Goal: Task Accomplishment & Management: Use online tool/utility

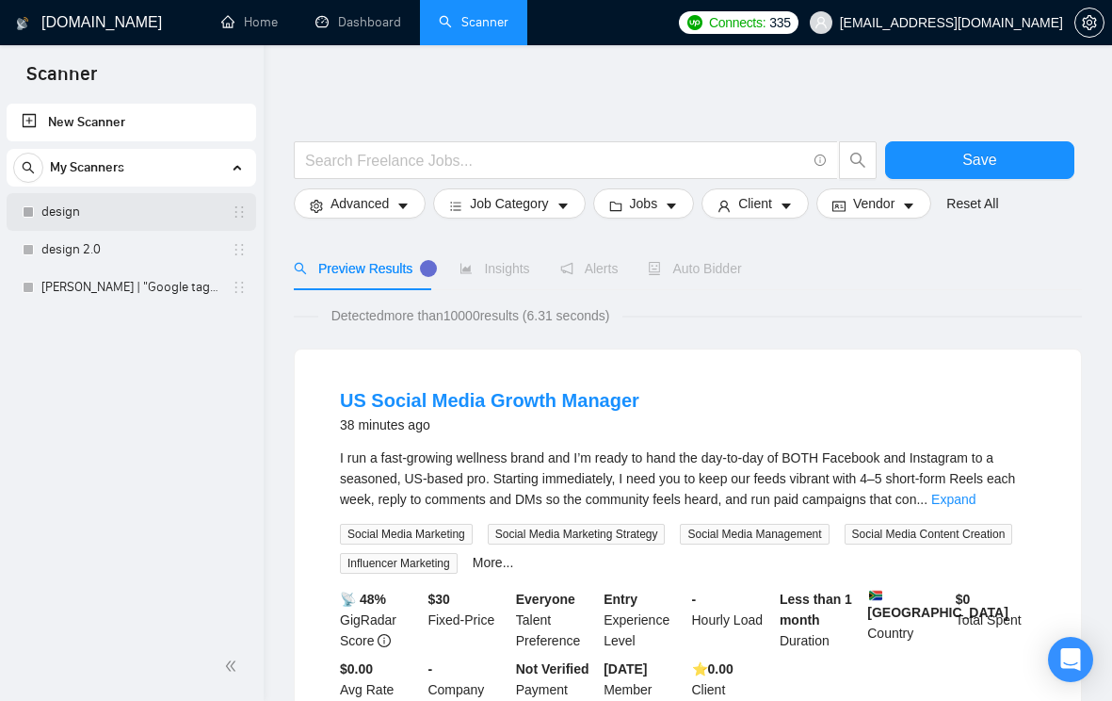
click at [169, 207] on link "design" at bounding box center [130, 212] width 179 height 38
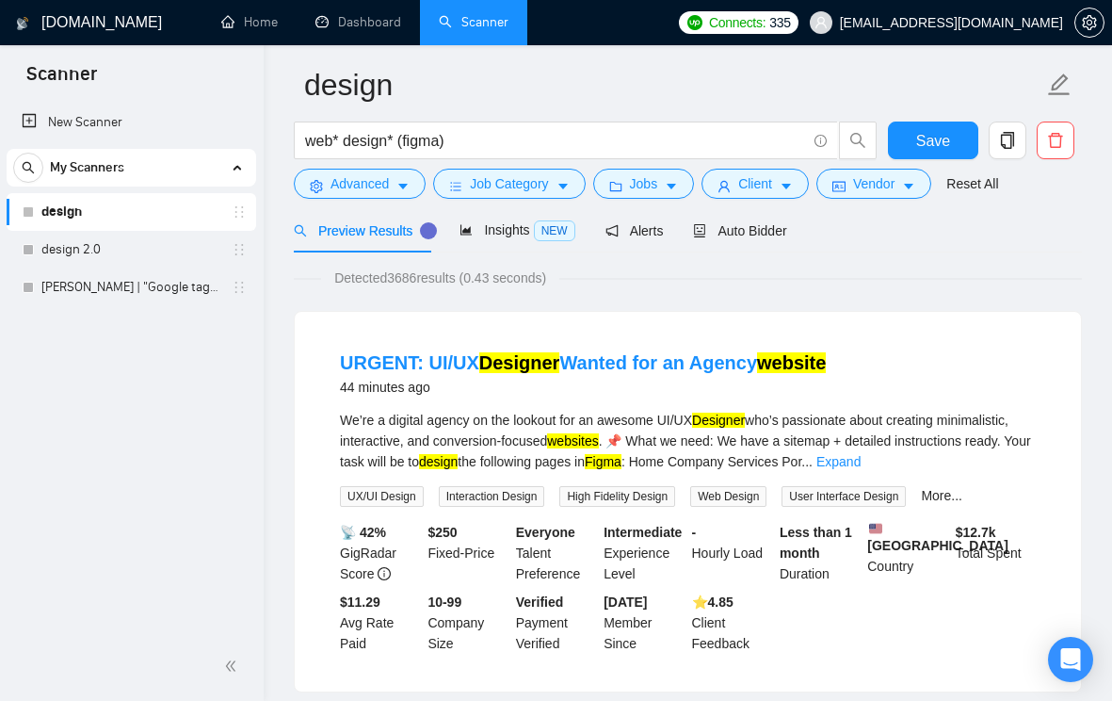
scroll to position [91, 0]
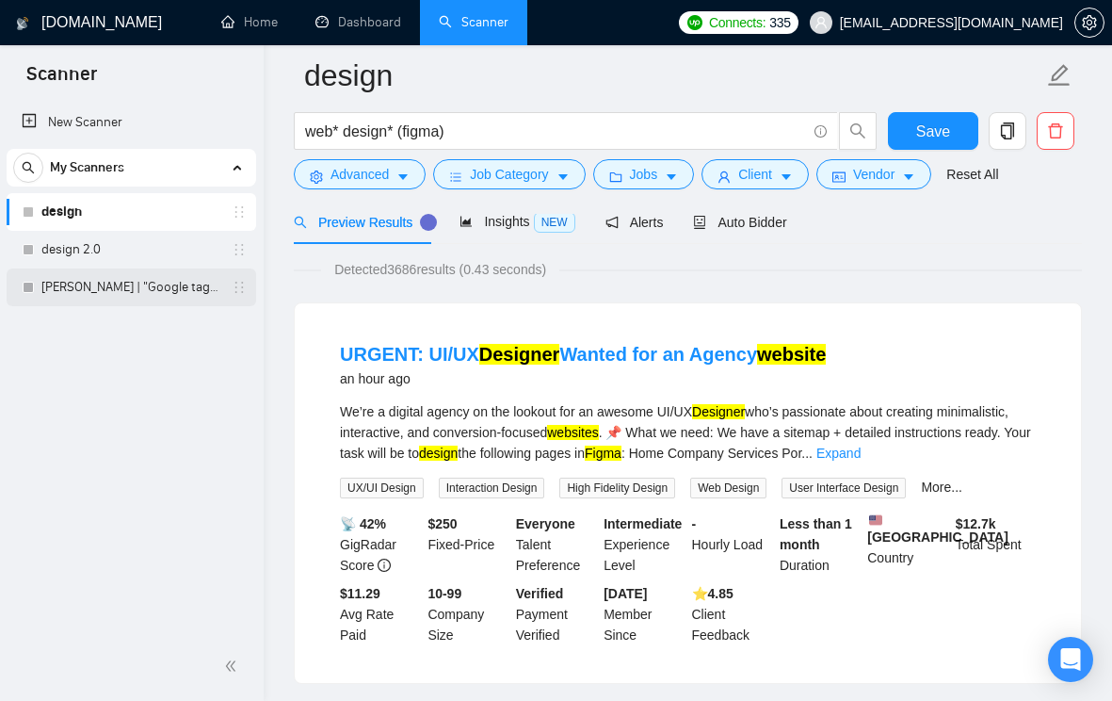
click at [135, 290] on link "[PERSON_NAME] | "Google tag manager" at bounding box center [130, 287] width 179 height 38
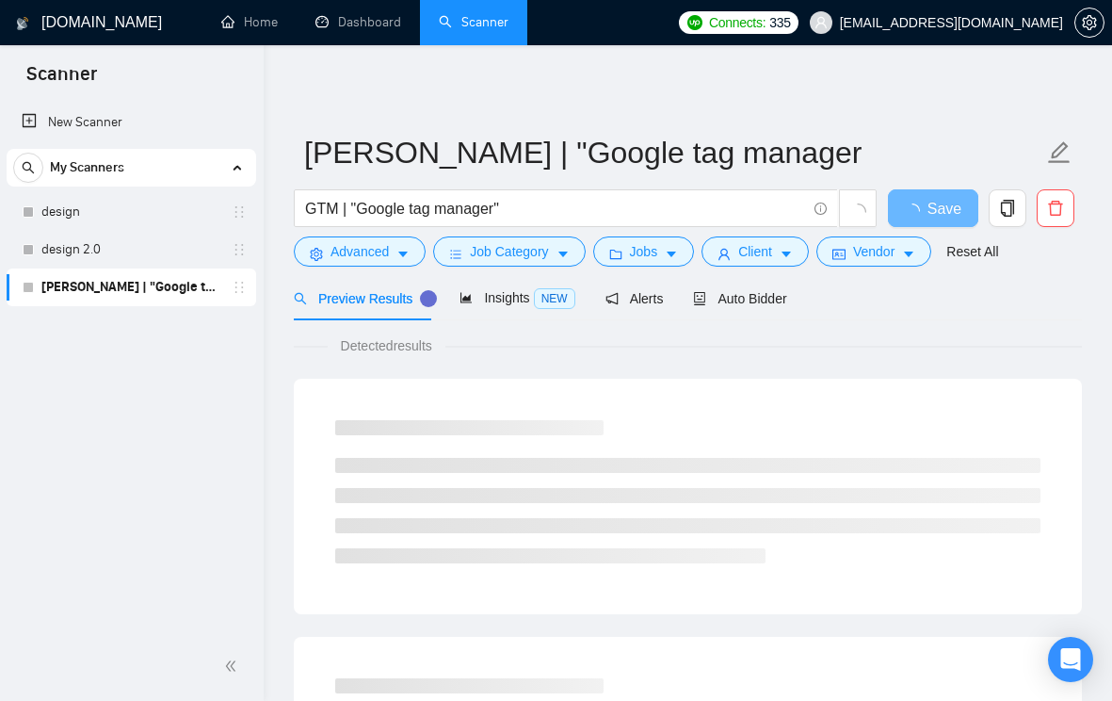
click at [239, 293] on icon "holder" at bounding box center [239, 287] width 15 height 15
click at [186, 288] on link "[PERSON_NAME] | "Google tag manager" at bounding box center [130, 287] width 179 height 38
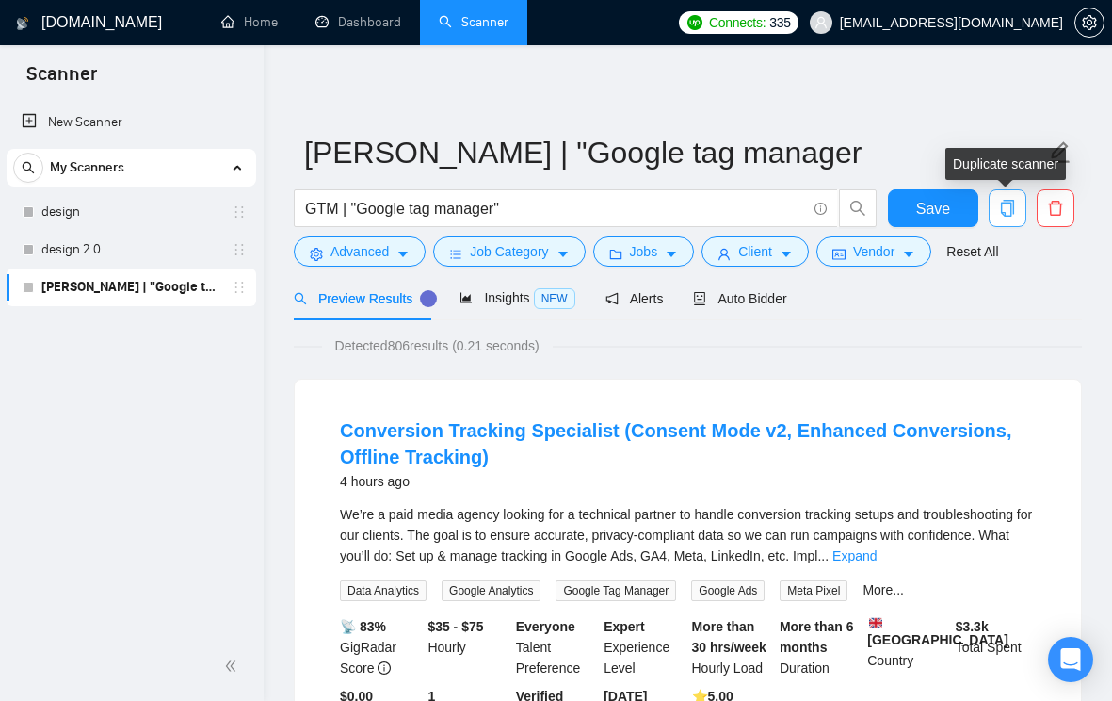
click at [1007, 205] on icon "copy" at bounding box center [1007, 208] width 17 height 17
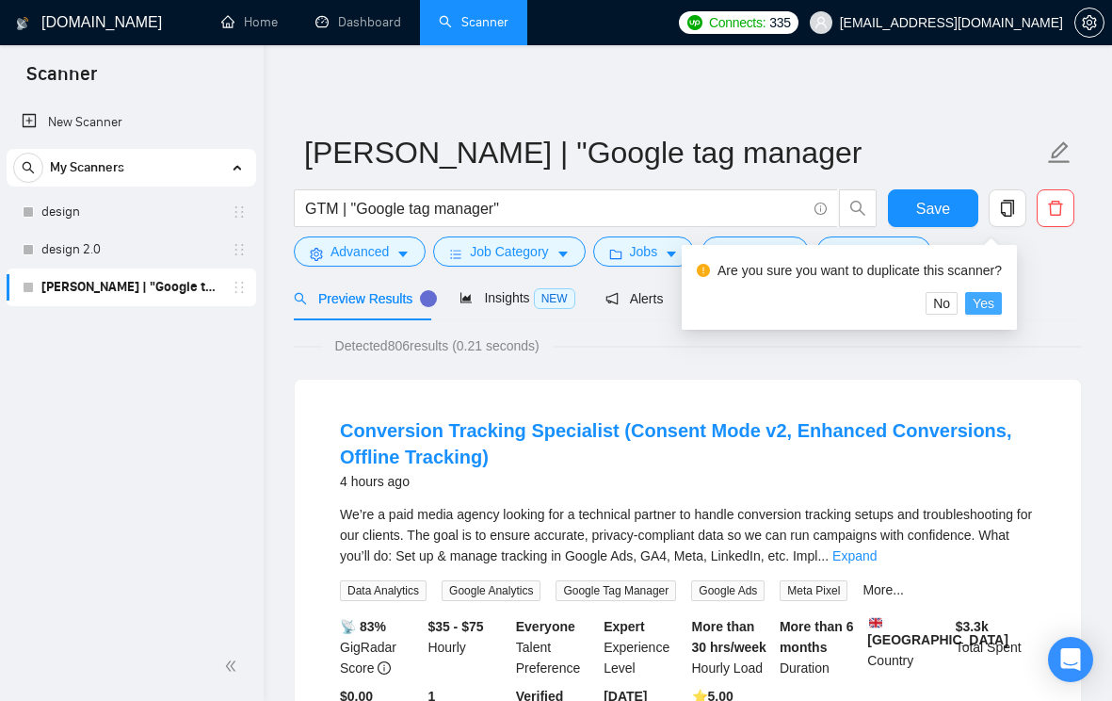
click at [992, 307] on span "Yes" at bounding box center [984, 303] width 22 height 21
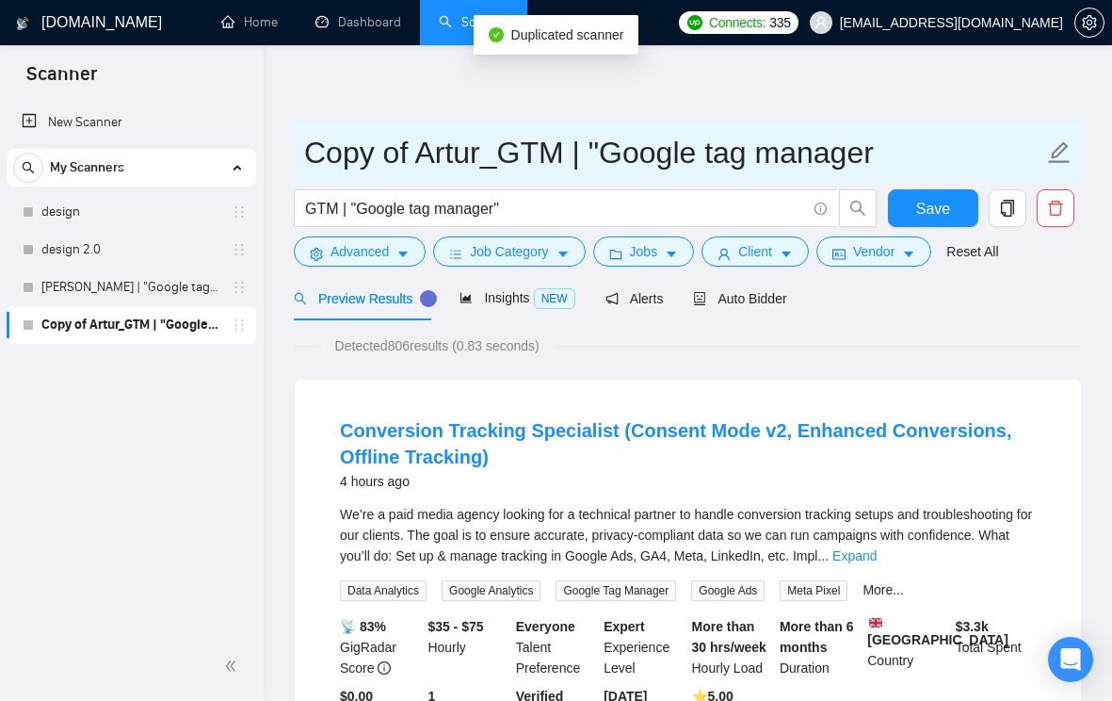
click at [408, 150] on input "Copy of Artur_GTM | "Google tag manager" at bounding box center [673, 152] width 739 height 47
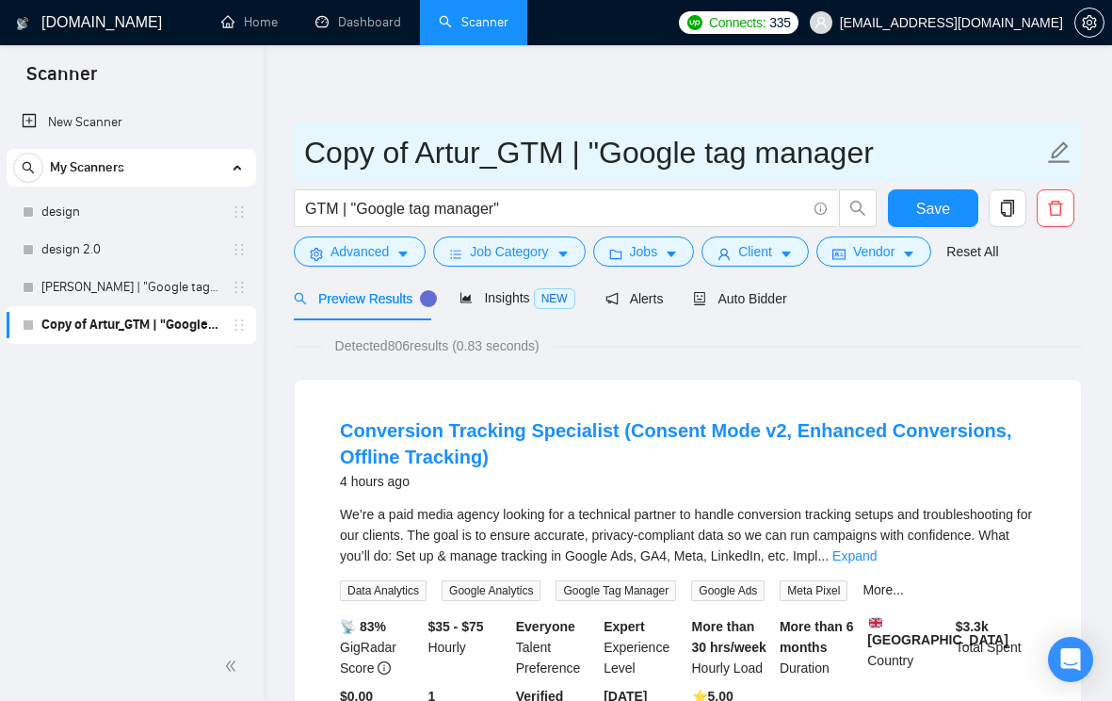
click at [407, 150] on input "Copy of Artur_GTM | "Google tag manager" at bounding box center [673, 152] width 739 height 47
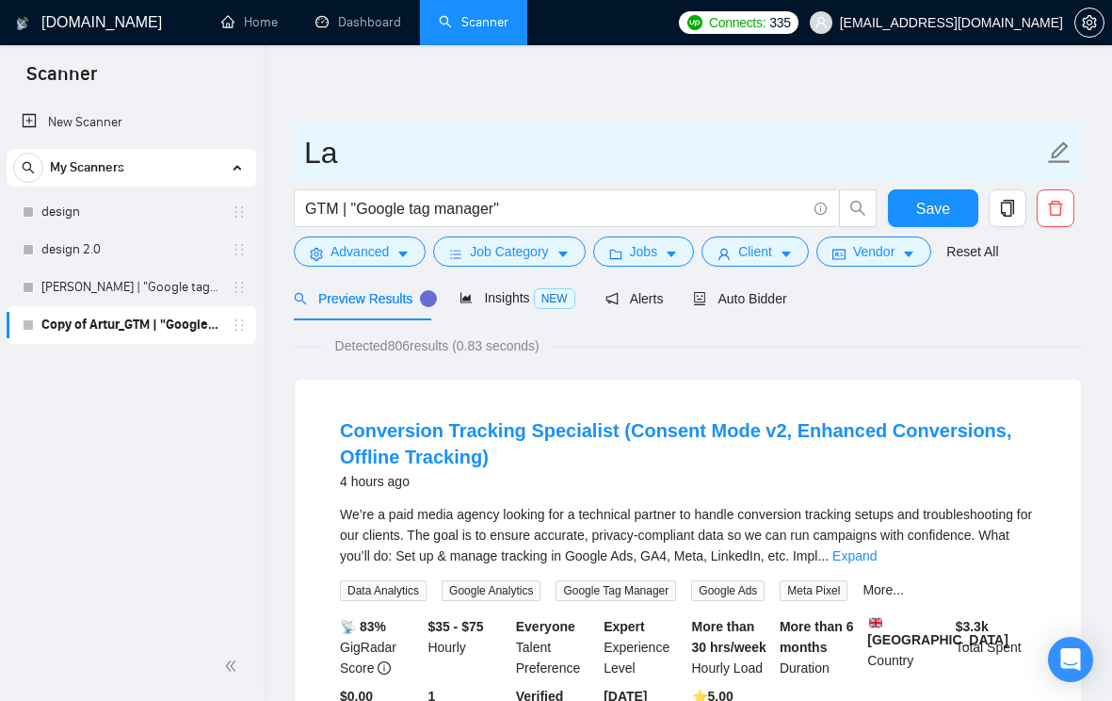
type input "L"
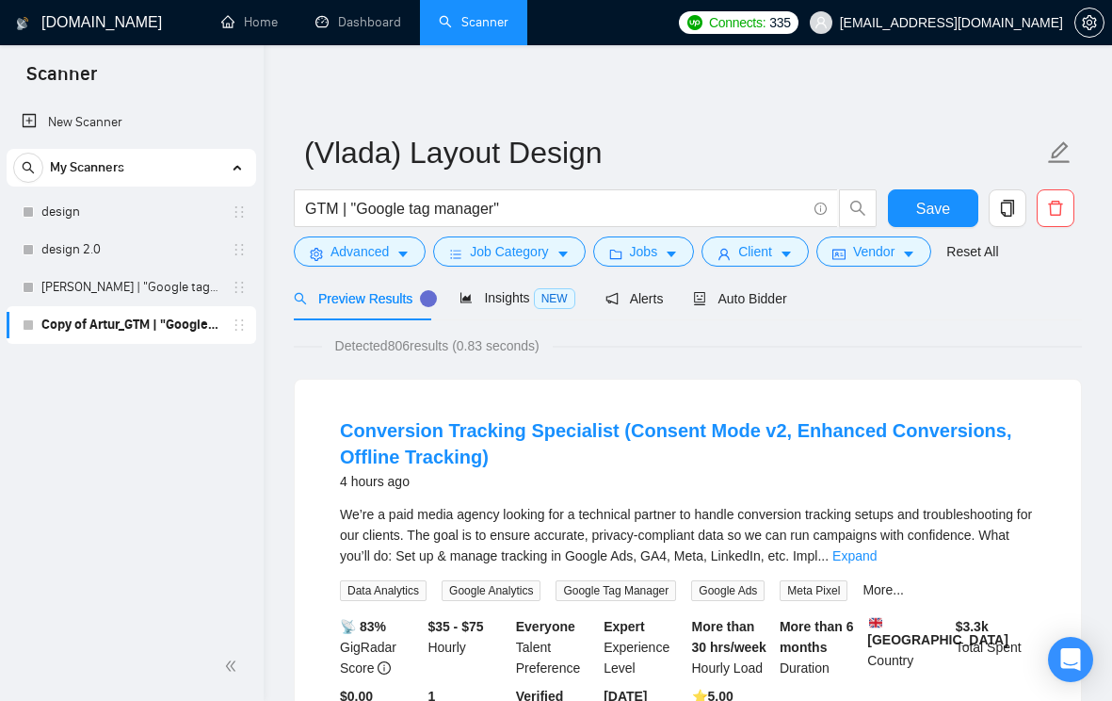
click at [180, 499] on div "New Scanner My Scanners design design 2.0 Artur_GTM | "Google tag manager Copy …" at bounding box center [132, 366] width 264 height 532
click at [144, 298] on link "[PERSON_NAME] | "Google tag manager" at bounding box center [130, 287] width 179 height 38
click at [958, 205] on button "Save" at bounding box center [933, 208] width 91 height 38
click at [235, 327] on icon "holder" at bounding box center [239, 324] width 15 height 15
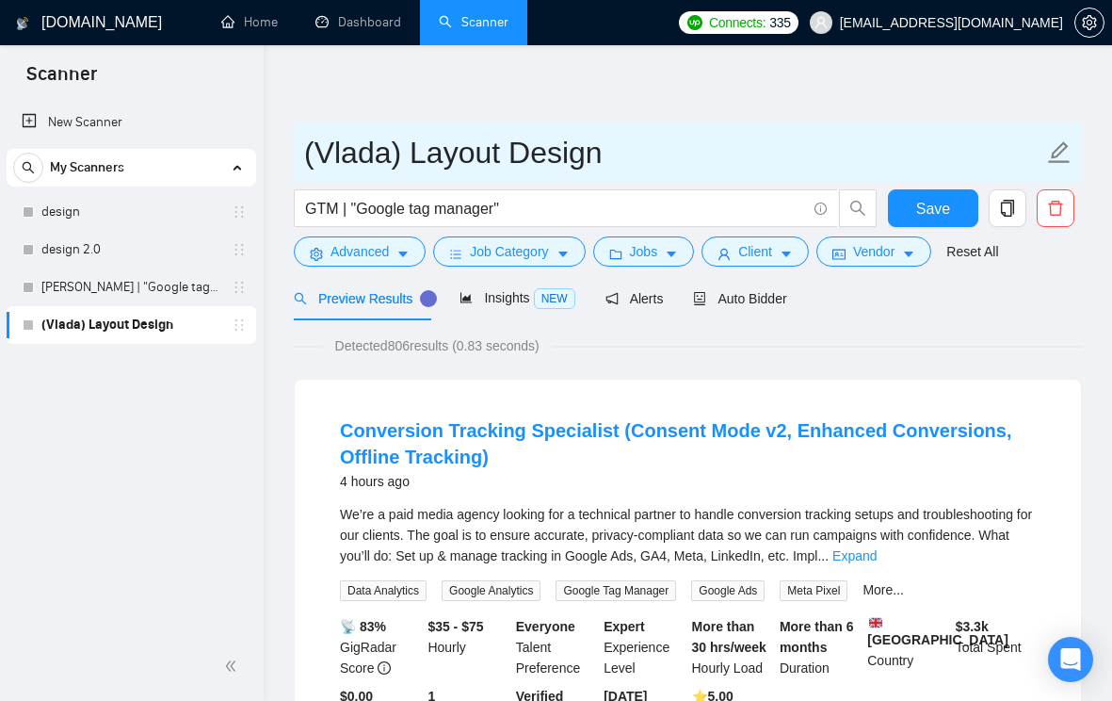
click at [417, 170] on input "(Vlada) Layout Design" at bounding box center [673, 152] width 739 height 47
drag, startPoint x: 410, startPoint y: 157, endPoint x: 298, endPoint y: 156, distance: 112.1
click at [298, 156] on span "(Vlada) Layout Design" at bounding box center [688, 151] width 788 height 59
click at [568, 147] on input "Layout Design" at bounding box center [673, 152] width 739 height 47
paste input "(Vlada)"
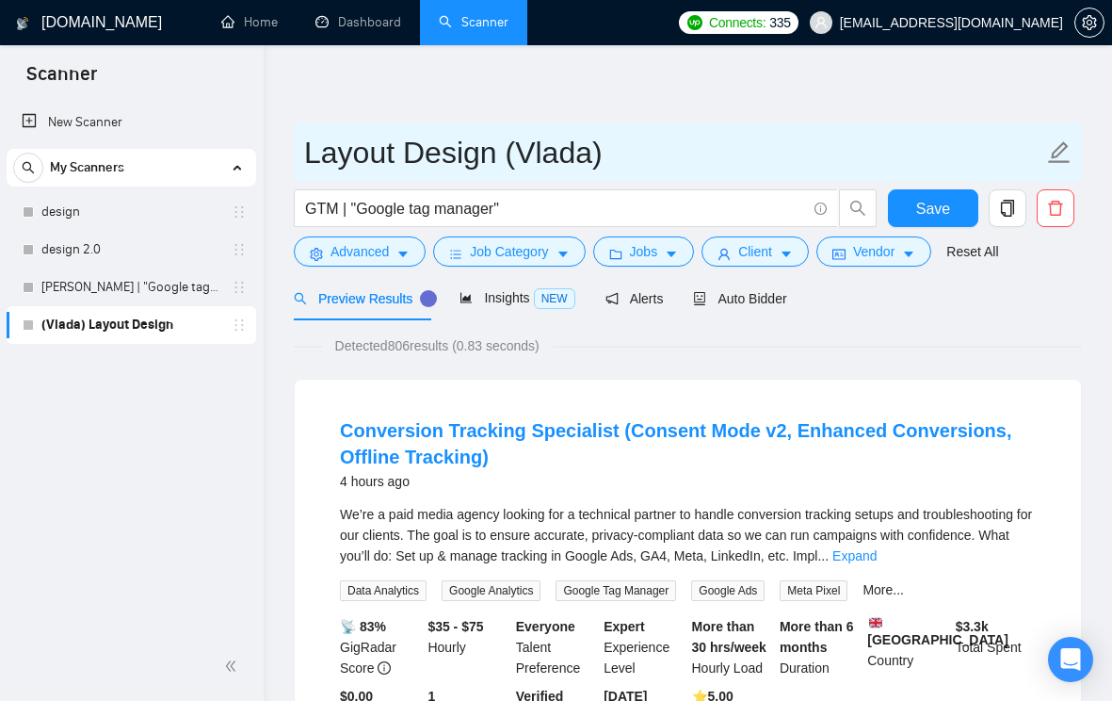
type input "Layout Design (Vlada)"
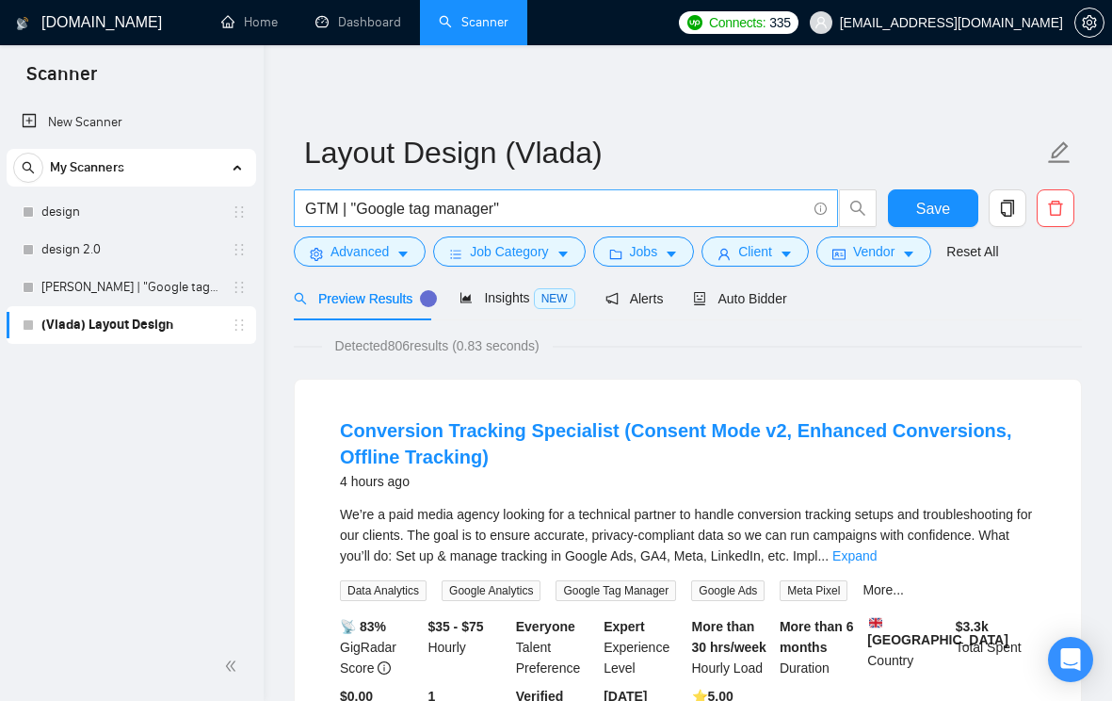
click at [494, 211] on input "GTM | "Google tag manager"" at bounding box center [555, 209] width 501 height 24
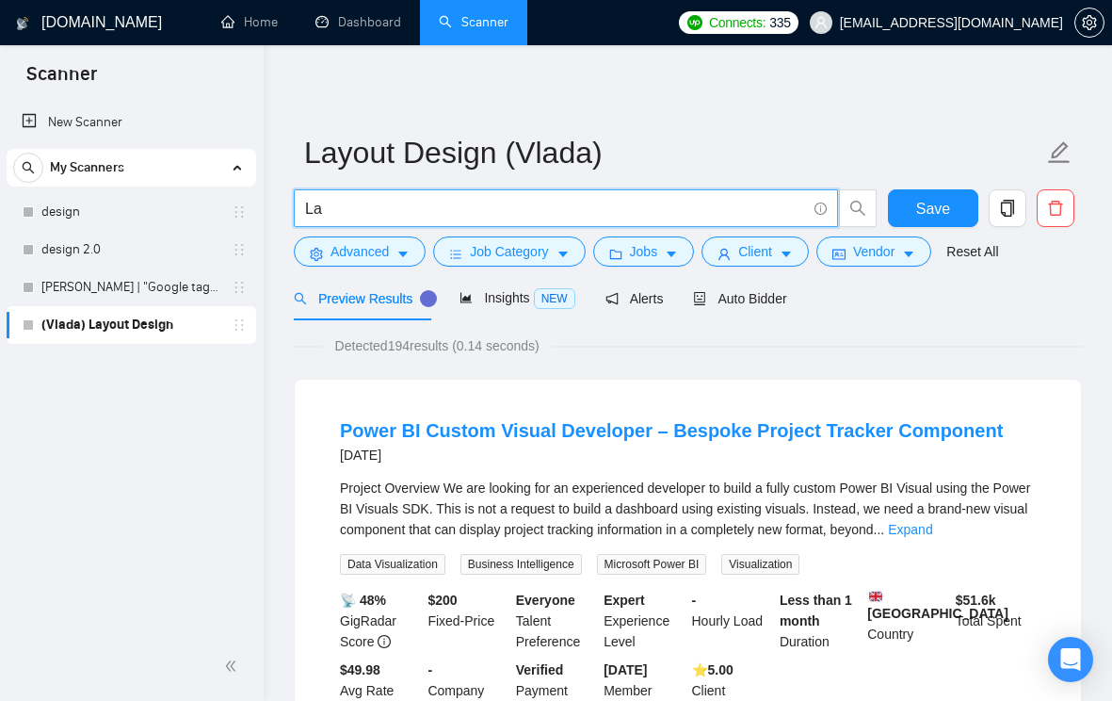
type input "L"
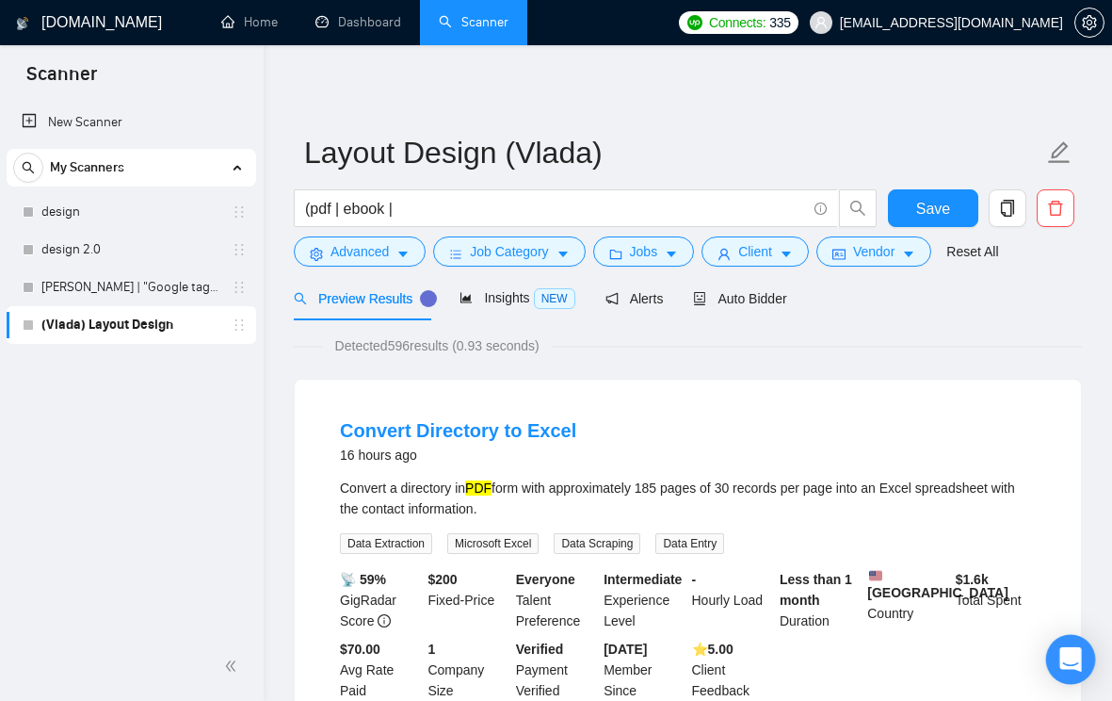
click at [1059, 648] on div "Open Intercom Messenger" at bounding box center [1071, 660] width 50 height 50
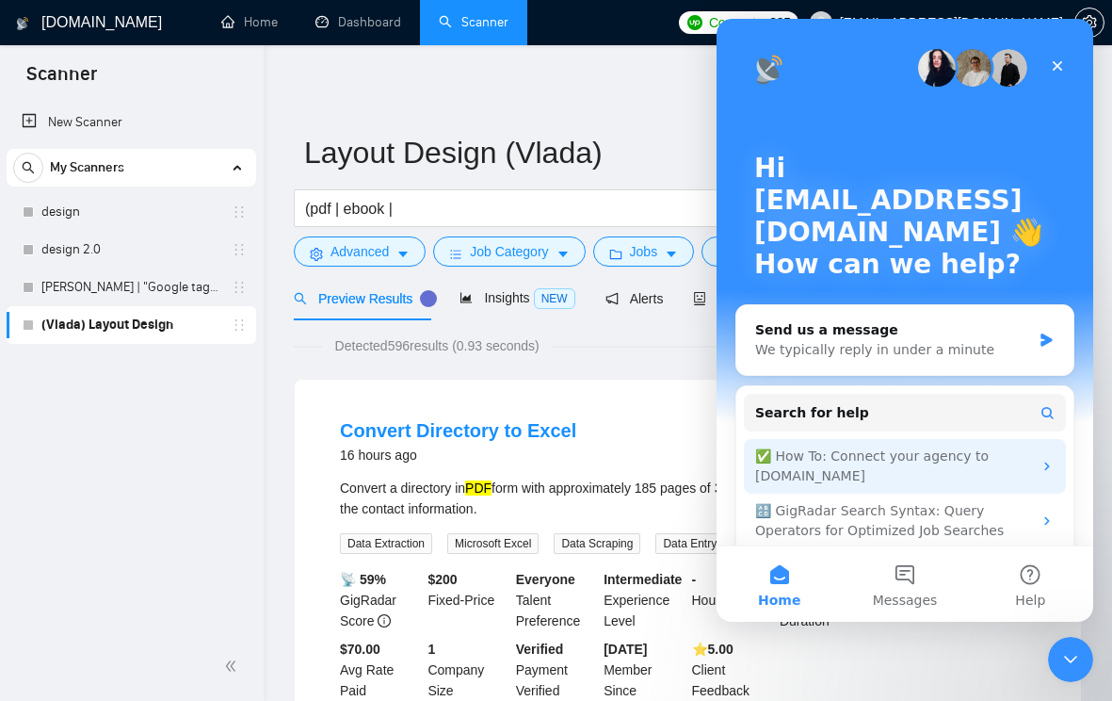
scroll to position [90, 0]
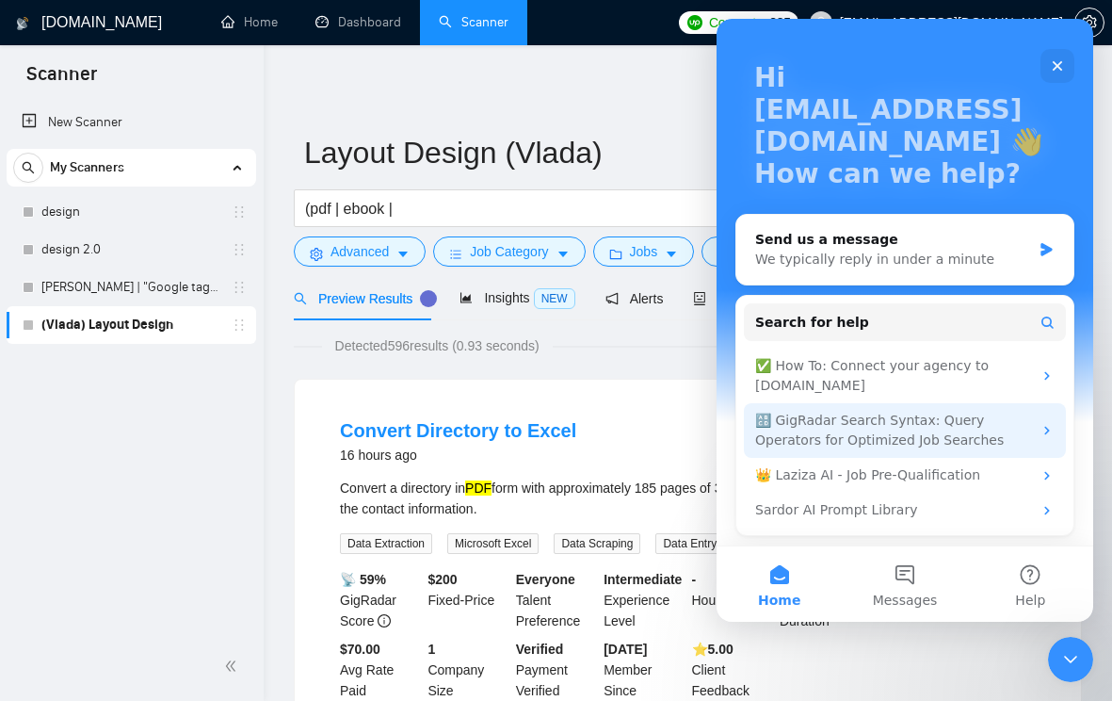
click at [900, 443] on div "🔠 GigRadar Search Syntax: Query Operators for Optimized Job Searches" at bounding box center [893, 431] width 277 height 40
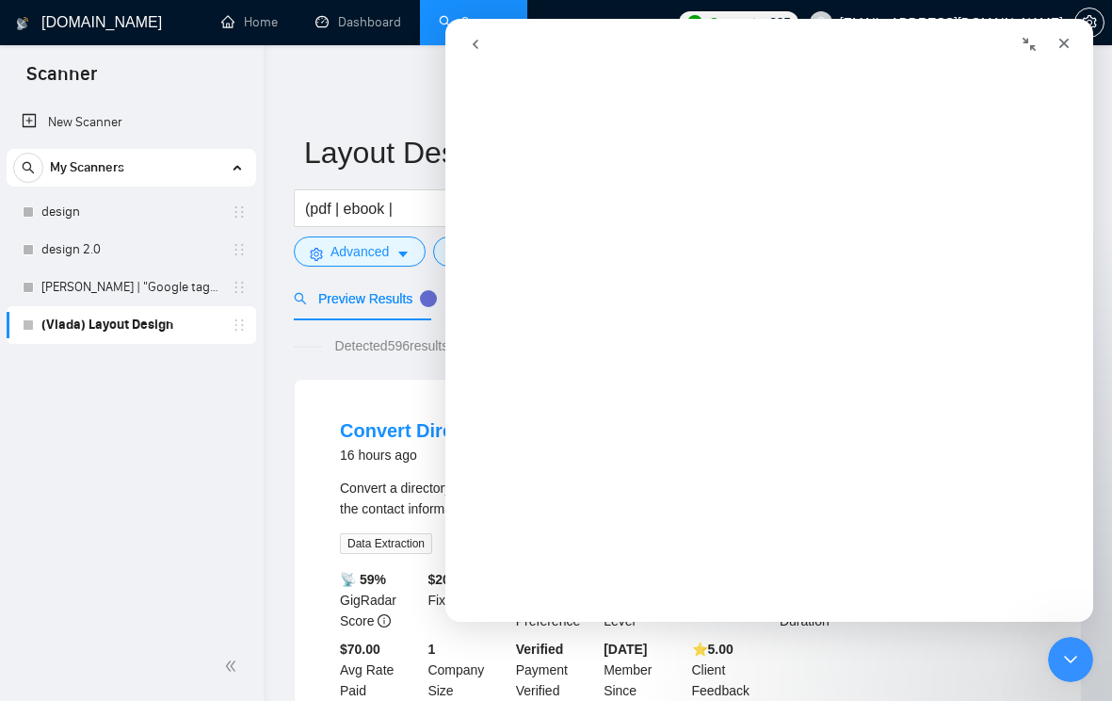
scroll to position [0, 0]
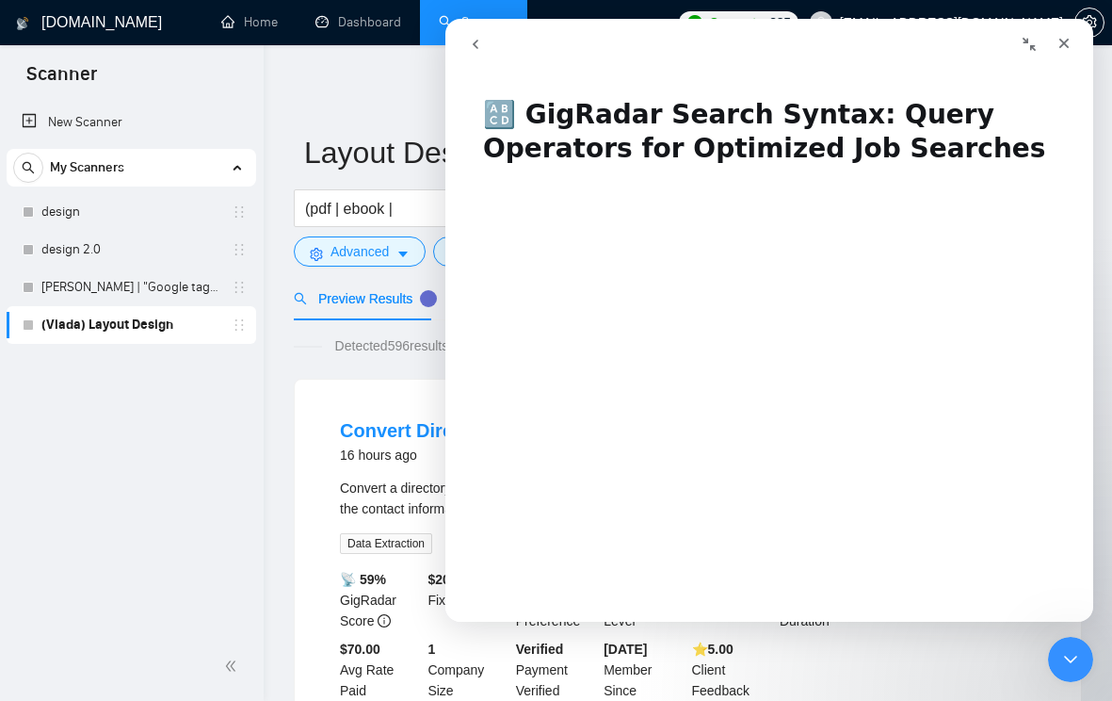
click at [399, 398] on div "Convert Directory to Excel 16 hours ago Convert a directory in PDF form with ap…" at bounding box center [688, 559] width 786 height 359
click at [1059, 43] on icon "Close" at bounding box center [1064, 43] width 15 height 15
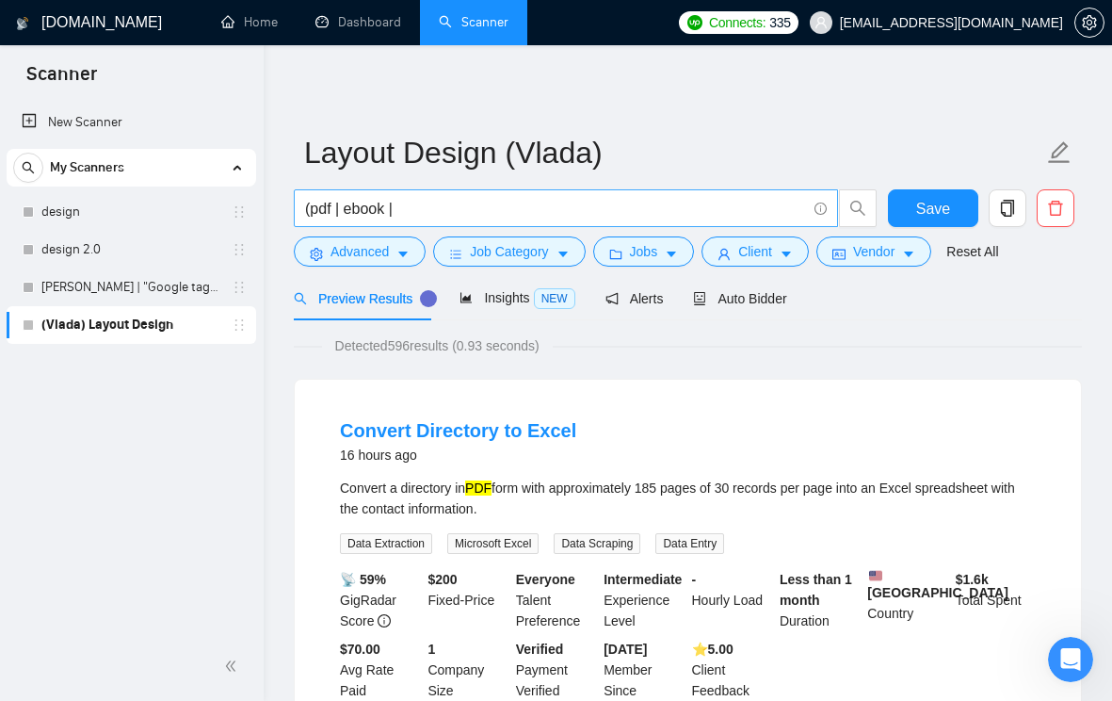
click at [418, 213] on input "(pdf | ebook |" at bounding box center [555, 209] width 501 height 24
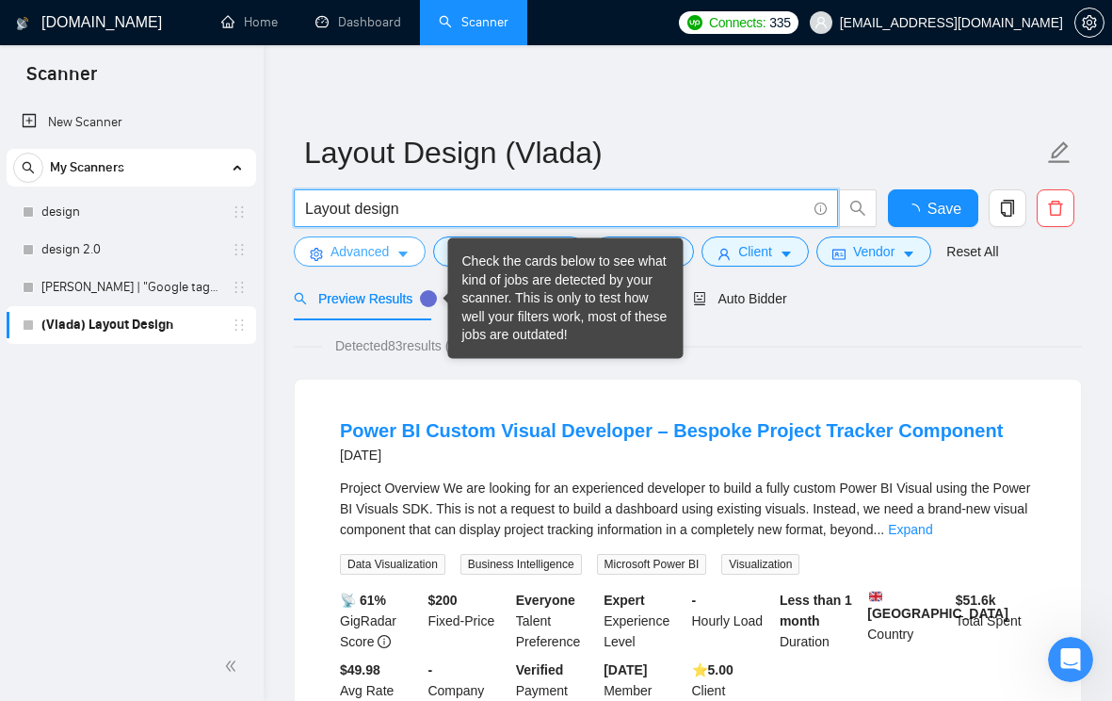
type input "Layout design"
click at [406, 247] on span "caret-down" at bounding box center [403, 254] width 13 height 14
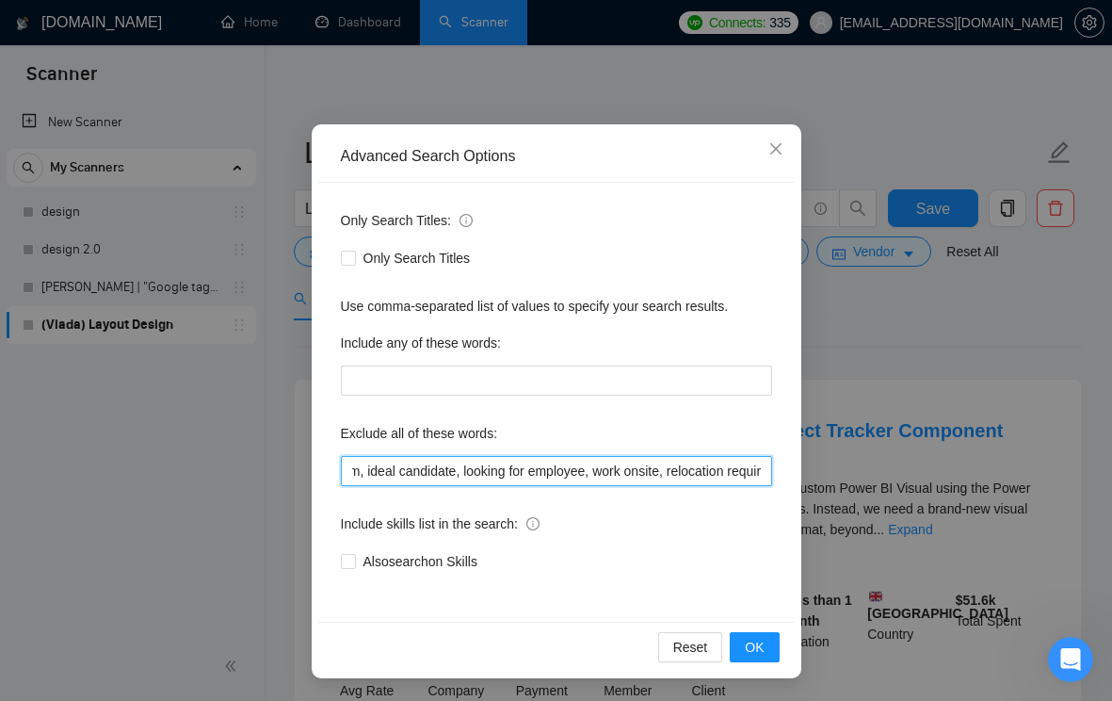
scroll to position [0, 261]
drag, startPoint x: 669, startPoint y: 480, endPoint x: 774, endPoint y: 480, distance: 105.5
click at [774, 480] on div "Only Search Titles: Only Search Titles Use comma-separated list of values to sp…" at bounding box center [556, 402] width 477 height 439
click at [608, 478] on input "join our team, ideal candidate, looking for employee, work onsite, relocation r…" at bounding box center [556, 471] width 431 height 30
drag, startPoint x: 676, startPoint y: 478, endPoint x: 777, endPoint y: 478, distance: 100.8
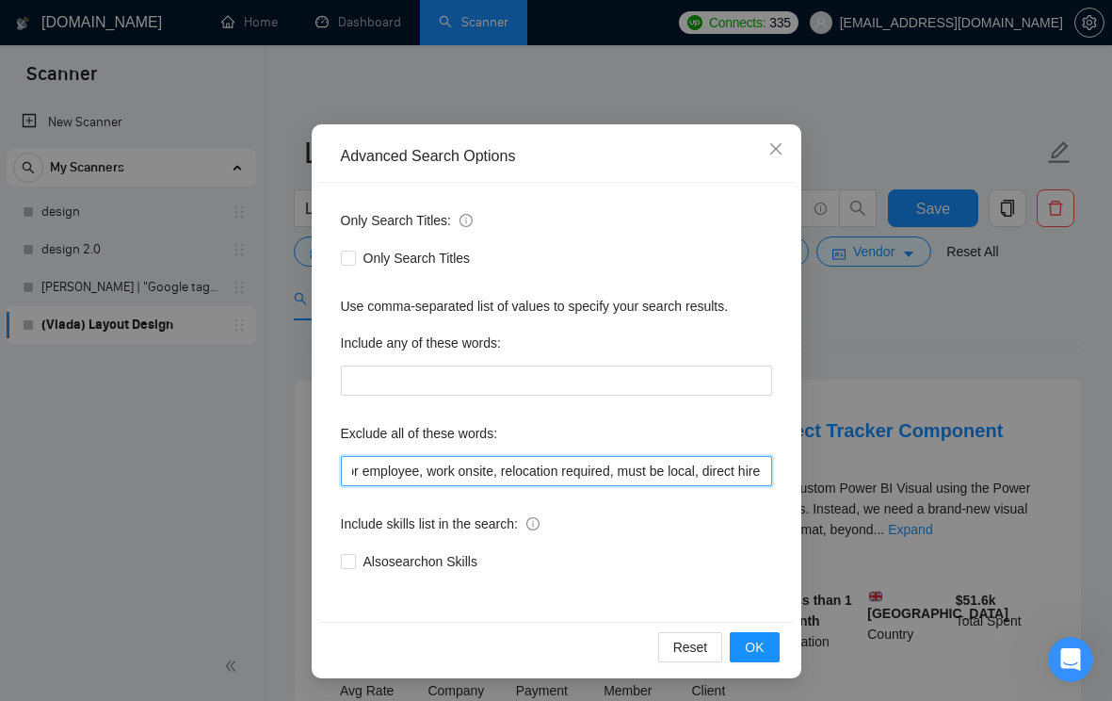
click at [777, 478] on div "Only Search Titles: Only Search Titles Use comma-separated list of values to sp…" at bounding box center [556, 402] width 477 height 439
click at [724, 470] on input "join our team, ideal candidate, looking for employee, work onsite, relocation r…" at bounding box center [556, 471] width 431 height 30
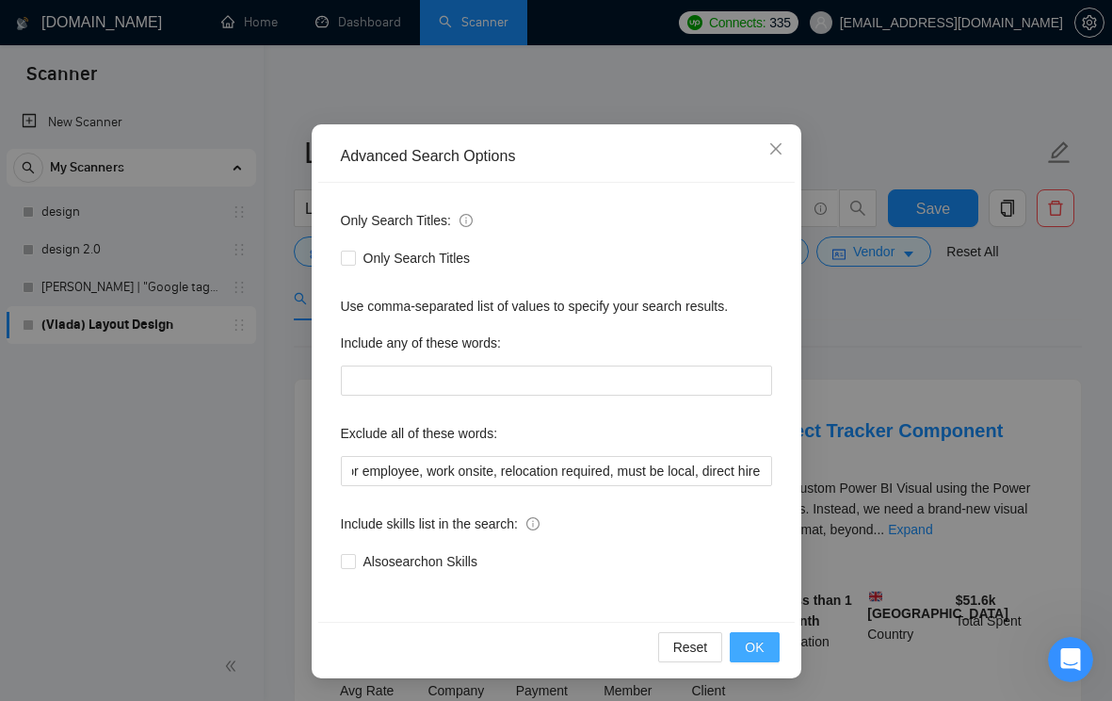
scroll to position [0, 0]
click at [753, 646] on span "OK" at bounding box center [754, 647] width 19 height 21
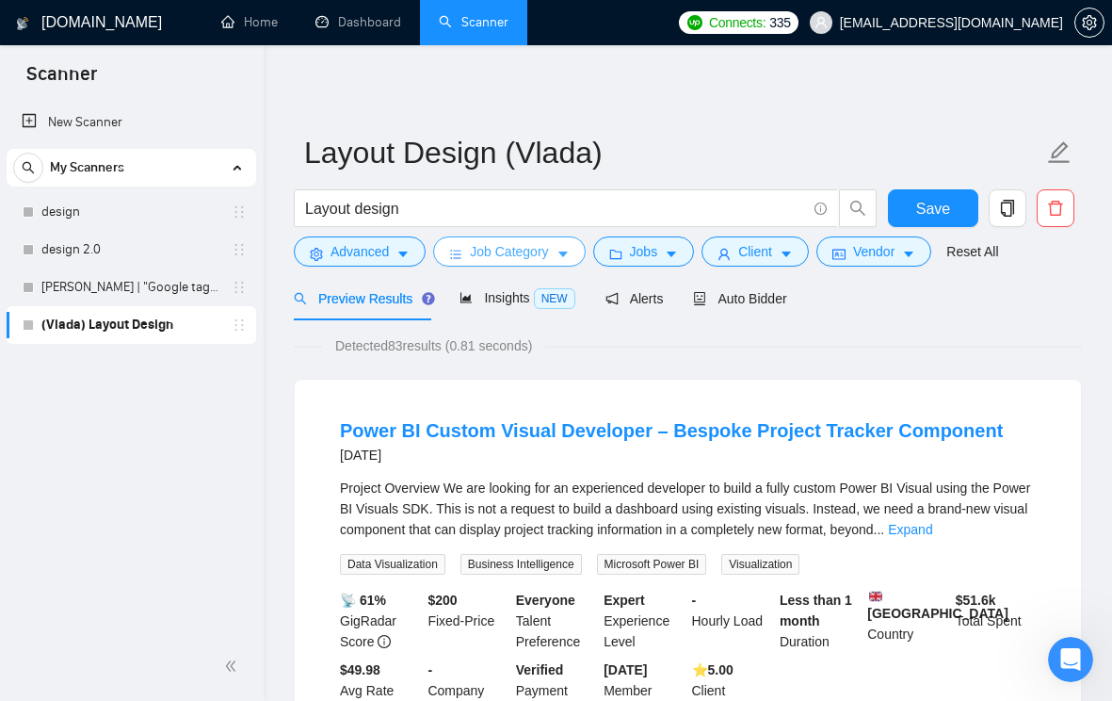
click at [558, 263] on button "Job Category" at bounding box center [509, 251] width 152 height 30
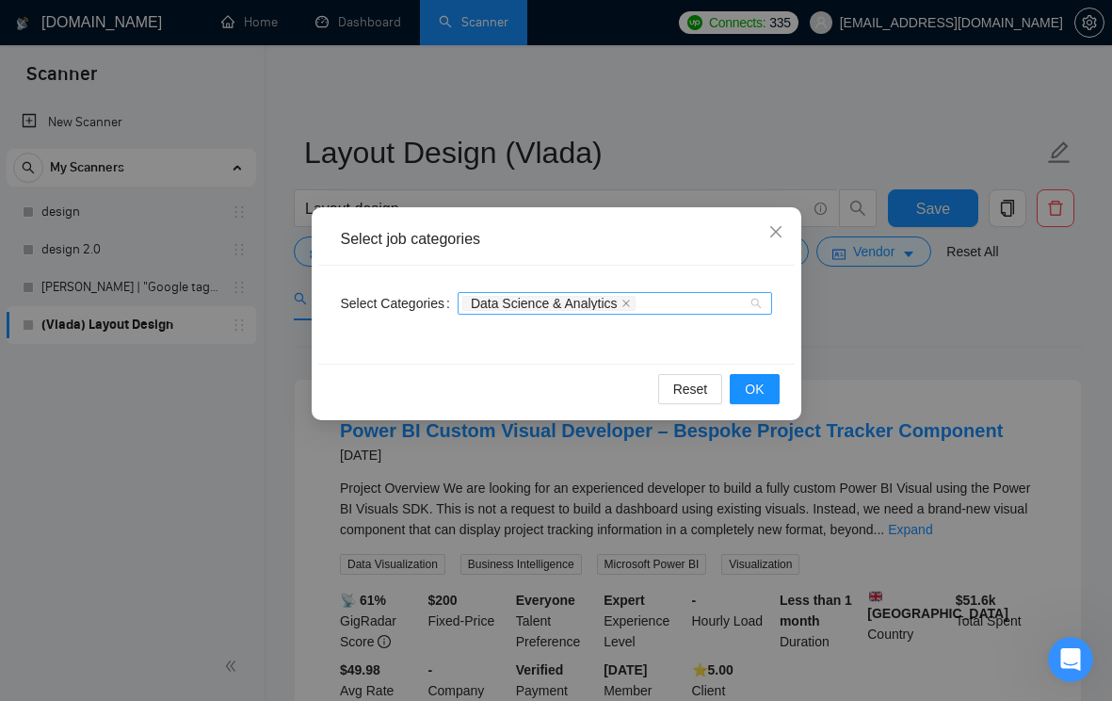
click at [754, 303] on div "Data Science & Analytics" at bounding box center [615, 303] width 315 height 23
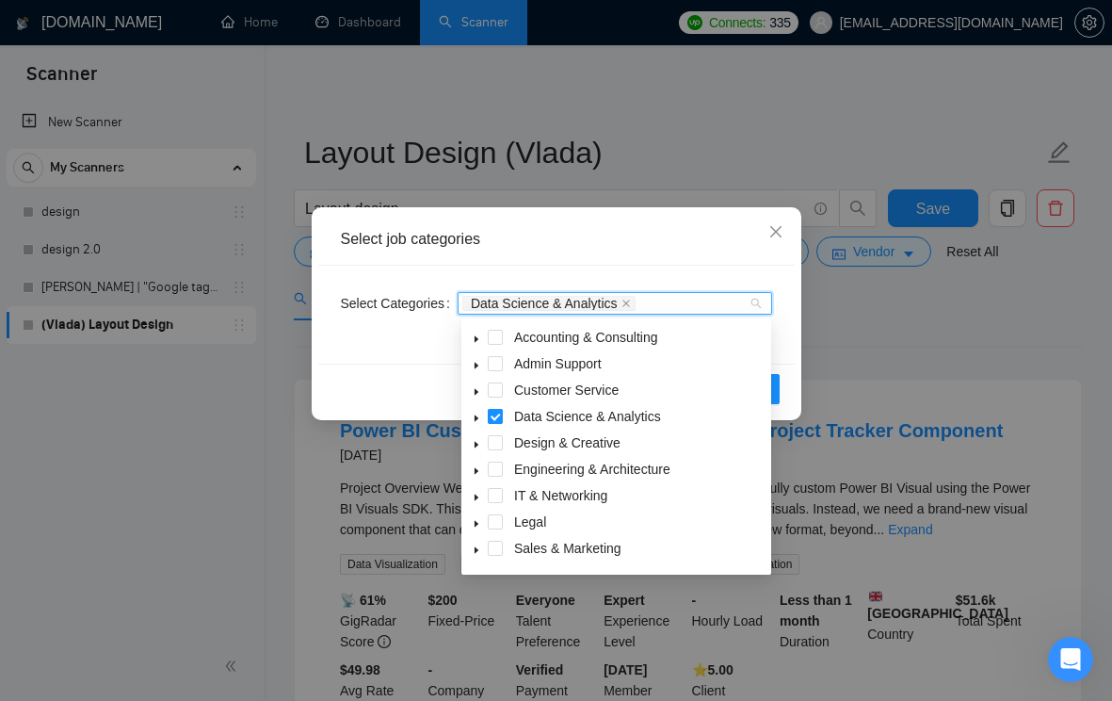
click at [496, 415] on span at bounding box center [495, 416] width 15 height 15
click at [496, 440] on span at bounding box center [495, 442] width 15 height 15
click at [478, 444] on icon "caret-down" at bounding box center [476, 444] width 9 height 9
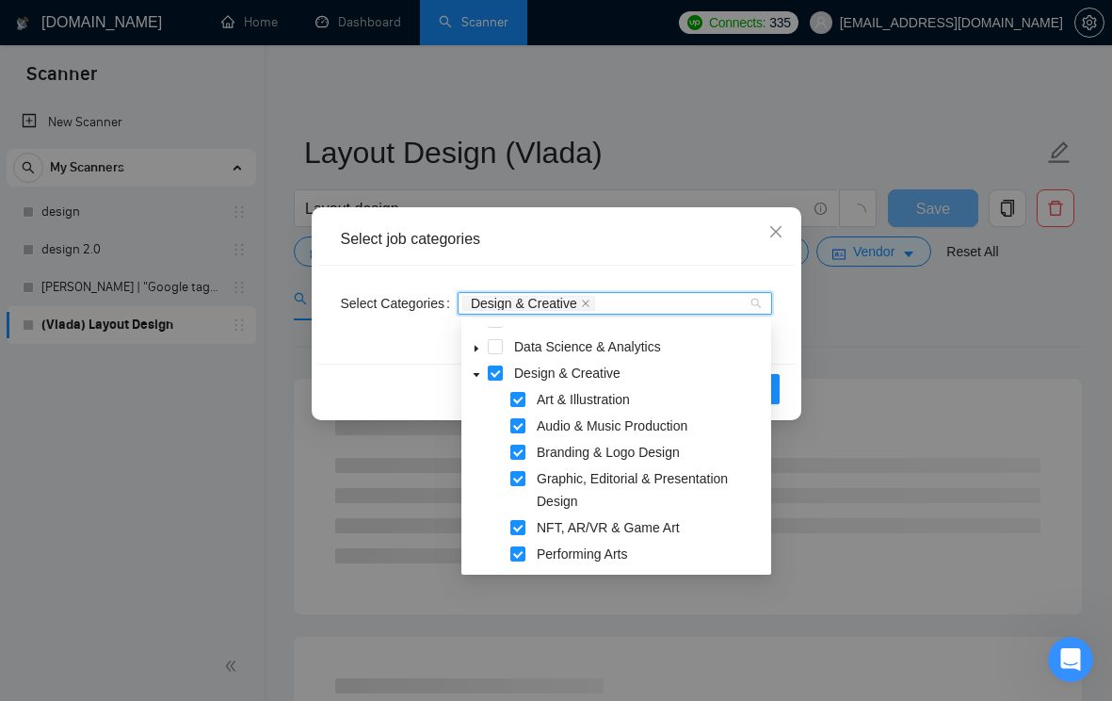
scroll to position [72, 0]
click at [498, 377] on span at bounding box center [495, 371] width 15 height 15
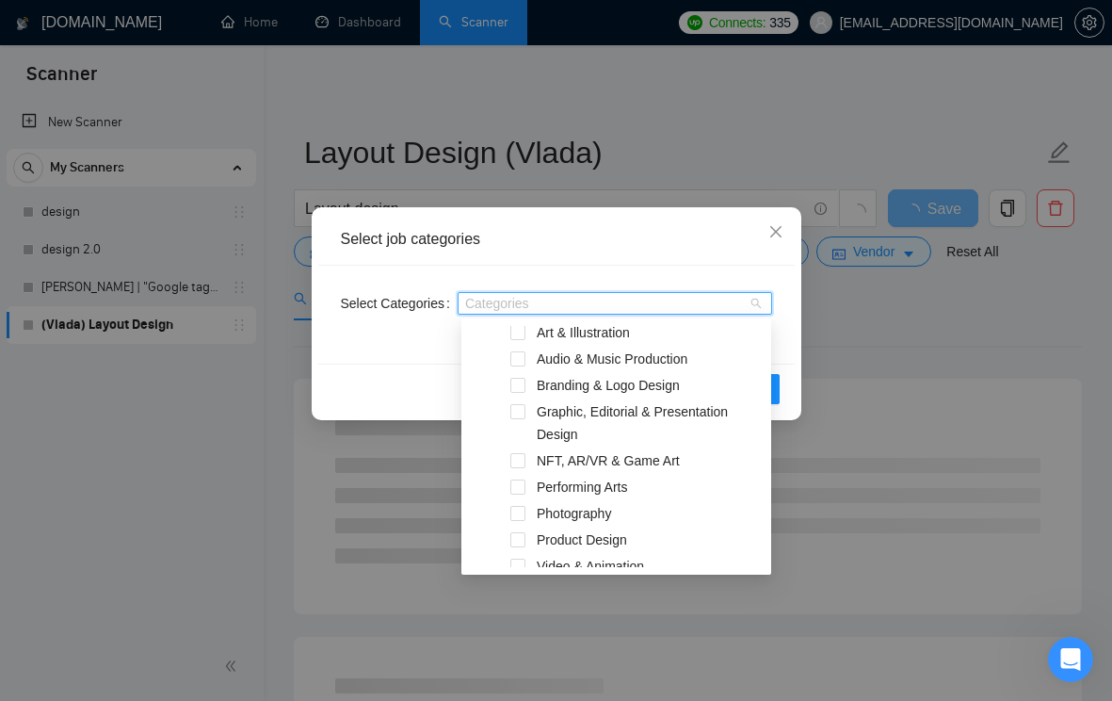
scroll to position [146, 0]
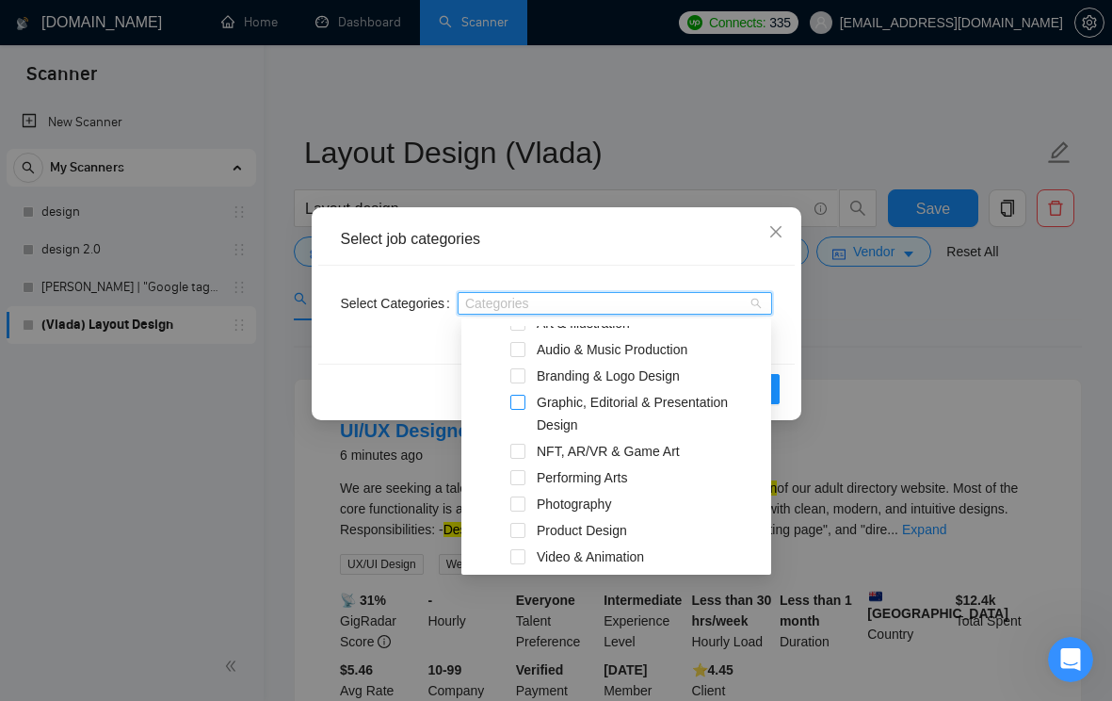
click at [519, 402] on span at bounding box center [518, 402] width 15 height 15
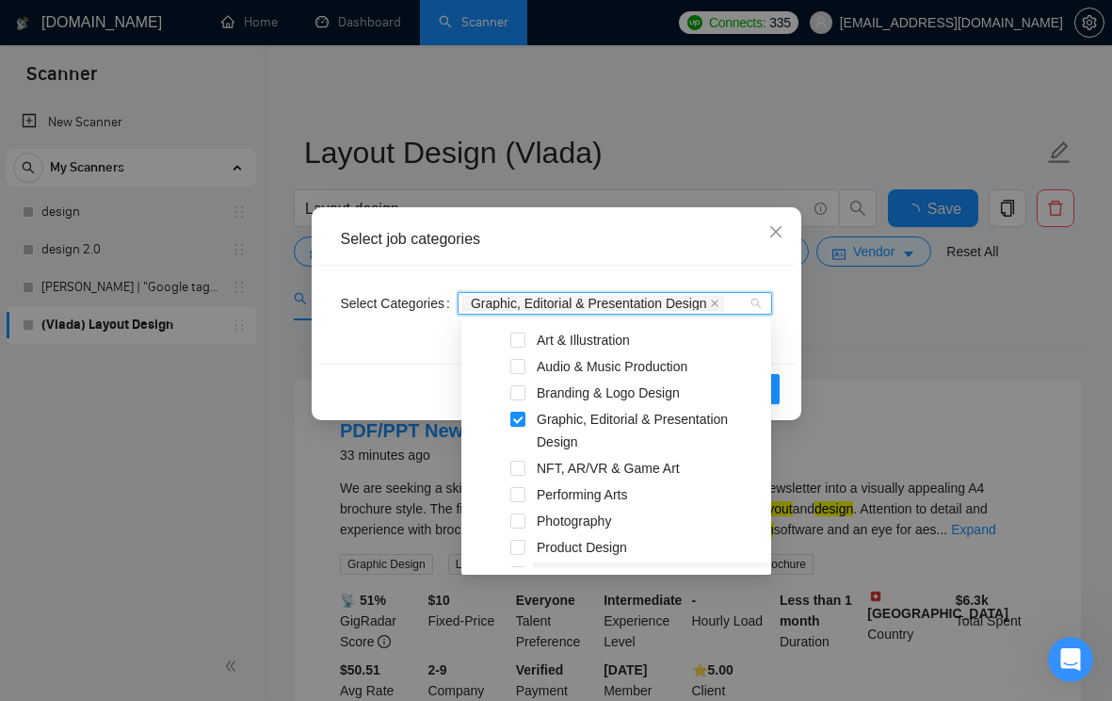
scroll to position [104, 0]
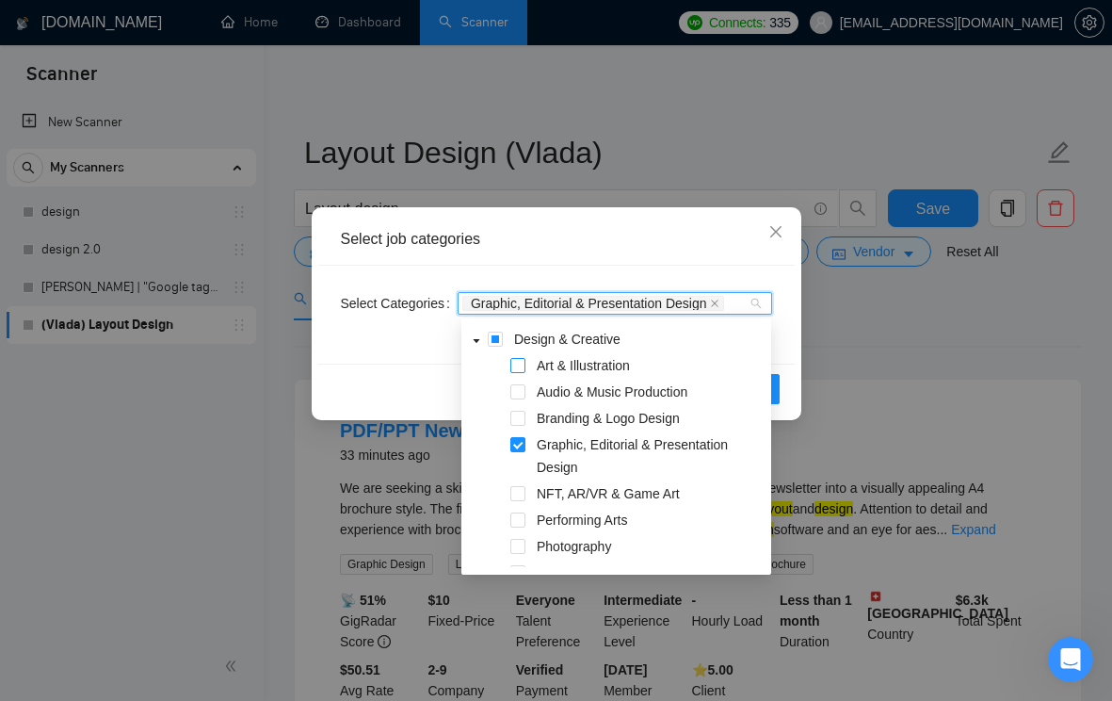
click at [522, 370] on span at bounding box center [518, 365] width 15 height 15
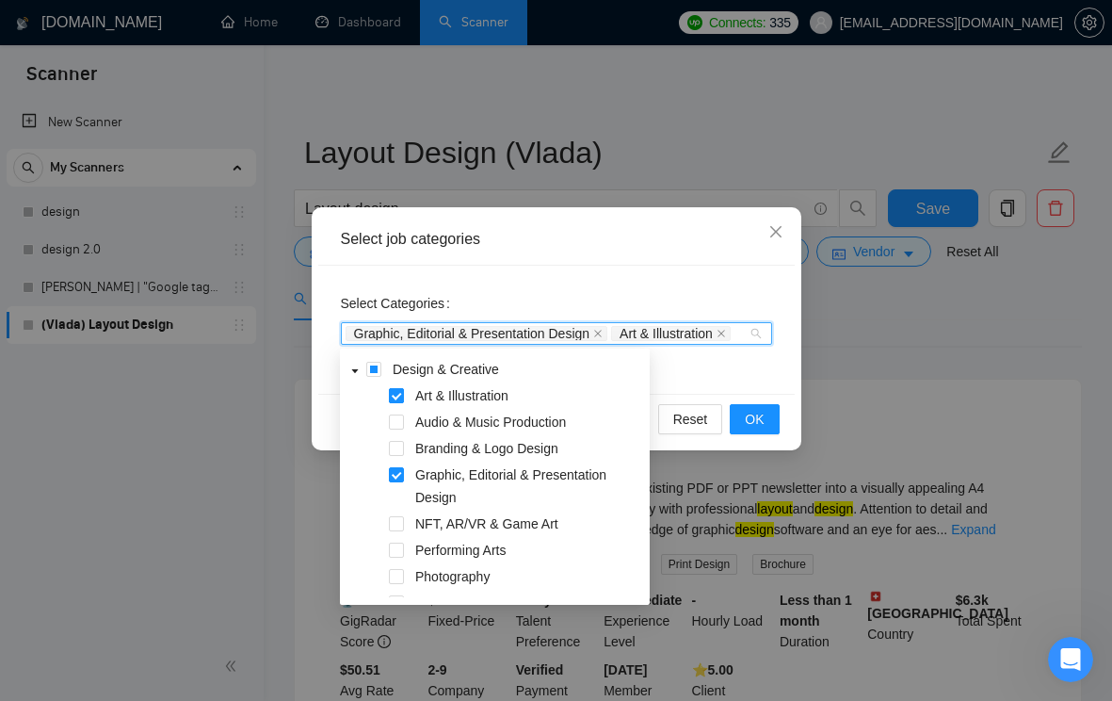
click at [396, 396] on span at bounding box center [396, 395] width 15 height 15
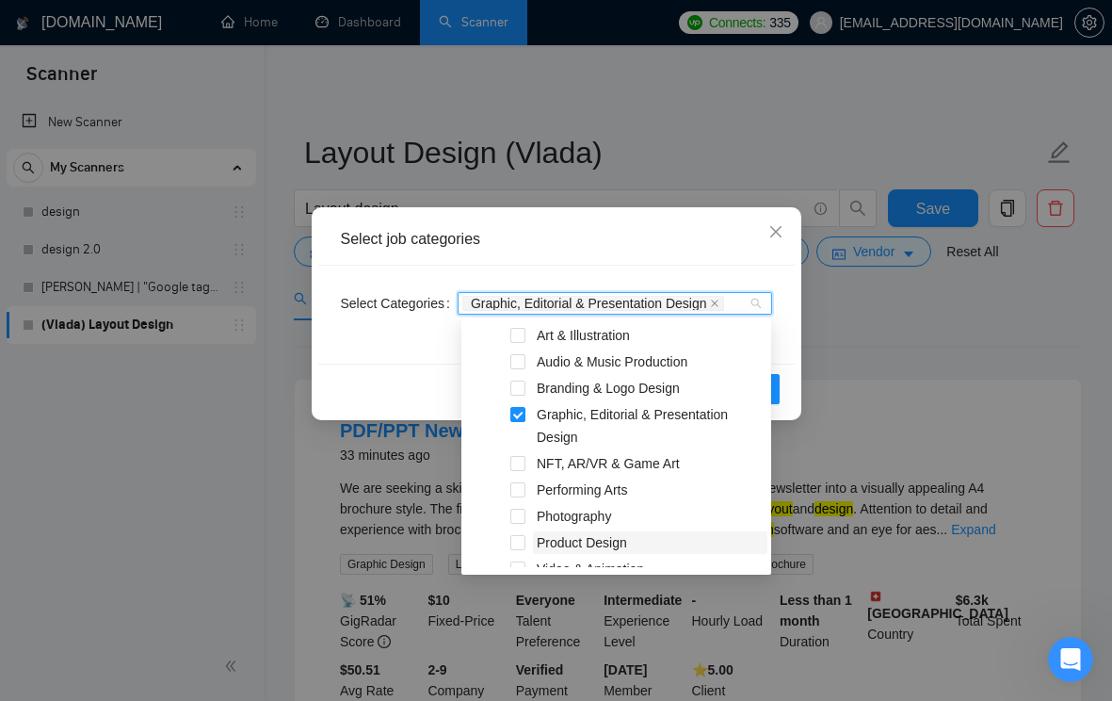
scroll to position [83, 0]
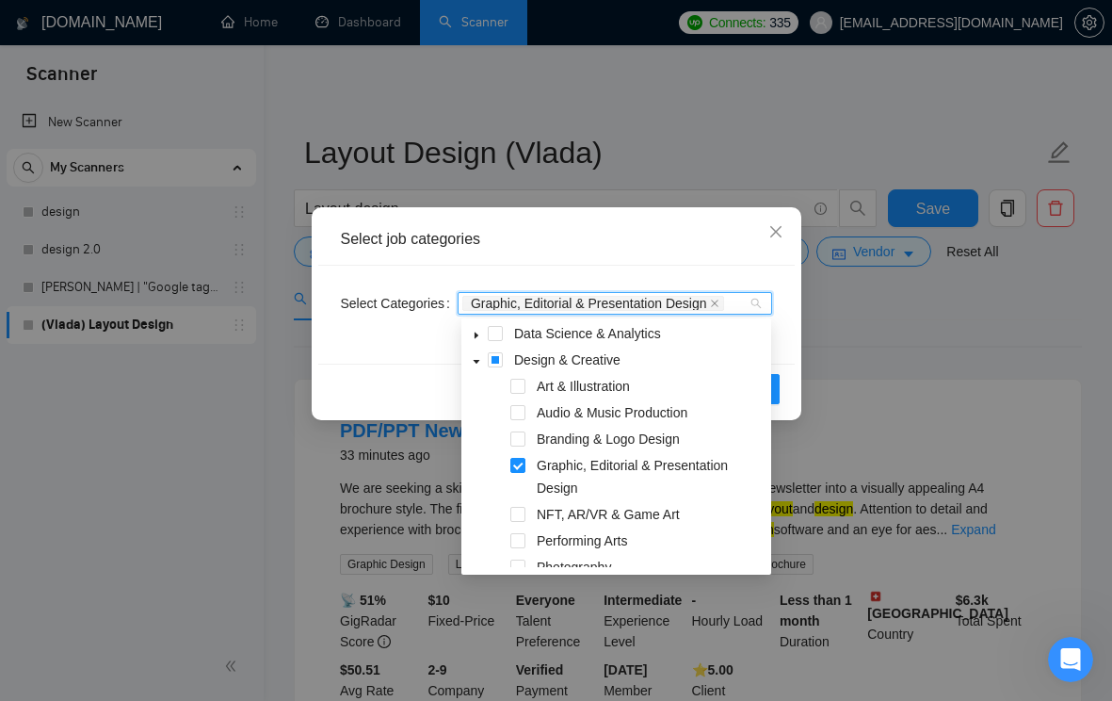
click at [478, 361] on icon "caret-down" at bounding box center [476, 361] width 9 height 9
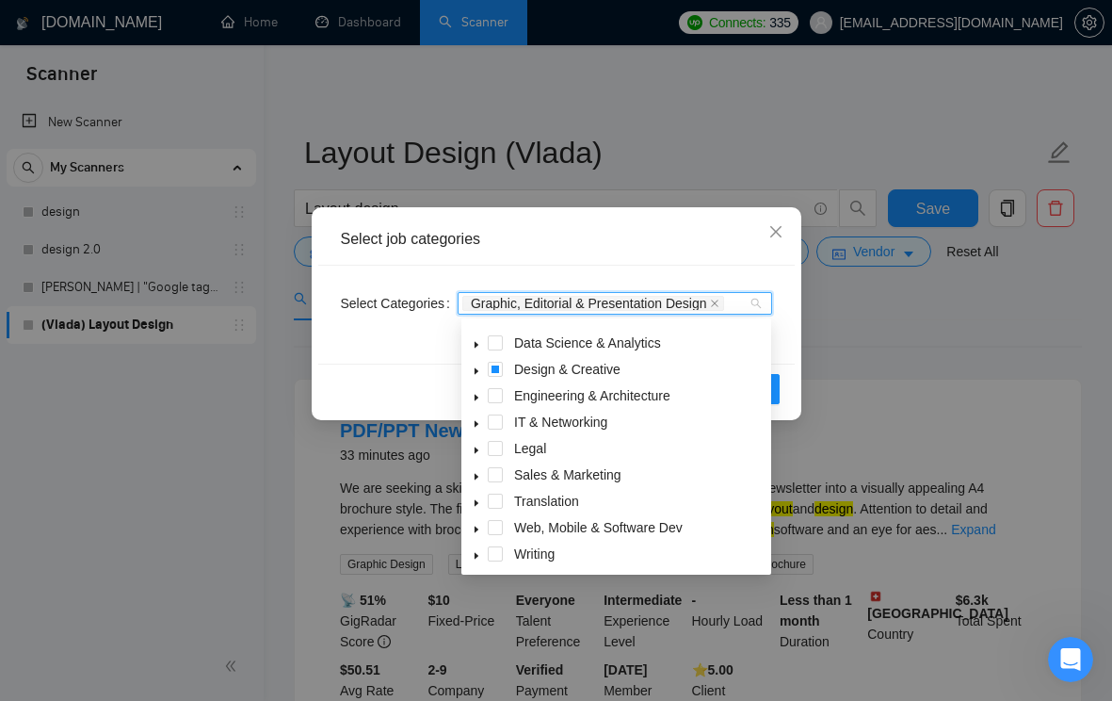
scroll to position [75, 0]
click at [479, 550] on icon "caret-down" at bounding box center [476, 553] width 9 height 9
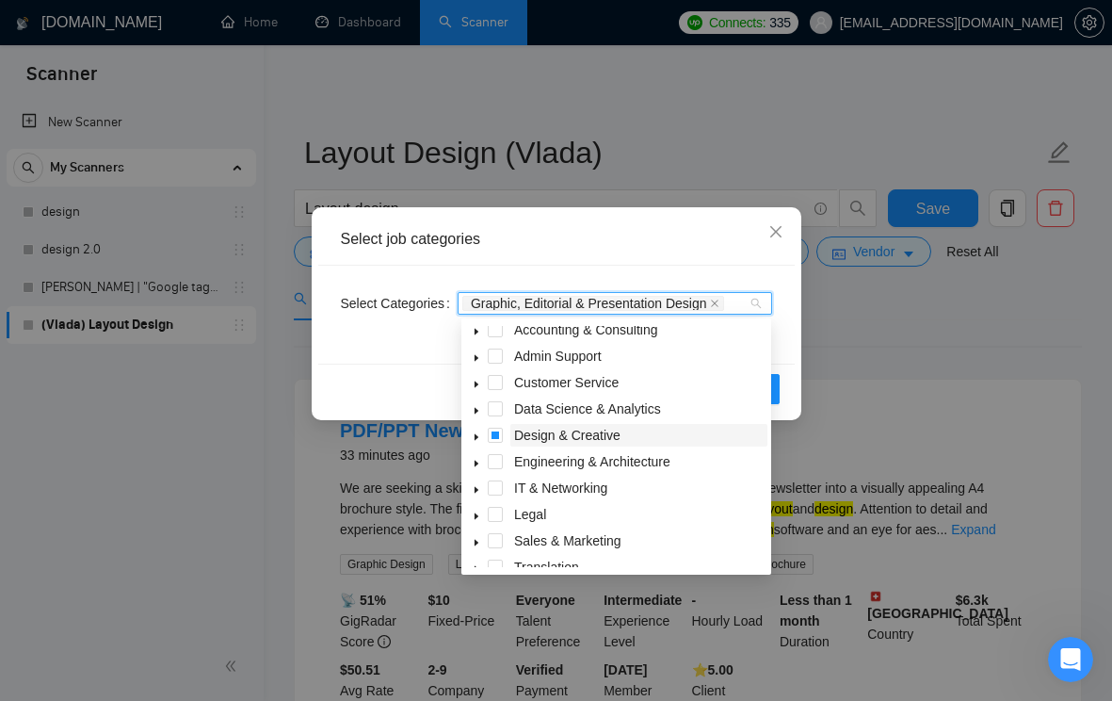
scroll to position [0, 0]
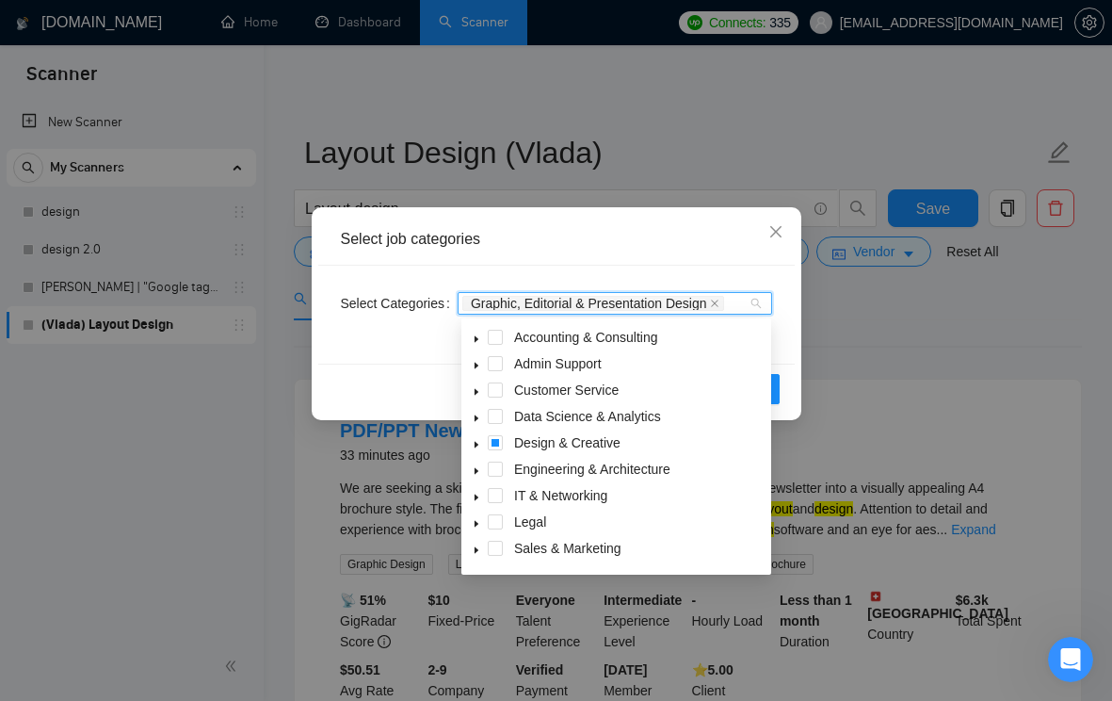
click at [670, 251] on div "Select job categories" at bounding box center [556, 240] width 477 height 52
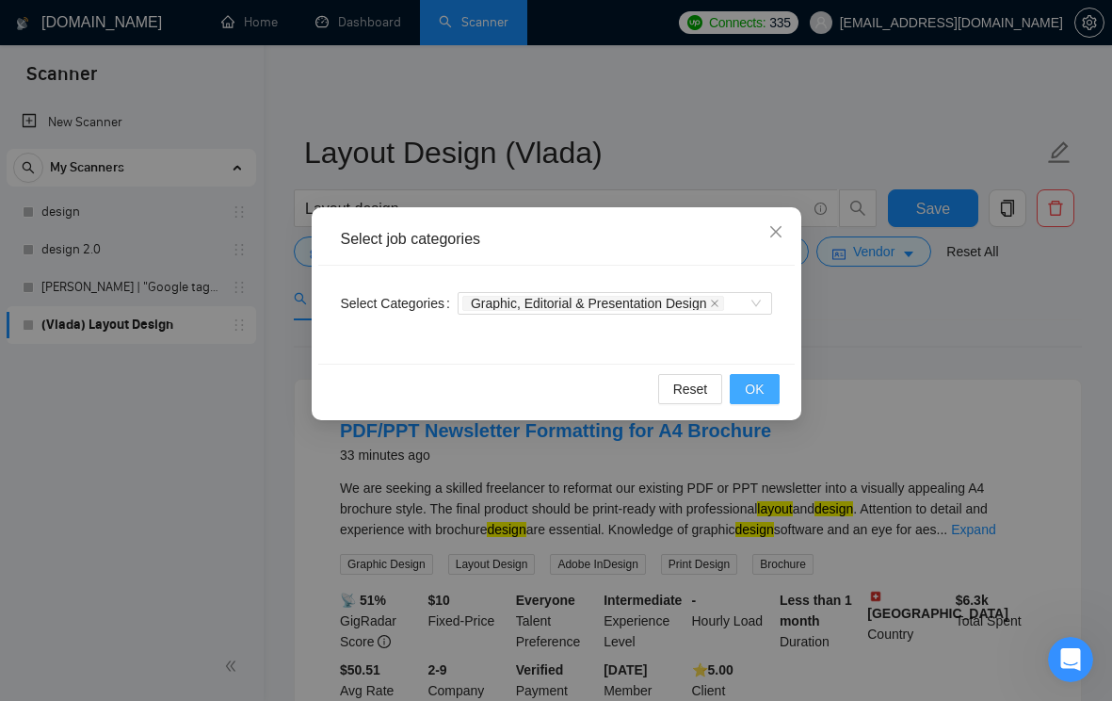
click at [758, 386] on span "OK" at bounding box center [754, 389] width 19 height 21
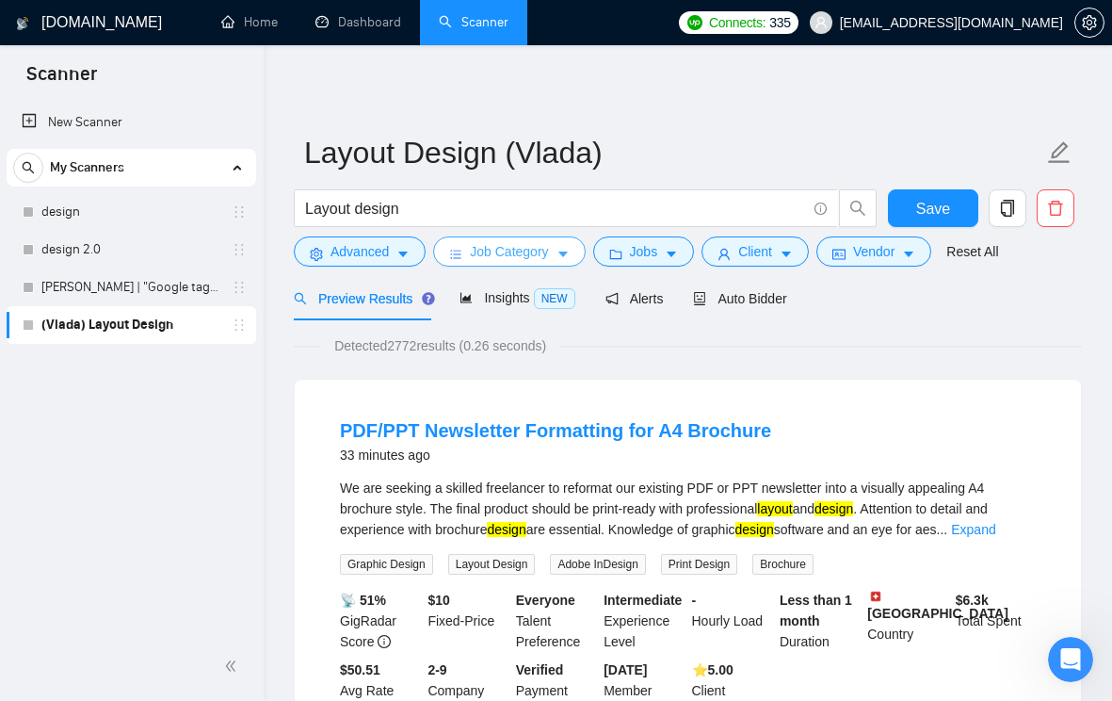
click at [575, 255] on button "Job Category" at bounding box center [509, 251] width 152 height 30
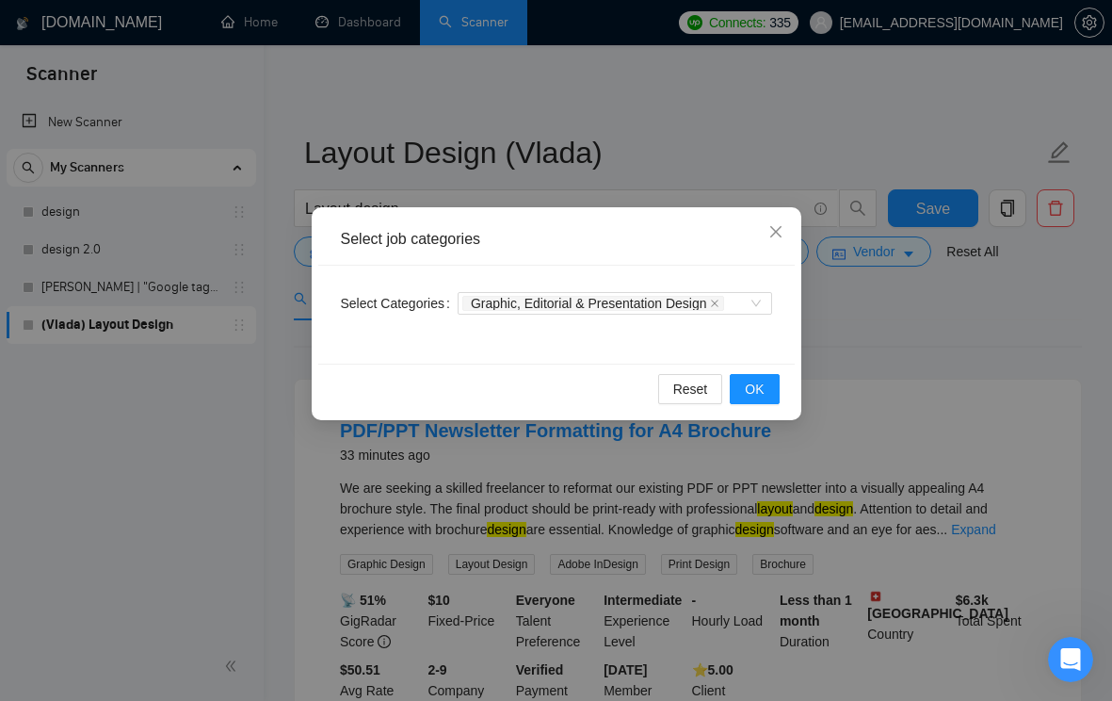
click at [864, 337] on div "Select job categories Select Categories Graphic, Editorial & Presentation Desig…" at bounding box center [556, 350] width 1112 height 701
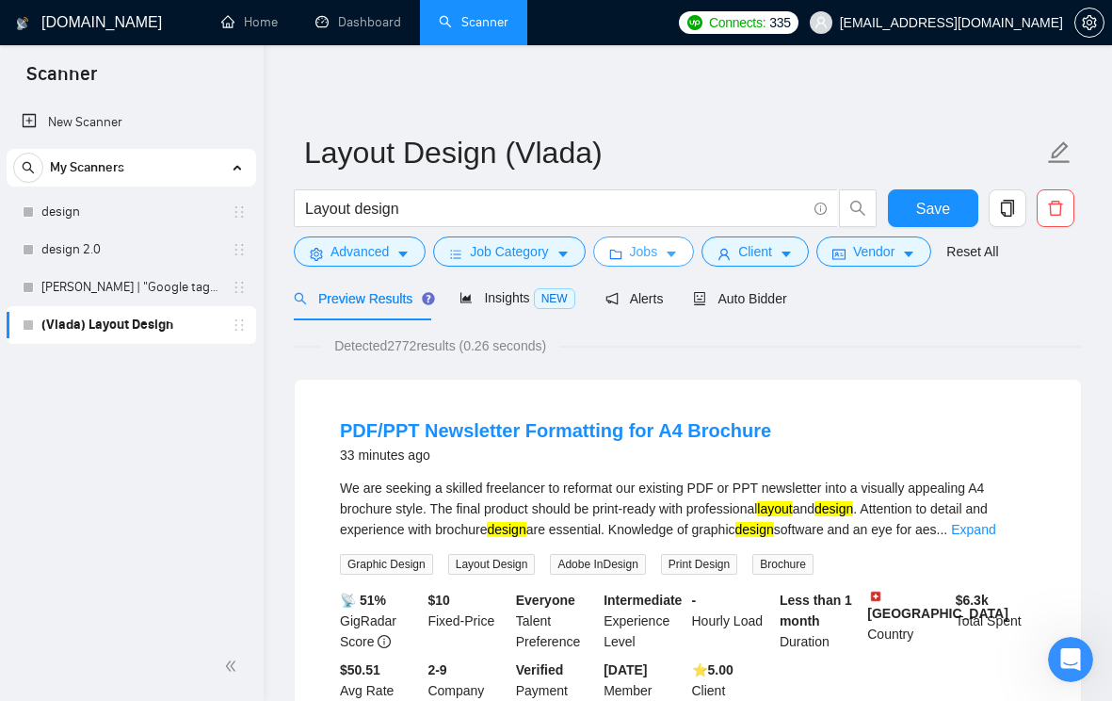
click at [678, 251] on icon "caret-down" at bounding box center [671, 254] width 13 height 13
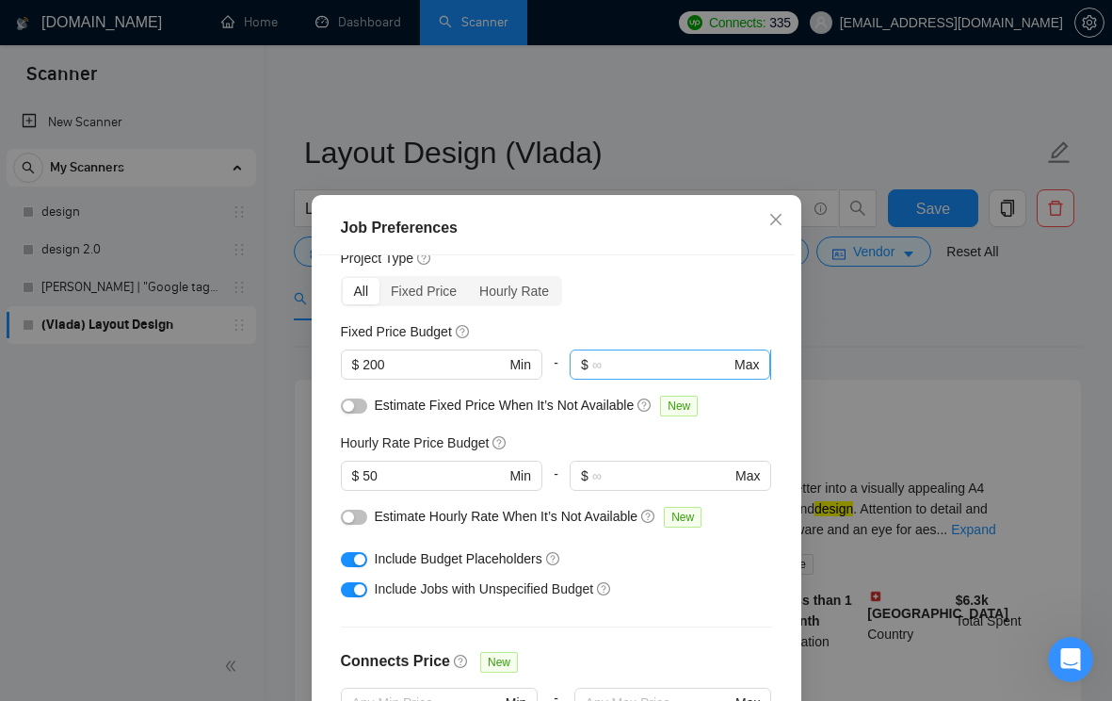
scroll to position [81, 0]
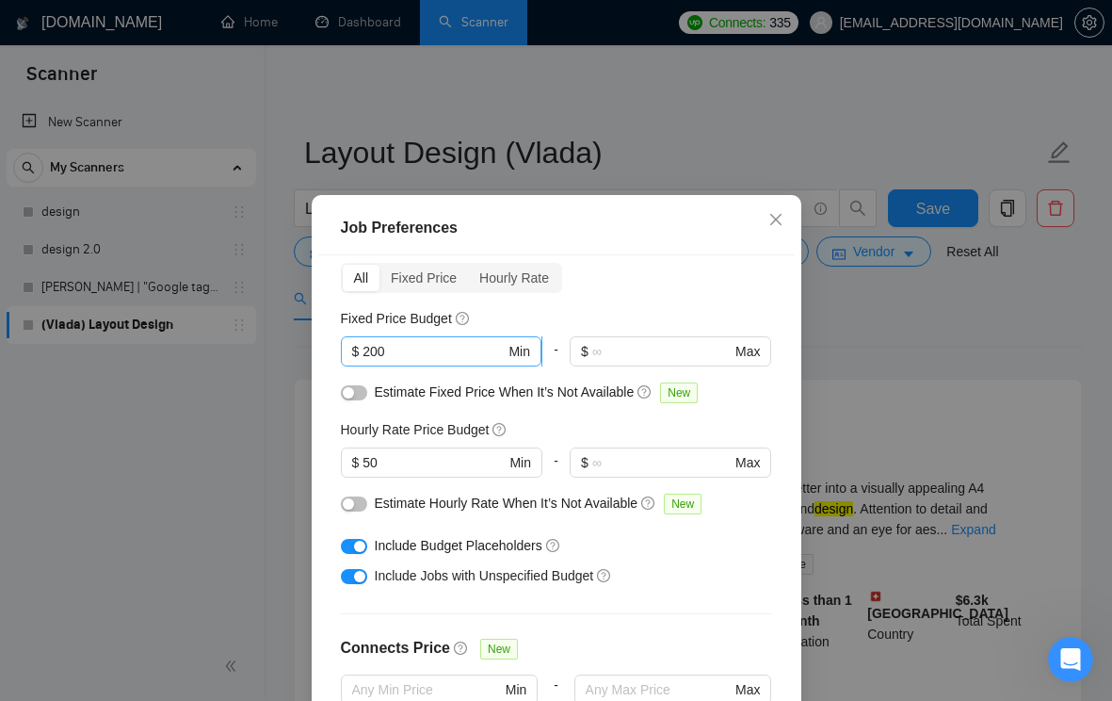
click at [383, 348] on input "200" at bounding box center [434, 351] width 142 height 21
type input "140"
click at [609, 317] on div "Fixed Price Budget" at bounding box center [556, 318] width 431 height 21
click at [369, 460] on input "50" at bounding box center [434, 462] width 142 height 21
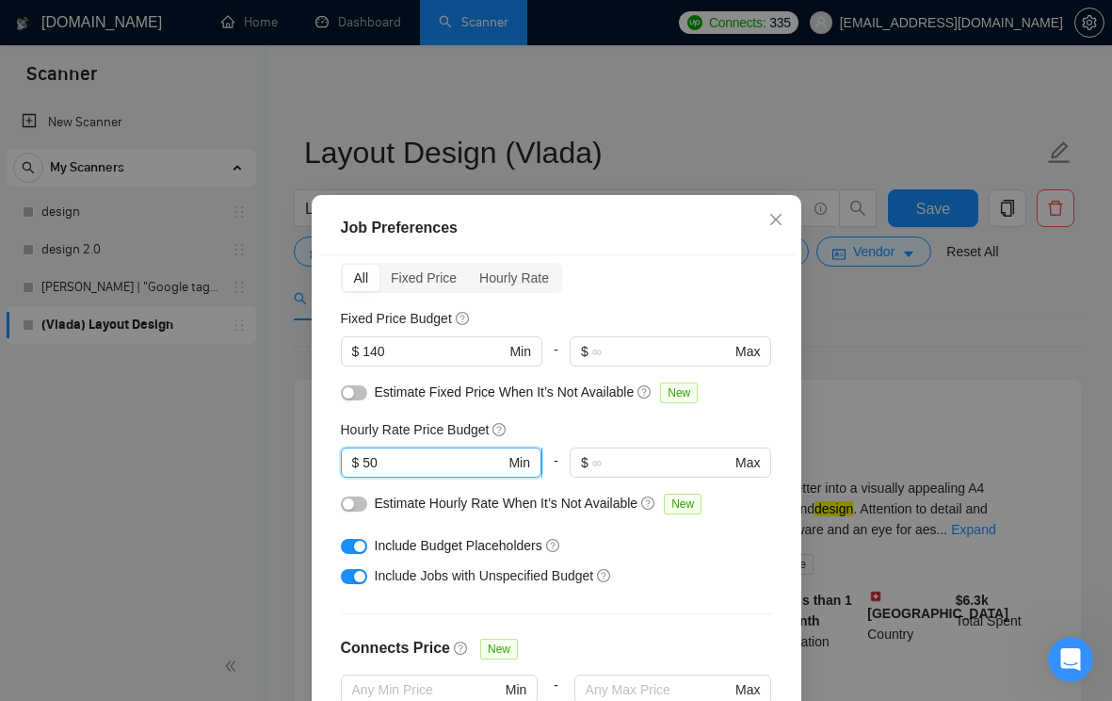
click at [369, 460] on input "50" at bounding box center [434, 462] width 142 height 21
type input "30"
click at [555, 413] on div "Budget Project Type All Fixed Price Hourly Rate Fixed Price Budget $ 140 Min - …" at bounding box center [556, 500] width 477 height 491
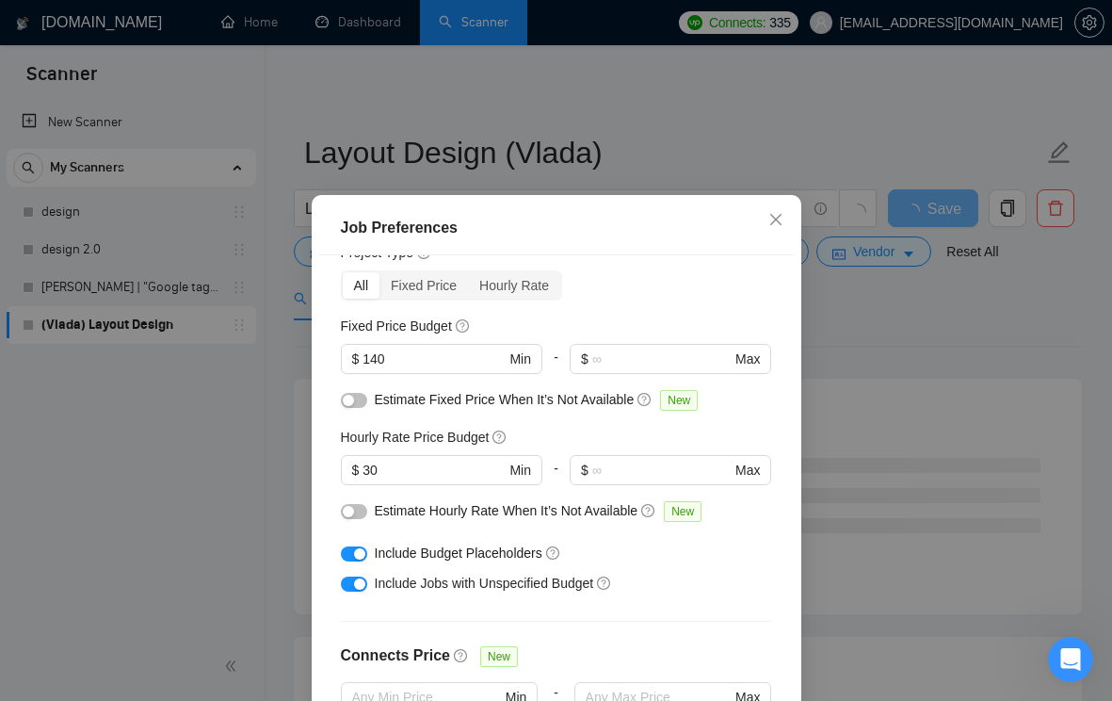
scroll to position [66, 0]
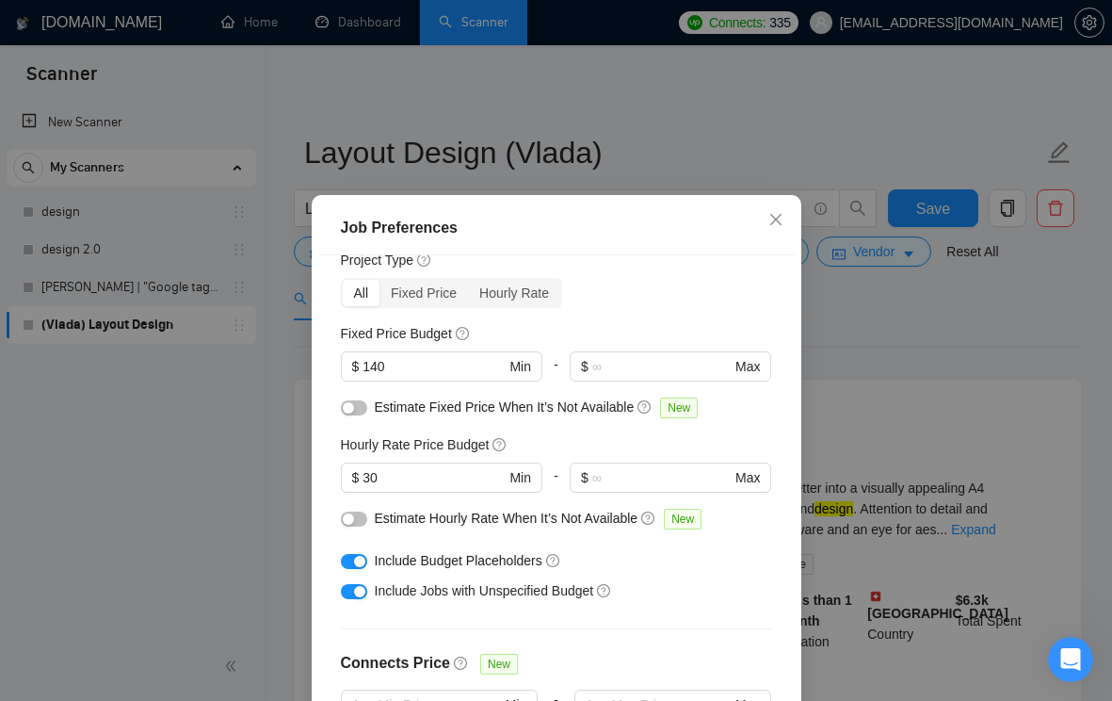
click at [355, 407] on button "button" at bounding box center [354, 407] width 26 height 15
click at [355, 407] on div "button" at bounding box center [359, 407] width 11 height 11
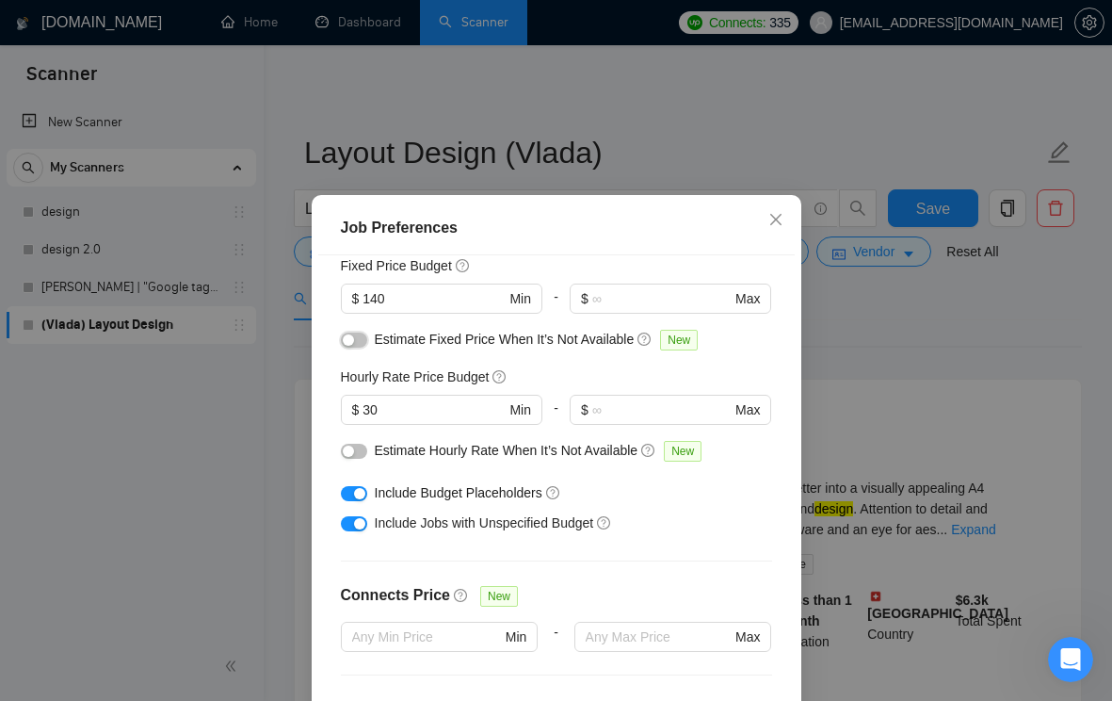
scroll to position [108, 0]
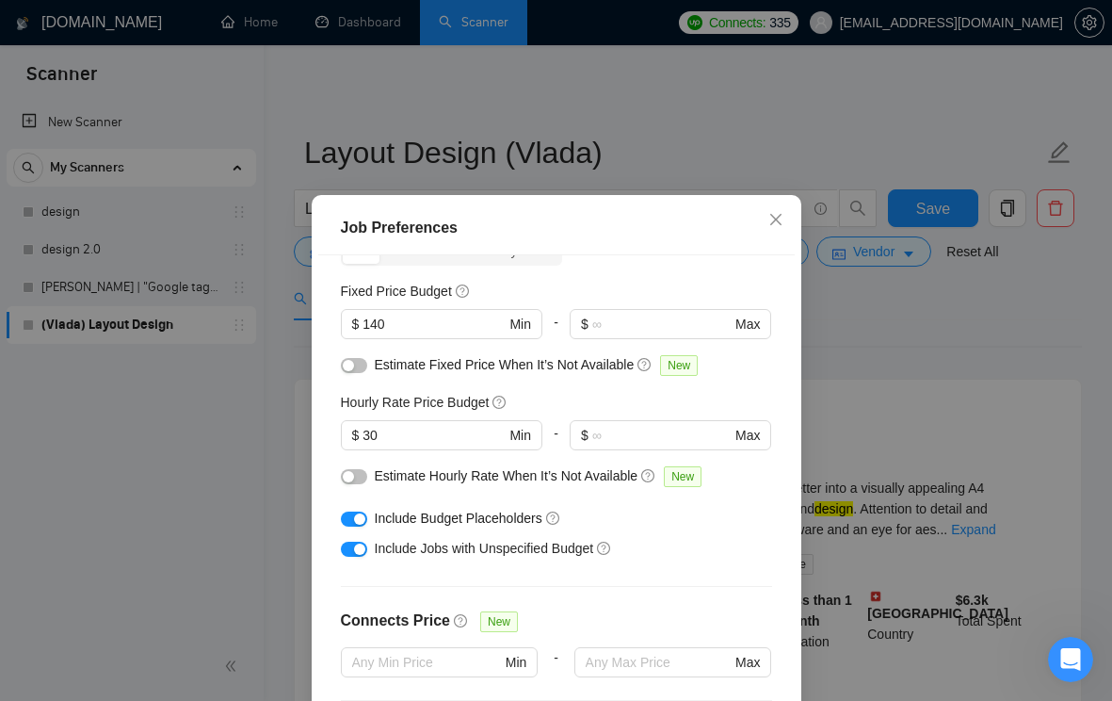
click at [850, 445] on div "Job Preferences Budget Project Type All Fixed Price Hourly Rate Fixed Price Bud…" at bounding box center [556, 350] width 1112 height 701
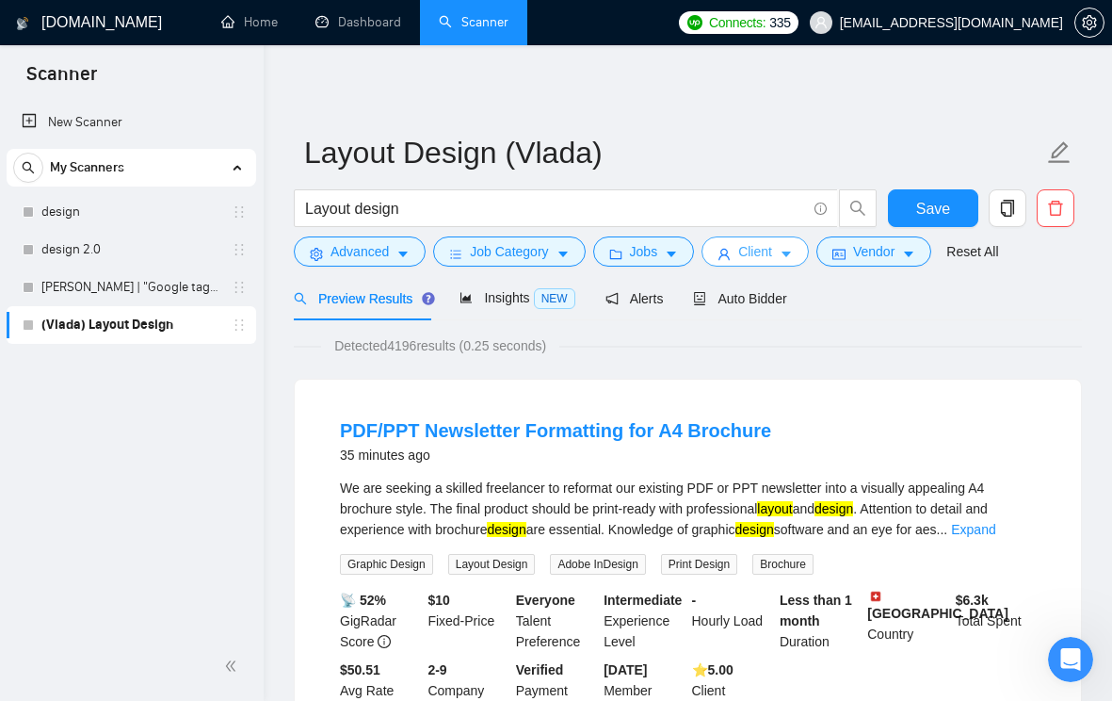
click at [791, 254] on icon "caret-down" at bounding box center [786, 255] width 9 height 6
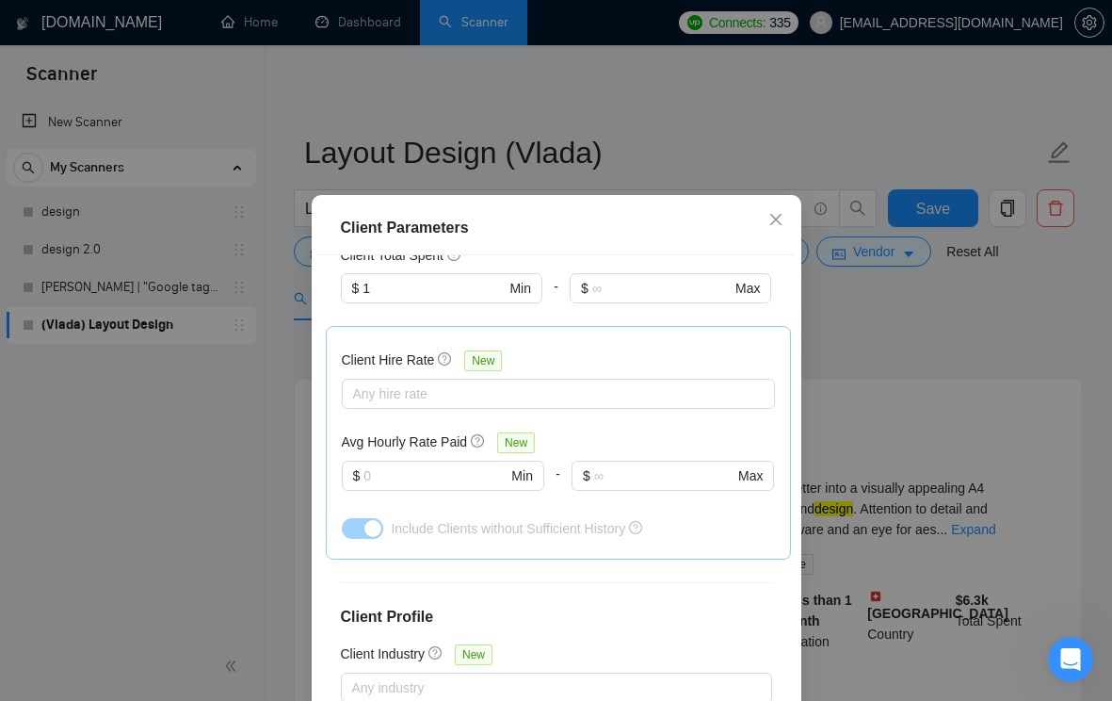
scroll to position [788, 0]
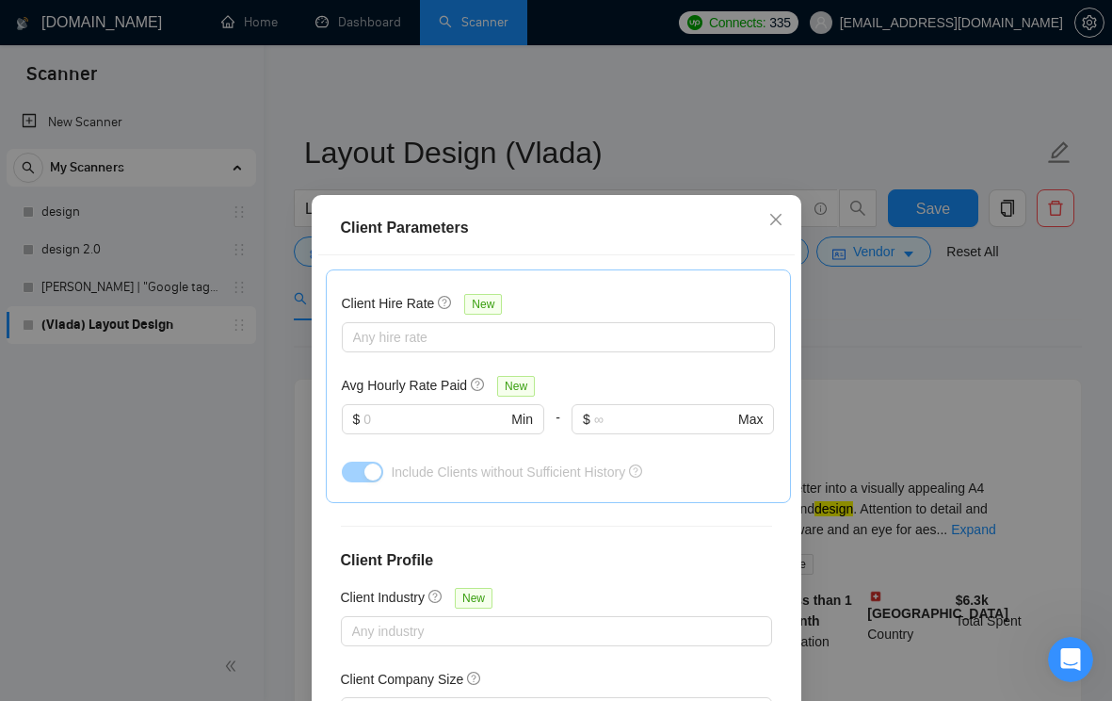
click at [919, 427] on div "Client Parameters Client Location Include Client Countries [GEOGRAPHIC_DATA] [G…" at bounding box center [556, 350] width 1112 height 701
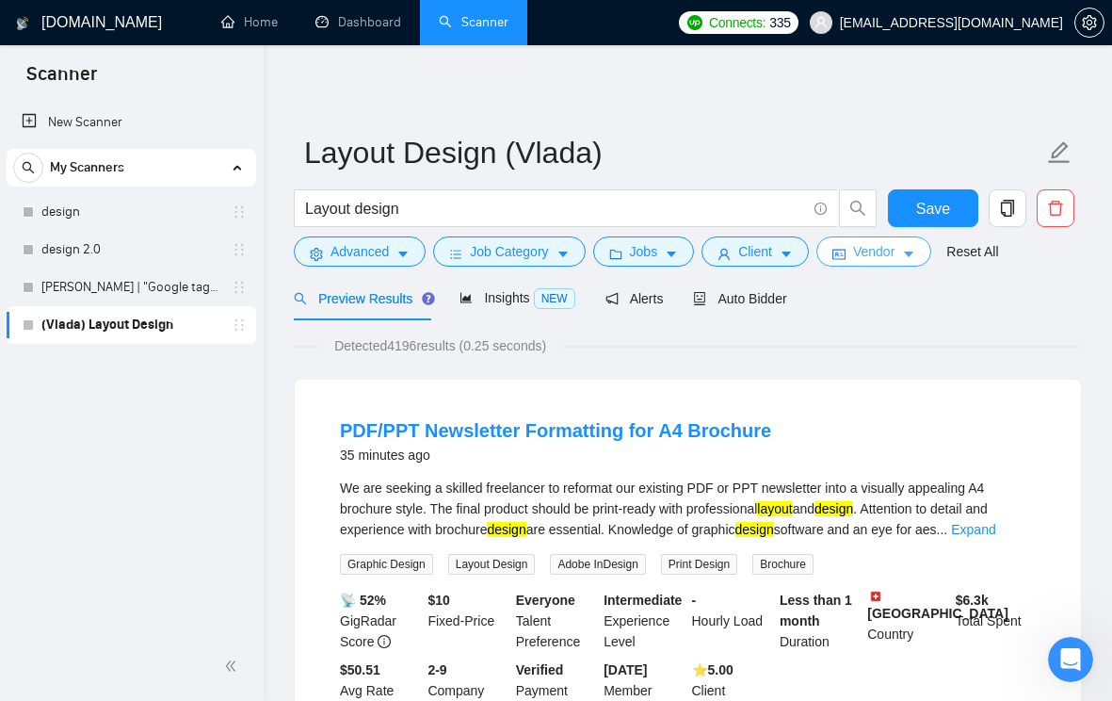
click at [928, 252] on button "Vendor" at bounding box center [874, 251] width 115 height 30
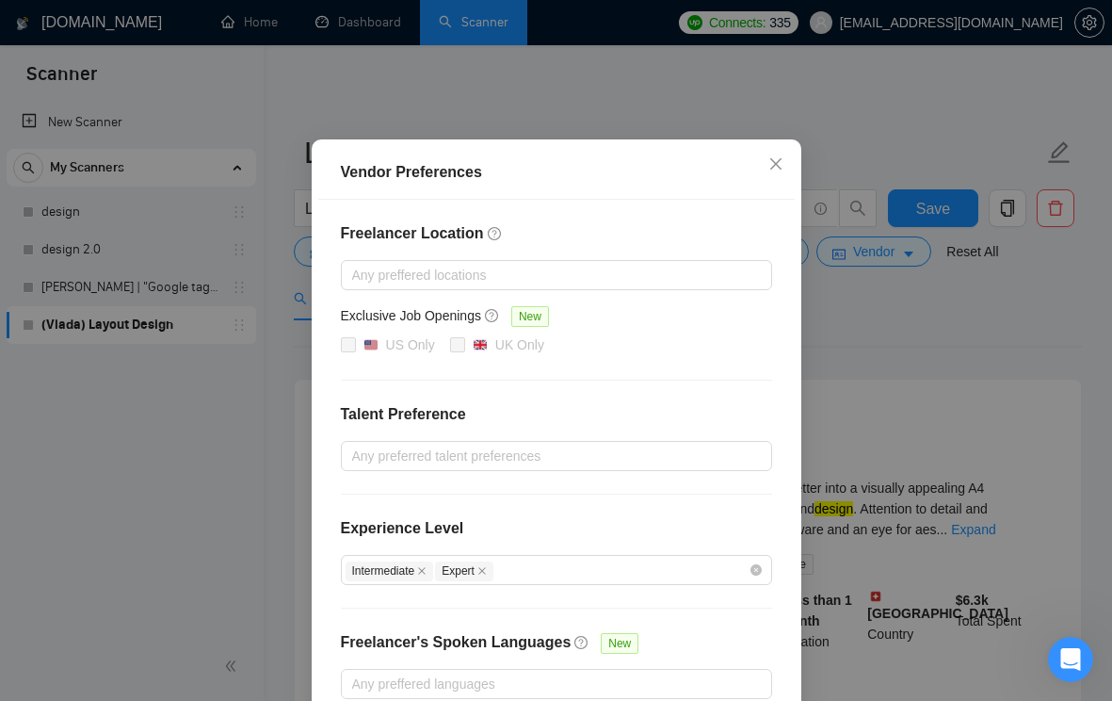
scroll to position [170, 0]
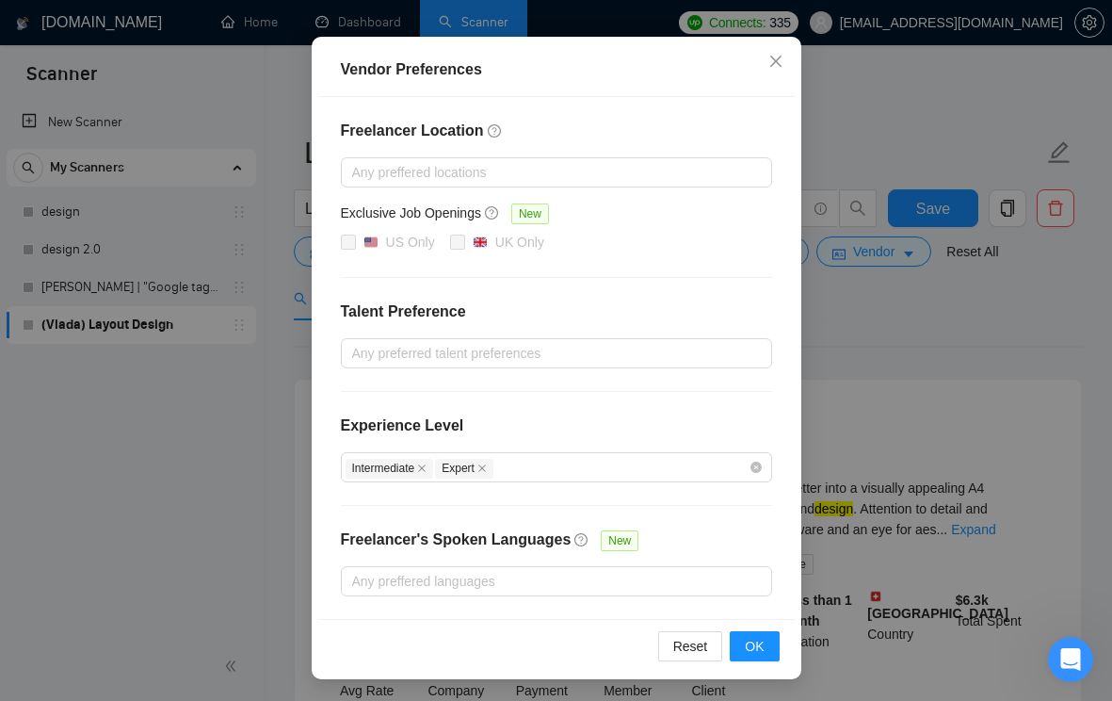
click at [871, 374] on div "Vendor Preferences Freelancer Location Any preffered locations Exclusive Job Op…" at bounding box center [556, 350] width 1112 height 701
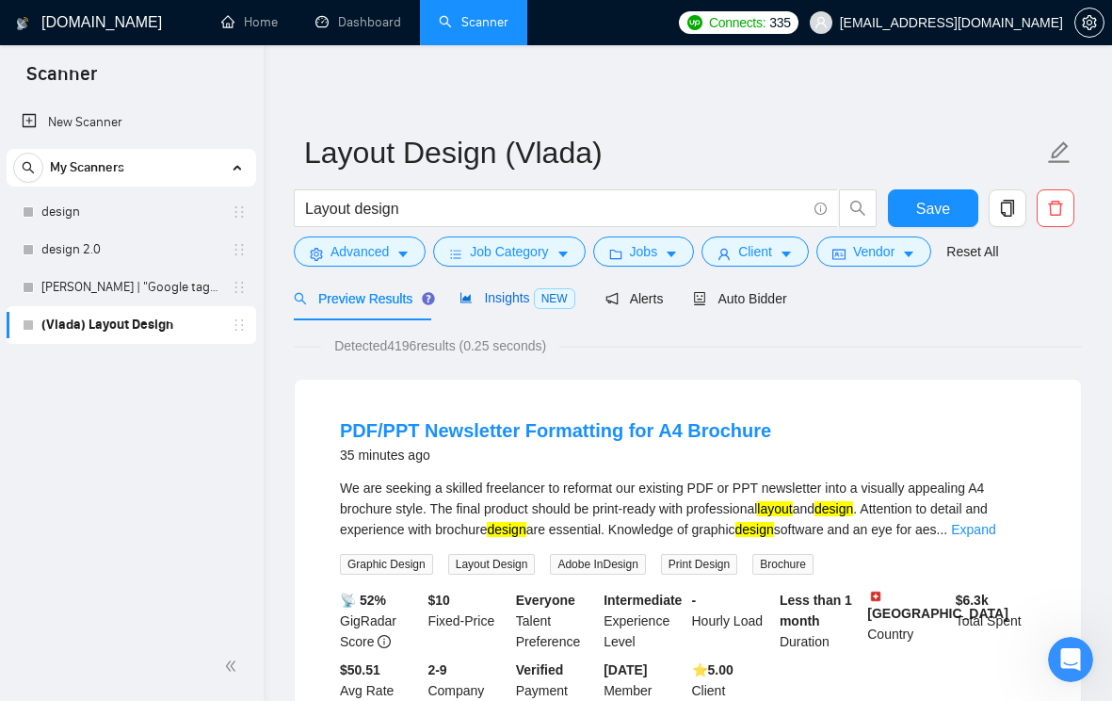
click at [494, 299] on span "Insights NEW" at bounding box center [517, 297] width 115 height 15
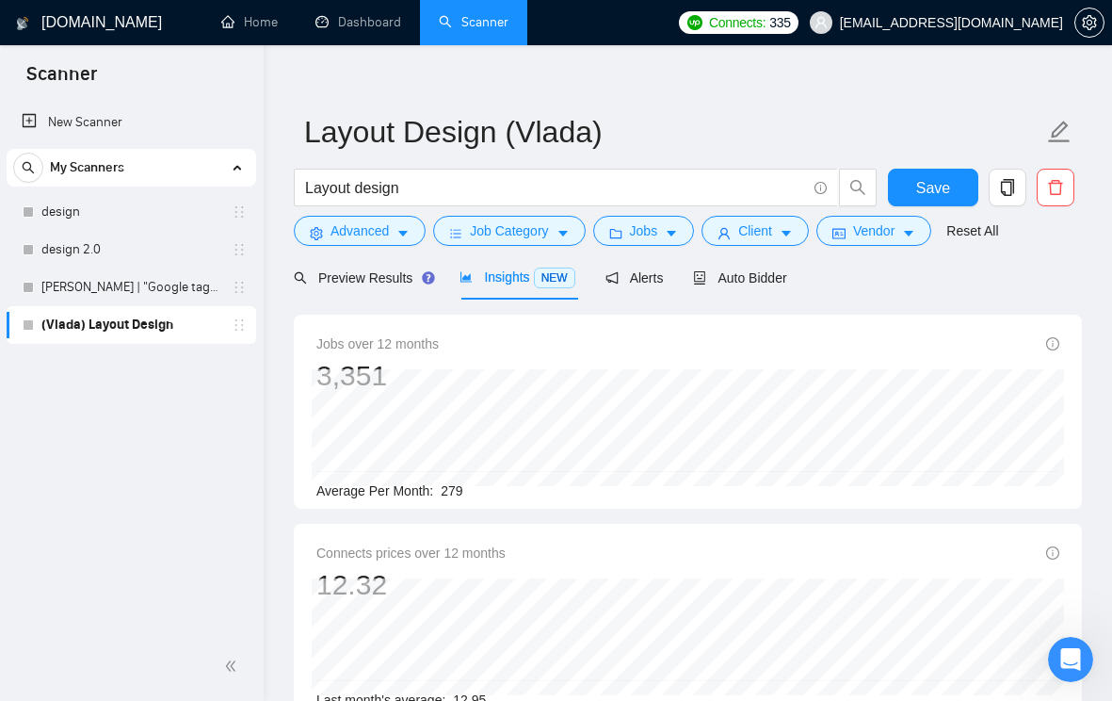
scroll to position [17, 0]
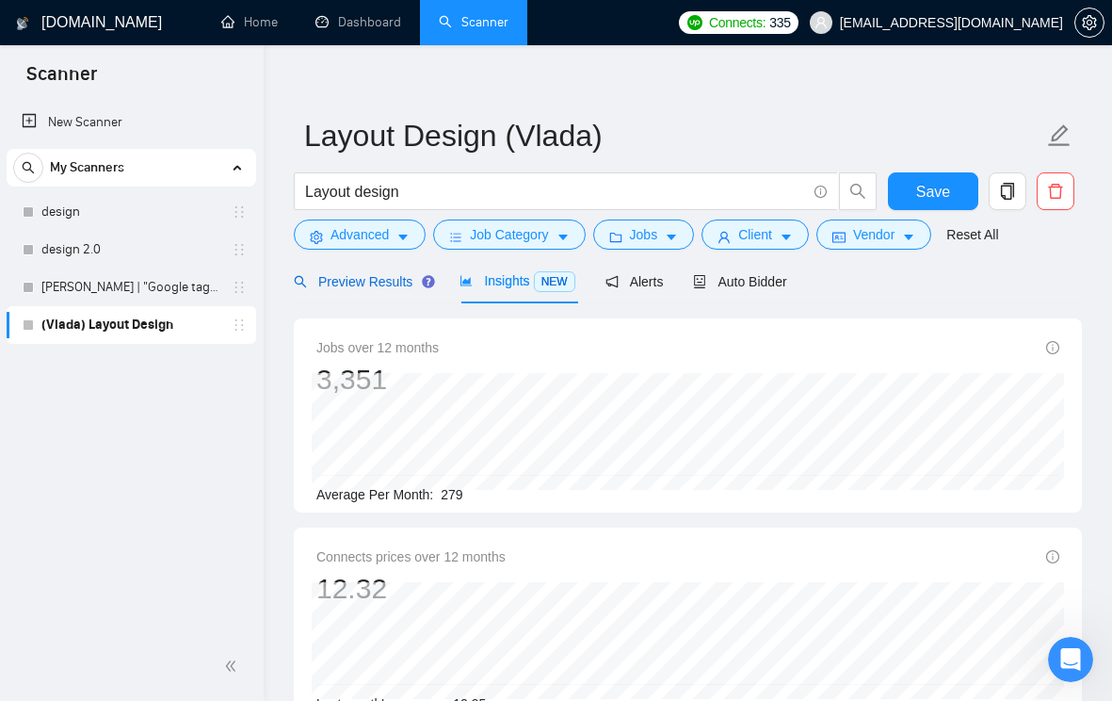
click at [368, 288] on div "Preview Results" at bounding box center [362, 281] width 136 height 21
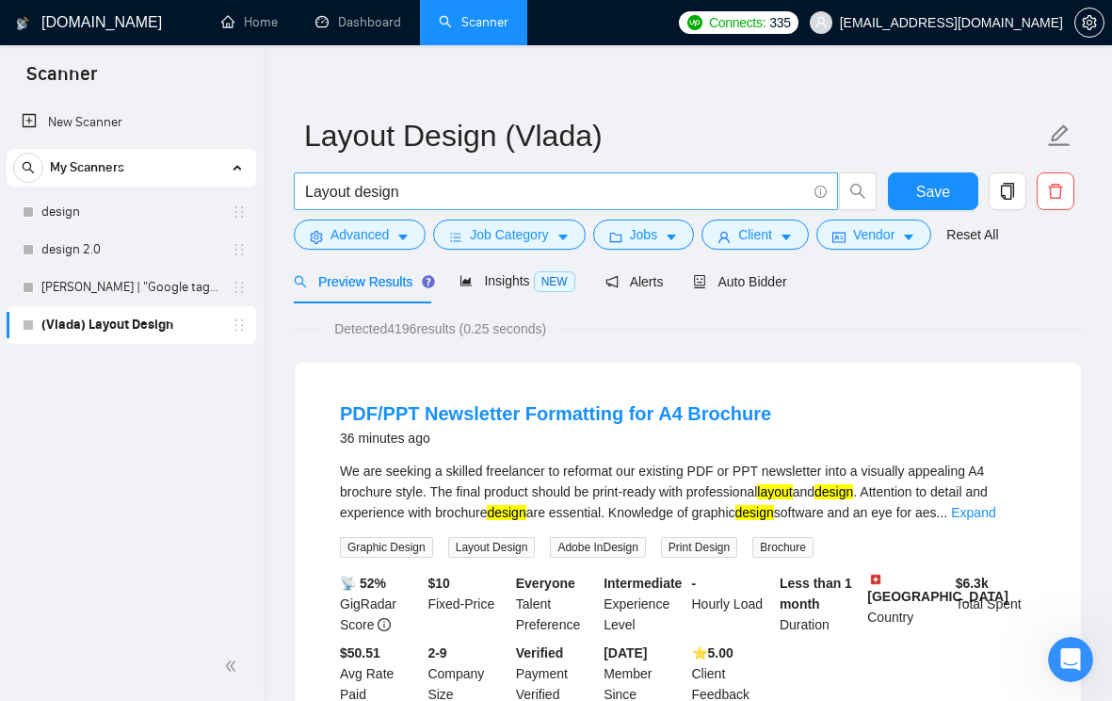
click at [467, 201] on input "Layout design" at bounding box center [555, 192] width 501 height 24
click at [305, 193] on input "Layout design"" at bounding box center [555, 192] width 501 height 24
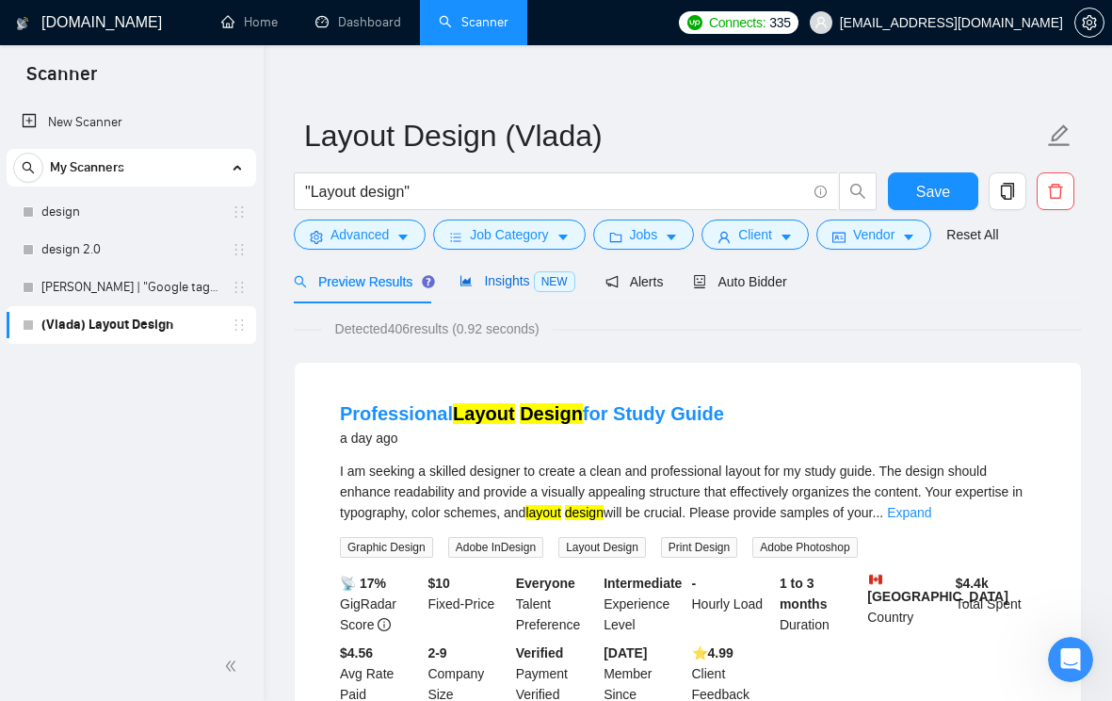
click at [528, 288] on div "Insights NEW" at bounding box center [517, 281] width 115 height 22
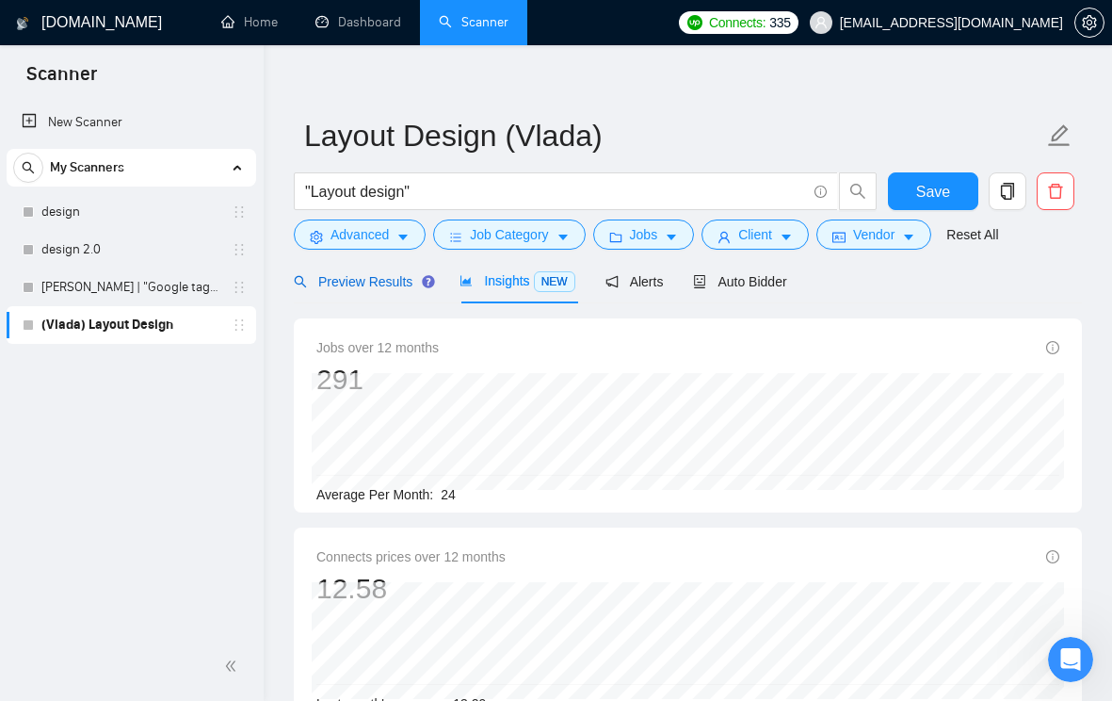
click at [365, 288] on span "Preview Results" at bounding box center [362, 281] width 136 height 15
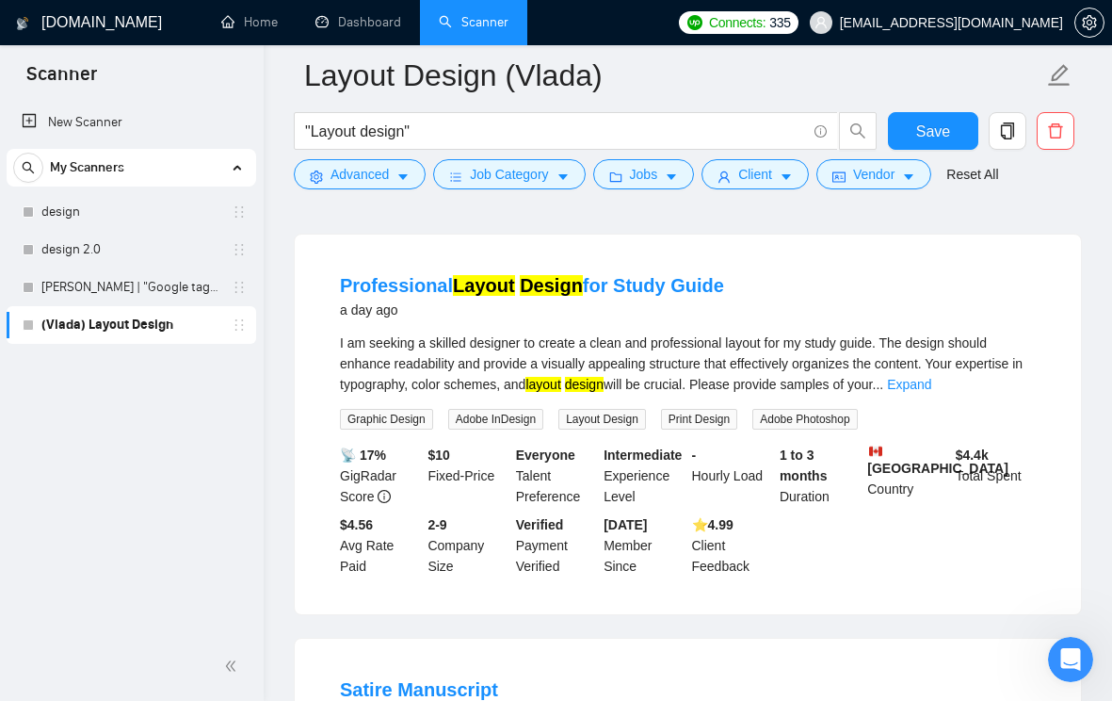
scroll to position [30, 0]
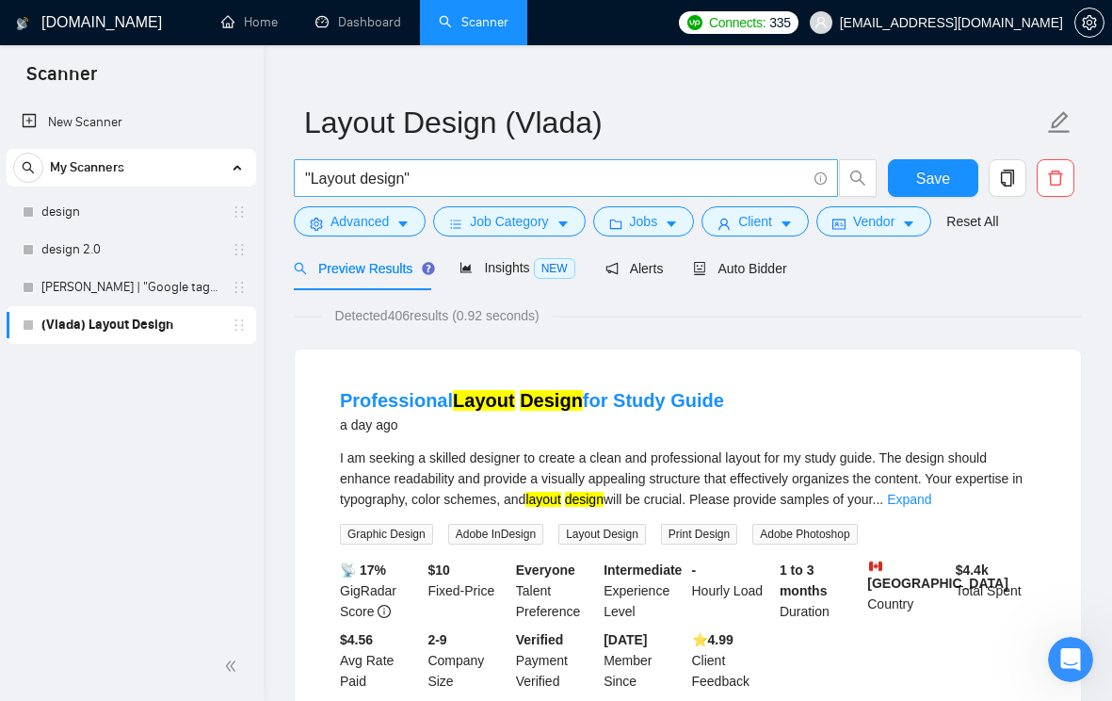
click at [510, 186] on input ""Layout design"" at bounding box center [555, 179] width 501 height 24
click at [721, 307] on div "Detected 406 results (0.92 seconds)" at bounding box center [688, 315] width 788 height 21
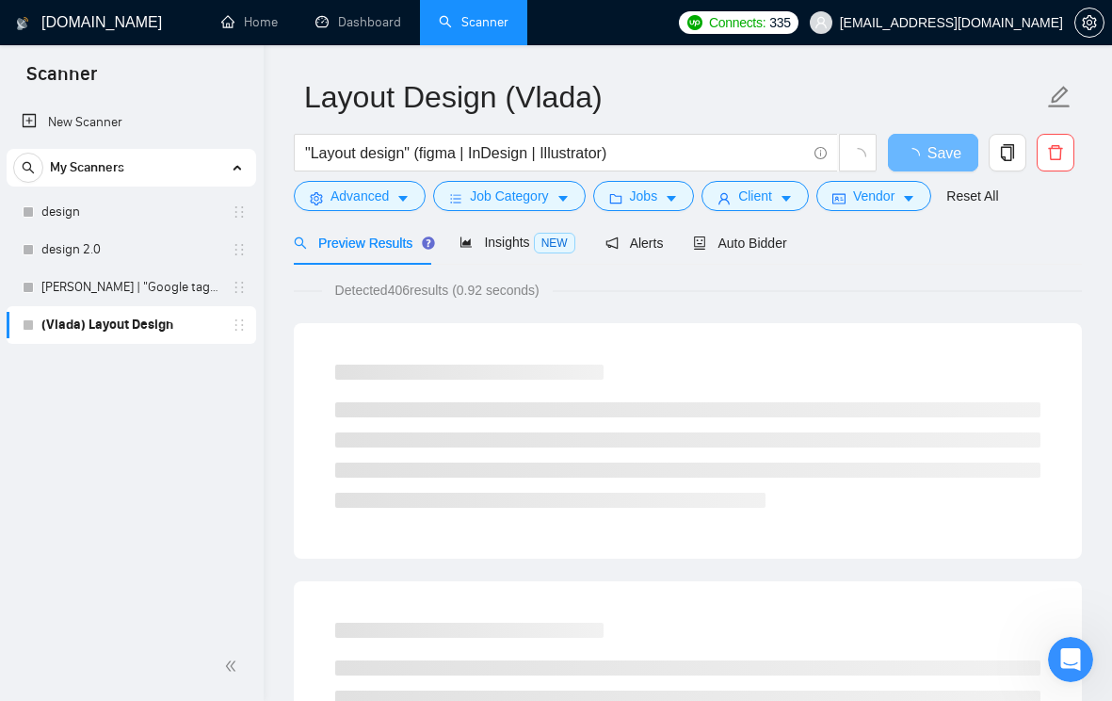
scroll to position [58, 0]
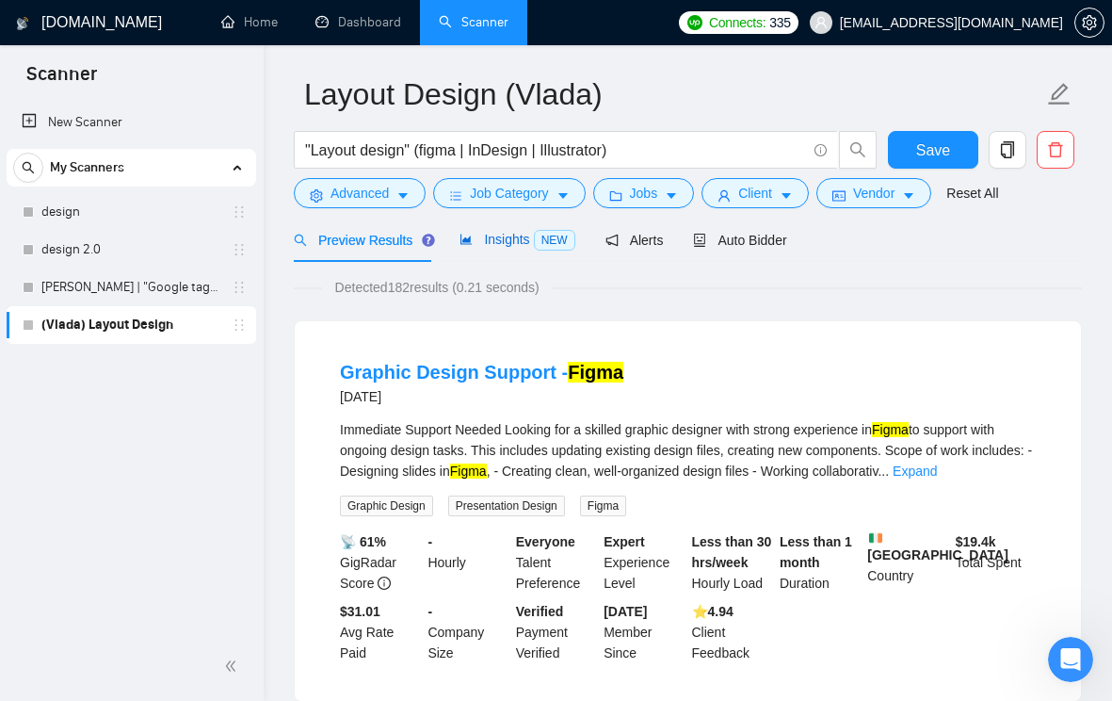
click at [514, 240] on span "Insights NEW" at bounding box center [517, 239] width 115 height 15
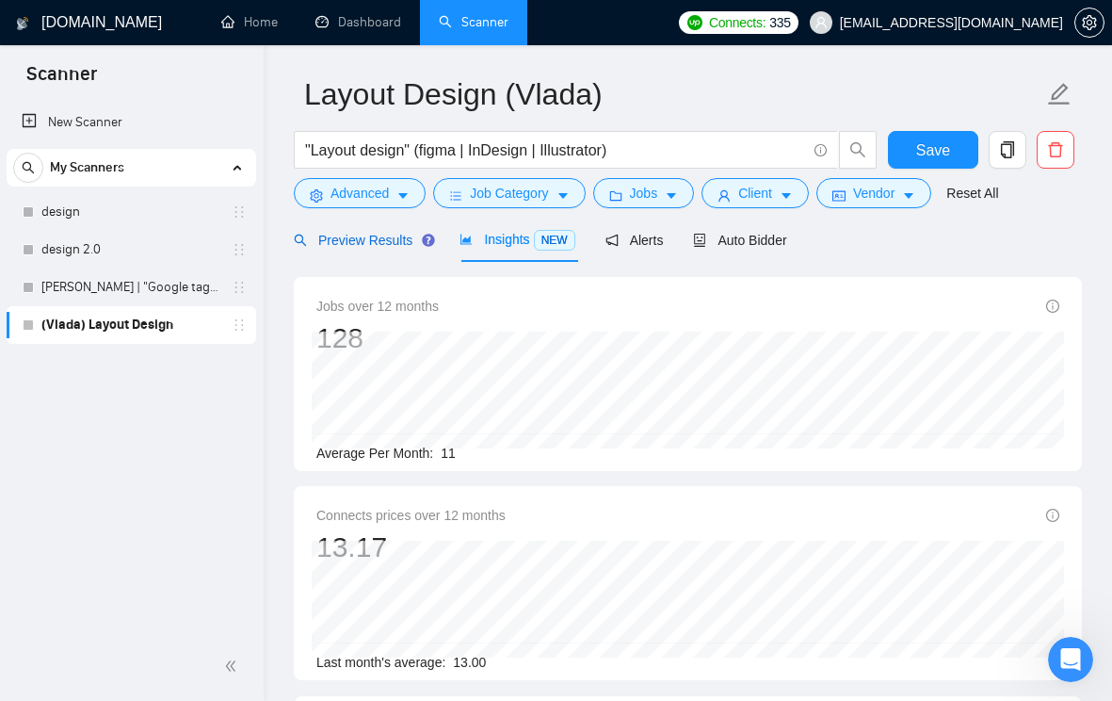
click at [381, 245] on span "Preview Results" at bounding box center [362, 240] width 136 height 15
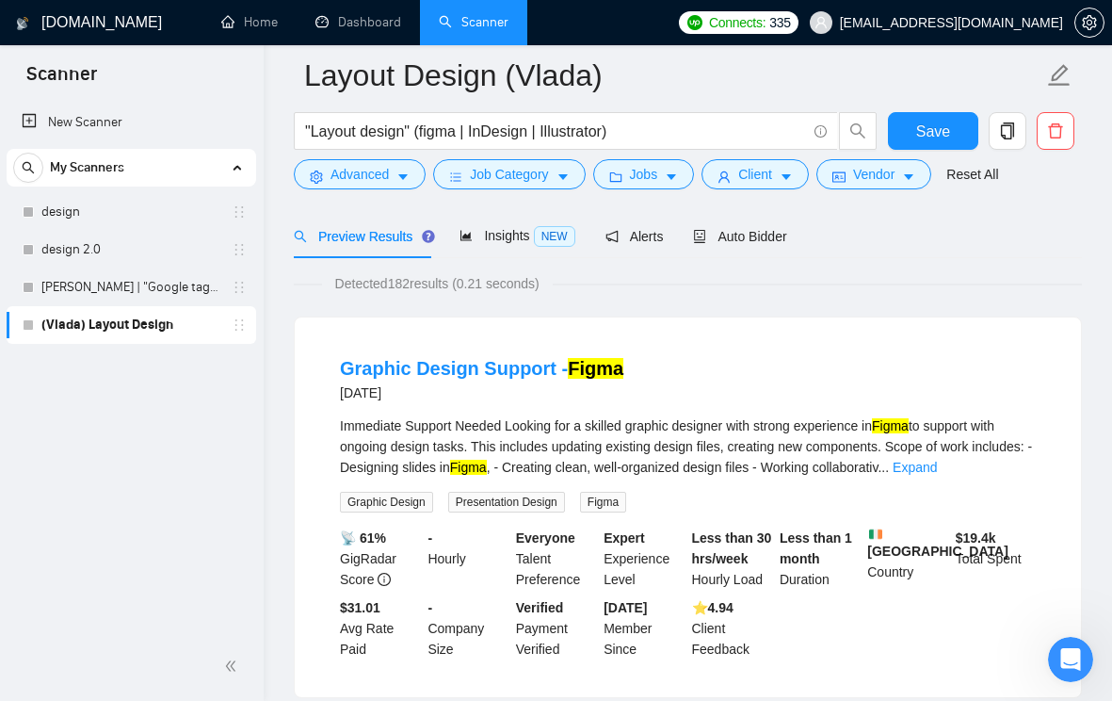
scroll to position [72, 0]
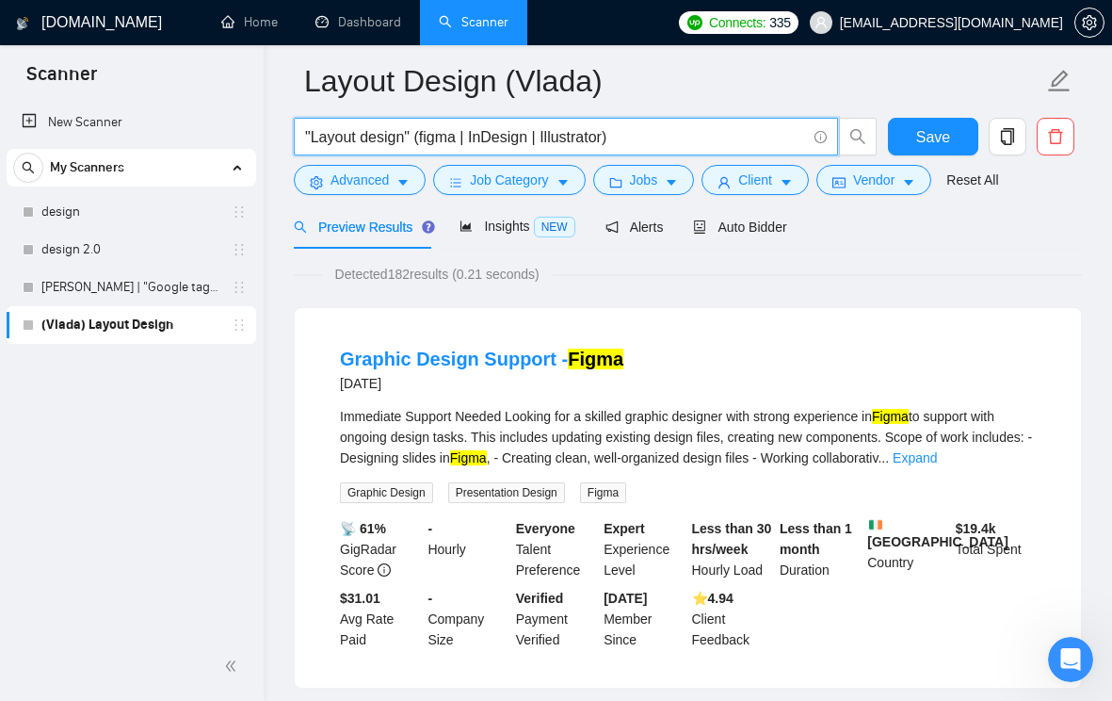
drag, startPoint x: 626, startPoint y: 138, endPoint x: 419, endPoint y: 139, distance: 207.2
click at [419, 139] on input ""Layout design" (figma | InDesign | Illustrator)" at bounding box center [555, 137] width 501 height 24
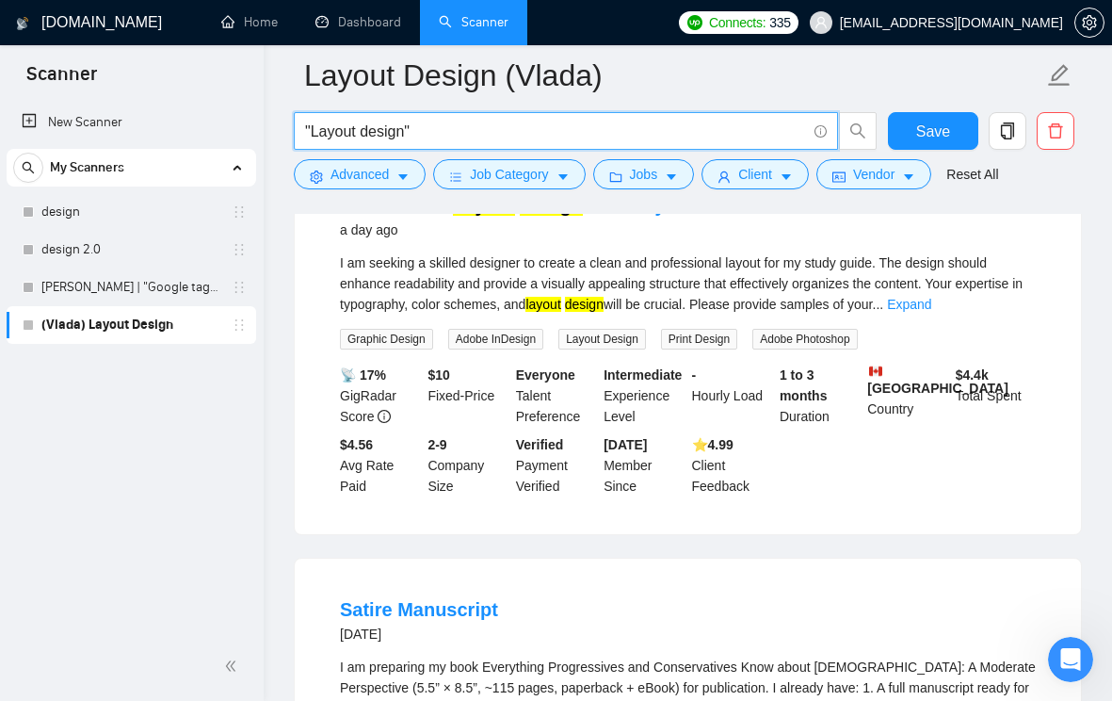
scroll to position [222, 0]
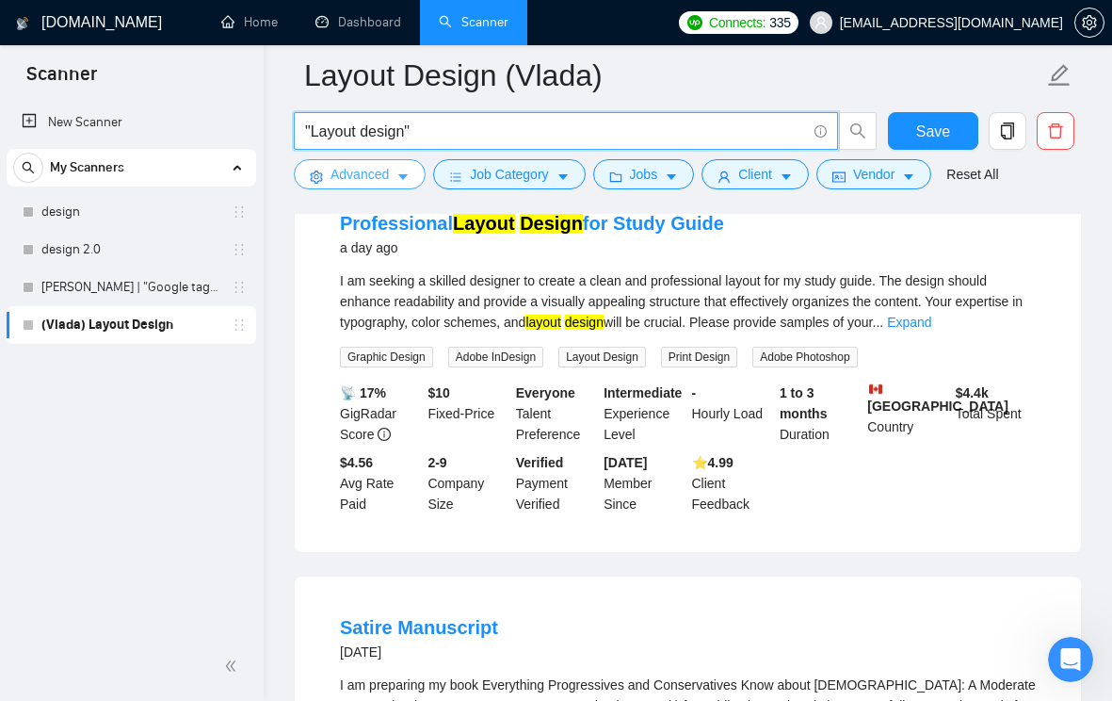
type input ""Layout design""
click at [406, 179] on icon "caret-down" at bounding box center [403, 176] width 13 height 13
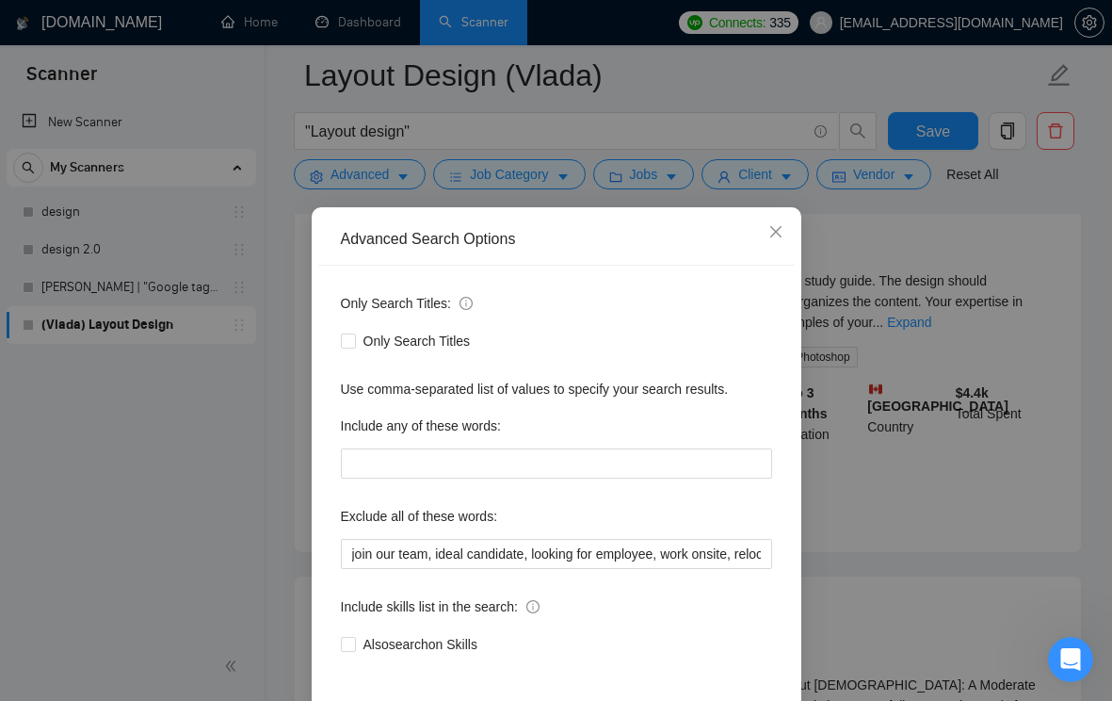
scroll to position [83, 0]
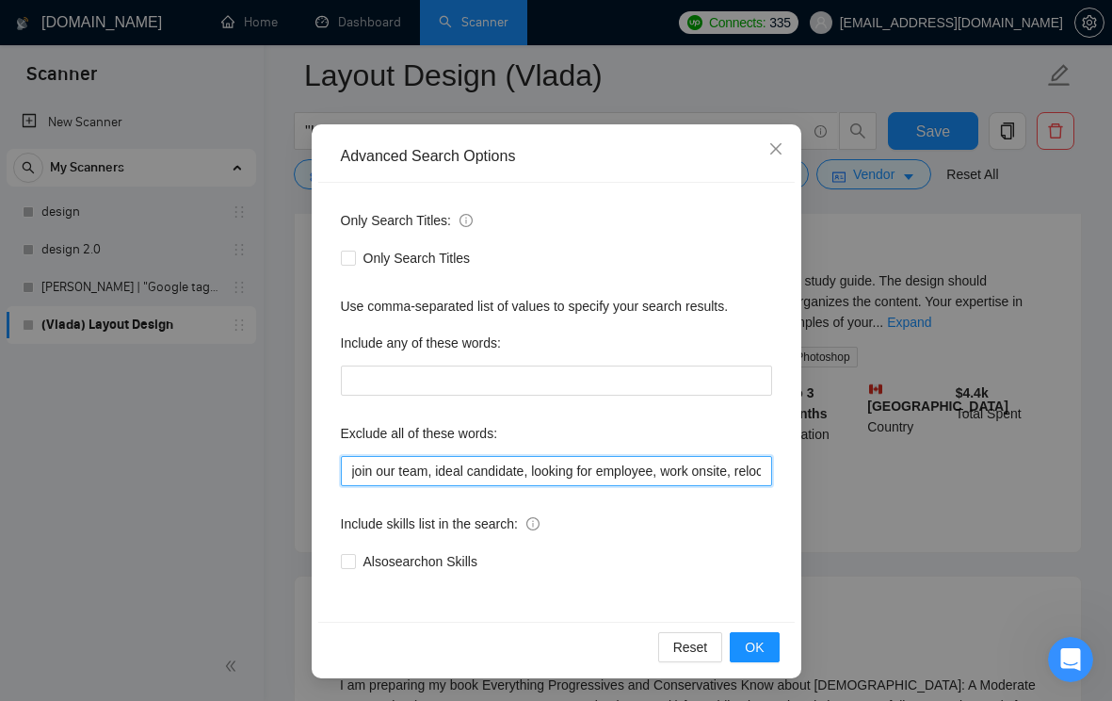
click at [621, 467] on input "join our team, ideal candidate, looking for employee, work onsite, relocation r…" at bounding box center [556, 471] width 431 height 30
drag, startPoint x: 643, startPoint y: 467, endPoint x: 803, endPoint y: 467, distance: 160.1
click at [803, 467] on div "Advanced Search Options Only Search Titles: Only Search Titles Use comma-separa…" at bounding box center [556, 350] width 1112 height 701
click at [761, 470] on input "join our team, ideal candidate, looking for employee, work onsite, relocation r…" at bounding box center [556, 471] width 431 height 30
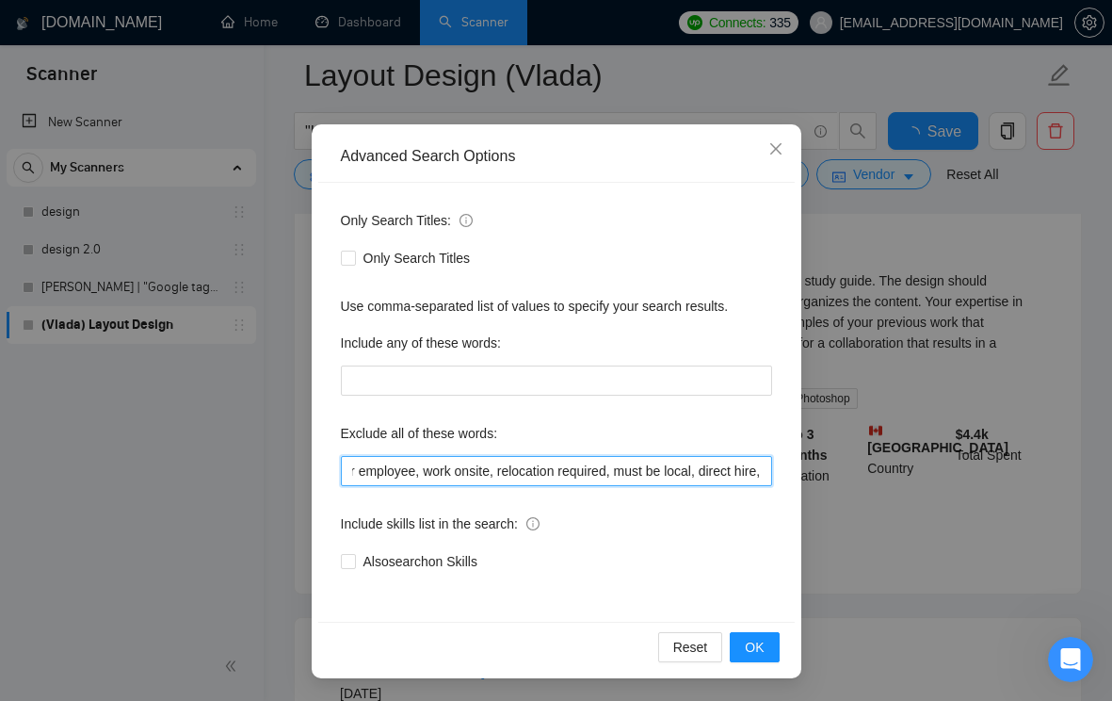
scroll to position [0, 0]
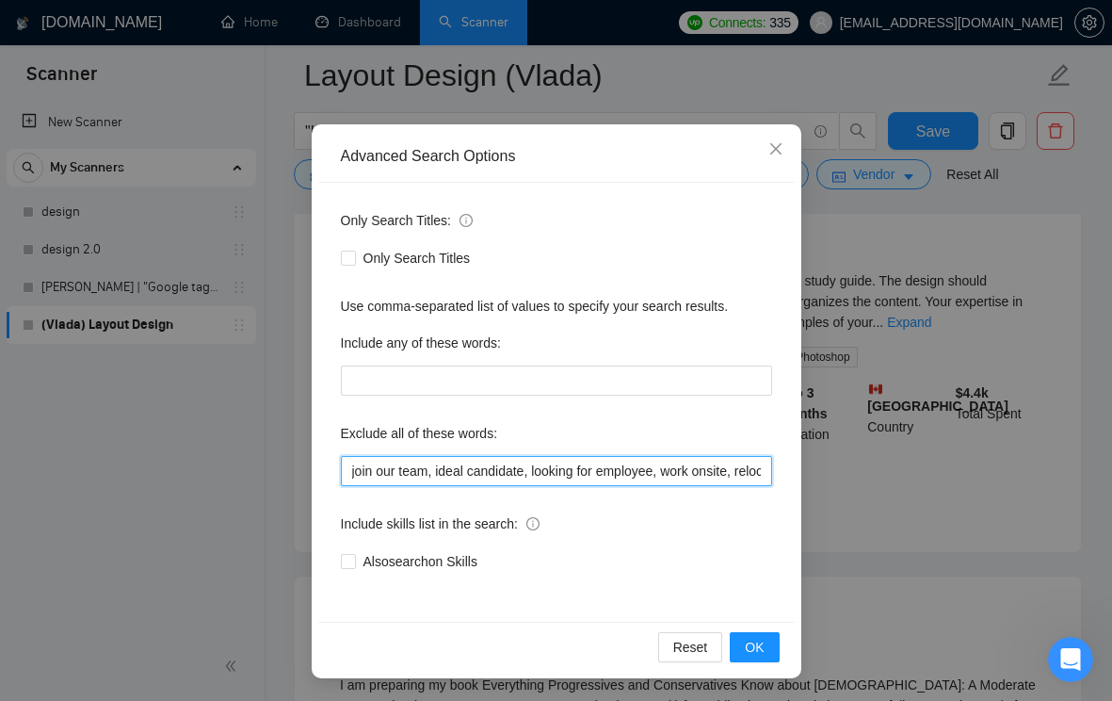
click at [491, 479] on input "join our team, ideal candidate, looking for employee, work onsite, relocation r…" at bounding box center [556, 471] width 431 height 30
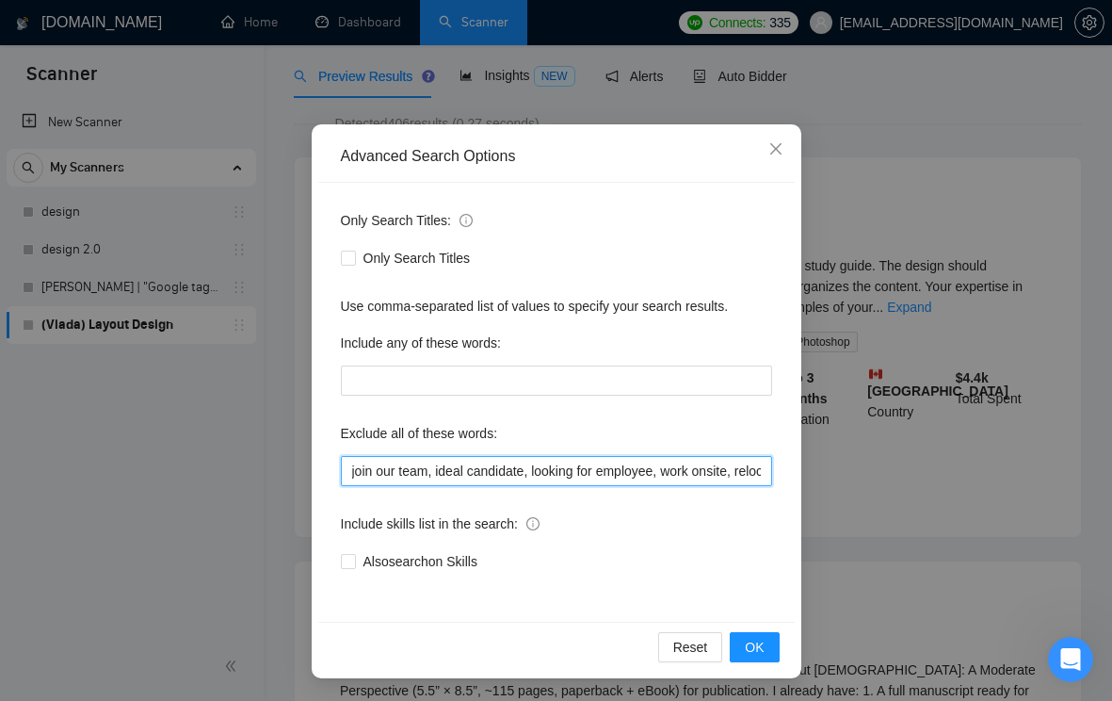
scroll to position [58, 0]
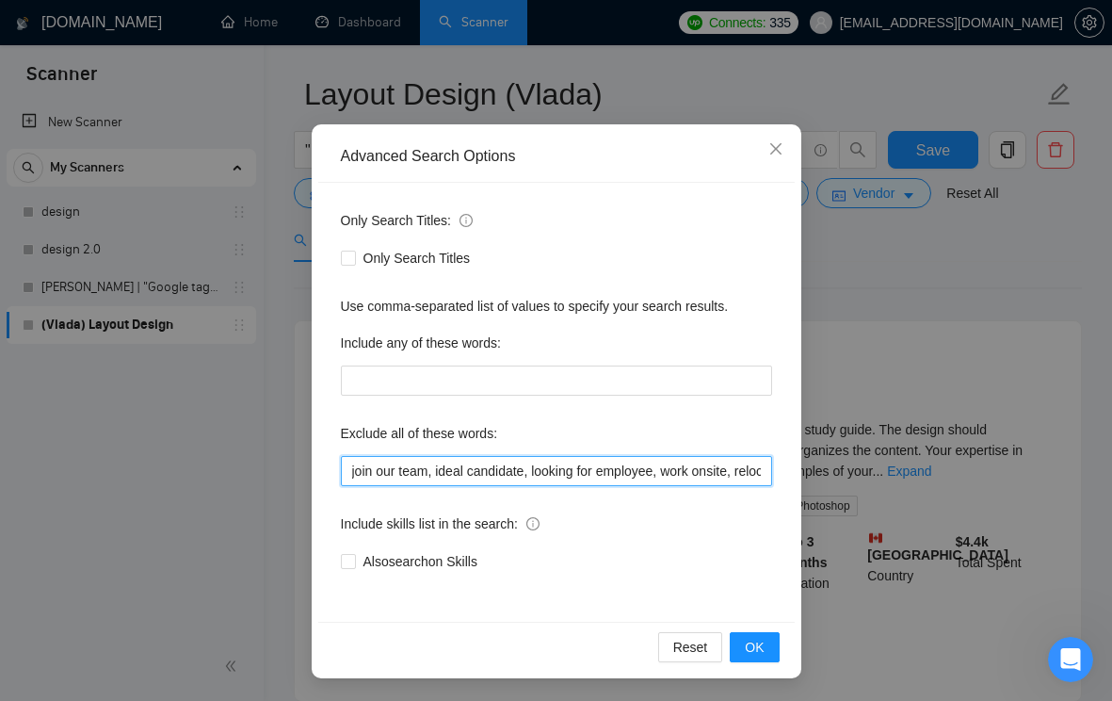
click at [352, 476] on input "join our team, ideal candidate, looking for employee, work onsite, relocation r…" at bounding box center [556, 471] width 431 height 30
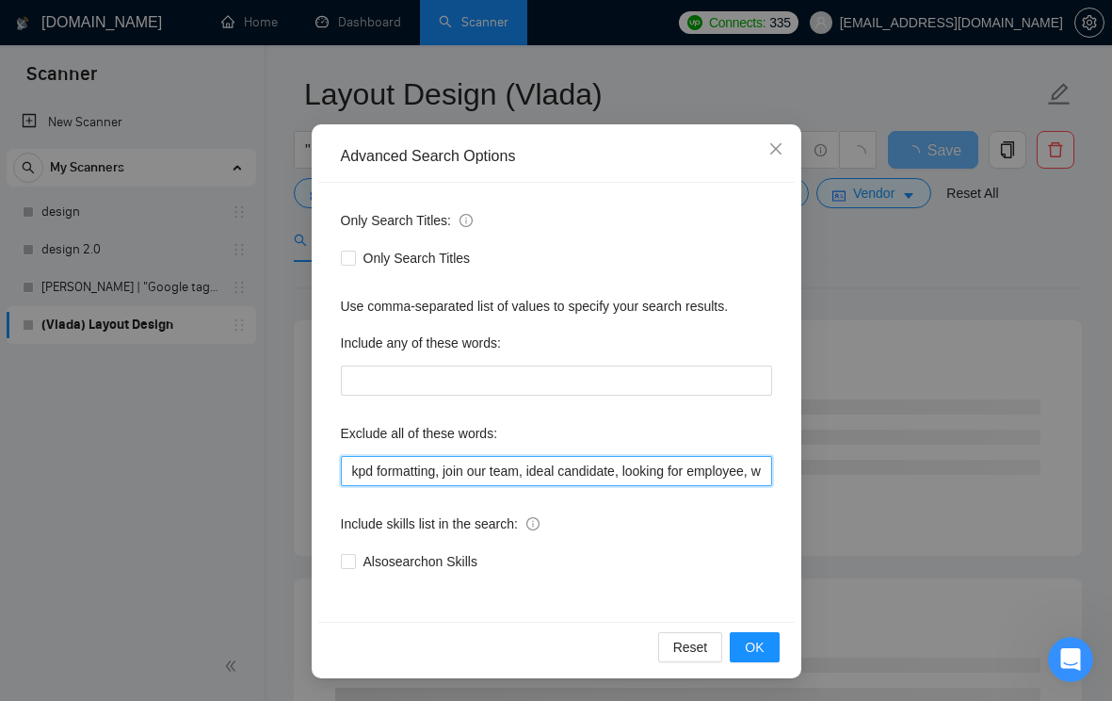
click at [363, 475] on input "kpd formatting, join our team, ideal candidate, looking for employee, work onsi…" at bounding box center [556, 471] width 431 height 30
click at [451, 468] on input "KDP formatting, join our team, ideal candidate, looking for employee, work onsi…" at bounding box center [556, 471] width 431 height 30
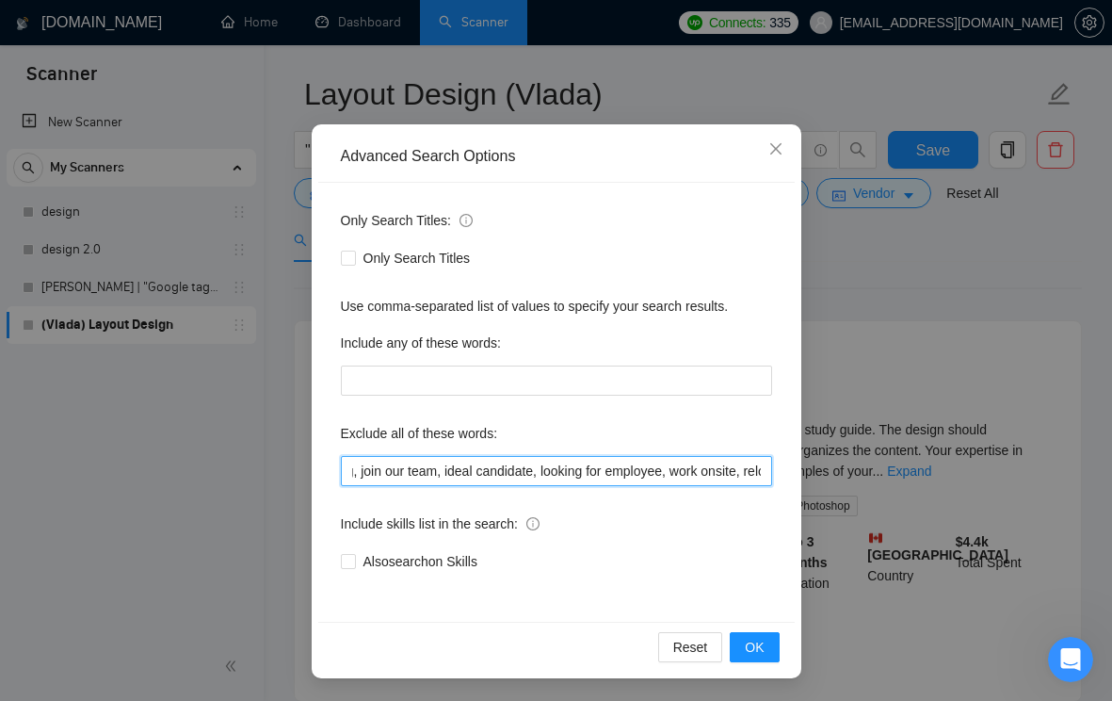
scroll to position [0, 469]
drag, startPoint x: 692, startPoint y: 474, endPoint x: 772, endPoint y: 476, distance: 80.1
click at [772, 475] on div "Only Search Titles: Only Search Titles Use comma-separated list of values to sp…" at bounding box center [556, 402] width 477 height 439
click at [683, 476] on input "KDP formatting, book formatting, join our team, ideal candidate, looking for em…" at bounding box center [556, 471] width 431 height 30
drag, startPoint x: 760, startPoint y: 467, endPoint x: 771, endPoint y: 467, distance: 11.3
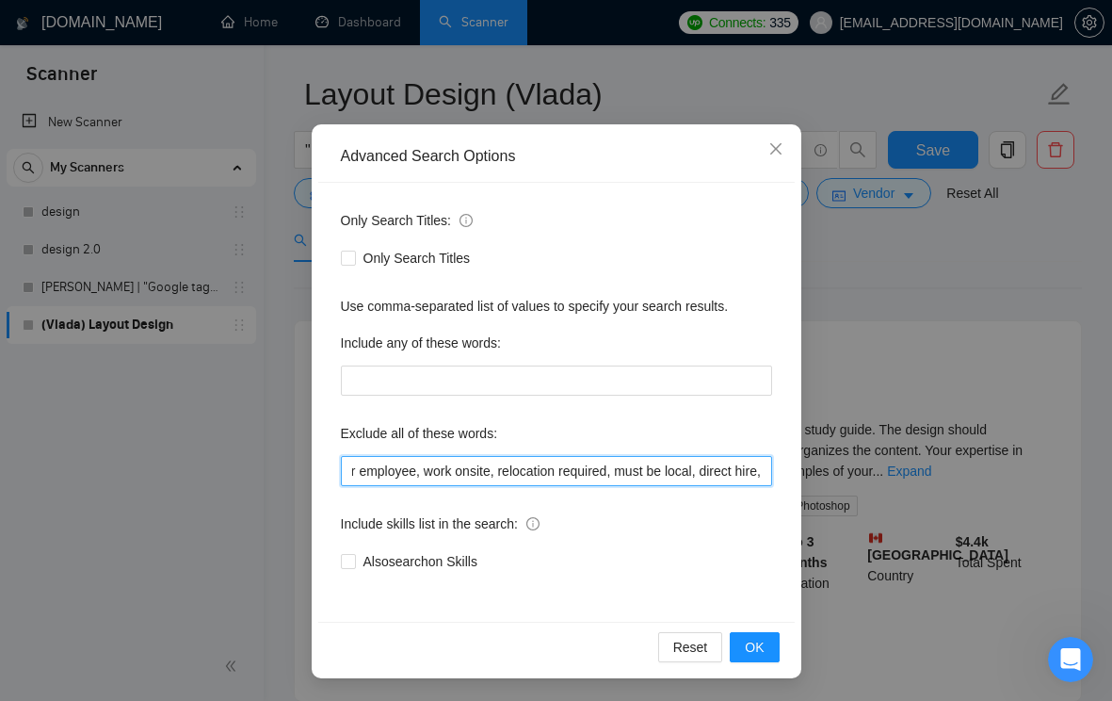
click at [771, 467] on input "KDP formatting, book formatting, join our team, ideal candidate, looking for em…" at bounding box center [556, 471] width 431 height 30
drag, startPoint x: 737, startPoint y: 476, endPoint x: 331, endPoint y: 473, distance: 406.0
click at [330, 473] on div "Only Search Titles: Only Search Titles Use comma-separated list of values to sp…" at bounding box center [556, 402] width 477 height 439
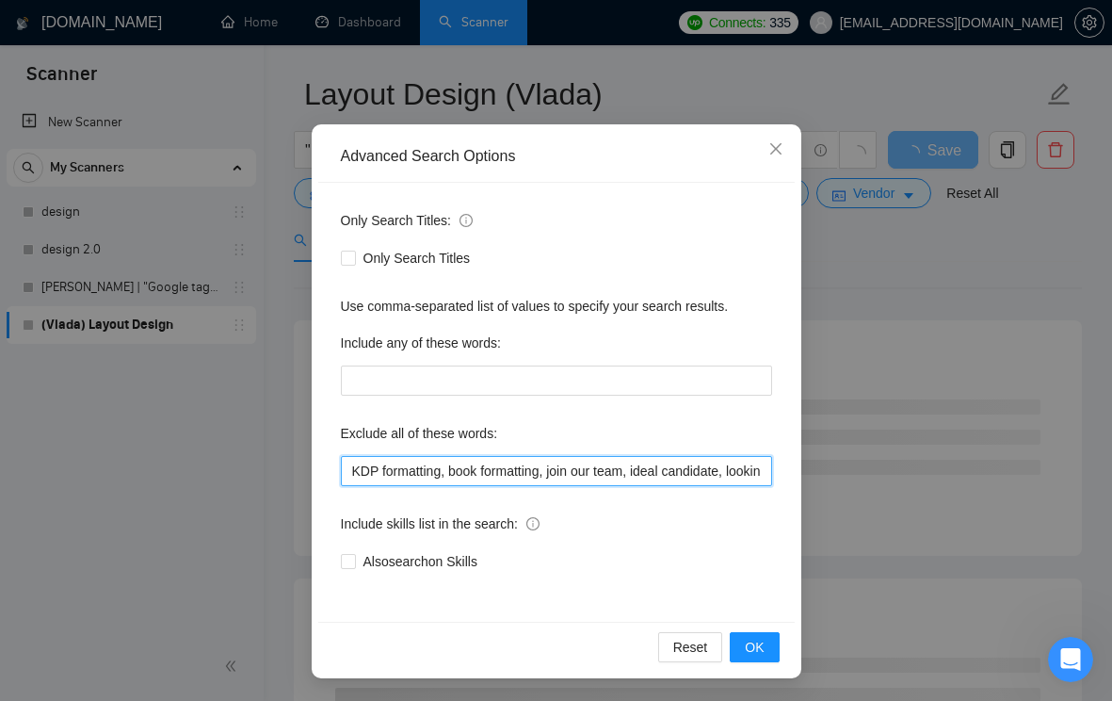
click at [505, 475] on input "KDP formatting, book formatting, join our team, ideal candidate, looking for em…" at bounding box center [556, 471] width 431 height 30
click at [557, 472] on input "KDP formatting, book formatting, join our team, ideal candidate, looking for em…" at bounding box center [556, 471] width 431 height 30
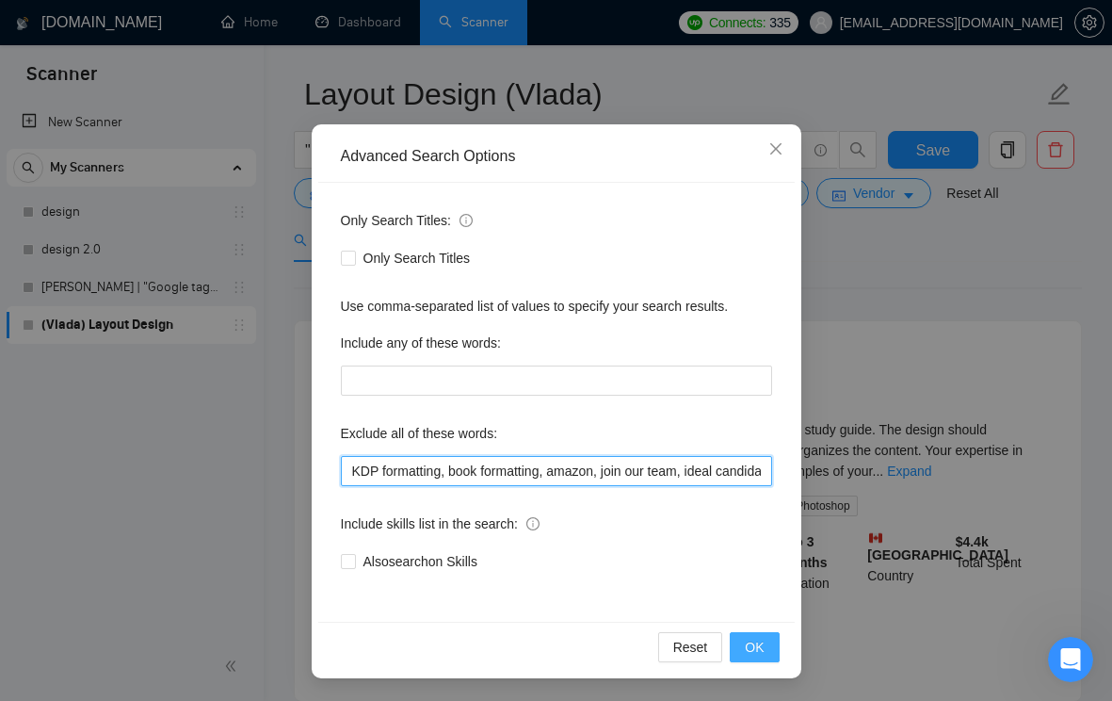
type input "KDP formatting, book formatting, amazon, join our team, ideal candidate, lookin…"
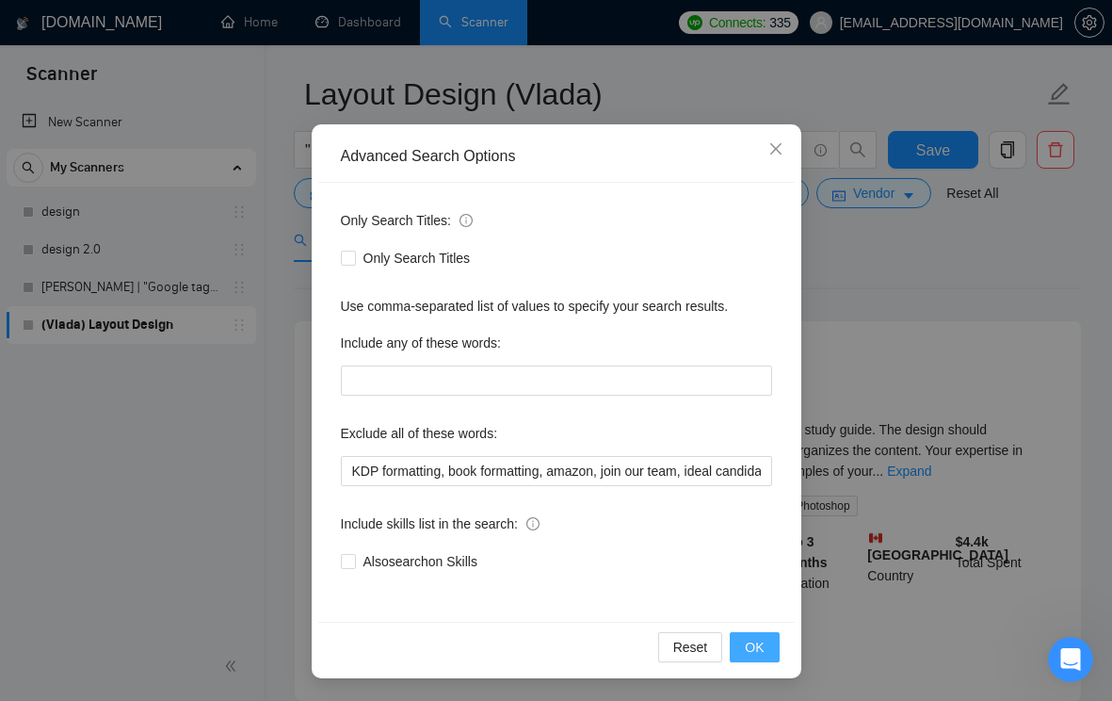
click at [749, 632] on button "OK" at bounding box center [754, 647] width 49 height 30
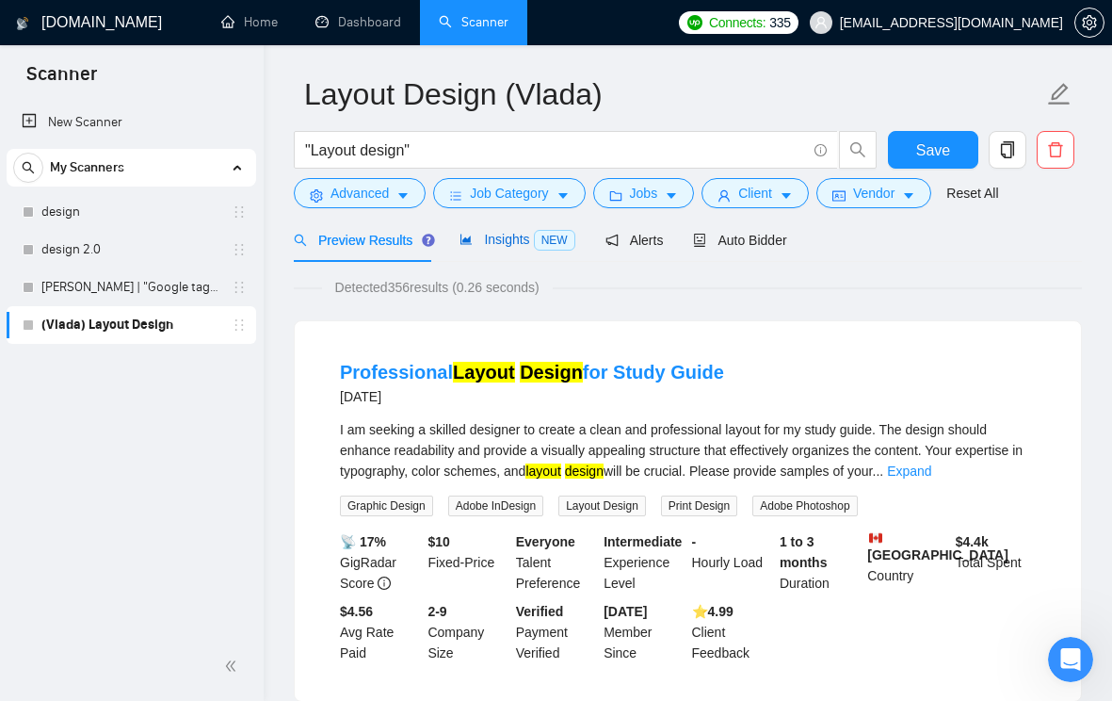
click at [486, 247] on div "Insights NEW" at bounding box center [517, 240] width 115 height 22
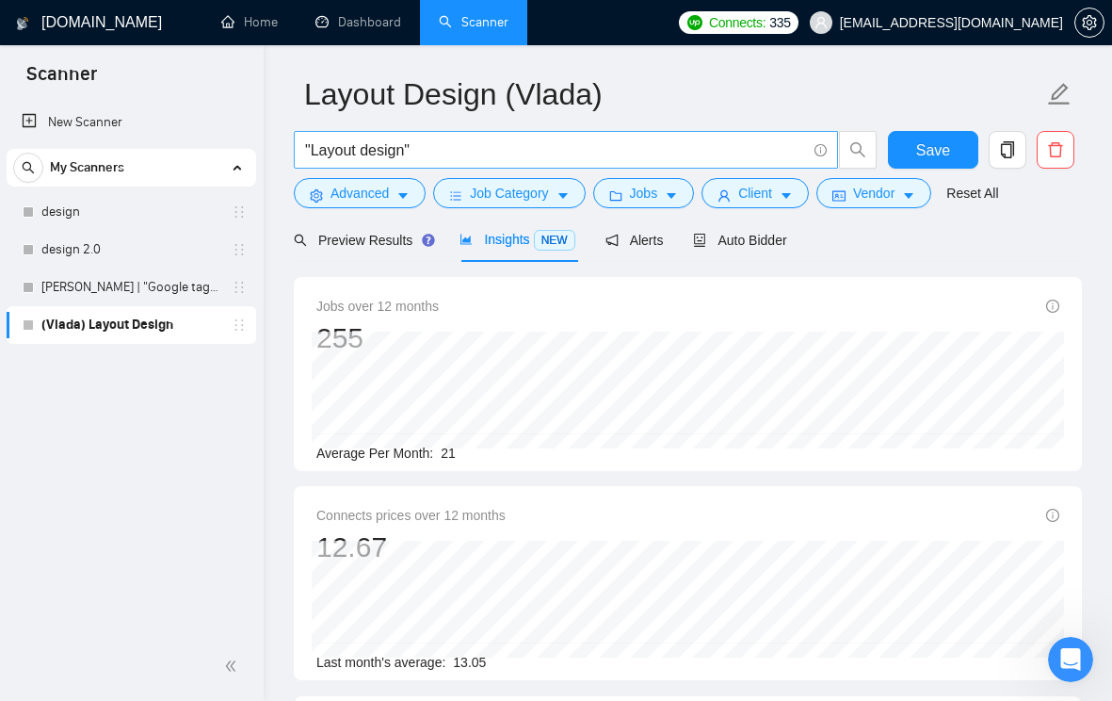
click at [463, 148] on input ""Layout design"" at bounding box center [555, 150] width 501 height 24
click at [685, 199] on button "Jobs" at bounding box center [644, 193] width 102 height 30
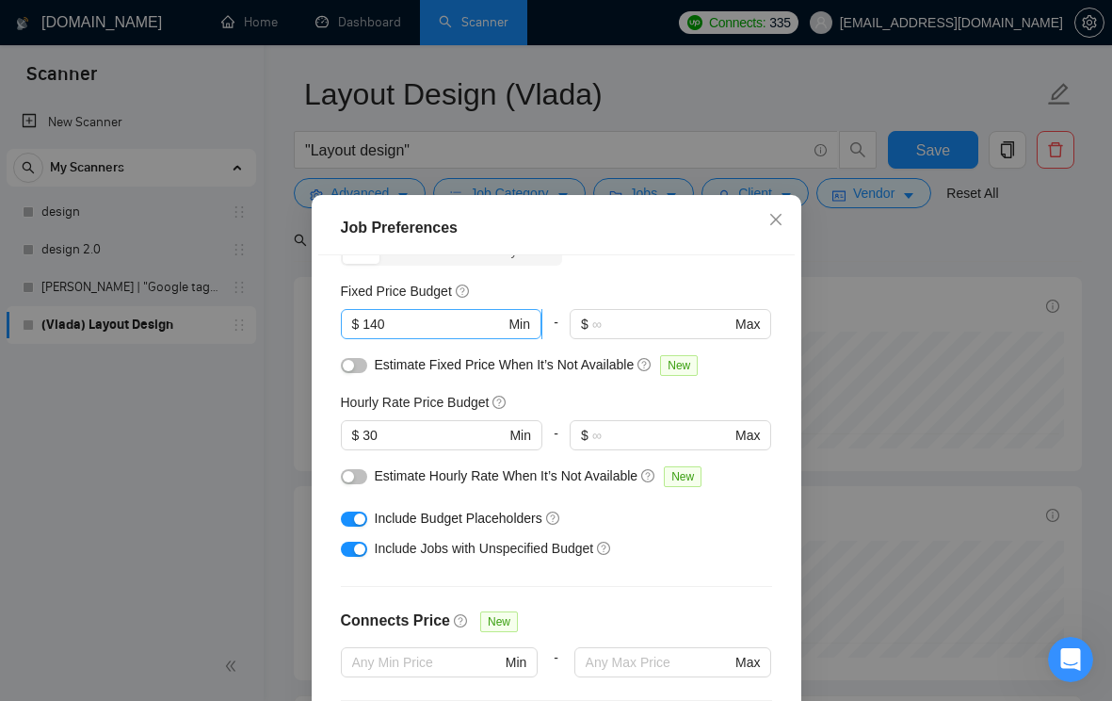
click at [381, 325] on input "140" at bounding box center [434, 324] width 142 height 21
type input "120"
click at [582, 289] on div "Fixed Price Budget" at bounding box center [556, 291] width 431 height 21
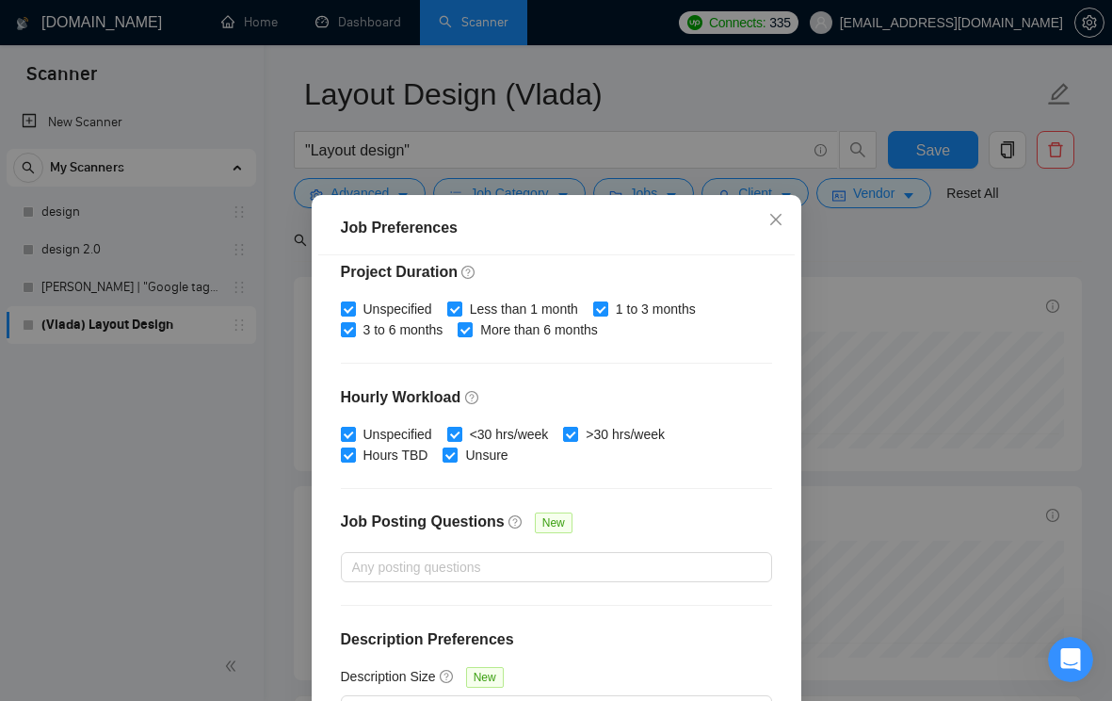
scroll to position [128, 0]
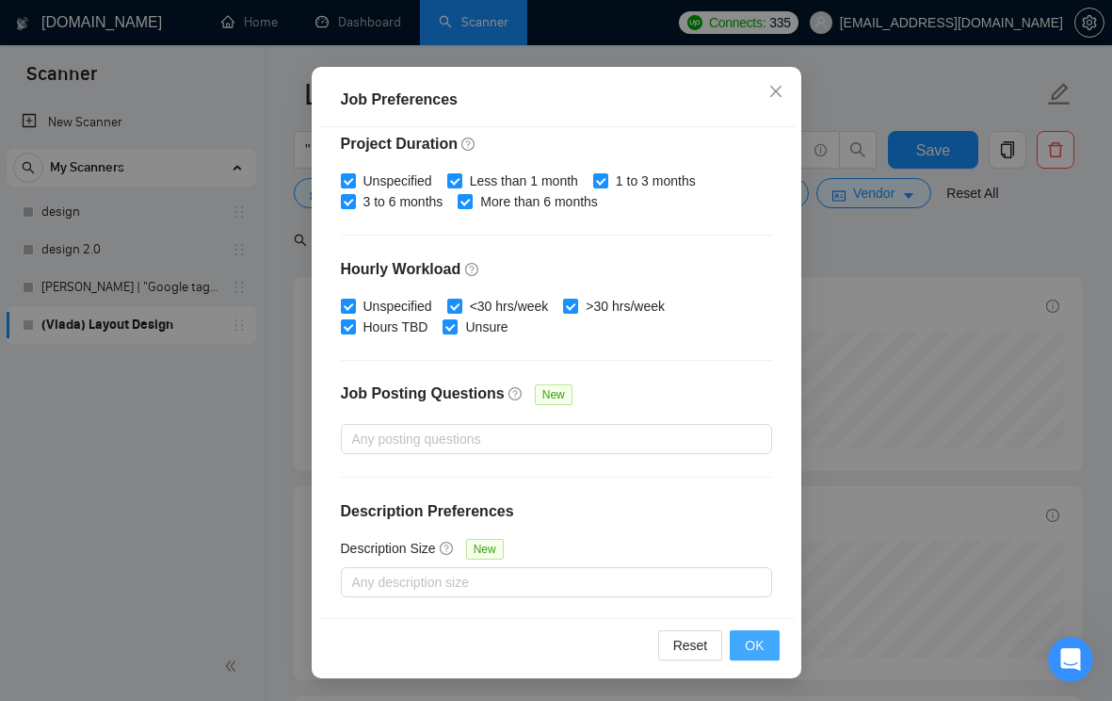
click at [757, 641] on span "OK" at bounding box center [754, 645] width 19 height 21
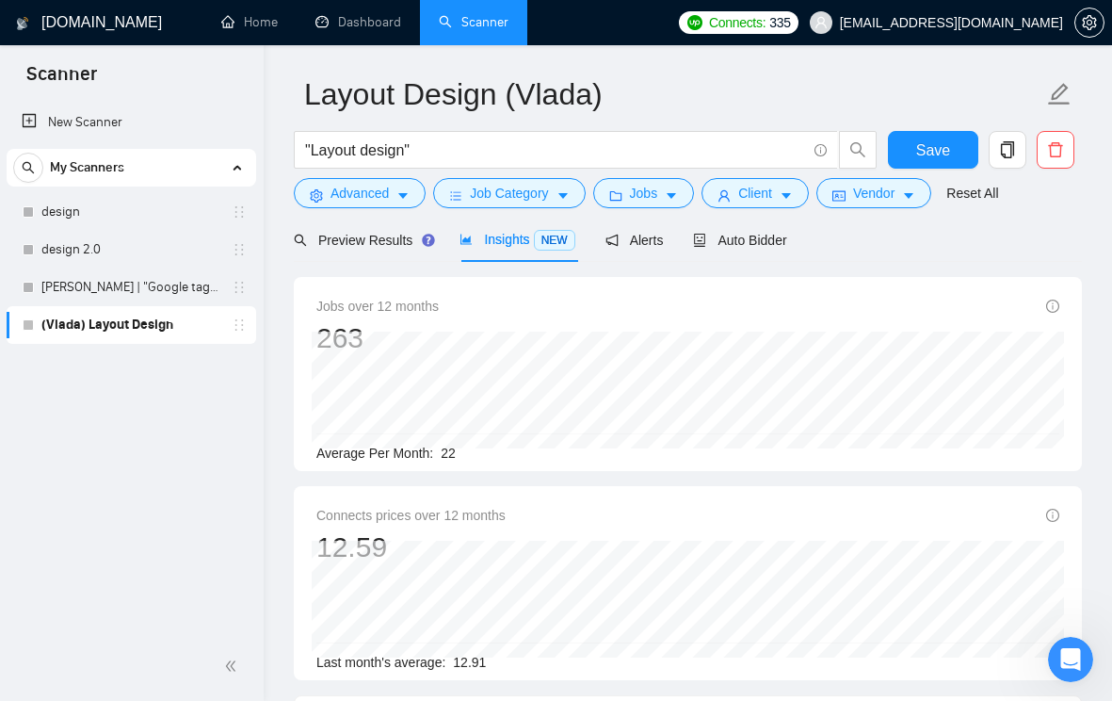
scroll to position [46, 0]
click at [390, 242] on span "Preview Results" at bounding box center [362, 240] width 136 height 15
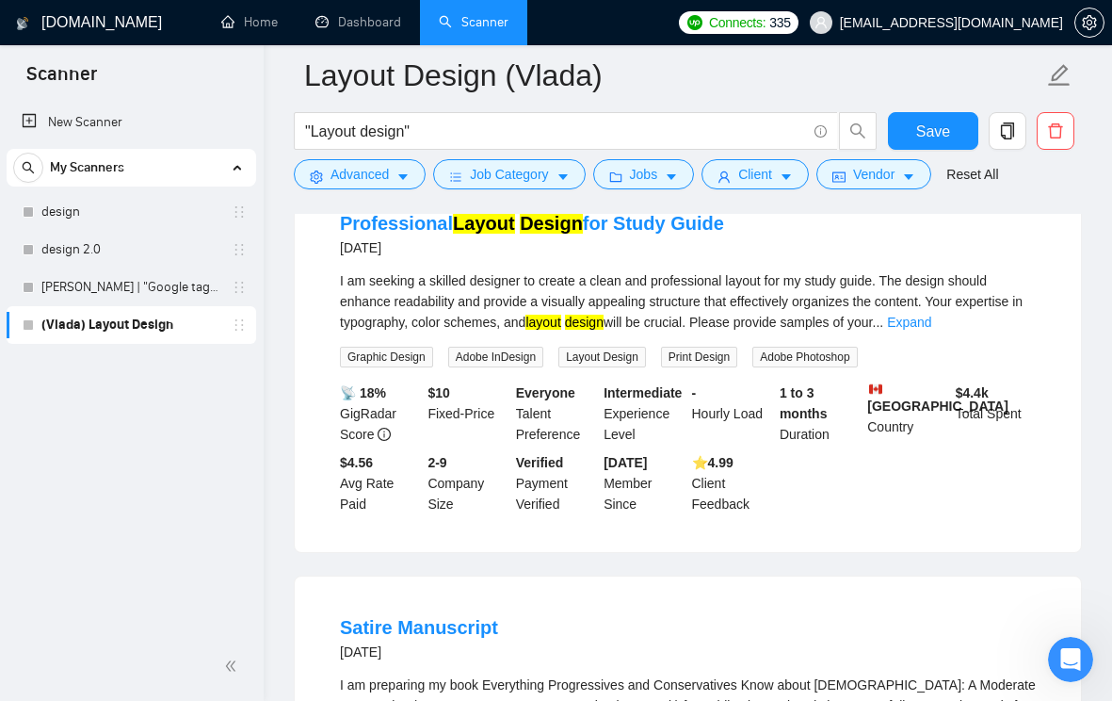
scroll to position [223, 0]
click at [932, 324] on link "Expand" at bounding box center [909, 321] width 44 height 15
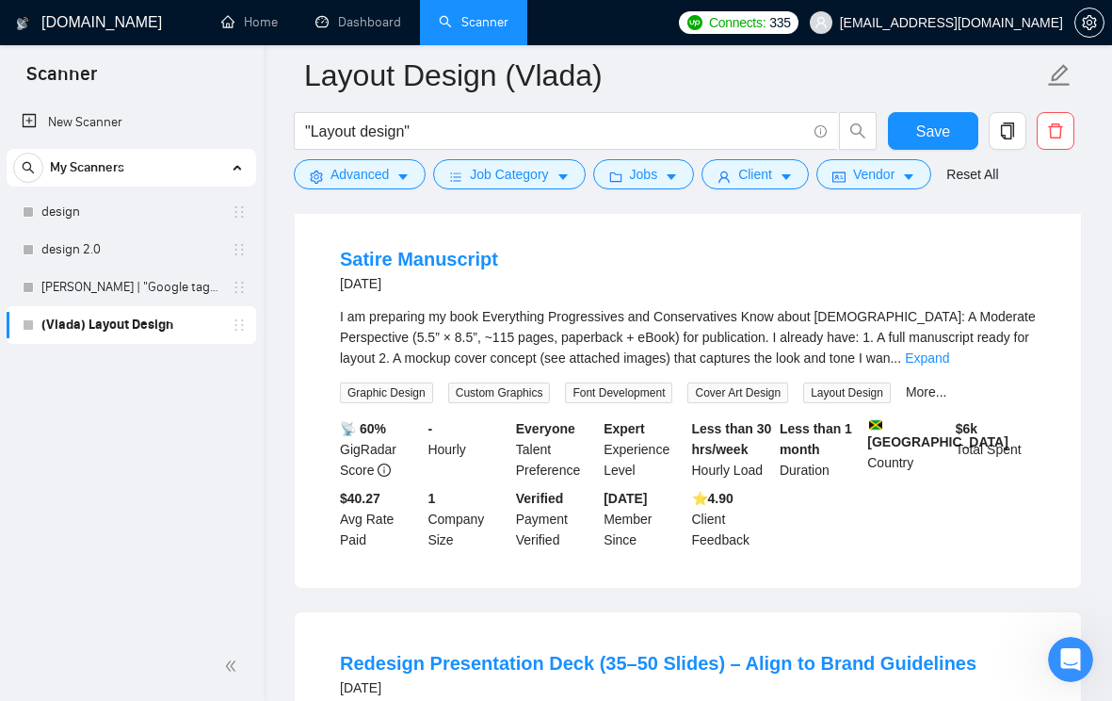
scroll to position [634, 0]
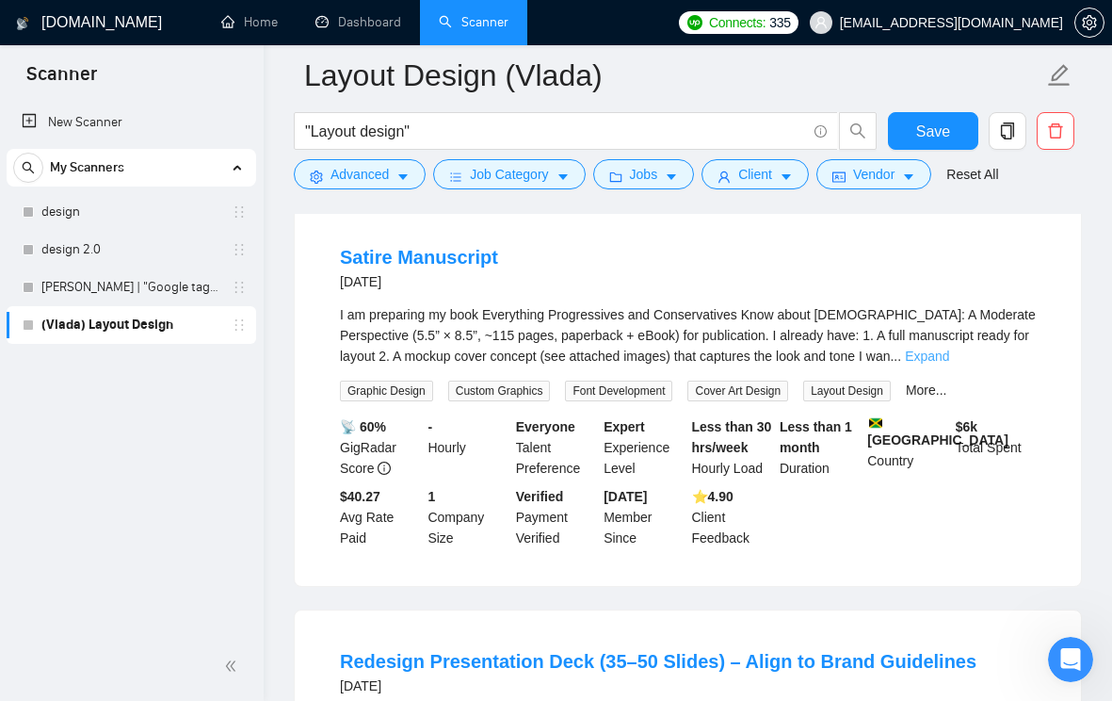
click at [949, 349] on link "Expand" at bounding box center [927, 355] width 44 height 15
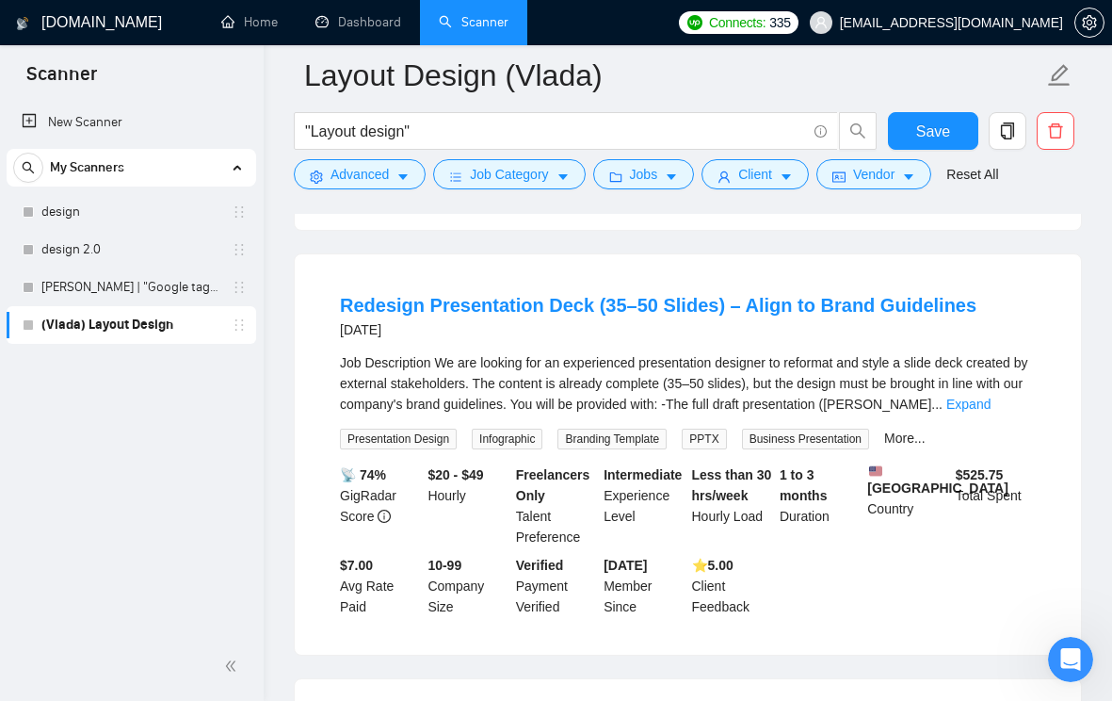
scroll to position [1165, 0]
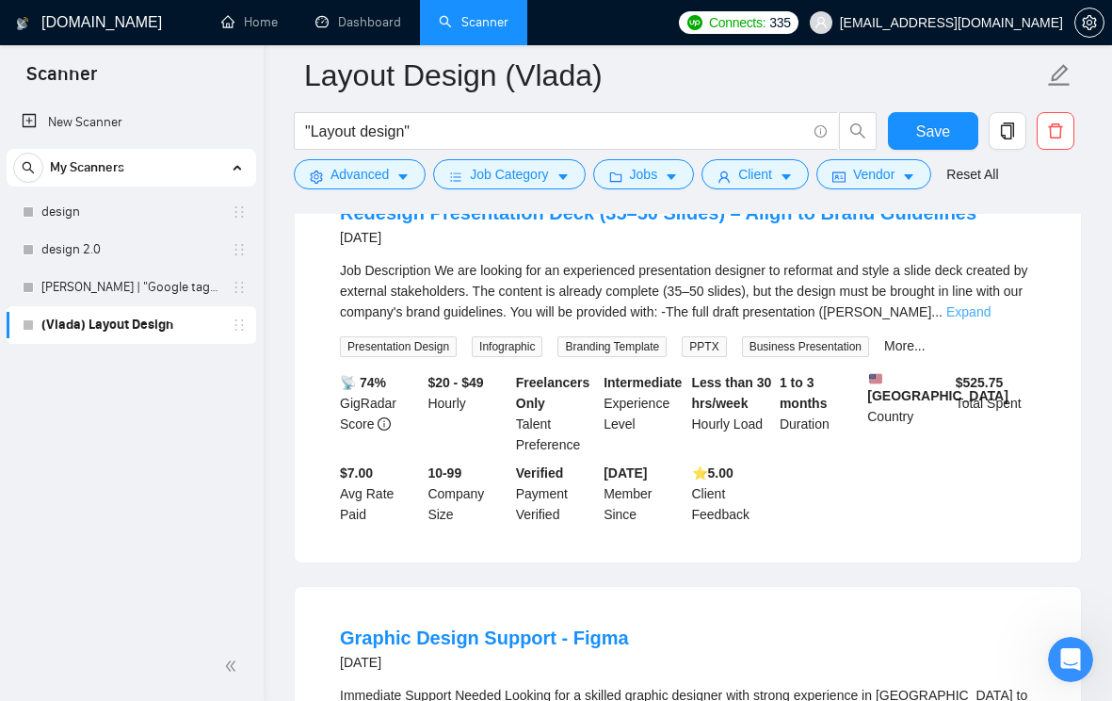
click at [991, 319] on link "Expand" at bounding box center [969, 311] width 44 height 15
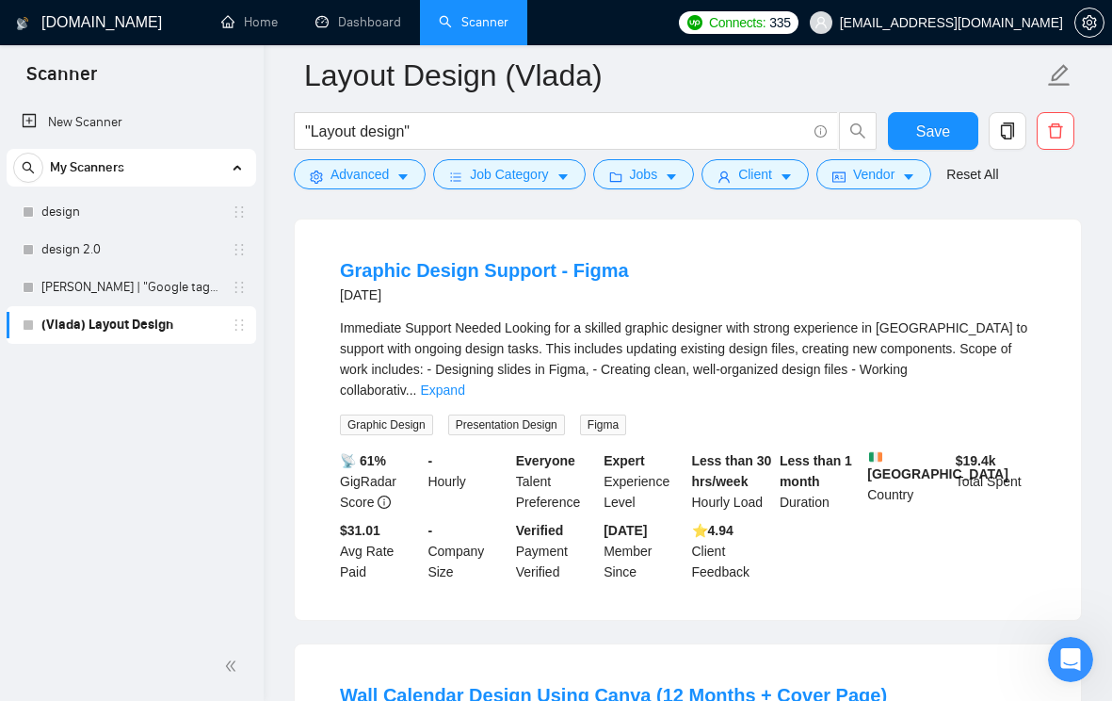
scroll to position [1736, 0]
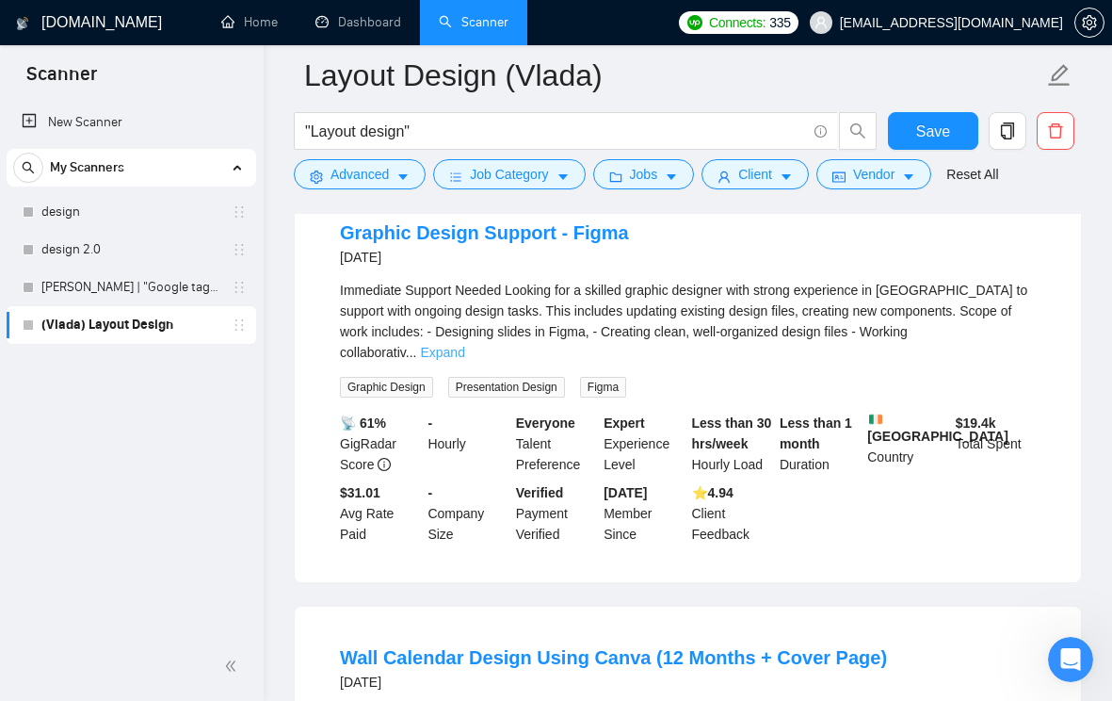
click at [464, 360] on link "Expand" at bounding box center [442, 352] width 44 height 15
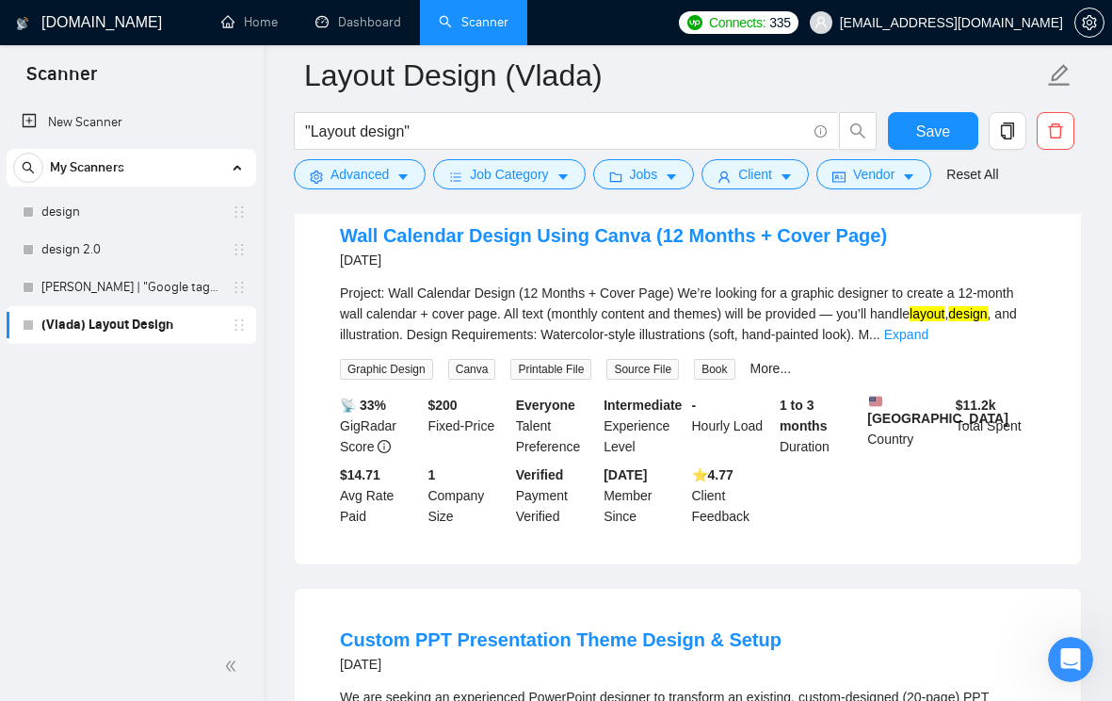
scroll to position [2181, 0]
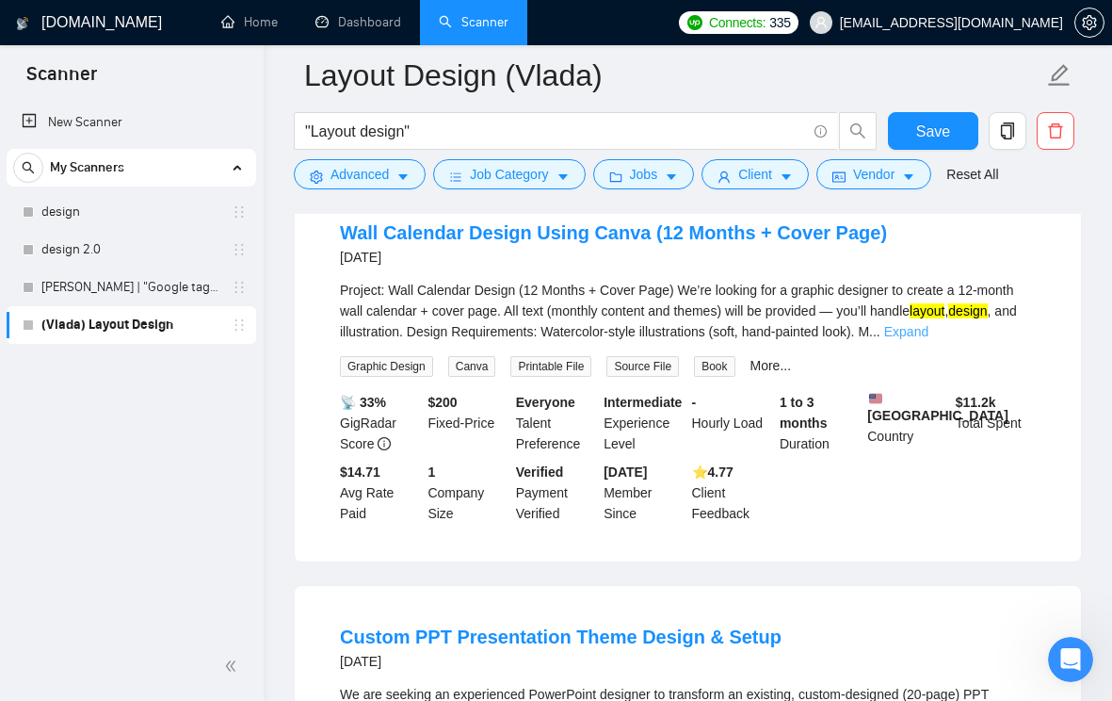
click at [929, 339] on link "Expand" at bounding box center [906, 331] width 44 height 15
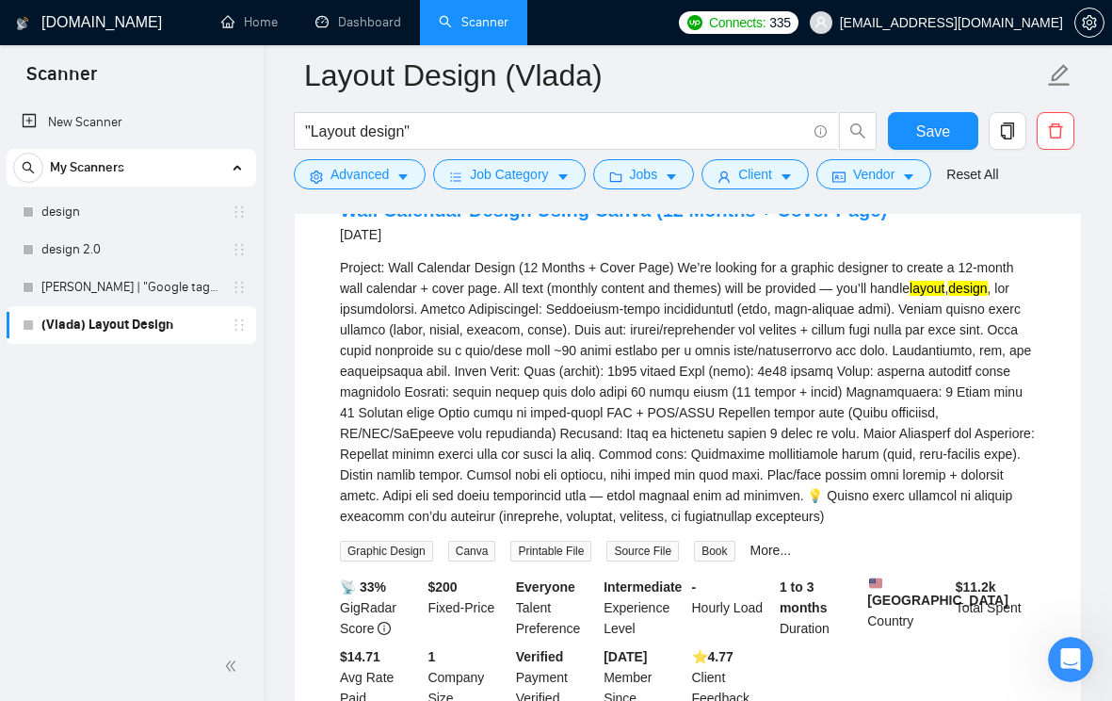
scroll to position [2206, 0]
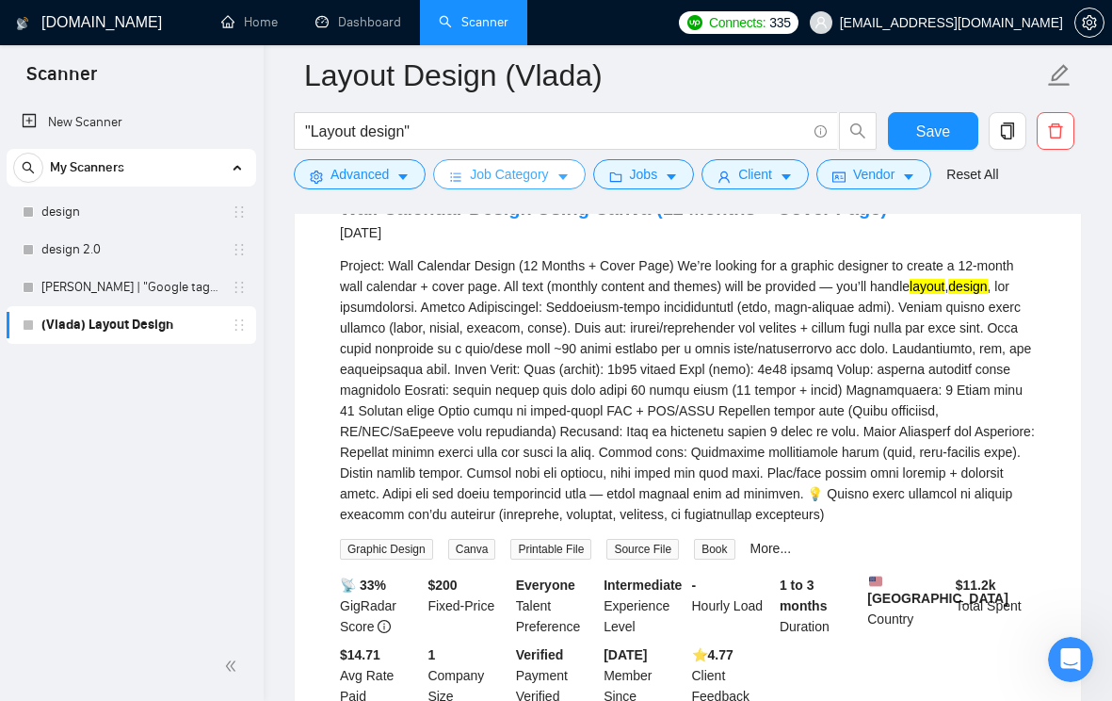
click at [570, 173] on icon "caret-down" at bounding box center [563, 176] width 13 height 13
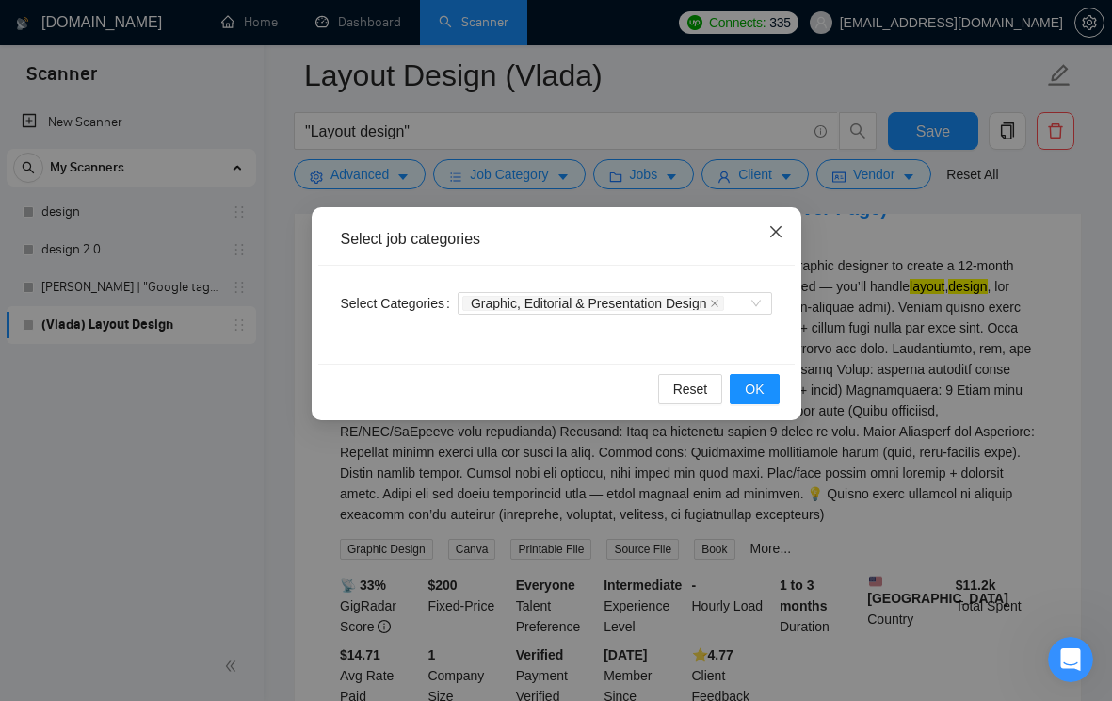
click at [782, 224] on span "Close" at bounding box center [776, 232] width 51 height 51
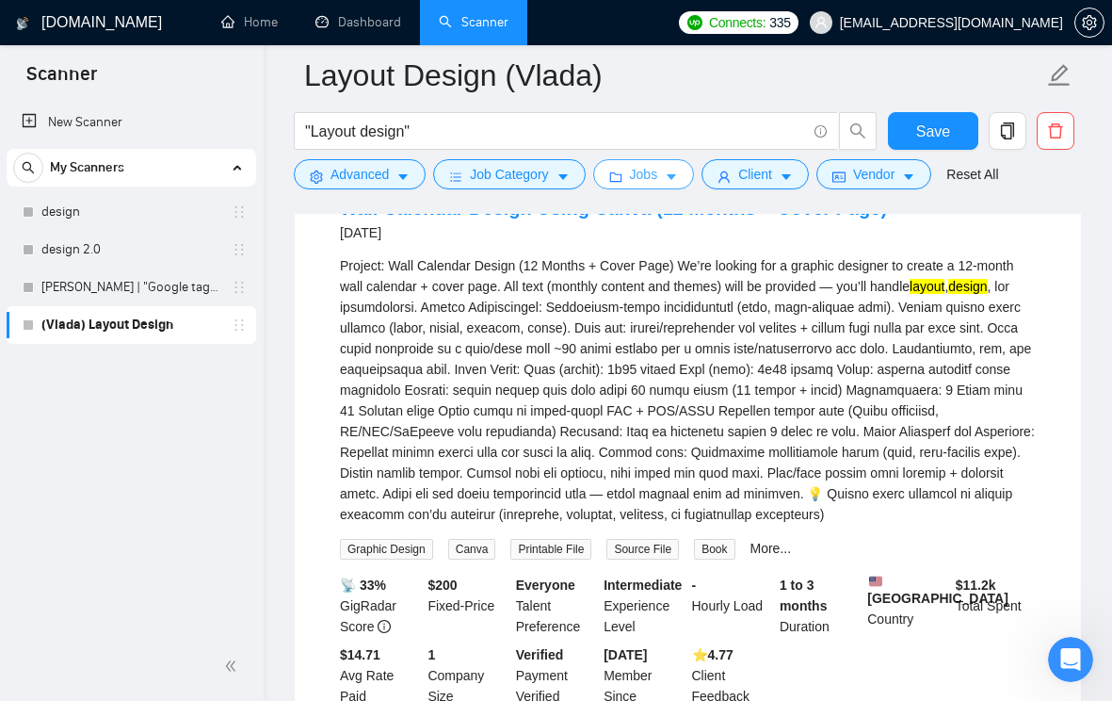
click at [676, 174] on icon "caret-down" at bounding box center [671, 176] width 13 height 13
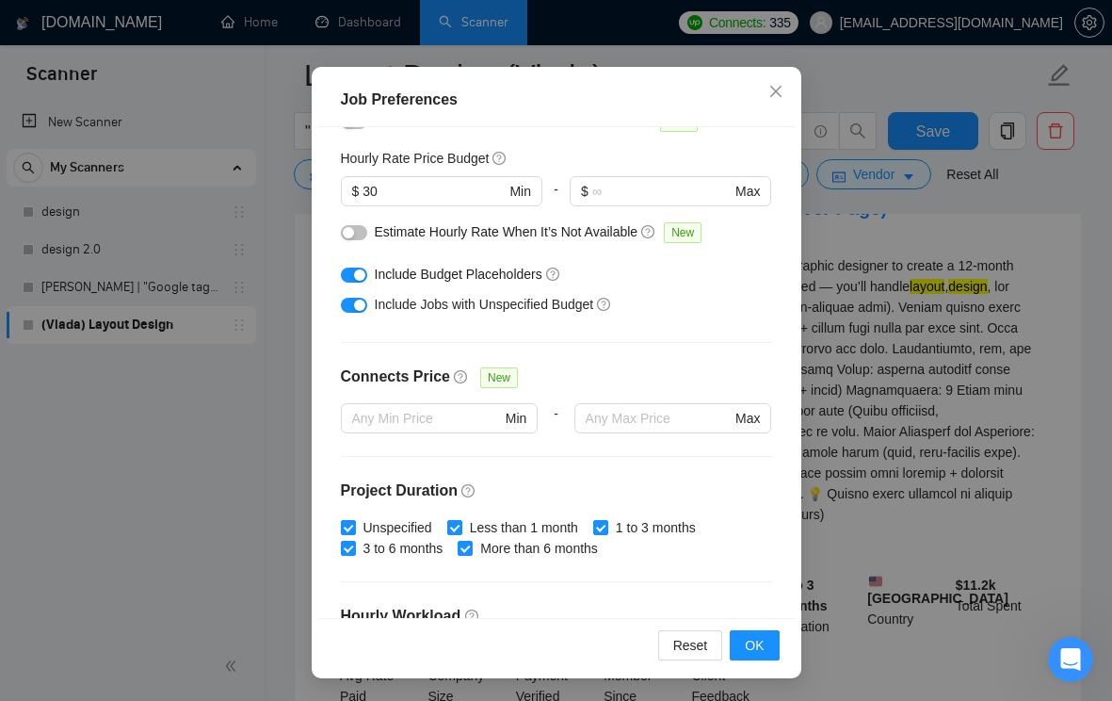
scroll to position [0, 0]
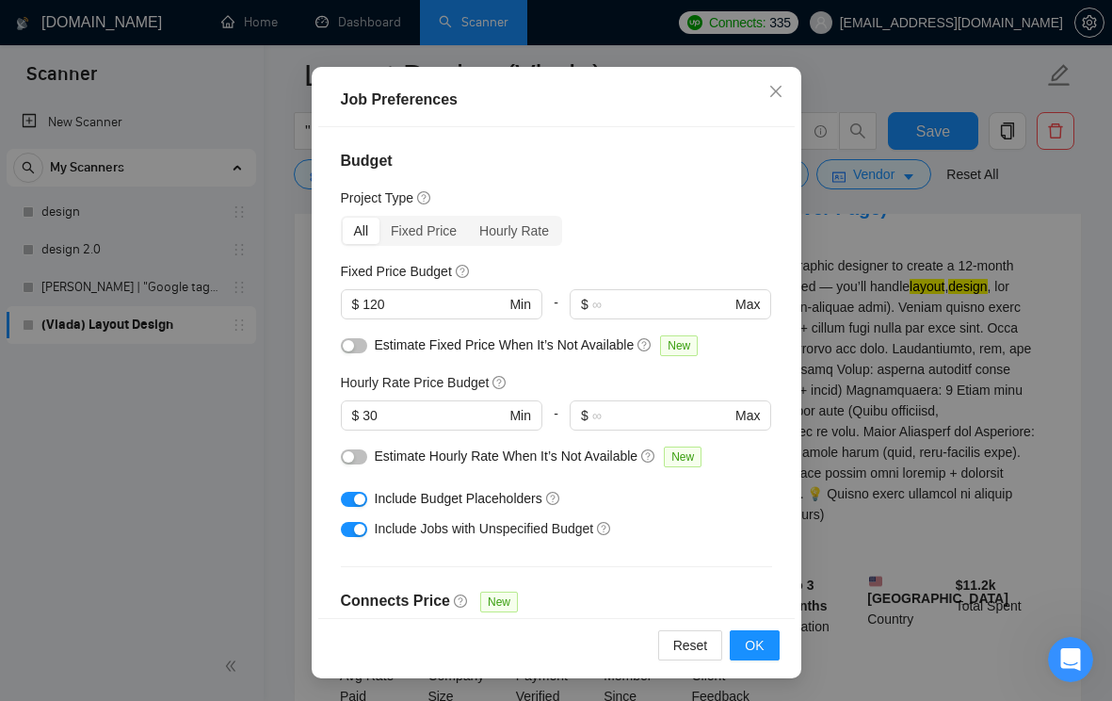
click at [842, 156] on div "Job Preferences Budget Project Type All Fixed Price Hourly Rate Fixed Price Bud…" at bounding box center [556, 350] width 1112 height 701
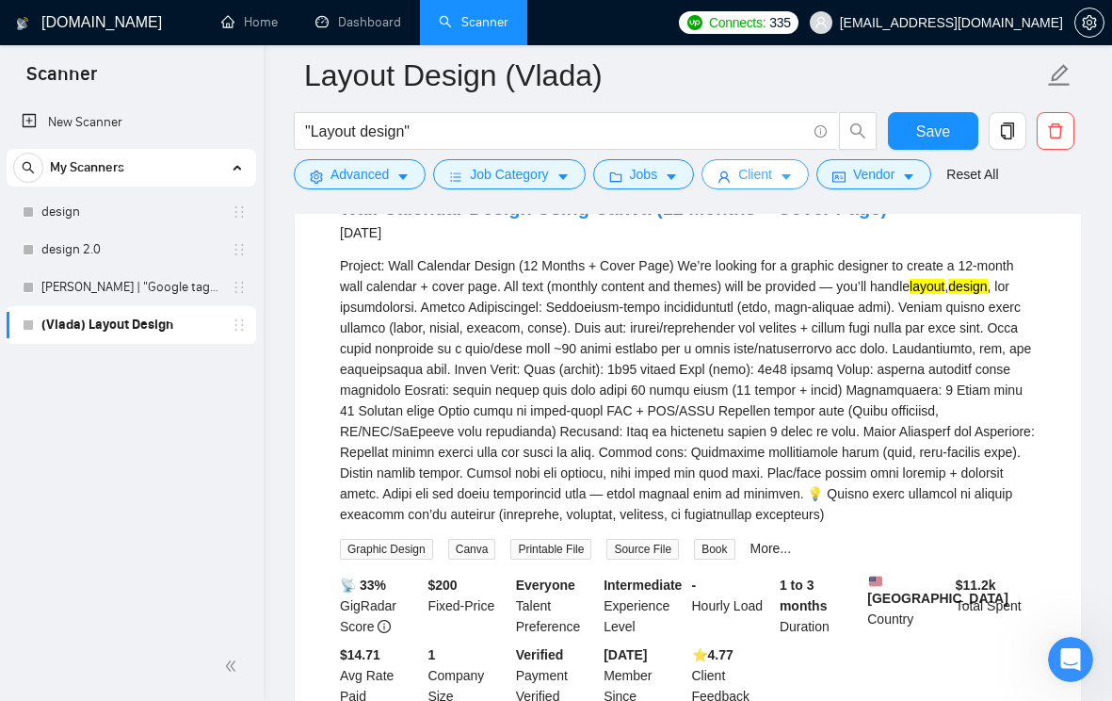
click at [749, 178] on span "Client" at bounding box center [755, 174] width 34 height 21
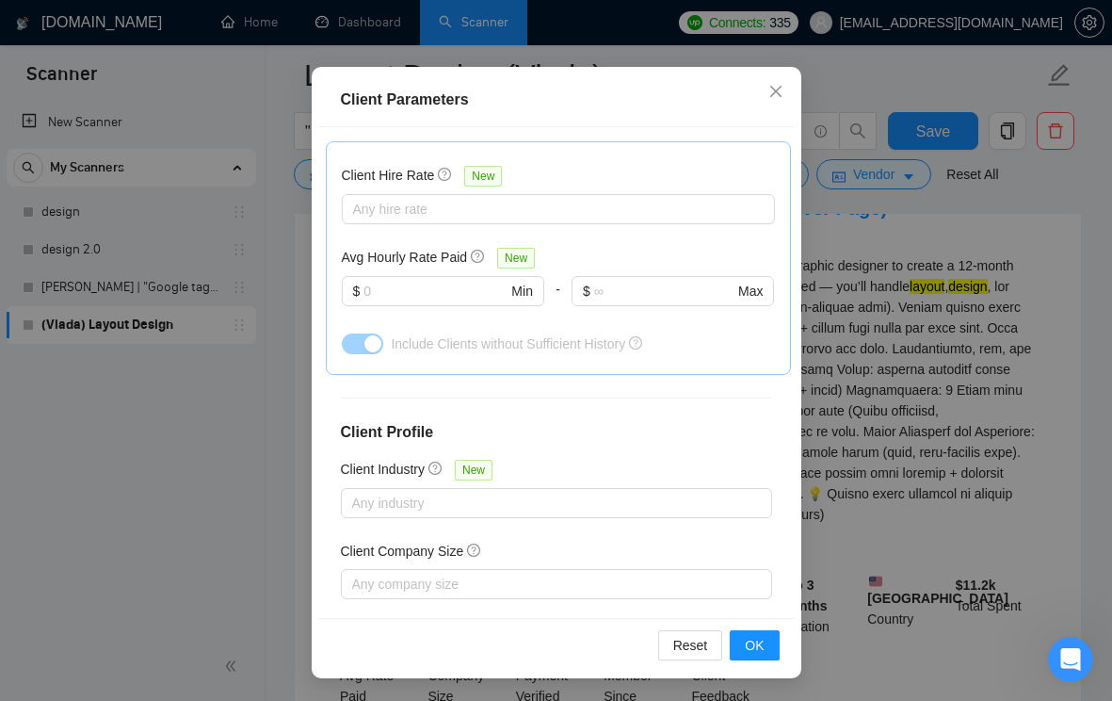
click at [888, 273] on div "Client Parameters Client Location Include Client Countries [GEOGRAPHIC_DATA] [G…" at bounding box center [556, 350] width 1112 height 701
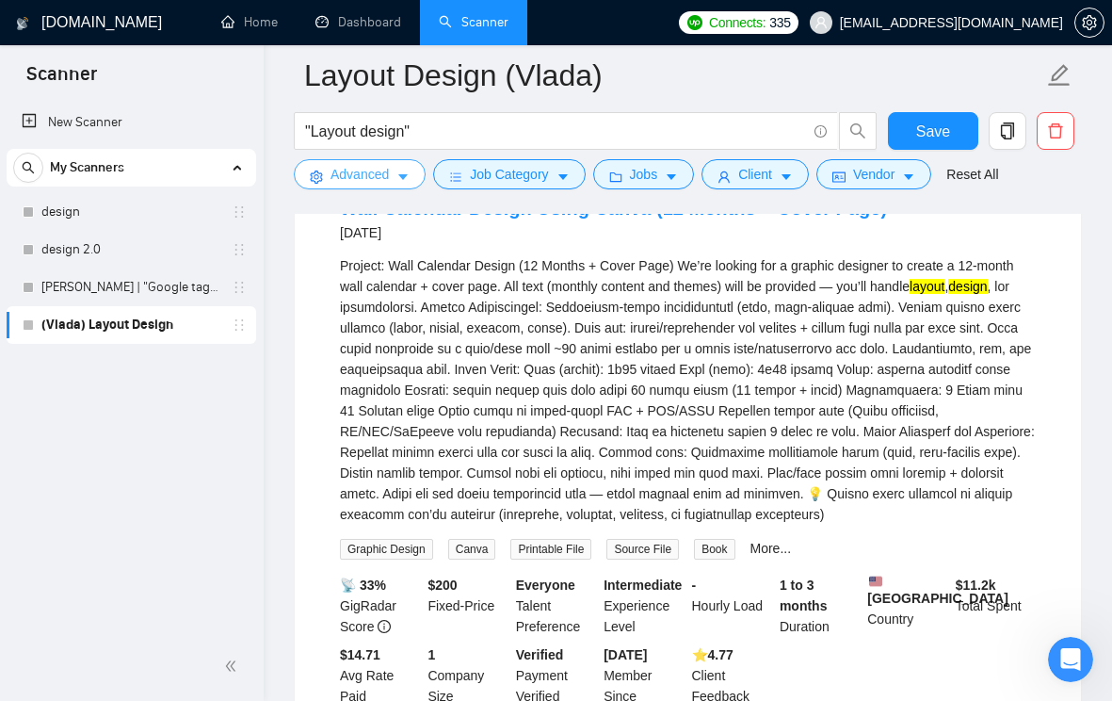
click at [404, 170] on span "caret-down" at bounding box center [403, 177] width 13 height 14
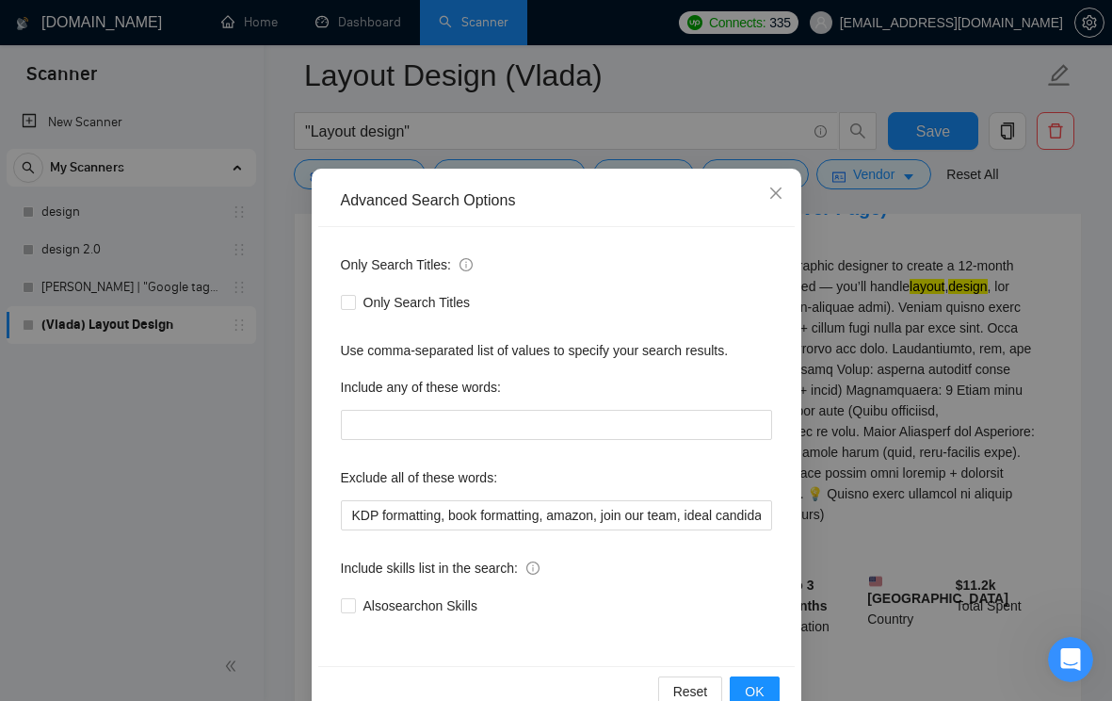
scroll to position [83, 0]
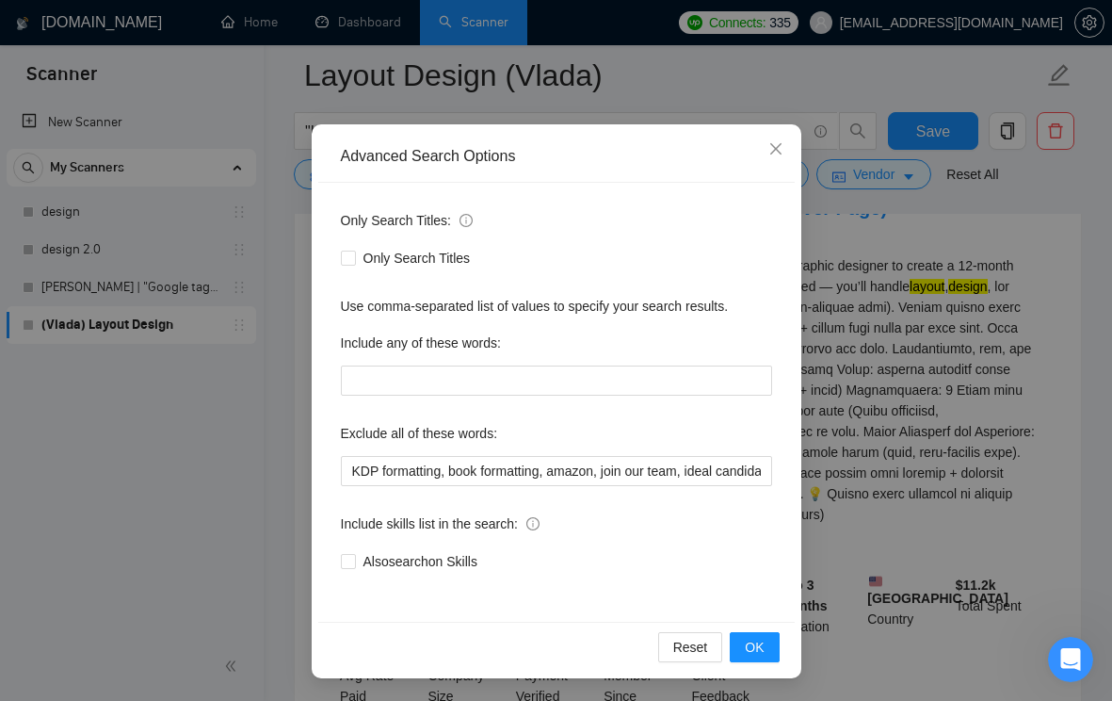
click at [922, 361] on div "Advanced Search Options Only Search Titles: Only Search Titles Use comma-separa…" at bounding box center [556, 350] width 1112 height 701
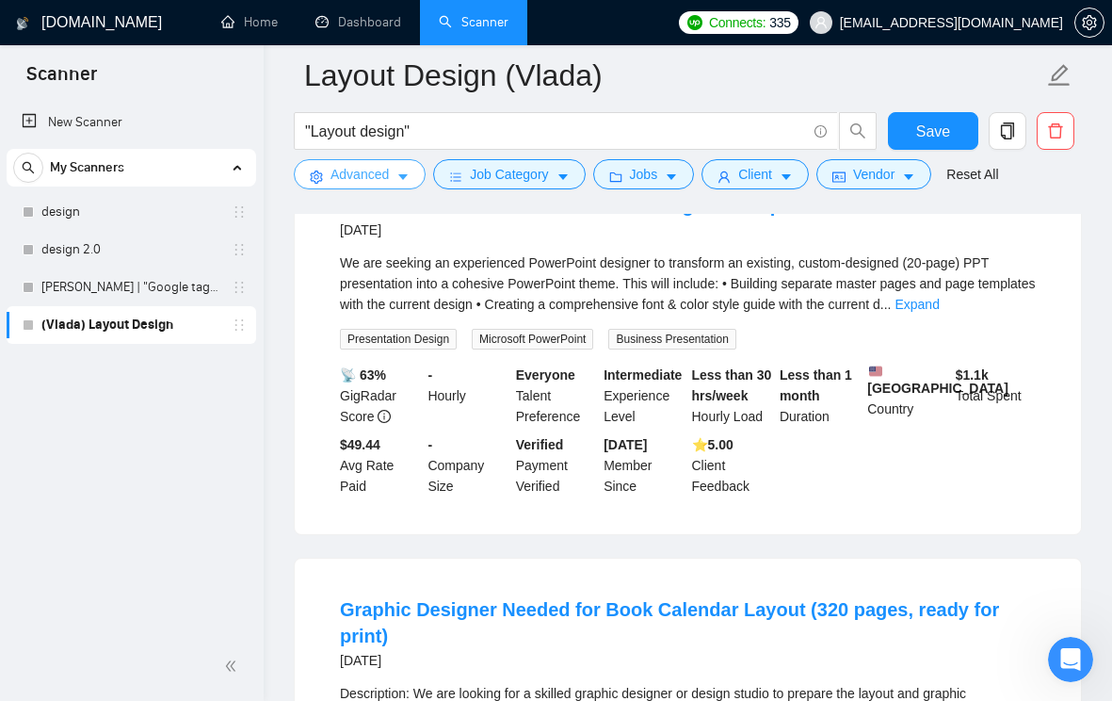
scroll to position [2816, 0]
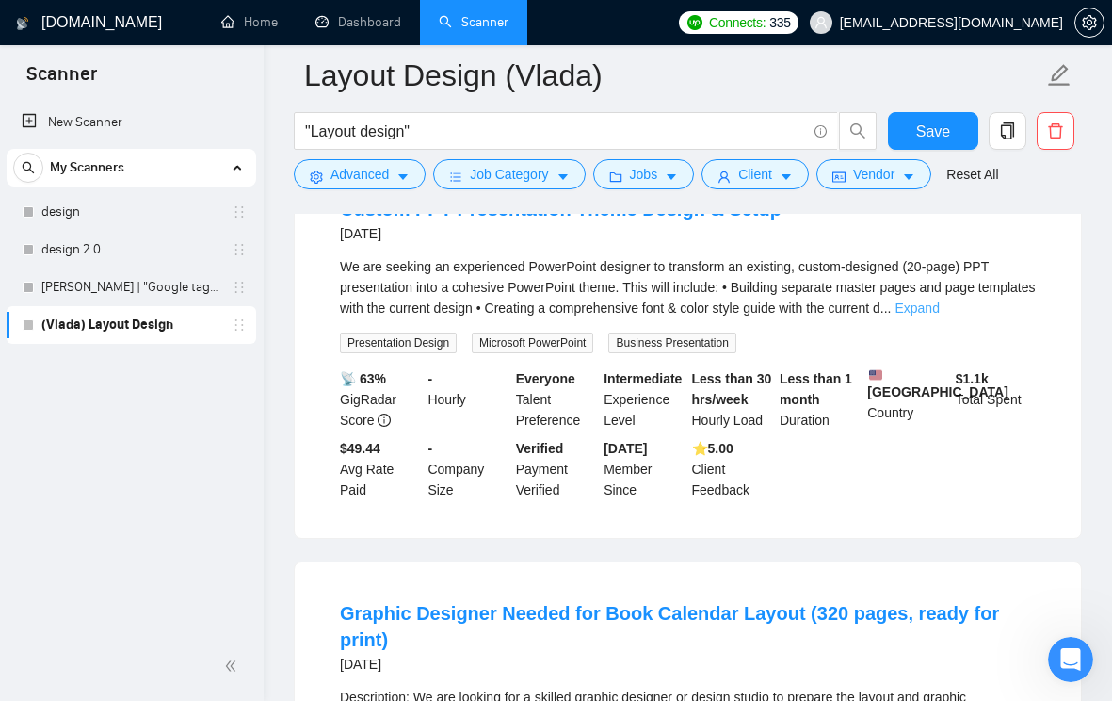
click at [939, 316] on link "Expand" at bounding box center [917, 307] width 44 height 15
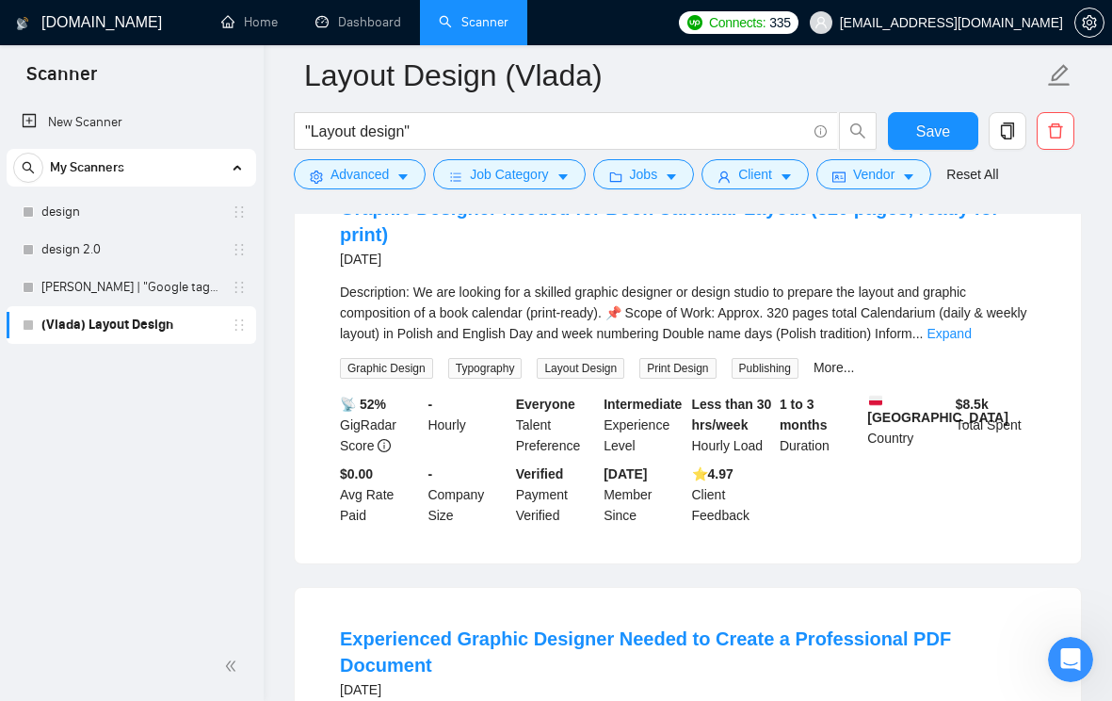
scroll to position [3303, 0]
click at [971, 342] on link "Expand" at bounding box center [949, 334] width 44 height 15
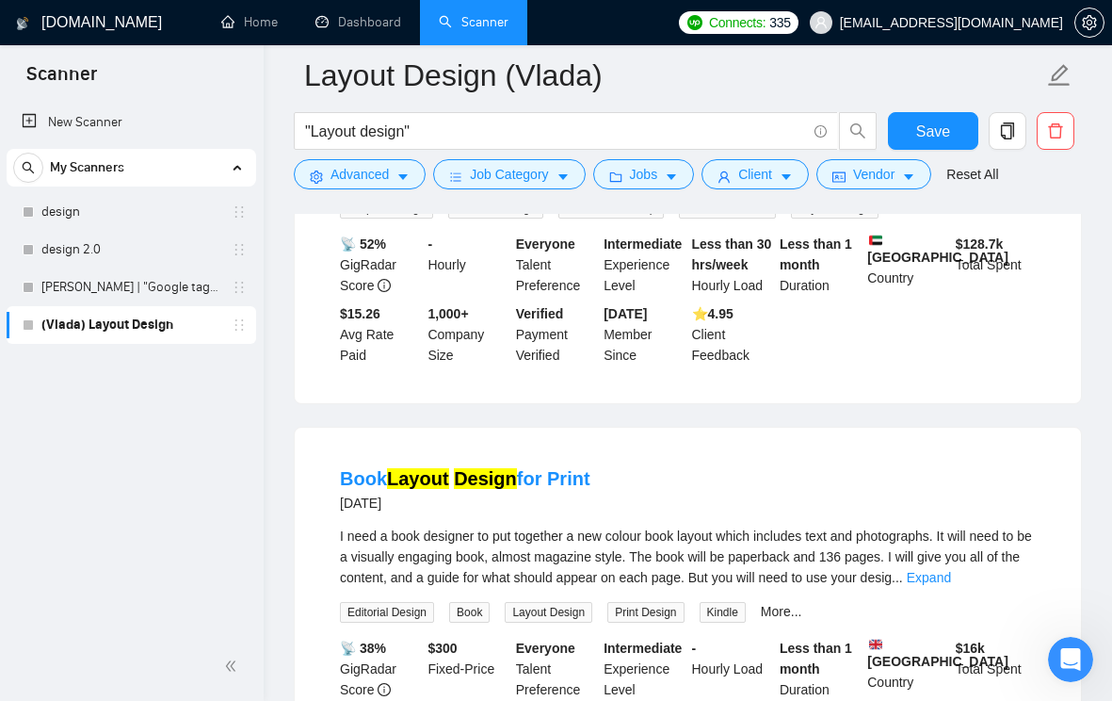
scroll to position [4044, 0]
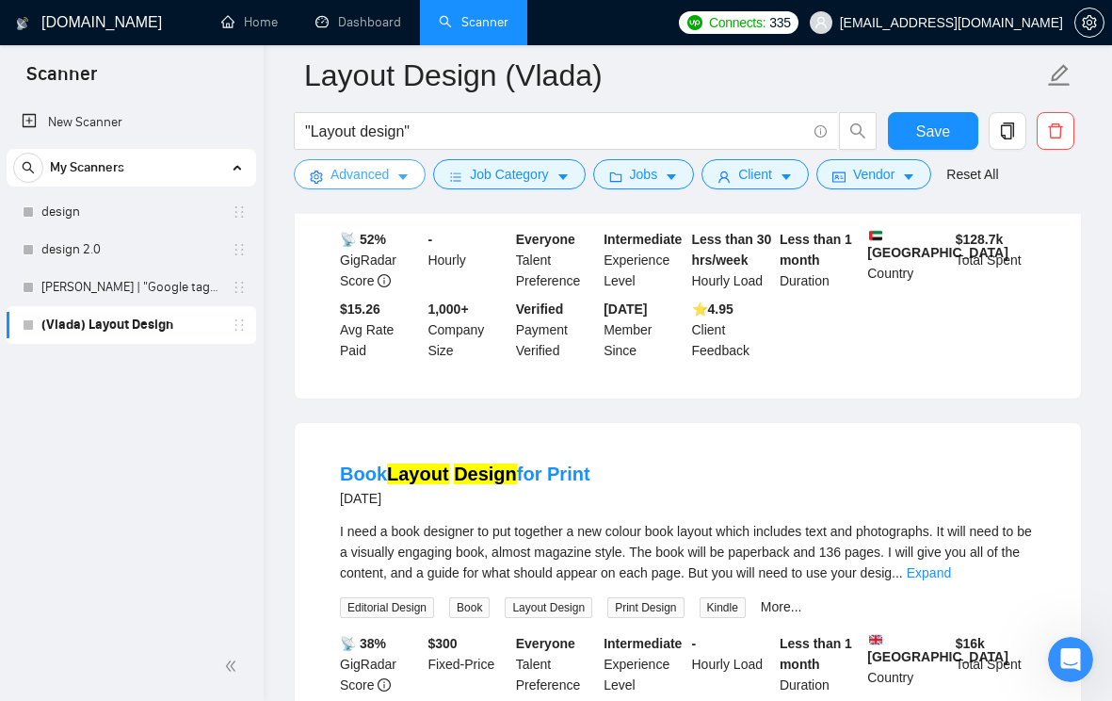
click at [412, 185] on button "Advanced" at bounding box center [360, 174] width 132 height 30
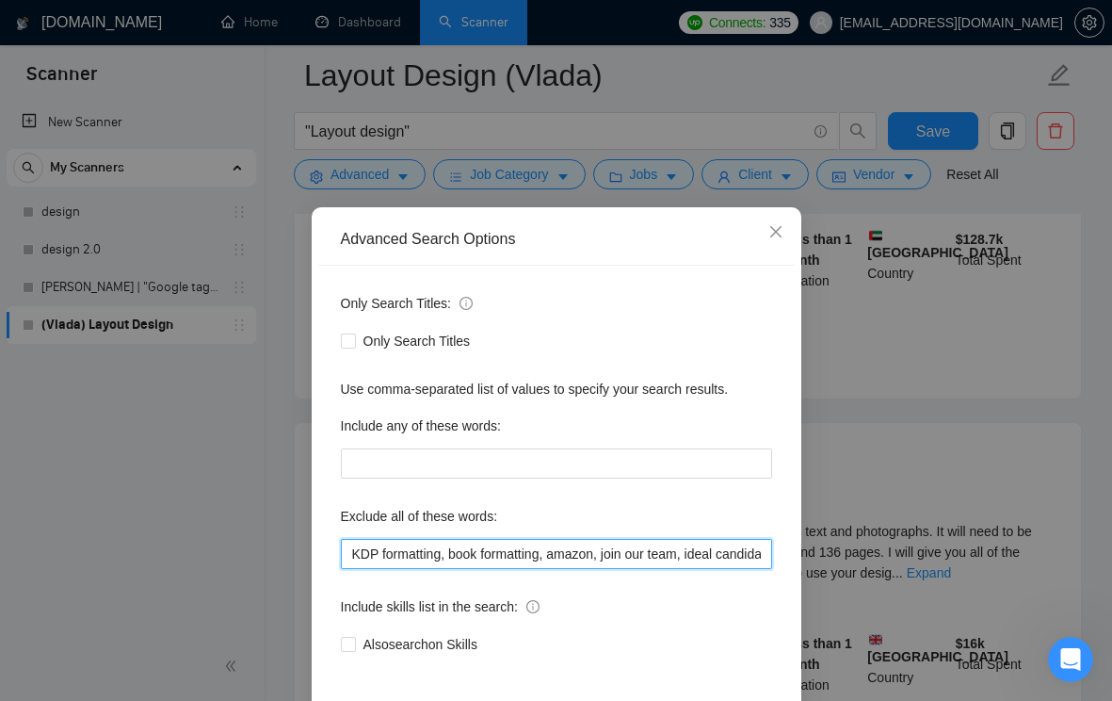
click at [454, 553] on input "KDP formatting, book formatting, amazon, join our team, ideal candidate, lookin…" at bounding box center [556, 554] width 431 height 30
paste input "AcroForm"
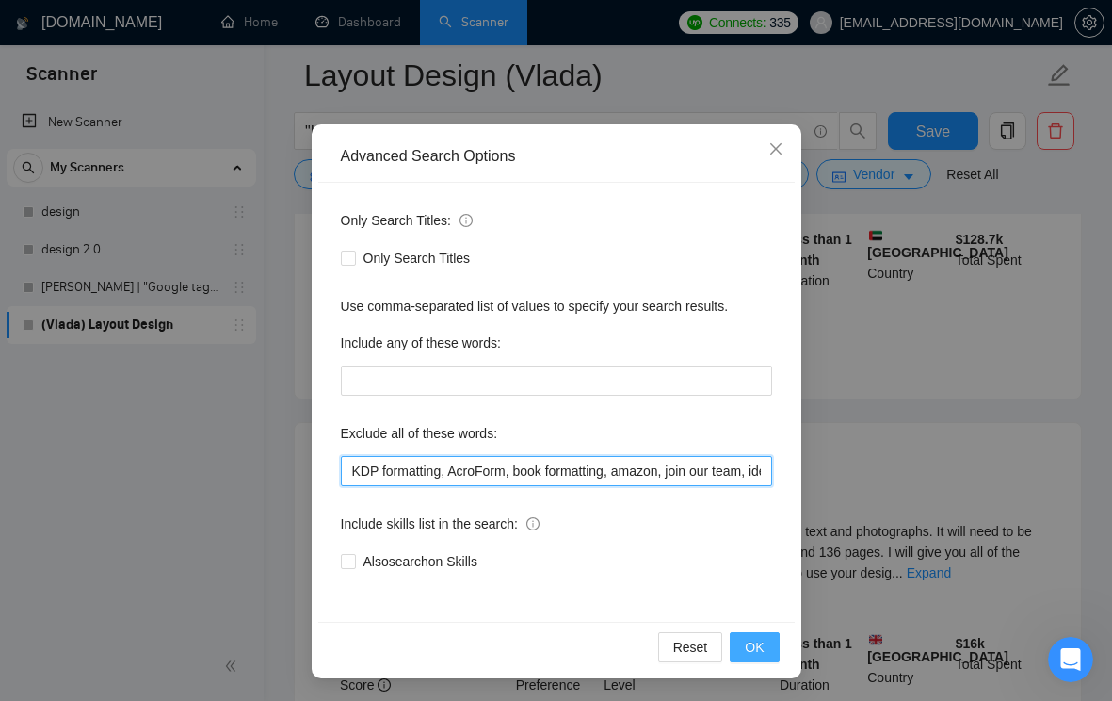
type input "KDP formatting, AcroForm, book formatting, amazon, join our team, ideal candida…"
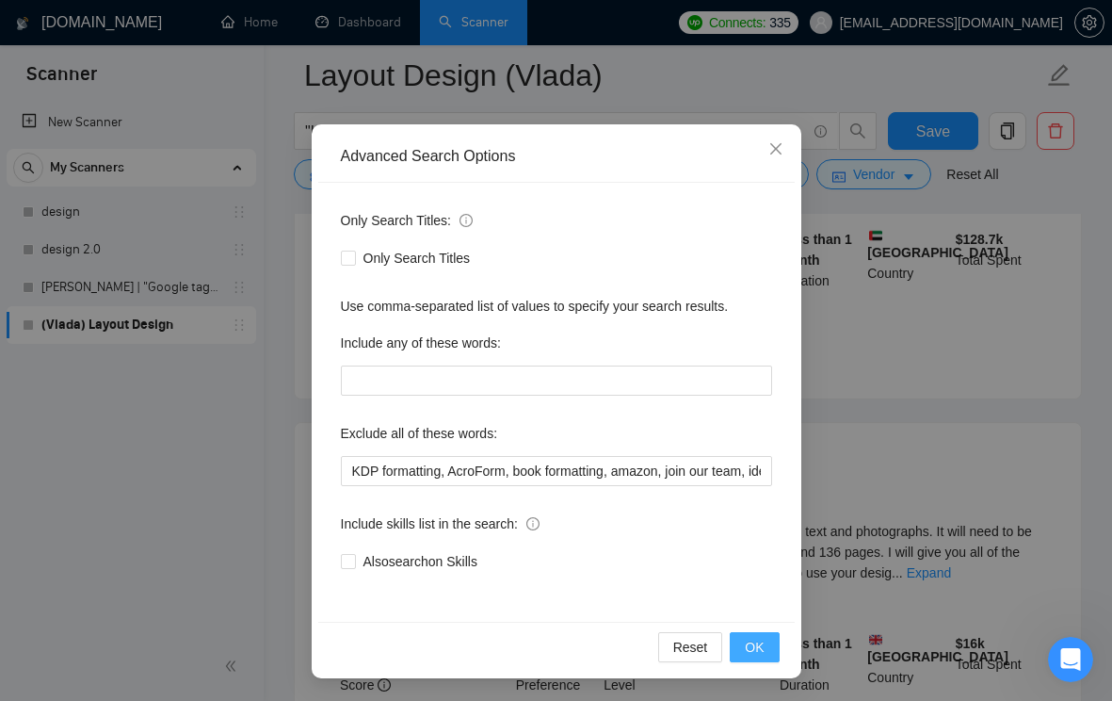
click at [746, 648] on span "OK" at bounding box center [754, 647] width 19 height 21
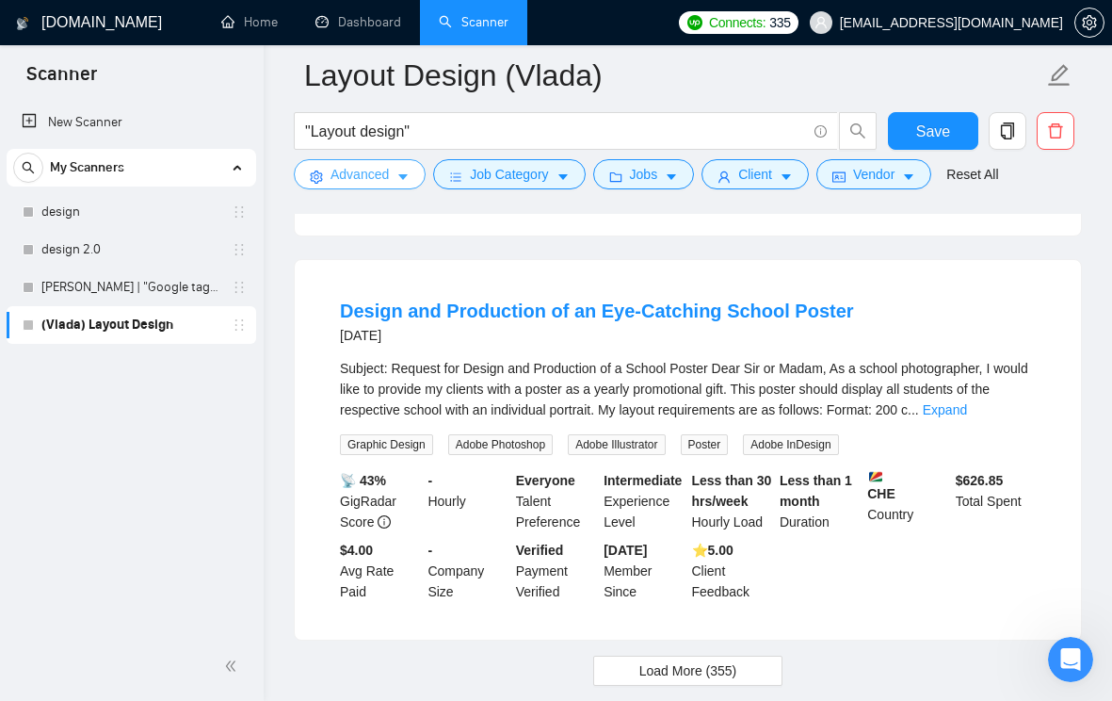
scroll to position [3866, 0]
click at [967, 401] on link "Expand" at bounding box center [945, 408] width 44 height 15
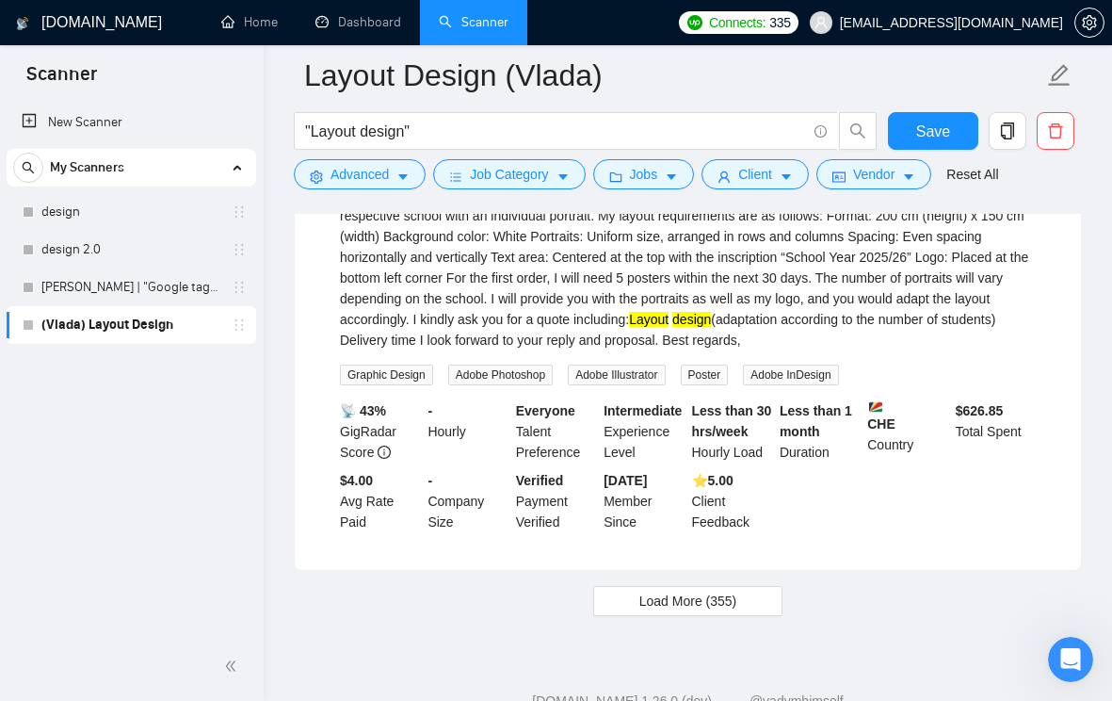
scroll to position [4094, 0]
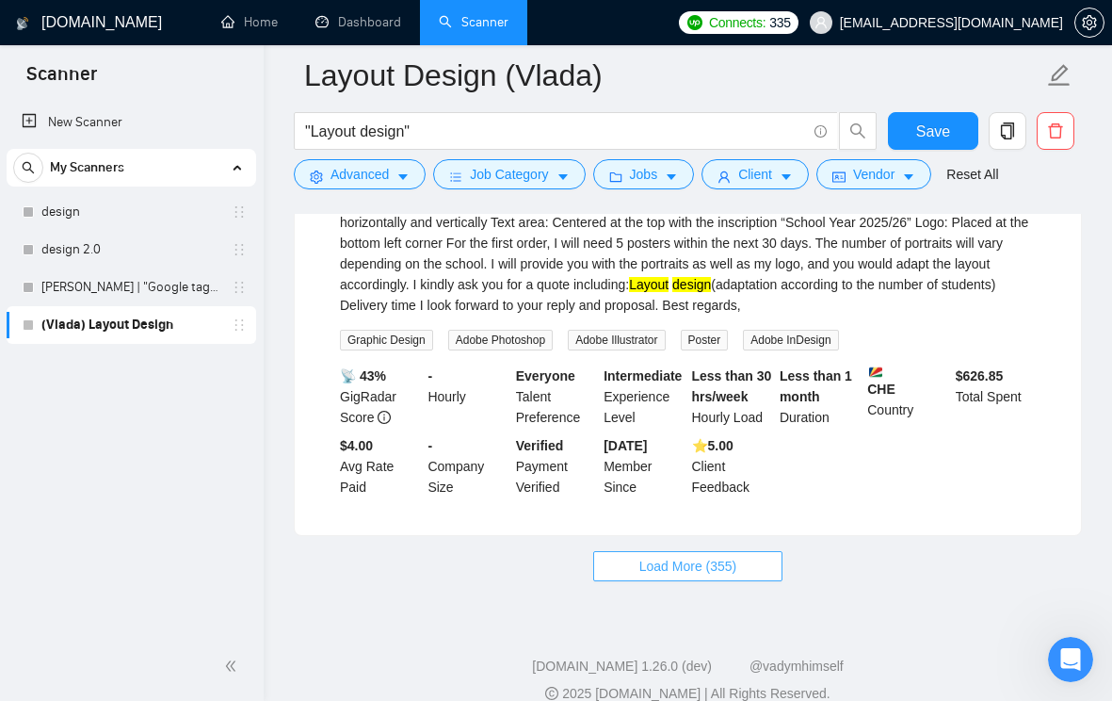
click at [753, 551] on button "Load More (355)" at bounding box center [688, 566] width 190 height 30
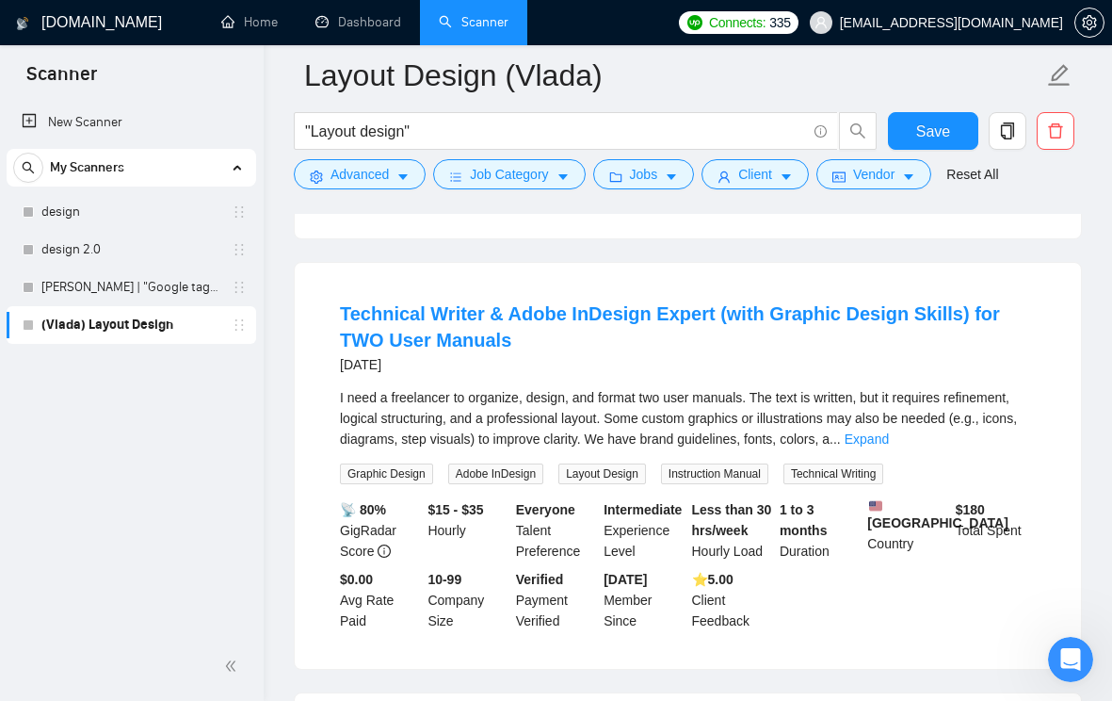
scroll to position [4394, 0]
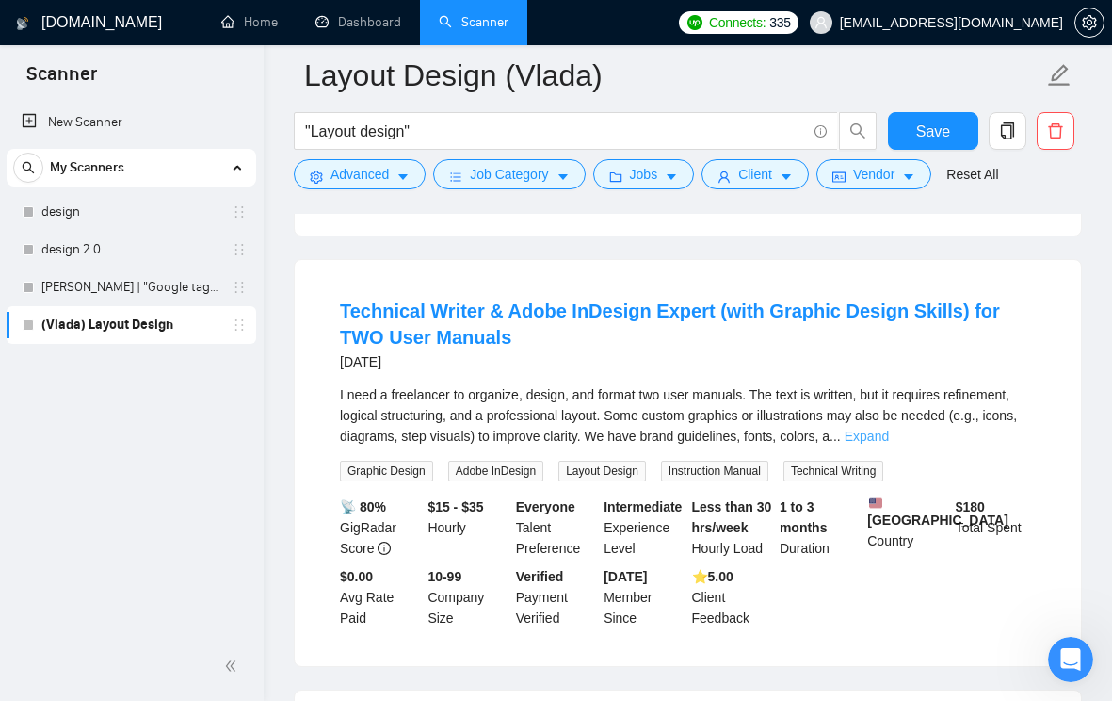
click at [889, 429] on link "Expand" at bounding box center [867, 436] width 44 height 15
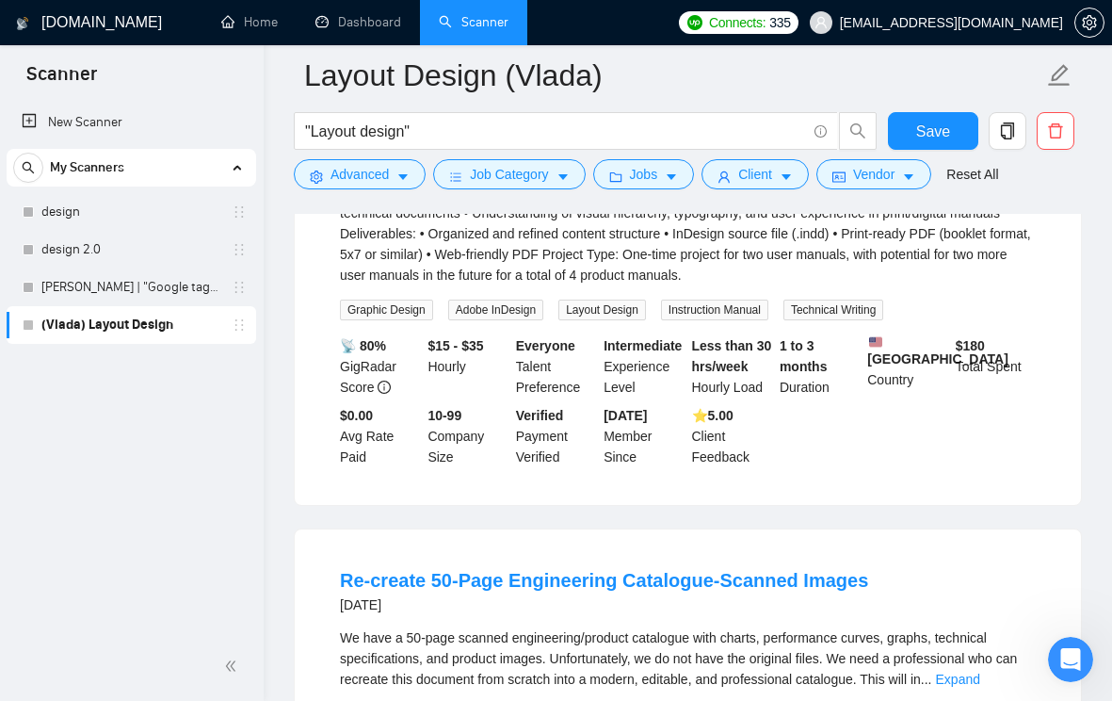
scroll to position [5068, 0]
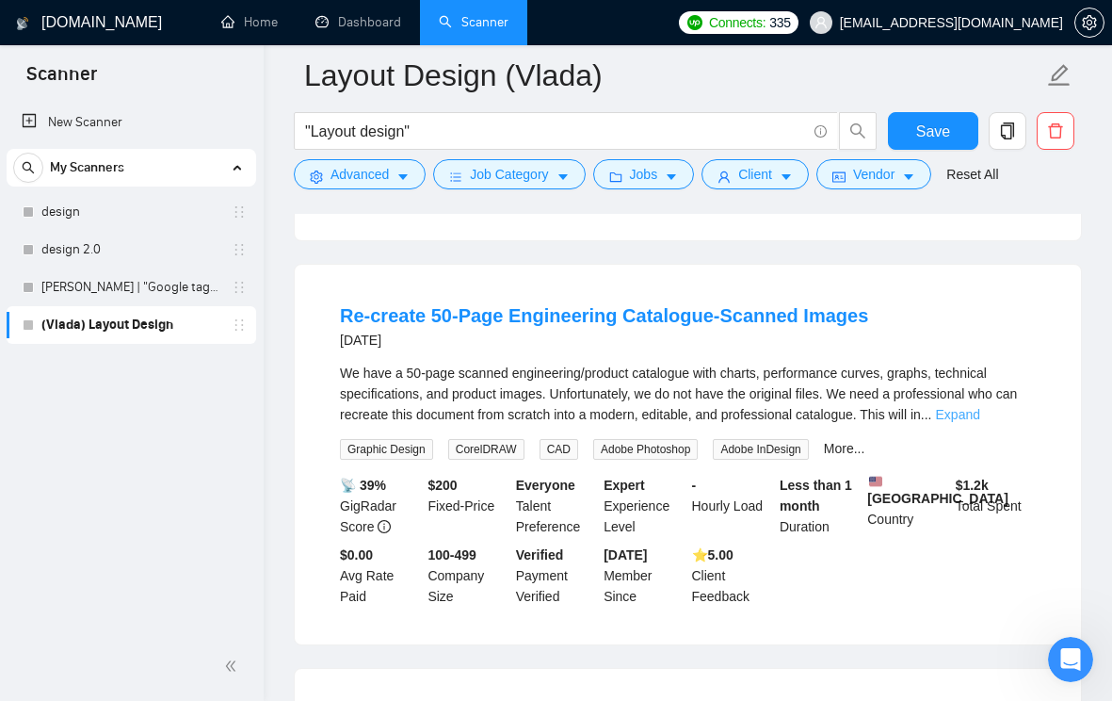
click at [981, 407] on link "Expand" at bounding box center [958, 414] width 44 height 15
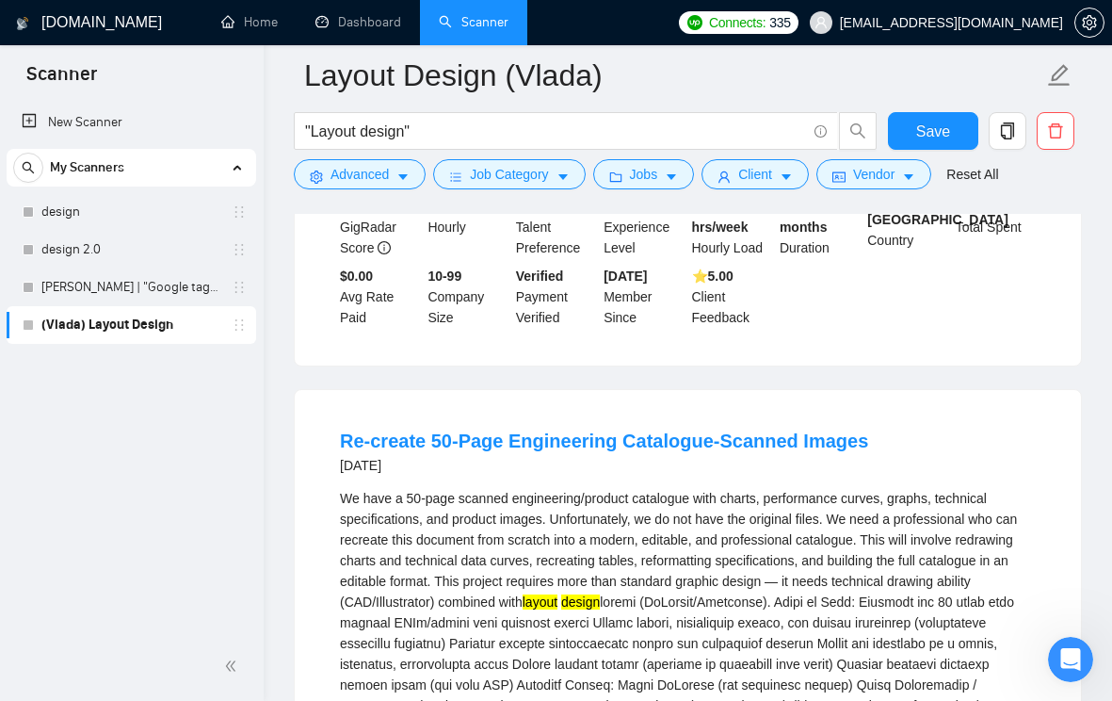
scroll to position [4848, 0]
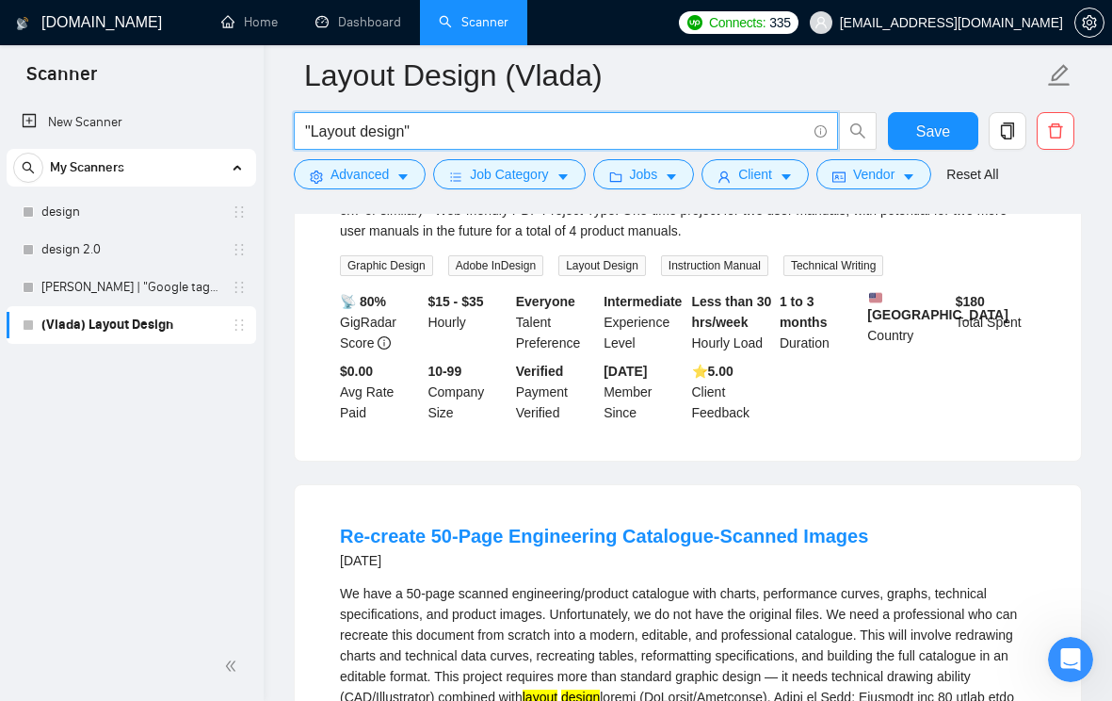
click at [527, 140] on input ""Layout design"" at bounding box center [555, 132] width 501 height 24
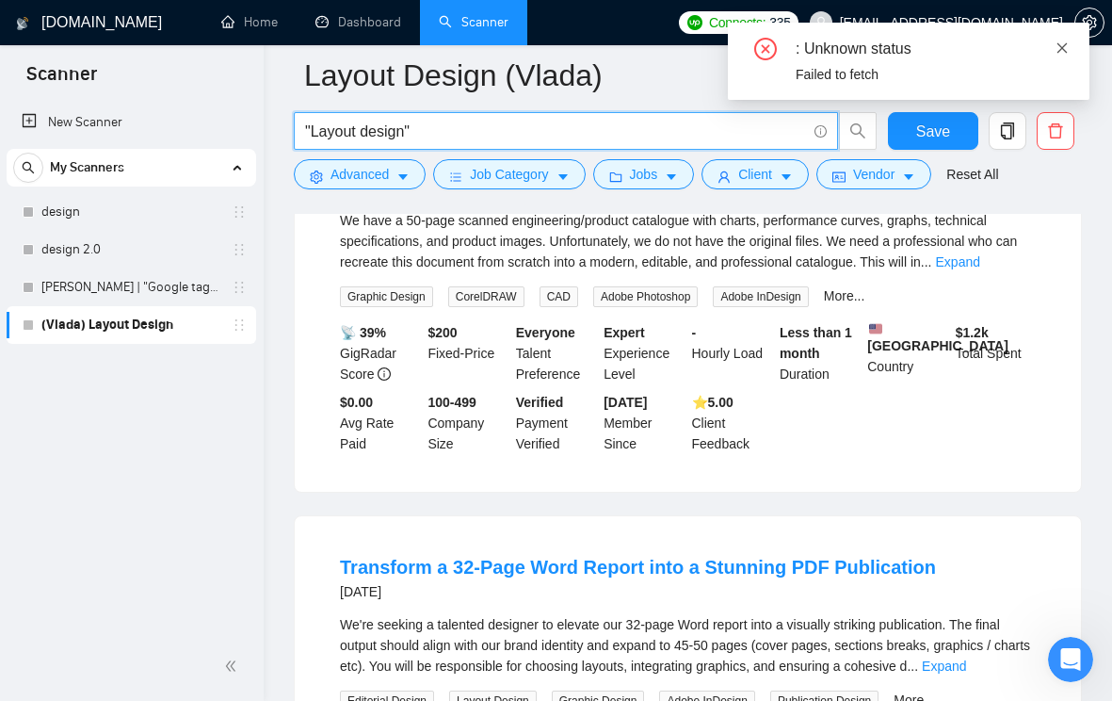
click at [1059, 45] on icon "close" at bounding box center [1063, 47] width 10 height 10
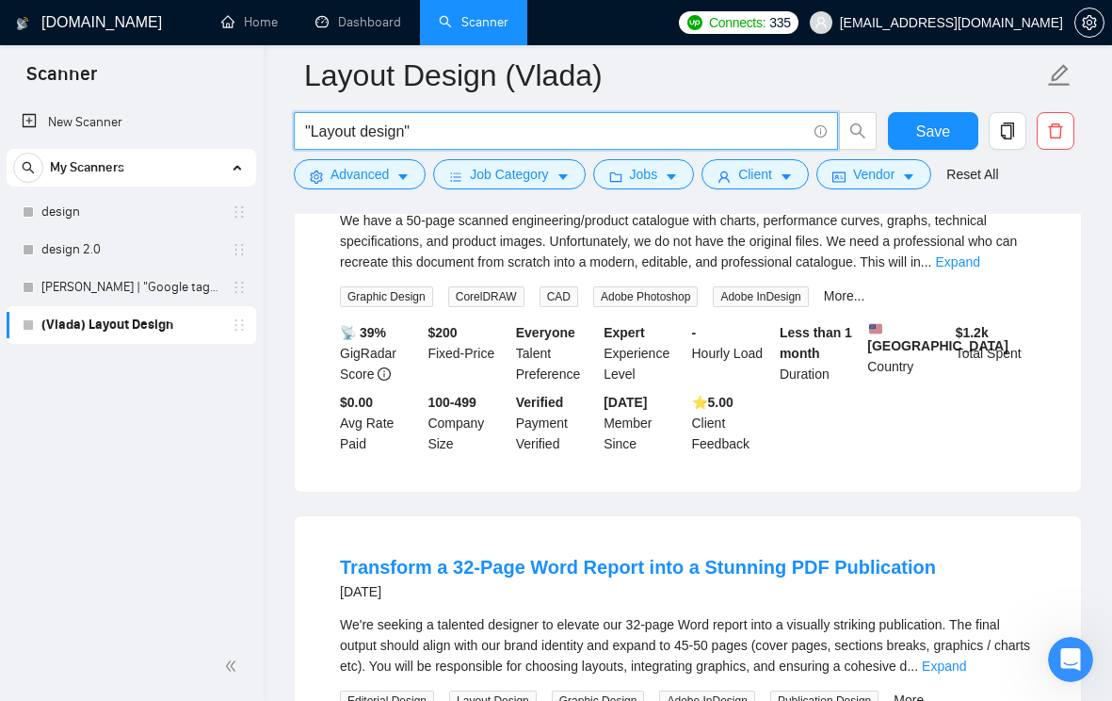
click at [702, 134] on input ""Layout design"" at bounding box center [555, 132] width 501 height 24
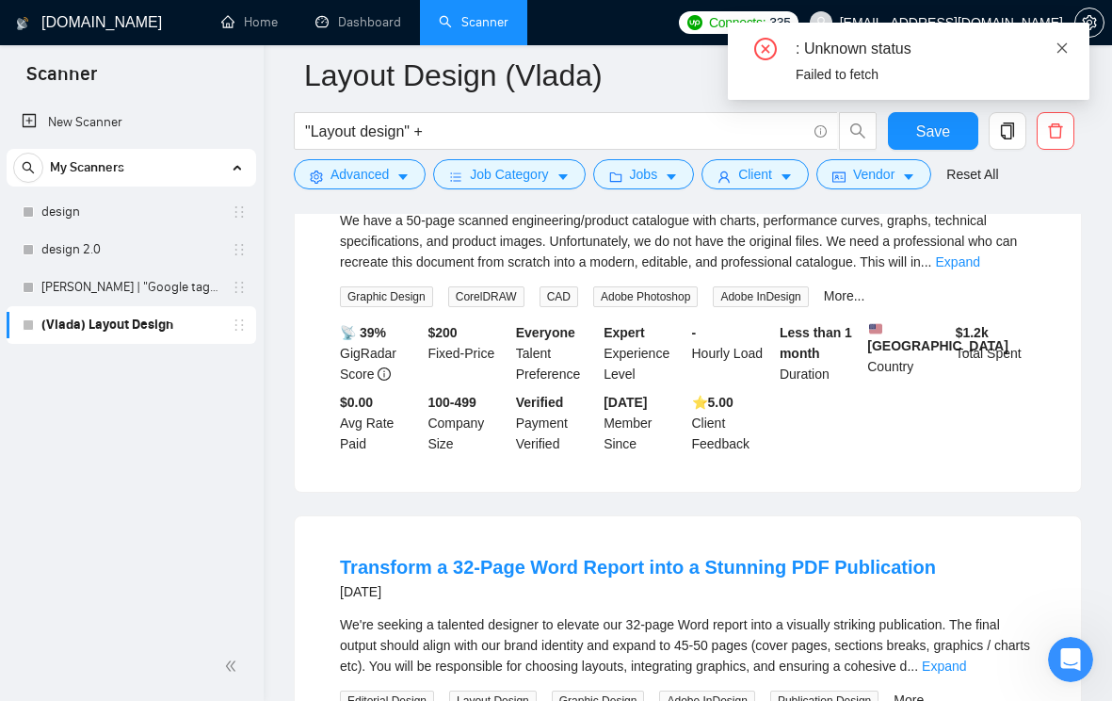
click at [1061, 46] on icon "close" at bounding box center [1063, 47] width 10 height 10
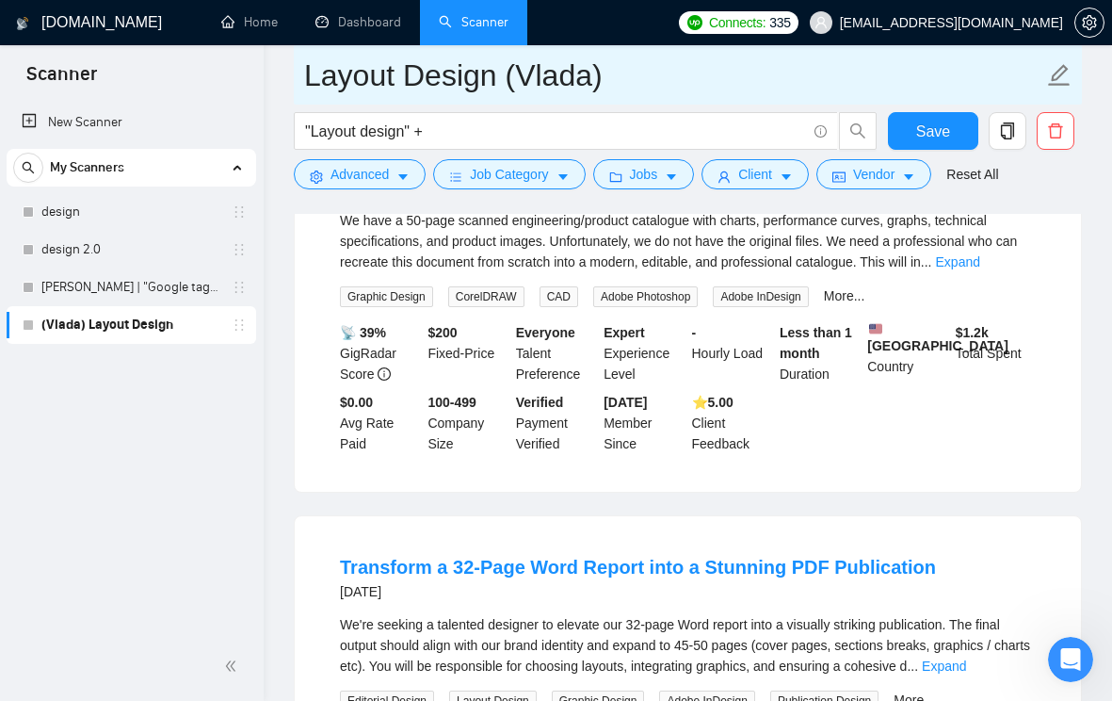
click at [920, 82] on input "Layout Design (Vlada)" at bounding box center [673, 75] width 739 height 47
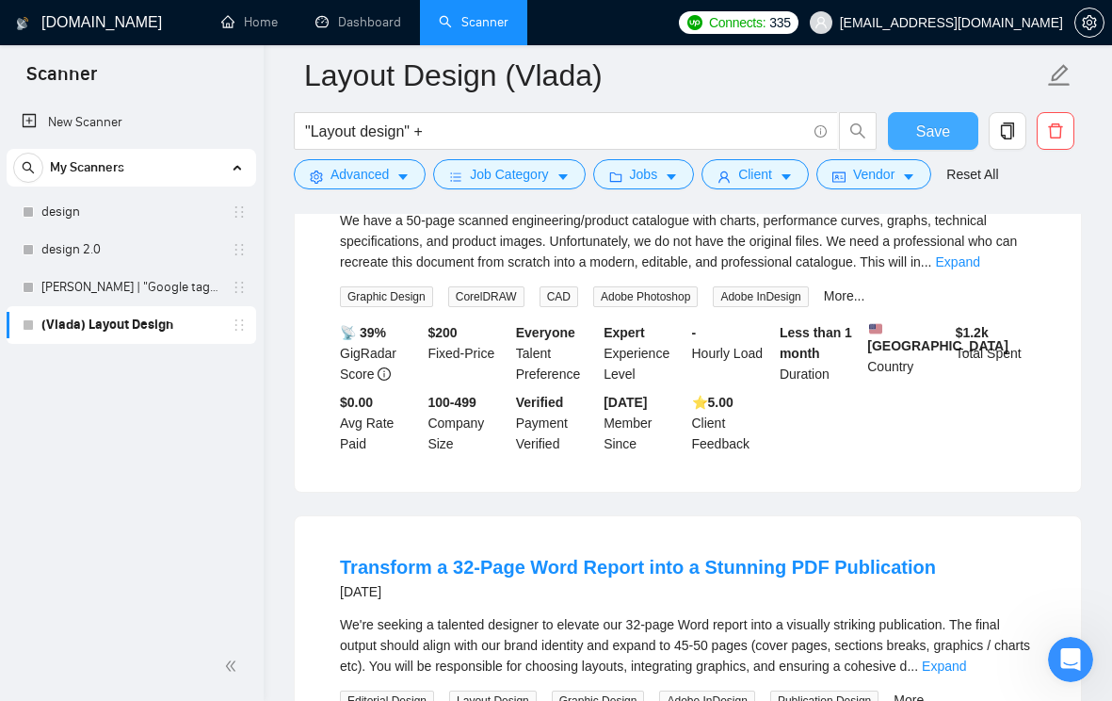
click at [947, 132] on span "Save" at bounding box center [933, 132] width 34 height 24
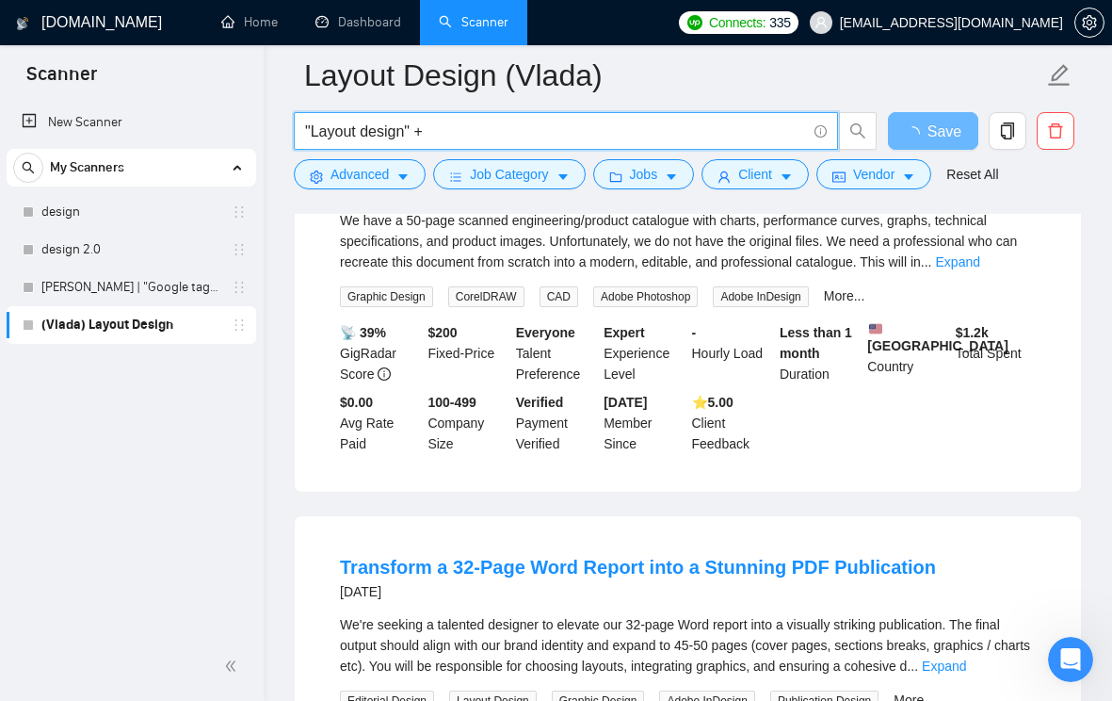
drag, startPoint x: 461, startPoint y: 134, endPoint x: 281, endPoint y: 134, distance: 179.9
click at [518, 126] on input ""Layout design" +" at bounding box center [555, 132] width 501 height 24
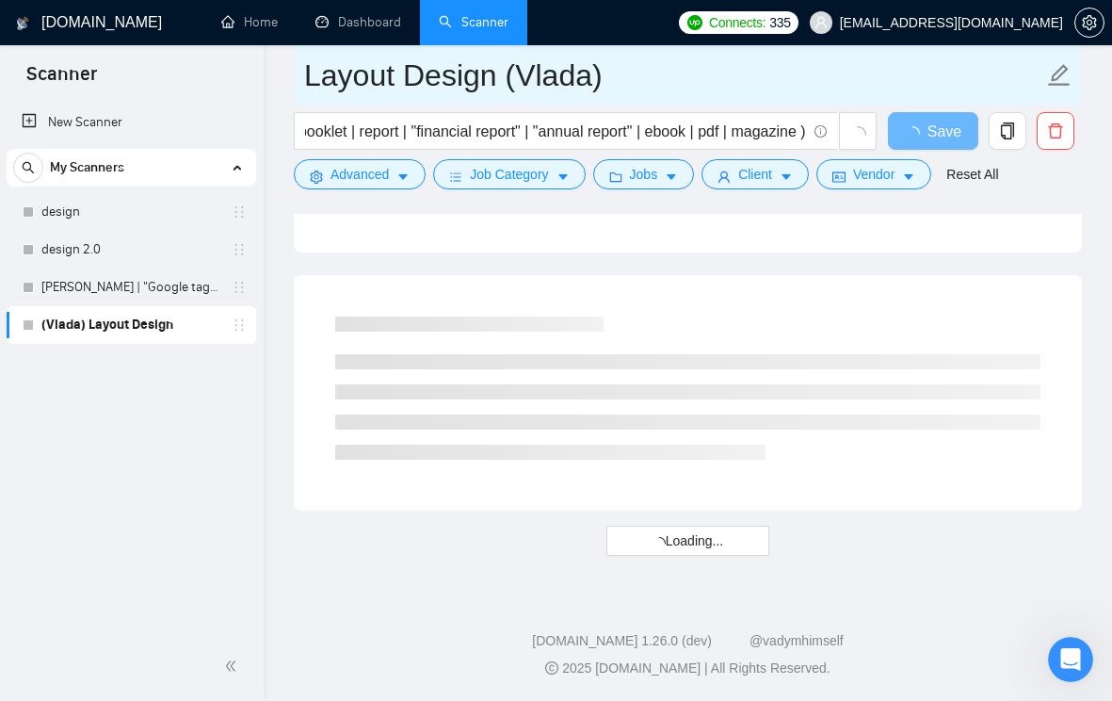
scroll to position [0, 0]
click at [849, 104] on span "Layout Design (Vlada)" at bounding box center [688, 74] width 788 height 59
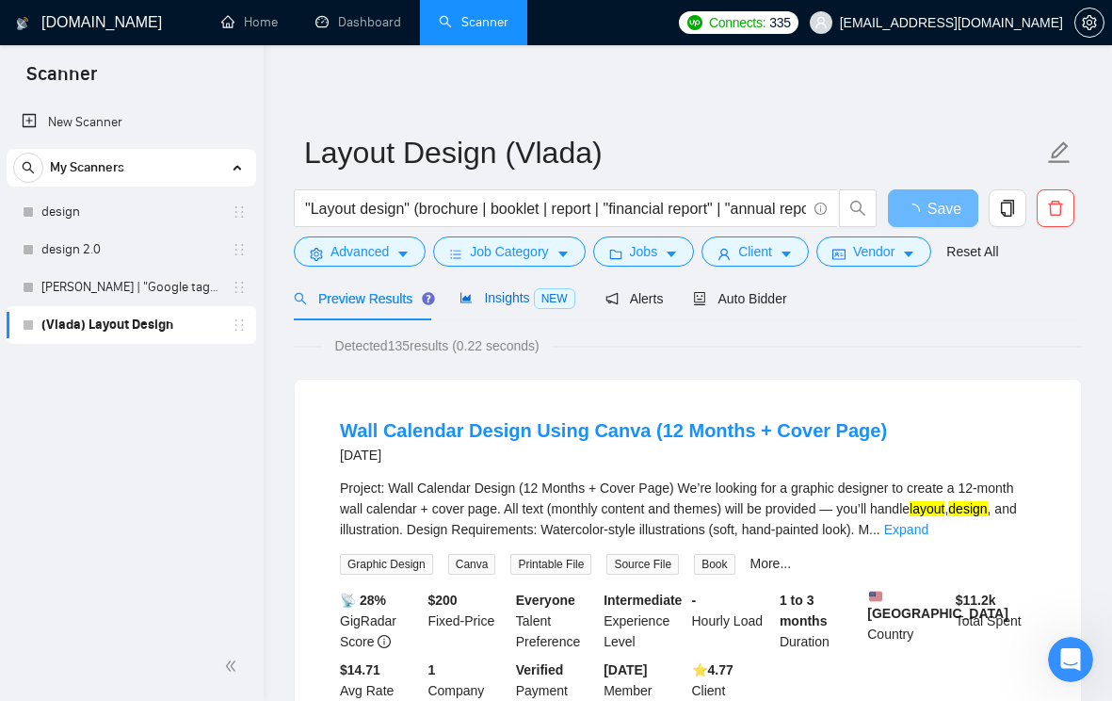
click at [490, 300] on span "Insights NEW" at bounding box center [517, 297] width 115 height 15
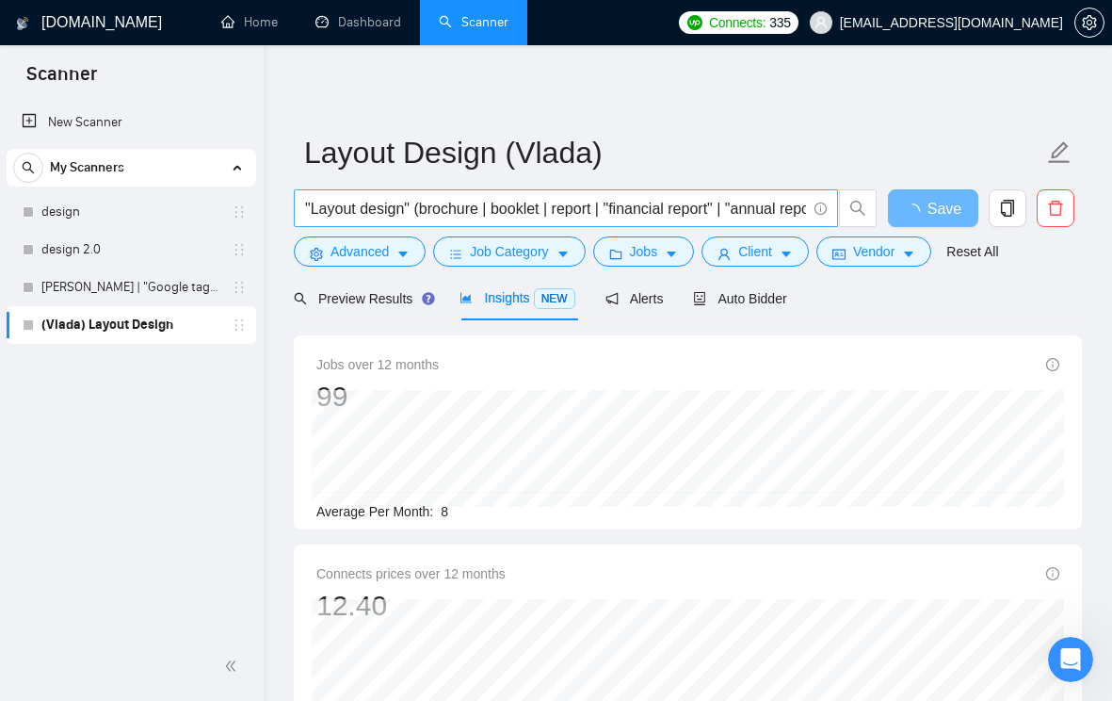
click at [418, 210] on input ""Layout design" (brochure | booklet | report | "financial report" | "annual rep…" at bounding box center [555, 209] width 501 height 24
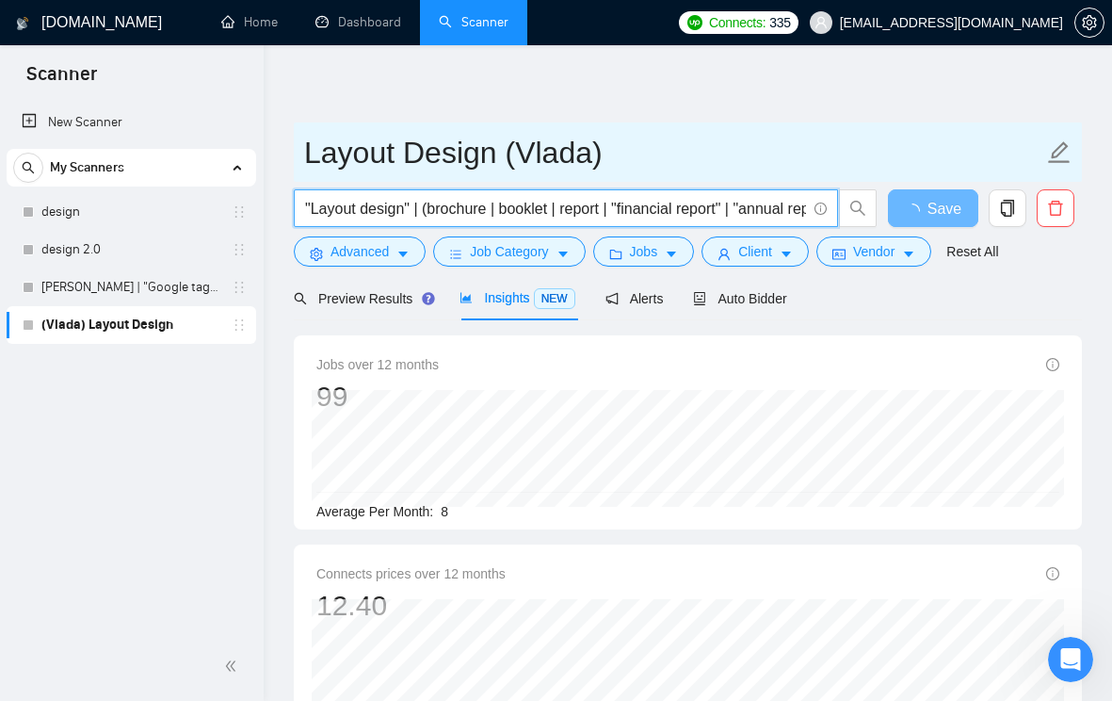
type input ""Layout design" | (brochure | booklet | report | "financial report" | "annual r…"
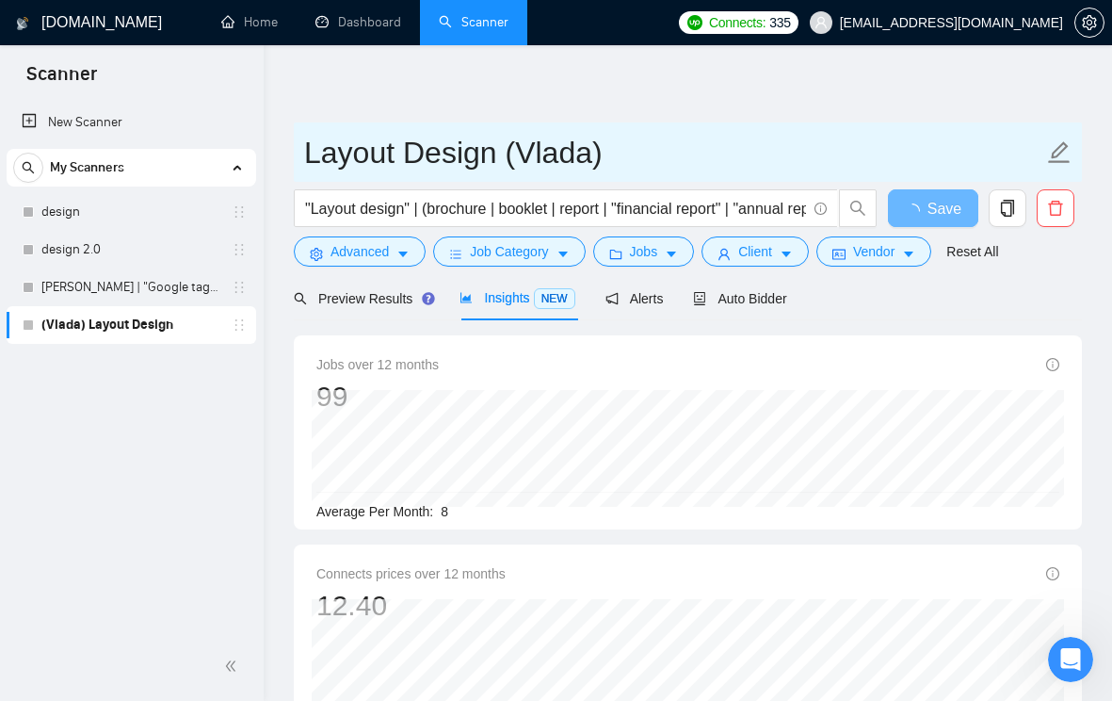
click at [664, 130] on input "Layout Design (Vlada)" at bounding box center [673, 152] width 739 height 47
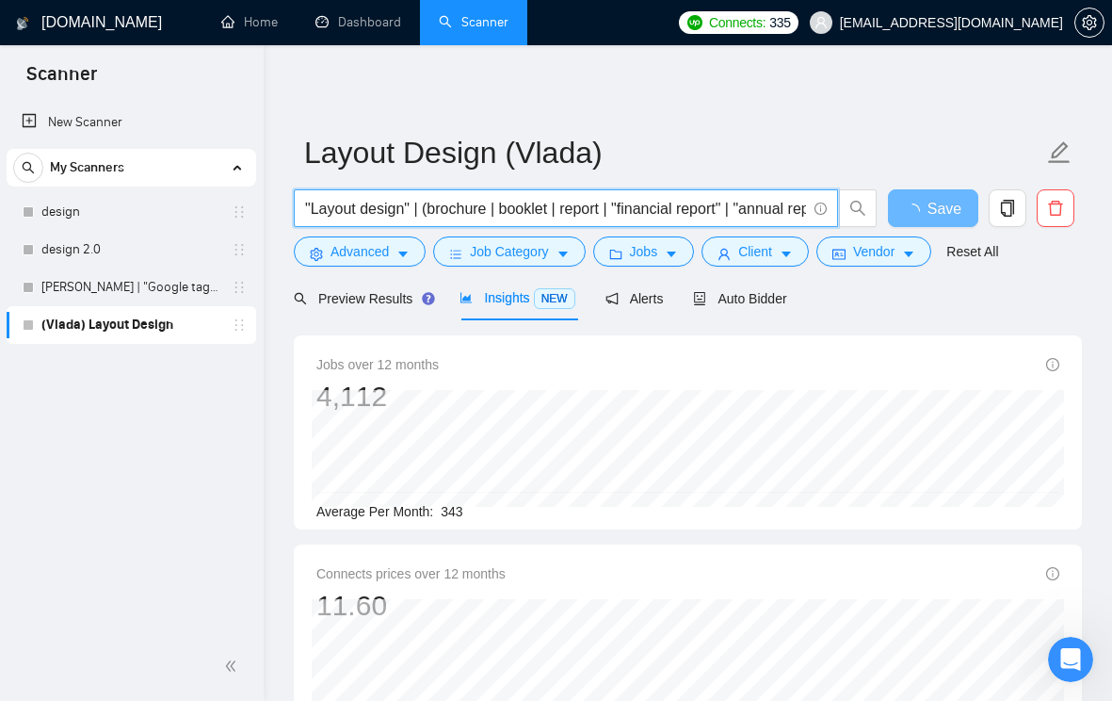
click at [421, 209] on input ""Layout design" | (brochure | booklet | report | "financial report" | "annual r…" at bounding box center [555, 209] width 501 height 24
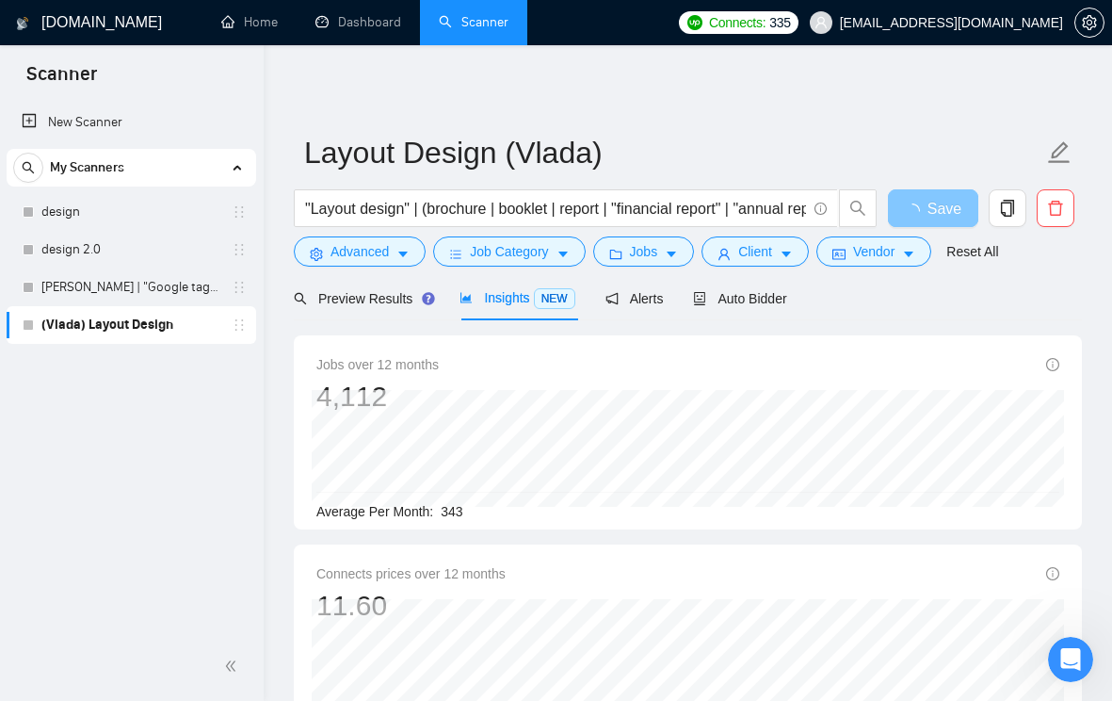
click at [940, 208] on span "Save" at bounding box center [945, 209] width 34 height 24
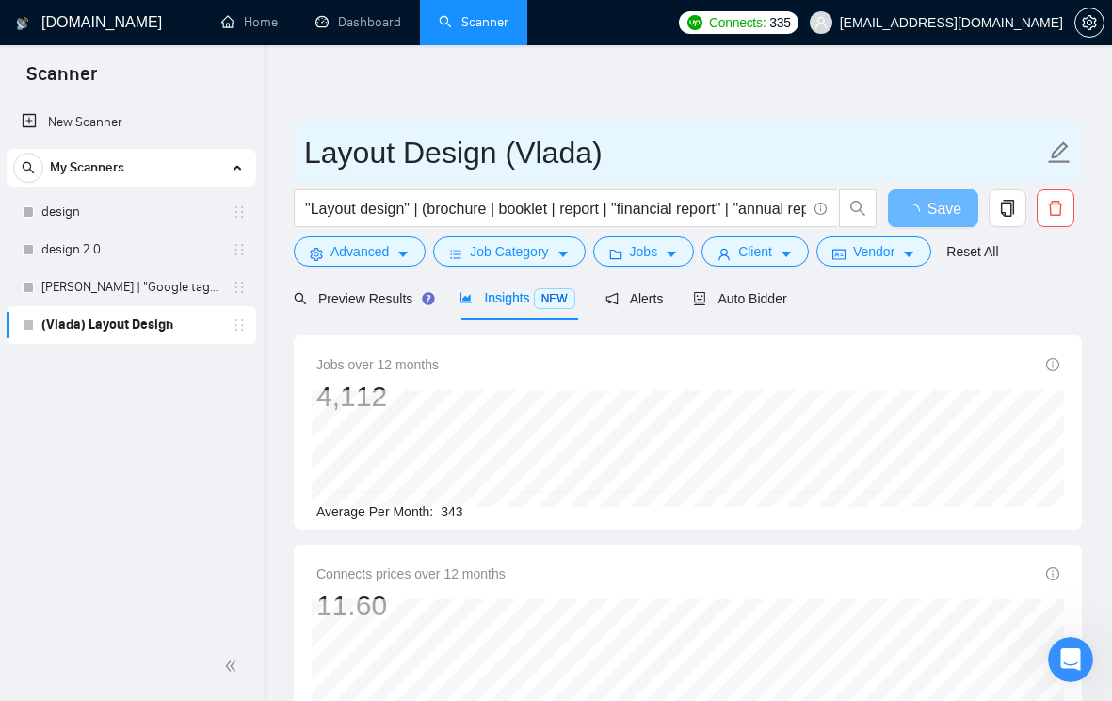
click at [928, 154] on input "Layout Design (Vlada)" at bounding box center [673, 152] width 739 height 47
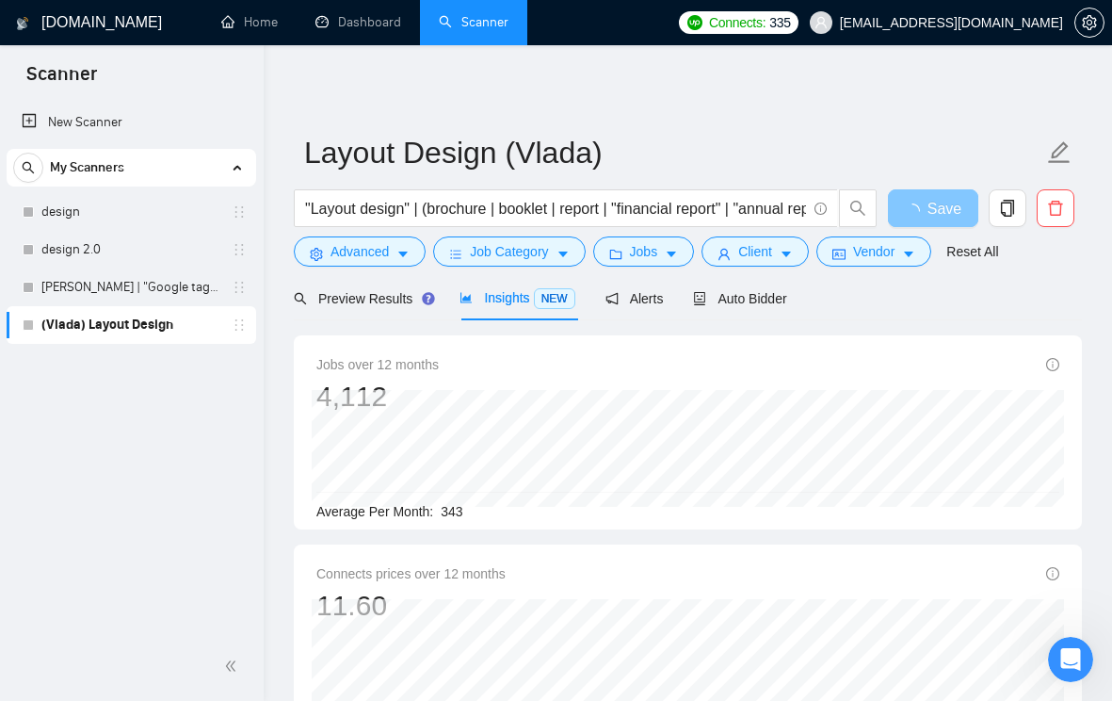
click at [953, 198] on span "Save" at bounding box center [945, 209] width 34 height 24
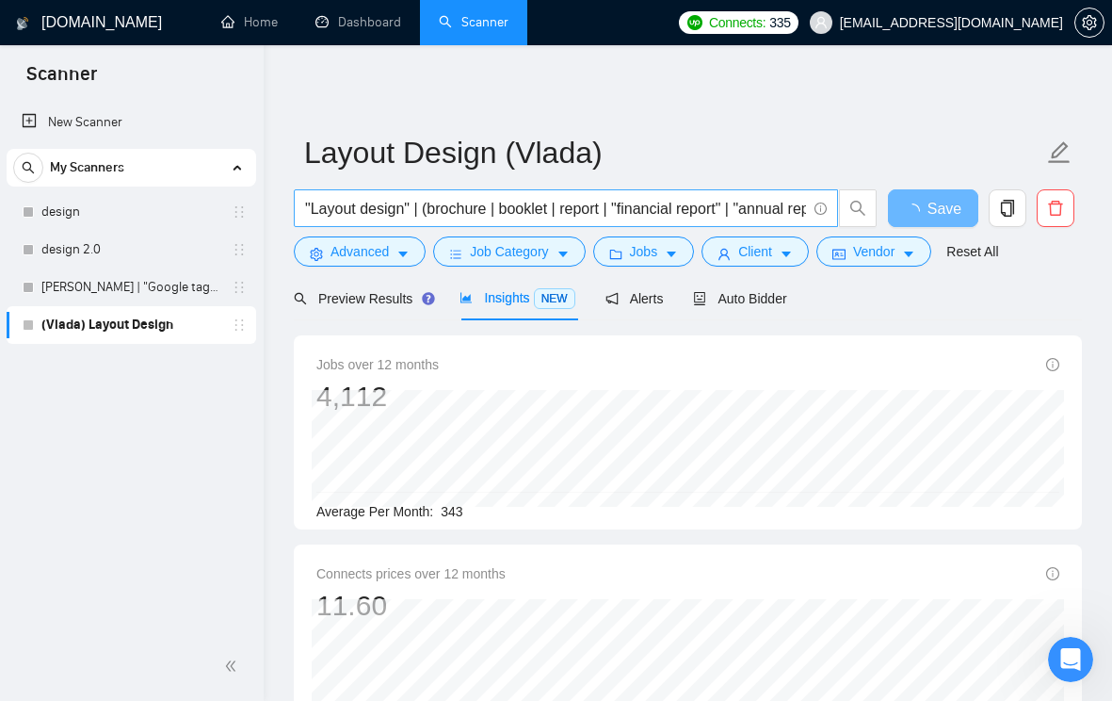
click at [664, 204] on input ""Layout design" | (brochure | booklet | report | "financial report" | "annual r…" at bounding box center [555, 209] width 501 height 24
click at [664, 205] on input ""Layout design" | (brochure | booklet | report | "financial report" | "annual r…" at bounding box center [555, 209] width 501 height 24
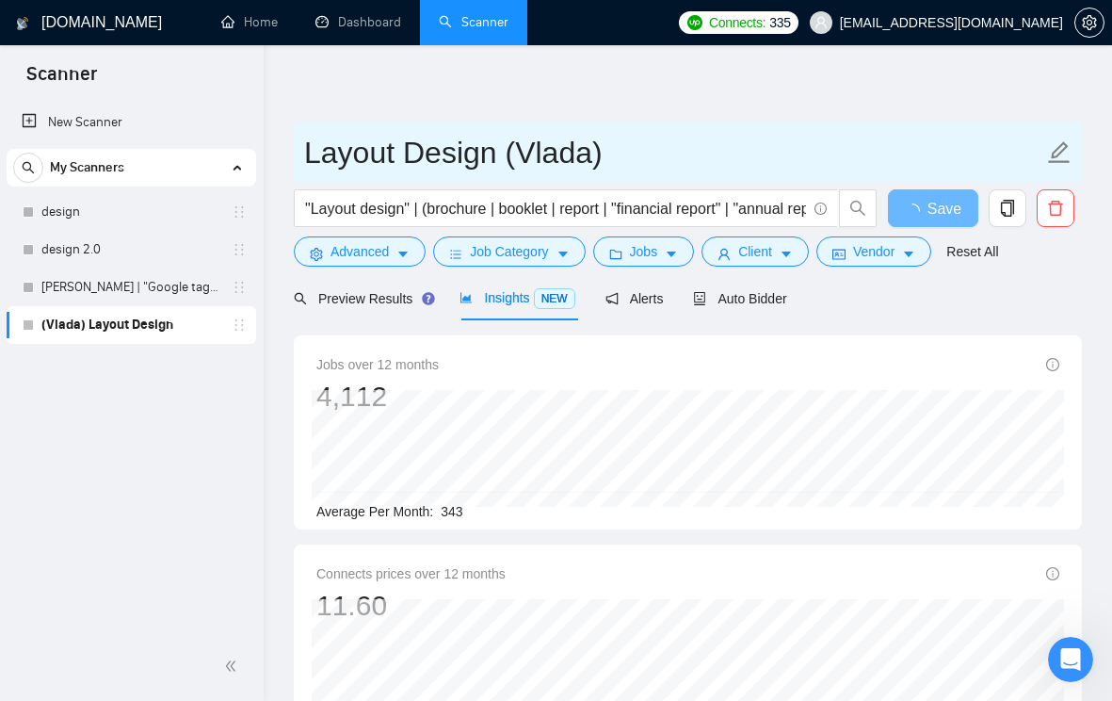
click at [787, 148] on input "Layout Design (Vlada)" at bounding box center [673, 152] width 739 height 47
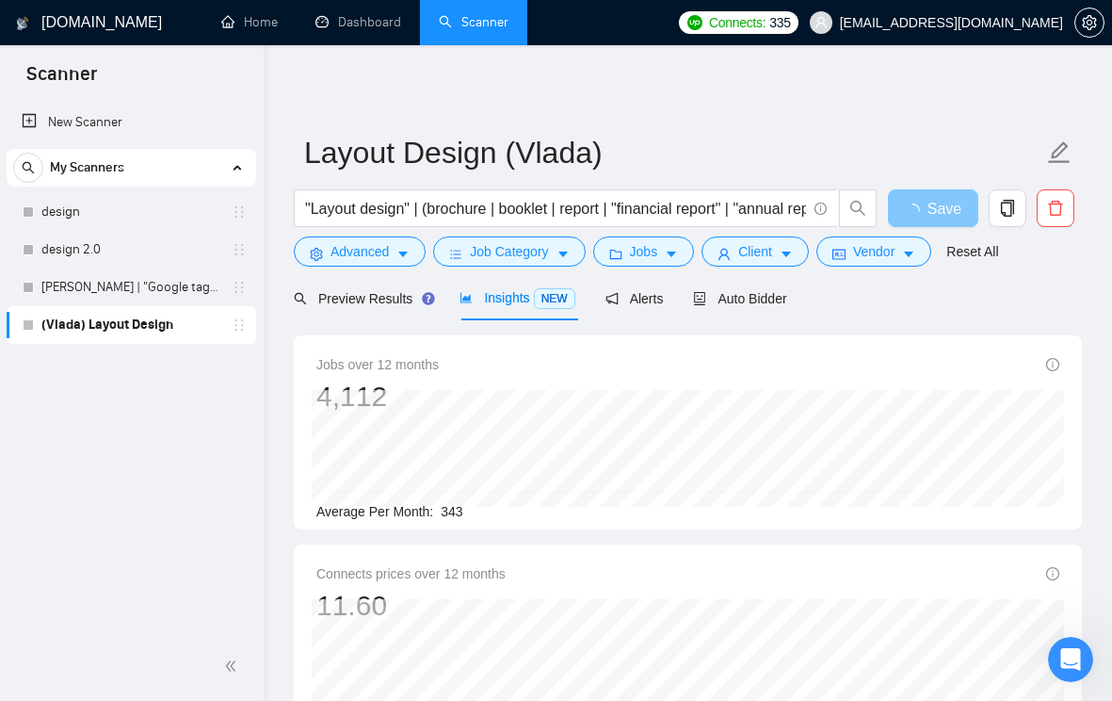
click at [927, 208] on span "loading" at bounding box center [916, 210] width 23 height 15
click at [76, 290] on link "[PERSON_NAME] | "Google tag manager" at bounding box center [130, 287] width 179 height 38
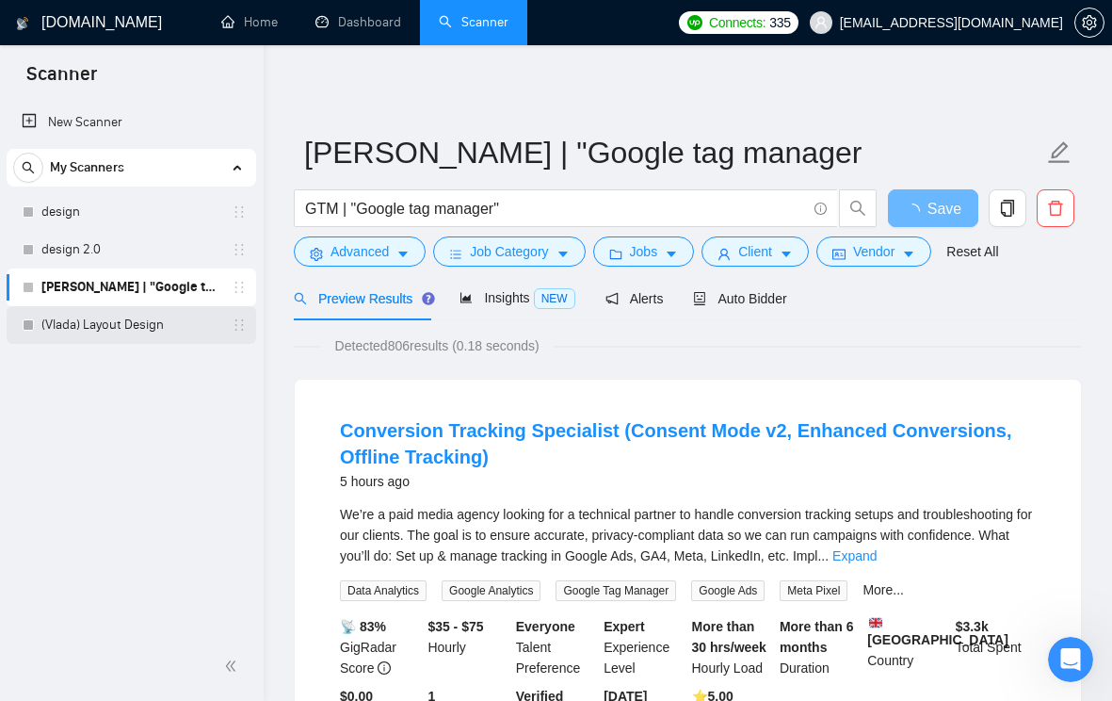
click at [113, 320] on link "(Vlada) Layout Design" at bounding box center [130, 325] width 179 height 38
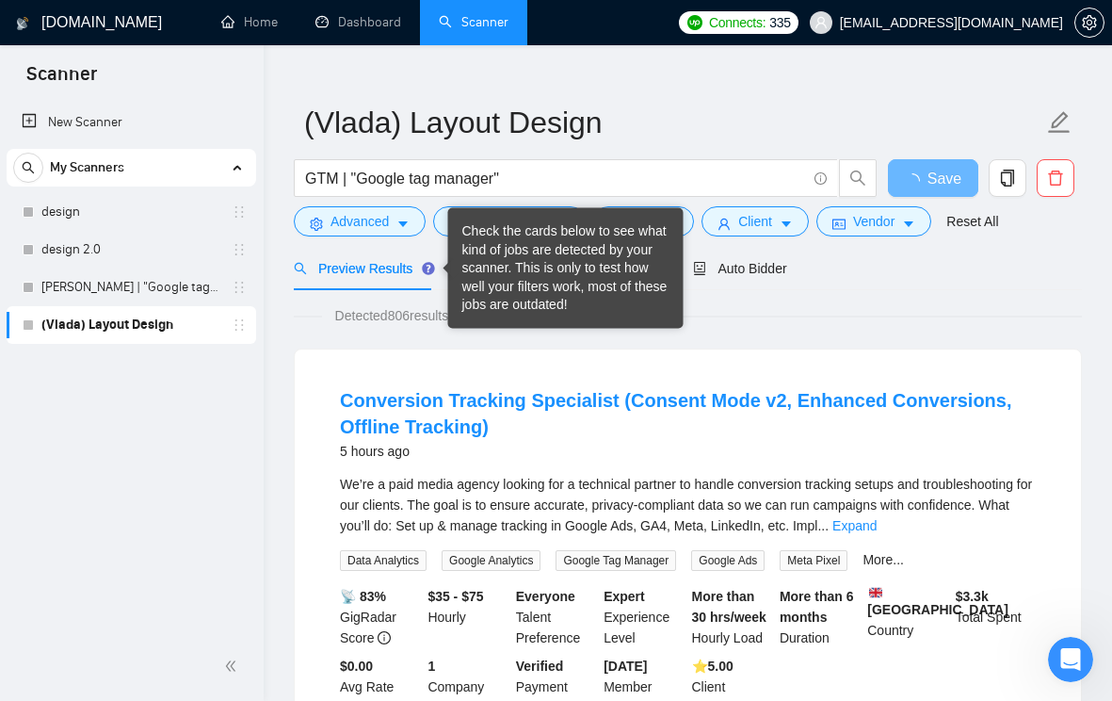
scroll to position [38, 0]
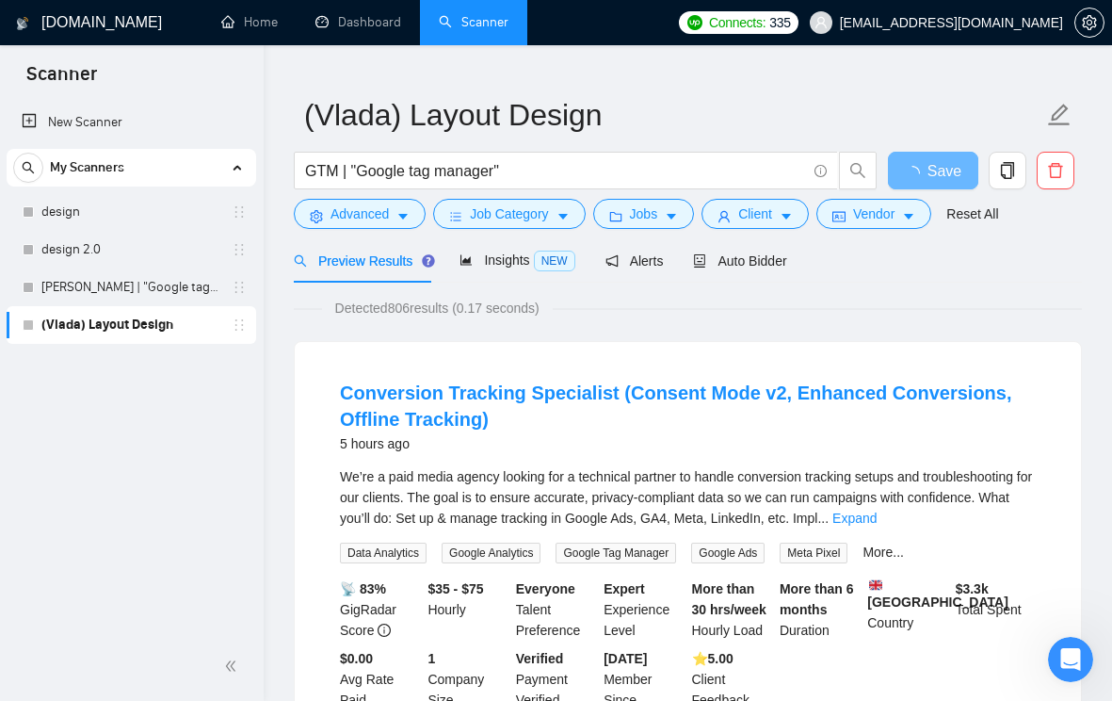
click at [150, 327] on link "(Vlada) Layout Design" at bounding box center [130, 325] width 179 height 38
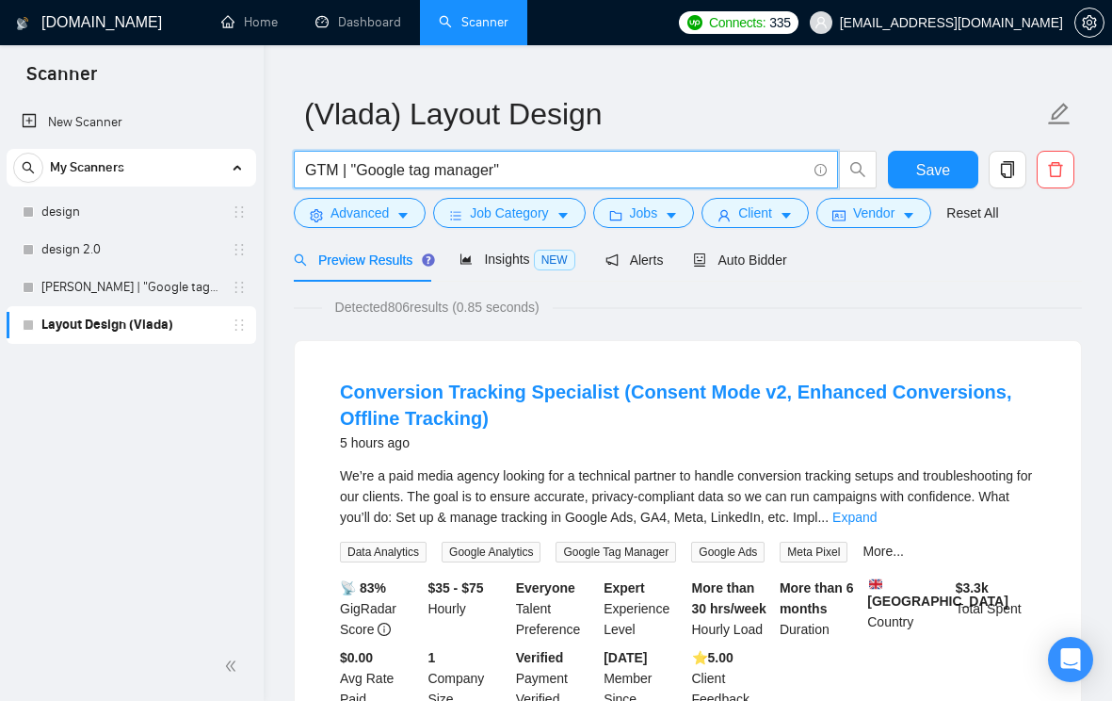
click at [417, 174] on input "GTM | "Google tag manager"" at bounding box center [555, 170] width 501 height 24
click at [416, 174] on input "GTM | "Google tag manager"" at bounding box center [555, 170] width 501 height 24
paste input ""Layout design" | (brochure | booklet | report | "financial report" | "annual r…"
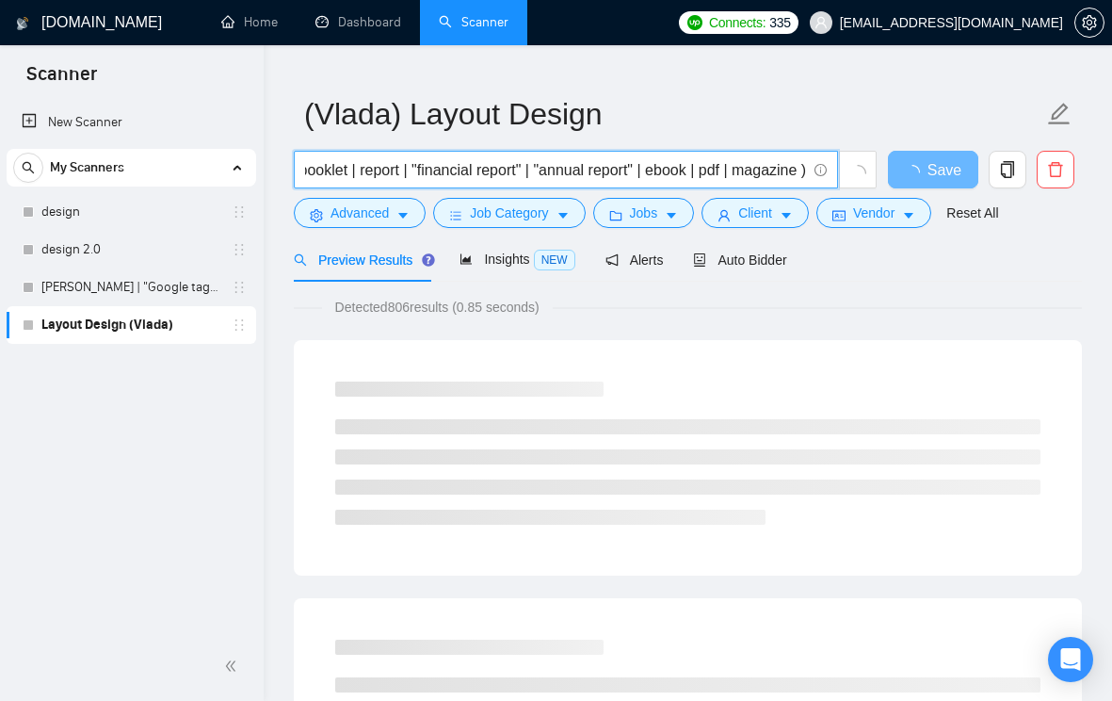
scroll to position [0, 0]
drag, startPoint x: 806, startPoint y: 170, endPoint x: 417, endPoint y: 172, distance: 389.0
click at [417, 172] on span ""Layout design" | (brochure | booklet | report | "financial report" | "annual r…" at bounding box center [566, 170] width 544 height 38
click at [417, 172] on input ""Layout design" | (brochure | booklet | report | "financial report" | "annual r…" at bounding box center [555, 170] width 501 height 24
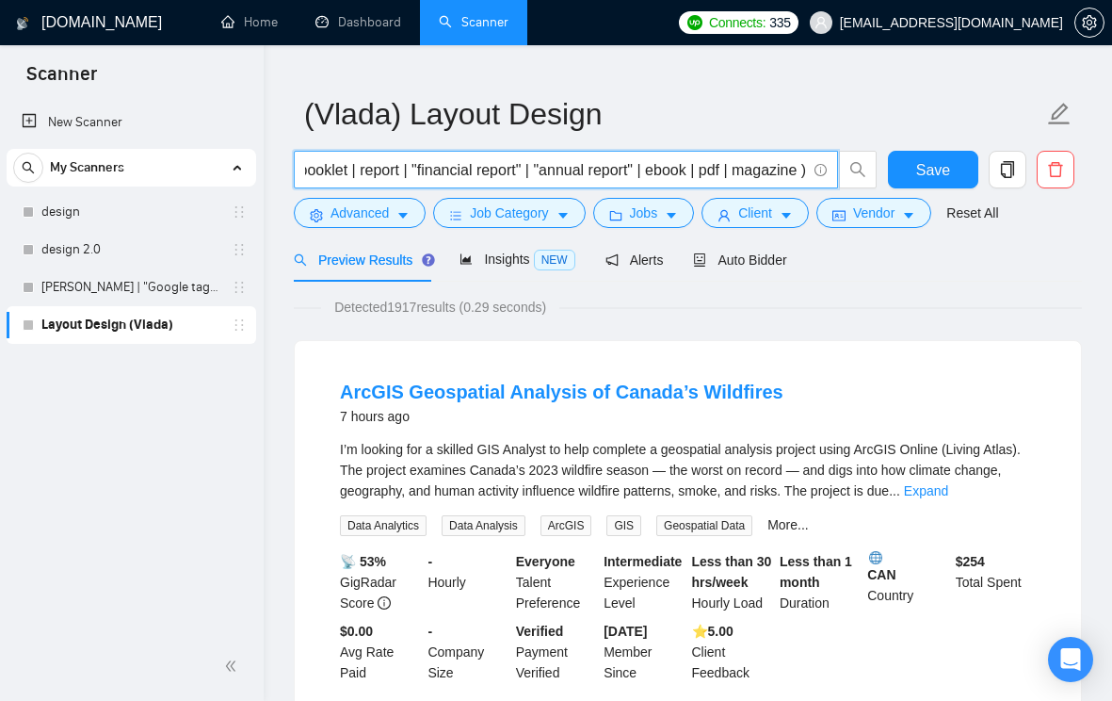
drag, startPoint x: 427, startPoint y: 170, endPoint x: 843, endPoint y: 193, distance: 417.0
click at [843, 193] on div ""Layout design" | (brochure | booklet | report | "financial report" | "annual r…" at bounding box center [586, 174] width 592 height 47
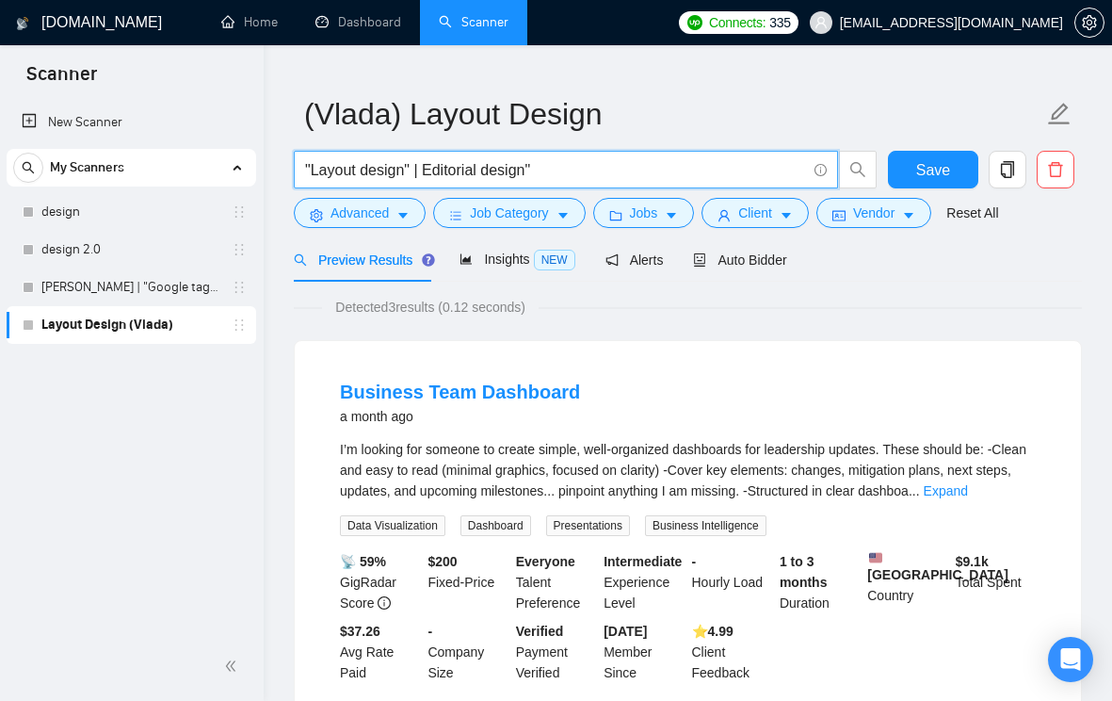
click at [427, 168] on input ""Layout design" | Editorial design"" at bounding box center [555, 170] width 501 height 24
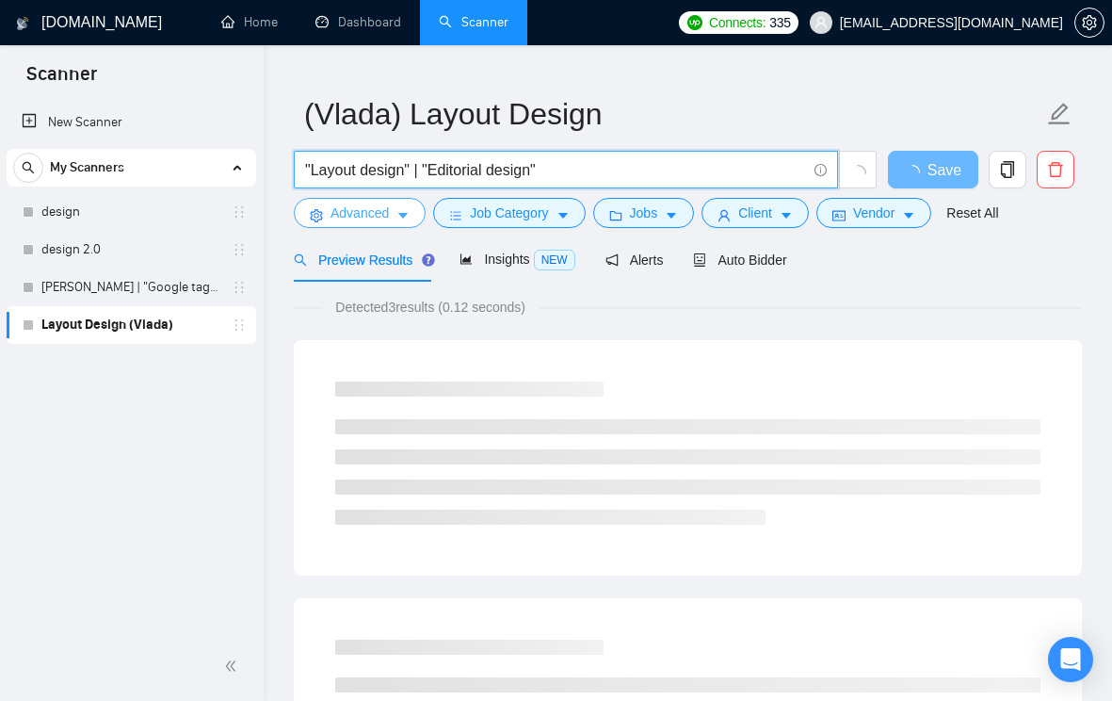
type input ""Layout design" | "Editorial design""
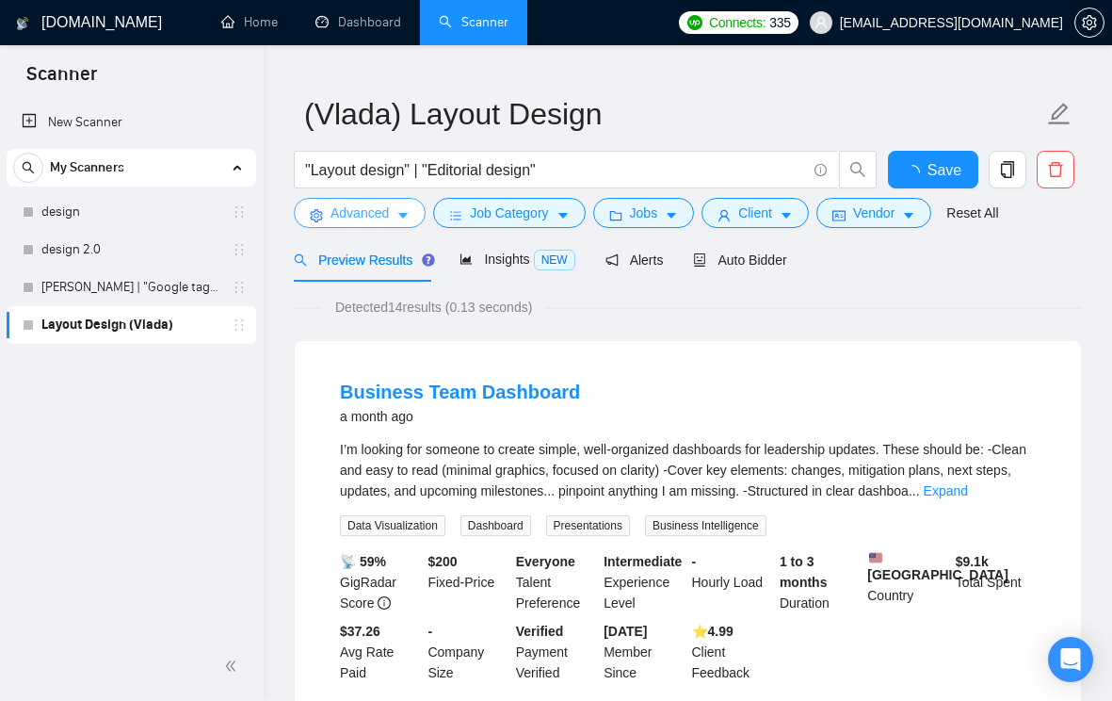
click at [415, 214] on button "Advanced" at bounding box center [360, 213] width 132 height 30
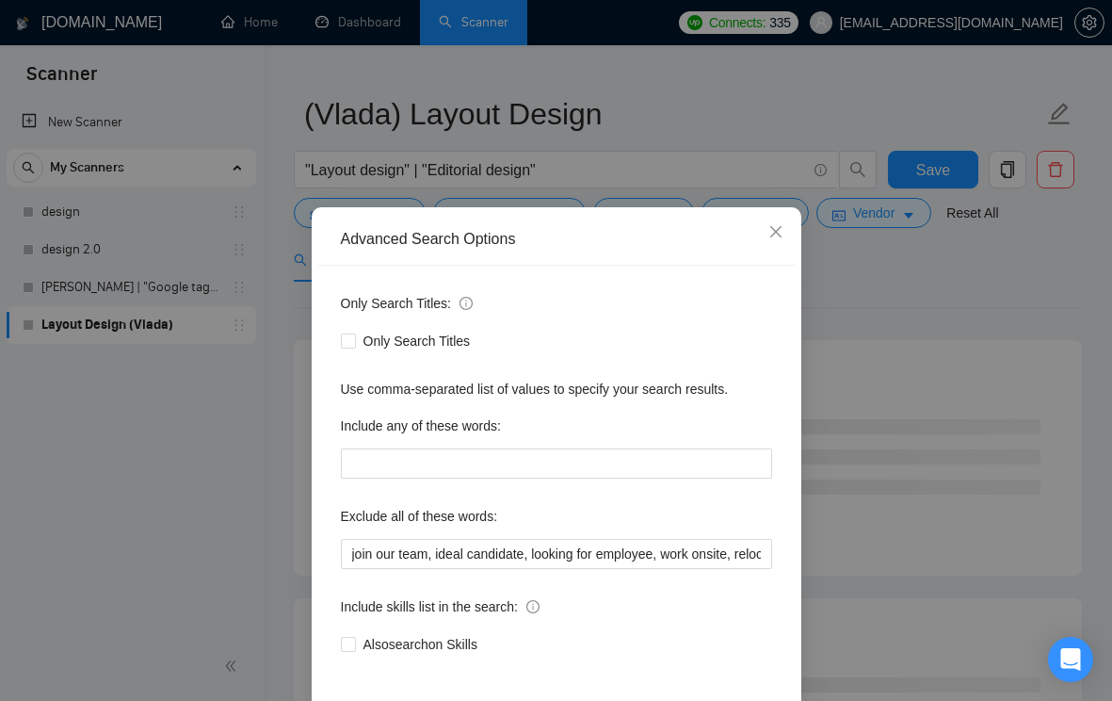
scroll to position [83, 0]
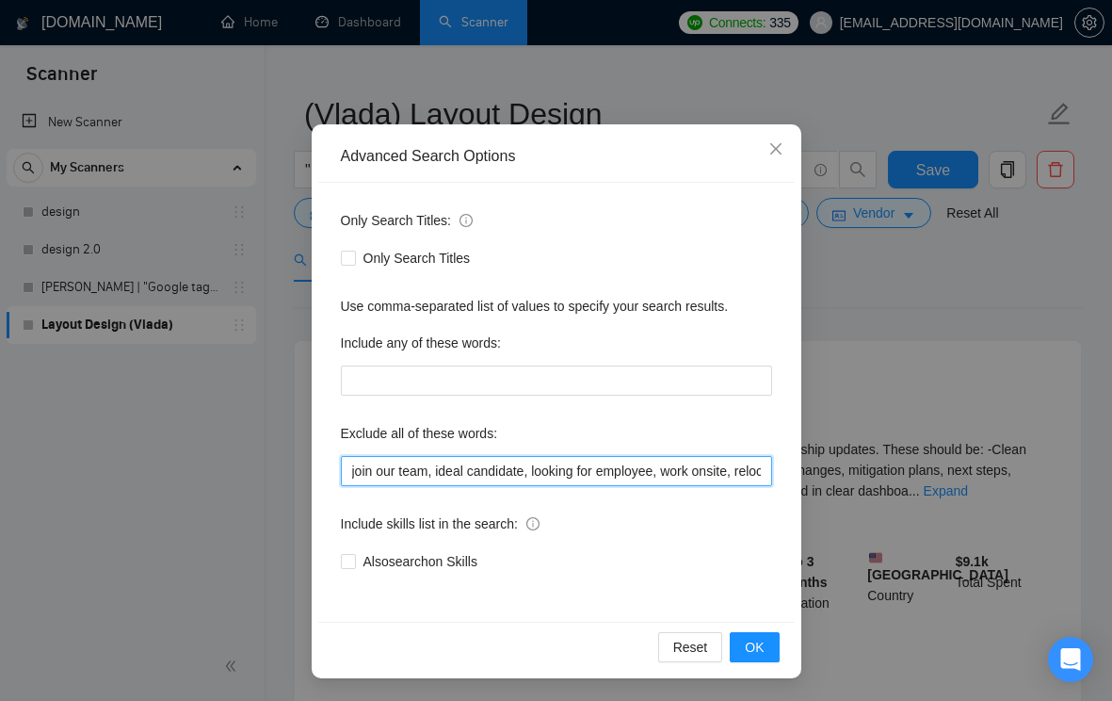
click at [352, 471] on input "join our team, ideal candidate, looking for employee, work onsite, relocation r…" at bounding box center [556, 471] width 431 height 30
click at [368, 467] on input "KPD formatting, Amazon, join our team, ideal candidate, looking for employee, w…" at bounding box center [556, 471] width 431 height 30
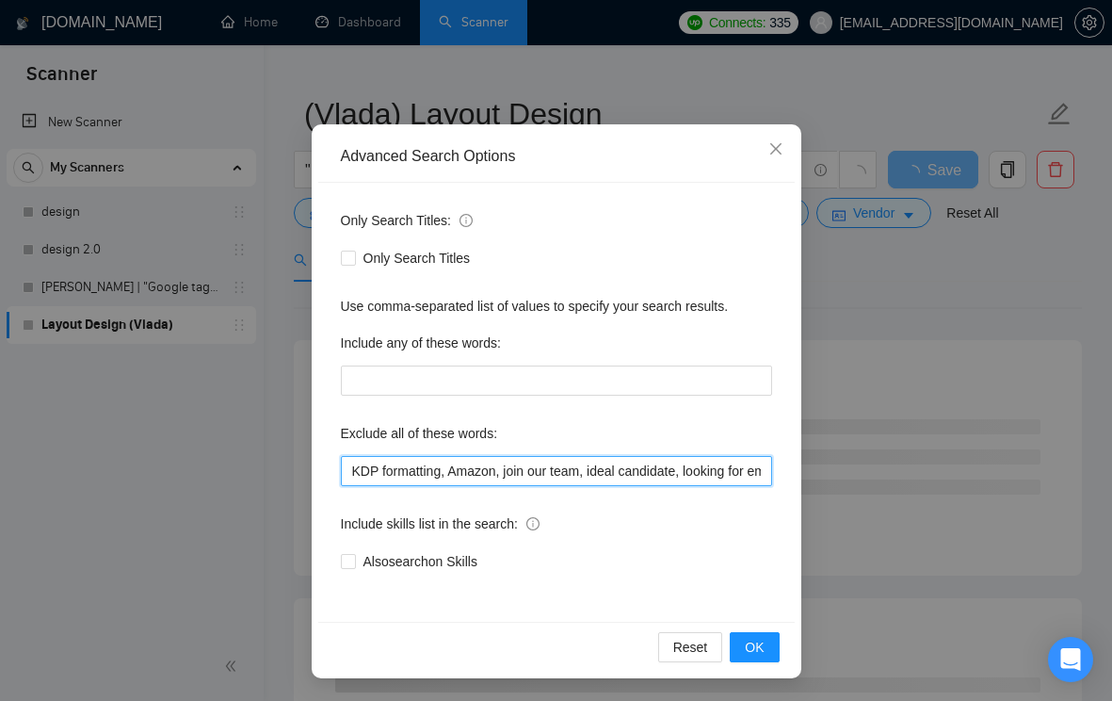
click at [511, 466] on input "KDP formatting, Amazon, join our team, ideal candidate, looking for employee, w…" at bounding box center [556, 471] width 431 height 30
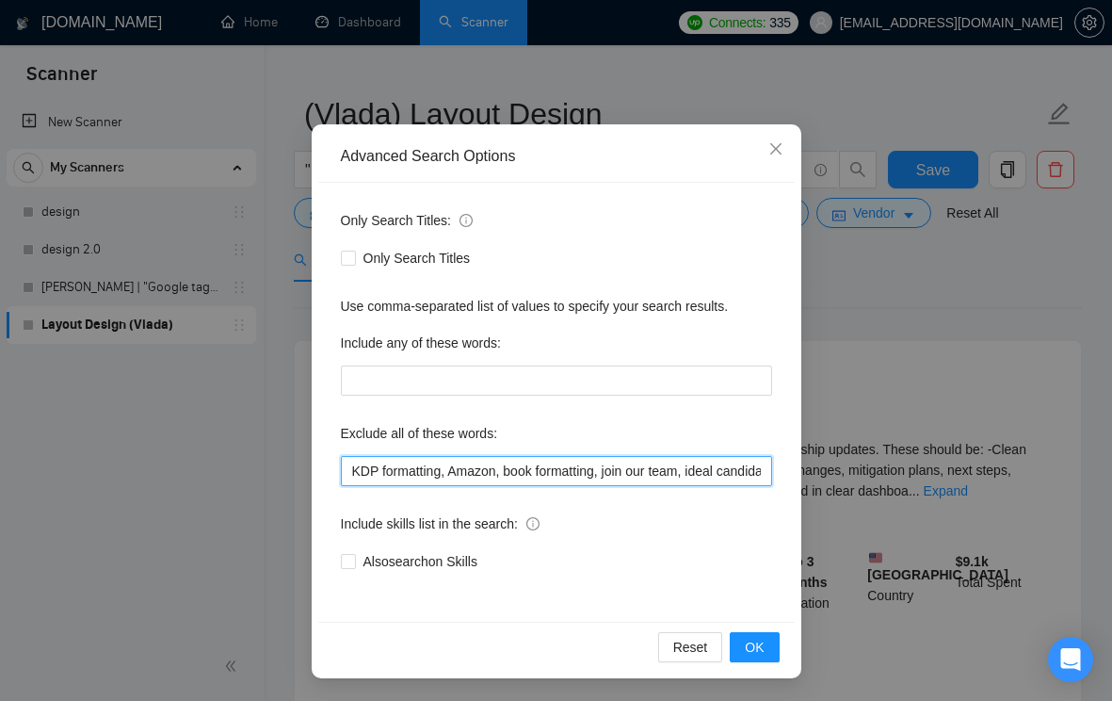
type input "KDP formatting, Amazon, book formatting, join our team, ideal candidate, lookin…"
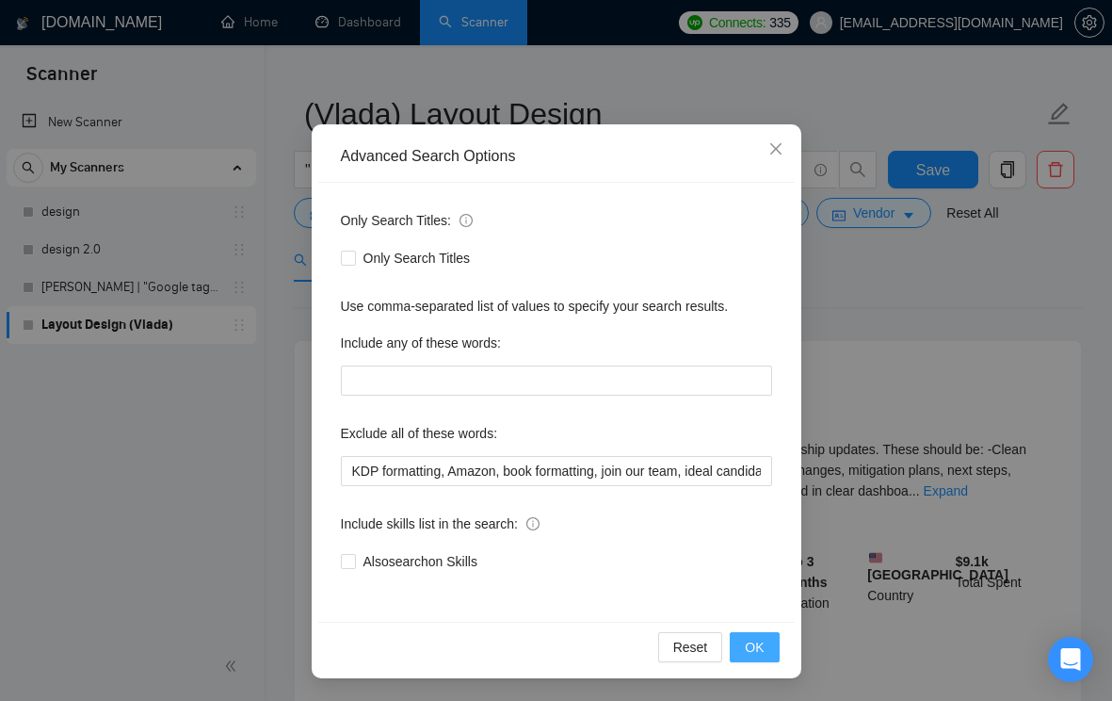
click at [755, 645] on span "OK" at bounding box center [754, 647] width 19 height 21
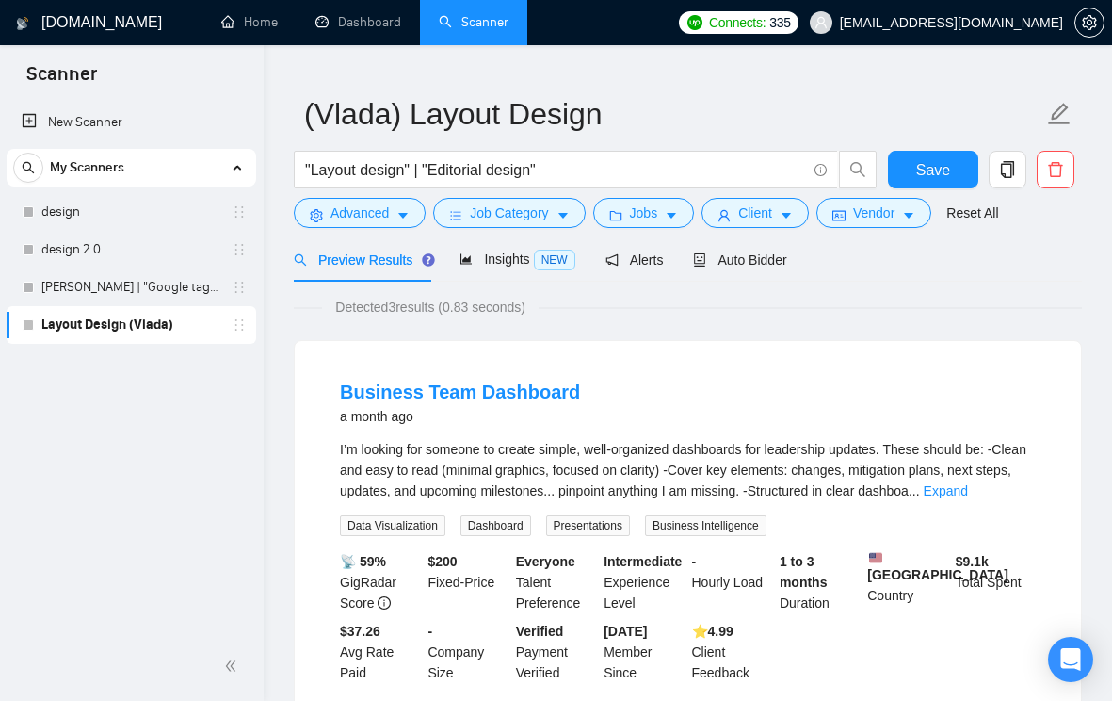
scroll to position [0, 0]
click at [494, 263] on span "Insights NEW" at bounding box center [517, 258] width 115 height 15
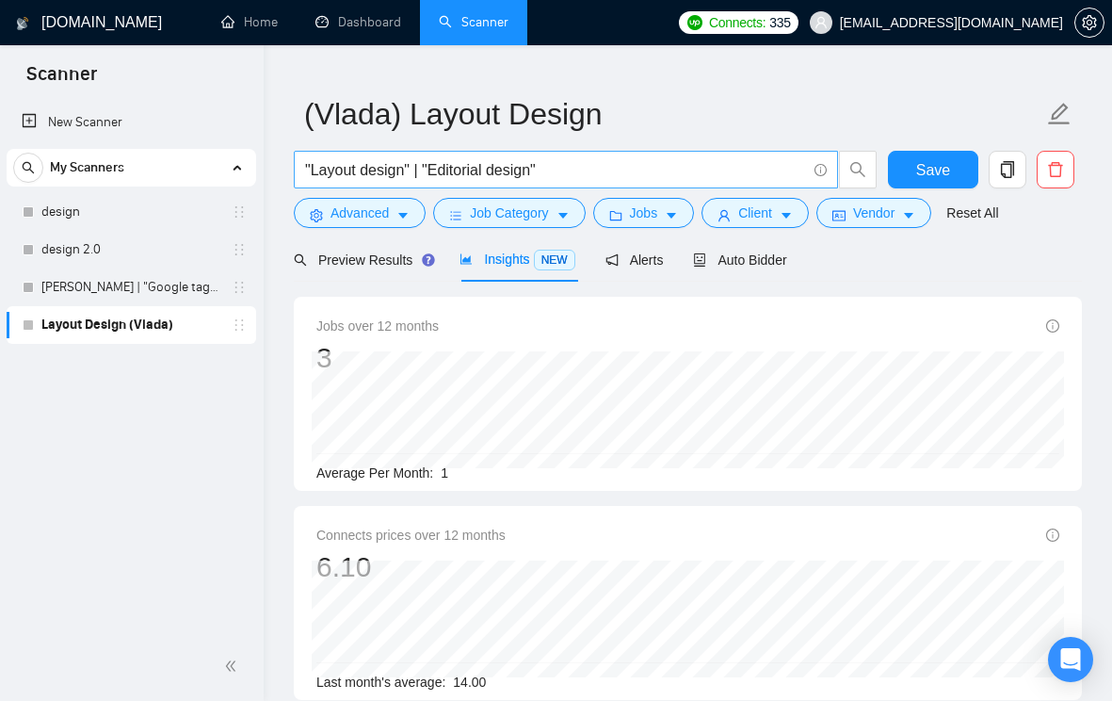
click at [420, 167] on input ""Layout design" | "Editorial design"" at bounding box center [555, 170] width 501 height 24
type input ""Layout design" "Editorial design""
click at [924, 161] on span "Save" at bounding box center [933, 170] width 34 height 24
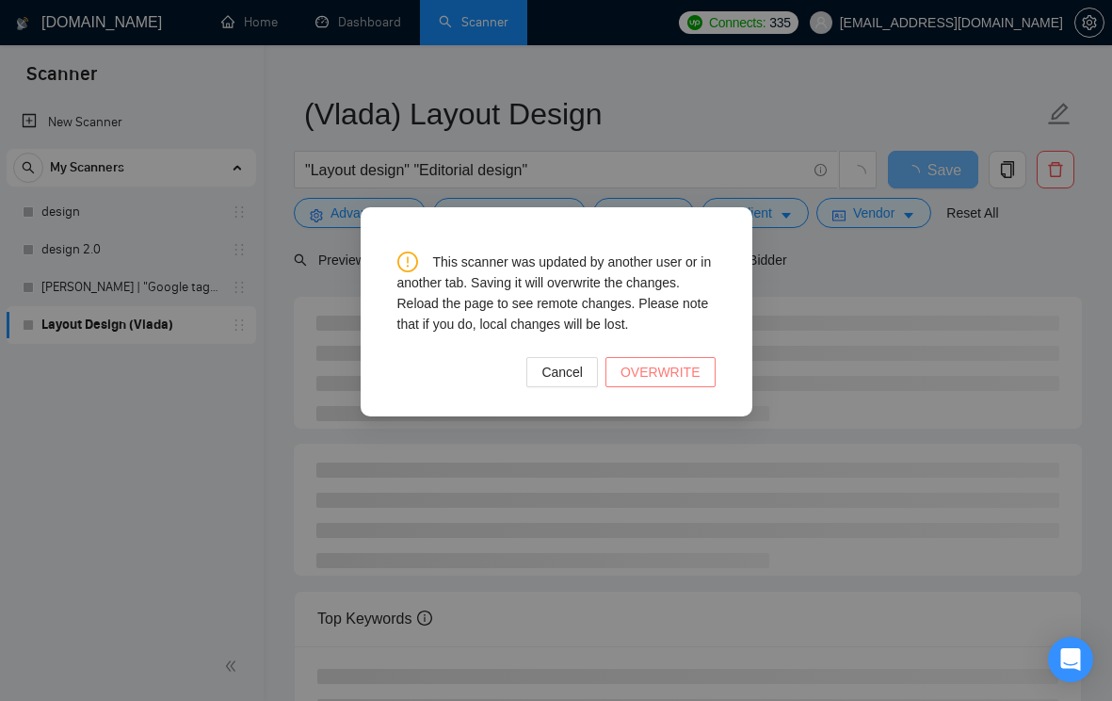
click at [689, 377] on span "OVERWRITE" at bounding box center [661, 372] width 80 height 21
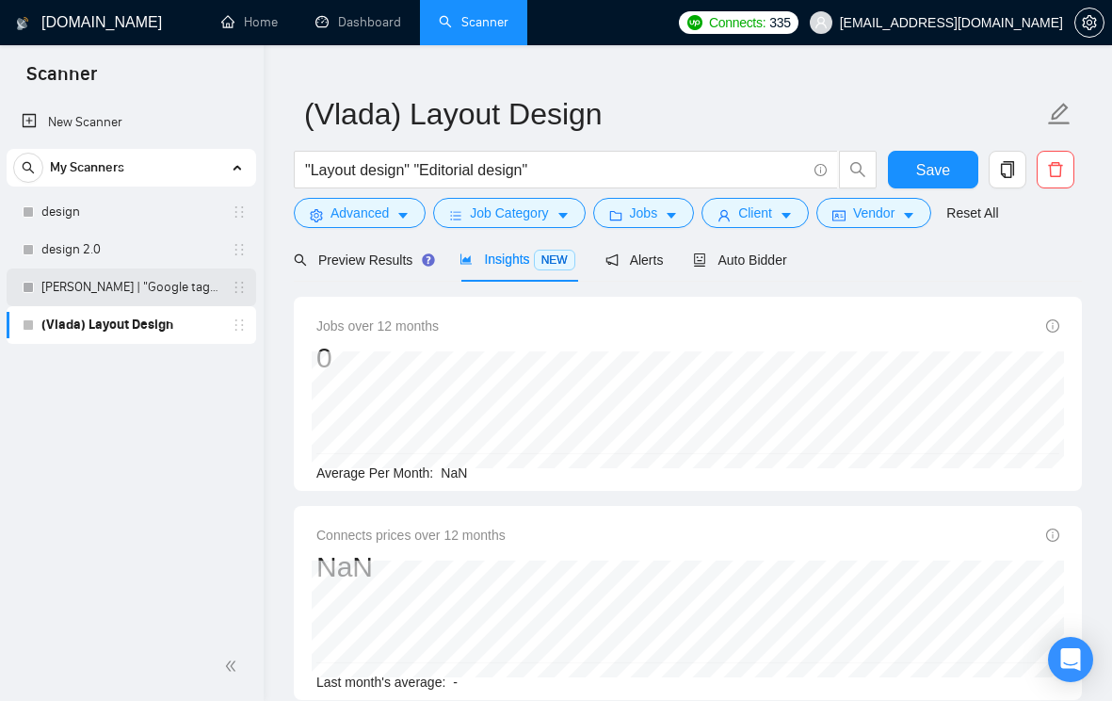
click at [152, 299] on link "[PERSON_NAME] | "Google tag manager" at bounding box center [130, 287] width 179 height 38
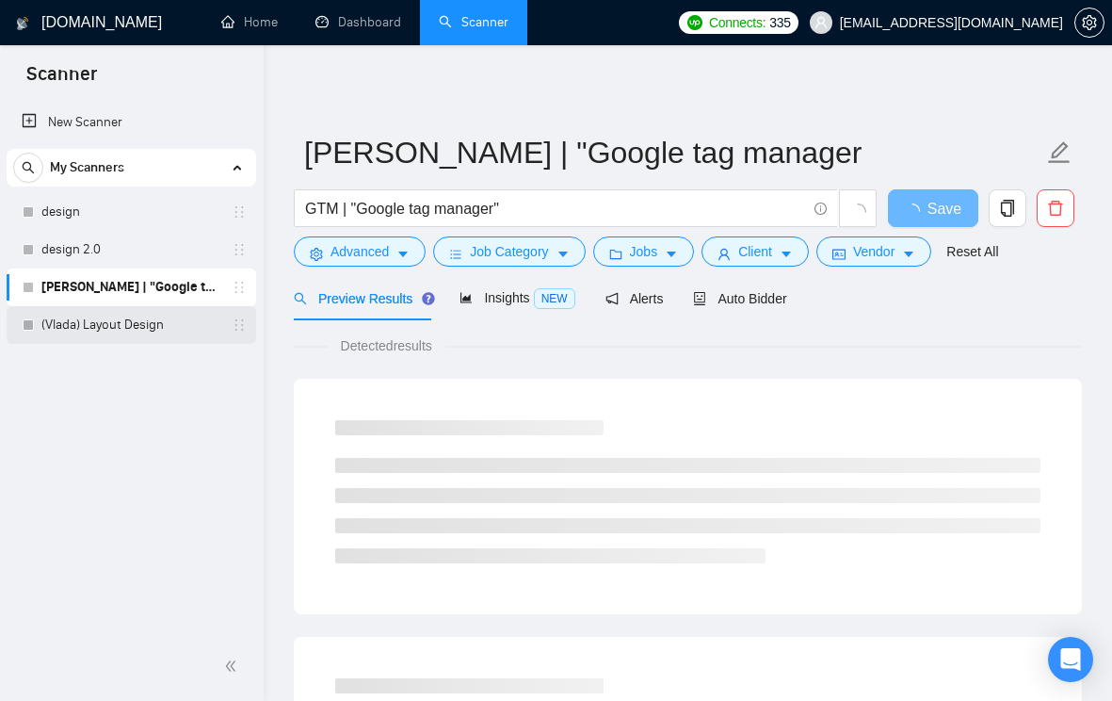
click at [158, 318] on link "(Vlada) Layout Design" at bounding box center [130, 325] width 179 height 38
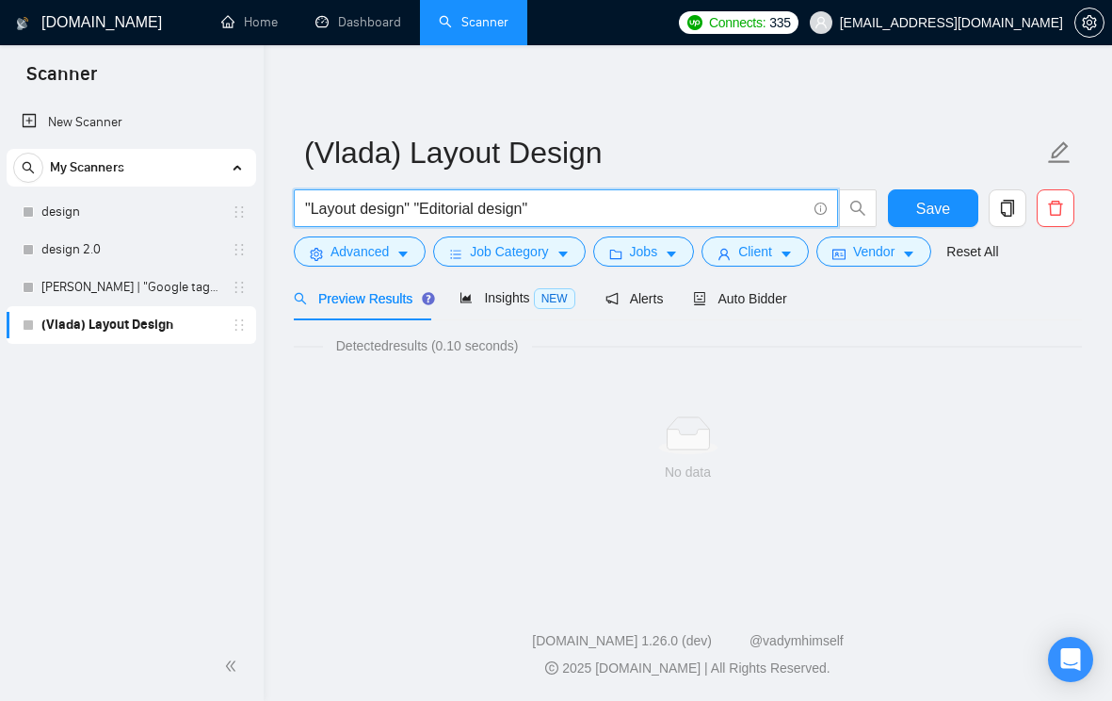
drag, startPoint x: 576, startPoint y: 201, endPoint x: 420, endPoint y: 204, distance: 156.4
click at [420, 204] on input ""Layout design" "Editorial design"" at bounding box center [555, 209] width 501 height 24
type input ""Layout design""
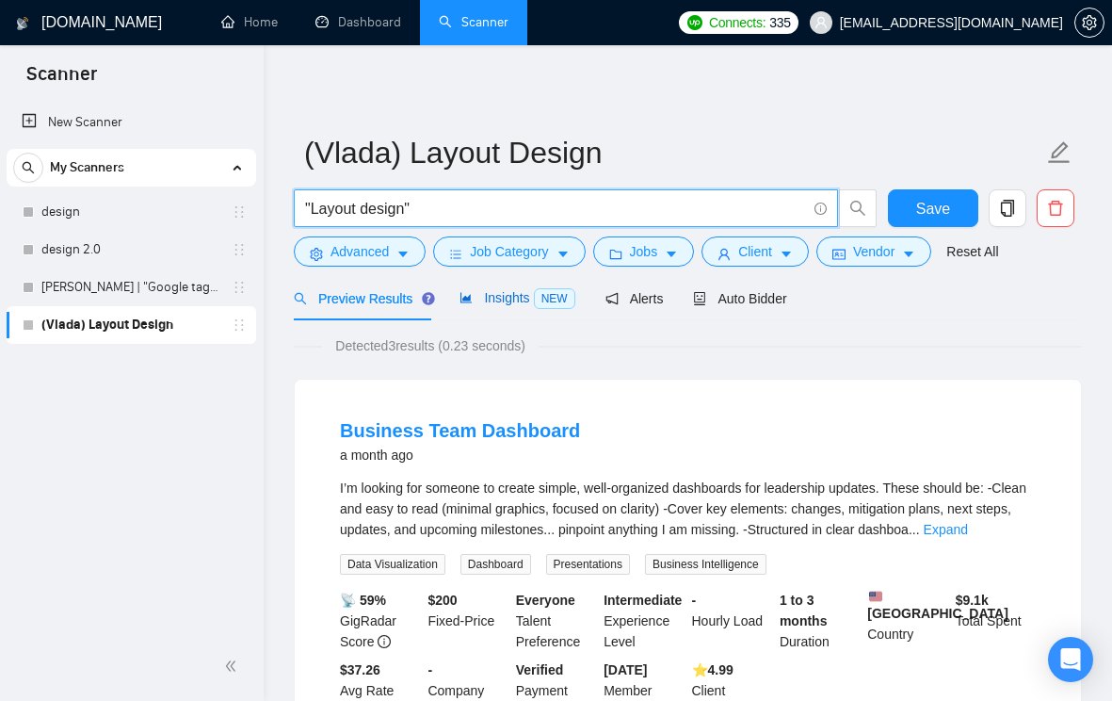
click at [542, 295] on span "NEW" at bounding box center [554, 298] width 41 height 21
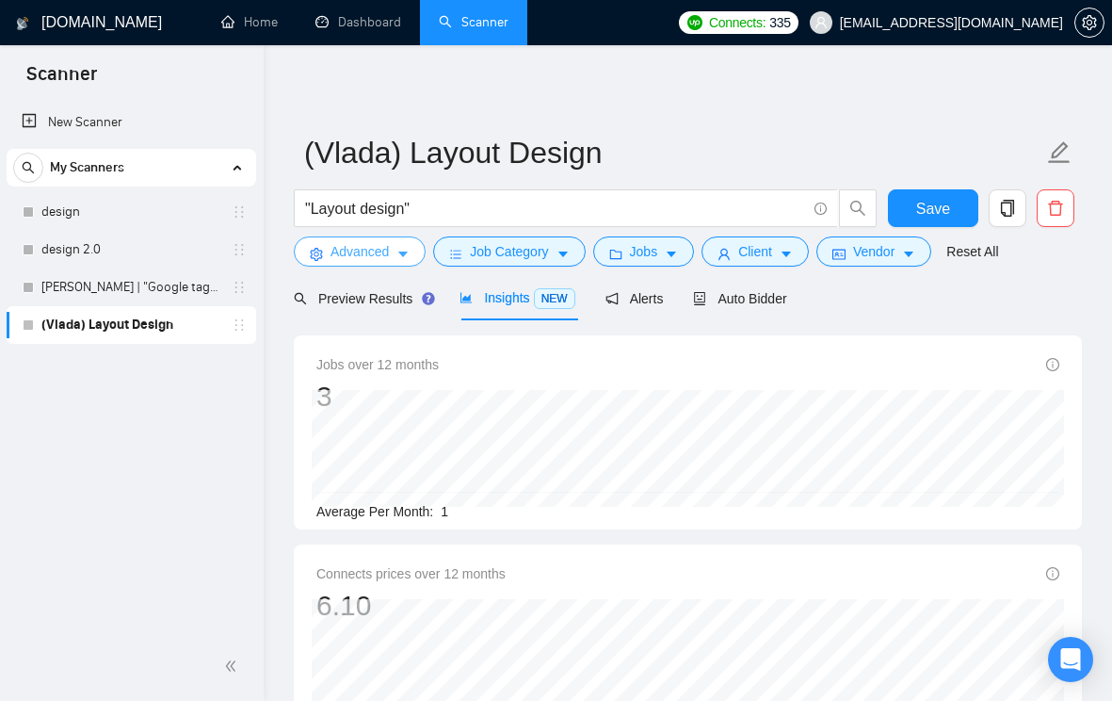
click at [407, 248] on icon "caret-down" at bounding box center [403, 254] width 13 height 13
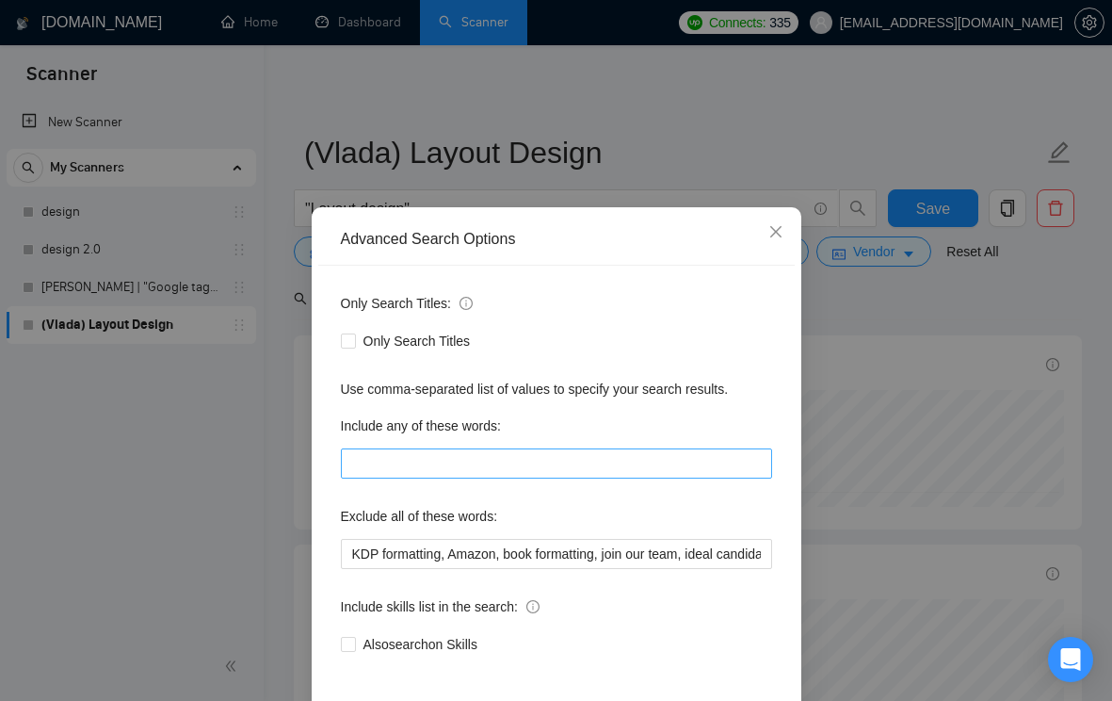
scroll to position [83, 0]
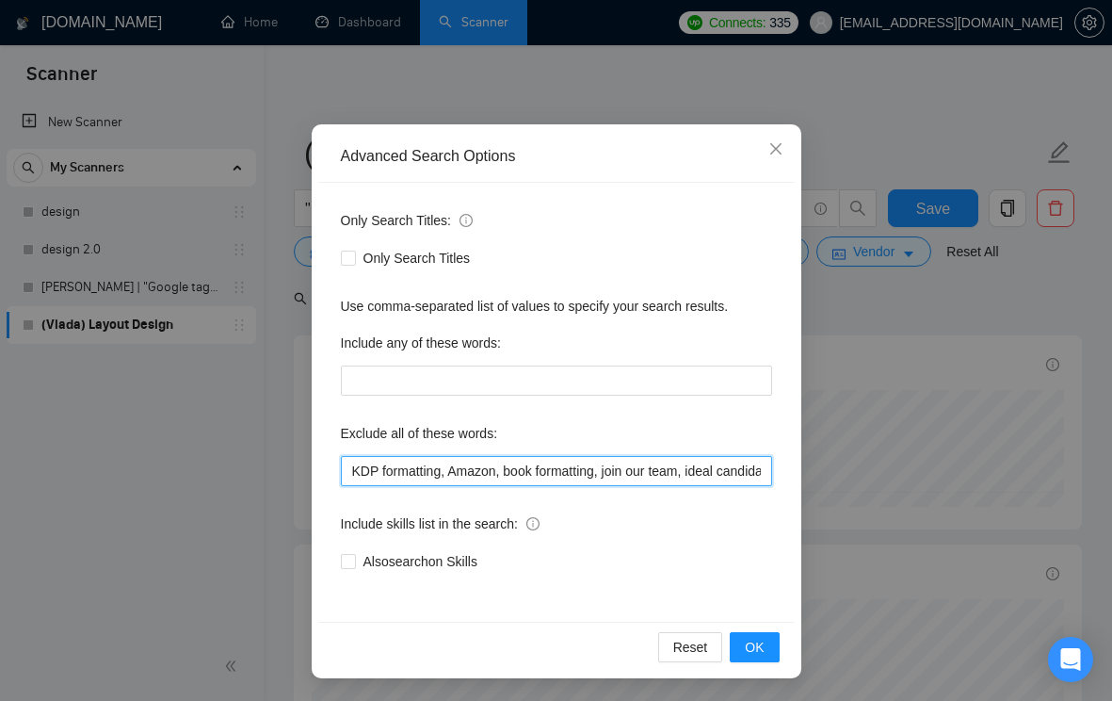
click at [547, 475] on input "KDP formatting, Amazon, book formatting, join our team, ideal candidate, lookin…" at bounding box center [556, 471] width 431 height 30
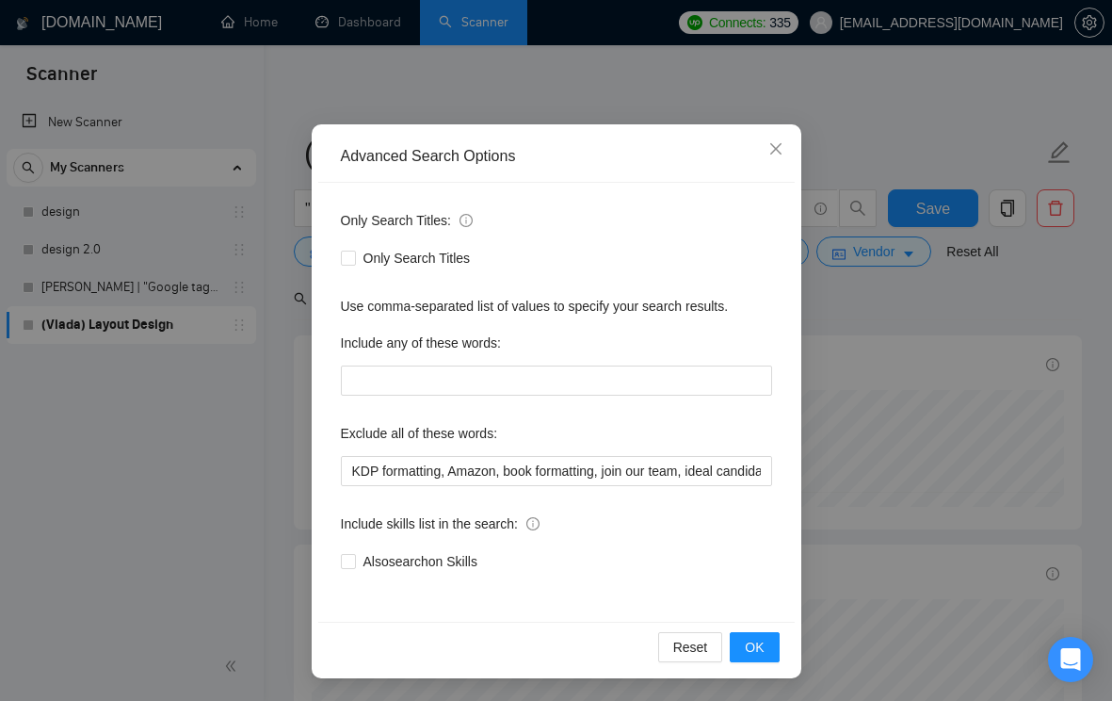
click at [809, 466] on div "Advanced Search Options Only Search Titles: Only Search Titles Use comma-separa…" at bounding box center [556, 350] width 1112 height 701
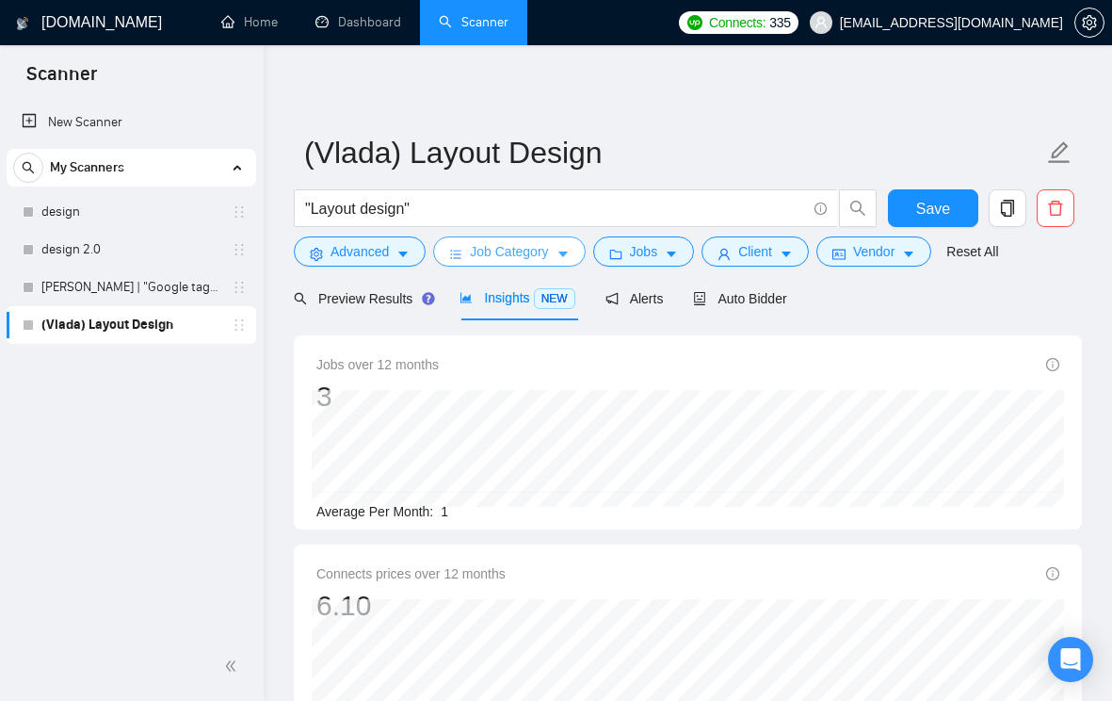
click at [534, 255] on span "Job Category" at bounding box center [509, 251] width 78 height 21
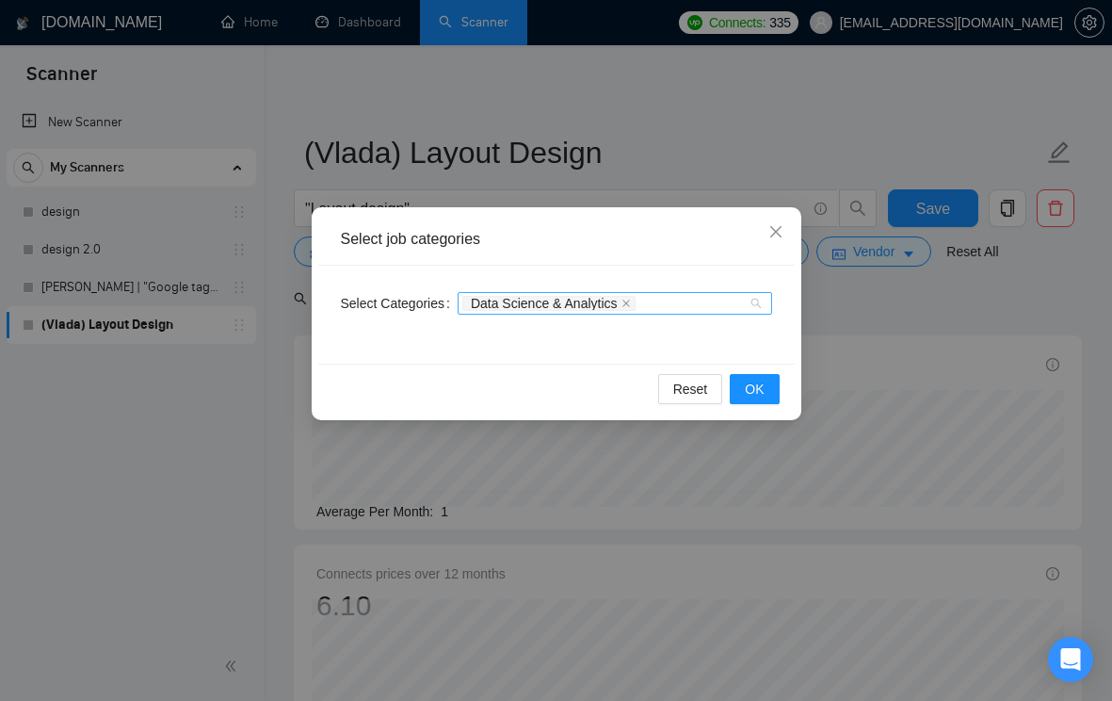
click at [719, 304] on div "Data Science & Analytics" at bounding box center [605, 303] width 286 height 19
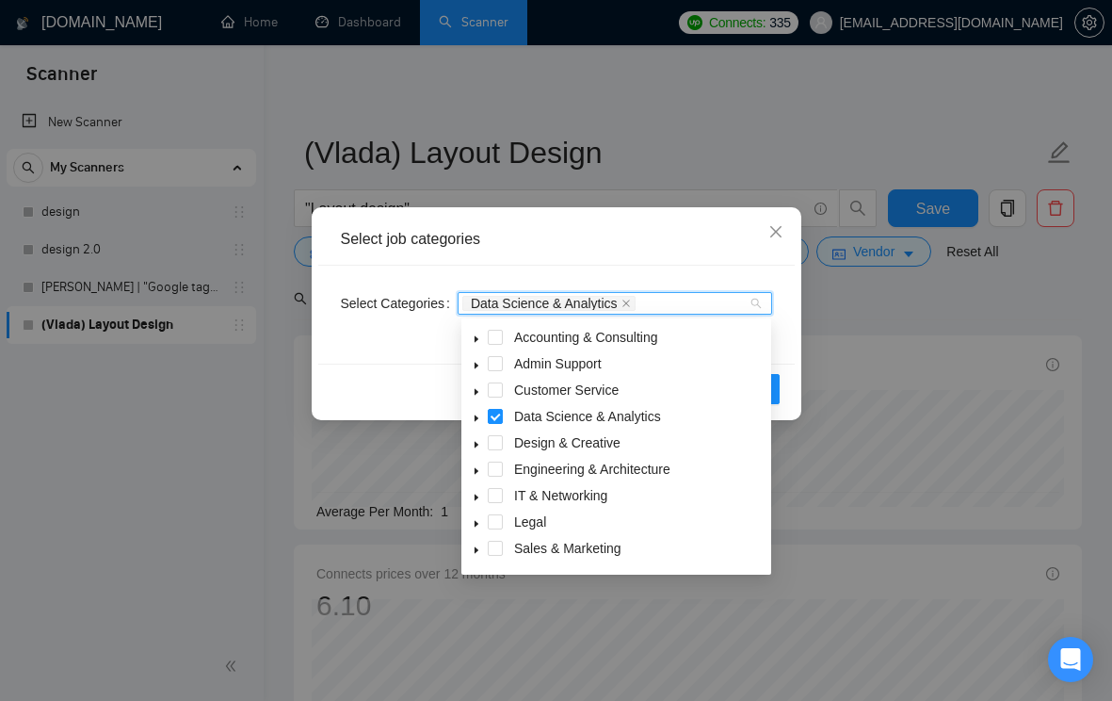
click at [478, 417] on icon "caret-down" at bounding box center [476, 417] width 9 height 9
click at [498, 422] on span at bounding box center [495, 416] width 15 height 15
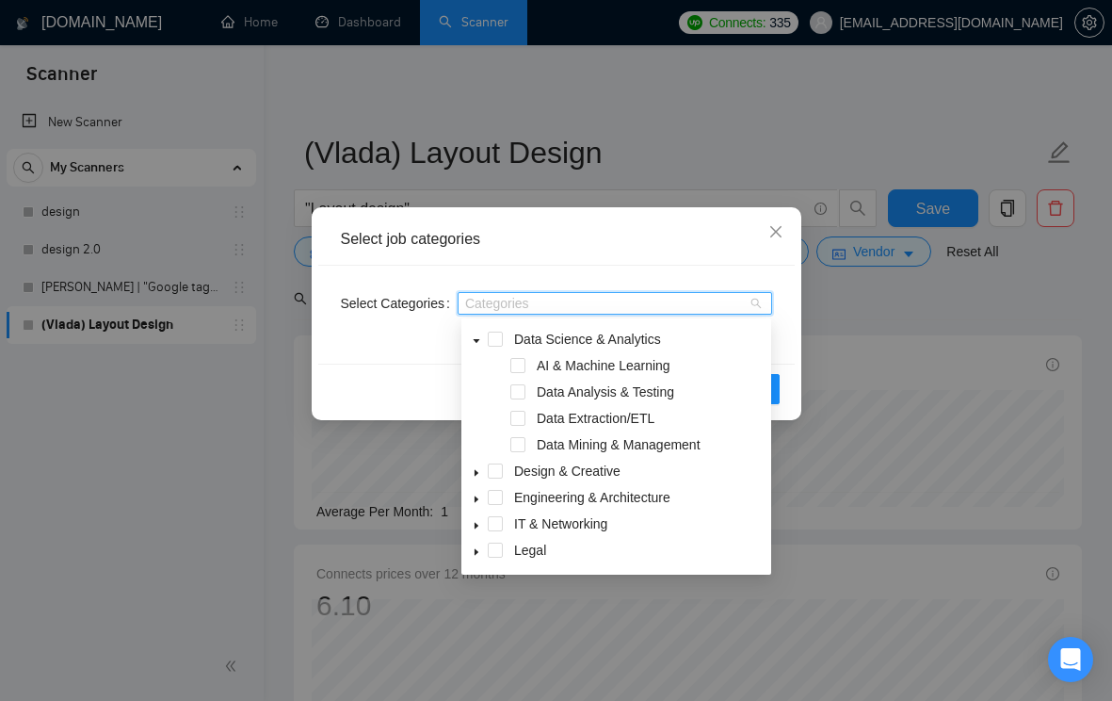
scroll to position [105, 0]
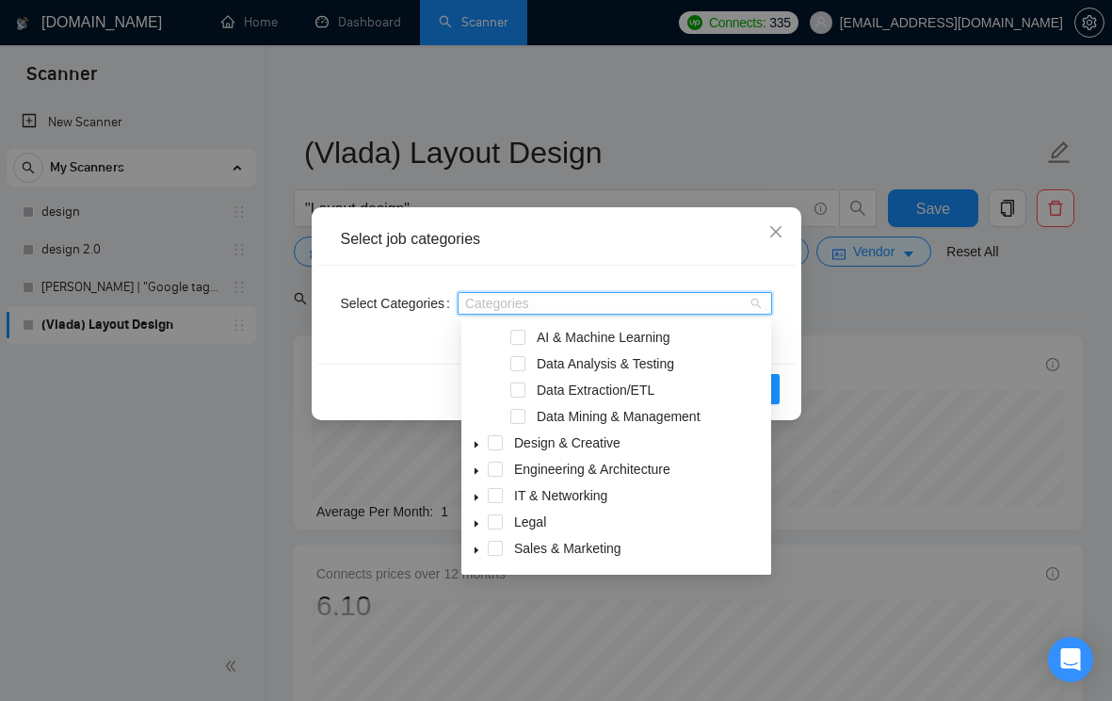
click at [479, 445] on icon "caret-down" at bounding box center [476, 444] width 9 height 9
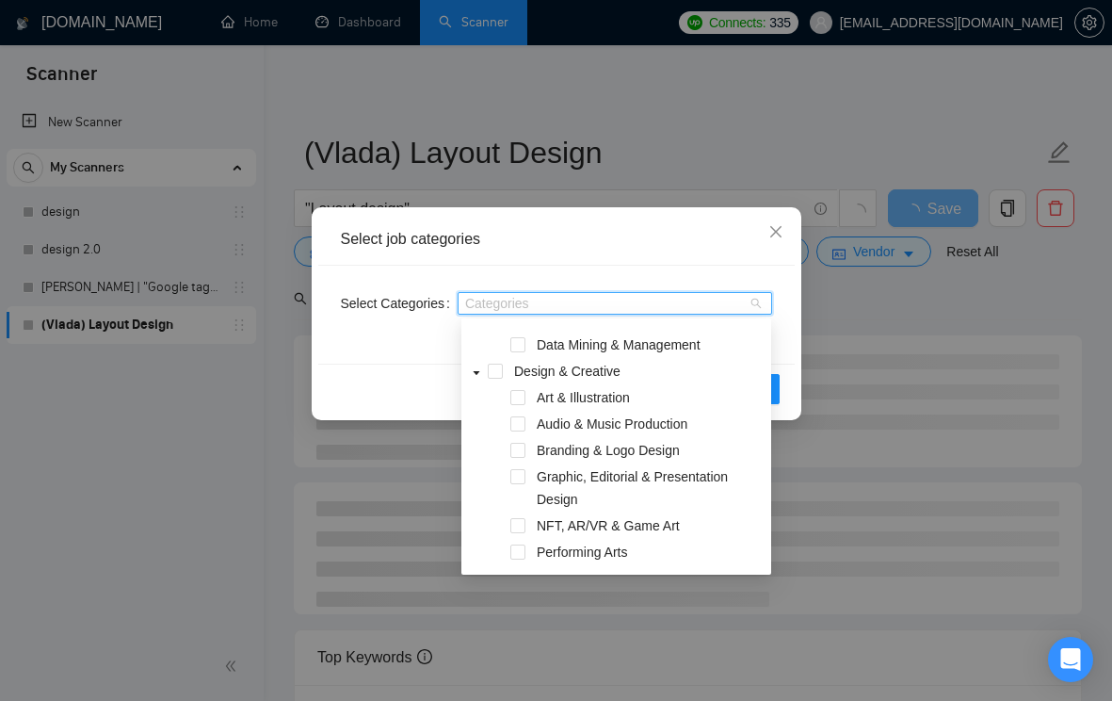
scroll to position [186, 0]
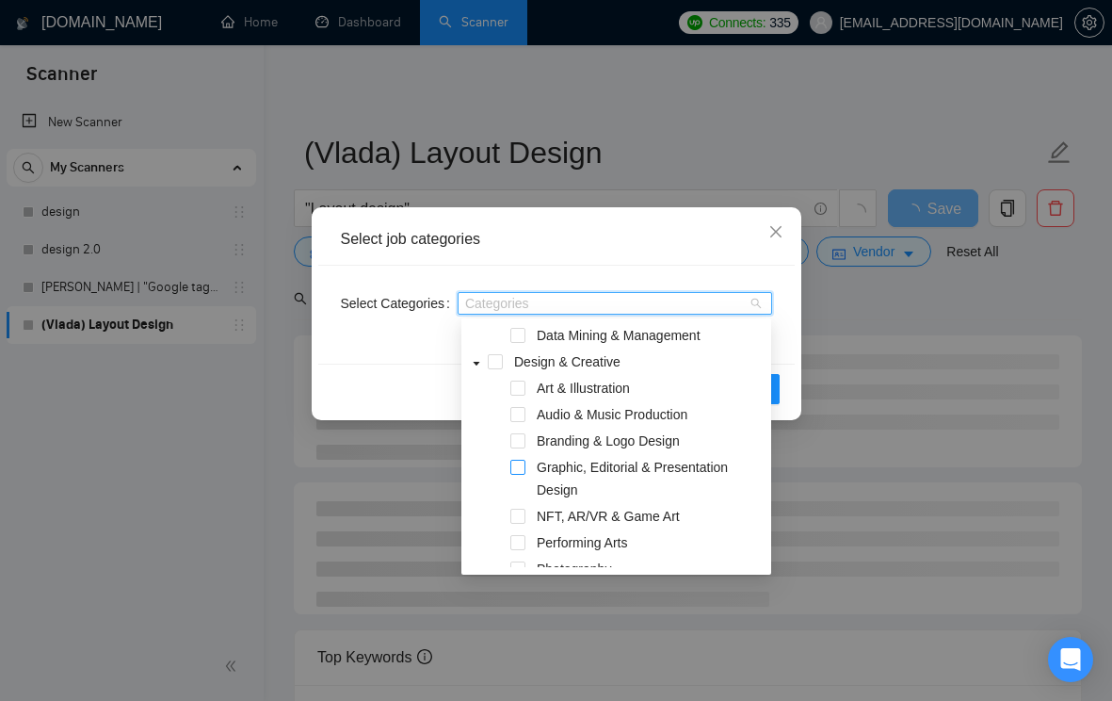
click at [516, 468] on span at bounding box center [518, 467] width 15 height 15
click at [784, 388] on div "Reset OK" at bounding box center [556, 389] width 477 height 50
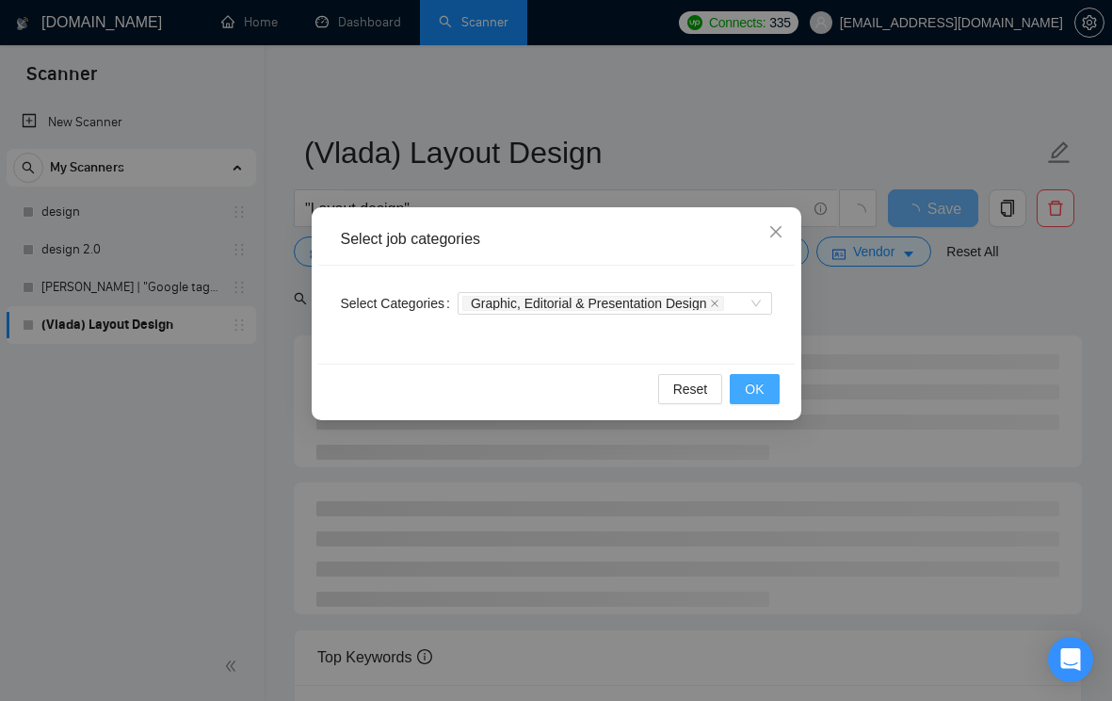
click at [771, 388] on button "OK" at bounding box center [754, 389] width 49 height 30
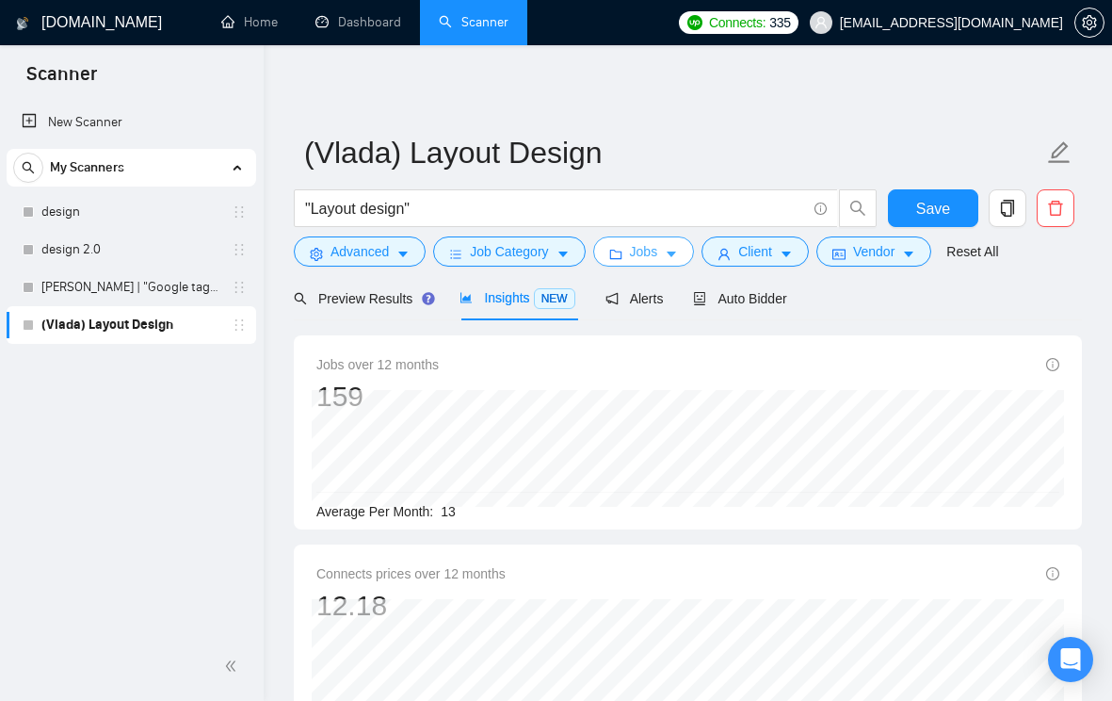
click at [692, 260] on button "Jobs" at bounding box center [644, 251] width 102 height 30
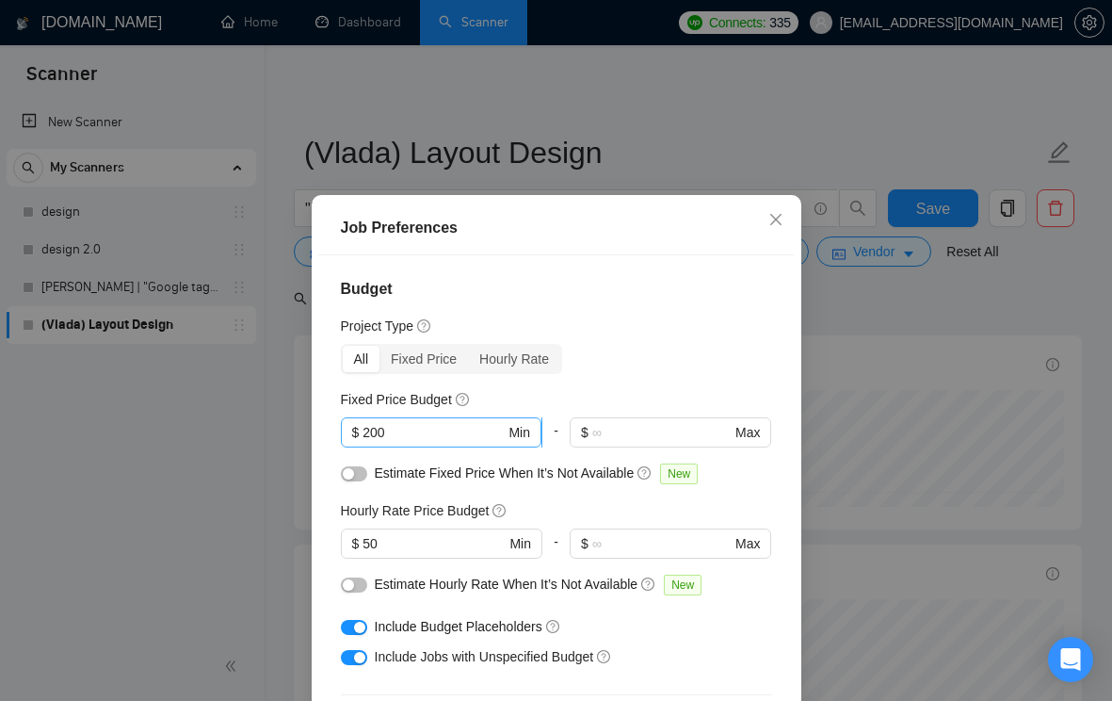
click at [366, 432] on input "200" at bounding box center [434, 432] width 142 height 21
type input "120"
click at [370, 542] on input "50" at bounding box center [434, 543] width 142 height 21
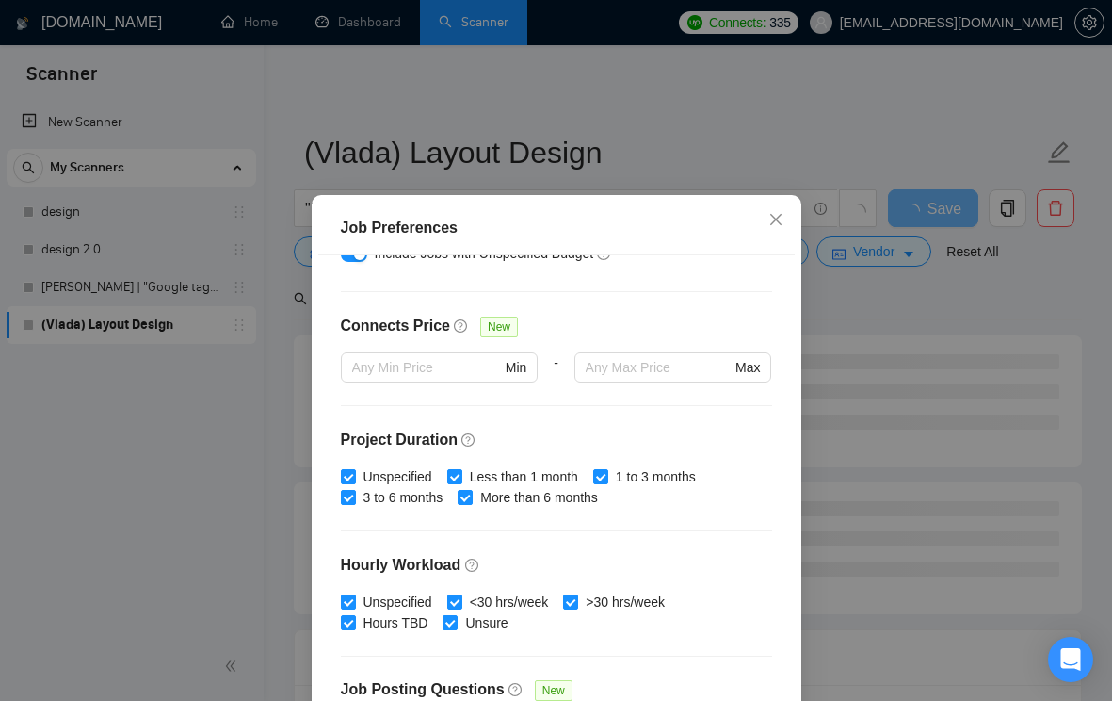
scroll to position [571, 0]
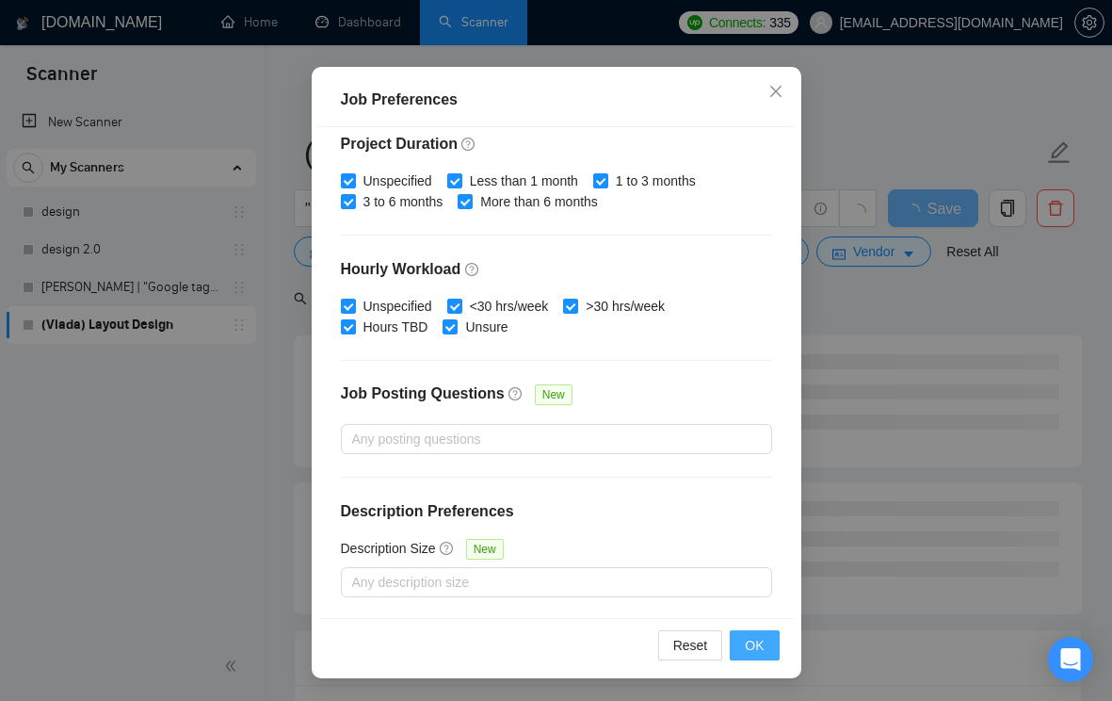
type input "30"
click at [747, 637] on span "OK" at bounding box center [754, 645] width 19 height 21
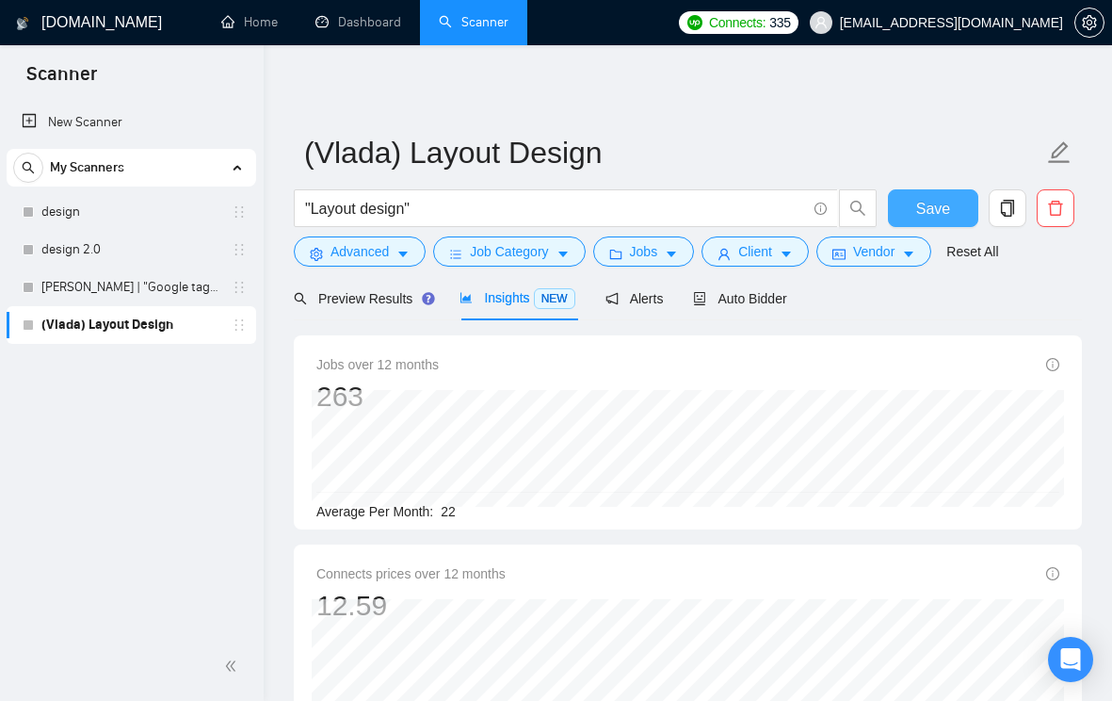
click at [953, 210] on button "Save" at bounding box center [933, 208] width 91 height 38
click at [793, 258] on icon "caret-down" at bounding box center [786, 254] width 13 height 13
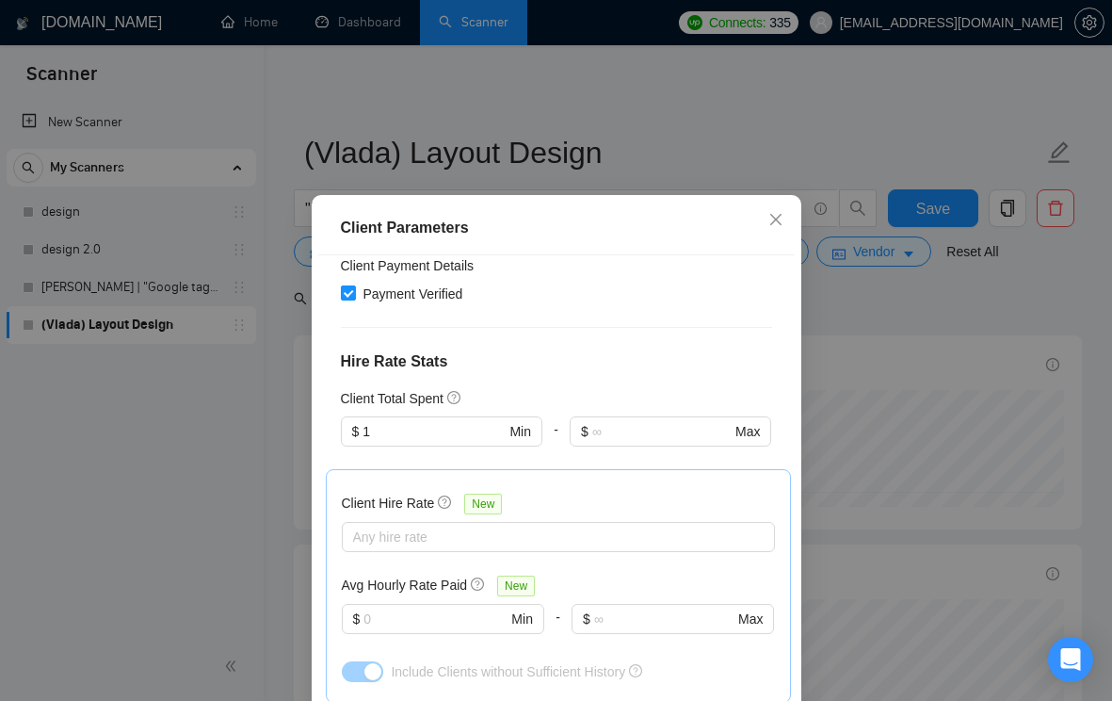
scroll to position [595, 0]
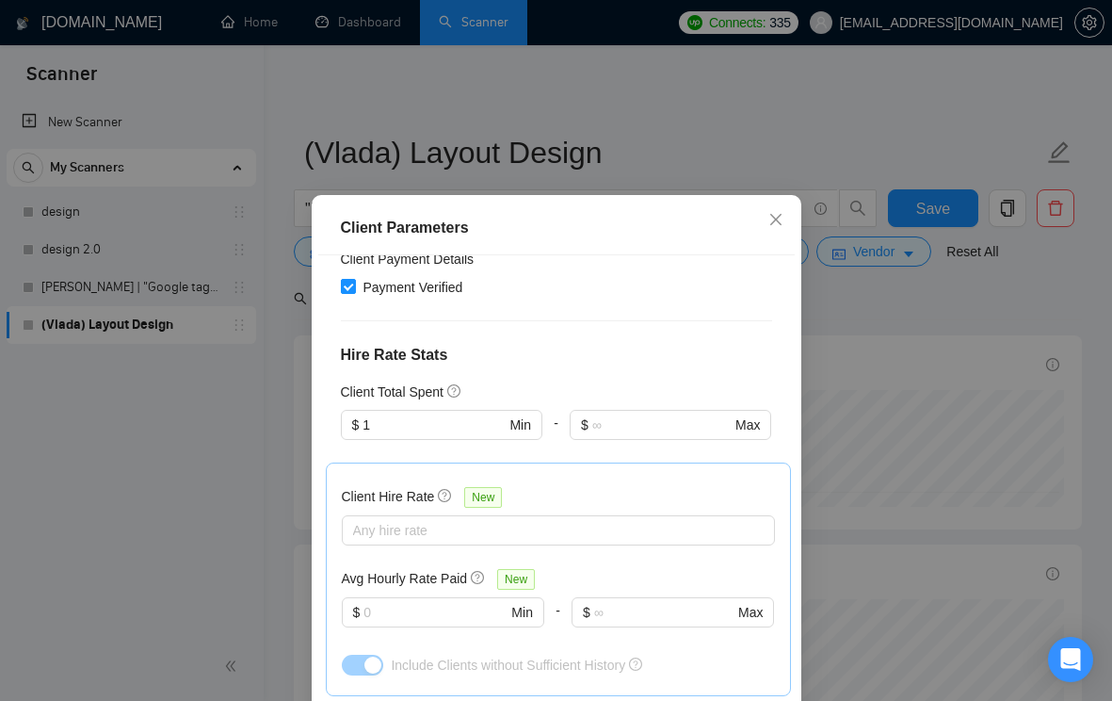
click at [904, 349] on div "Client Parameters Client Location Include Client Countries [GEOGRAPHIC_DATA] [G…" at bounding box center [556, 350] width 1112 height 701
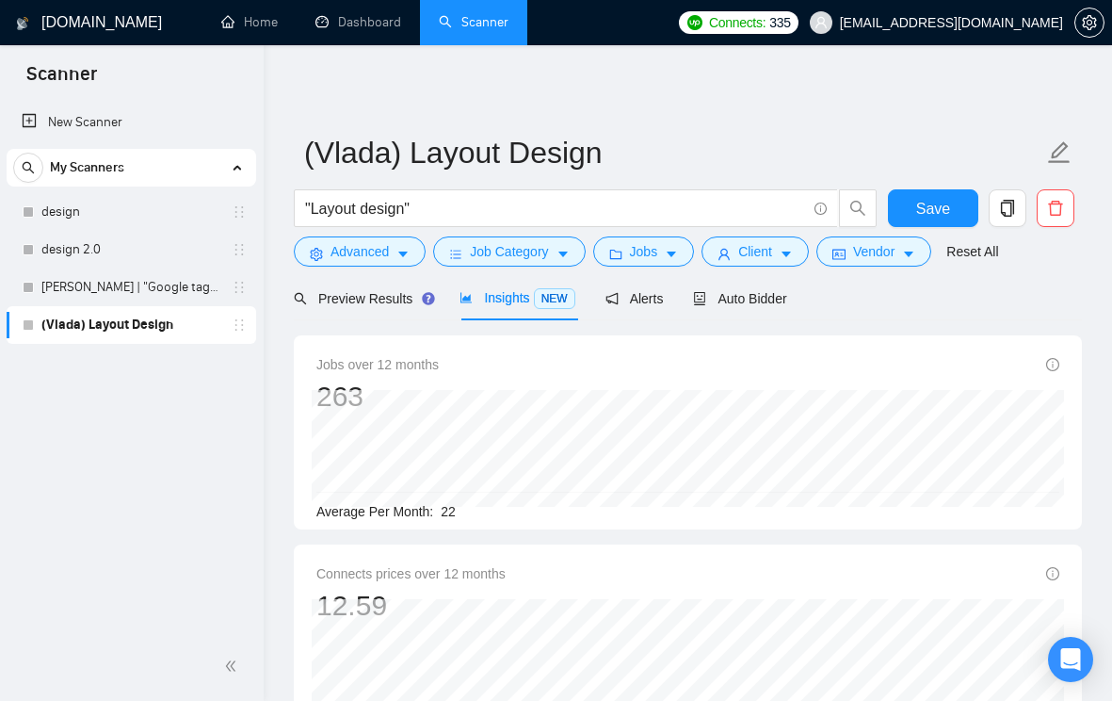
click at [917, 267] on form "([PERSON_NAME]) Layout Design "Layout design" Save Advanced Job Category Jobs C…" at bounding box center [688, 199] width 788 height 154
click at [916, 260] on icon "caret-down" at bounding box center [908, 254] width 13 height 13
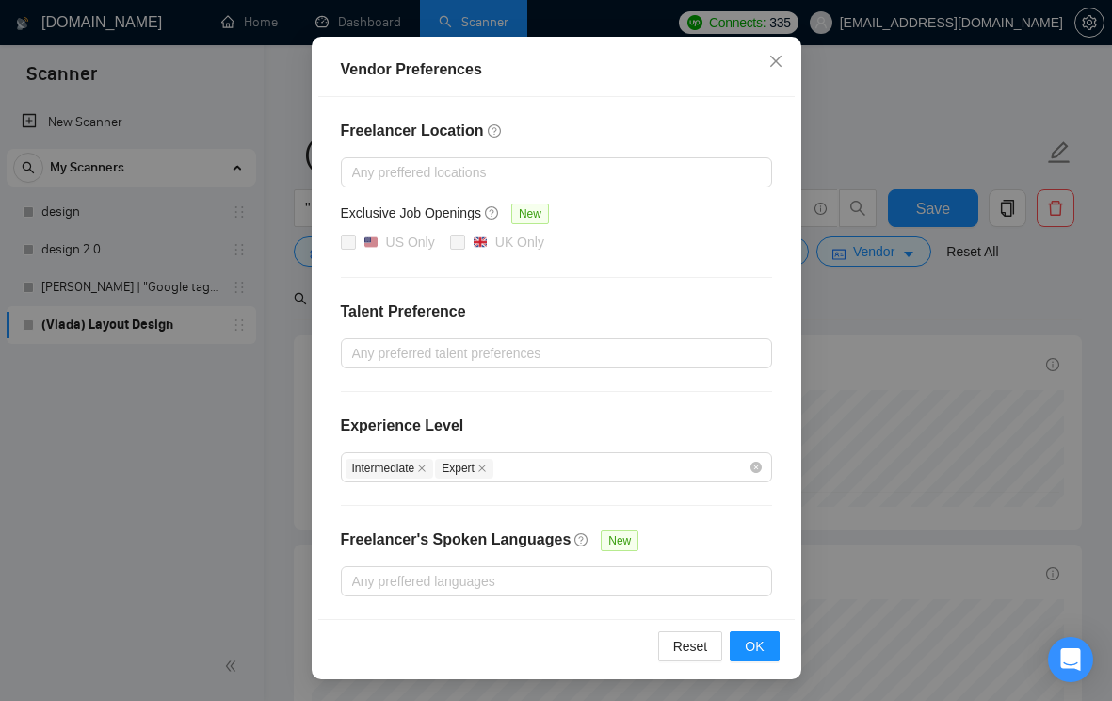
click at [883, 435] on div "Vendor Preferences Freelancer Location Any preffered locations Exclusive Job Op…" at bounding box center [556, 350] width 1112 height 701
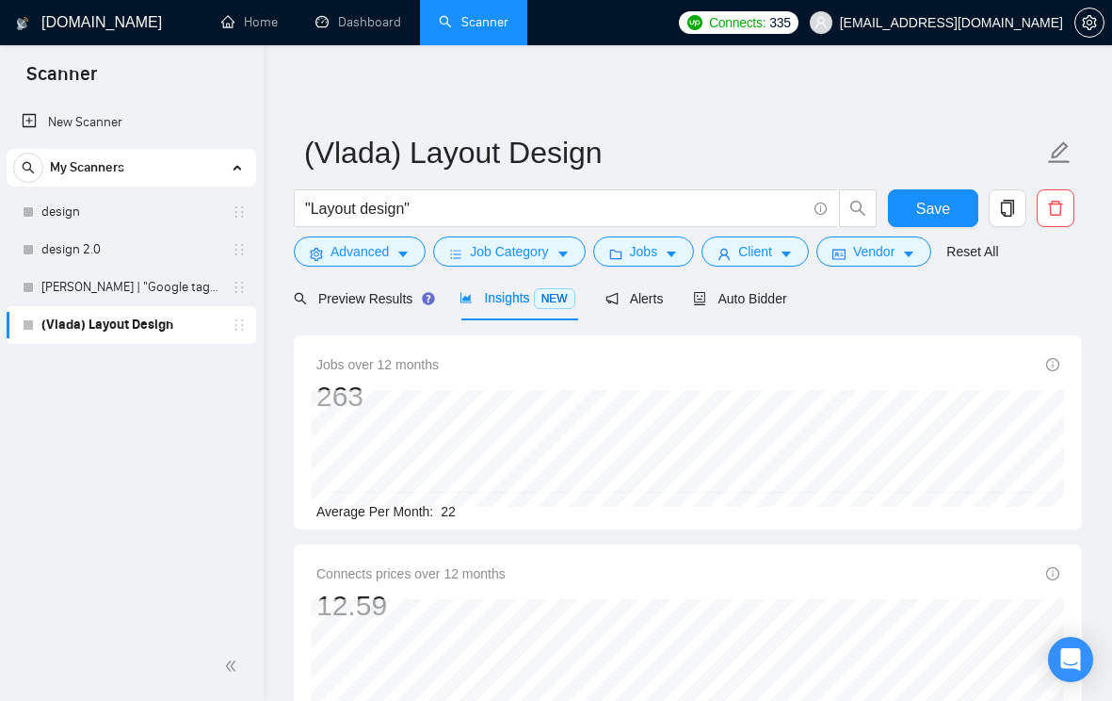
scroll to position [76, 0]
click at [678, 257] on icon "caret-down" at bounding box center [671, 254] width 13 height 13
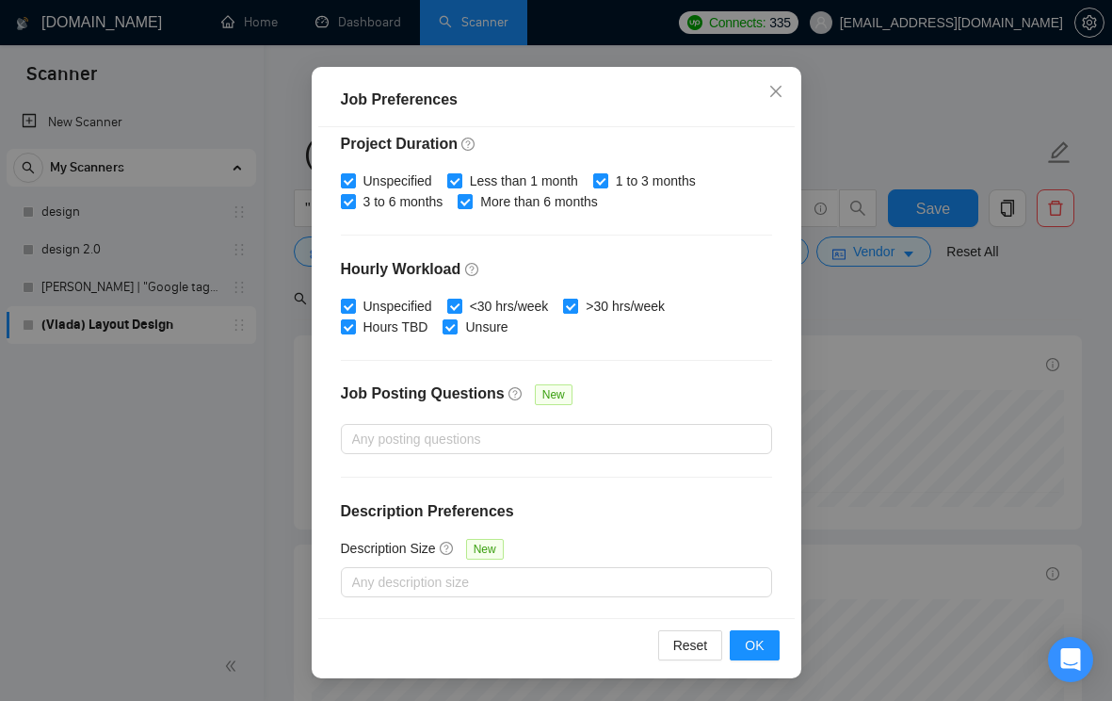
scroll to position [0, 0]
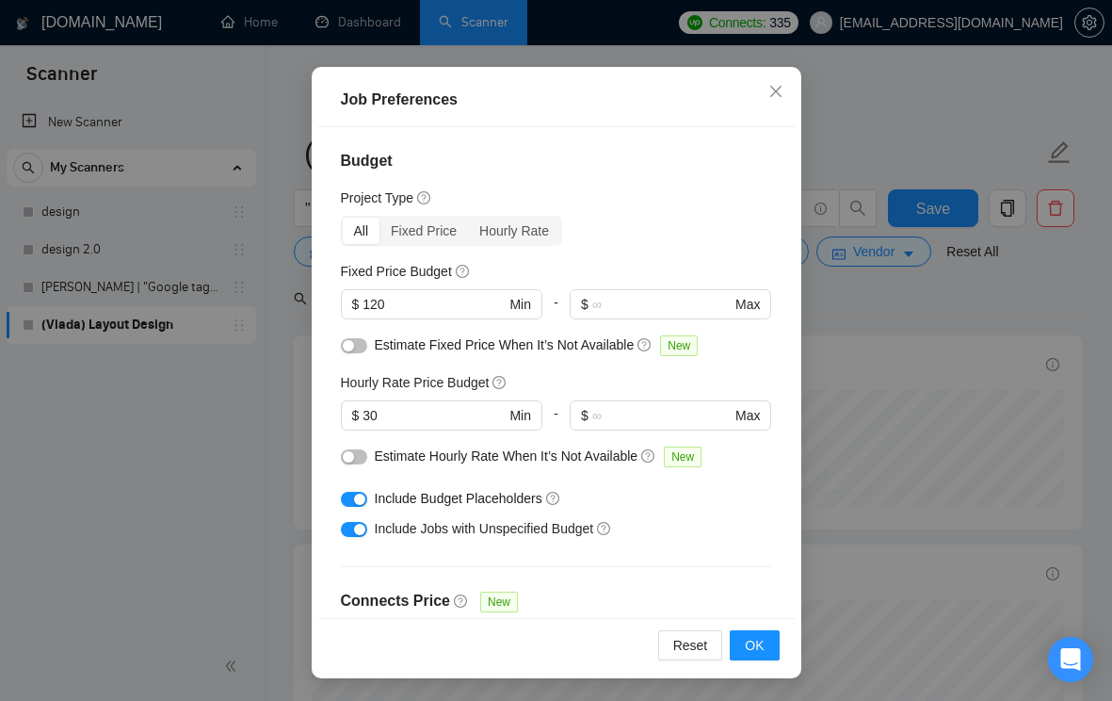
click at [901, 394] on div "Job Preferences Budget Project Type All Fixed Price Hourly Rate Fixed Price Bud…" at bounding box center [556, 350] width 1112 height 701
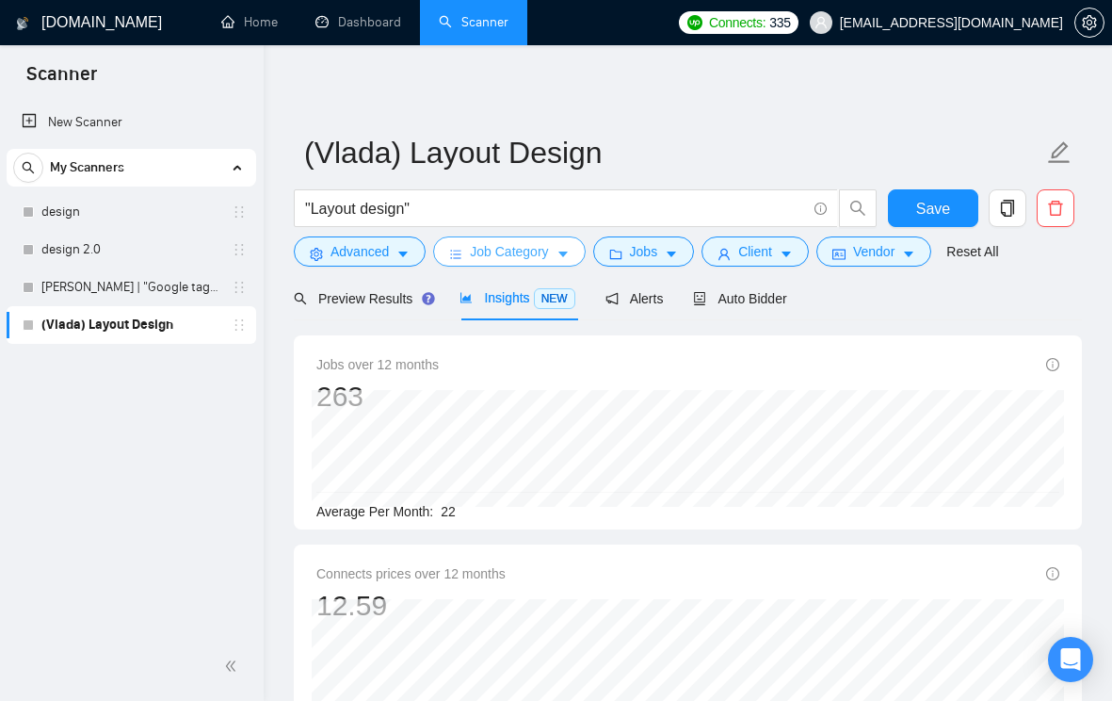
click at [543, 256] on span "Job Category" at bounding box center [509, 251] width 78 height 21
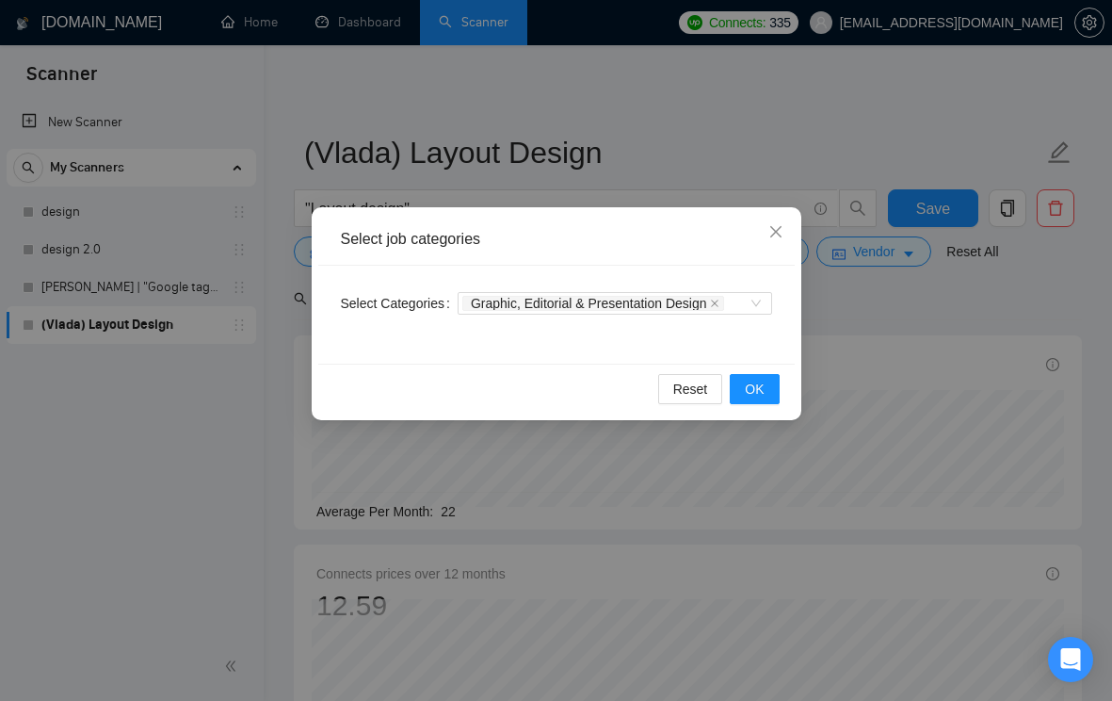
click at [932, 433] on div "Select job categories Select Categories Graphic, Editorial & Presentation Desig…" at bounding box center [556, 350] width 1112 height 701
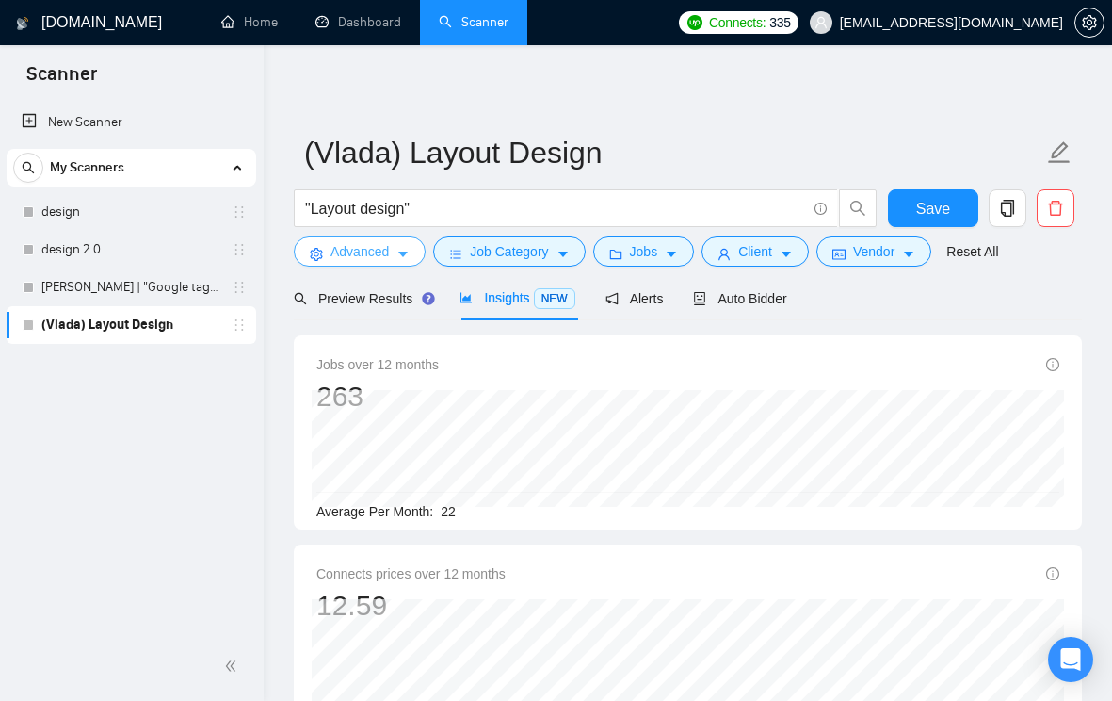
click at [416, 252] on button "Advanced" at bounding box center [360, 251] width 132 height 30
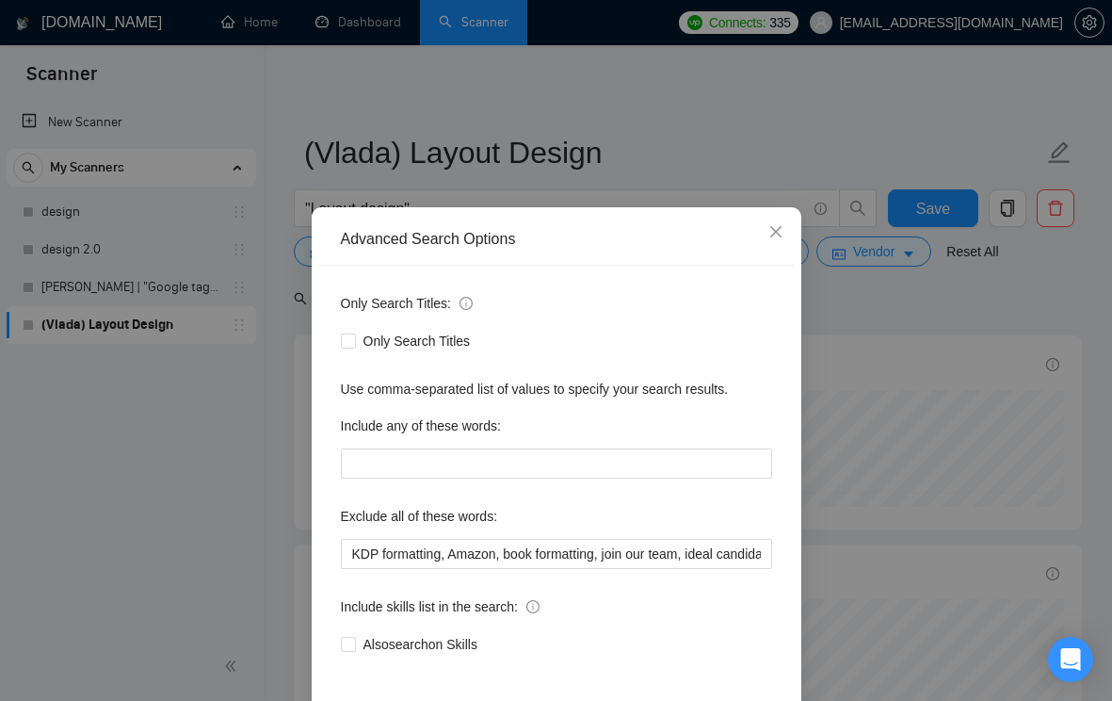
scroll to position [83, 0]
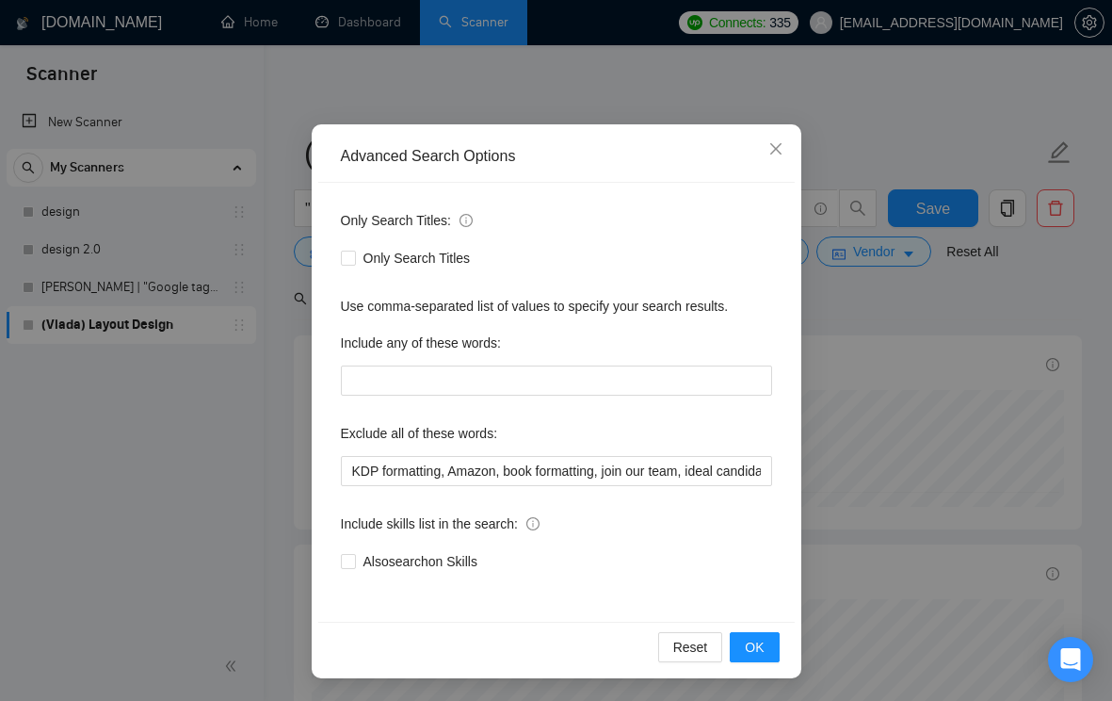
click at [960, 485] on div "Advanced Search Options Only Search Titles: Only Search Titles Use comma-separa…" at bounding box center [556, 350] width 1112 height 701
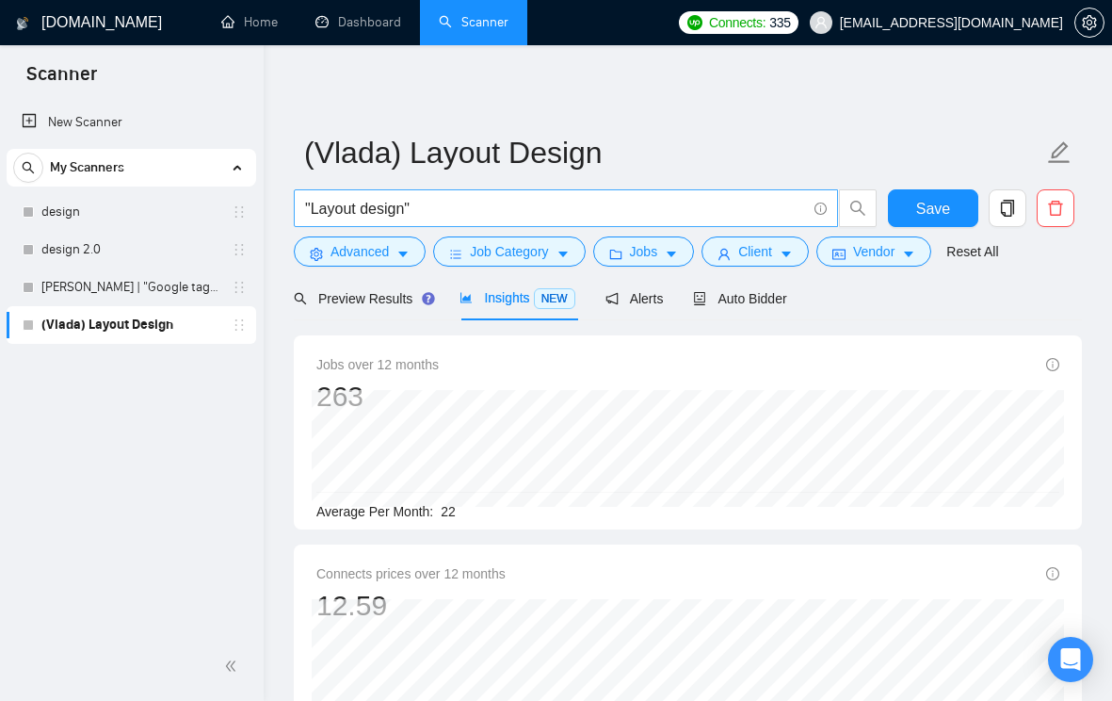
click at [599, 215] on input ""Layout design"" at bounding box center [555, 209] width 501 height 24
click at [931, 214] on span "Save" at bounding box center [933, 209] width 34 height 24
click at [421, 209] on input ""Layout design" "Editorial design"" at bounding box center [555, 209] width 501 height 24
click at [902, 212] on button "Save" at bounding box center [933, 208] width 91 height 38
click at [428, 210] on input ""Layout design" + "Editorial design"" at bounding box center [555, 209] width 501 height 24
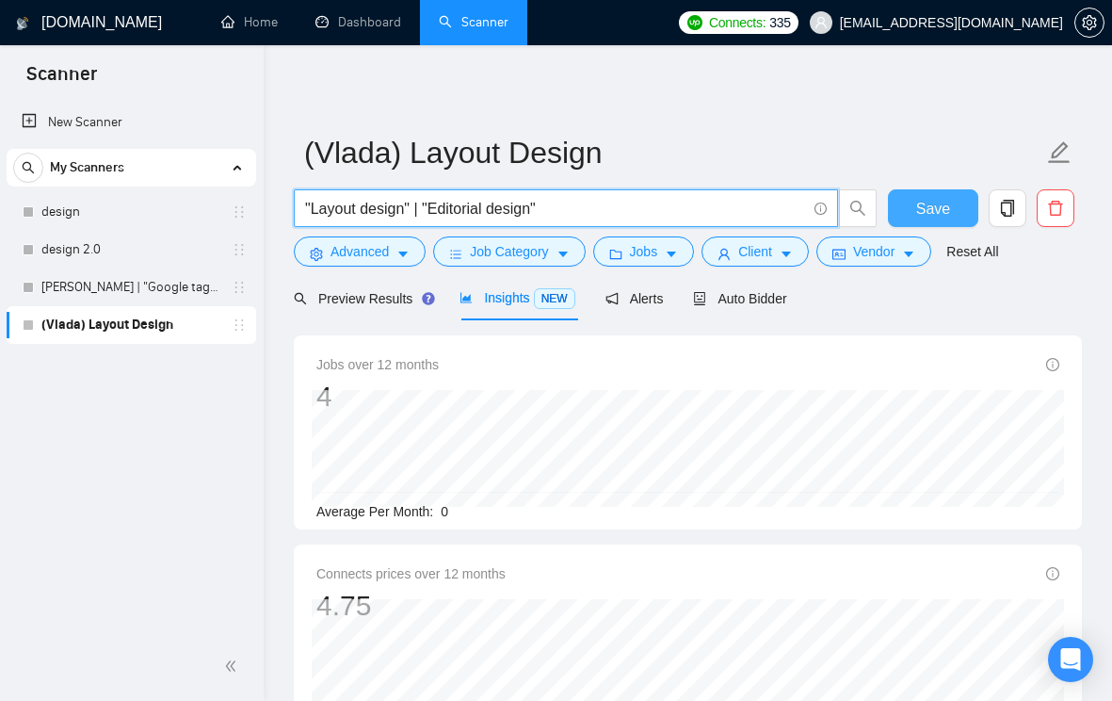
click at [941, 194] on button "Save" at bounding box center [933, 208] width 91 height 38
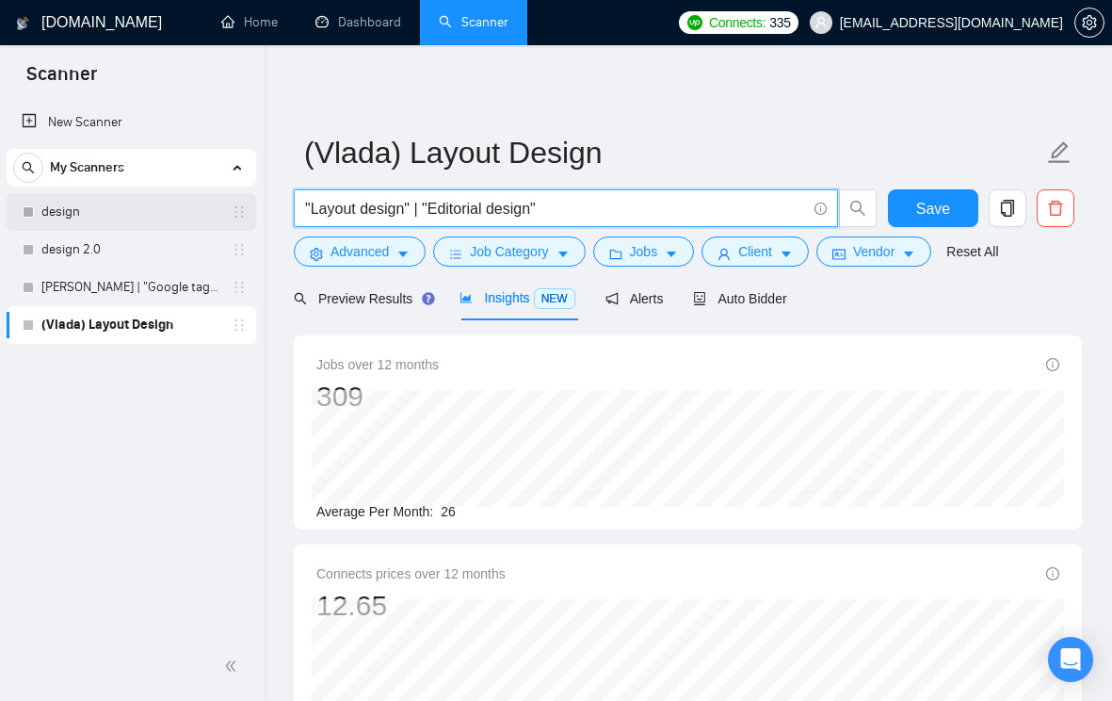
drag, startPoint x: 427, startPoint y: 211, endPoint x: 255, endPoint y: 211, distance: 171.4
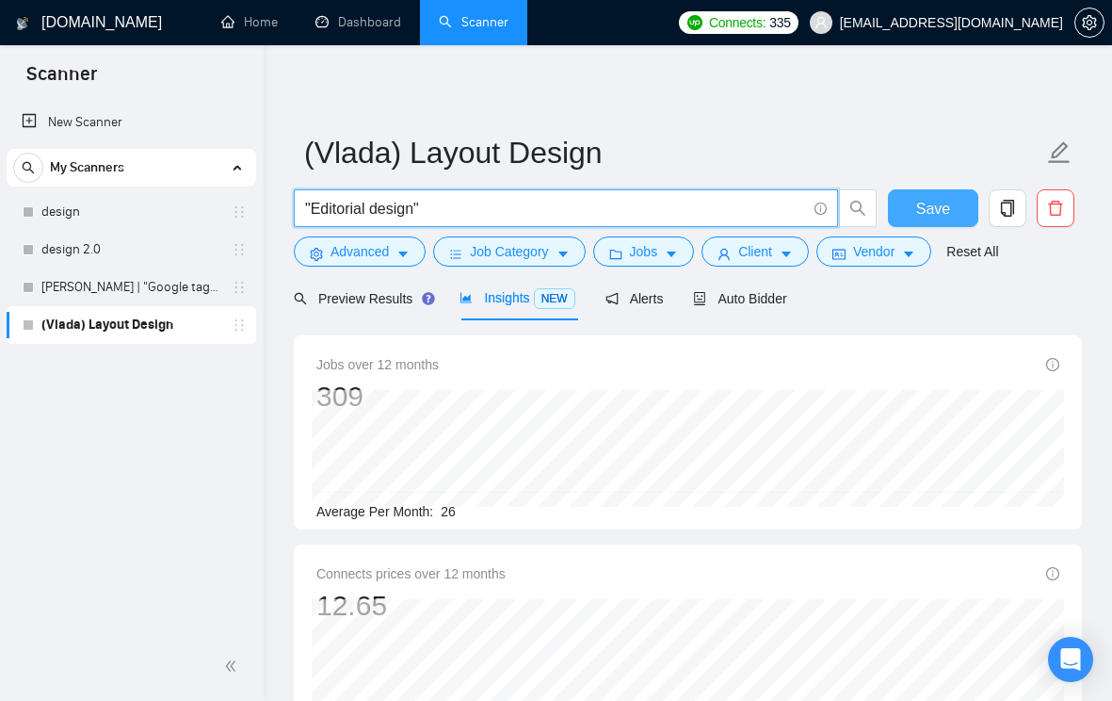
type input ""Editorial design""
click at [907, 199] on button "Save" at bounding box center [933, 208] width 91 height 38
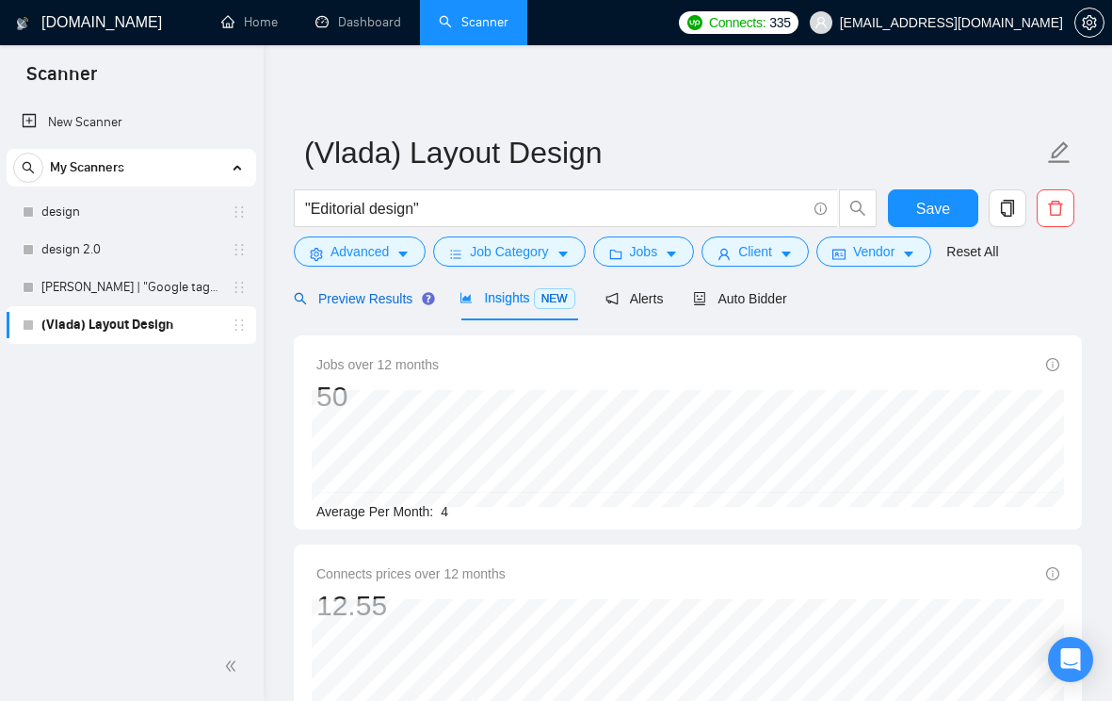
click at [378, 303] on span "Preview Results" at bounding box center [362, 298] width 136 height 15
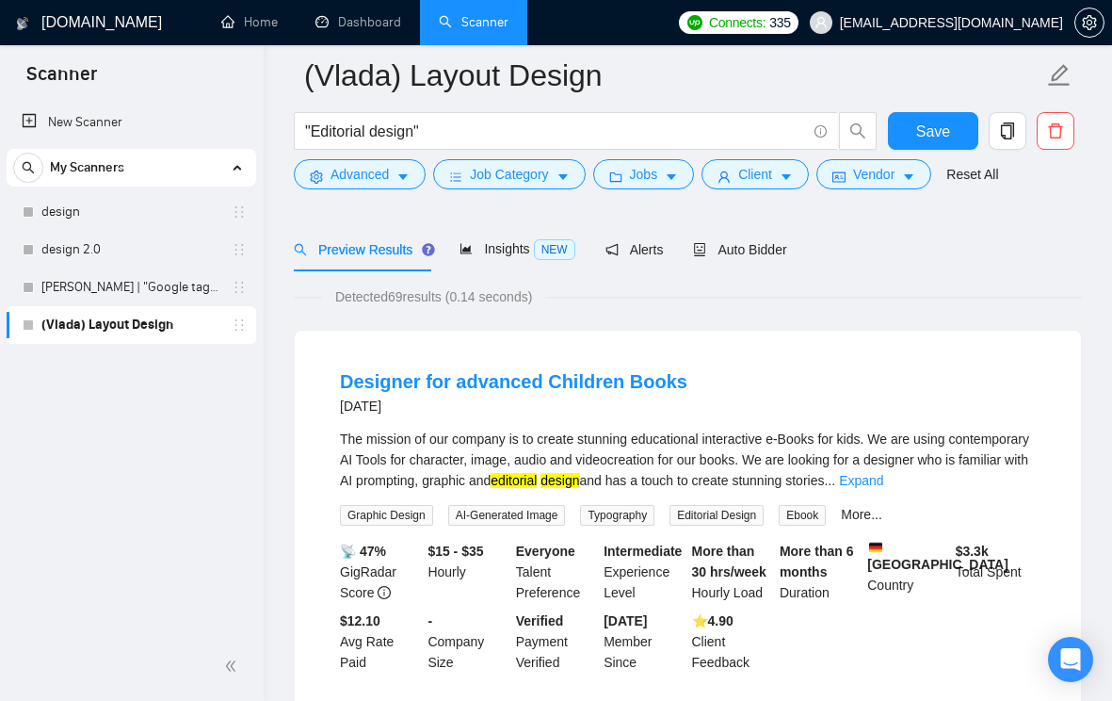
scroll to position [218, 0]
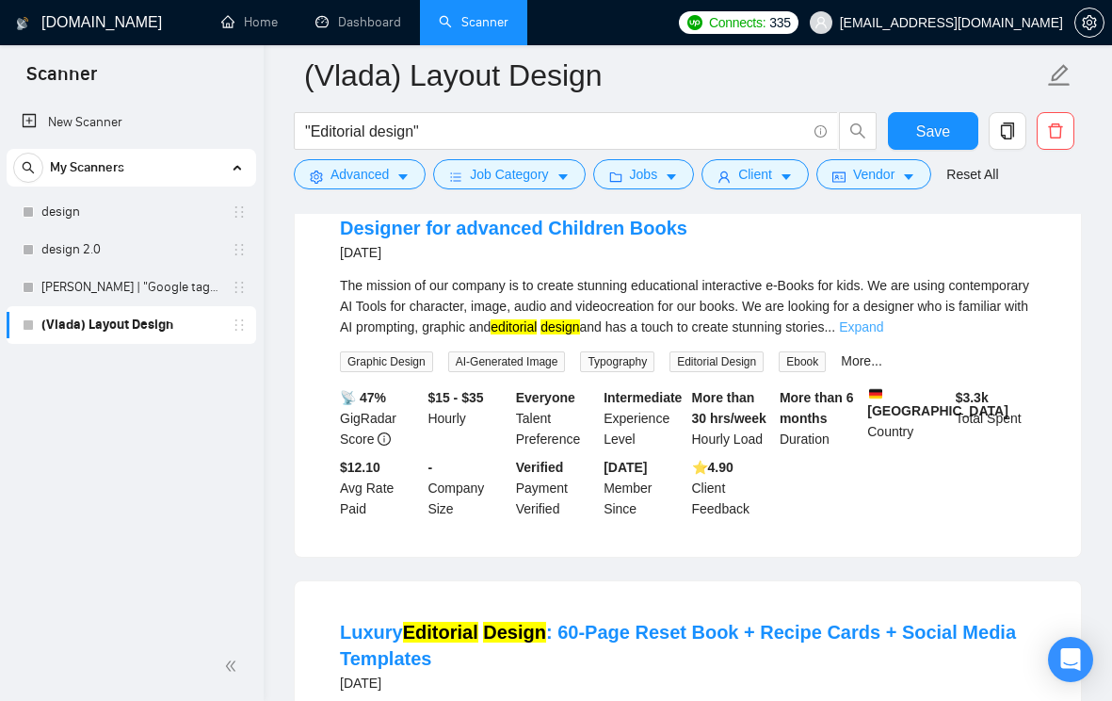
click at [883, 332] on link "Expand" at bounding box center [861, 326] width 44 height 15
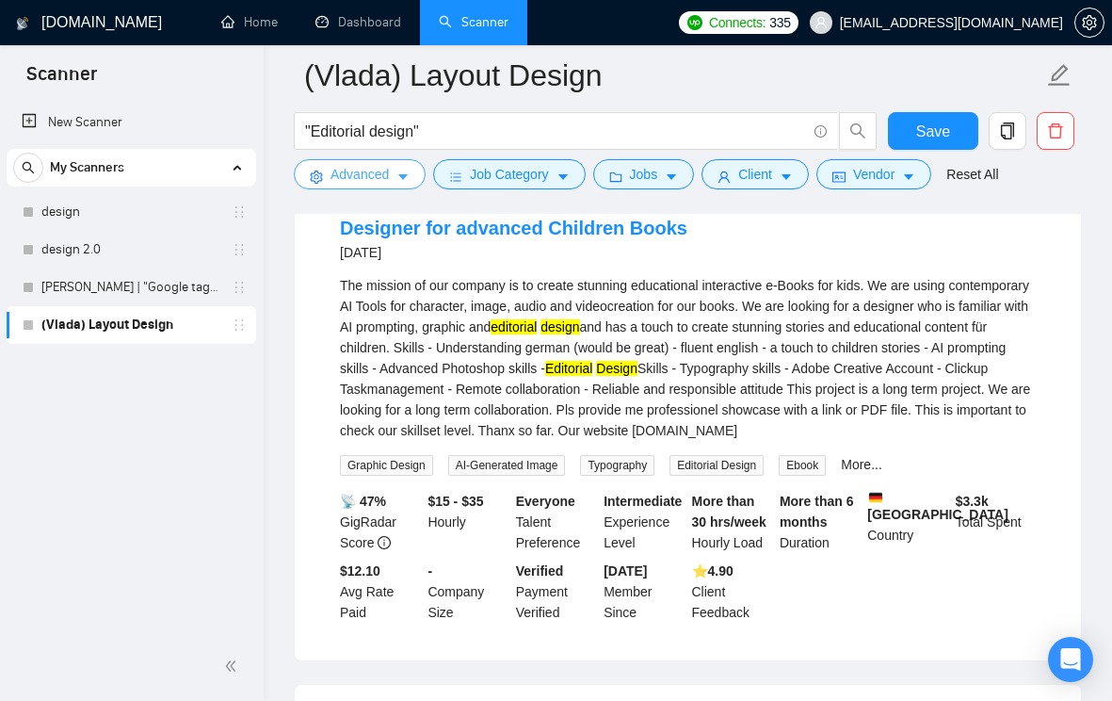
click at [409, 181] on icon "caret-down" at bounding box center [403, 176] width 13 height 13
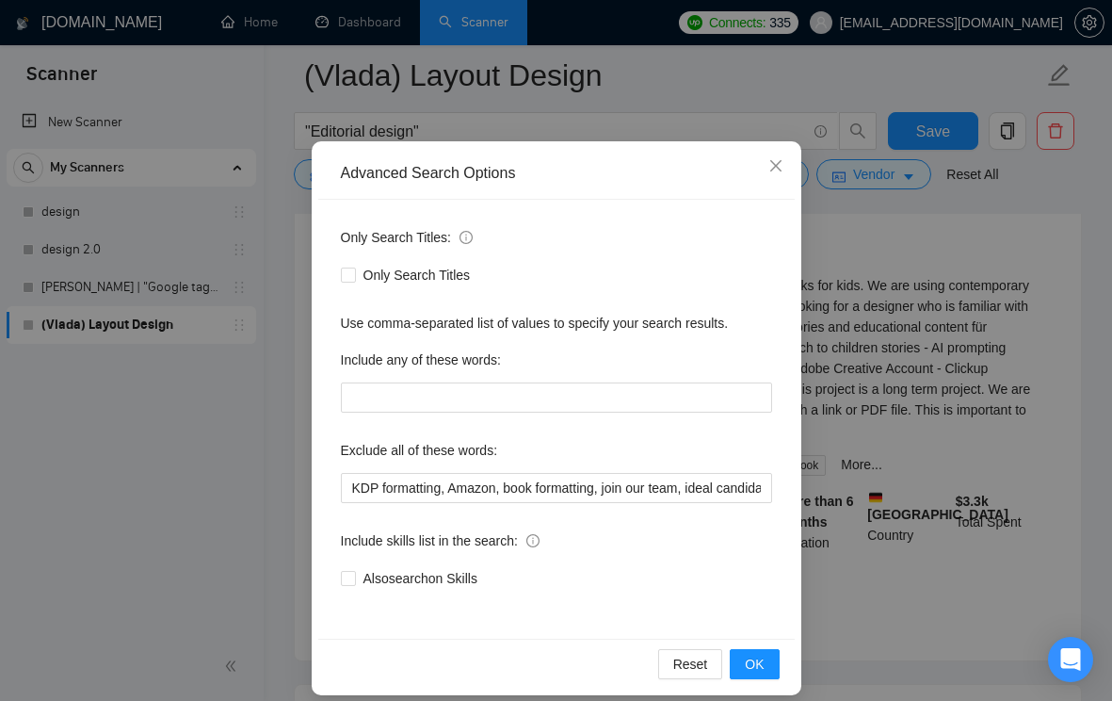
scroll to position [83, 0]
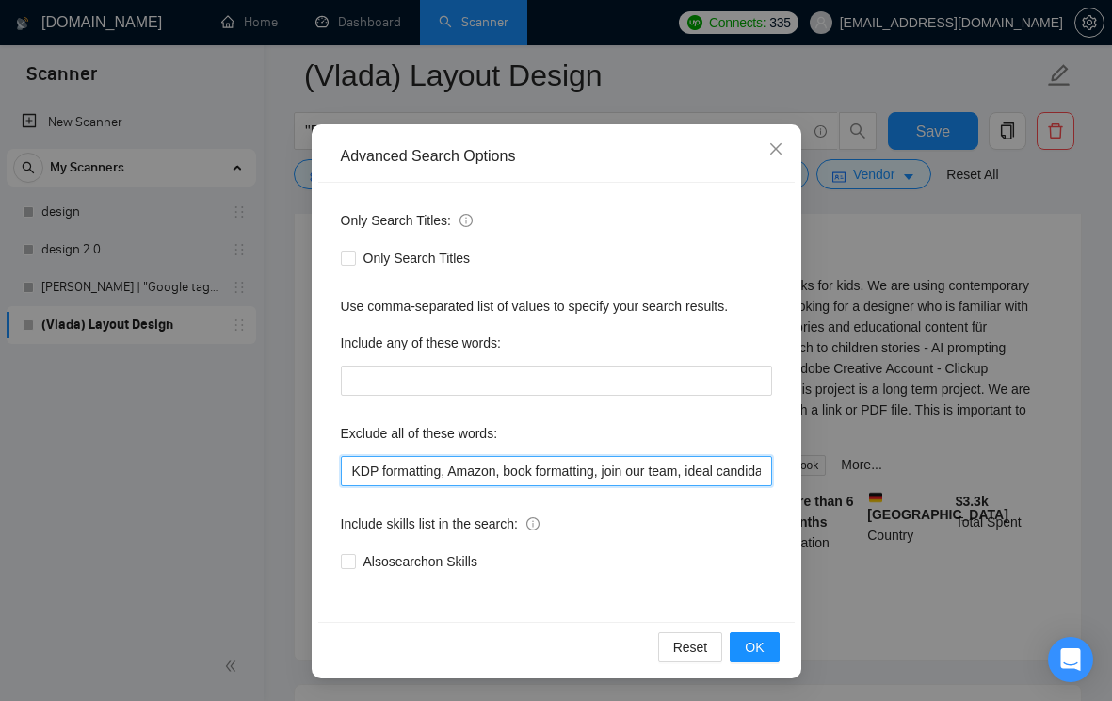
click at [354, 473] on input "KDP formatting, Amazon, book formatting, join our team, ideal candidate, lookin…" at bounding box center [556, 471] width 431 height 30
type input "AI, KDP formatting, Amazon, book formatting, join our team, ideal candidate, lo…"
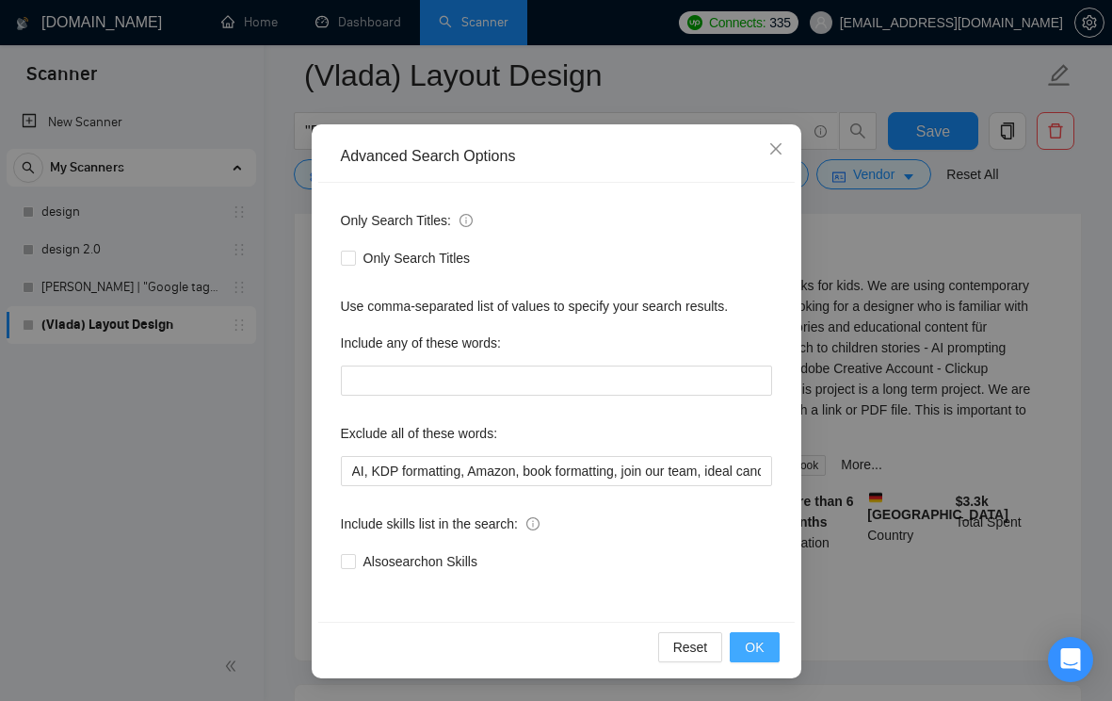
click at [765, 644] on button "OK" at bounding box center [754, 647] width 49 height 30
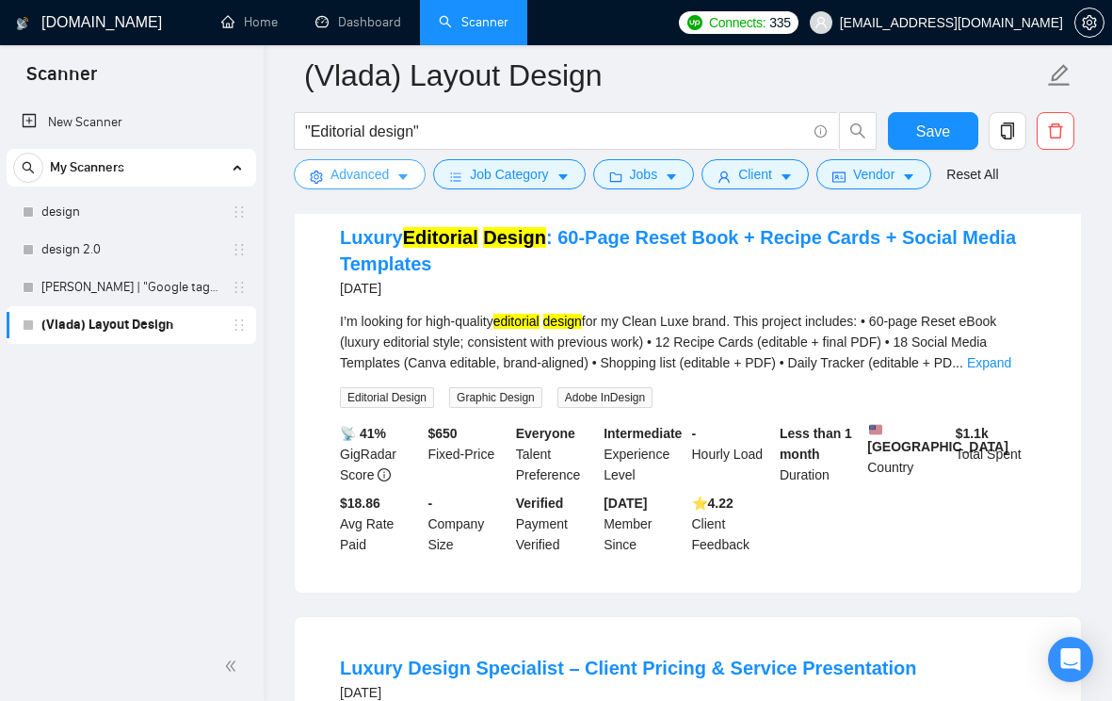
scroll to position [210, 0]
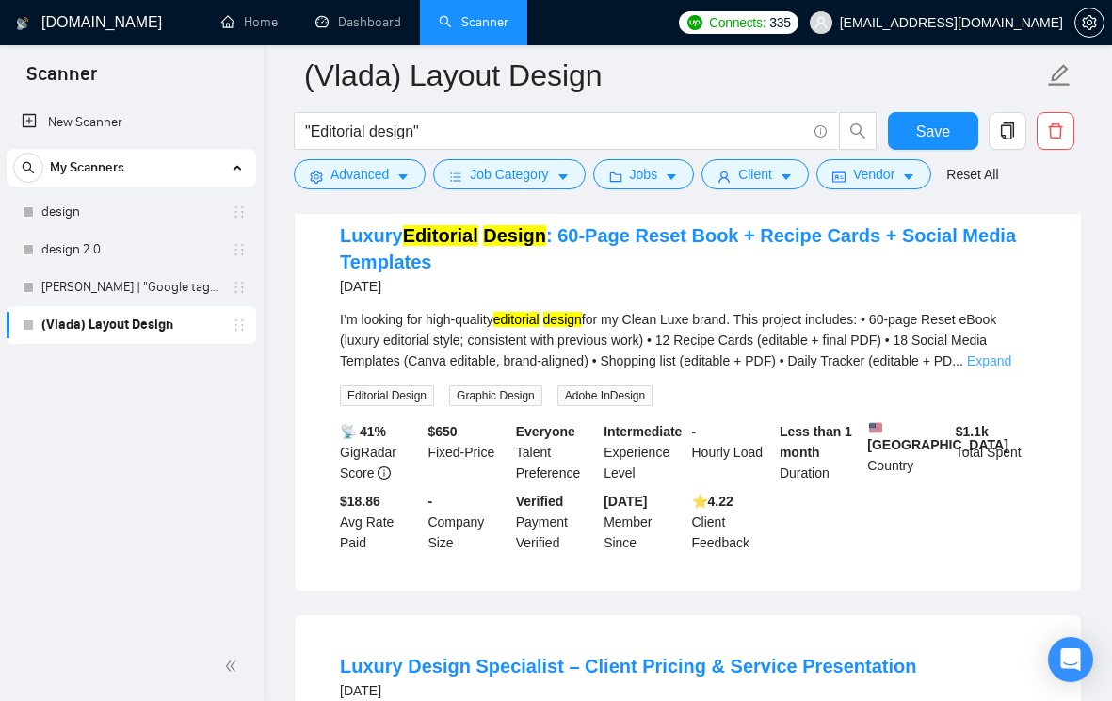
click at [1010, 363] on link "Expand" at bounding box center [989, 360] width 44 height 15
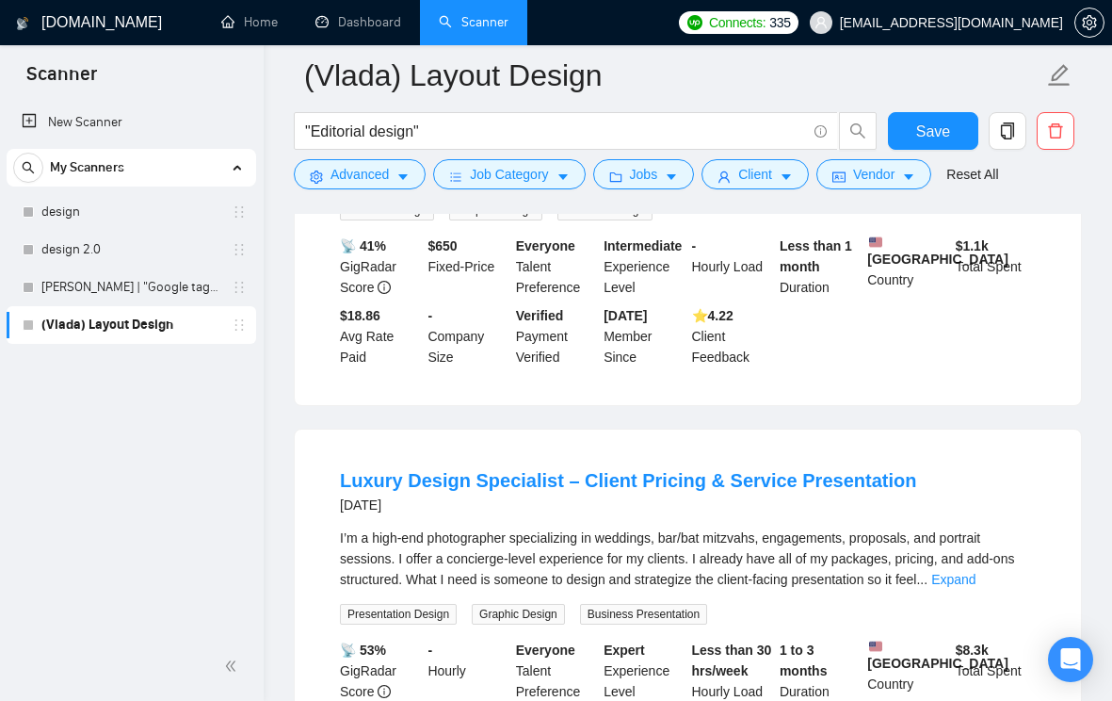
scroll to position [670, 0]
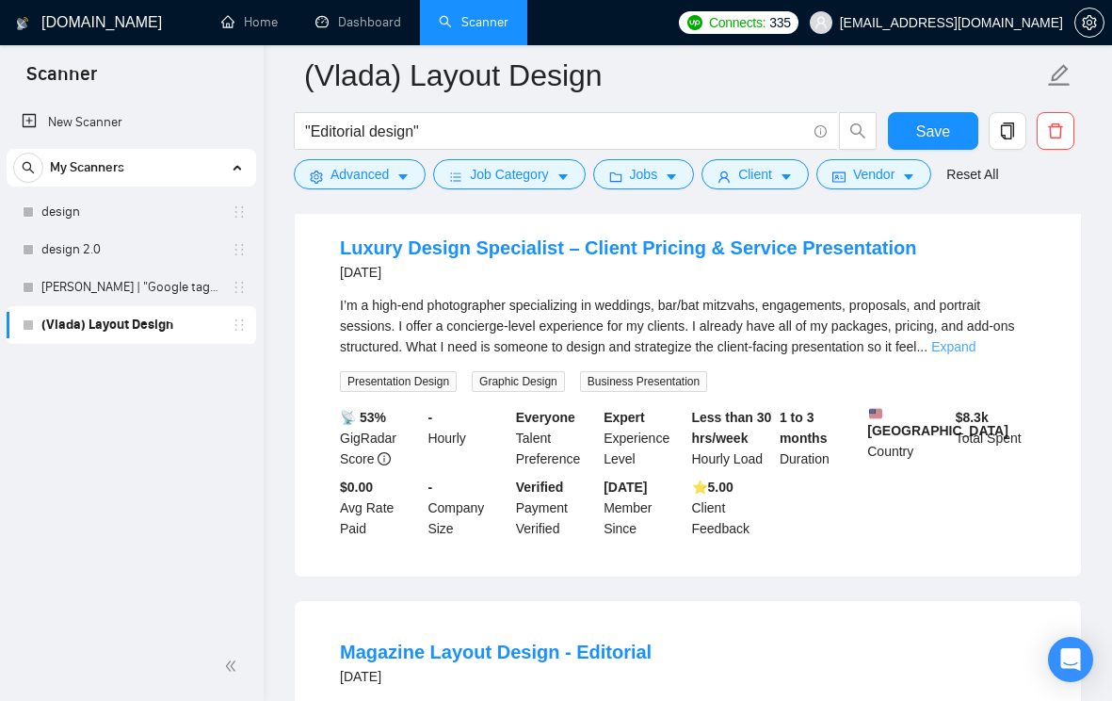
click at [976, 354] on link "Expand" at bounding box center [954, 346] width 44 height 15
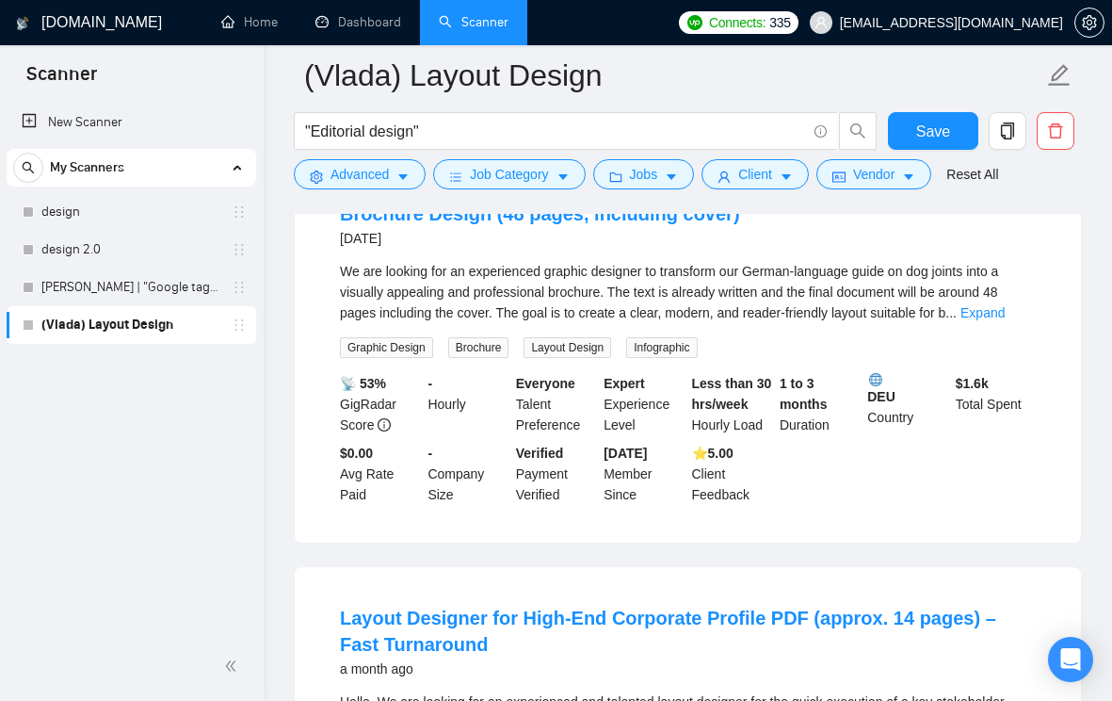
scroll to position [1906, 0]
click at [1005, 319] on link "Expand" at bounding box center [983, 311] width 44 height 15
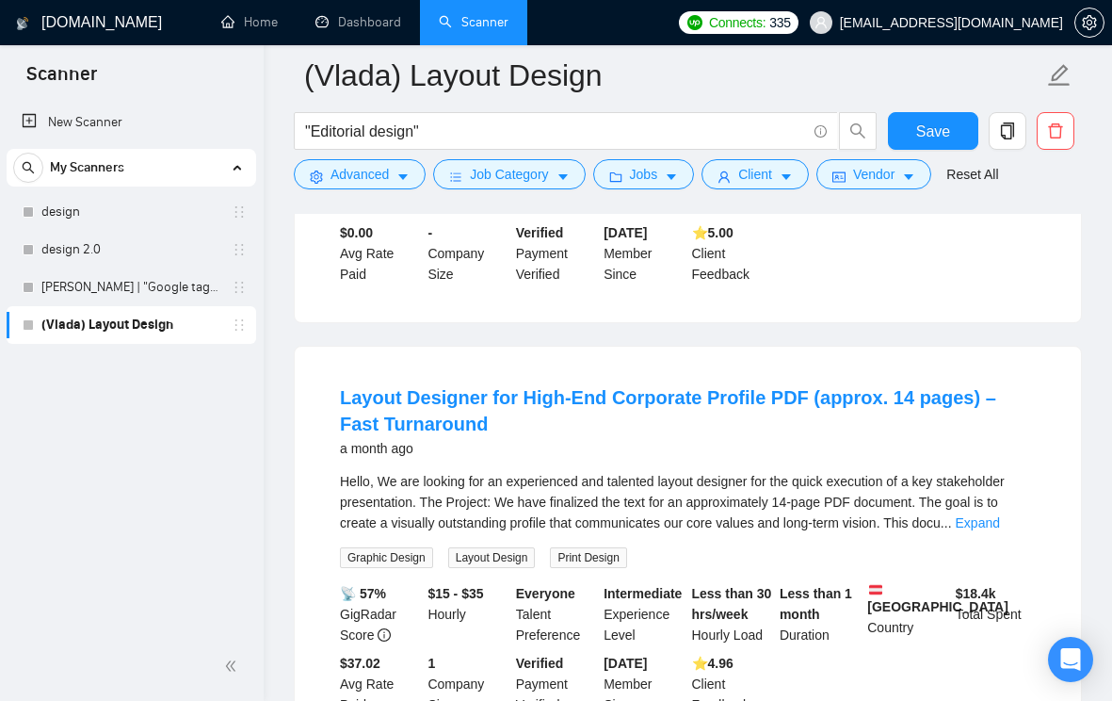
scroll to position [2336, 0]
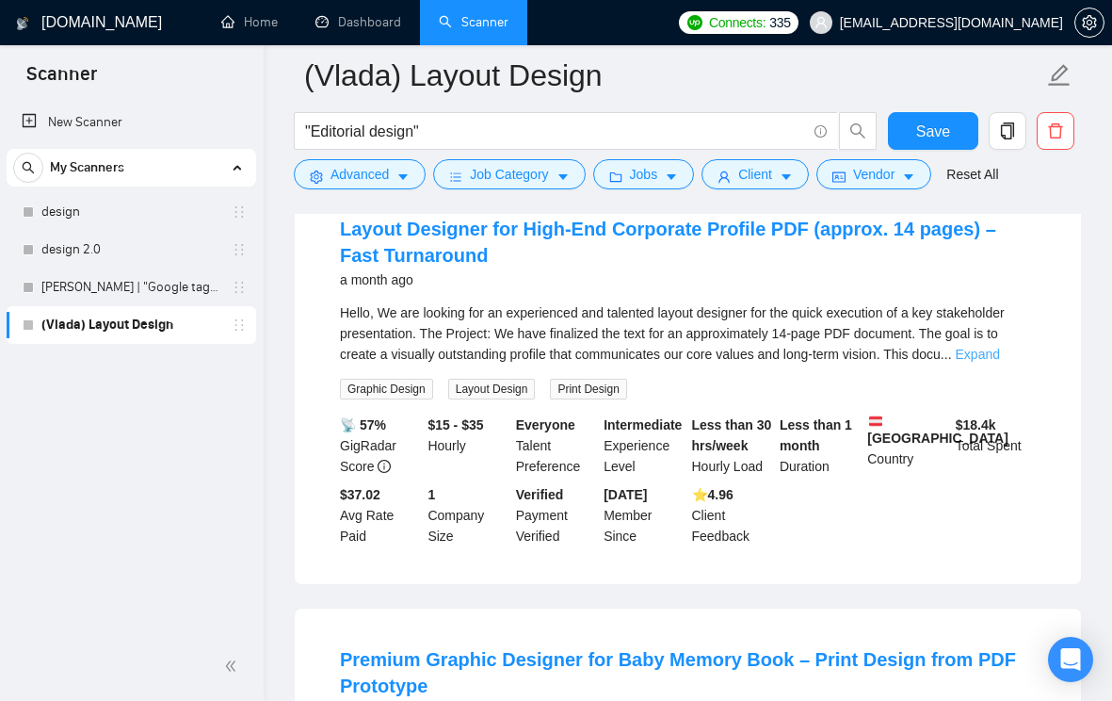
click at [1000, 362] on link "Expand" at bounding box center [978, 354] width 44 height 15
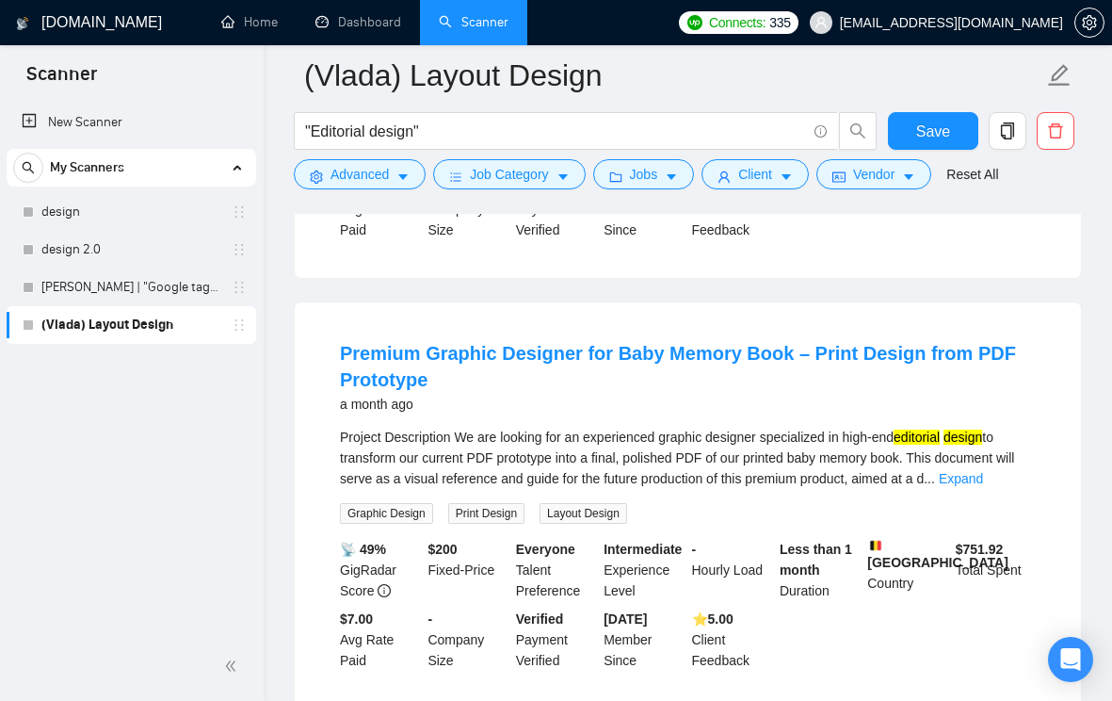
scroll to position [2992, 0]
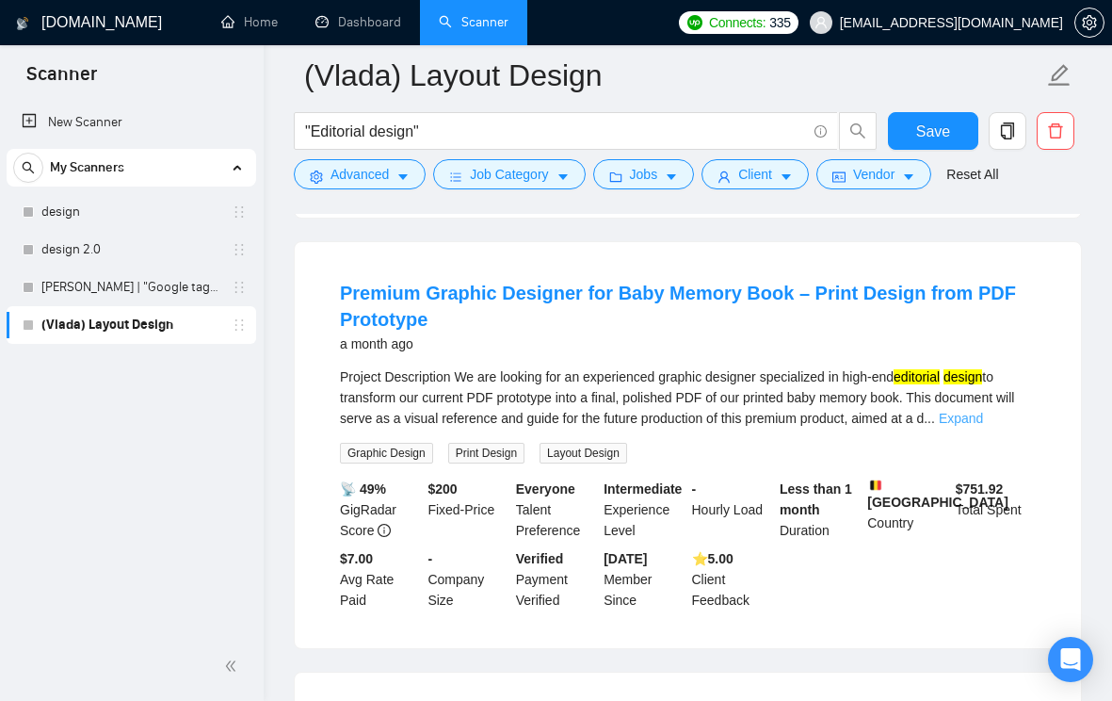
click at [983, 426] on link "Expand" at bounding box center [961, 418] width 44 height 15
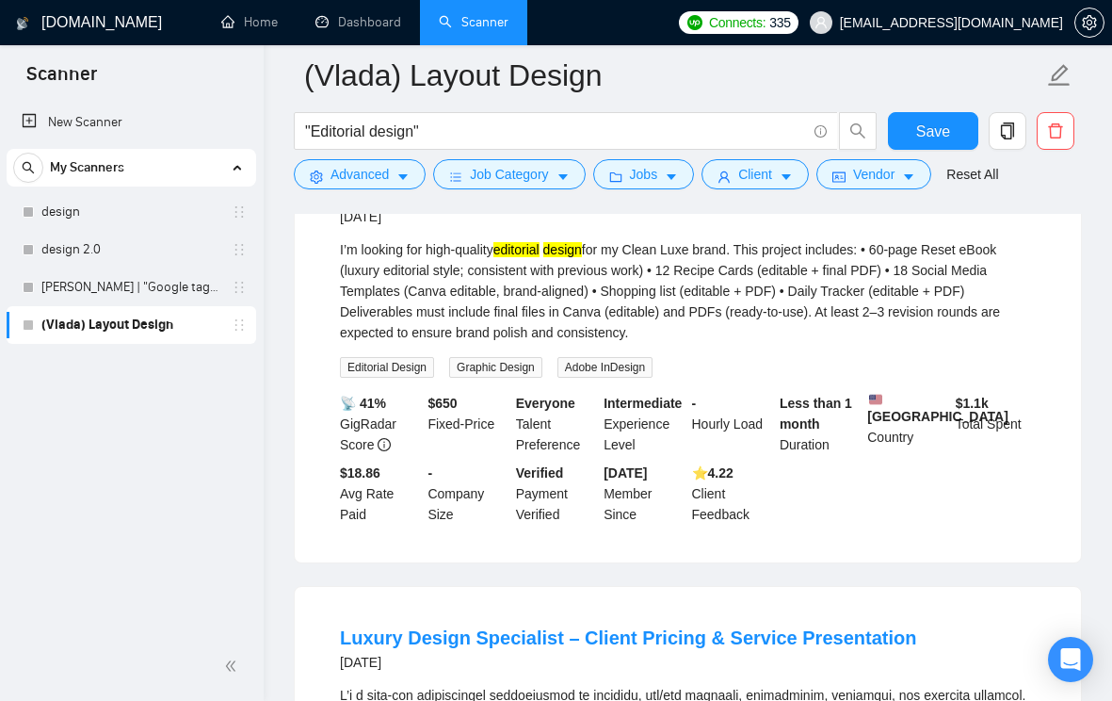
scroll to position [0, 0]
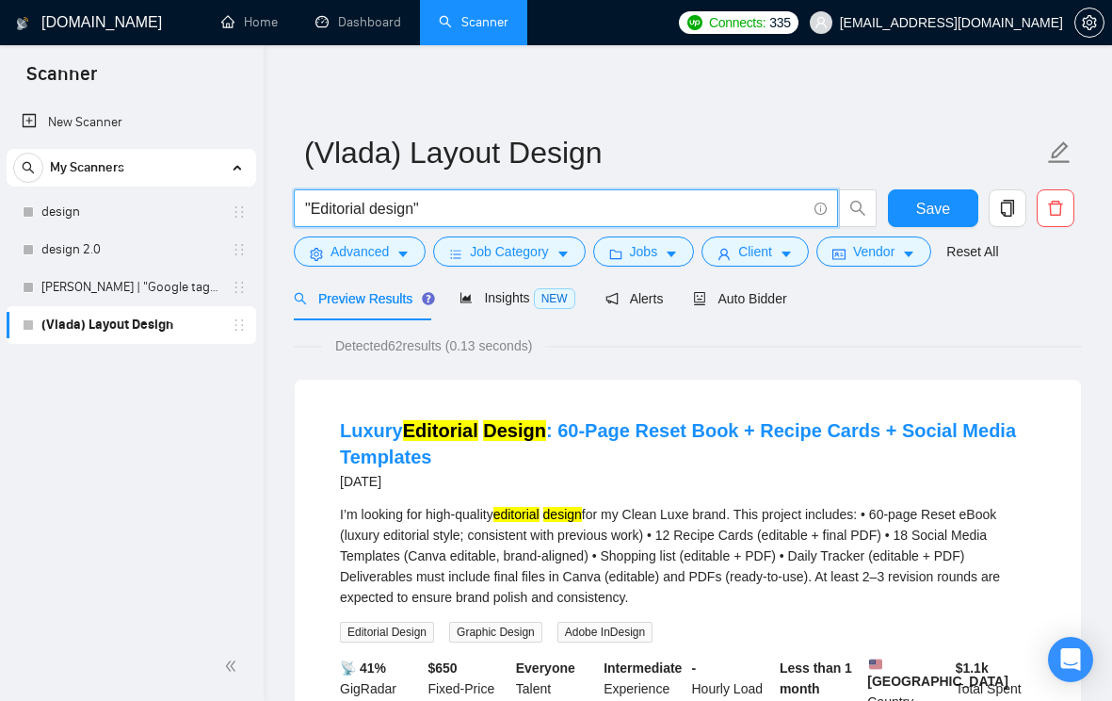
click at [306, 208] on input ""Editorial design"" at bounding box center [555, 209] width 501 height 24
paste input ""Layout design" |"
click at [479, 310] on div "Insights NEW" at bounding box center [517, 298] width 115 height 44
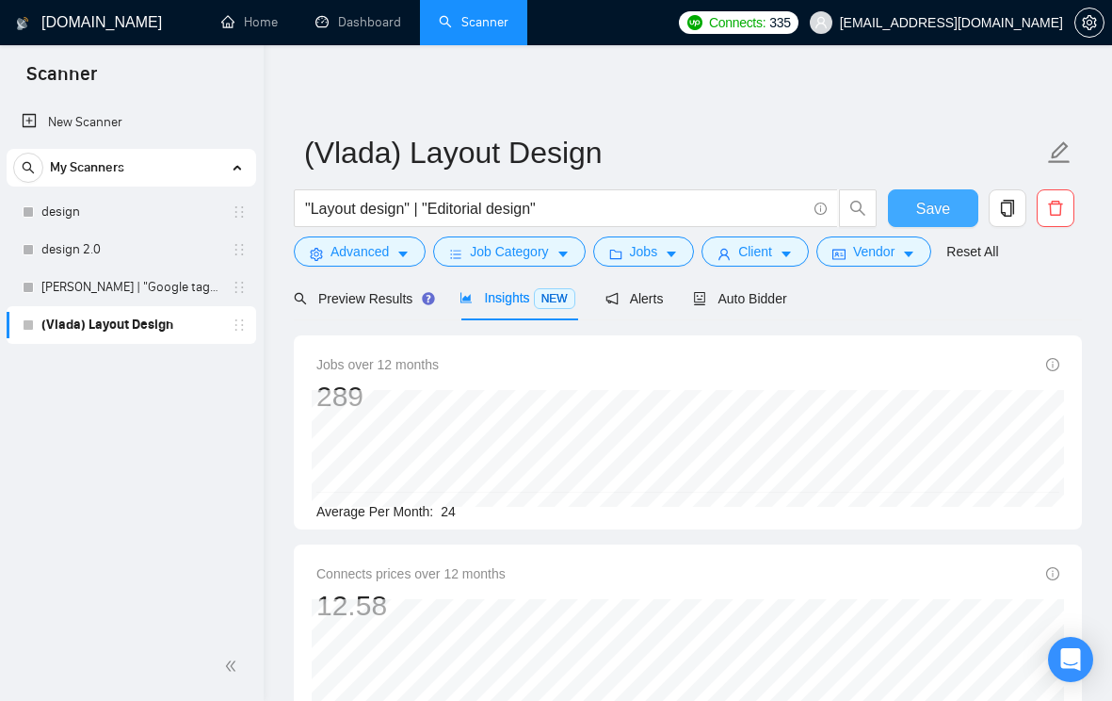
click at [945, 203] on span "Save" at bounding box center [933, 209] width 34 height 24
click at [410, 256] on icon "caret-down" at bounding box center [403, 254] width 13 height 13
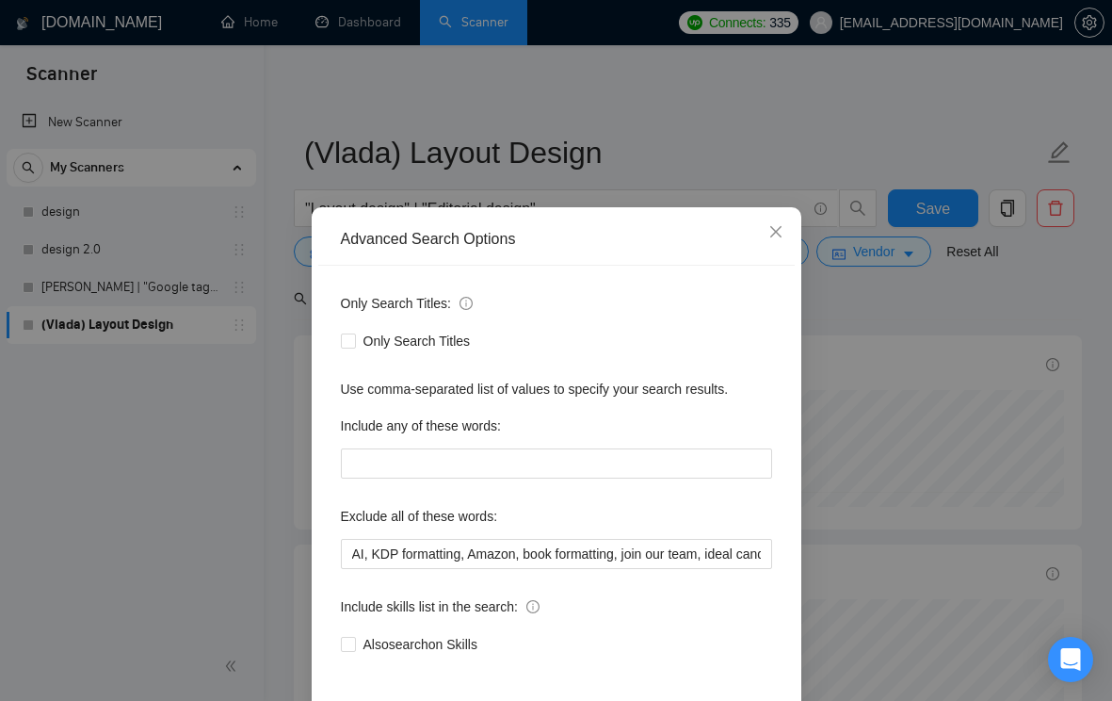
click at [935, 374] on div "Advanced Search Options Only Search Titles: Only Search Titles Use comma-separa…" at bounding box center [556, 350] width 1112 height 701
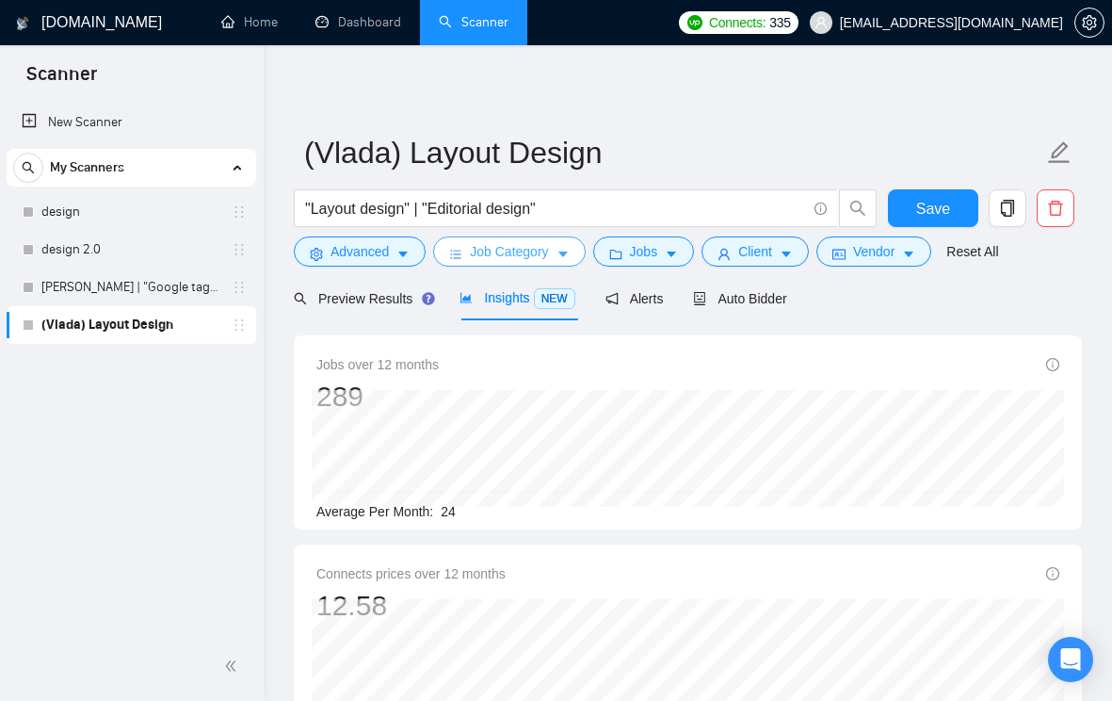
click at [575, 249] on button "Job Category" at bounding box center [509, 251] width 152 height 30
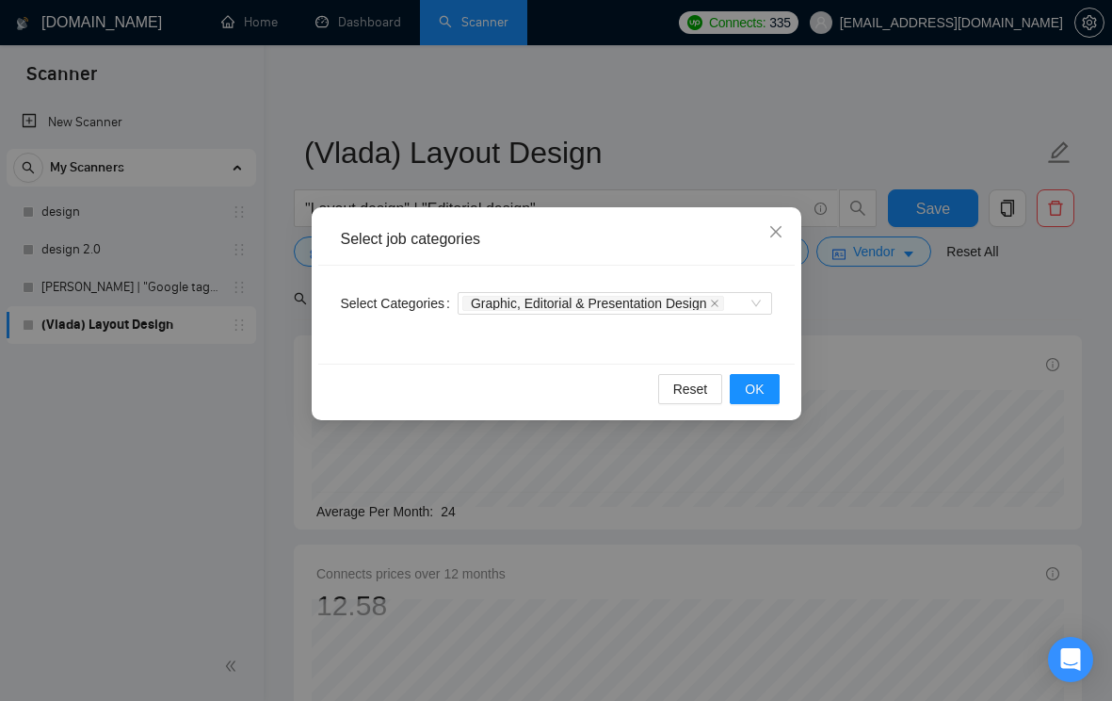
click at [870, 334] on div "Select job categories Select Categories Graphic, Editorial & Presentation Desig…" at bounding box center [556, 350] width 1112 height 701
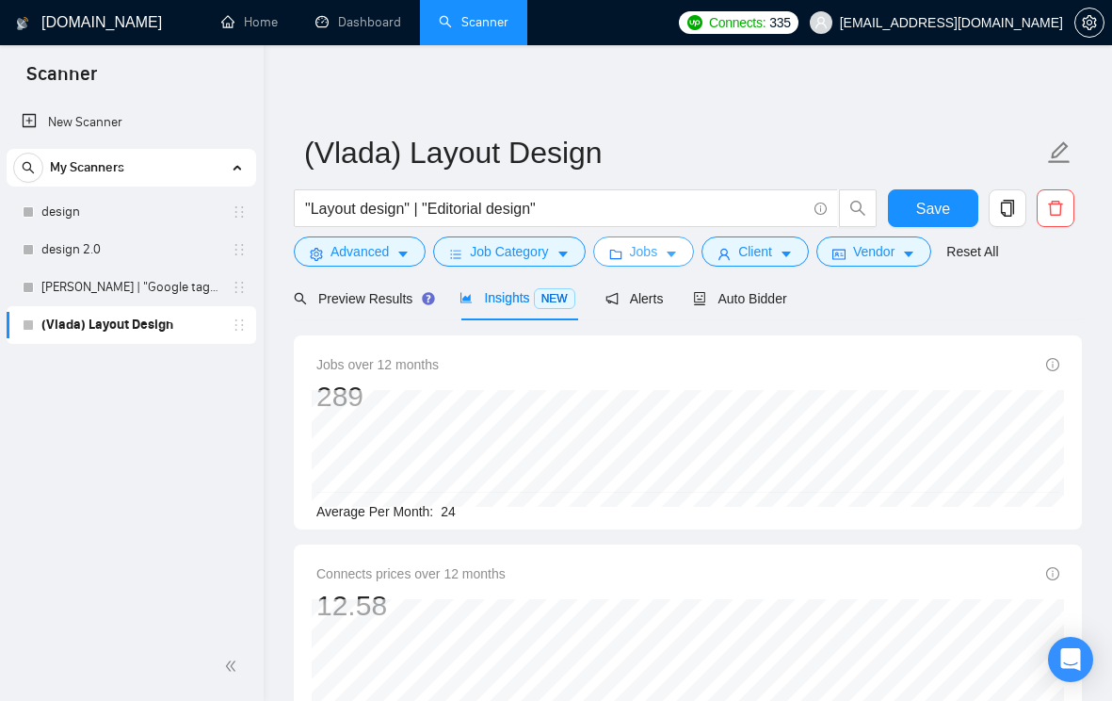
click at [673, 260] on icon "caret-down" at bounding box center [671, 254] width 13 height 13
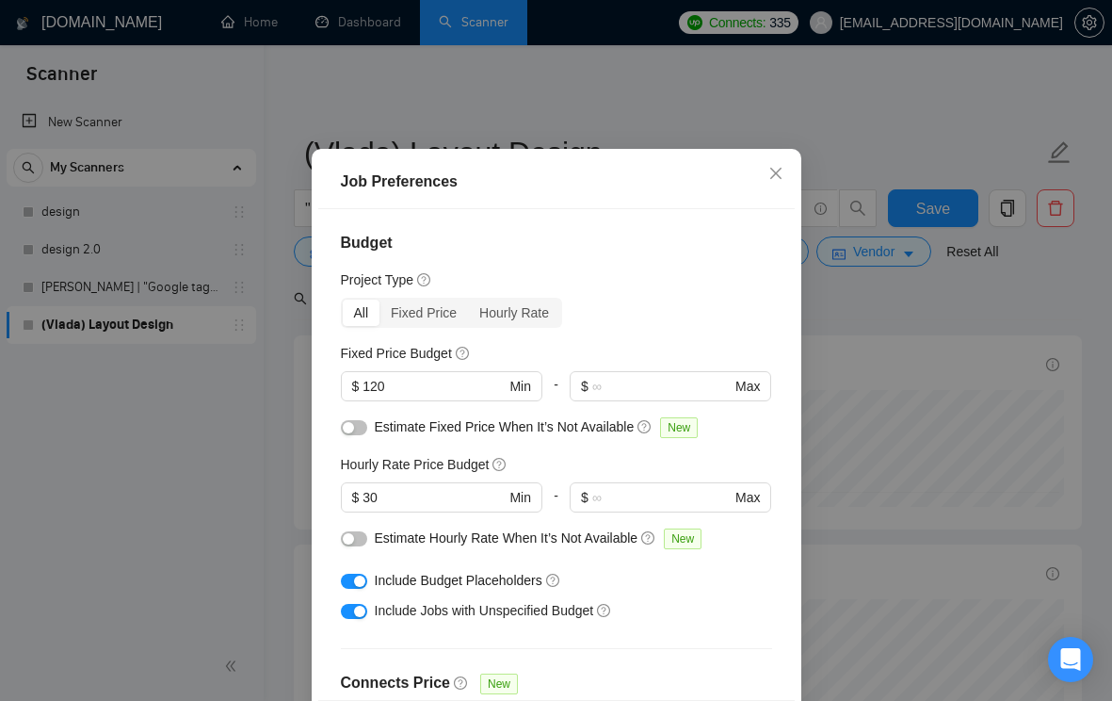
click at [918, 382] on div "Job Preferences Budget Project Type All Fixed Price Hourly Rate Fixed Price Bud…" at bounding box center [556, 350] width 1112 height 701
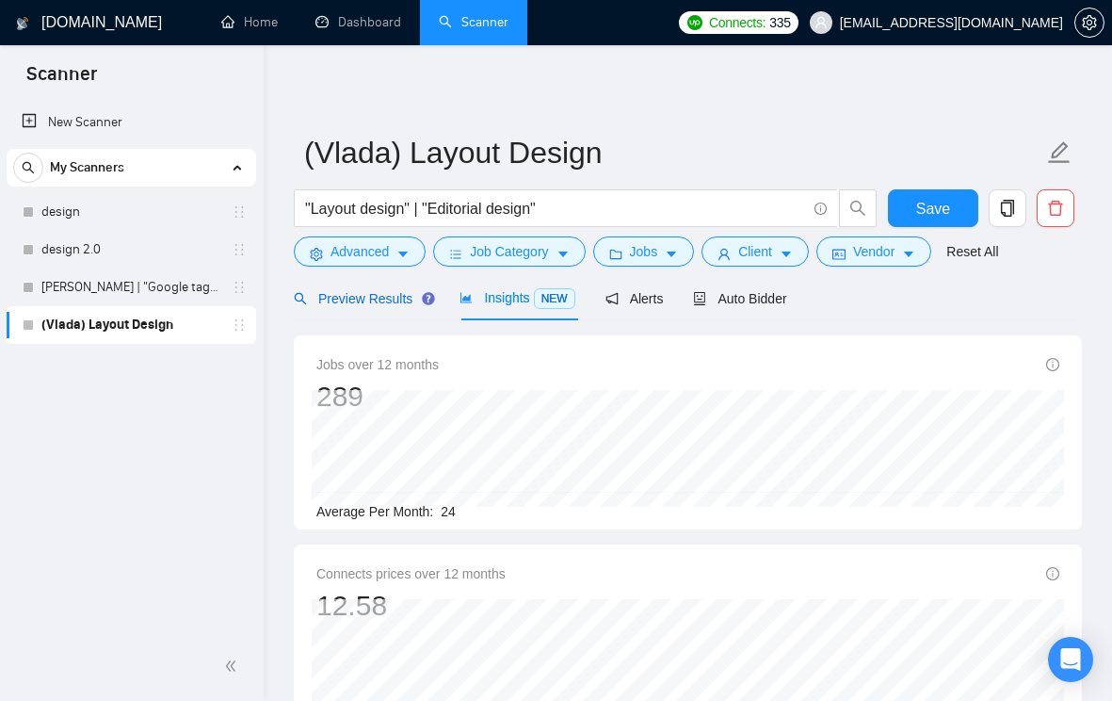
click at [401, 297] on span "Preview Results" at bounding box center [362, 298] width 136 height 15
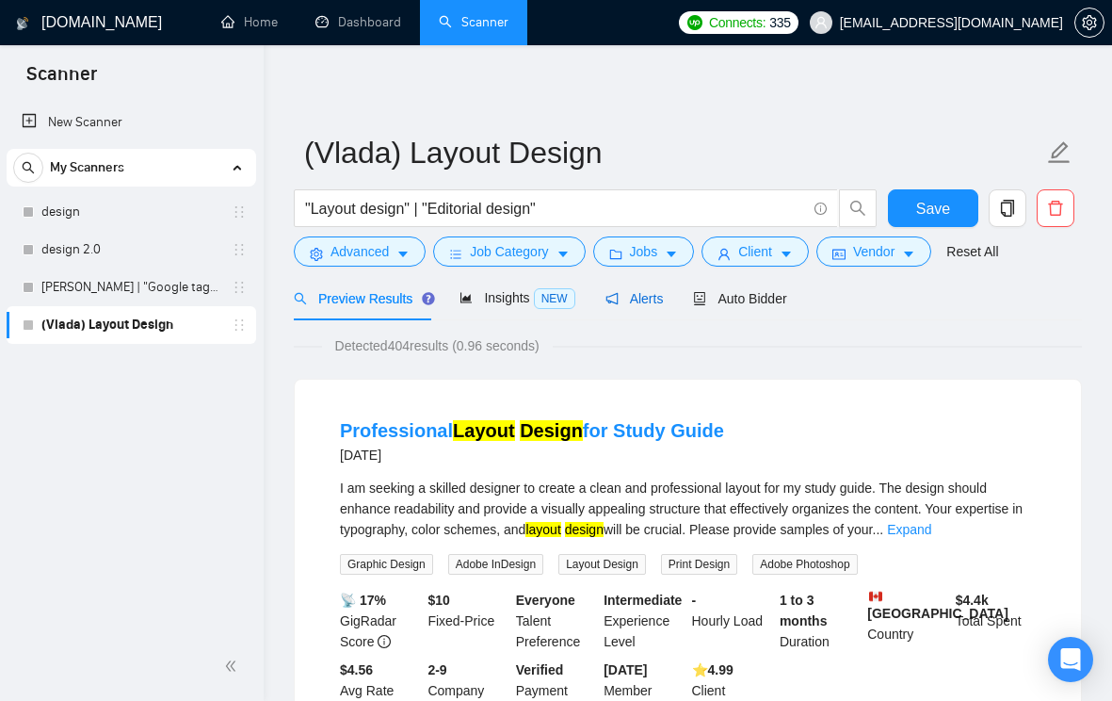
click at [652, 300] on span "Alerts" at bounding box center [635, 298] width 58 height 15
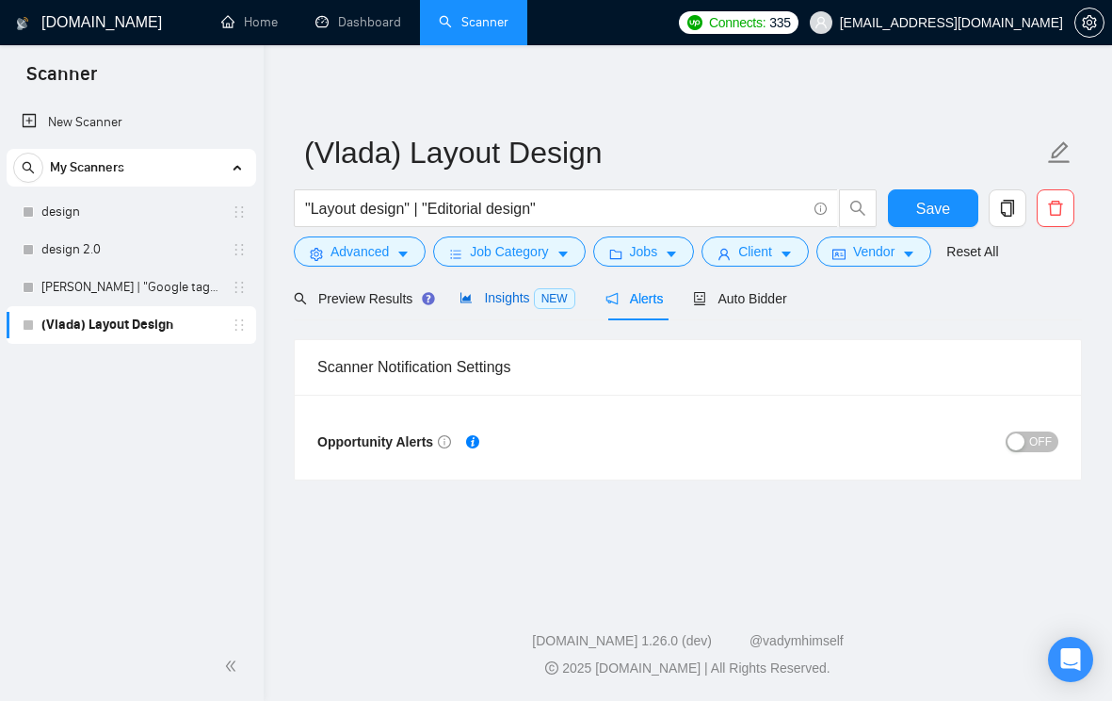
click at [518, 300] on span "Insights NEW" at bounding box center [517, 297] width 115 height 15
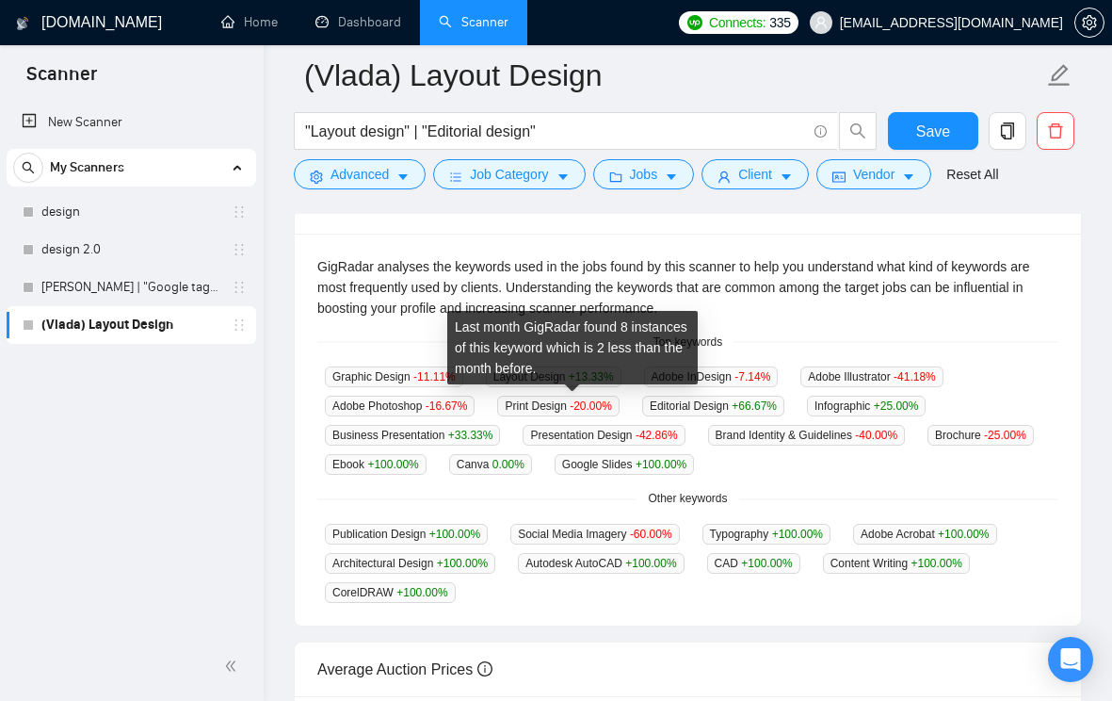
scroll to position [592, 0]
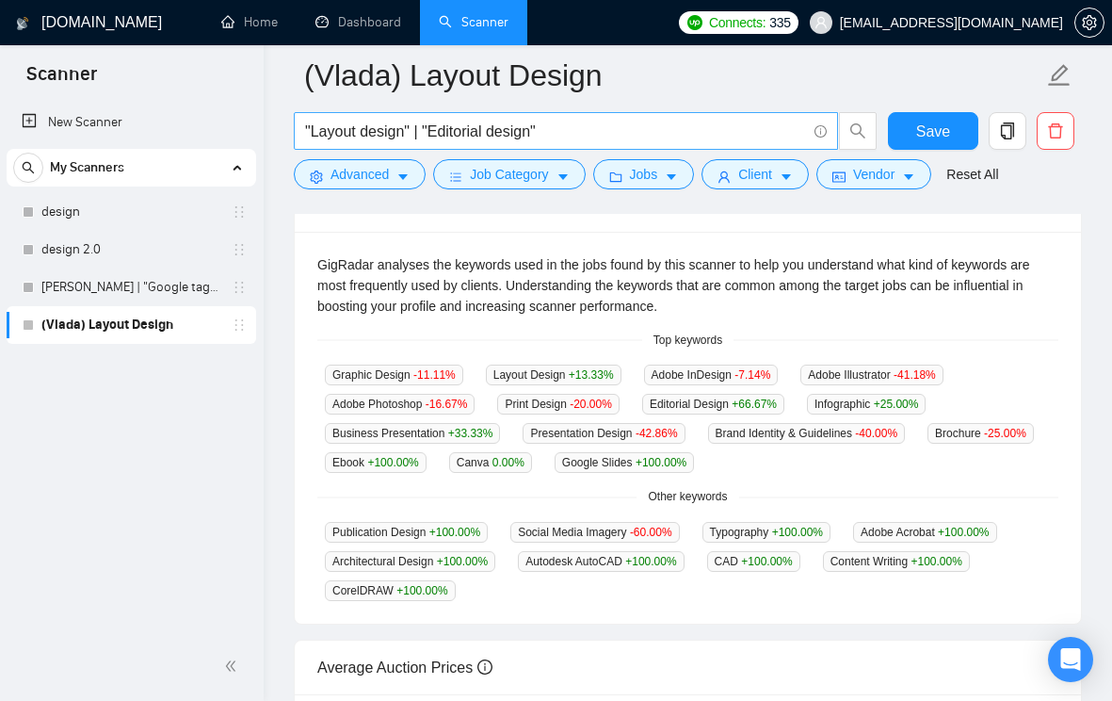
click at [517, 126] on input ""Layout design" | "Editorial design"" at bounding box center [555, 132] width 501 height 24
click at [468, 120] on input ""Layout design" | "Editorial design"" at bounding box center [555, 132] width 501 height 24
drag, startPoint x: 428, startPoint y: 129, endPoint x: 329, endPoint y: 129, distance: 98.9
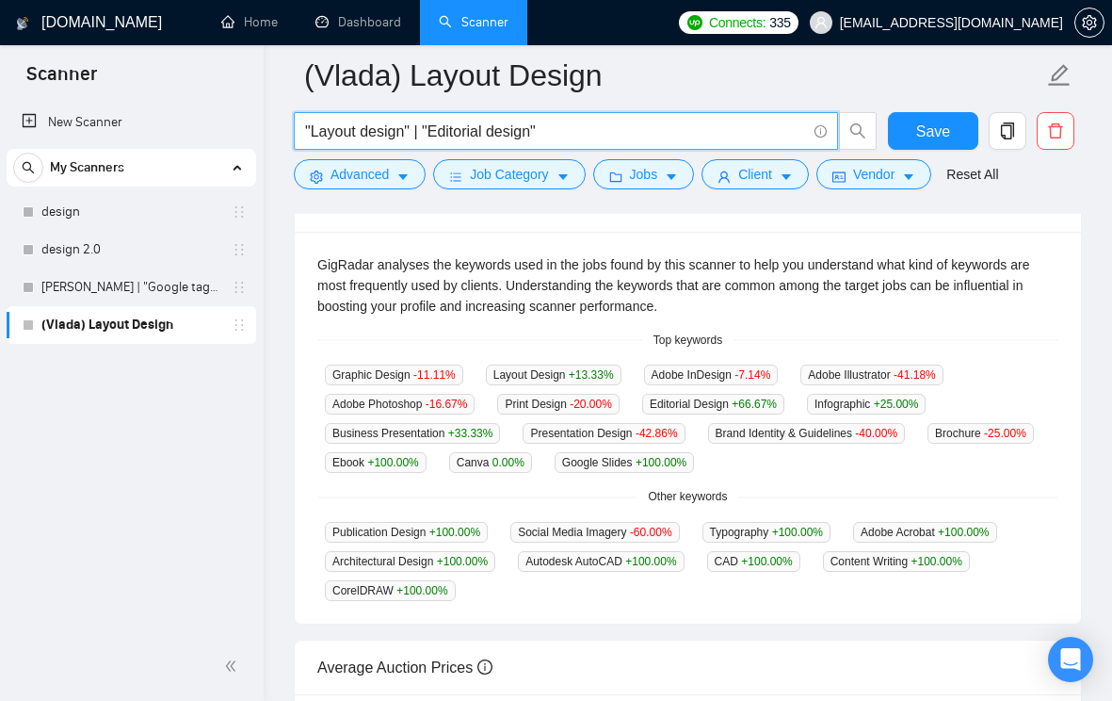
click at [329, 129] on input ""Layout design" | "Editorial design"" at bounding box center [555, 132] width 501 height 24
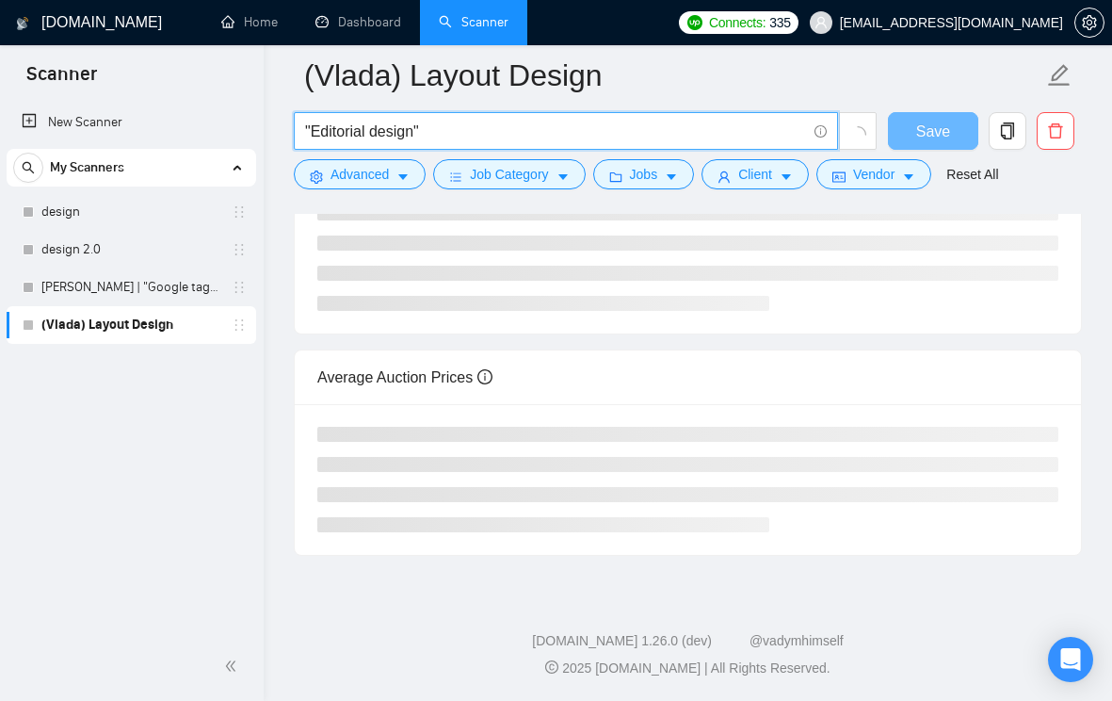
scroll to position [516, 0]
drag, startPoint x: 413, startPoint y: 134, endPoint x: 321, endPoint y: 134, distance: 91.4
click at [321, 134] on input ""Editorial design"" at bounding box center [555, 132] width 501 height 24
type input ""Ebook design""
click at [279, 171] on div "[DOMAIN_NAME] Home Dashboard Scanner Connects: 335 [EMAIL_ADDRESS][DOMAIN_NAME]…" at bounding box center [688, 93] width 849 height 1218
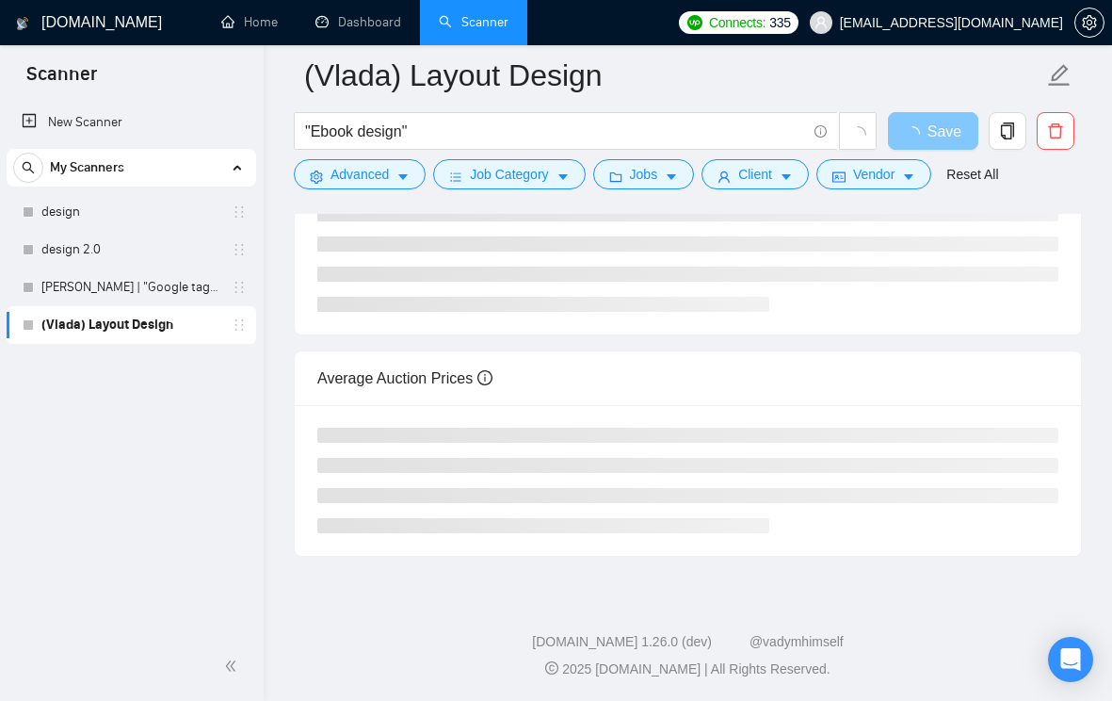
click at [925, 125] on span "button" at bounding box center [916, 132] width 23 height 24
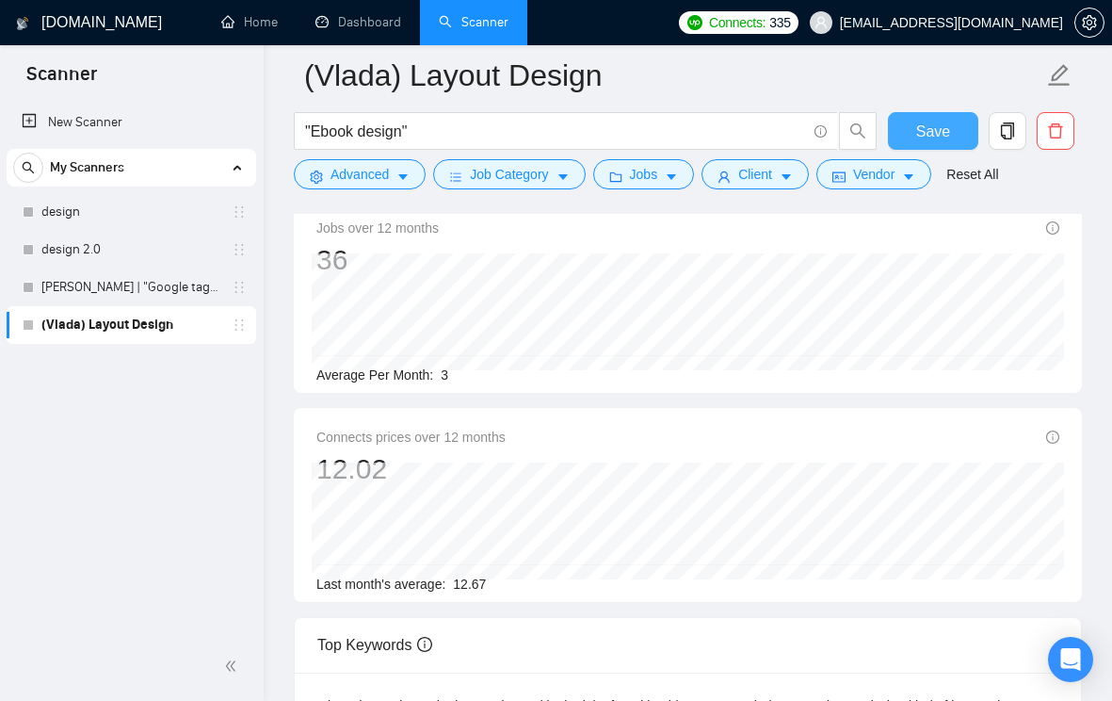
scroll to position [0, 0]
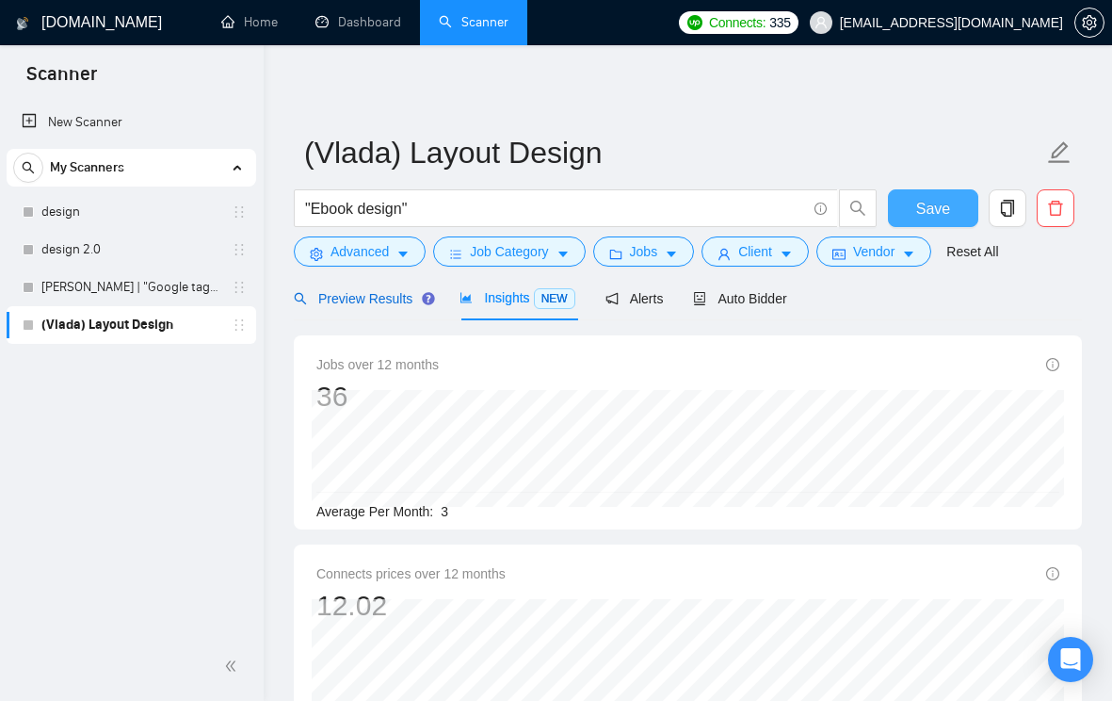
click at [357, 306] on div "Preview Results" at bounding box center [362, 298] width 136 height 21
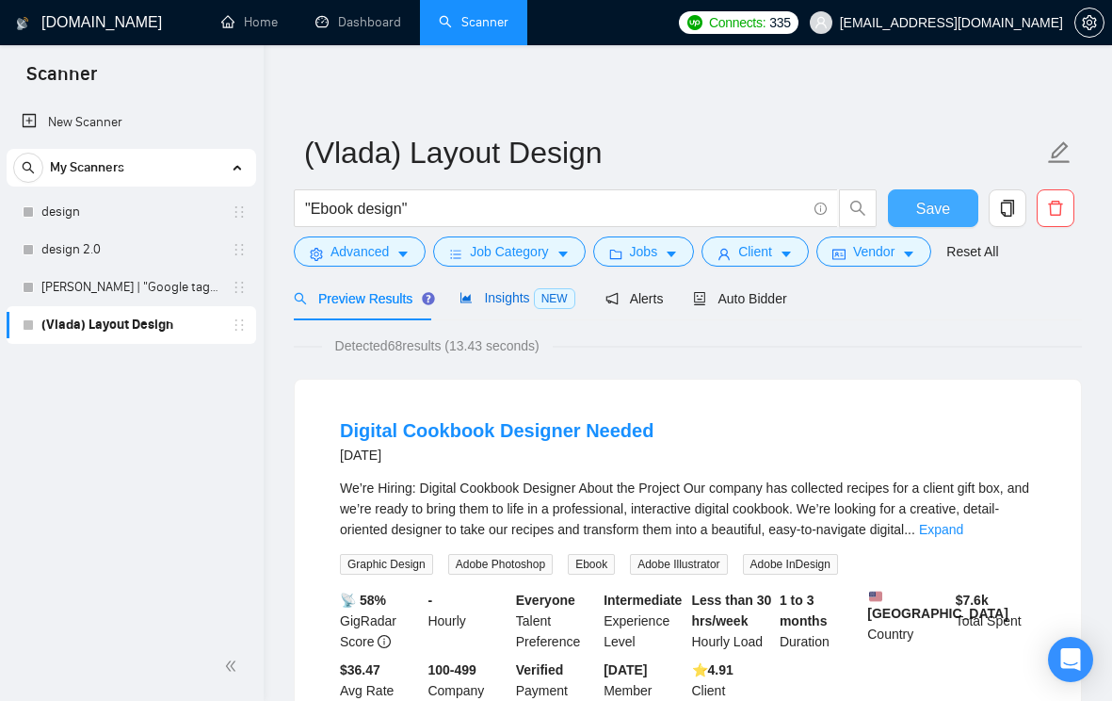
click at [498, 302] on span "Insights NEW" at bounding box center [517, 297] width 115 height 15
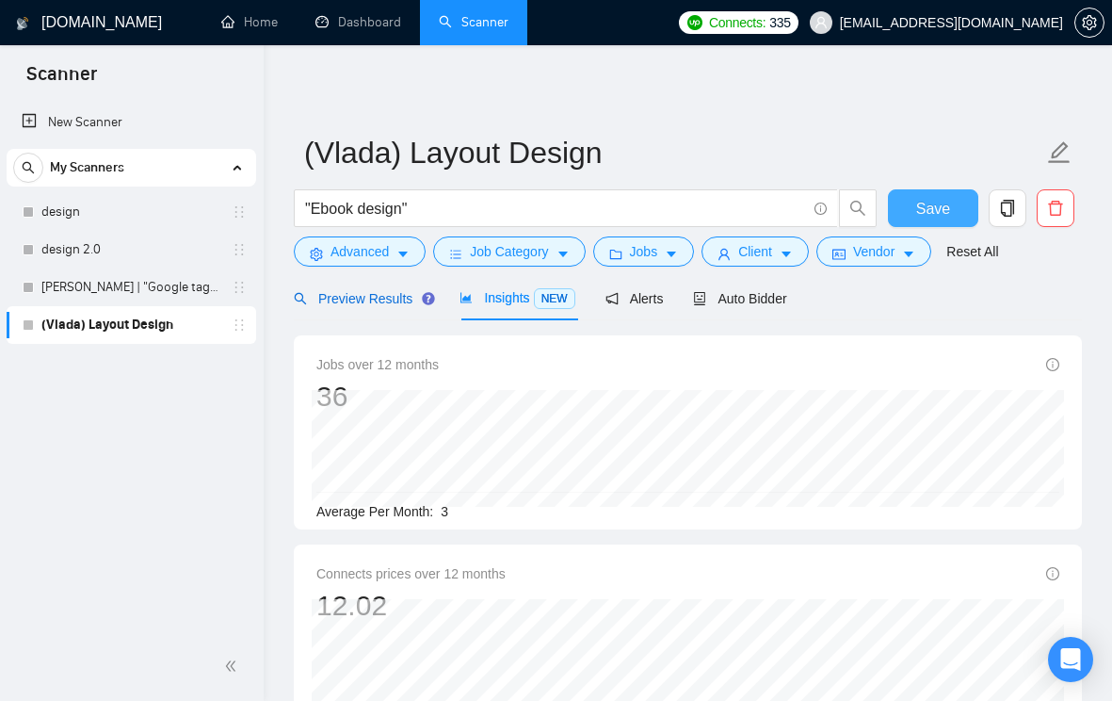
click at [374, 293] on span "Preview Results" at bounding box center [362, 298] width 136 height 15
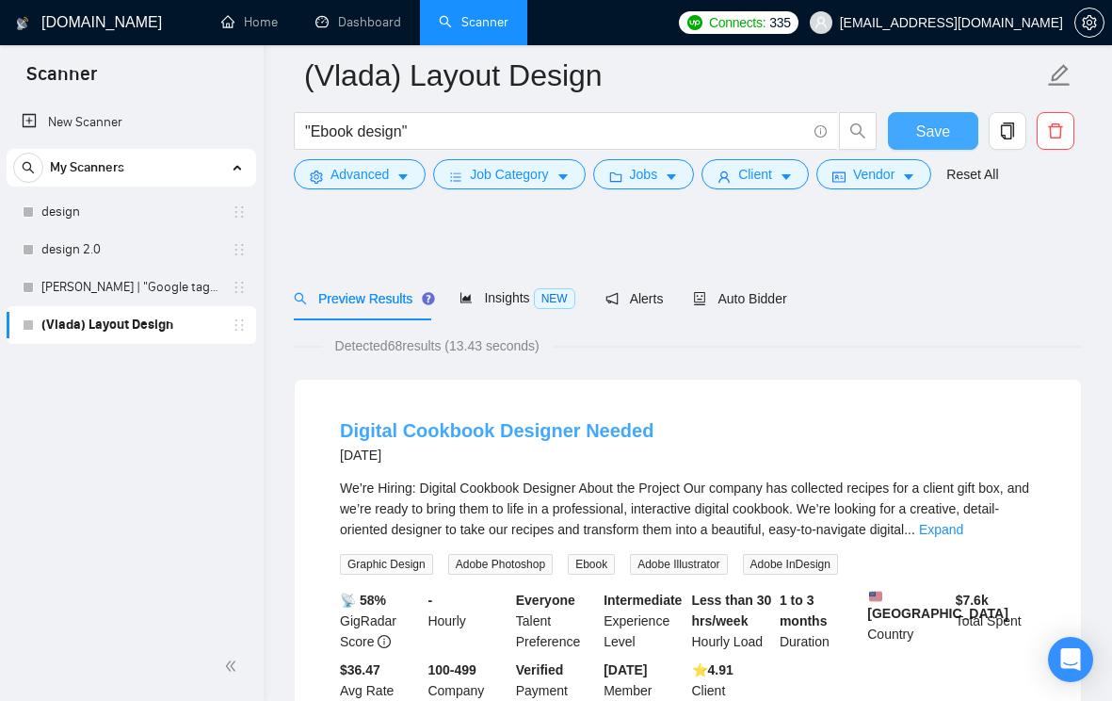
scroll to position [164, 0]
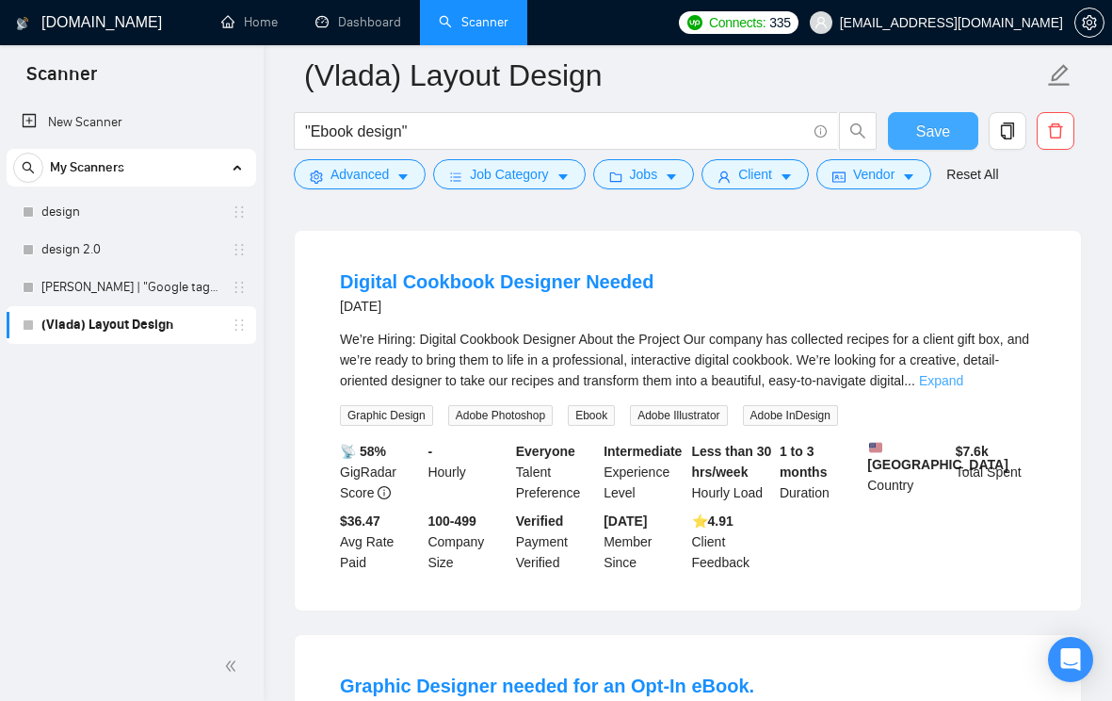
click at [964, 380] on link "Expand" at bounding box center [941, 380] width 44 height 15
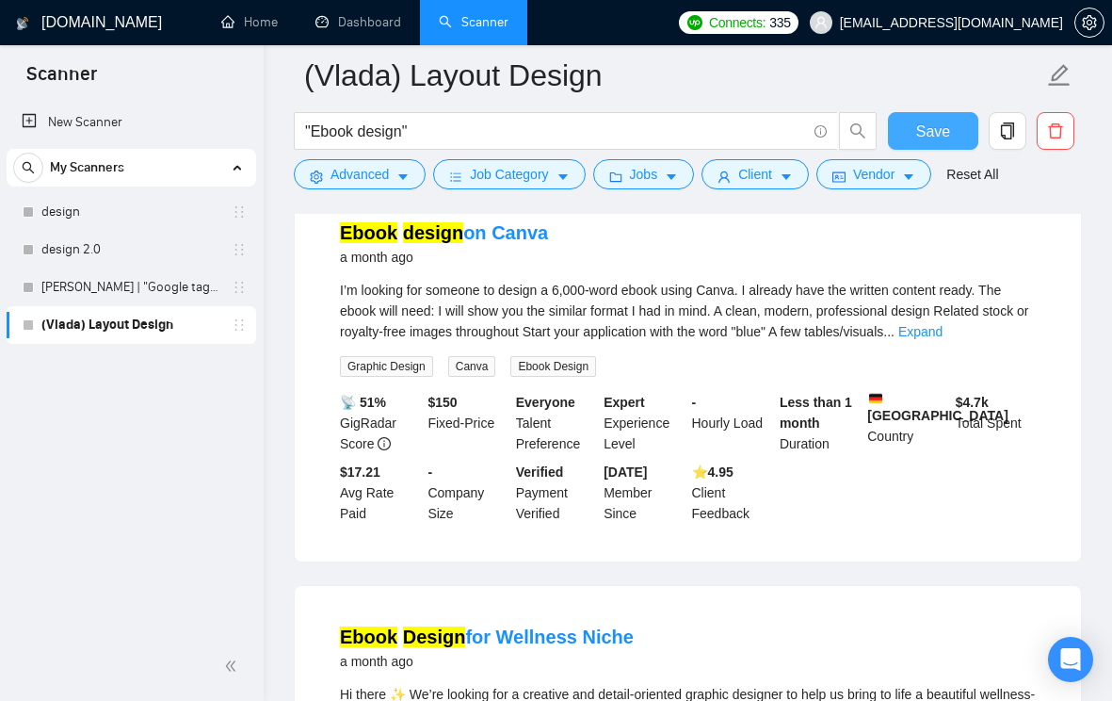
scroll to position [1210, 0]
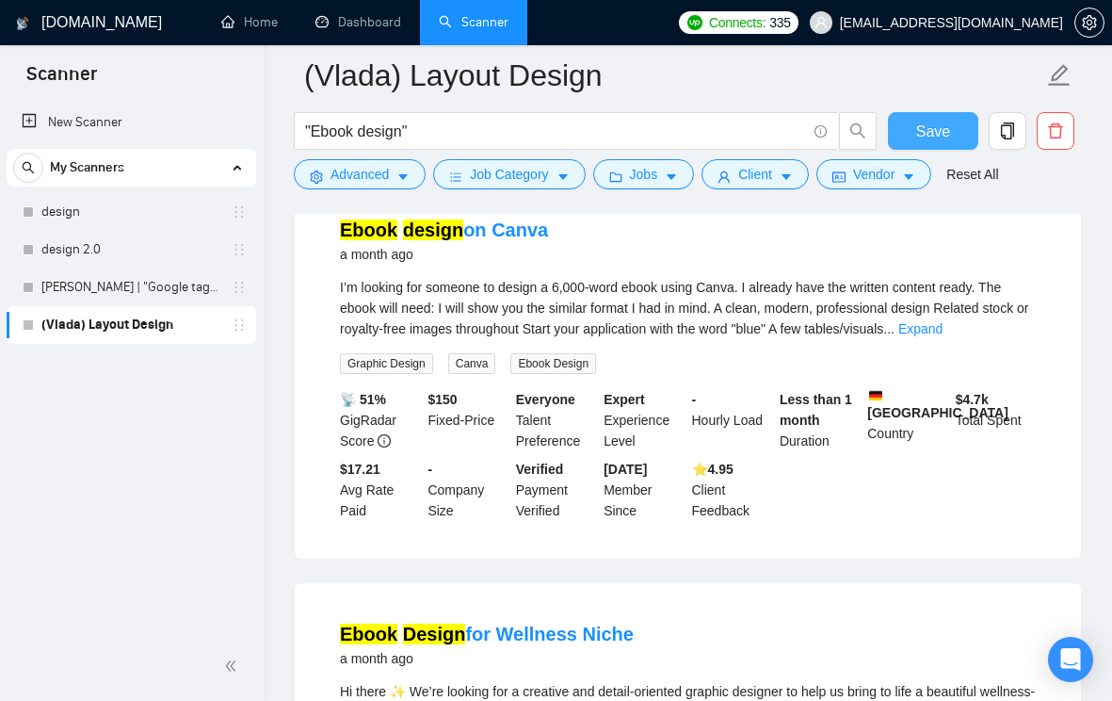
click at [943, 336] on link "Expand" at bounding box center [921, 328] width 44 height 15
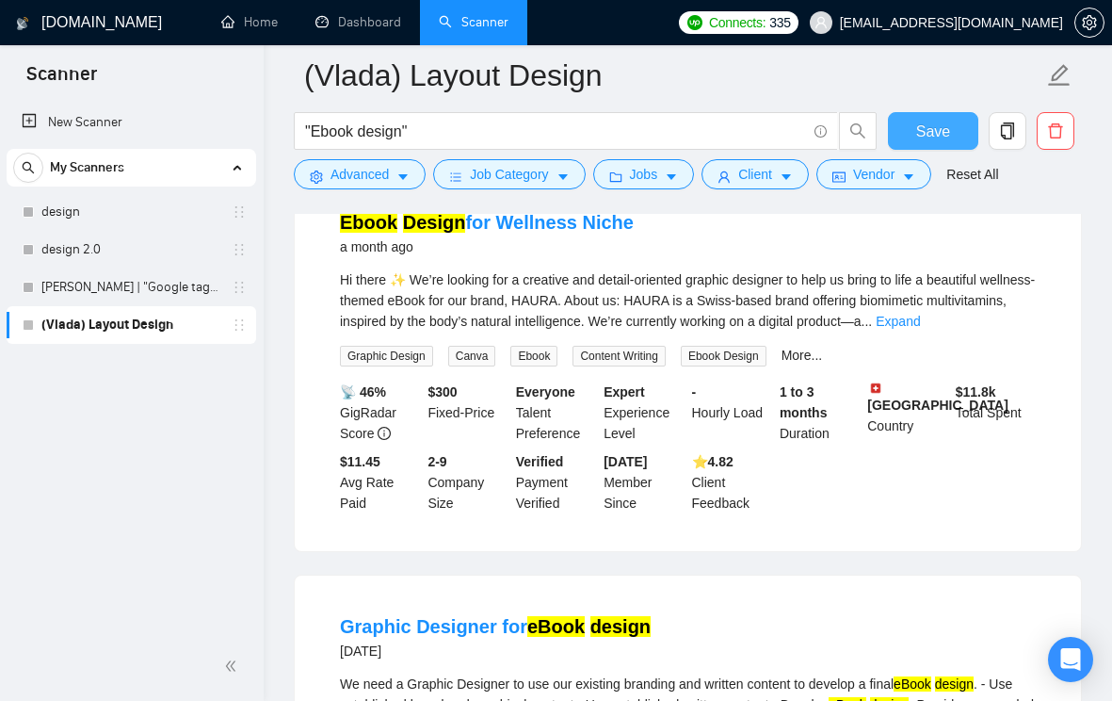
scroll to position [1644, 0]
click at [920, 328] on link "Expand" at bounding box center [898, 320] width 44 height 15
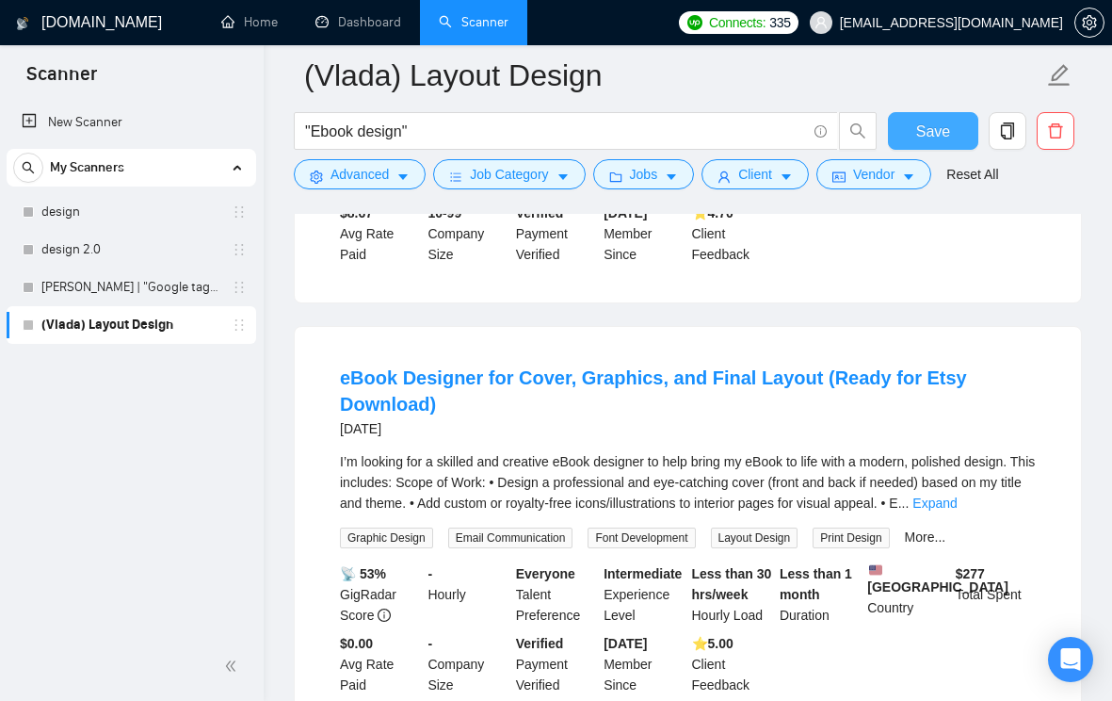
scroll to position [2606, 0]
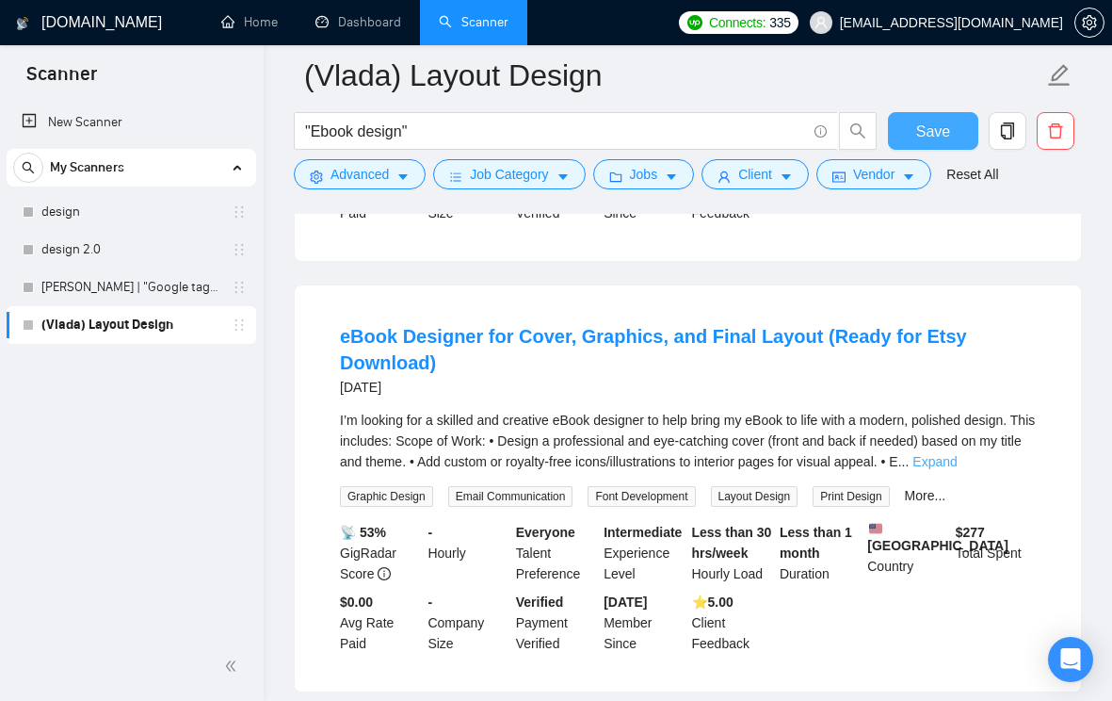
click at [957, 469] on link "Expand" at bounding box center [935, 461] width 44 height 15
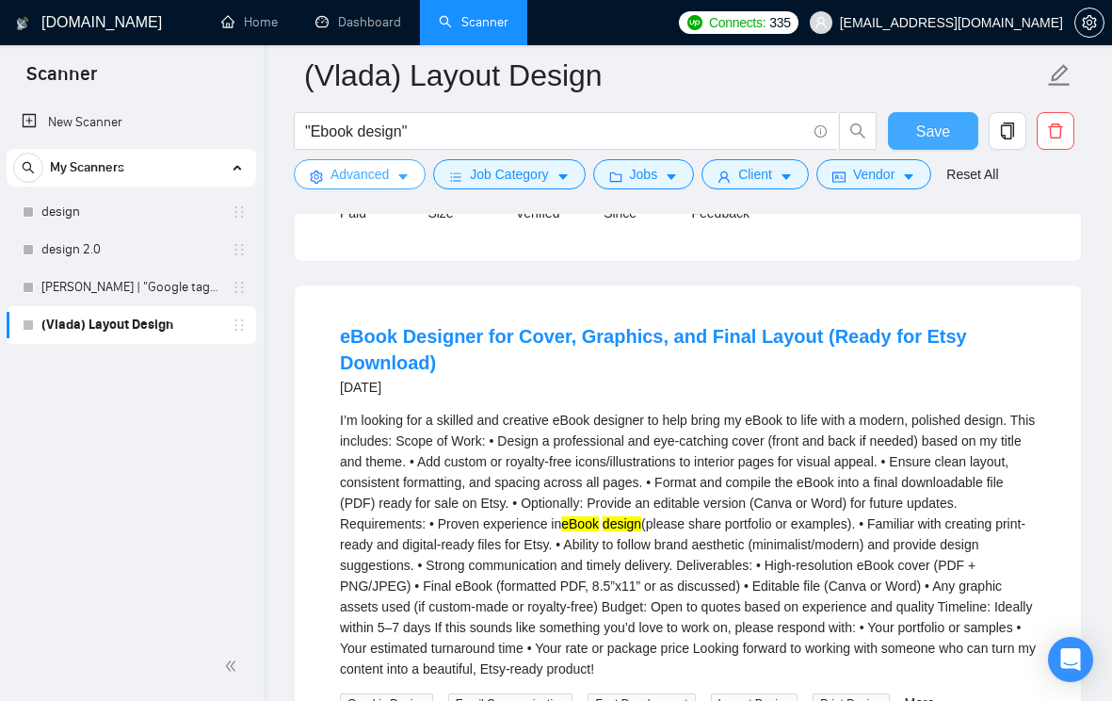
click at [393, 182] on button "Advanced" at bounding box center [360, 174] width 132 height 30
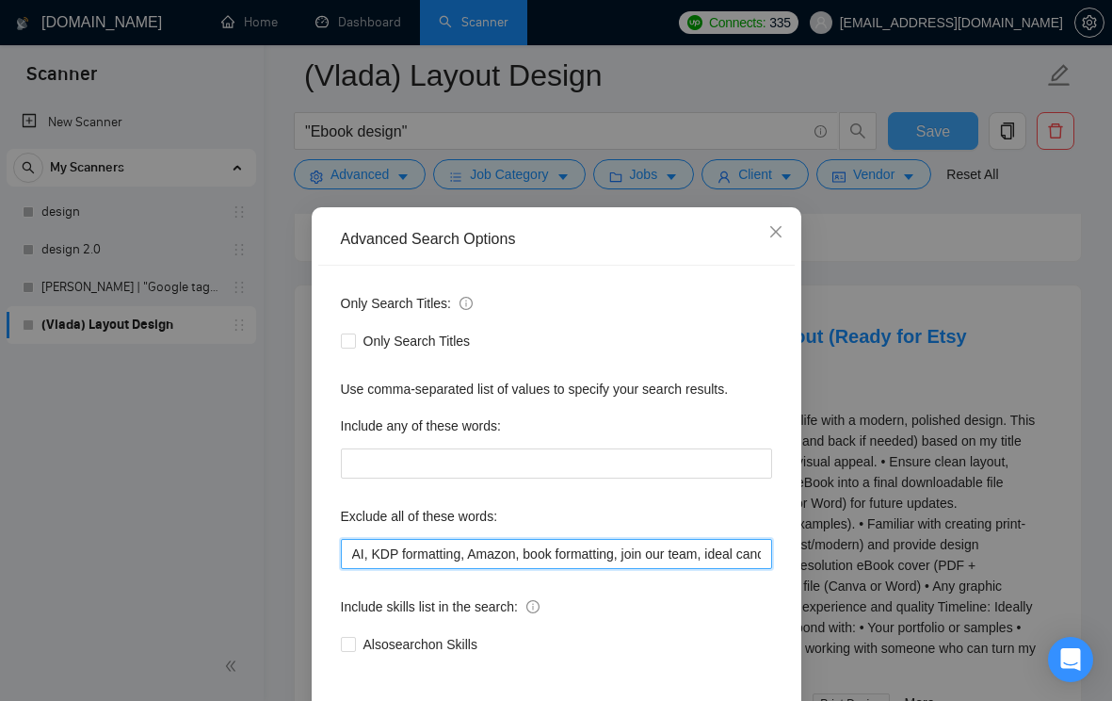
click at [355, 556] on input "AI, KDP formatting, Amazon, book formatting, join our team, ideal candidate, lo…" at bounding box center [556, 554] width 431 height 30
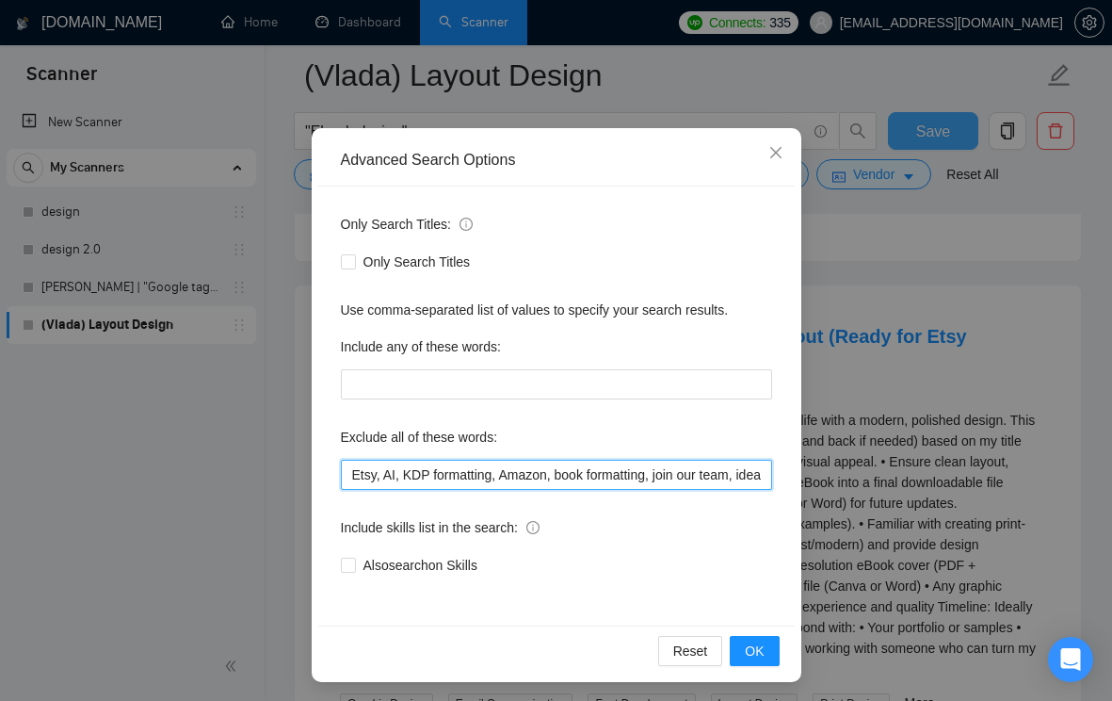
scroll to position [83, 0]
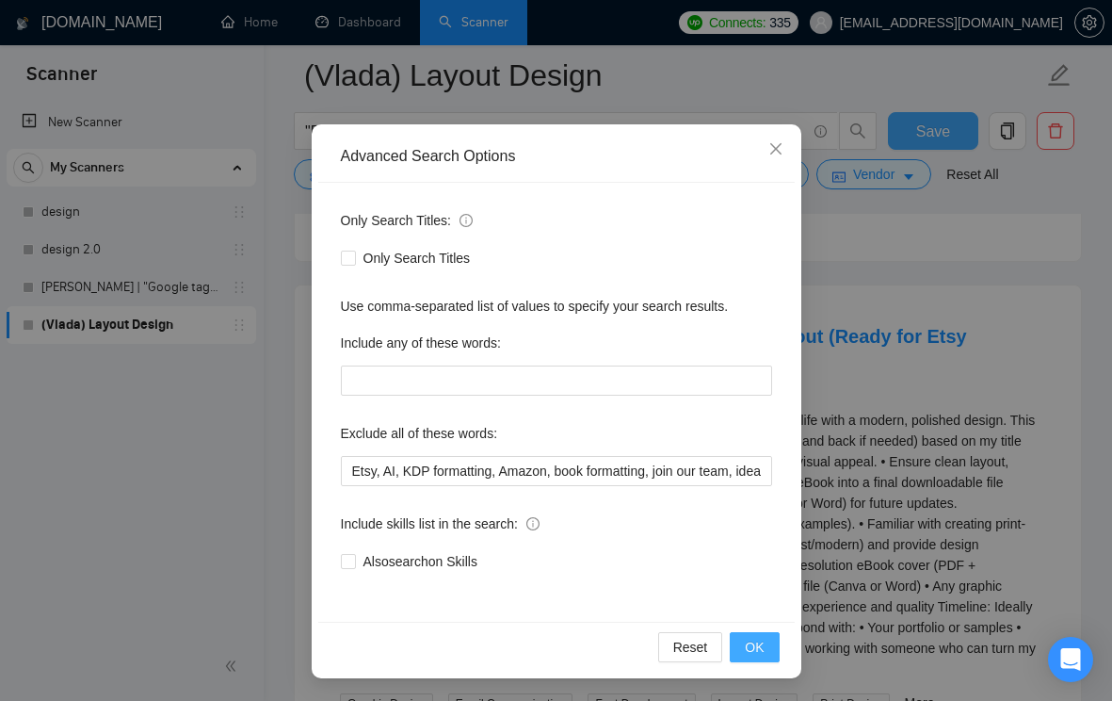
click at [760, 647] on span "OK" at bounding box center [754, 647] width 19 height 21
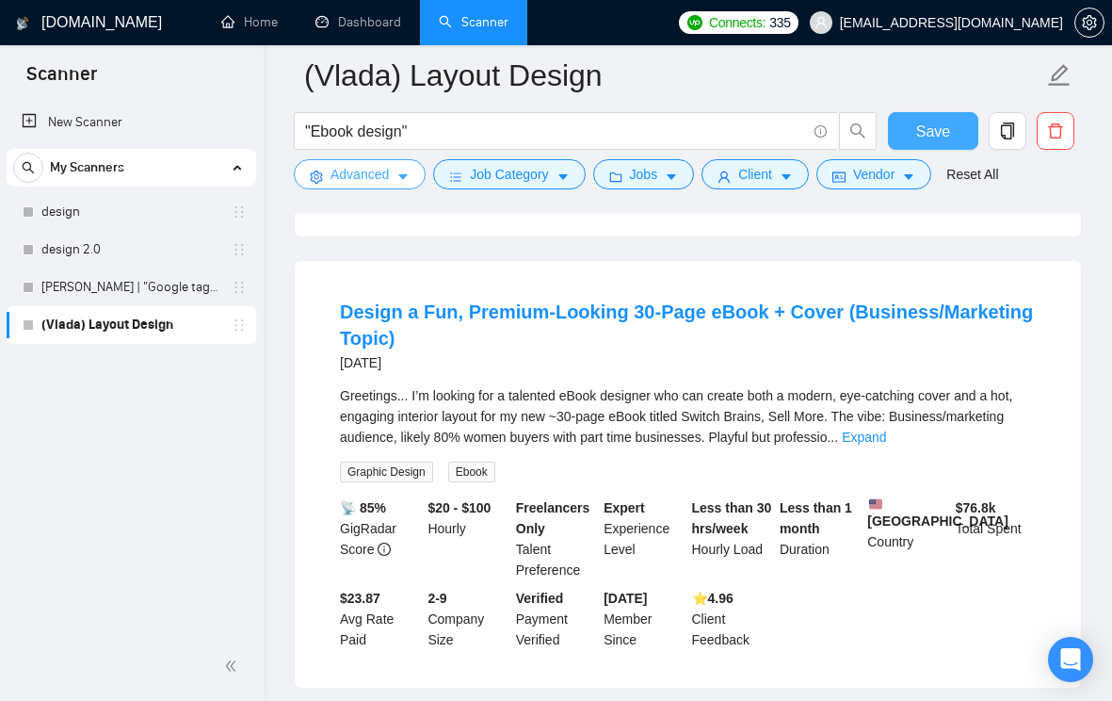
scroll to position [3775, 0]
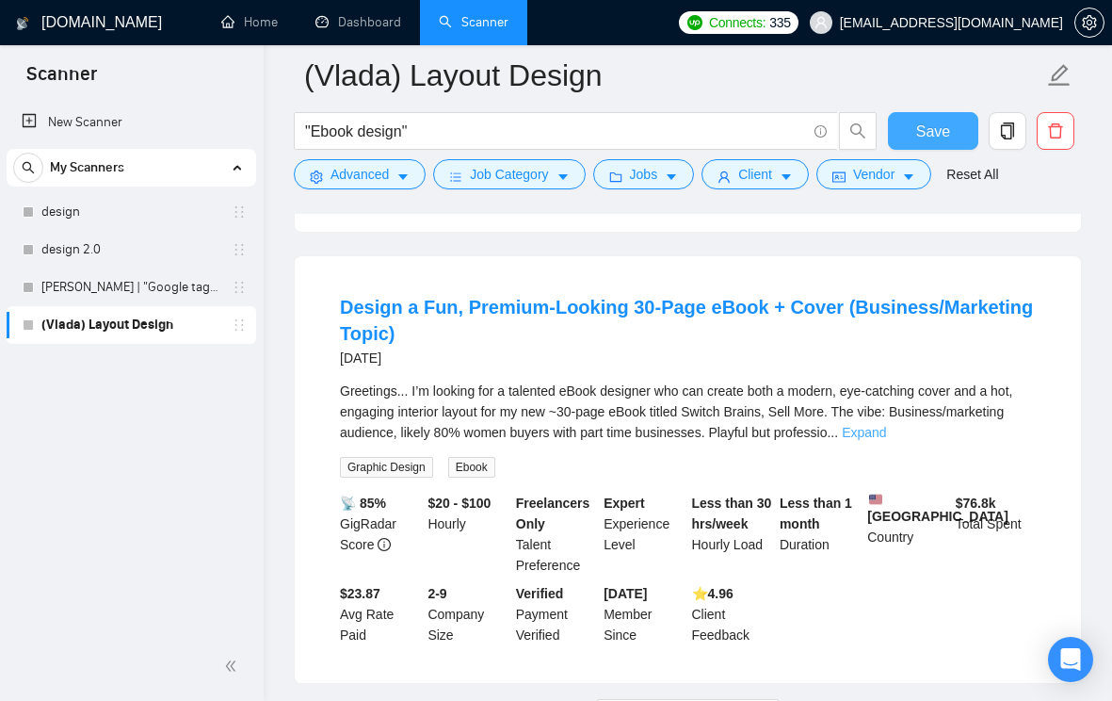
click at [886, 440] on link "Expand" at bounding box center [864, 432] width 44 height 15
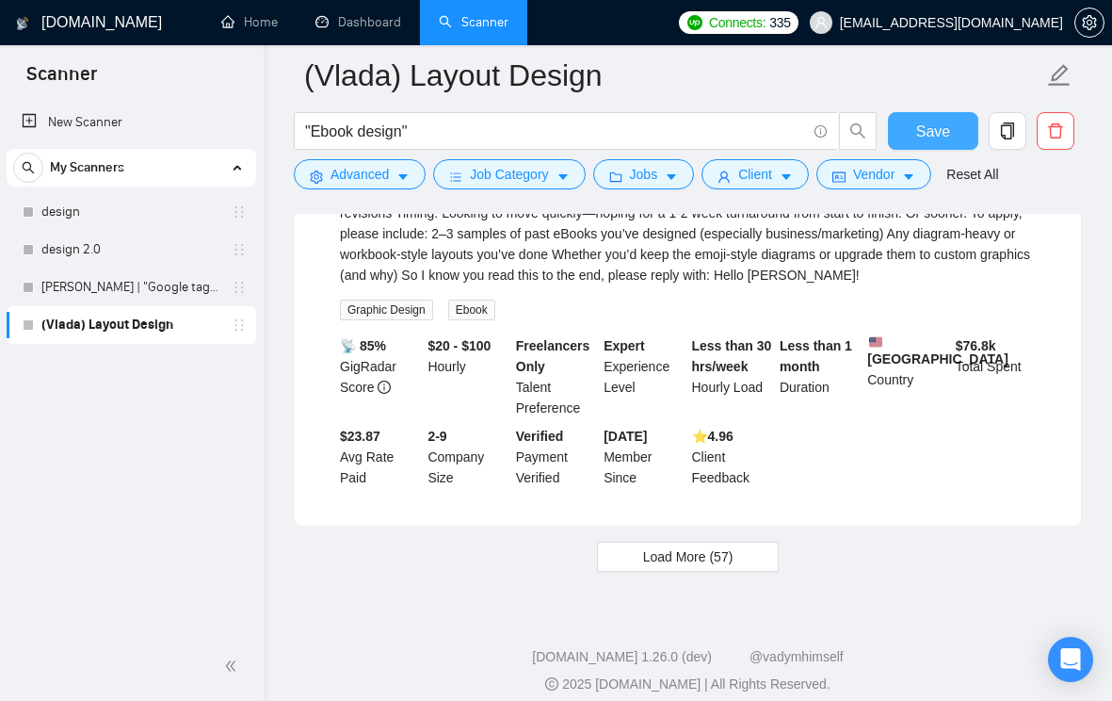
scroll to position [4300, 0]
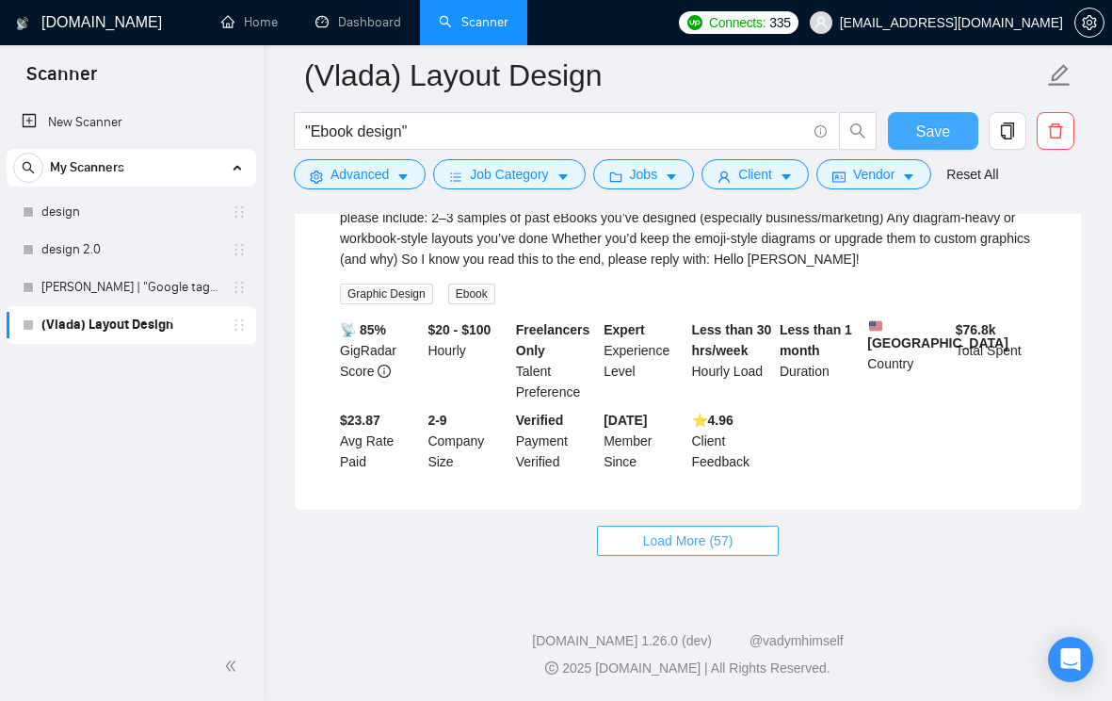
click at [764, 548] on button "Load More (57)" at bounding box center [688, 541] width 183 height 30
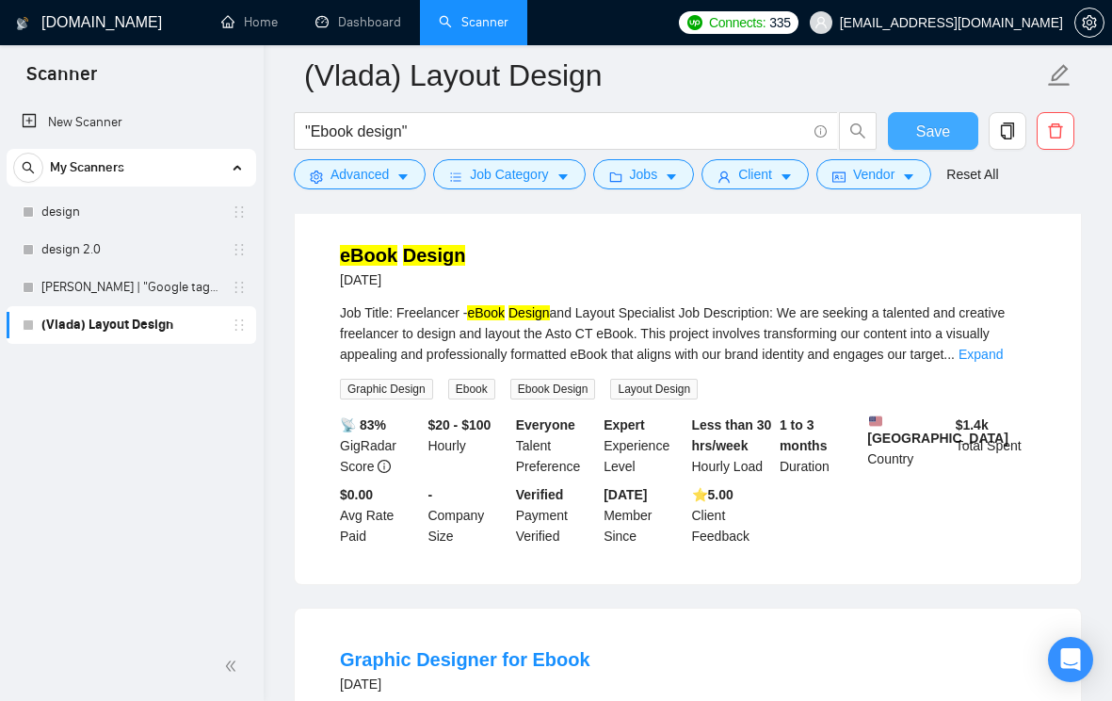
scroll to position [4553, 0]
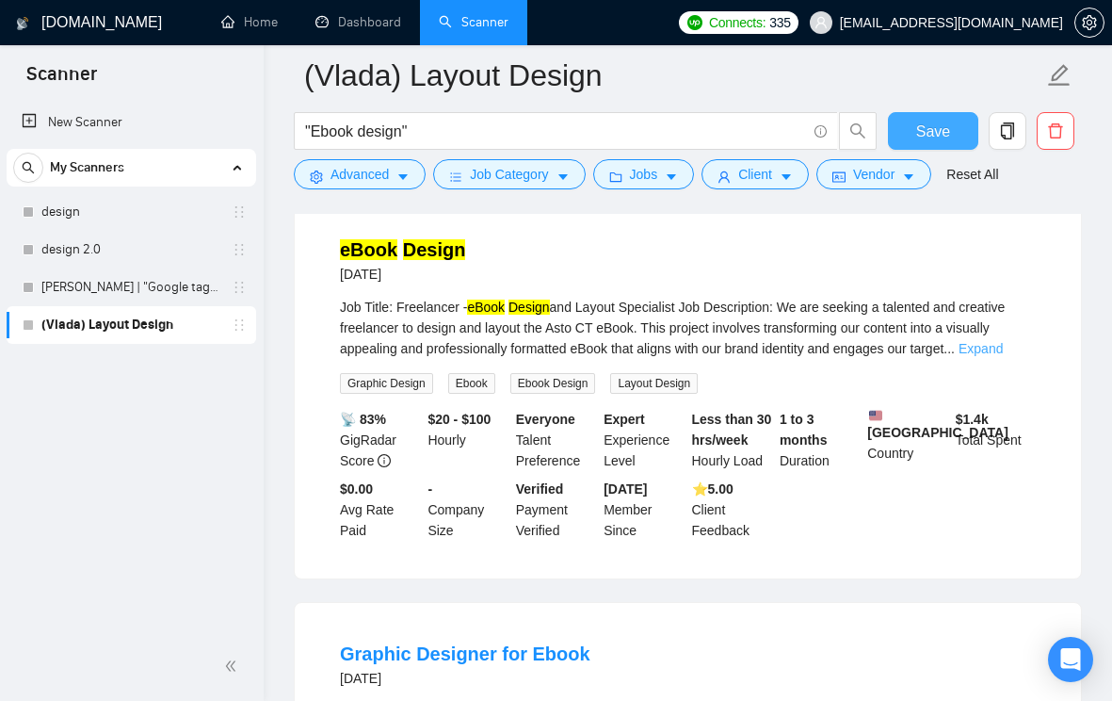
click at [1003, 356] on link "Expand" at bounding box center [981, 348] width 44 height 15
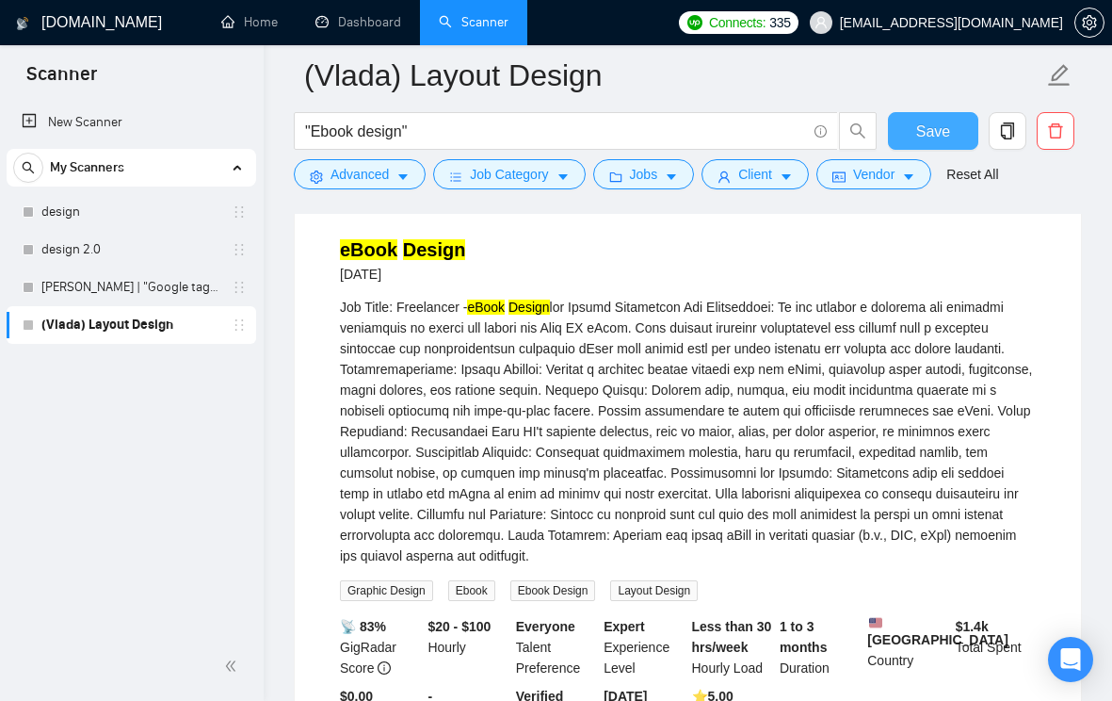
click at [425, 566] on div "Job Title: Freelancer - eBook Design" at bounding box center [688, 431] width 696 height 269
copy div "ePub"
click at [395, 172] on button "Advanced" at bounding box center [360, 174] width 132 height 30
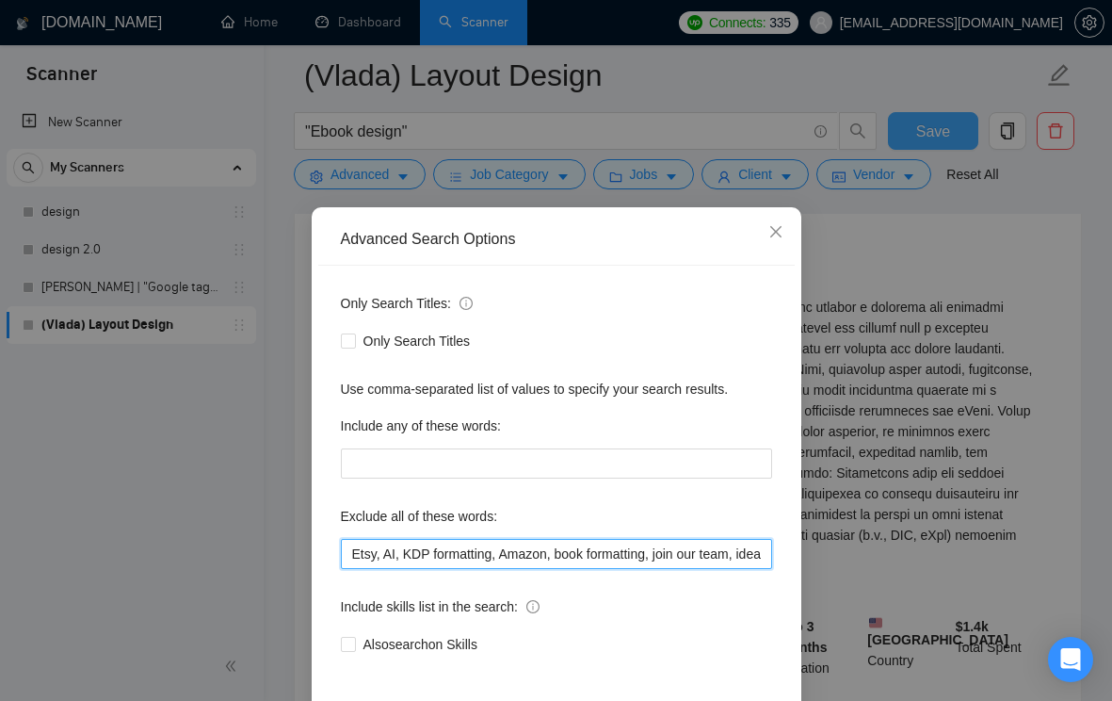
click at [353, 548] on input "Etsy, AI, KDP formatting, Amazon, book formatting, join our team, ideal candida…" at bounding box center [556, 554] width 431 height 30
paste input "ePub"
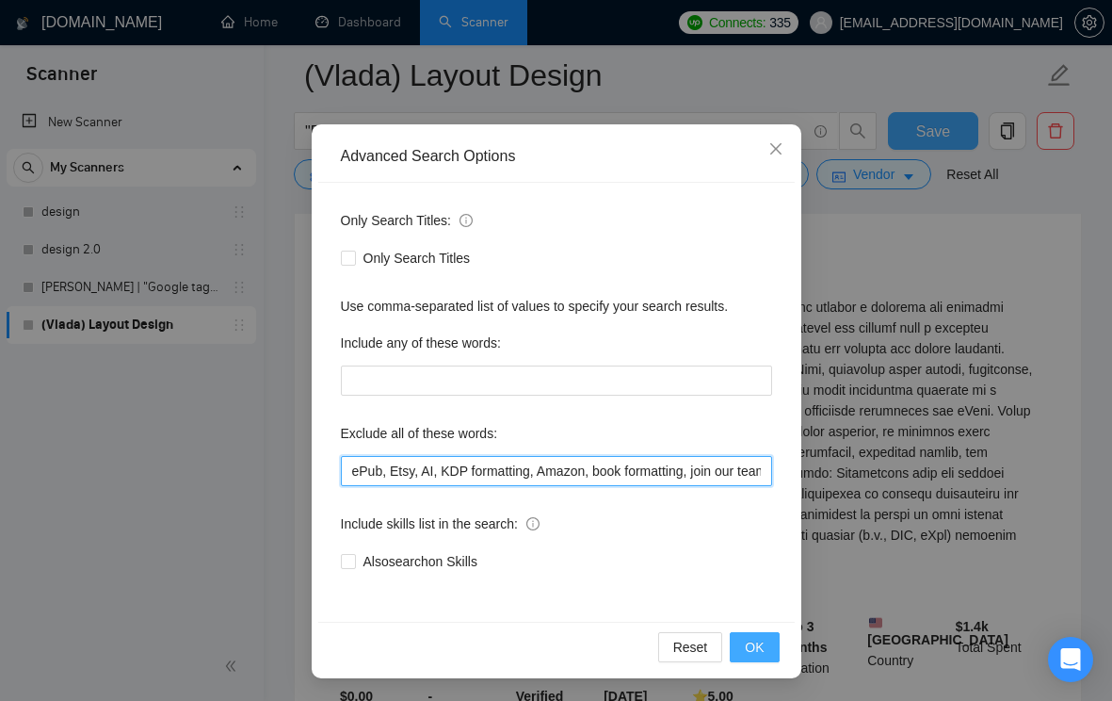
type input "ePub, Etsy, AI, KDP formatting, Amazon, book formatting, join our team, ideal c…"
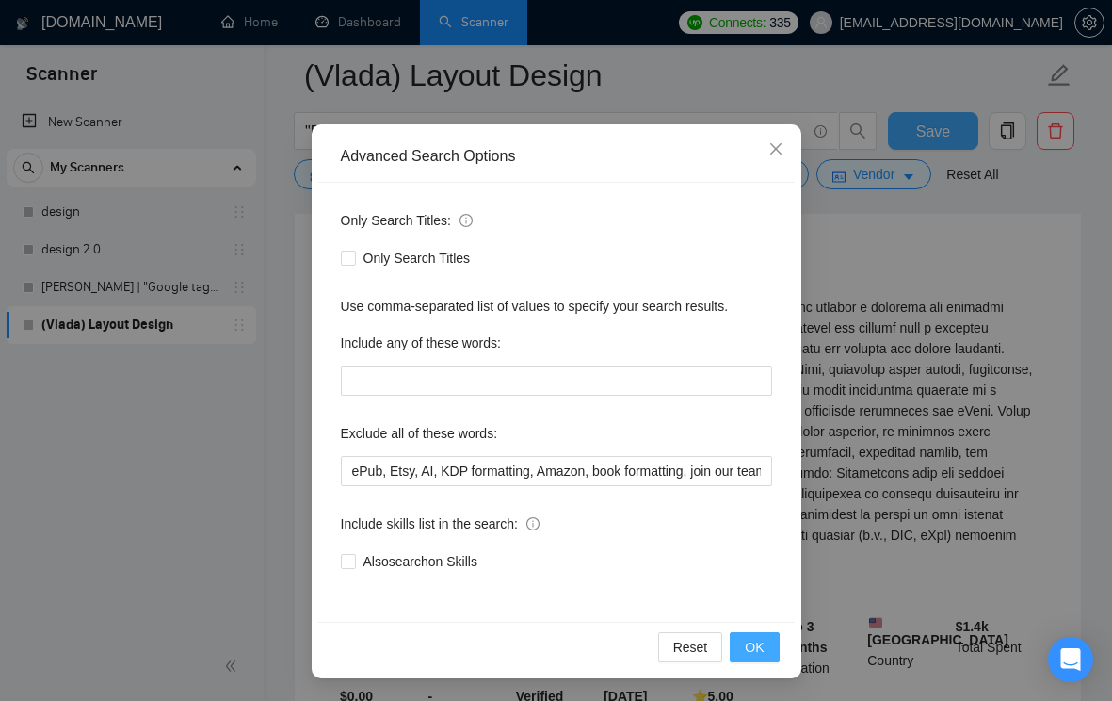
click at [752, 642] on span "OK" at bounding box center [754, 647] width 19 height 21
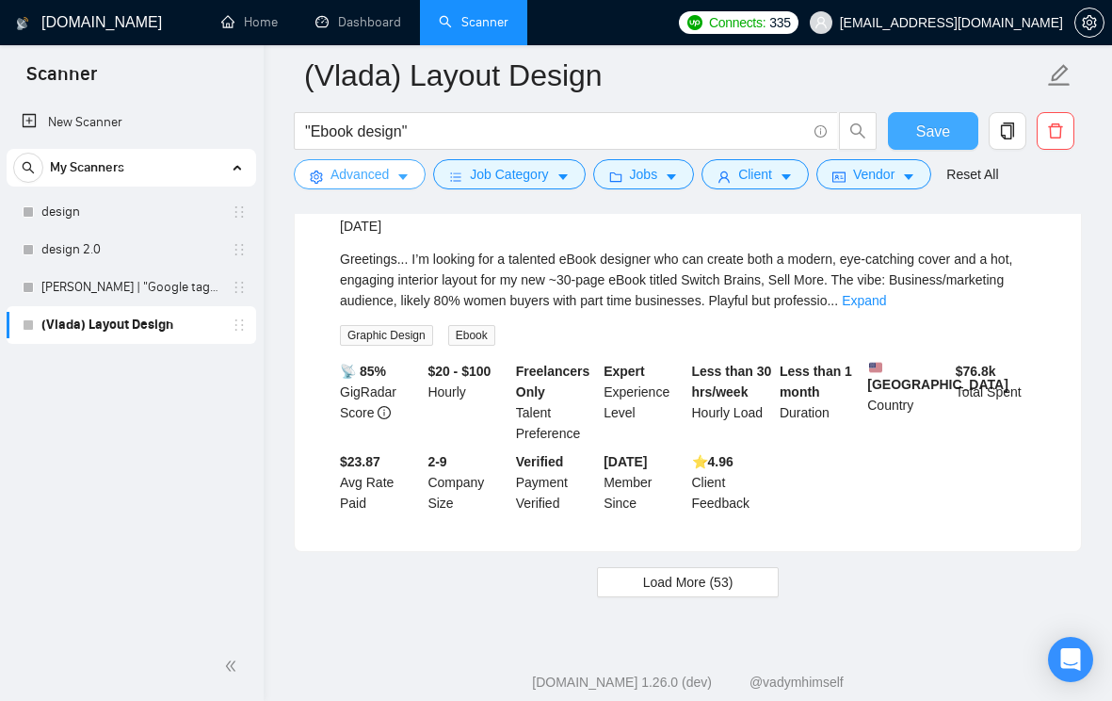
scroll to position [3976, 0]
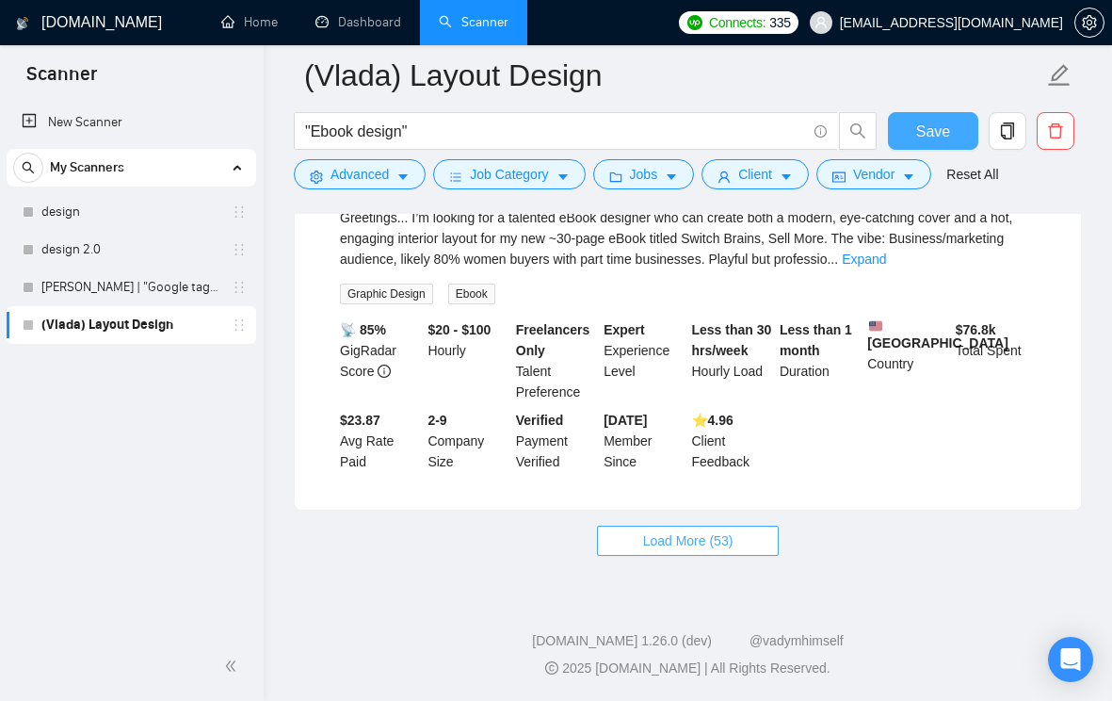
click at [669, 551] on span "Load More (53)" at bounding box center [688, 540] width 90 height 21
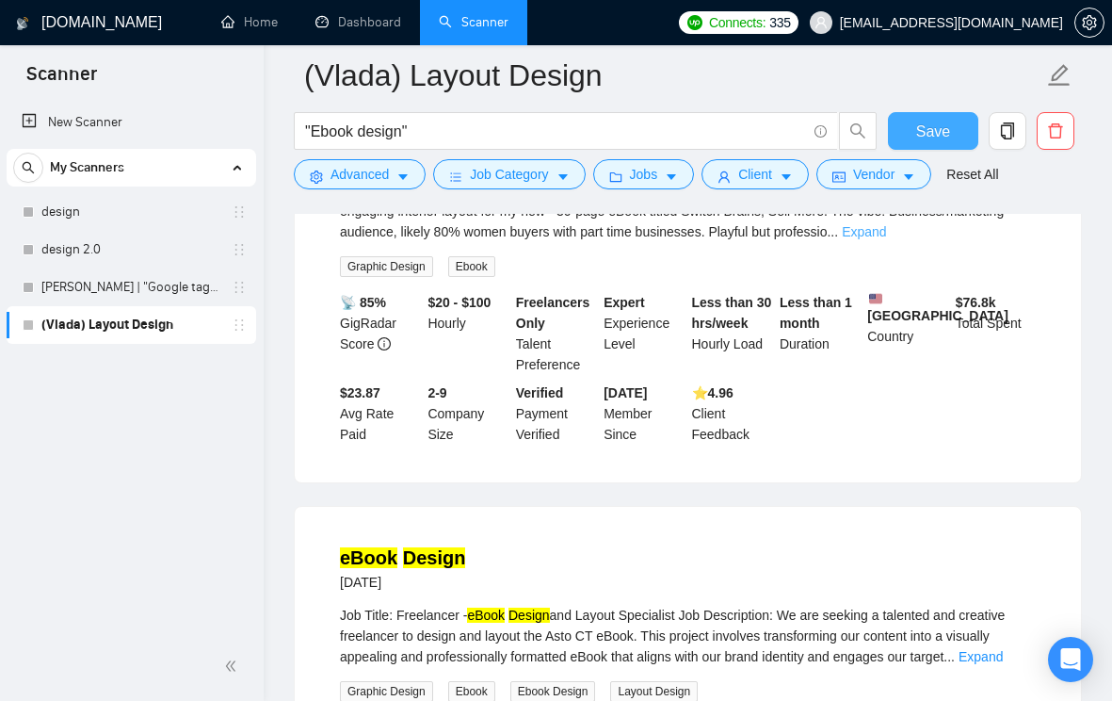
click at [886, 239] on link "Expand" at bounding box center [864, 231] width 44 height 15
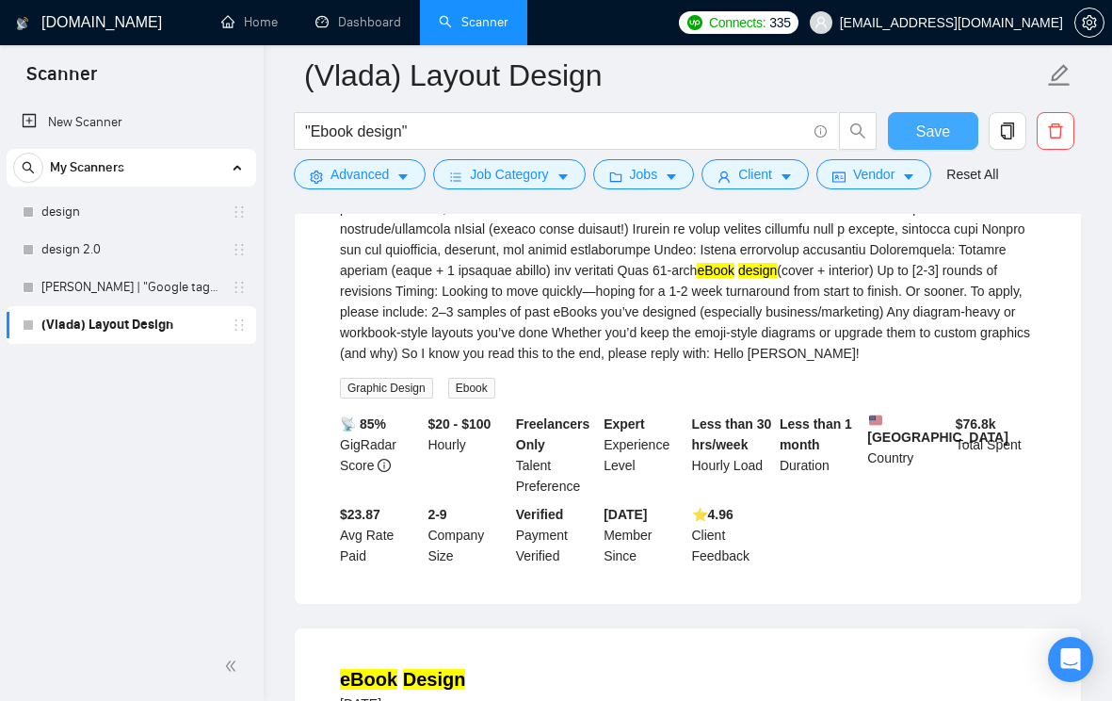
scroll to position [4639, 0]
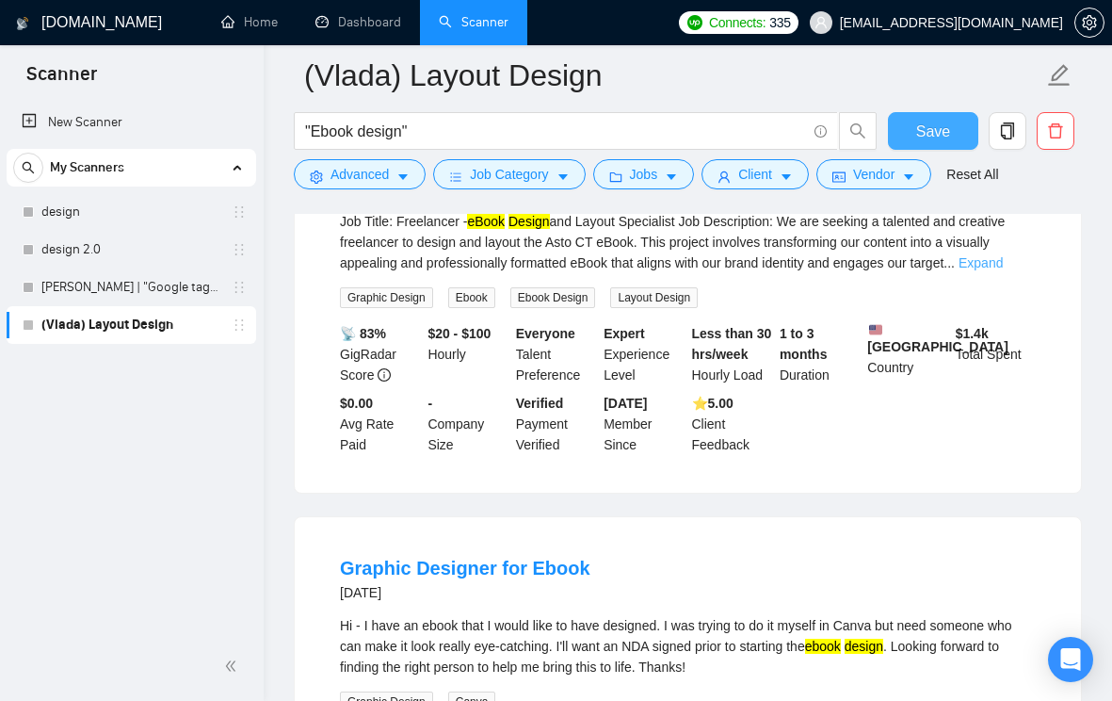
click at [1003, 270] on link "Expand" at bounding box center [981, 262] width 44 height 15
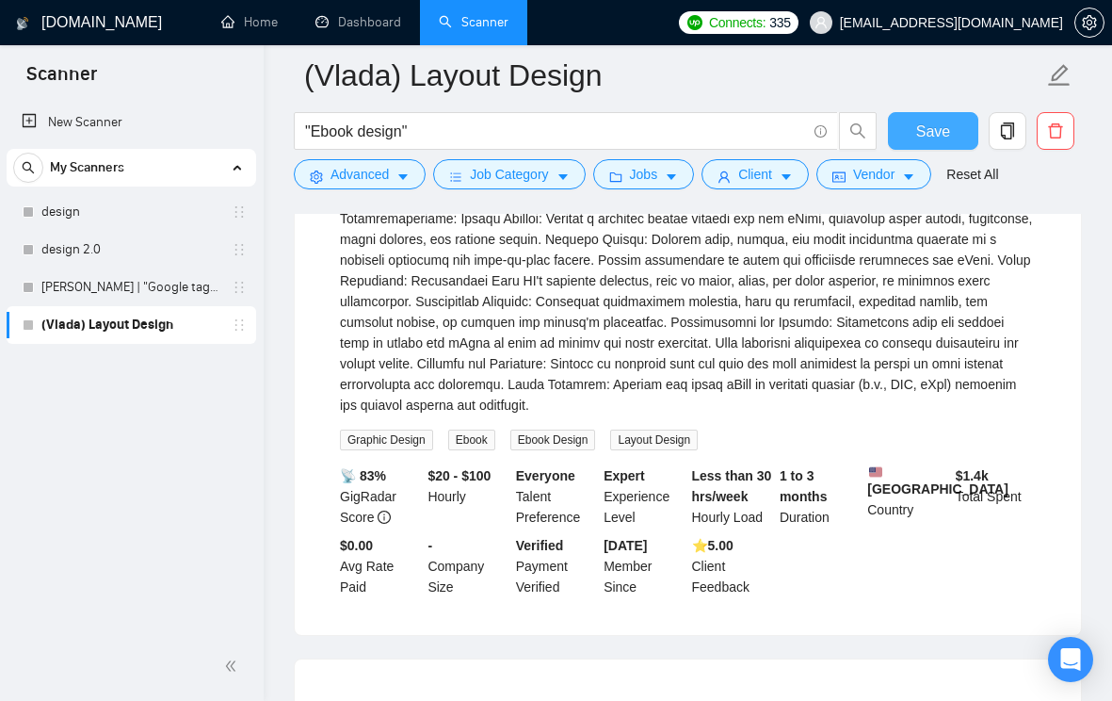
scroll to position [4717, 0]
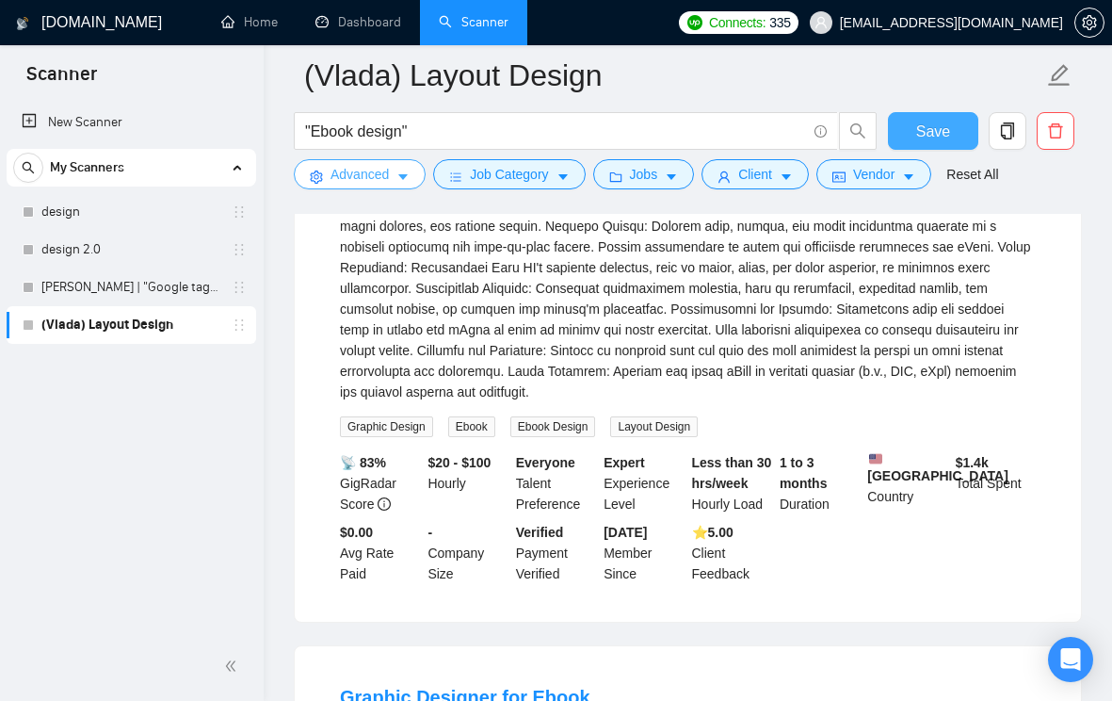
click at [409, 186] on button "Advanced" at bounding box center [360, 174] width 132 height 30
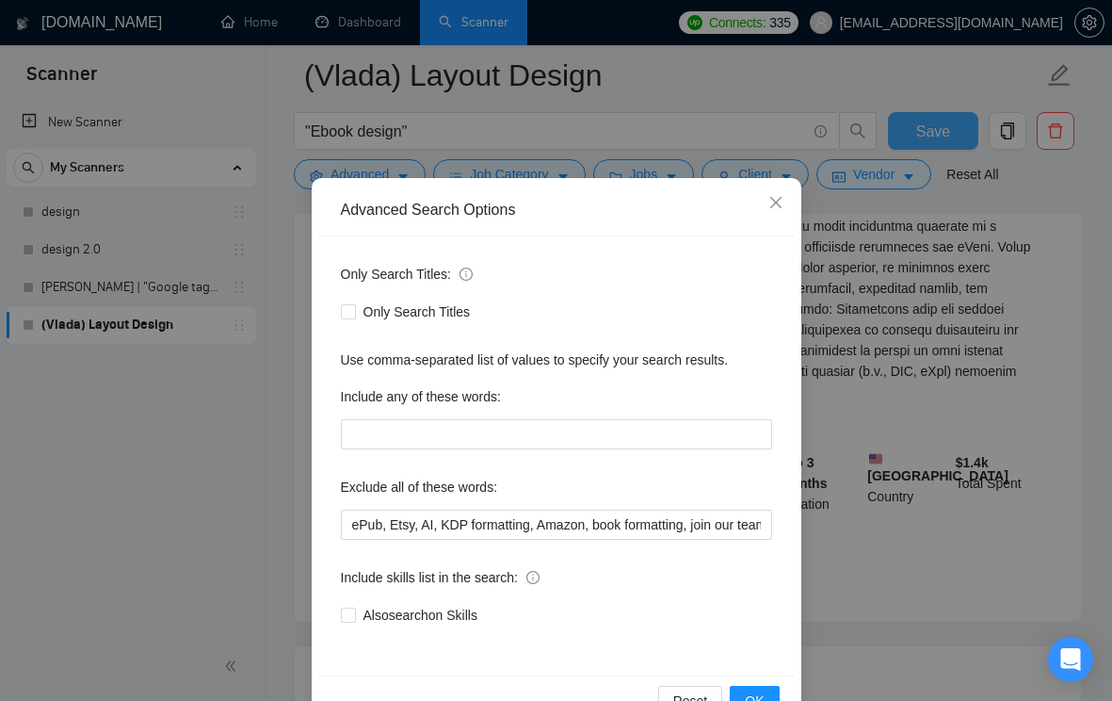
scroll to position [83, 0]
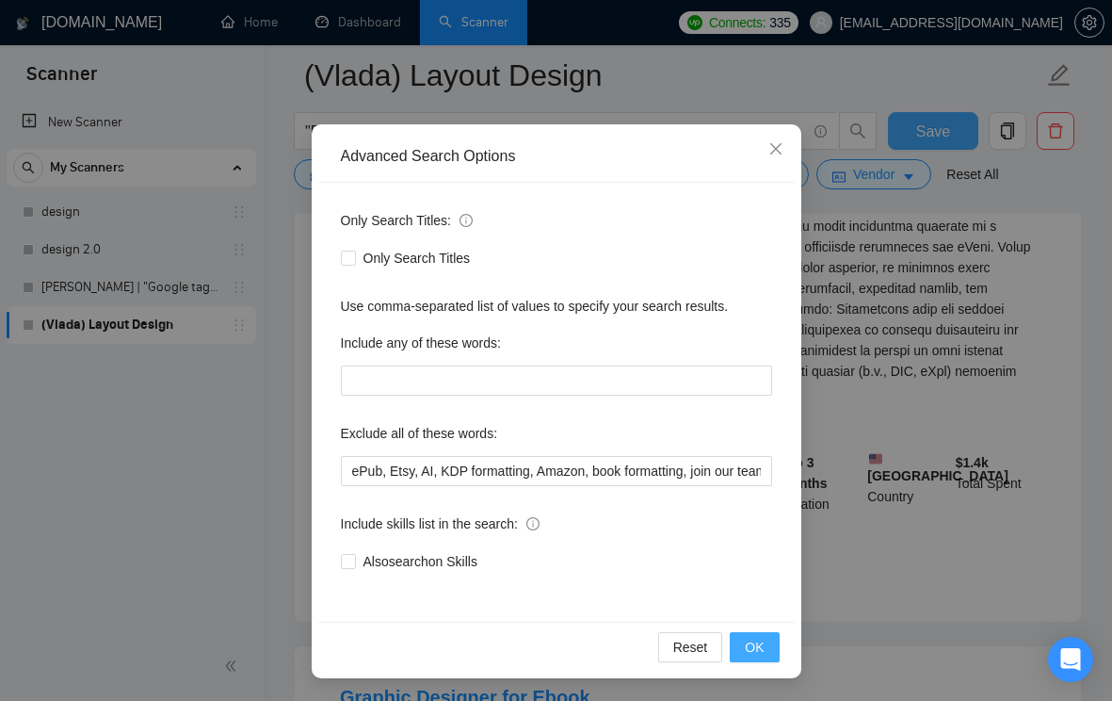
click at [747, 651] on span "OK" at bounding box center [754, 647] width 19 height 21
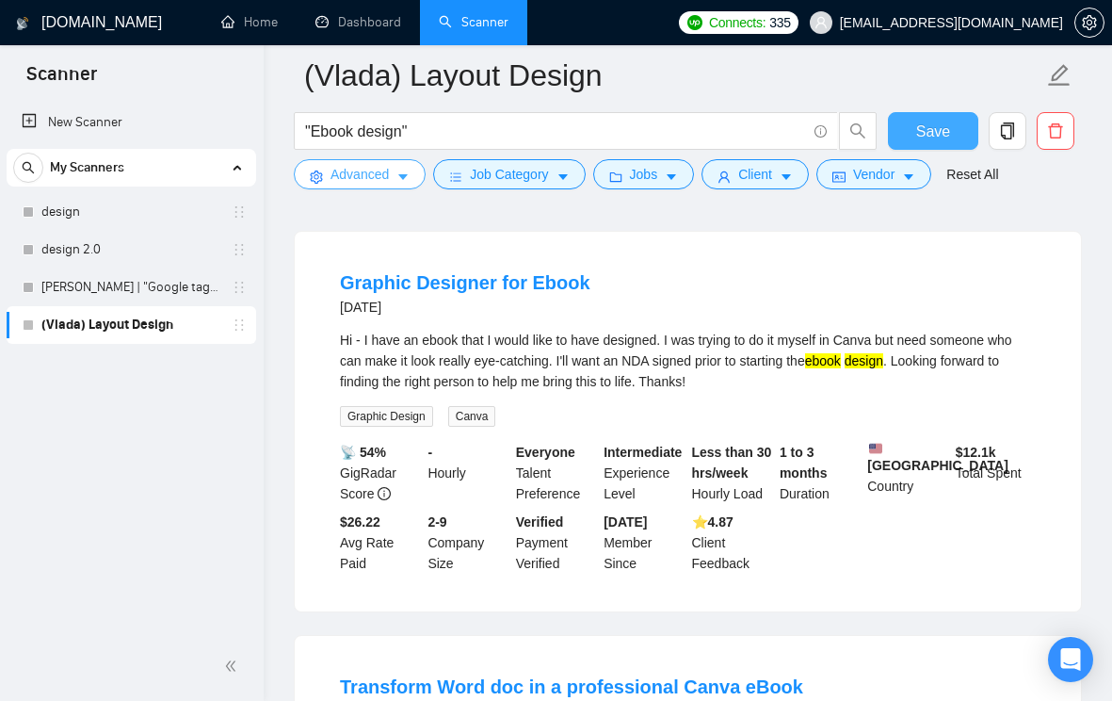
scroll to position [5629, 0]
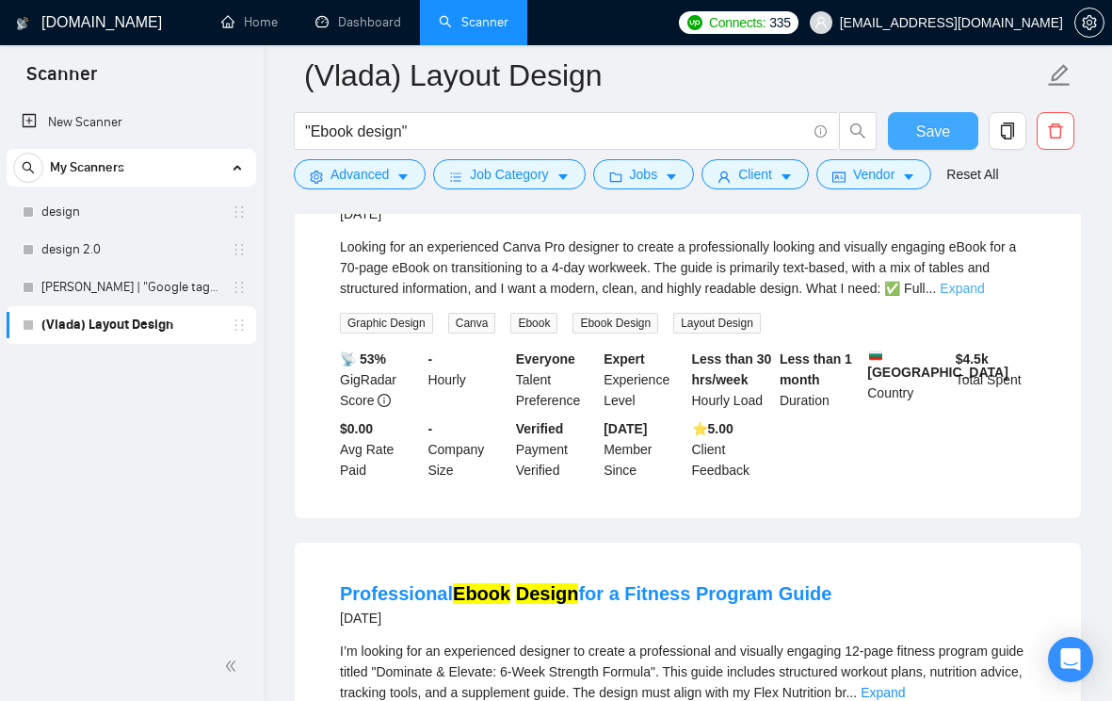
click at [984, 296] on link "Expand" at bounding box center [962, 288] width 44 height 15
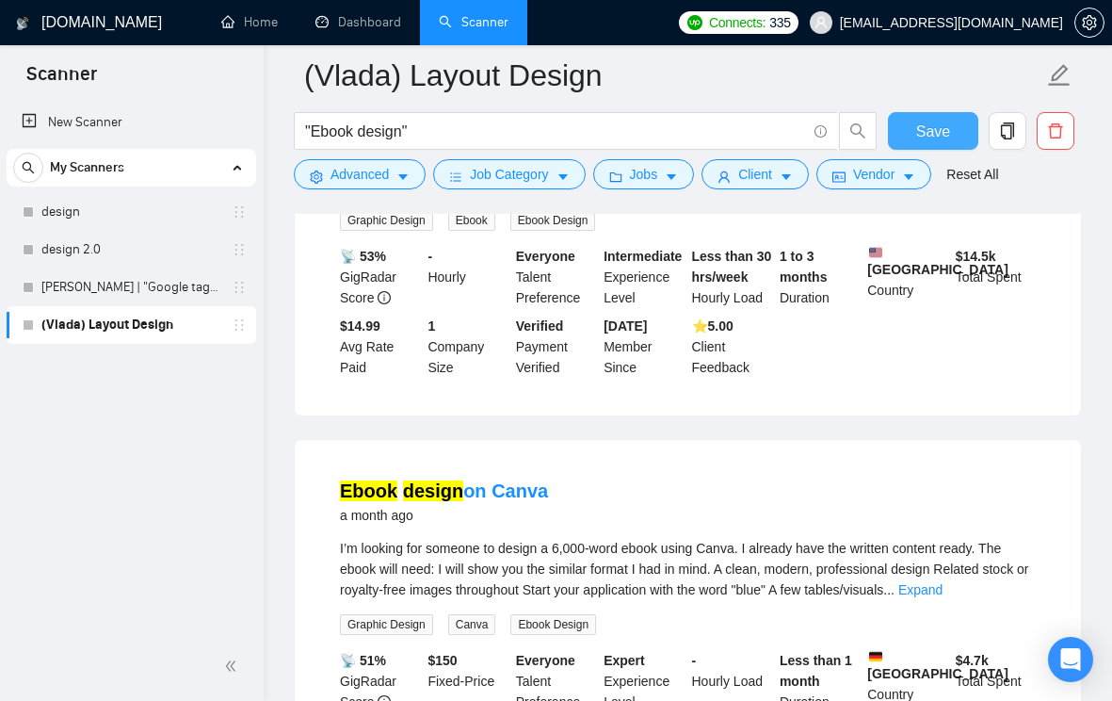
scroll to position [0, 0]
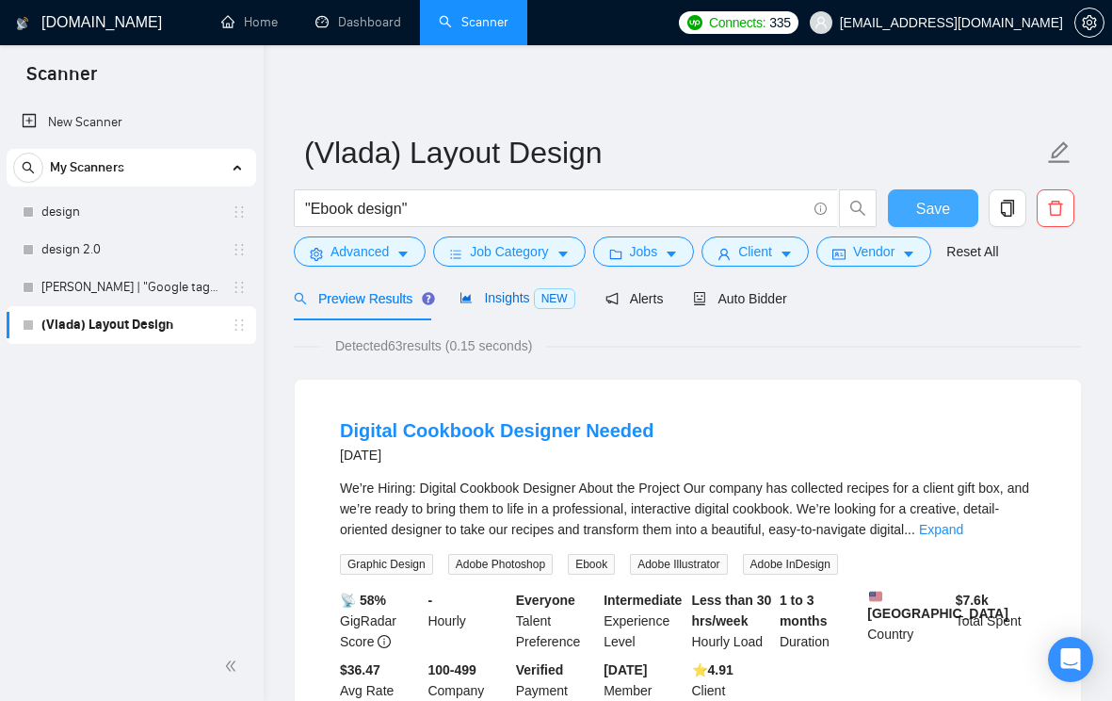
click at [499, 292] on span "Insights NEW" at bounding box center [517, 297] width 115 height 15
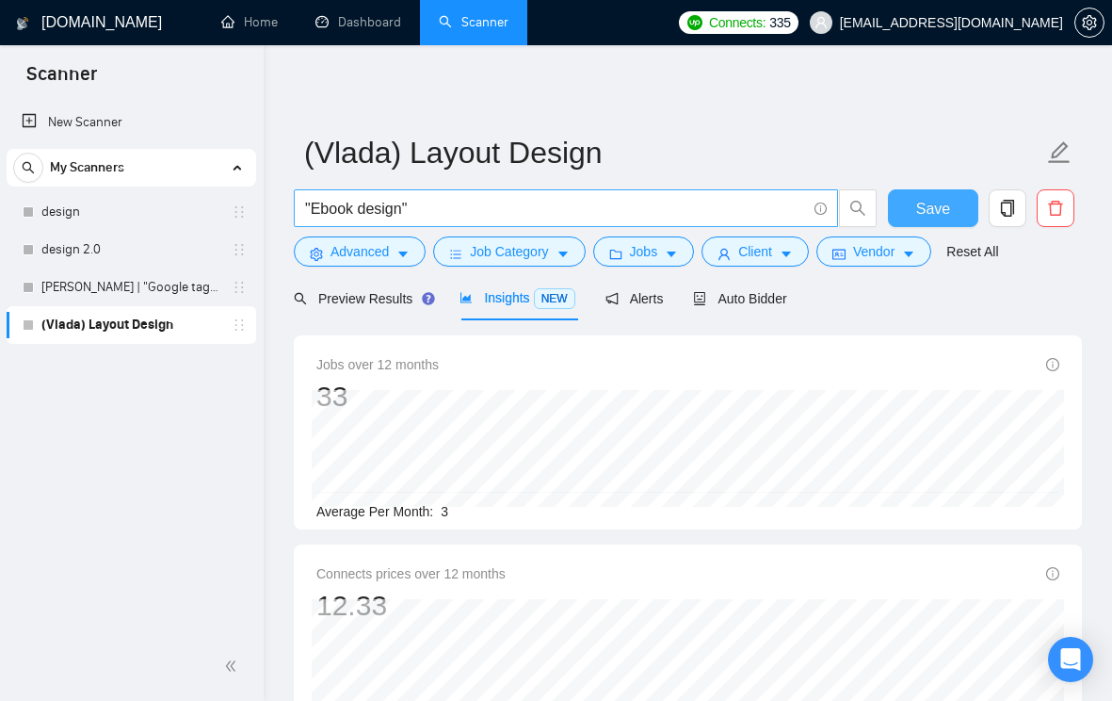
click at [307, 207] on input ""Ebook design"" at bounding box center [555, 209] width 501 height 24
paste input "ePub"
paste input ""Layout design" | "Editorial design""
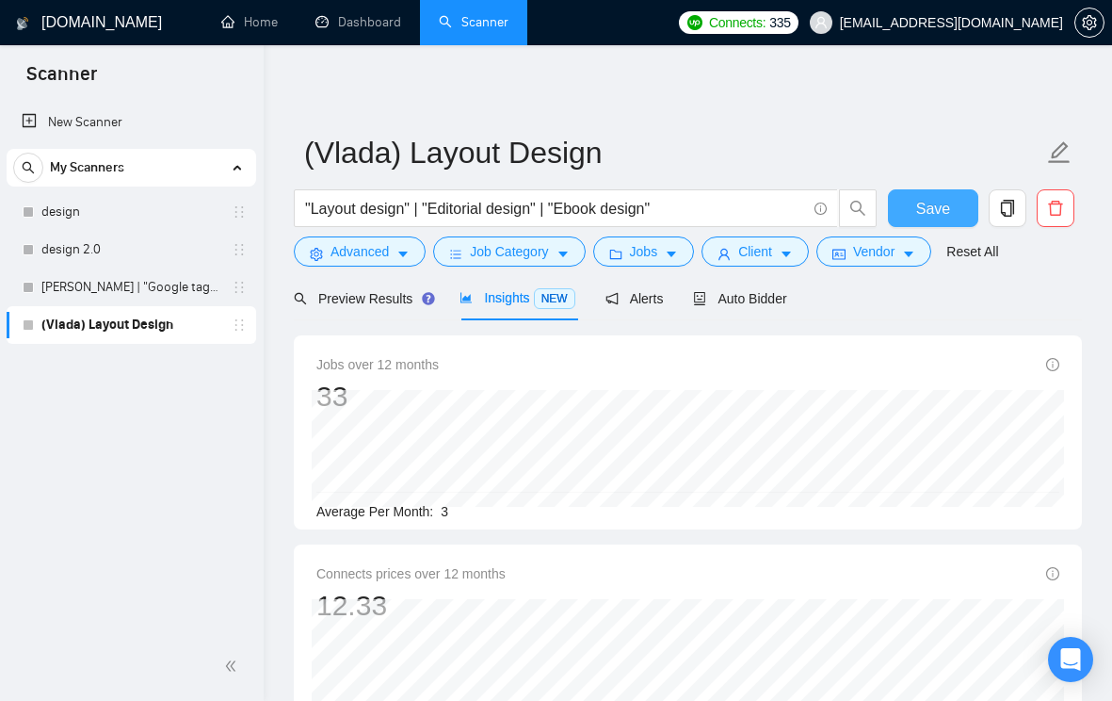
click at [916, 214] on button "Save" at bounding box center [933, 208] width 91 height 38
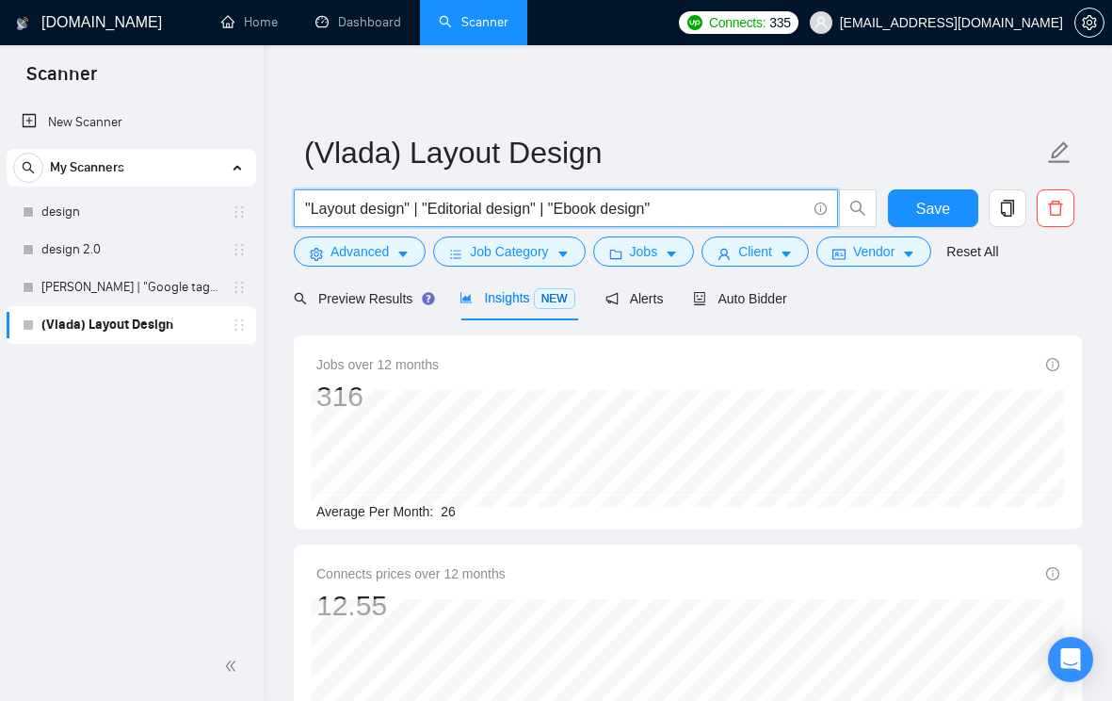
click at [605, 213] on input ""Layout design" | "Editorial design" | "Ebook design"" at bounding box center [555, 209] width 501 height 24
click at [695, 219] on input ""Layout design" | "Editorial design" | "Ebook design"" at bounding box center [555, 209] width 501 height 24
drag, startPoint x: 682, startPoint y: 207, endPoint x: 313, endPoint y: 209, distance: 369.2
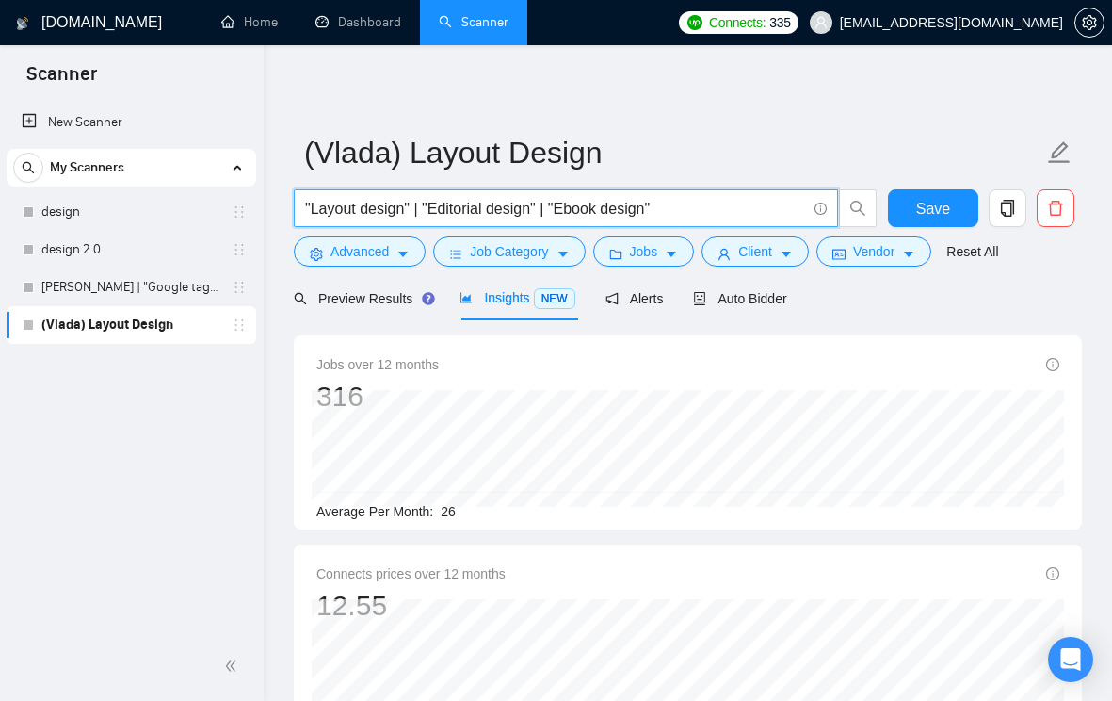
click at [313, 209] on input ""Layout design" | "Editorial design" | "Ebook design"" at bounding box center [555, 209] width 501 height 24
click at [928, 214] on span "Save" at bounding box center [933, 209] width 34 height 24
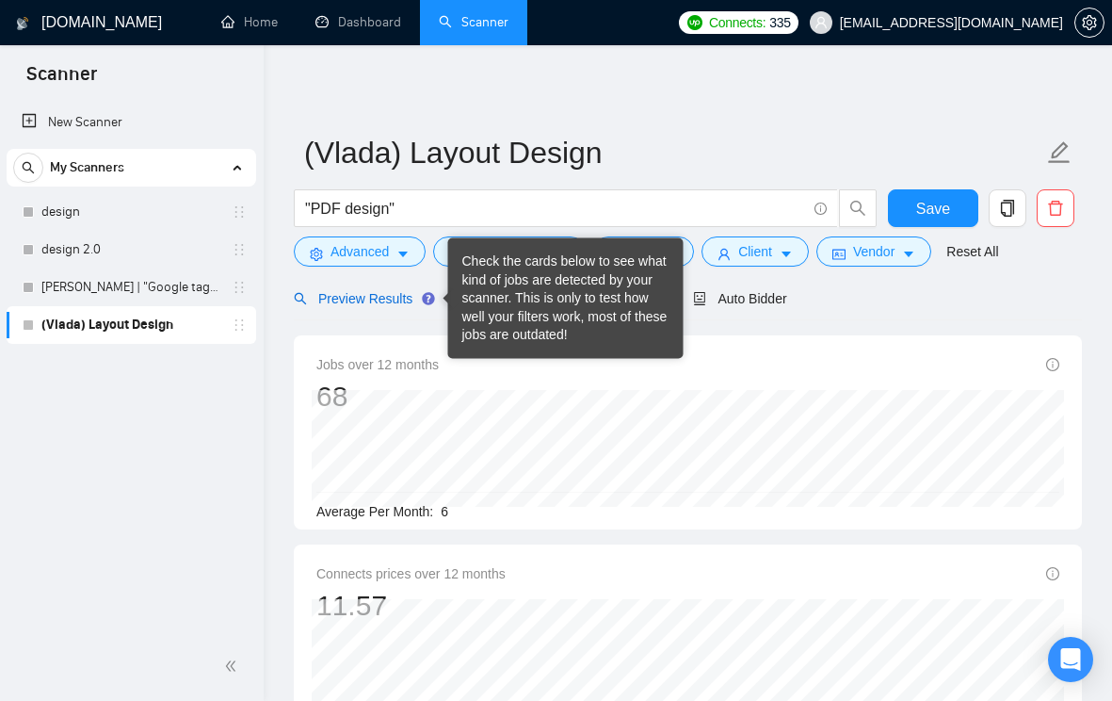
click at [394, 301] on span "Preview Results" at bounding box center [362, 298] width 136 height 15
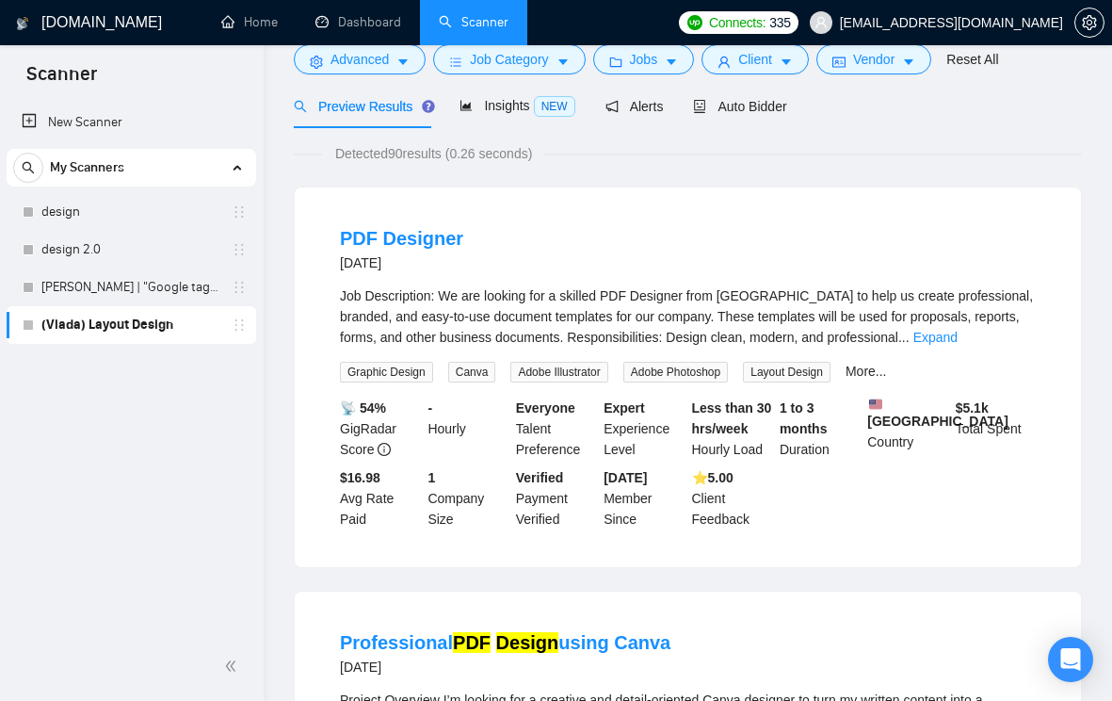
scroll to position [203, 0]
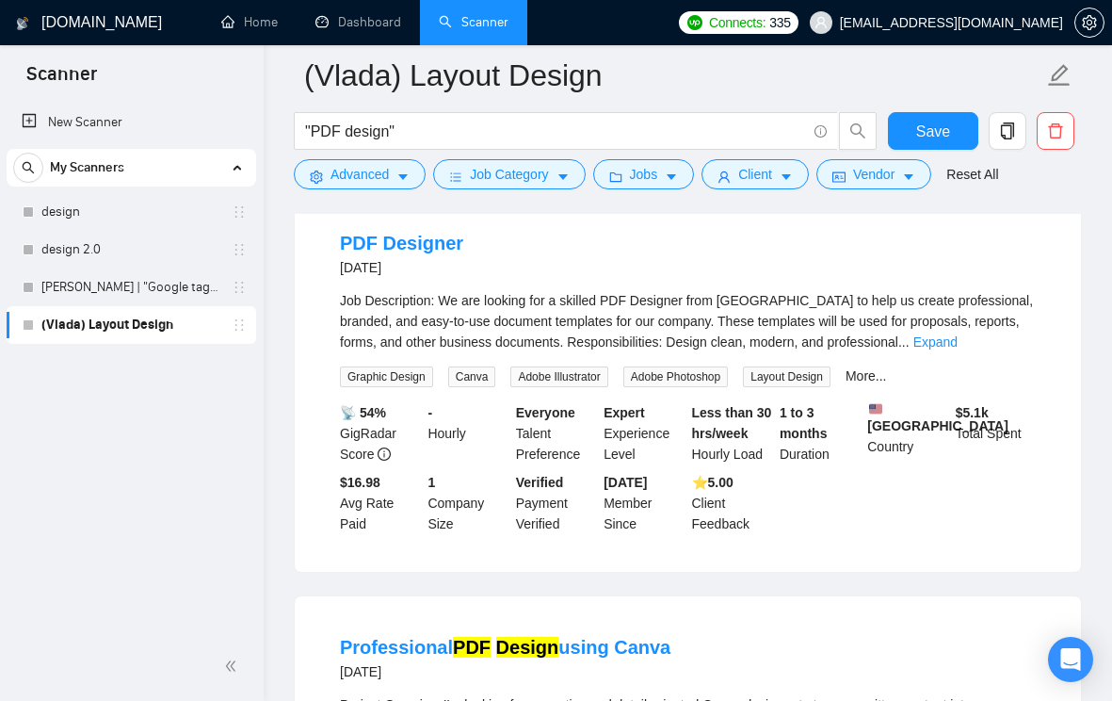
click at [958, 340] on link "Expand" at bounding box center [936, 341] width 44 height 15
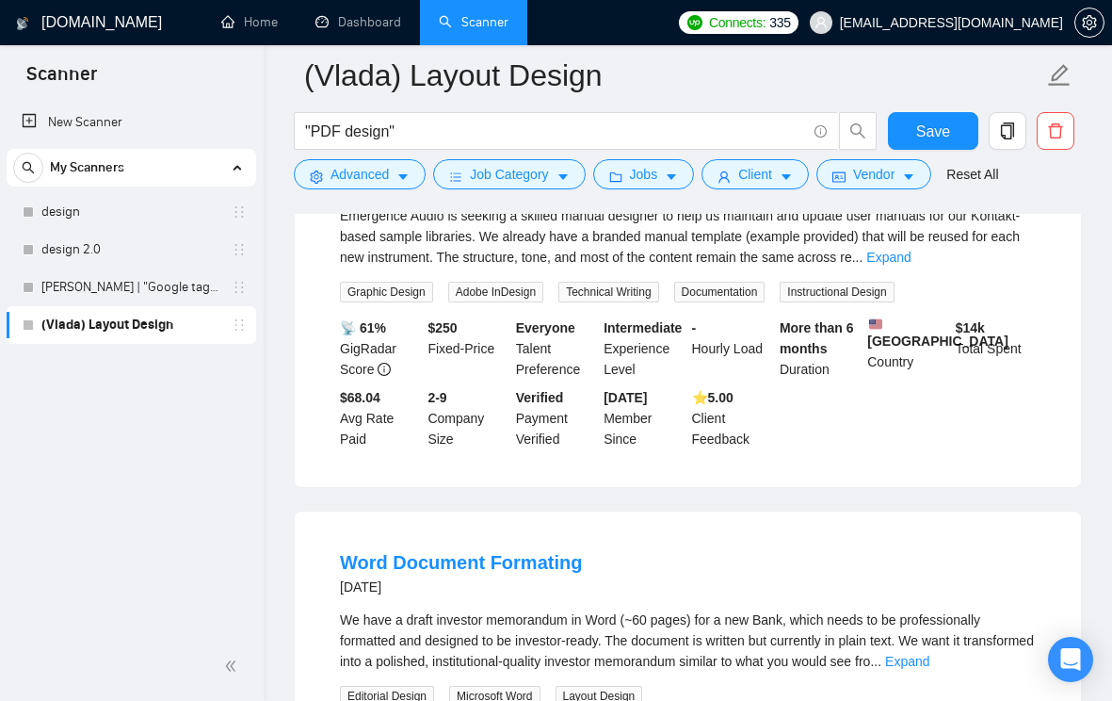
scroll to position [1645, 0]
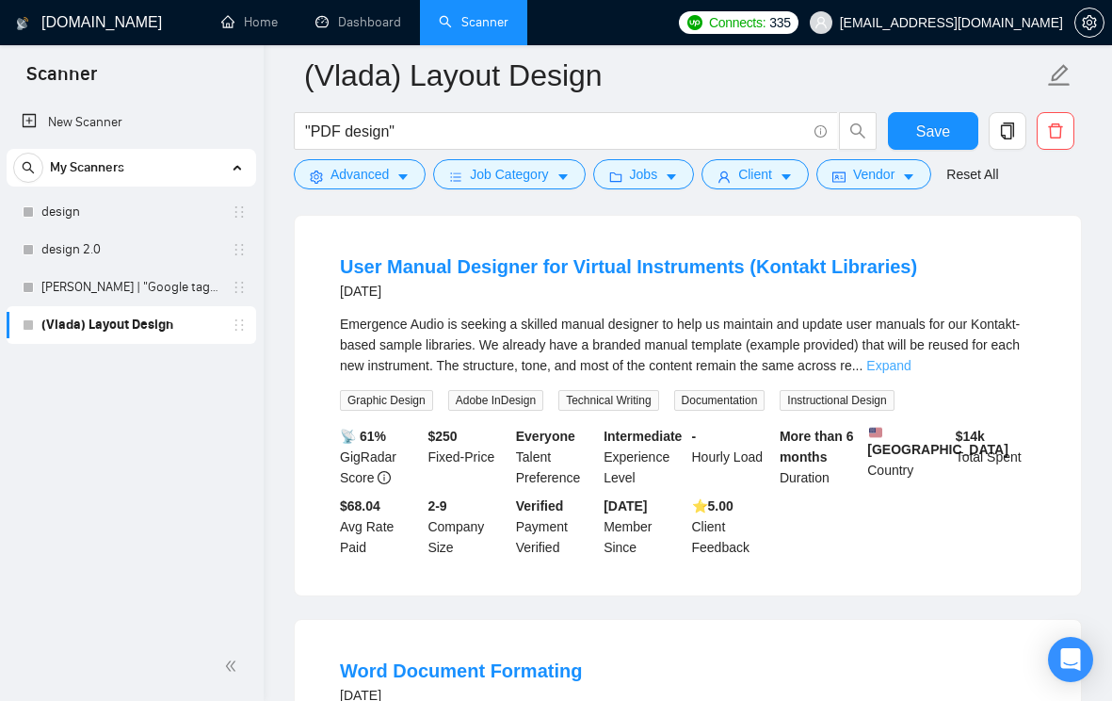
click at [911, 373] on link "Expand" at bounding box center [889, 365] width 44 height 15
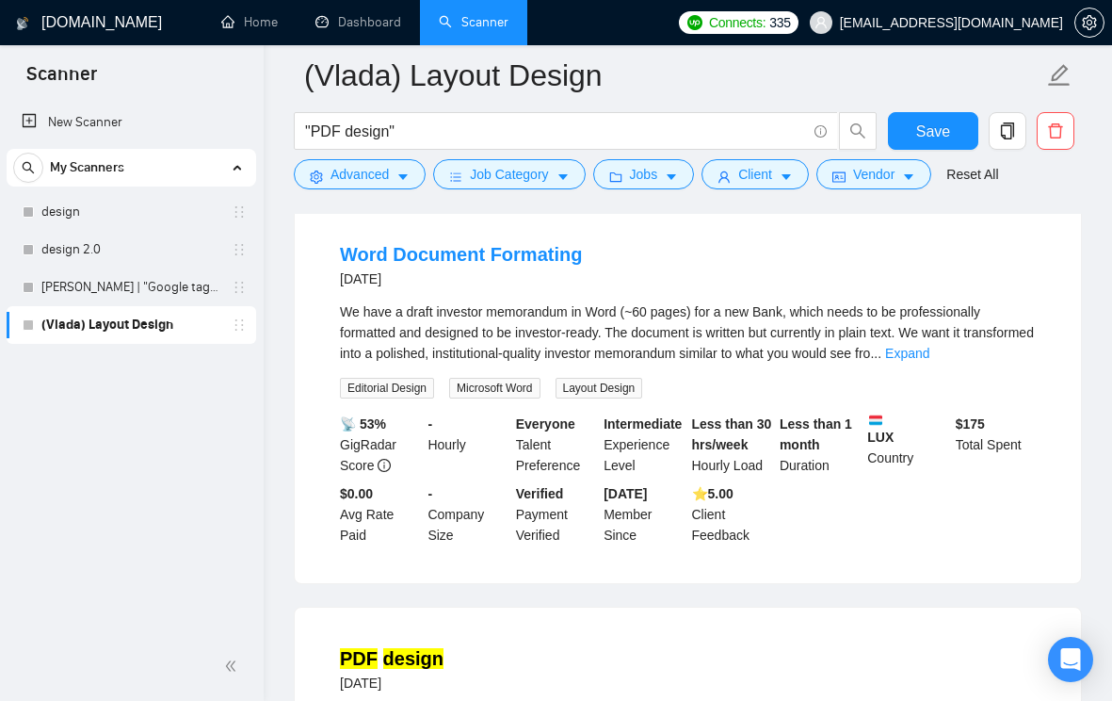
scroll to position [2374, 0]
click at [930, 360] on link "Expand" at bounding box center [907, 352] width 44 height 15
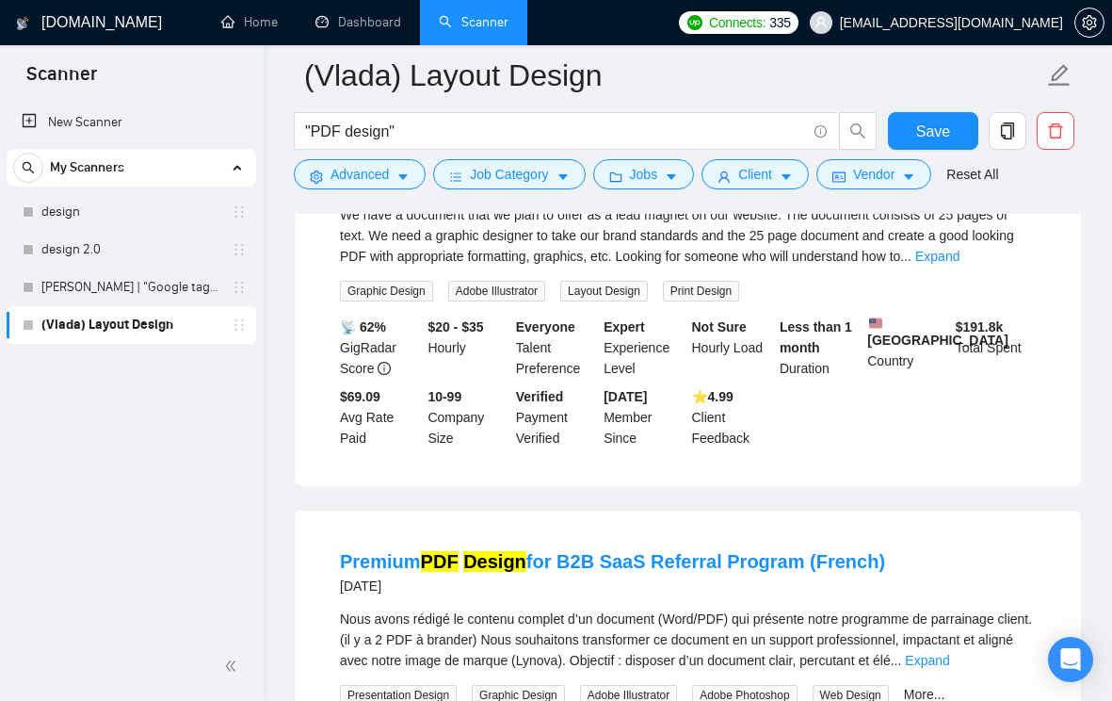
scroll to position [3297, 0]
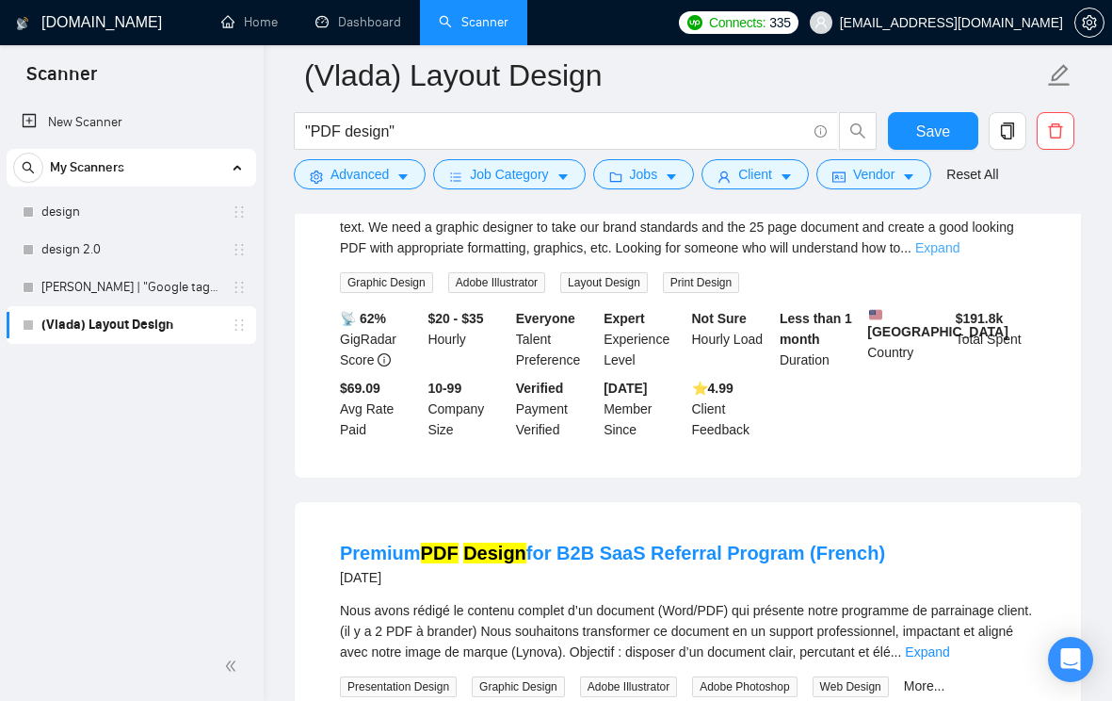
click at [960, 255] on link "Expand" at bounding box center [938, 247] width 44 height 15
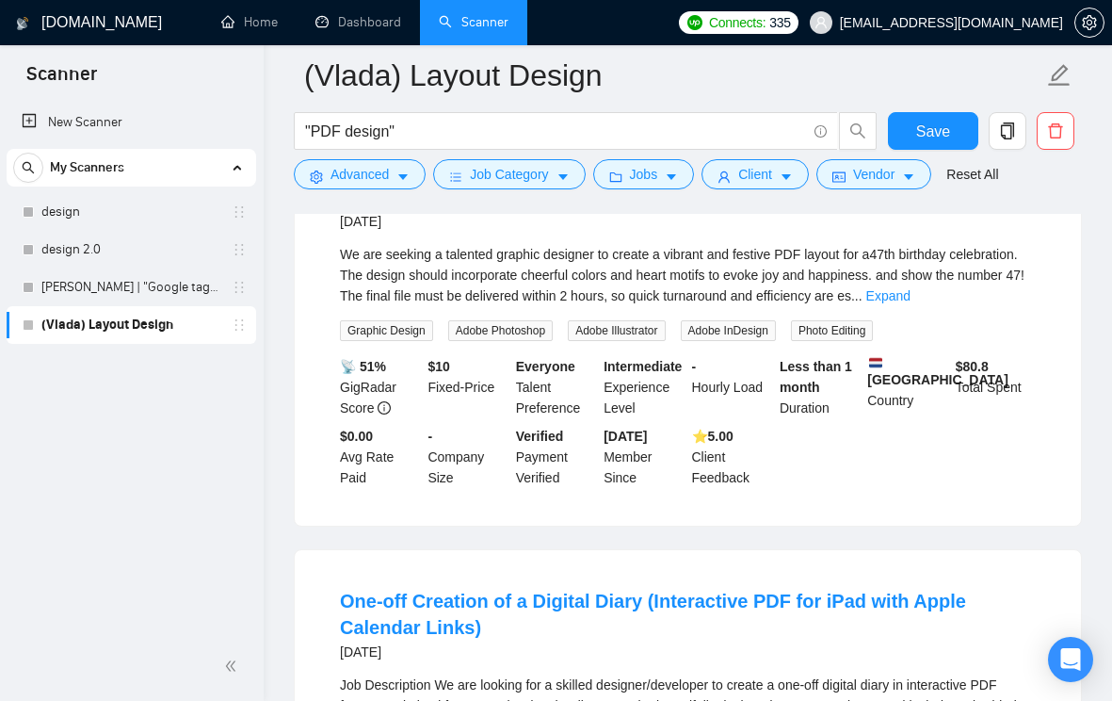
scroll to position [4100, 0]
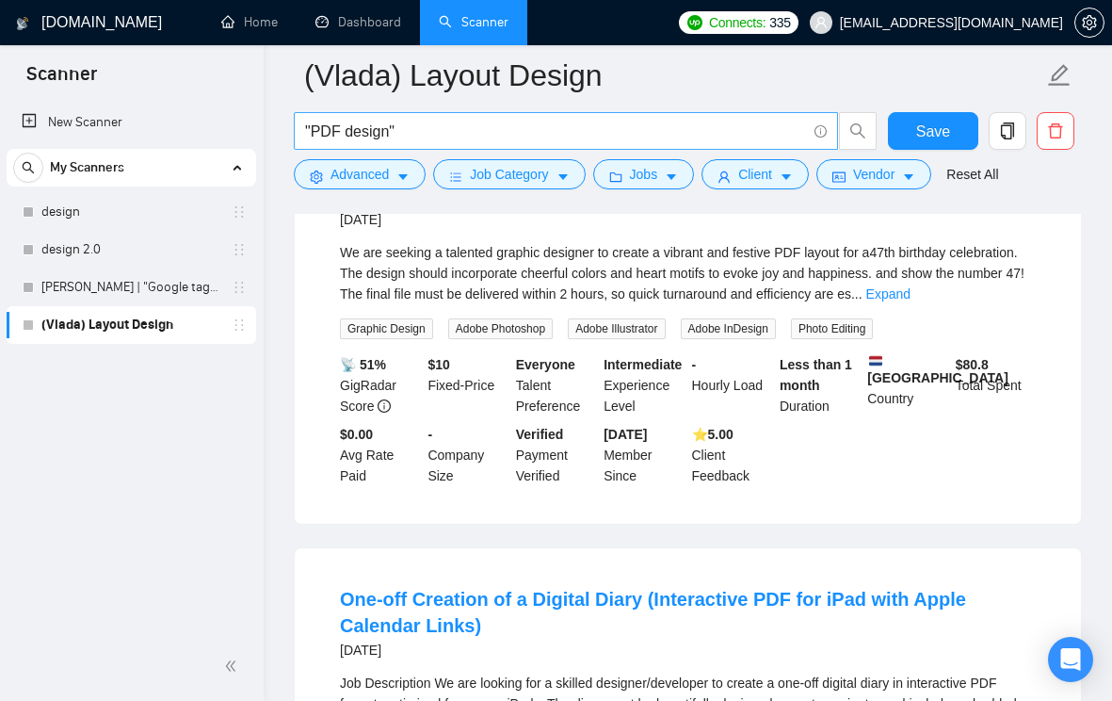
click at [307, 130] on input ""PDF design"" at bounding box center [555, 132] width 501 height 24
paste input ""Layout design" | "Editorial design" | "Ebook design""
type input ""Layout design" | "Editorial design" | "Ebook design" | "PDF design""
click at [555, 207] on div at bounding box center [688, 206] width 788 height 15
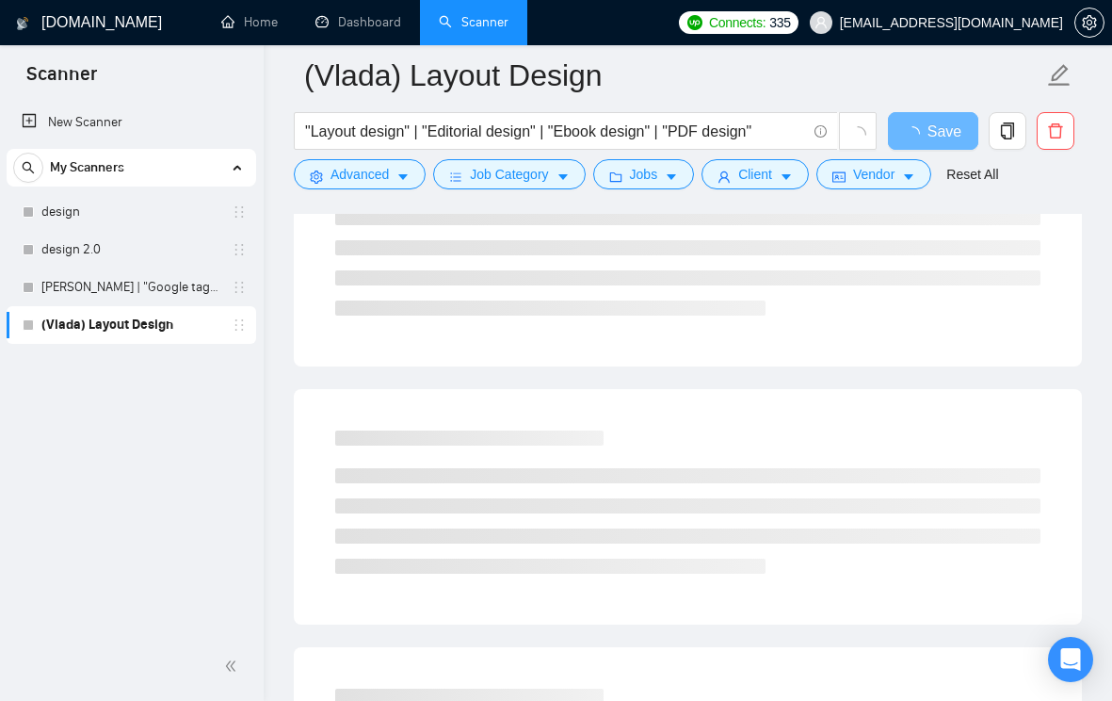
scroll to position [0, 0]
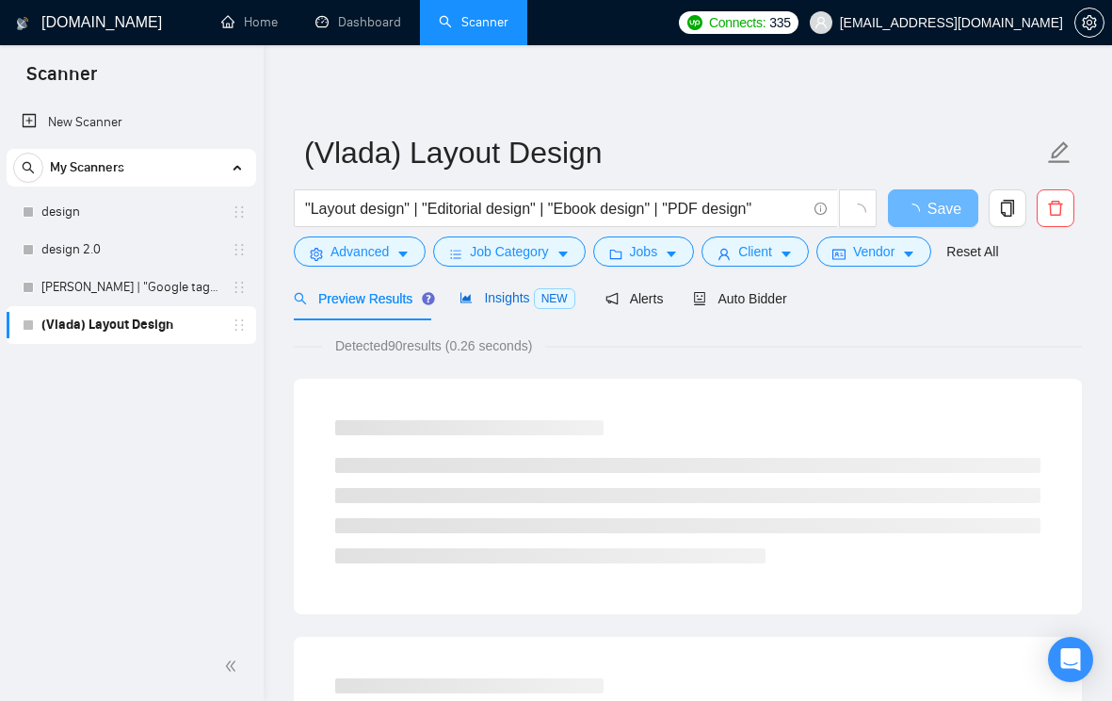
click at [498, 304] on span "Insights NEW" at bounding box center [517, 297] width 115 height 15
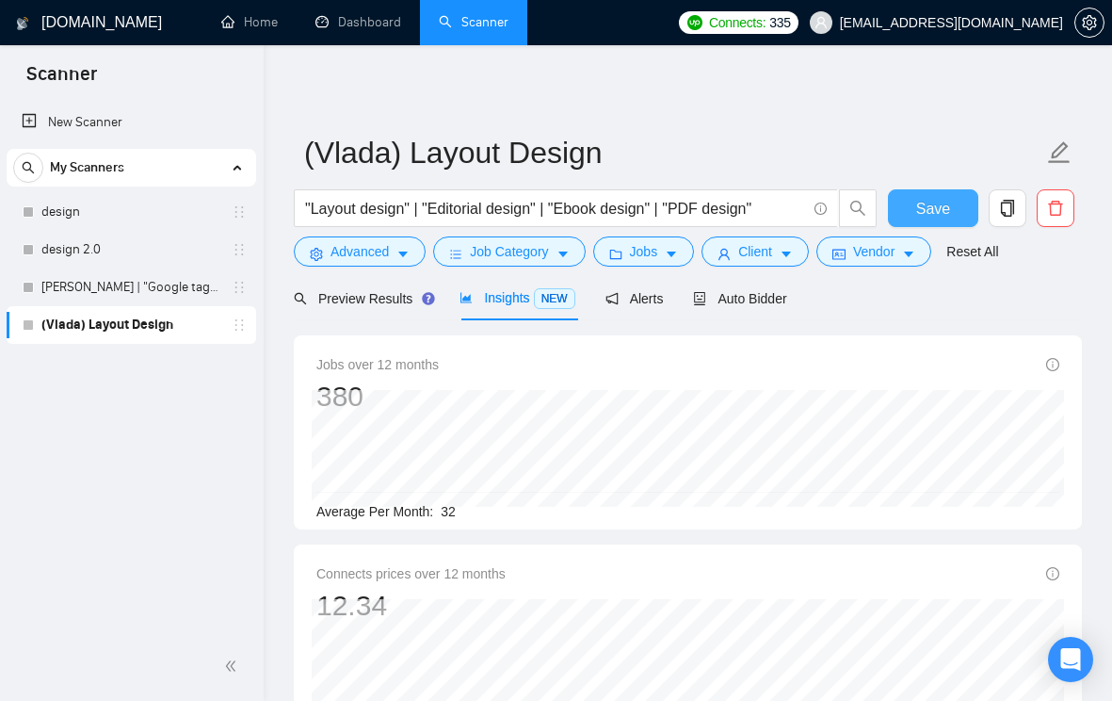
click at [942, 203] on span "Save" at bounding box center [933, 209] width 34 height 24
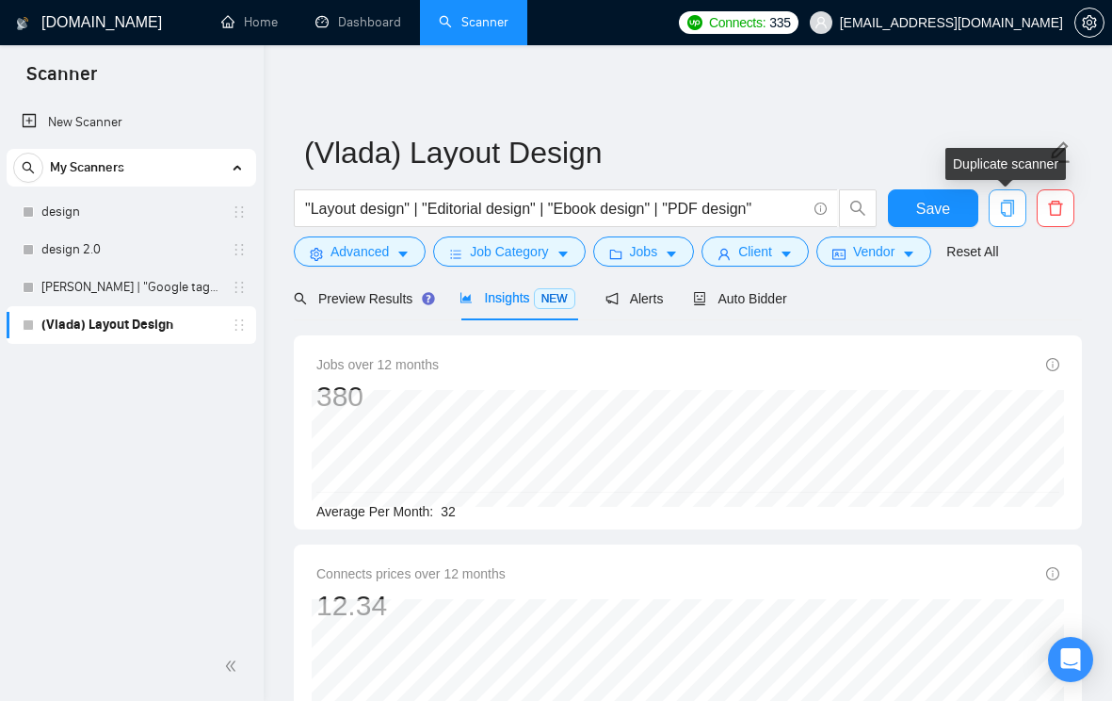
click at [1008, 200] on icon "copy" at bounding box center [1007, 208] width 17 height 17
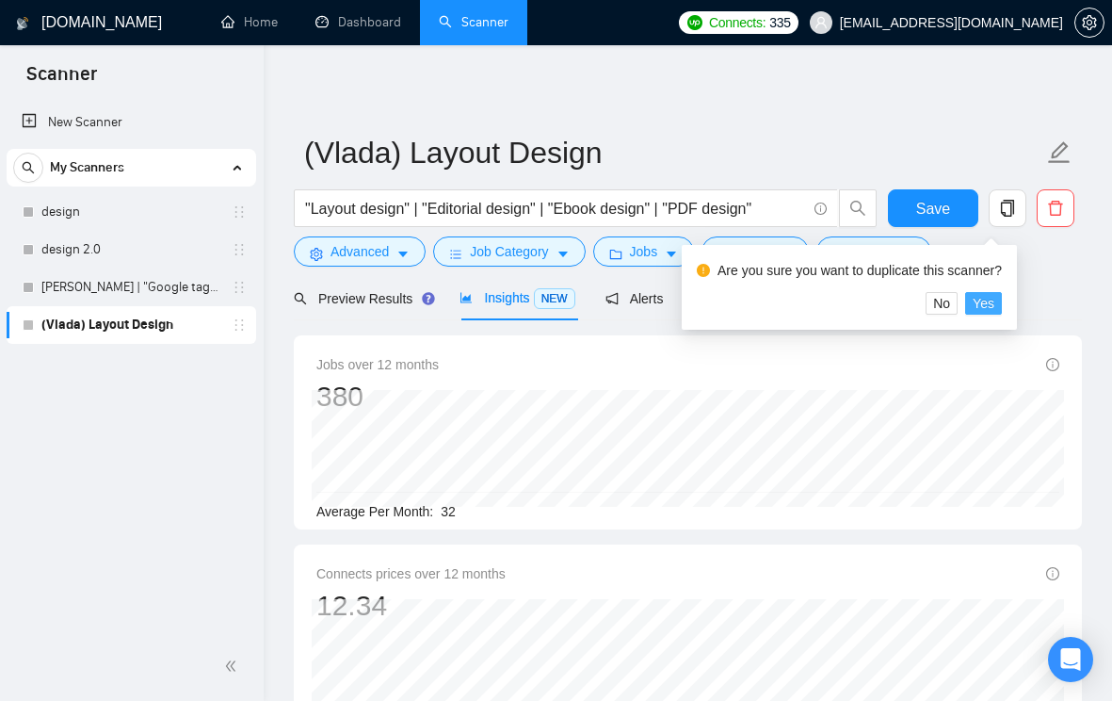
click at [988, 305] on span "Yes" at bounding box center [984, 303] width 22 height 21
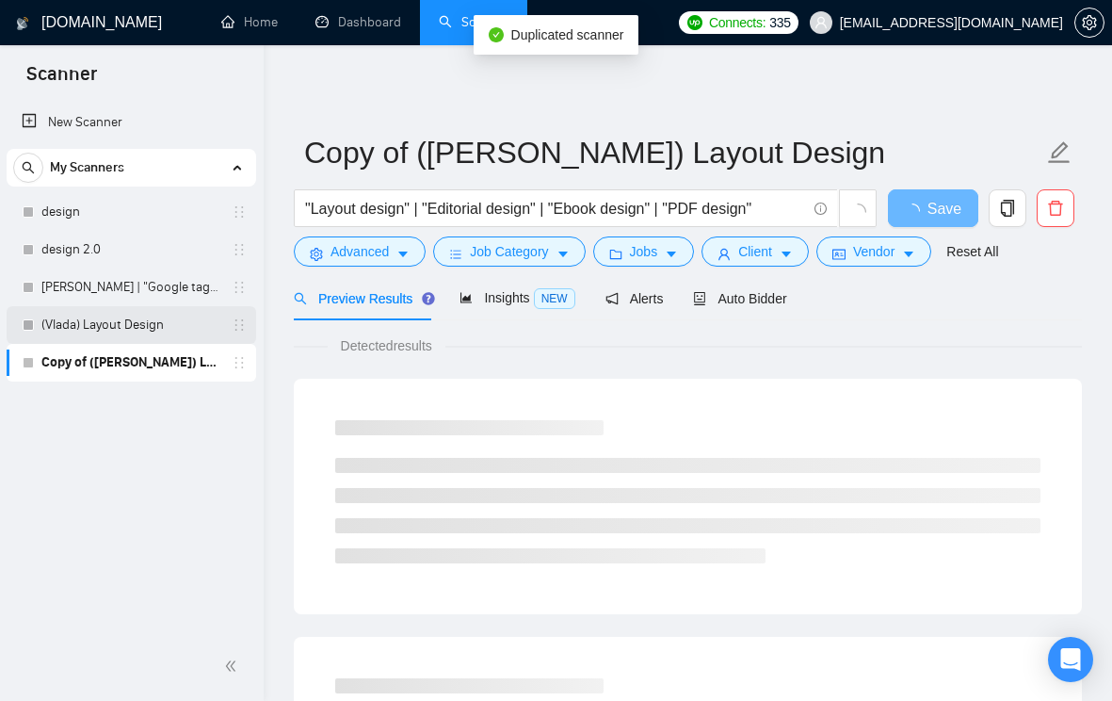
click at [144, 329] on link "(Vlada) Layout Design" at bounding box center [130, 325] width 179 height 38
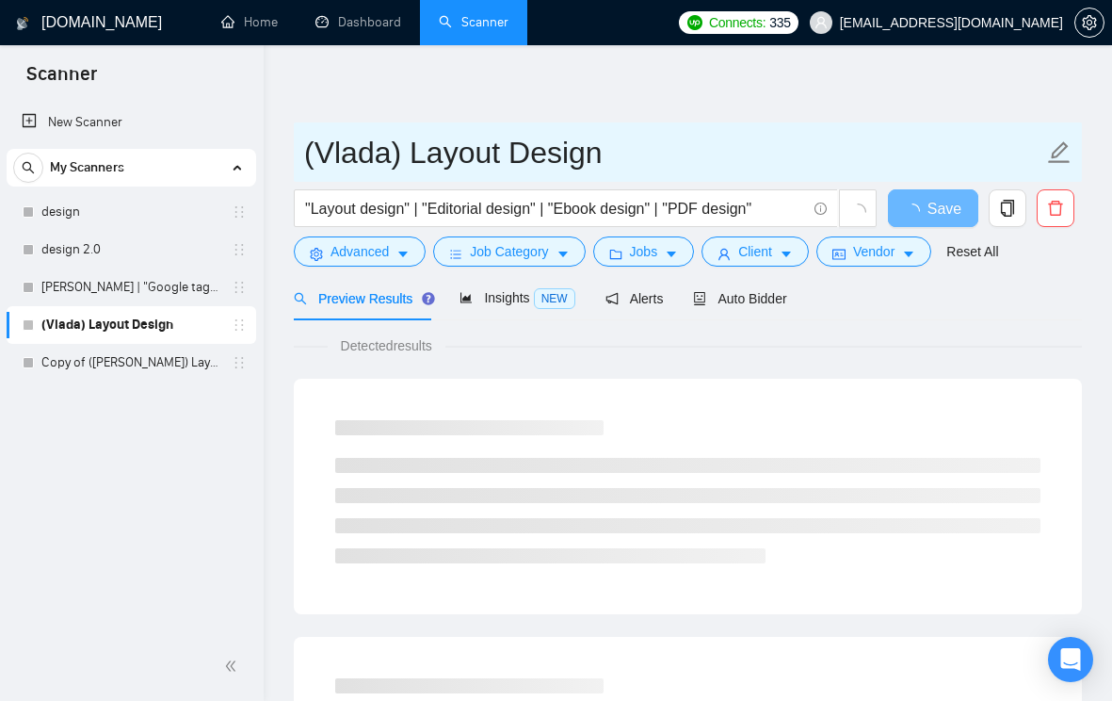
drag, startPoint x: 408, startPoint y: 154, endPoint x: 307, endPoint y: 154, distance: 100.8
click at [307, 154] on input "(Vlada) Layout Design" at bounding box center [673, 152] width 739 height 47
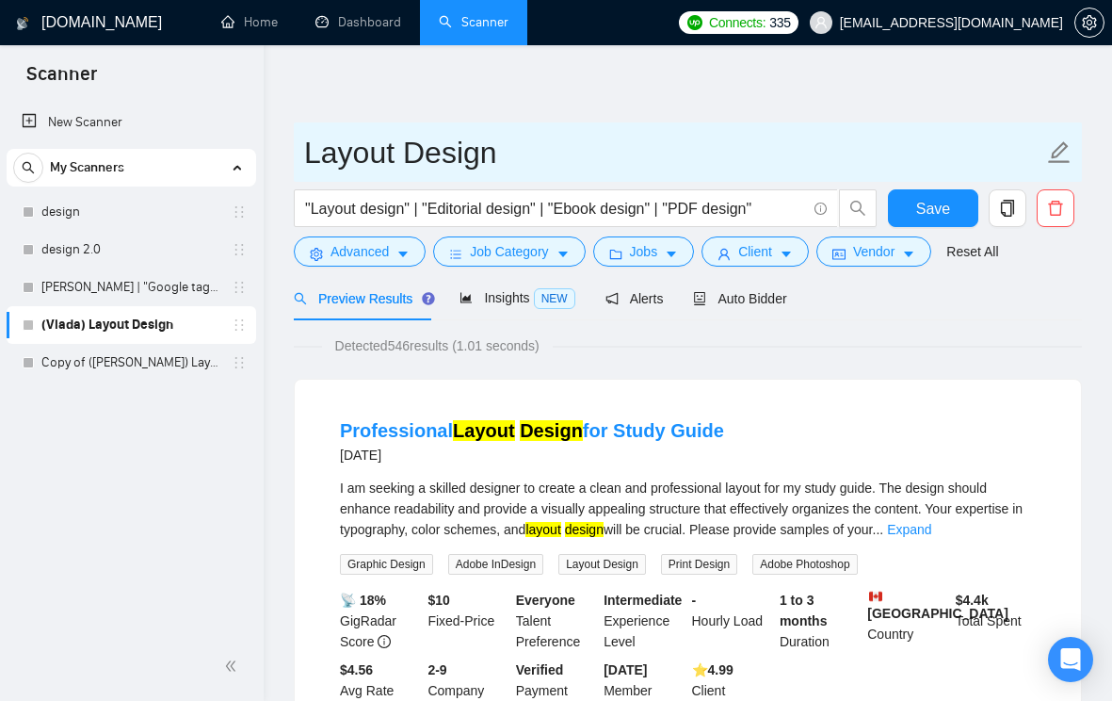
click at [578, 148] on input "Layout Design" at bounding box center [673, 152] width 739 height 47
paste input "(Vlada)"
type input "Layout Design (Vlada)"
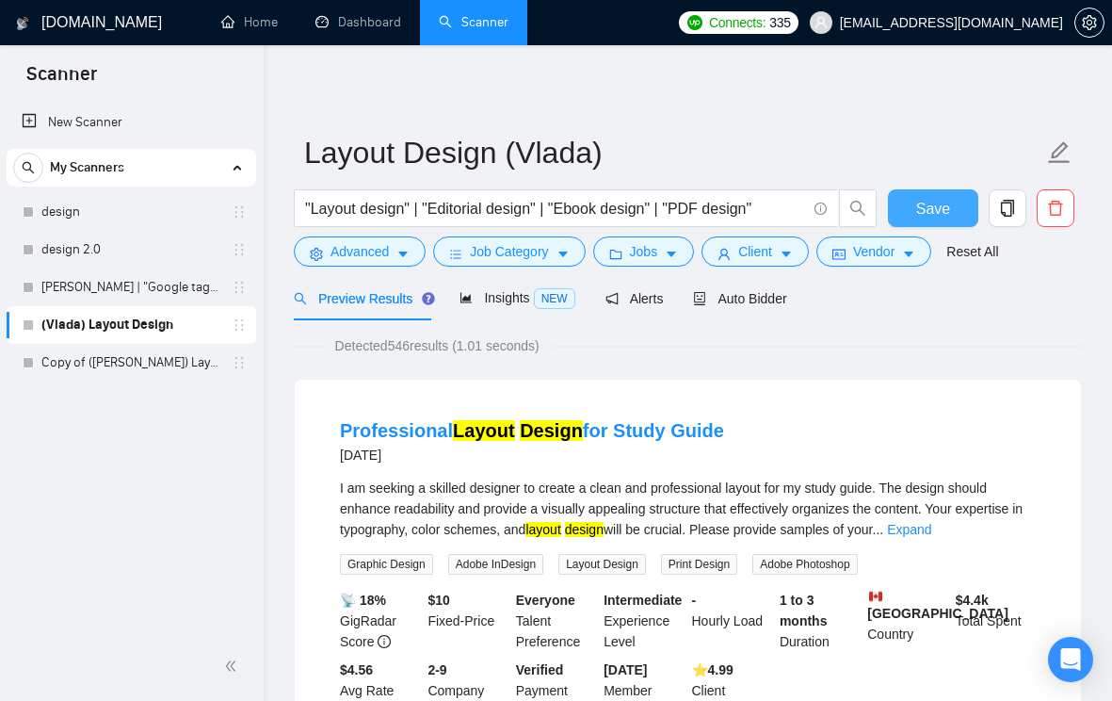
click at [954, 212] on button "Save" at bounding box center [933, 208] width 91 height 38
click at [151, 354] on link "Copy of ([PERSON_NAME]) Layout Design" at bounding box center [130, 363] width 179 height 38
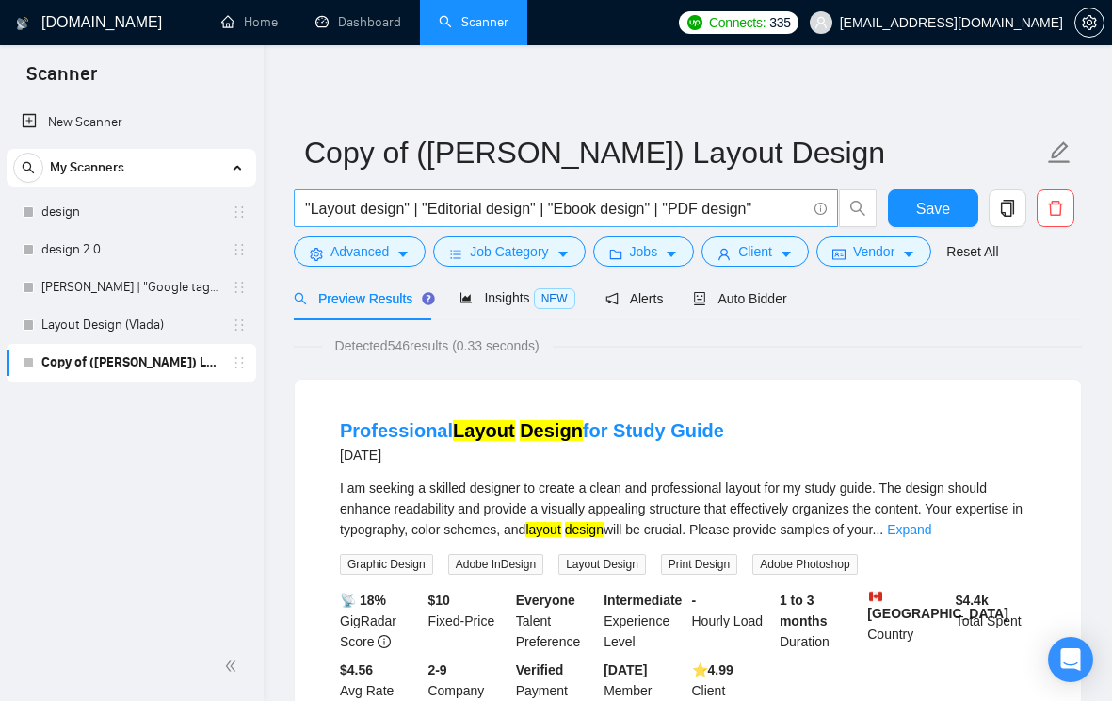
click at [346, 208] on input ""Layout design" | "Editorial design" | "Ebook design" | "PDF design"" at bounding box center [555, 209] width 501 height 24
click at [345, 208] on input ""Layout design" | "Editorial design" | "Ebook design" | "PDF design"" at bounding box center [555, 209] width 501 height 24
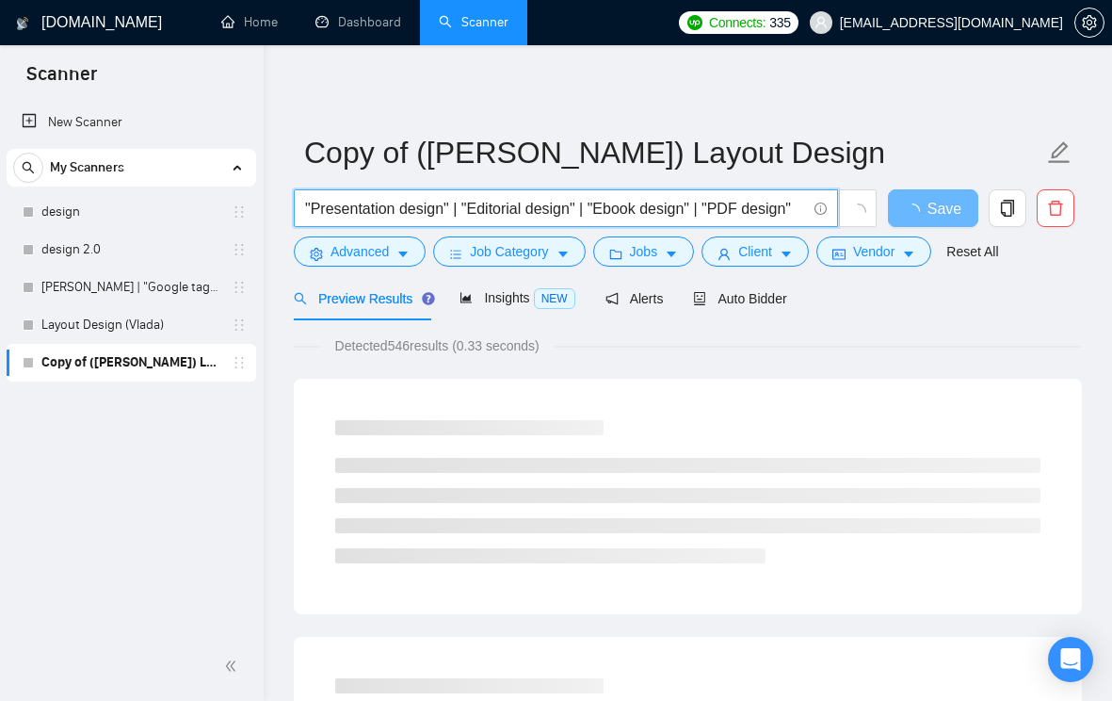
drag, startPoint x: 473, startPoint y: 208, endPoint x: 528, endPoint y: 210, distance: 55.6
click at [528, 210] on input ""Presentation design" | "Editorial design" | "Ebook design" | "PDF design"" at bounding box center [555, 209] width 501 height 24
drag, startPoint x: 476, startPoint y: 210, endPoint x: 545, endPoint y: 212, distance: 69.7
click at [545, 212] on input ""Presentation design" | "Pitch deck design" | "Ebook design" | "PDF design"" at bounding box center [555, 209] width 501 height 24
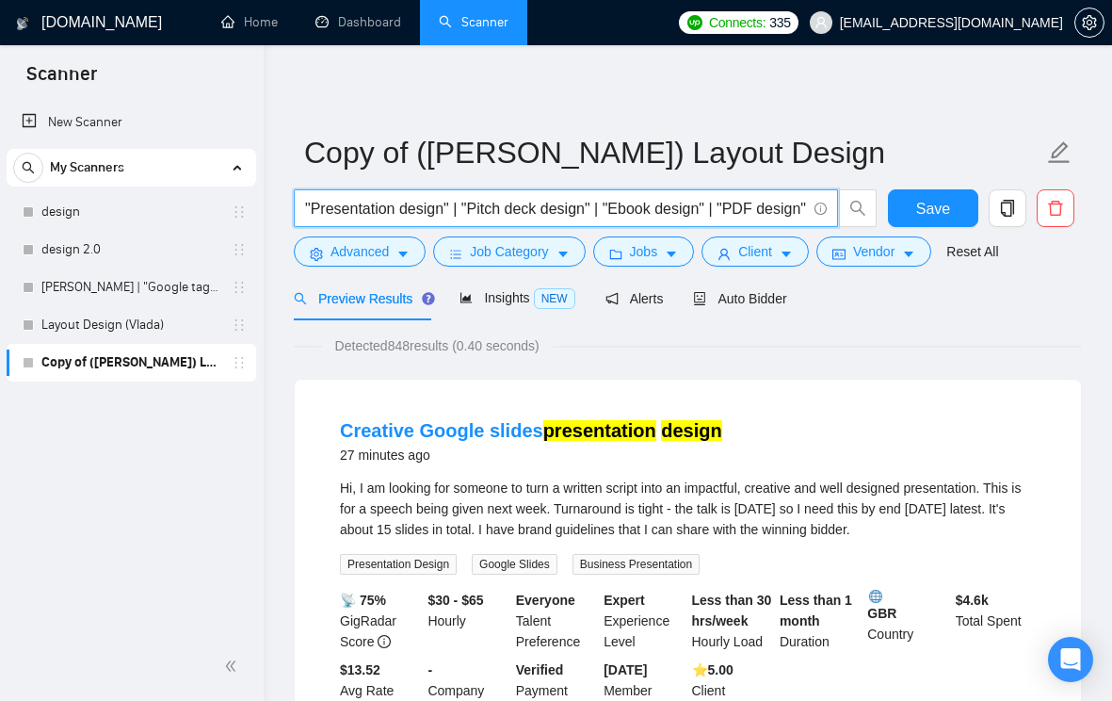
drag, startPoint x: 617, startPoint y: 208, endPoint x: 708, endPoint y: 207, distance: 91.4
click at [709, 208] on input ""Presentation design" | "Pitch deck design" | "Ebook design" | "PDF design"" at bounding box center [555, 209] width 501 height 24
paste input "Pitch deck"
drag, startPoint x: 710, startPoint y: 206, endPoint x: 826, endPoint y: 206, distance: 115.9
click at [826, 206] on span ""Presentation design" | "Pitch deck design" | "Pitch deck" | "PDF design"" at bounding box center [566, 208] width 544 height 38
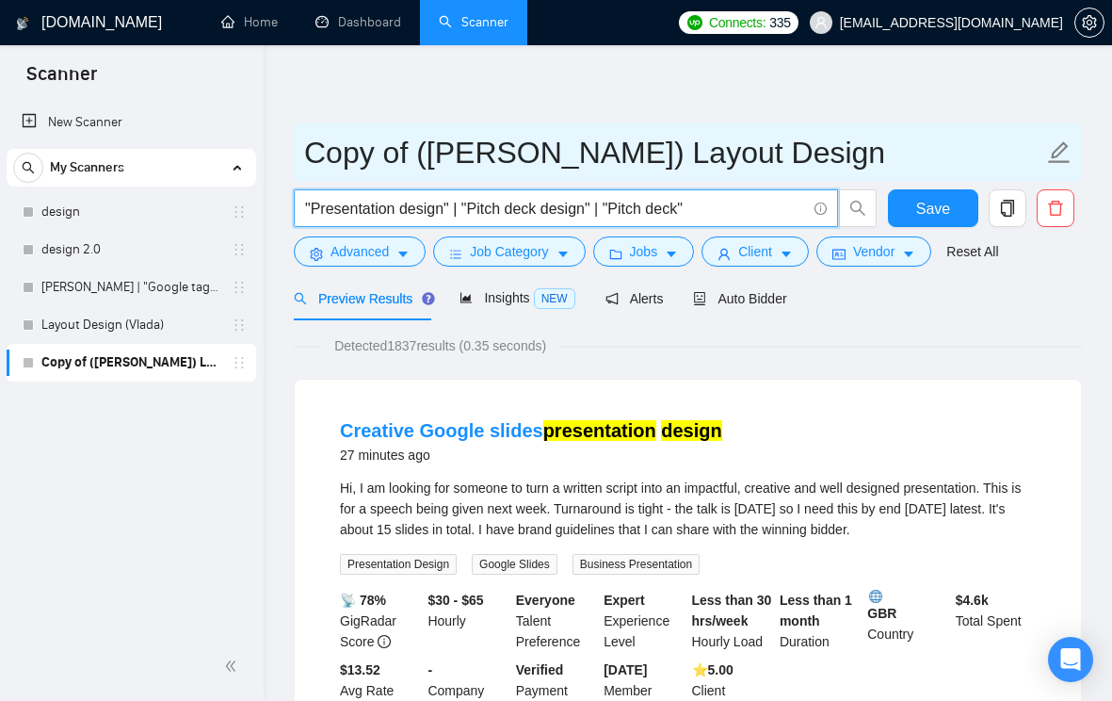
type input ""Presentation design" | "Pitch deck design" | "Pitch deck""
click at [465, 139] on input "Copy of ([PERSON_NAME]) Layout Design" at bounding box center [673, 152] width 739 height 47
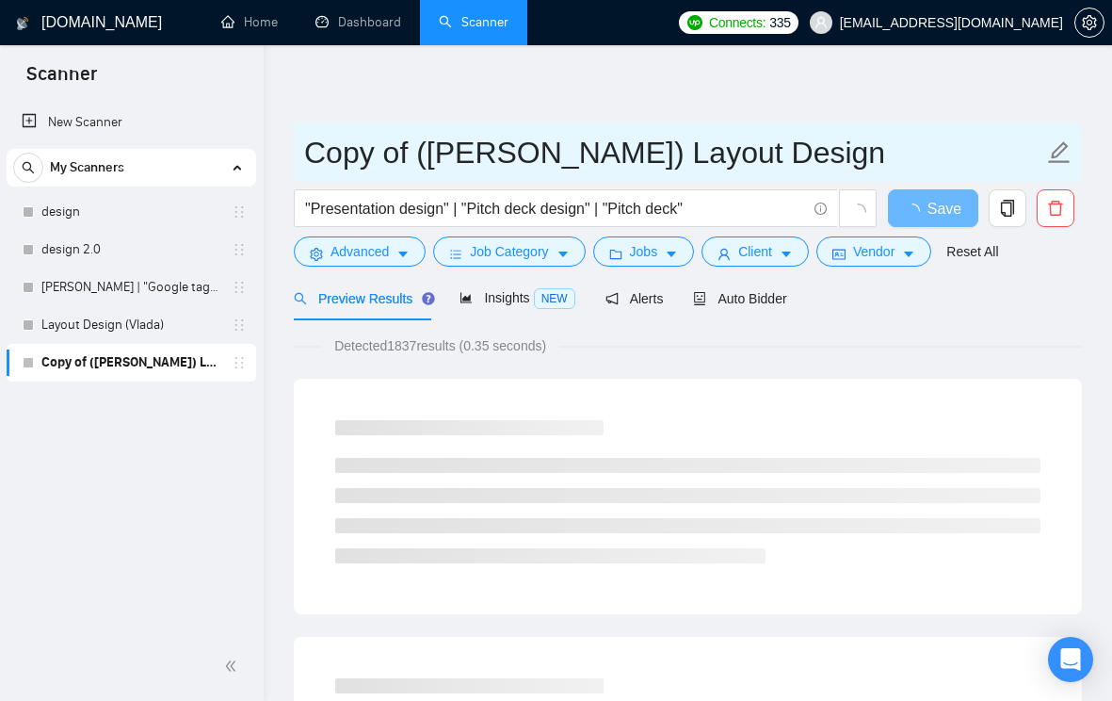
drag, startPoint x: 520, startPoint y: 151, endPoint x: 295, endPoint y: 148, distance: 225.1
click at [295, 149] on span "Copy of ([PERSON_NAME]) Layout Design" at bounding box center [688, 151] width 788 height 59
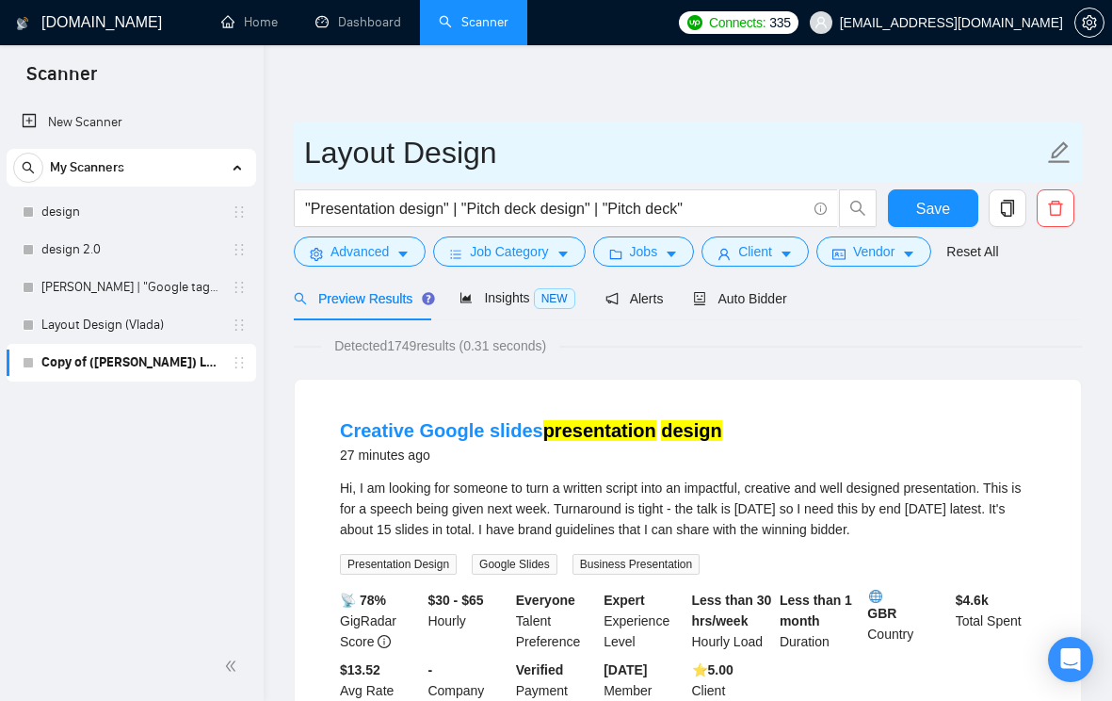
click at [512, 156] on input "Layout Design" at bounding box center [673, 152] width 739 height 47
paste input "Copy of ([PERSON_NAME])"
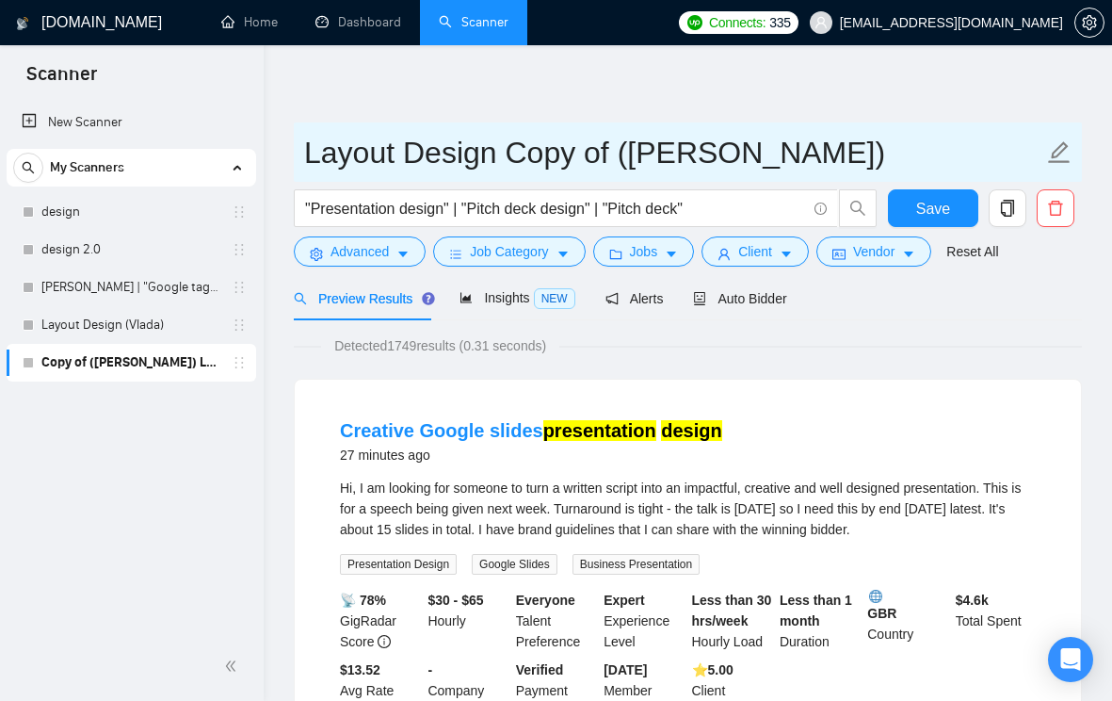
drag, startPoint x: 615, startPoint y: 146, endPoint x: 499, endPoint y: 145, distance: 115.9
click at [499, 145] on input "Layout Design Copy of ([PERSON_NAME])" at bounding box center [673, 152] width 739 height 47
drag, startPoint x: 491, startPoint y: 157, endPoint x: 274, endPoint y: 154, distance: 216.7
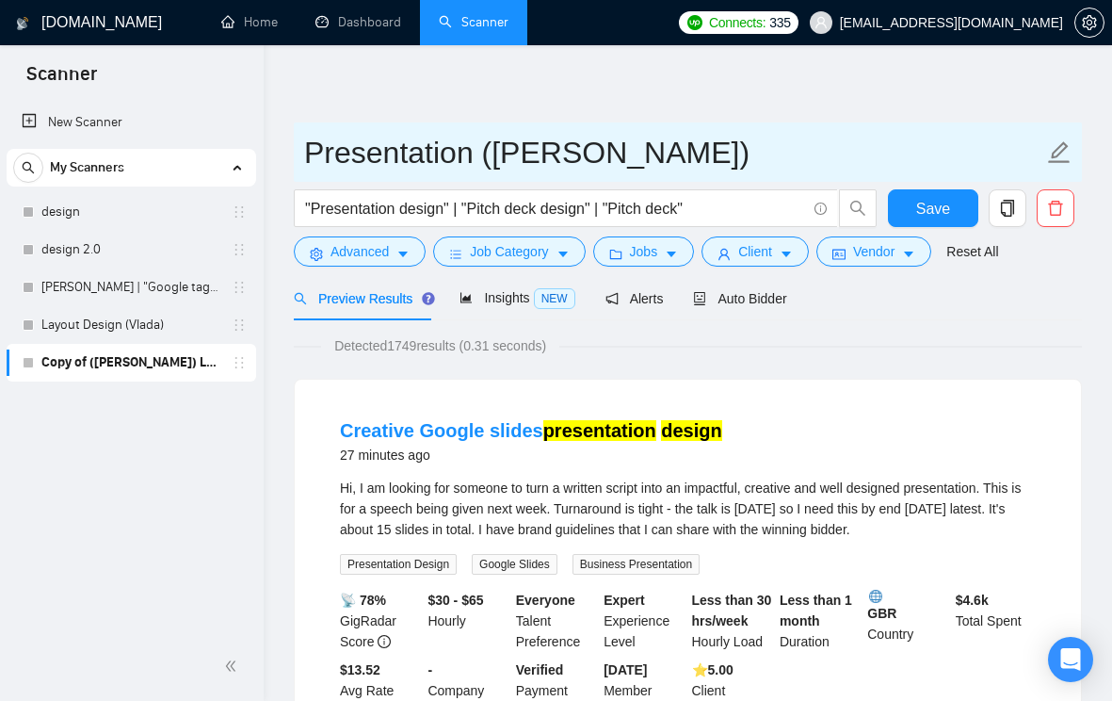
type input "Presentation ([PERSON_NAME])"
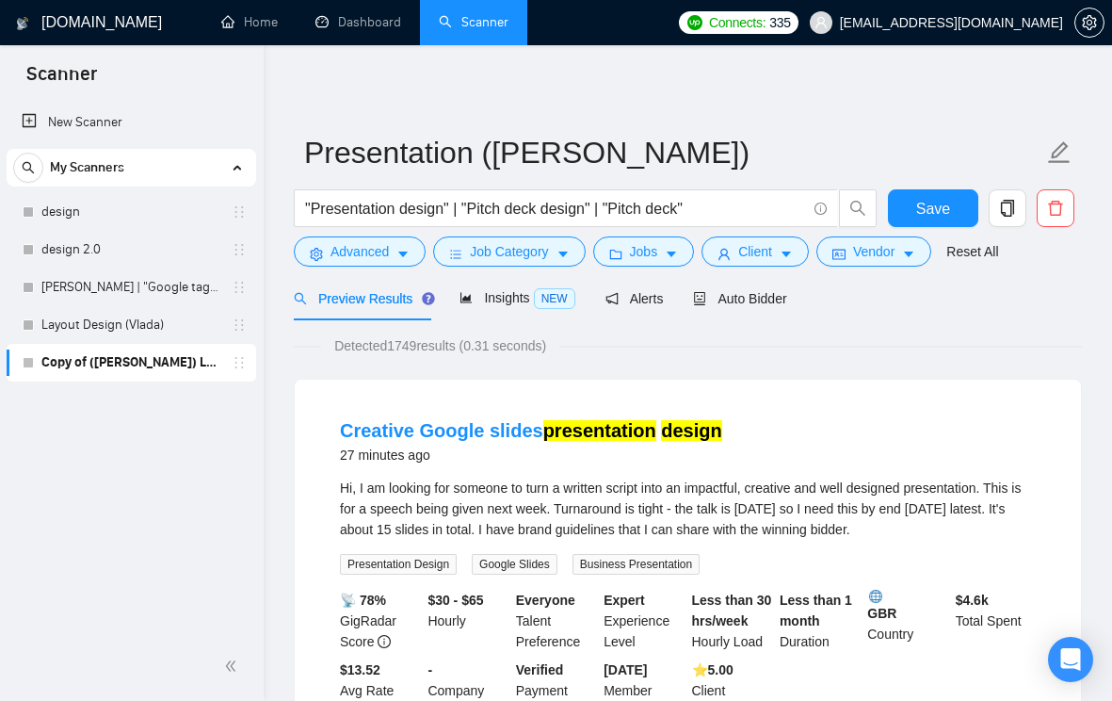
click at [505, 293] on span "Insights NEW" at bounding box center [517, 297] width 115 height 15
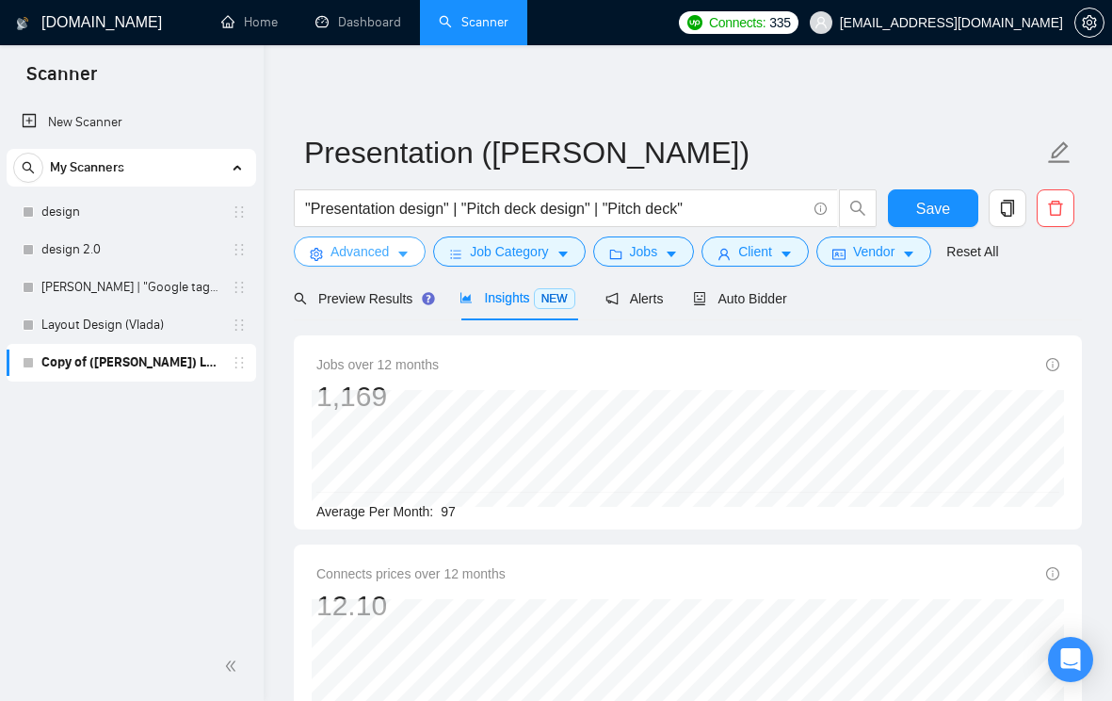
click at [391, 253] on button "Advanced" at bounding box center [360, 251] width 132 height 30
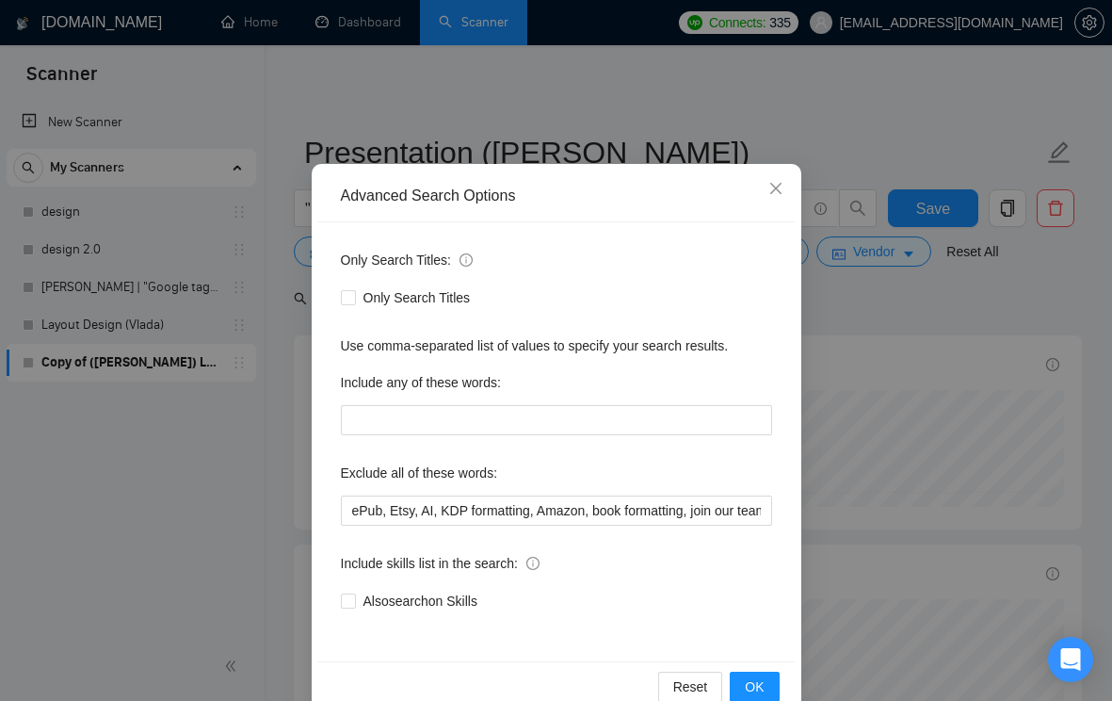
scroll to position [83, 0]
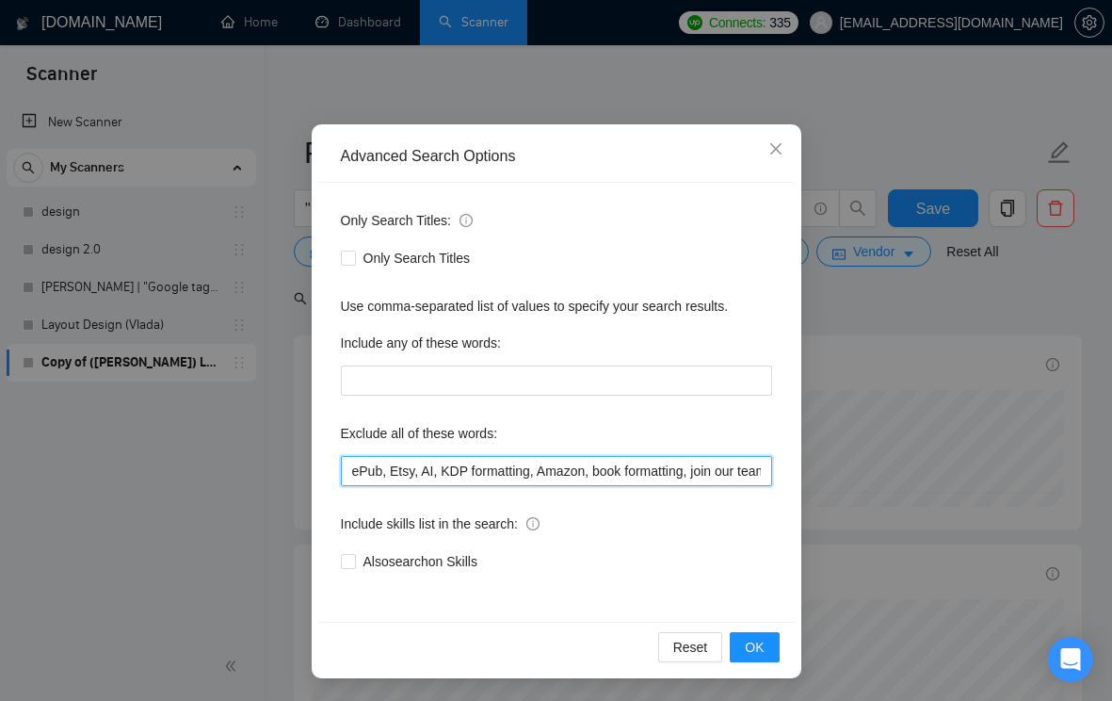
click at [352, 465] on input "ePub, Etsy, AI, KDP formatting, Amazon, book formatting, join our team, ideal c…" at bounding box center [556, 471] width 431 height 30
drag, startPoint x: 419, startPoint y: 469, endPoint x: 340, endPoint y: 466, distance: 79.2
click at [341, 467] on input "PowerPoint, ePub, Etsy, AI, KDP formatting, Amazon, book formatting, join our t…" at bounding box center [556, 471] width 431 height 30
click at [628, 474] on input "PowerPoint, ePub, Etsy, AI, KDP formatting, Amazon, book formatting, join our t…" at bounding box center [556, 471] width 431 height 30
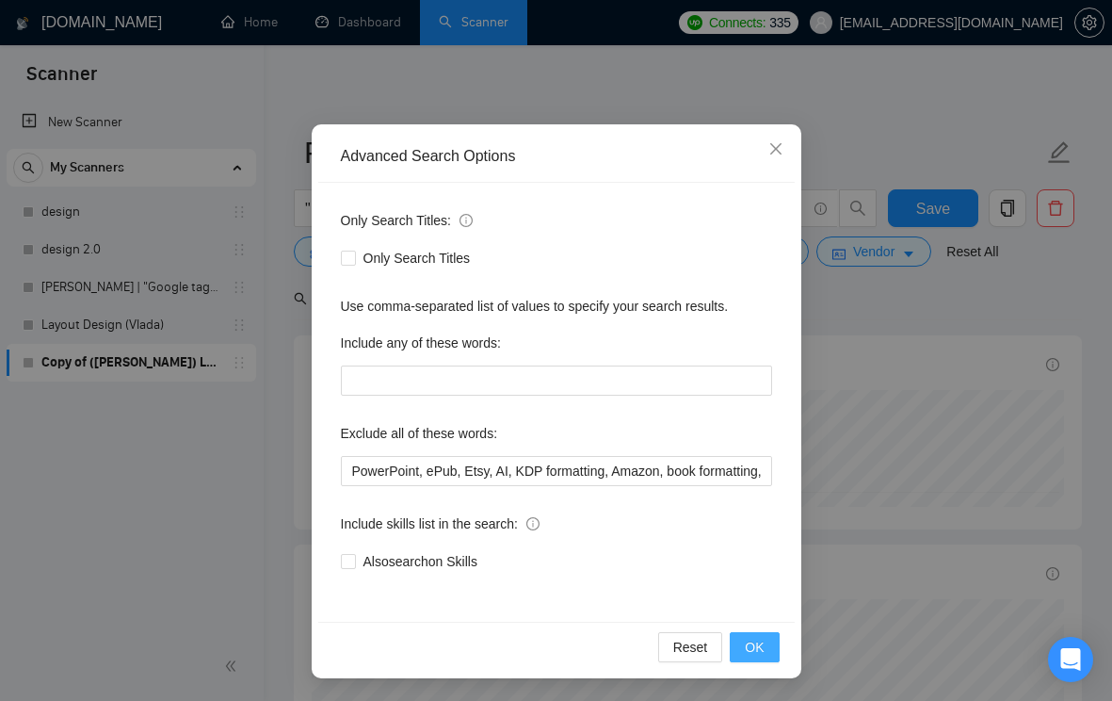
click at [759, 645] on span "OK" at bounding box center [754, 647] width 19 height 21
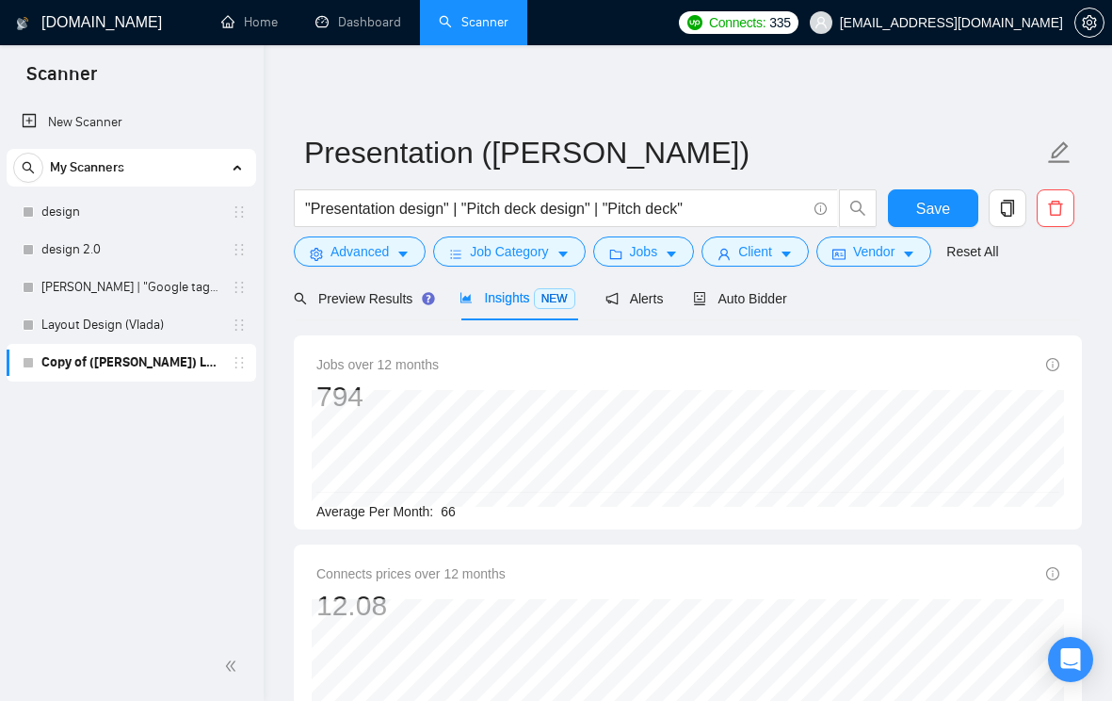
scroll to position [0, 0]
click at [555, 254] on button "Job Category" at bounding box center [509, 251] width 152 height 30
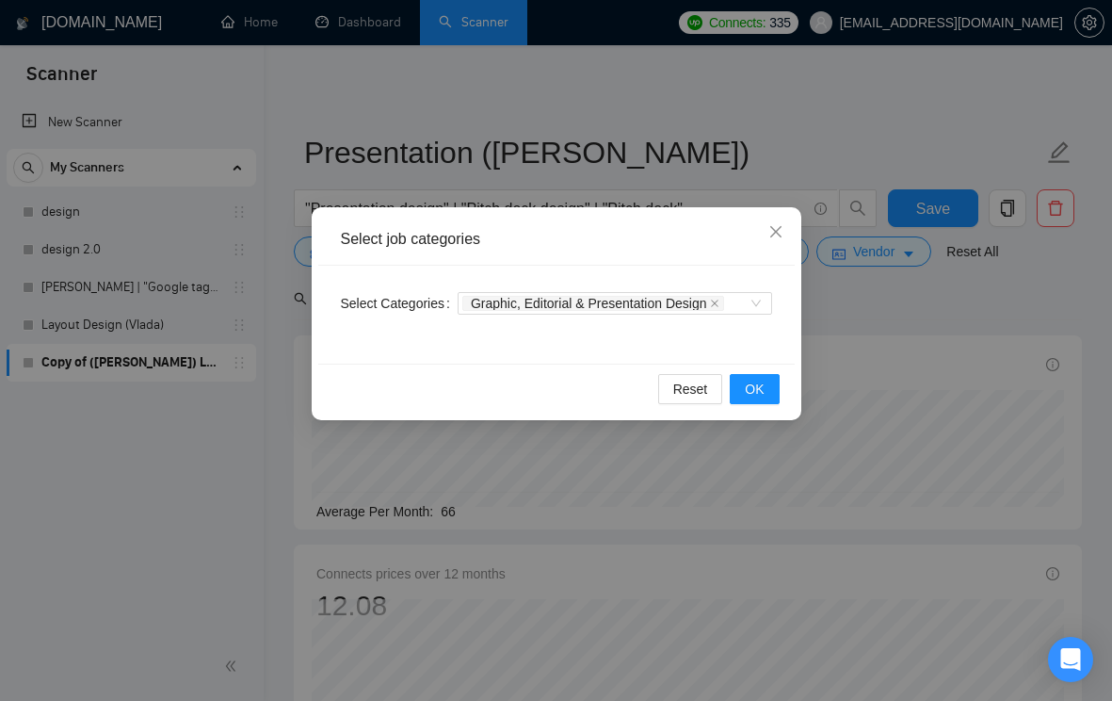
click at [842, 312] on div "Select job categories Select Categories Graphic, Editorial & Presentation Desig…" at bounding box center [556, 350] width 1112 height 701
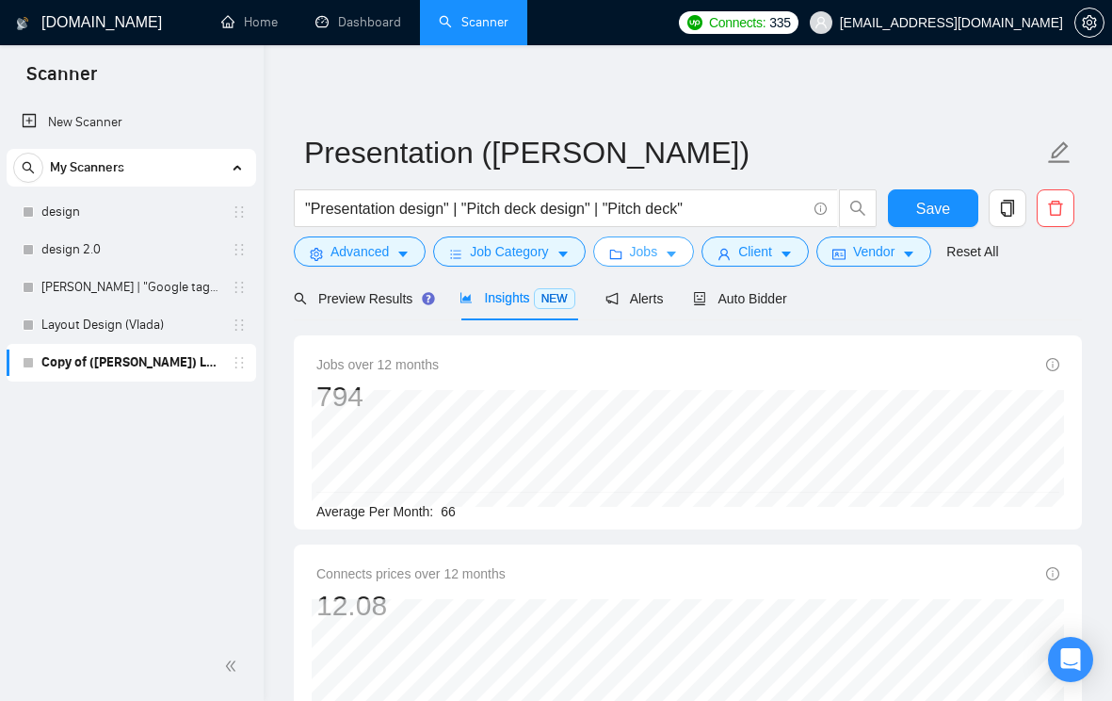
click at [666, 262] on button "Jobs" at bounding box center [644, 251] width 102 height 30
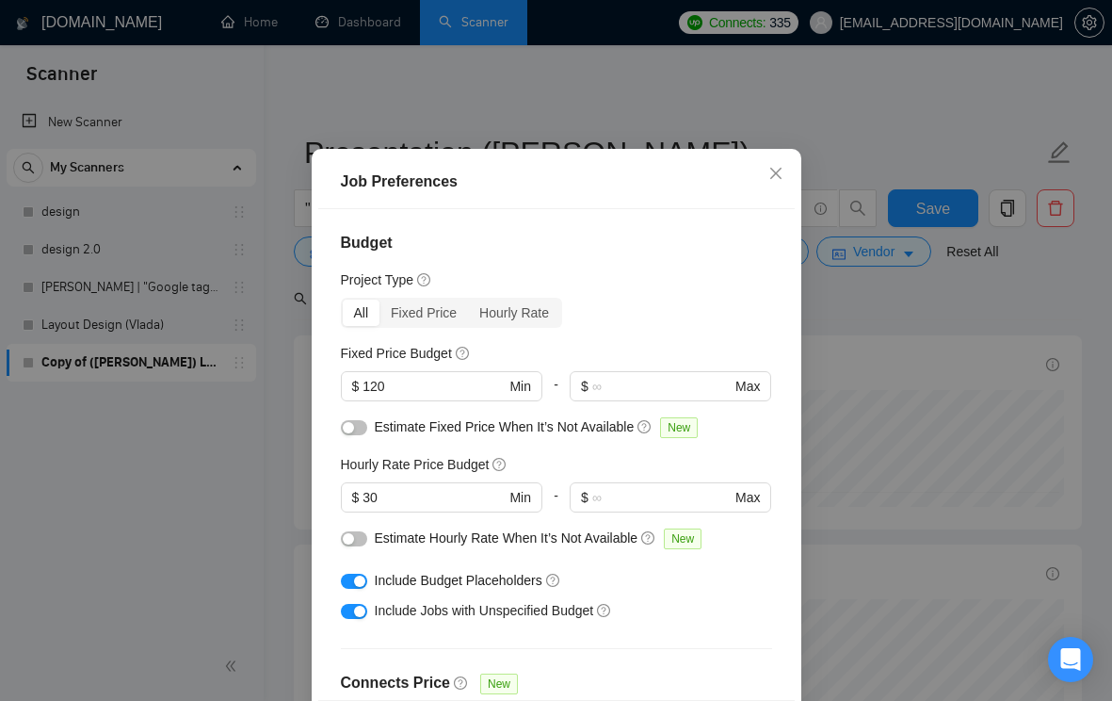
click at [930, 348] on div "Job Preferences Budget Project Type All Fixed Price Hourly Rate Fixed Price Bud…" at bounding box center [556, 350] width 1112 height 701
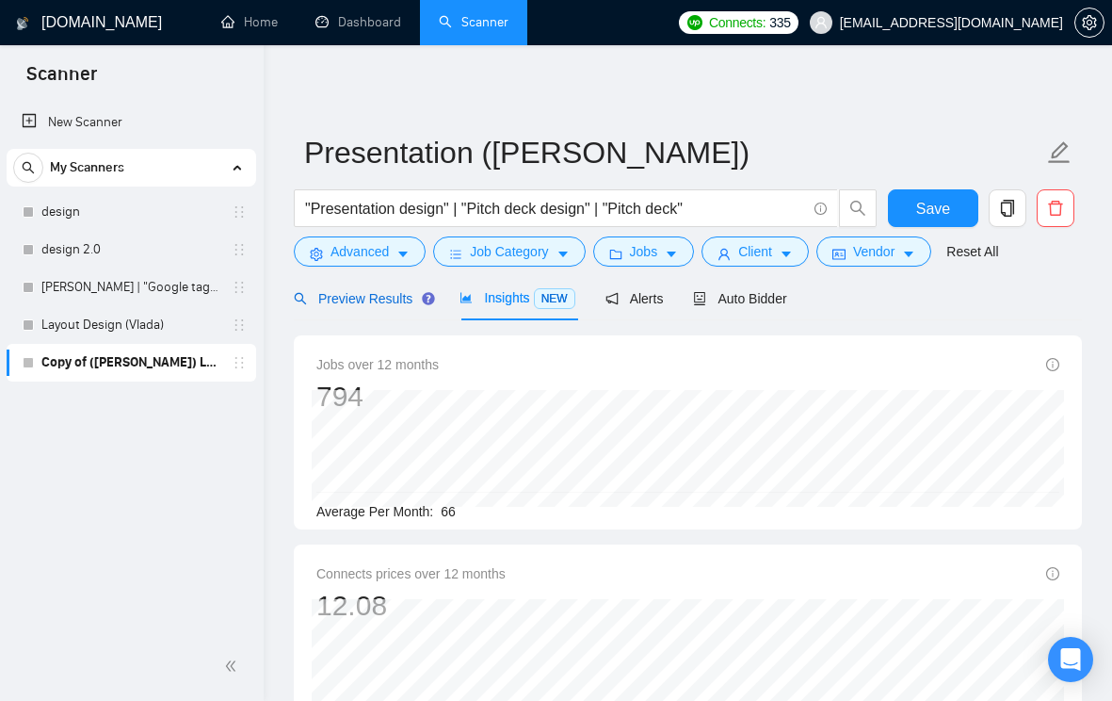
click at [391, 299] on span "Preview Results" at bounding box center [362, 298] width 136 height 15
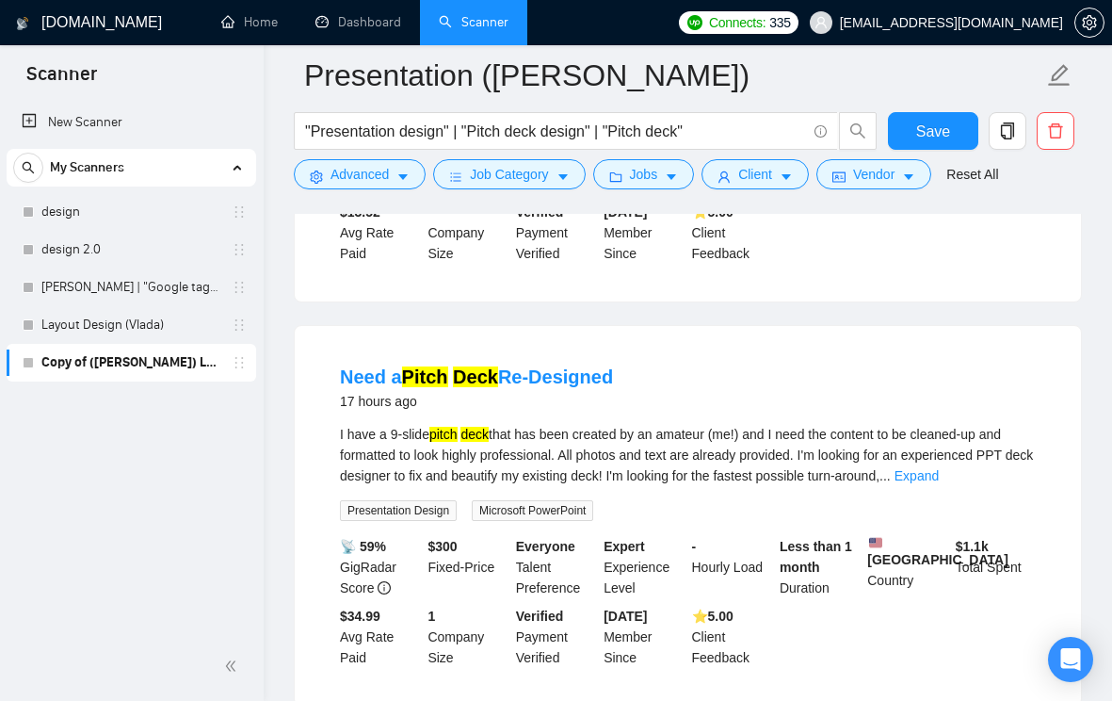
scroll to position [474, 0]
click at [939, 476] on link "Expand" at bounding box center [917, 474] width 44 height 15
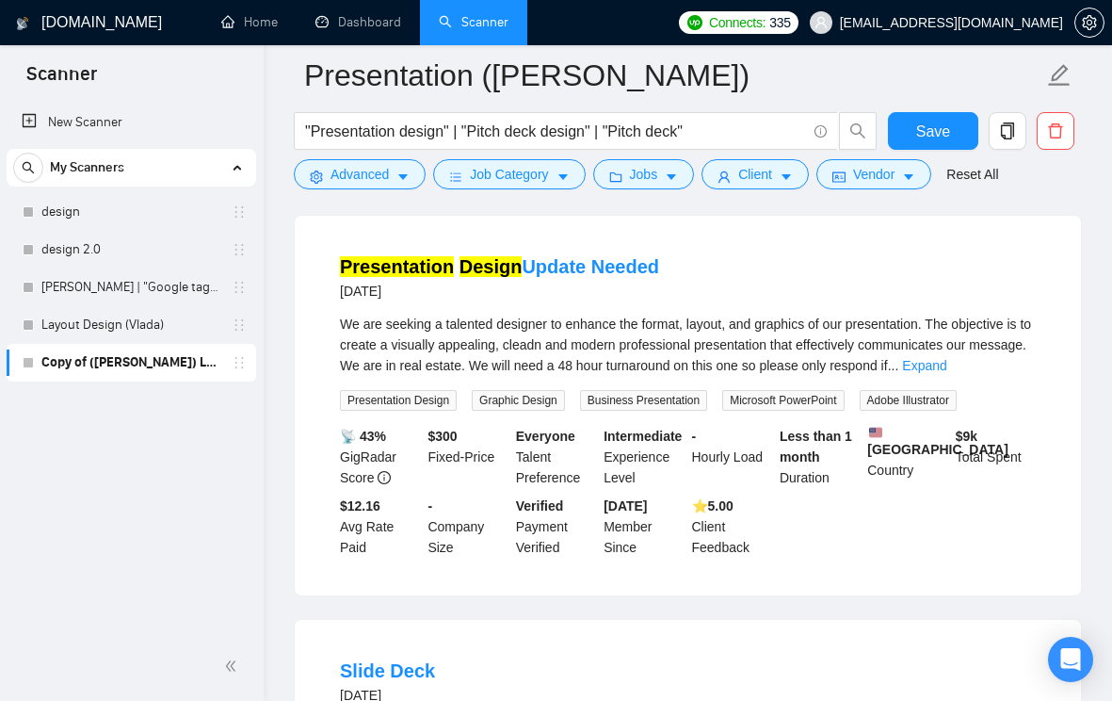
scroll to position [1009, 0]
click at [947, 372] on link "Expand" at bounding box center [924, 364] width 44 height 15
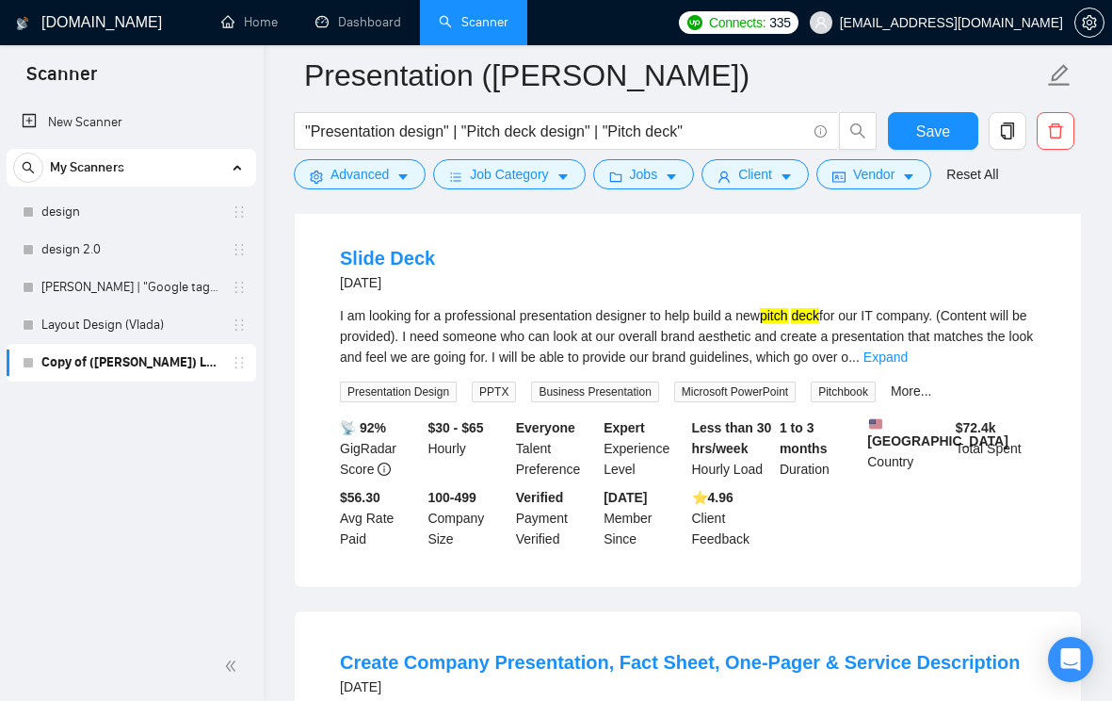
scroll to position [1445, 0]
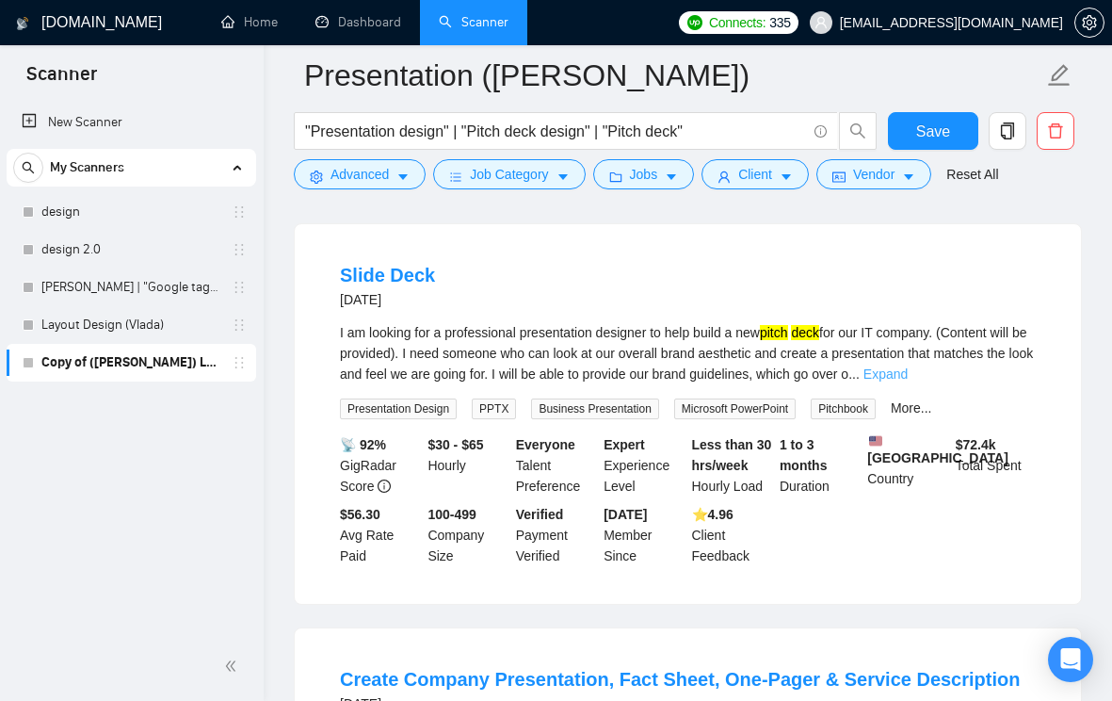
click at [908, 381] on link "Expand" at bounding box center [886, 373] width 44 height 15
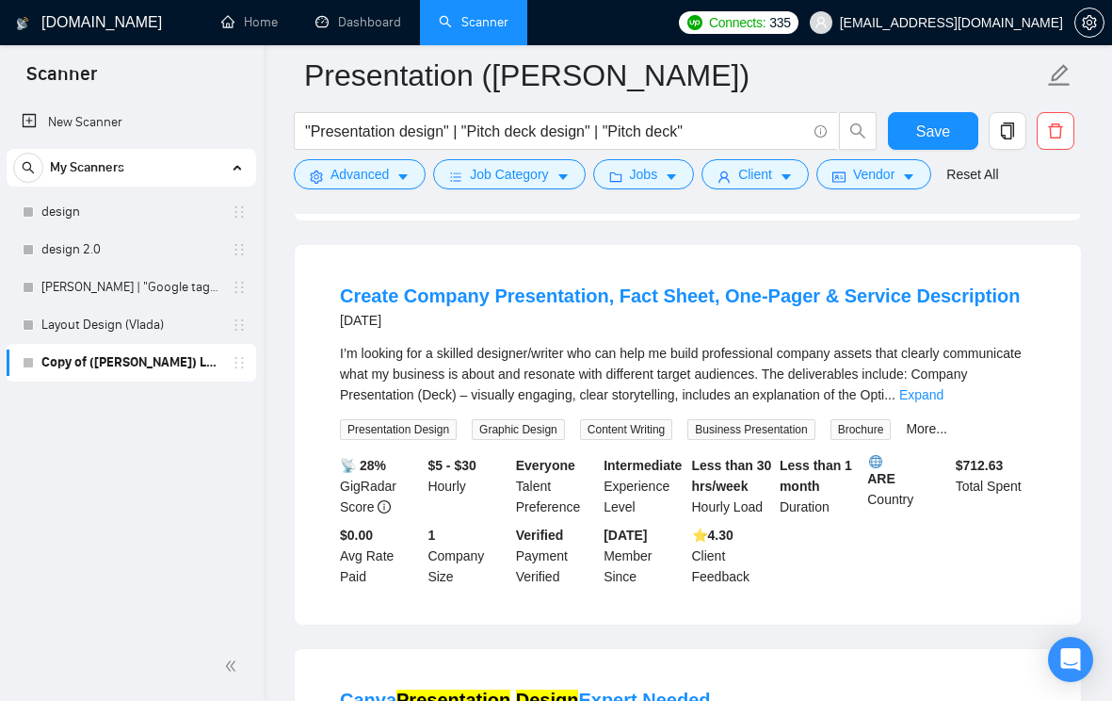
scroll to position [1856, 0]
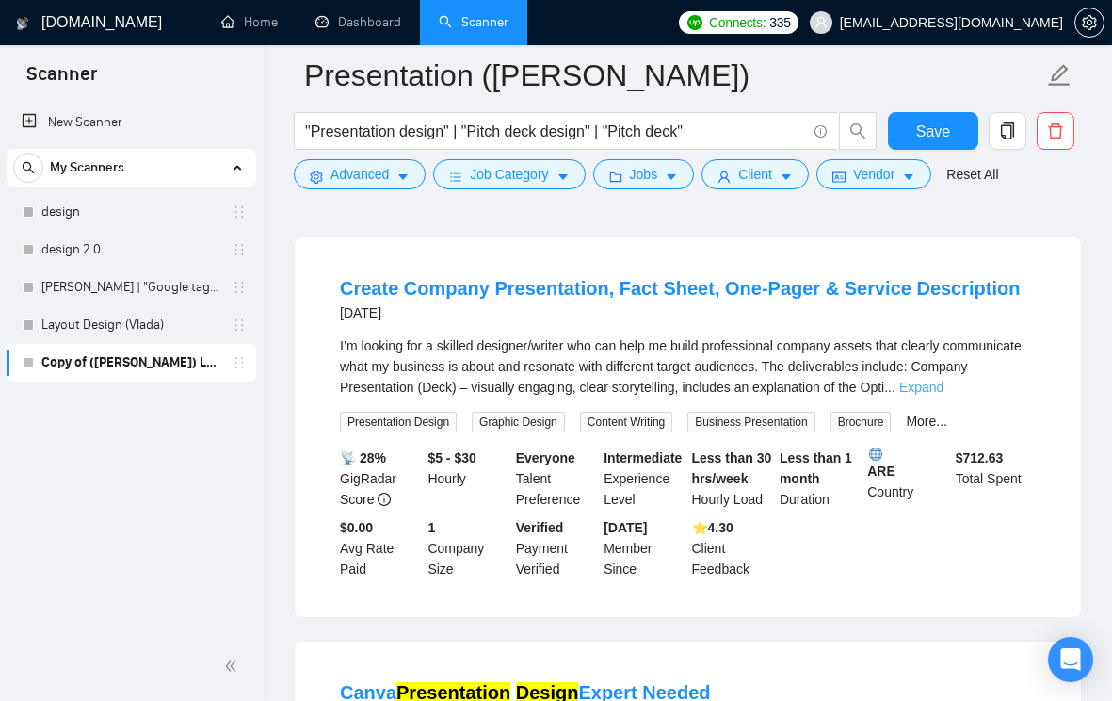
click at [944, 395] on link "Expand" at bounding box center [922, 387] width 44 height 15
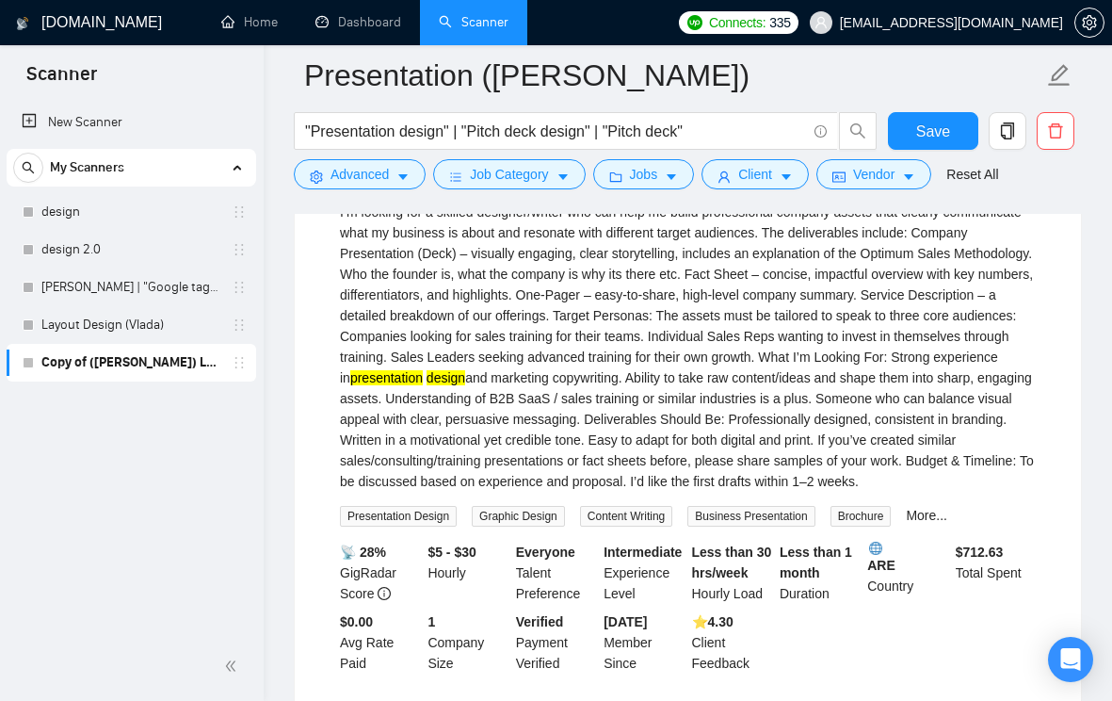
scroll to position [1990, 0]
click at [807, 415] on div "I’m looking for a skilled designer/writer who can help me build professional co…" at bounding box center [688, 347] width 696 height 290
copy div "copywriting"
click at [406, 180] on icon "caret-down" at bounding box center [403, 176] width 13 height 13
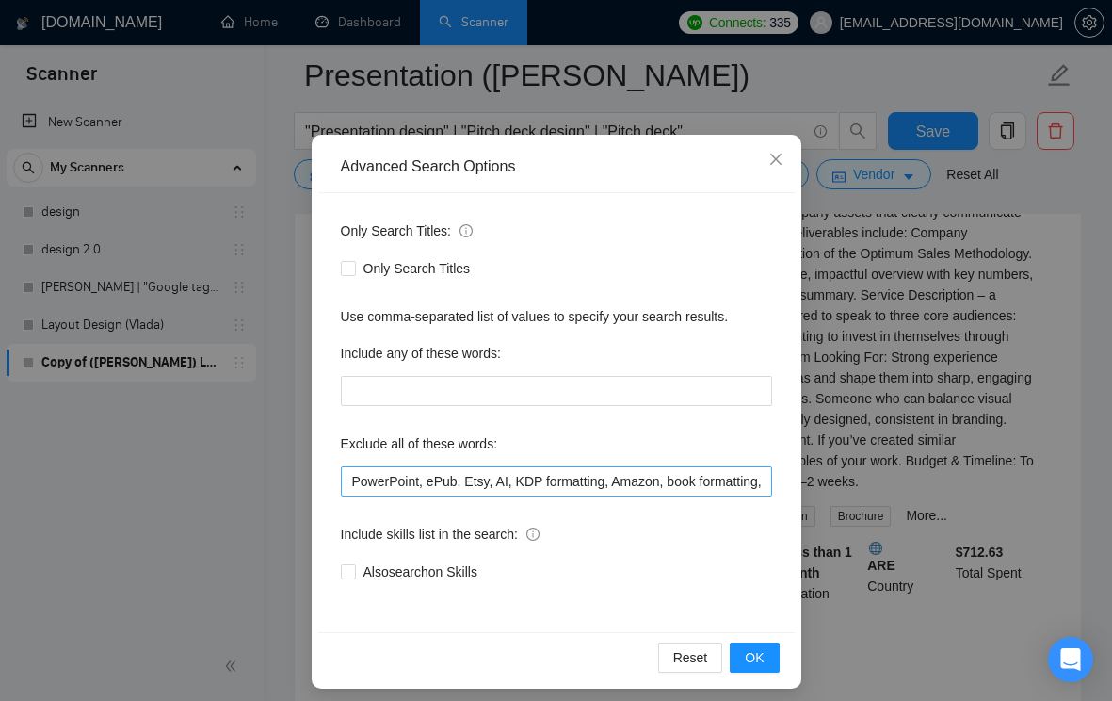
scroll to position [83, 0]
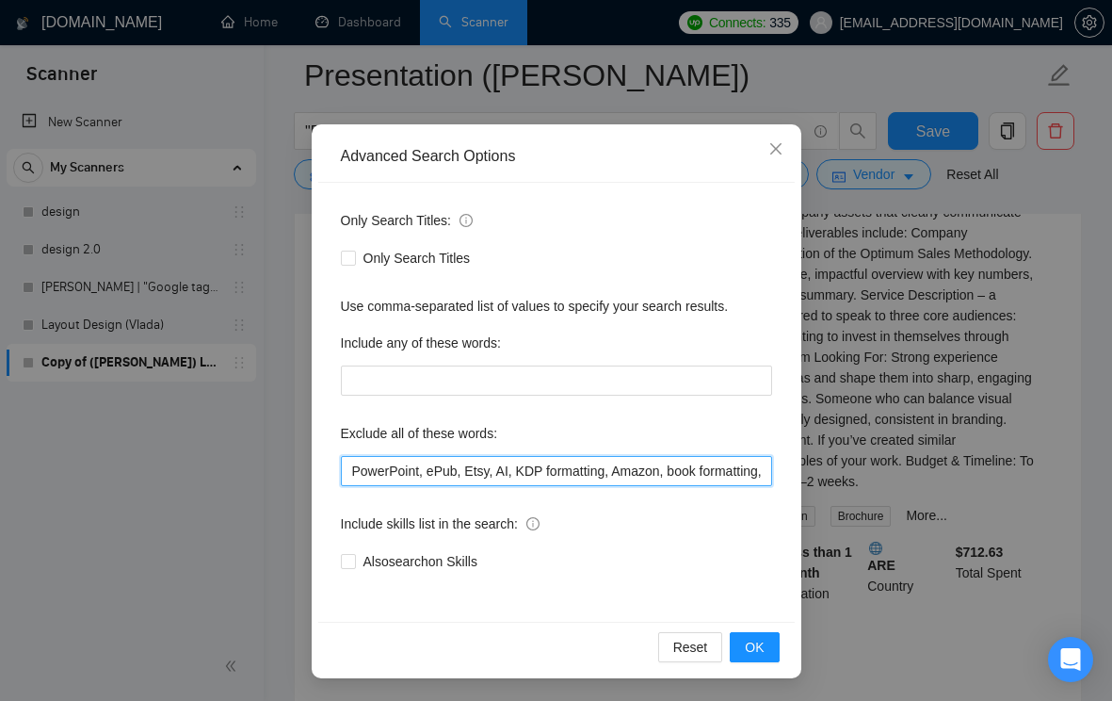
click at [353, 472] on input "PowerPoint, ePub, Etsy, AI, KDP formatting, Amazon, book formatting, join our t…" at bounding box center [556, 471] width 431 height 30
paste input "copywriting"
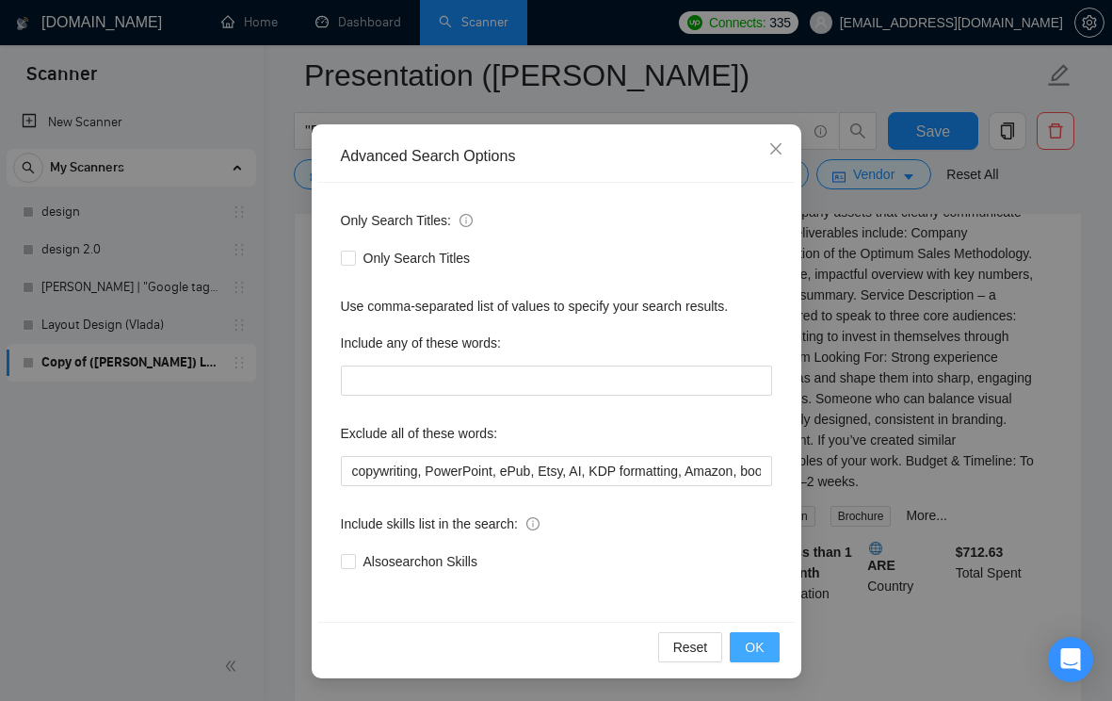
click at [752, 652] on span "OK" at bounding box center [754, 647] width 19 height 21
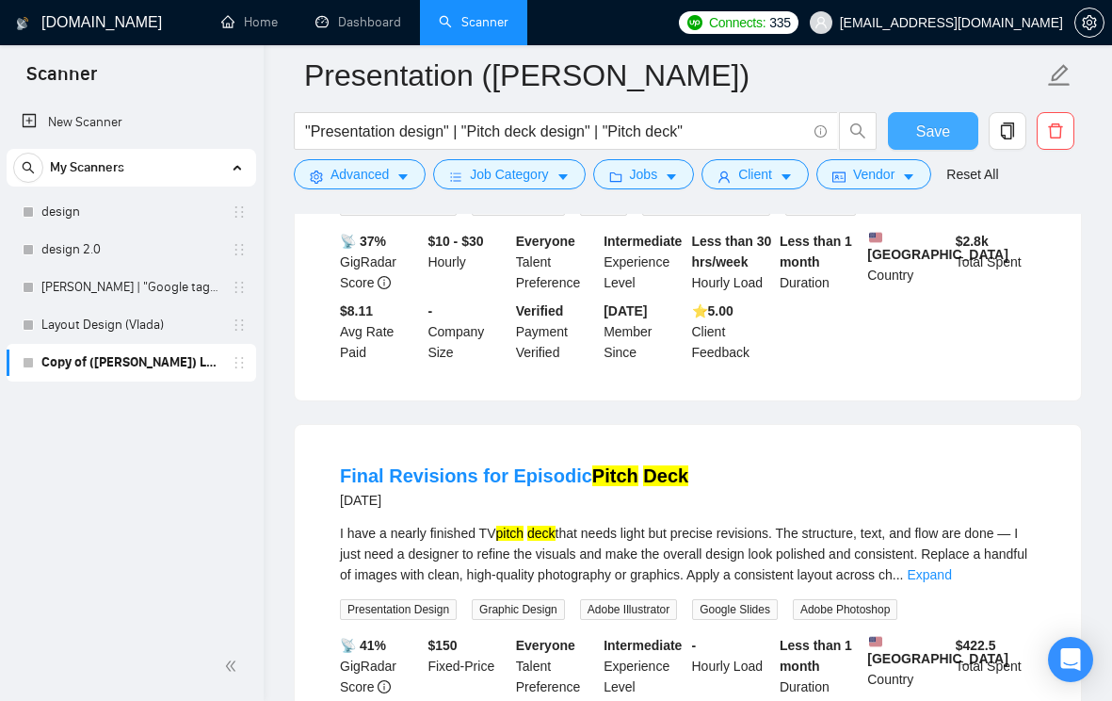
click at [965, 120] on button "Save" at bounding box center [933, 131] width 91 height 38
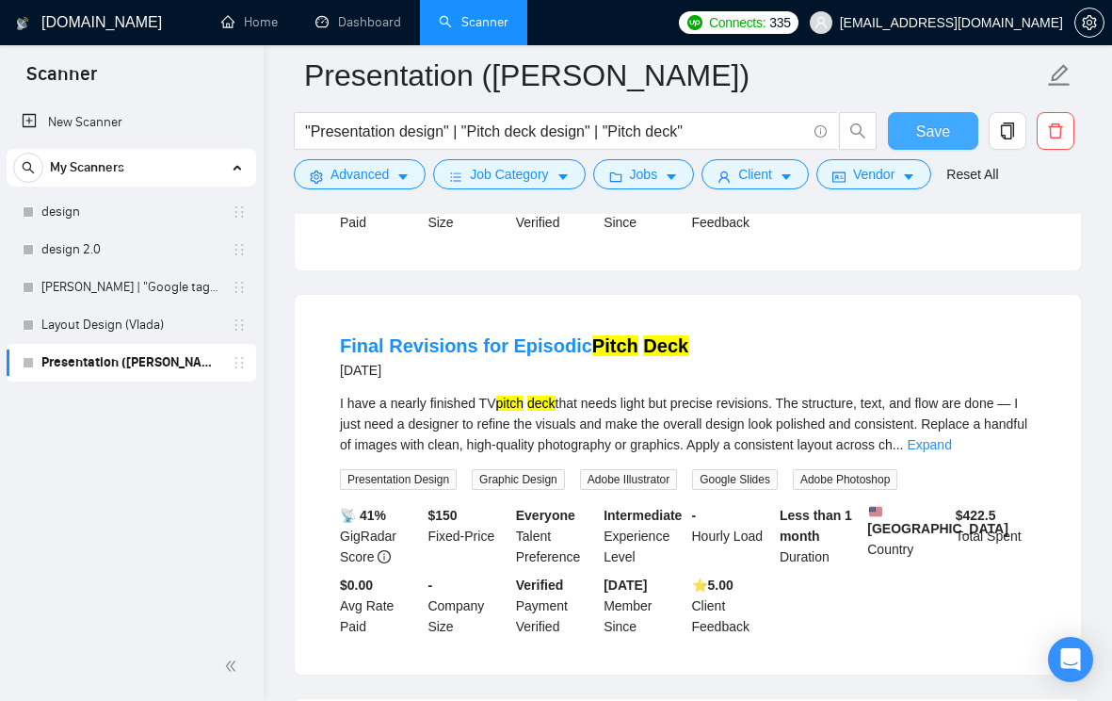
scroll to position [2133, 0]
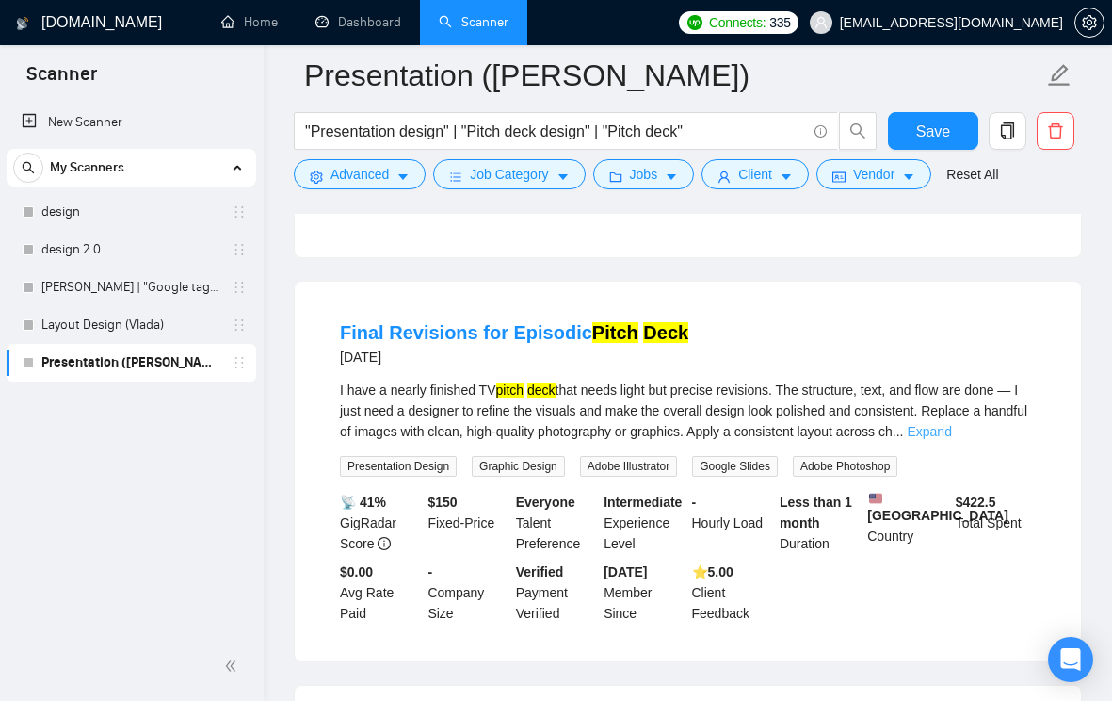
click at [951, 439] on link "Expand" at bounding box center [929, 431] width 44 height 15
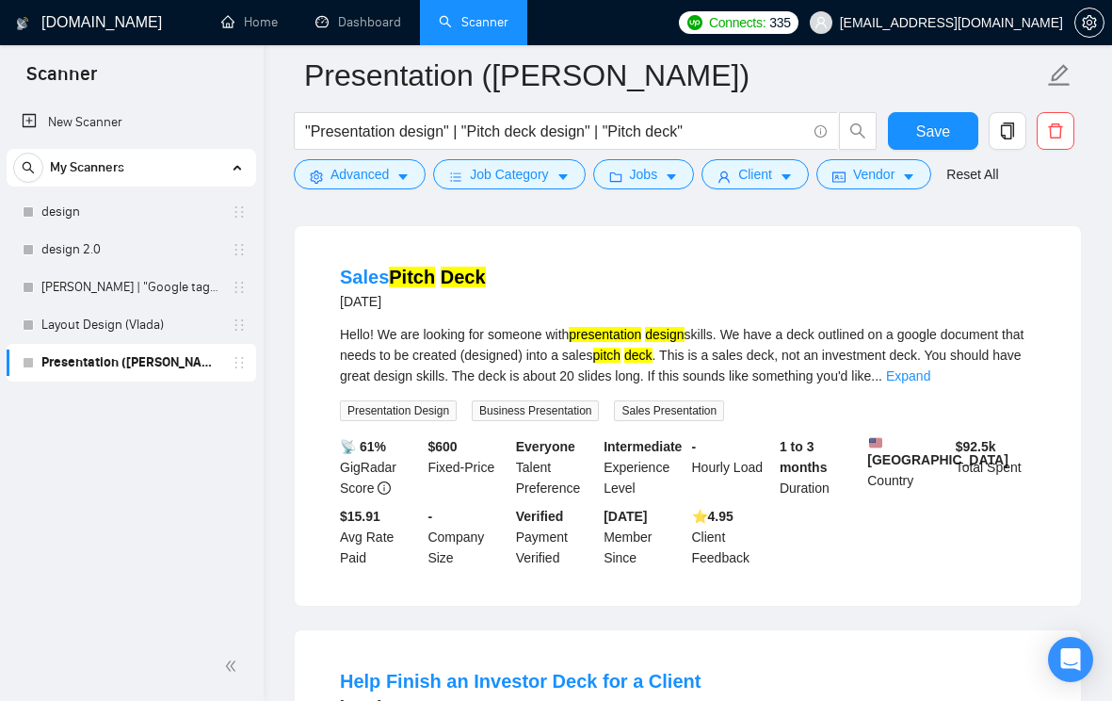
scroll to position [2640, 0]
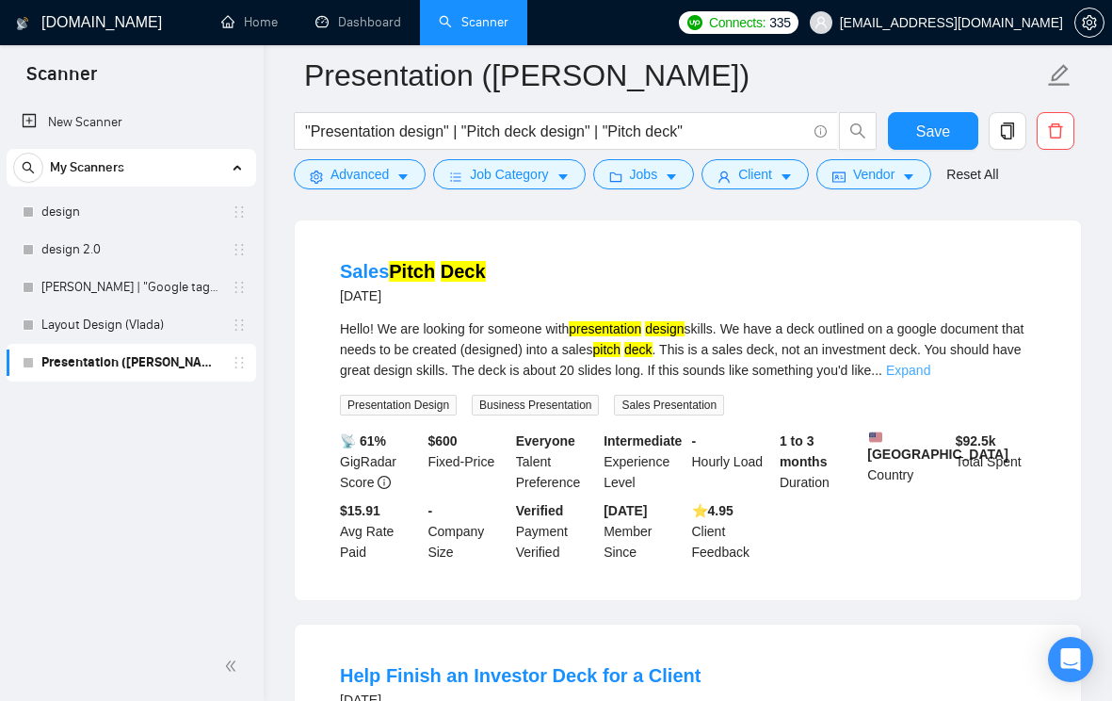
click at [931, 378] on link "Expand" at bounding box center [908, 370] width 44 height 15
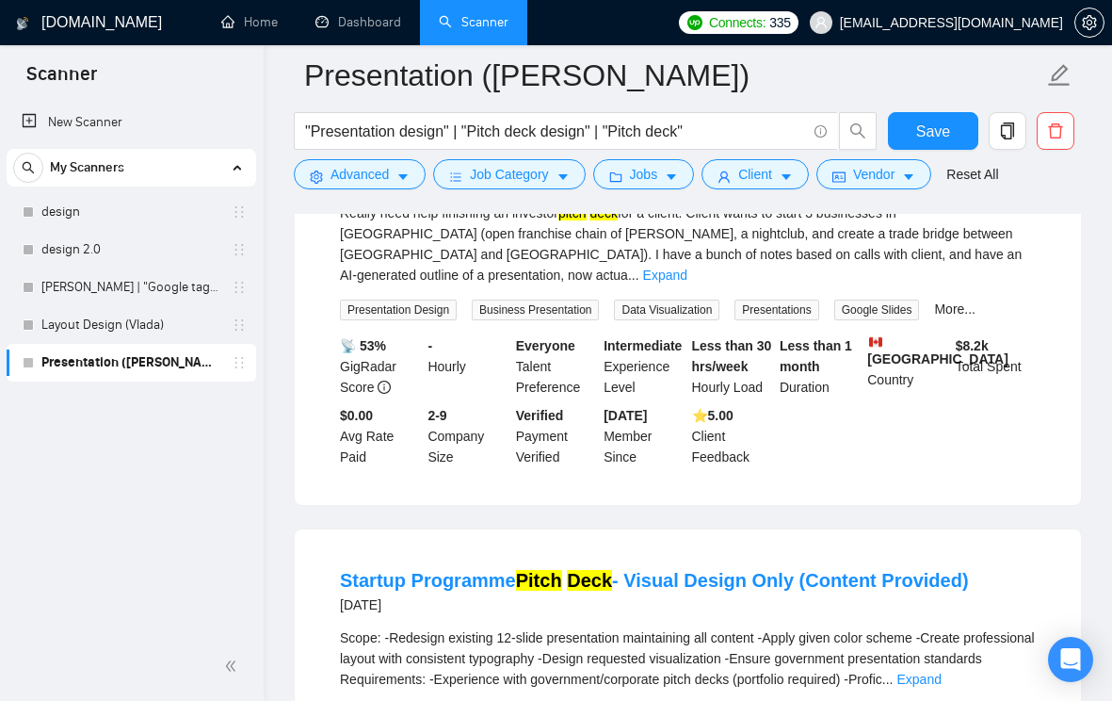
scroll to position [3161, 0]
click at [688, 282] on link "Expand" at bounding box center [665, 274] width 44 height 15
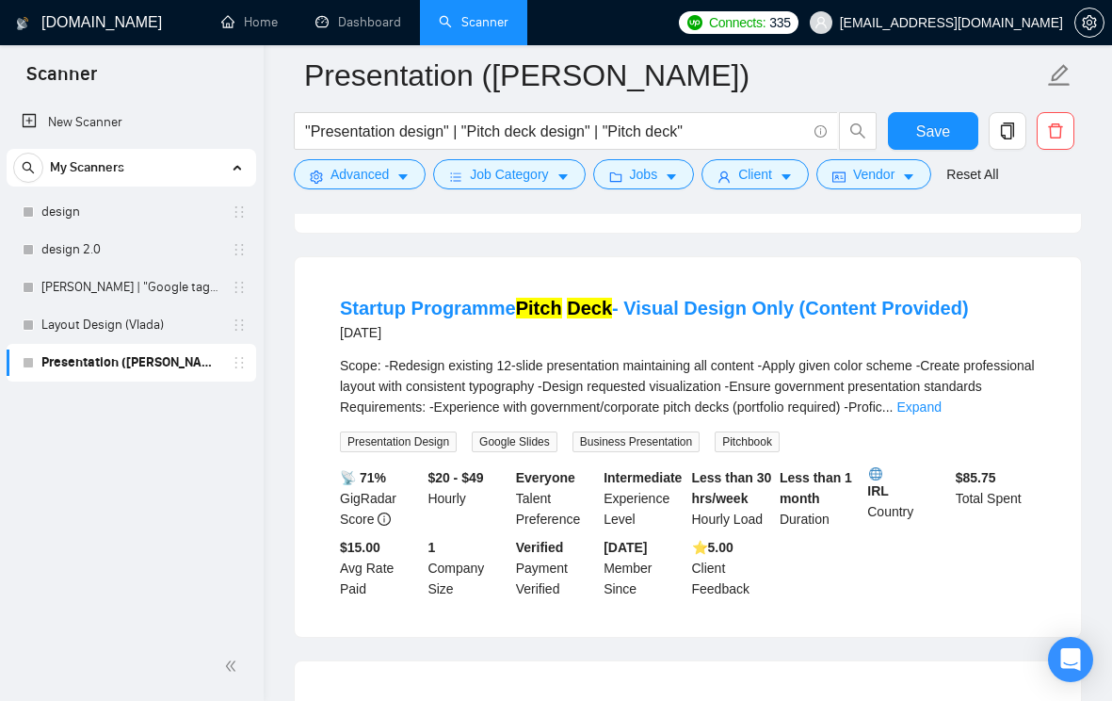
scroll to position [3497, 0]
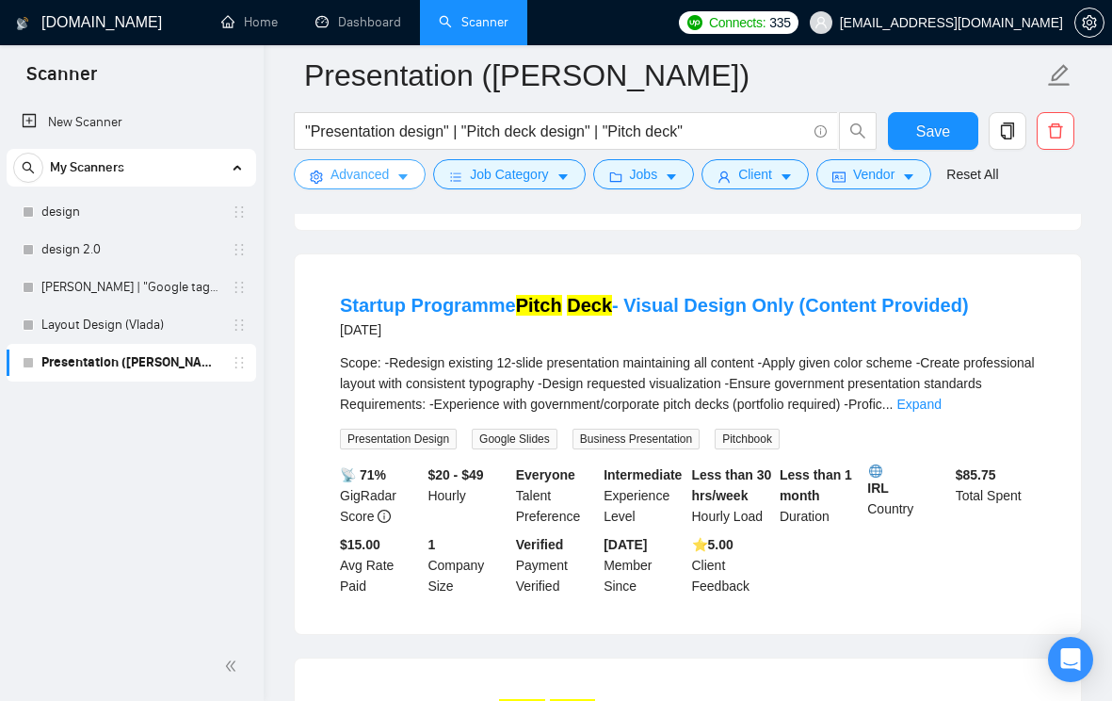
click at [405, 178] on icon "caret-down" at bounding box center [402, 178] width 9 height 6
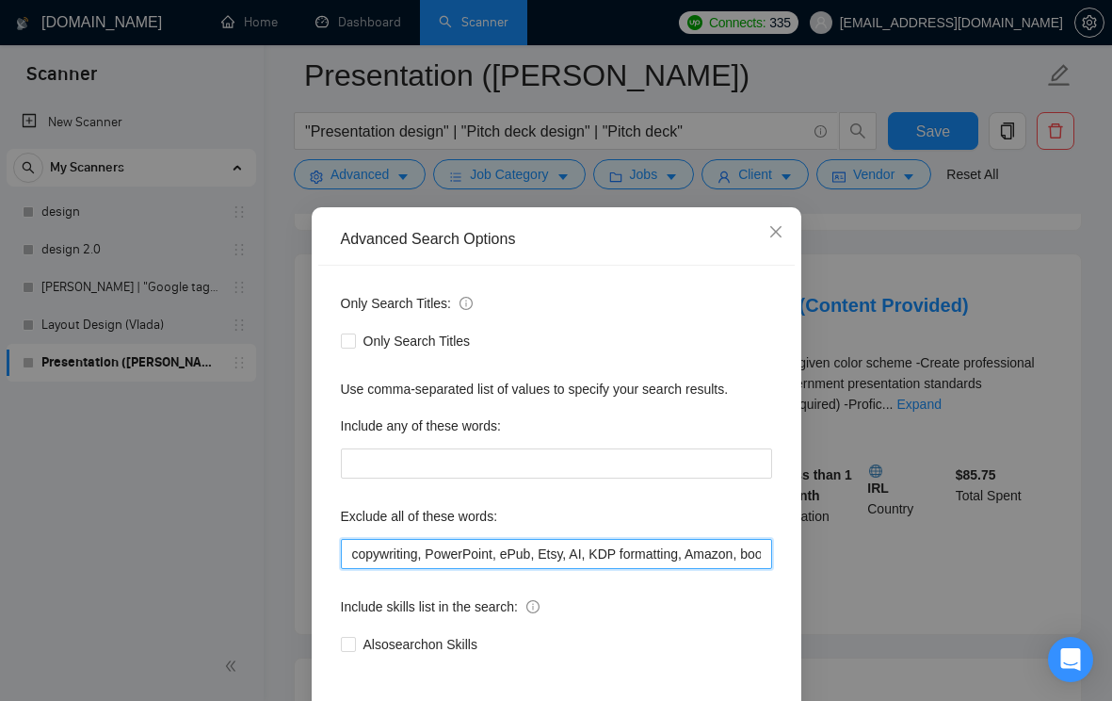
click at [583, 551] on input "copywriting, PowerPoint, ePub, Etsy, AI, KDP formatting, Amazon, book formattin…" at bounding box center [556, 554] width 431 height 30
click at [584, 551] on input "copywriting, PowerPoint, ePub, Etsy, AI, KDP formatting, Amazon, book formattin…" at bounding box center [556, 554] width 431 height 30
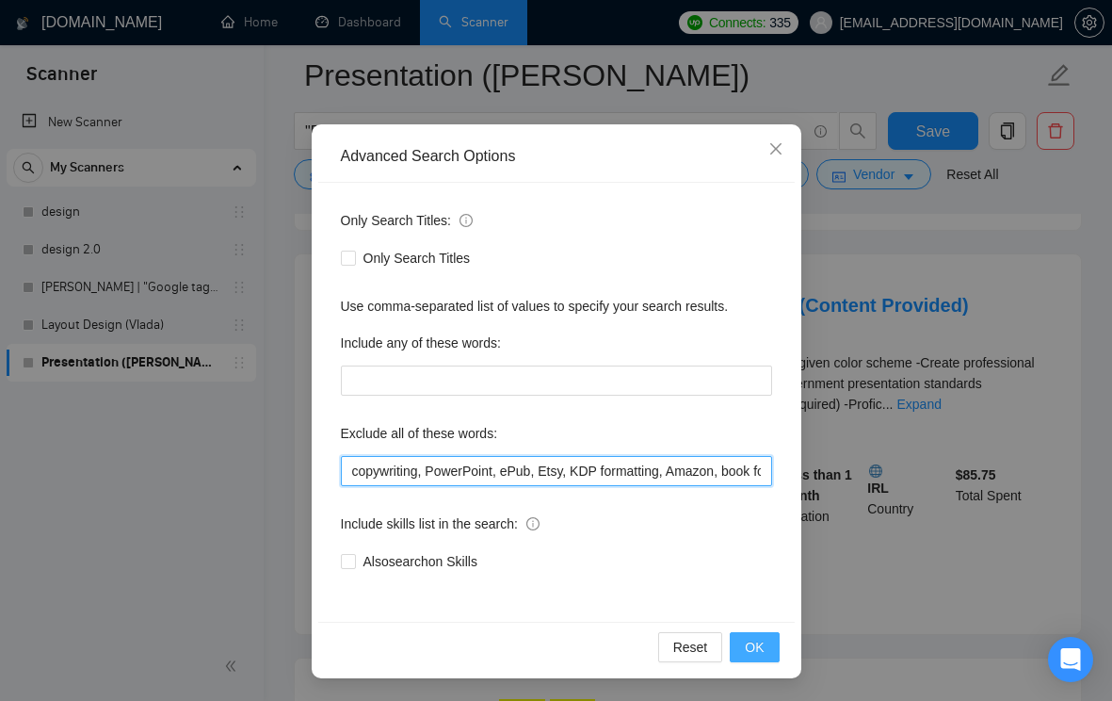
type input "copywriting, PowerPoint, ePub, Etsy, KDP formatting, Amazon, book formatting, j…"
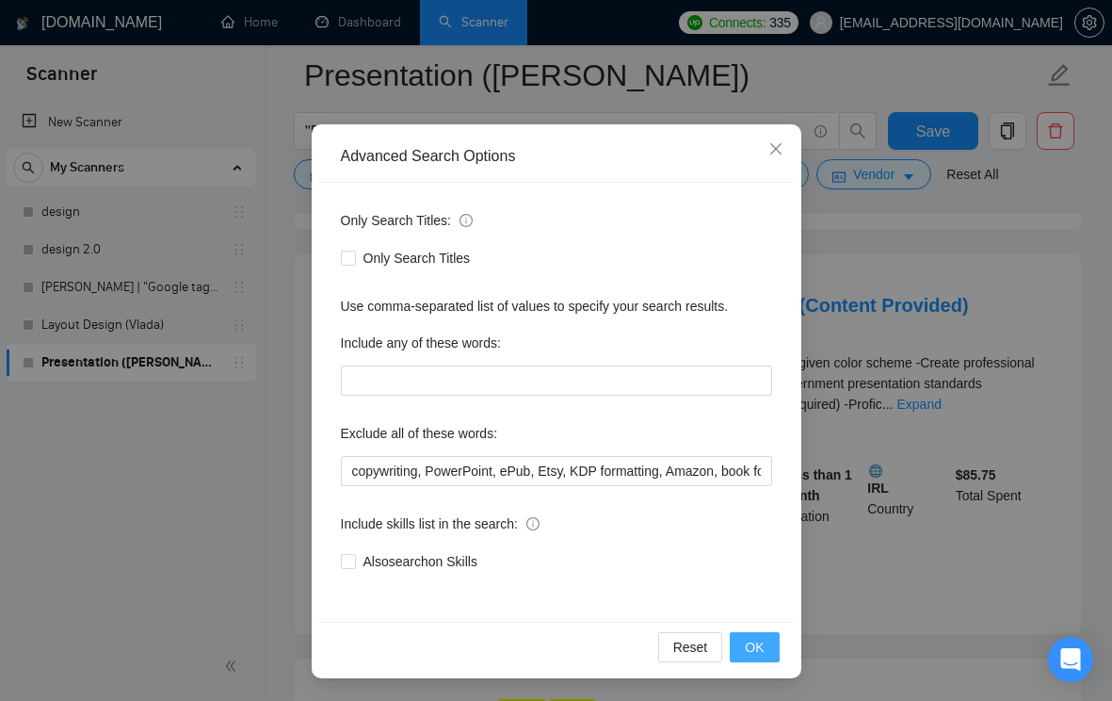
click at [752, 654] on span "OK" at bounding box center [754, 647] width 19 height 21
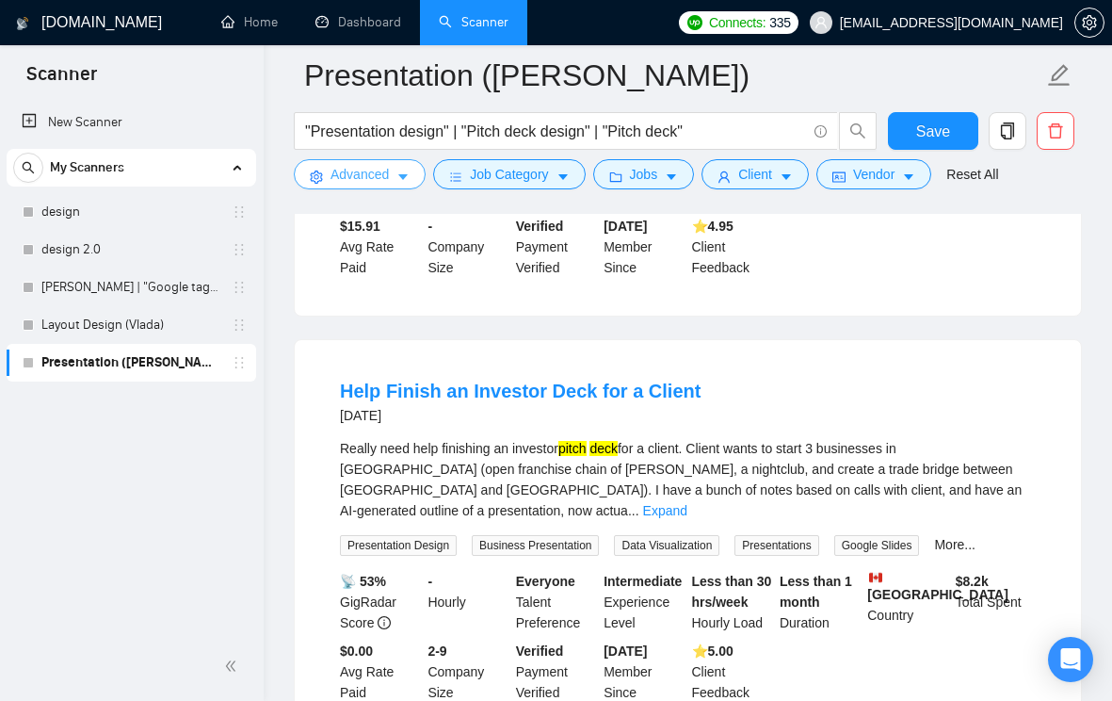
scroll to position [3976, 0]
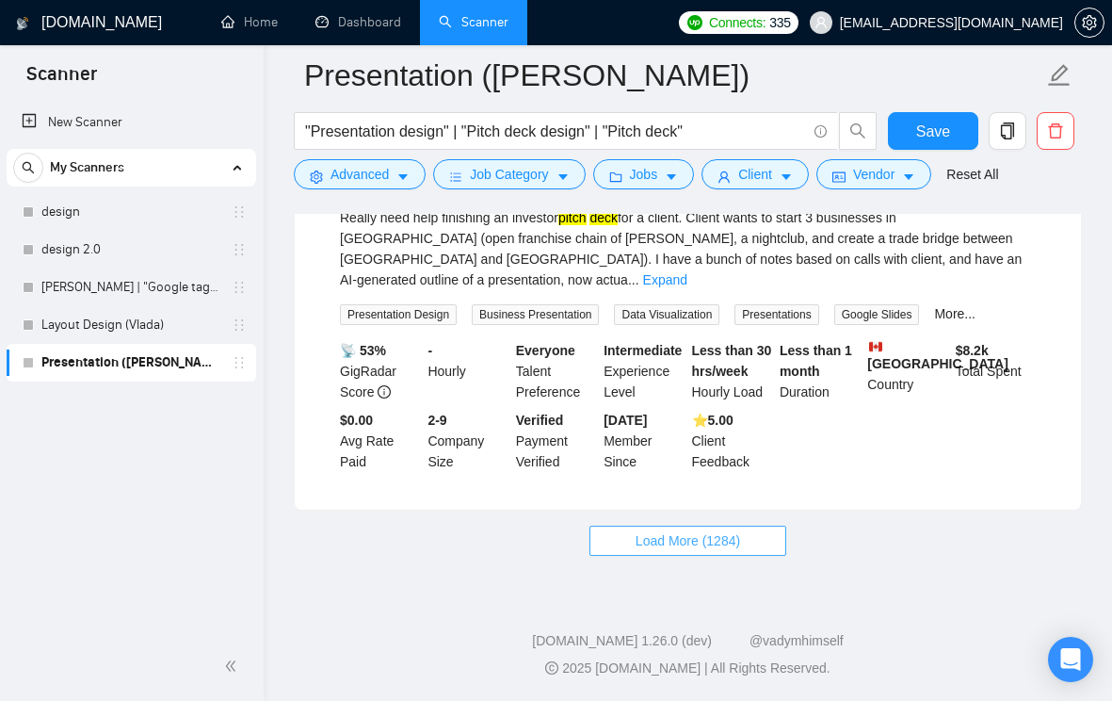
click at [693, 543] on span "Load More (1284)" at bounding box center [688, 540] width 105 height 21
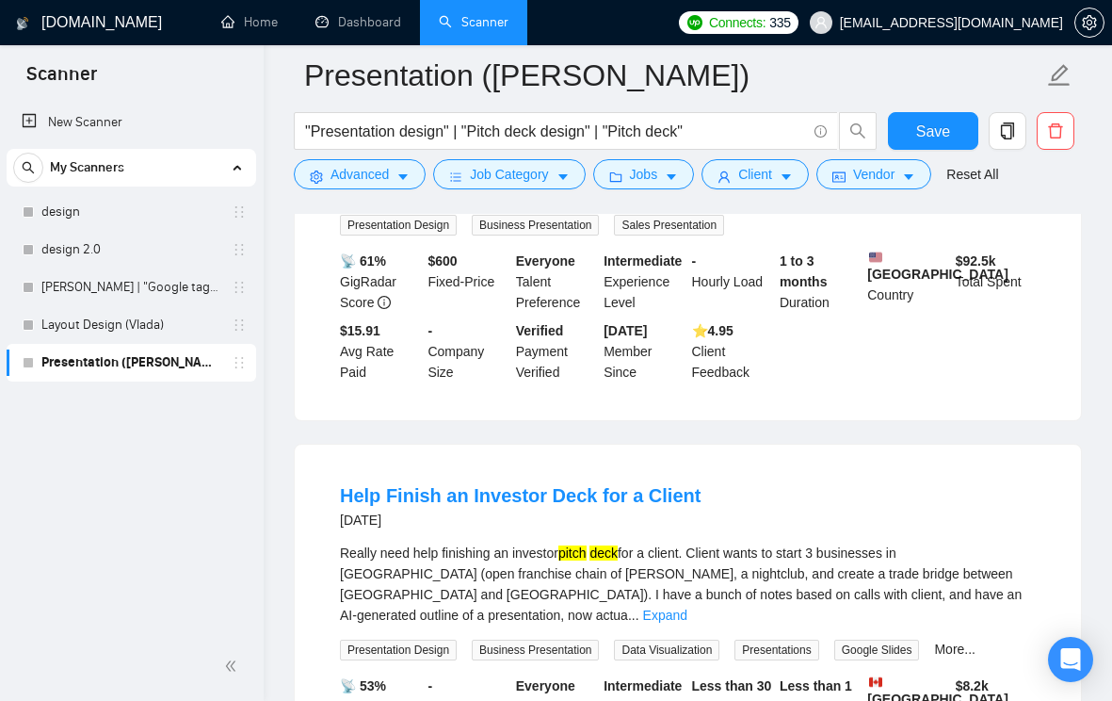
scroll to position [2485, 0]
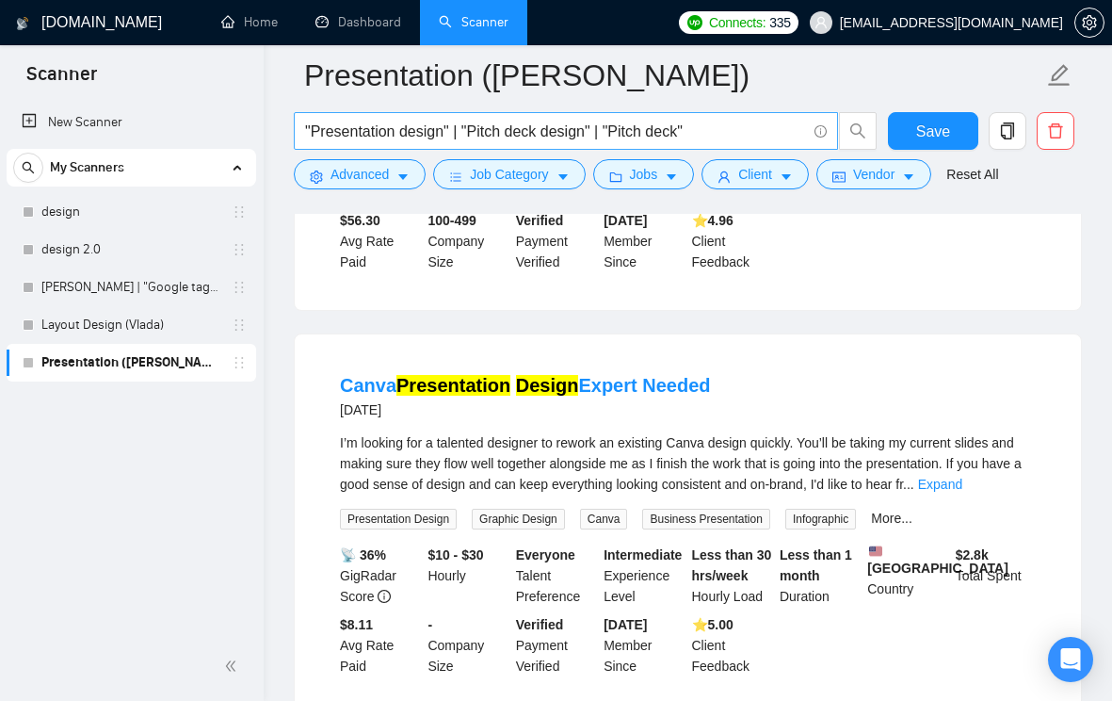
click at [538, 142] on input ""Presentation design" | "Pitch deck design" | "Pitch deck"" at bounding box center [555, 132] width 501 height 24
click at [726, 134] on input ""Presentation design" | "Pitch deck design" | "Pitch deck"" at bounding box center [555, 132] width 501 height 24
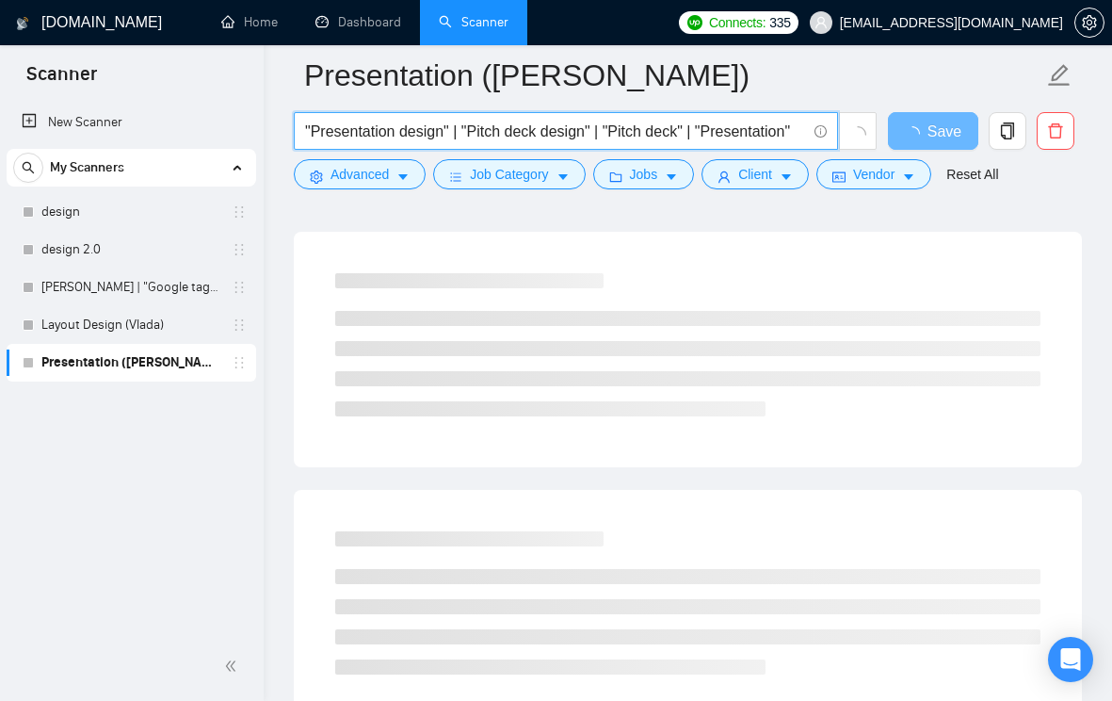
scroll to position [0, 8]
click at [710, 134] on input ""Presentation design" | "Pitch deck design" | "Pitch deck" | "Presentation"" at bounding box center [555, 132] width 501 height 24
drag, startPoint x: 730, startPoint y: 134, endPoint x: 806, endPoint y: 134, distance: 76.3
click at [806, 134] on span ""Presentation design" | "Pitch deck design" | "Pitch deck" | "Investor Presenta…" at bounding box center [566, 131] width 544 height 38
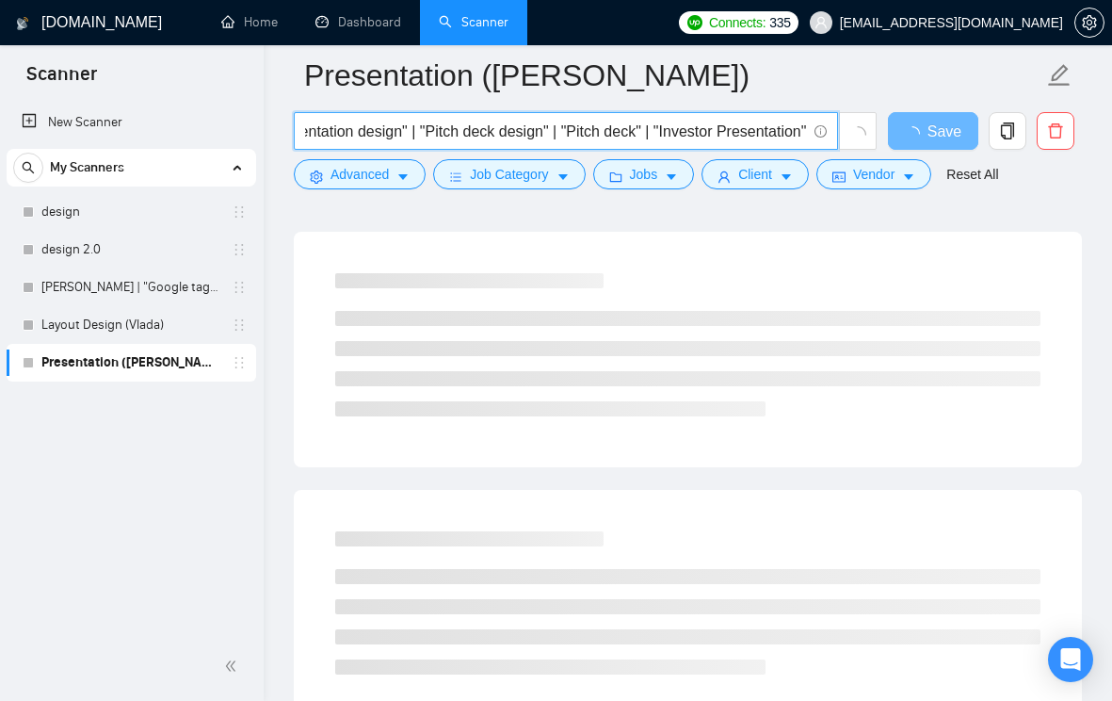
click at [714, 134] on input ""Presentation design" | "Pitch deck design" | "Pitch deck" | "Investor Presenta…" at bounding box center [555, 132] width 501 height 24
drag, startPoint x: 640, startPoint y: 134, endPoint x: 251, endPoint y: 134, distance: 389.9
click at [251, 134] on section "Scanner New Scanner My Scanners design design 2.0 Artur_GTM | "Google tag manag…" at bounding box center [556, 376] width 1112 height 5723
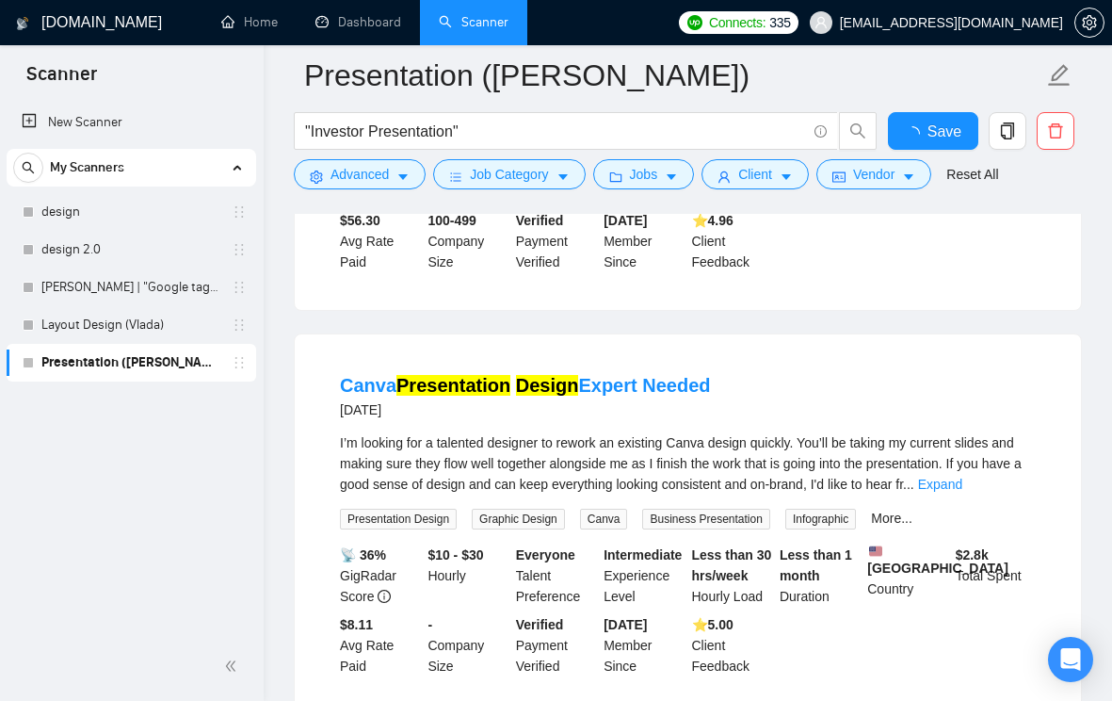
scroll to position [2441, 0]
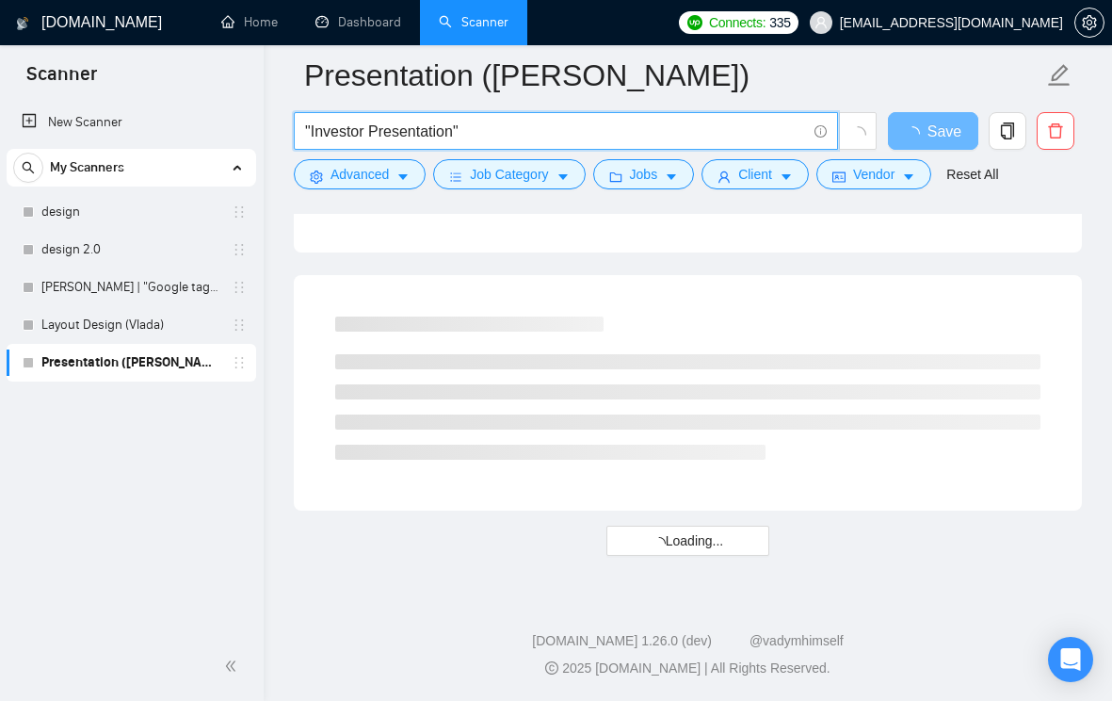
click at [645, 128] on input ""Investor Presentation"" at bounding box center [555, 132] width 501 height 24
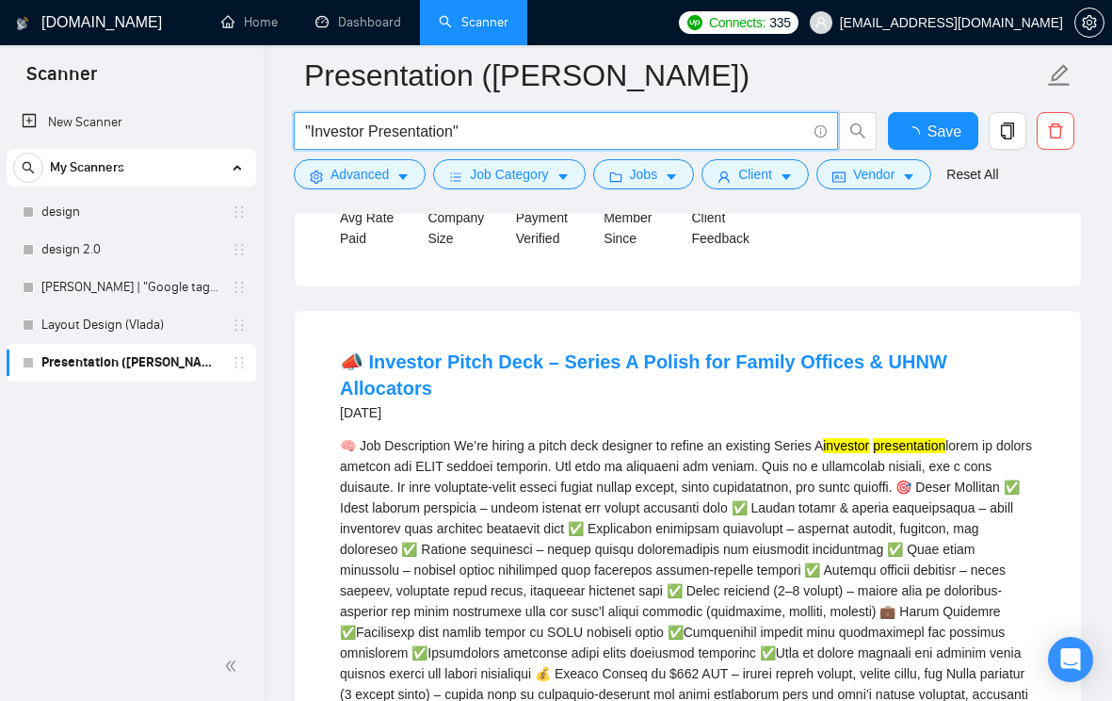
scroll to position [2485, 0]
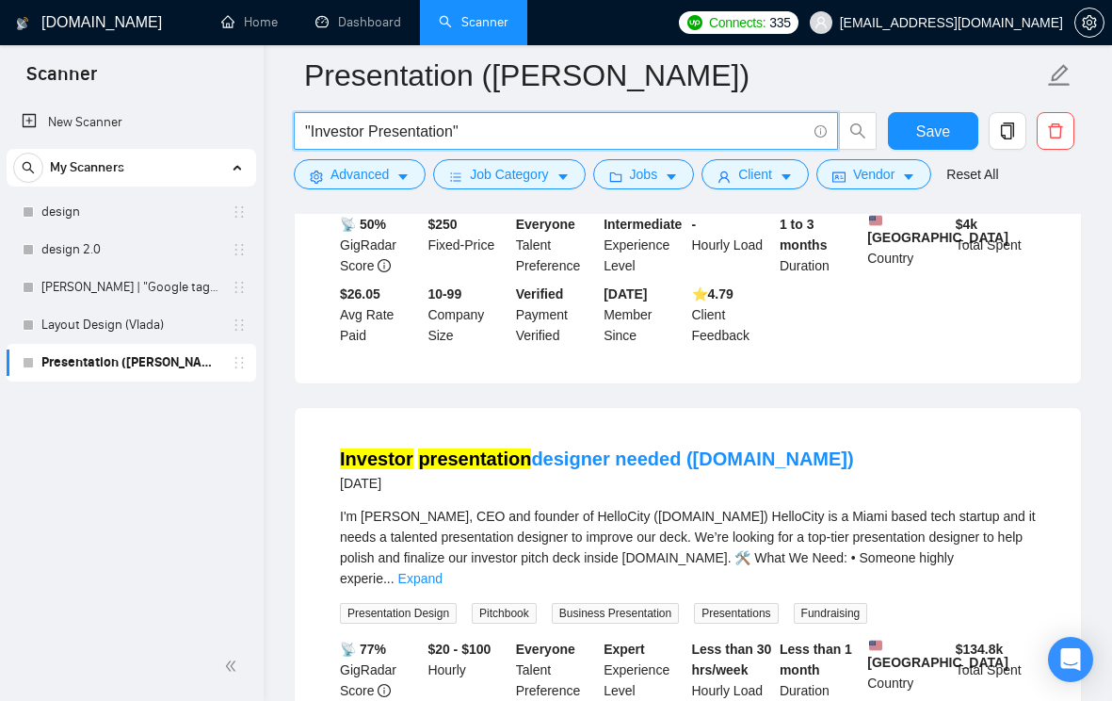
click at [456, 138] on input ""Investor Presentation"" at bounding box center [555, 132] width 501 height 24
paste input ""Google Slides design""
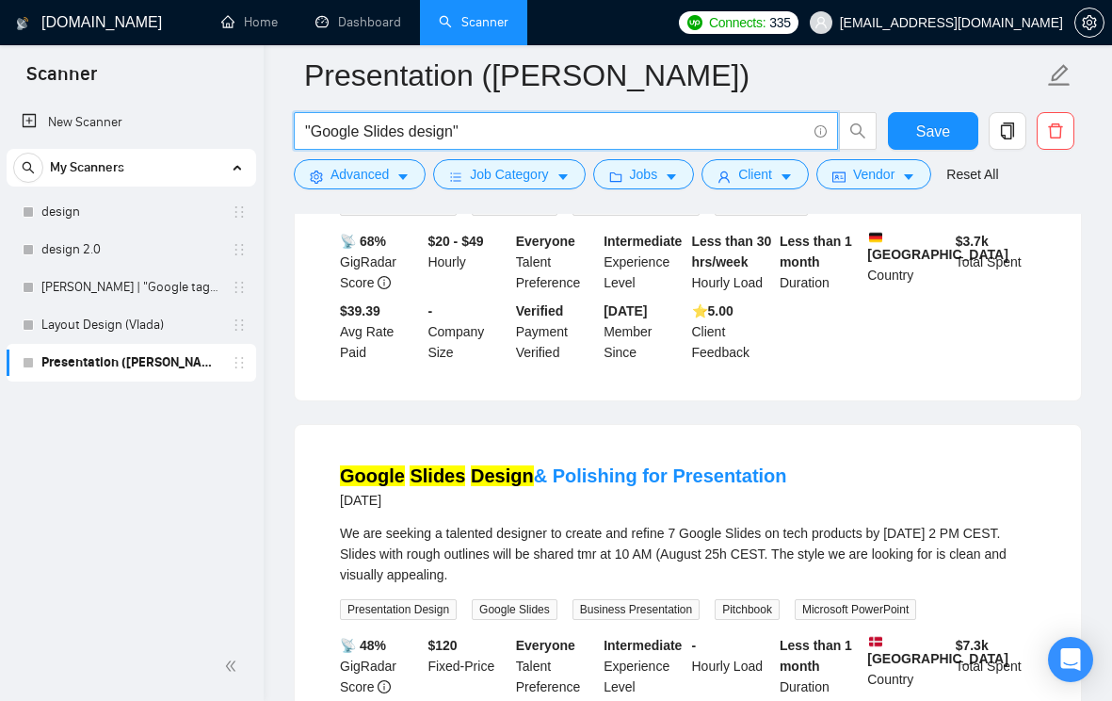
scroll to position [0, 0]
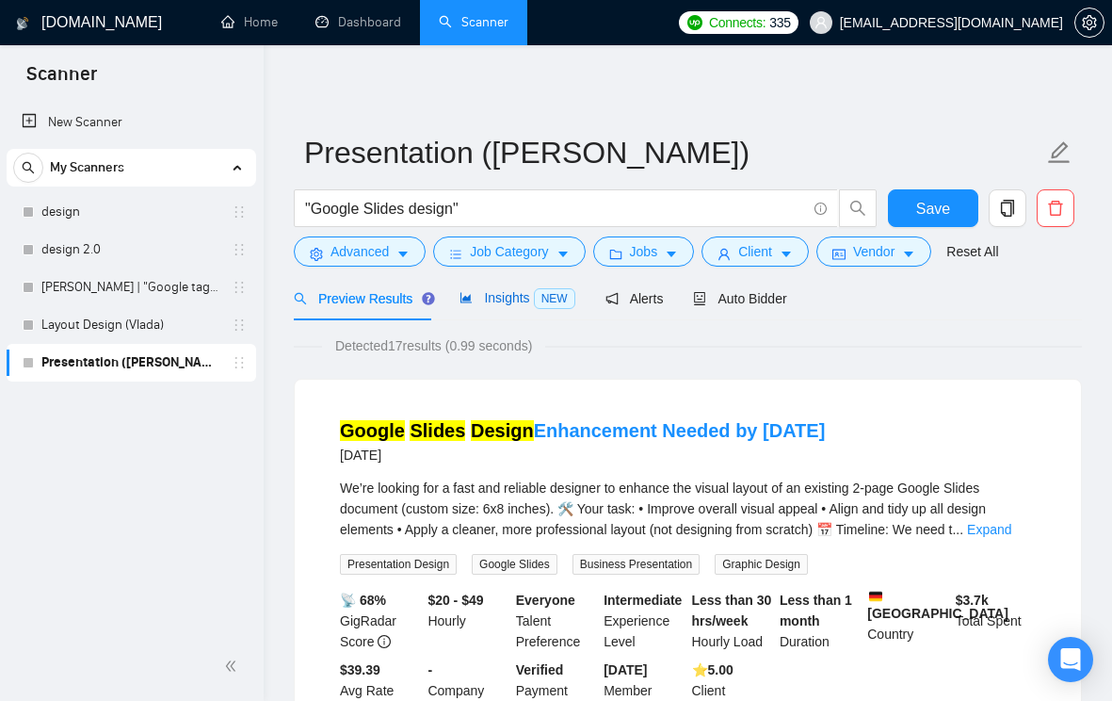
click at [491, 291] on span "Insights NEW" at bounding box center [517, 297] width 115 height 15
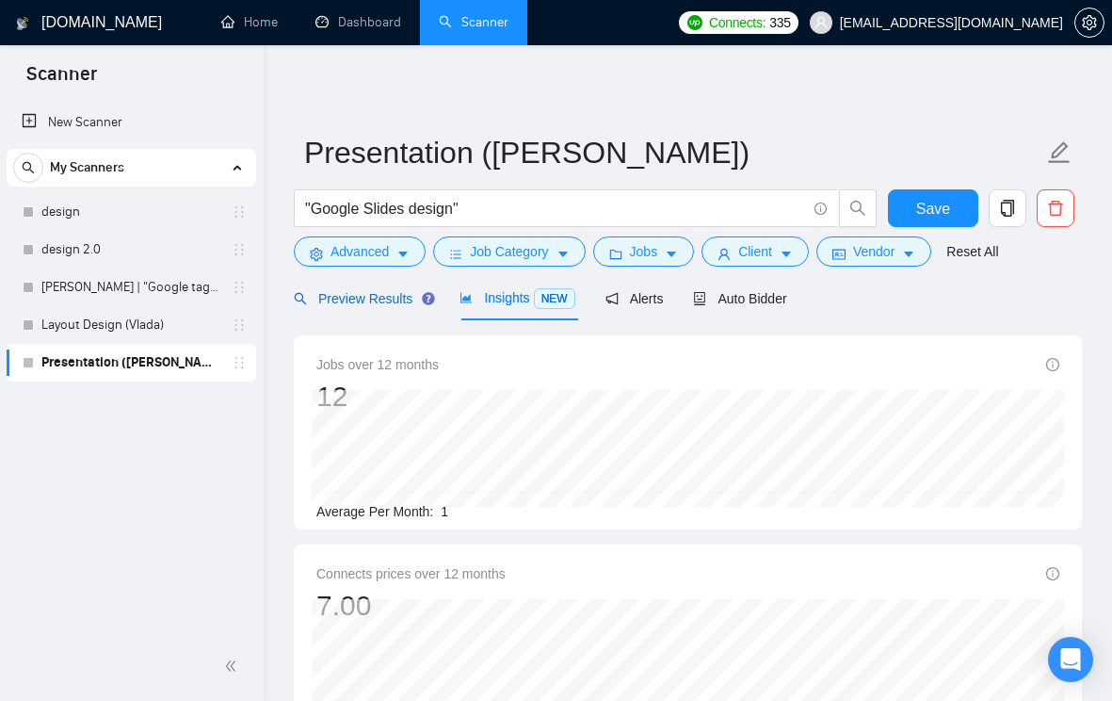
click at [387, 304] on span "Preview Results" at bounding box center [362, 298] width 136 height 15
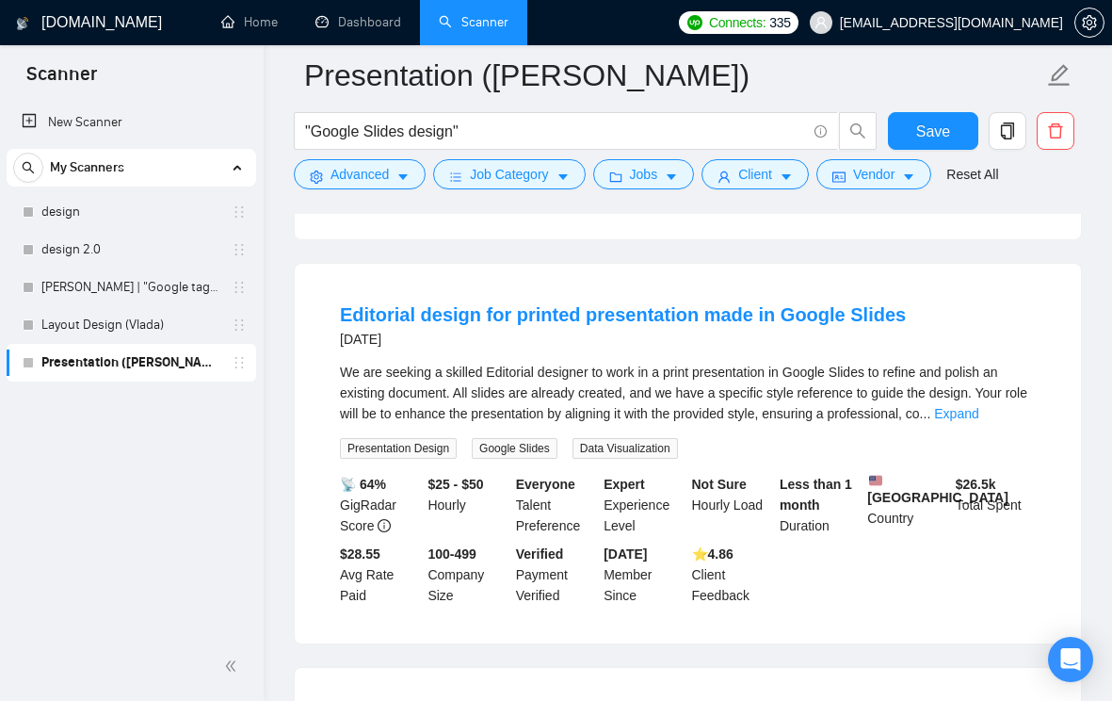
scroll to position [943, 0]
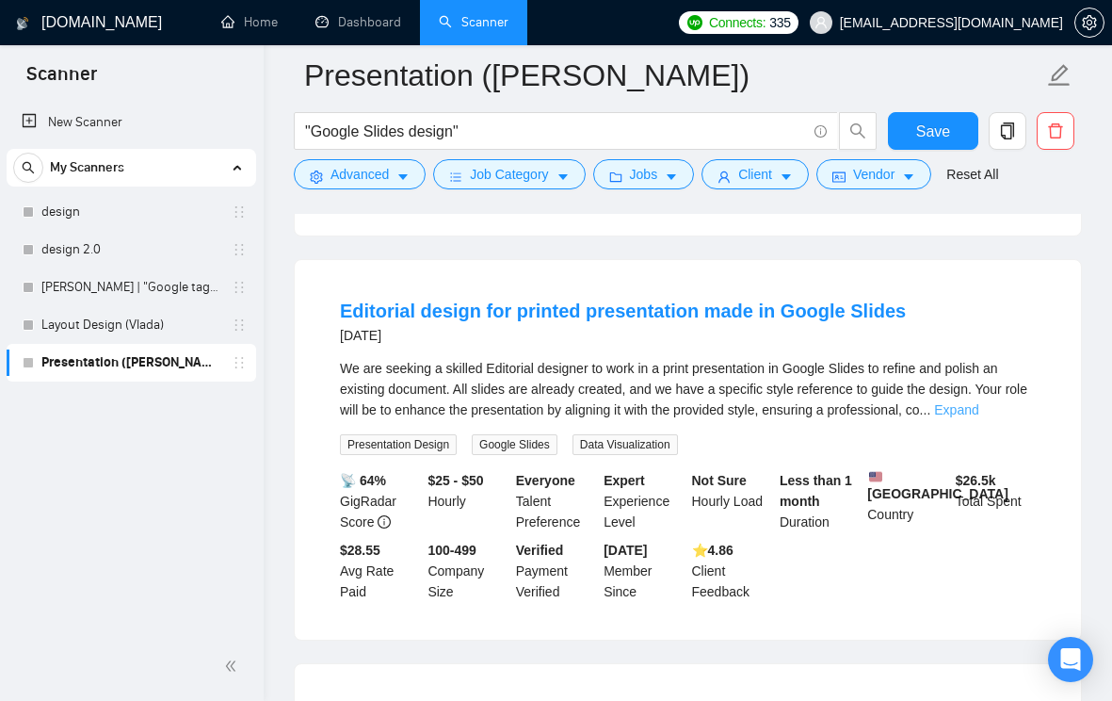
click at [979, 407] on link "Expand" at bounding box center [956, 409] width 44 height 15
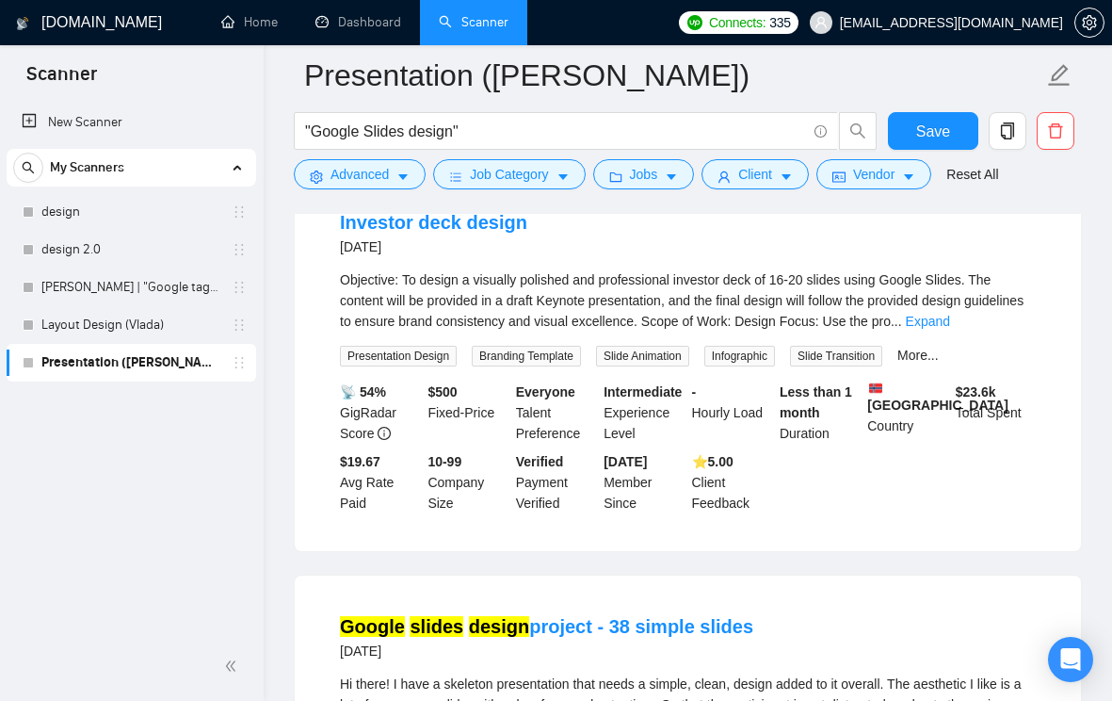
scroll to position [2562, 0]
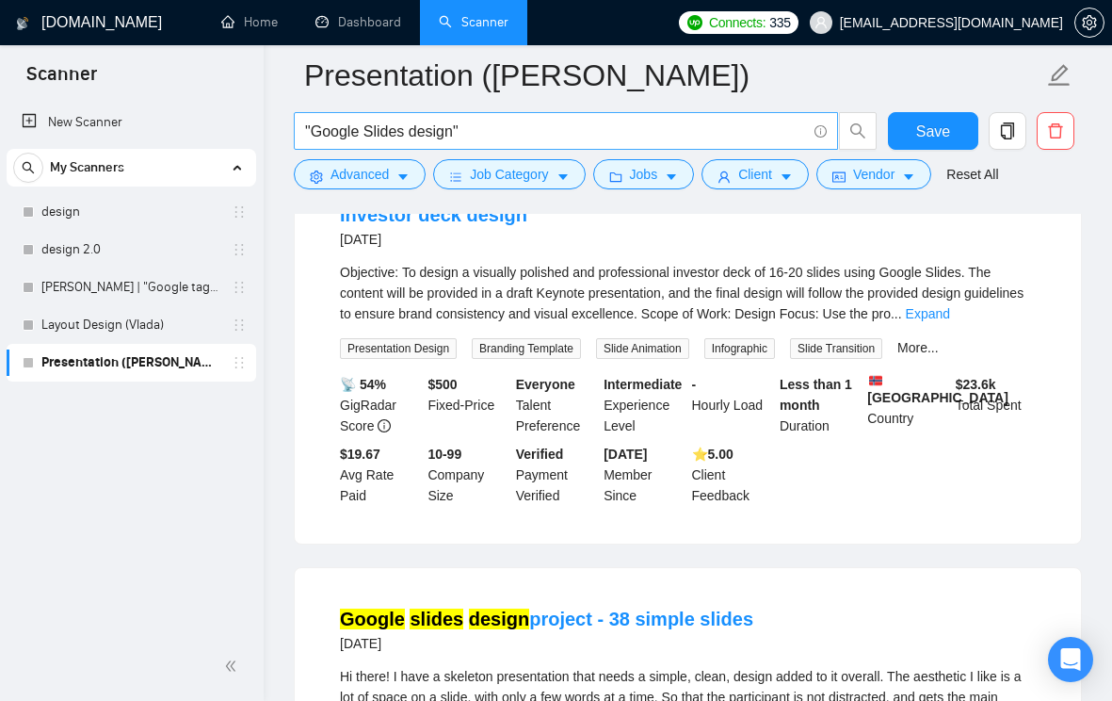
click at [555, 136] on input ""Google Slides design"" at bounding box center [555, 132] width 501 height 24
type input ""Google Slides design" | "Investor deck""
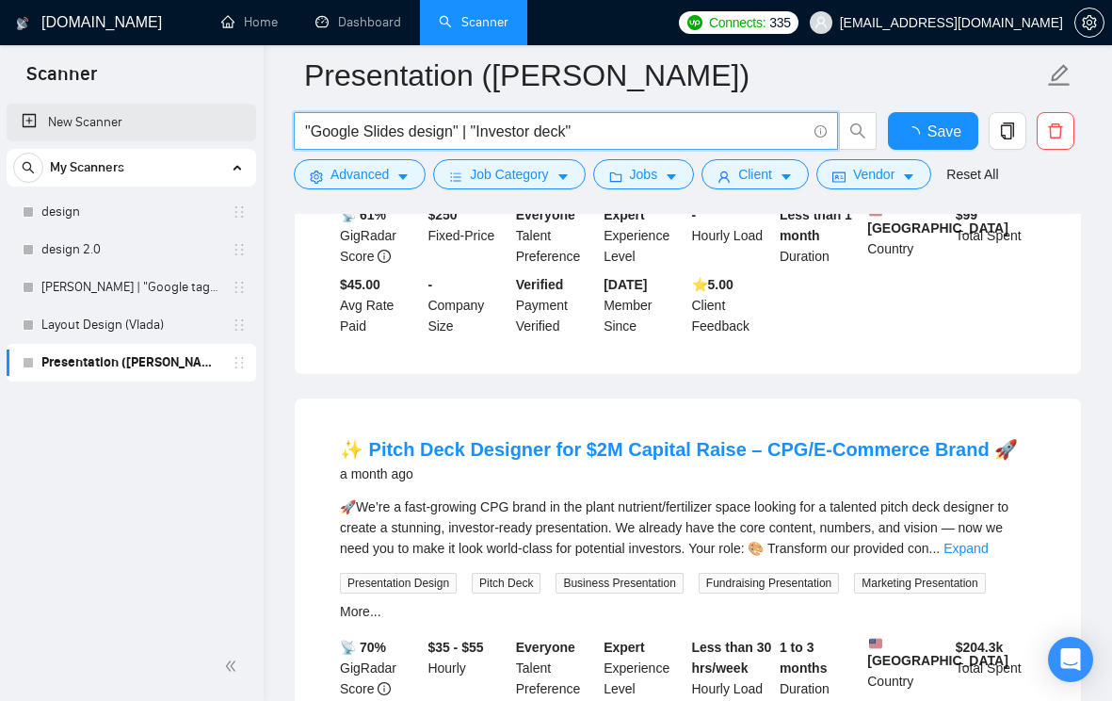
scroll to position [2644, 0]
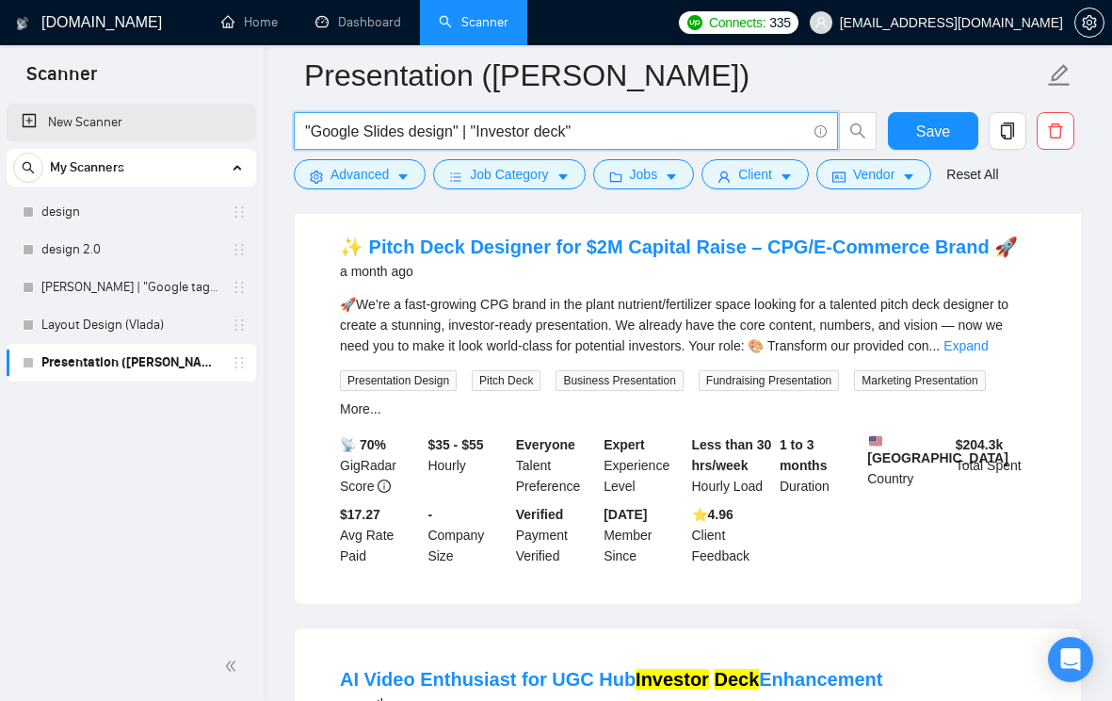
drag, startPoint x: 604, startPoint y: 135, endPoint x: 255, endPoint y: 135, distance: 348.5
type input "="
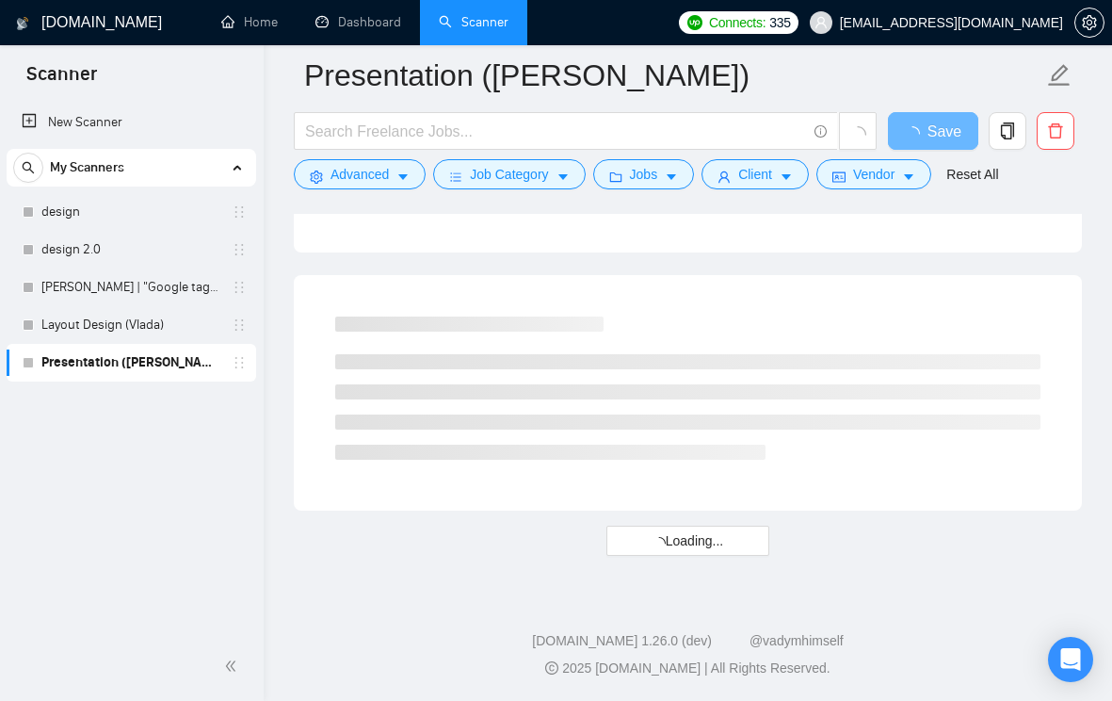
scroll to position [2441, 0]
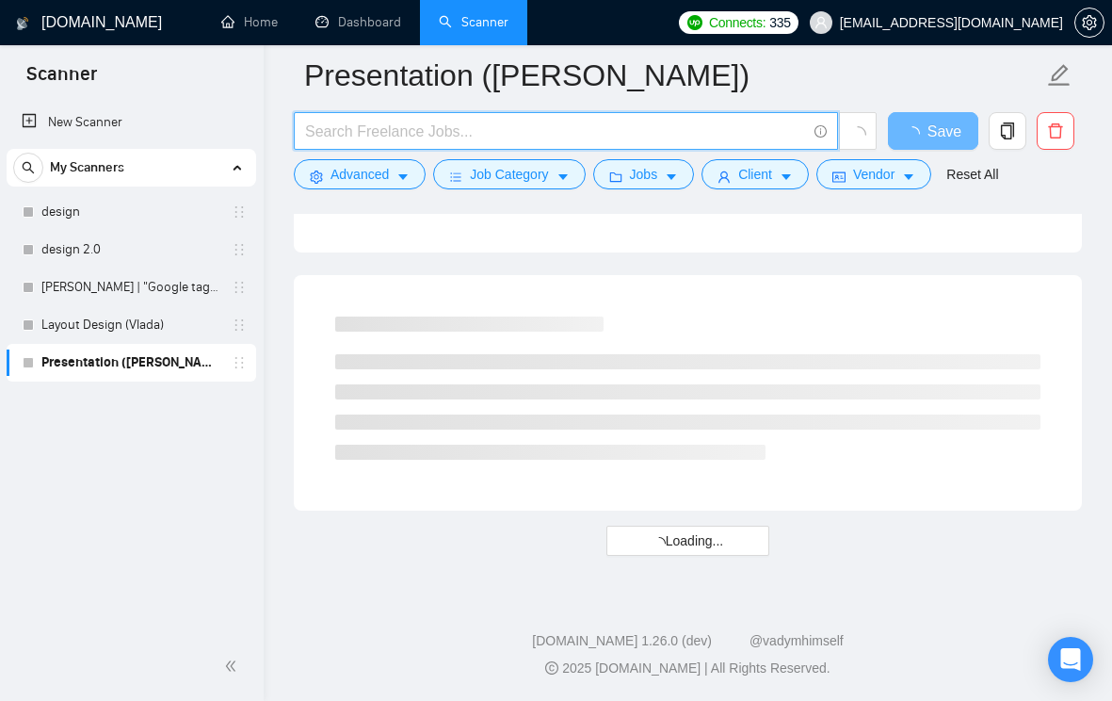
paste input "Presentation formatting"
click at [306, 131] on input "Presentation formatting"" at bounding box center [555, 132] width 501 height 24
type input ""Presentation formatting""
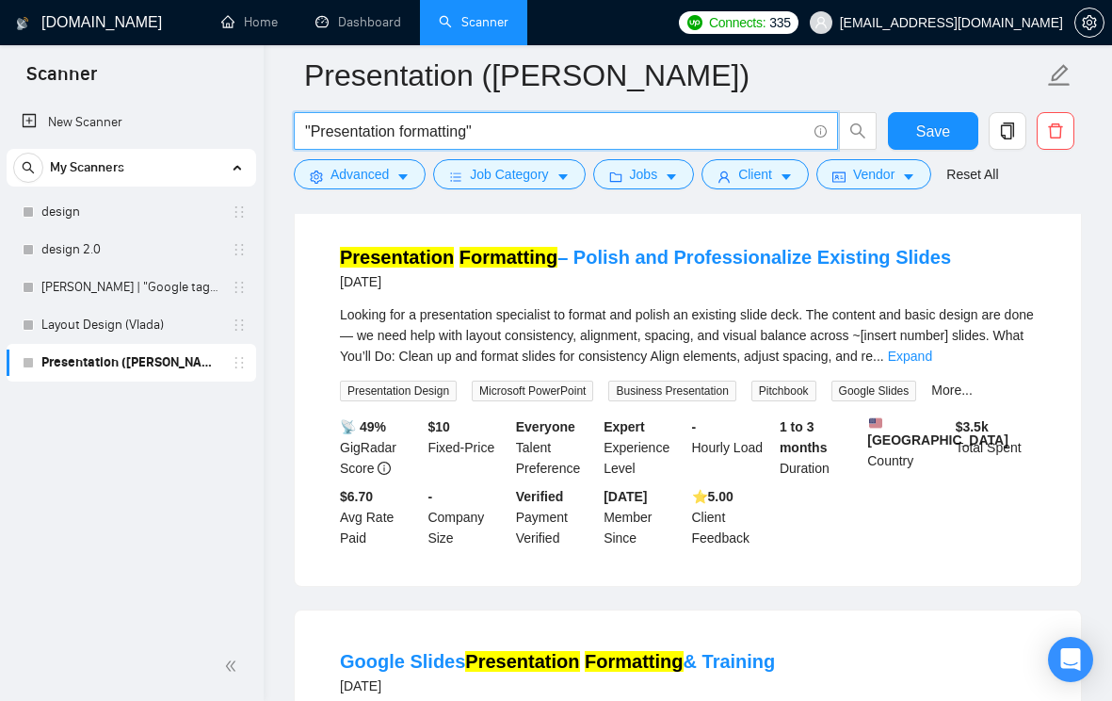
scroll to position [577, 0]
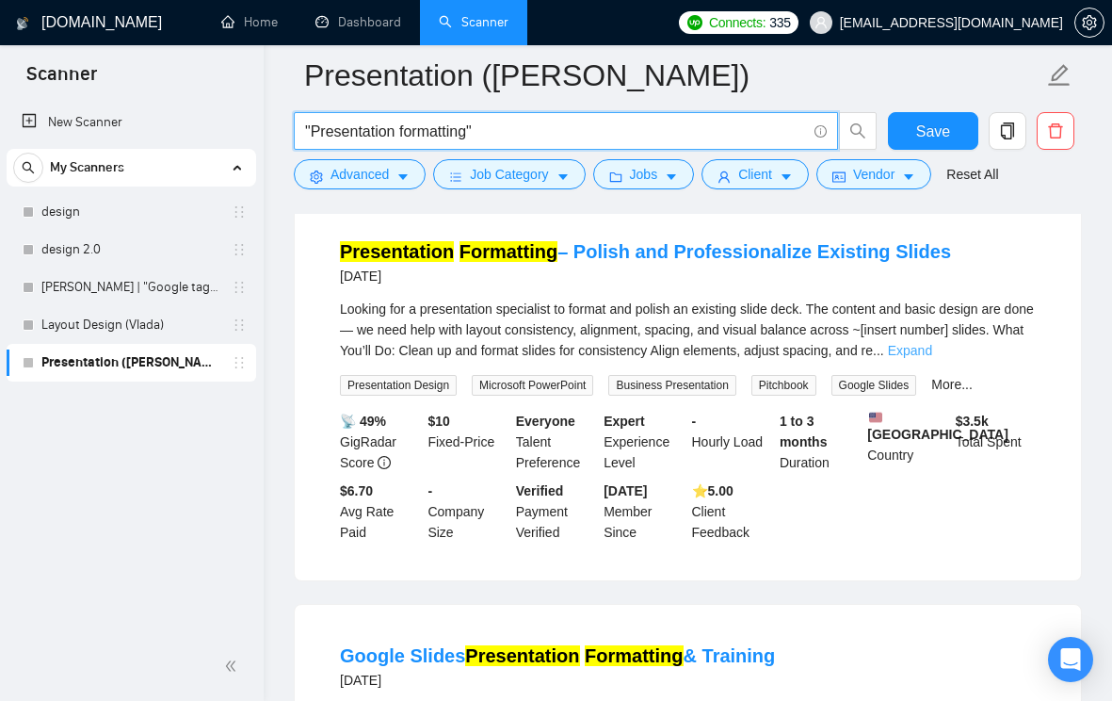
click at [932, 358] on link "Expand" at bounding box center [910, 350] width 44 height 15
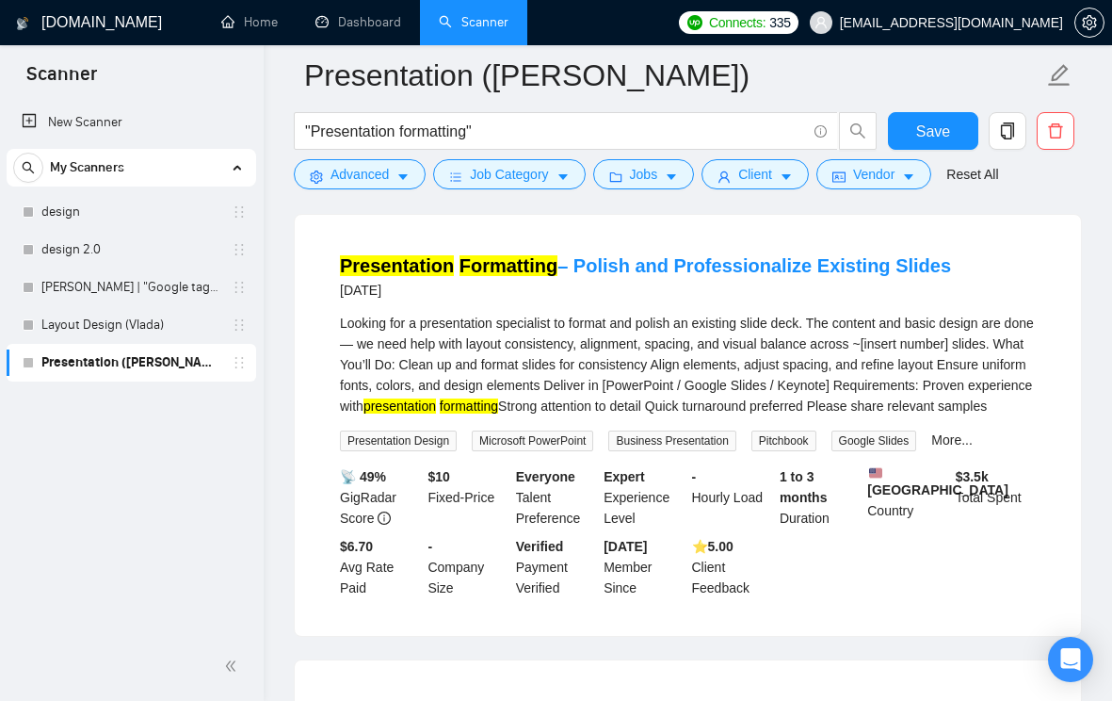
scroll to position [535, 0]
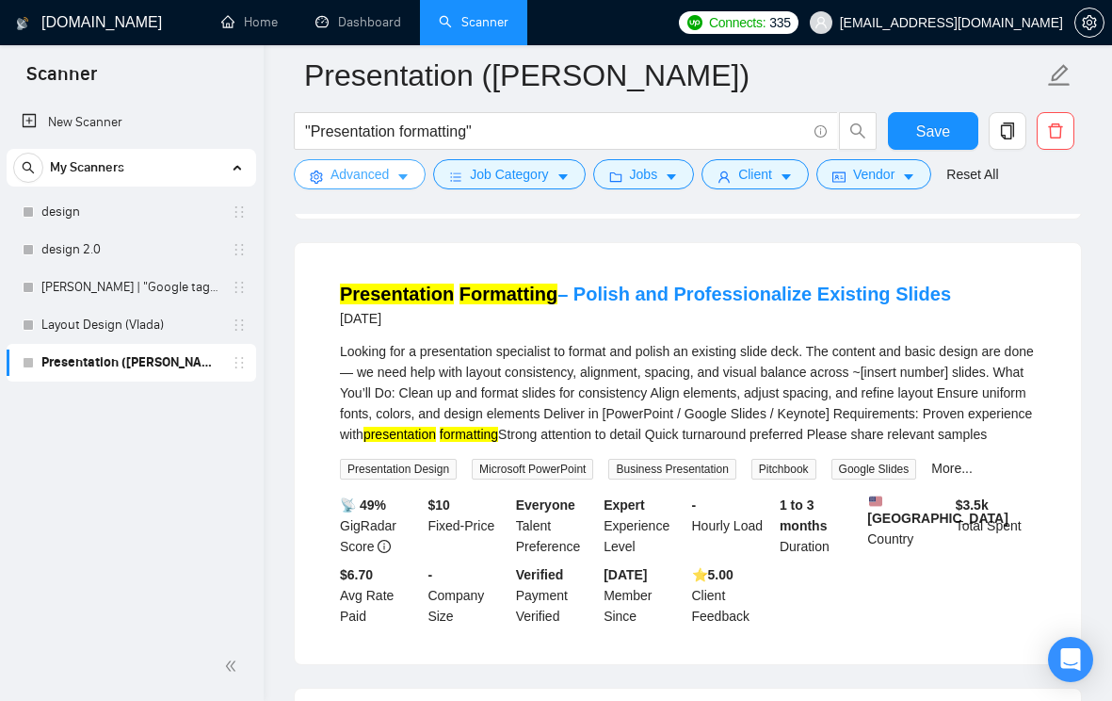
click at [403, 169] on button "Advanced" at bounding box center [360, 174] width 132 height 30
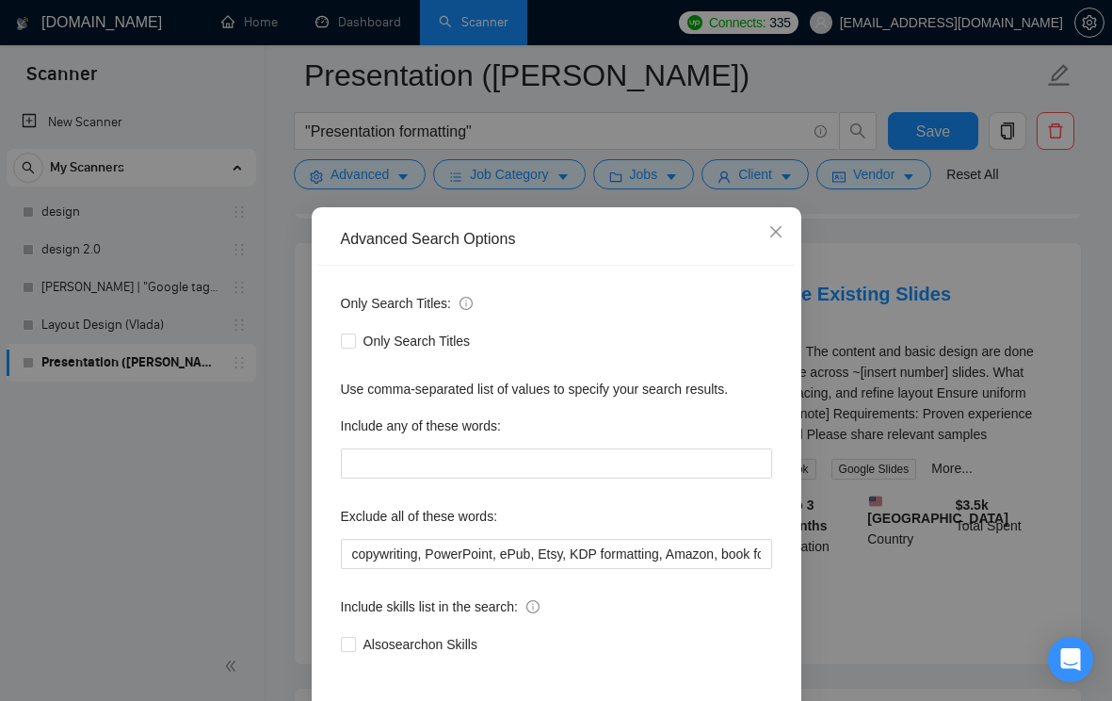
click at [862, 452] on div "Advanced Search Options Only Search Titles: Only Search Titles Use comma-separa…" at bounding box center [556, 350] width 1112 height 701
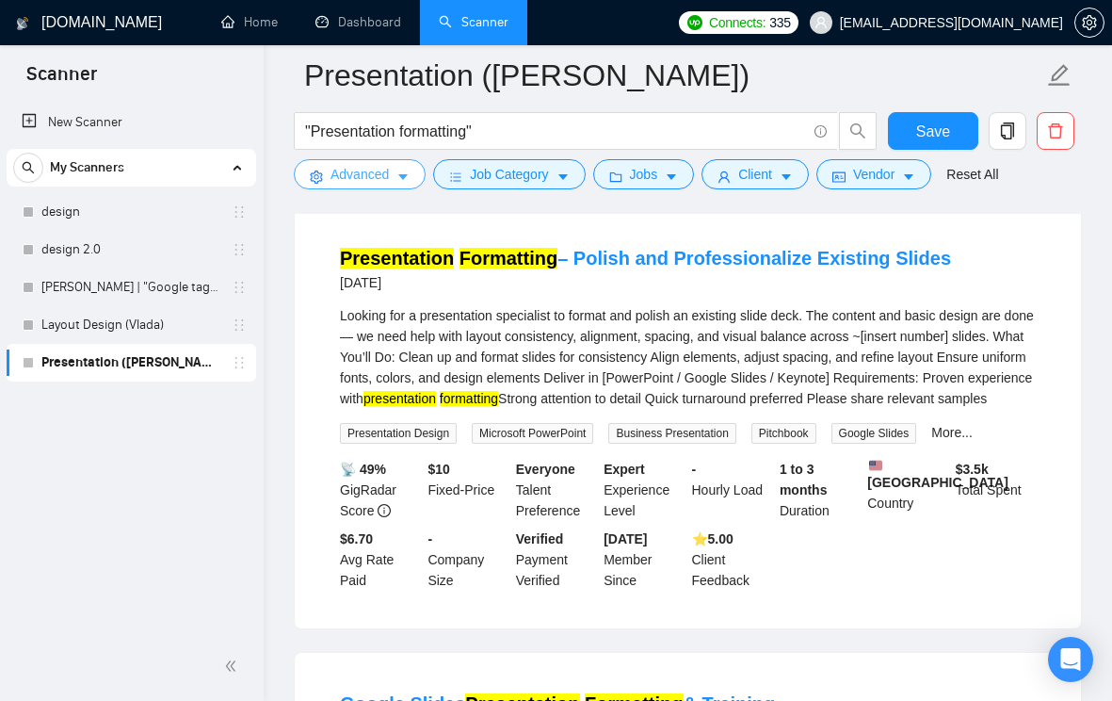
scroll to position [573, 0]
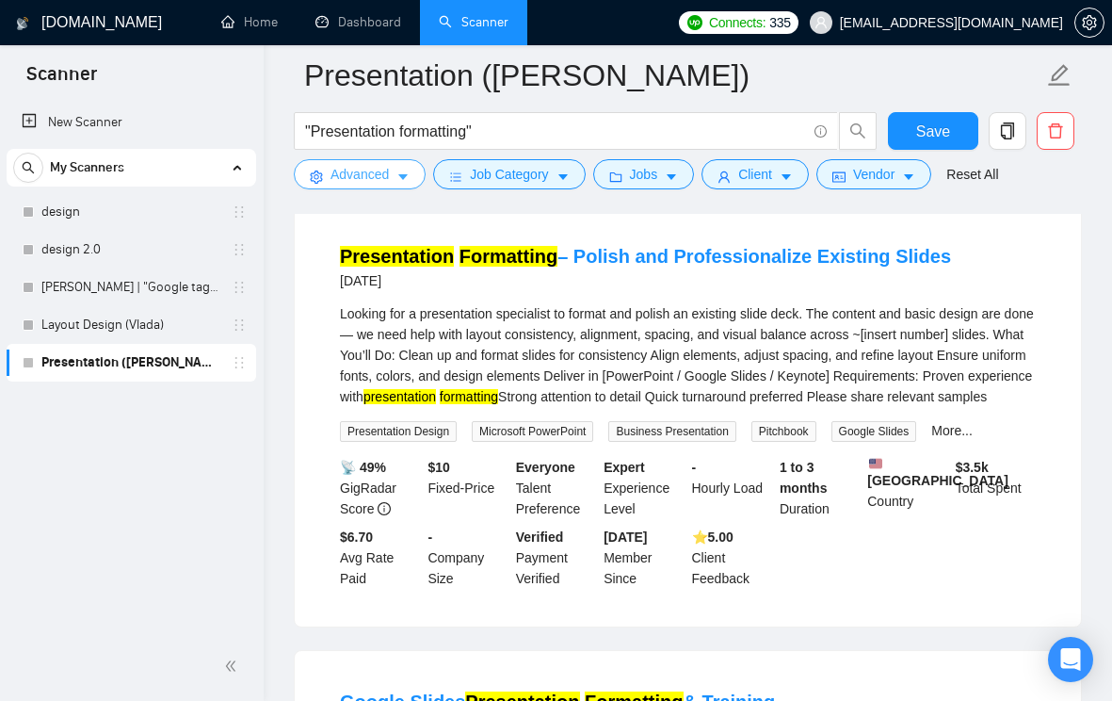
click at [407, 170] on icon "caret-down" at bounding box center [403, 176] width 13 height 13
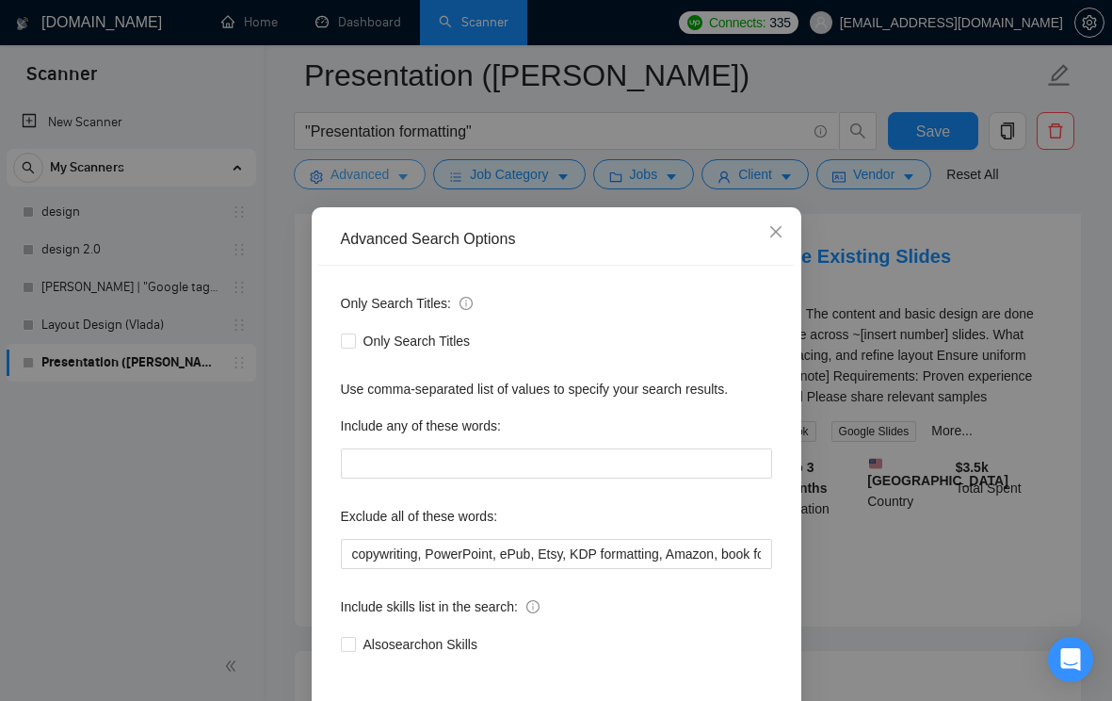
scroll to position [83, 0]
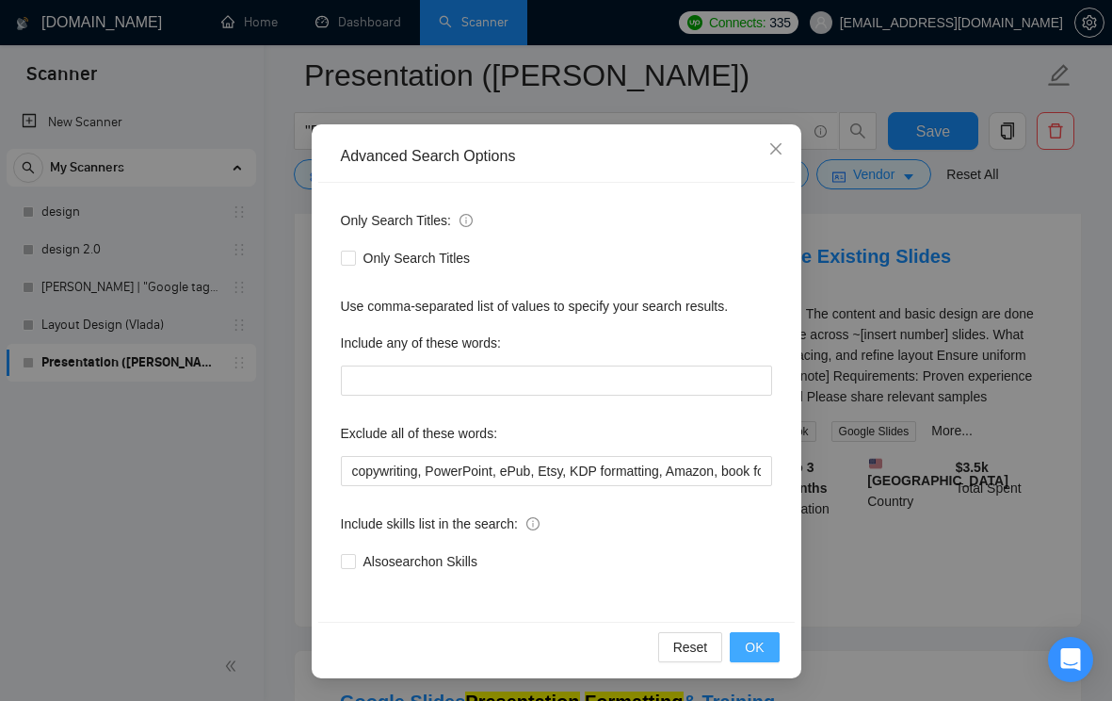
click at [757, 642] on span "OK" at bounding box center [754, 647] width 19 height 21
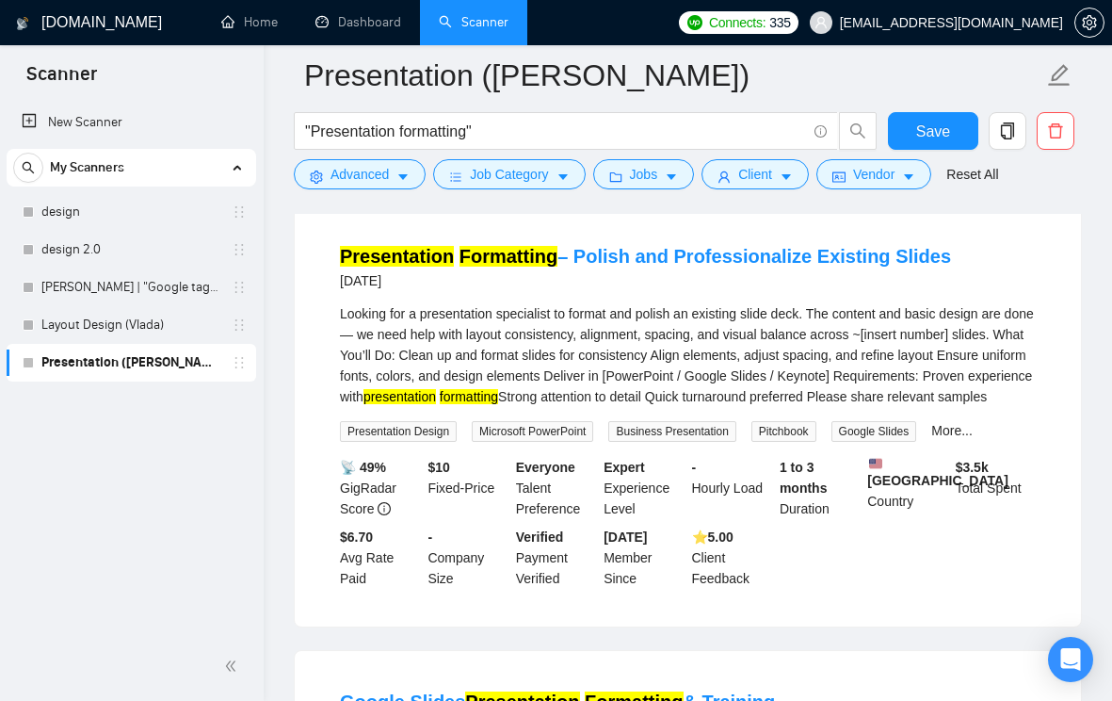
scroll to position [0, 0]
click at [398, 180] on icon "caret-down" at bounding box center [403, 176] width 13 height 13
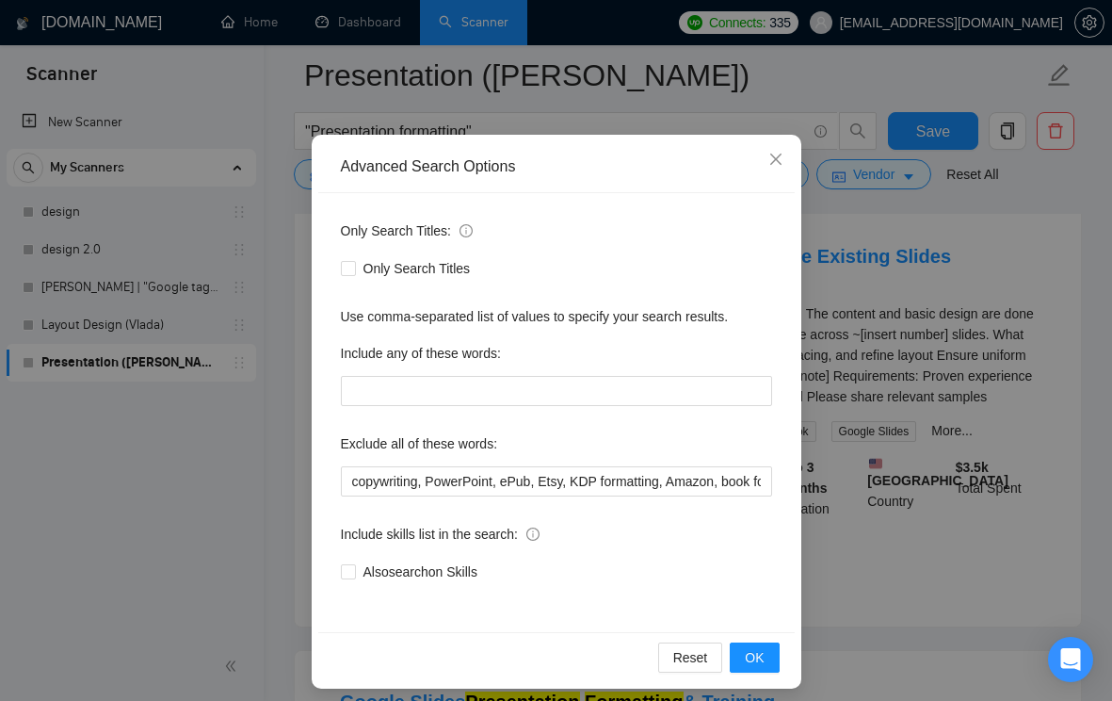
scroll to position [74, 0]
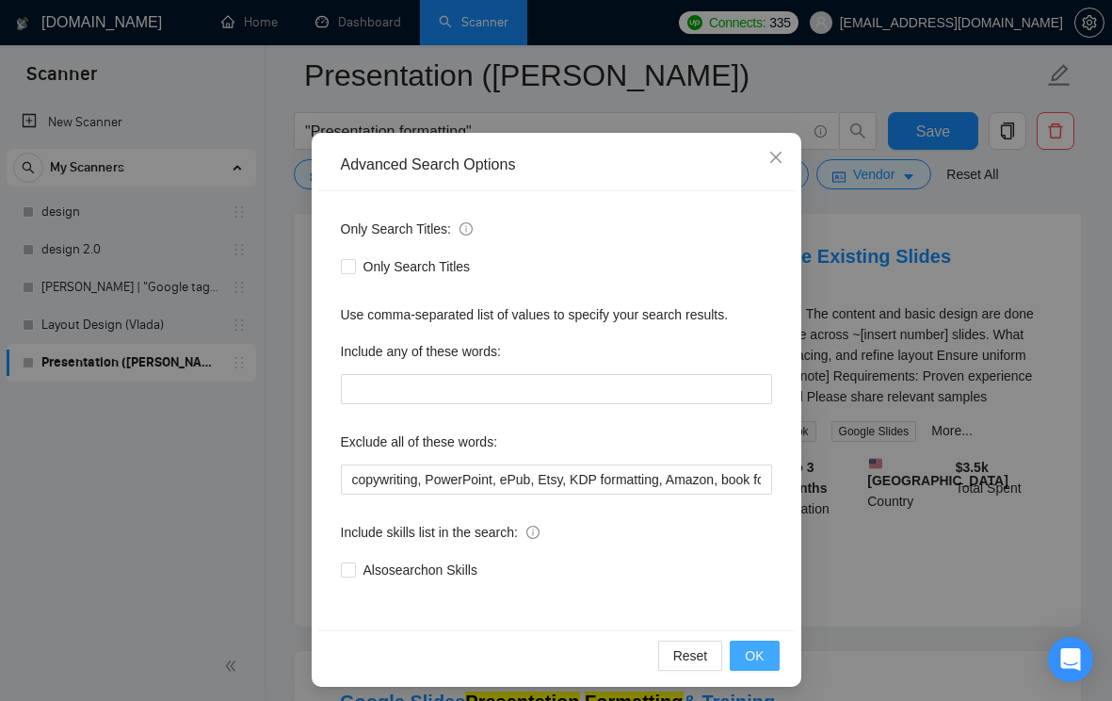
click at [735, 654] on button "OK" at bounding box center [754, 655] width 49 height 30
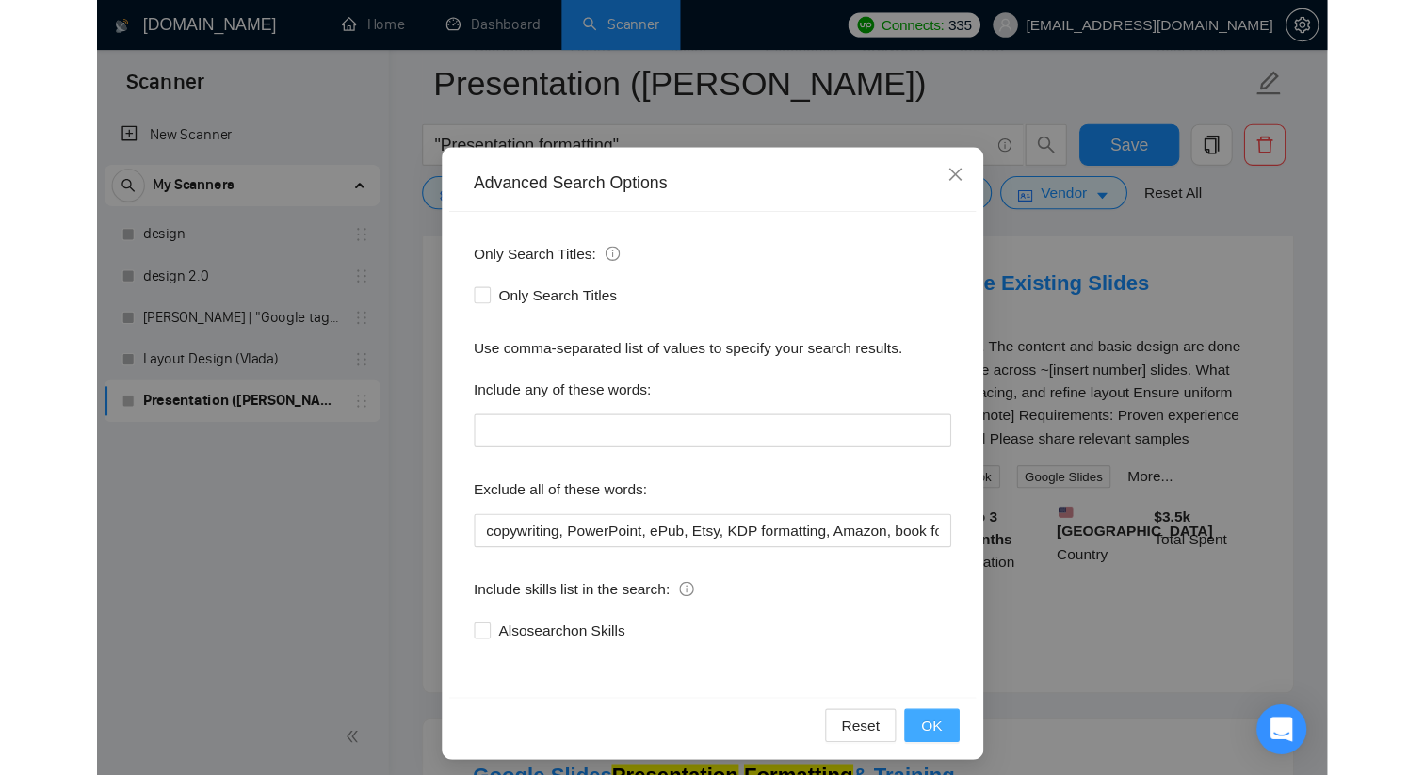
scroll to position [0, 0]
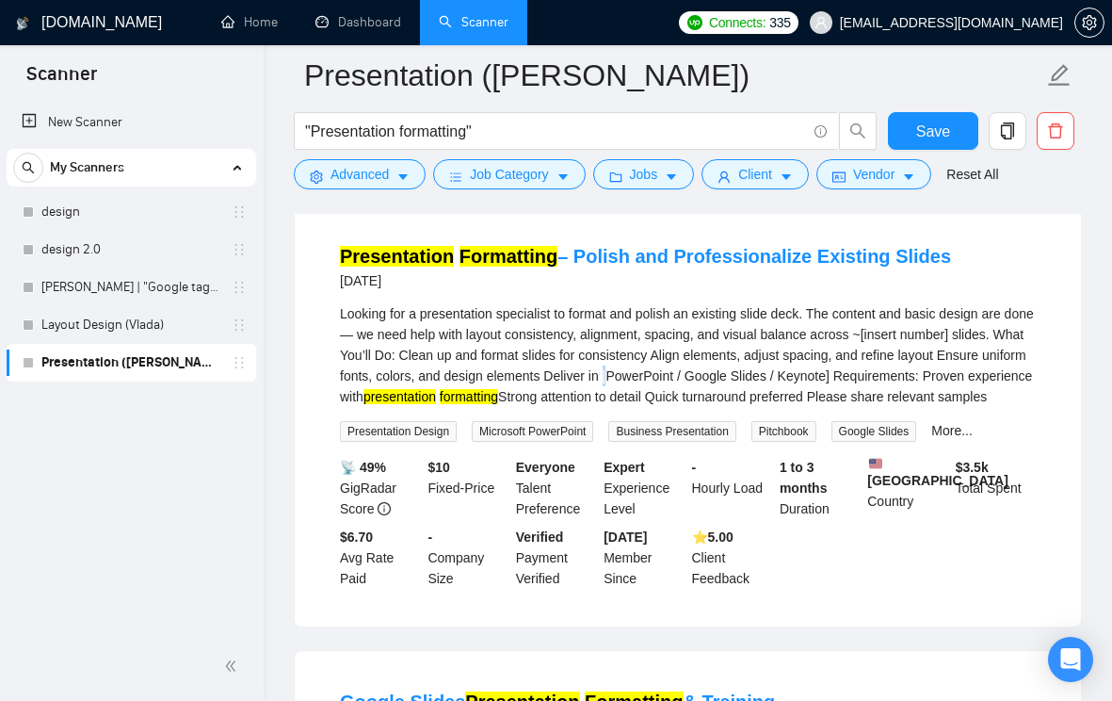
click at [712, 386] on div "Looking for a presentation specialist to format and polish an existing slide de…" at bounding box center [688, 355] width 696 height 104
click at [675, 390] on div "Looking for a presentation specialist to format and polish an existing slide de…" at bounding box center [688, 355] width 696 height 104
click at [415, 178] on button "Advanced" at bounding box center [360, 174] width 132 height 30
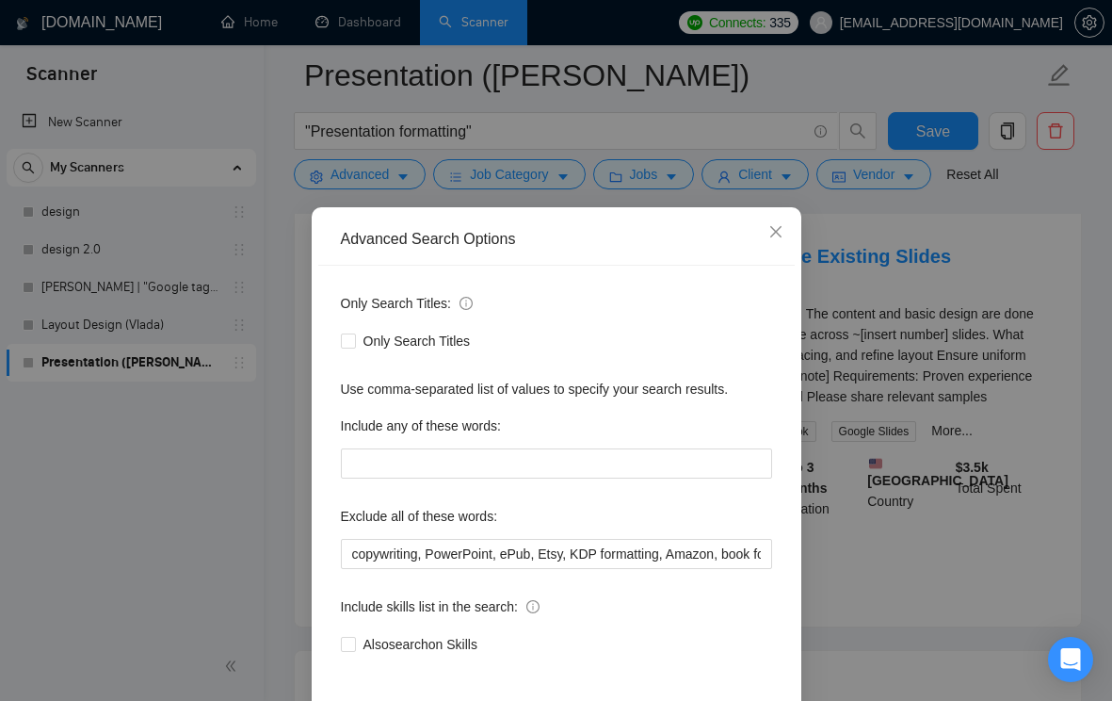
click at [880, 319] on div "Advanced Search Options Only Search Titles: Only Search Titles Use comma-separa…" at bounding box center [556, 350] width 1112 height 701
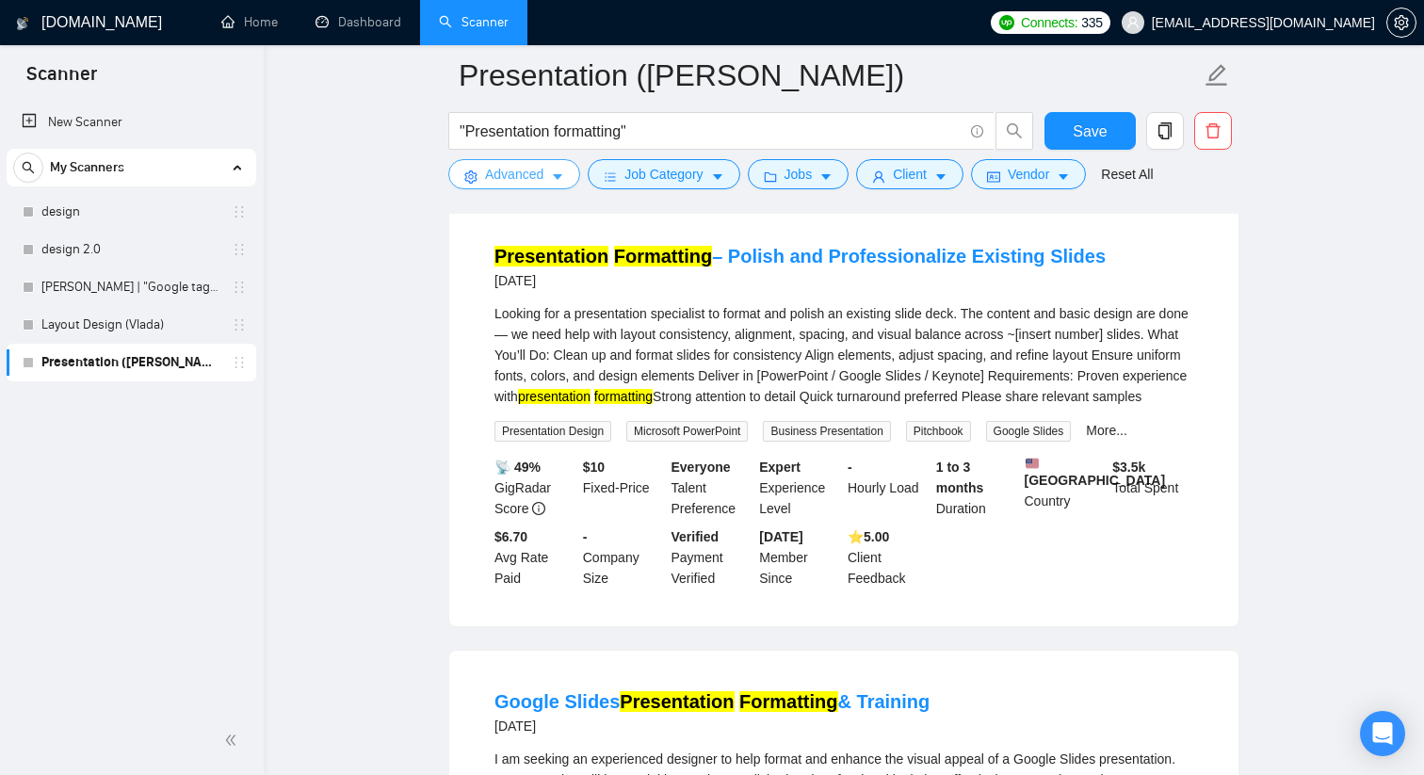
click at [560, 183] on icon "caret-down" at bounding box center [557, 176] width 13 height 13
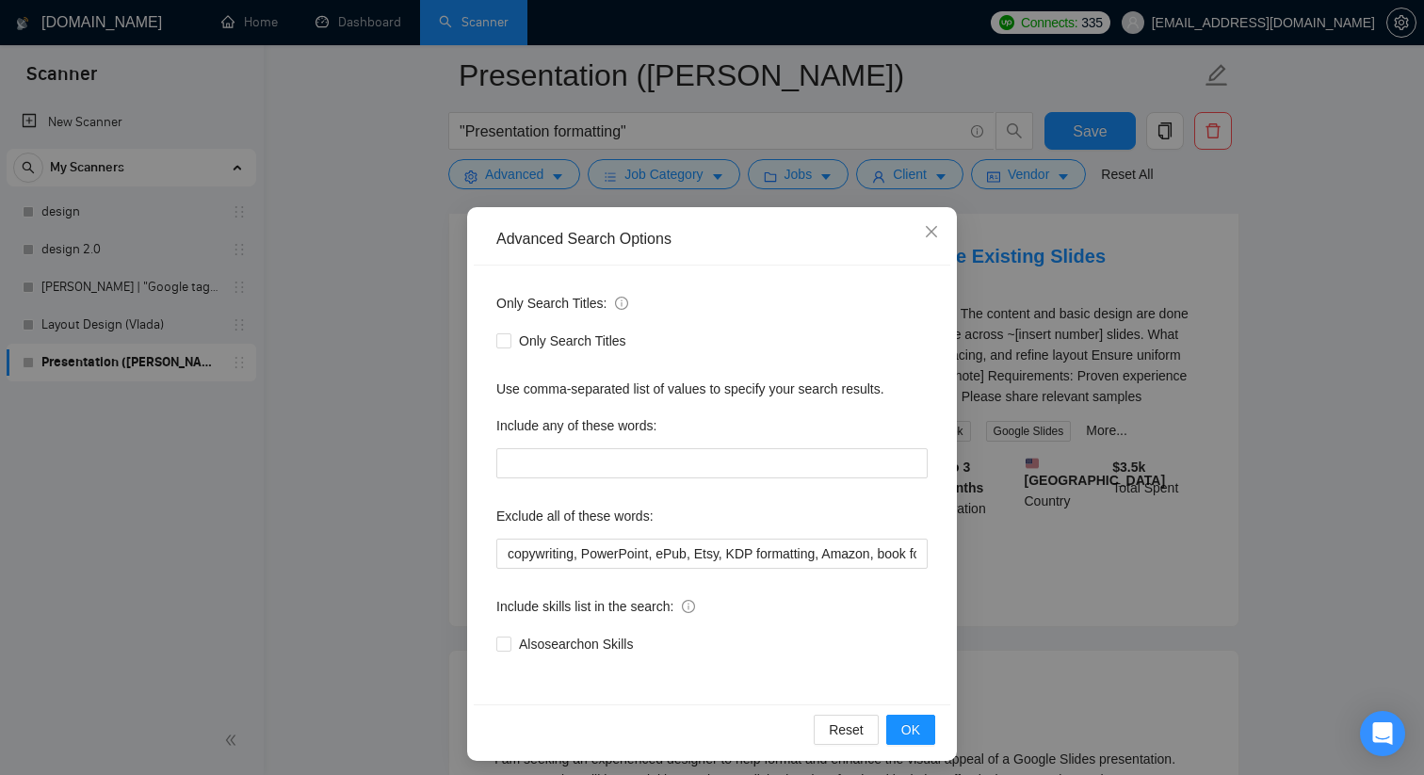
click at [1002, 299] on div "Advanced Search Options Only Search Titles: Only Search Titles Use comma-separa…" at bounding box center [712, 387] width 1424 height 775
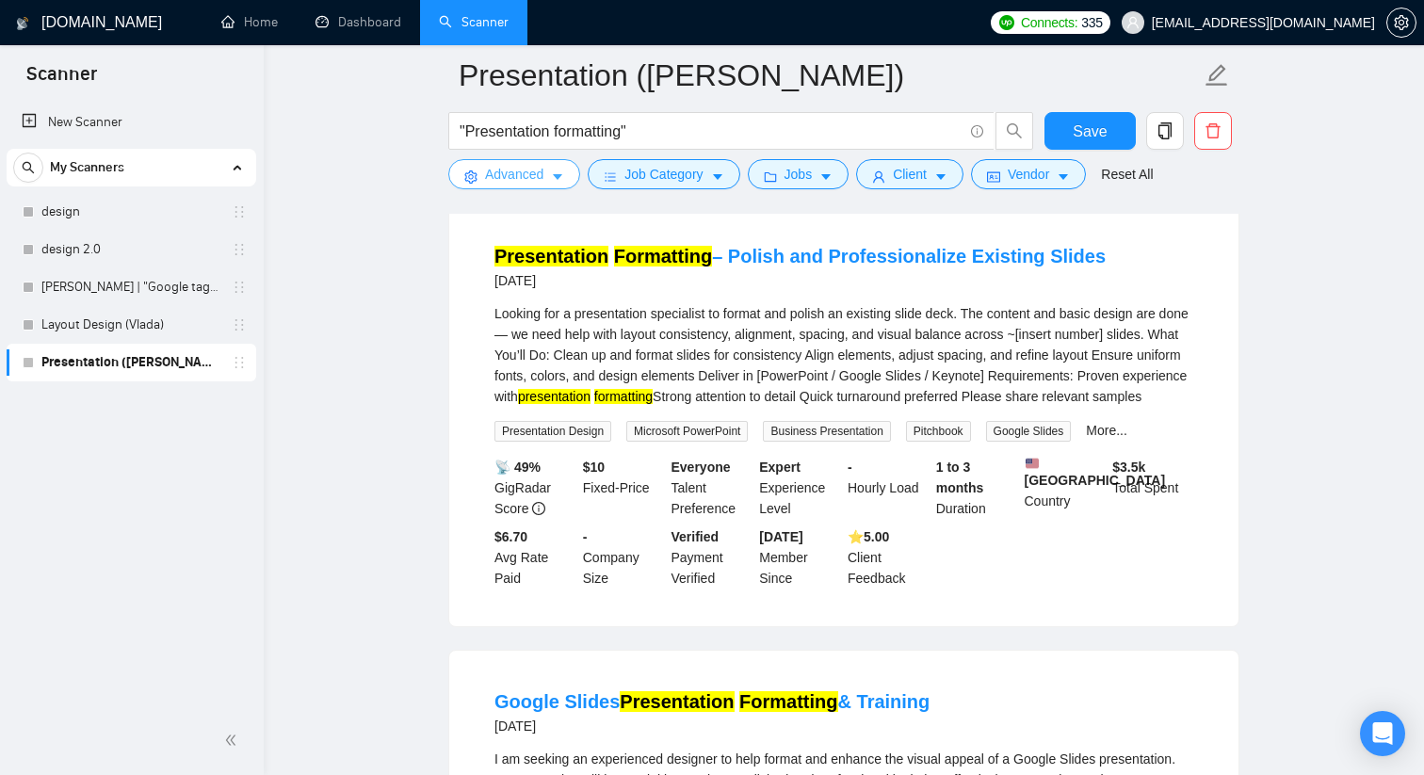
click at [557, 176] on icon "caret-down" at bounding box center [557, 178] width 9 height 6
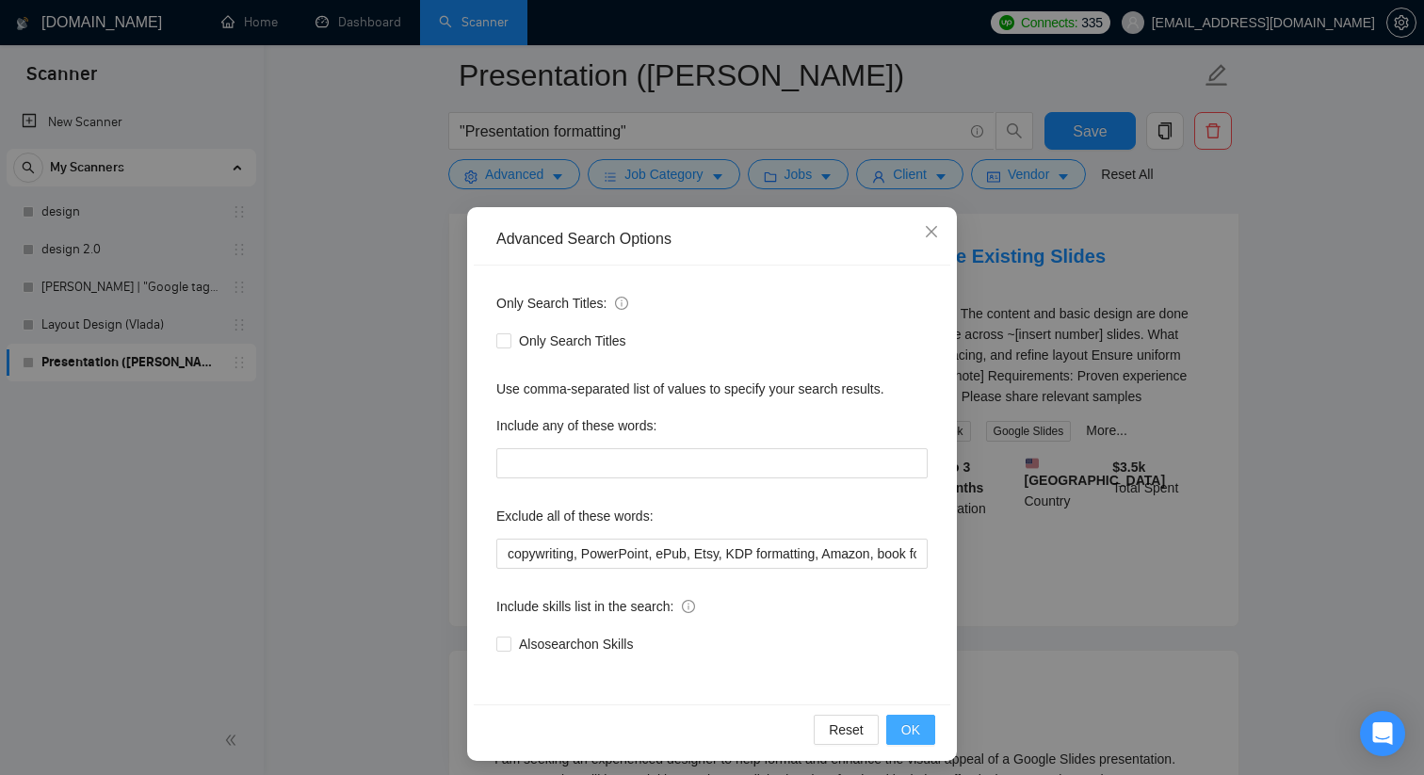
click at [905, 700] on span "OK" at bounding box center [910, 730] width 19 height 21
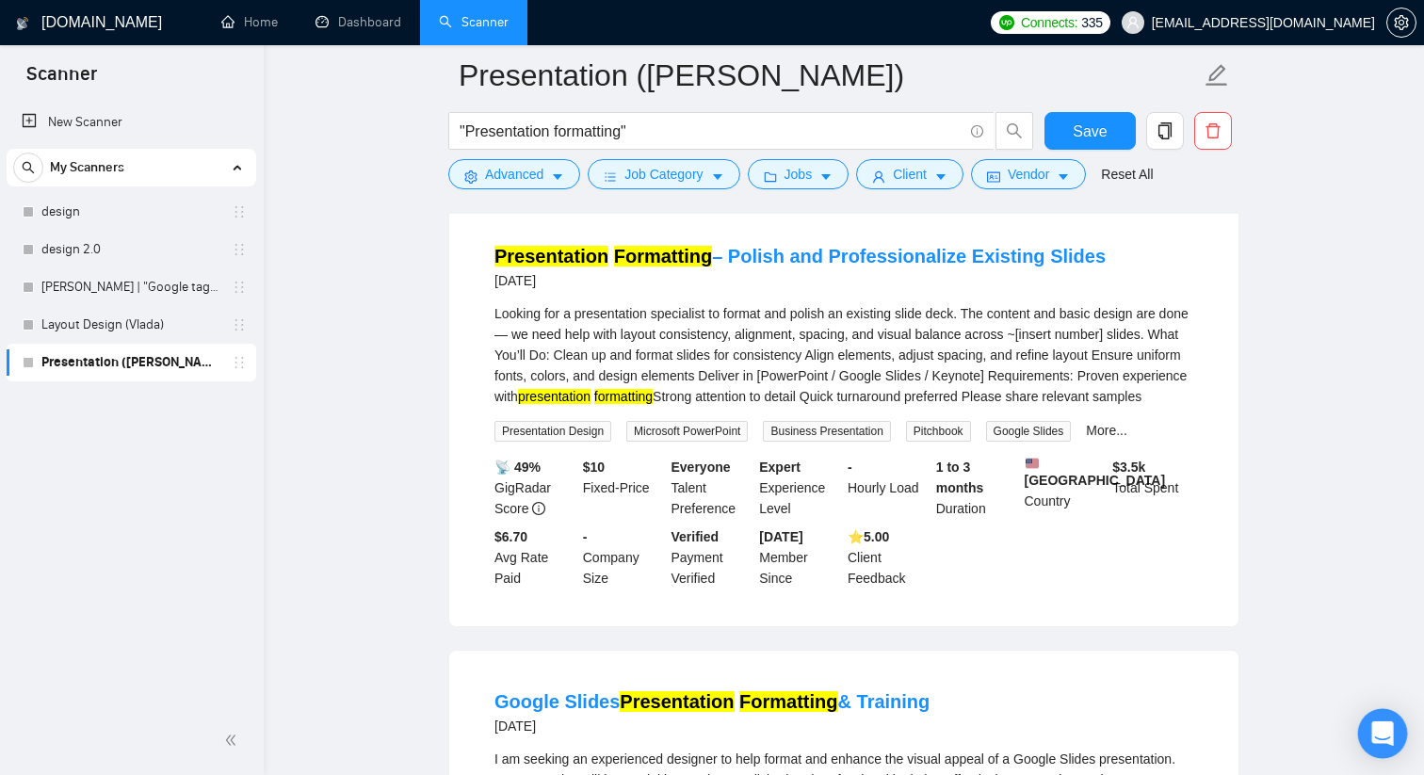
click at [1111, 700] on icon "Open Intercom Messenger" at bounding box center [1382, 733] width 22 height 24
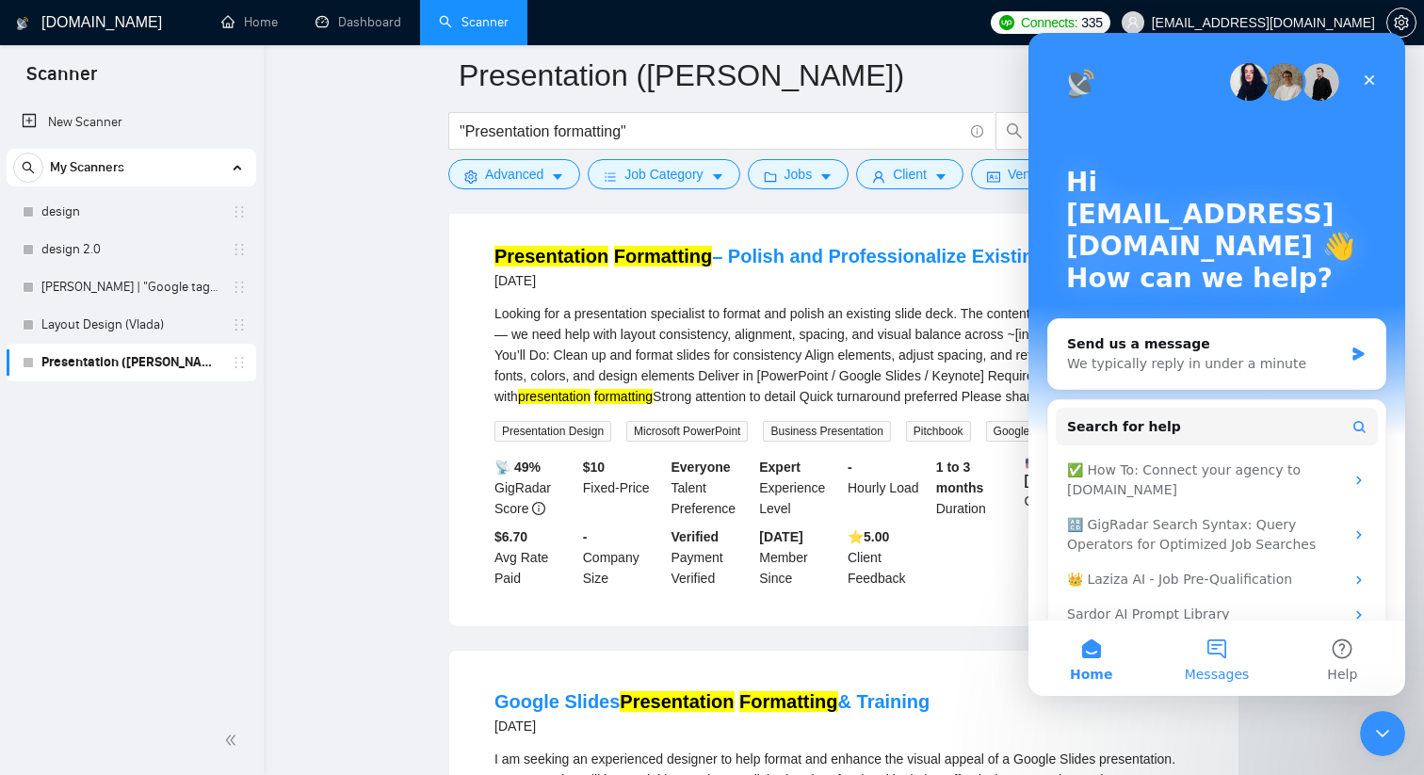
click at [1111, 647] on button "Messages" at bounding box center [1216, 658] width 125 height 75
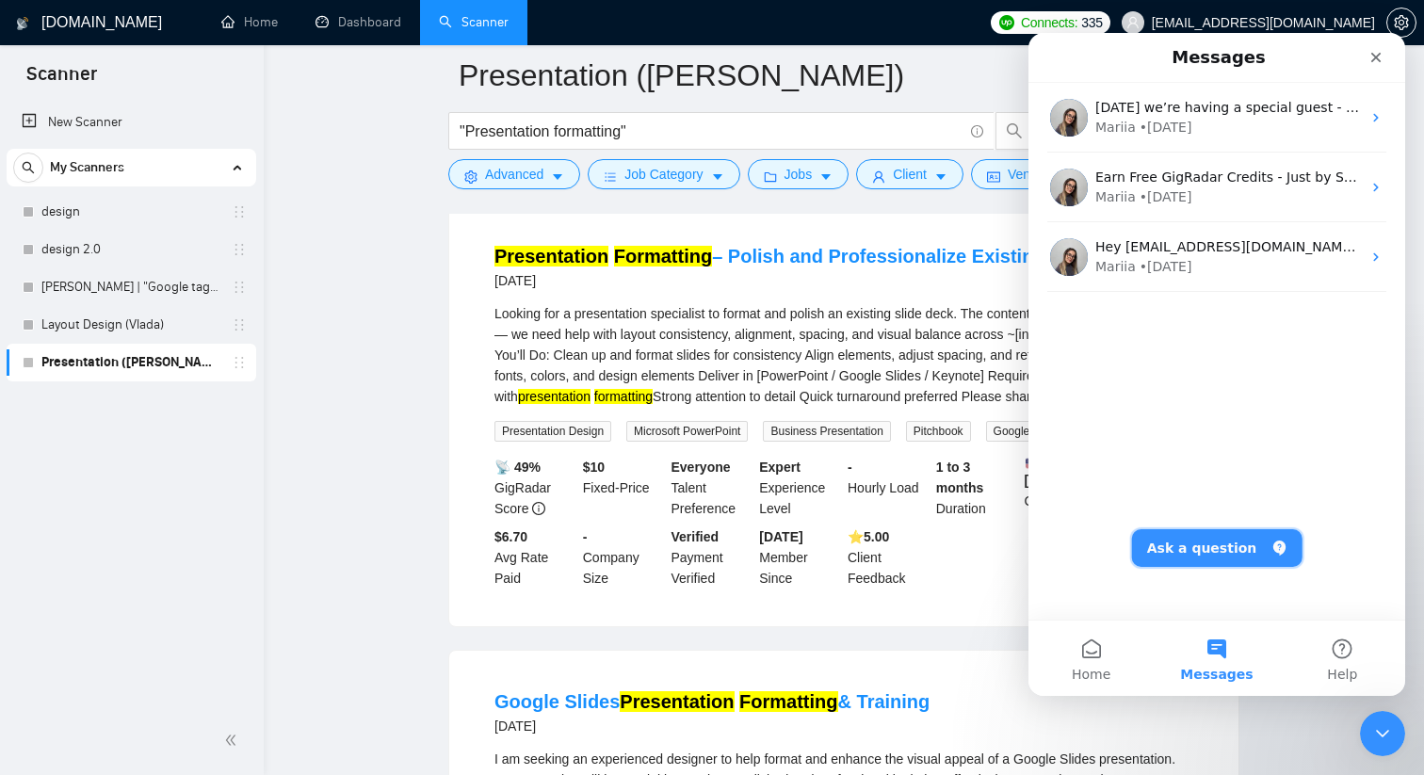
click at [1111, 549] on button "Ask a question" at bounding box center [1217, 548] width 170 height 38
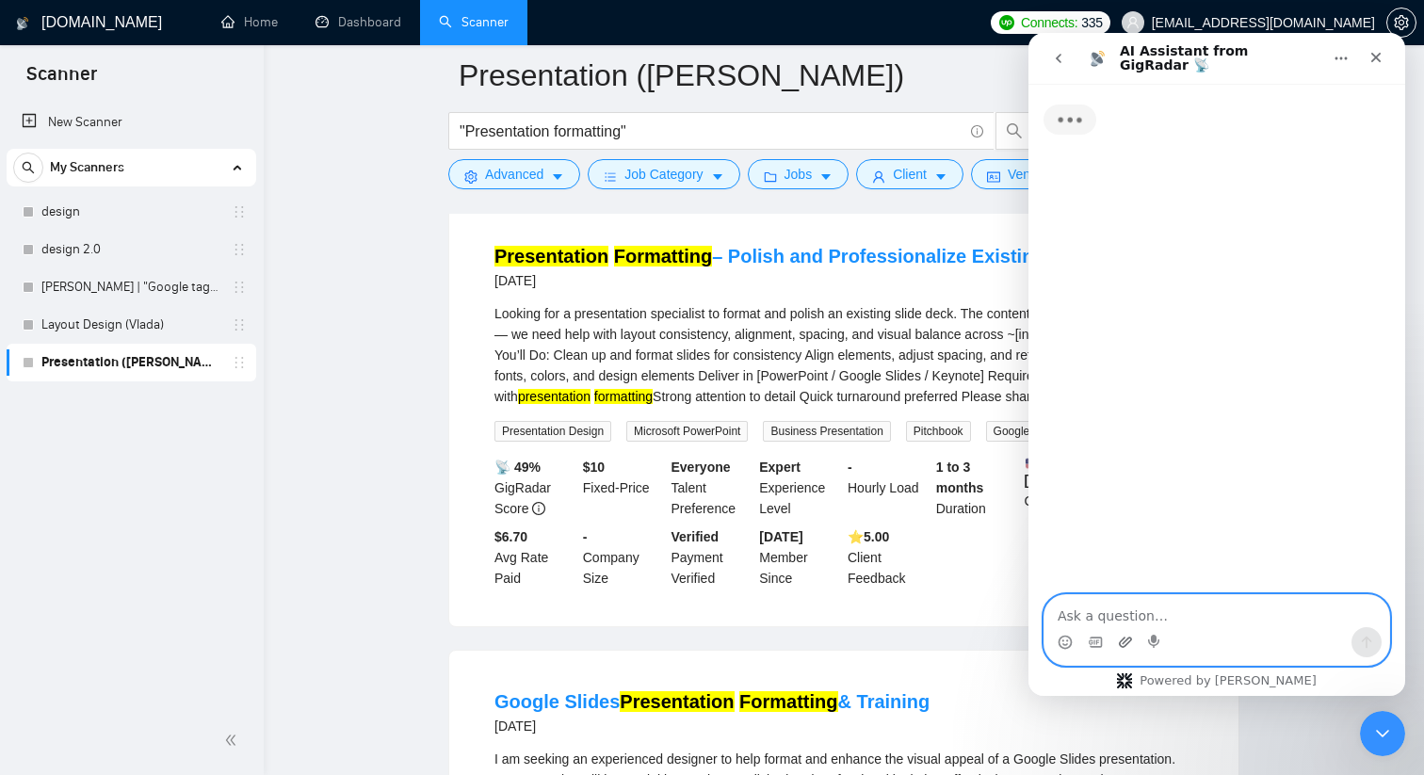
click at [1111, 639] on icon "Upload attachment" at bounding box center [1125, 642] width 13 height 10
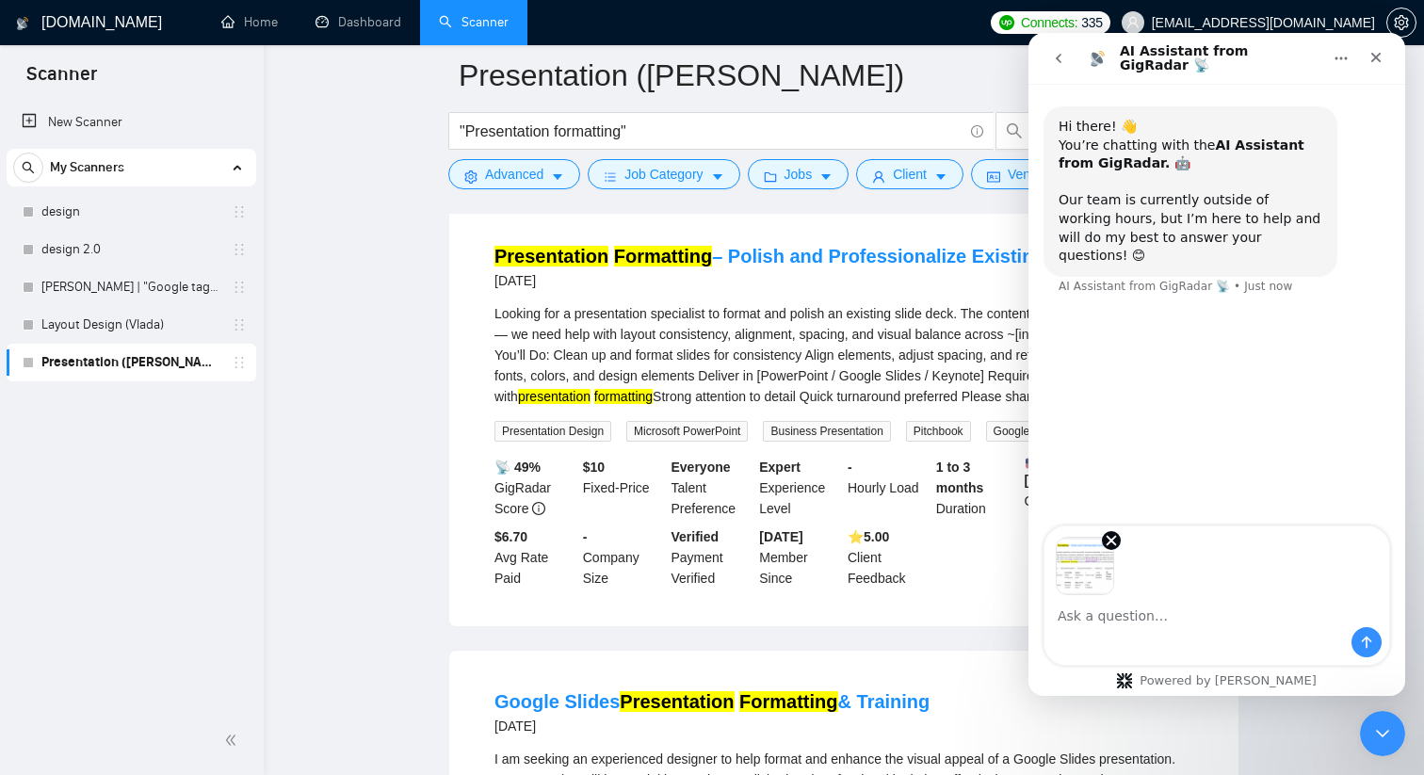
click at [1111, 617] on textarea "Ask a question…" at bounding box center [1217, 611] width 345 height 32
type textarea "Gs"
click at [1066, 571] on img "Image previews" at bounding box center [1085, 566] width 58 height 58
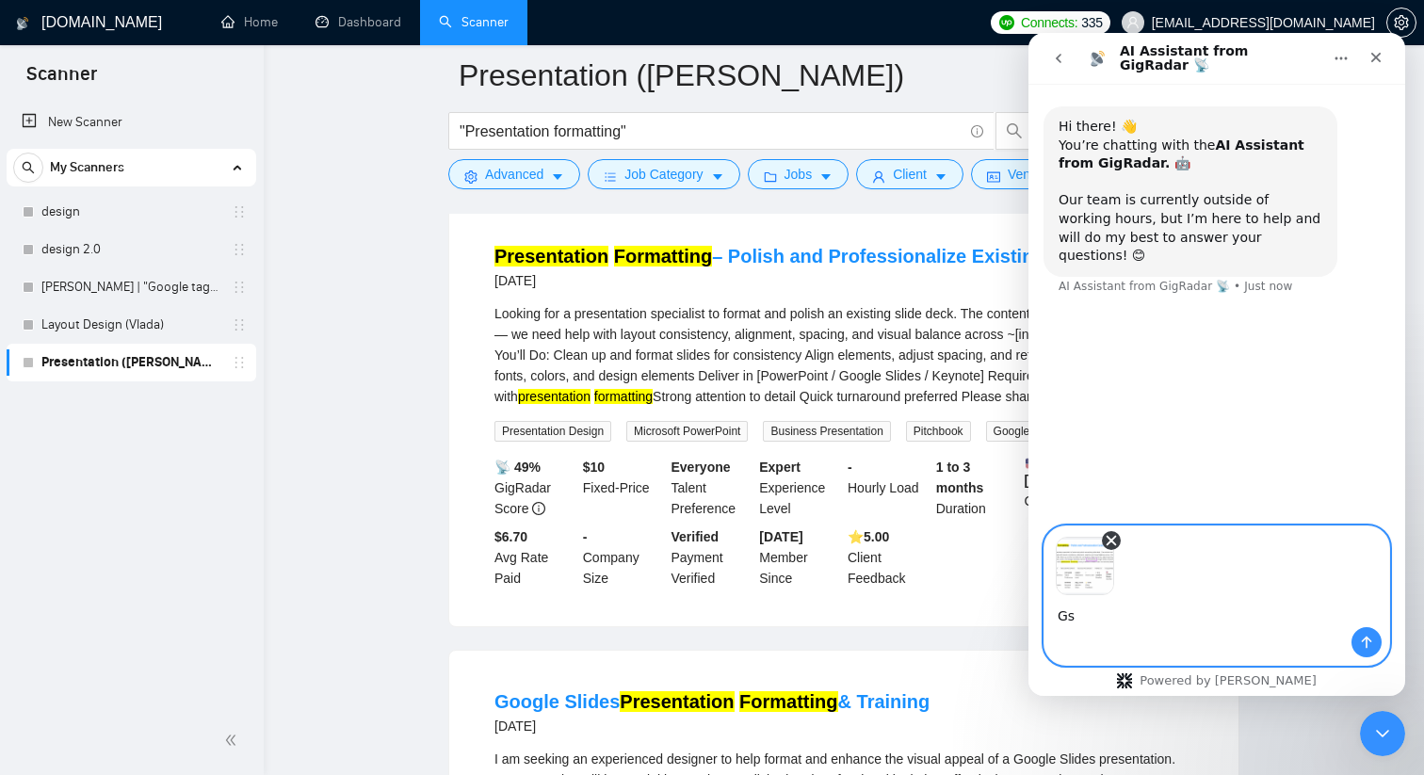
click at [1110, 542] on icon "Remove image 1" at bounding box center [1112, 541] width 8 height 8
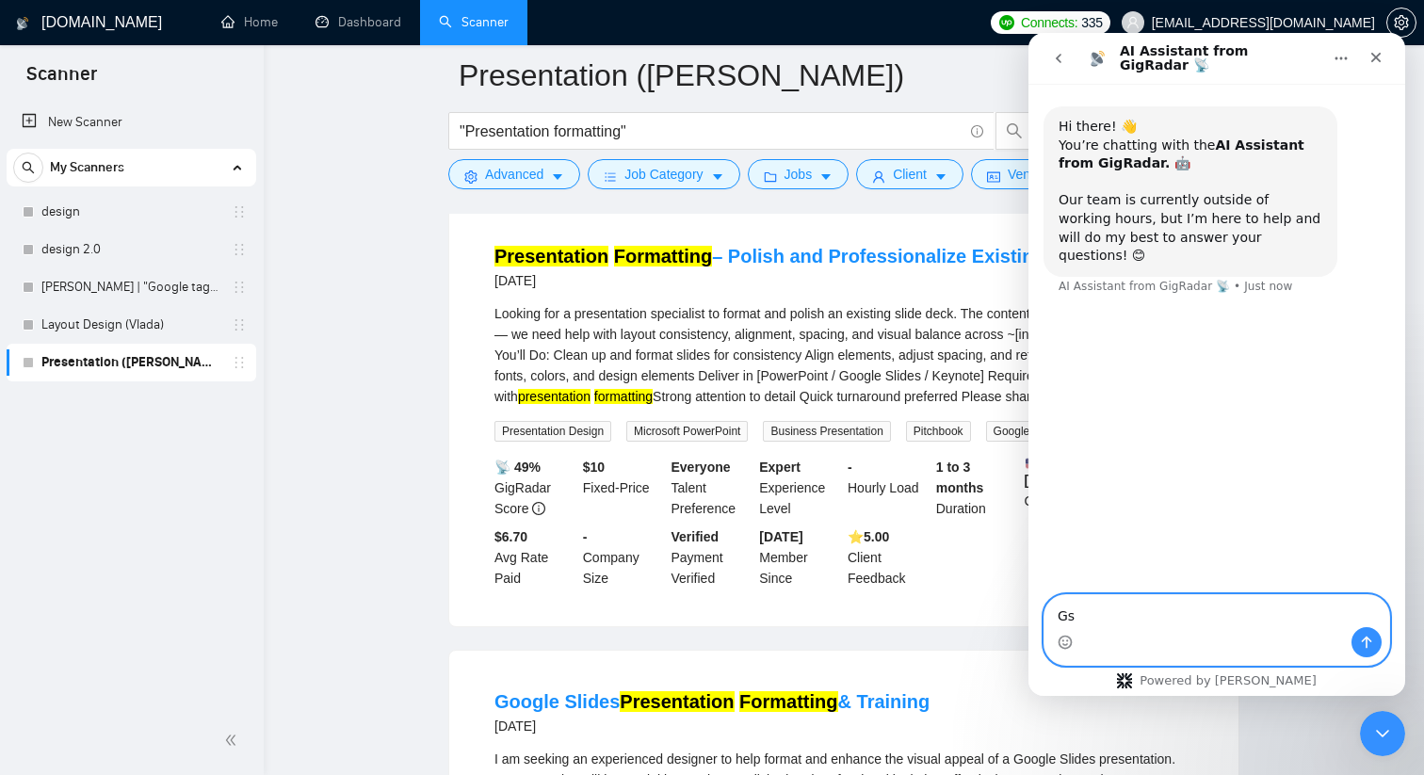
type textarea "G"
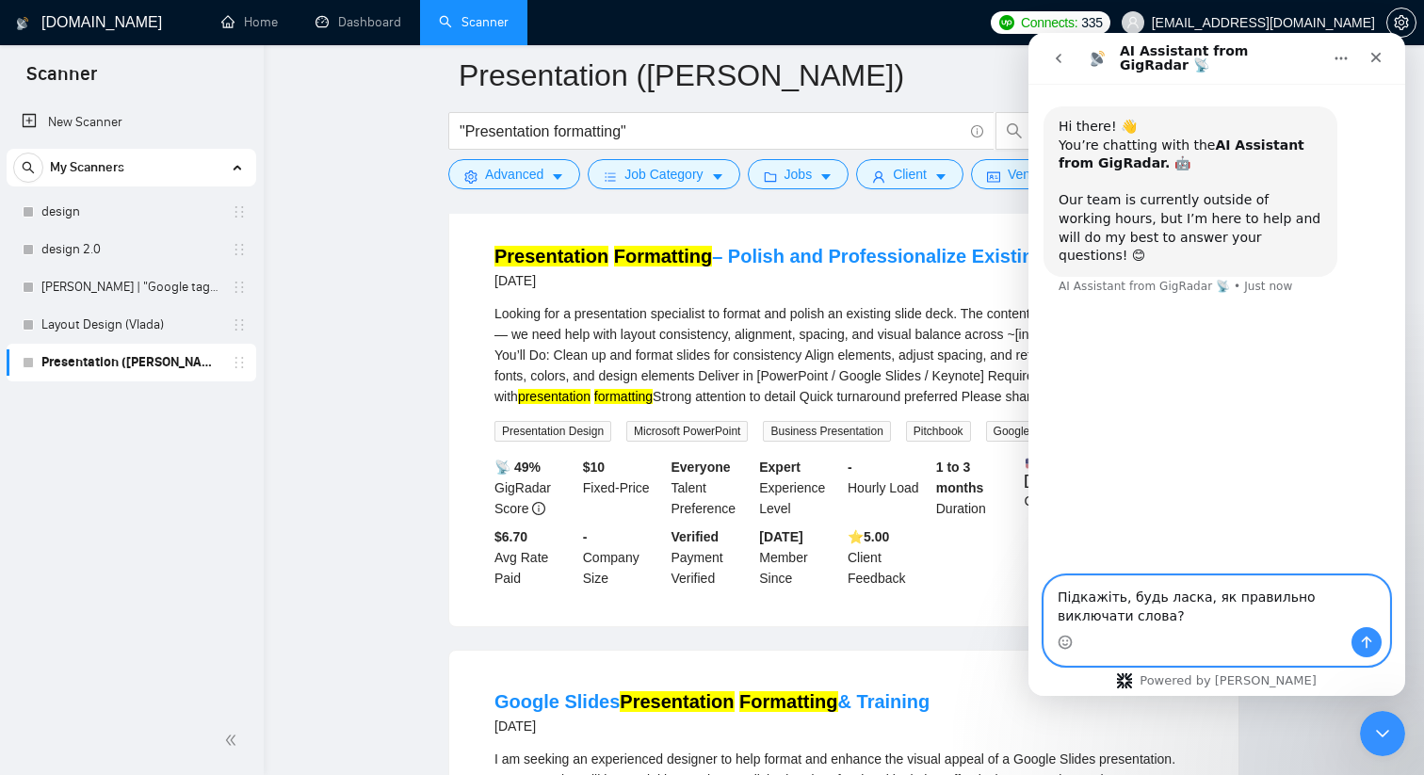
type textarea "Підкажіть, будь ласка, як правильно виключати слова?"
click at [1111, 642] on icon "Send a message…" at bounding box center [1366, 642] width 15 height 15
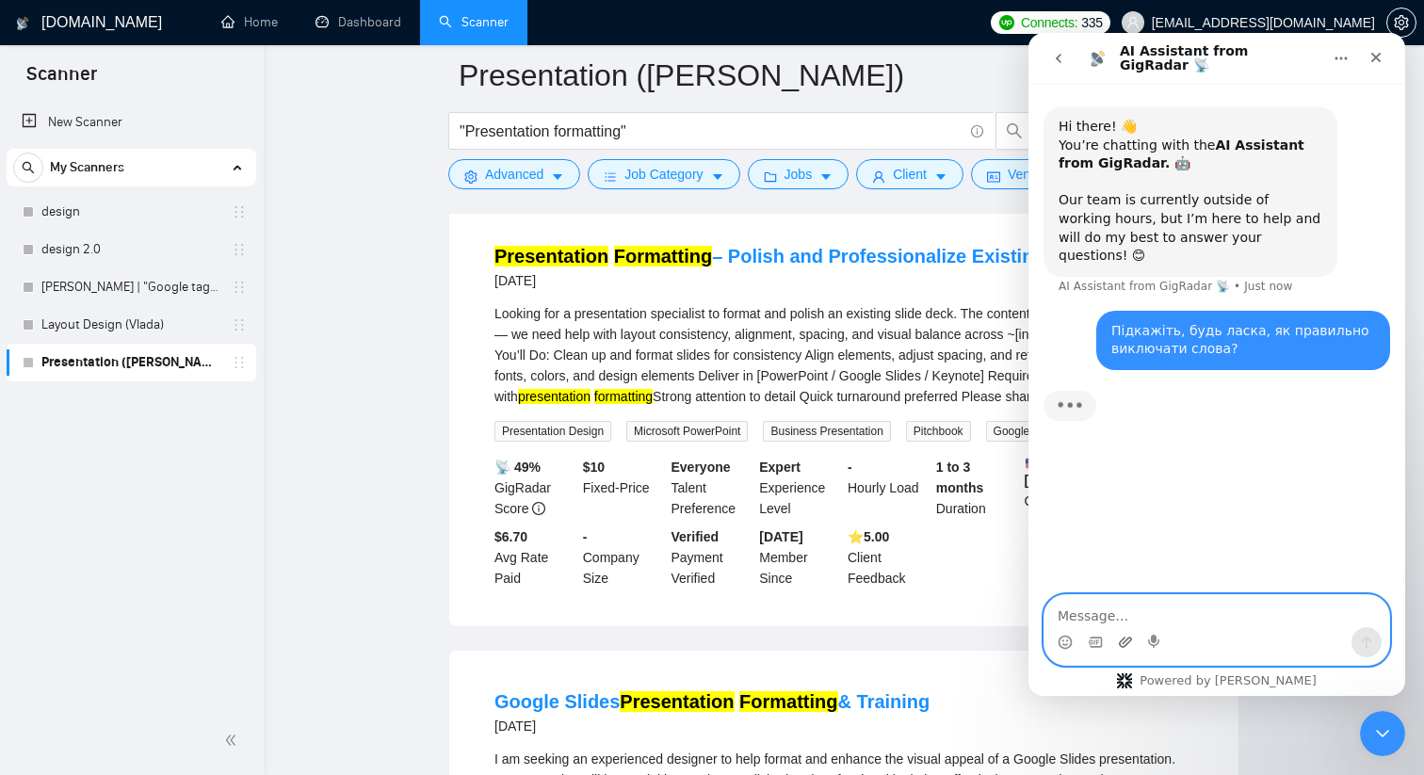
click at [1111, 639] on icon "Upload attachment" at bounding box center [1125, 642] width 13 height 10
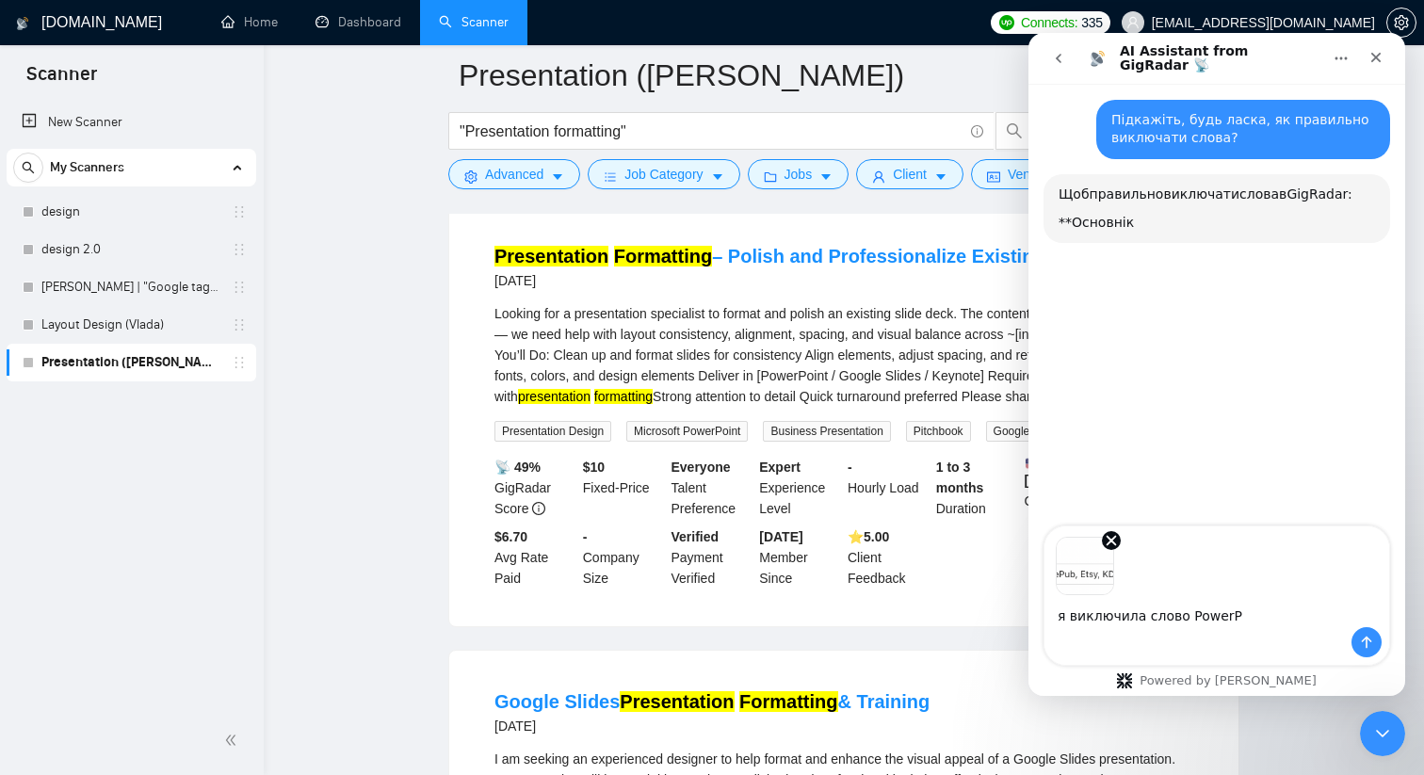
scroll to position [194, 0]
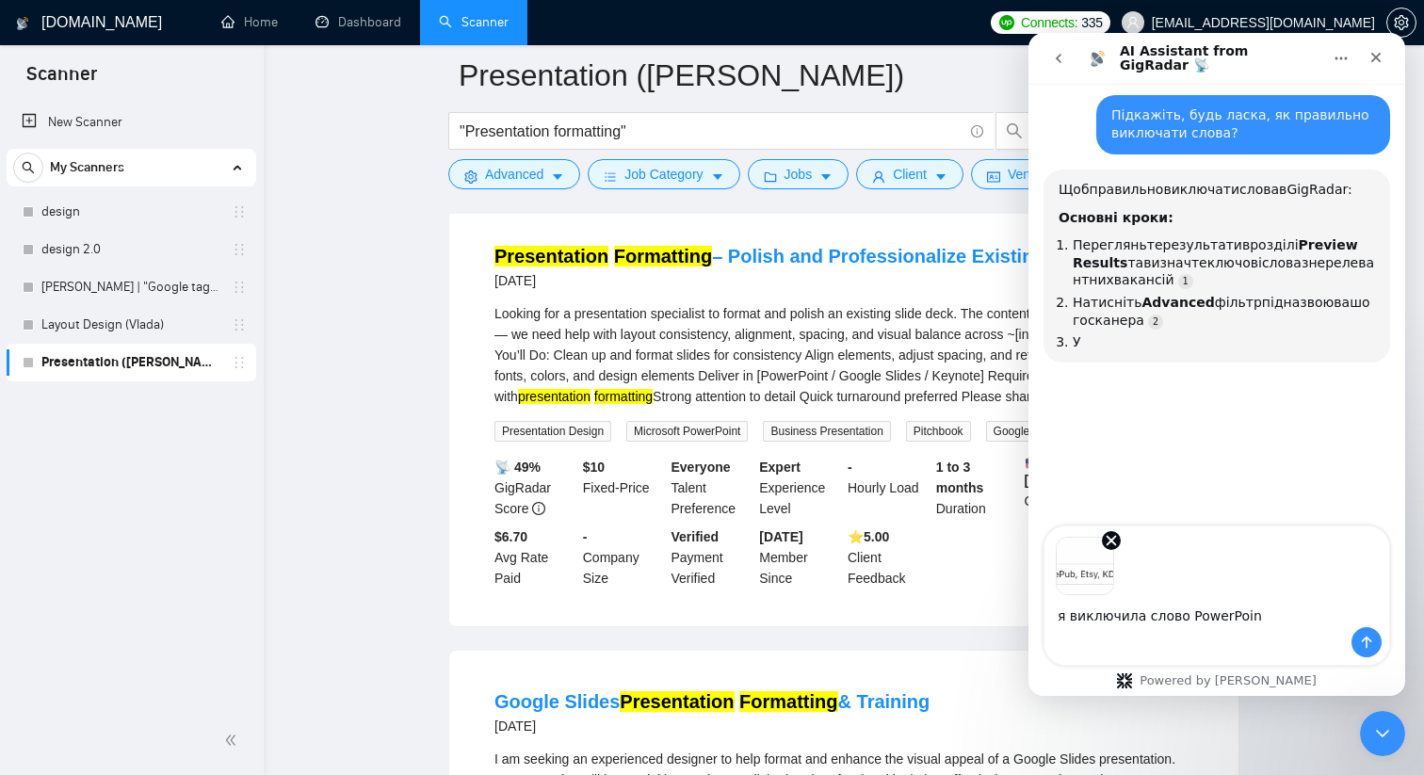
type textarea "я виключила слово PowerPoint"
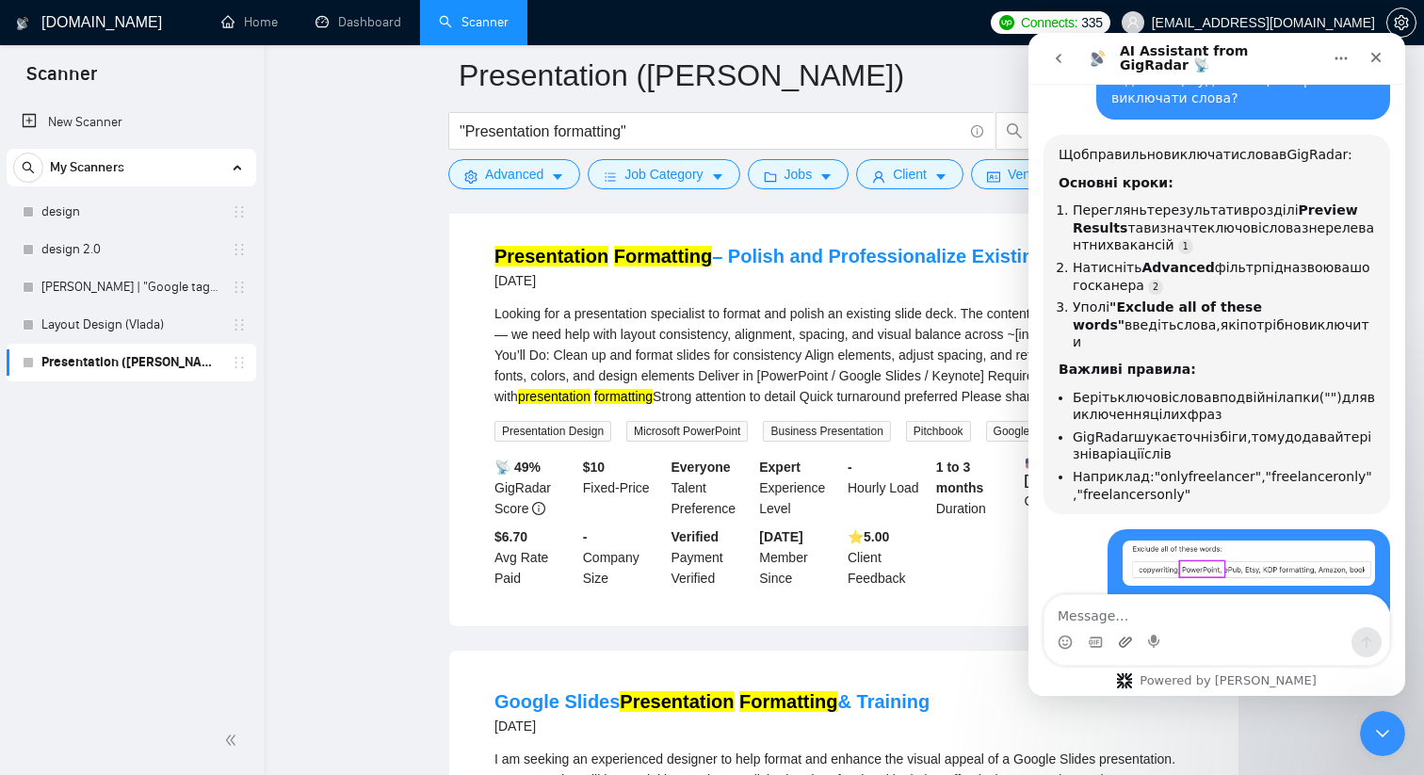
click at [1111, 640] on div "Intercom messenger" at bounding box center [1217, 642] width 345 height 30
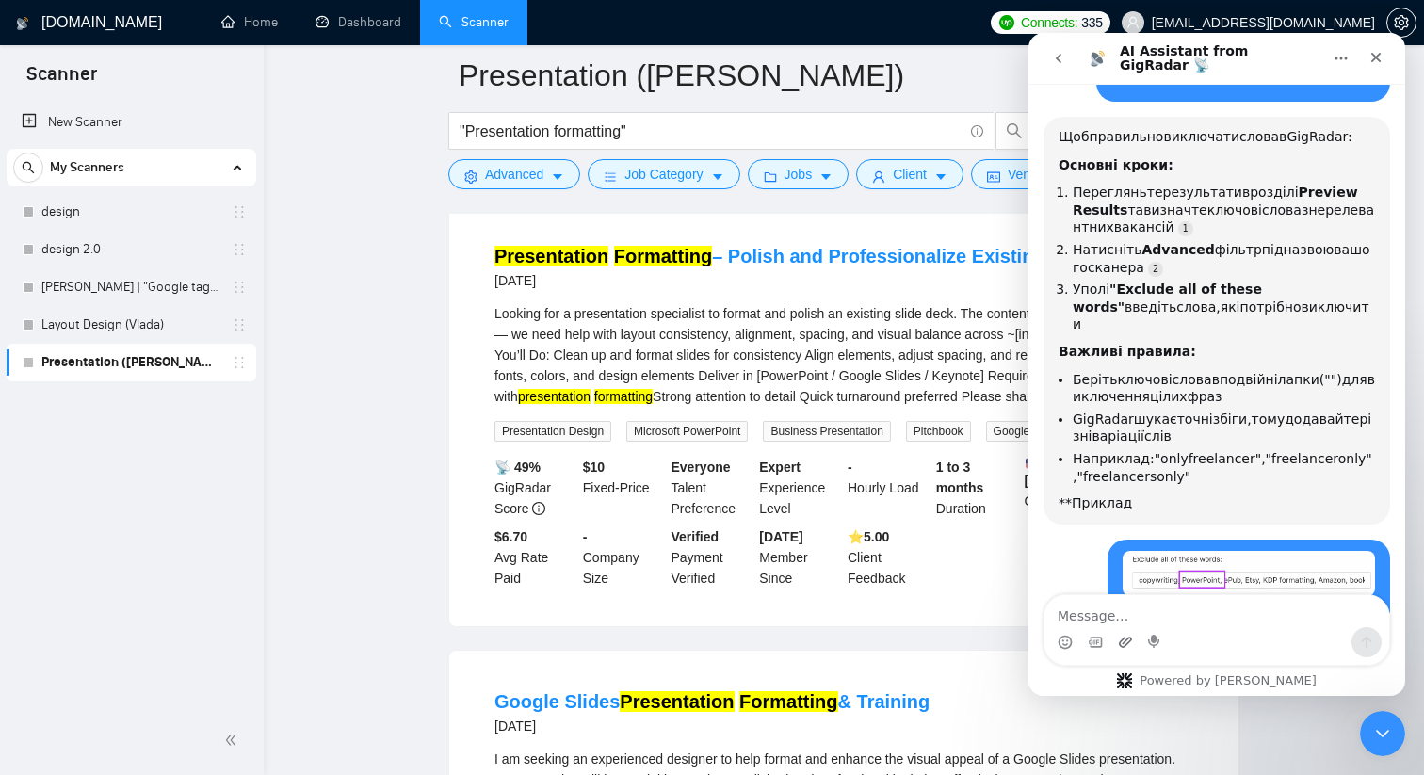
scroll to position [251, 0]
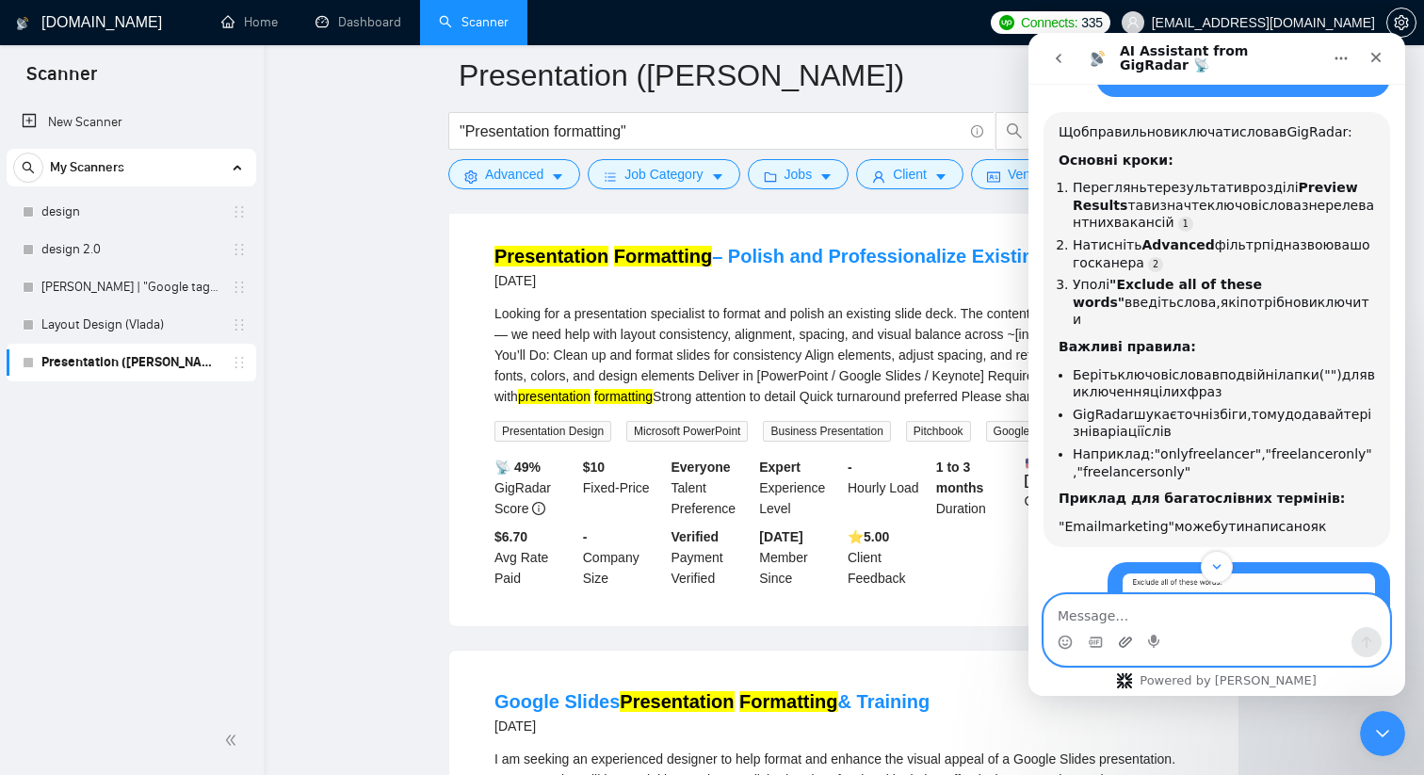
click at [1111, 639] on icon "Upload attachment" at bounding box center [1125, 642] width 15 height 15
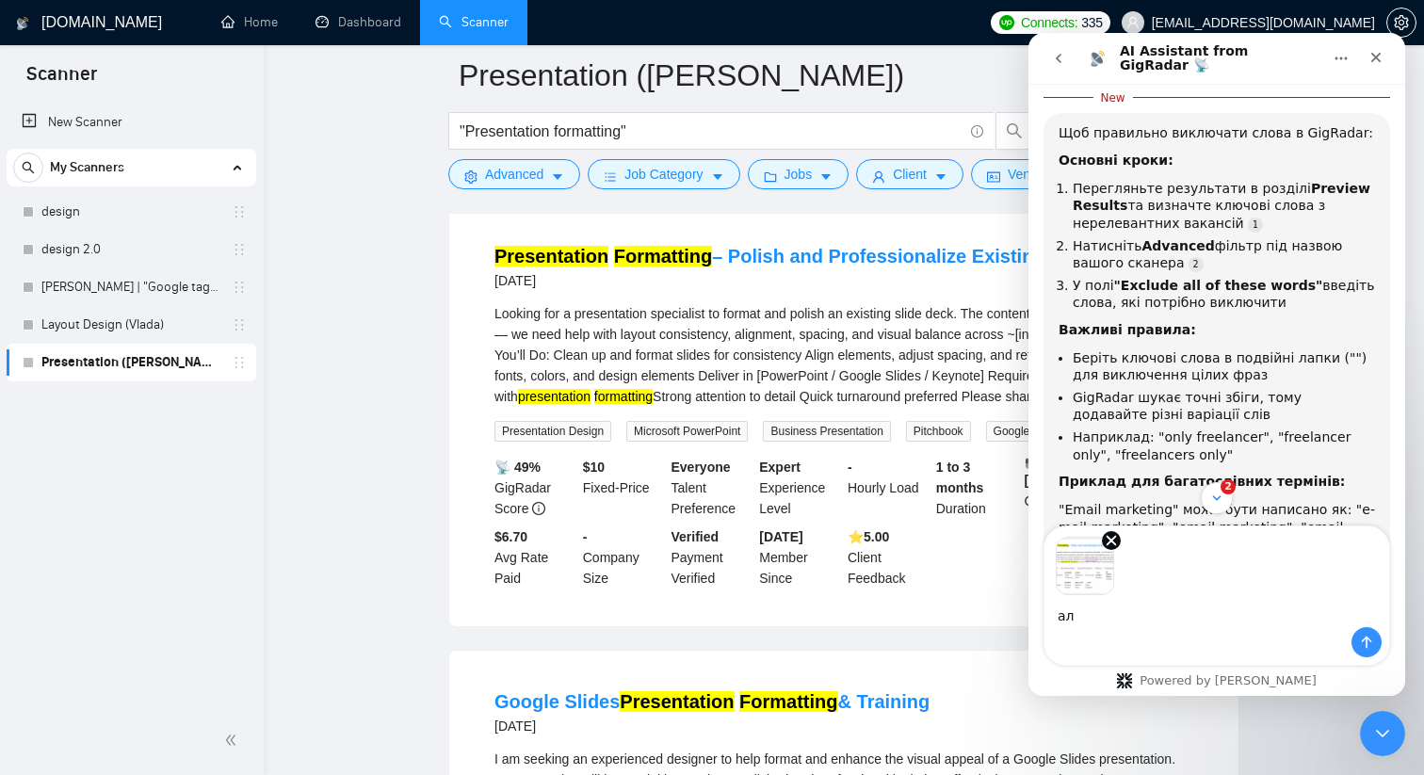
scroll to position [381, 0]
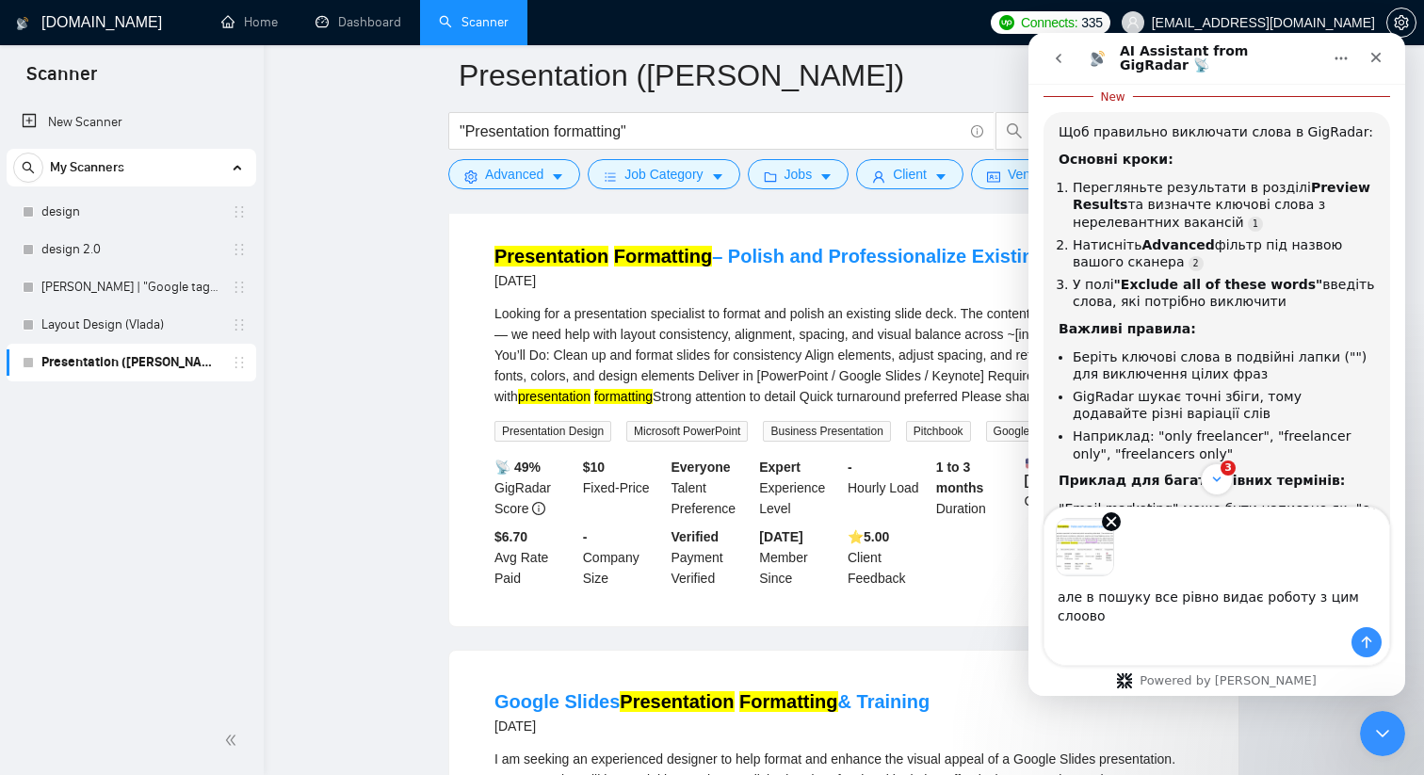
type textarea "але в пошуку все рівно видає роботу з цим слоовом"
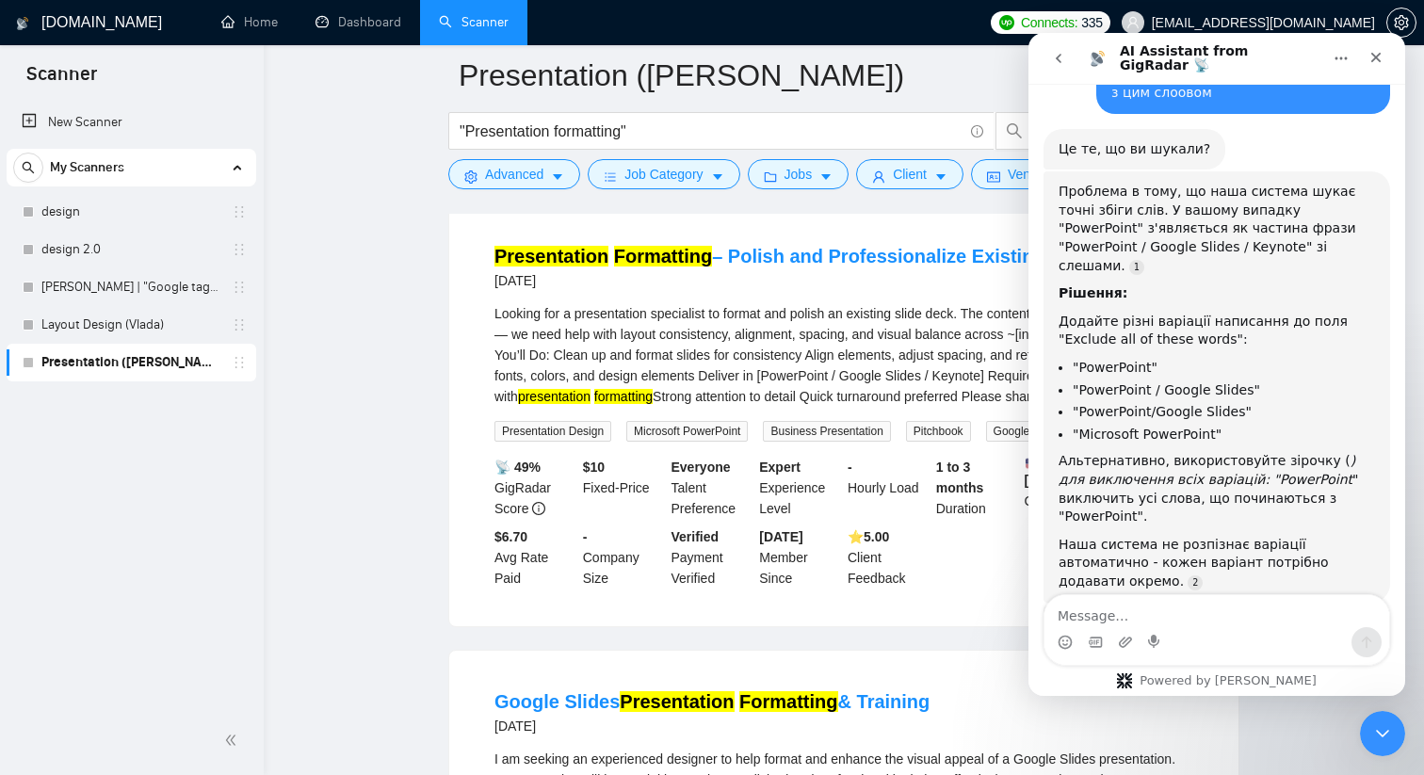
scroll to position [1678, 0]
click at [970, 405] on div "Looking for a presentation specialist to format and polish an existing slide de…" at bounding box center [843, 355] width 699 height 104
click at [827, 397] on div "Looking for a presentation specialist to format and polish an existing slide de…" at bounding box center [843, 355] width 699 height 104
click at [557, 182] on icon "caret-down" at bounding box center [557, 176] width 13 height 13
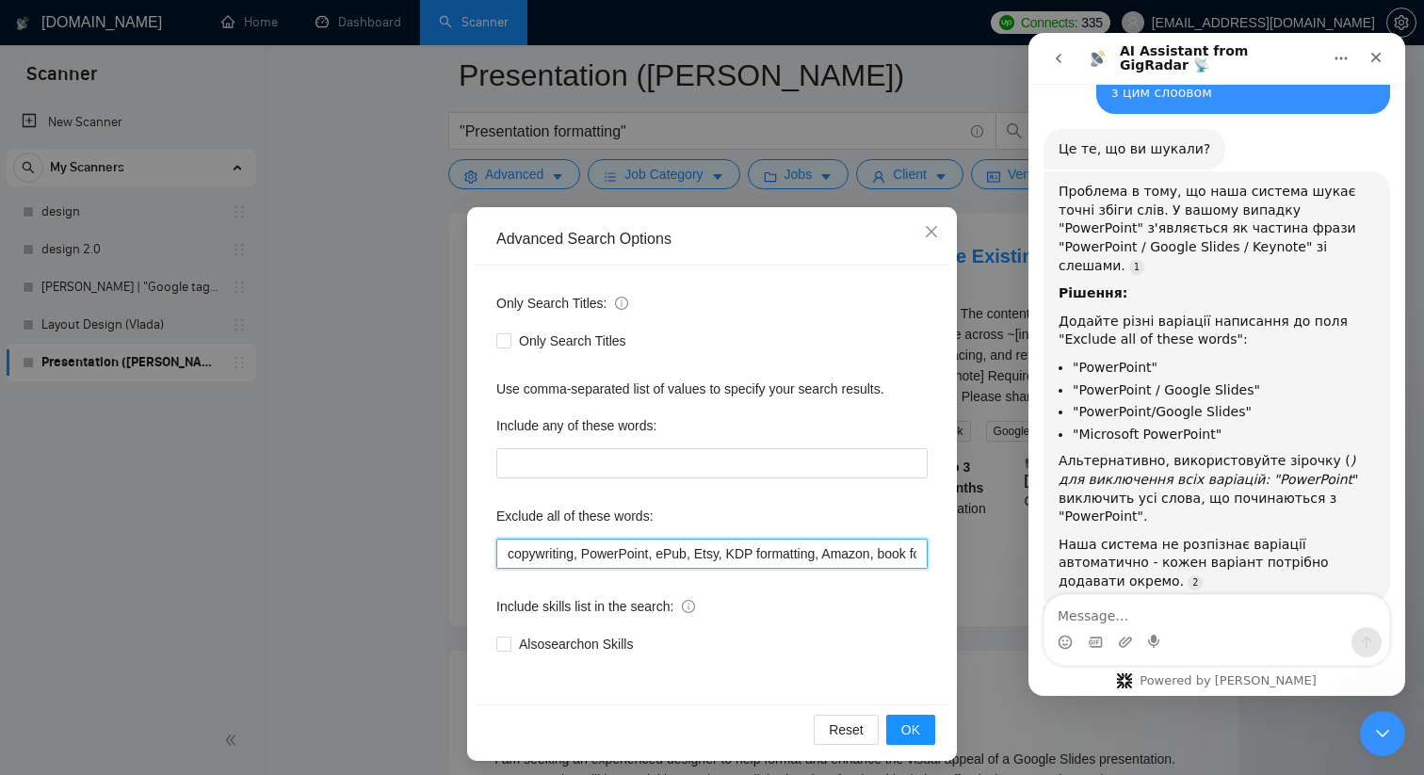
click at [587, 555] on input "copywriting, PowerPoint, ePub, Etsy, KDP formatting, Amazon, book formatting, j…" at bounding box center [711, 554] width 431 height 30
click at [907, 700] on span "OK" at bounding box center [910, 730] width 19 height 21
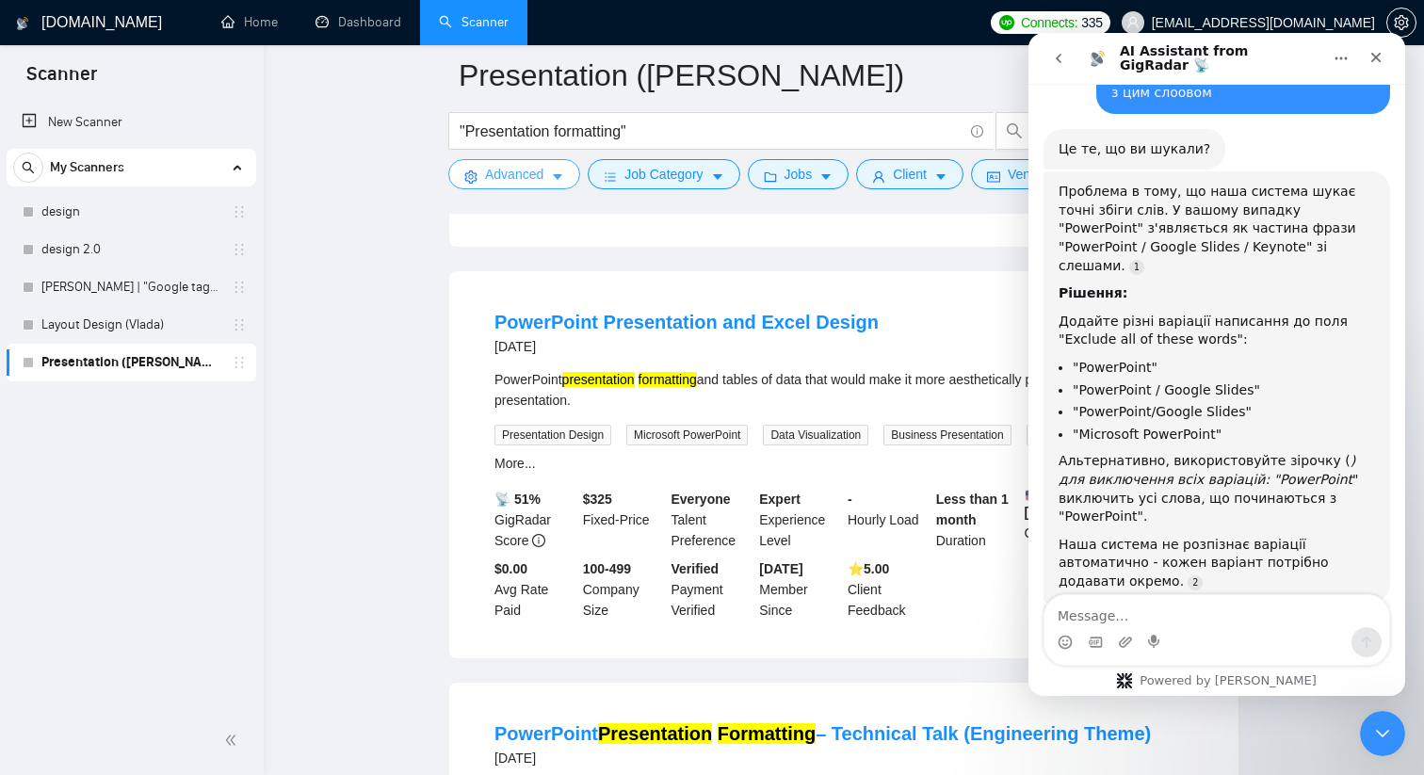
scroll to position [367, 0]
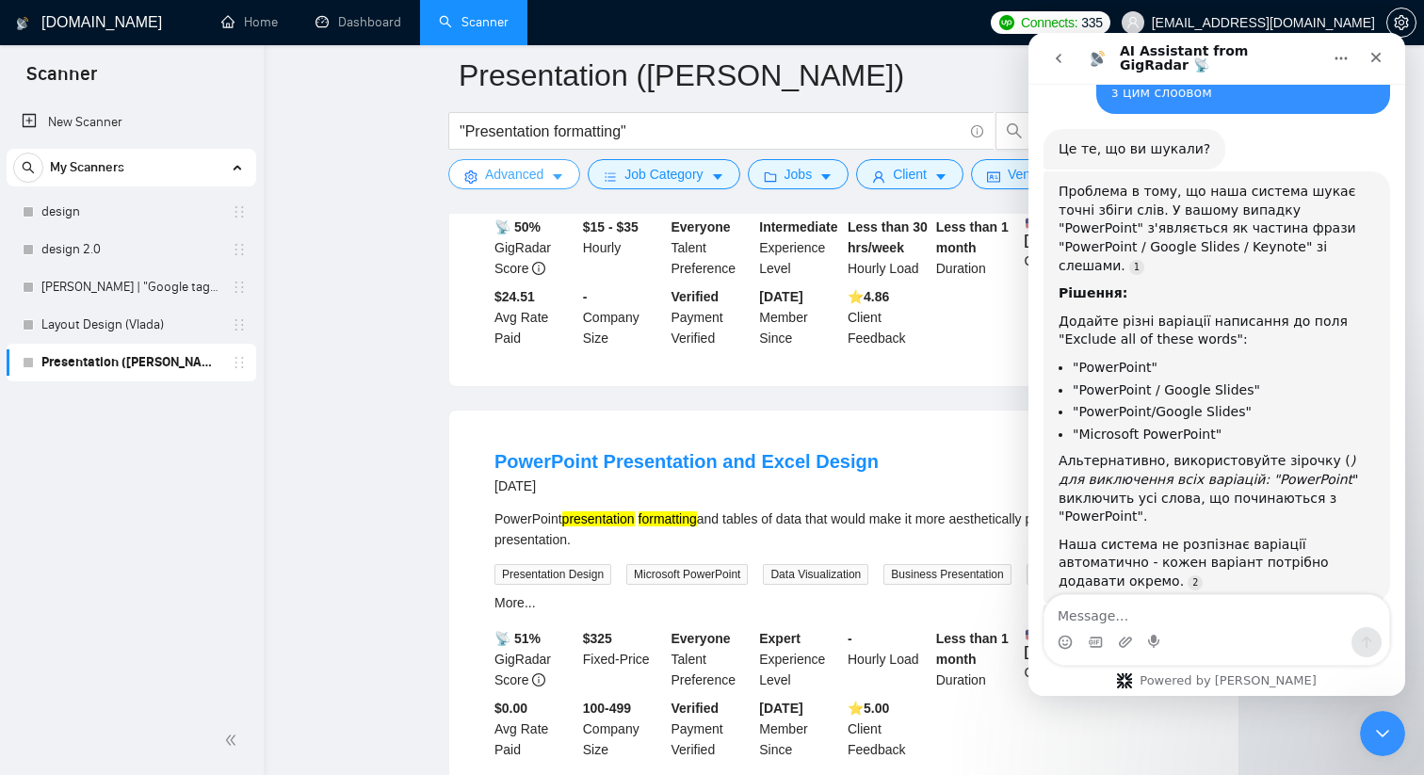
click at [559, 173] on icon "caret-down" at bounding box center [557, 176] width 13 height 13
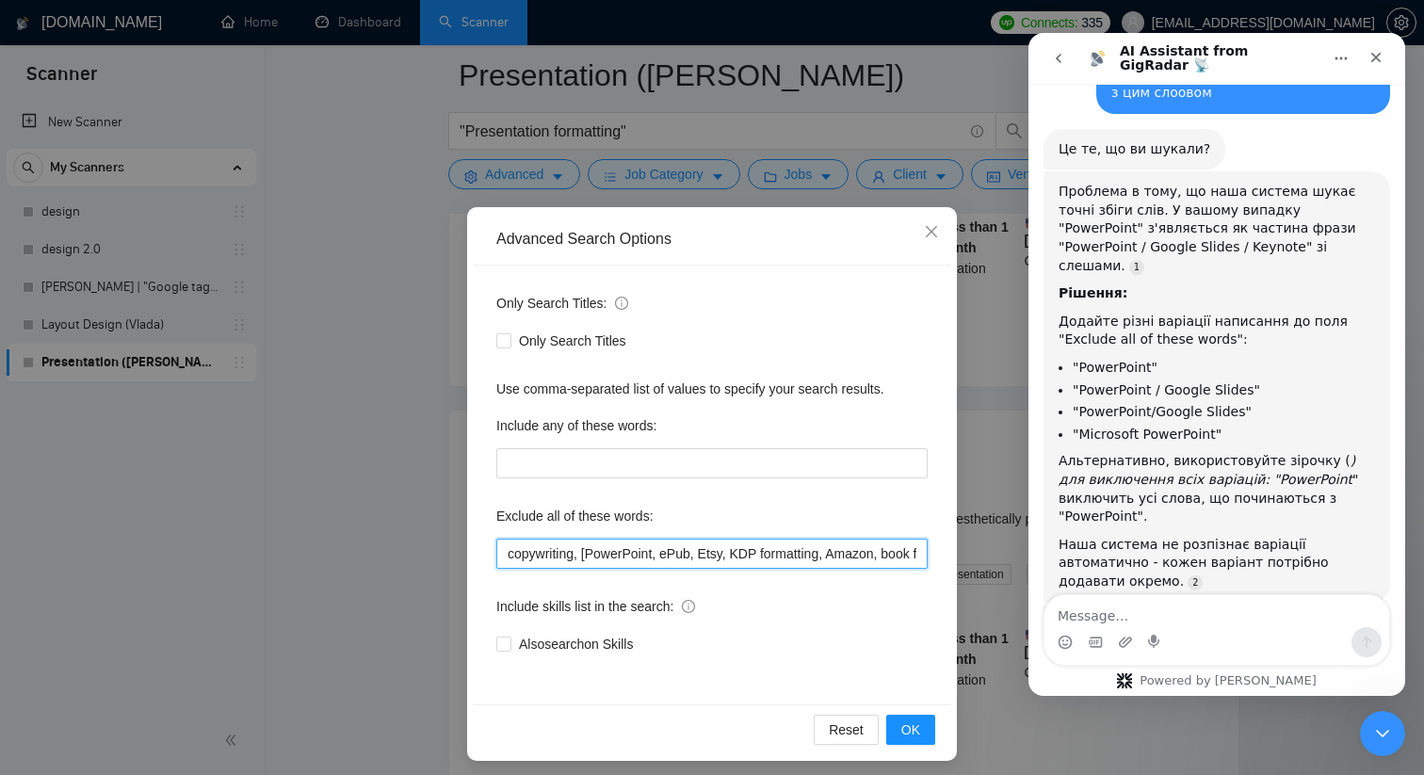
click at [593, 556] on input "copywriting, [PowerPoint, ePub, Etsy, KDP formatting, Amazon, book formatting, …" at bounding box center [711, 554] width 431 height 30
click at [916, 700] on span "OK" at bounding box center [910, 730] width 19 height 21
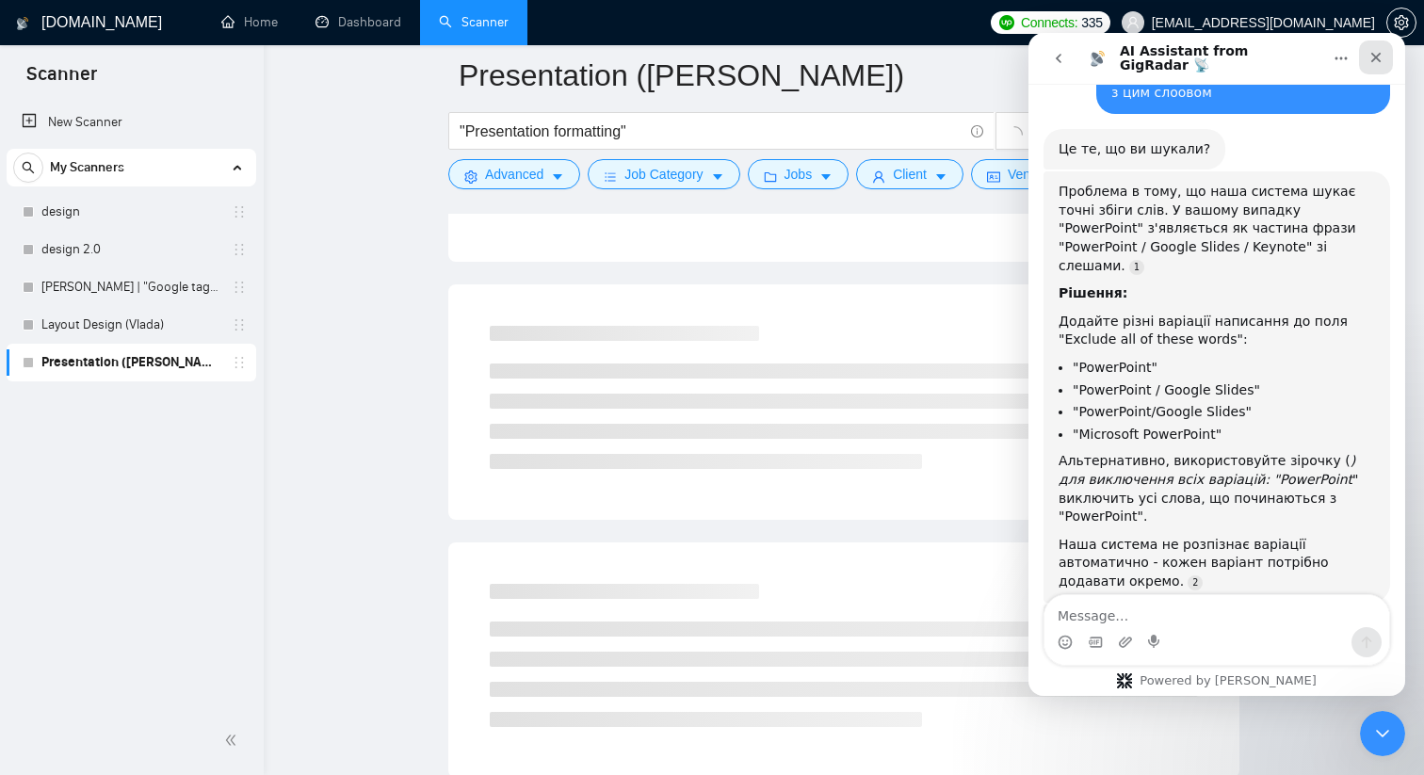
click at [1111, 57] on icon "Close" at bounding box center [1376, 57] width 15 height 15
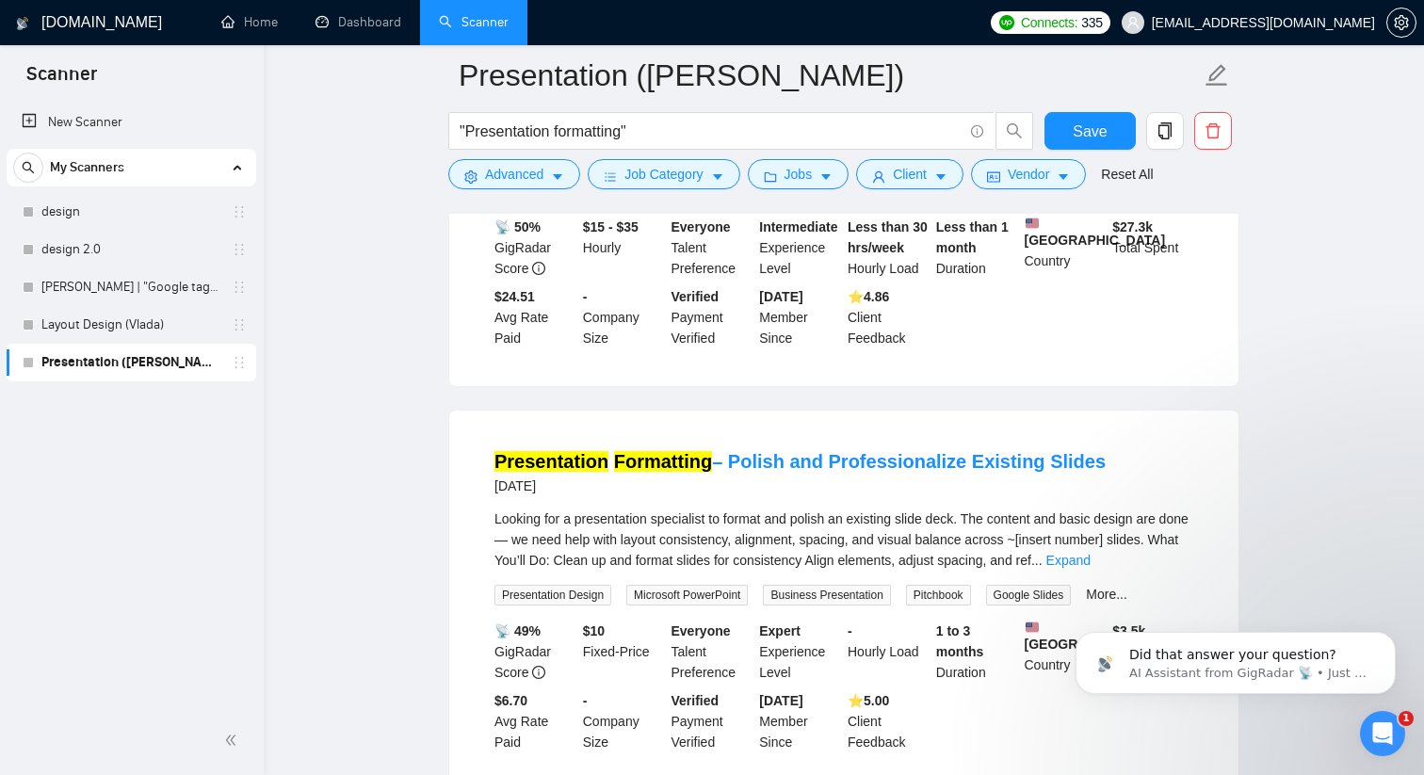
scroll to position [0, 0]
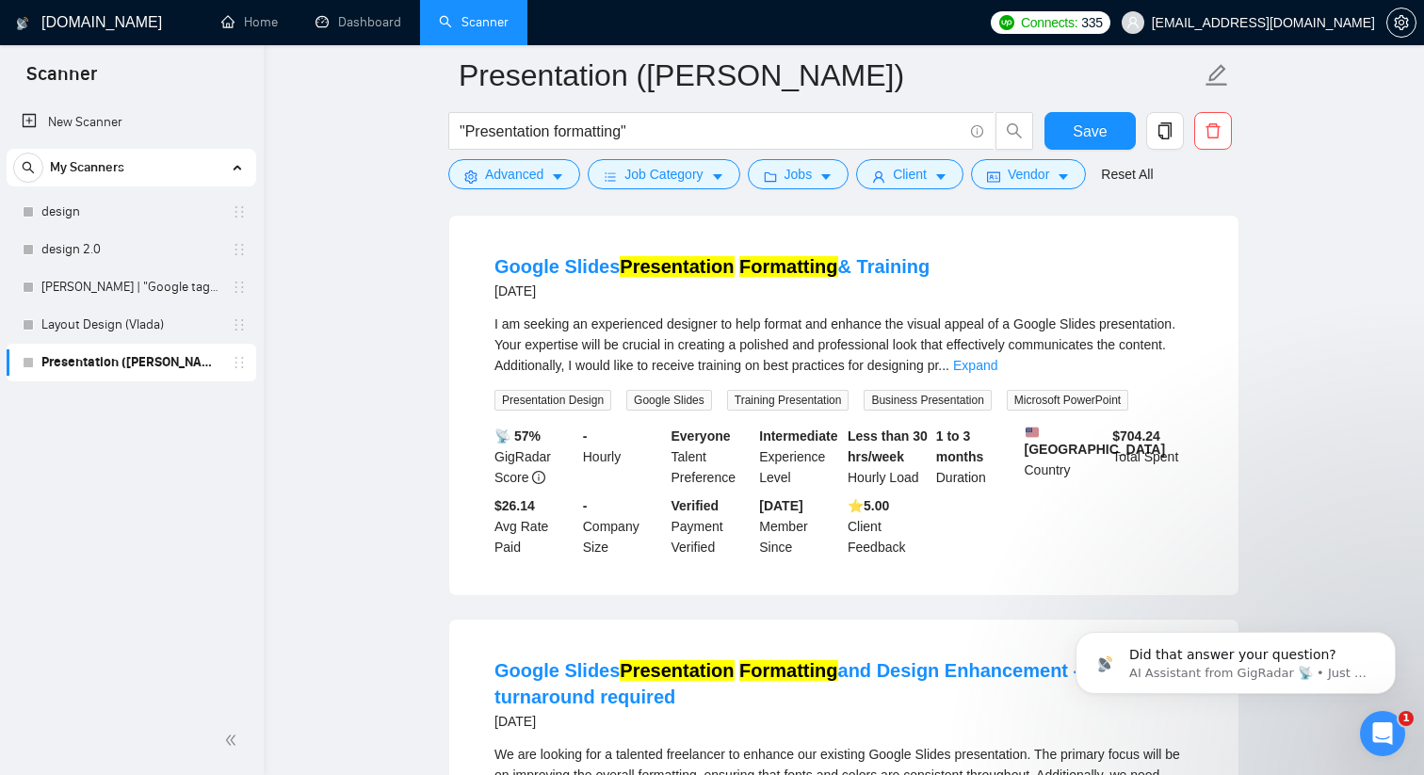
scroll to position [967, 0]
click at [997, 372] on link "Expand" at bounding box center [975, 364] width 44 height 15
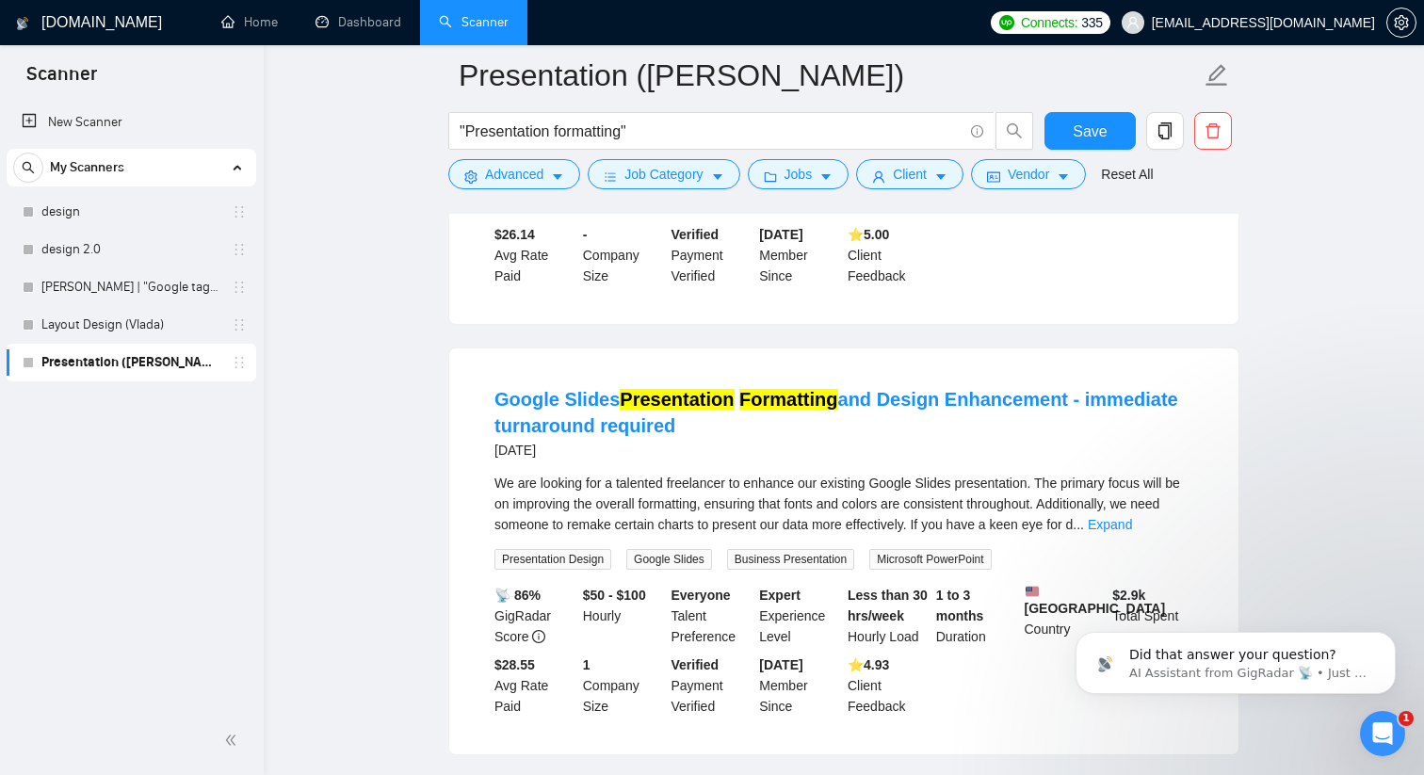
scroll to position [1335, 0]
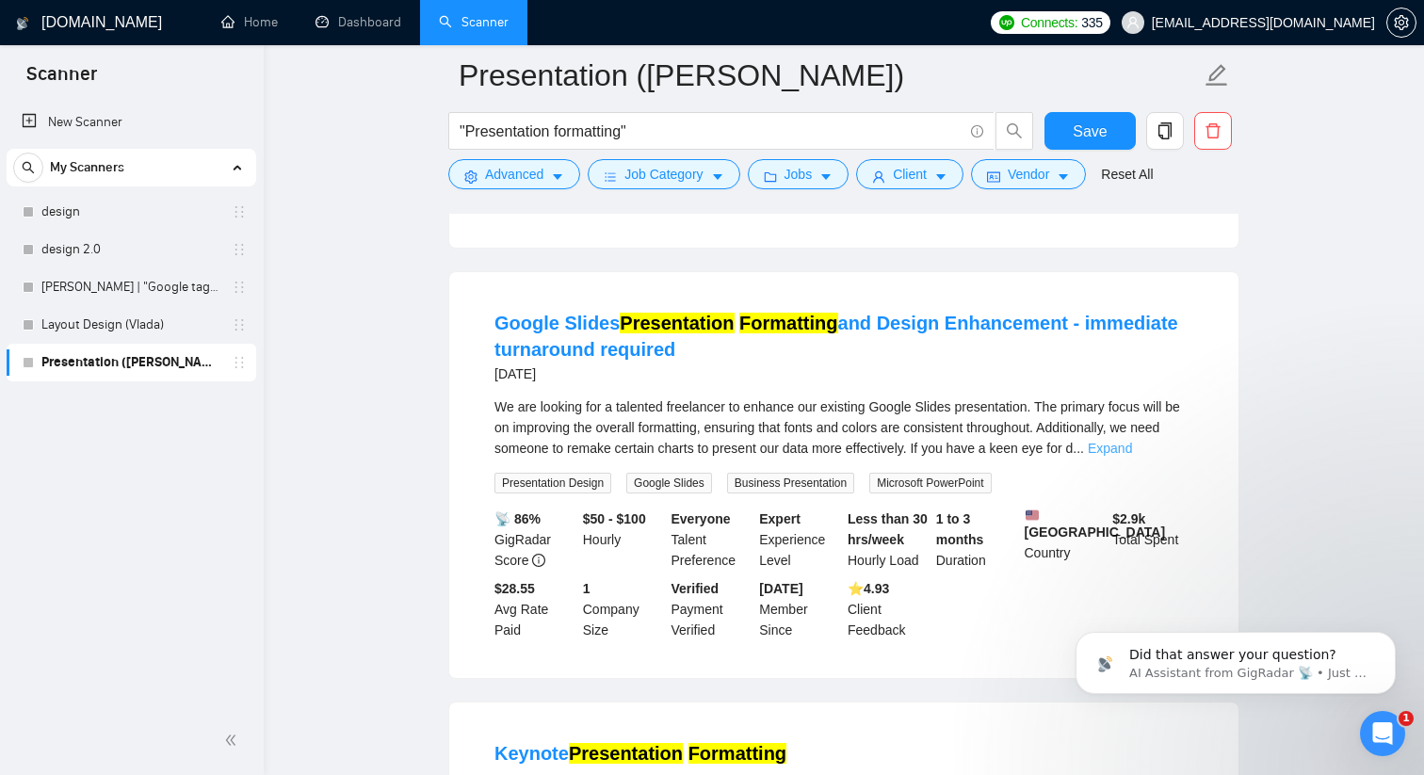
click at [1111, 456] on link "Expand" at bounding box center [1110, 448] width 44 height 15
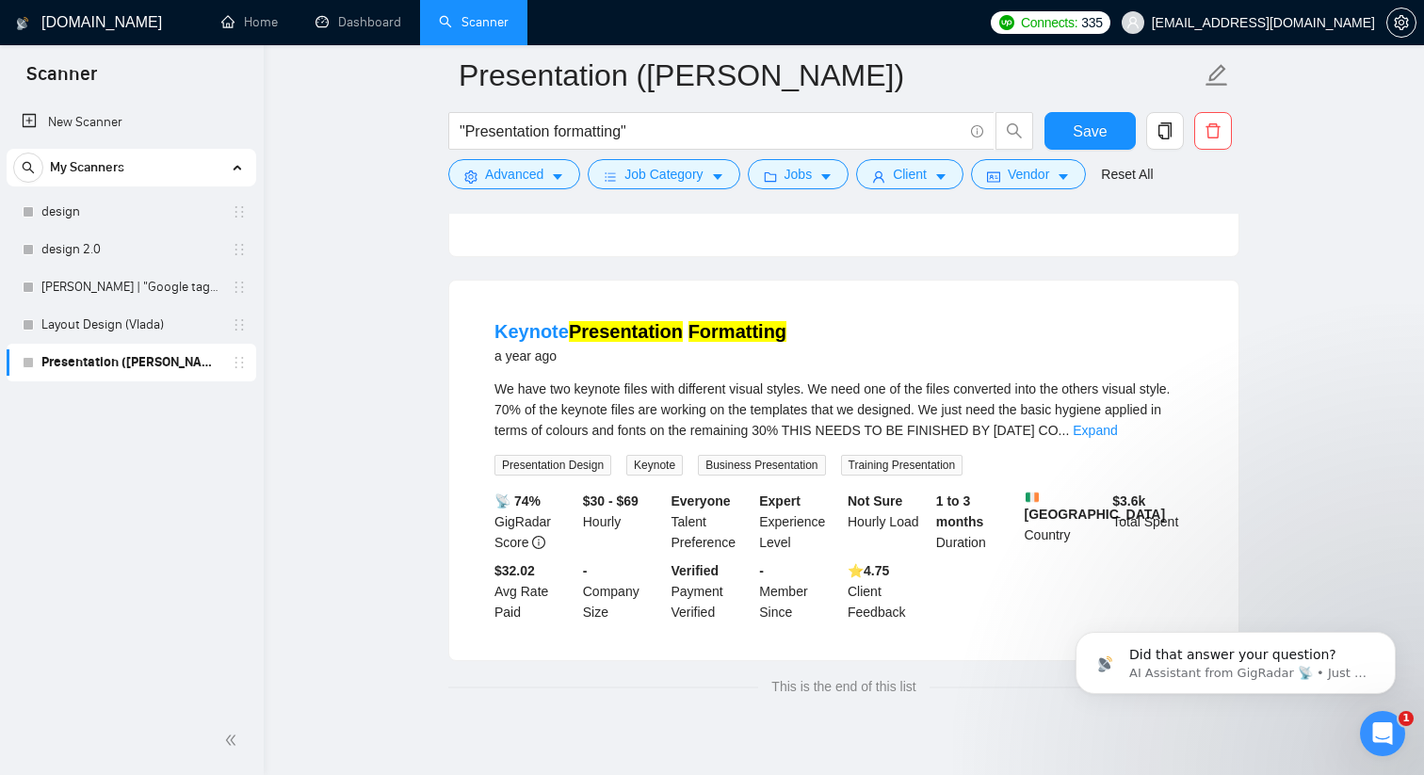
scroll to position [1838, 0]
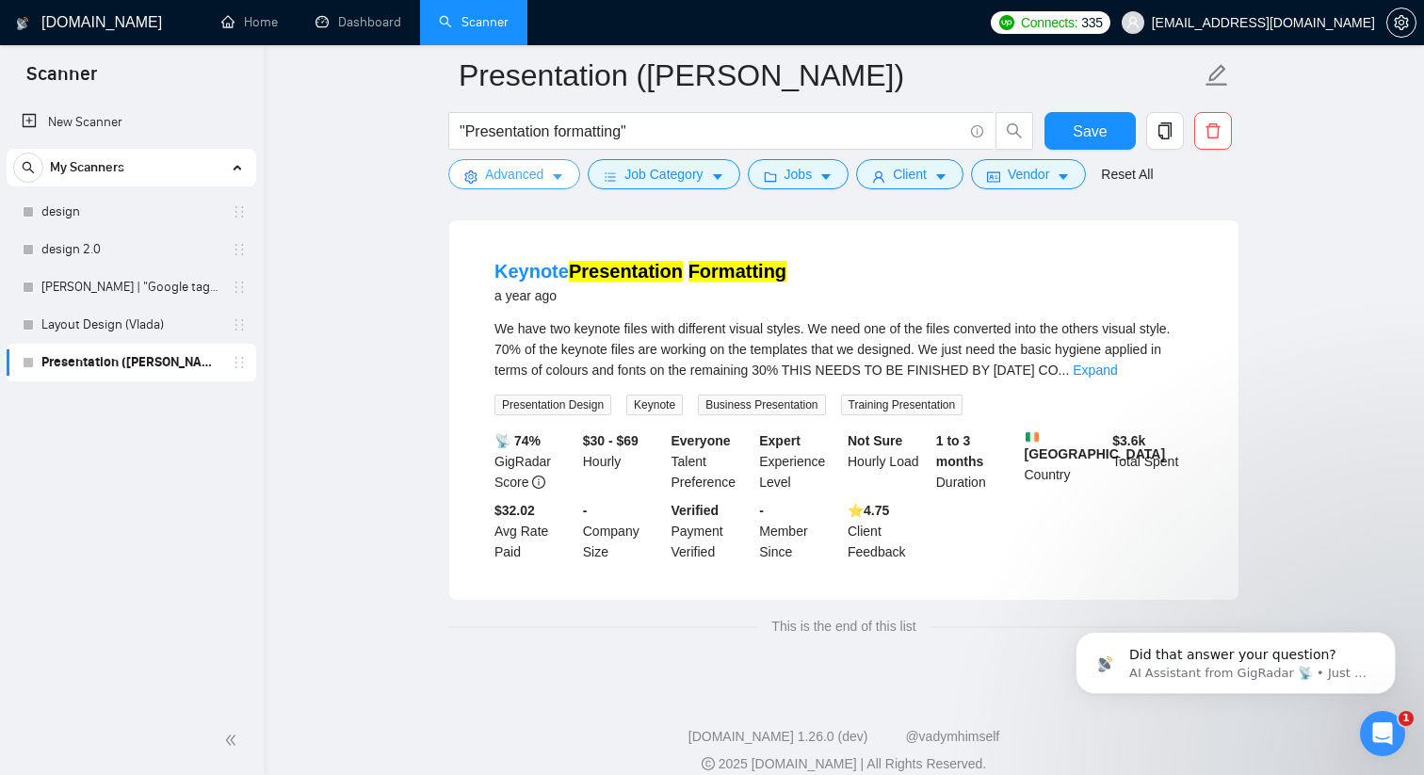
click at [526, 176] on span "Advanced" at bounding box center [514, 174] width 58 height 21
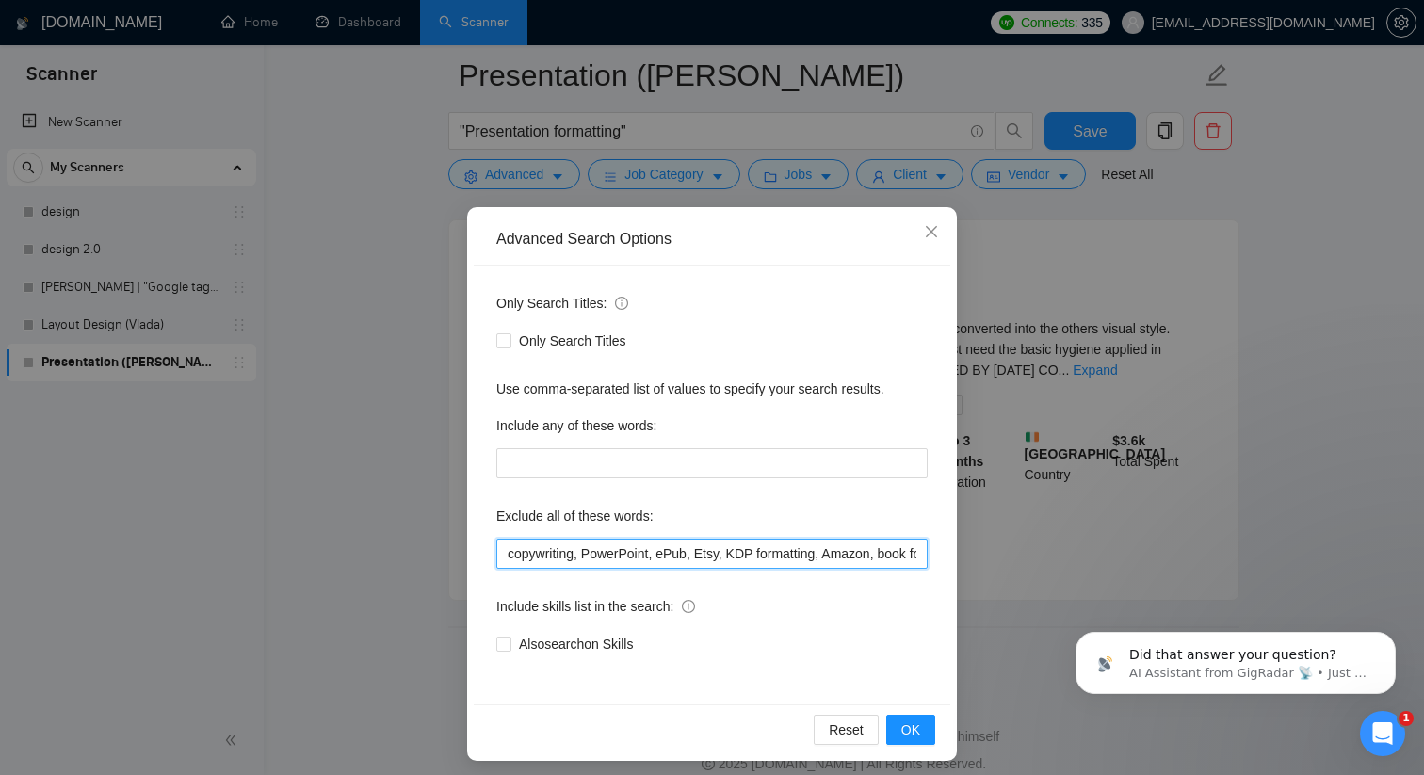
click at [510, 551] on input "copywriting, PowerPoint, ePub, Etsy, KDP formatting, Amazon, book formatting, j…" at bounding box center [711, 554] width 431 height 30
type input "keynote, copywriting, PowerPoint, ePub, Etsy, KDP formatting, Amazon, book form…"
click at [905, 700] on span "OK" at bounding box center [910, 730] width 19 height 21
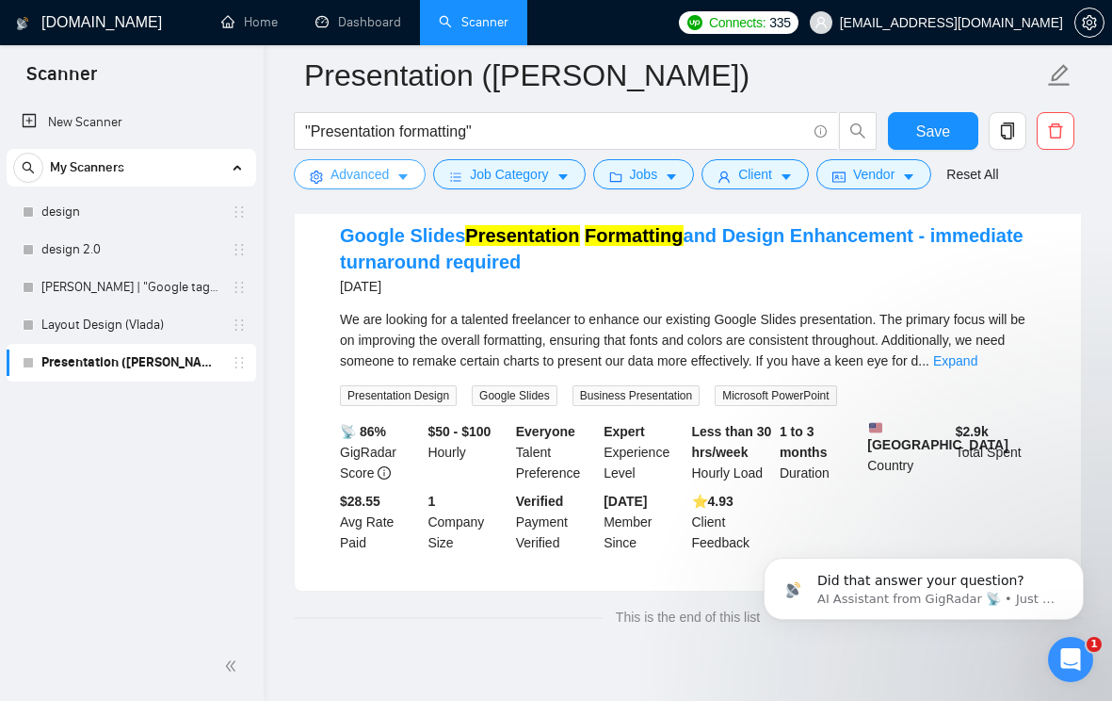
scroll to position [1739, 0]
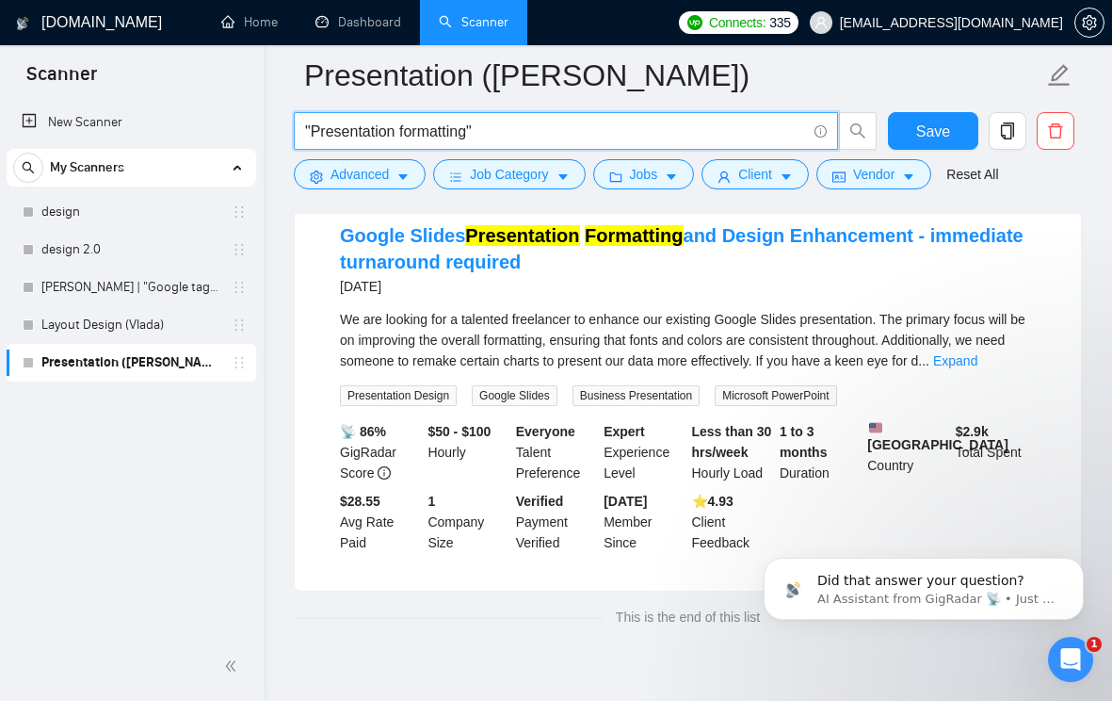
drag, startPoint x: 520, startPoint y: 131, endPoint x: 295, endPoint y: 131, distance: 225.1
click at [295, 131] on span ""Presentation formatting"" at bounding box center [566, 131] width 544 height 38
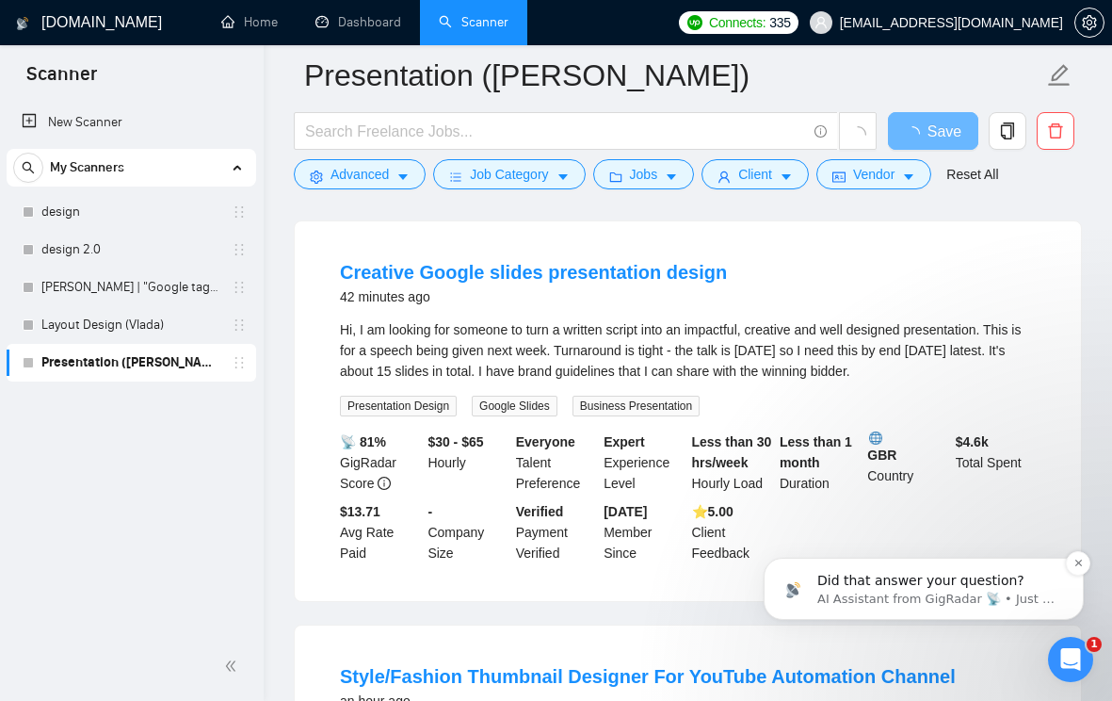
scroll to position [1402, 0]
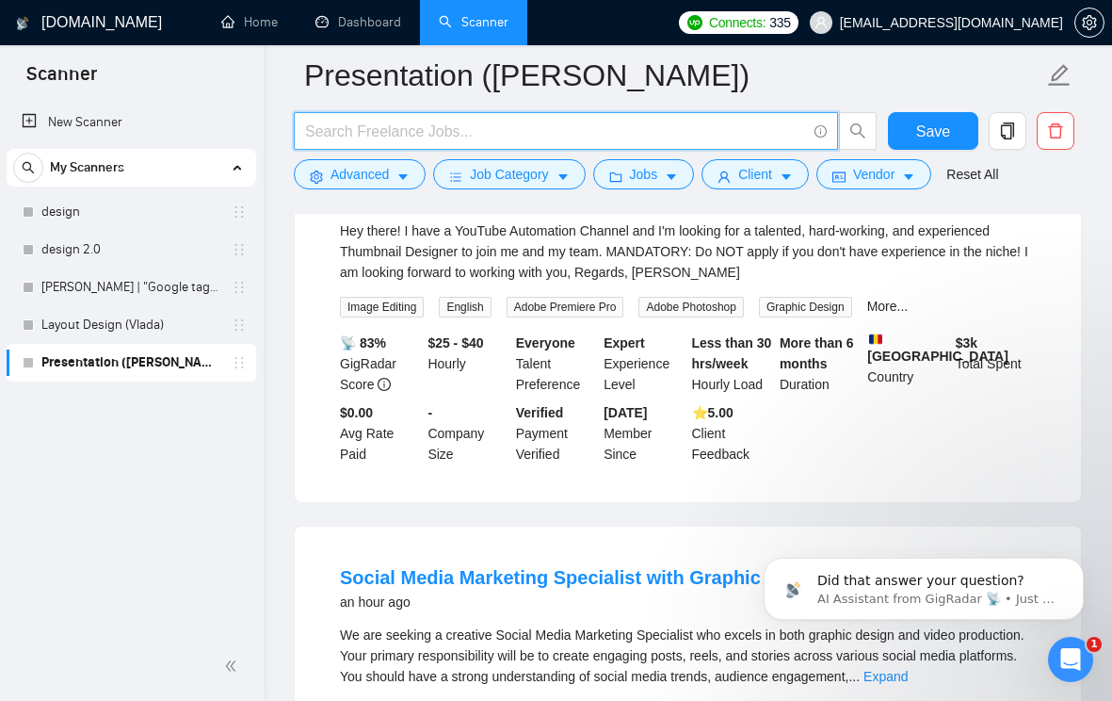
paste input ""Slide deck""
type input ""Slide deck""
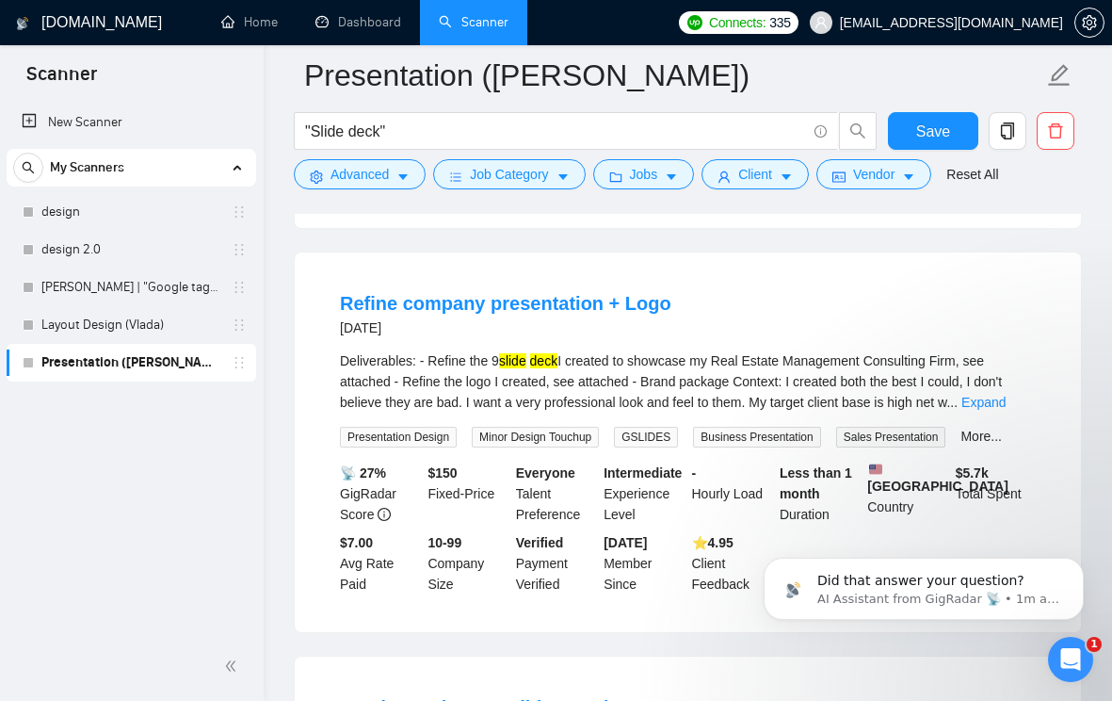
click at [776, 304] on li "Refine company presentation + Logo [DATE] Deliverables: - Refine the 9 slide de…" at bounding box center [687, 442] width 741 height 334
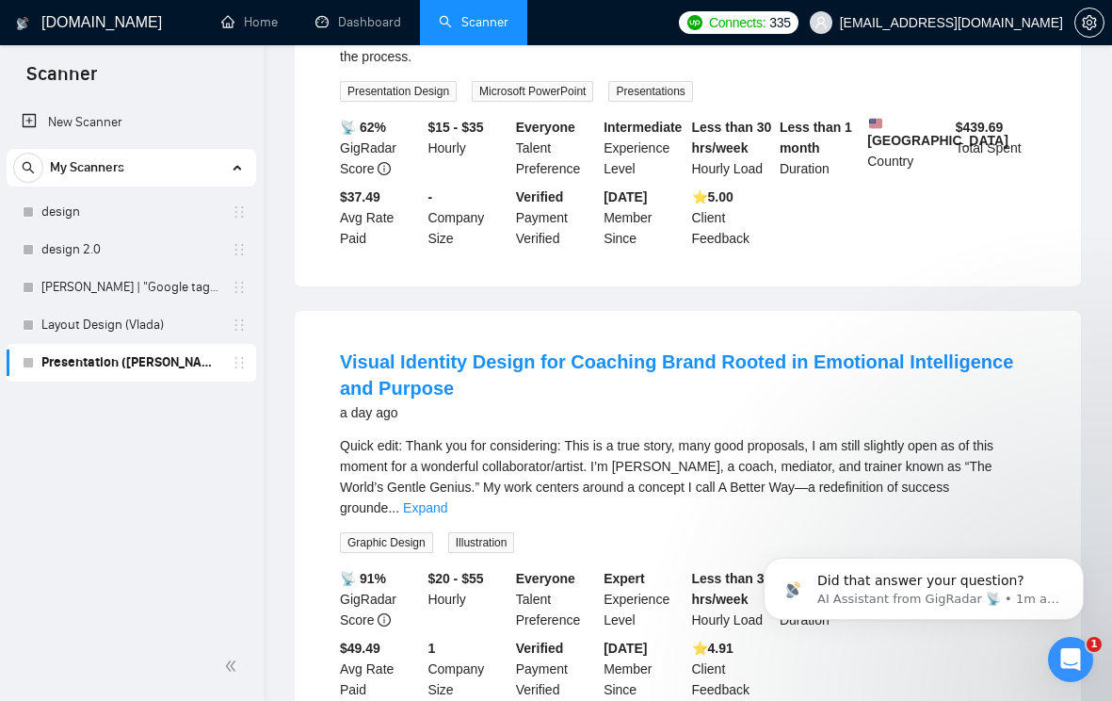
scroll to position [0, 0]
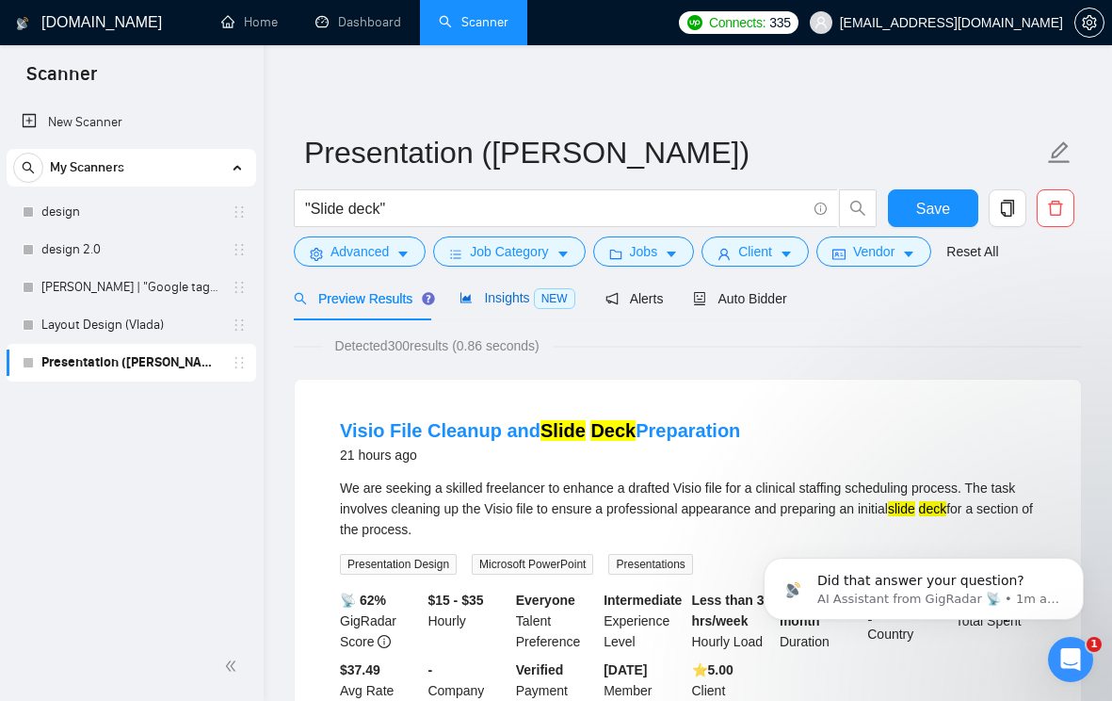
click at [510, 297] on span "Insights NEW" at bounding box center [517, 297] width 115 height 15
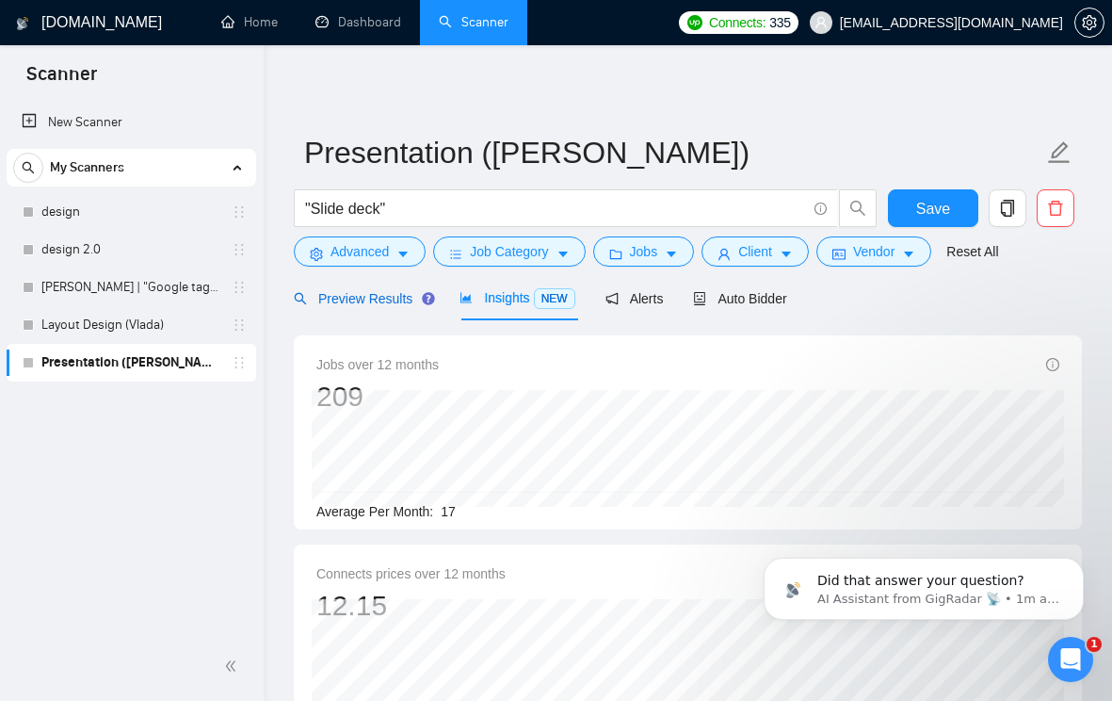
click at [378, 294] on span "Preview Results" at bounding box center [362, 298] width 136 height 15
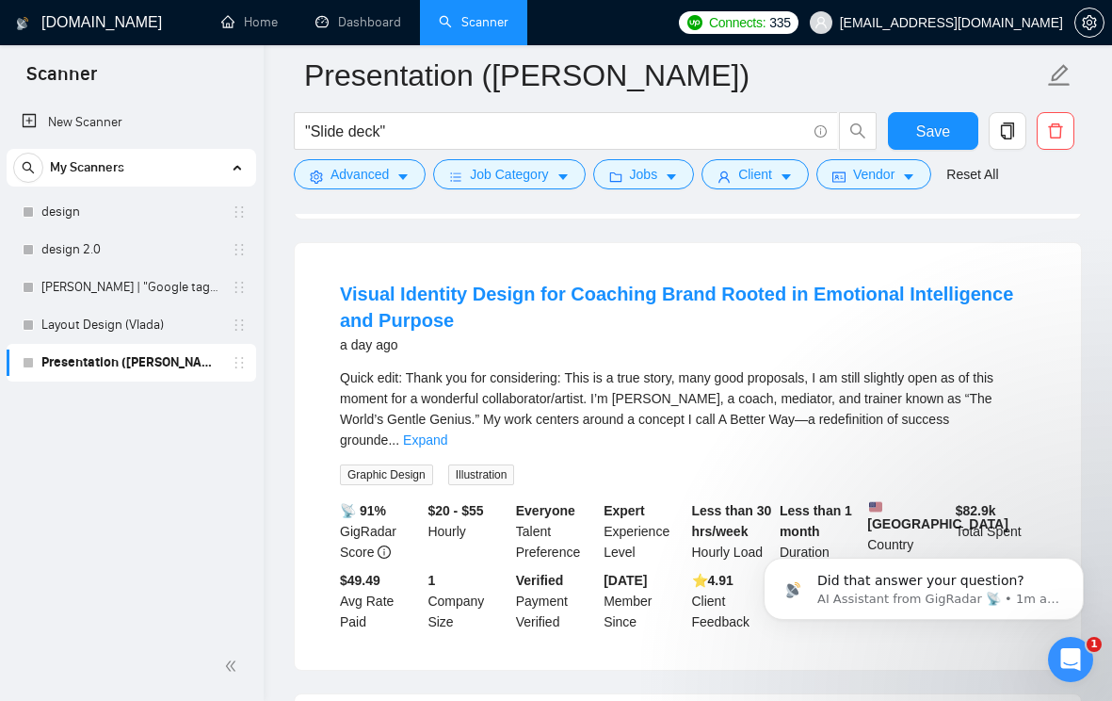
scroll to position [560, 0]
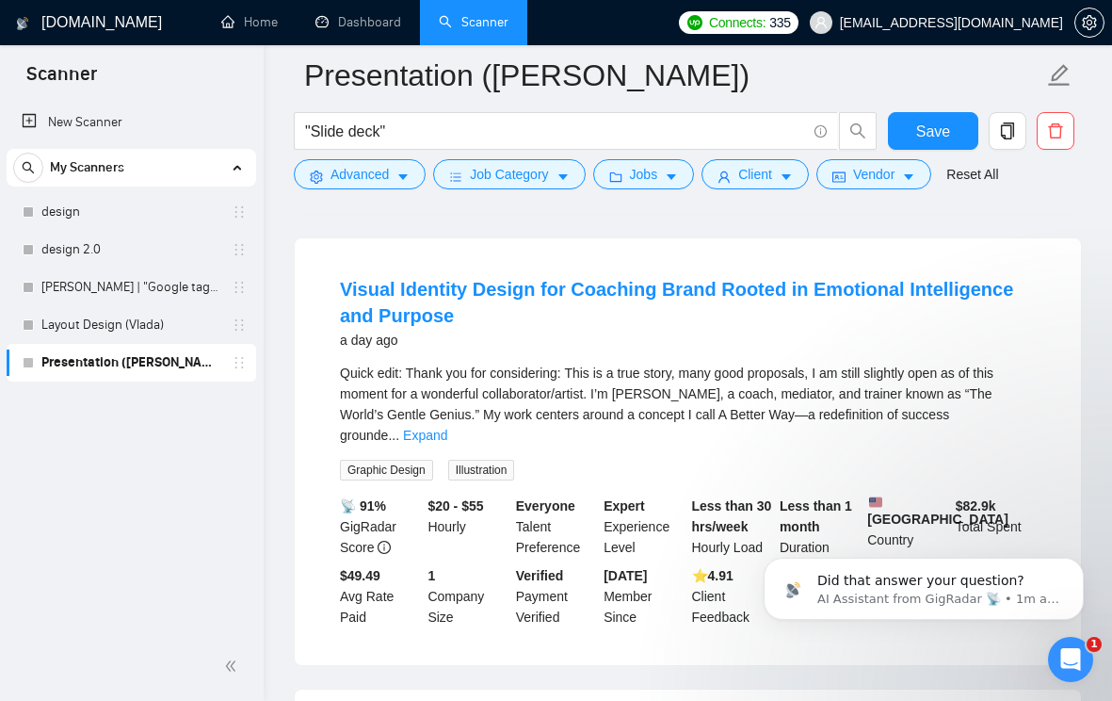
click at [447, 431] on link "Expand" at bounding box center [425, 435] width 44 height 15
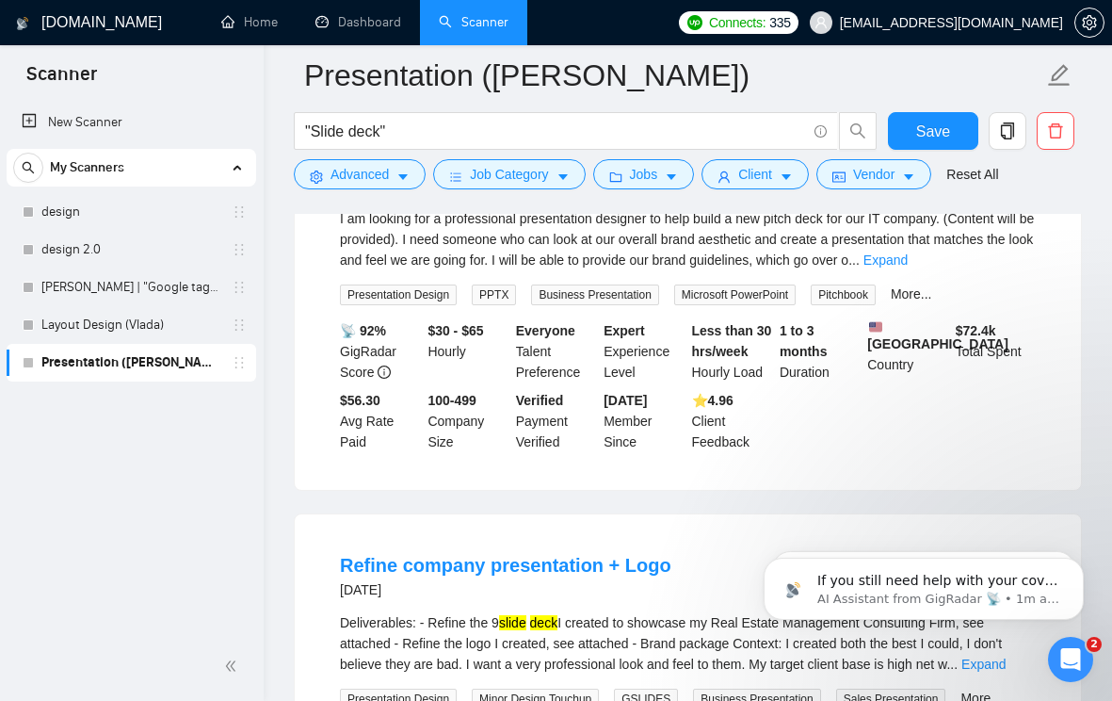
scroll to position [1351, 0]
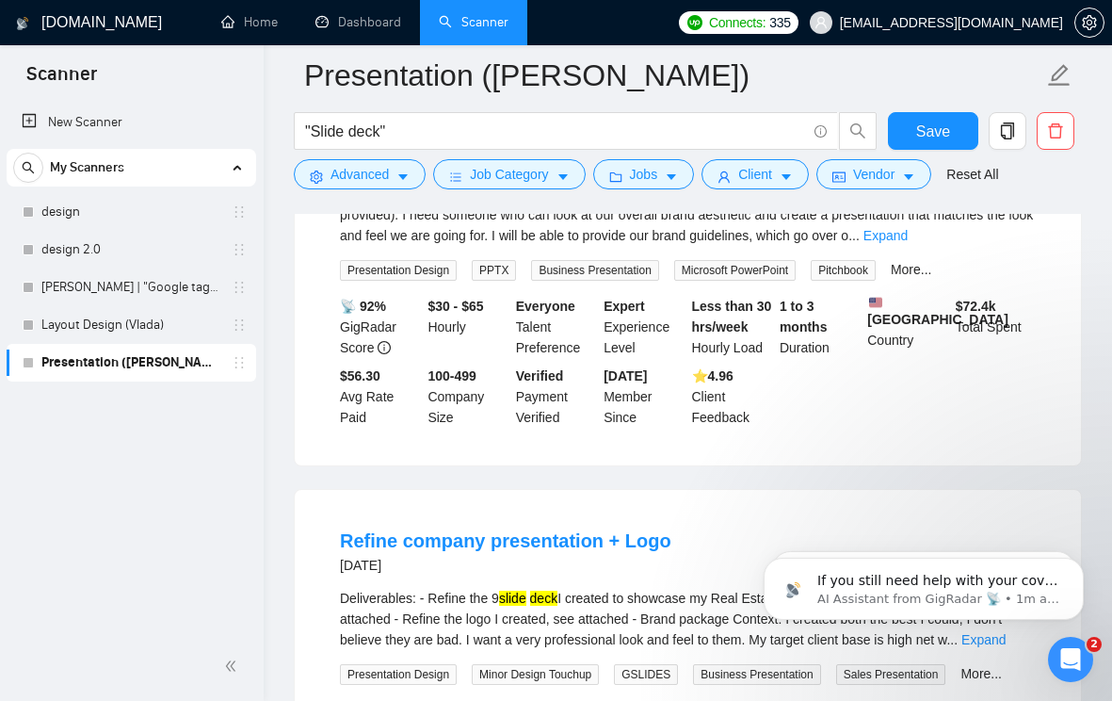
click at [908, 243] on link "Expand" at bounding box center [886, 235] width 44 height 15
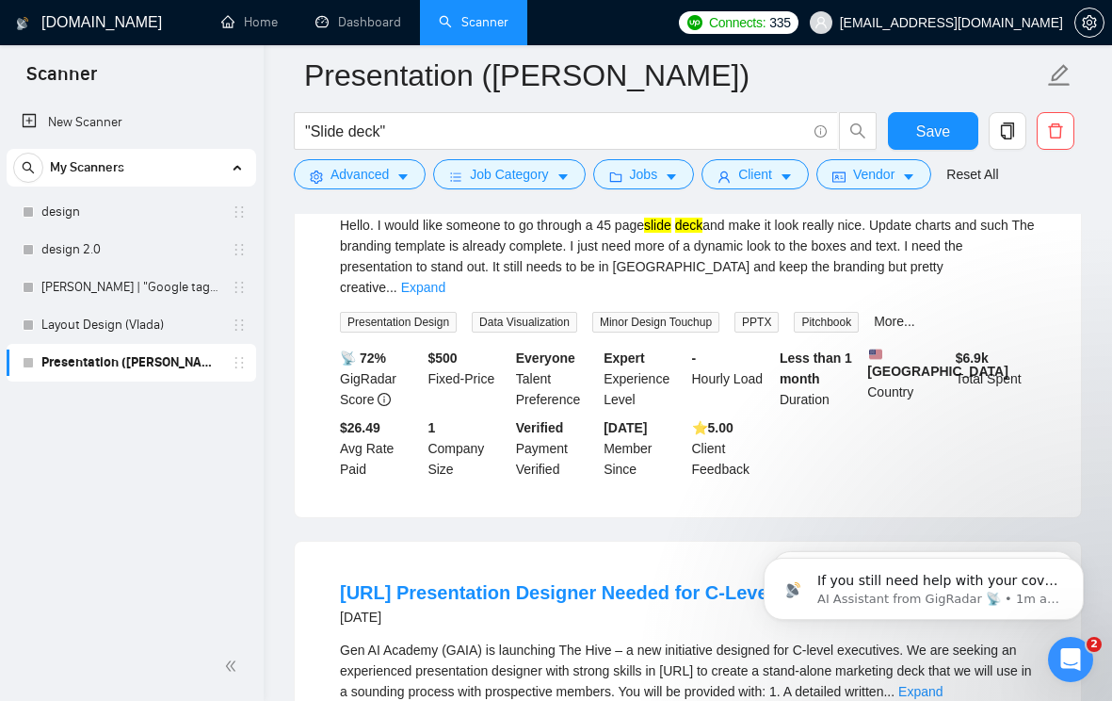
scroll to position [2144, 0]
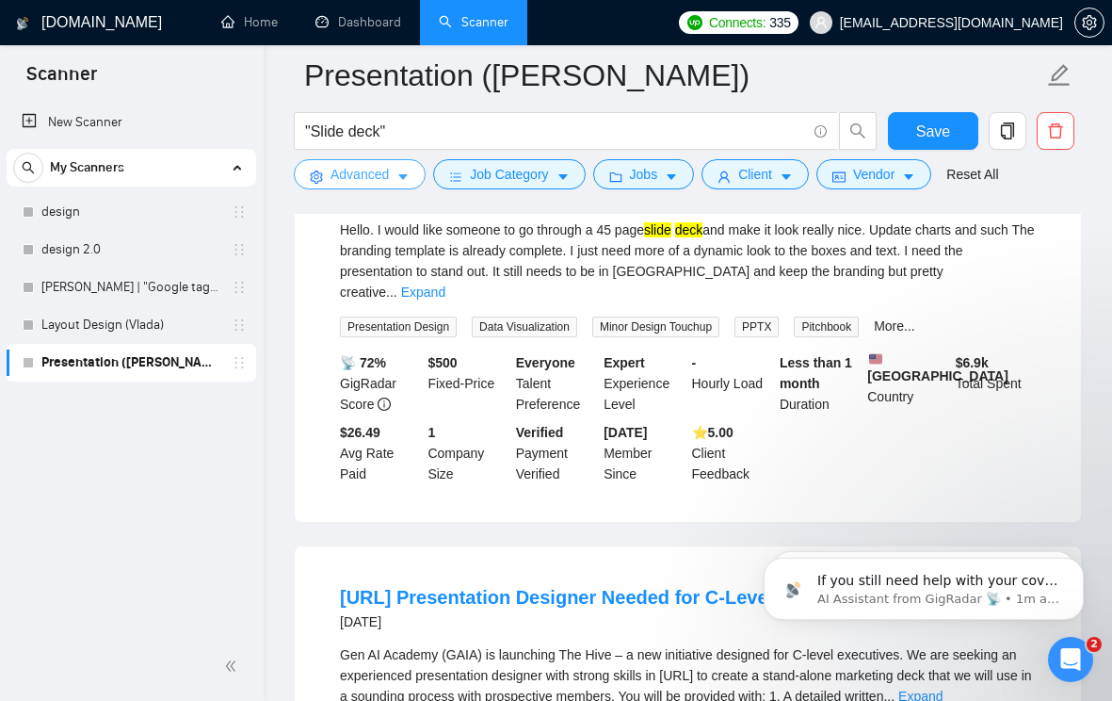
click at [370, 180] on span "Advanced" at bounding box center [360, 174] width 58 height 21
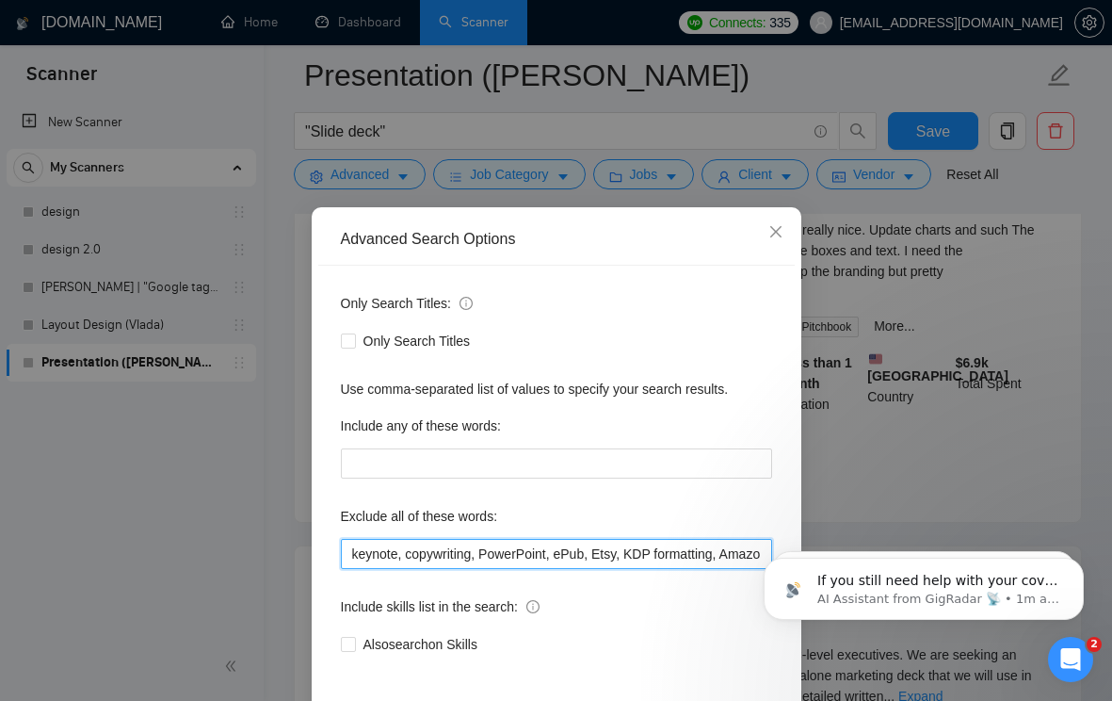
click at [352, 554] on input "keynote, copywriting, PowerPoint, ePub, Etsy, KDP formatting, Amazon, book form…" at bounding box center [556, 554] width 431 height 30
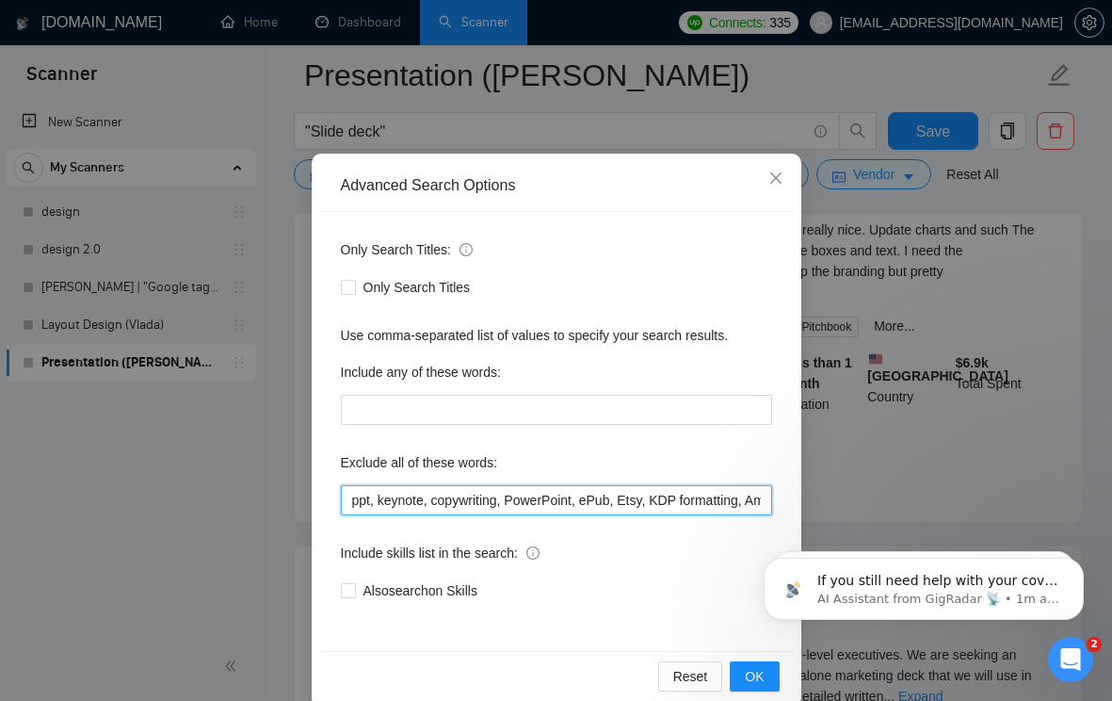
scroll to position [83, 0]
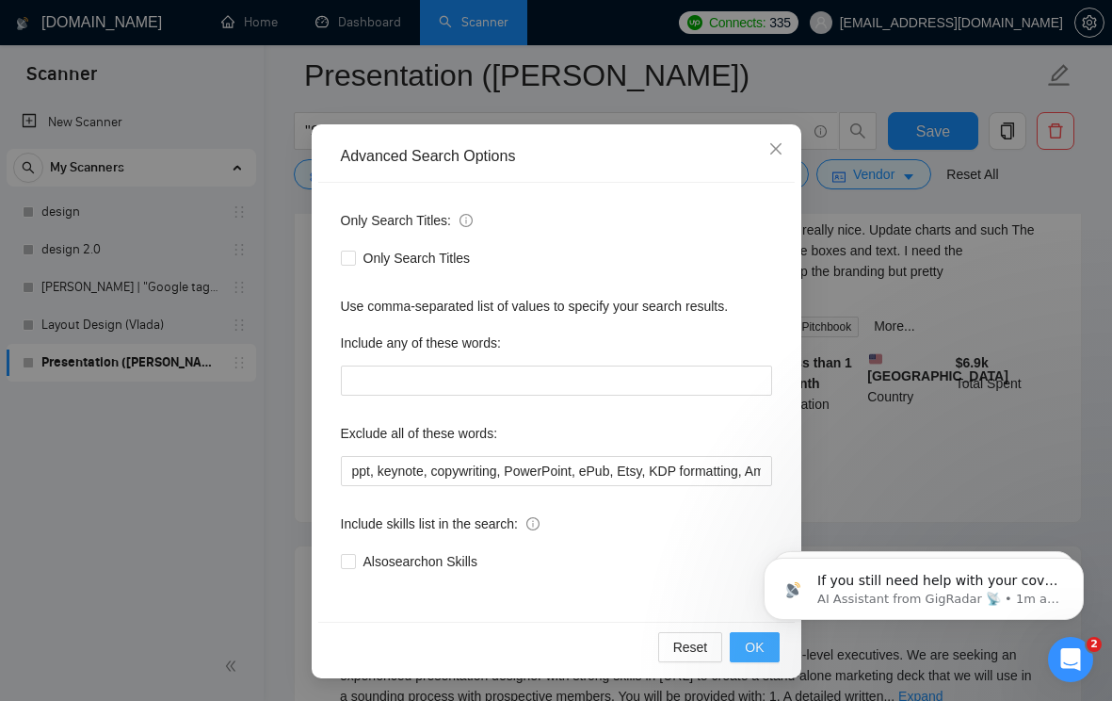
click at [737, 654] on button "OK" at bounding box center [754, 647] width 49 height 30
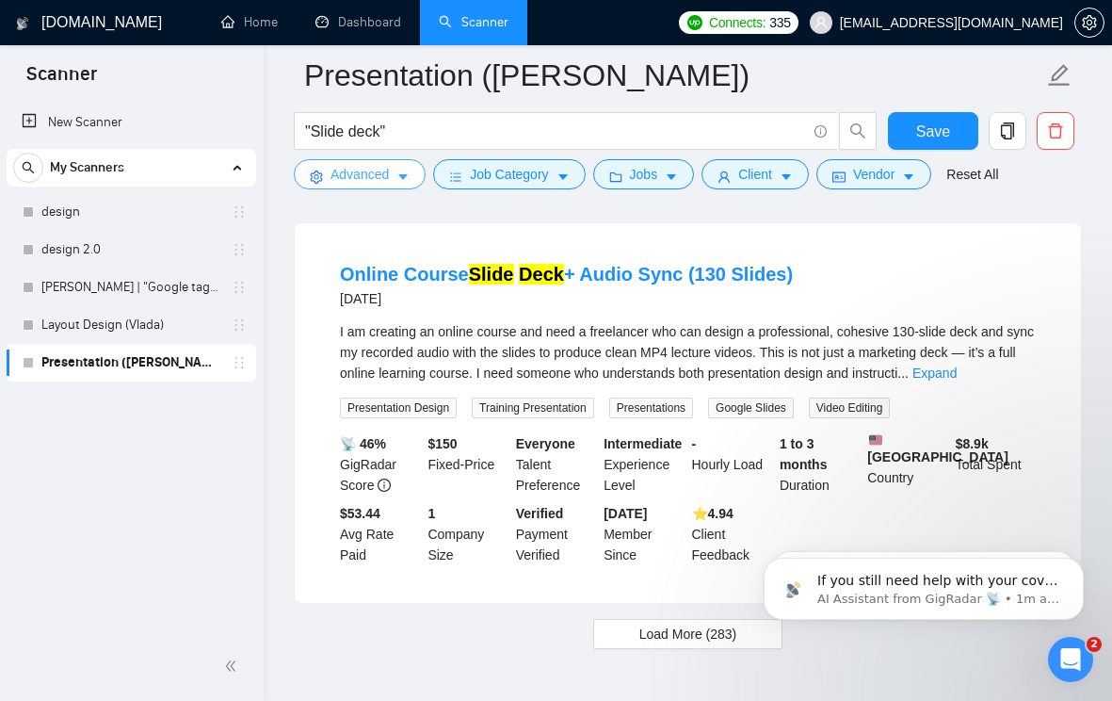
scroll to position [3908, 0]
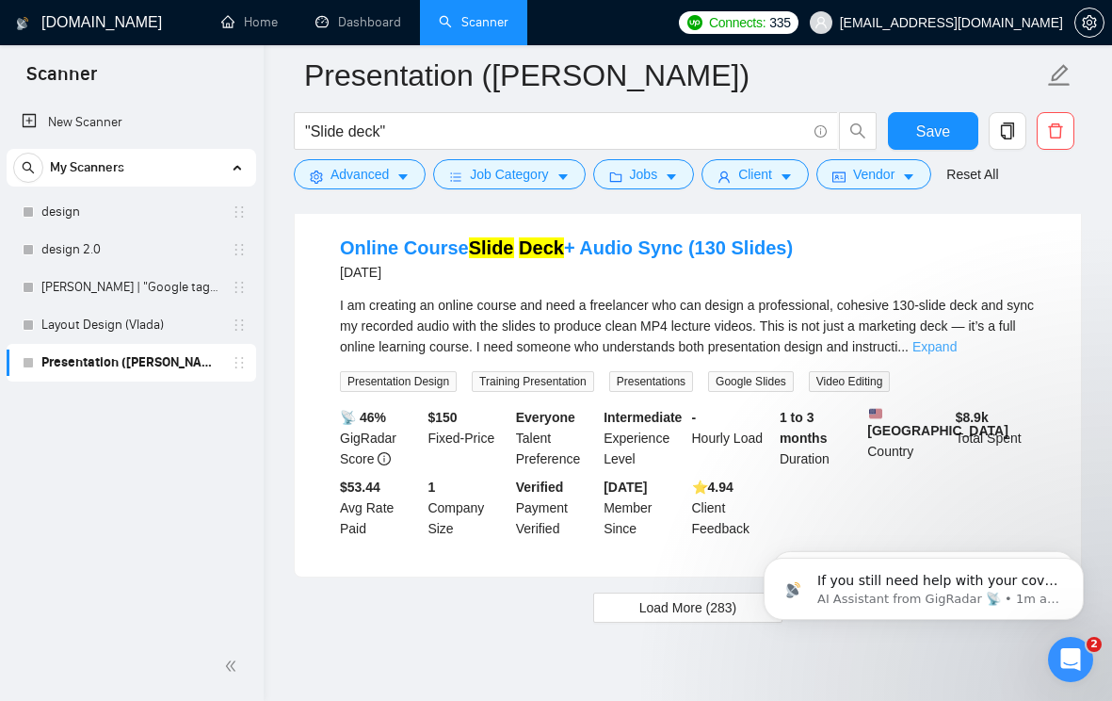
click at [957, 354] on link "Expand" at bounding box center [935, 346] width 44 height 15
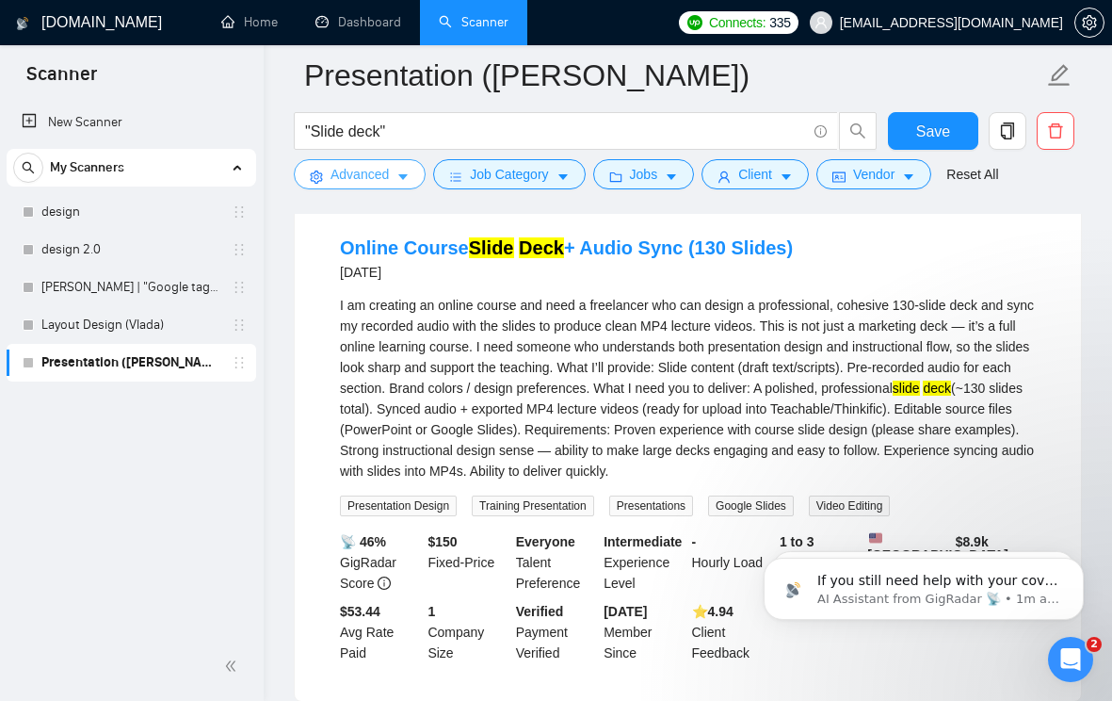
click at [400, 178] on icon "caret-down" at bounding box center [403, 176] width 13 height 13
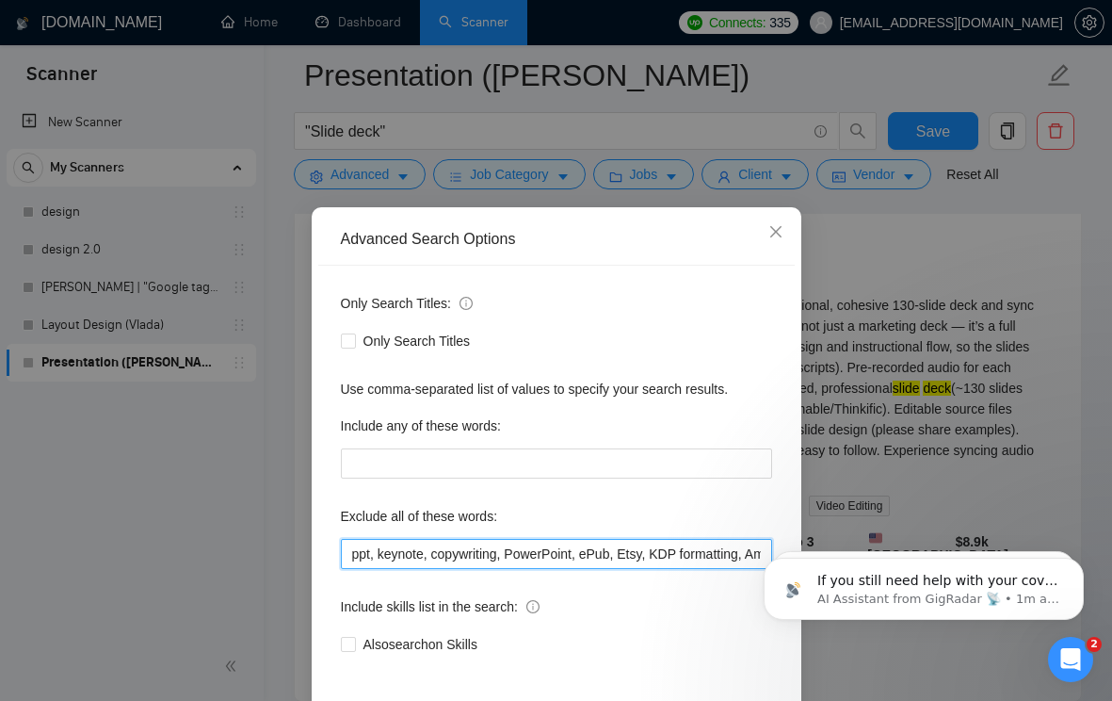
click at [354, 554] on input "ppt, keynote, copywriting, PowerPoint, ePub, Etsy, KDP formatting, Amazon, book…" at bounding box center [556, 554] width 431 height 30
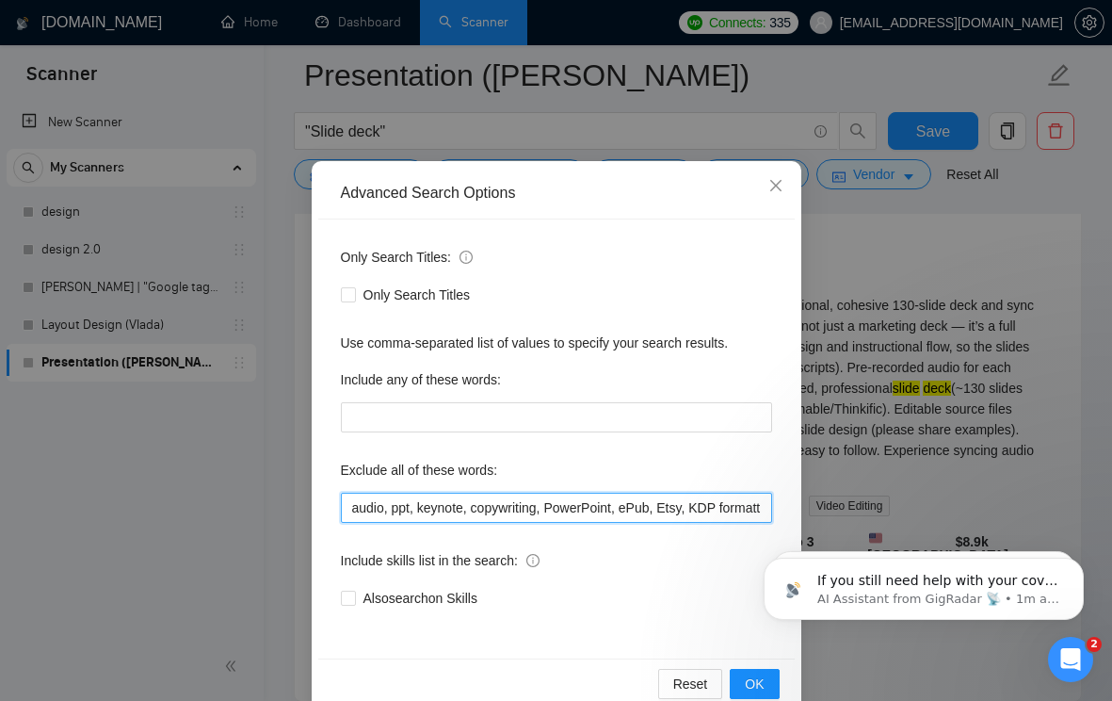
scroll to position [83, 0]
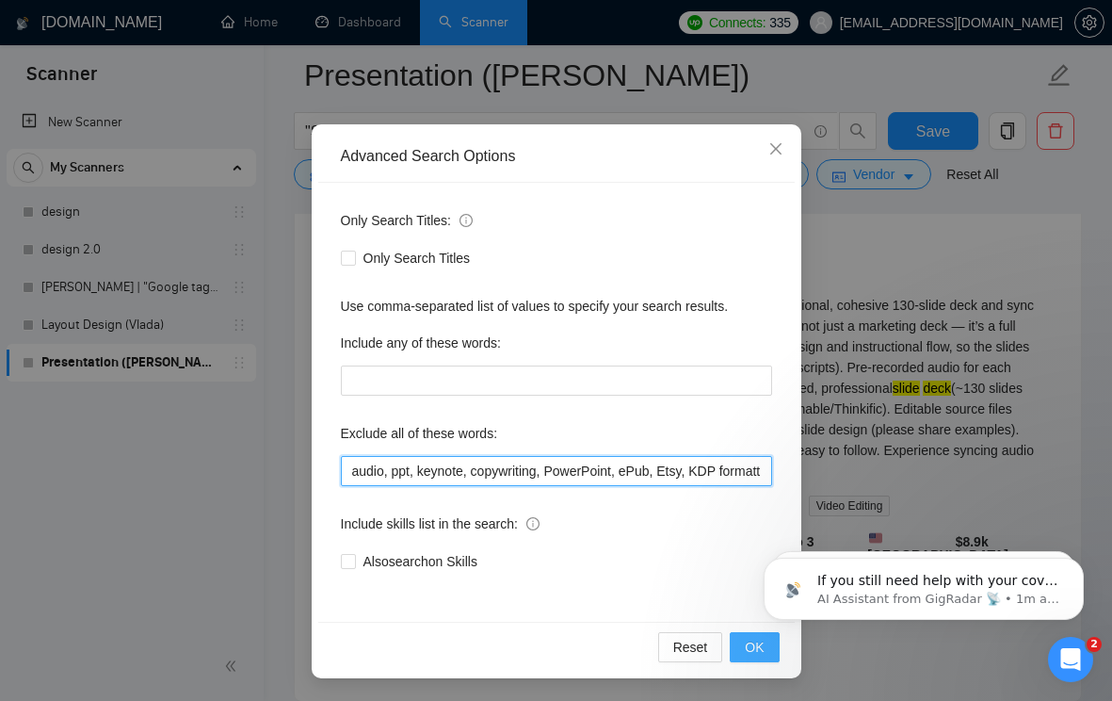
type input "audio, ppt, keynote, copywriting, PowerPoint, ePub, Etsy, KDP formatting, Amazo…"
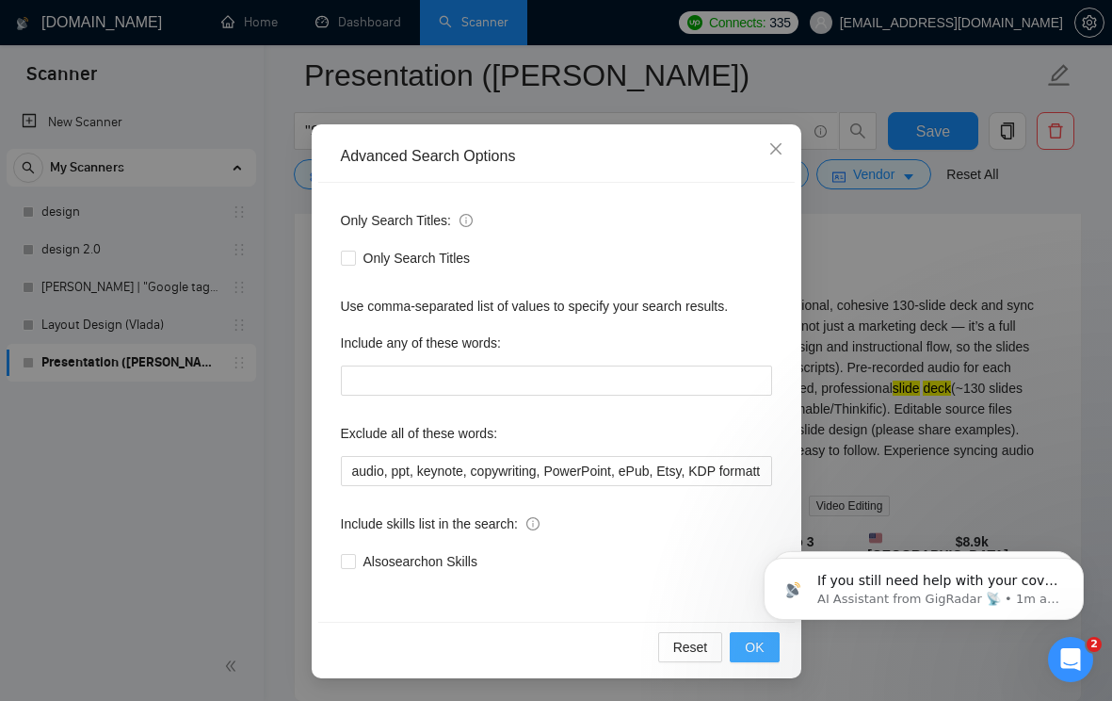
click at [750, 655] on span "OK" at bounding box center [754, 647] width 19 height 21
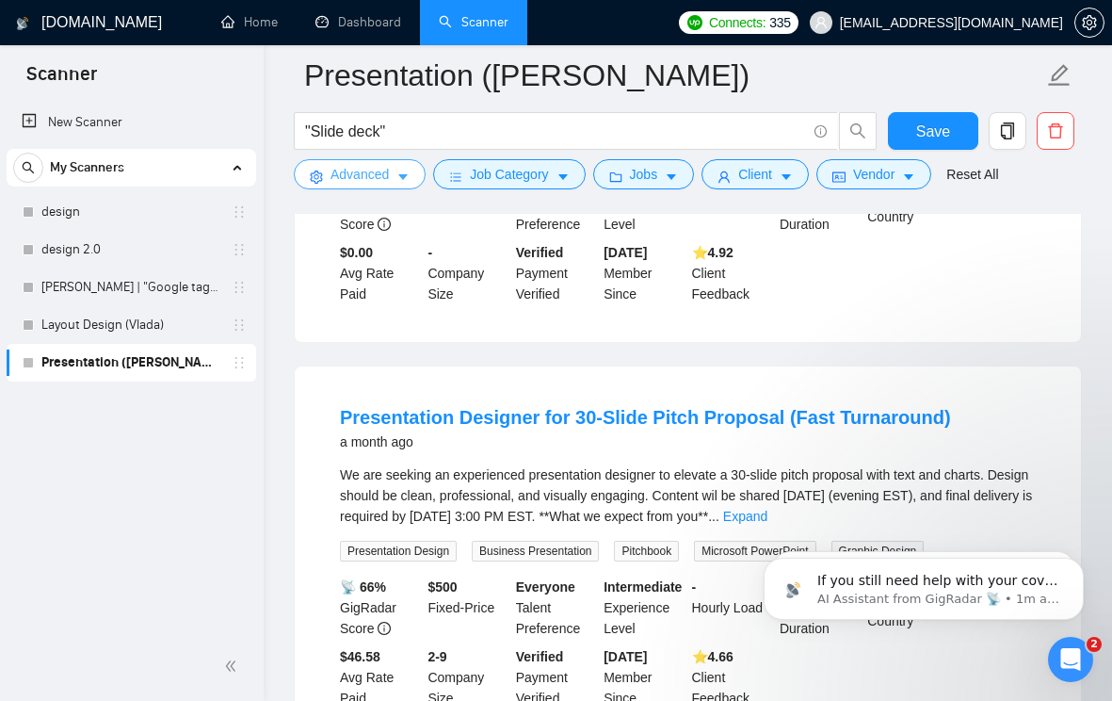
scroll to position [3881, 0]
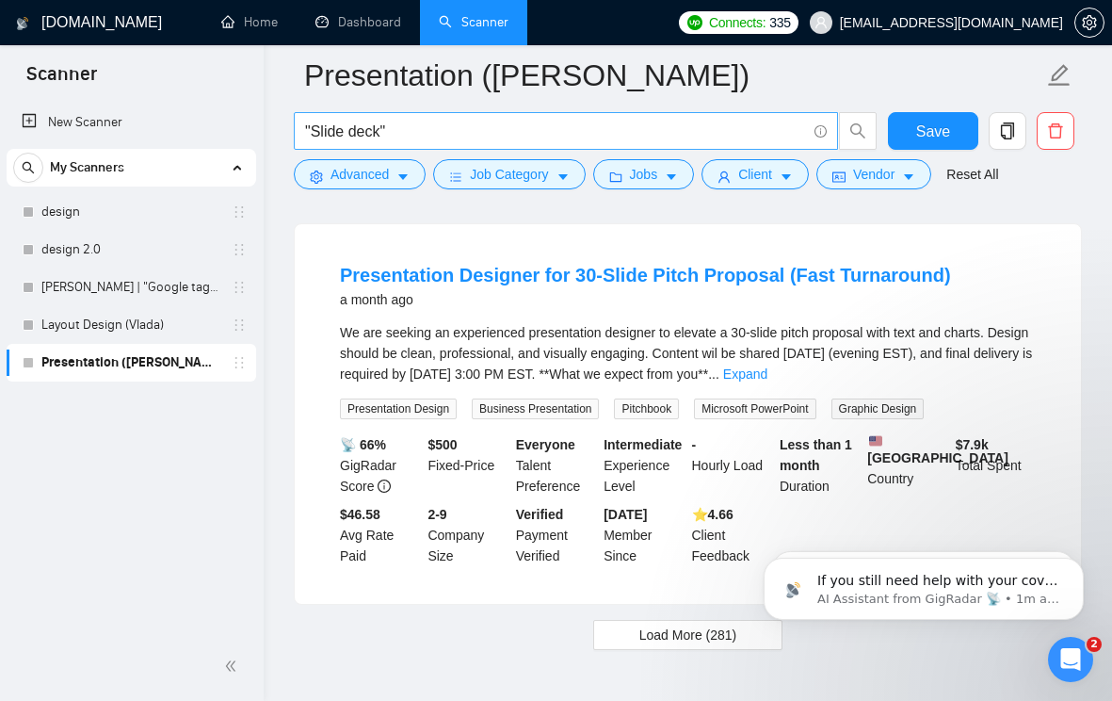
click at [567, 130] on input ""Slide deck"" at bounding box center [555, 132] width 501 height 24
click at [560, 120] on input ""Slide deck"" at bounding box center [555, 132] width 501 height 24
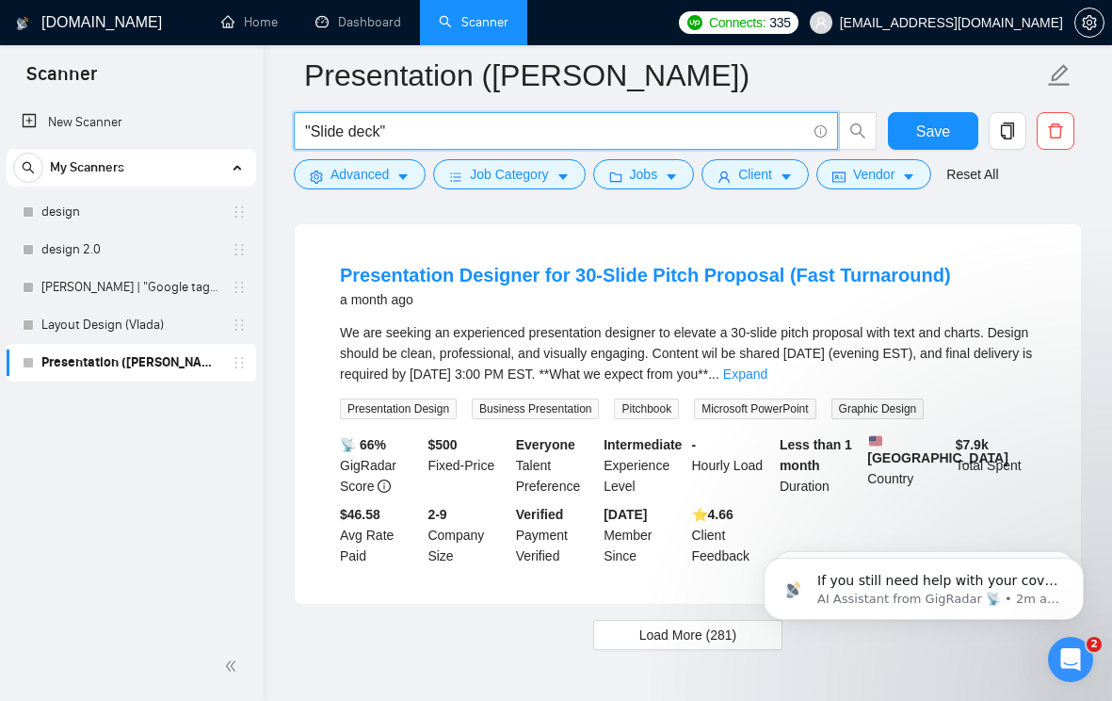
click at [560, 120] on input ""Slide deck"" at bounding box center [555, 132] width 501 height 24
paste input "Corporate presentation"
type input ""Corporate presentation""
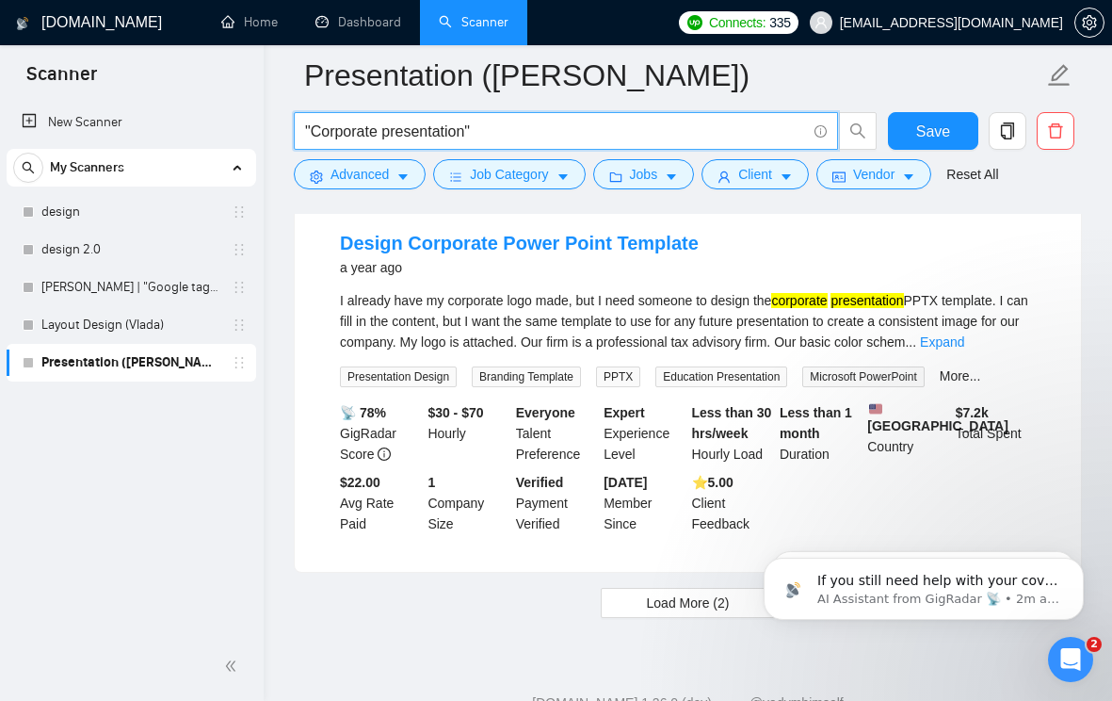
scroll to position [3883, 0]
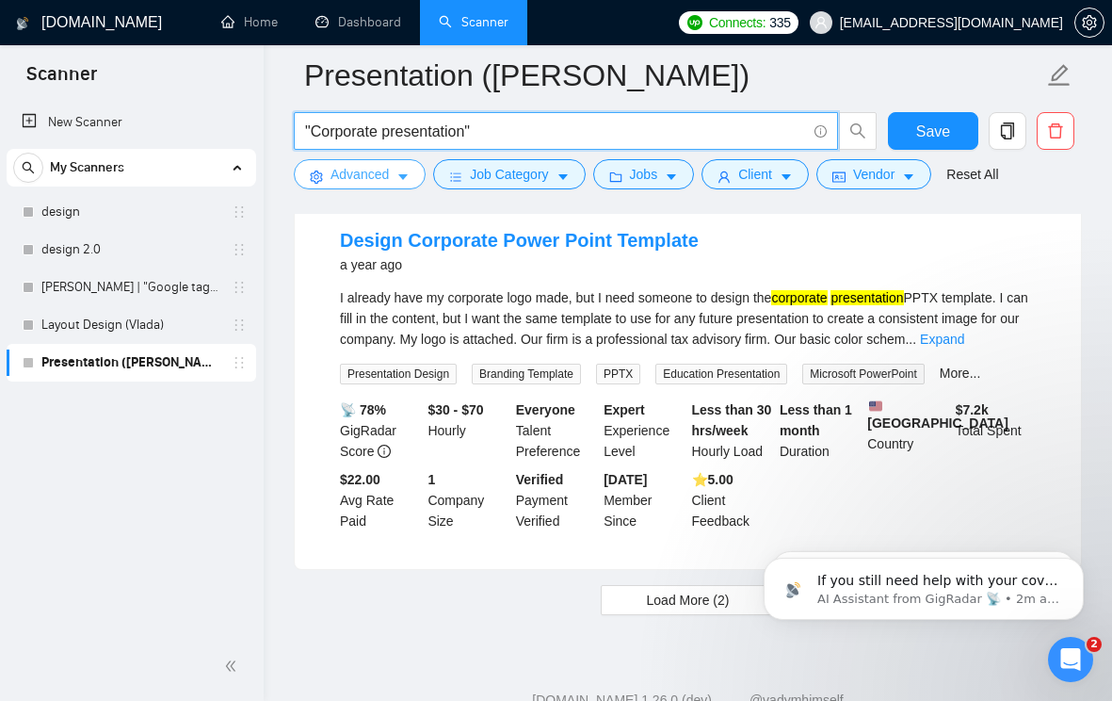
click at [394, 184] on button "Advanced" at bounding box center [360, 174] width 132 height 30
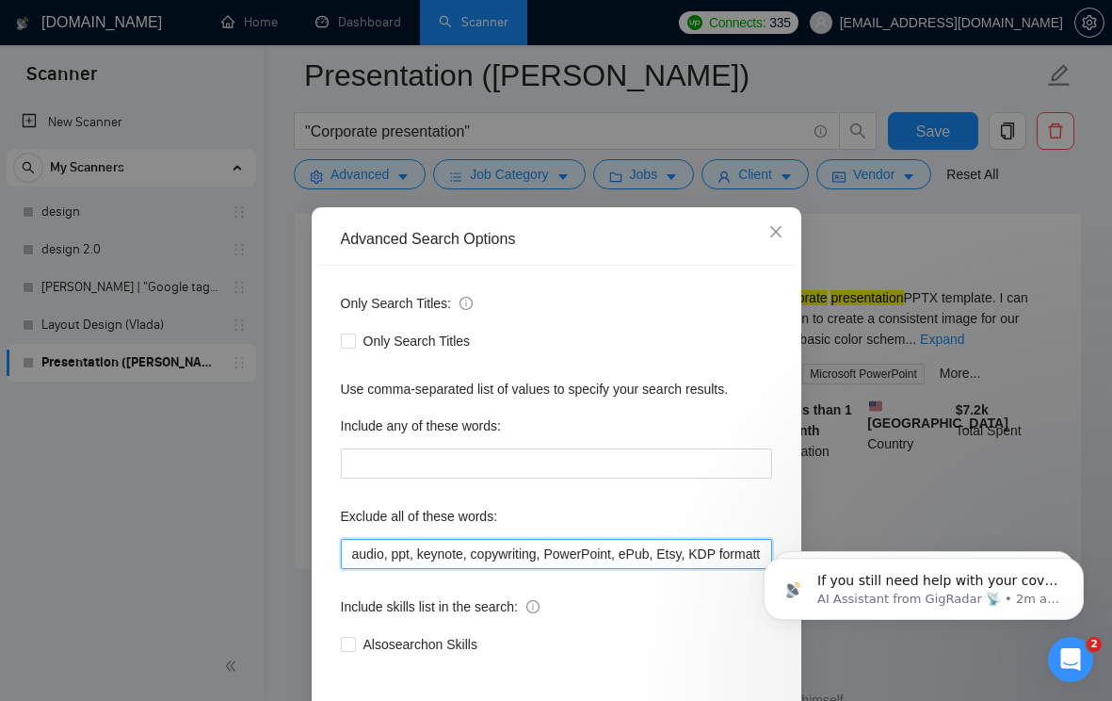
click at [353, 551] on input "audio, ppt, keynote, copywriting, PowerPoint, ePub, Etsy, KDP formatting, Amazo…" at bounding box center [556, 554] width 431 height 30
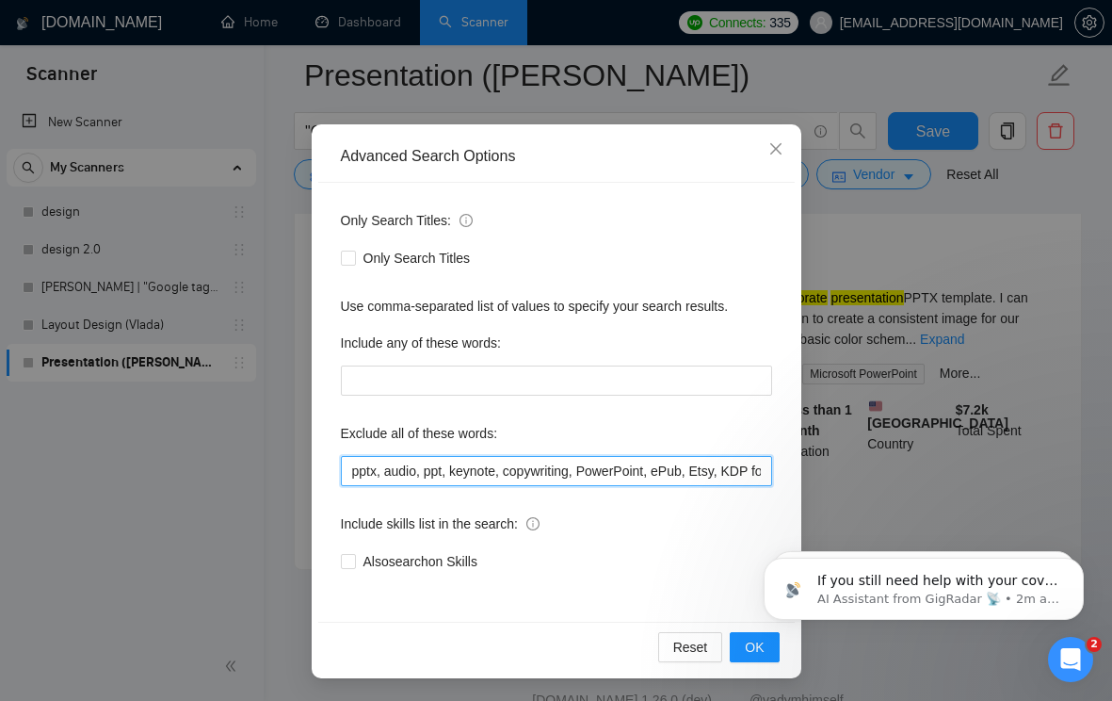
type input "pptx, audio, ppt, keynote, copywriting, PowerPoint, ePub, Etsy, KDP formatting,…"
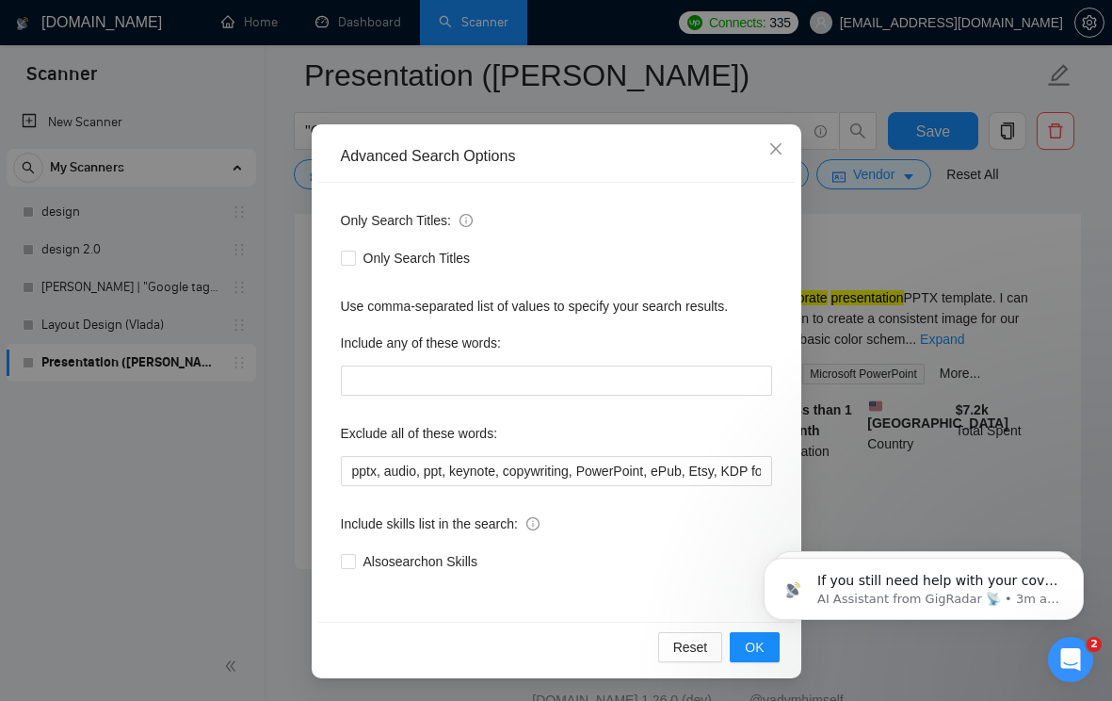
click at [743, 647] on html "If you still need help with your cover letter or portfolio presentation, I’m he…" at bounding box center [924, 584] width 377 height 132
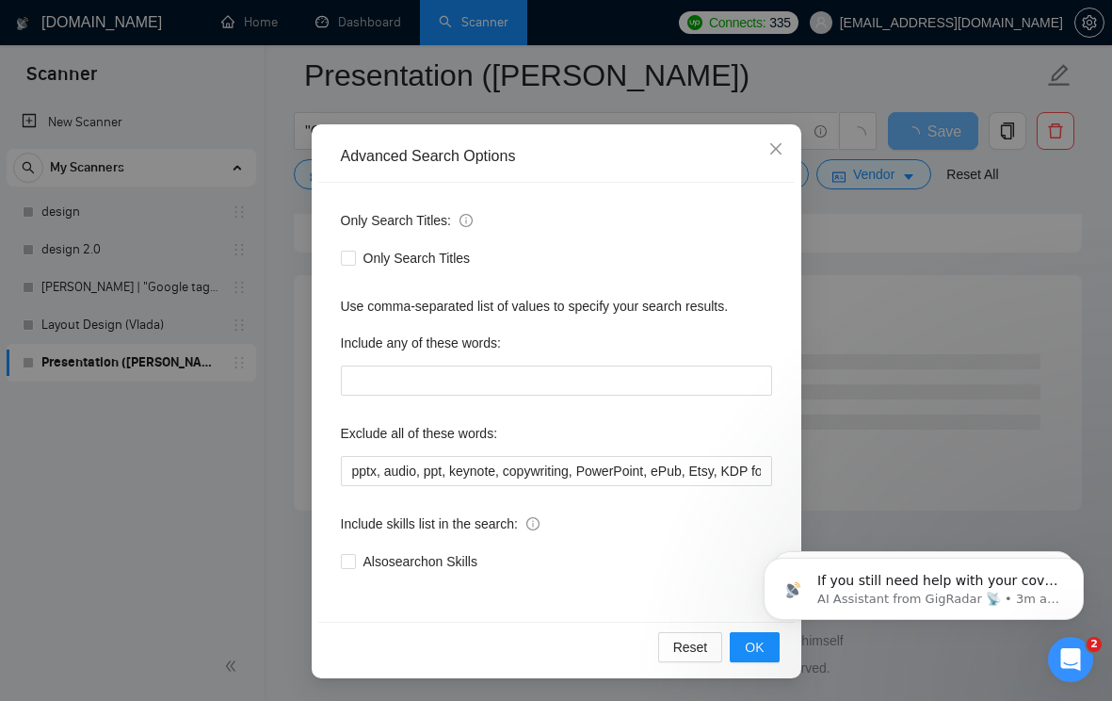
scroll to position [2441, 0]
click at [754, 651] on span "OK" at bounding box center [754, 647] width 19 height 21
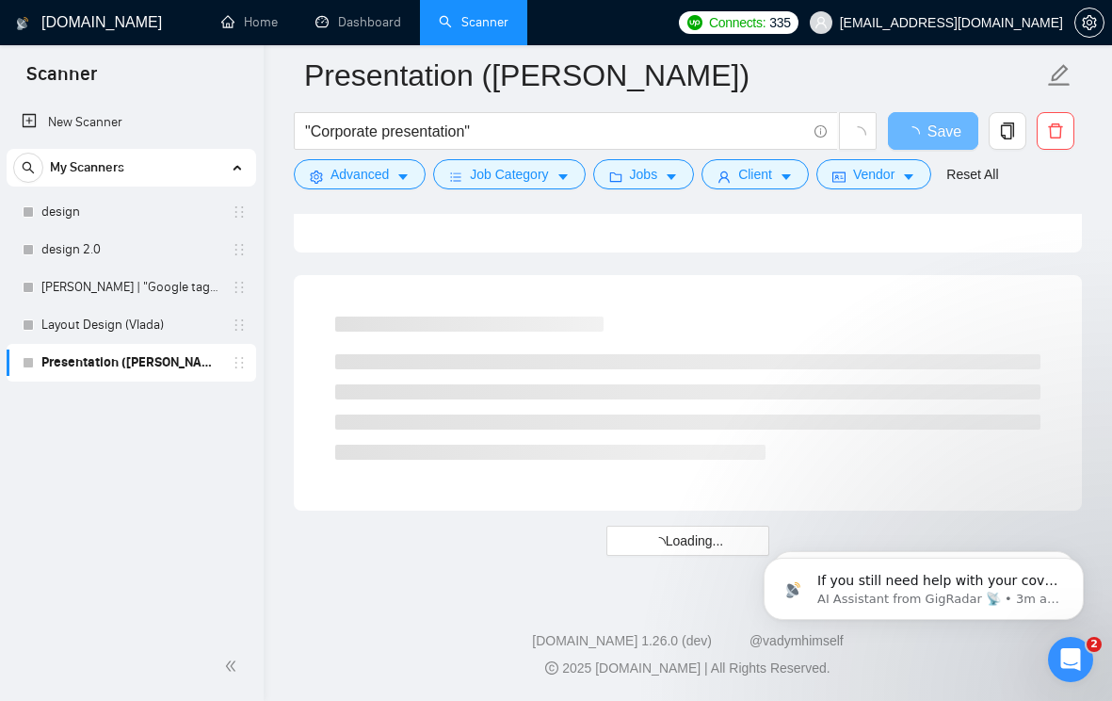
scroll to position [0, 0]
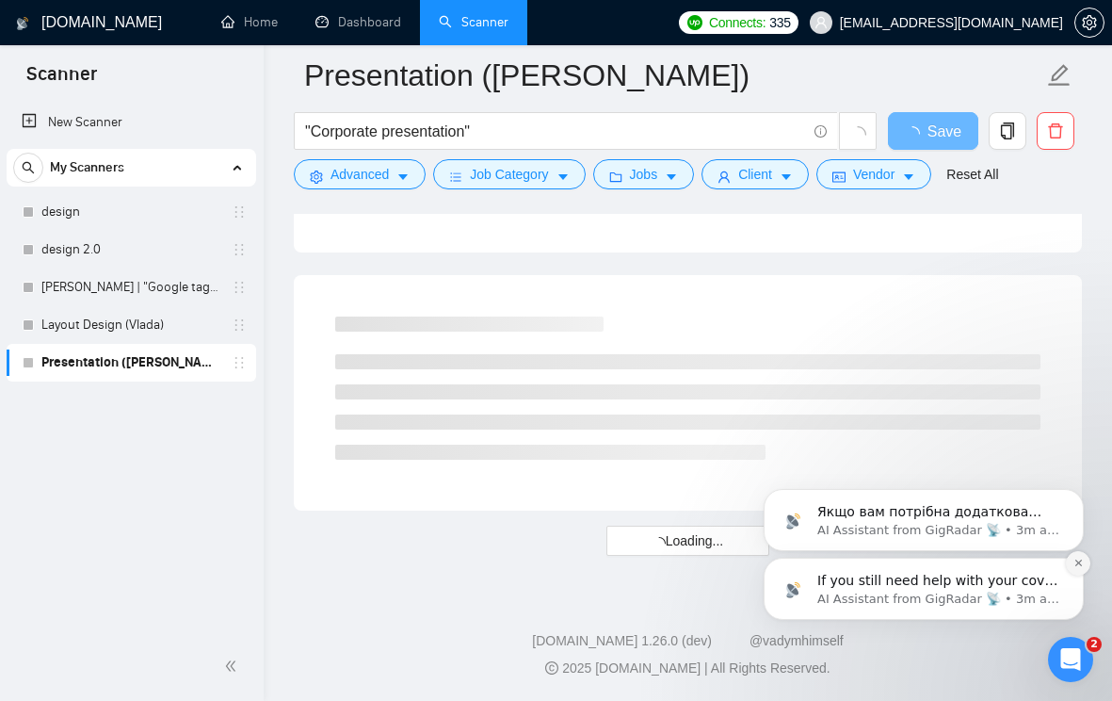
click at [1075, 571] on button "Dismiss notification" at bounding box center [1078, 563] width 24 height 24
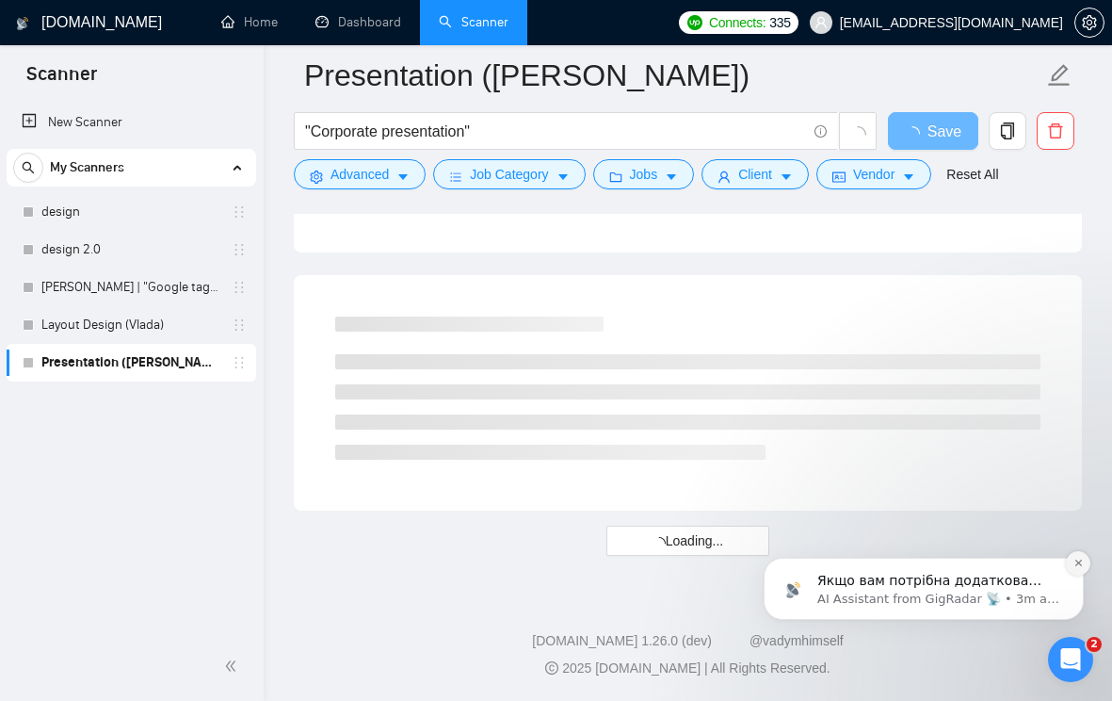
click at [1077, 571] on button "Dismiss notification" at bounding box center [1078, 563] width 24 height 24
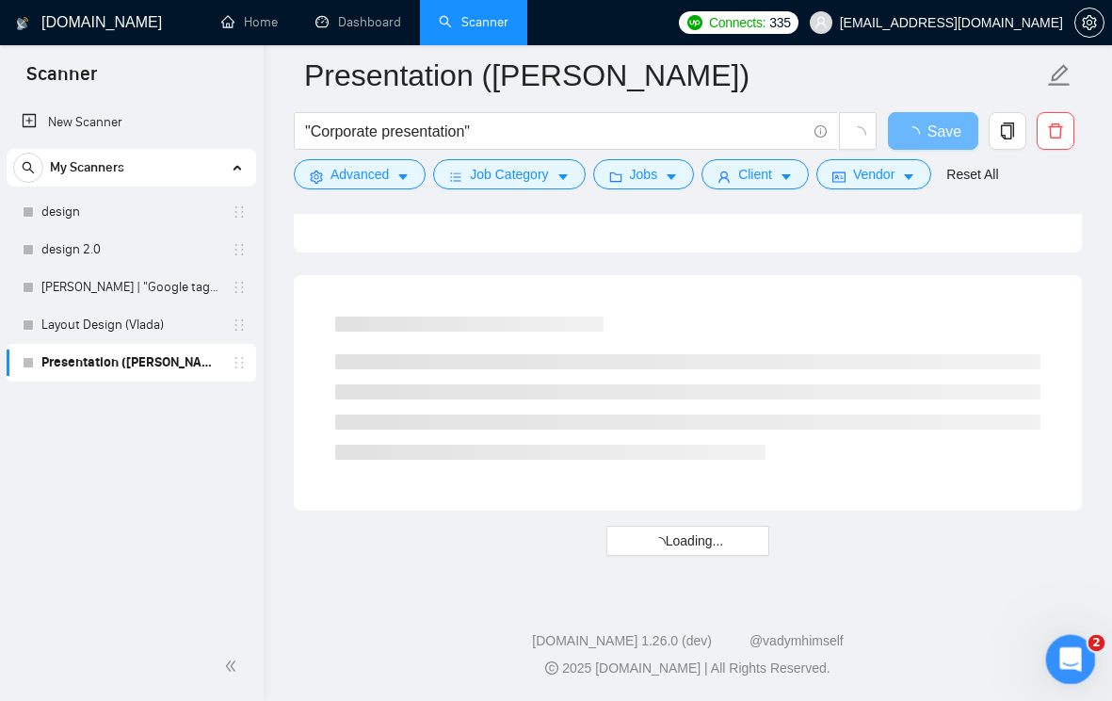
click at [1073, 665] on icon "Open Intercom Messenger" at bounding box center [1068, 656] width 31 height 31
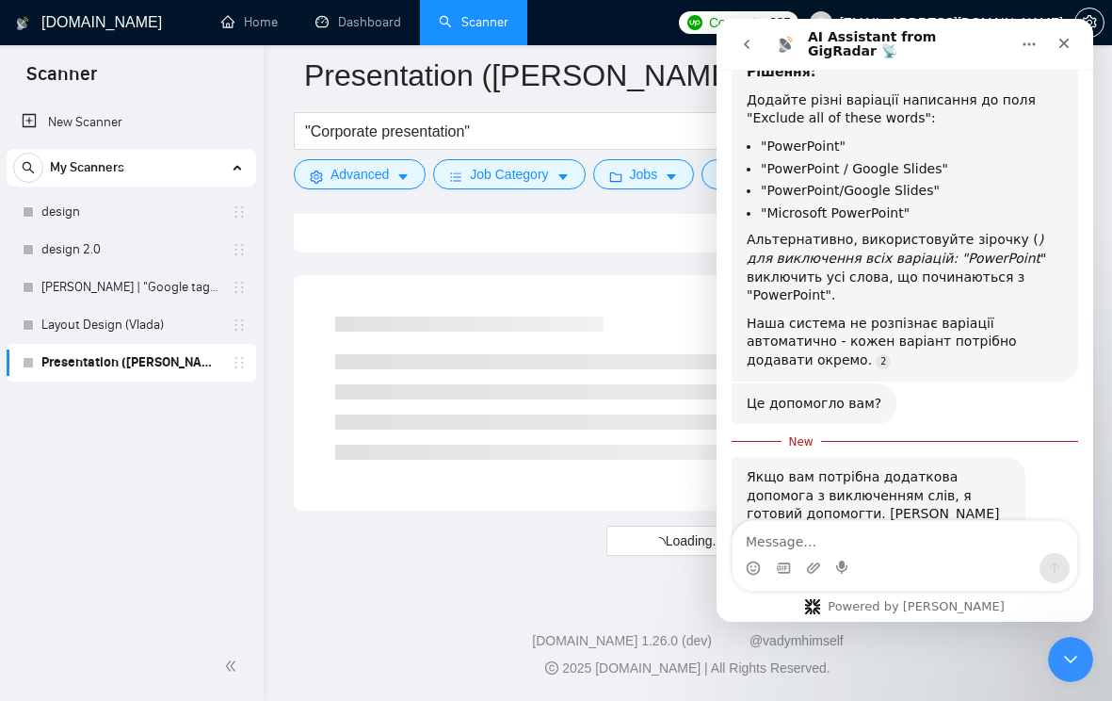
scroll to position [1887, 0]
type textarea "l"
type textarea "дякую"
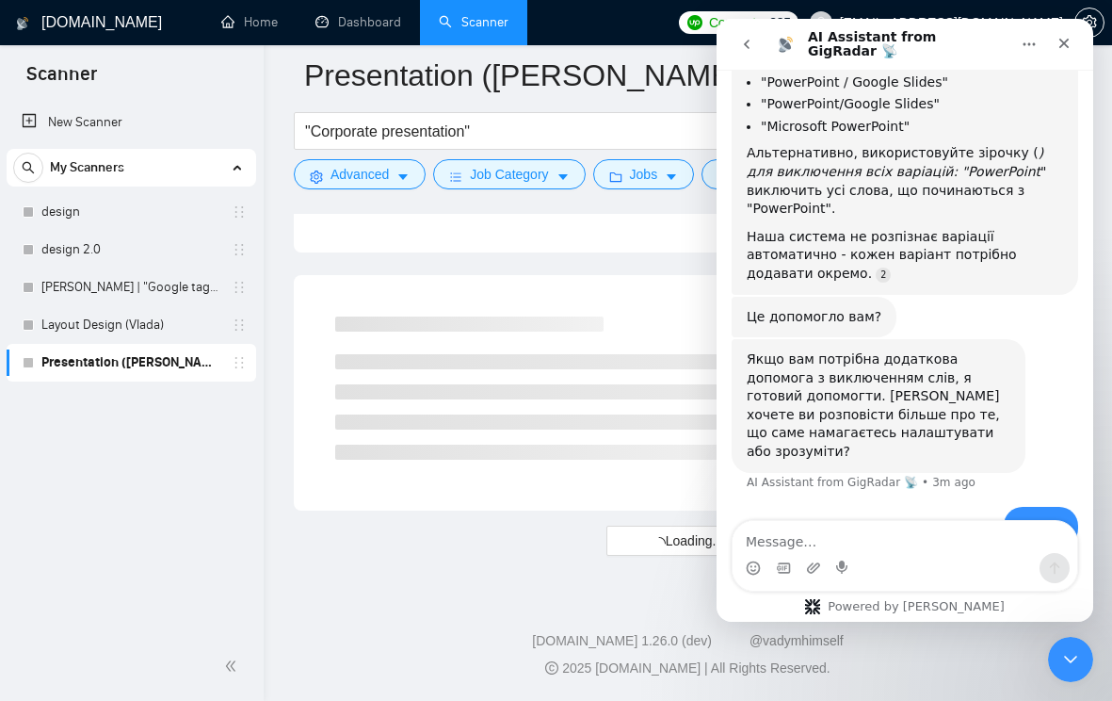
scroll to position [1973, 0]
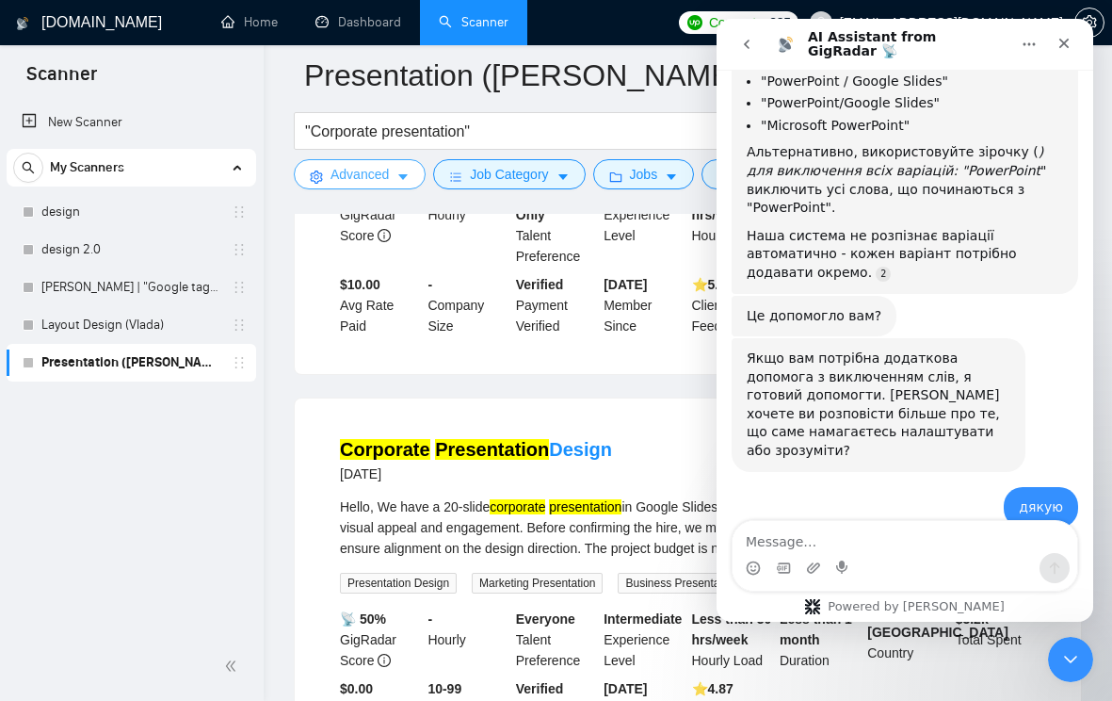
click at [396, 172] on button "Advanced" at bounding box center [360, 174] width 132 height 30
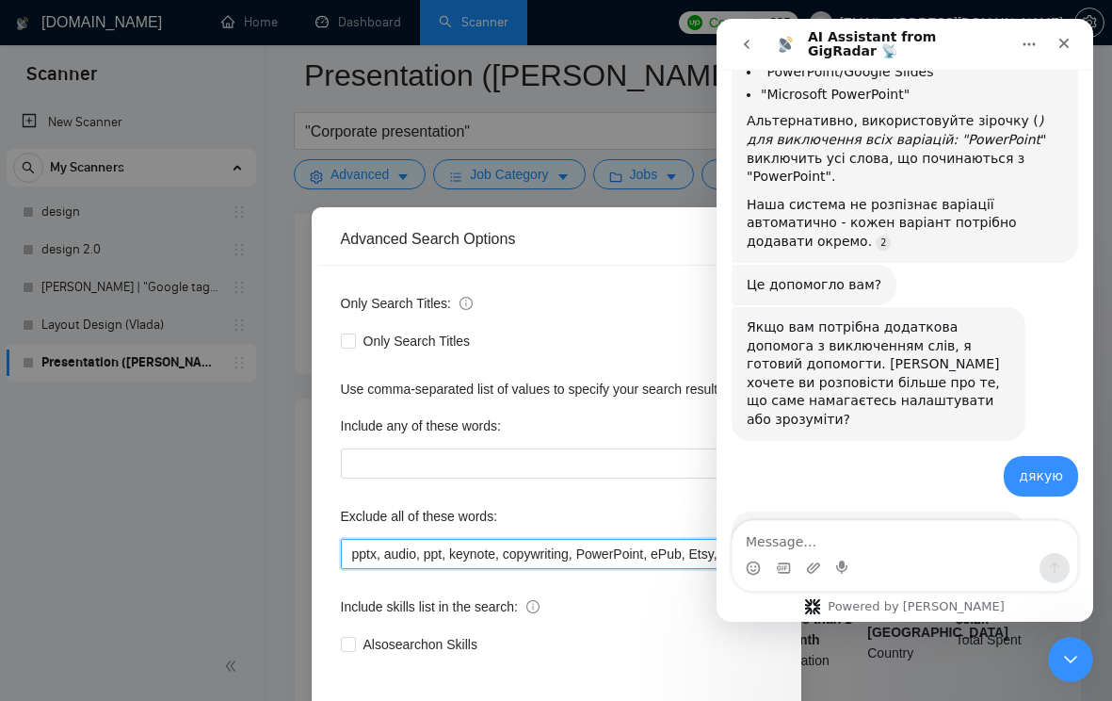
click at [419, 548] on input "pptx, audio, ppt, keynote, copywriting, PowerPoint, ePub, Etsy, KDP formatting,…" at bounding box center [556, 554] width 431 height 30
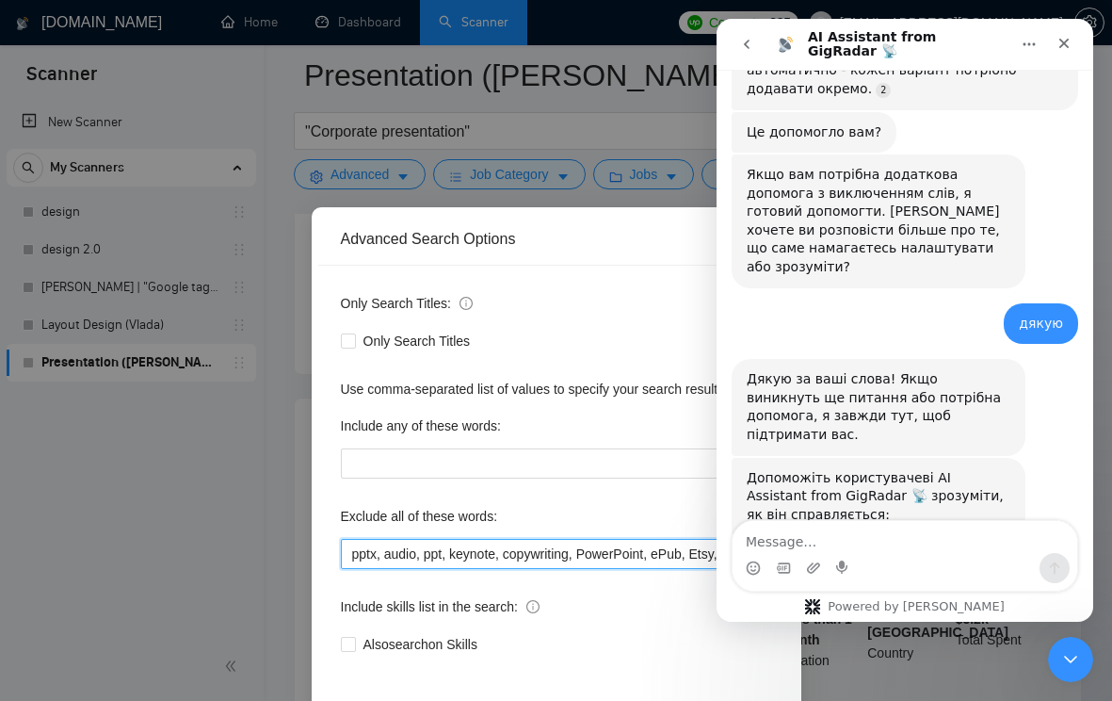
scroll to position [2179, 0]
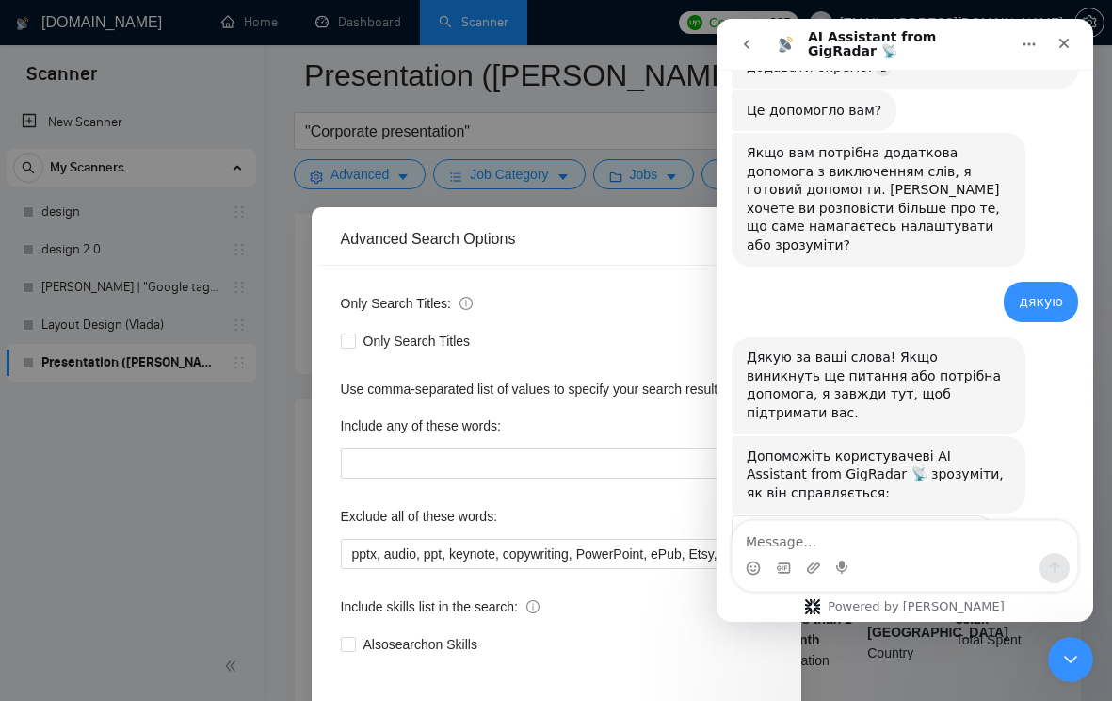
click at [949, 568] on span "Amazing" at bounding box center [952, 585] width 34 height 34
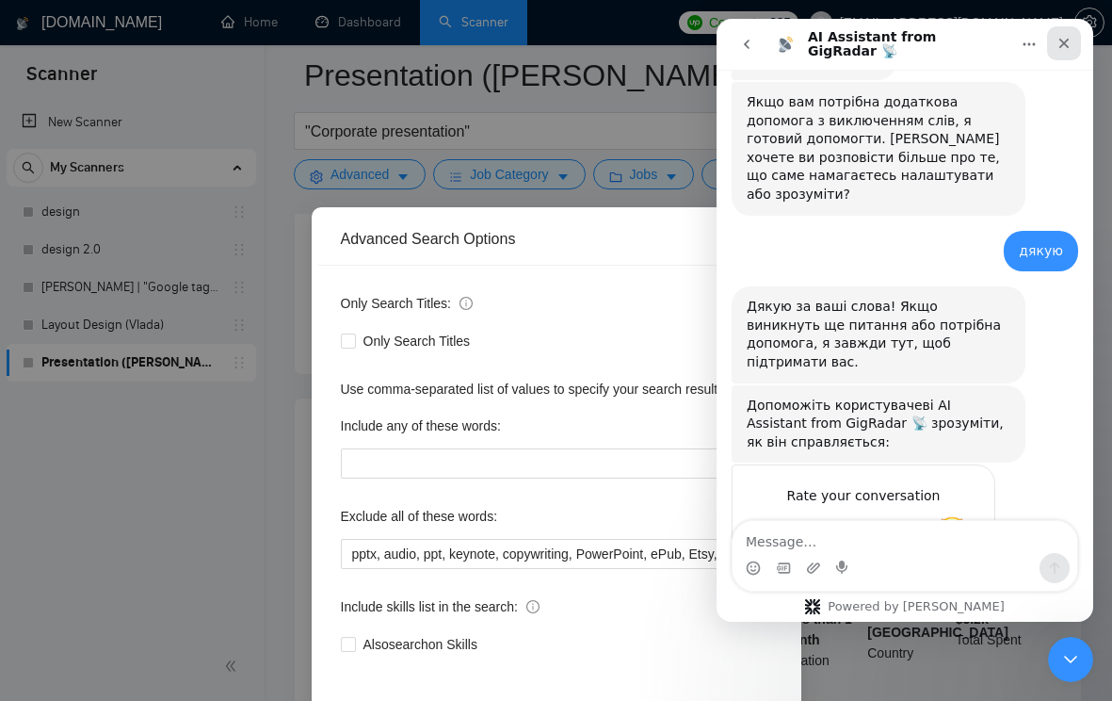
click at [1059, 36] on icon "Close" at bounding box center [1064, 43] width 15 height 15
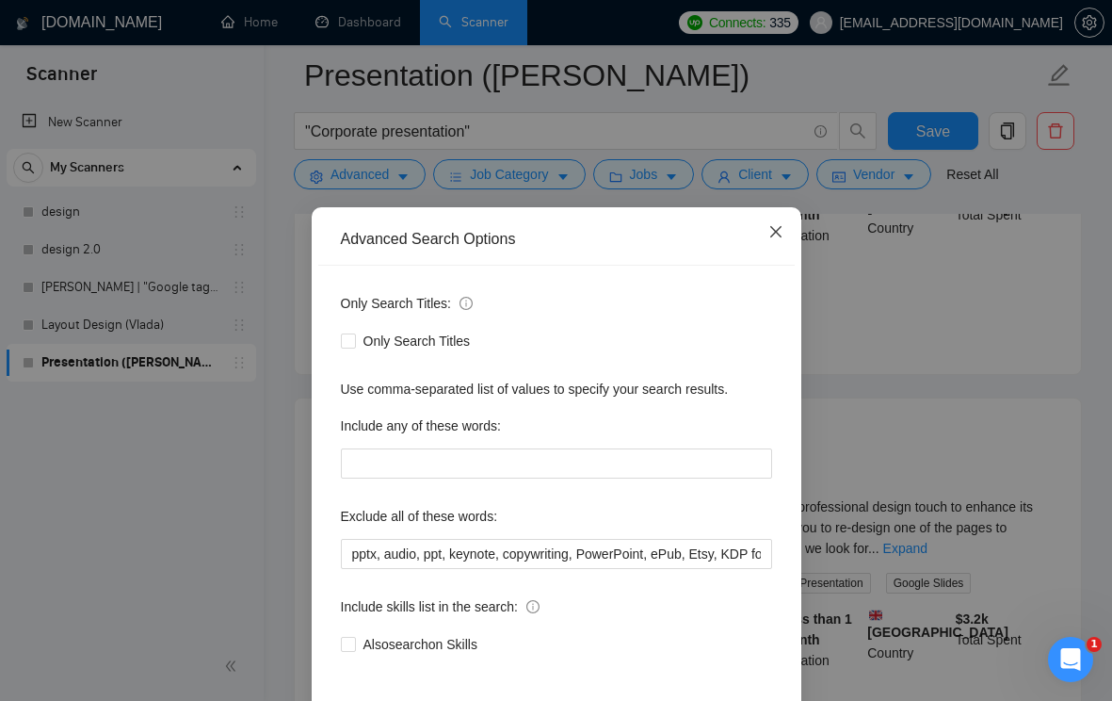
click at [778, 236] on icon "close" at bounding box center [776, 231] width 15 height 15
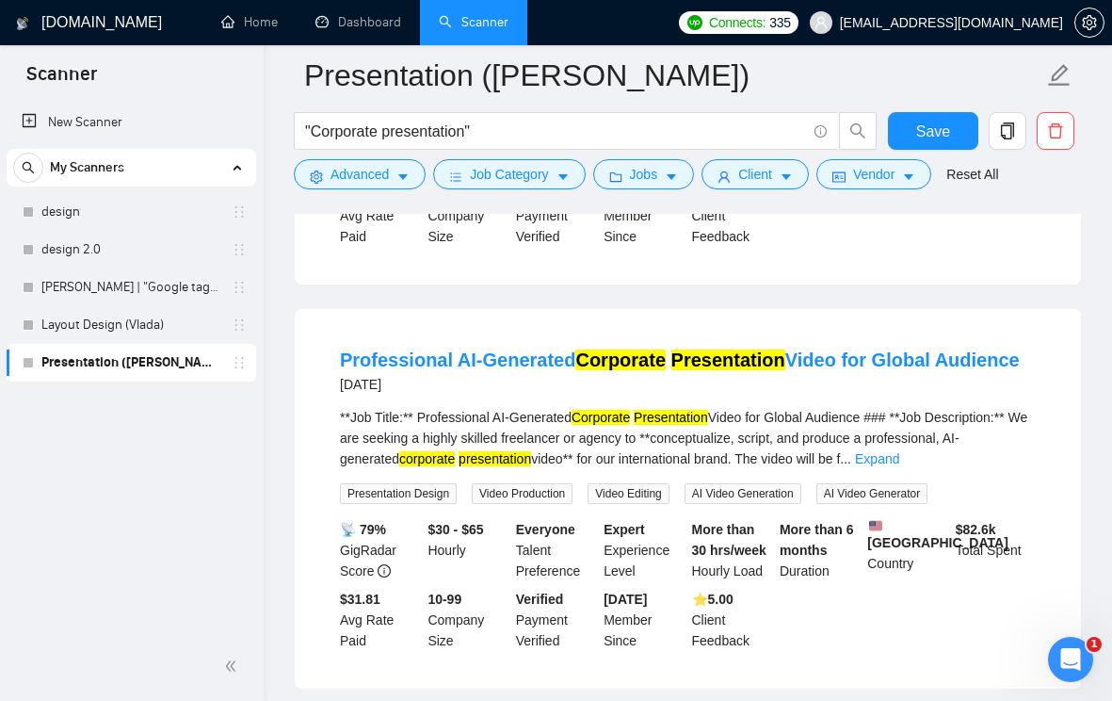
scroll to position [494, 0]
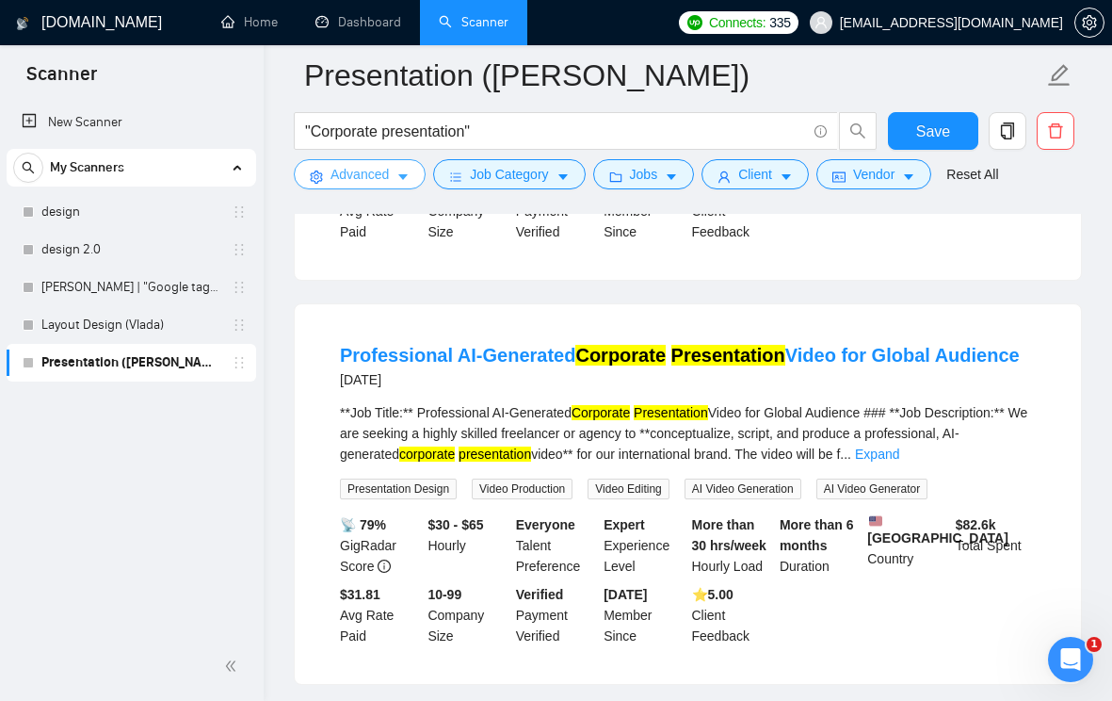
click at [413, 178] on button "Advanced" at bounding box center [360, 174] width 132 height 30
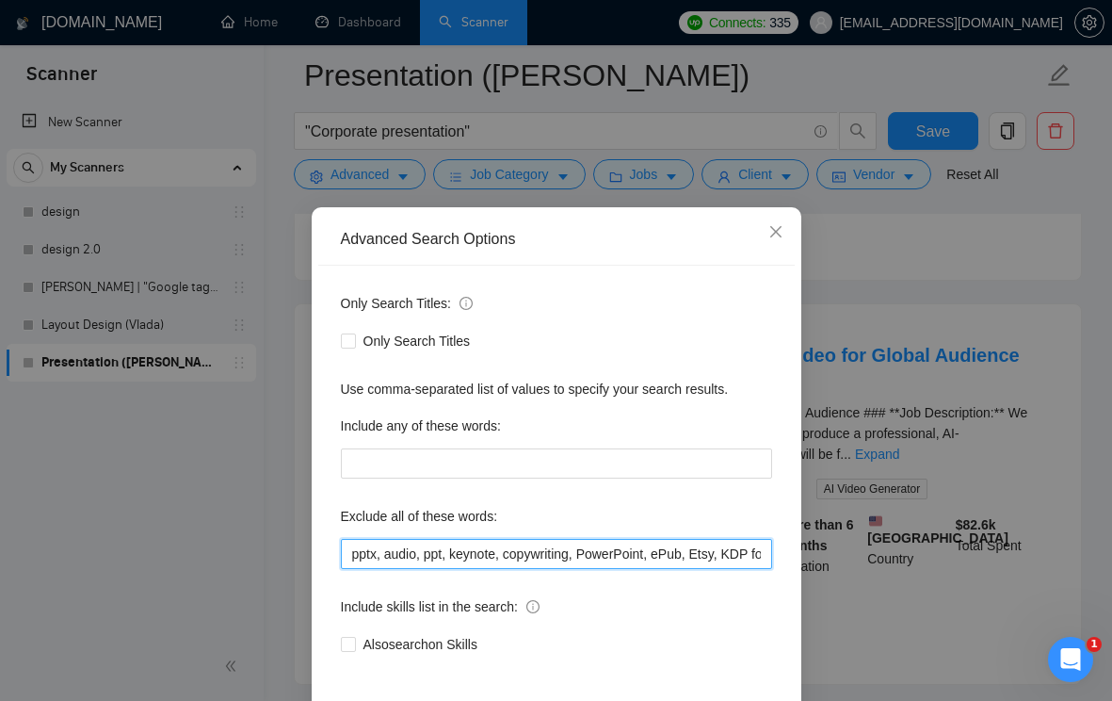
click at [355, 555] on input "pptx, audio, ppt, keynote, copywriting, PowerPoint, ePub, Etsy, KDP formatting,…" at bounding box center [556, 554] width 431 height 30
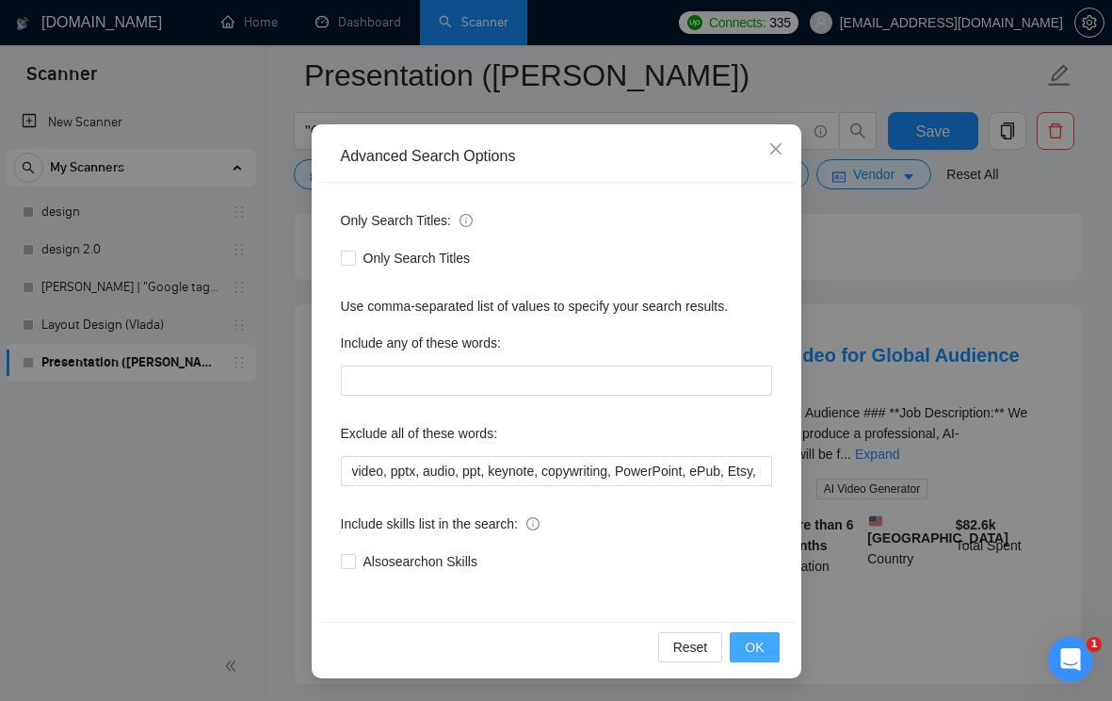
click at [743, 656] on button "OK" at bounding box center [754, 647] width 49 height 30
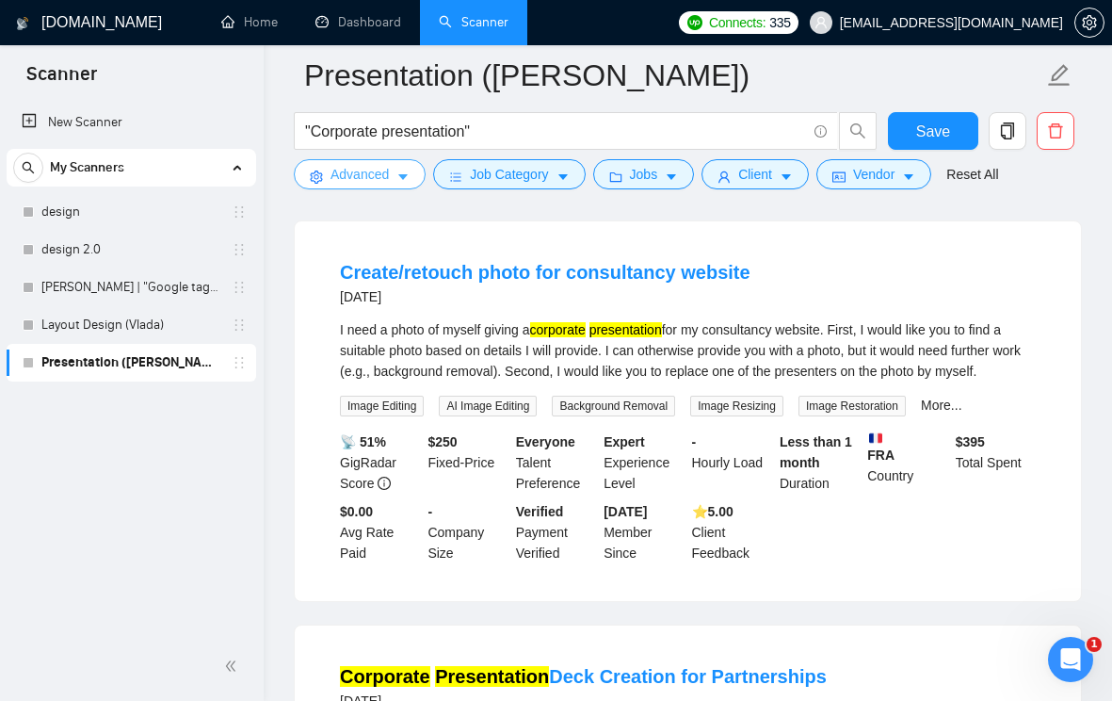
scroll to position [987, 0]
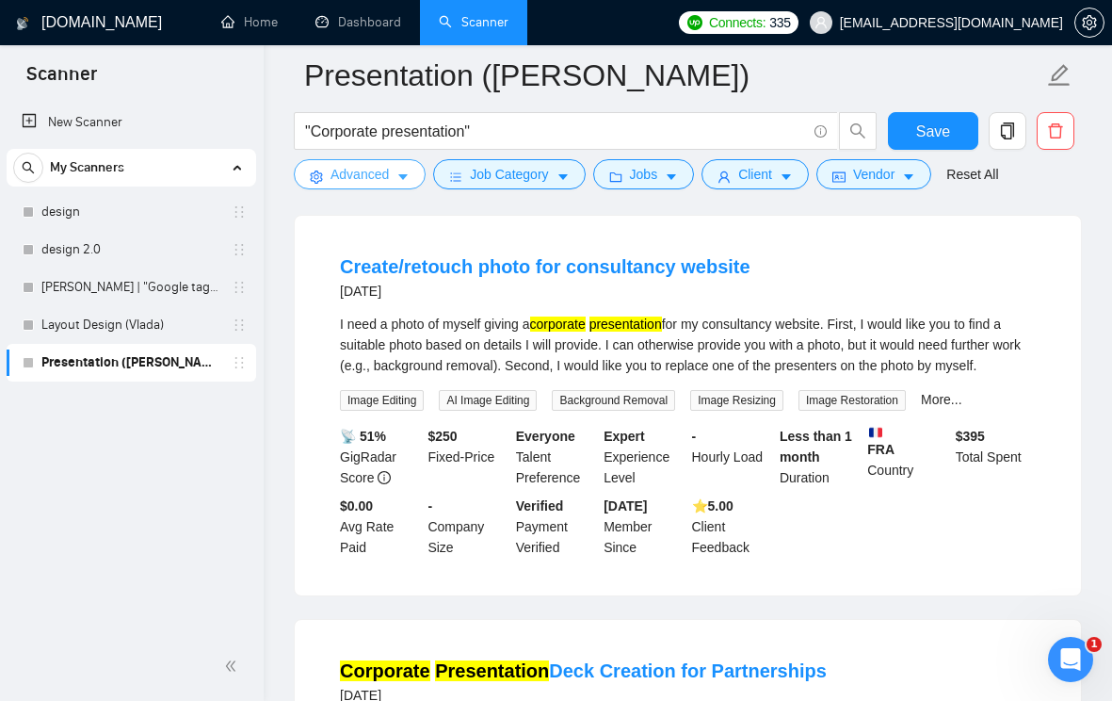
click at [398, 184] on button "Advanced" at bounding box center [360, 174] width 132 height 30
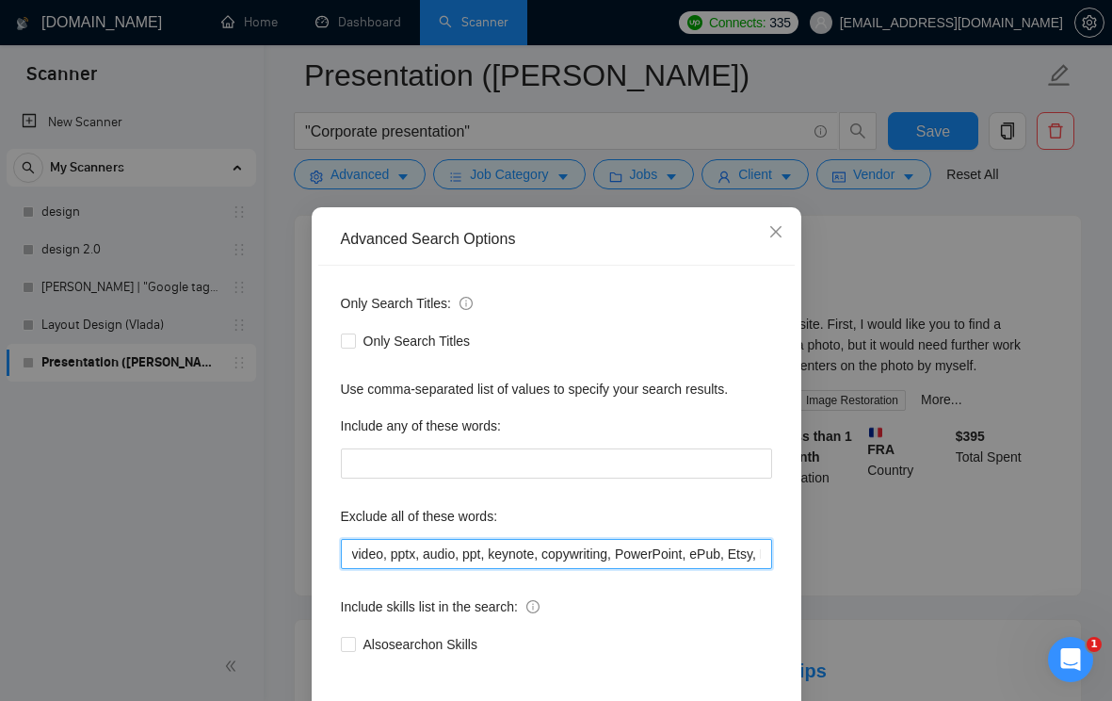
click at [355, 550] on input "video, pptx, audio, ppt, keynote, copywriting, PowerPoint, ePub, Etsy, KDP form…" at bounding box center [556, 554] width 431 height 30
click at [368, 550] on input "retouch, video, pptx, audio, ppt, keynote, copywriting, PowerPoint, ePub, Etsy,…" at bounding box center [556, 554] width 431 height 30
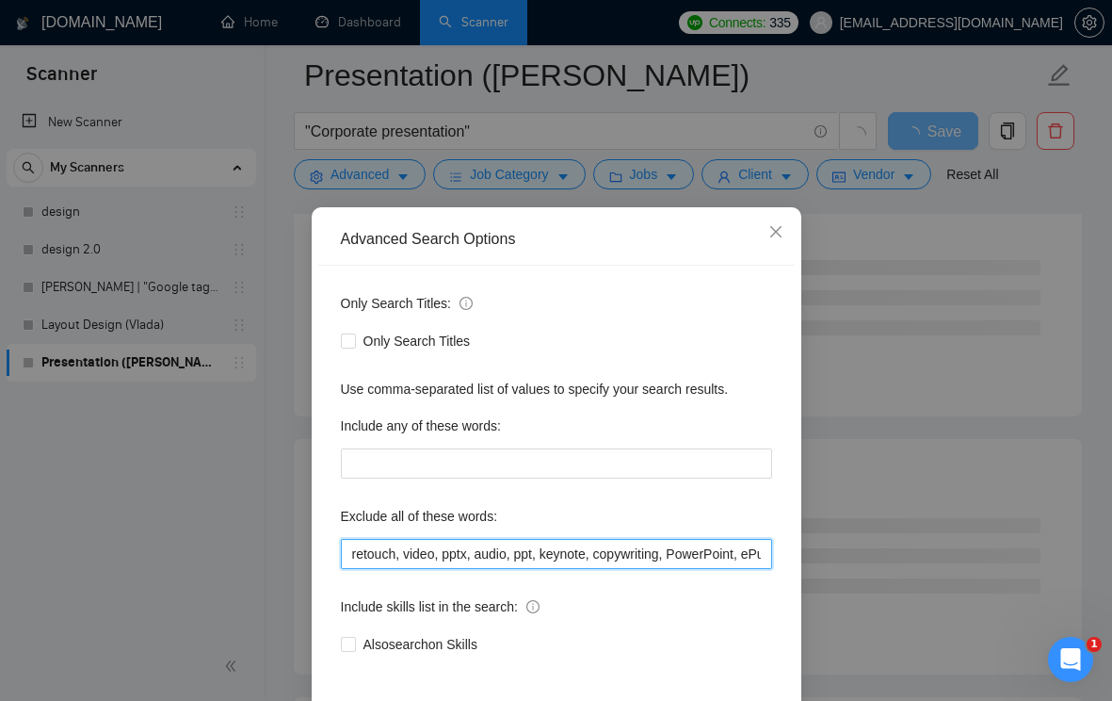
type input "retouch, video, pptx, audio, ppt, keynote, copywriting, PowerPoint, ePub, Etsy,…"
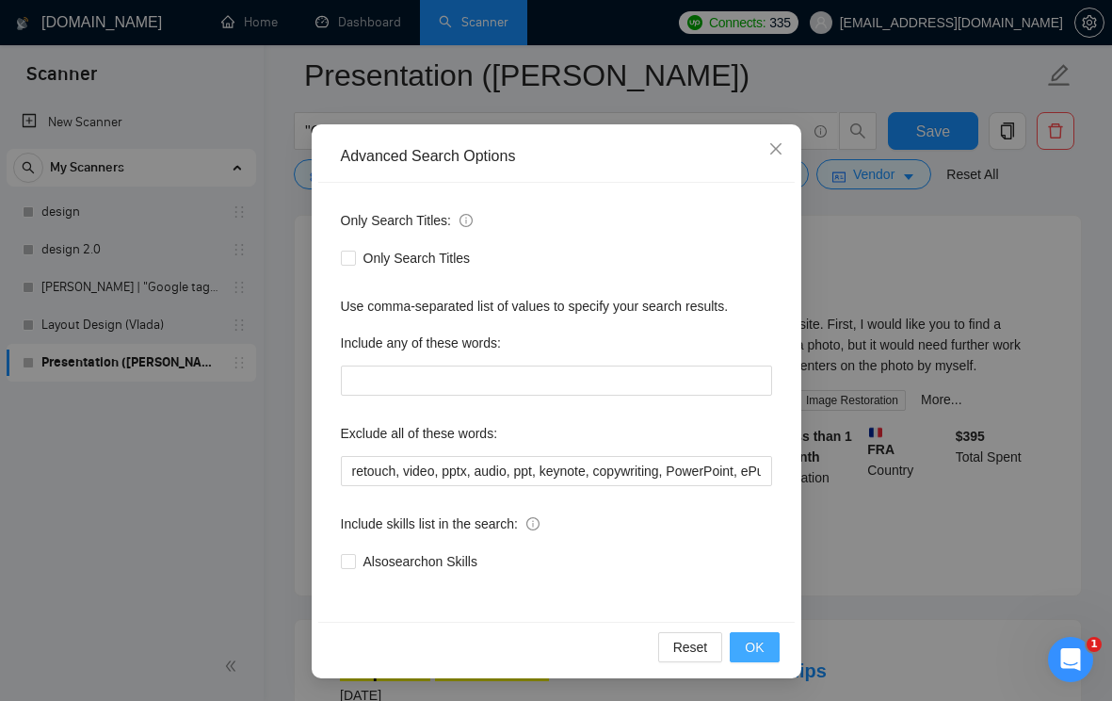
click at [746, 656] on span "OK" at bounding box center [754, 647] width 19 height 21
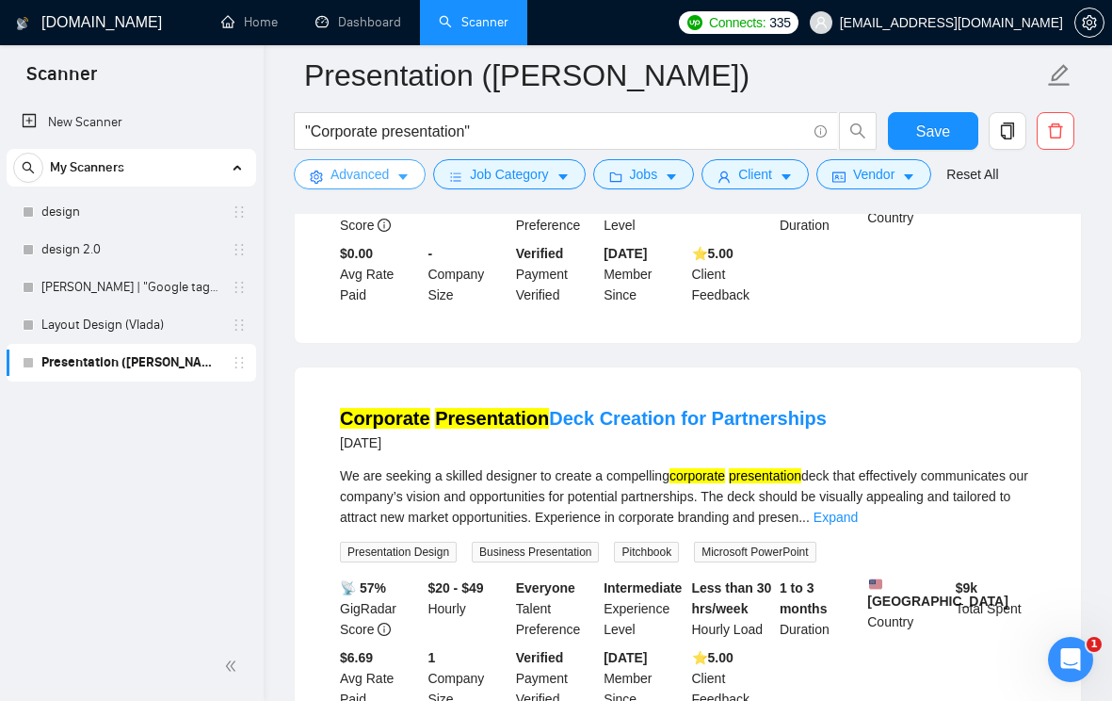
scroll to position [1305, 0]
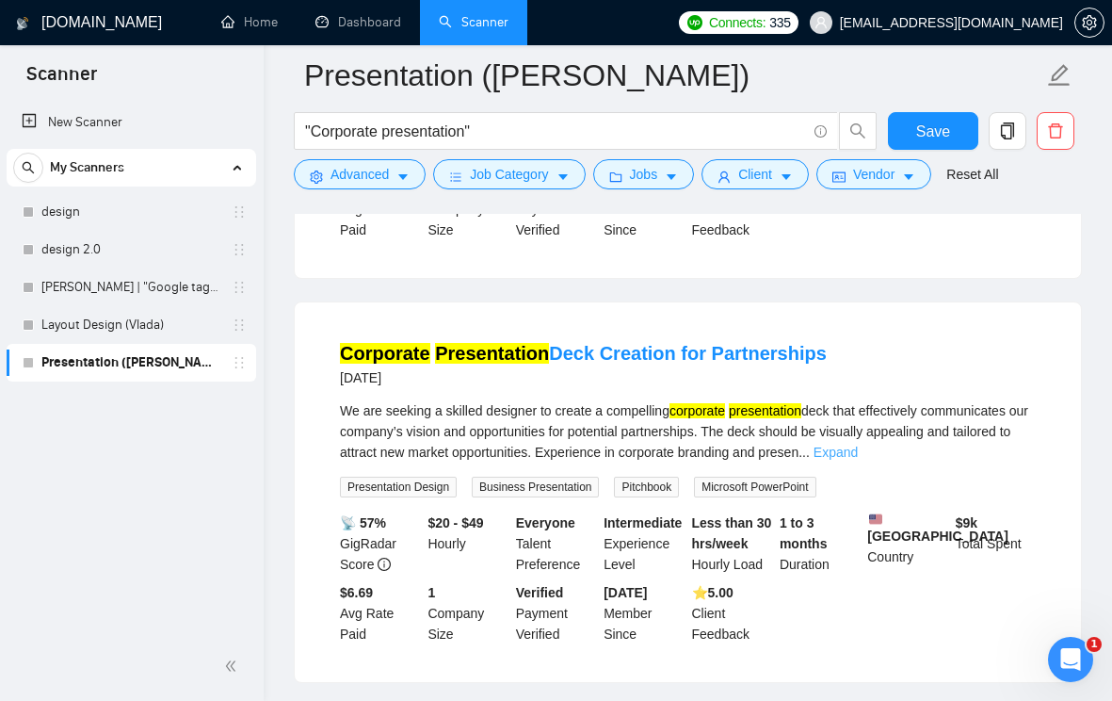
click at [858, 450] on link "Expand" at bounding box center [836, 452] width 44 height 15
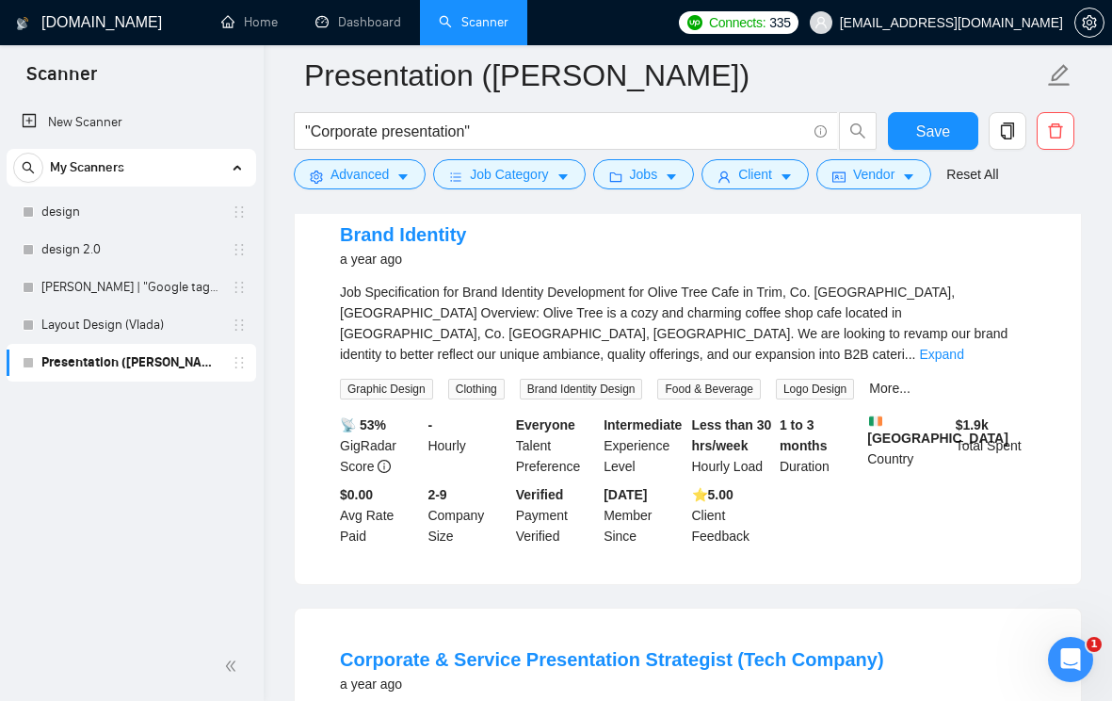
scroll to position [2653, 0]
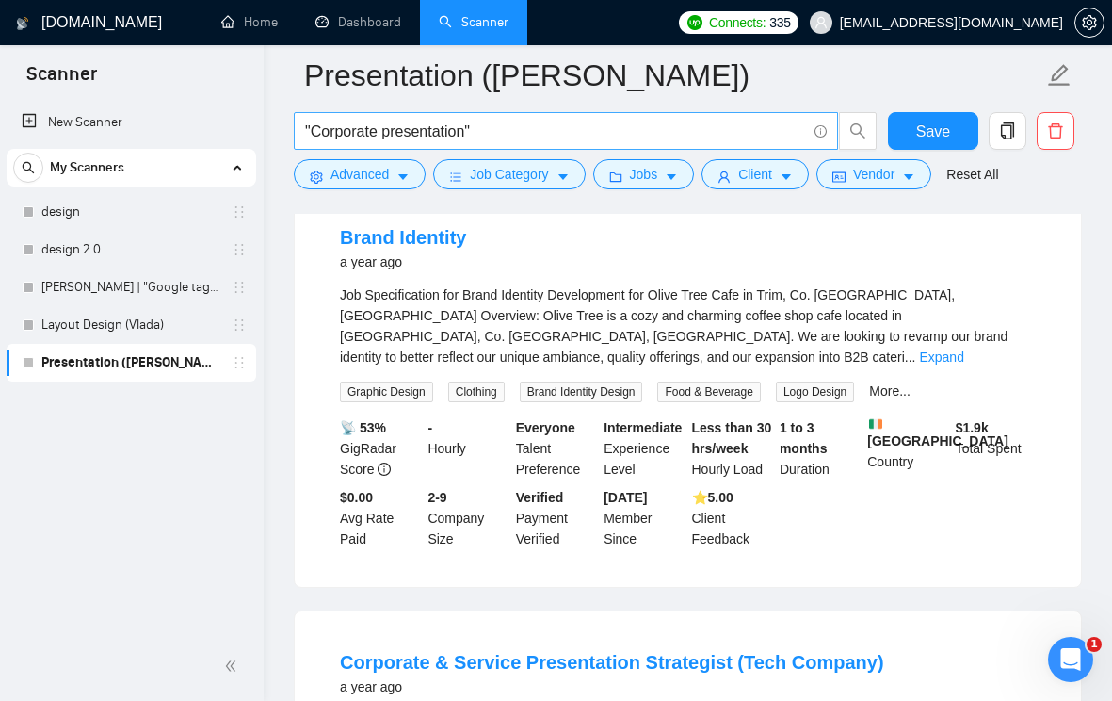
click at [577, 138] on input ""Corporate presentation"" at bounding box center [555, 132] width 501 height 24
click at [610, 120] on input ""Corporate presentation"" at bounding box center [555, 132] width 501 height 24
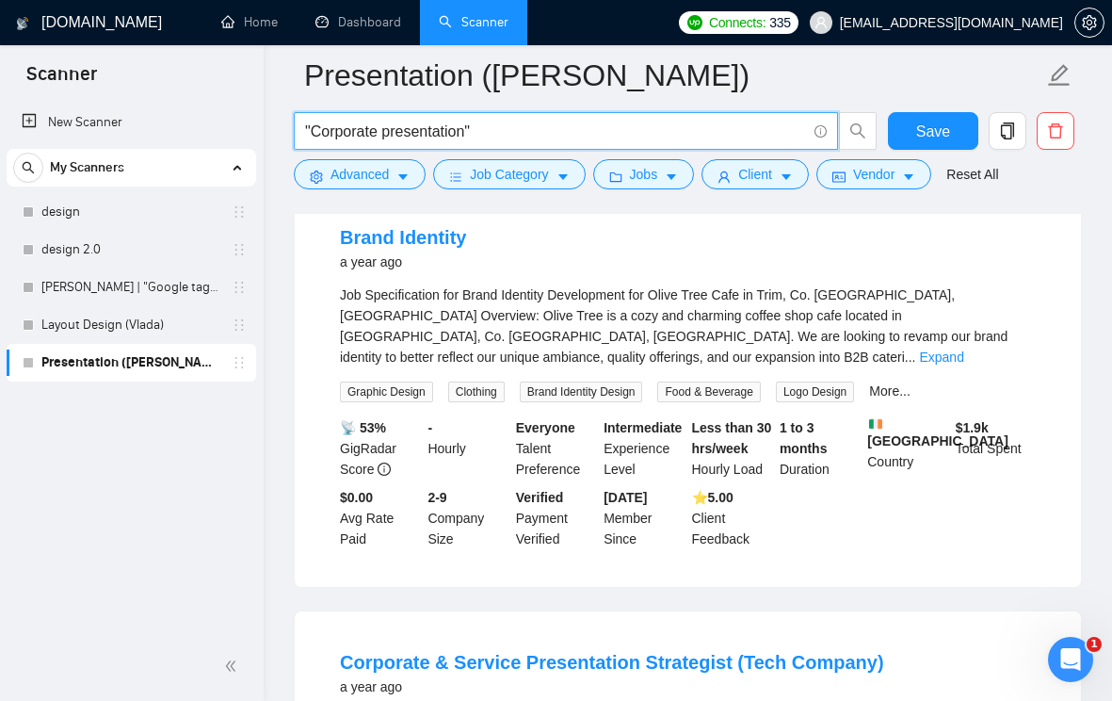
click at [610, 120] on input ""Corporate presentation"" at bounding box center [555, 132] width 501 height 24
paste input ""Presentation design" | "Pitch deck design" | "Pitch deck" | "Google Slides des…"
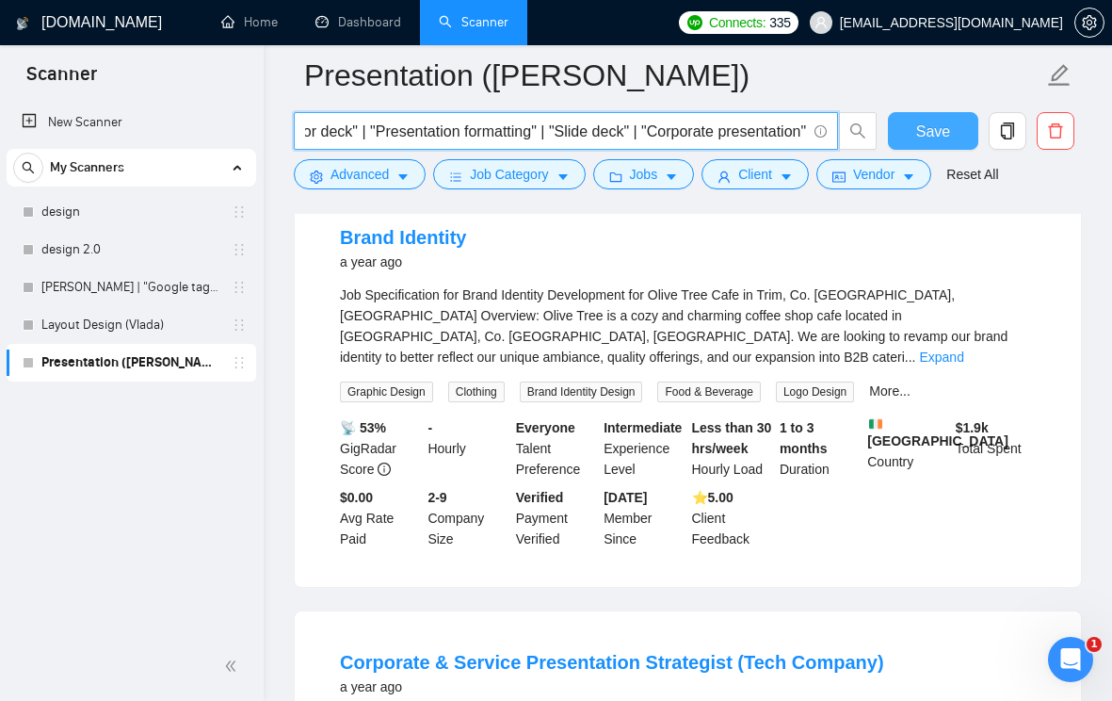
type input ""Presentation design" | "Pitch deck design" | "Pitch deck" | "Google Slides des…"
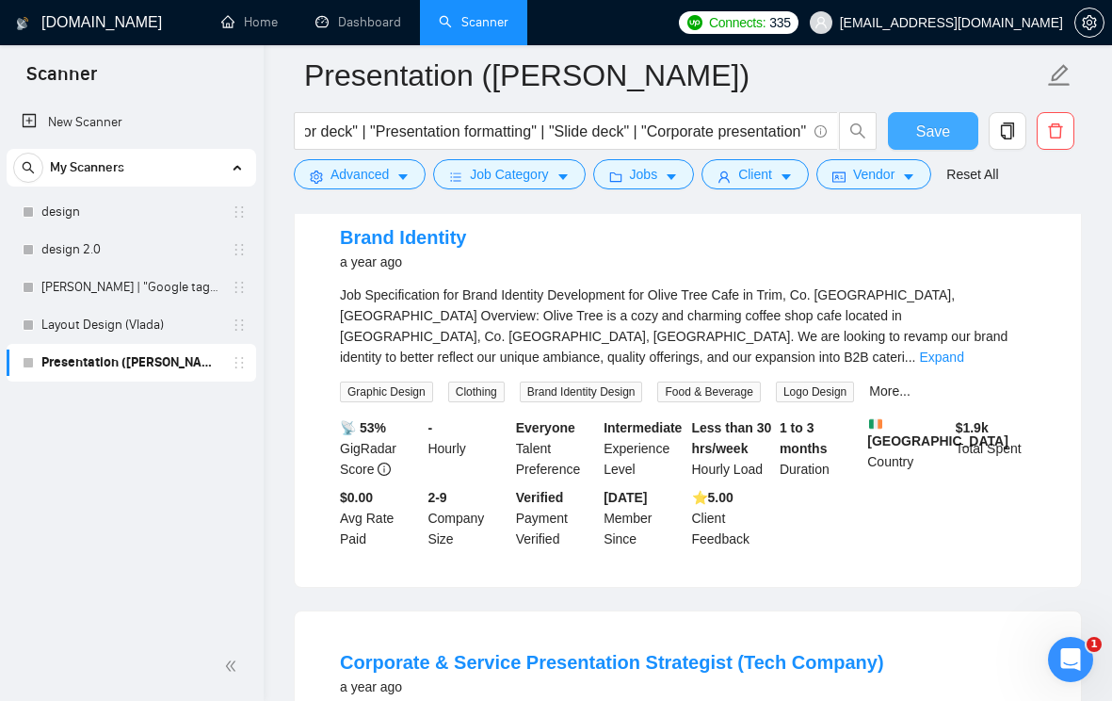
scroll to position [0, 0]
click at [930, 147] on button "Save" at bounding box center [933, 131] width 91 height 38
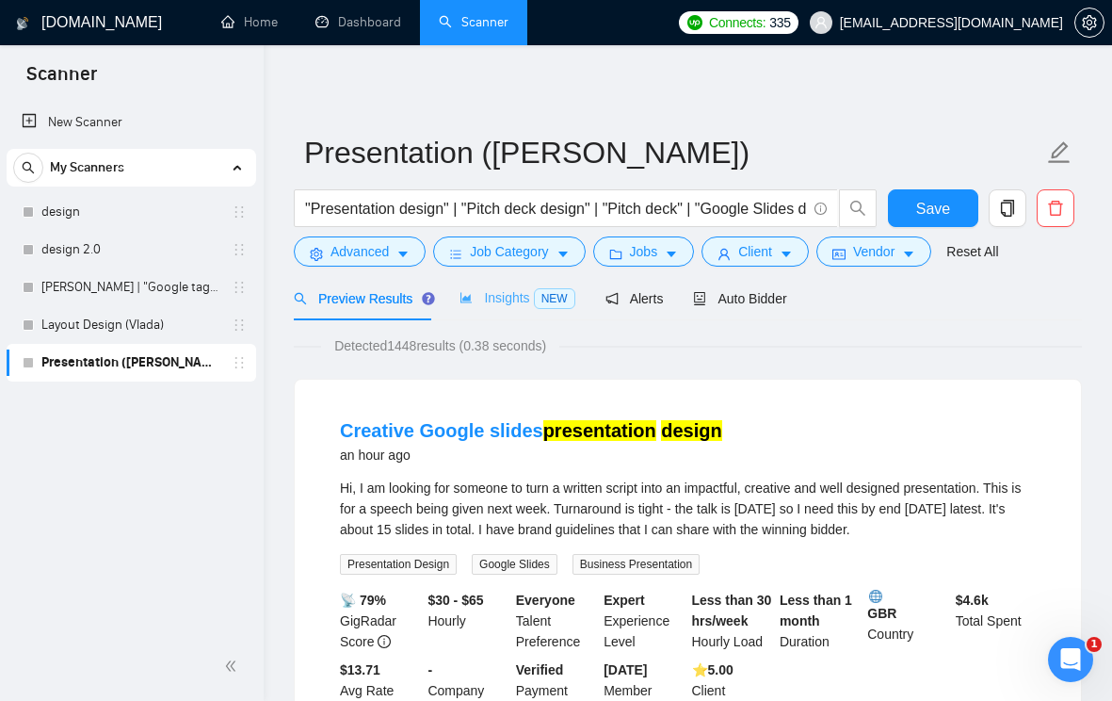
click at [501, 287] on div "Insights NEW" at bounding box center [517, 298] width 115 height 44
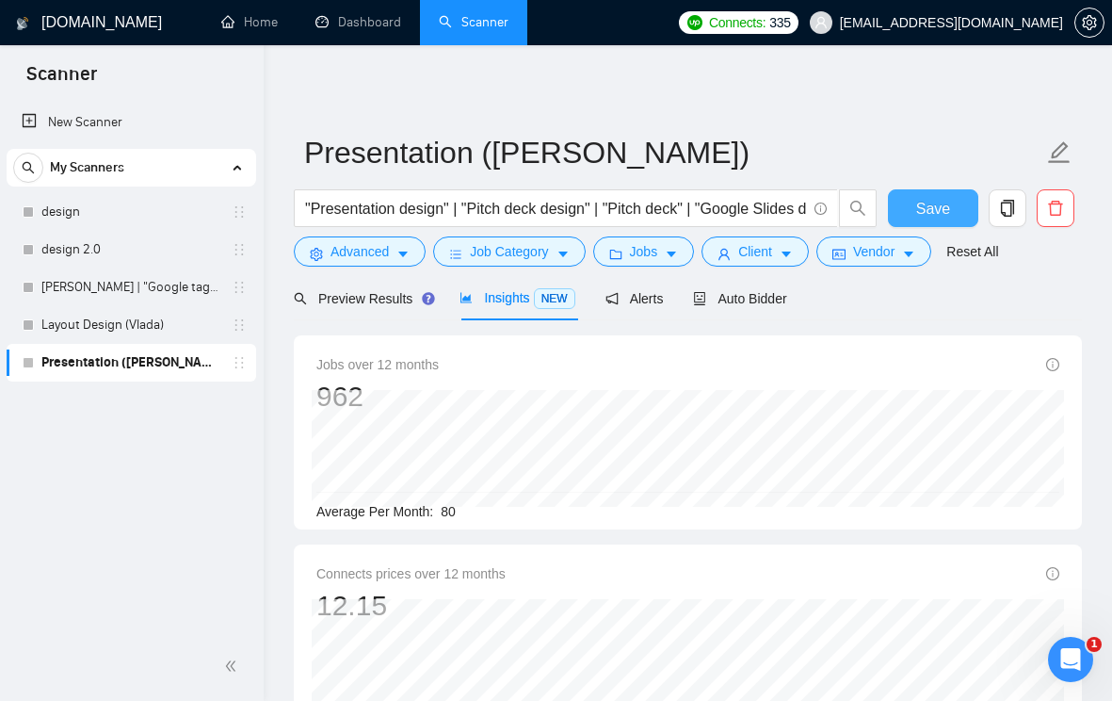
click at [952, 204] on button "Save" at bounding box center [933, 208] width 91 height 38
click at [678, 260] on icon "caret-down" at bounding box center [671, 254] width 13 height 13
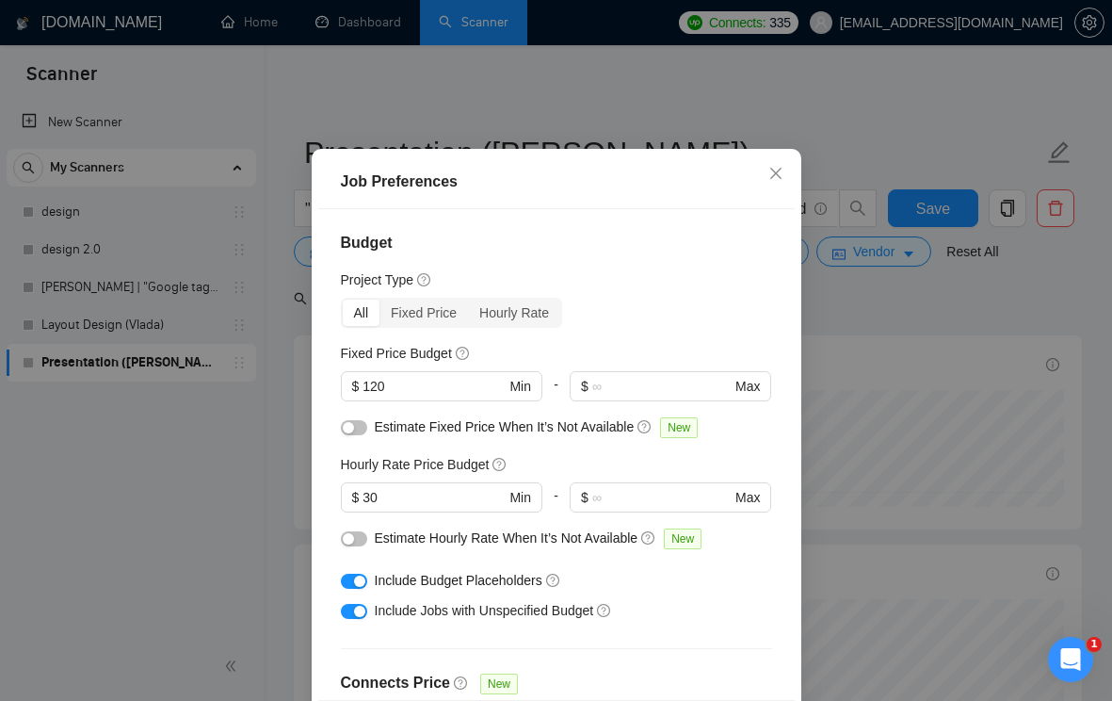
click at [860, 359] on div "Job Preferences Budget Project Type All Fixed Price Hourly Rate Fixed Price Bud…" at bounding box center [556, 350] width 1112 height 701
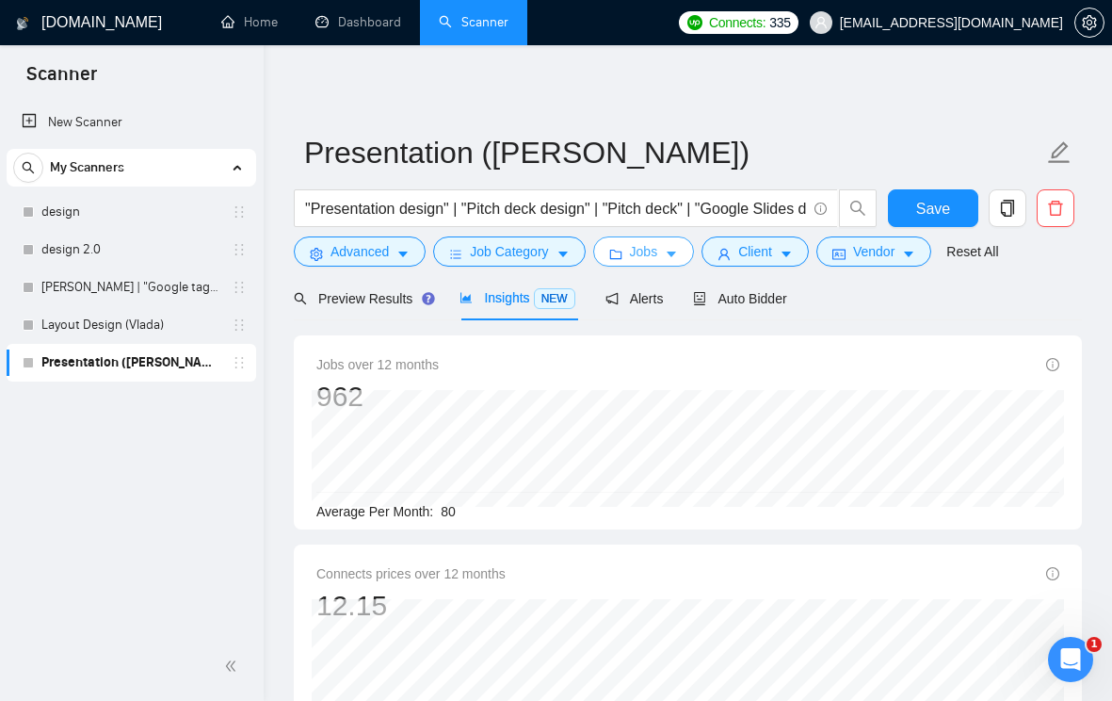
click at [678, 254] on icon "caret-down" at bounding box center [671, 254] width 13 height 13
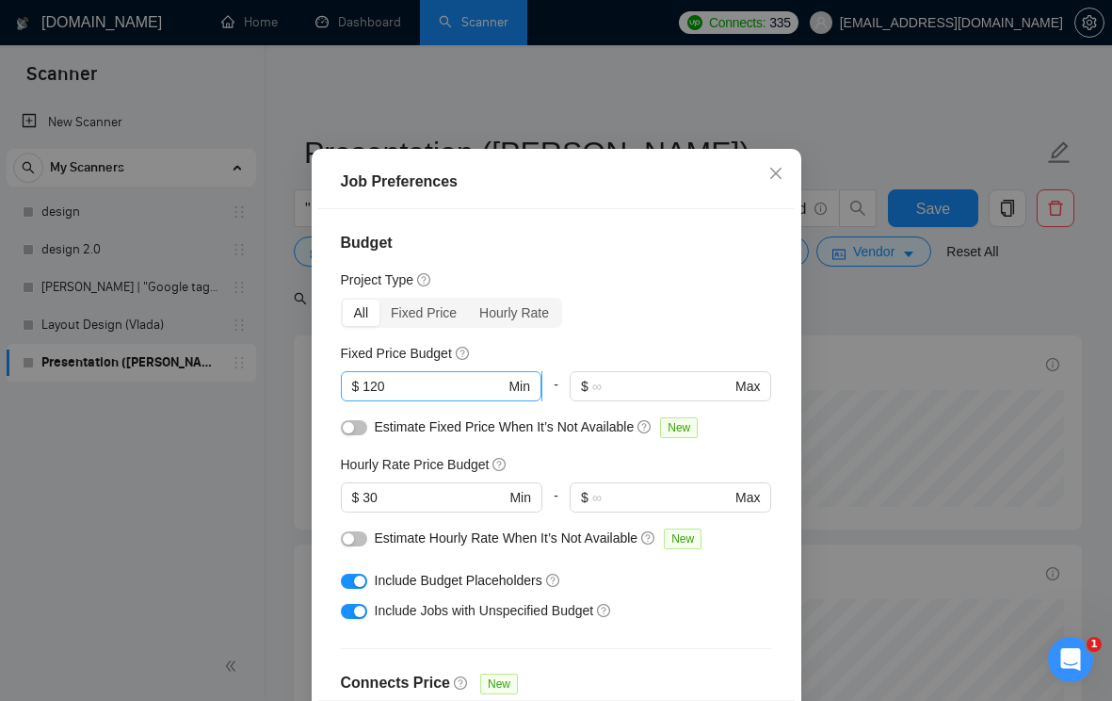
click at [371, 397] on input "120" at bounding box center [434, 386] width 142 height 21
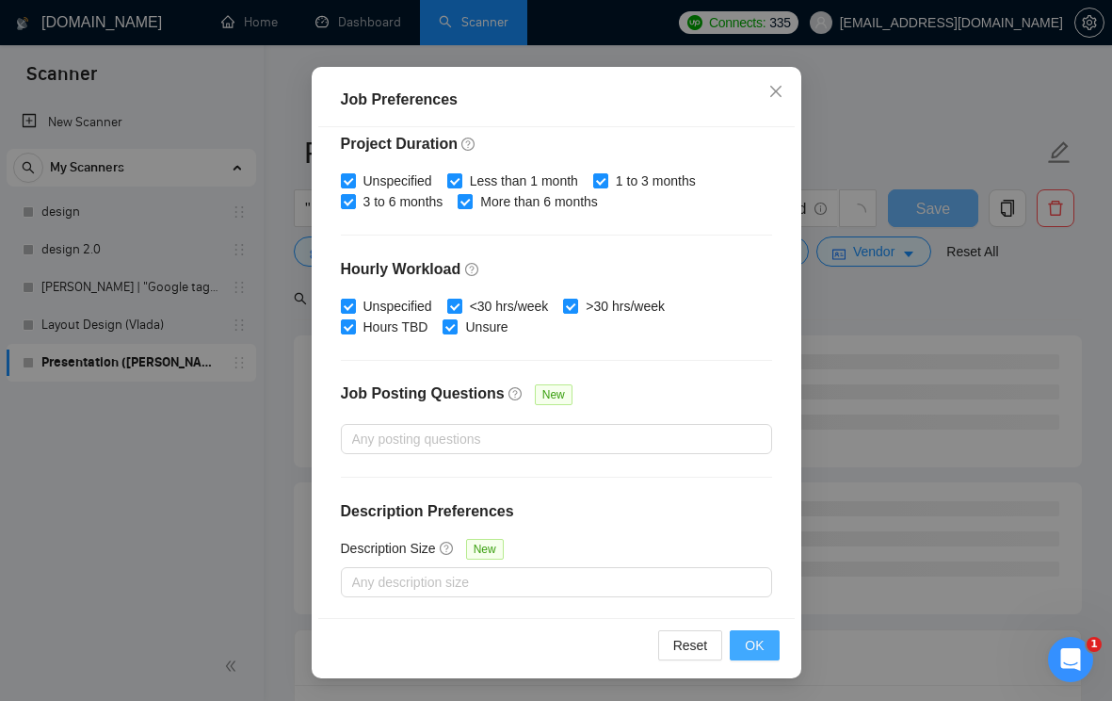
type input "150"
click at [742, 642] on button "OK" at bounding box center [754, 645] width 49 height 30
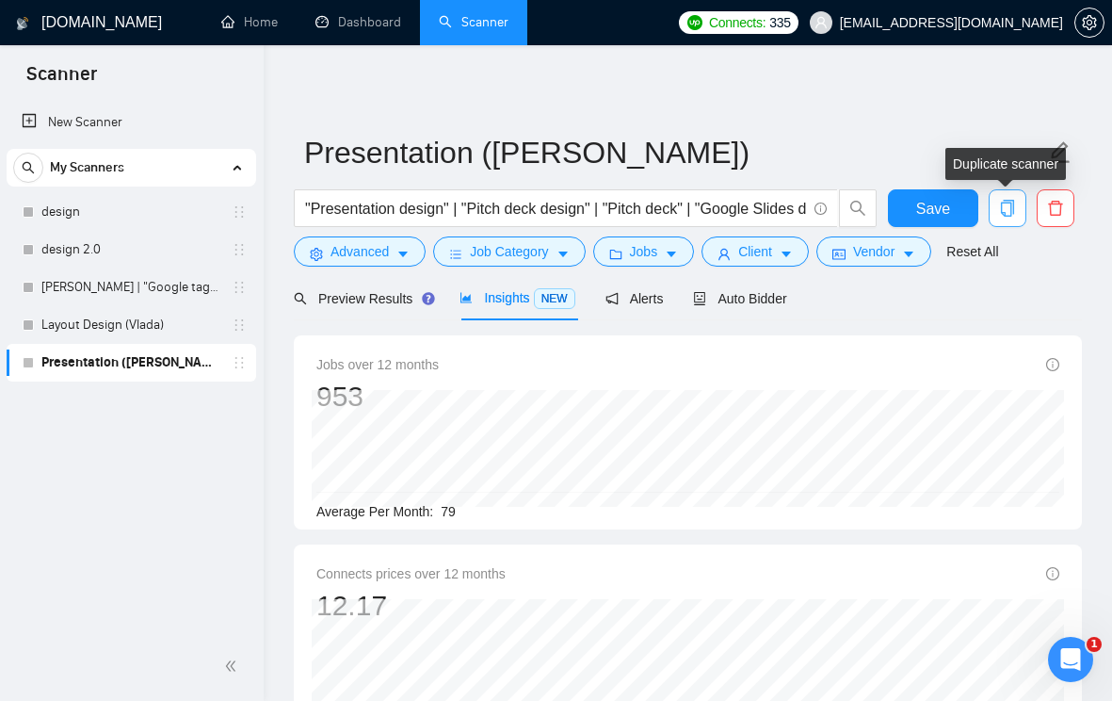
click at [997, 211] on span "copy" at bounding box center [1008, 208] width 36 height 17
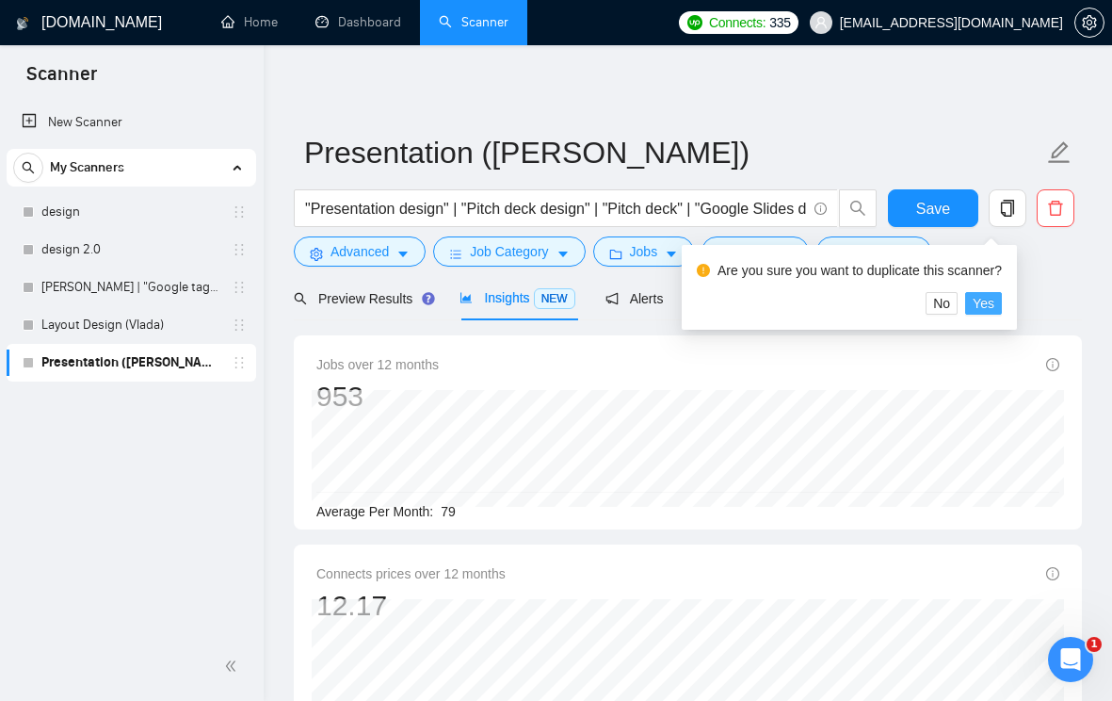
click at [995, 308] on span "Yes" at bounding box center [984, 303] width 22 height 21
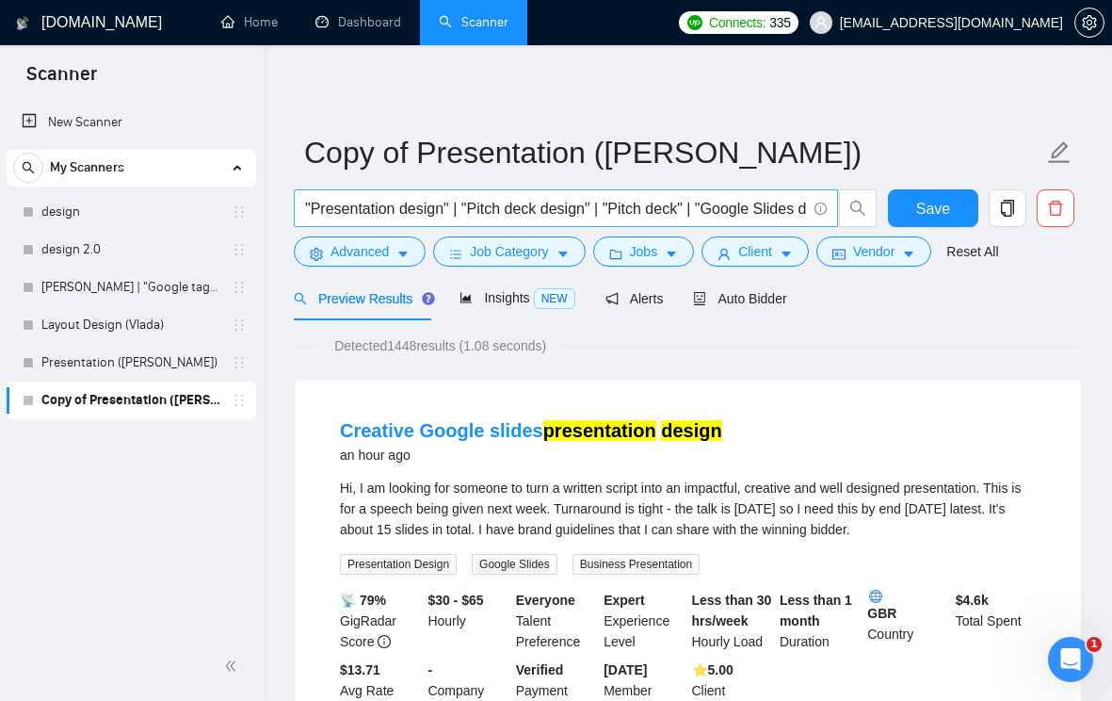
click at [684, 204] on input ""Presentation design" | "Pitch deck design" | "Pitch deck" | "Google Slides des…" at bounding box center [555, 209] width 501 height 24
click at [307, 210] on input "Brand Identity"" at bounding box center [555, 209] width 501 height 24
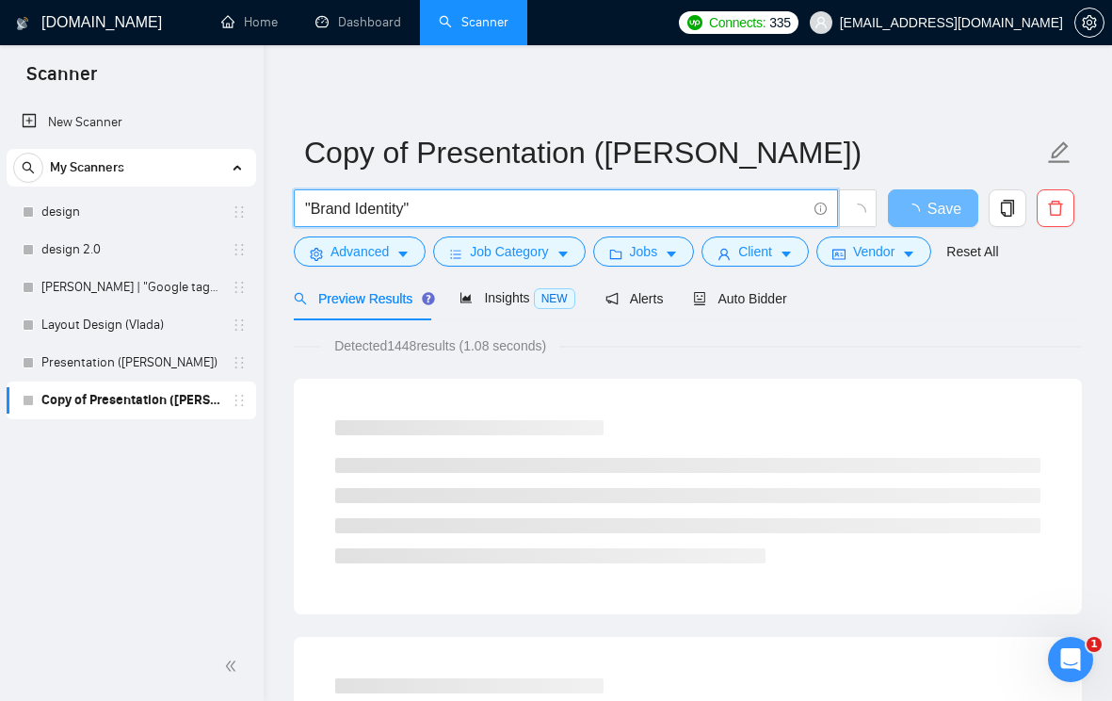
click at [376, 214] on input ""Brand Identity"" at bounding box center [555, 209] width 501 height 24
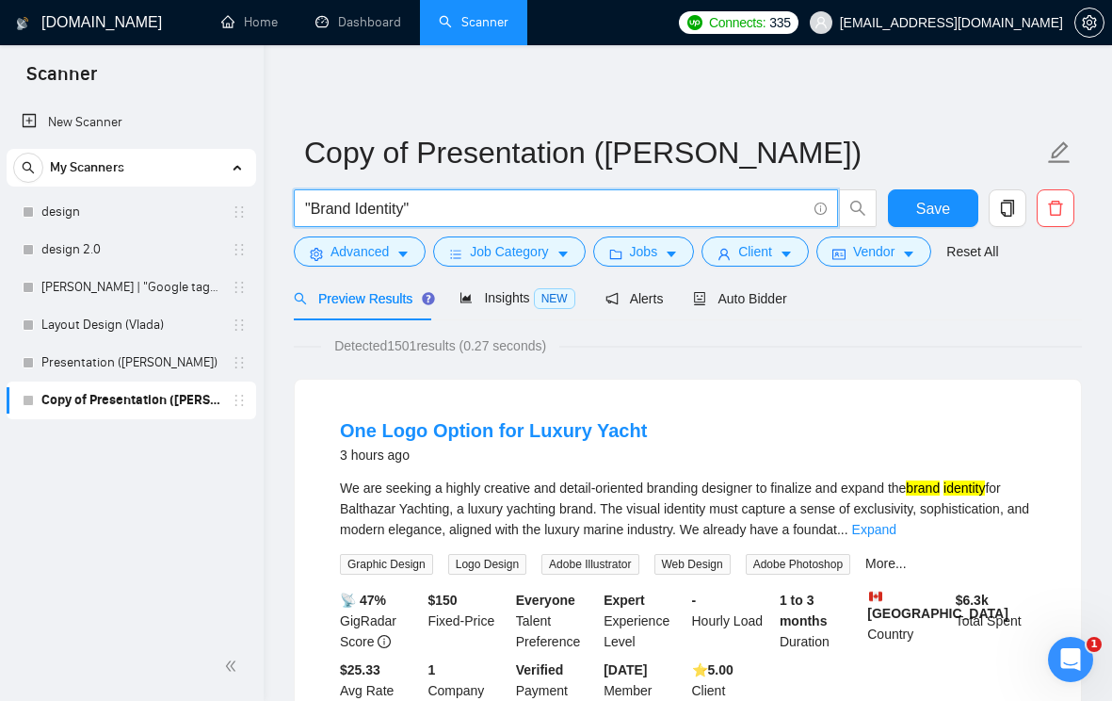
click at [498, 211] on input ""Brand Identity"" at bounding box center [555, 209] width 501 height 24
click at [502, 303] on span "Insights NEW" at bounding box center [517, 297] width 115 height 15
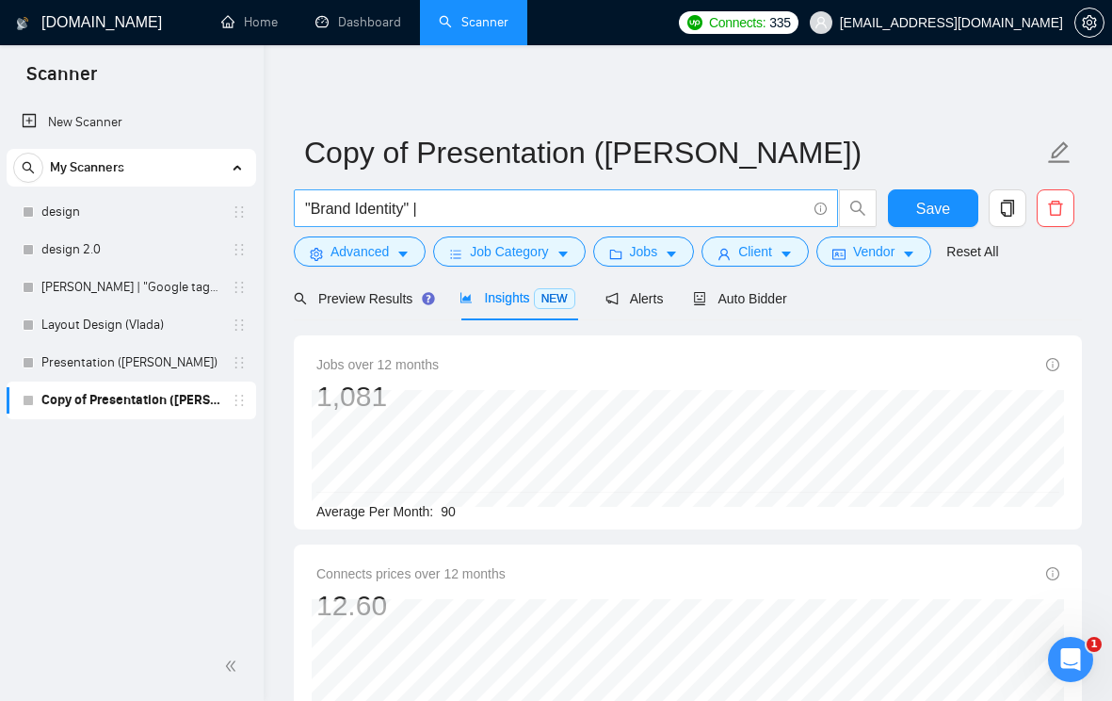
click at [505, 210] on input ""Brand Identity" |" at bounding box center [555, 209] width 501 height 24
paste input ""visual identity""
click at [555, 209] on input ""Brand Identity" | "visual identity"" at bounding box center [555, 209] width 501 height 24
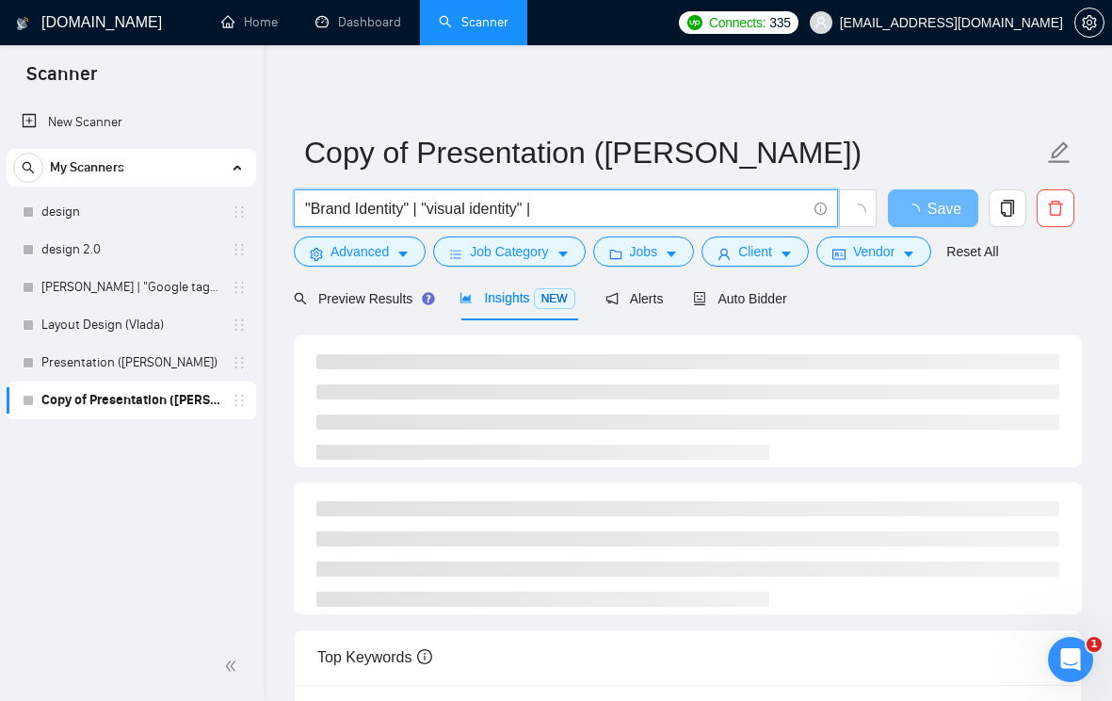
paste input ""visual identity""
click at [577, 206] on input ""Brand Identity" | "visual identity" | "visual identity"" at bounding box center [555, 209] width 501 height 24
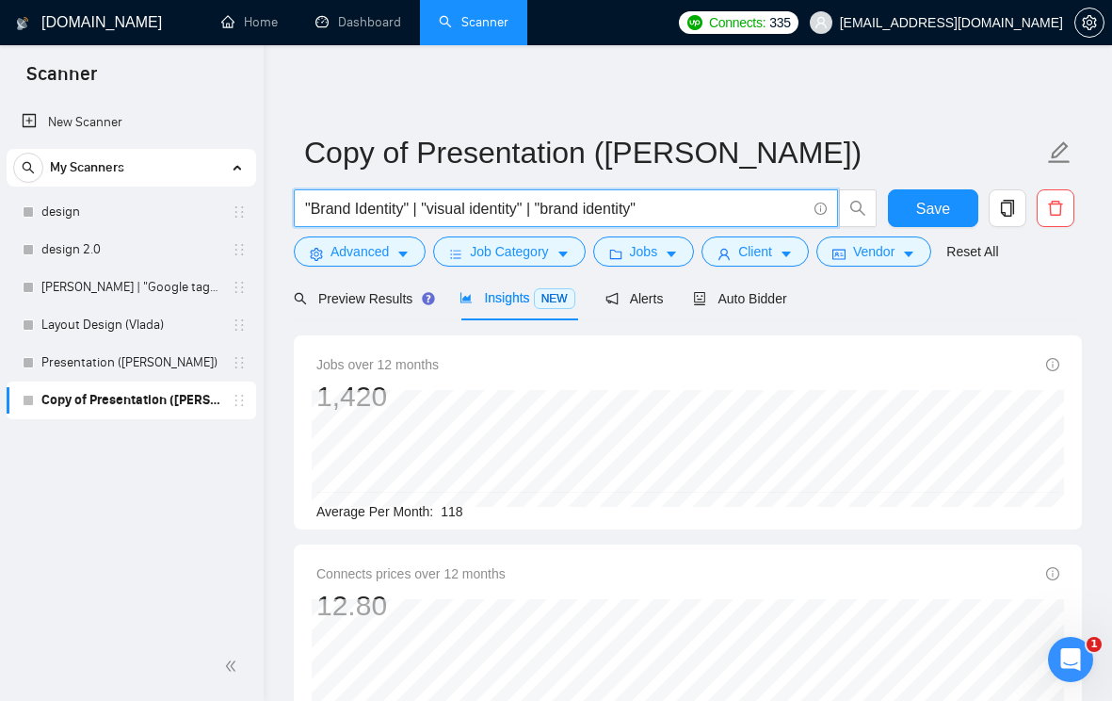
click at [606, 204] on input ""Brand Identity" | "visual identity" | "brand identity"" at bounding box center [555, 209] width 501 height 24
click at [607, 204] on input ""Brand Identity" | "visual identity" | "brand identity"" at bounding box center [555, 209] width 501 height 24
click at [681, 205] on input ""Brand Identity" | "visual identity" | "brand guidelines"" at bounding box center [555, 209] width 501 height 24
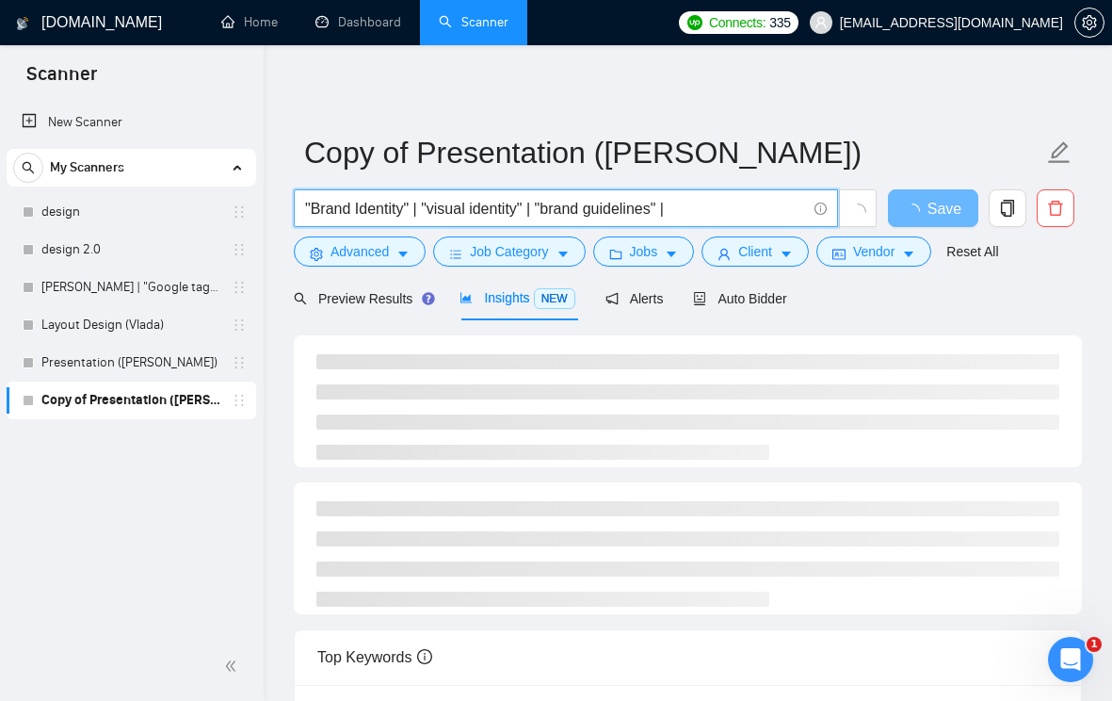
paste input ""brand style guide""
paste input ""branding design""
click at [782, 203] on input ""Brand Identity" | "visual identity" | "brand guidelines" | "brand style guide"…" at bounding box center [555, 209] width 501 height 24
drag, startPoint x: 782, startPoint y: 212, endPoint x: 843, endPoint y: 211, distance: 61.2
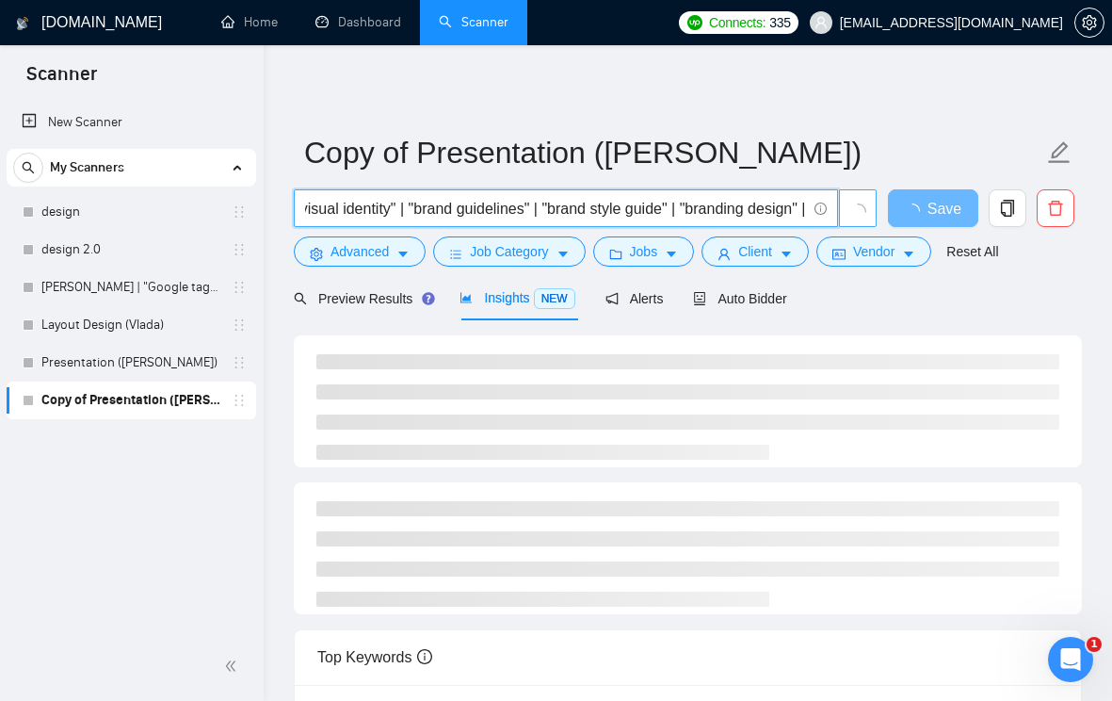
click at [843, 212] on span ""Brand Identity" | "visual identity" | "brand guidelines" | "brand style guide"…" at bounding box center [586, 208] width 584 height 38
click at [801, 212] on input ""Brand Identity" | "visual identity" | "brand guidelines" | "brand style guide"…" at bounding box center [555, 209] width 501 height 24
paste input ""logo and brand identity""
drag, startPoint x: 789, startPoint y: 207, endPoint x: 854, endPoint y: 208, distance: 65.0
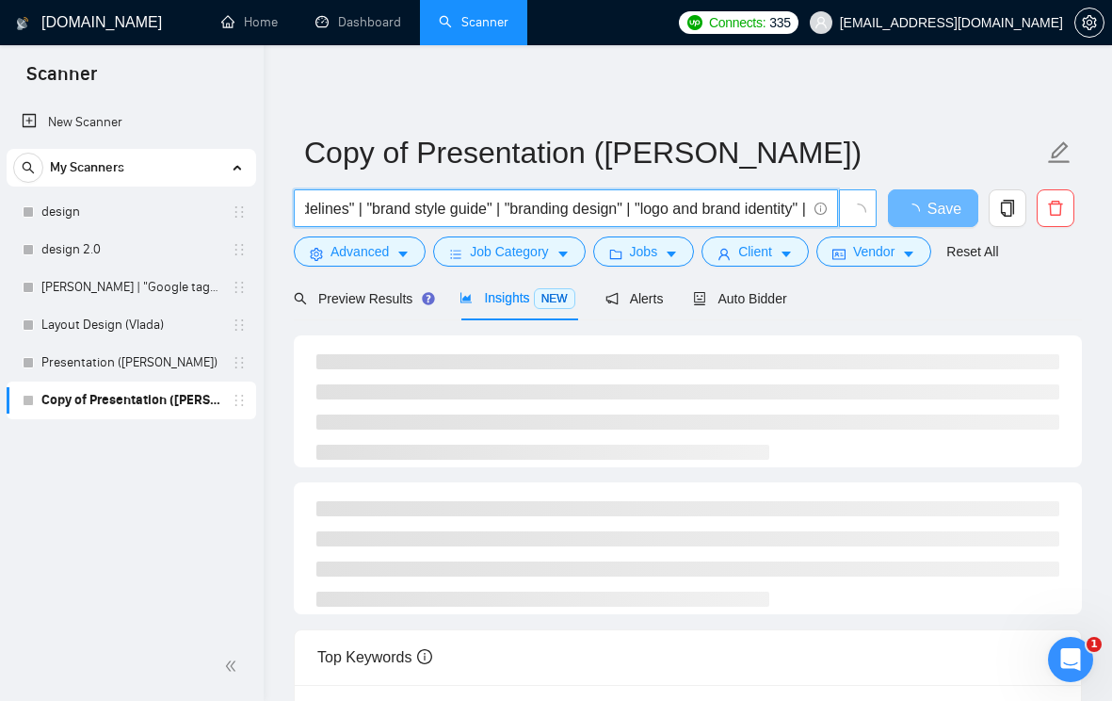
click at [854, 208] on span ""Brand Identity" | "visual identity" | "brand guidelines" | "brand style guide"…" at bounding box center [586, 208] width 584 height 38
click at [800, 208] on input ""Brand Identity" | "visual identity" | "brand guidelines" | "brand style guide"…" at bounding box center [555, 209] width 501 height 24
paste input ""corporate identity""
click at [798, 211] on input ""Brand Identity" | "visual identity" | "brand guidelines" | "brand style guide"…" at bounding box center [555, 209] width 501 height 24
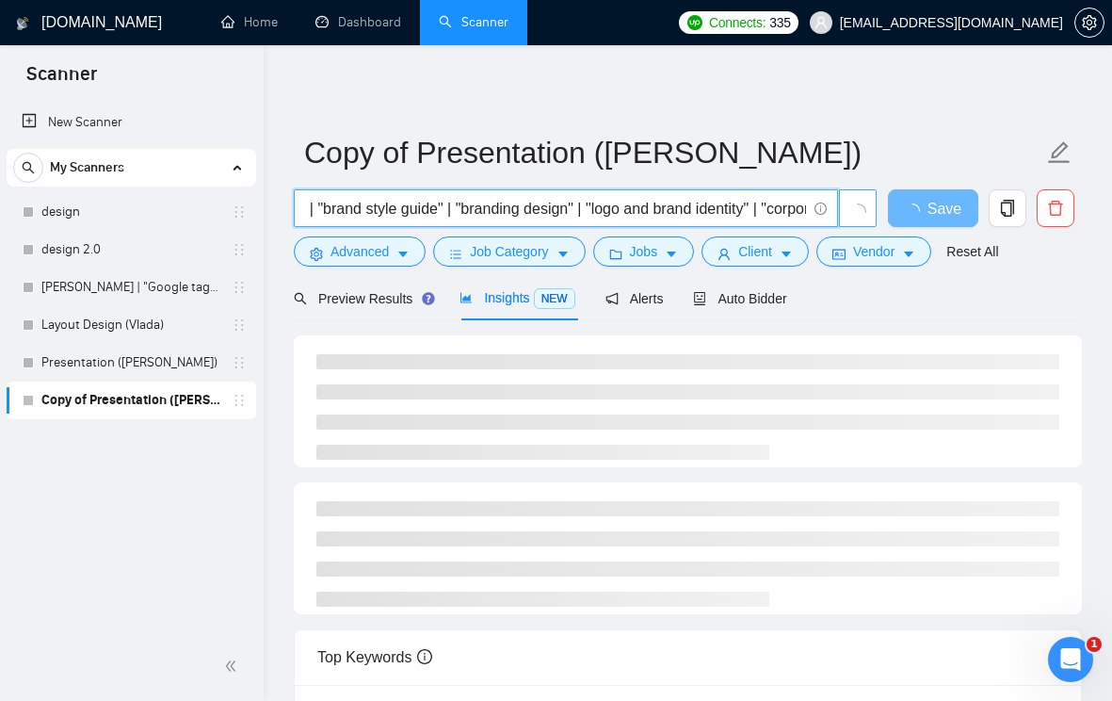
scroll to position [0, 486]
drag, startPoint x: 780, startPoint y: 211, endPoint x: 864, endPoint y: 211, distance: 83.8
click at [864, 211] on span ""Brand Identity" | "visual identity" | "brand guidelines" | "brand style guide"…" at bounding box center [586, 208] width 584 height 38
click at [801, 214] on input ""Brand Identity" | "visual identity" | "brand guidelines" | "brand style guide"…" at bounding box center [555, 209] width 501 height 24
paste input ""branding package""
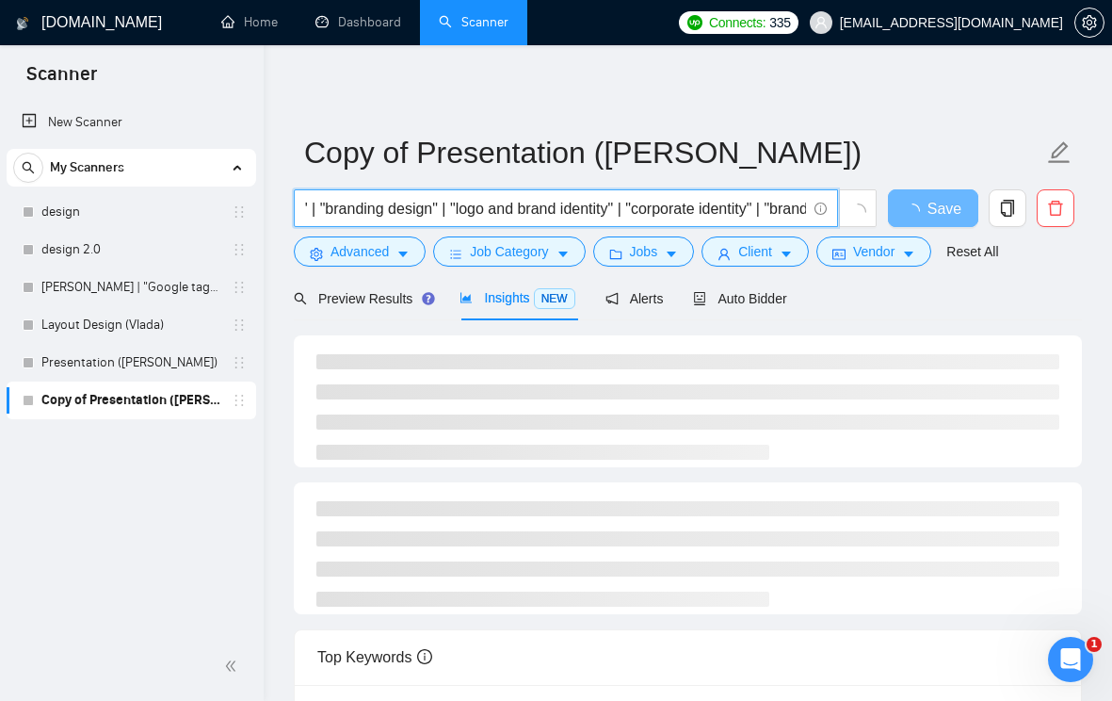
scroll to position [0, 623]
click at [724, 217] on input ""Brand Identity" | "visual identity" | "brand guidelines" | "brand style guide"…" at bounding box center [555, 209] width 501 height 24
type input ""Brand Identity" | "visual identity" | "brand guidelines" | "brand style guide"…"
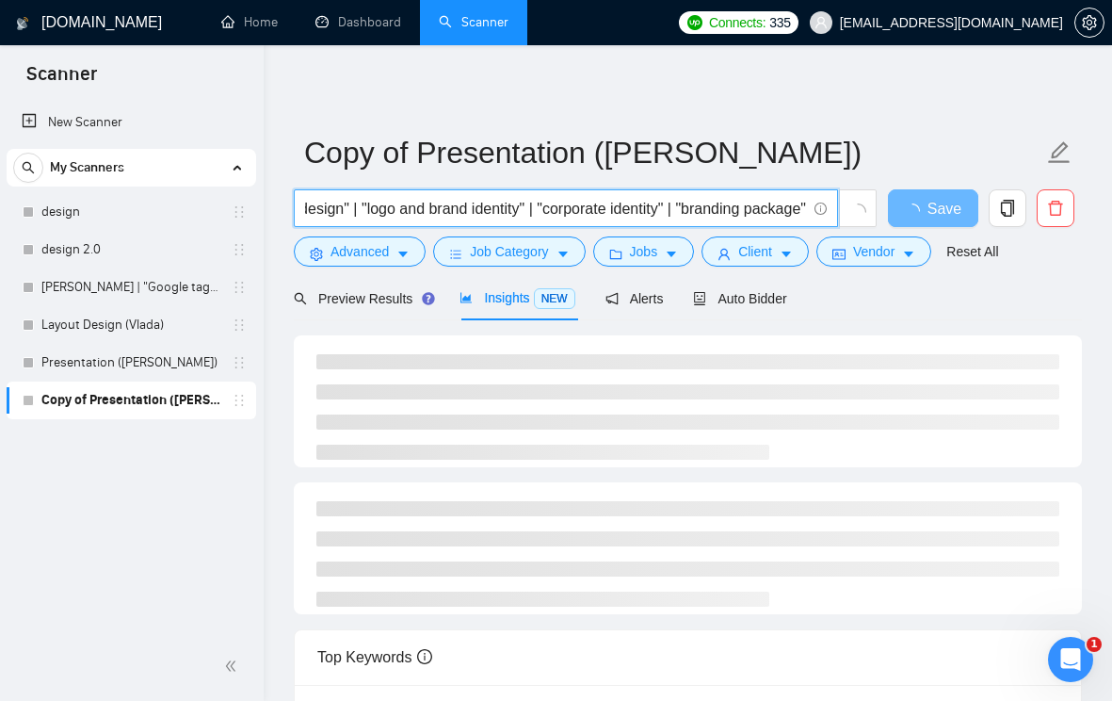
scroll to position [0, 0]
click at [577, 260] on button "Job Category" at bounding box center [509, 251] width 152 height 30
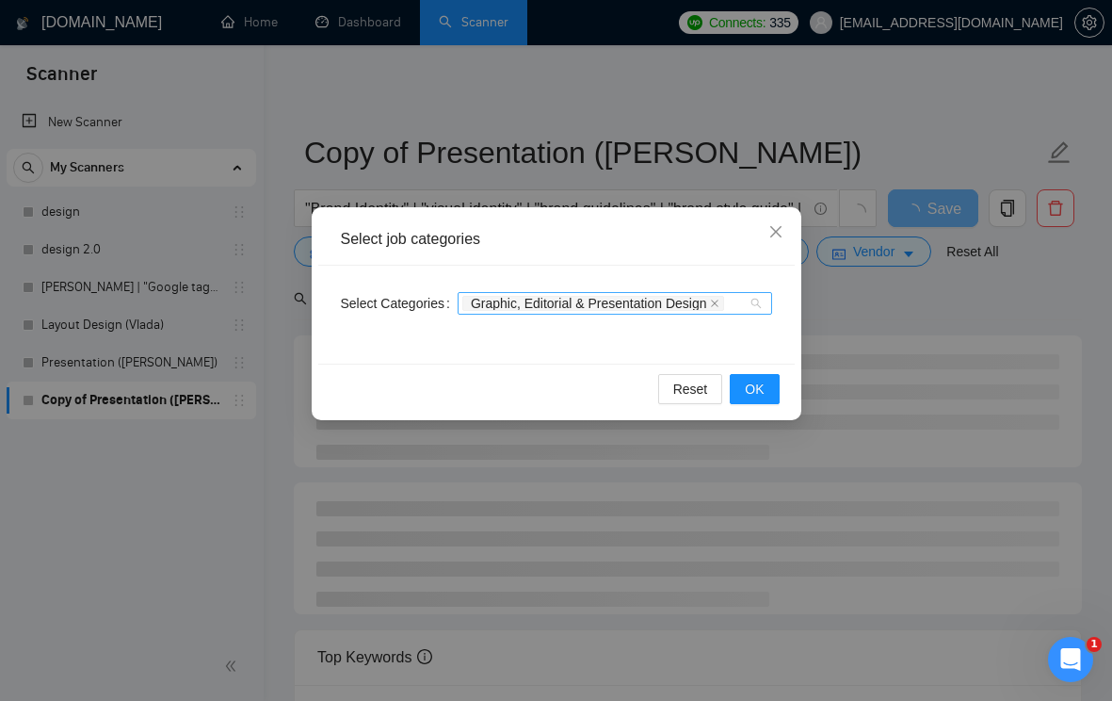
click at [754, 300] on div "Graphic, Editorial & Presentation Design" at bounding box center [615, 303] width 315 height 23
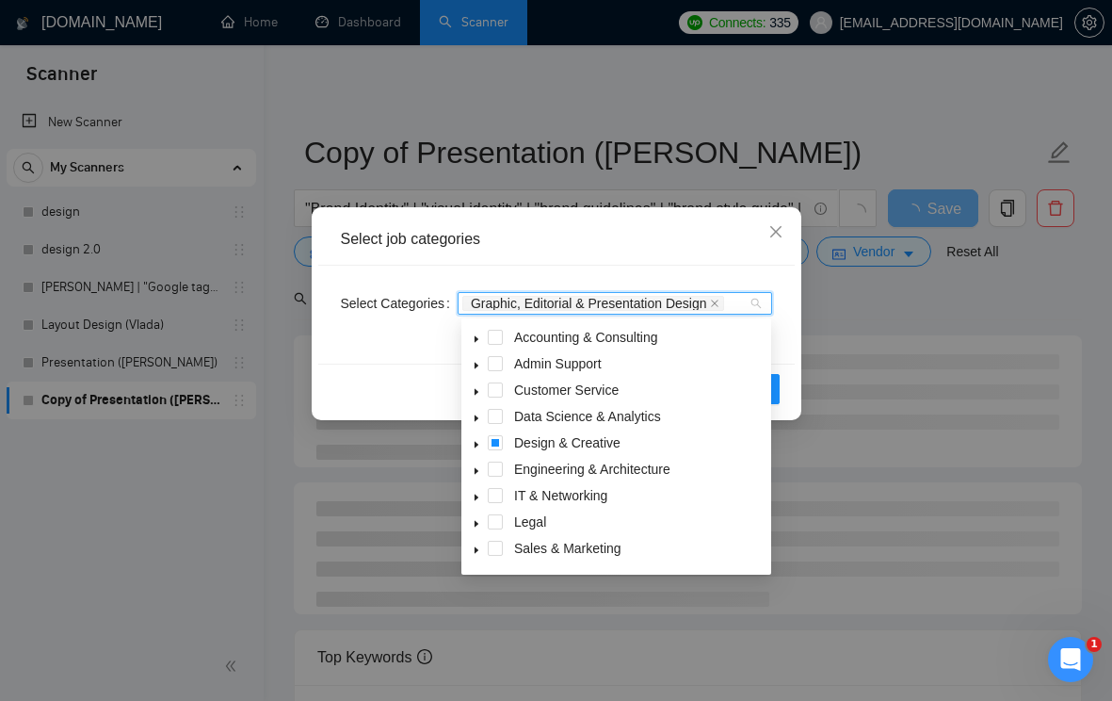
click at [478, 440] on icon "caret-down" at bounding box center [476, 444] width 9 height 9
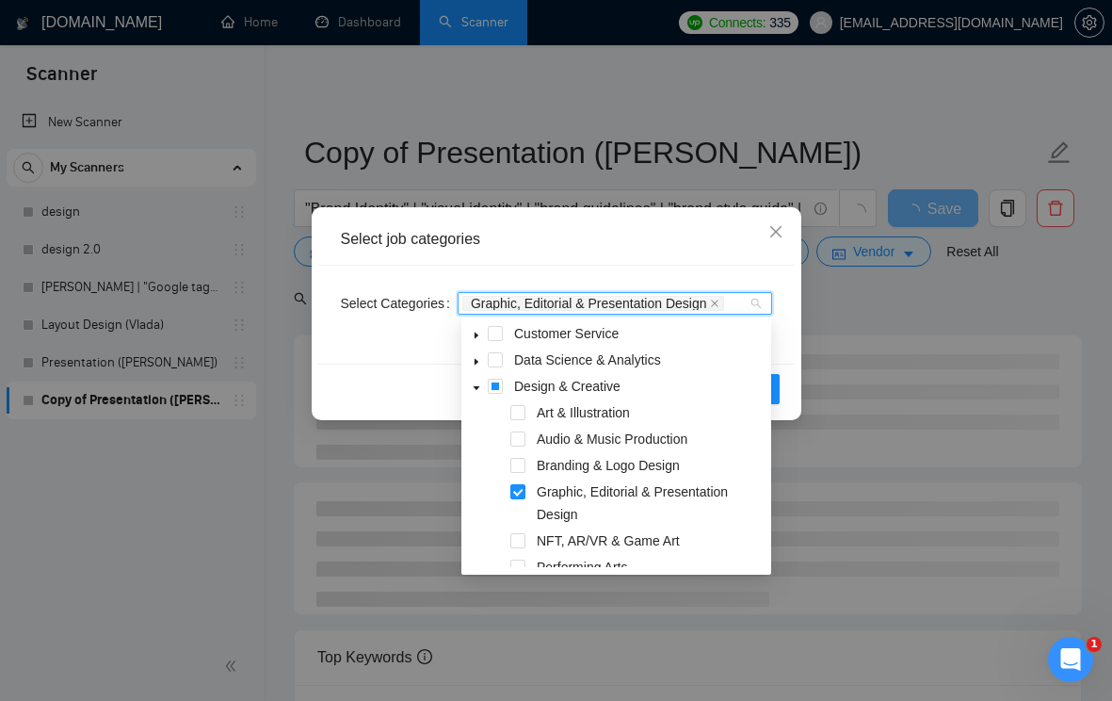
scroll to position [67, 0]
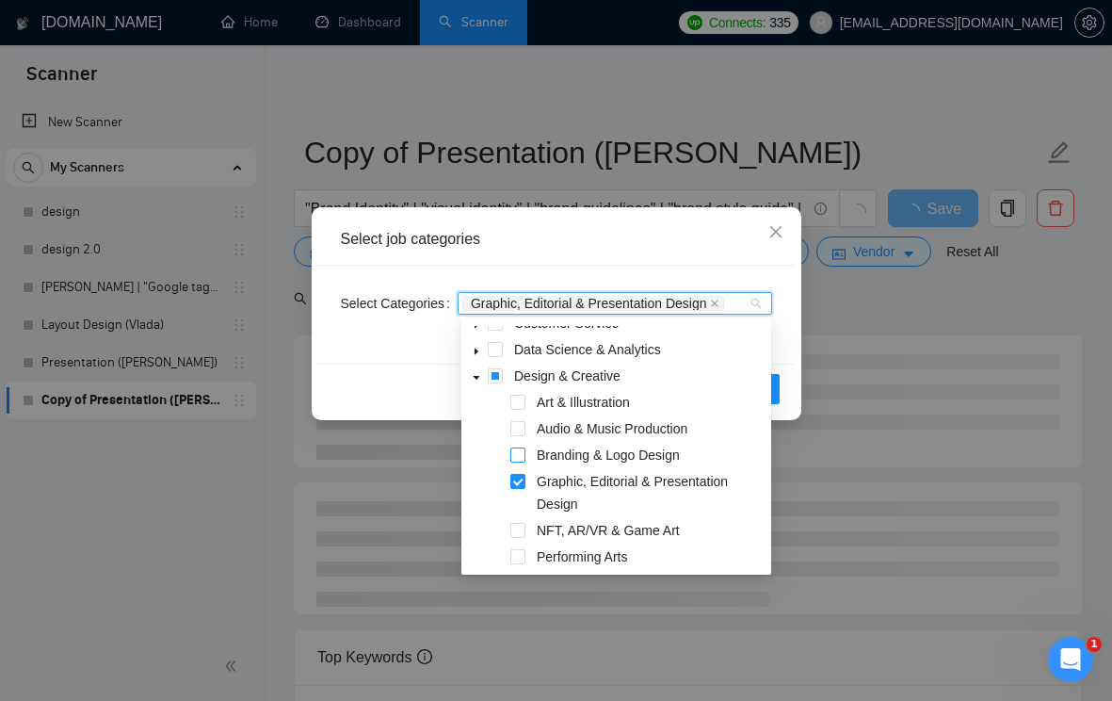
click at [513, 454] on span at bounding box center [518, 454] width 15 height 15
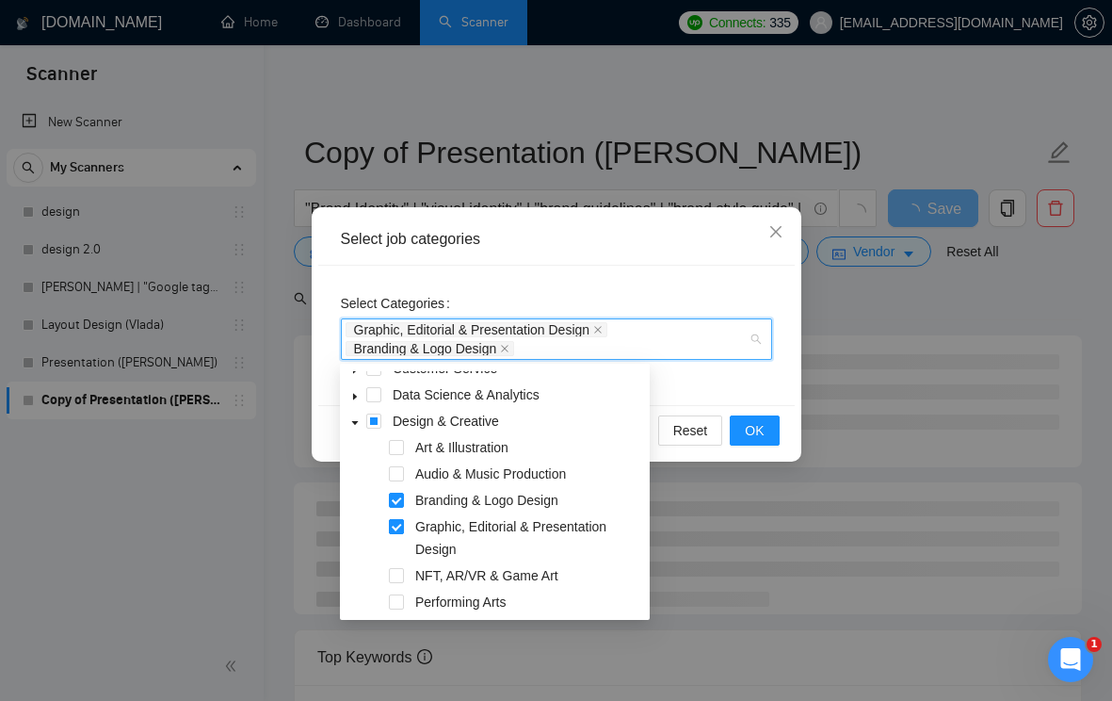
click at [399, 521] on span at bounding box center [396, 526] width 15 height 15
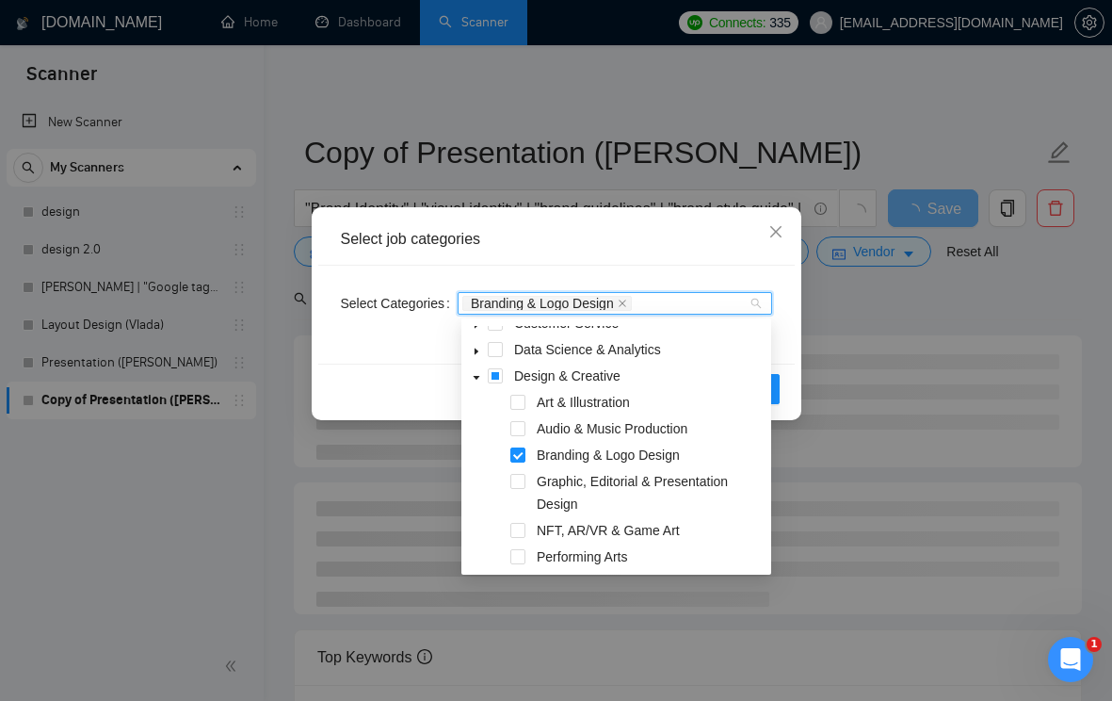
click at [786, 340] on div "Select Categories Branding & Logo Design" at bounding box center [556, 315] width 477 height 98
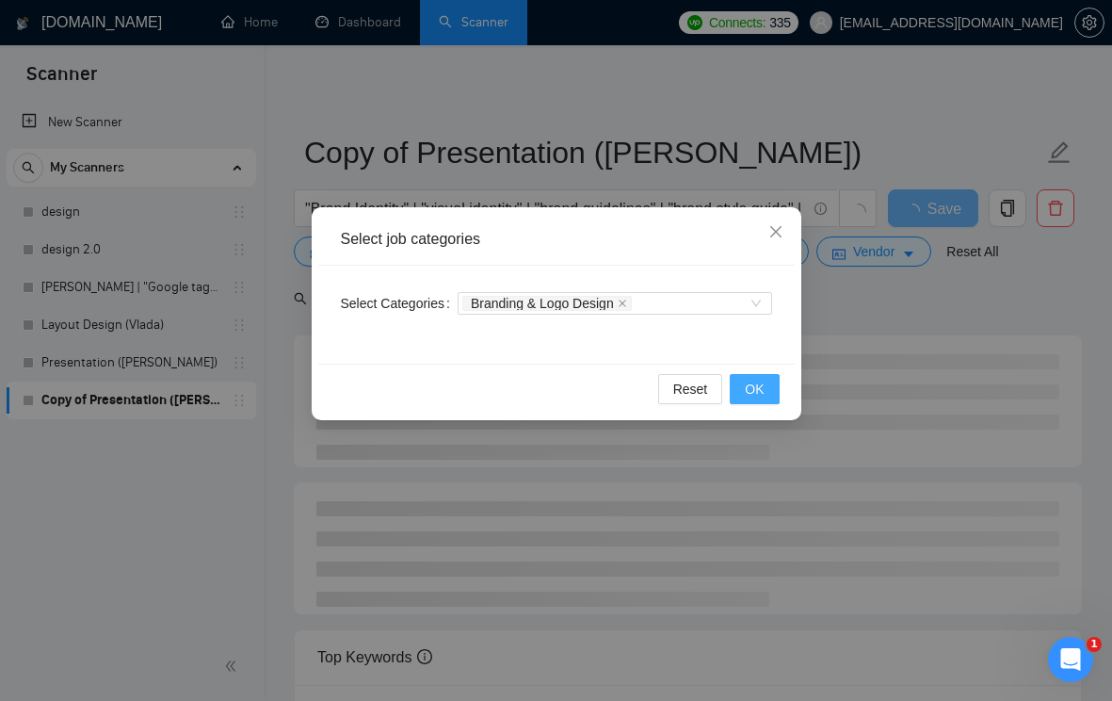
click at [759, 377] on button "OK" at bounding box center [754, 389] width 49 height 30
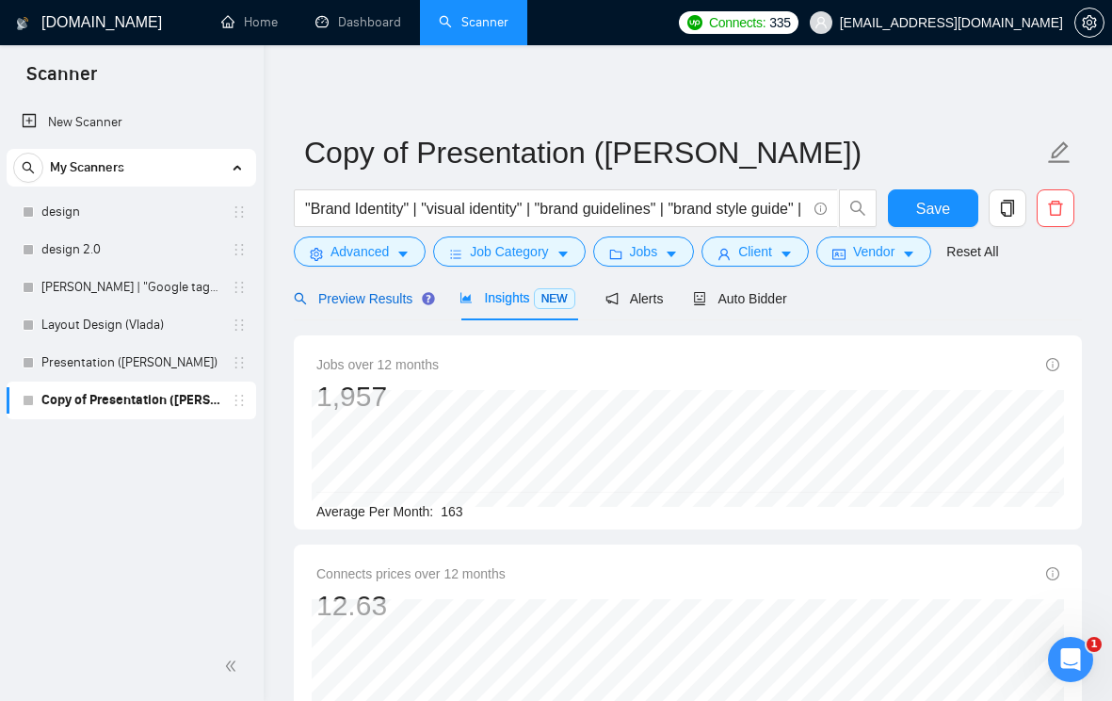
click at [388, 296] on span "Preview Results" at bounding box center [362, 298] width 136 height 15
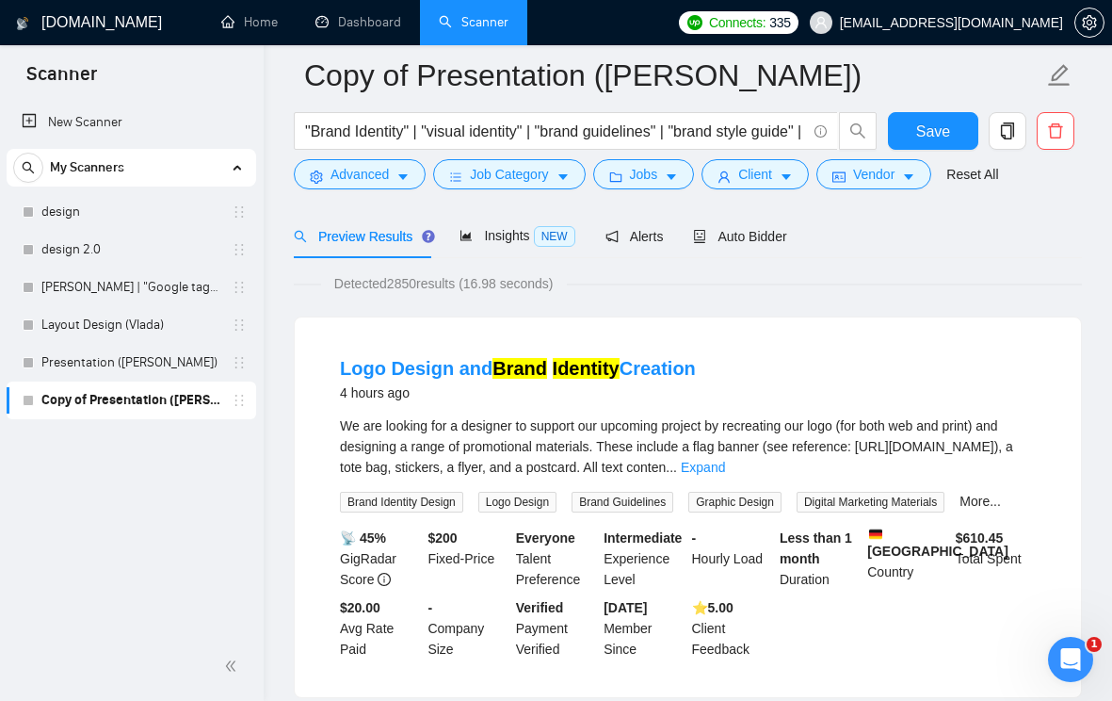
scroll to position [79, 0]
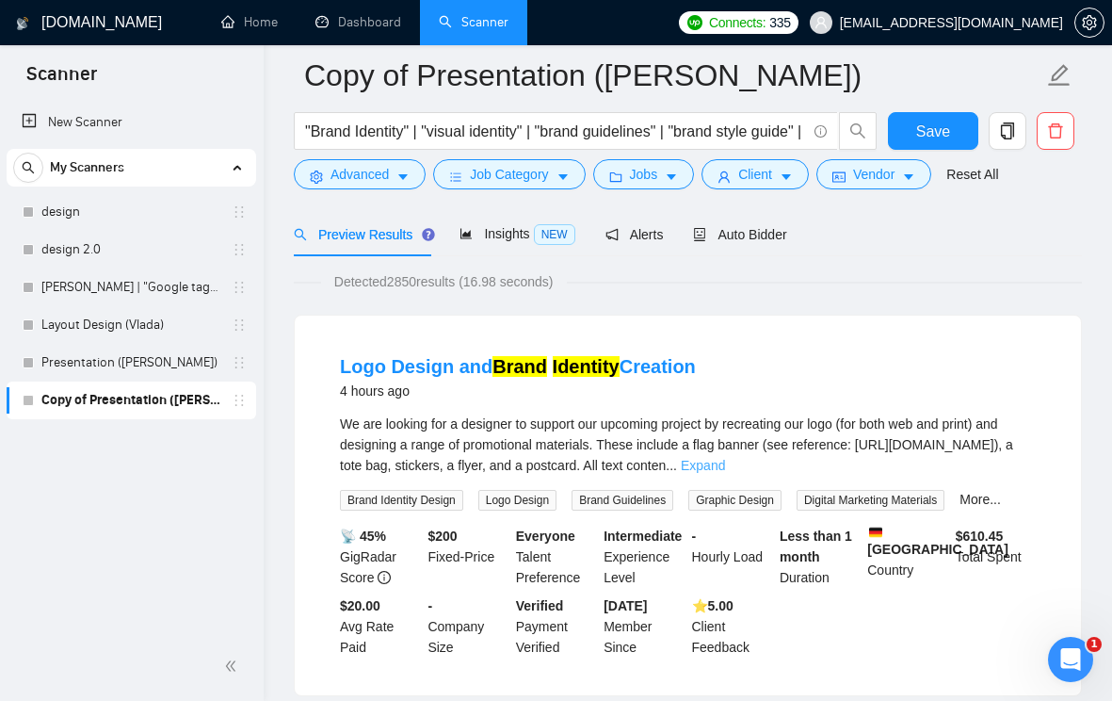
click at [725, 462] on link "Expand" at bounding box center [703, 465] width 44 height 15
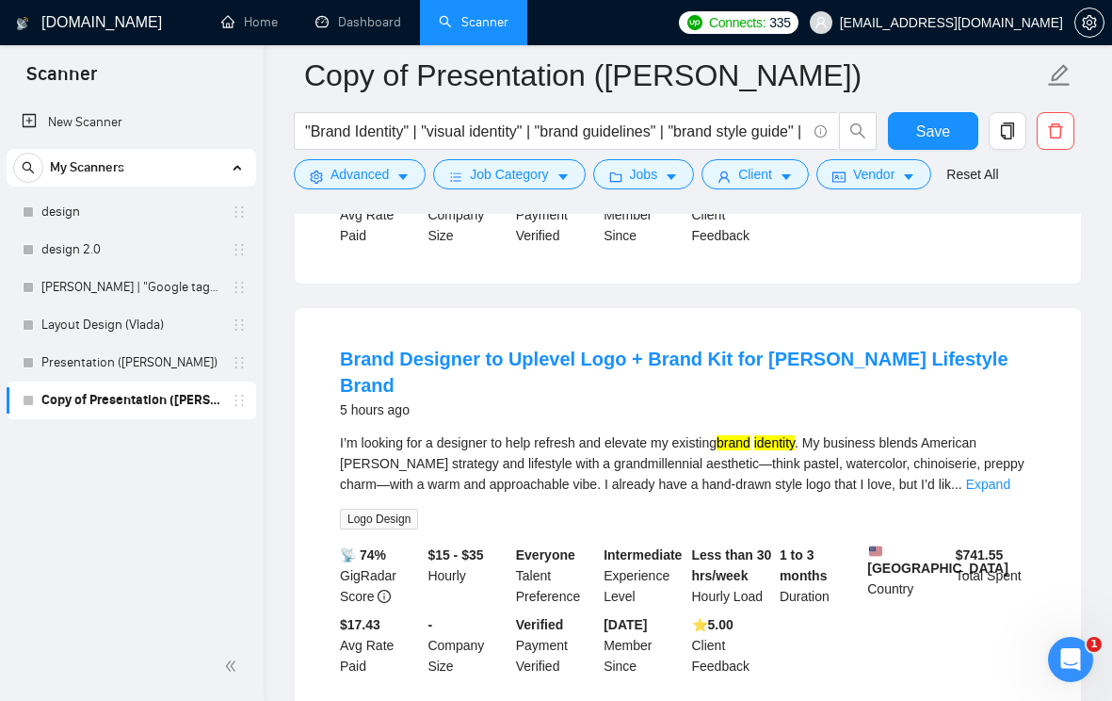
scroll to position [533, 0]
click at [993, 479] on link "Expand" at bounding box center [988, 483] width 44 height 15
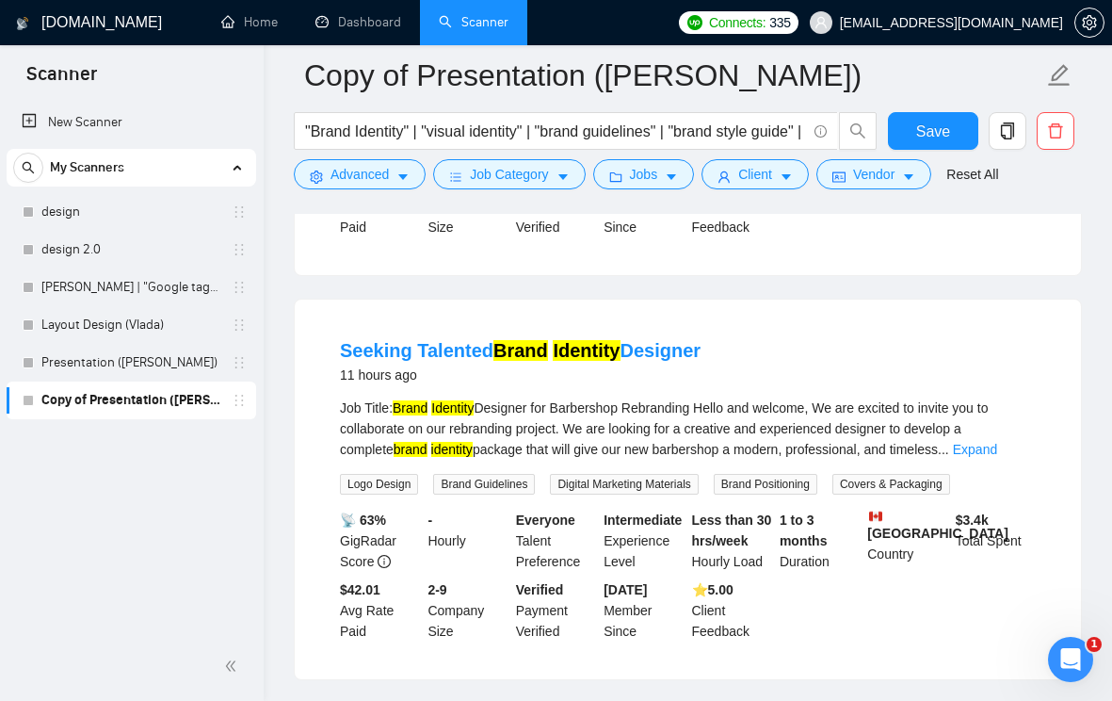
scroll to position [1263, 0]
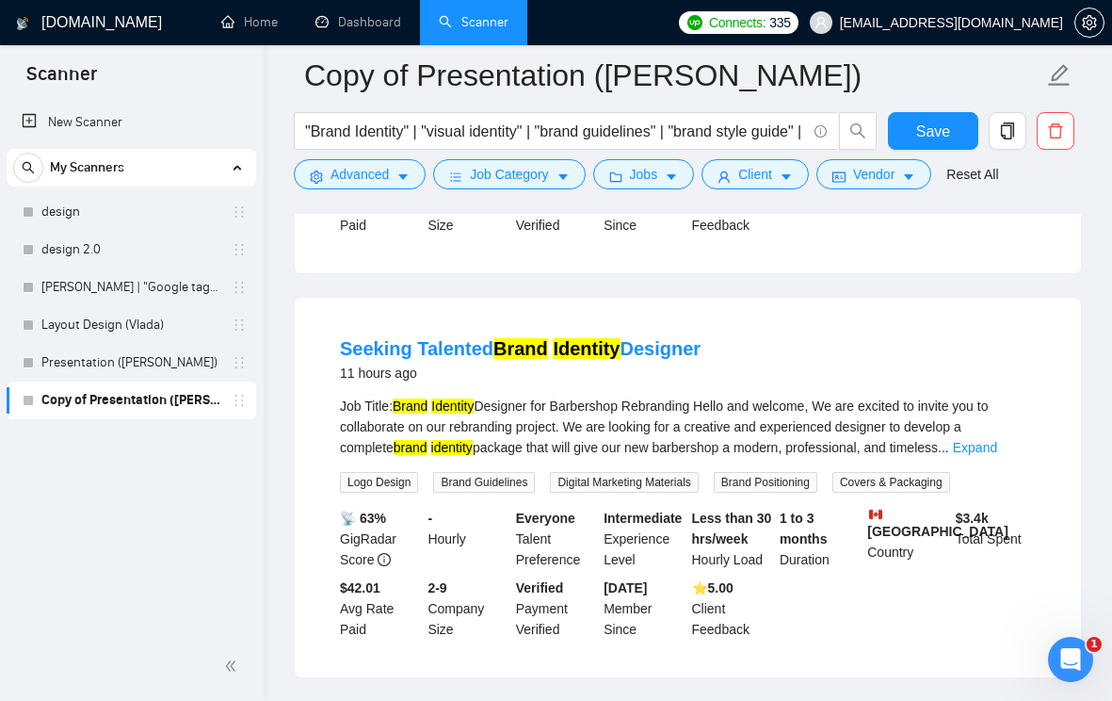
click at [1007, 450] on div "Job Title: Brand Identity Designer for Barbershop Rebranding Hello and welcome,…" at bounding box center [688, 427] width 696 height 62
click at [997, 440] on link "Expand" at bounding box center [975, 447] width 44 height 15
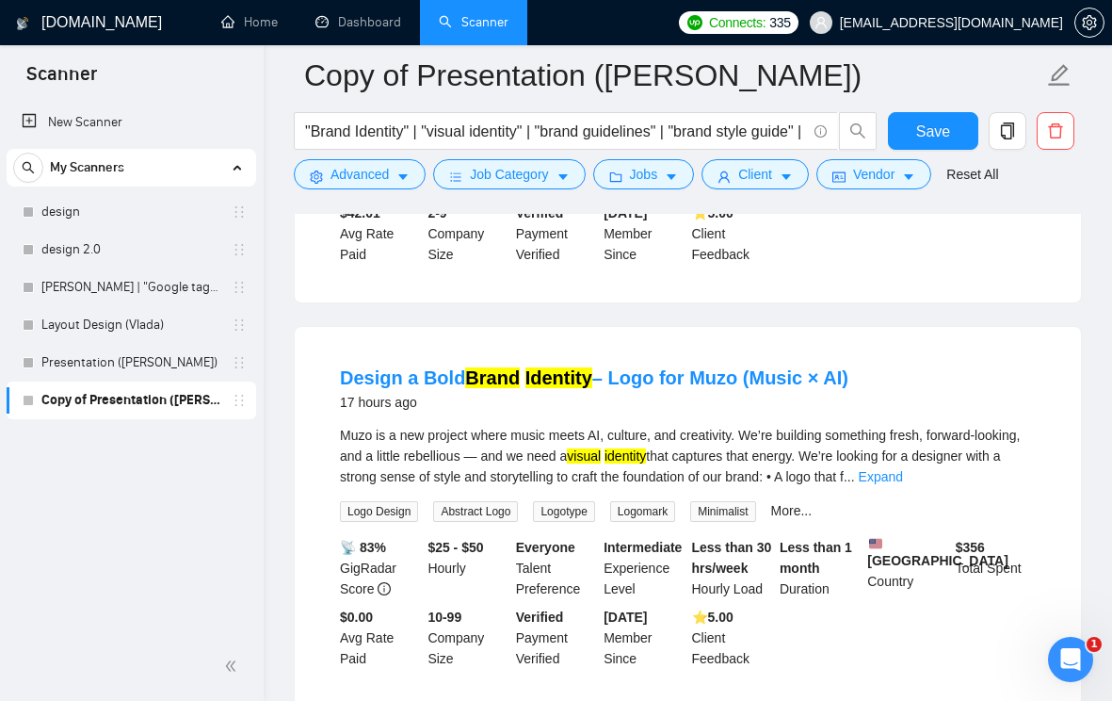
scroll to position [1713, 0]
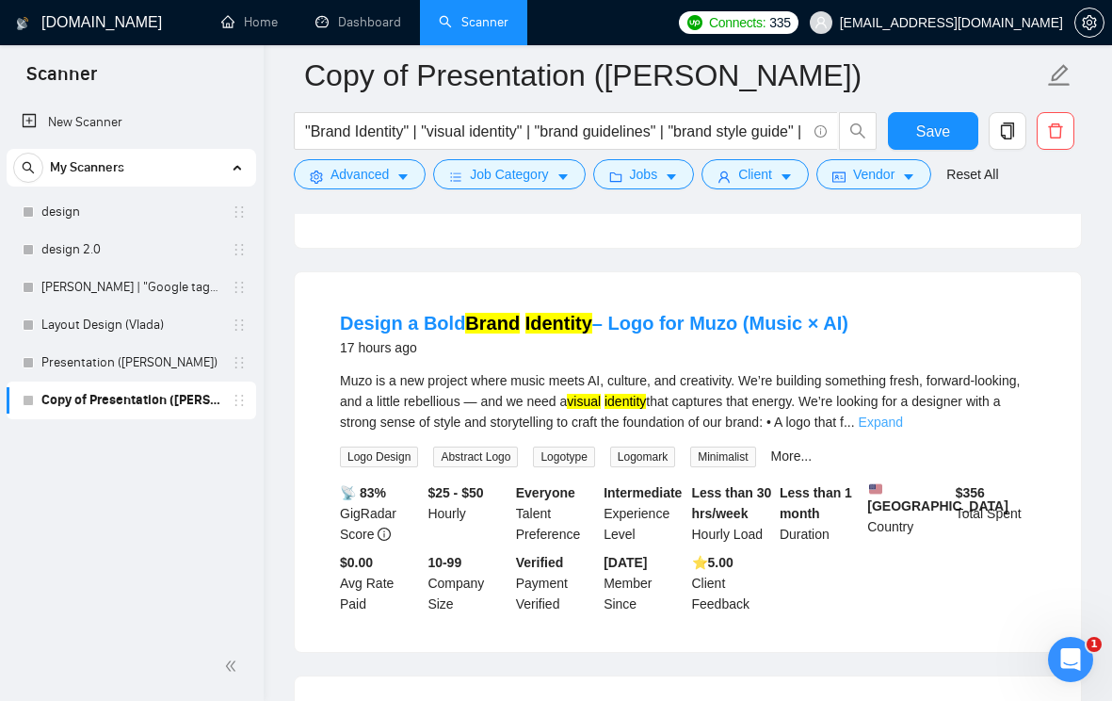
click at [903, 419] on link "Expand" at bounding box center [881, 421] width 44 height 15
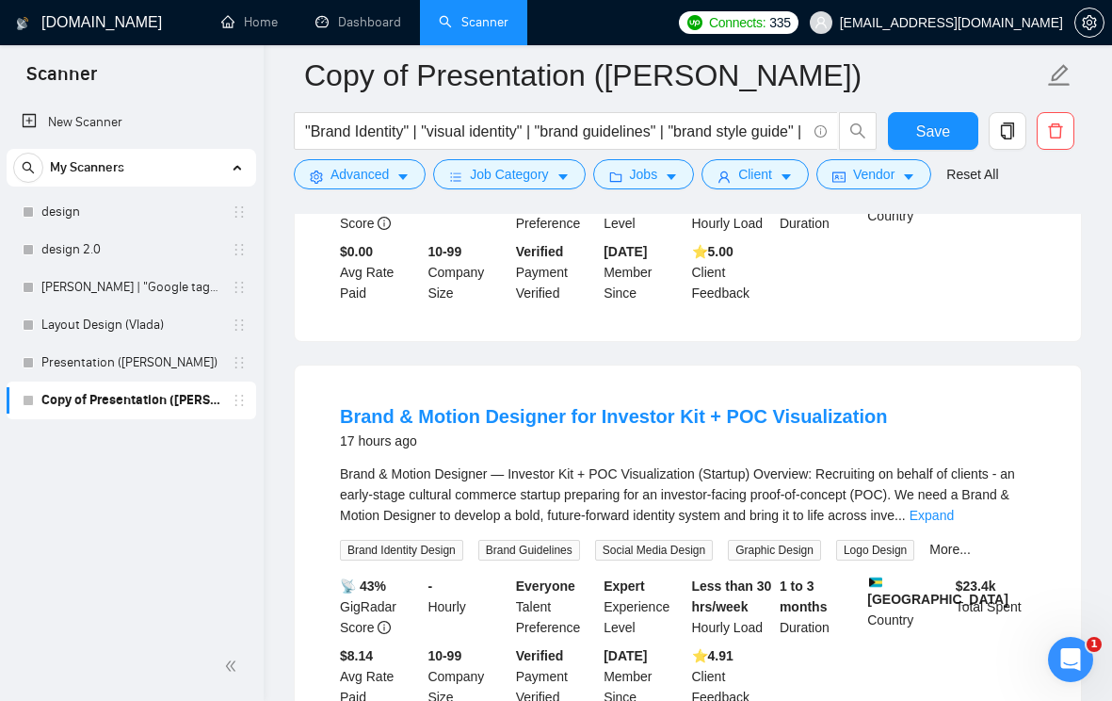
scroll to position [2270, 0]
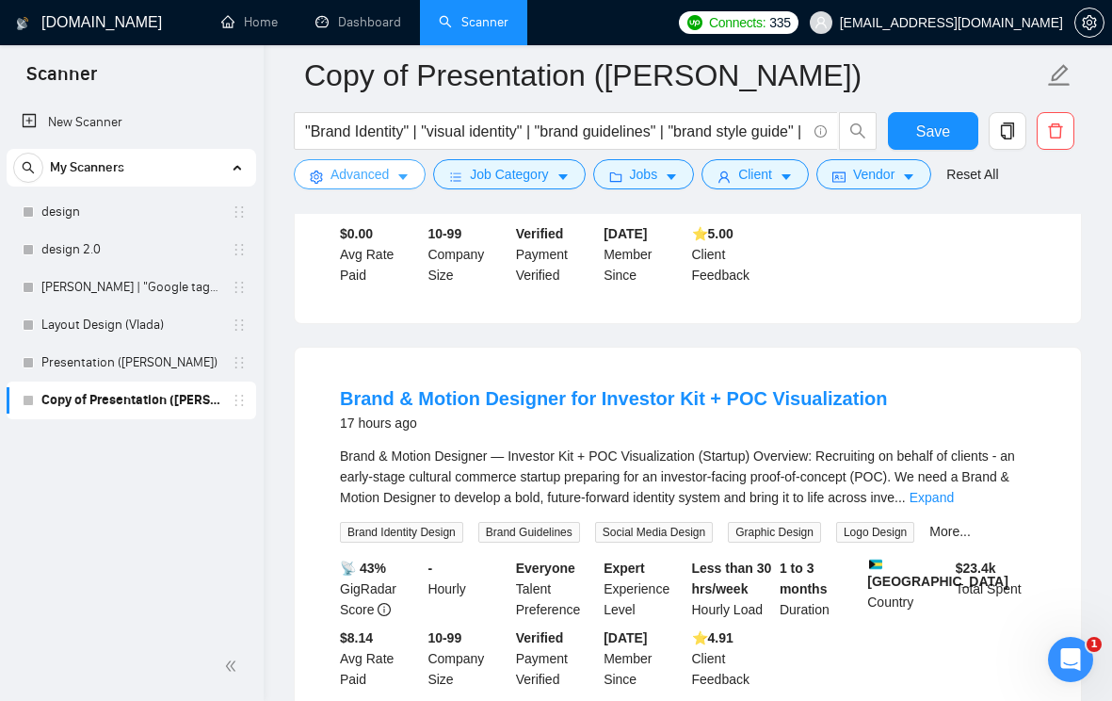
click at [404, 168] on button "Advanced" at bounding box center [360, 174] width 132 height 30
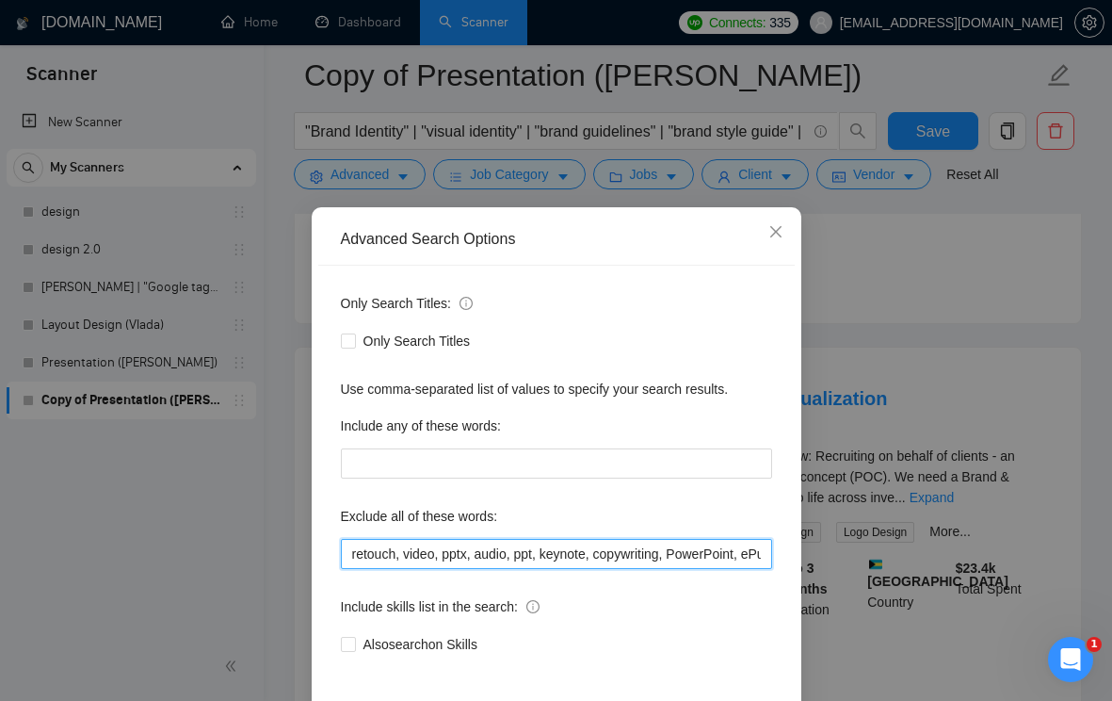
click at [352, 555] on input "retouch, video, pptx, audio, ppt, keynote, copywriting, PowerPoint, ePub, Etsy,…" at bounding box center [556, 554] width 431 height 30
click at [448, 556] on input "motion designer, retouch, video, pptx, audio, ppt, keynote, copywriting, PowerP…" at bounding box center [556, 554] width 431 height 30
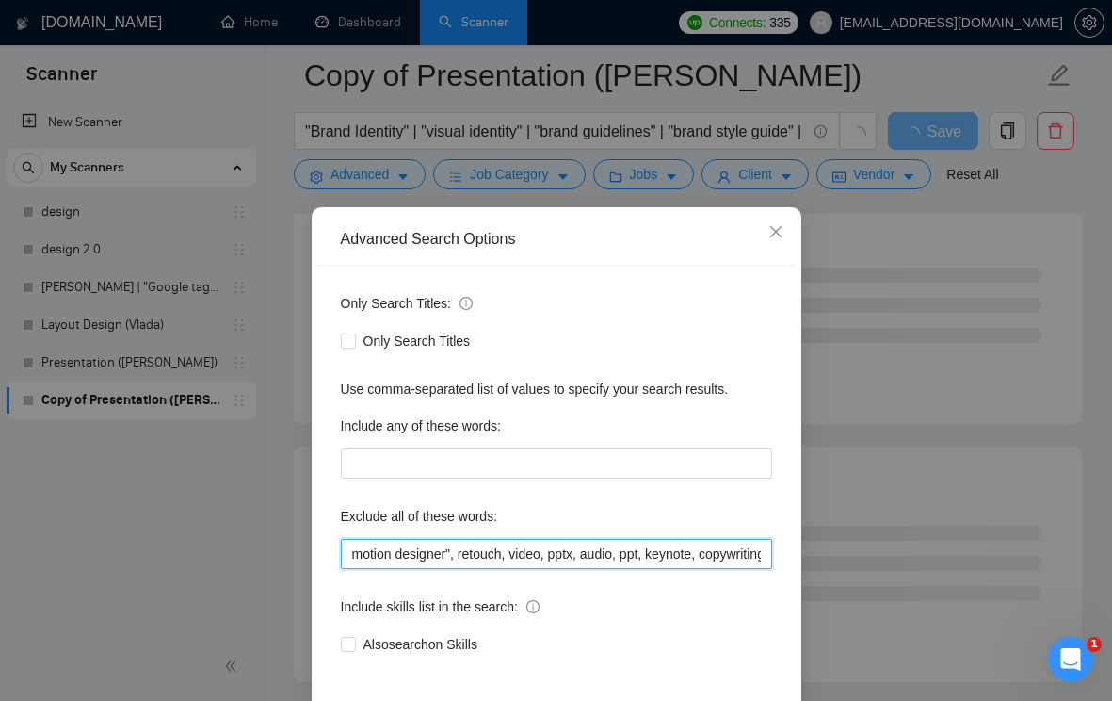
click at [354, 554] on input "motion designer", retouch, video, pptx, audio, ppt, keynote, copywriting, Power…" at bounding box center [556, 554] width 431 height 30
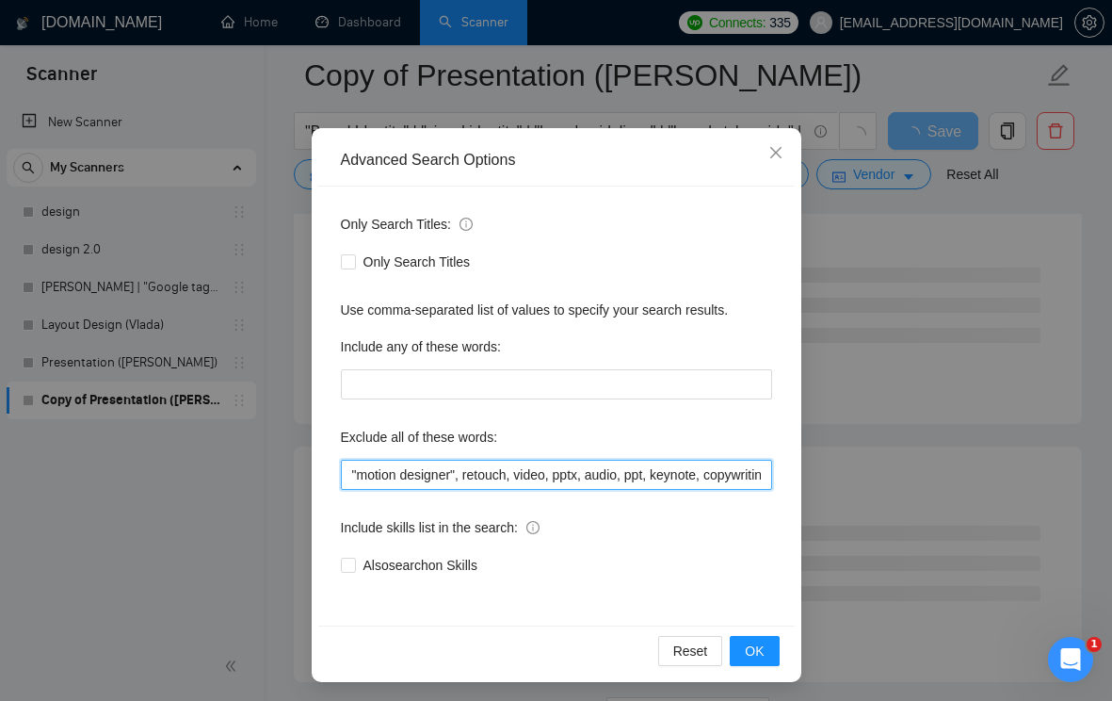
scroll to position [83, 0]
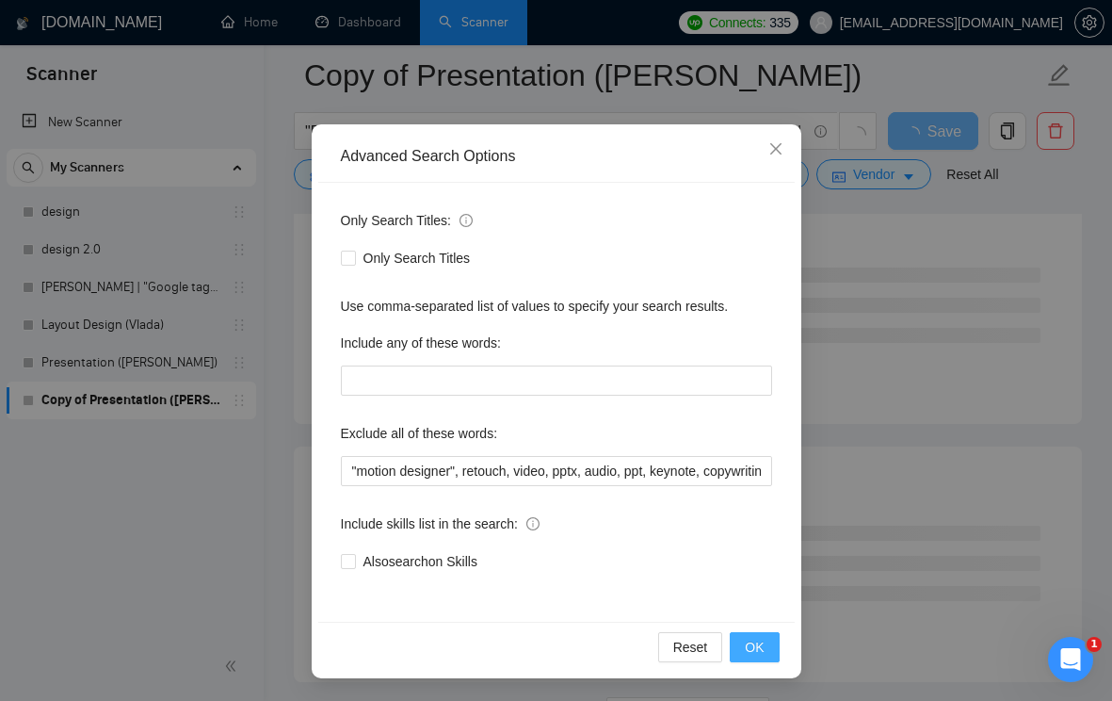
click at [749, 641] on span "OK" at bounding box center [754, 647] width 19 height 21
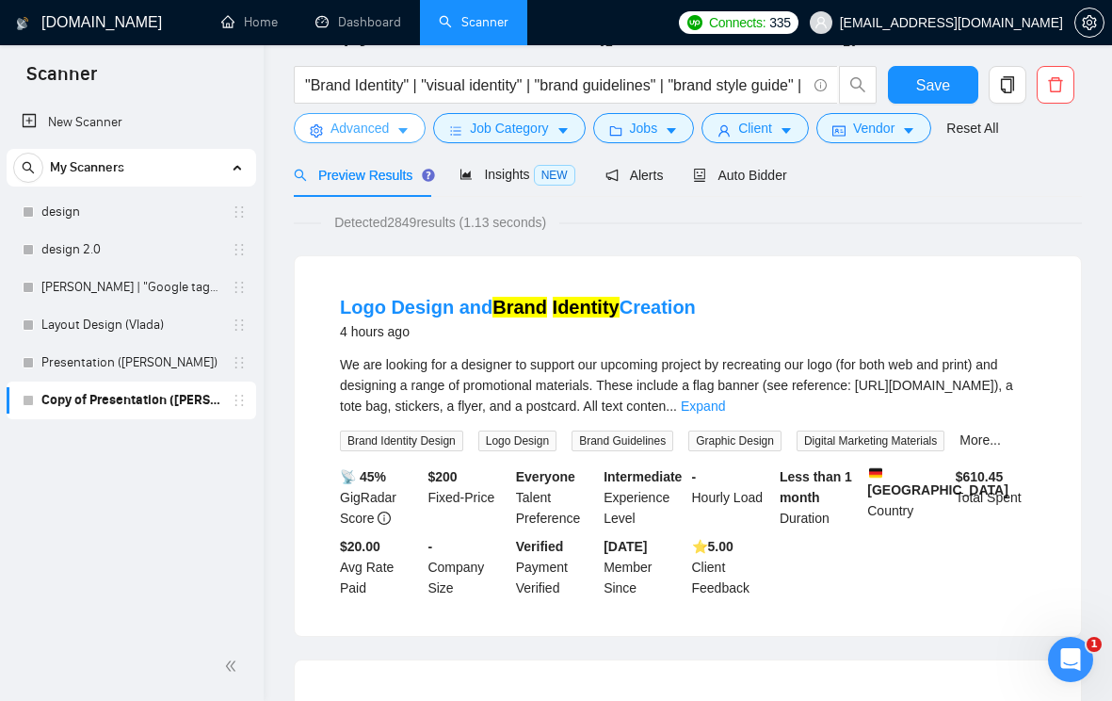
scroll to position [0, 0]
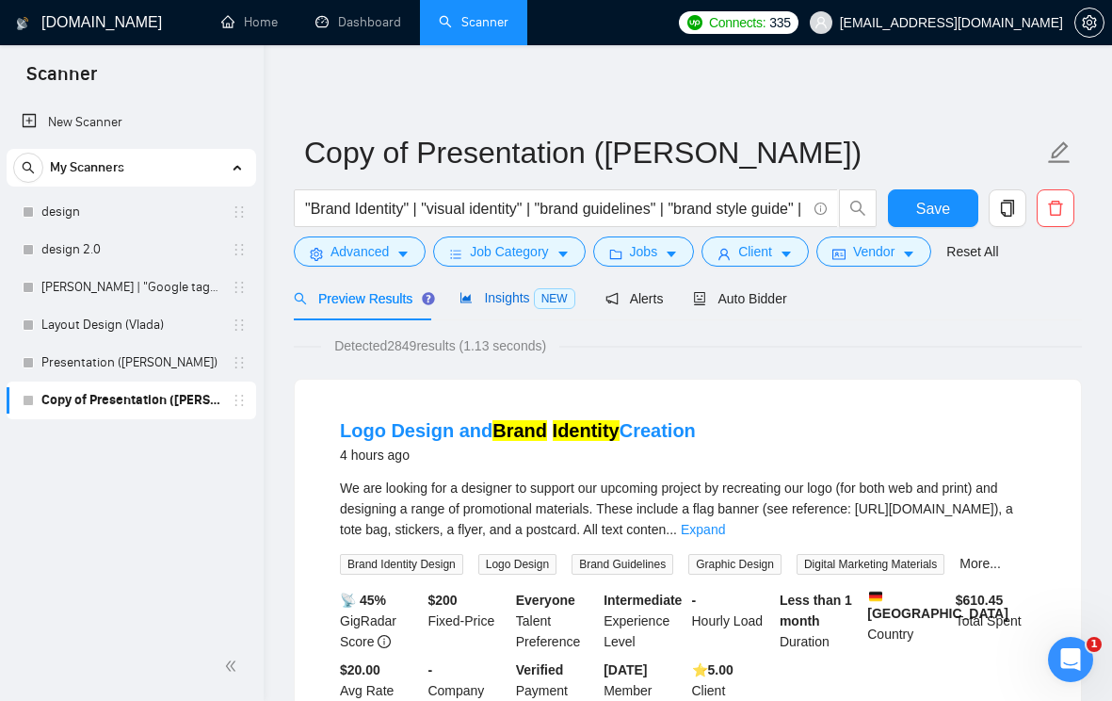
click at [509, 307] on div "Insights NEW" at bounding box center [517, 298] width 115 height 22
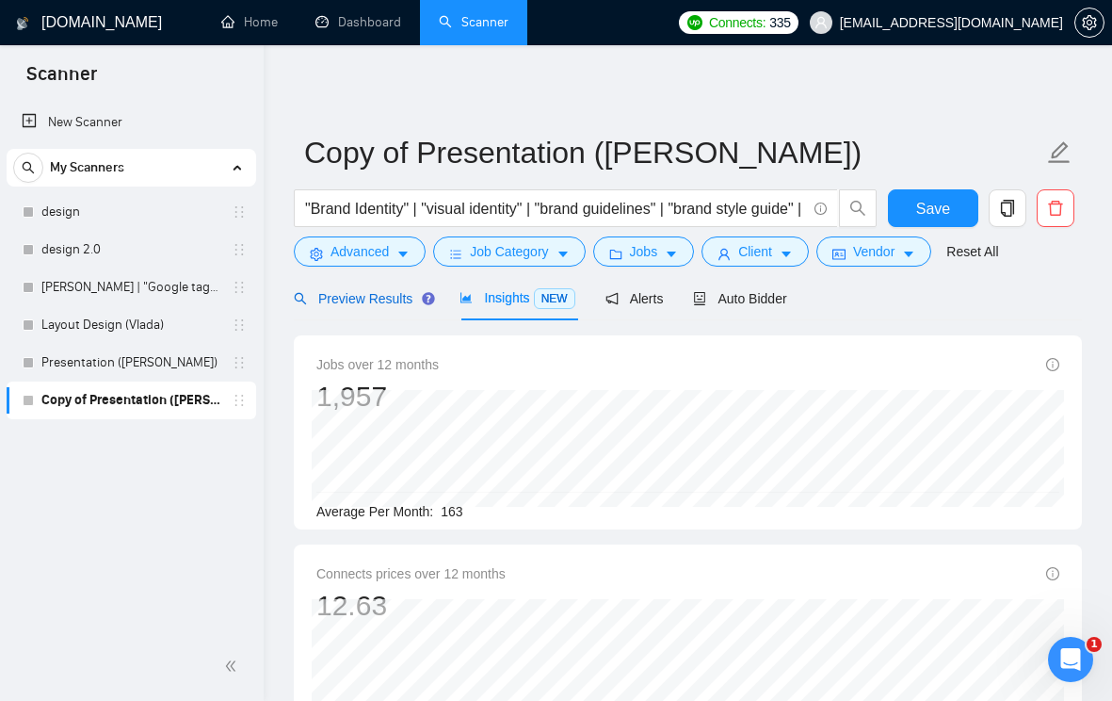
click at [374, 293] on span "Preview Results" at bounding box center [362, 298] width 136 height 15
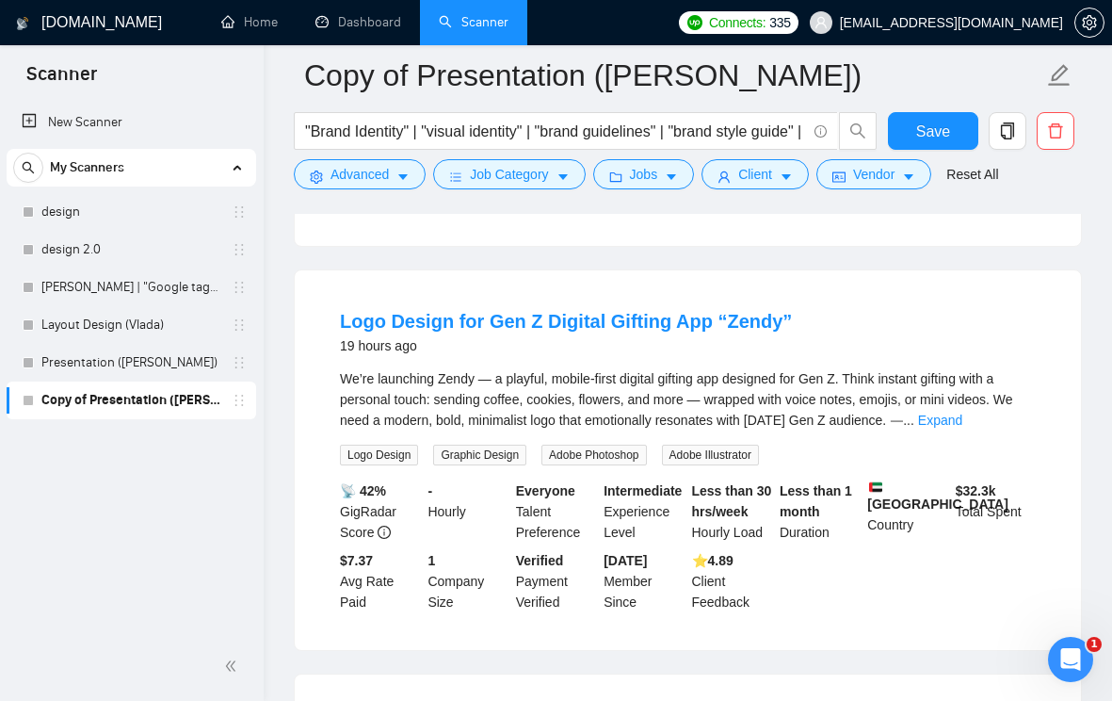
scroll to position [1771, 0]
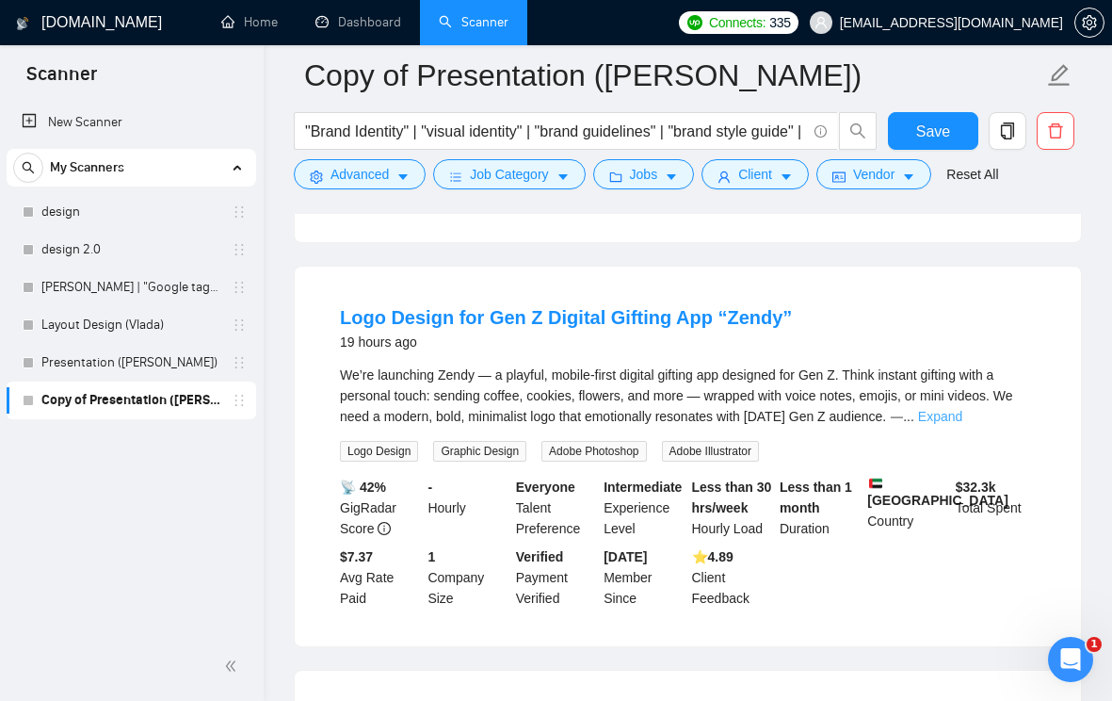
click at [963, 409] on link "Expand" at bounding box center [940, 416] width 44 height 15
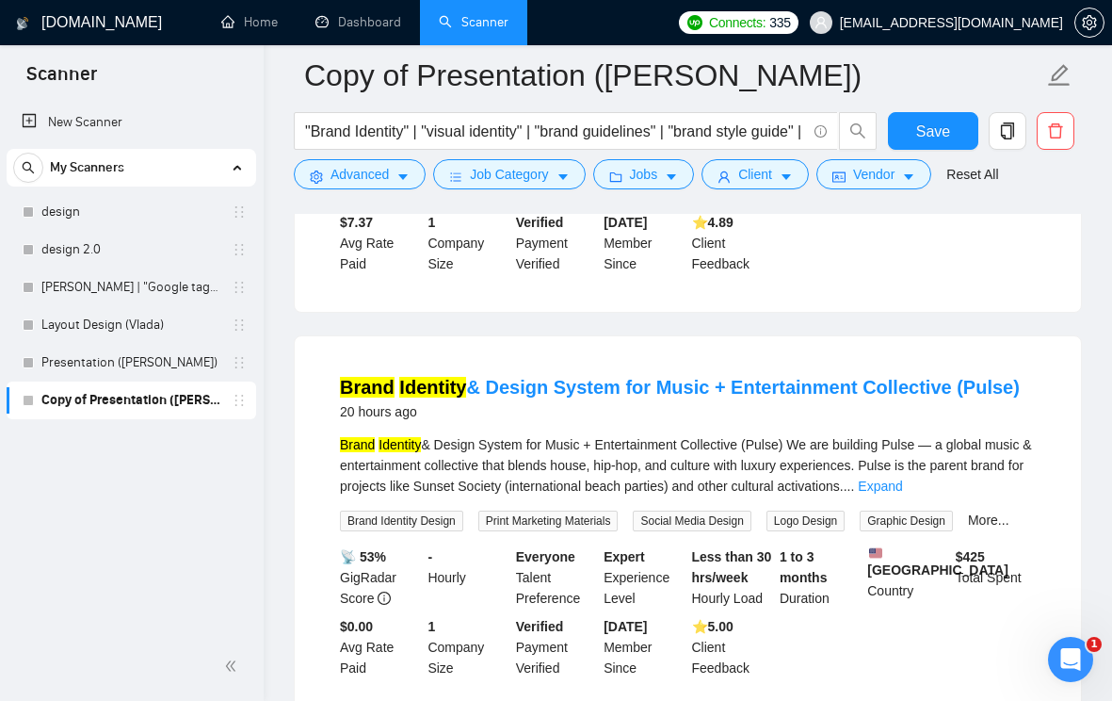
scroll to position [2397, 0]
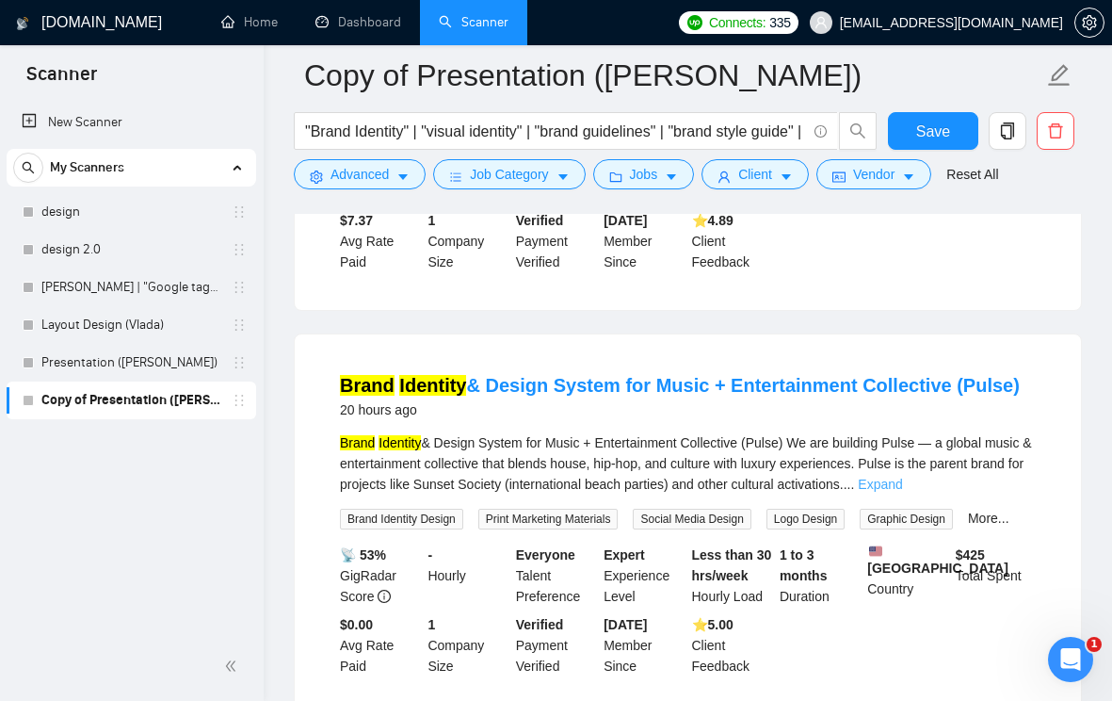
click at [902, 492] on link "Expand" at bounding box center [880, 484] width 44 height 15
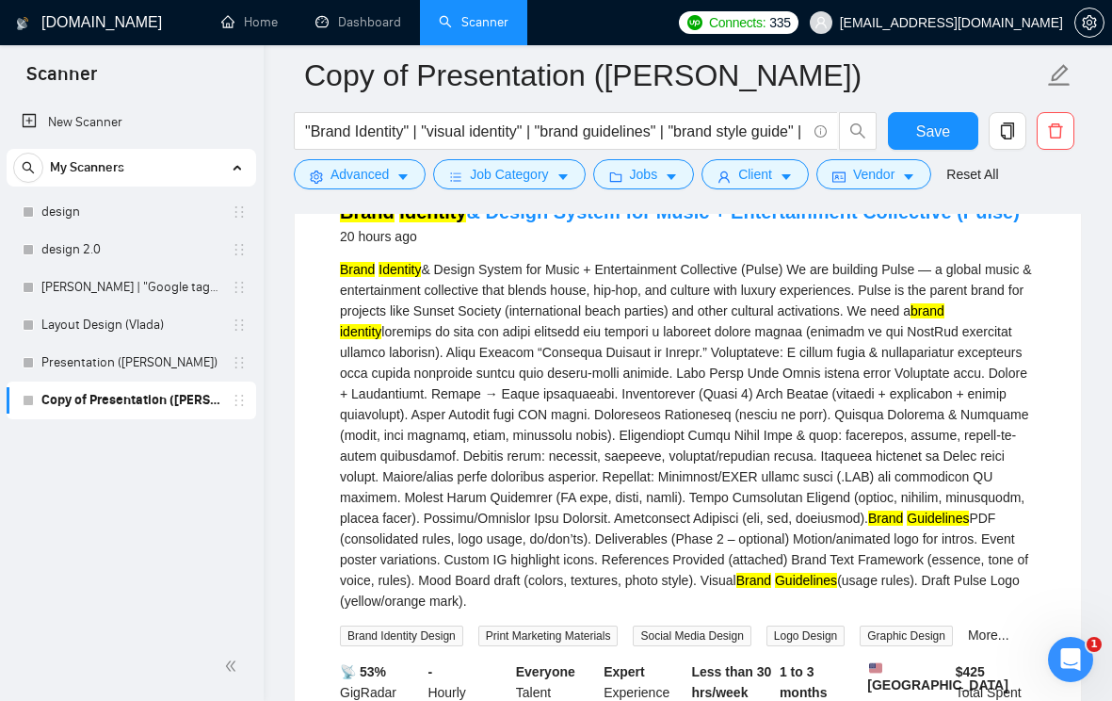
scroll to position [2569, 0]
click at [849, 494] on div "Brand Identity & Design System for Music + Entertainment Collective (Pulse) We …" at bounding box center [688, 436] width 696 height 352
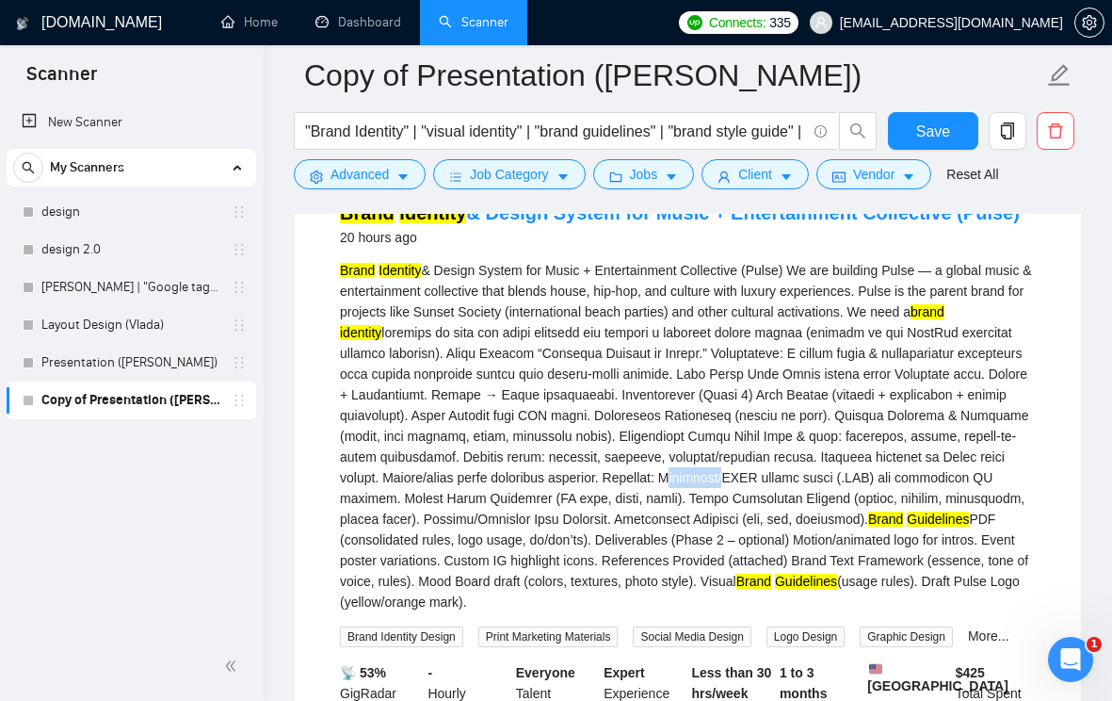
click at [849, 494] on div "Brand Identity & Design System for Music + Entertainment Collective (Pulse) We …" at bounding box center [688, 436] width 696 height 352
copy div "Lightroom"
click at [413, 170] on button "Advanced" at bounding box center [360, 174] width 132 height 30
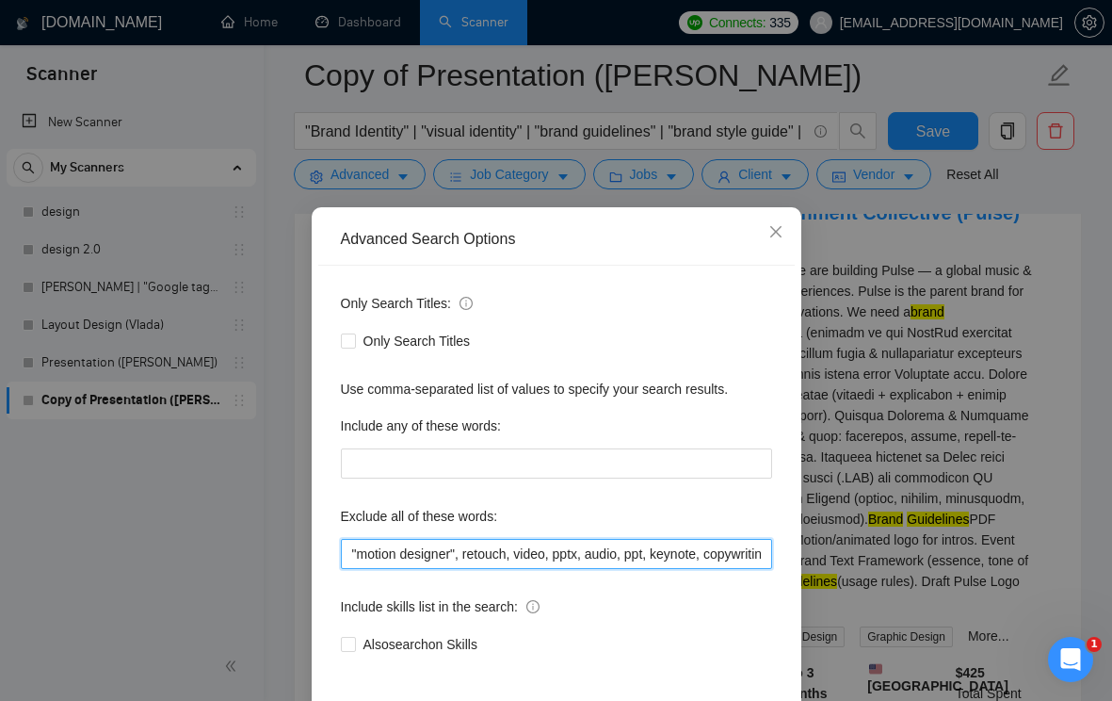
click at [351, 553] on input ""motion designer", retouch, video, pptx, audio, ppt, keynote, copywriting, Powe…" at bounding box center [556, 554] width 431 height 30
click at [352, 552] on input ""motion designer", retouch, video, pptx, audio, ppt, keynote, copywriting, Powe…" at bounding box center [556, 554] width 431 height 30
paste input "Lightroom"
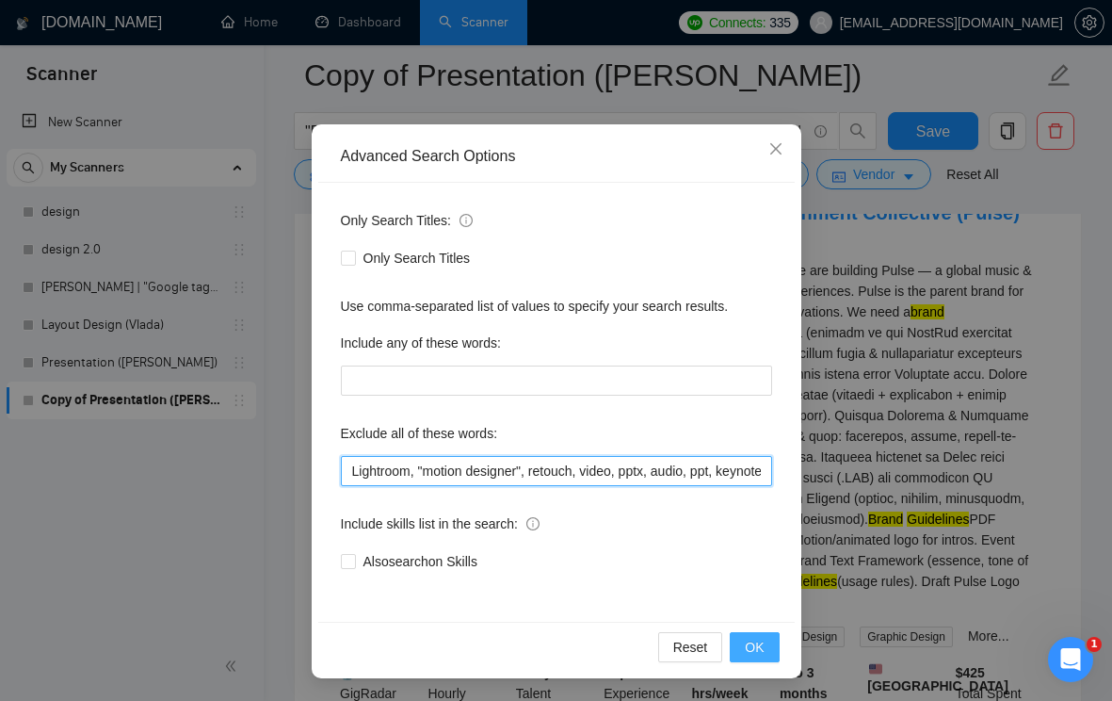
type input "Lightroom, "motion designer", retouch, video, pptx, audio, ppt, keynote, copywr…"
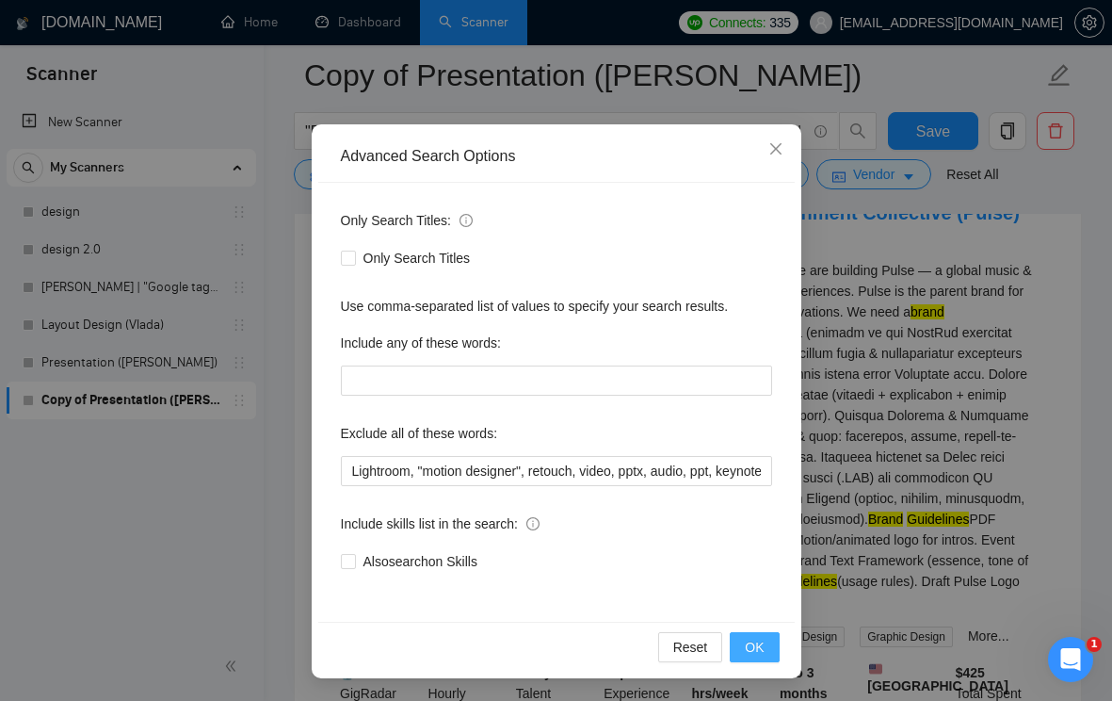
click at [751, 640] on span "OK" at bounding box center [754, 647] width 19 height 21
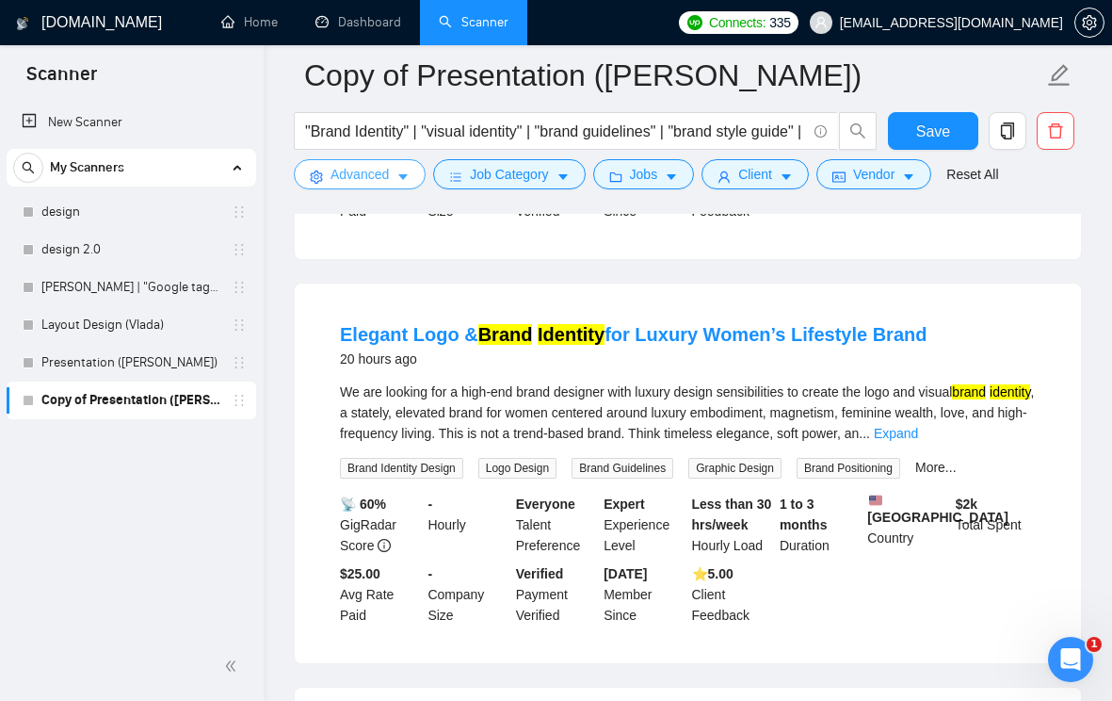
scroll to position [2564, 0]
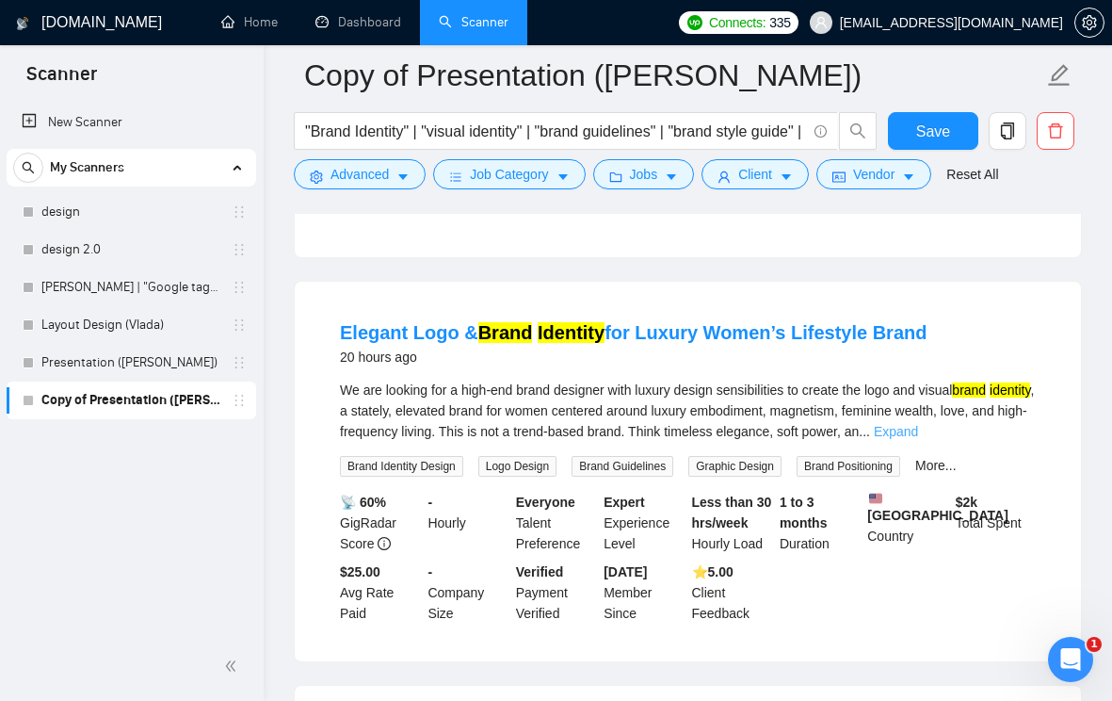
click at [918, 439] on link "Expand" at bounding box center [896, 431] width 44 height 15
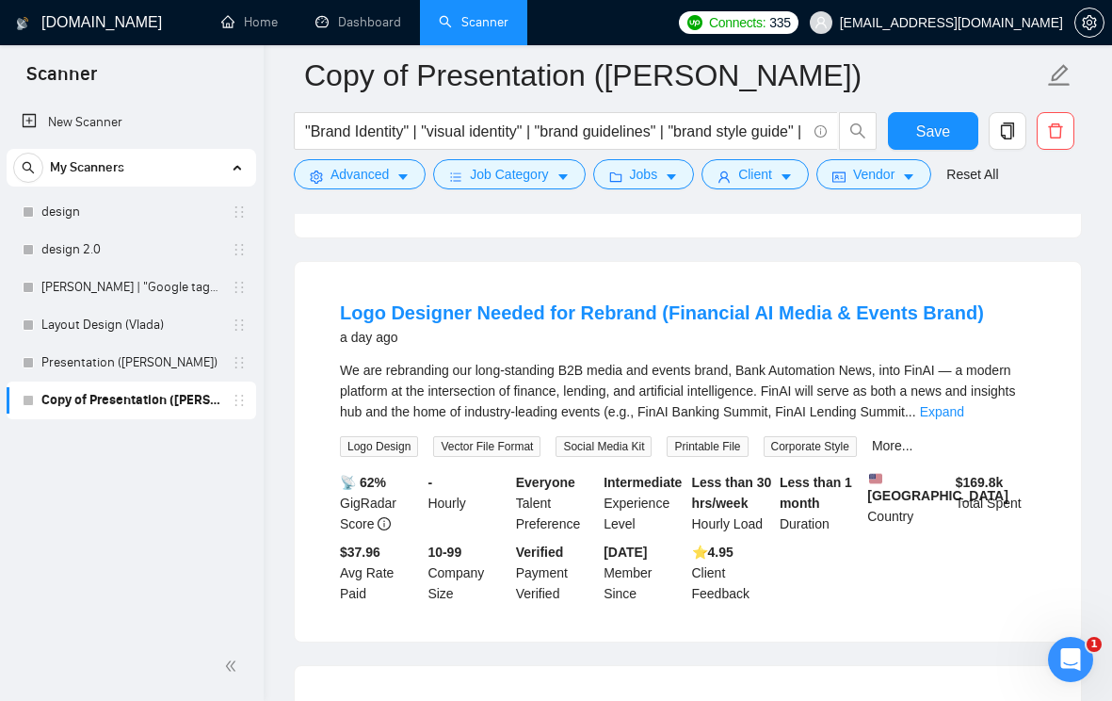
scroll to position [3055, 0]
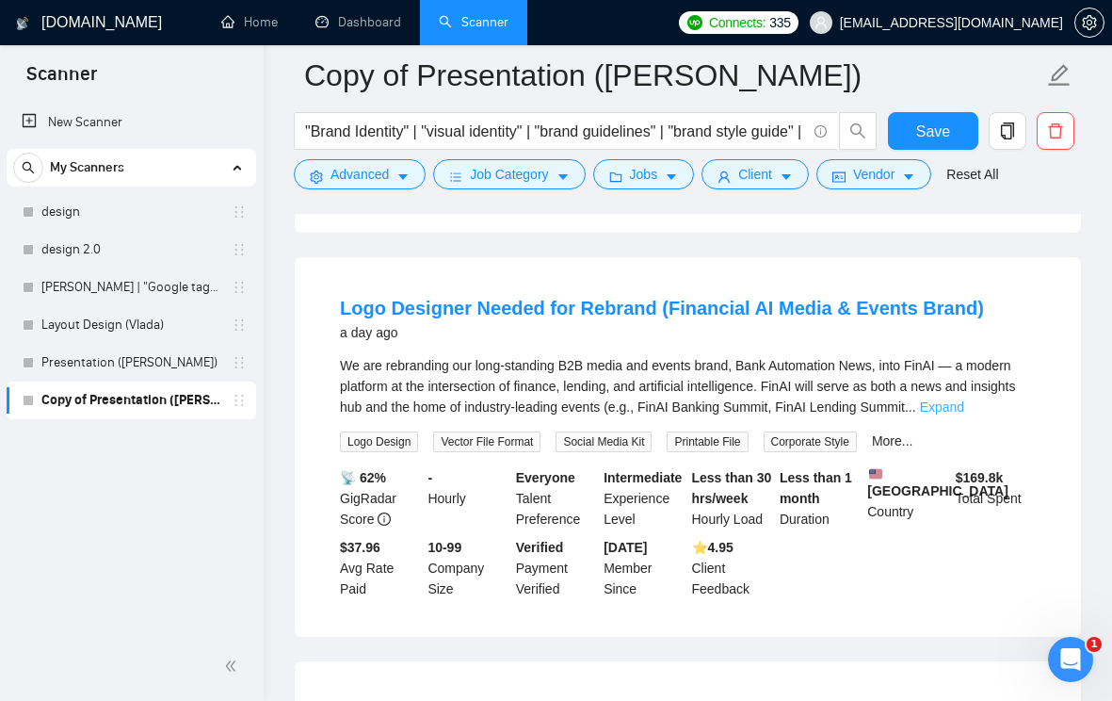
click at [964, 414] on link "Expand" at bounding box center [942, 406] width 44 height 15
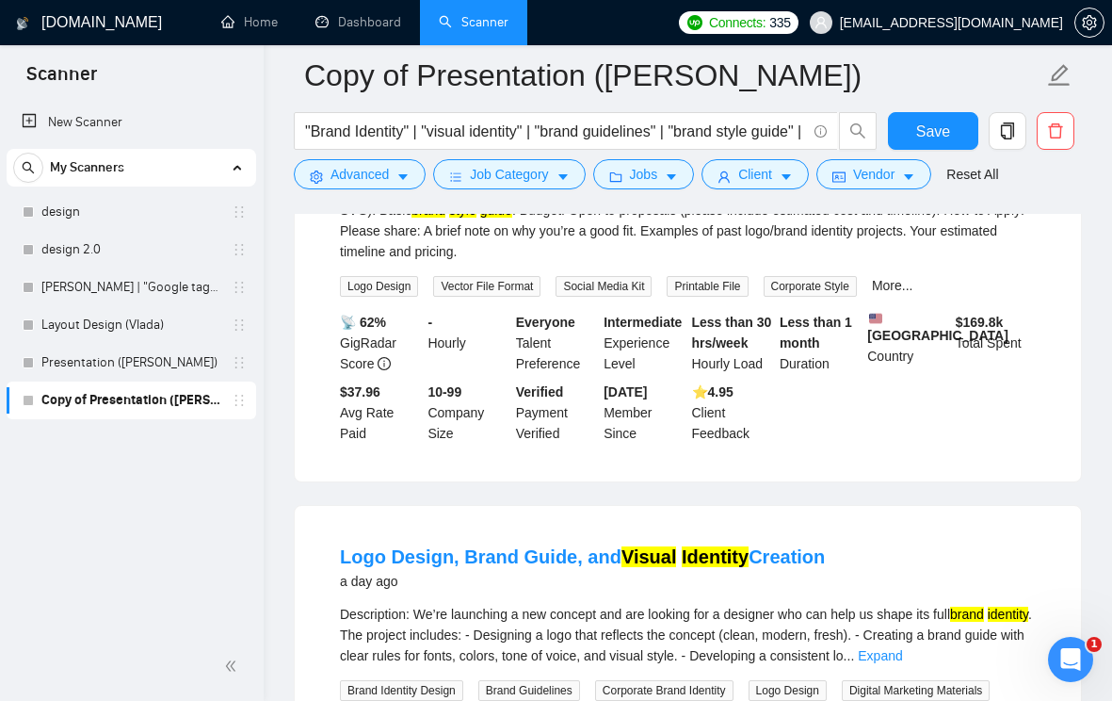
scroll to position [3761, 0]
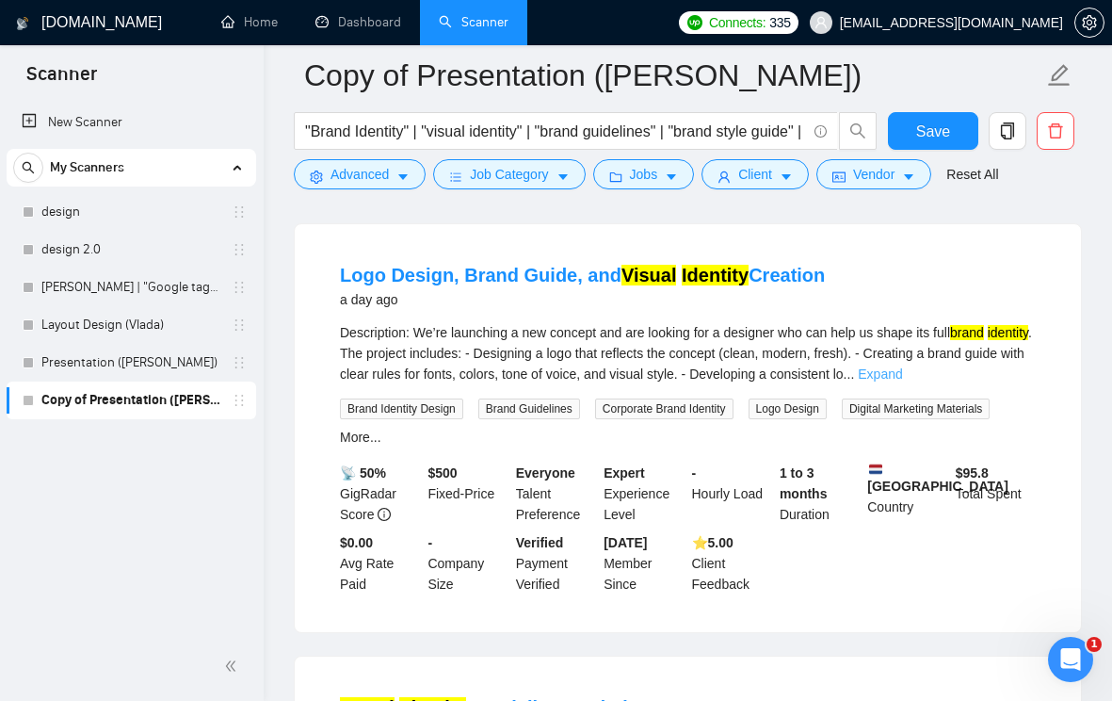
click at [902, 381] on link "Expand" at bounding box center [880, 373] width 44 height 15
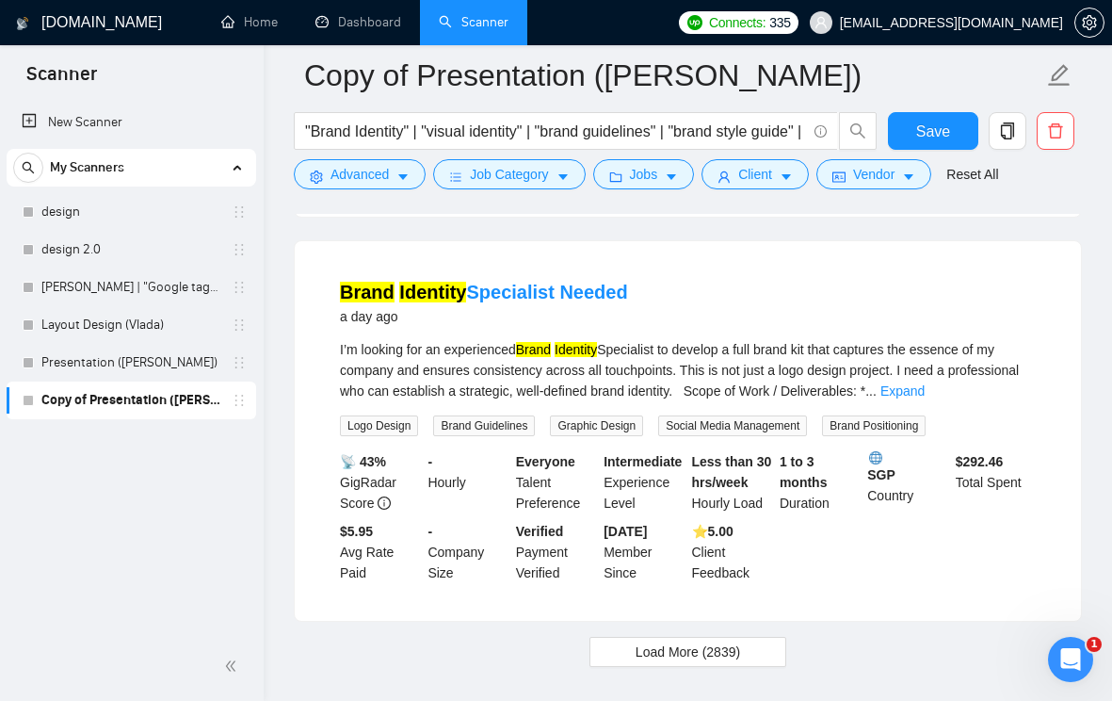
scroll to position [4242, 0]
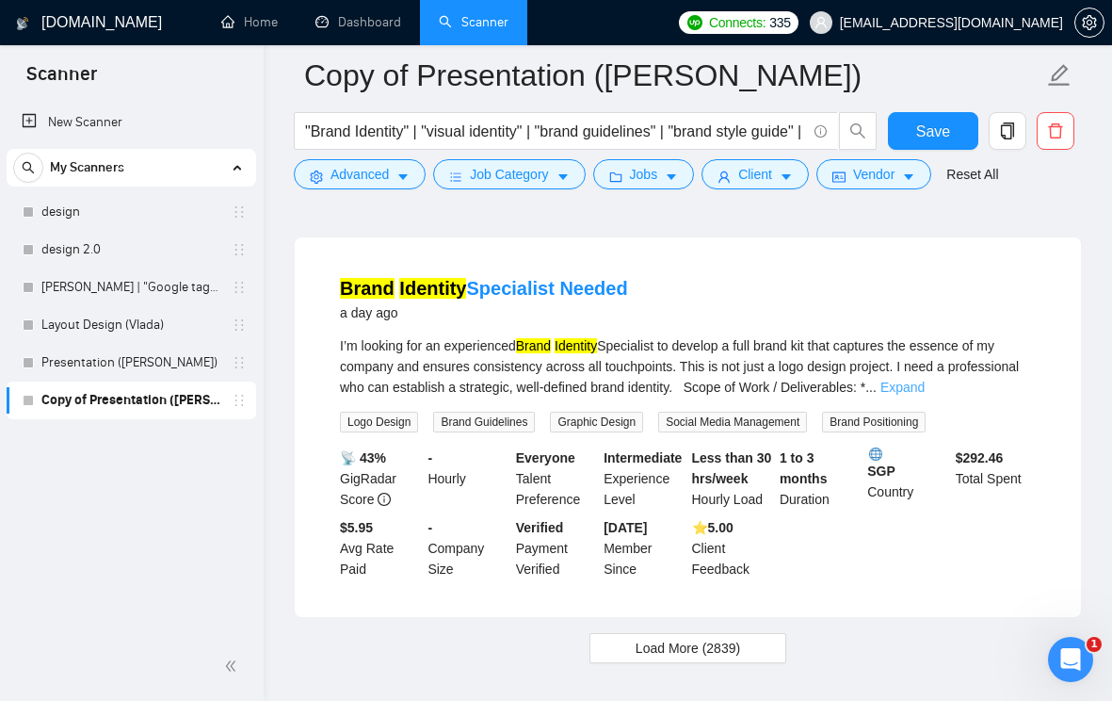
click at [925, 395] on link "Expand" at bounding box center [903, 387] width 44 height 15
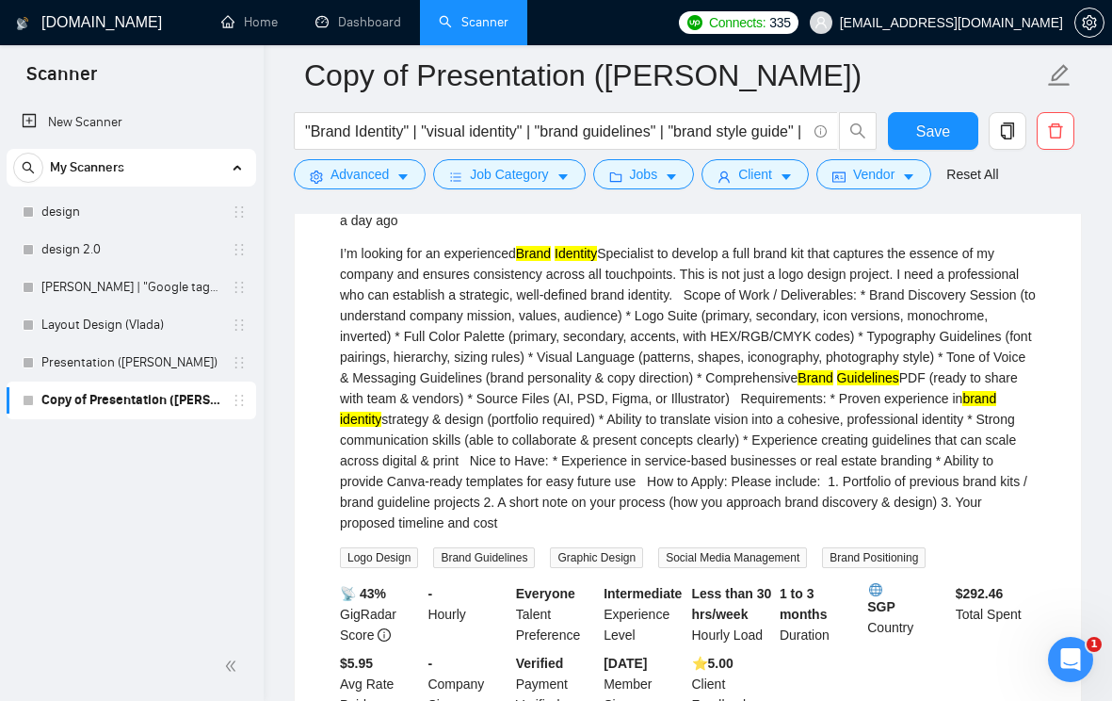
scroll to position [4336, 0]
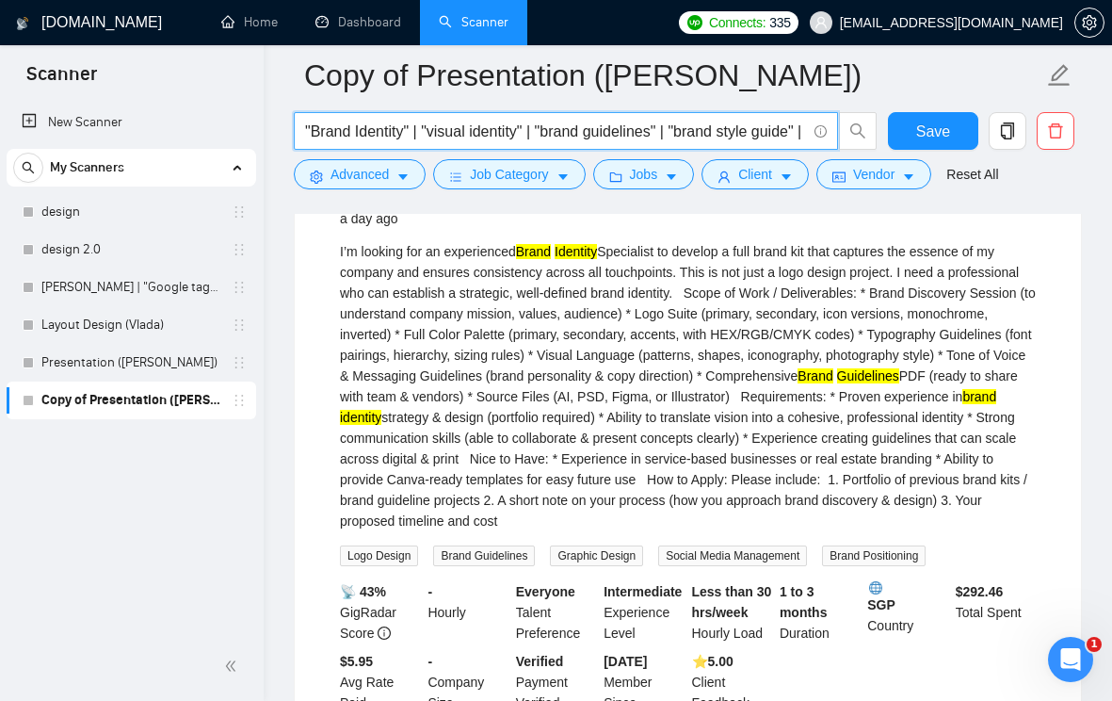
drag, startPoint x: 546, startPoint y: 133, endPoint x: 429, endPoint y: 133, distance: 117.7
click at [429, 133] on input ""Brand Identity" | "visual identity" | "brand guidelines" | "brand style guide"…" at bounding box center [555, 132] width 501 height 24
click at [477, 139] on input ""Brand Identity" | "visual identity" | "brand guidelines" | "brand style guide"…" at bounding box center [555, 132] width 501 height 24
drag, startPoint x: 527, startPoint y: 130, endPoint x: 436, endPoint y: 131, distance: 91.4
click at [436, 131] on input ""Brand Identity" | "visual identity" | "brand guidelines" | "brand style guide"…" at bounding box center [555, 132] width 501 height 24
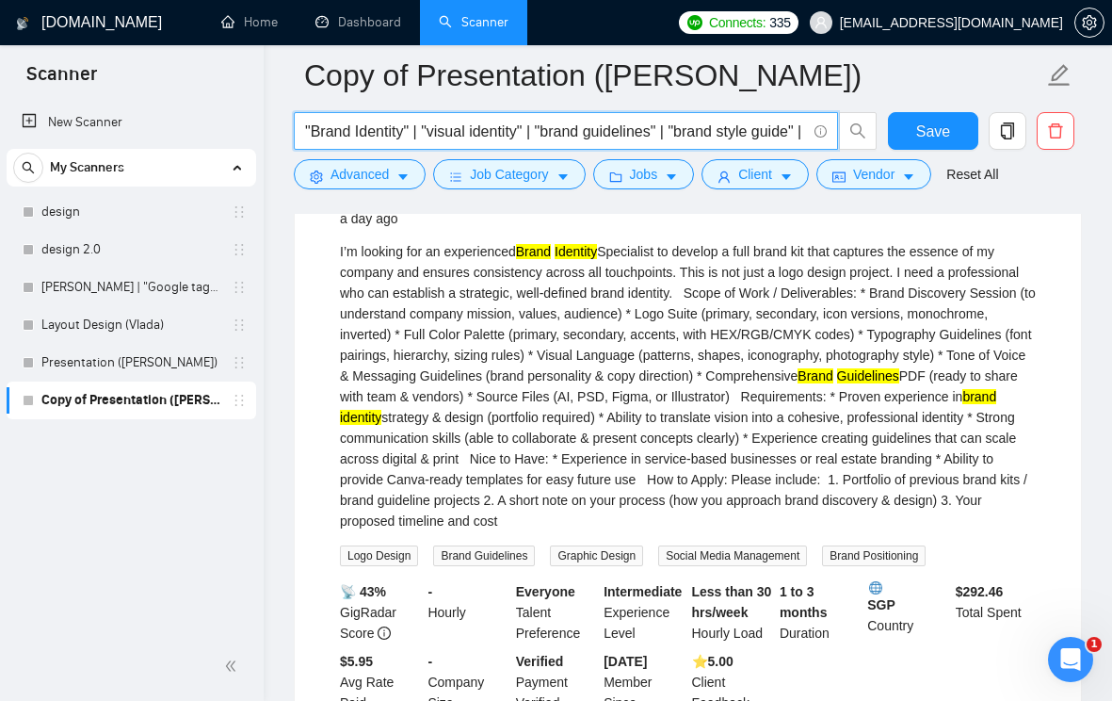
drag, startPoint x: 538, startPoint y: 129, endPoint x: 430, endPoint y: 130, distance: 108.3
click at [430, 130] on input ""Brand Identity" | "visual identity" | "brand guidelines" | "brand style guide"…" at bounding box center [555, 132] width 501 height 24
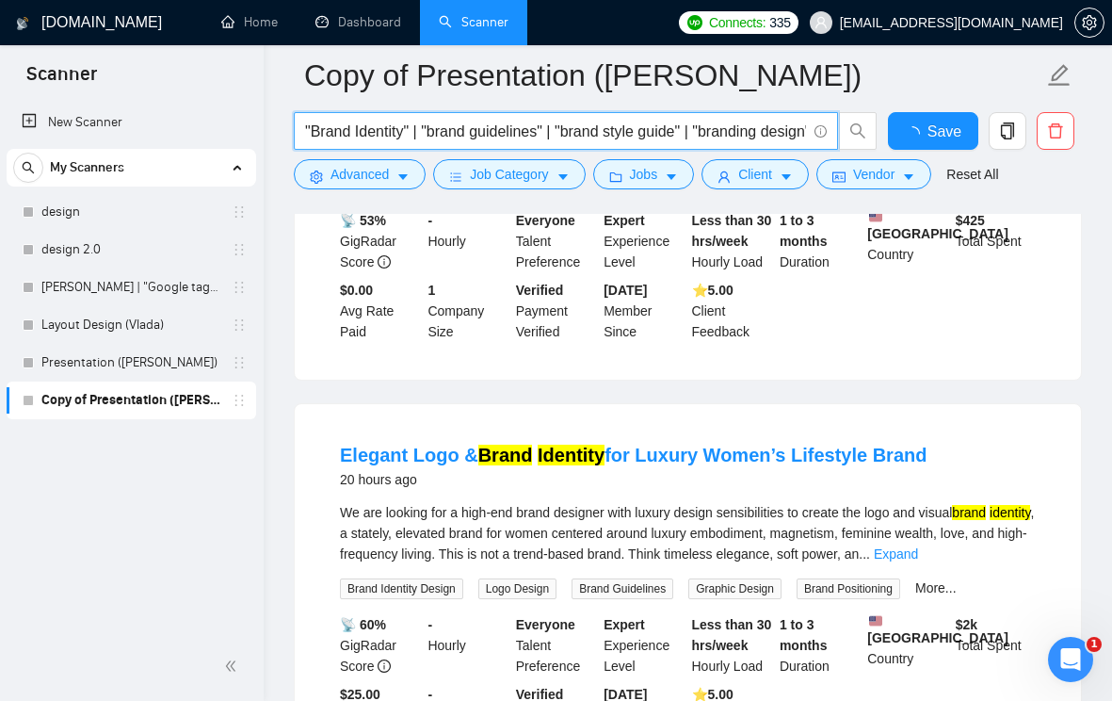
scroll to position [3993, 0]
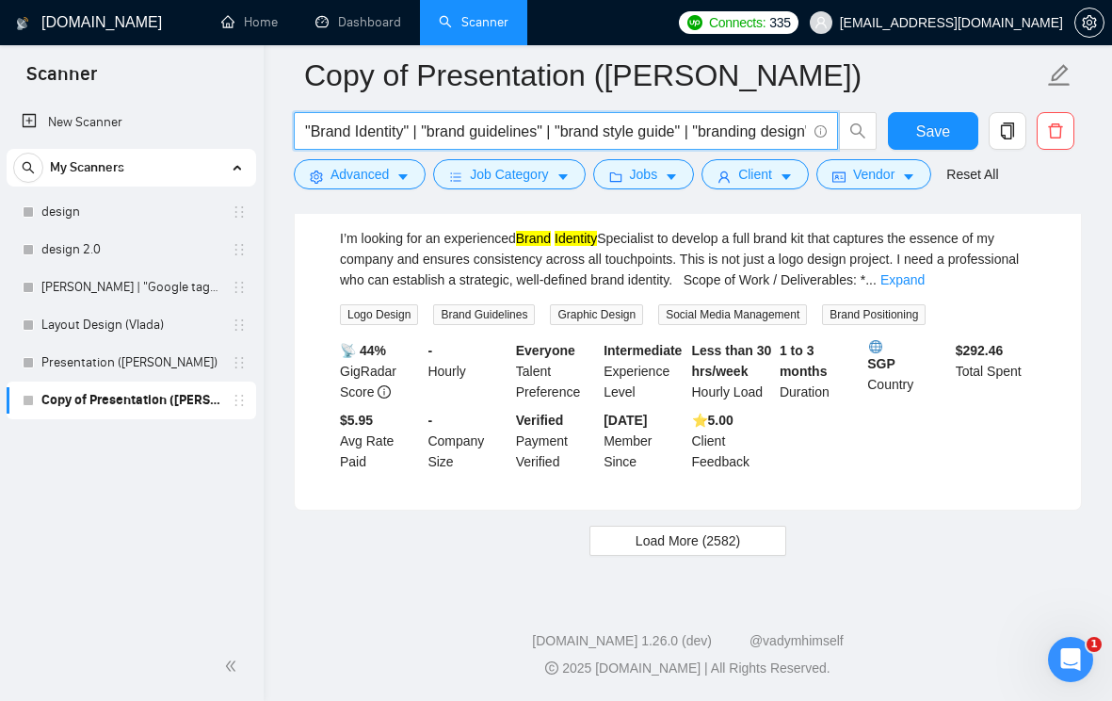
drag, startPoint x: 710, startPoint y: 131, endPoint x: 563, endPoint y: 141, distance: 147.3
click at [564, 141] on input ""Brand Identity" | "brand guidelines" | "brand style guide" | "branding design"…" at bounding box center [555, 132] width 501 height 24
click at [697, 142] on input ""Brand Identity" | "brand guidelines" | "brand style guide" | "branding design"…" at bounding box center [555, 132] width 501 height 24
drag, startPoint x: 781, startPoint y: 118, endPoint x: 793, endPoint y: 118, distance: 12.2
click at [794, 118] on span ""Brand Identity" | "brand guidelines" | "brand style guide" | "branding design"…" at bounding box center [566, 131] width 544 height 38
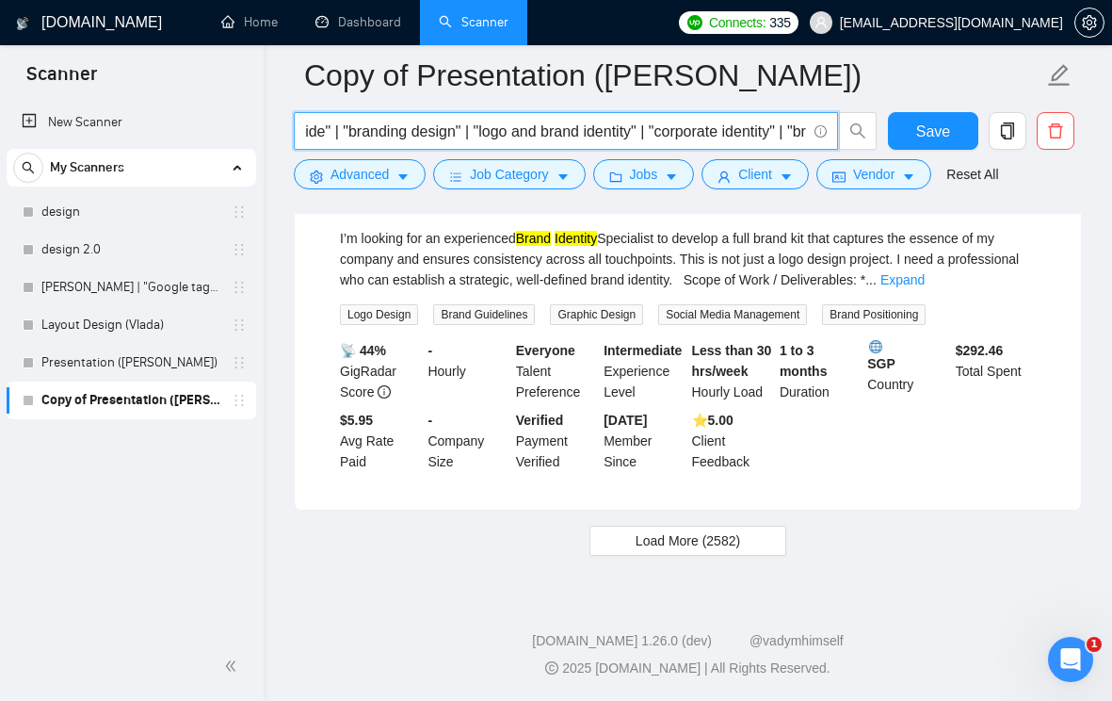
scroll to position [0, 504]
drag, startPoint x: 782, startPoint y: 123, endPoint x: 812, endPoint y: 123, distance: 30.1
click at [812, 123] on span ""Brand Identity" | "brand guidelines" | "brand style guide" | "branding design"…" at bounding box center [566, 131] width 544 height 38
click at [620, 129] on input ""Brand Identity" | "brand guidelines" | "brand style guide" | "branding design"…" at bounding box center [555, 132] width 501 height 24
drag, startPoint x: 804, startPoint y: 128, endPoint x: 659, endPoint y: 126, distance: 145.1
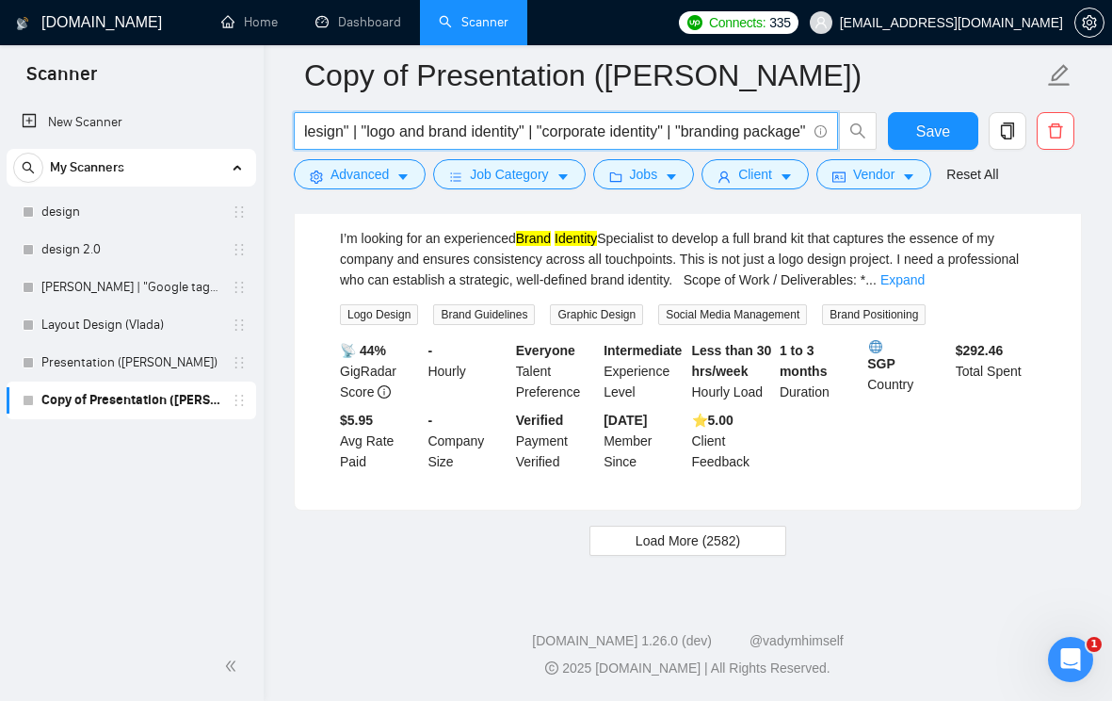
click at [659, 126] on input ""Brand Identity" | "brand guidelines" | "brand style guide" | "branding design"…" at bounding box center [555, 132] width 501 height 24
type input ""Brand Identity" | "brand guidelines" | "brand style guide" | "branding design"…"
click at [906, 117] on button "Save" at bounding box center [933, 131] width 91 height 38
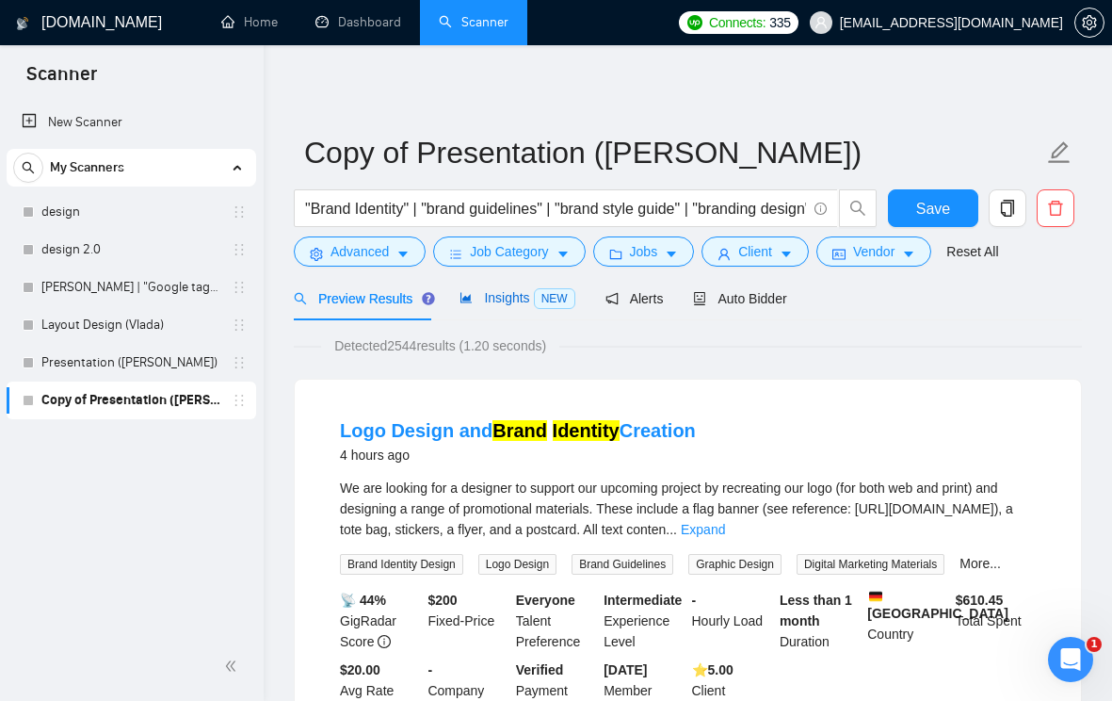
click at [514, 290] on span "Insights NEW" at bounding box center [517, 297] width 115 height 15
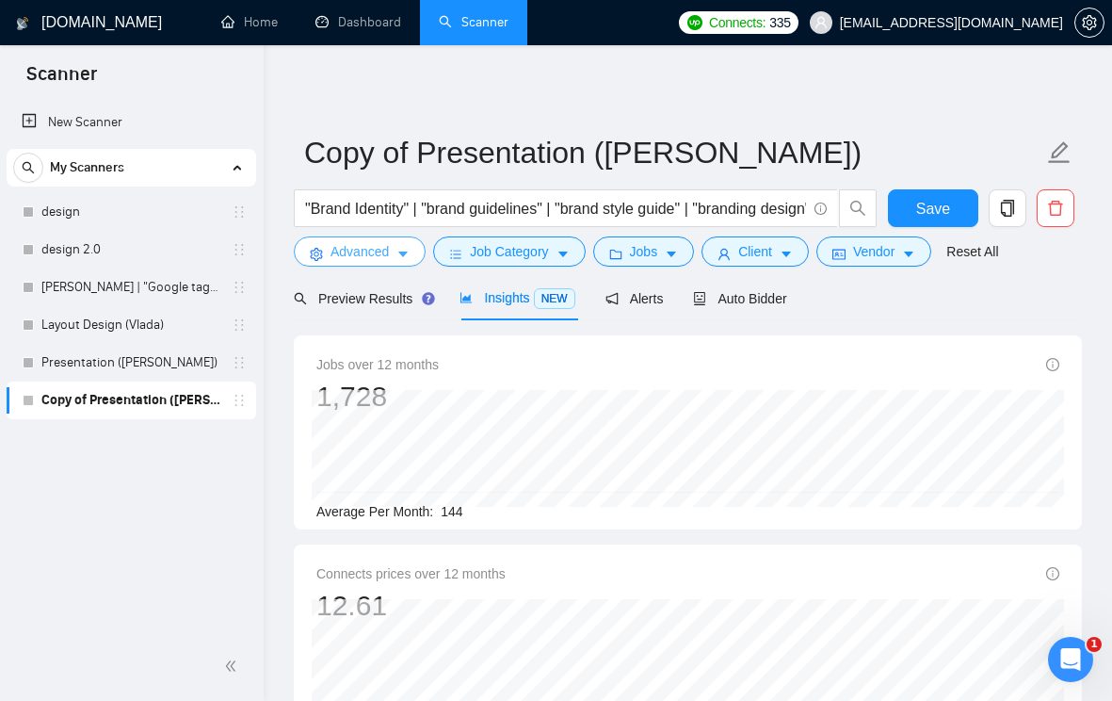
click at [403, 259] on icon "caret-down" at bounding box center [403, 254] width 13 height 13
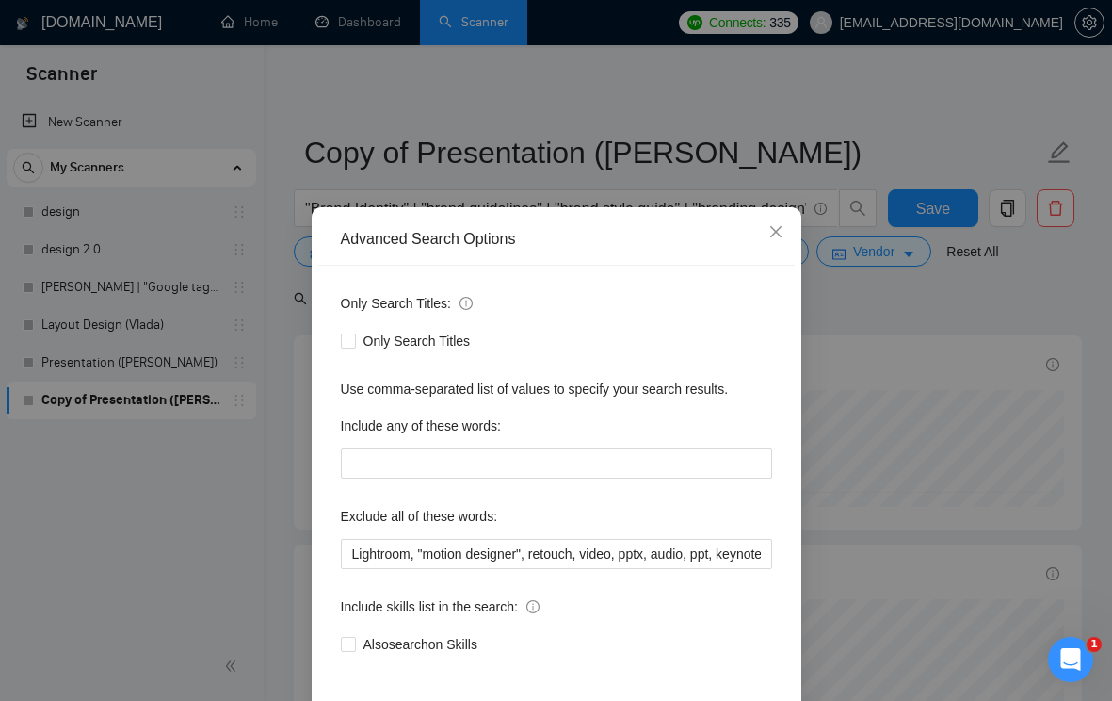
click at [360, 514] on label "Exclude all of these words:" at bounding box center [419, 516] width 157 height 30
copy label "Exclude"
click at [352, 552] on input "Lightroom, "motion designer", retouch, video, pptx, audio, ppt, keynote, copywr…" at bounding box center [556, 554] width 431 height 30
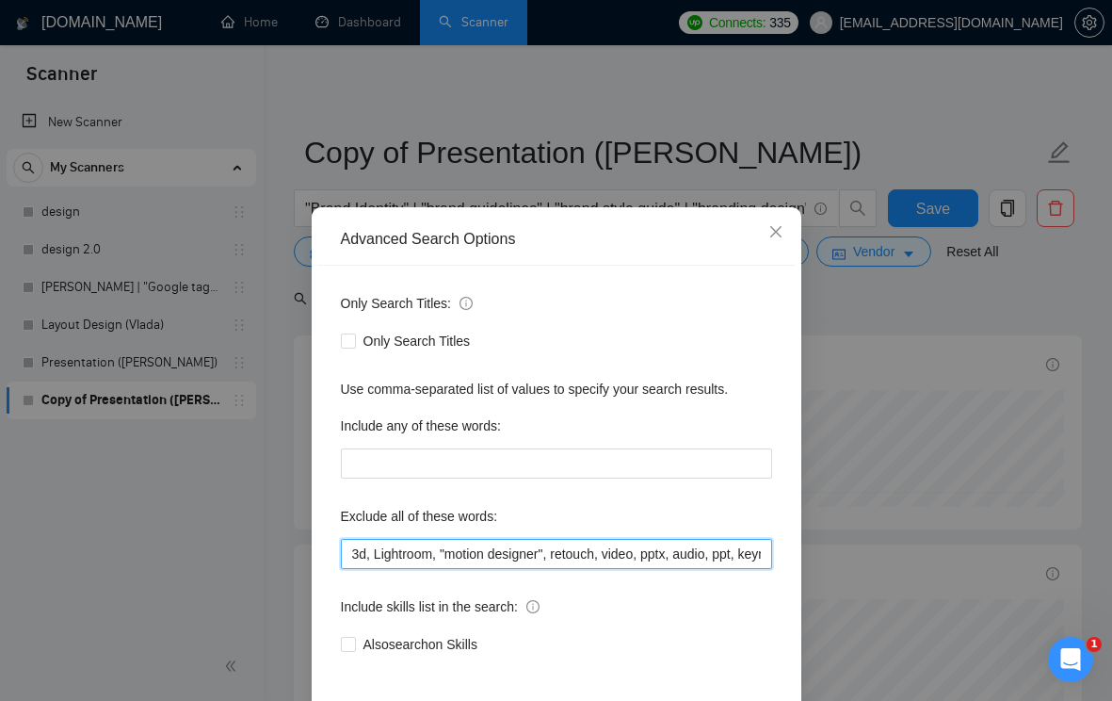
click at [355, 555] on input "3d, Lightroom, "motion designer", retouch, video, pptx, audio, ppt, keynote, co…" at bounding box center [556, 554] width 431 height 30
click at [354, 556] on input "animation, 3d, Lightroom, "motion designer", retouch, video, pptx, audio, ppt, …" at bounding box center [556, 554] width 431 height 30
paste input "aftereffects"
click at [355, 555] on input "aftereffects, animation, 3d, Lightroom, "motion designer", retouch, video, pptx…" at bounding box center [556, 554] width 431 height 30
paste input "shopify"
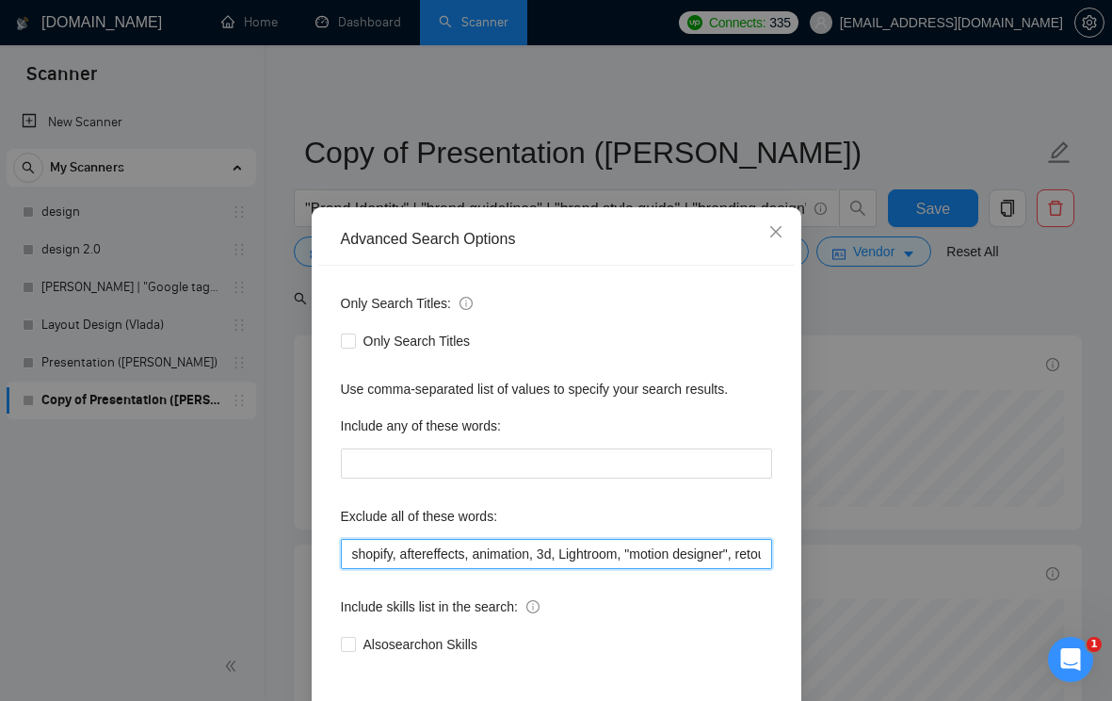
click at [354, 550] on input "shopify, aftereffects, animation, 3d, Lightroom, "motion designer", retouch, vi…" at bounding box center [556, 554] width 431 height 30
paste input "wordpress"
click at [354, 549] on input "wordpress, shopify, aftereffects, animation, 3d, Lightroom, "motion designer", …" at bounding box center [556, 554] width 431 height 30
paste input "character"
click at [353, 552] on input "character, wordpress, shopify, aftereffects, animation, 3d, Lightroom, "motion …" at bounding box center [556, 554] width 431 height 30
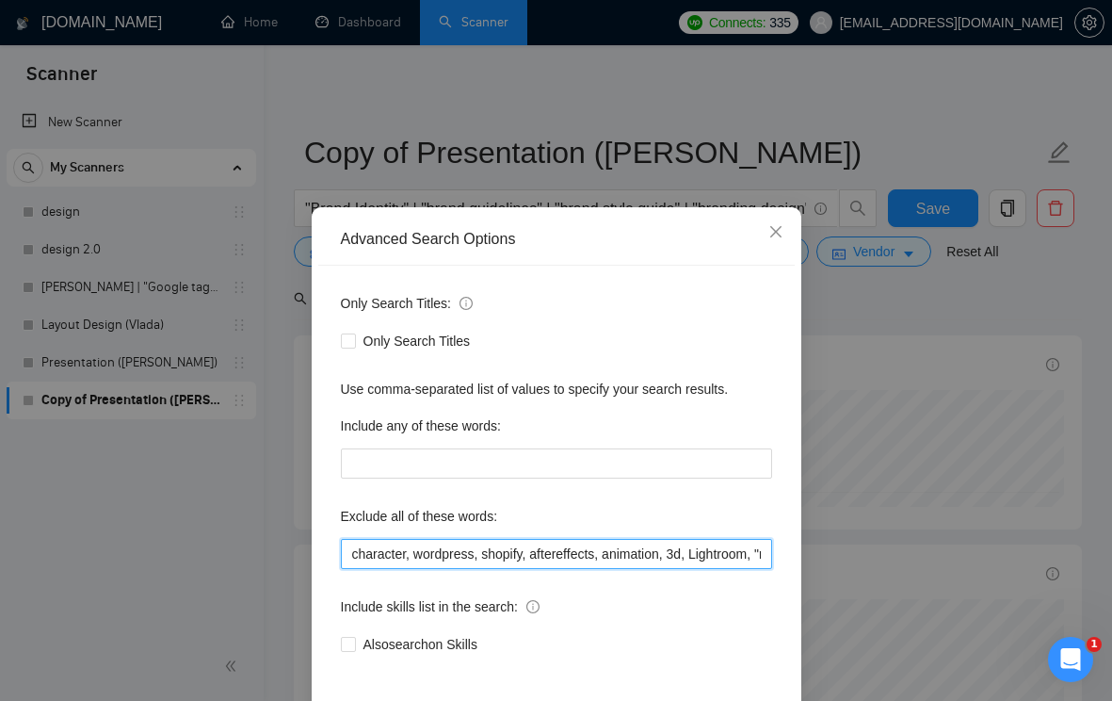
paste input "wordpress"
type input "wordpress, character, wordpress, shopify, aftereffects, animation, 3d, Lightroo…"
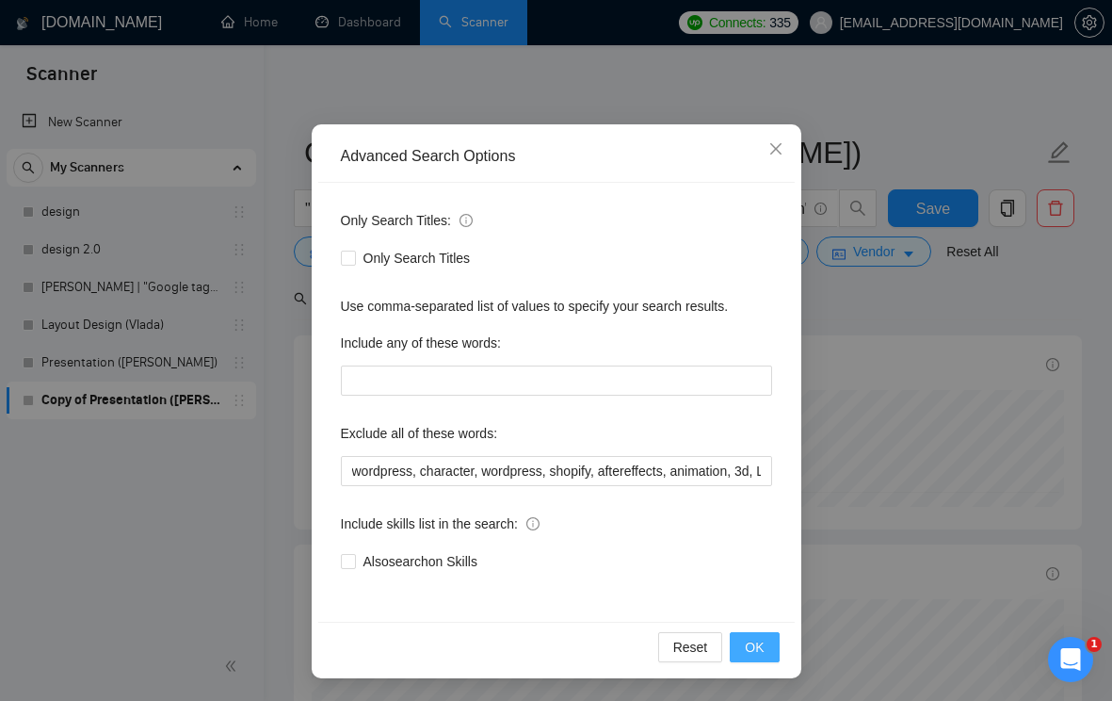
click at [754, 648] on span "OK" at bounding box center [754, 647] width 19 height 21
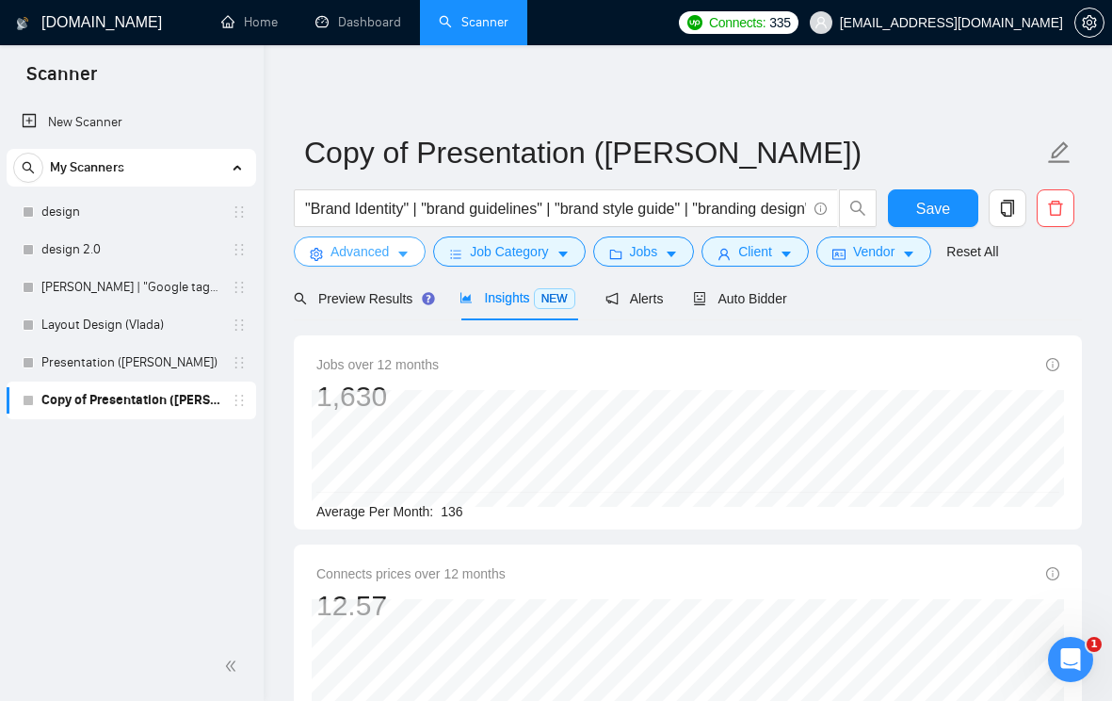
click at [414, 255] on button "Advanced" at bounding box center [360, 251] width 132 height 30
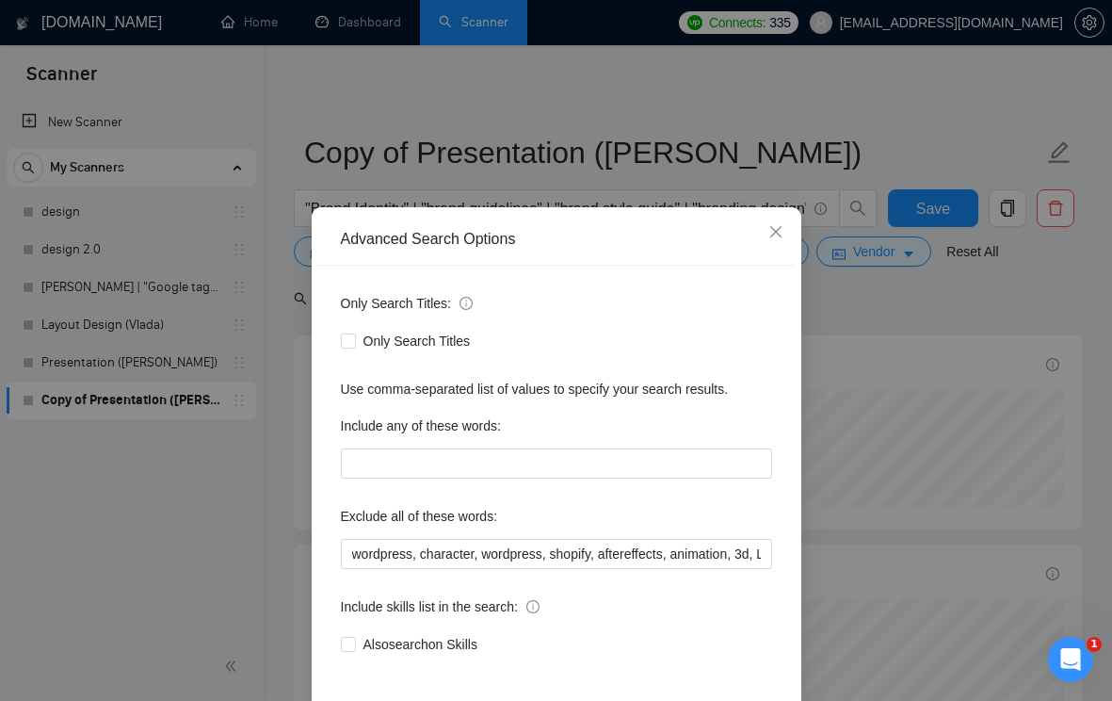
click at [863, 410] on div "Advanced Search Options Only Search Titles: Only Search Titles Use comma-separa…" at bounding box center [556, 350] width 1112 height 701
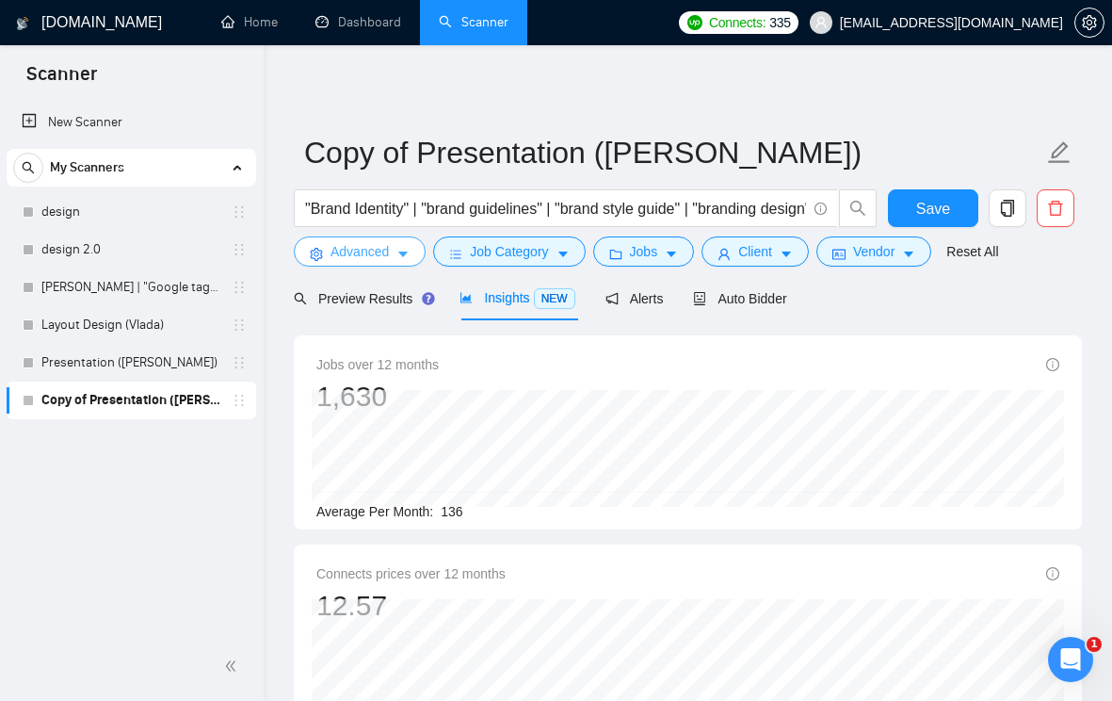
click at [405, 257] on icon "caret-down" at bounding box center [403, 254] width 13 height 13
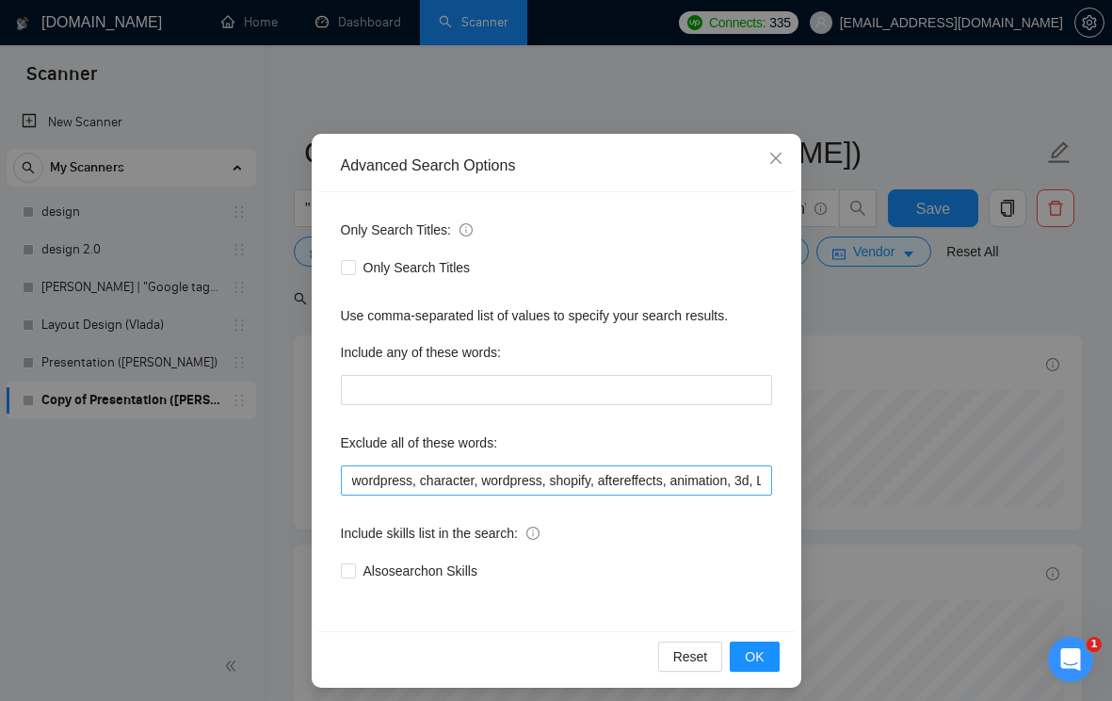
scroll to position [77, 0]
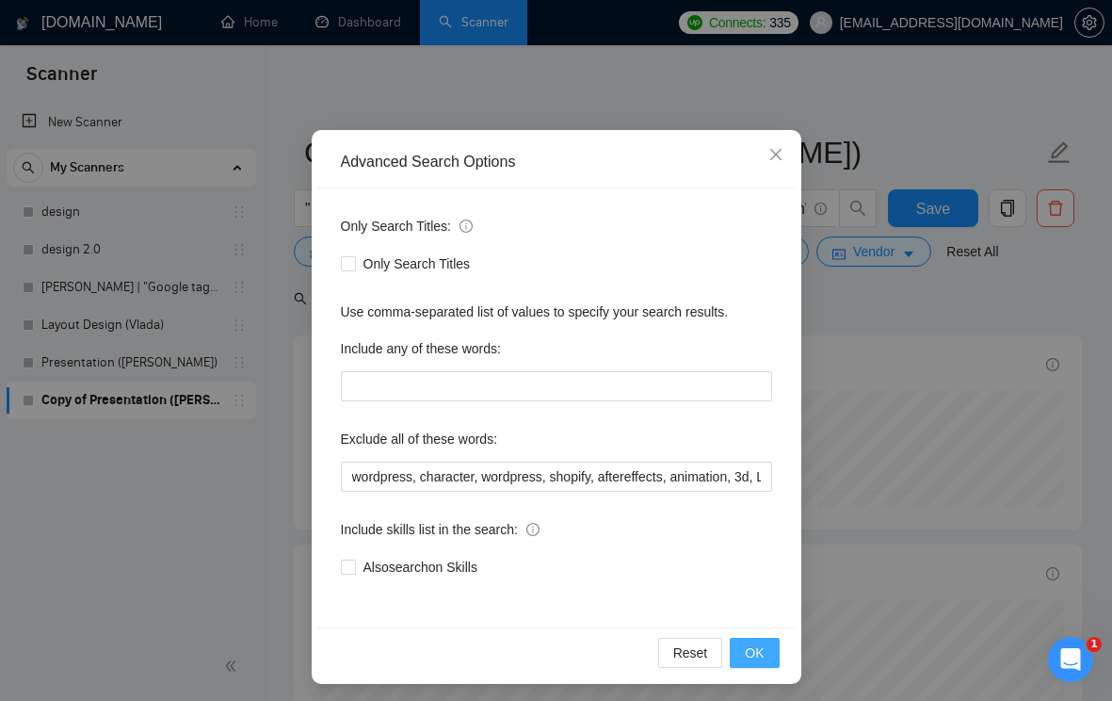
click at [760, 649] on span "OK" at bounding box center [754, 652] width 19 height 21
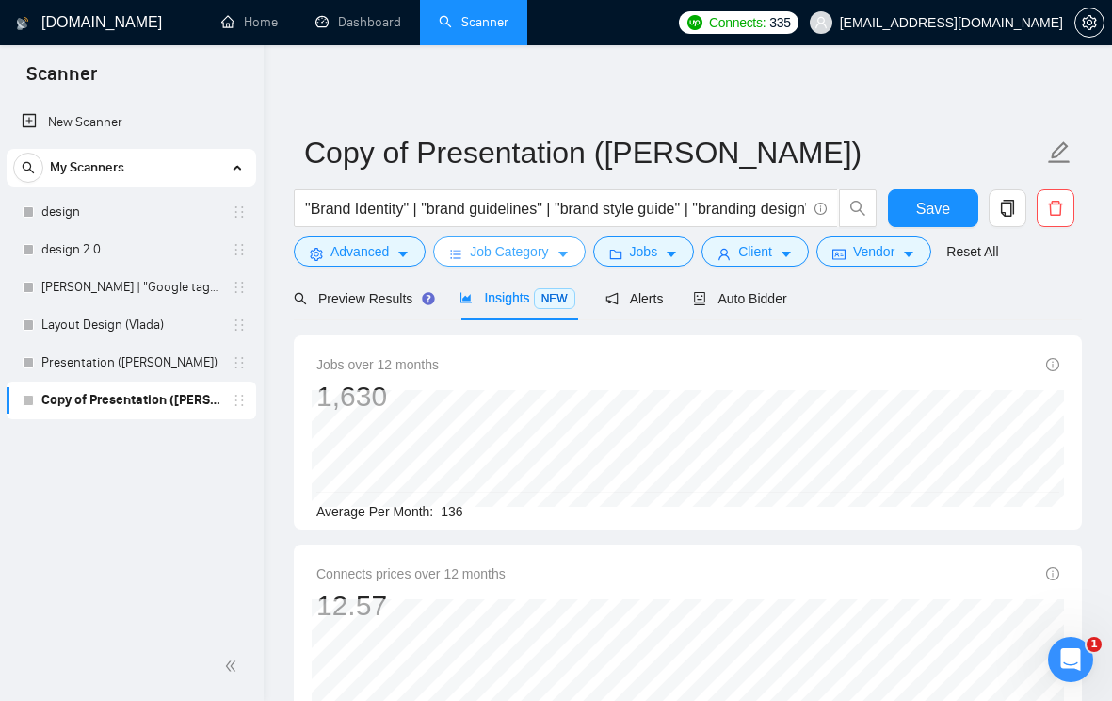
click at [576, 247] on button "Job Category" at bounding box center [509, 251] width 152 height 30
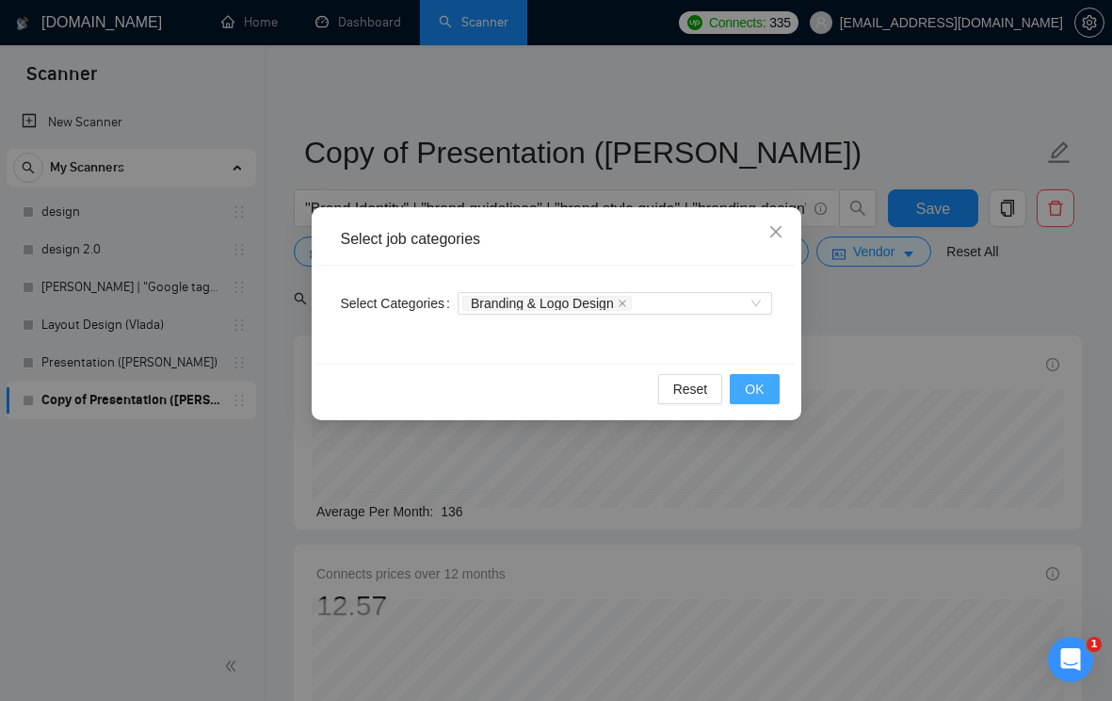
click at [751, 384] on span "OK" at bounding box center [754, 389] width 19 height 21
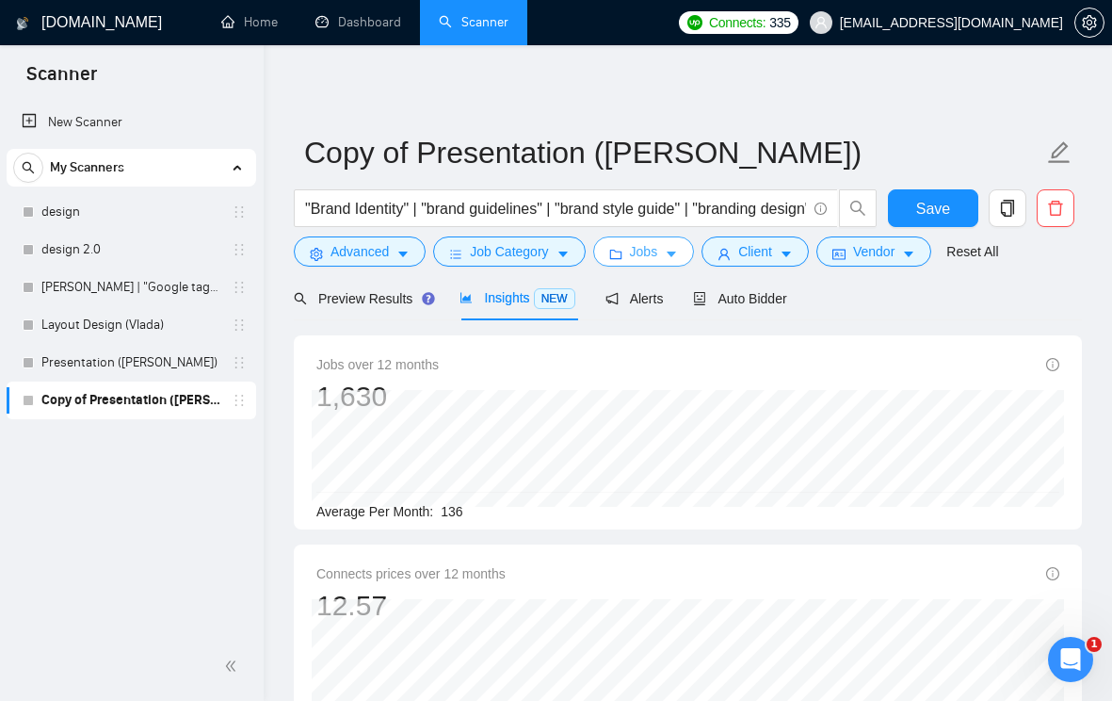
click at [678, 250] on icon "caret-down" at bounding box center [671, 254] width 13 height 13
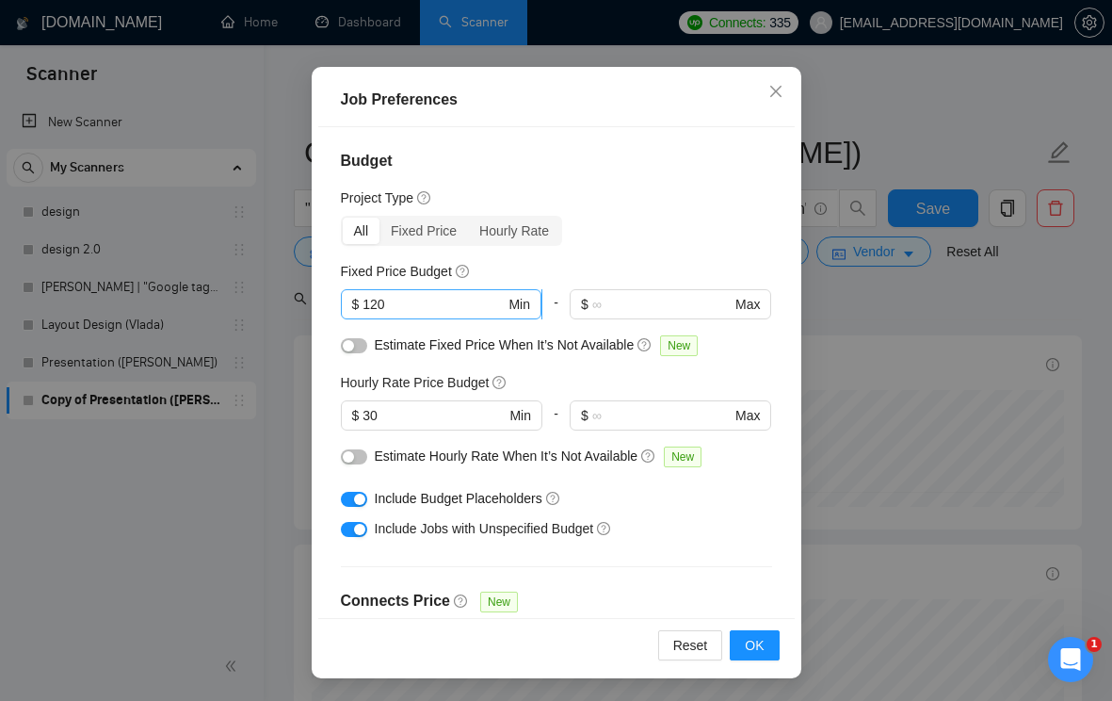
click at [380, 303] on input "120" at bounding box center [434, 304] width 142 height 21
click at [559, 381] on div "Hourly Rate Price Budget" at bounding box center [556, 382] width 431 height 21
click at [753, 647] on span "OK" at bounding box center [754, 645] width 19 height 21
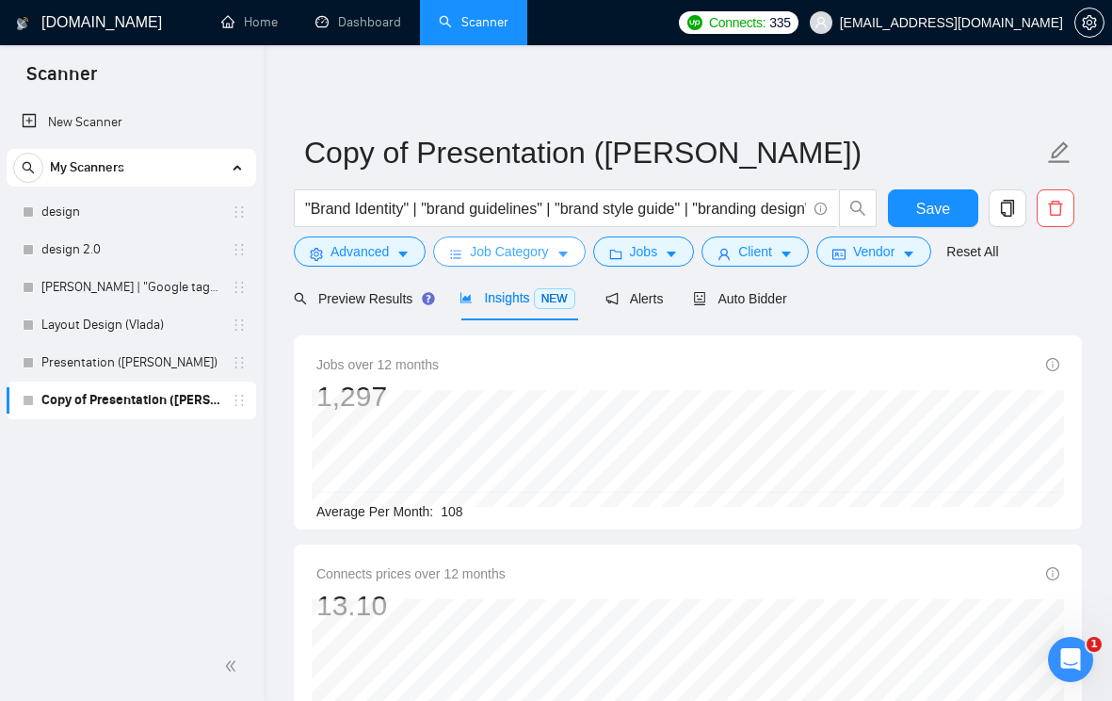
click at [570, 253] on icon "caret-down" at bounding box center [563, 254] width 13 height 13
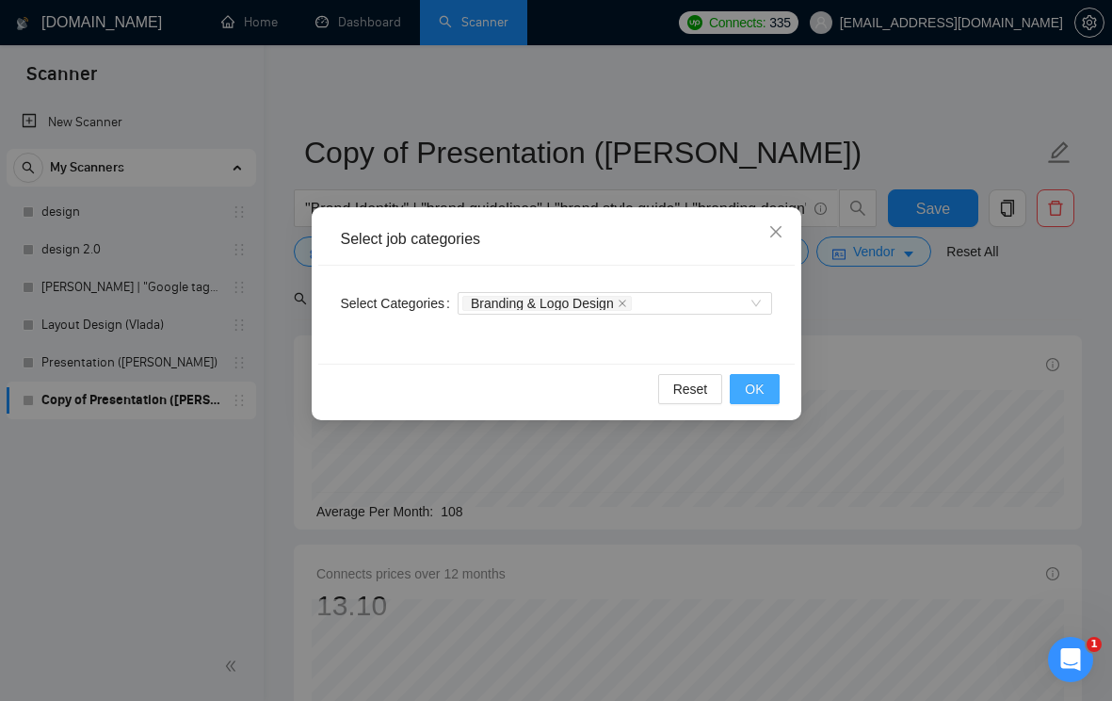
click at [760, 397] on span "OK" at bounding box center [754, 389] width 19 height 21
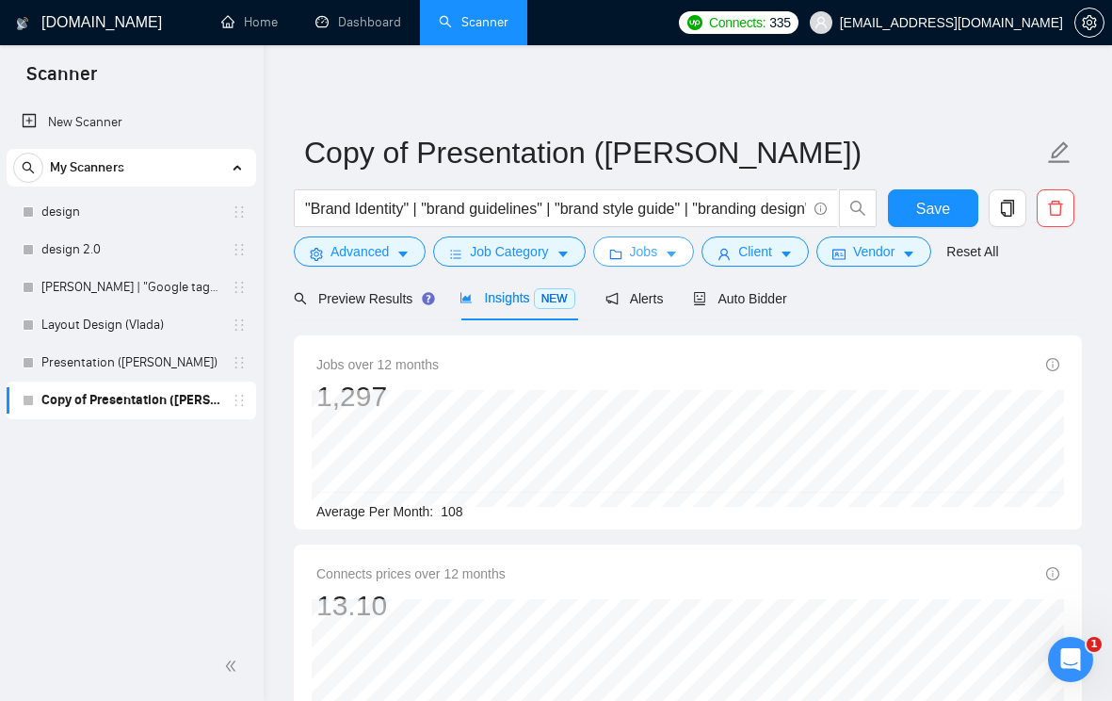
click at [678, 249] on icon "caret-down" at bounding box center [671, 254] width 13 height 13
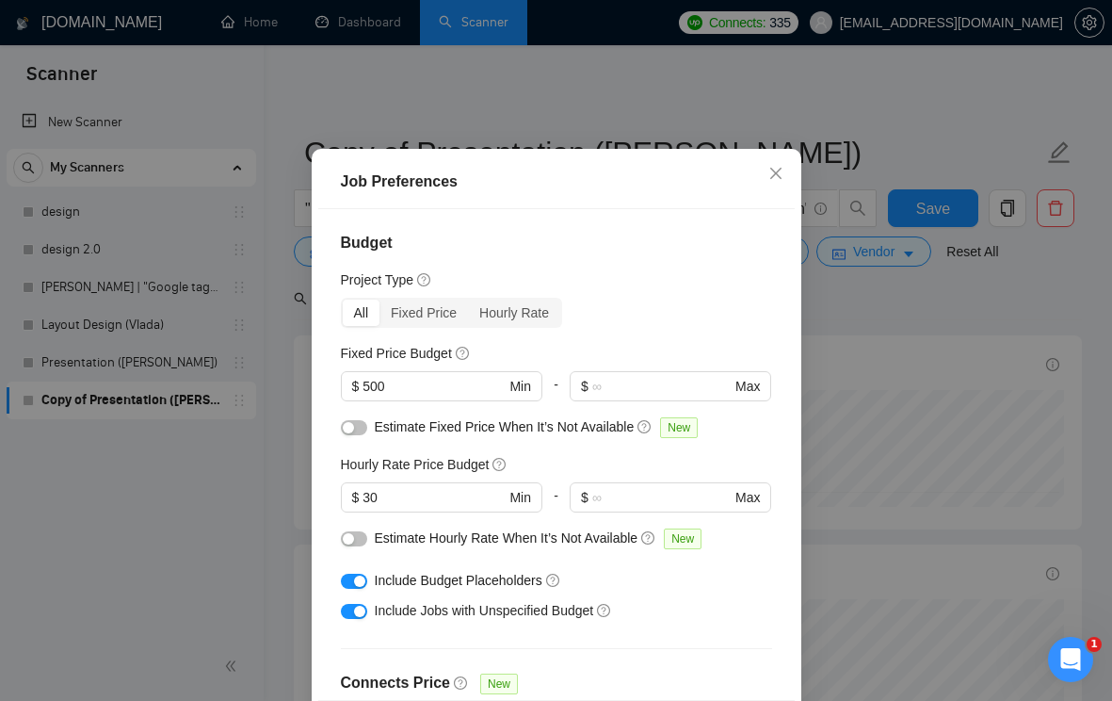
click at [851, 295] on div "Job Preferences Budget Project Type All Fixed Price Hourly Rate Fixed Price Bud…" at bounding box center [556, 350] width 1112 height 701
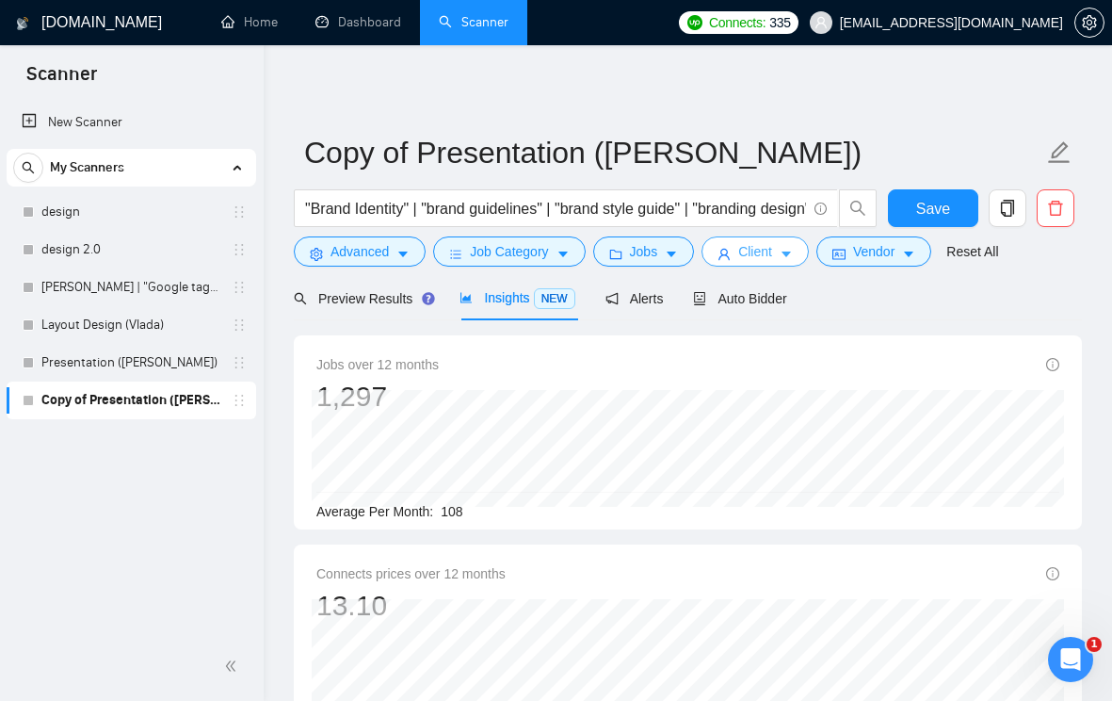
click at [793, 250] on icon "caret-down" at bounding box center [786, 254] width 13 height 13
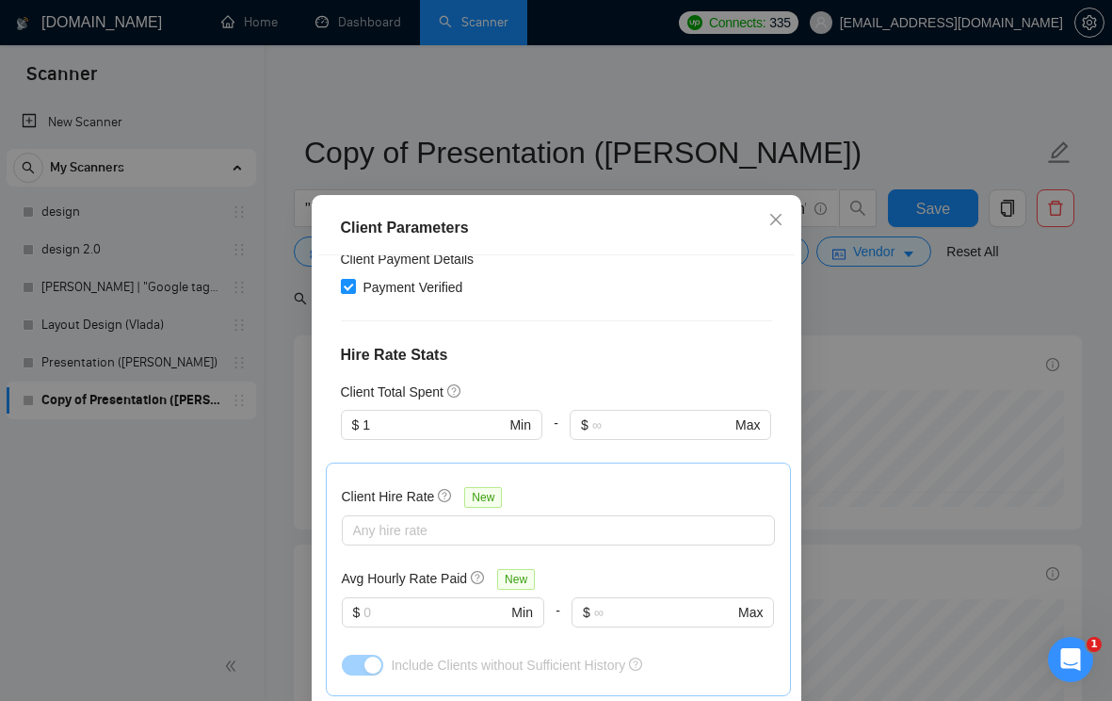
click at [882, 328] on div "Client Parameters Client Location Include Client Countries [GEOGRAPHIC_DATA] [G…" at bounding box center [556, 350] width 1112 height 701
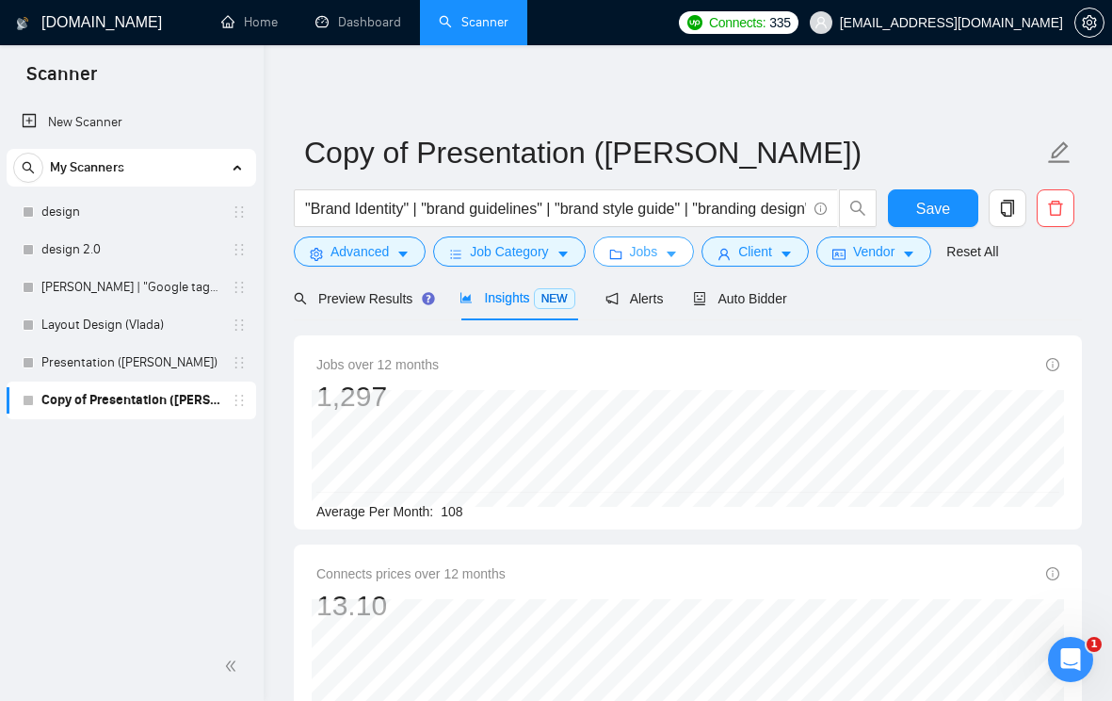
click at [680, 263] on button "Jobs" at bounding box center [644, 251] width 102 height 30
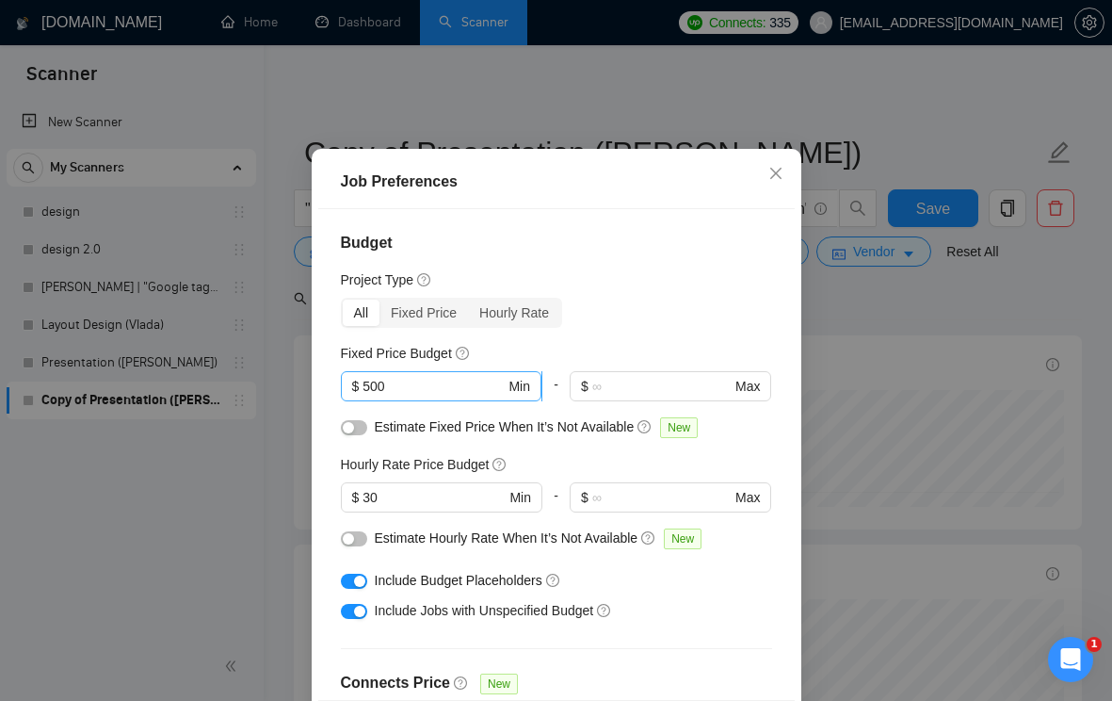
click at [381, 397] on input "500" at bounding box center [434, 386] width 142 height 21
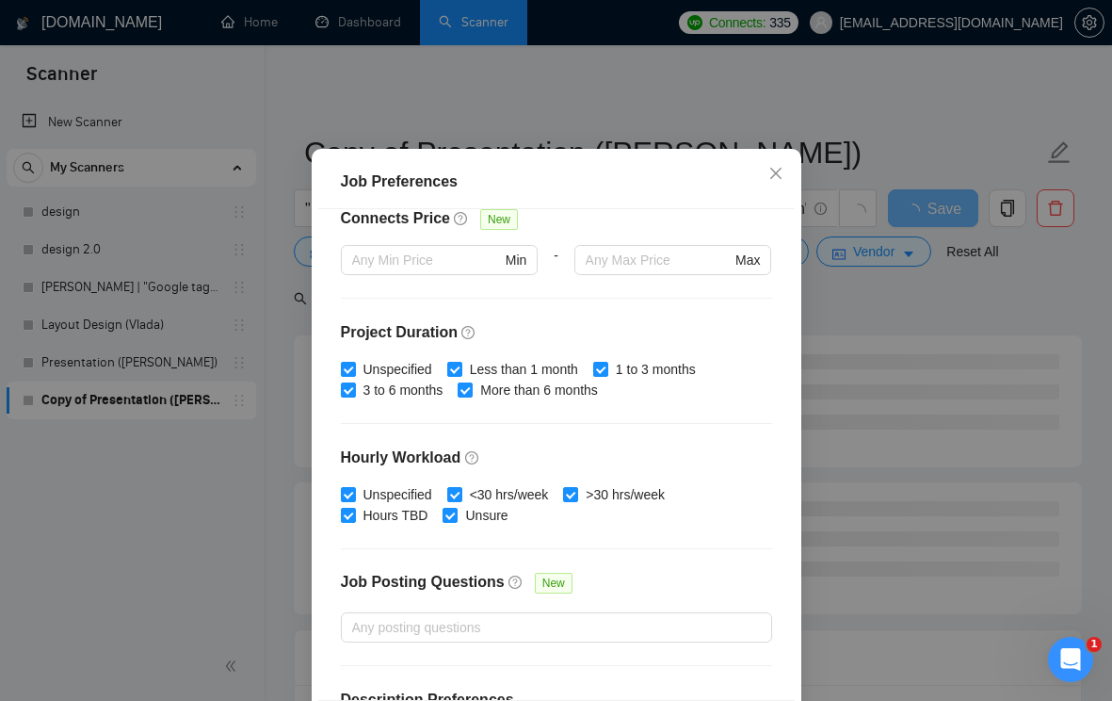
scroll to position [571, 0]
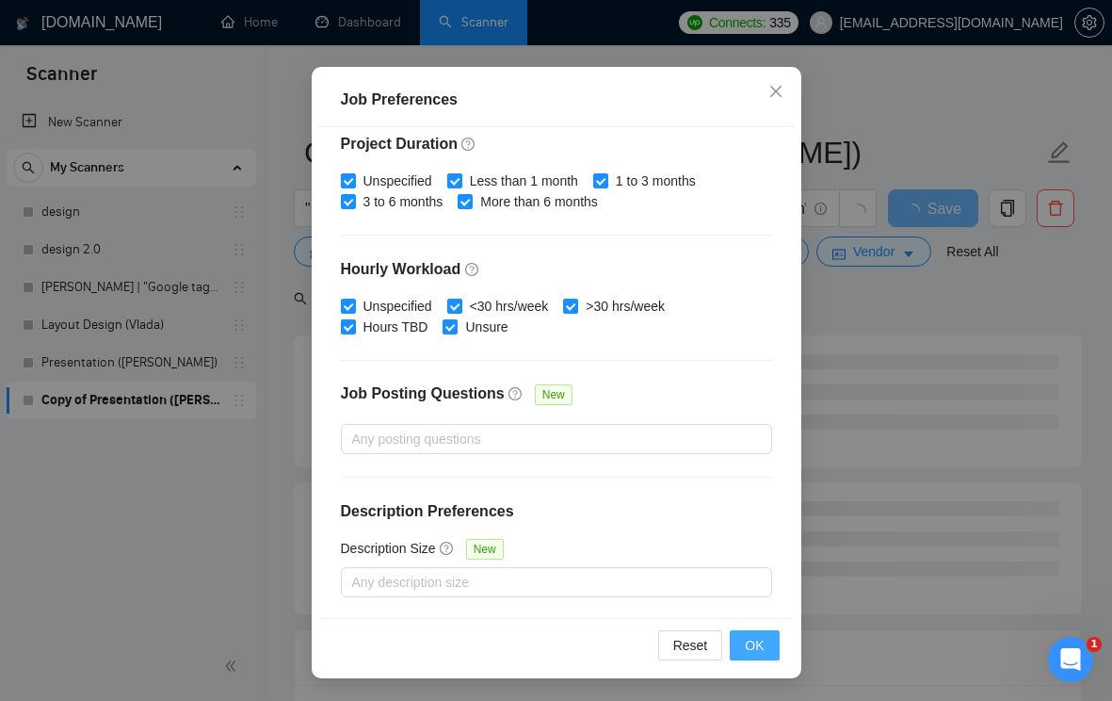
type input "600"
click at [752, 652] on span "OK" at bounding box center [754, 645] width 19 height 21
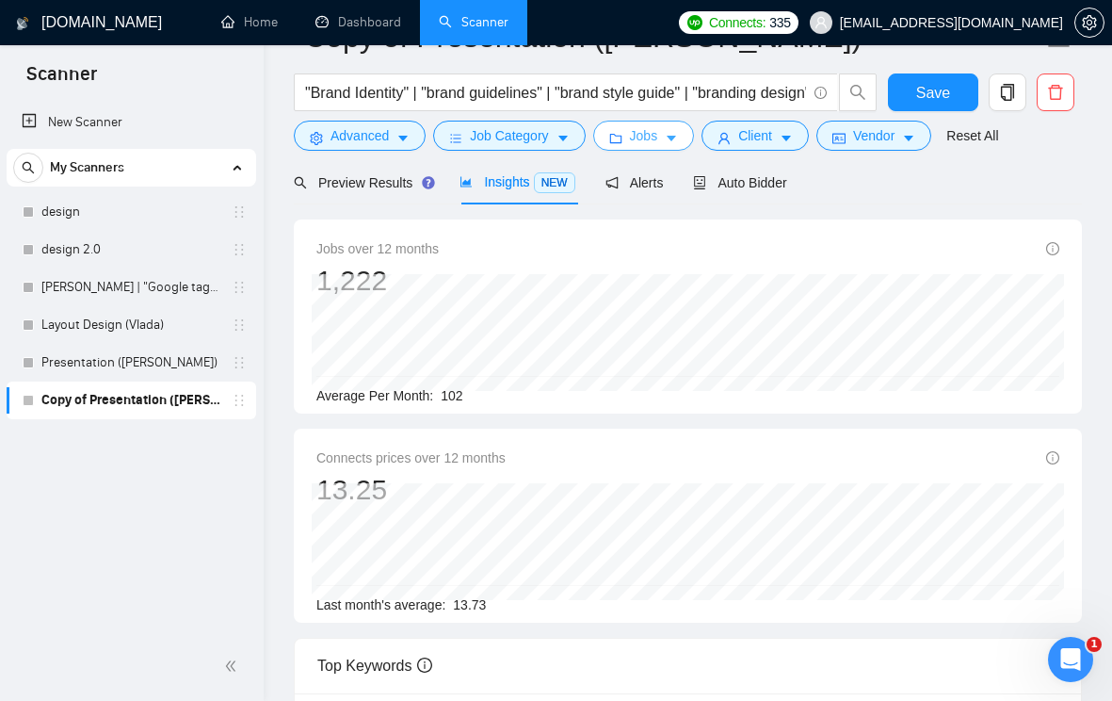
scroll to position [0, 0]
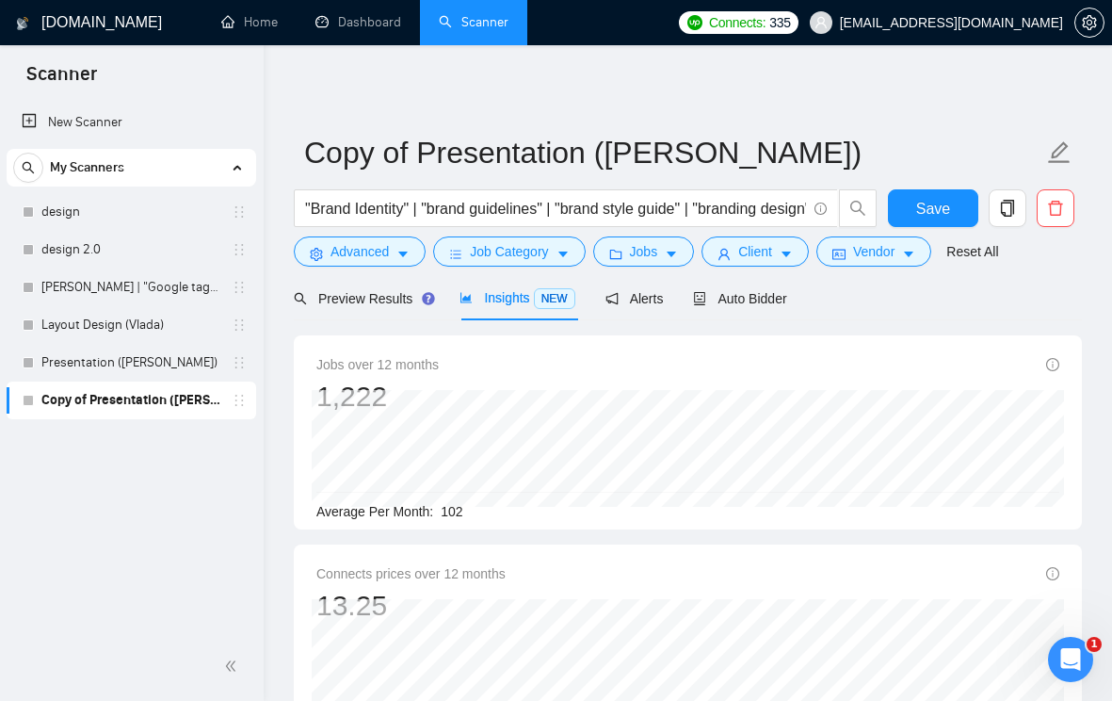
click at [368, 302] on span "Preview Results" at bounding box center [362, 298] width 136 height 15
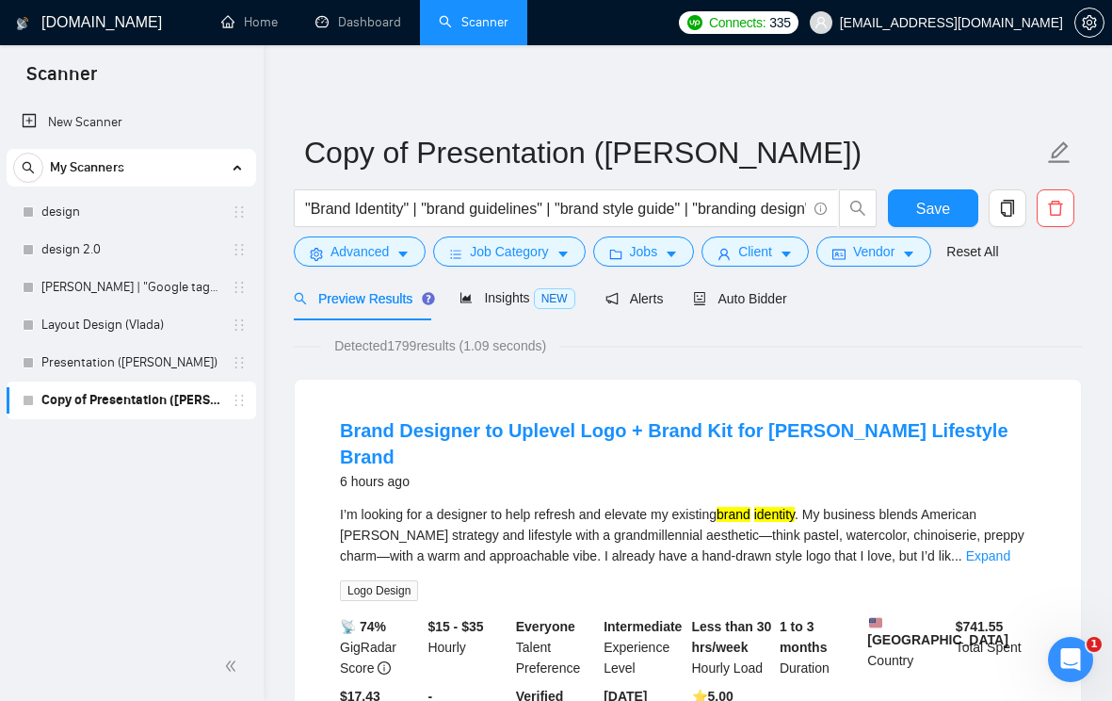
scroll to position [126, 0]
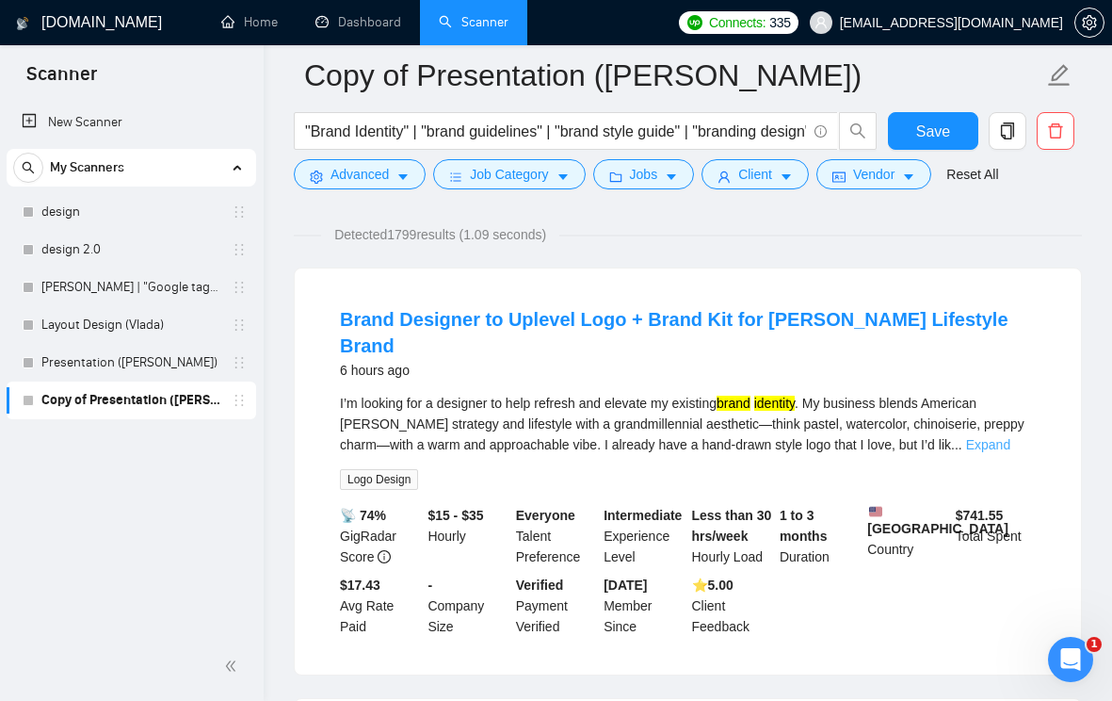
click at [998, 437] on link "Expand" at bounding box center [988, 444] width 44 height 15
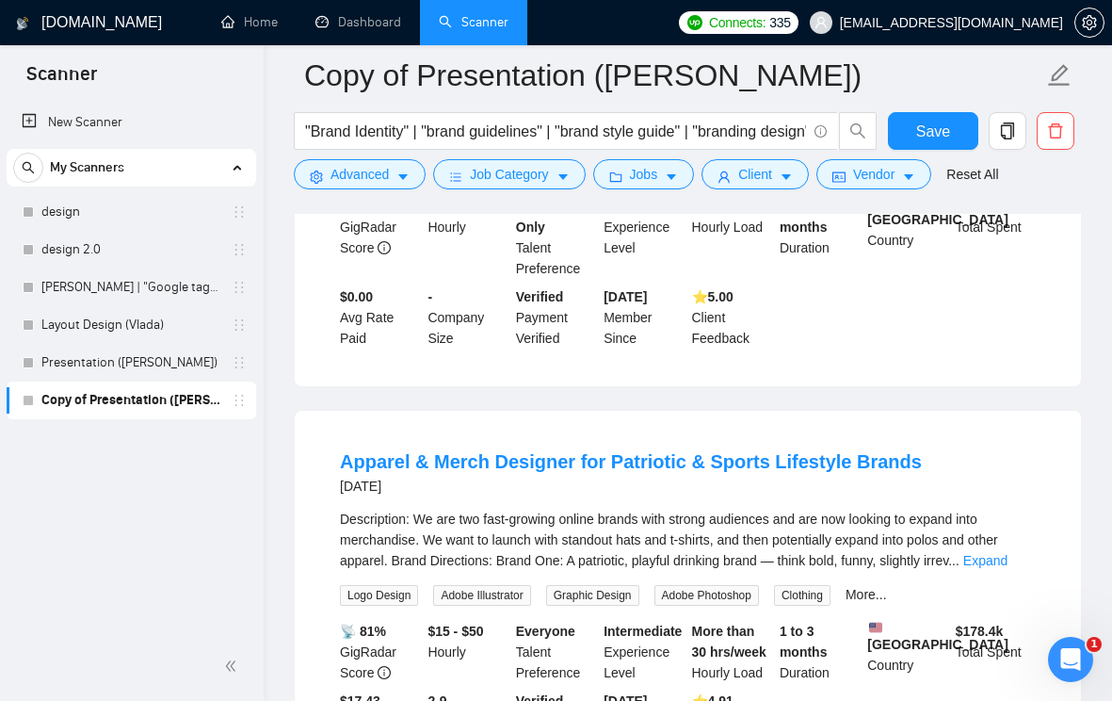
scroll to position [4288, 0]
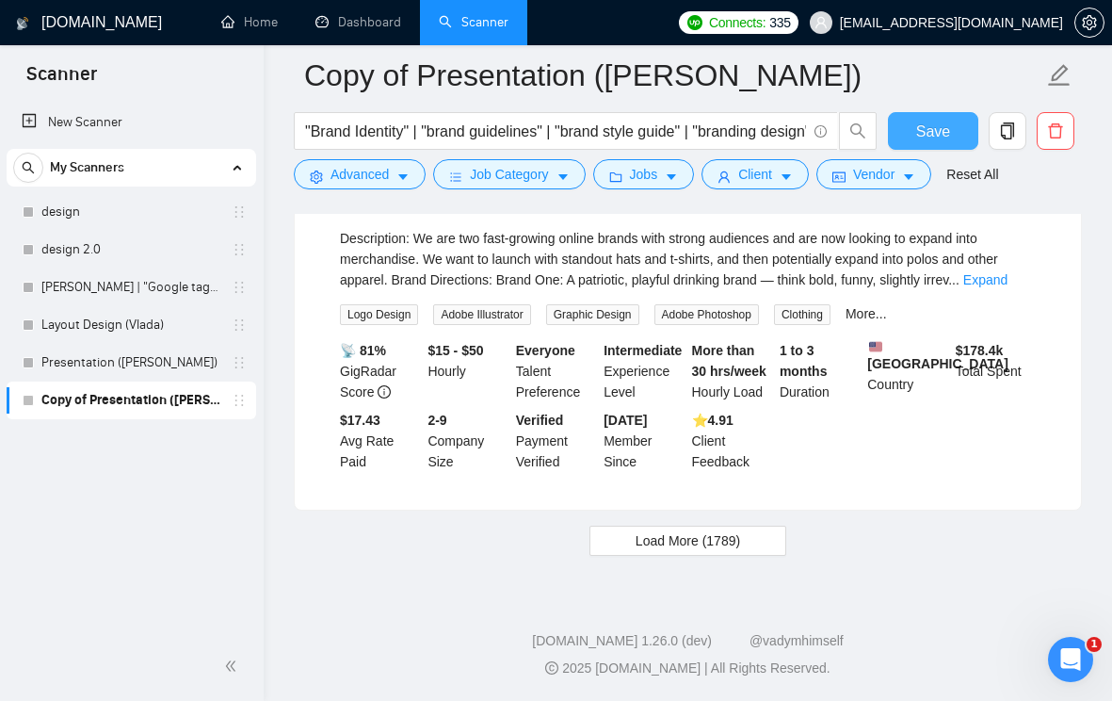
click at [929, 139] on span "Save" at bounding box center [933, 132] width 34 height 24
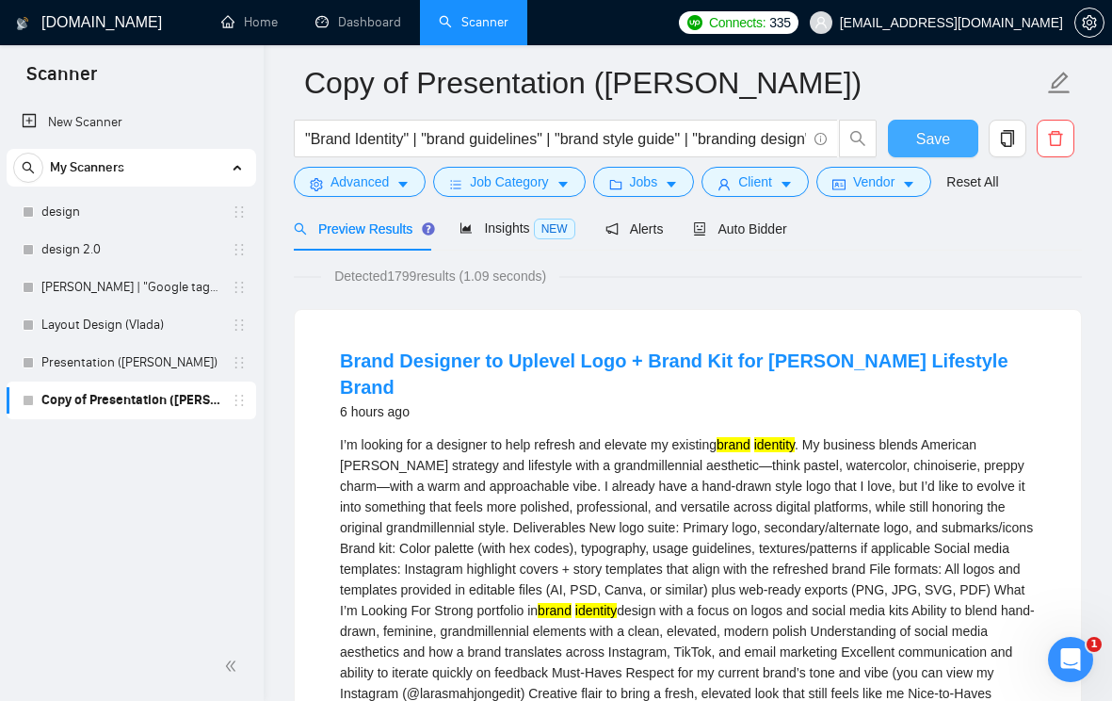
scroll to position [0, 0]
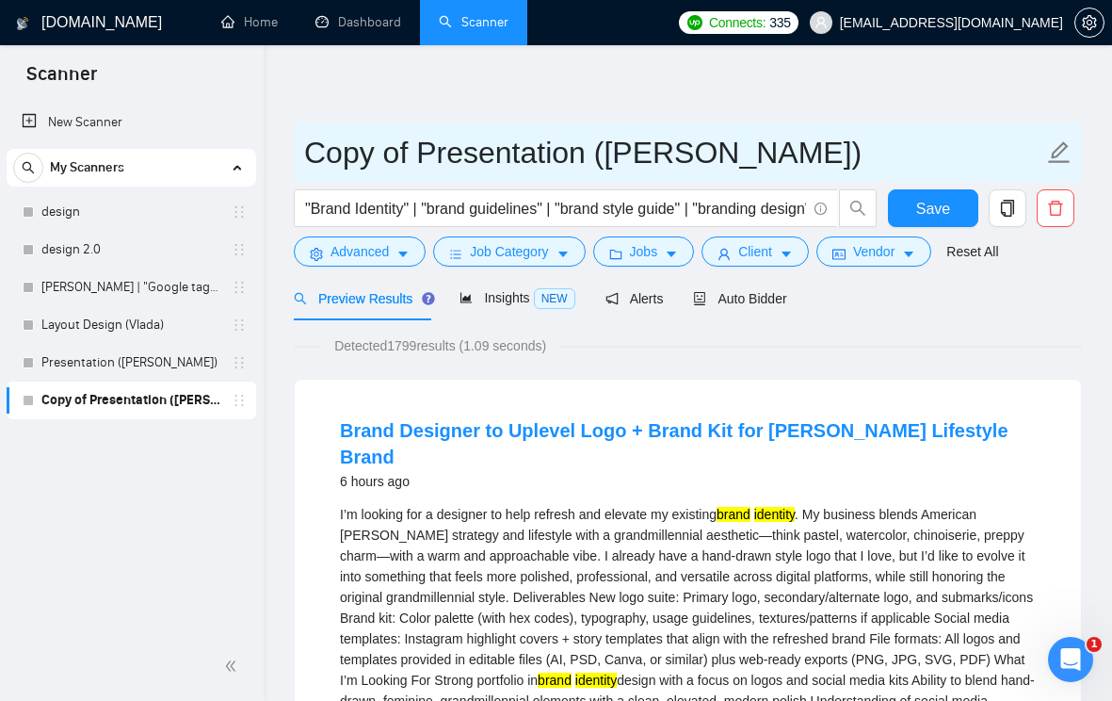
click at [527, 143] on input "Copy of Presentation ([PERSON_NAME])" at bounding box center [673, 152] width 739 height 47
drag, startPoint x: 577, startPoint y: 155, endPoint x: 305, endPoint y: 153, distance: 272.2
click at [305, 153] on input "Copy of Presentation ([PERSON_NAME])" at bounding box center [673, 152] width 739 height 47
click at [655, 148] on input "Brand Identity ([PERSON_NAME])" at bounding box center [673, 152] width 739 height 47
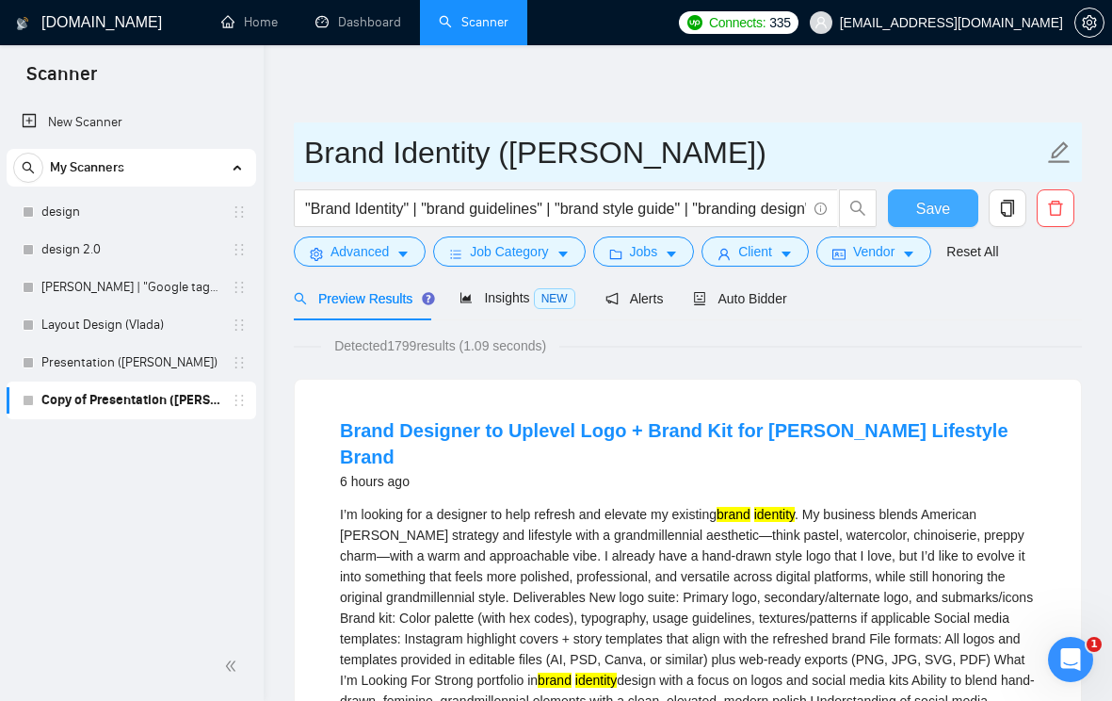
type input "Brand Identity ([PERSON_NAME])"
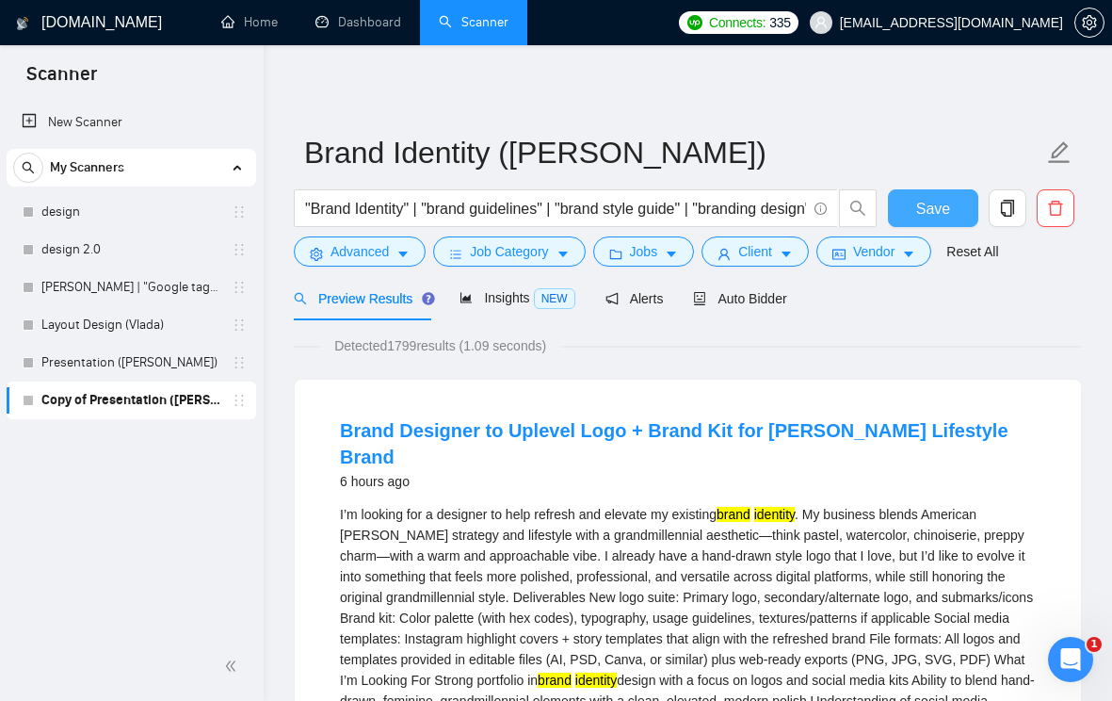
click at [935, 215] on span "Save" at bounding box center [933, 209] width 34 height 24
click at [518, 301] on span "Insights NEW" at bounding box center [517, 297] width 115 height 15
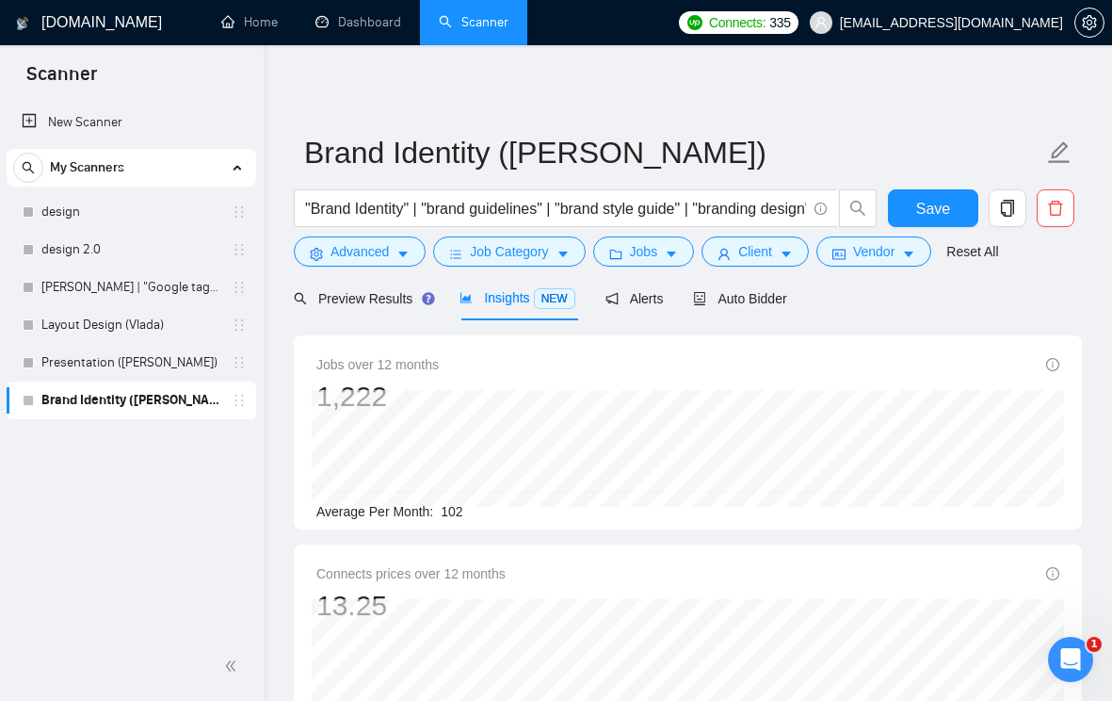
click at [187, 511] on div "New Scanner My Scanners design design 2.0 [PERSON_NAME] | "Google tag manager L…" at bounding box center [132, 366] width 264 height 532
click at [151, 367] on link "Presentation ([PERSON_NAME])" at bounding box center [130, 363] width 179 height 38
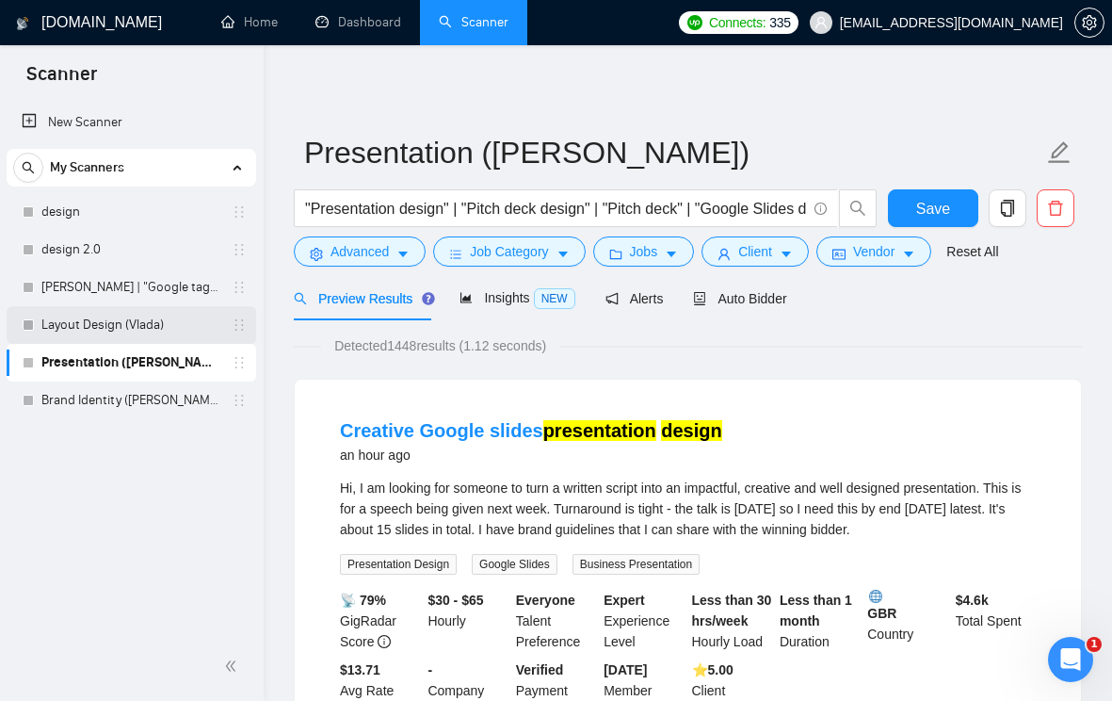
click at [191, 322] on link "Layout Design (Vlada)" at bounding box center [130, 325] width 179 height 38
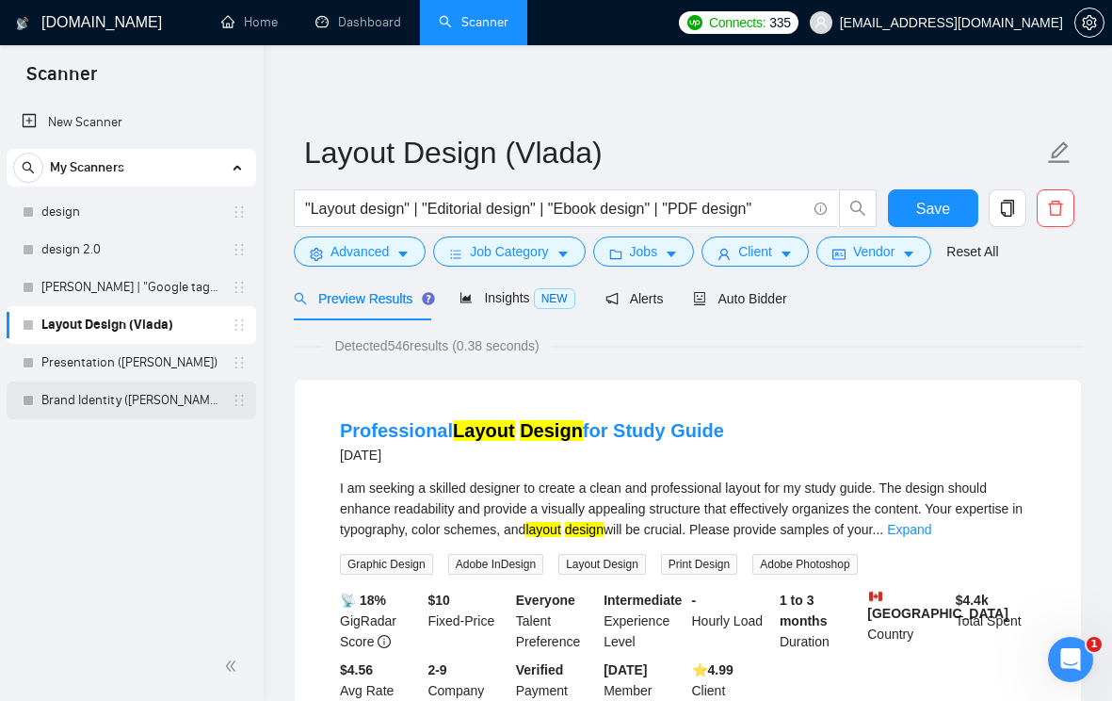
click at [191, 393] on link "Brand Identity ([PERSON_NAME])" at bounding box center [130, 400] width 179 height 38
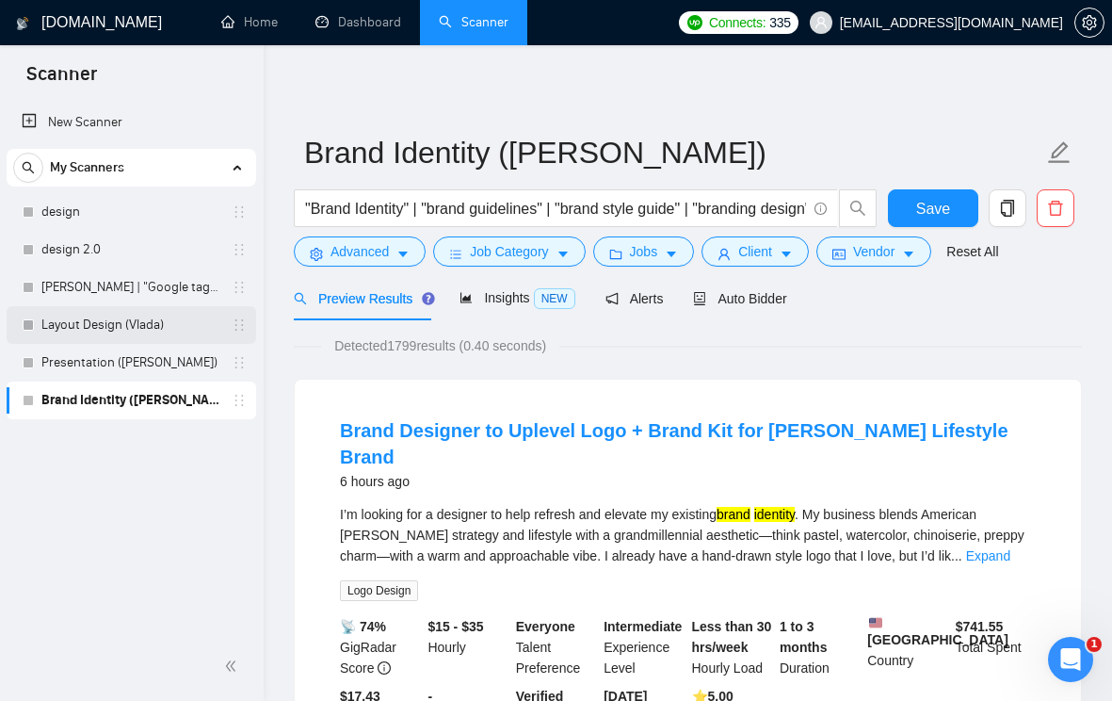
click at [200, 332] on link "Layout Design (Vlada)" at bounding box center [130, 325] width 179 height 38
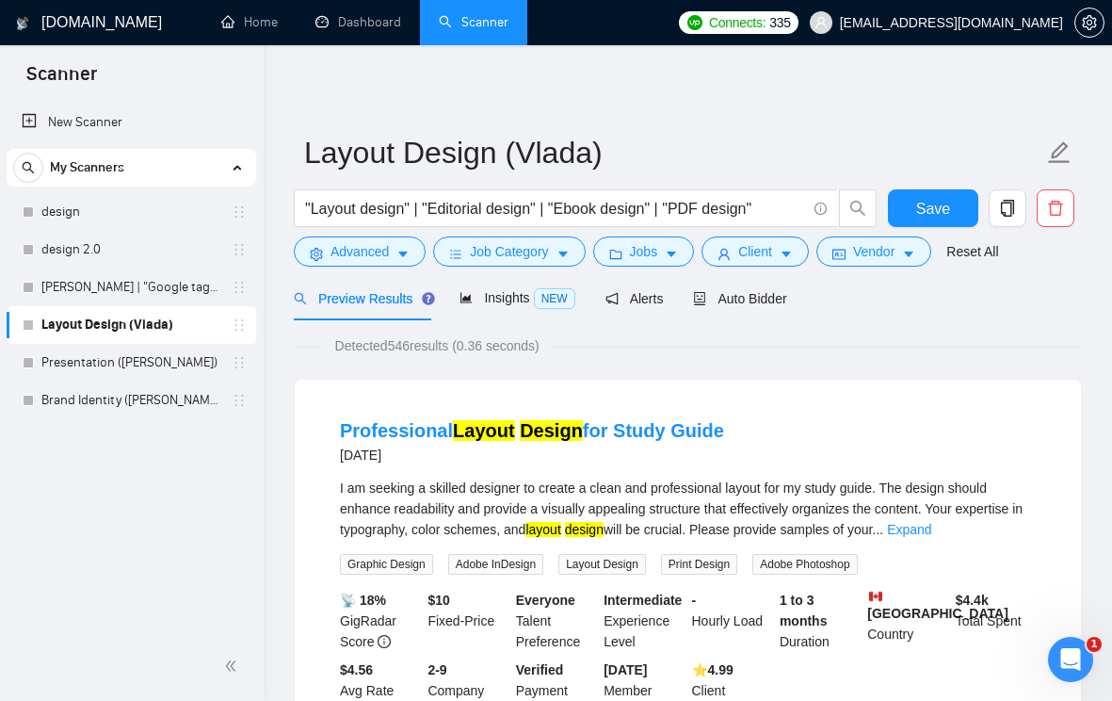
click at [230, 442] on div "New Scanner My Scanners design design 2.0 [PERSON_NAME] | "Google tag manager L…" at bounding box center [132, 366] width 264 height 532
click at [709, 354] on div "Detected 546 results (0.36 seconds)" at bounding box center [688, 345] width 788 height 21
click at [160, 449] on div "New Scanner My Scanners design design 2.0 [PERSON_NAME] | "Google tag manager L…" at bounding box center [132, 366] width 264 height 532
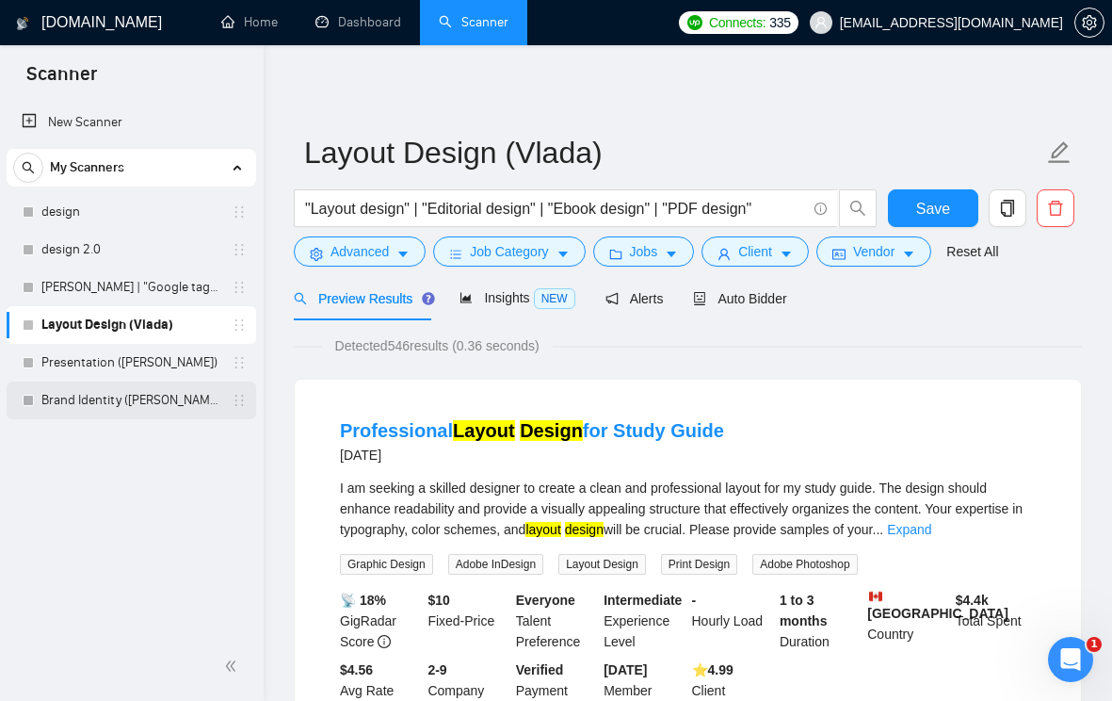
click at [170, 395] on link "Brand Identity ([PERSON_NAME])" at bounding box center [130, 400] width 179 height 38
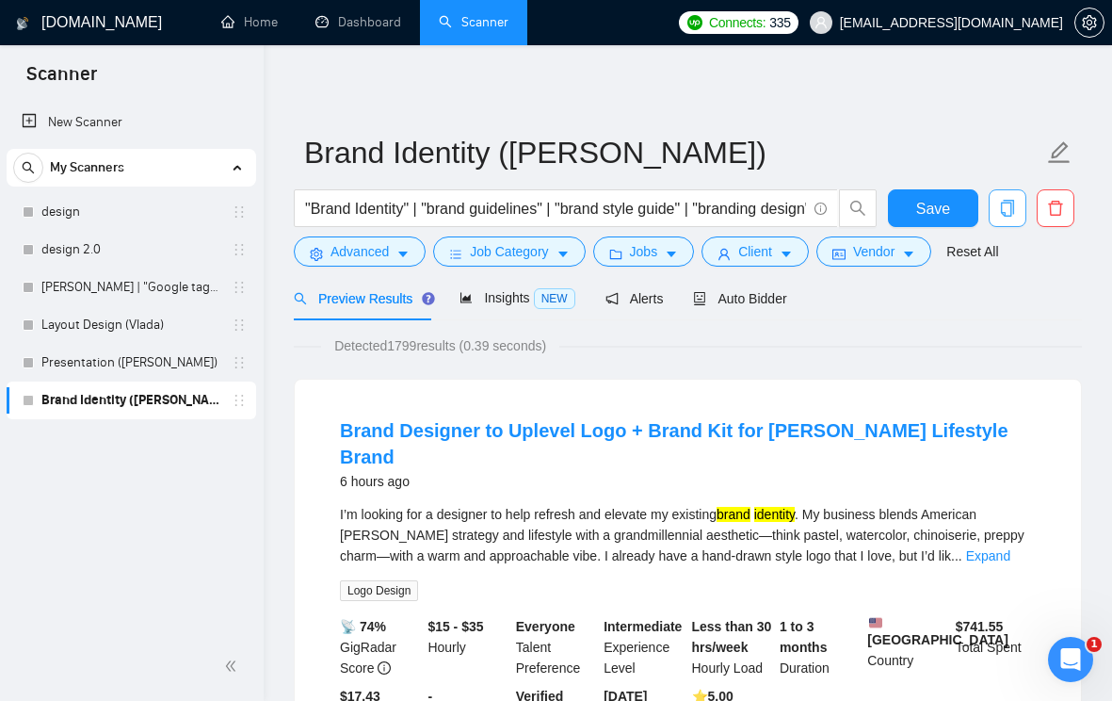
click at [1010, 208] on icon "copy" at bounding box center [1007, 208] width 17 height 17
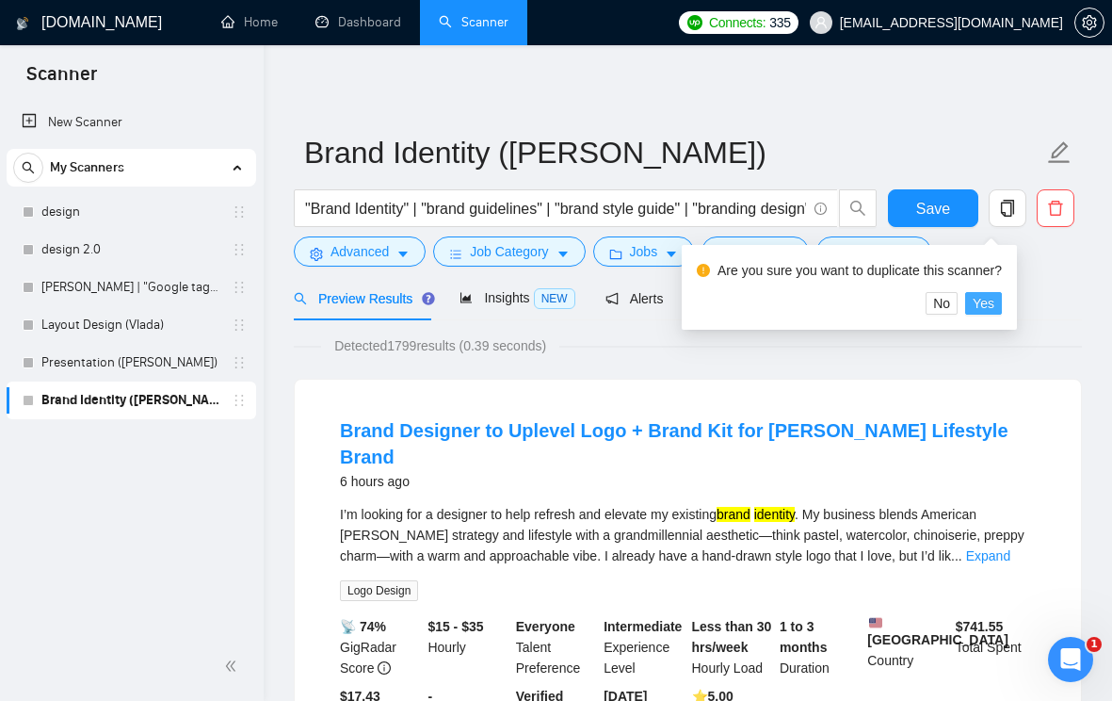
click at [990, 306] on span "Yes" at bounding box center [984, 303] width 22 height 21
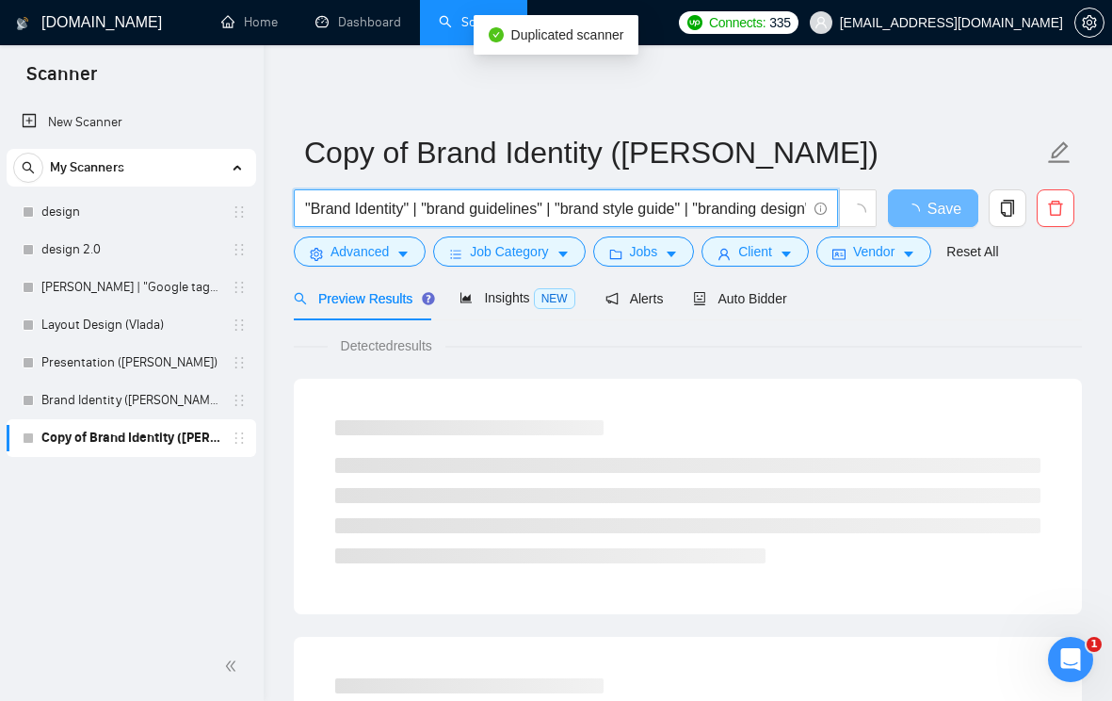
click at [729, 217] on input ""Brand Identity" | "brand guidelines" | "brand style guide" | "branding design"…" at bounding box center [555, 209] width 501 height 24
click at [729, 215] on input ""Brand Identity" | "brand guidelines" | "brand style guide" | "branding design"…" at bounding box center [555, 209] width 501 height 24
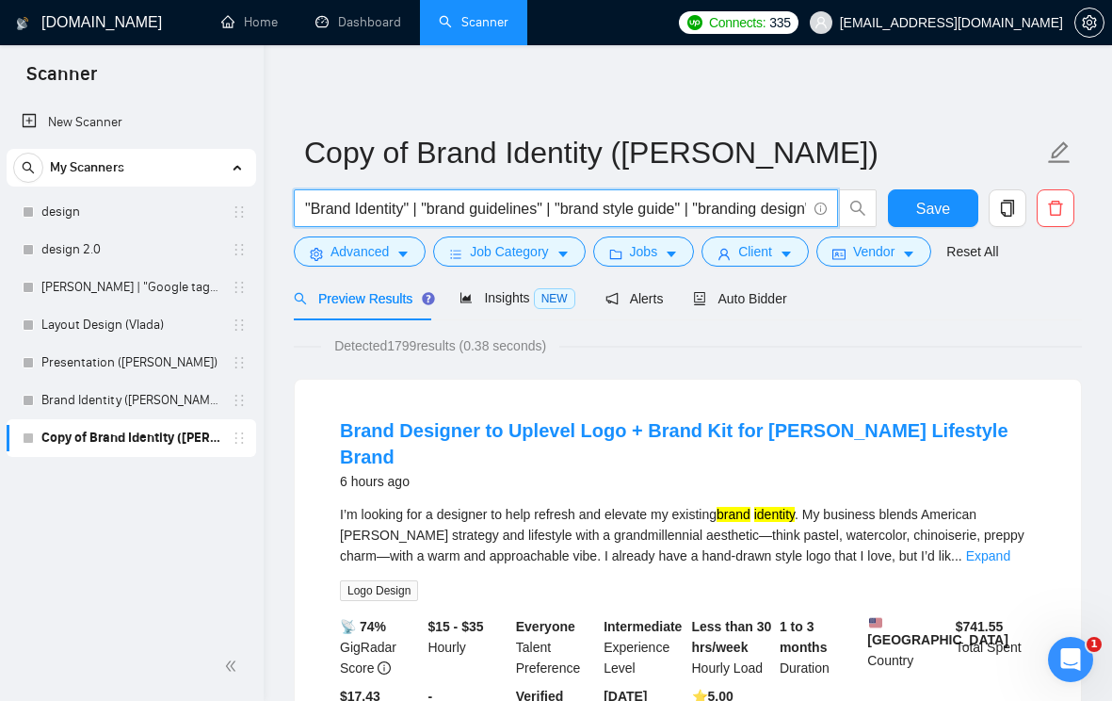
drag, startPoint x: 408, startPoint y: 209, endPoint x: 313, endPoint y: 207, distance: 95.1
click at [313, 207] on input ""Brand Identity" | "brand guidelines" | "brand style guide" | "branding design"…" at bounding box center [555, 209] width 501 height 24
click at [430, 210] on input ""Landing Page" | "brand guidelines" | "brand style guide" | "branding design" |…" at bounding box center [555, 209] width 501 height 24
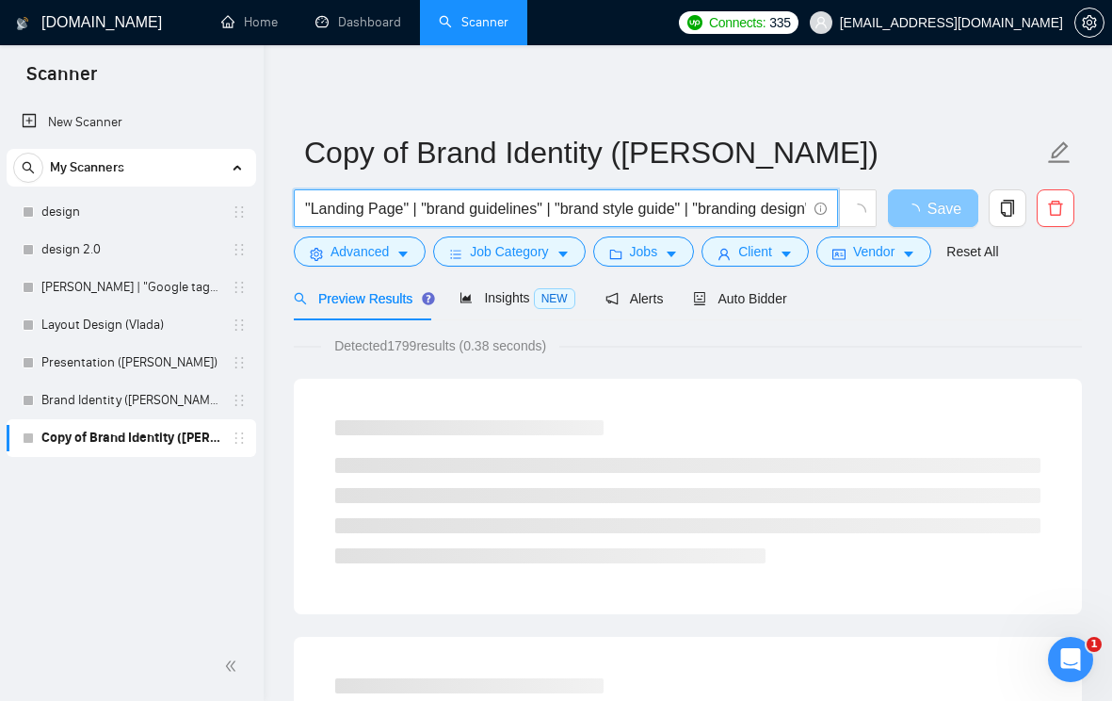
scroll to position [0, 353]
drag, startPoint x: 425, startPoint y: 206, endPoint x: 905, endPoint y: 206, distance: 480.4
click at [905, 206] on div ""Landing Page" | "brand guidelines" | "brand style guide" | "branding design" |…" at bounding box center [684, 212] width 788 height 47
click at [424, 204] on input ""Landing Page" | Website design"" at bounding box center [555, 209] width 501 height 24
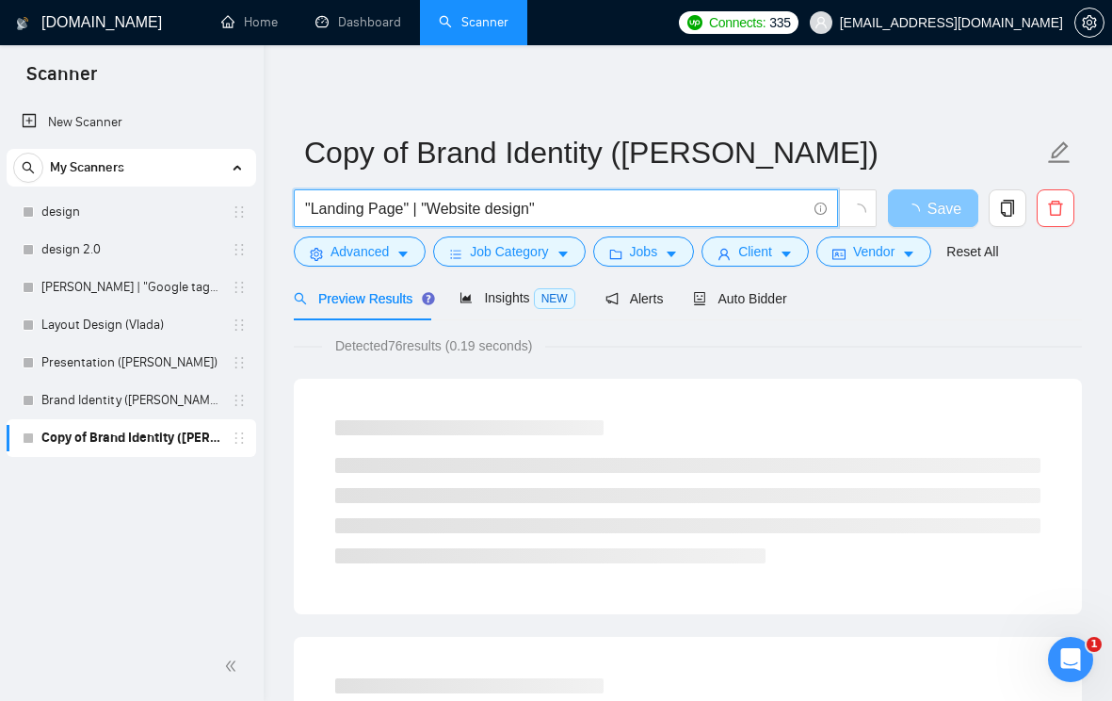
click at [616, 202] on input ""Landing Page" | "Website design"" at bounding box center [555, 209] width 501 height 24
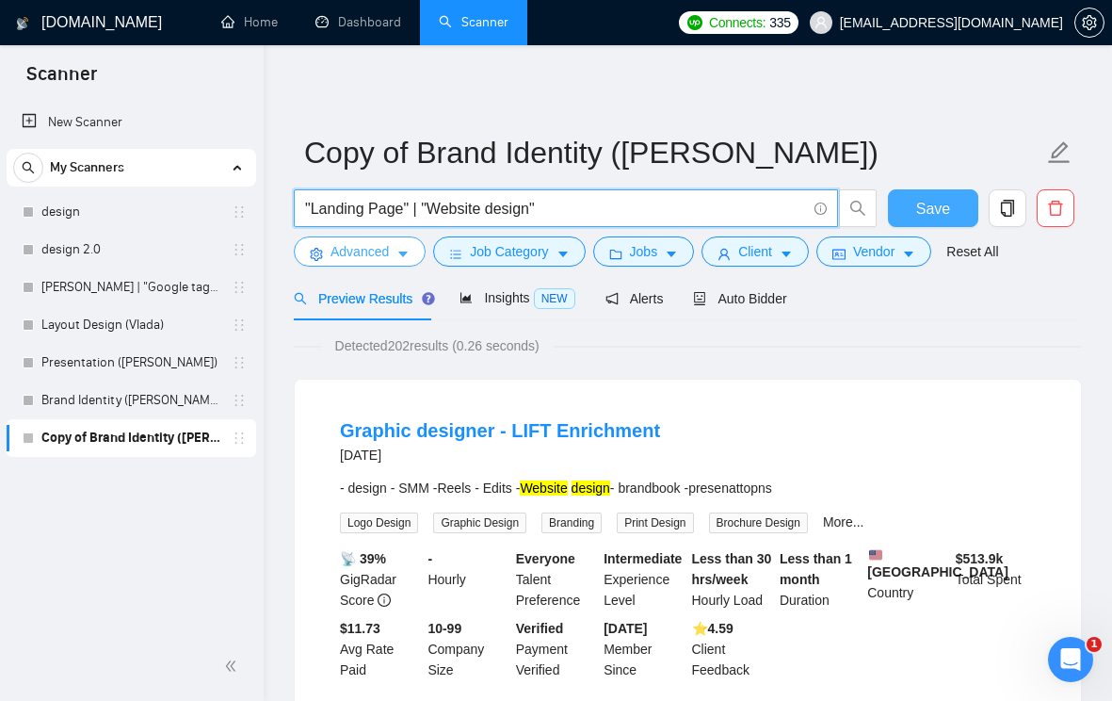
type input ""Landing Page" | "Website design""
click at [411, 261] on button "Advanced" at bounding box center [360, 251] width 132 height 30
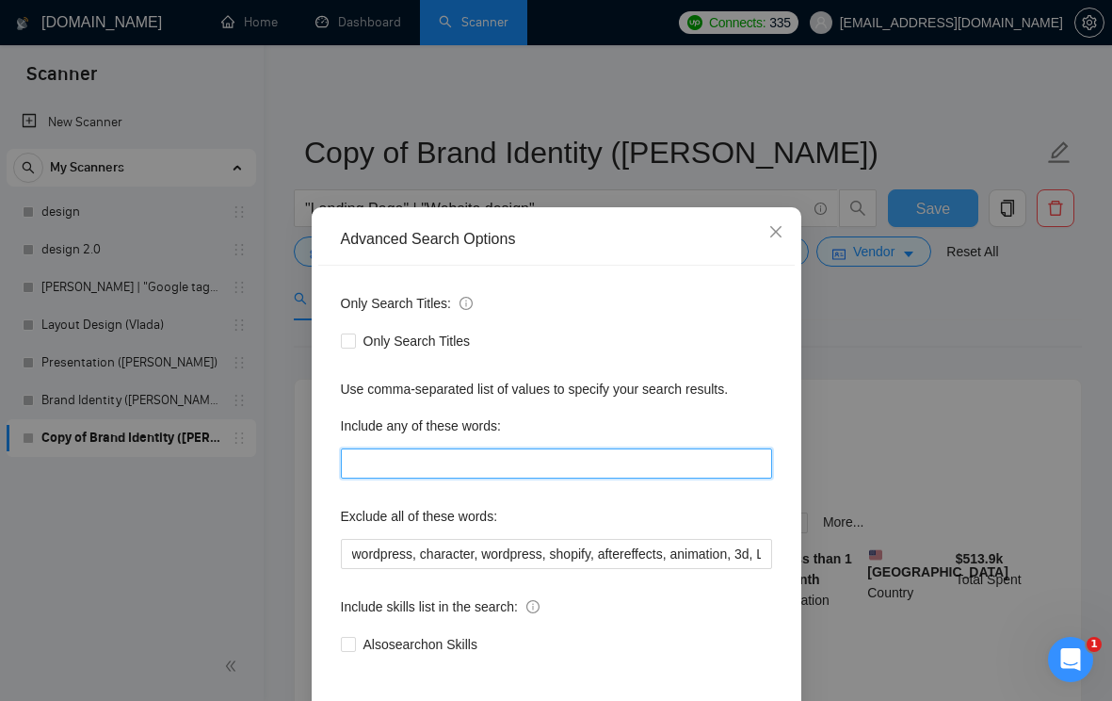
click at [435, 465] on input "text" at bounding box center [556, 463] width 431 height 30
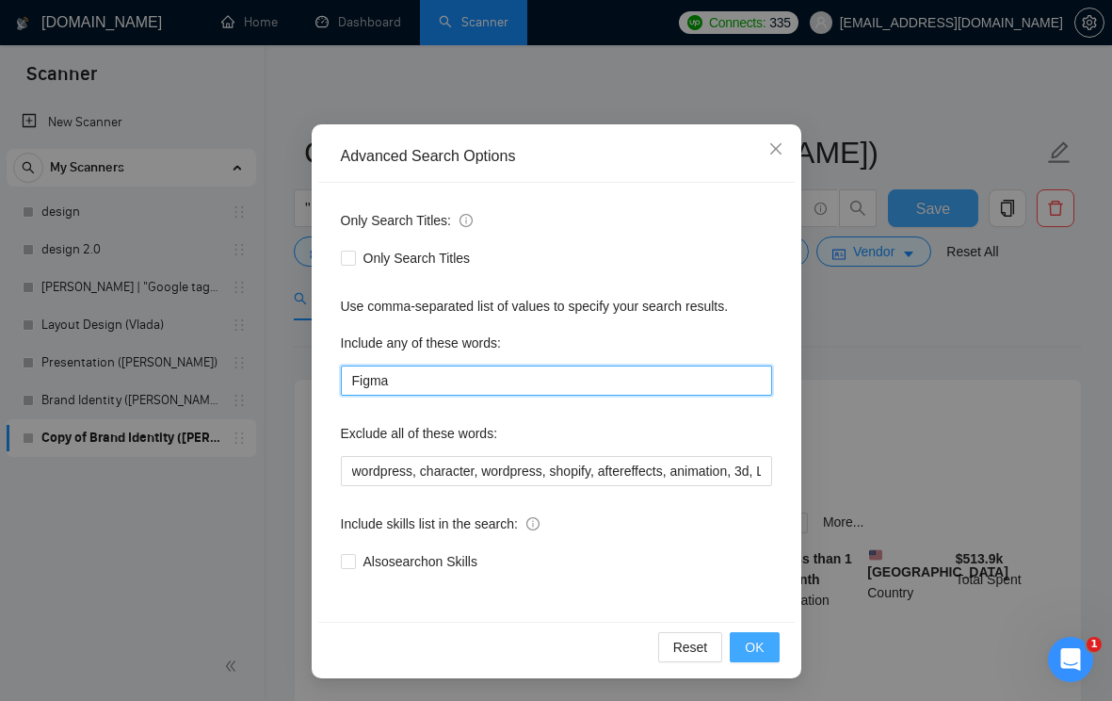
type input "Figma"
click at [756, 641] on span "OK" at bounding box center [754, 647] width 19 height 21
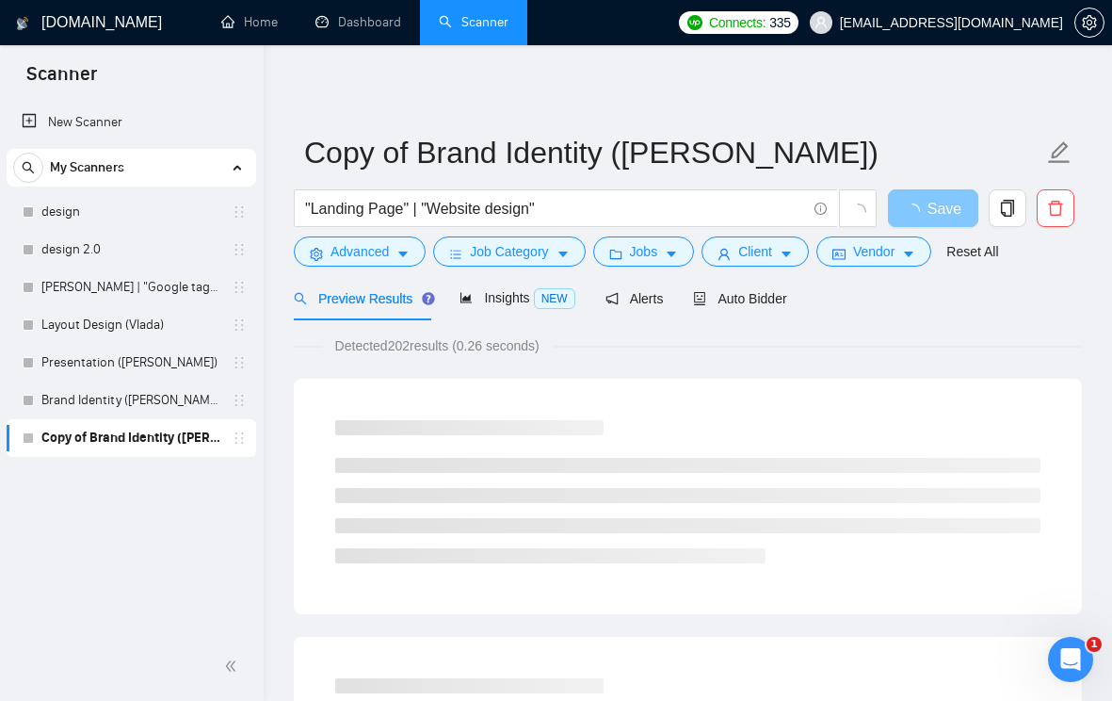
scroll to position [0, 0]
click at [405, 256] on icon "caret-down" at bounding box center [402, 255] width 9 height 6
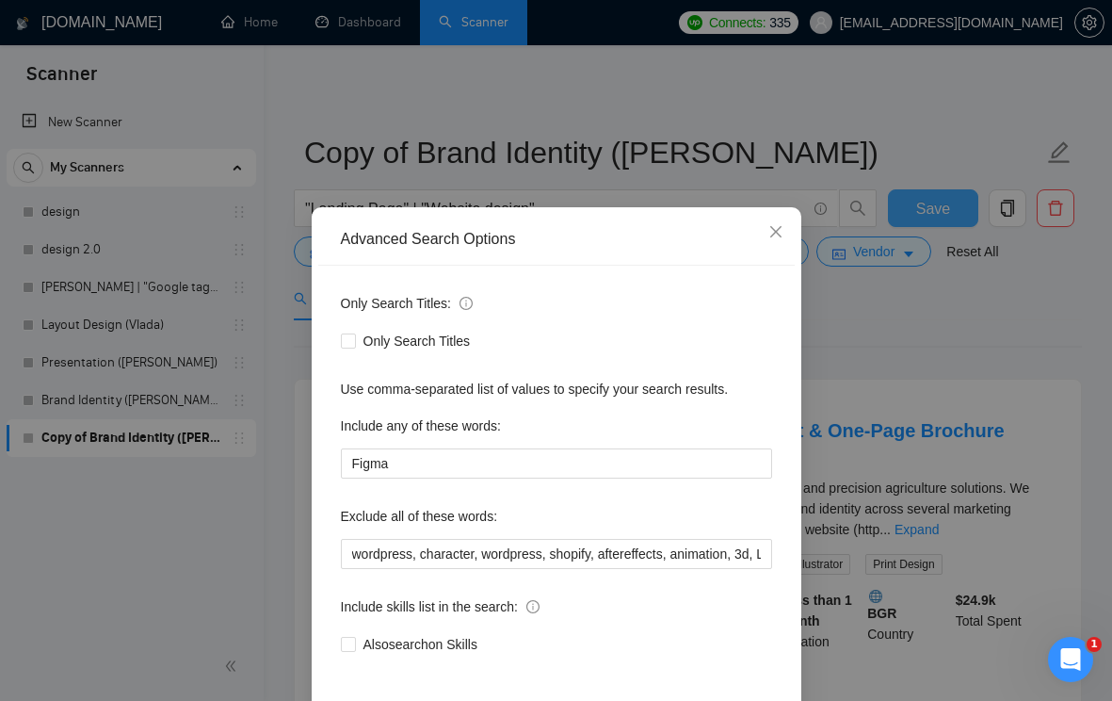
click at [729, 153] on div "Advanced Search Options Only Search Titles: Only Search Titles Use comma-separa…" at bounding box center [556, 350] width 1112 height 701
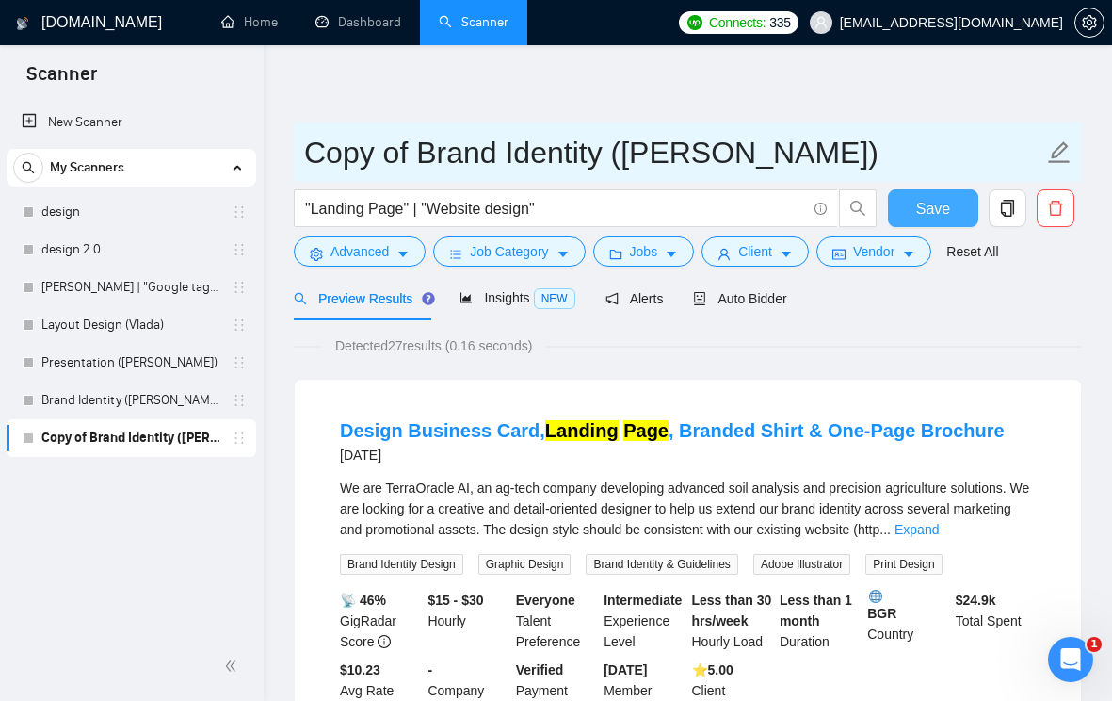
click at [486, 152] on input "Copy of Brand Identity ([PERSON_NAME])" at bounding box center [673, 152] width 739 height 47
drag, startPoint x: 596, startPoint y: 154, endPoint x: 308, endPoint y: 147, distance: 288.3
click at [307, 148] on input "Copy of Brand Identity ([PERSON_NAME])" at bounding box center [673, 152] width 739 height 47
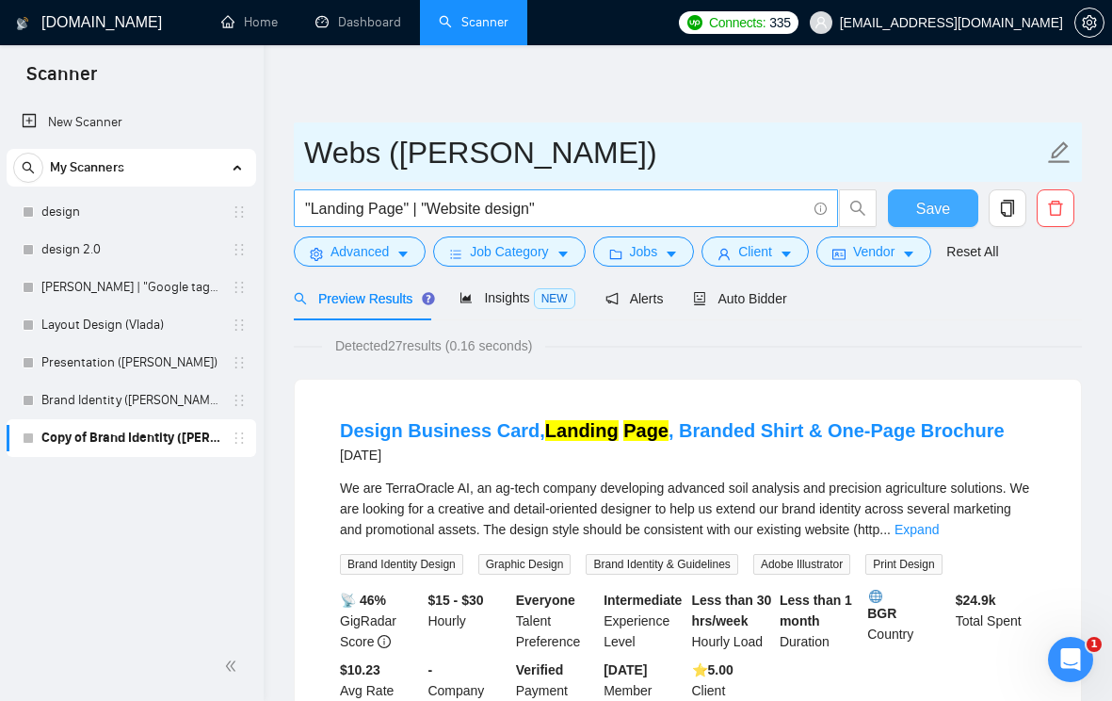
type input "Webs ([PERSON_NAME])"
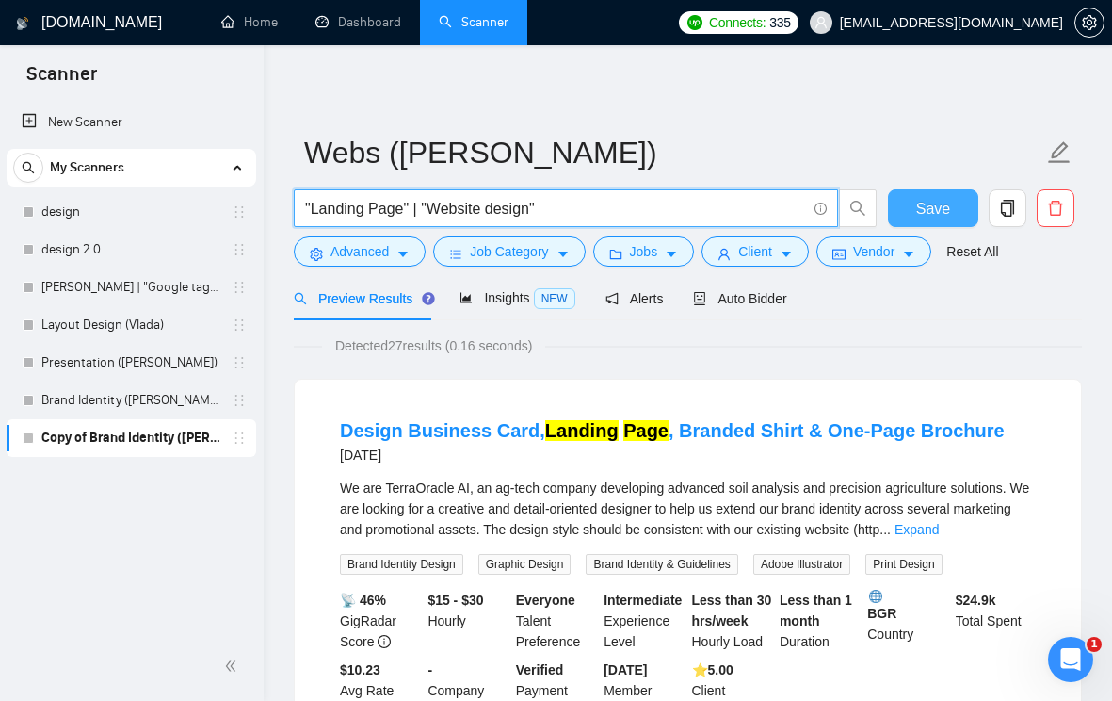
click at [404, 206] on input ""Landing Page" | "Website design"" at bounding box center [555, 209] width 501 height 24
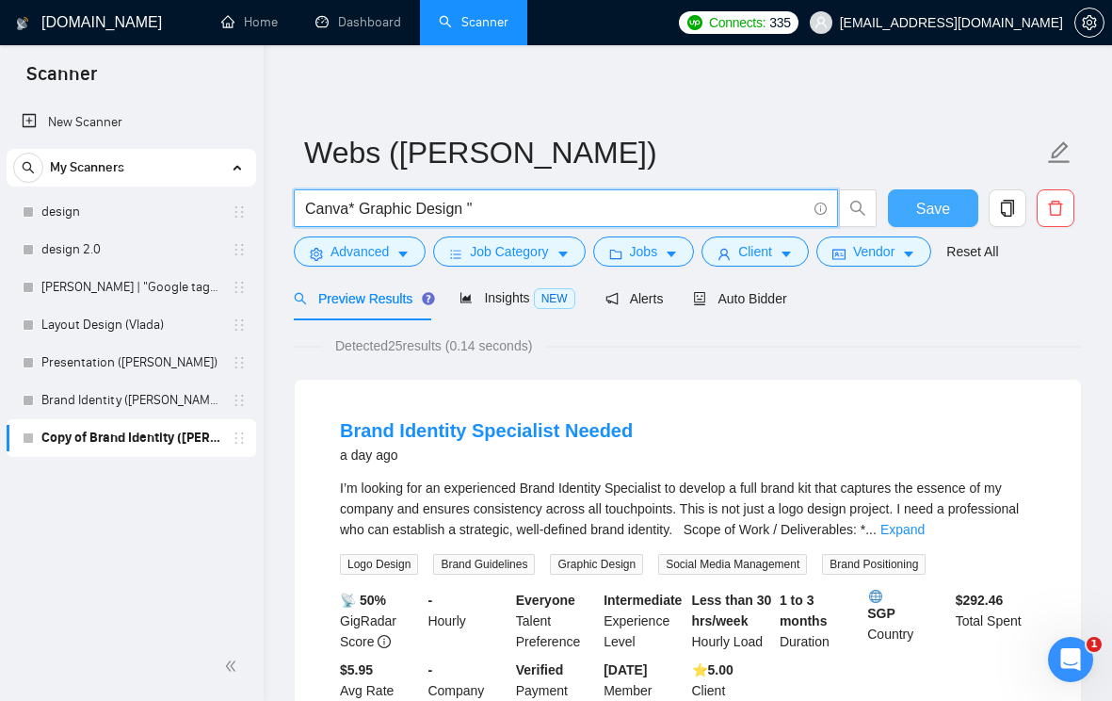
click at [362, 208] on input "Canva* Graphic Design "" at bounding box center [555, 209] width 501 height 24
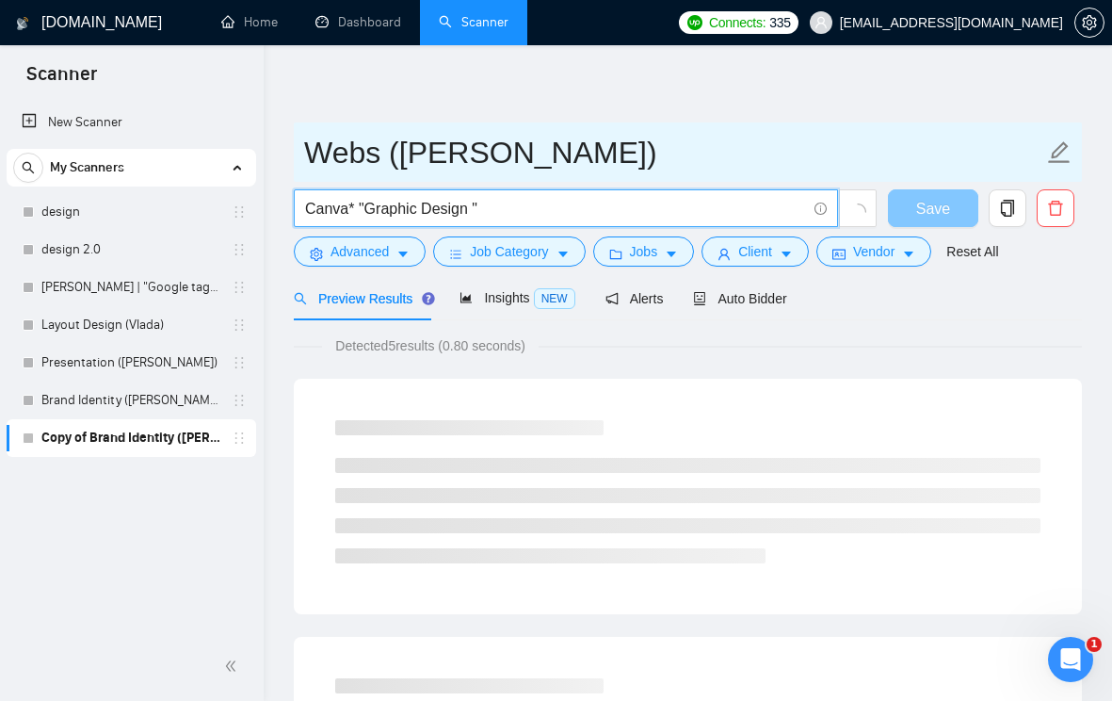
type input "Canva* "Graphic Design ""
click at [348, 150] on input "Webs ([PERSON_NAME])" at bounding box center [673, 152] width 739 height 47
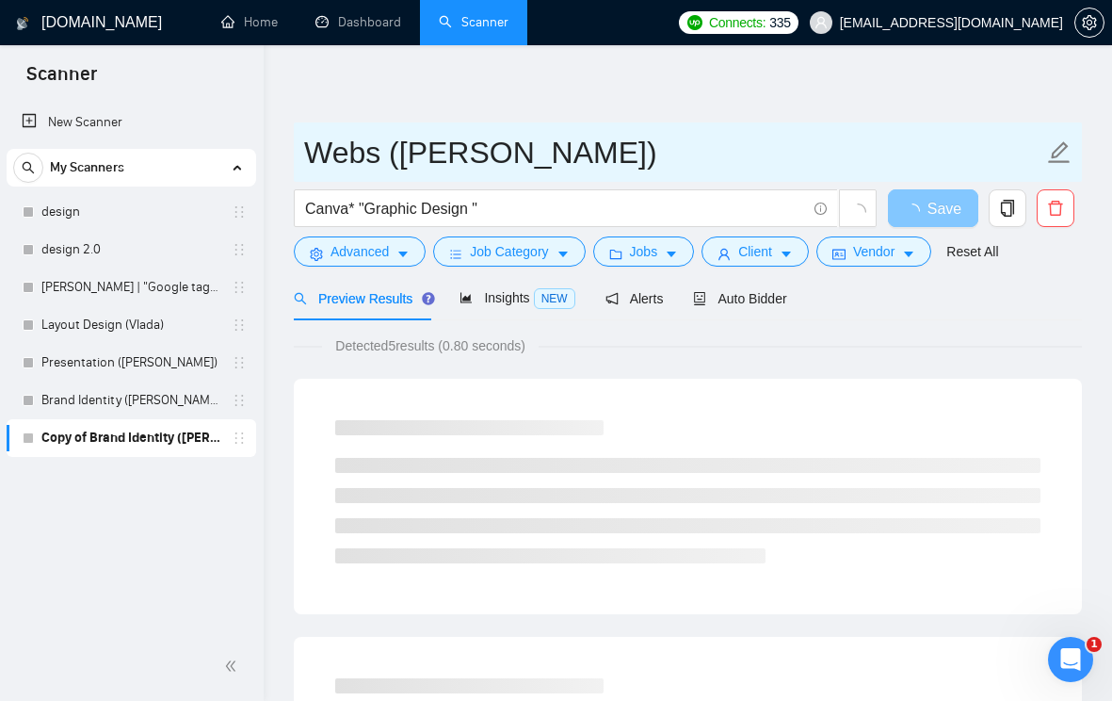
click at [348, 150] on input "Webs ([PERSON_NAME])" at bounding box center [673, 152] width 739 height 47
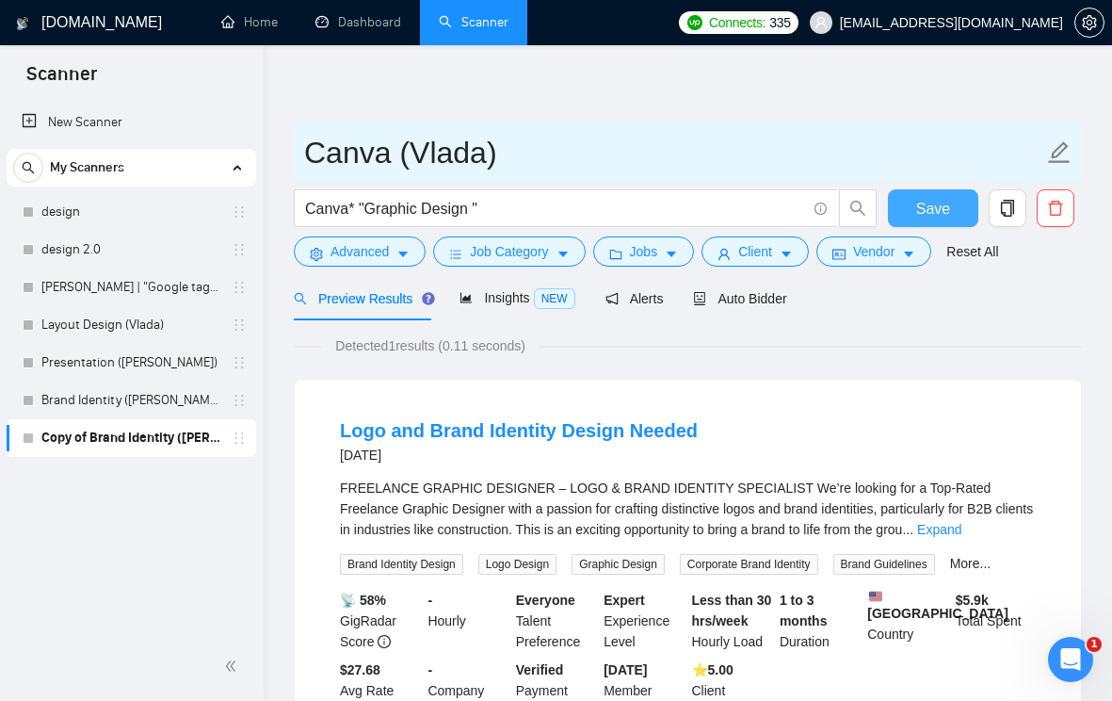
type input "Canva (Vlada)"
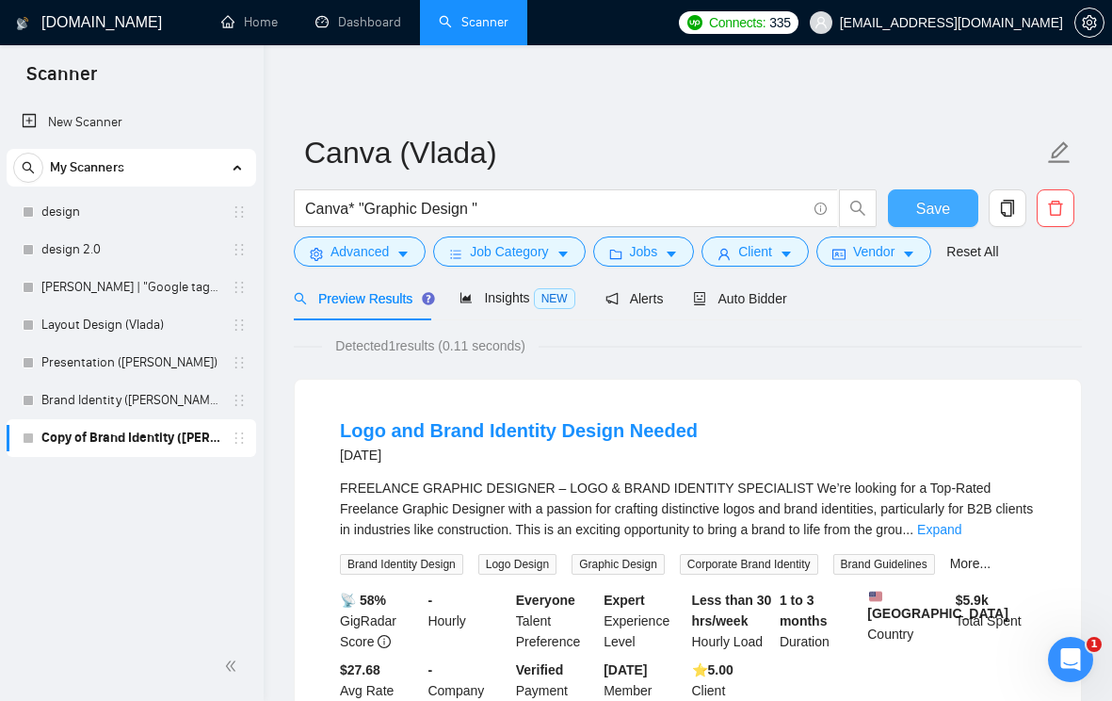
click at [509, 101] on div "Canva ([PERSON_NAME]) Canva* "Graphic Design " Save Advanced Job Category Jobs …" at bounding box center [688, 443] width 788 height 736
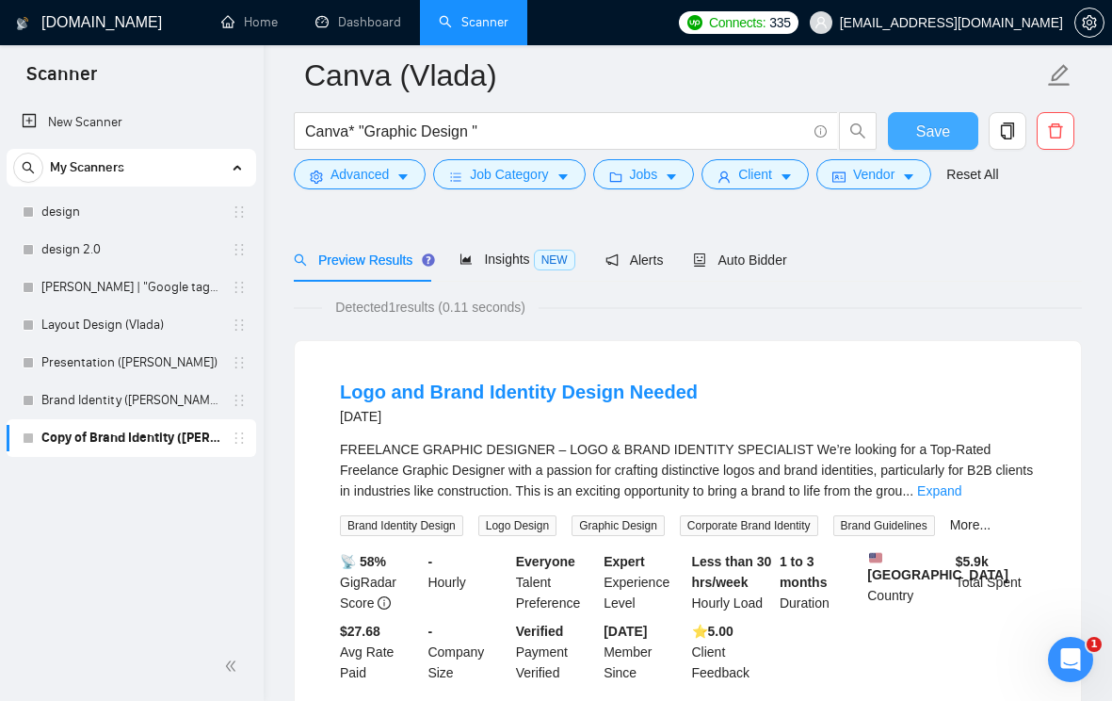
scroll to position [101, 0]
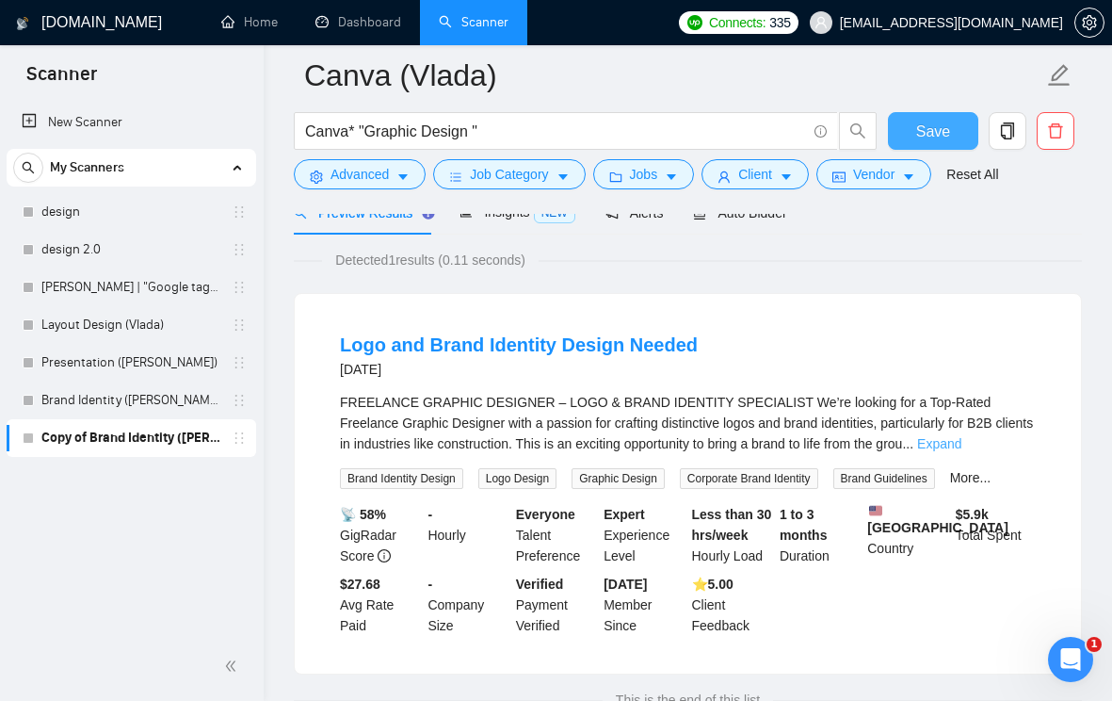
click at [962, 447] on link "Expand" at bounding box center [939, 443] width 44 height 15
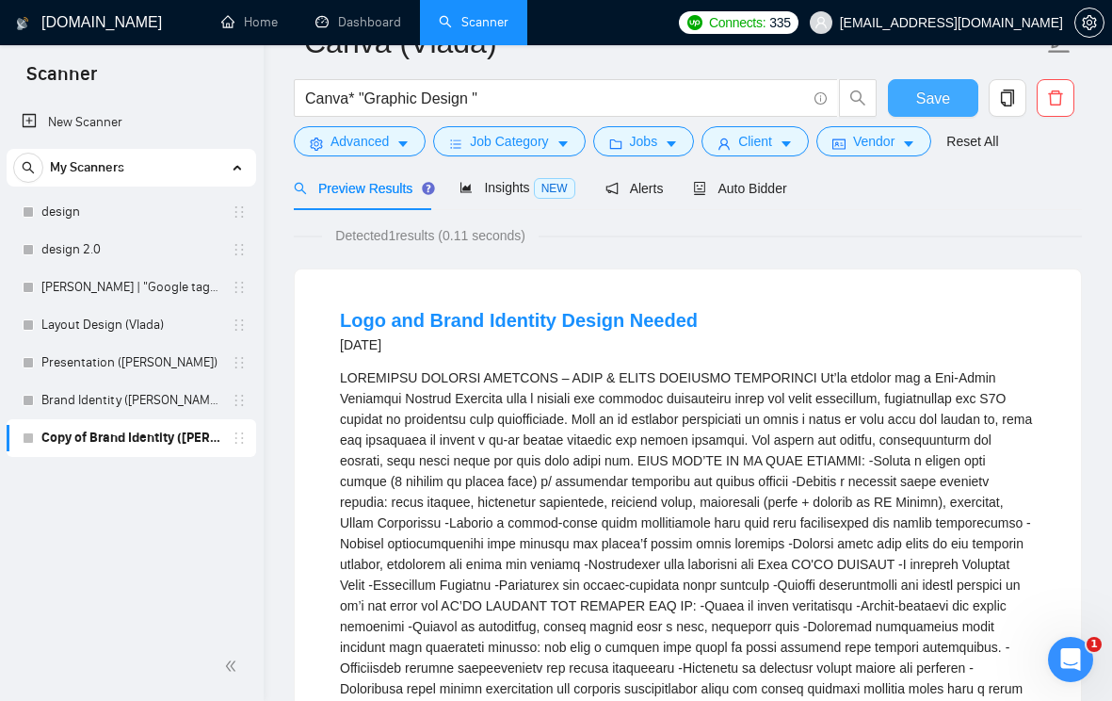
scroll to position [0, 0]
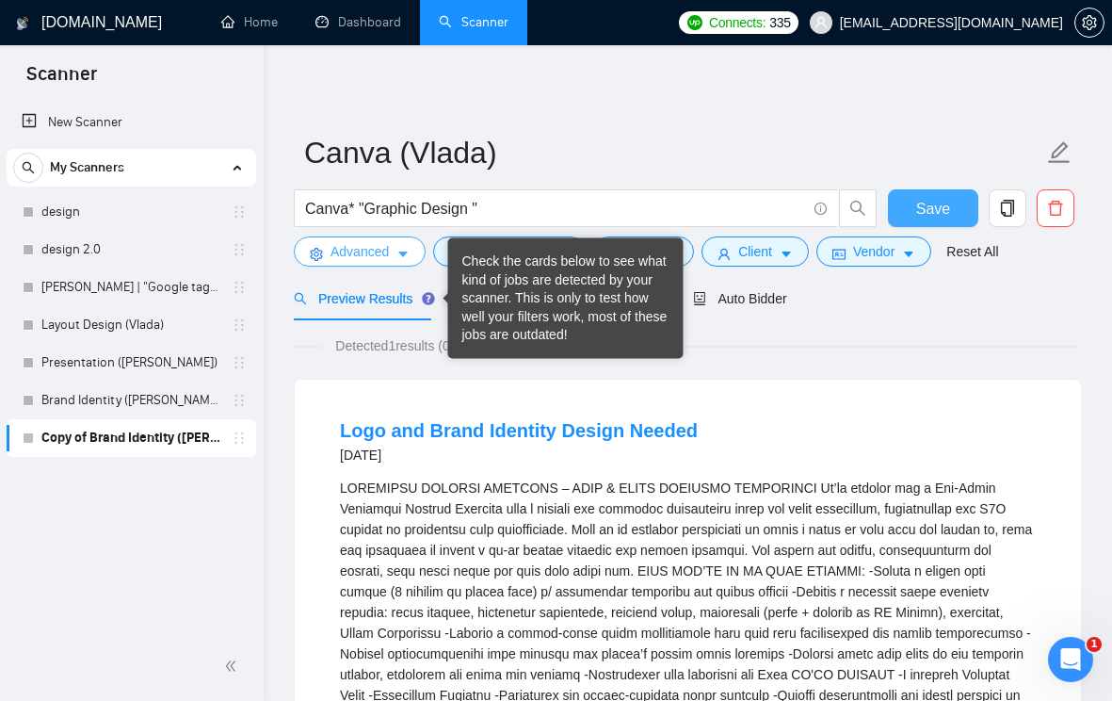
click at [401, 253] on icon "caret-down" at bounding box center [403, 254] width 13 height 13
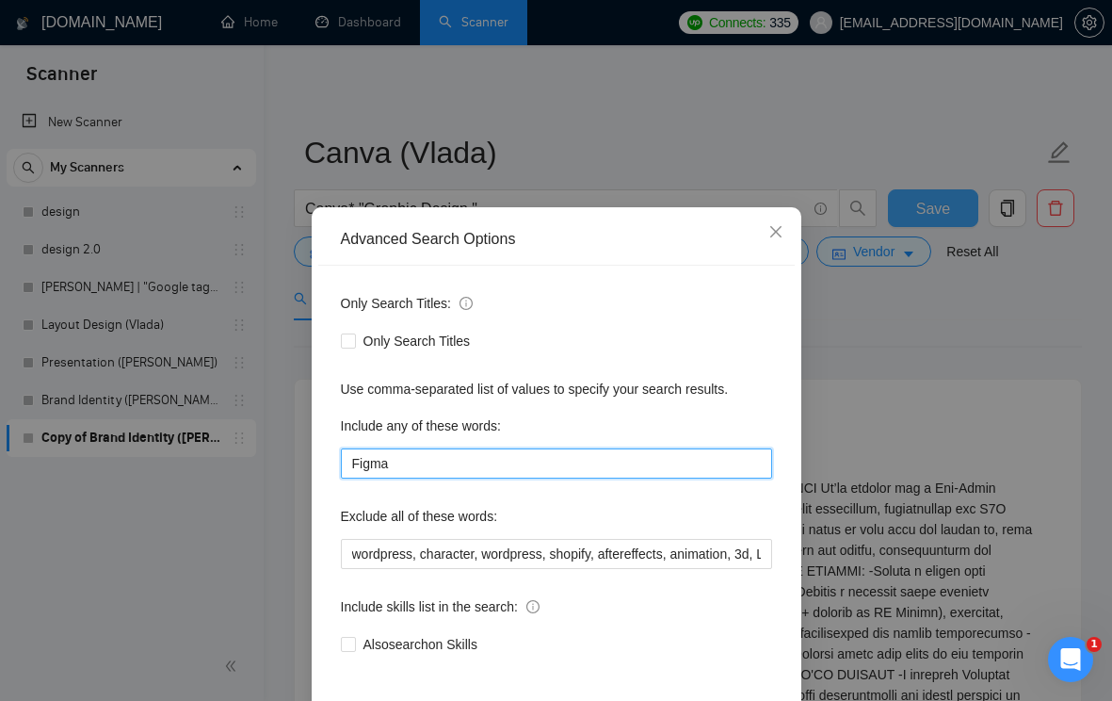
click at [374, 458] on input "Figma" at bounding box center [556, 463] width 431 height 30
click at [374, 459] on input "Figma" at bounding box center [556, 463] width 431 height 30
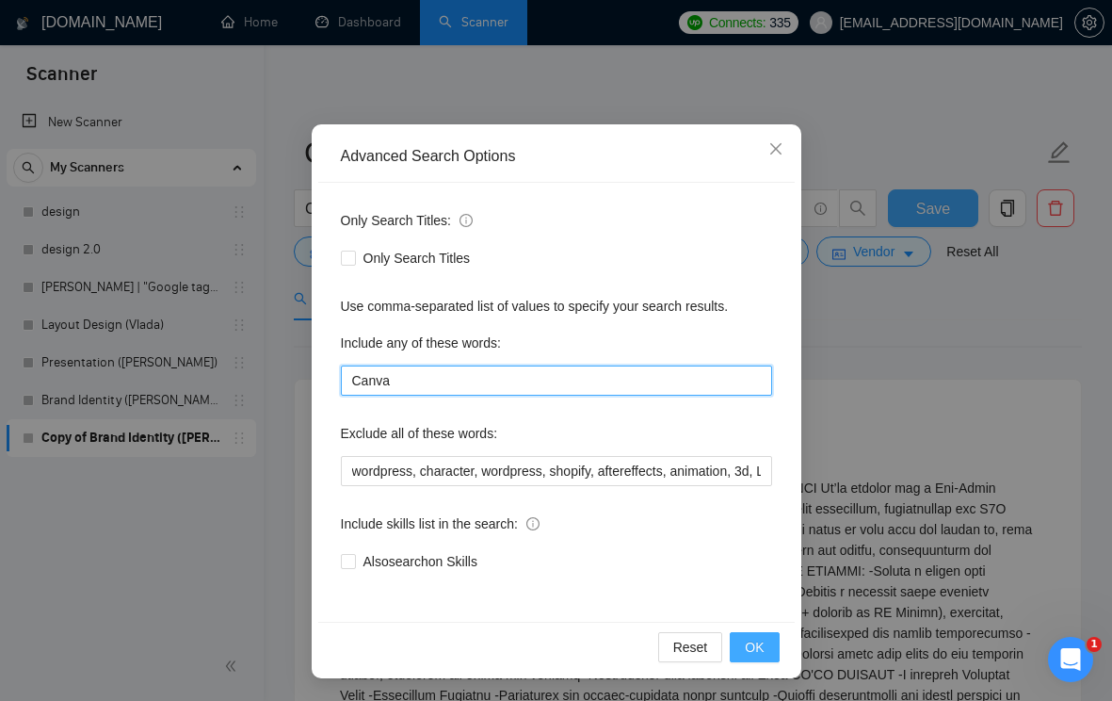
type input "Canva"
click at [751, 651] on span "OK" at bounding box center [754, 647] width 19 height 21
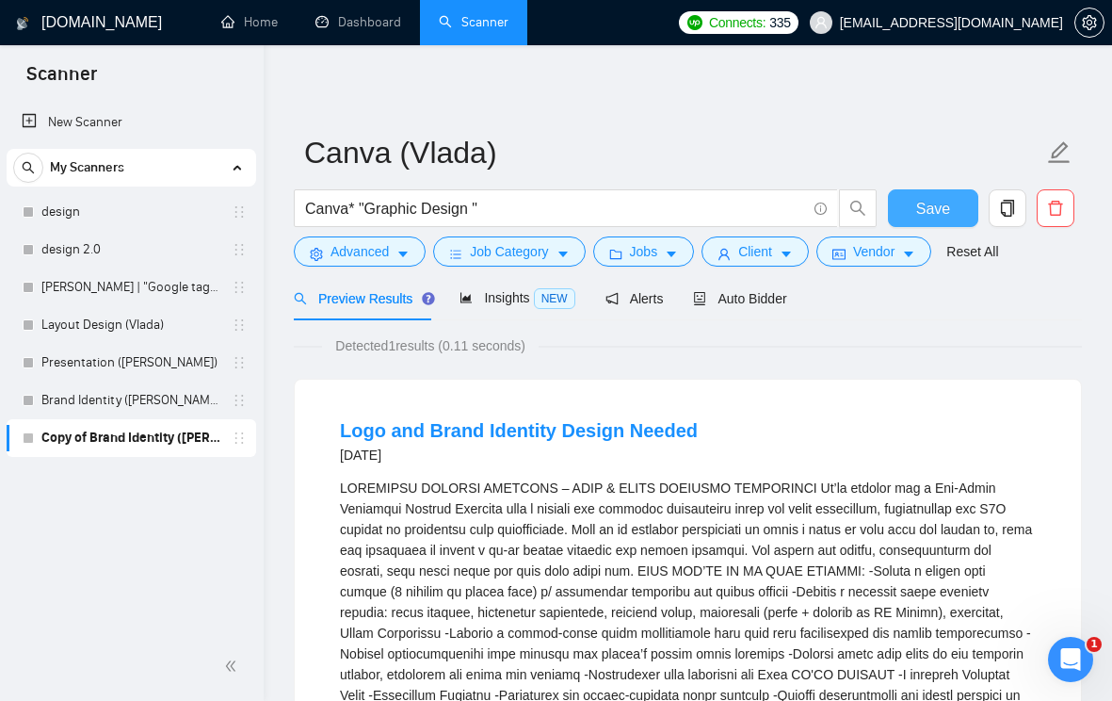
scroll to position [0, 0]
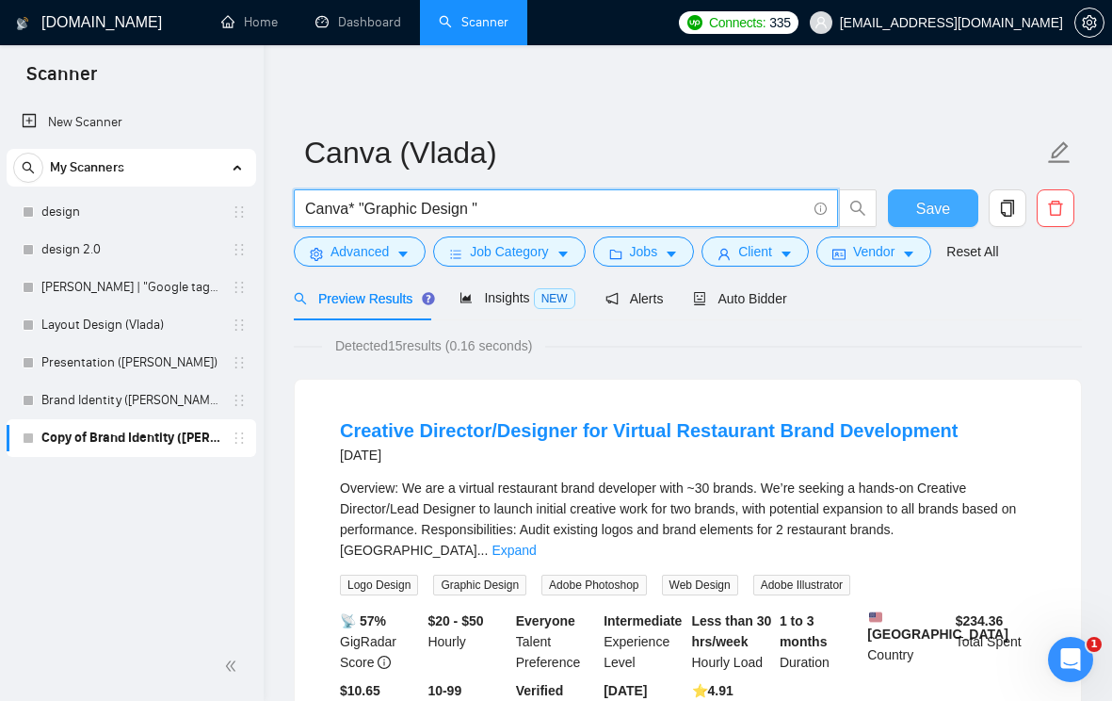
drag, startPoint x: 360, startPoint y: 208, endPoint x: 279, endPoint y: 208, distance: 81.0
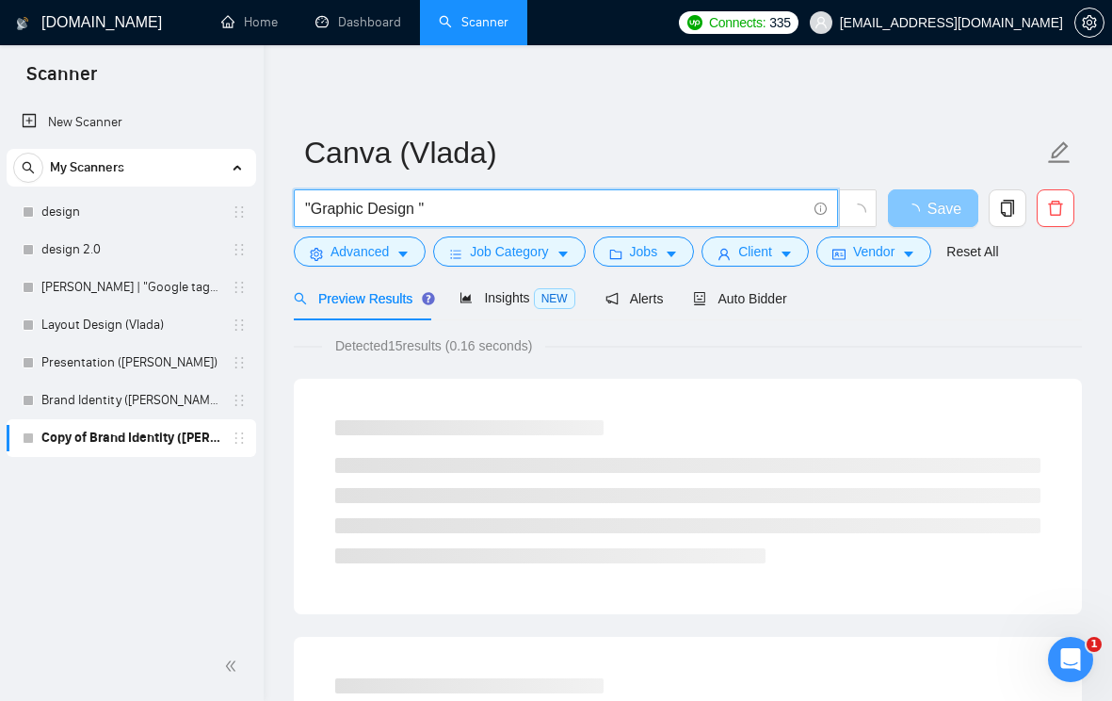
click at [420, 203] on input ""Graphic Design "" at bounding box center [555, 209] width 501 height 24
click at [543, 206] on input ""Graphic Design"" at bounding box center [555, 209] width 501 height 24
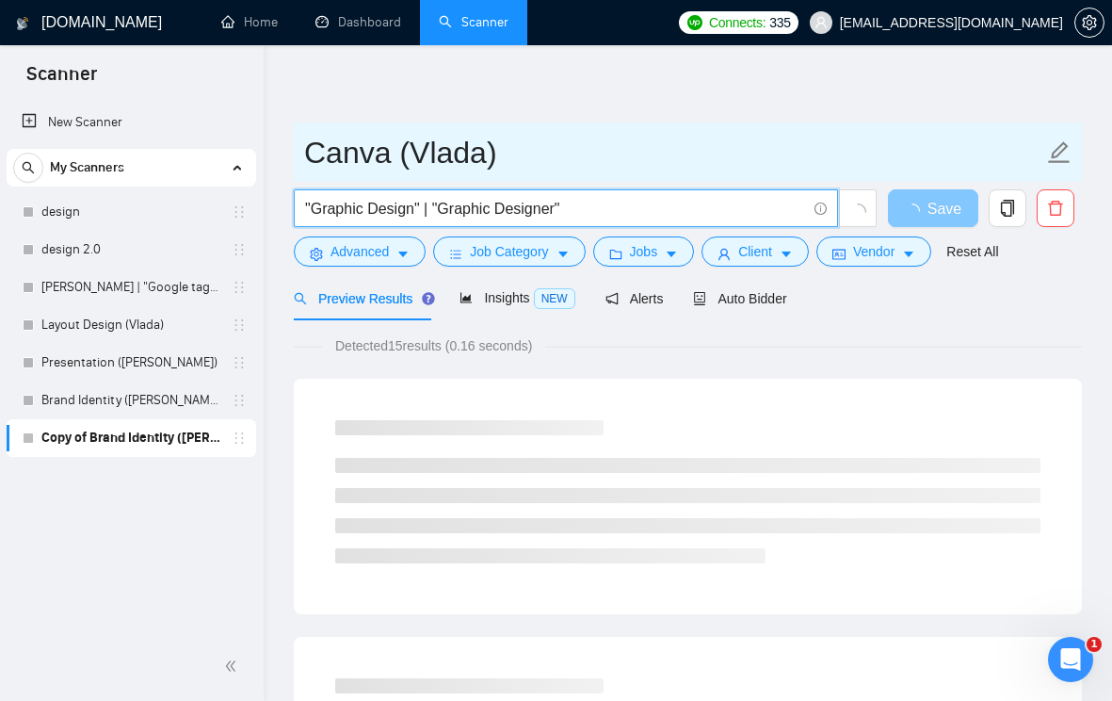
type input ""Graphic Design" | "Graphic Designer""
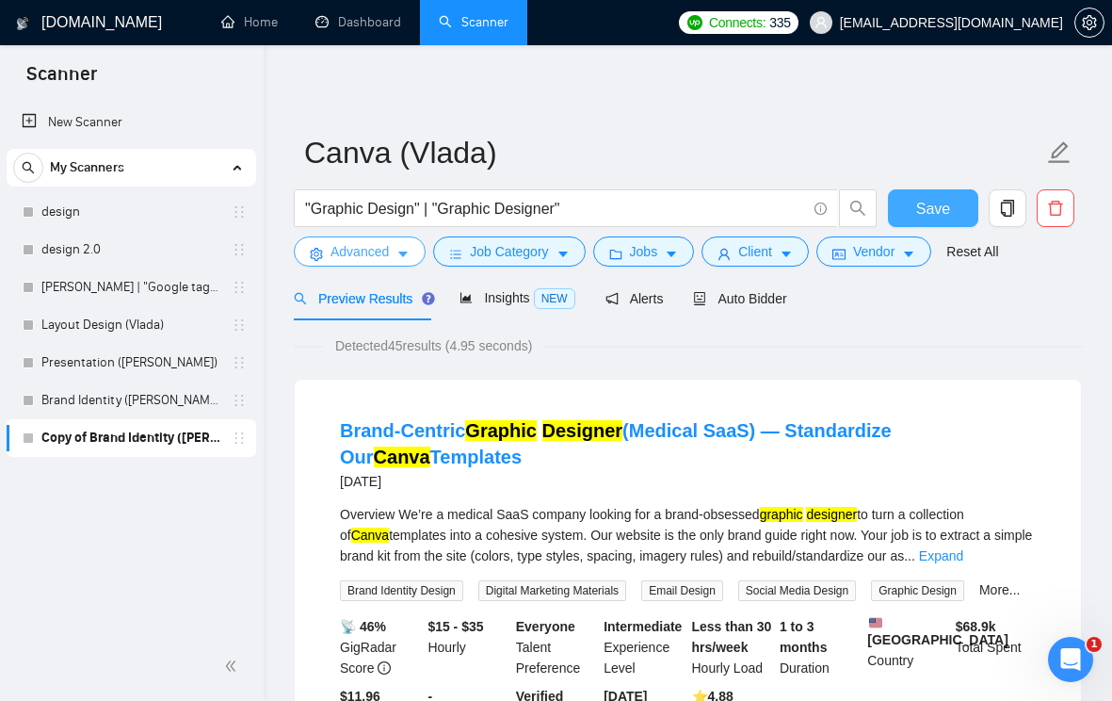
click at [405, 258] on icon "caret-down" at bounding box center [403, 254] width 13 height 13
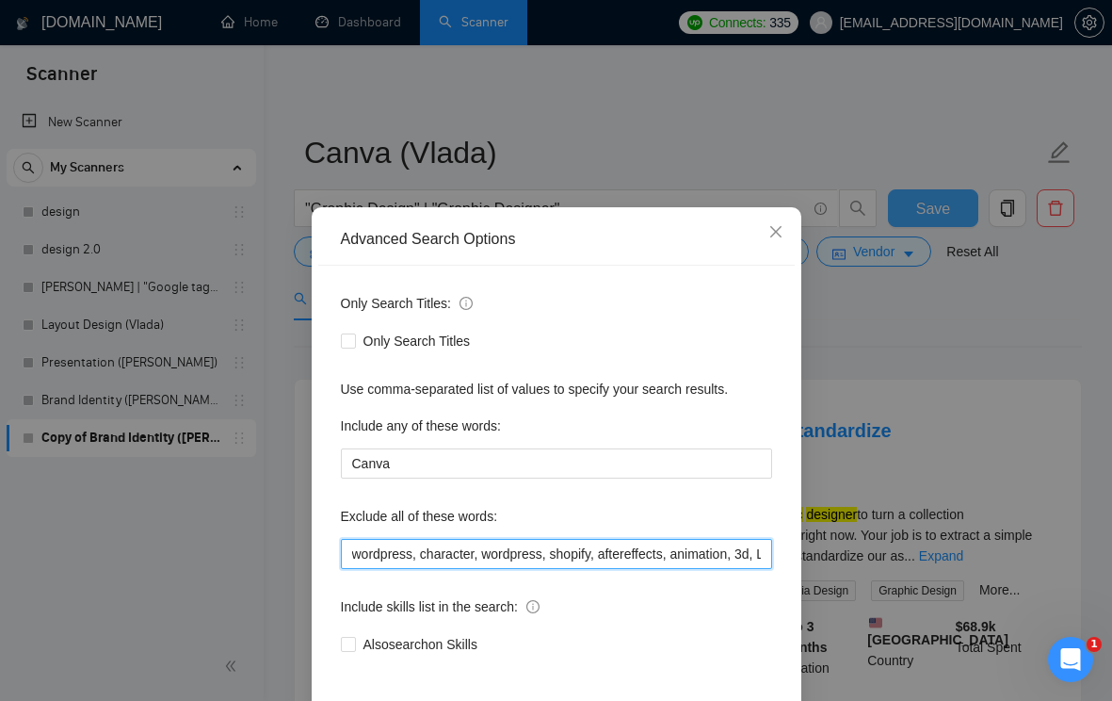
click at [354, 553] on input "wordpress, character, wordpress, shopify, aftereffects, animation, 3d, Lightroo…" at bounding box center [556, 554] width 431 height 30
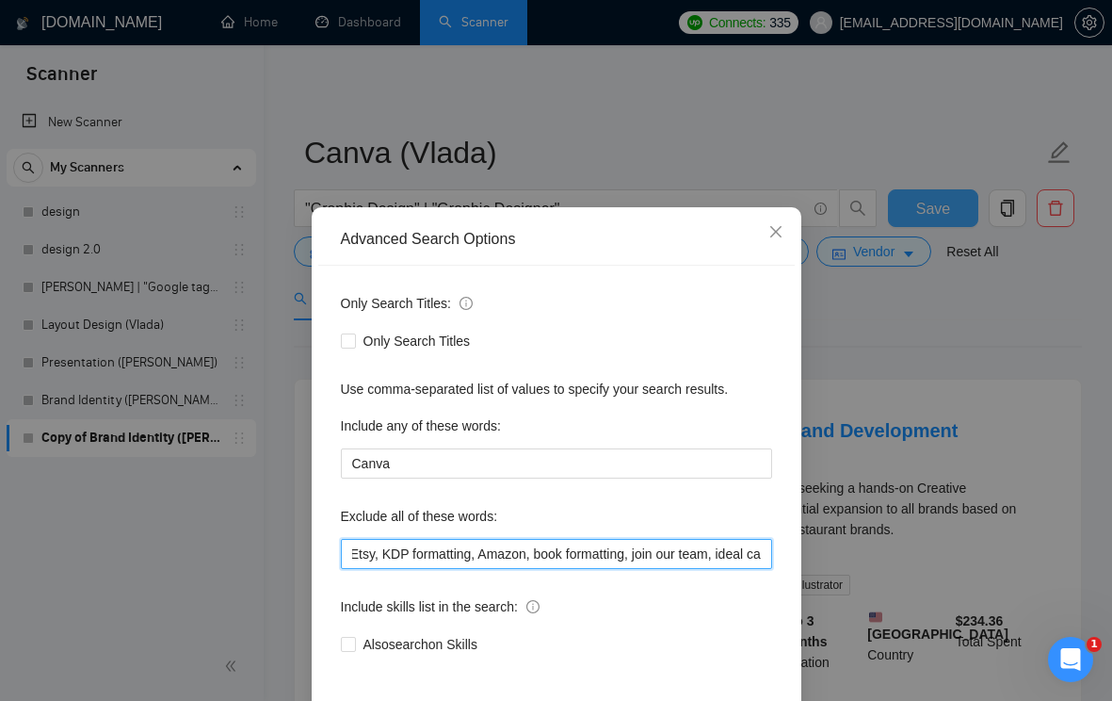
scroll to position [0, 1646]
drag, startPoint x: 577, startPoint y: 553, endPoint x: 792, endPoint y: 553, distance: 214.8
click at [792, 553] on div "Only Search Titles: Only Search Titles Use comma-separated list of values to sp…" at bounding box center [556, 485] width 477 height 439
click at [687, 547] on input "saas, wordpress, character, wordpress, shopify, aftereffects, animation, 3d, Li…" at bounding box center [556, 554] width 431 height 30
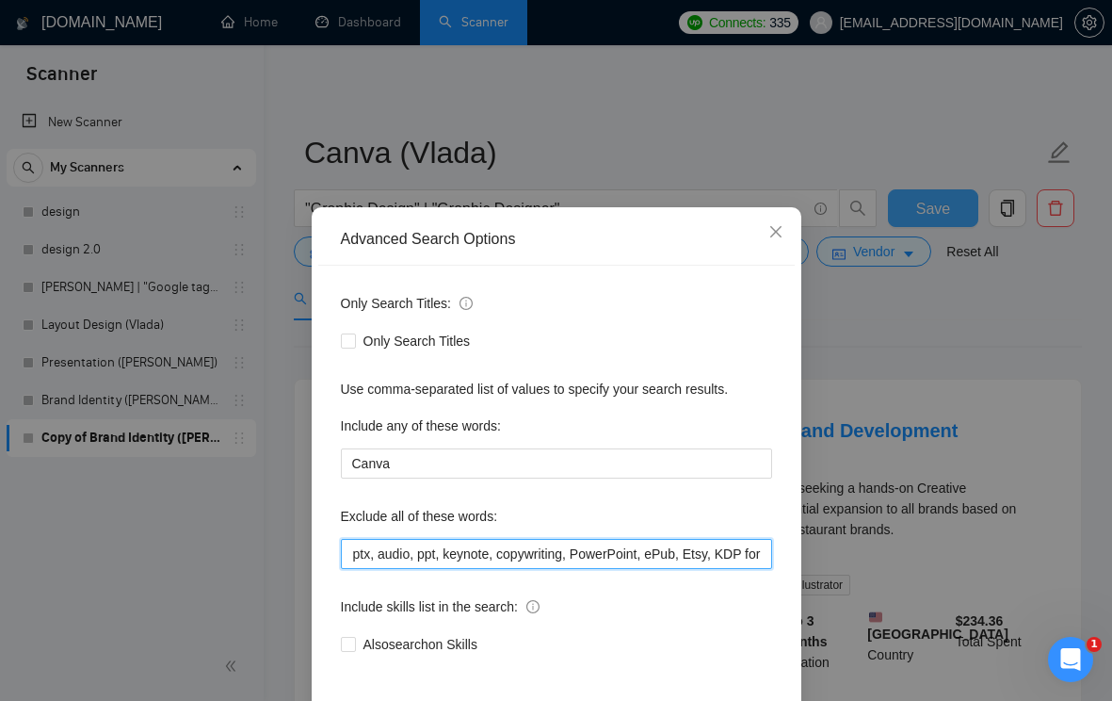
drag, startPoint x: 679, startPoint y: 554, endPoint x: 340, endPoint y: 555, distance: 339.1
click at [341, 555] on input "saas, wordpress, character, wordpress, shopify, aftereffects, animation, 3d, Li…" at bounding box center [556, 554] width 431 height 30
click at [526, 555] on input "saas, wordpress, character, wordpress, shopify, aftereffects, animation, 3d, Li…" at bounding box center [556, 554] width 431 height 30
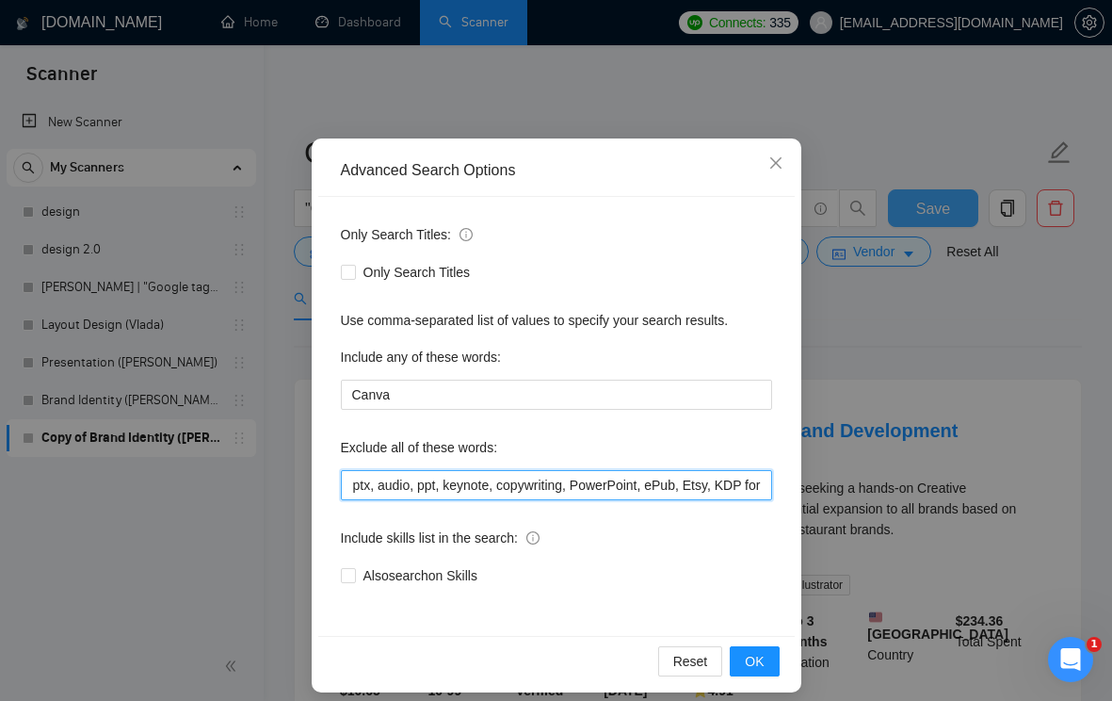
scroll to position [83, 0]
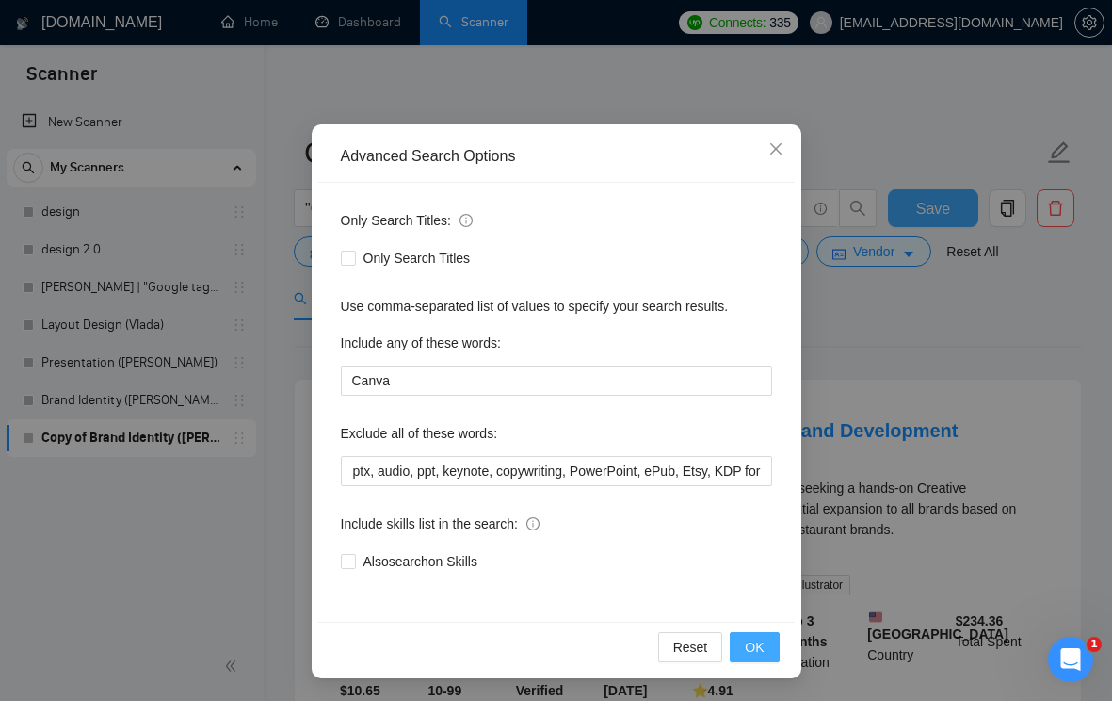
click at [737, 649] on button "OK" at bounding box center [754, 647] width 49 height 30
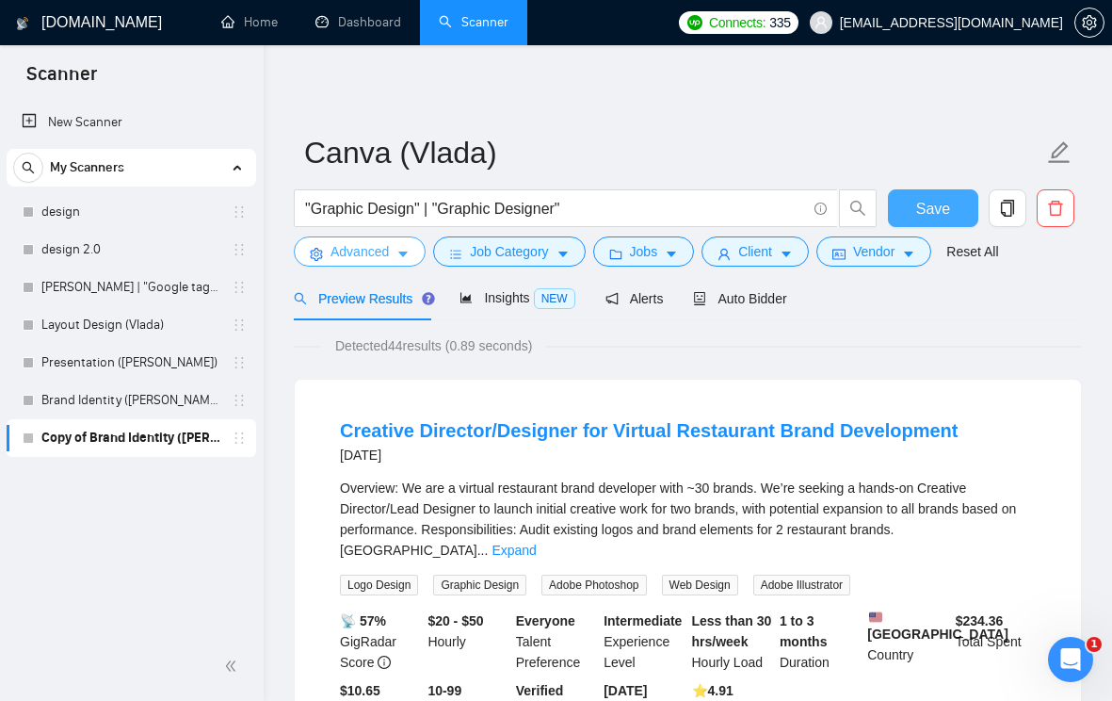
click at [401, 255] on icon "caret-down" at bounding box center [403, 254] width 13 height 13
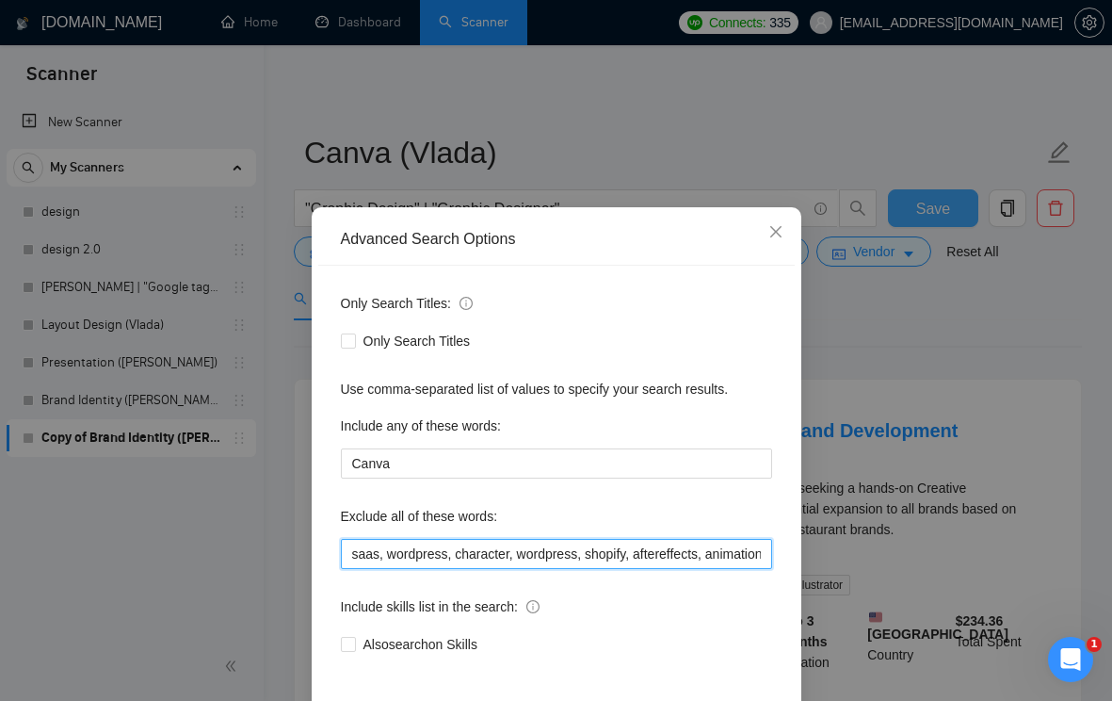
scroll to position [0, 8]
drag, startPoint x: 387, startPoint y: 552, endPoint x: 716, endPoint y: 555, distance: 328.7
click at [716, 555] on input "saas, wordpress, character, wordpress, shopify, aftereffects, animation, 3d, Li…" at bounding box center [556, 554] width 431 height 30
drag, startPoint x: 478, startPoint y: 555, endPoint x: 578, endPoint y: 557, distance: 99.9
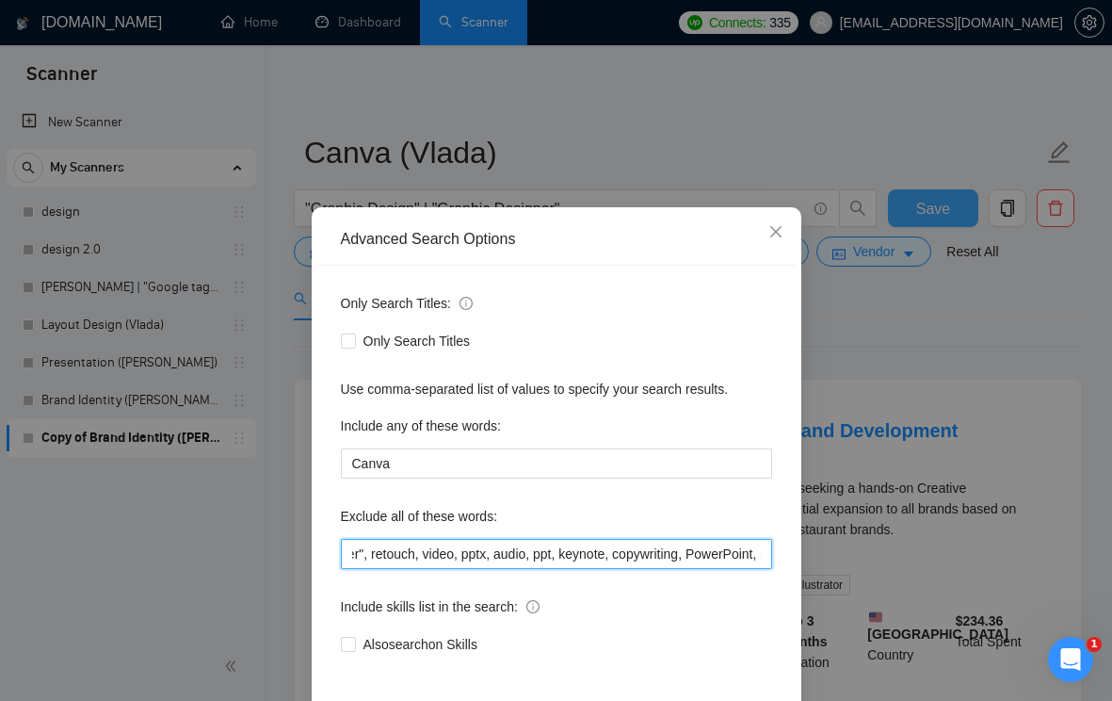
click at [578, 557] on input "saas, animation, 3d, Lightroom, "motion designer", retouch, video, pptx, audio,…" at bounding box center [556, 554] width 431 height 30
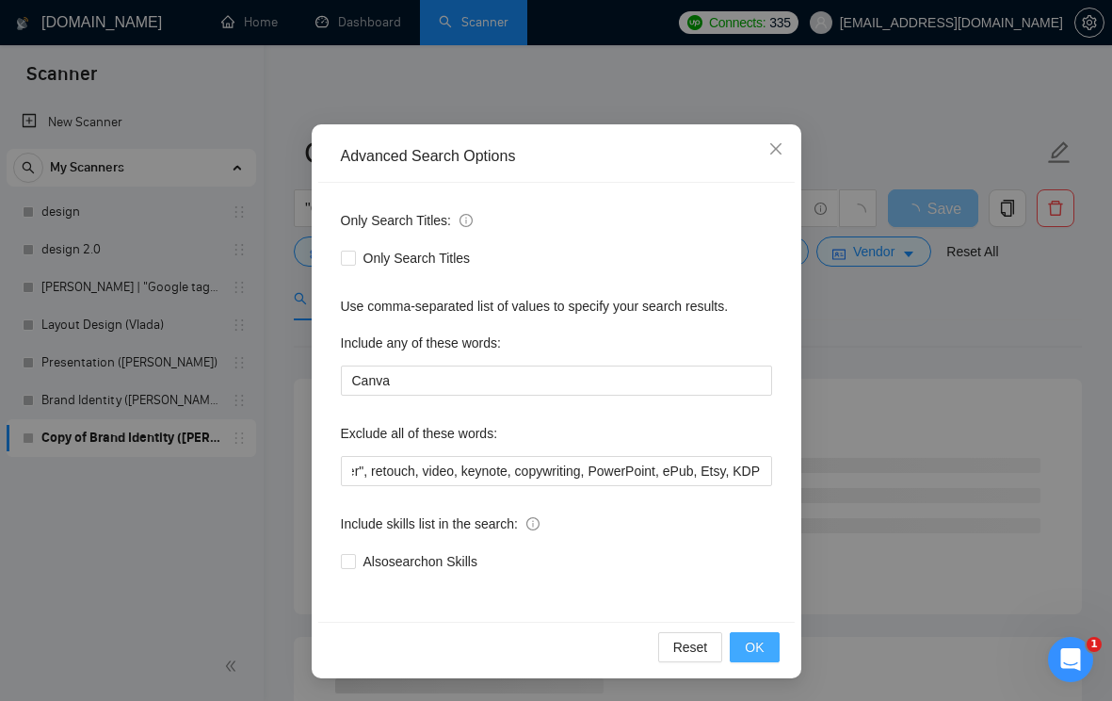
scroll to position [0, 0]
click at [755, 653] on span "OK" at bounding box center [754, 647] width 19 height 21
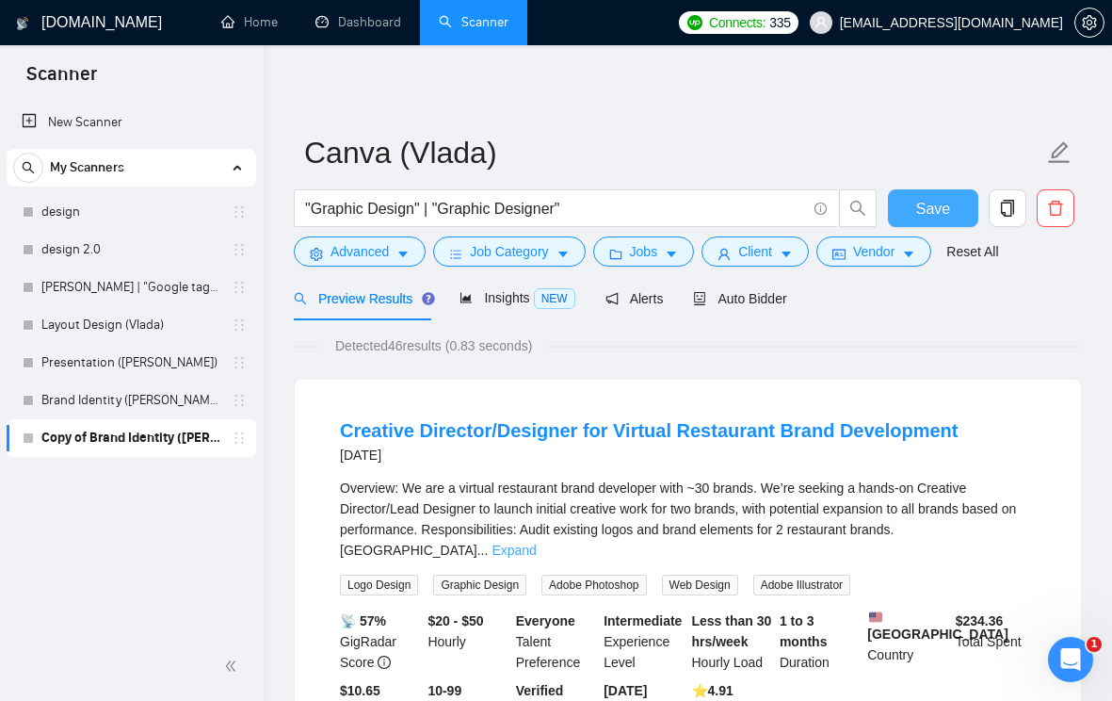
click at [536, 543] on link "Expand" at bounding box center [514, 550] width 44 height 15
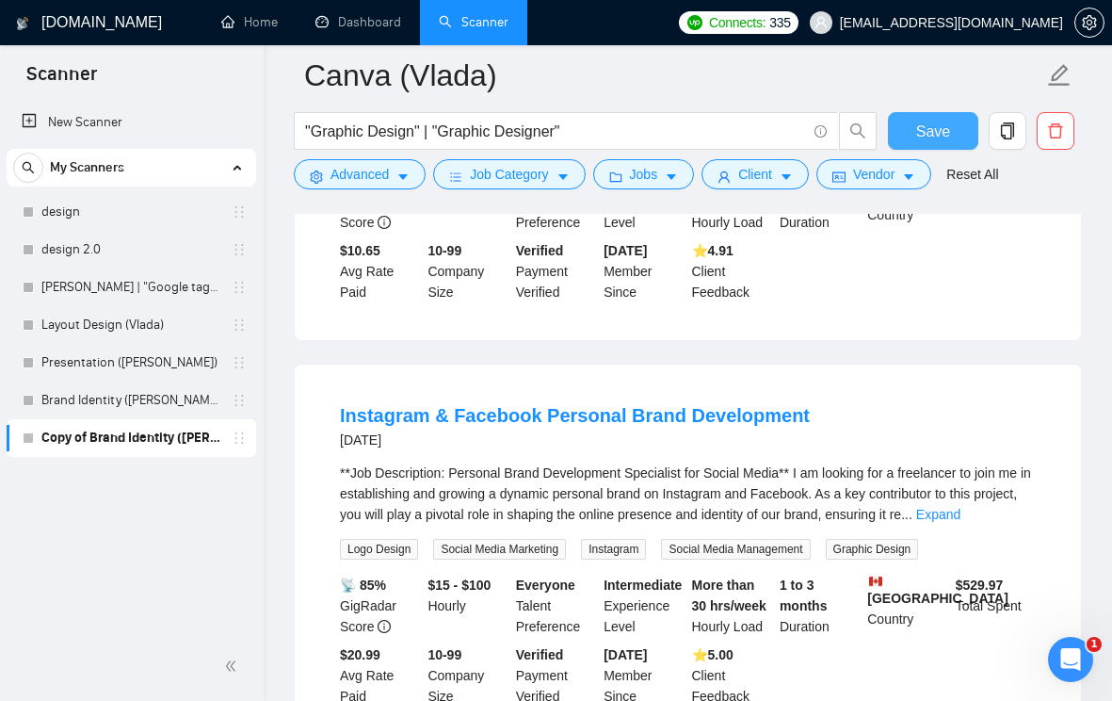
scroll to position [583, 0]
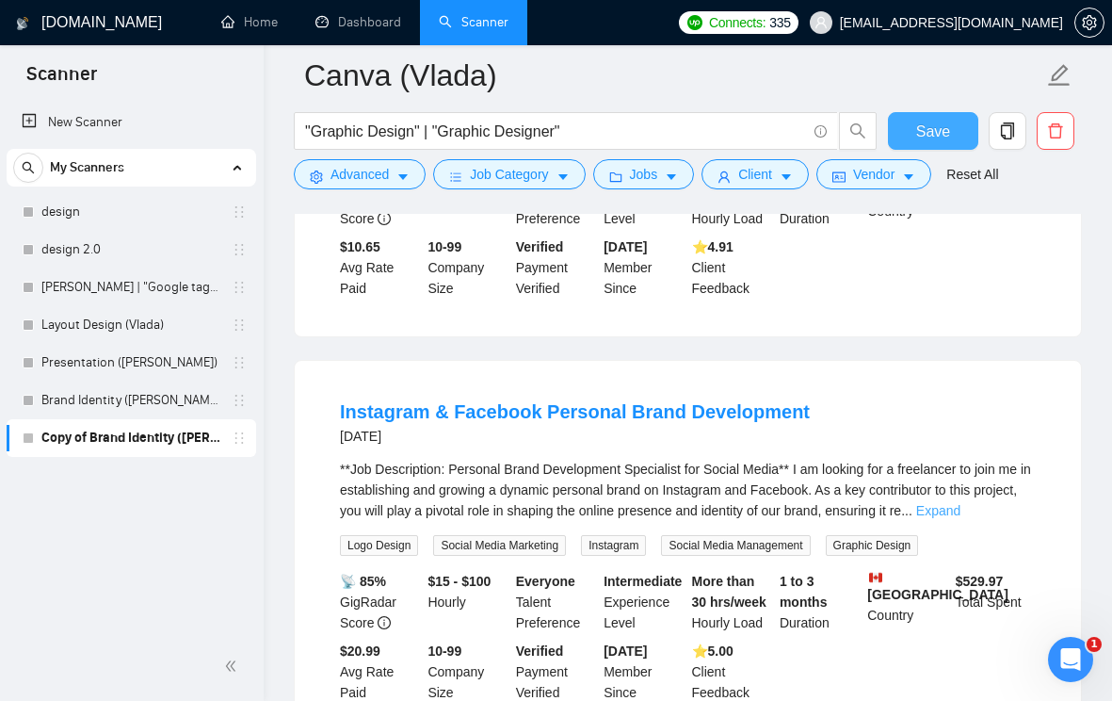
click at [961, 504] on link "Expand" at bounding box center [938, 510] width 44 height 15
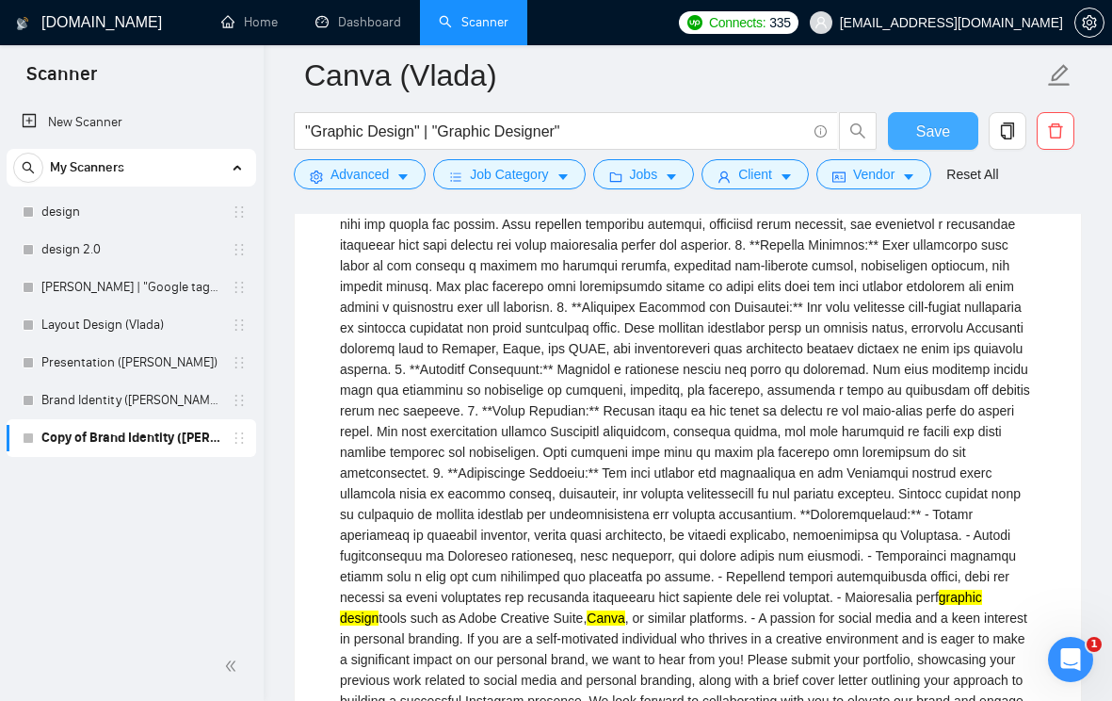
scroll to position [933, 0]
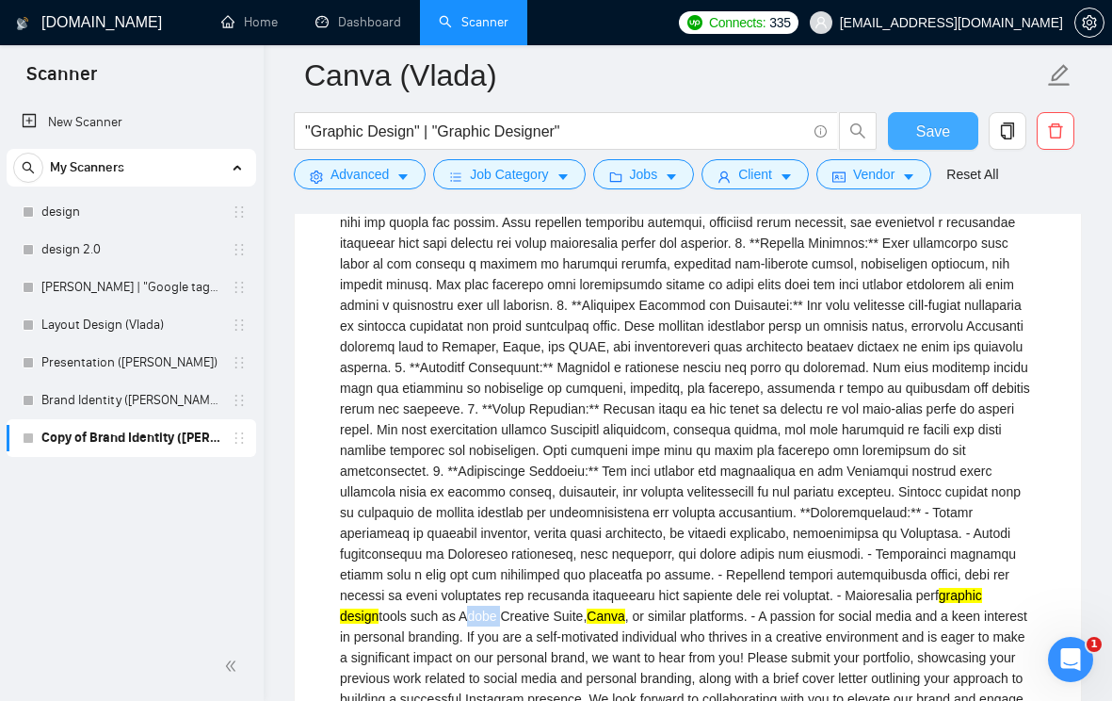
drag, startPoint x: 624, startPoint y: 613, endPoint x: 660, endPoint y: 619, distance: 37.2
click at [660, 619] on div "graphic design tools such as Adobe Creative Suite, Canva , or similar platforms…" at bounding box center [688, 419] width 696 height 622
copy div "Adobe"
click at [410, 188] on button "Advanced" at bounding box center [360, 174] width 132 height 30
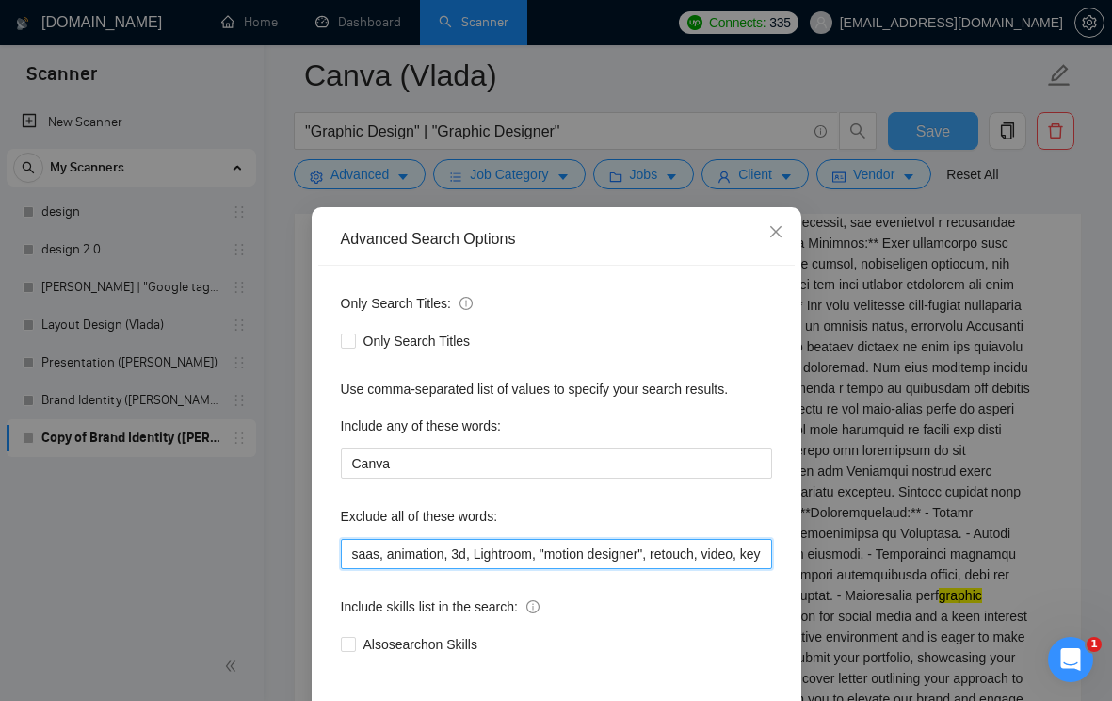
click at [355, 552] on input "saas, animation, 3d, Lightroom, "motion designer", retouch, video, keynote, cop…" at bounding box center [556, 554] width 431 height 30
paste input "Adobe"
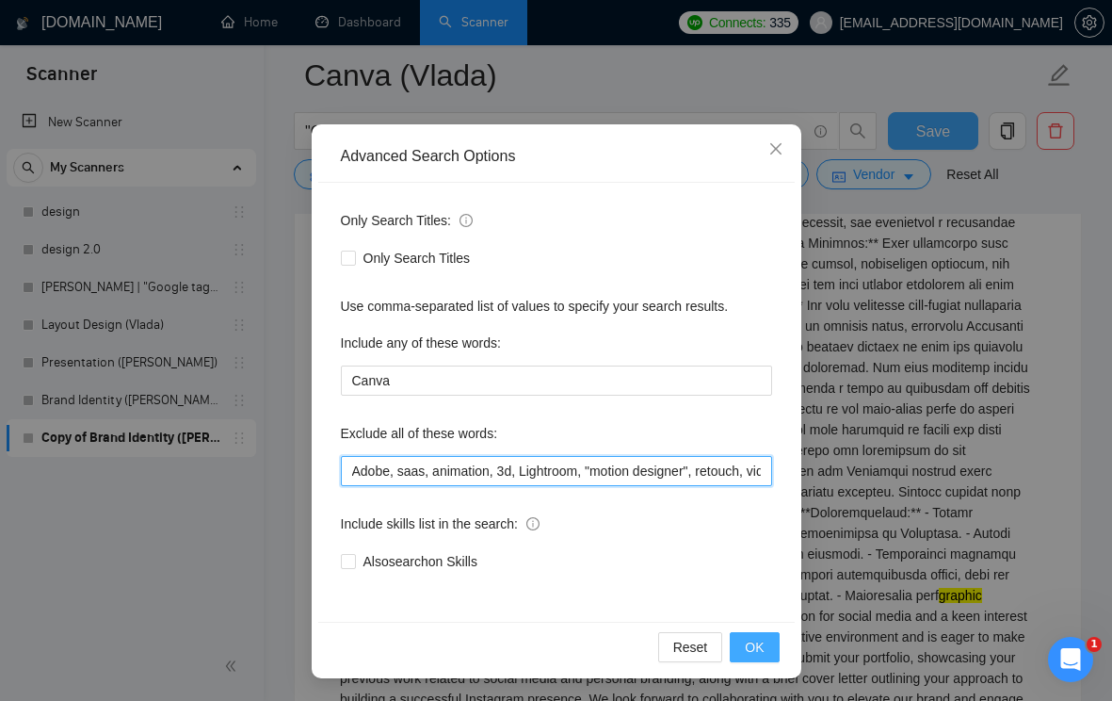
type input "Adobe, saas, animation, 3d, Lightroom, "motion designer", retouch, video, keyno…"
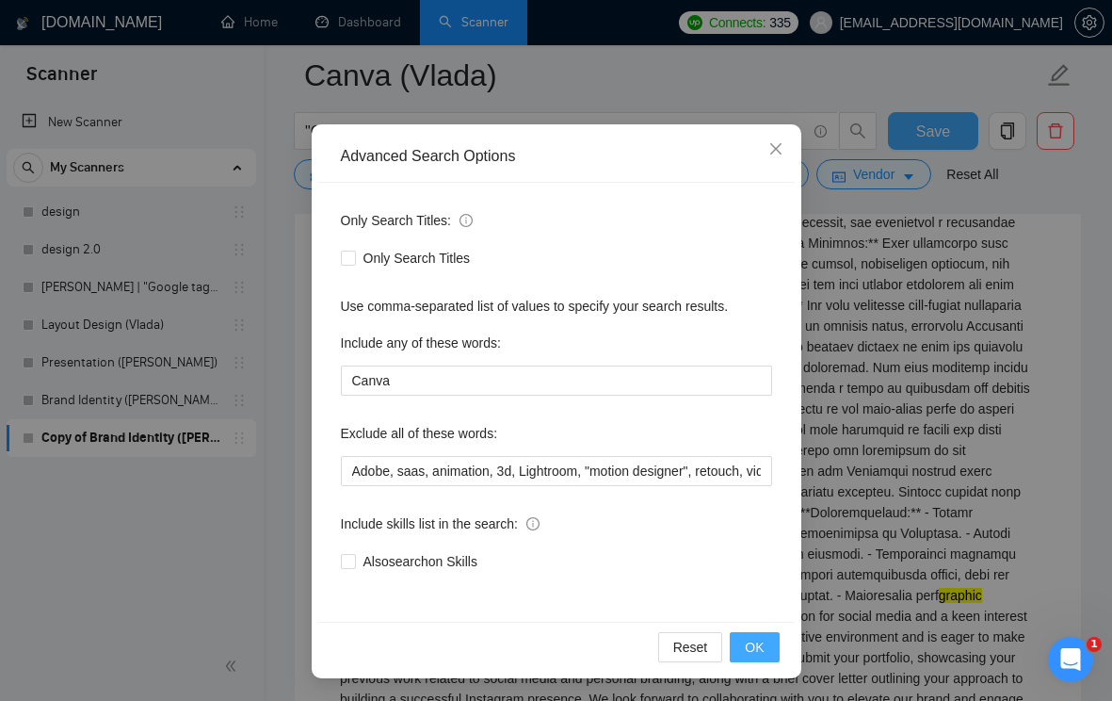
click at [755, 640] on span "OK" at bounding box center [754, 647] width 19 height 21
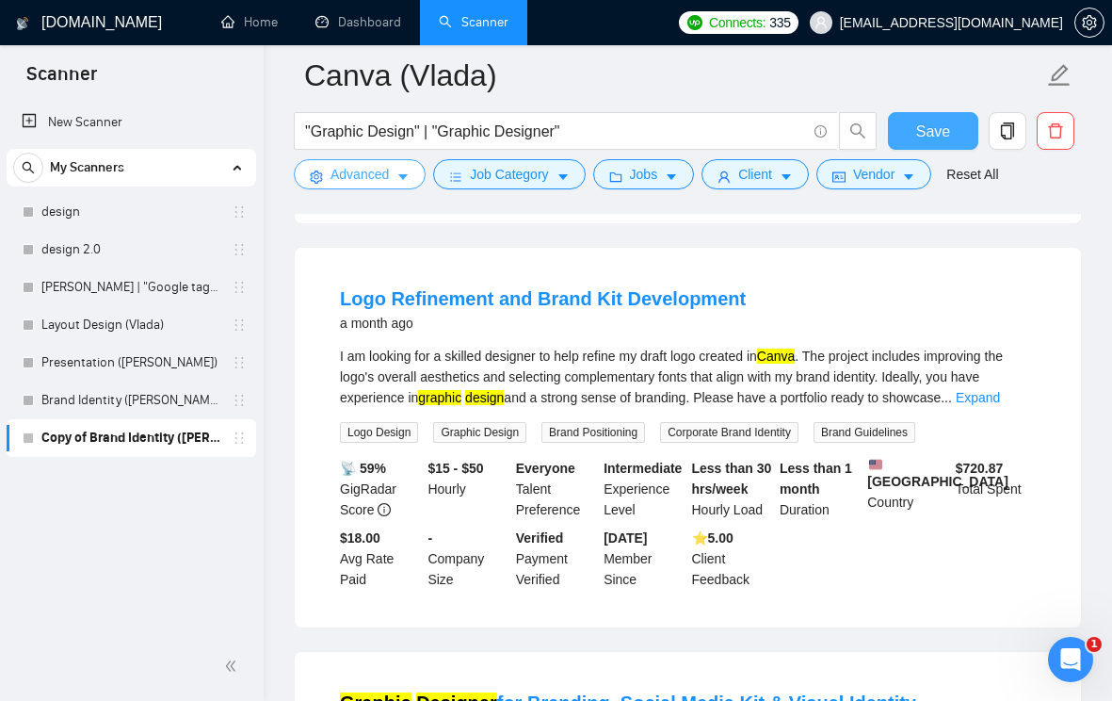
scroll to position [979, 0]
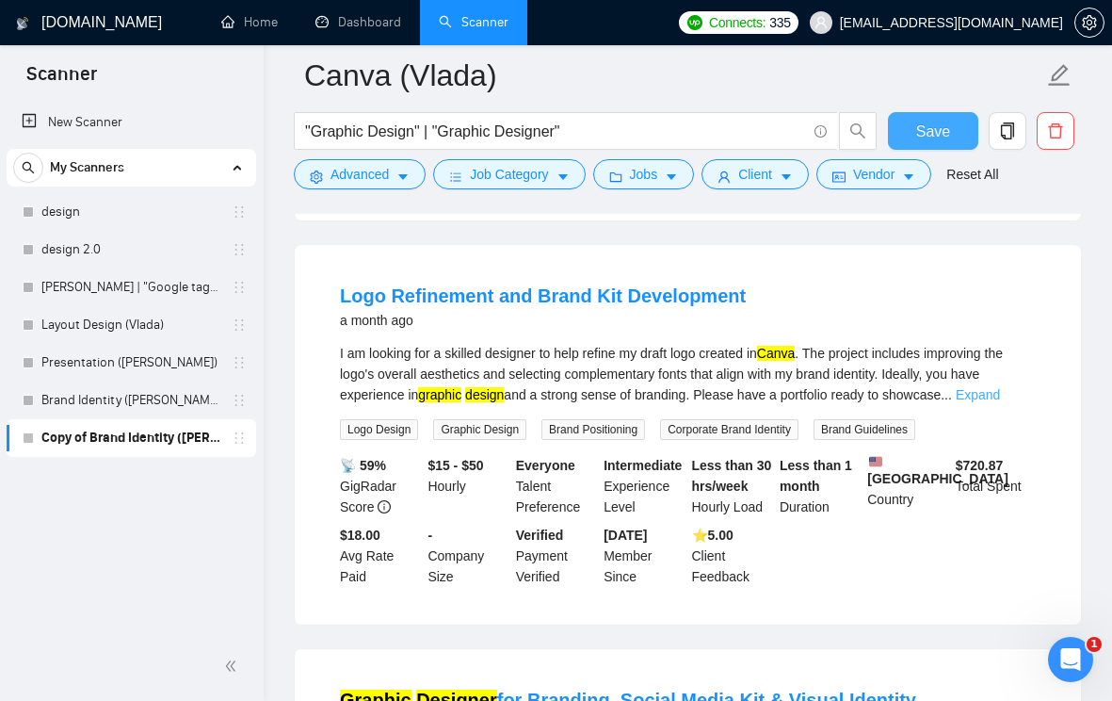
click at [1000, 387] on link "Expand" at bounding box center [978, 394] width 44 height 15
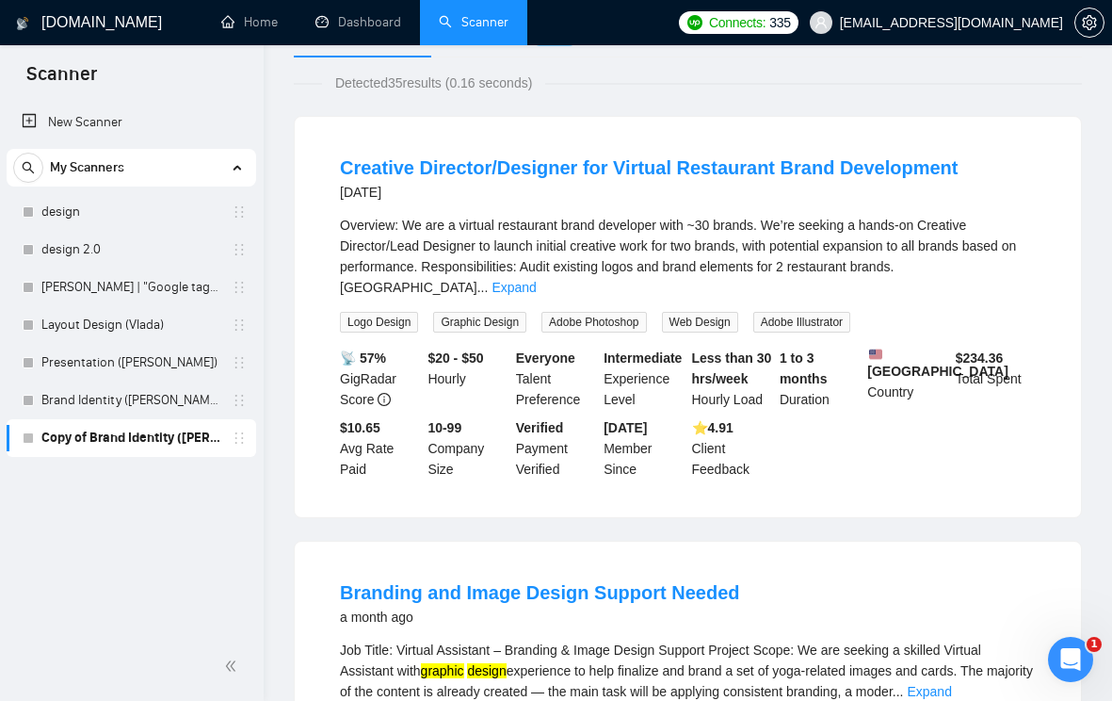
scroll to position [0, 0]
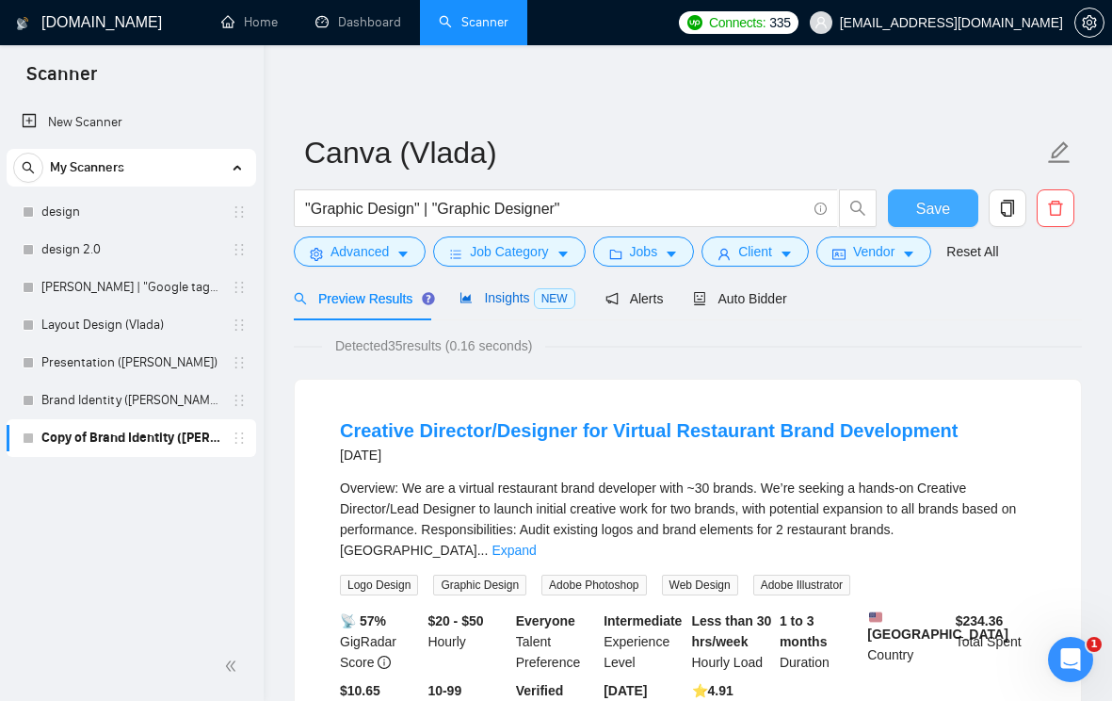
click at [510, 303] on span "Insights NEW" at bounding box center [517, 297] width 115 height 15
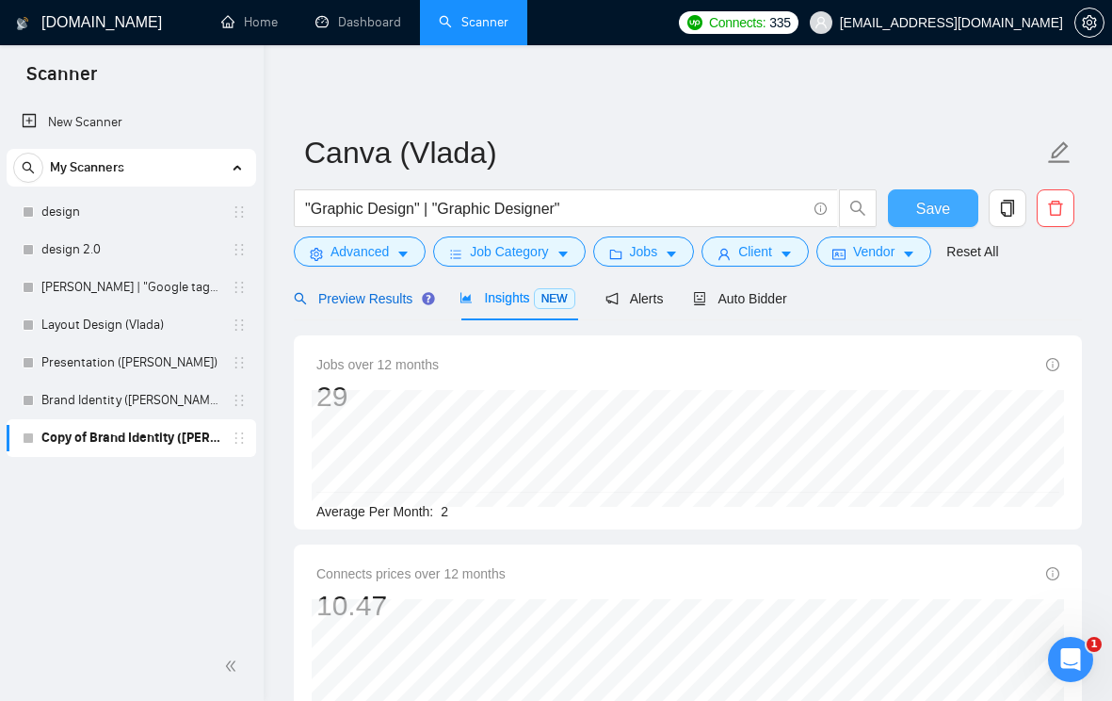
click at [368, 300] on span "Preview Results" at bounding box center [362, 298] width 136 height 15
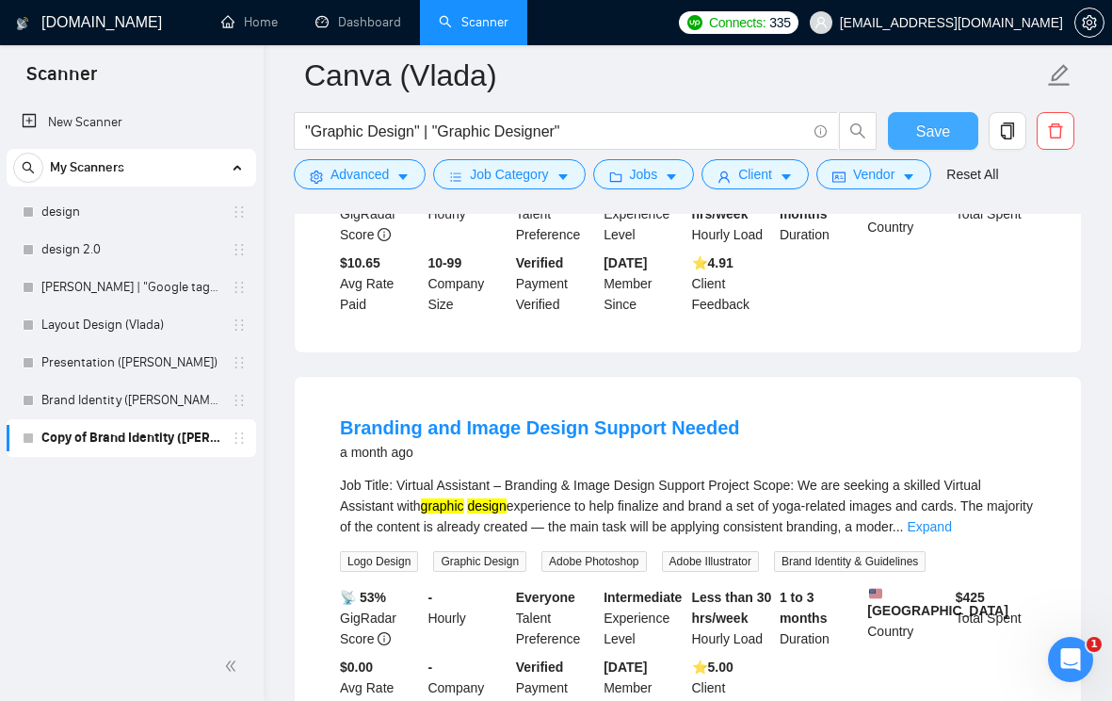
scroll to position [527, 0]
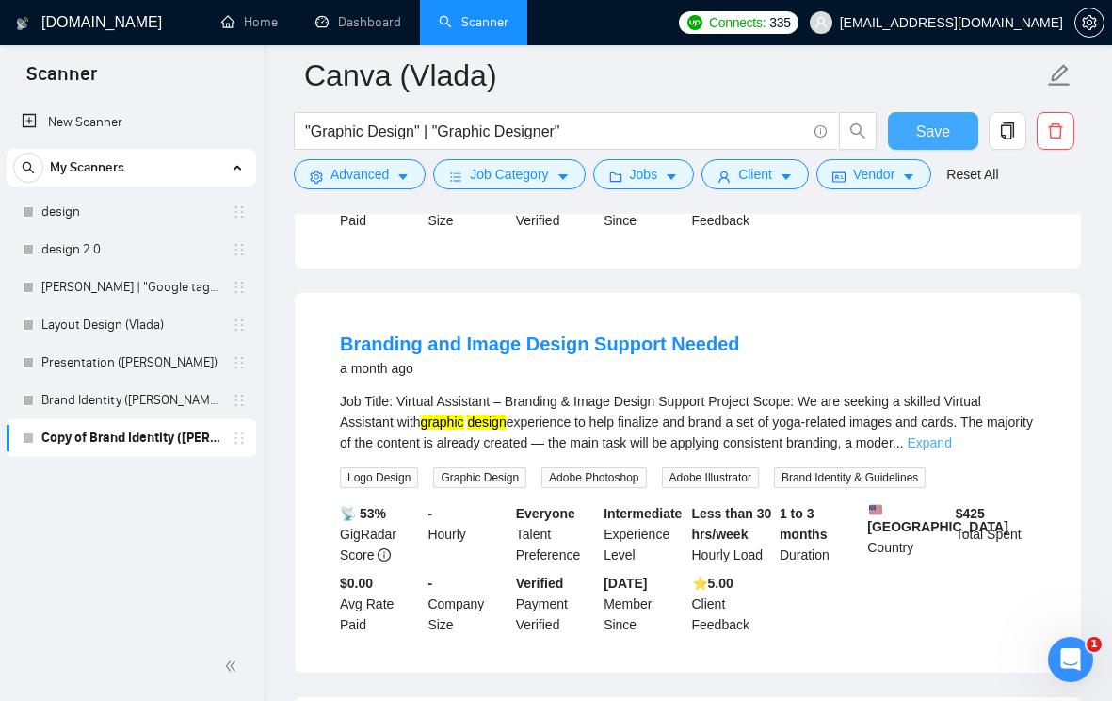
click at [951, 435] on link "Expand" at bounding box center [929, 442] width 44 height 15
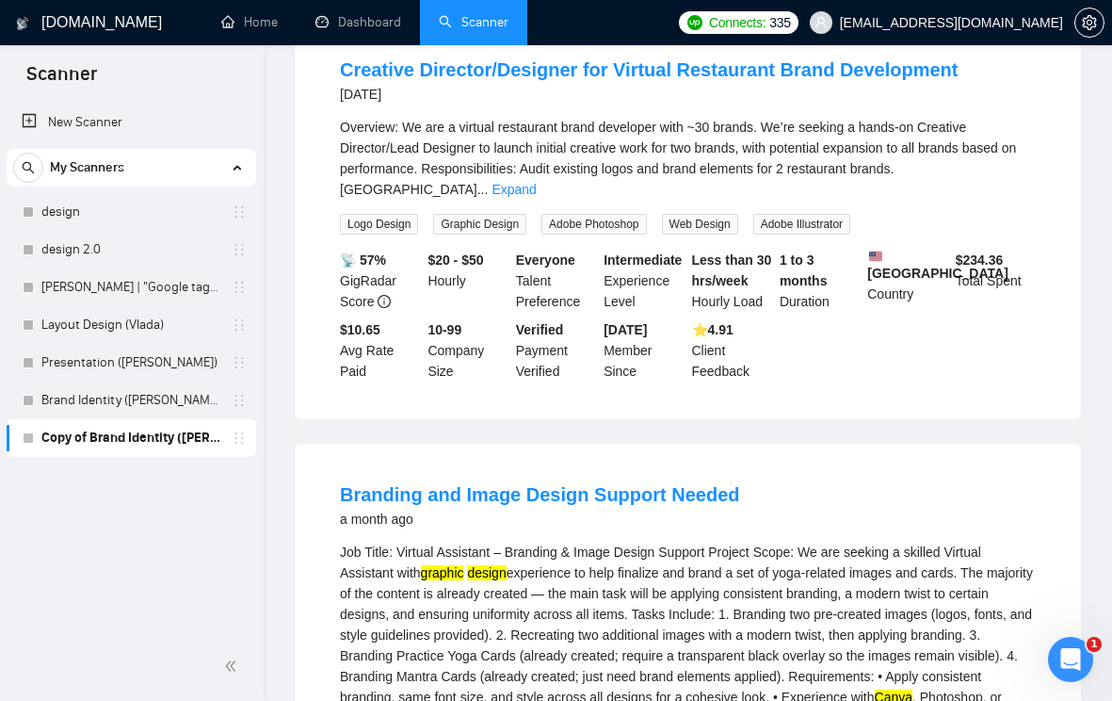
scroll to position [0, 0]
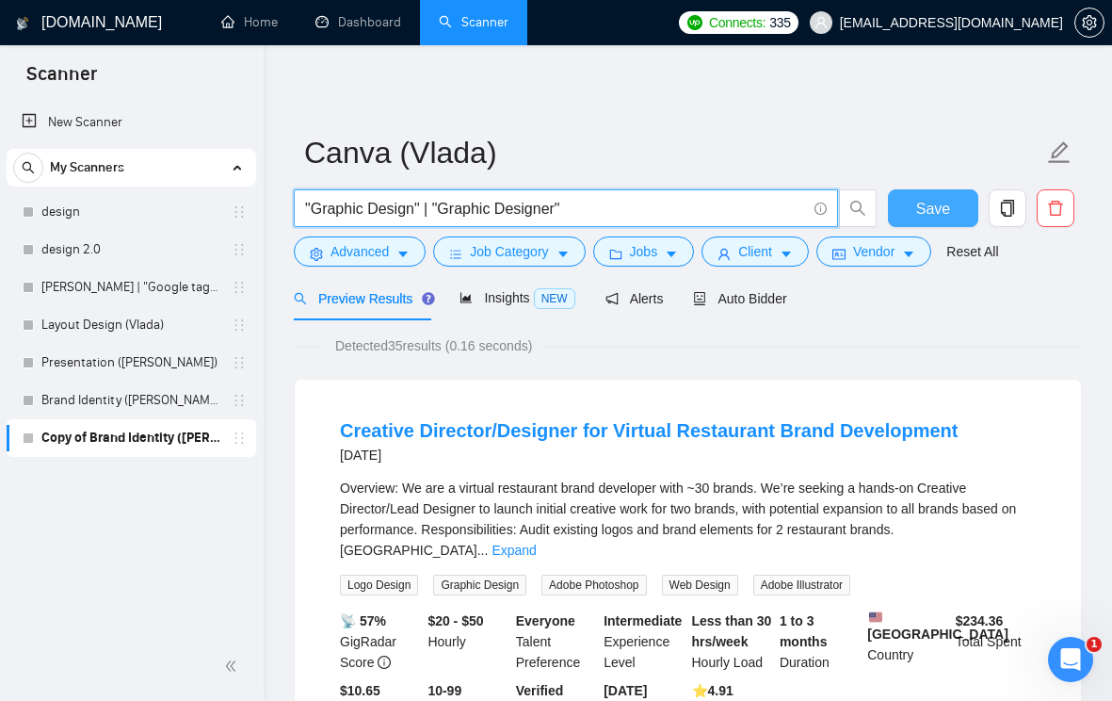
click at [617, 205] on input ""Graphic Design" | "Graphic Designer"" at bounding box center [555, 209] width 501 height 24
type input ""Graphic Design" | "Graphic Designer" | "Canva Designer""
click at [924, 197] on span "Save" at bounding box center [933, 209] width 34 height 24
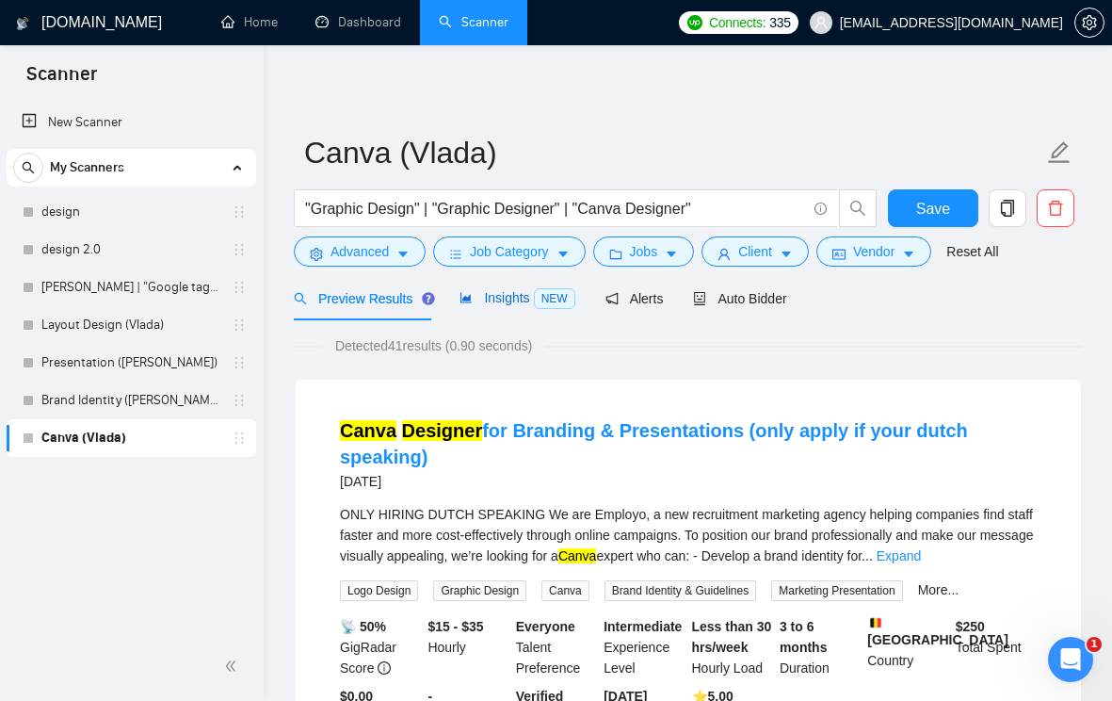
click at [494, 302] on span "Insights NEW" at bounding box center [517, 297] width 115 height 15
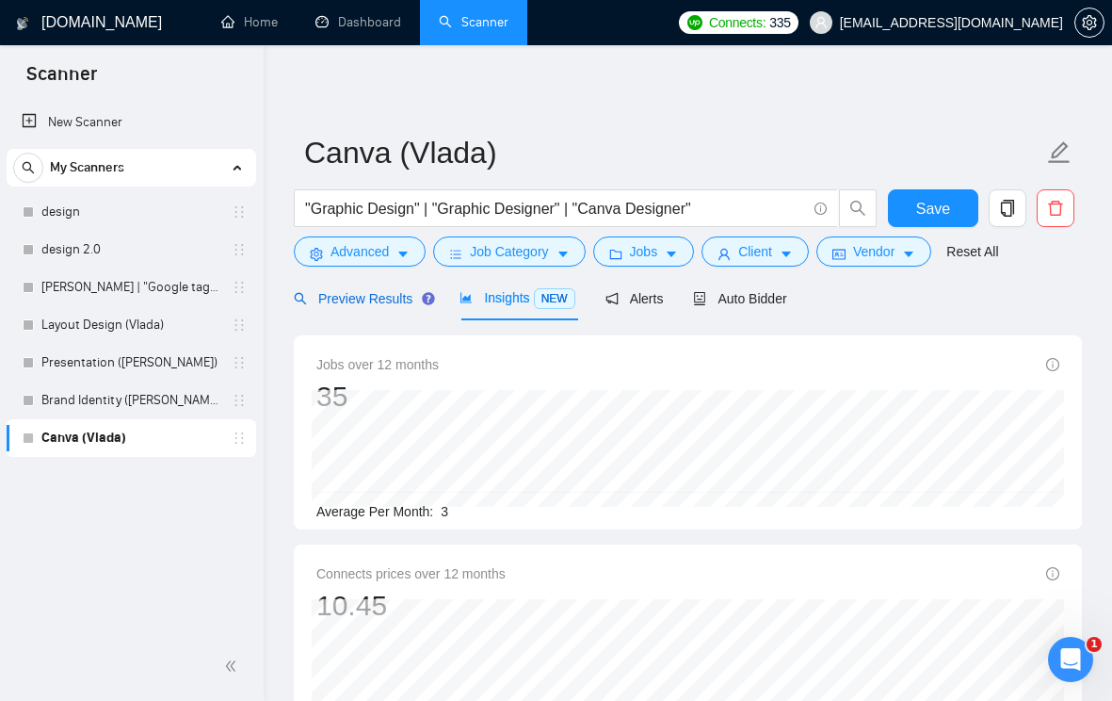
click at [372, 305] on span "Preview Results" at bounding box center [362, 298] width 136 height 15
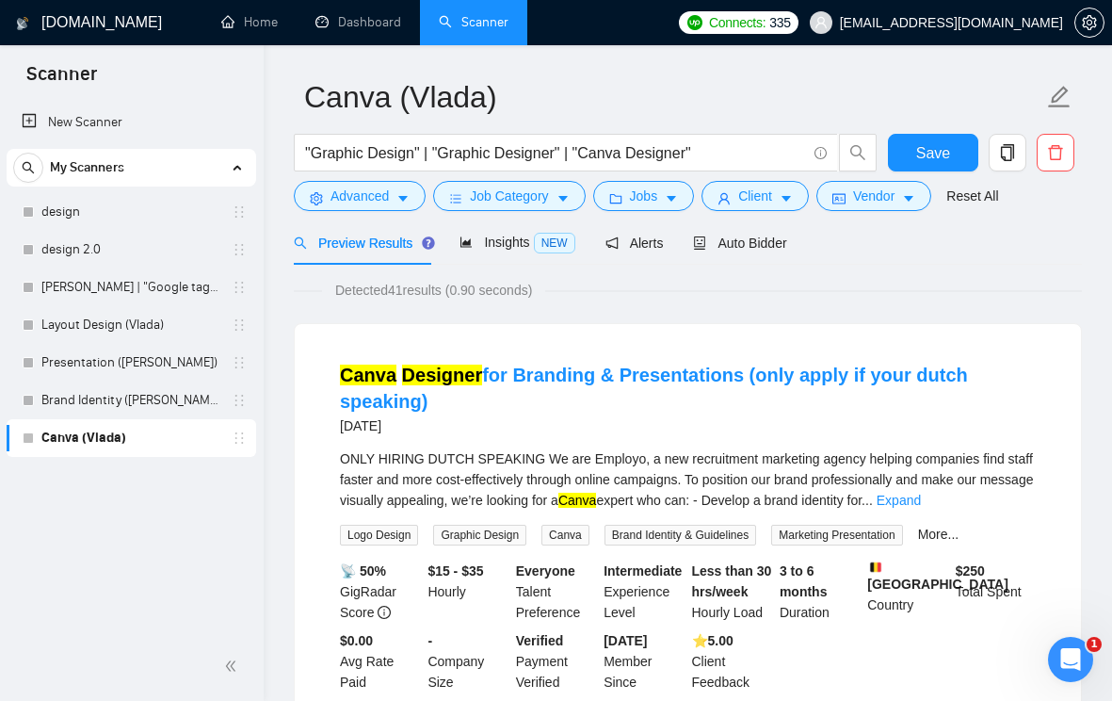
scroll to position [57, 0]
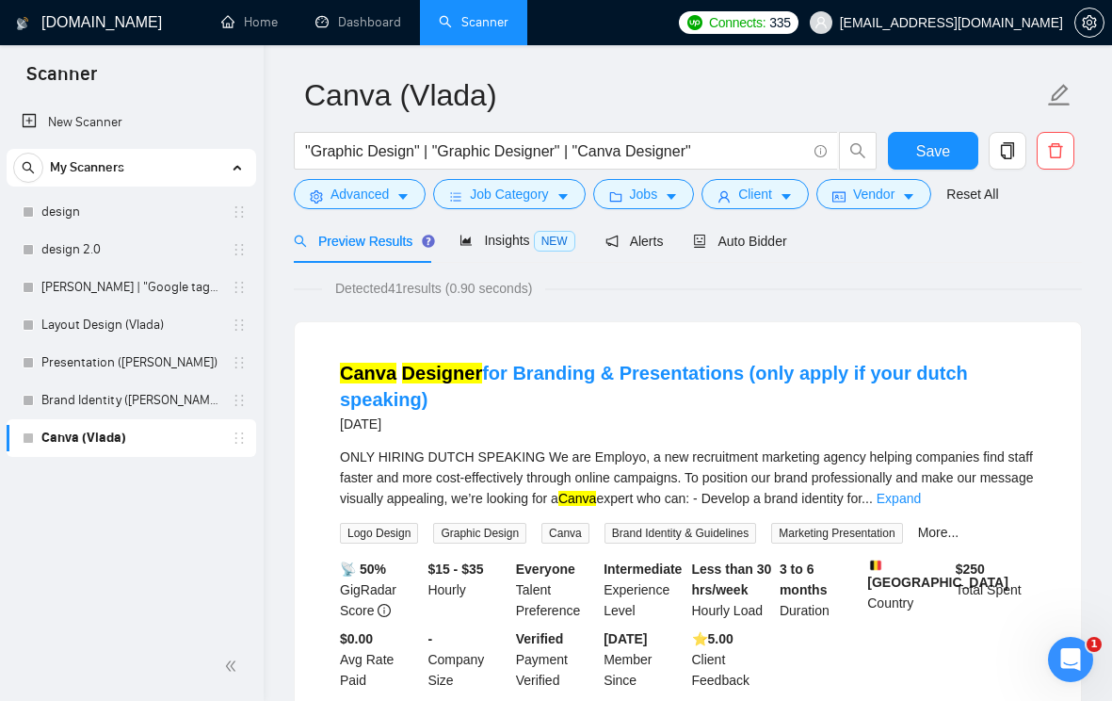
click at [1003, 460] on div "ONLY HIRING DUTCH SPEAKING We are Employo, a new recruitment marketing agency h…" at bounding box center [688, 477] width 696 height 62
click at [921, 491] on link "Expand" at bounding box center [899, 498] width 44 height 15
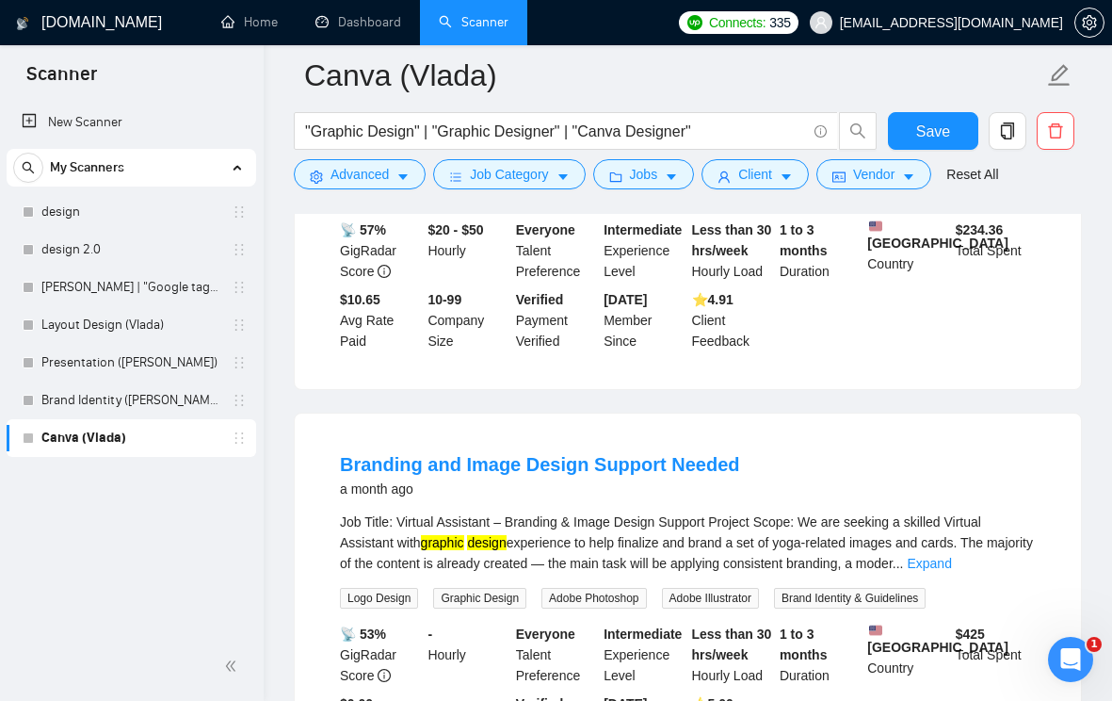
scroll to position [1031, 0]
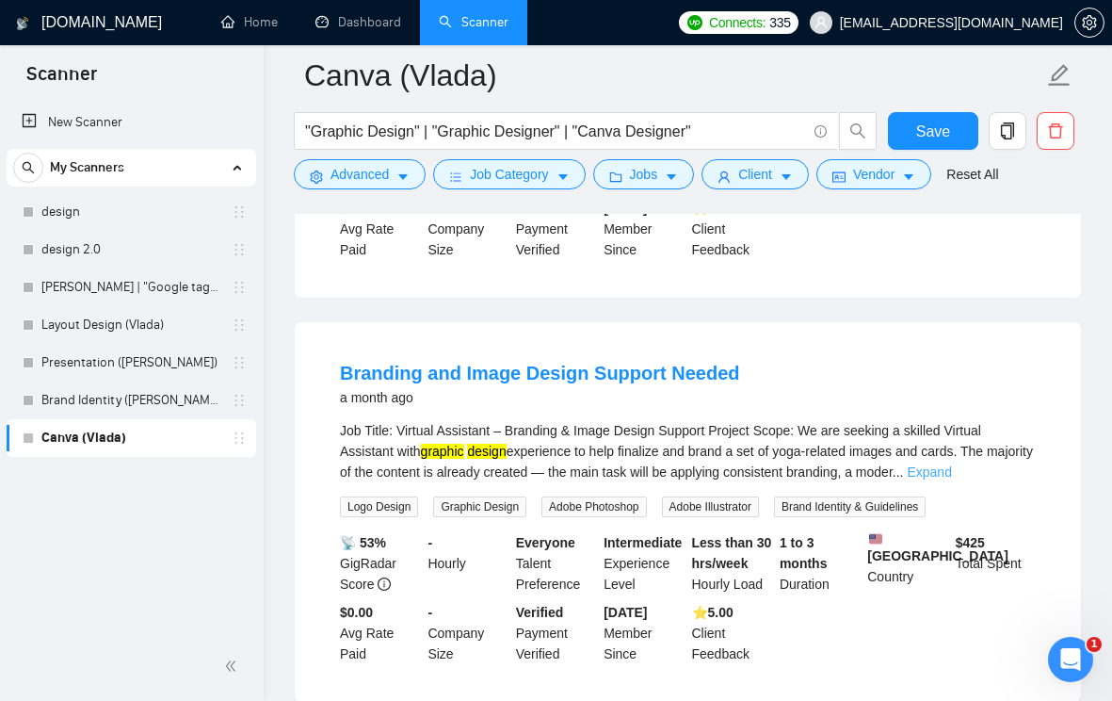
click at [951, 464] on link "Expand" at bounding box center [929, 471] width 44 height 15
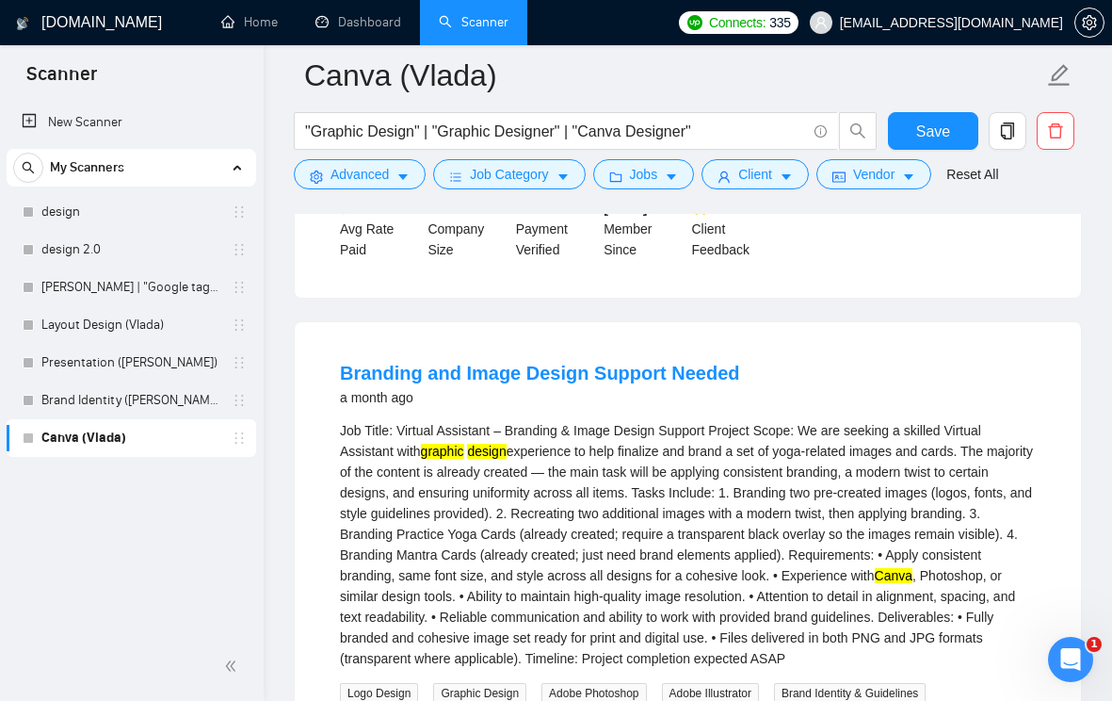
click at [530, 570] on div "Job Title: Virtual Assistant – Branding & Image Design Support Project Scope: W…" at bounding box center [688, 544] width 696 height 249
copy div "Photoshop"
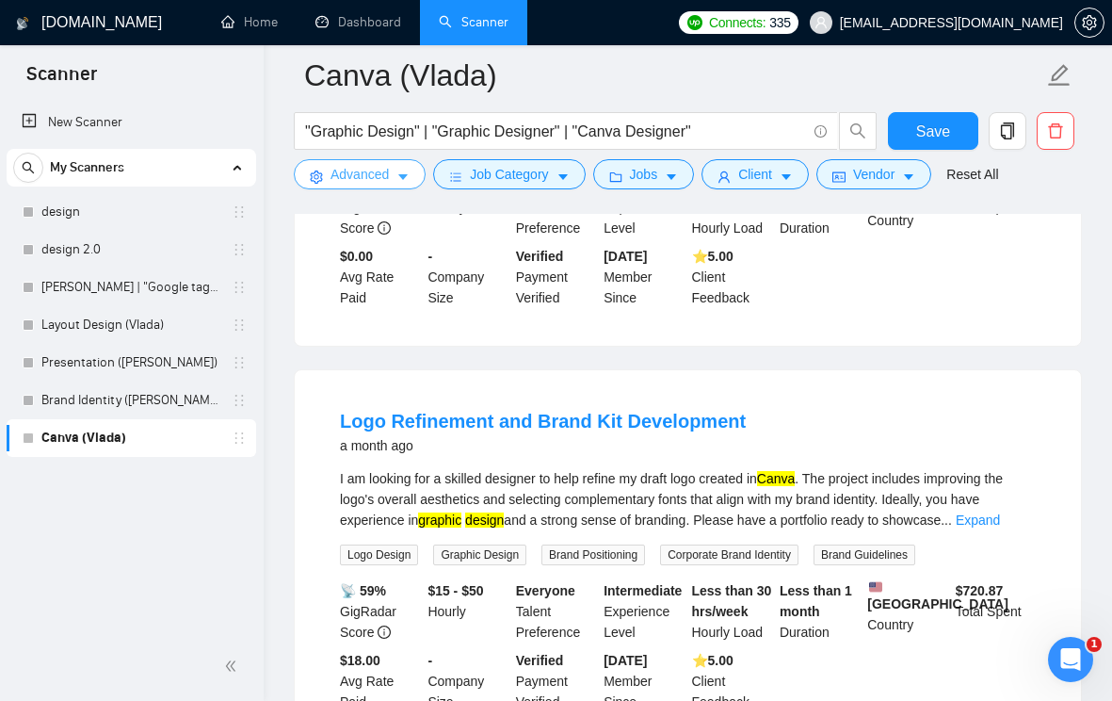
click at [413, 177] on button "Advanced" at bounding box center [360, 174] width 132 height 30
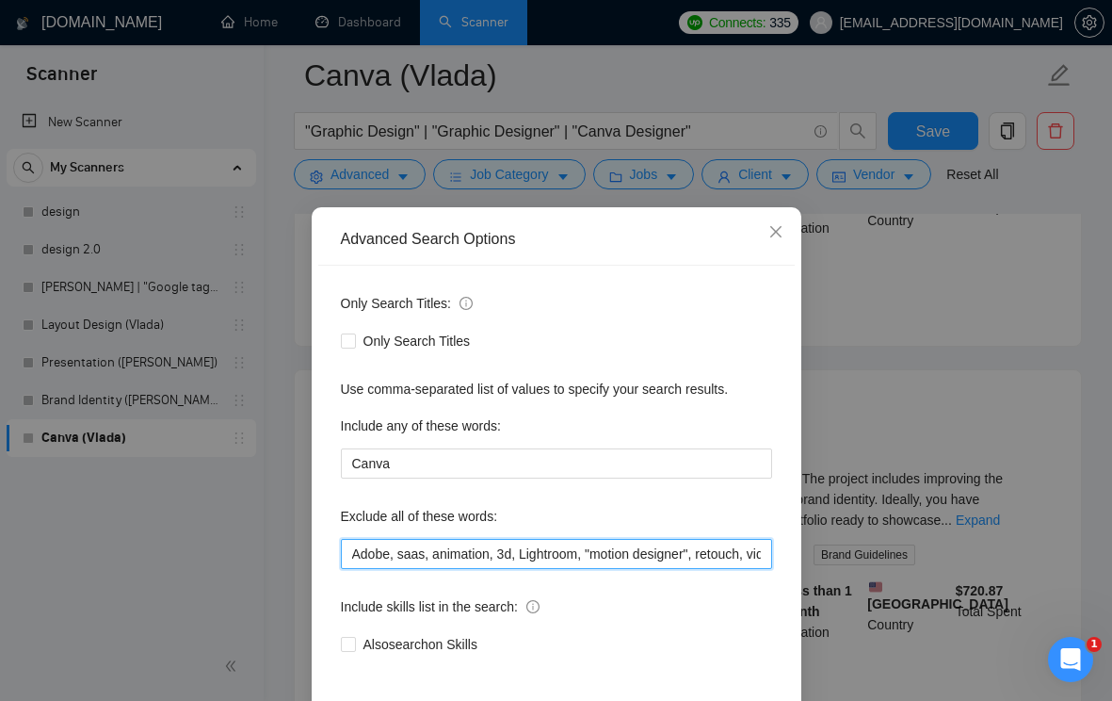
click at [354, 552] on input "Adobe, saas, animation, 3d, Lightroom, "motion designer", retouch, video, keyno…" at bounding box center [556, 554] width 431 height 30
paste input "Photoshop"
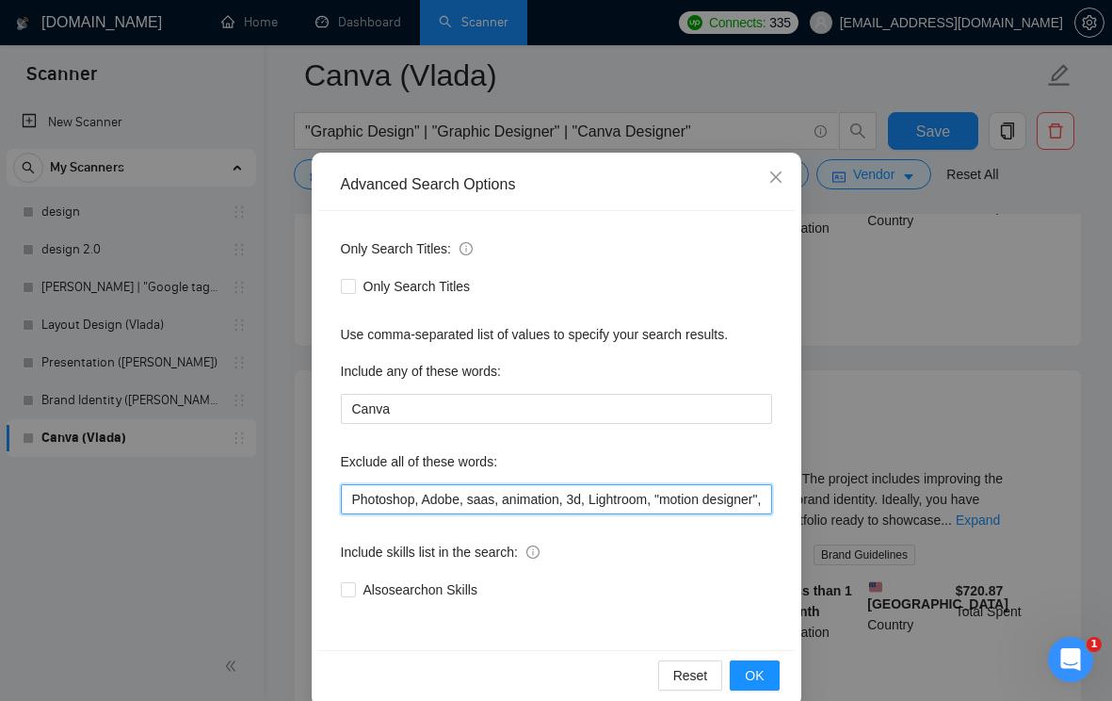
scroll to position [83, 0]
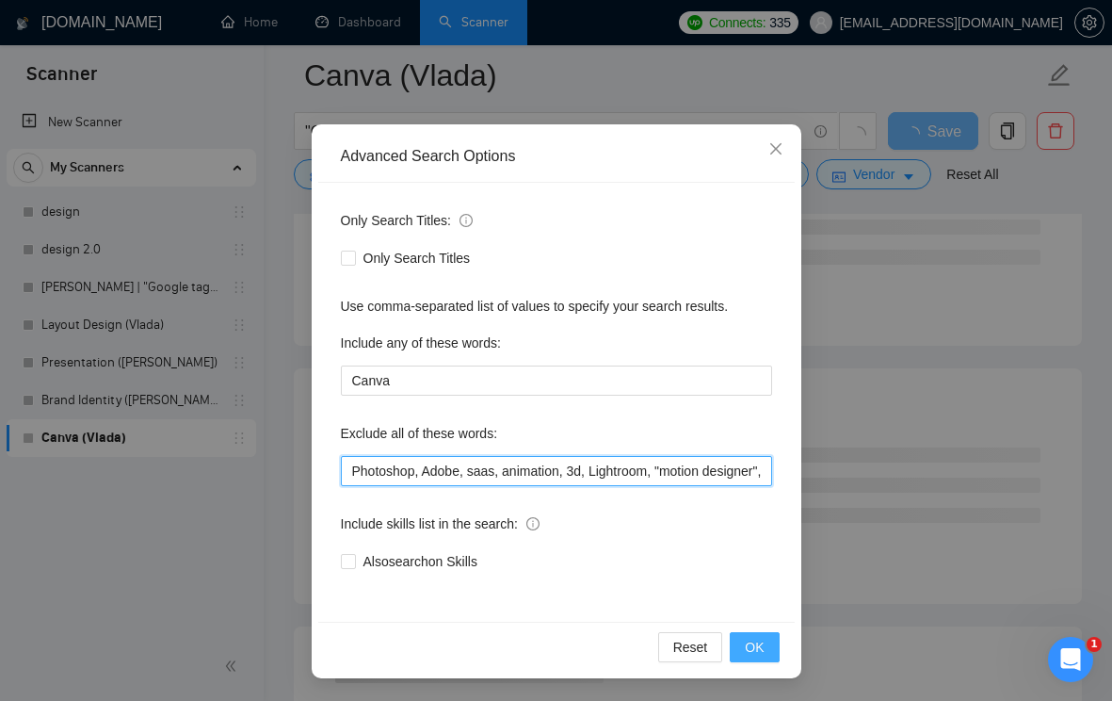
type input "Photoshop, Adobe, saas, animation, 3d, Lightroom, "motion designer", retouch, v…"
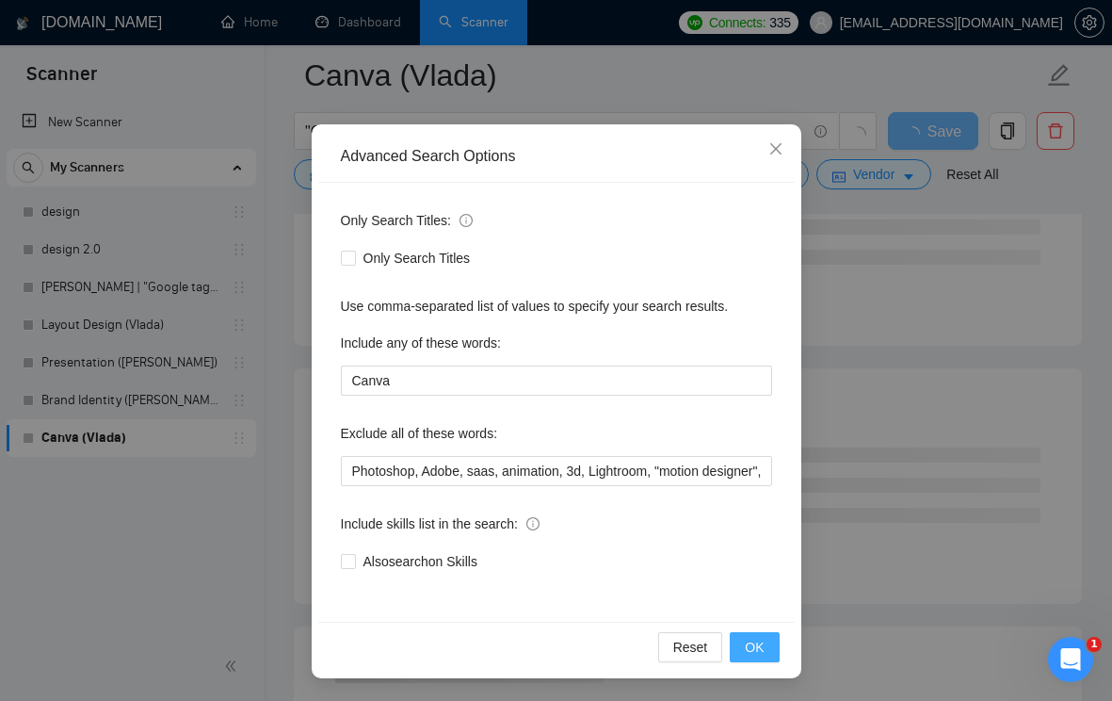
click at [754, 646] on span "OK" at bounding box center [754, 647] width 19 height 21
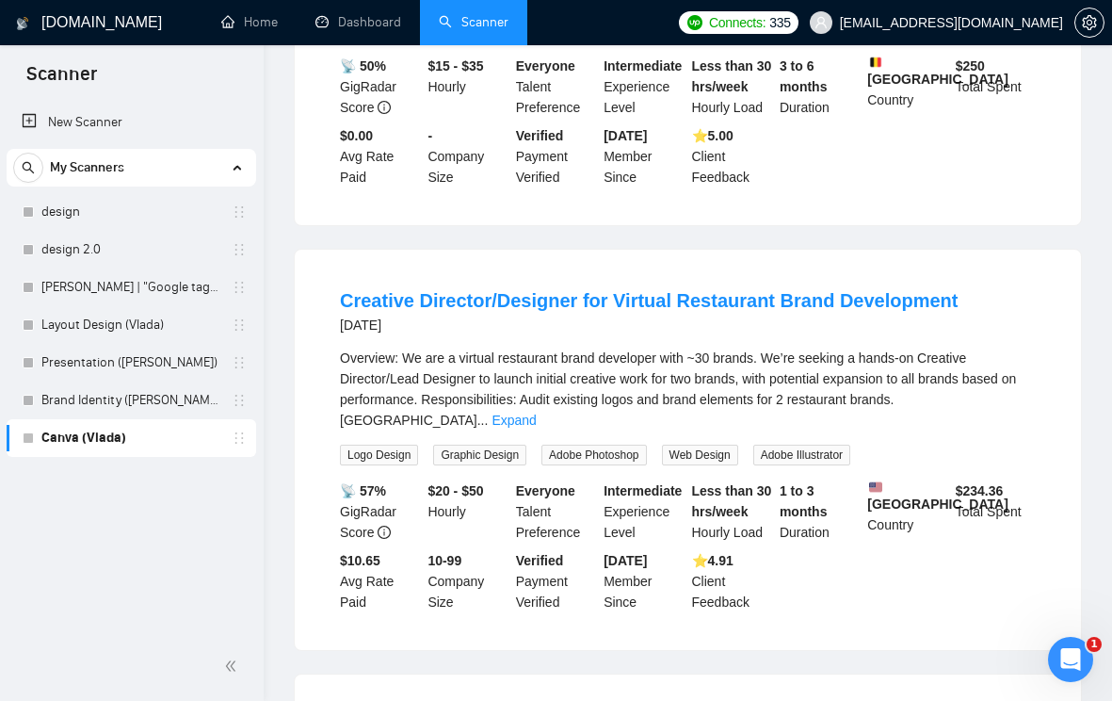
scroll to position [0, 0]
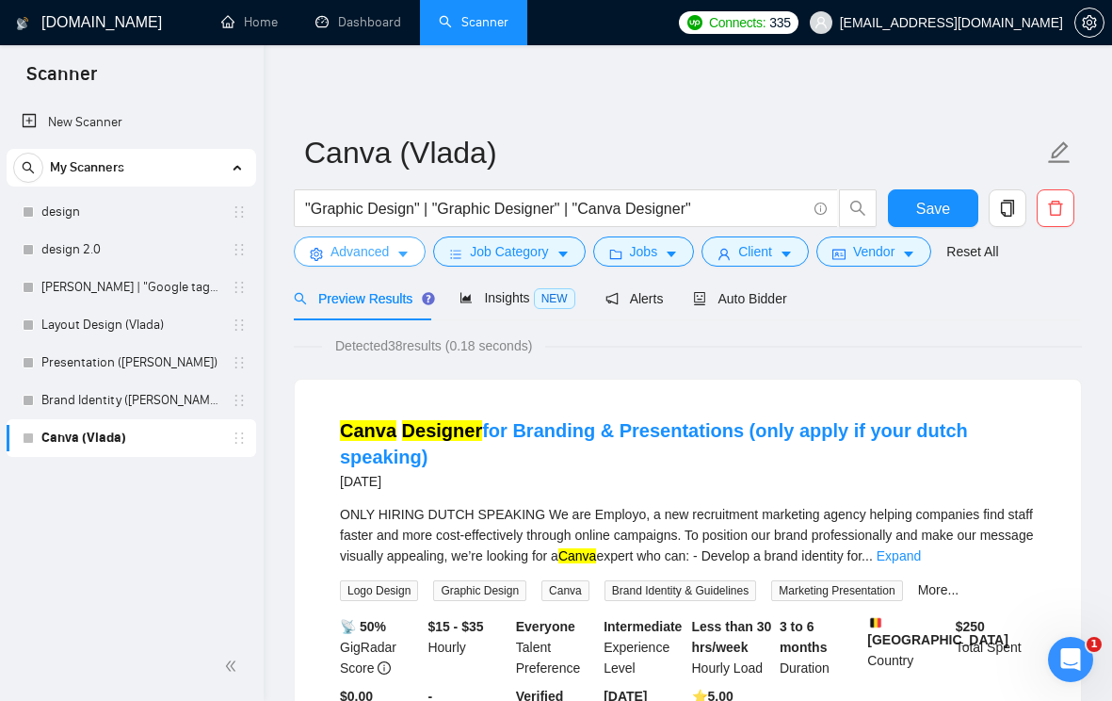
click at [408, 252] on icon "caret-down" at bounding box center [402, 255] width 9 height 6
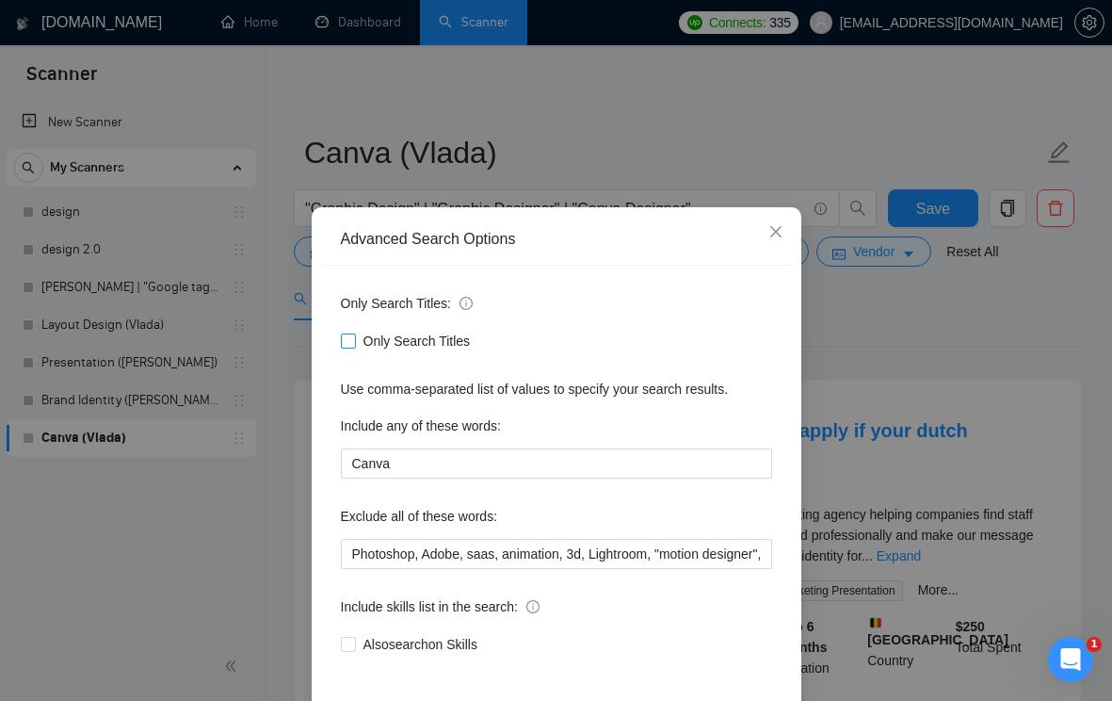
click at [349, 337] on input "Only Search Titles" at bounding box center [347, 339] width 13 height 13
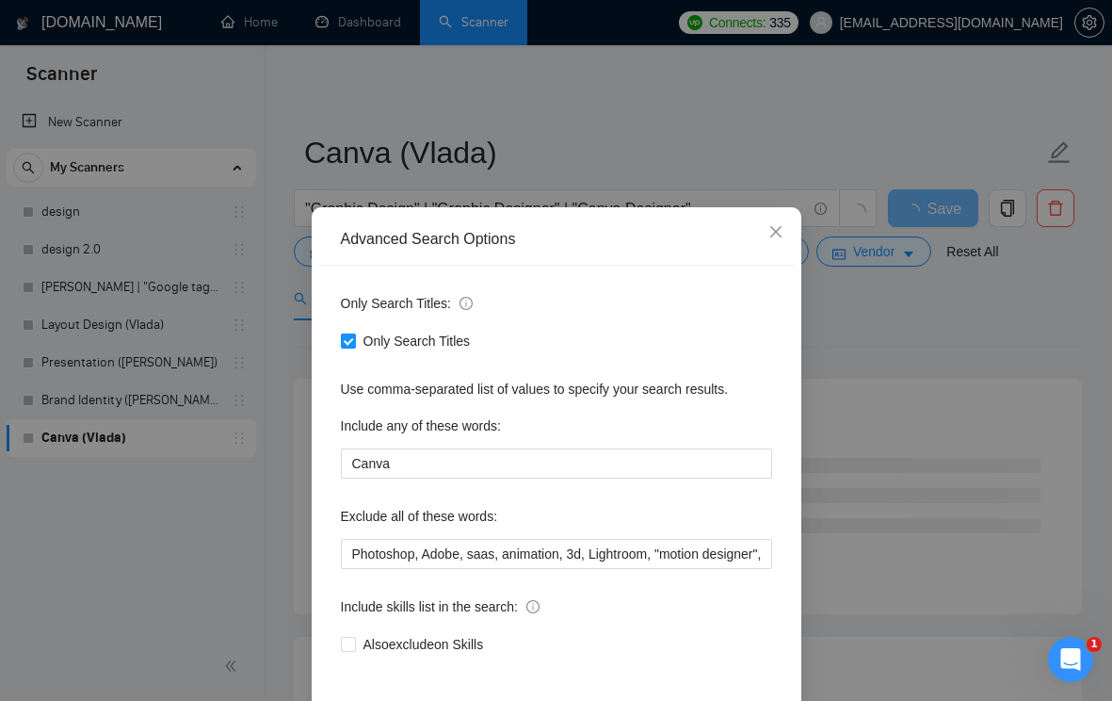
click at [350, 337] on input "Only Search Titles" at bounding box center [347, 339] width 13 height 13
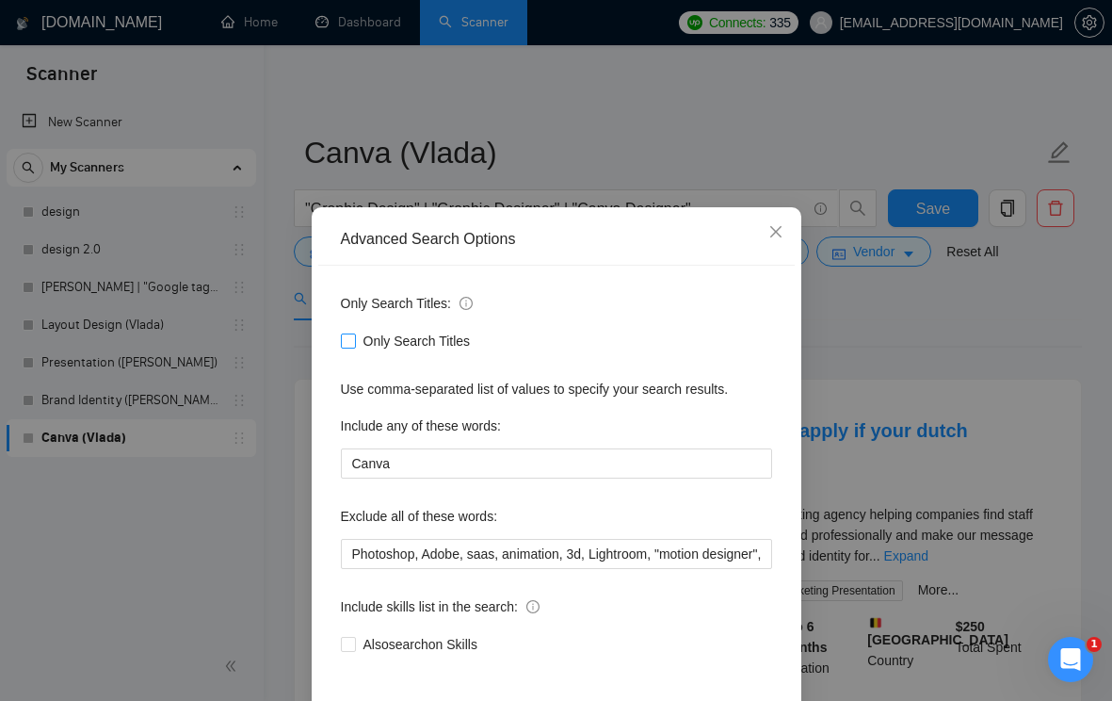
click at [351, 340] on input "Only Search Titles" at bounding box center [347, 339] width 13 height 13
checkbox input "true"
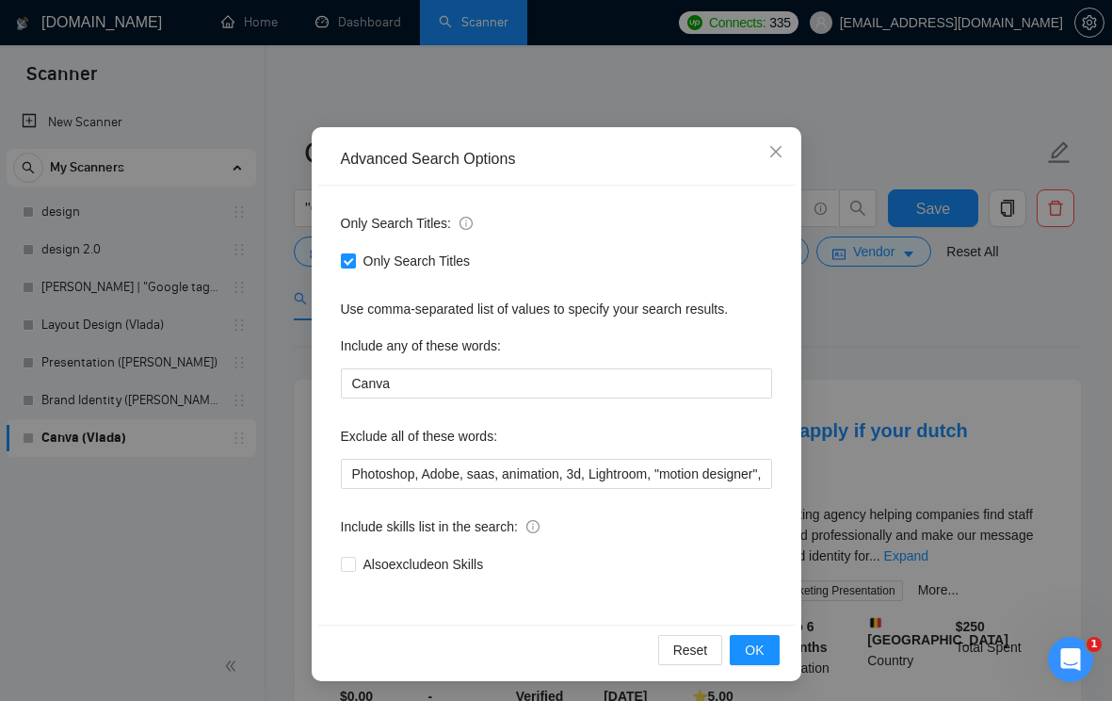
scroll to position [83, 0]
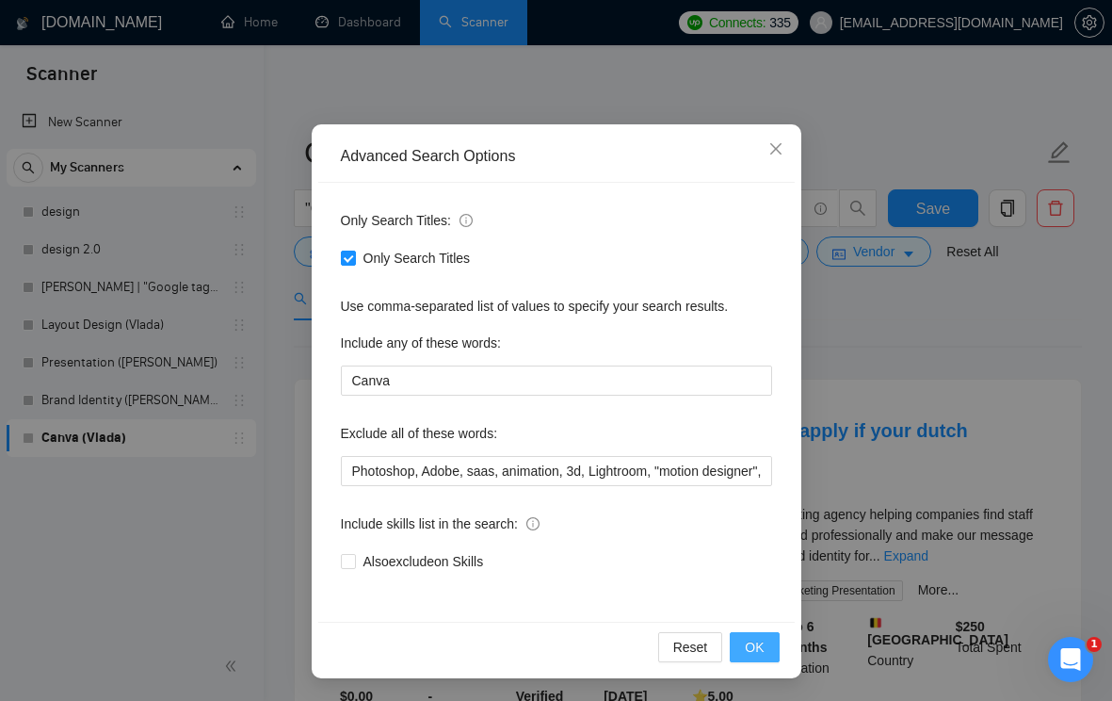
click at [733, 654] on button "OK" at bounding box center [754, 647] width 49 height 30
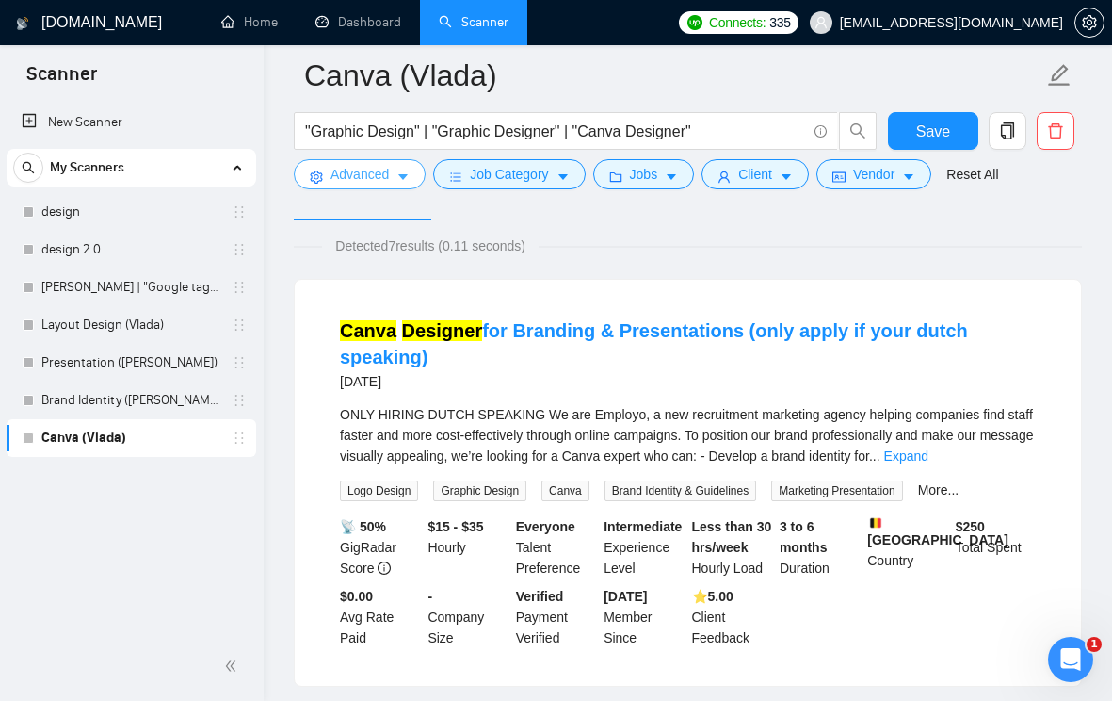
scroll to position [0, 0]
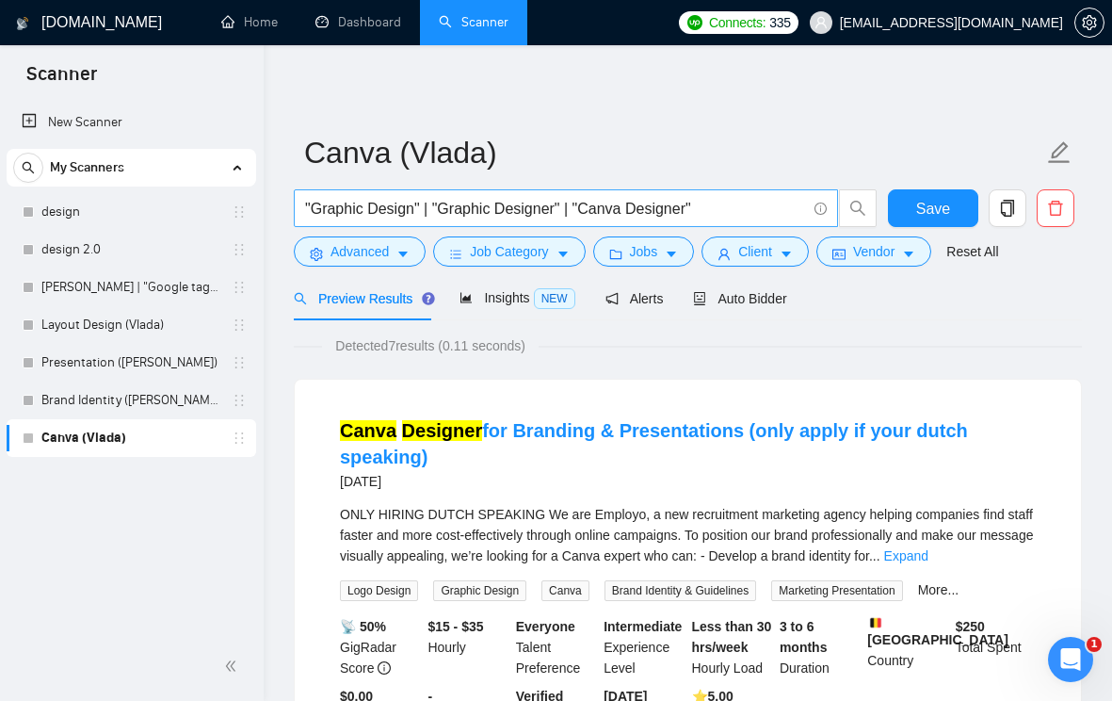
click at [708, 213] on input ""Graphic Design" | "Graphic Designer" | "Canva Designer"" at bounding box center [555, 209] width 501 height 24
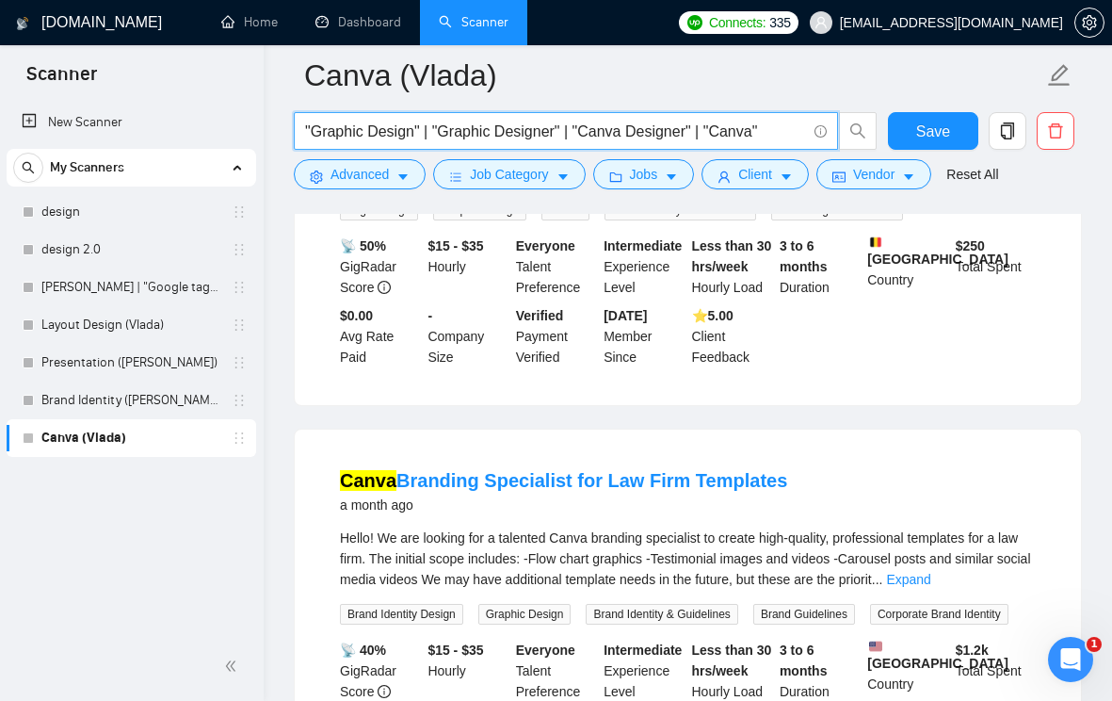
scroll to position [776, 0]
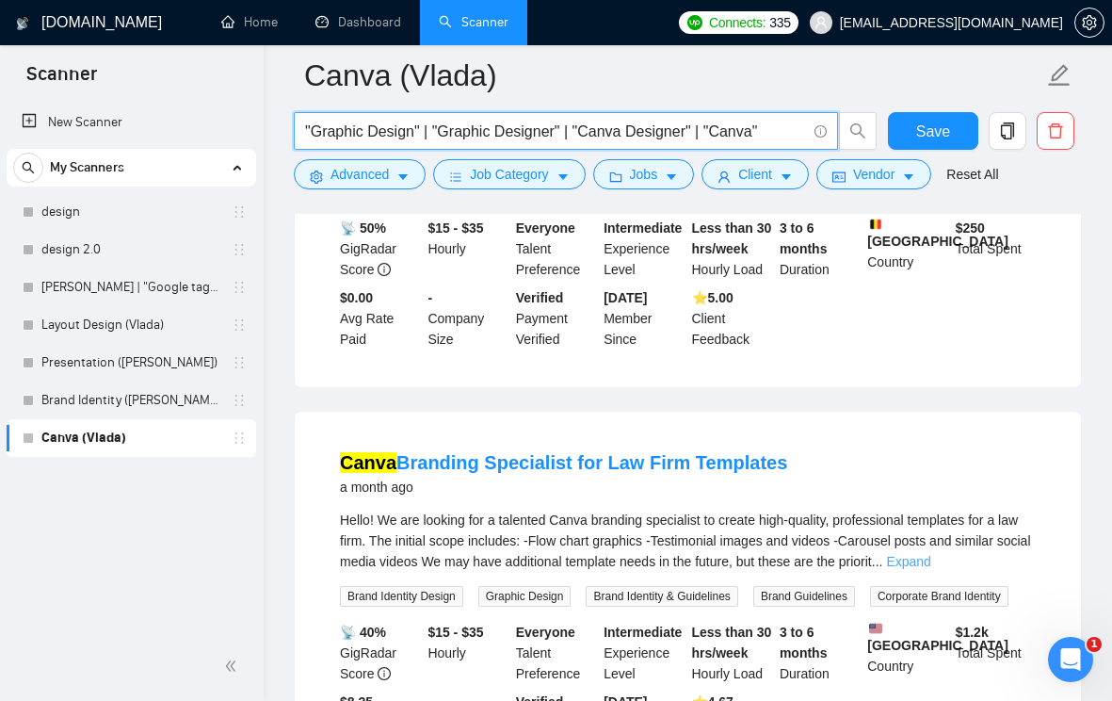
type input ""Graphic Design" | "Graphic Designer" | "Canva Designer" | "Canva""
click at [931, 561] on link "Expand" at bounding box center [908, 561] width 44 height 15
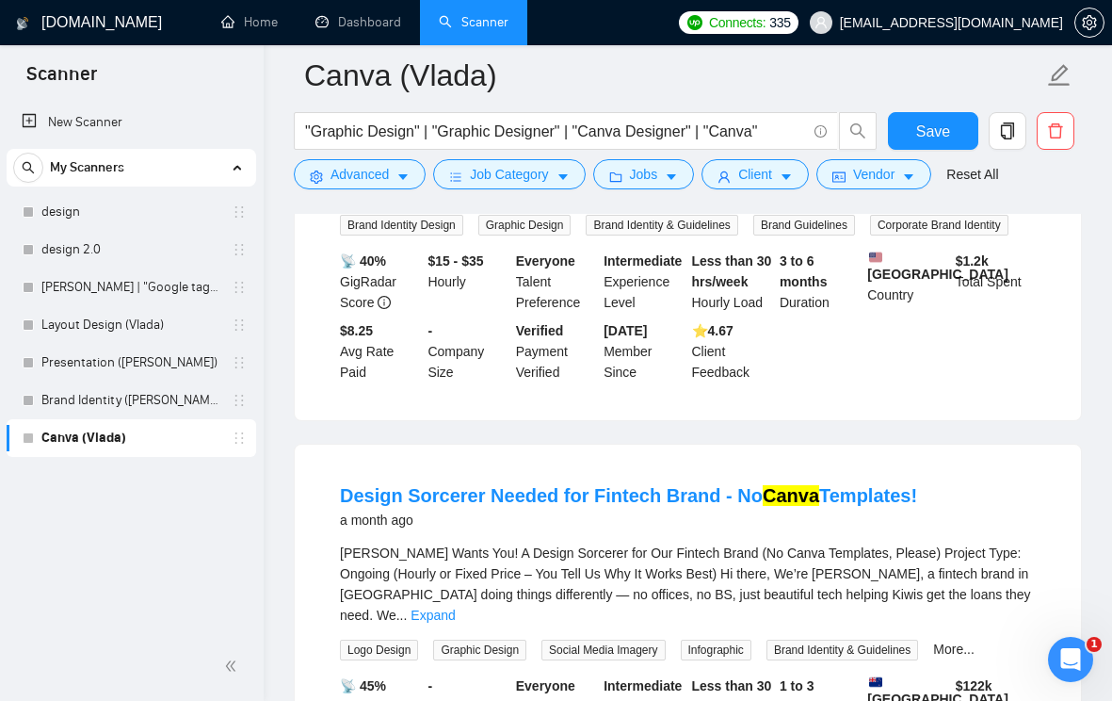
scroll to position [1392, 0]
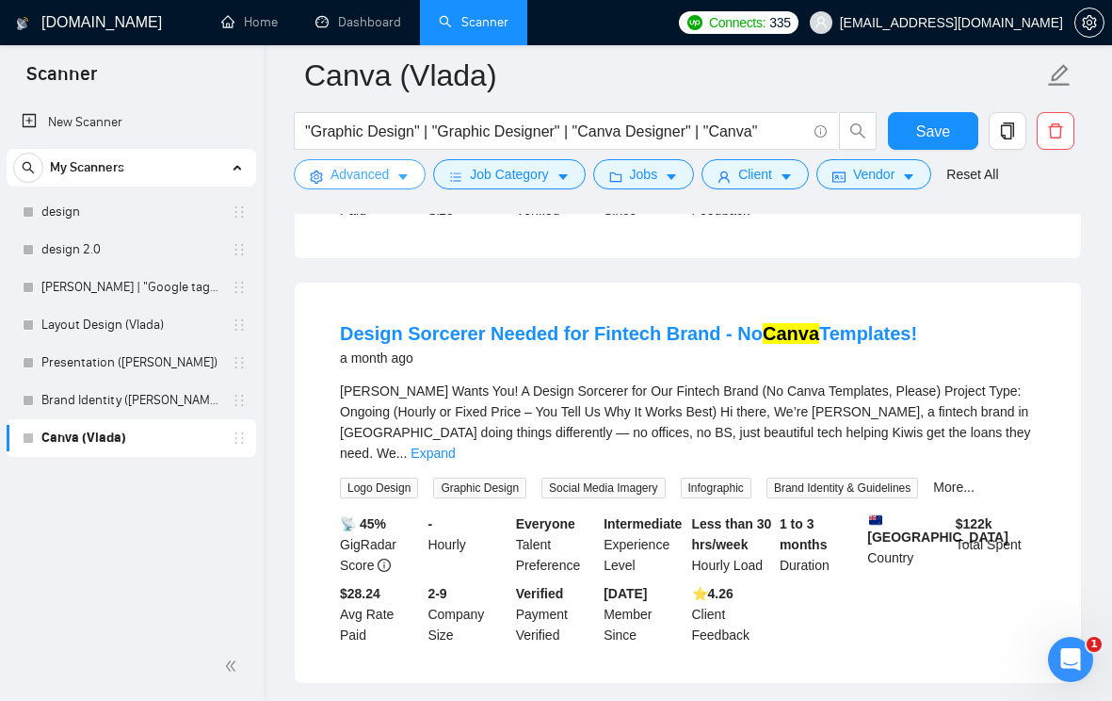
click at [406, 173] on icon "caret-down" at bounding box center [403, 176] width 13 height 13
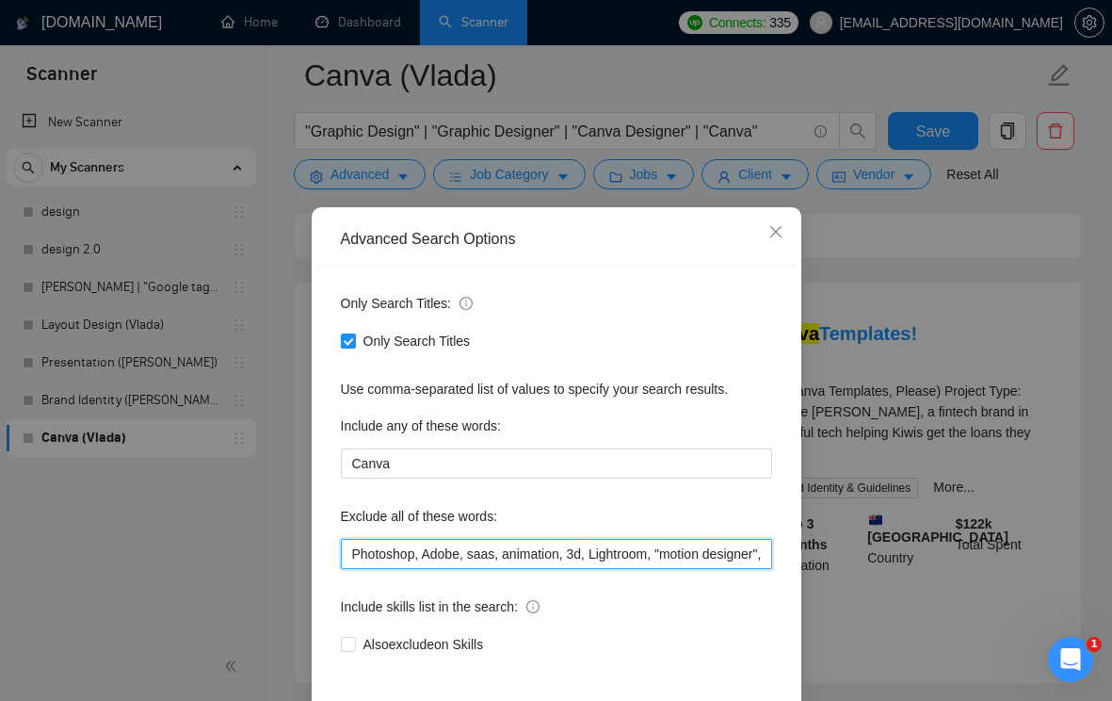
click at [354, 558] on input "Photoshop, Adobe, saas, animation, 3d, Lightroom, "motion designer", retouch, v…" at bounding box center [556, 554] width 431 height 30
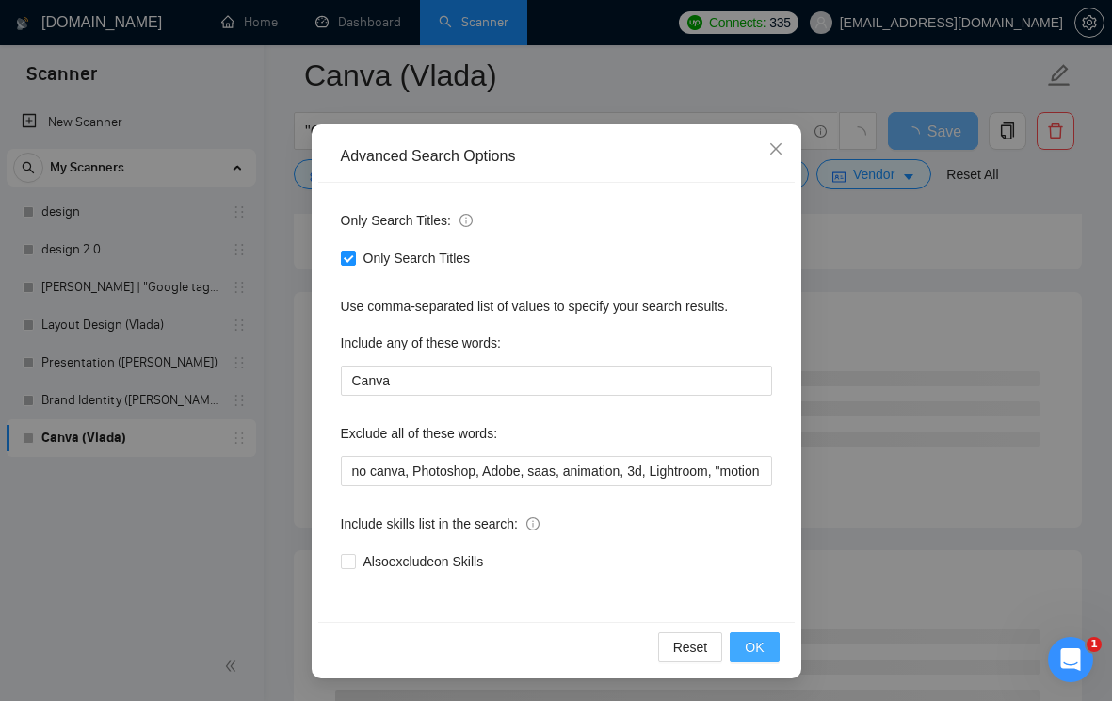
click at [764, 640] on span "OK" at bounding box center [754, 647] width 19 height 21
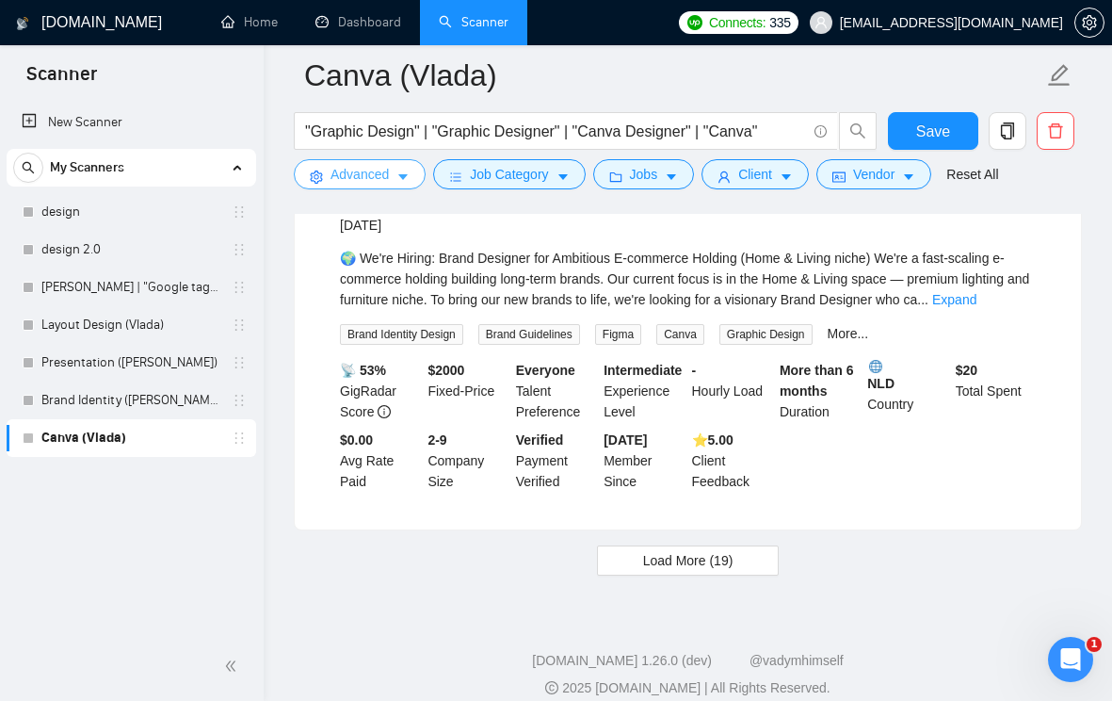
scroll to position [3756, 0]
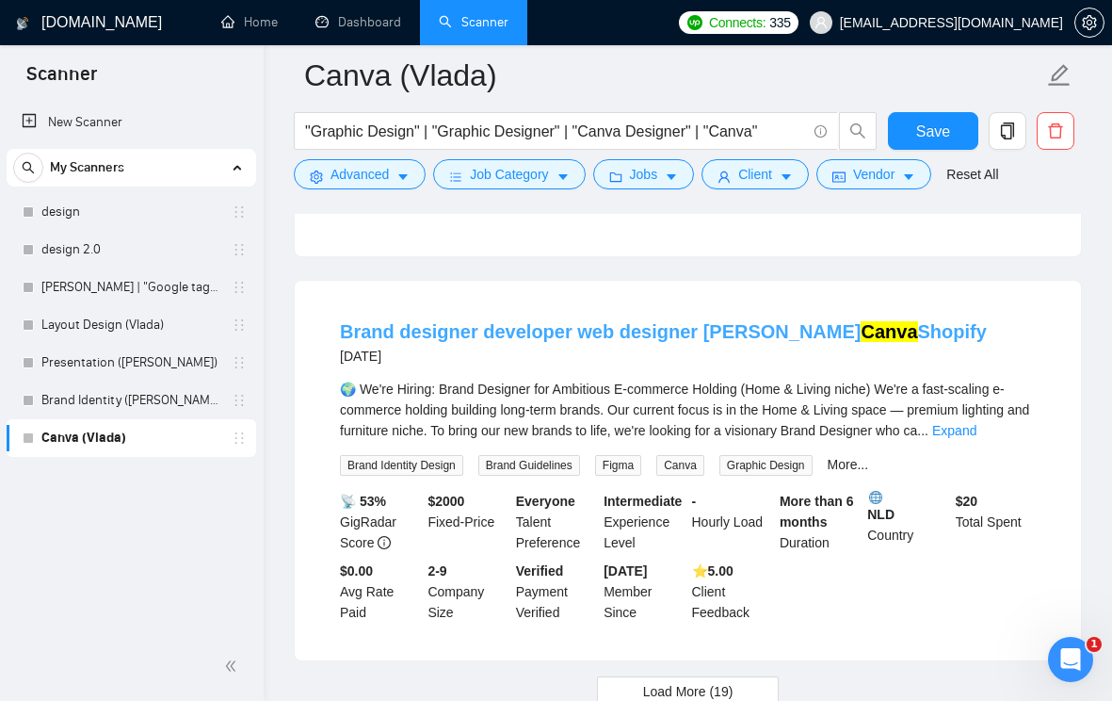
drag, startPoint x: 894, startPoint y: 455, endPoint x: 805, endPoint y: 454, distance: 88.5
click at [805, 367] on div "Brand designer developer web designer Figma Canva Shopify [DATE]" at bounding box center [688, 342] width 696 height 49
copy link "Shopify"
click at [399, 182] on icon "caret-down" at bounding box center [403, 176] width 13 height 13
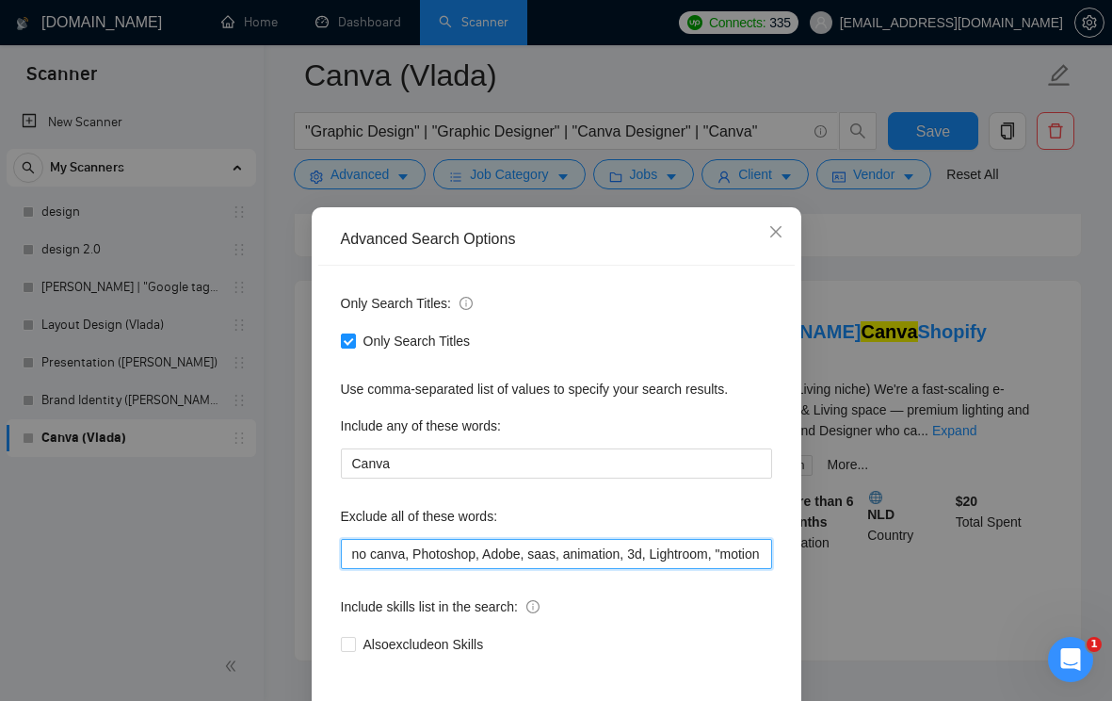
click at [351, 550] on input "no canva, Photoshop, Adobe, saas, animation, 3d, Lightroom, "motion designer", …" at bounding box center [556, 554] width 431 height 30
paste input "Shopify"
click at [352, 549] on input "Shopify, no canva, Photoshop, Adobe, saas, animation, 3d, Lightroom, "motion de…" at bounding box center [556, 554] width 431 height 30
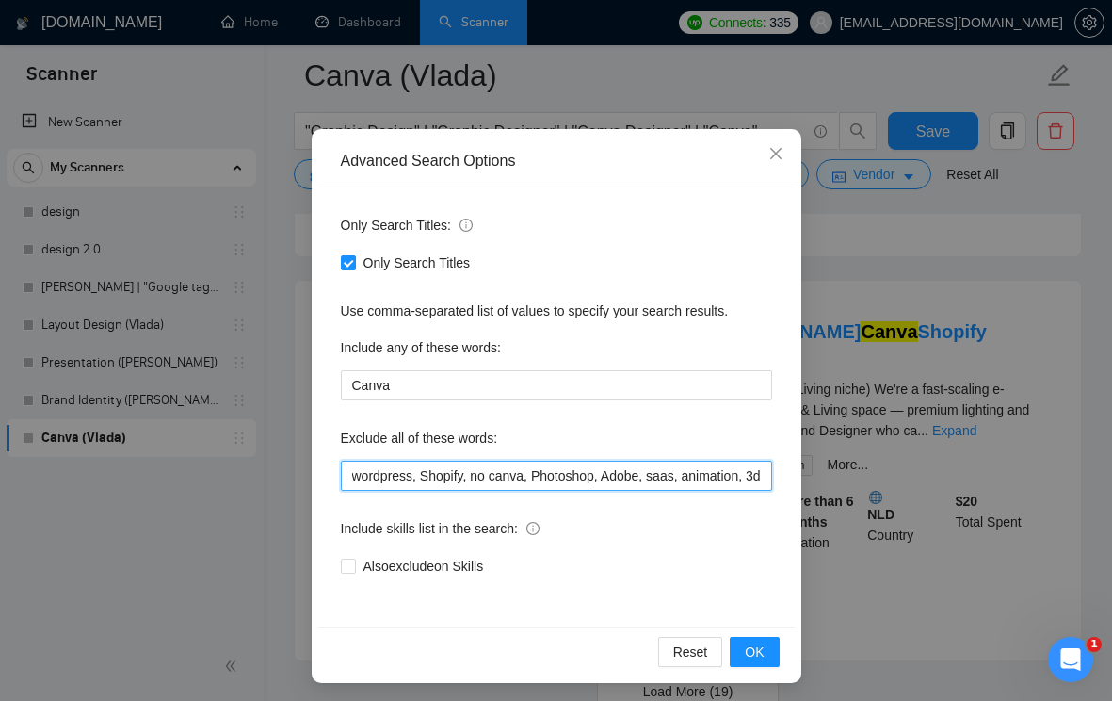
scroll to position [83, 0]
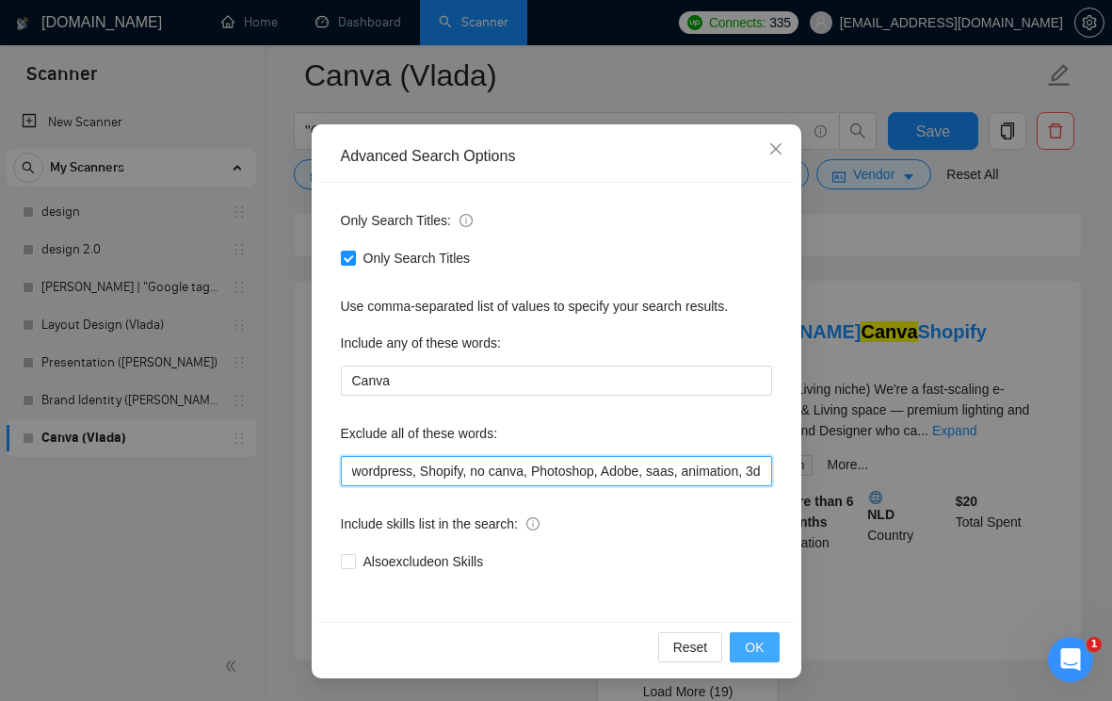
type input "wordpress, Shopify, no canva, Photoshop, Adobe, saas, animation, 3d, Lightroom,…"
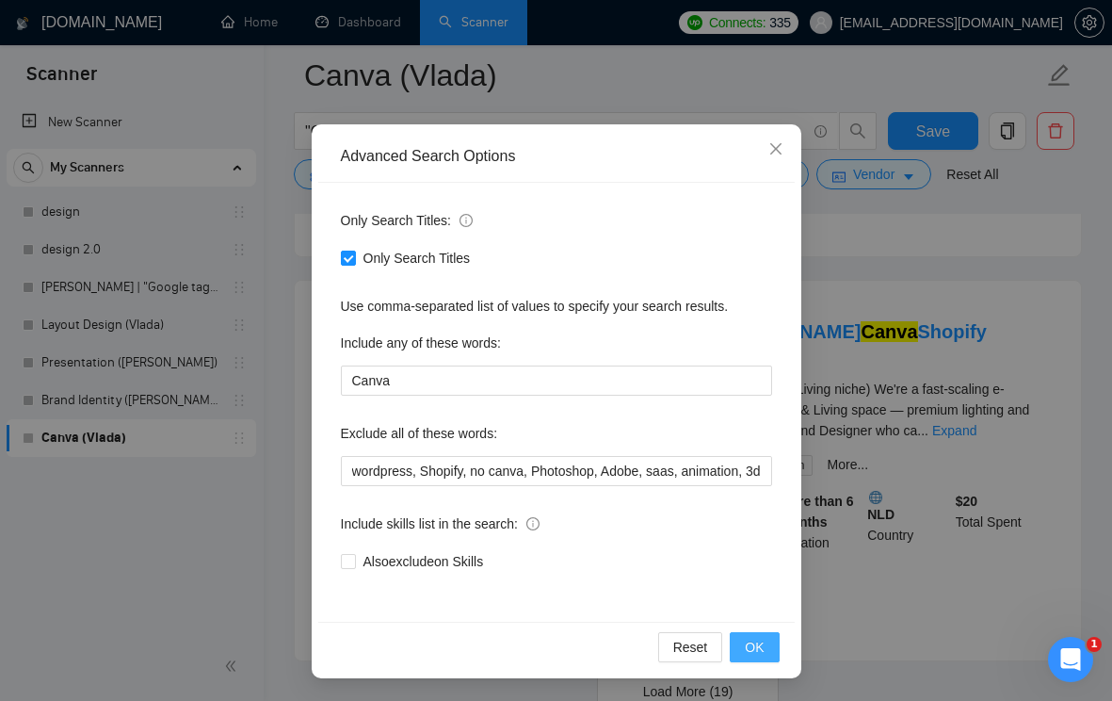
click at [742, 642] on button "OK" at bounding box center [754, 647] width 49 height 30
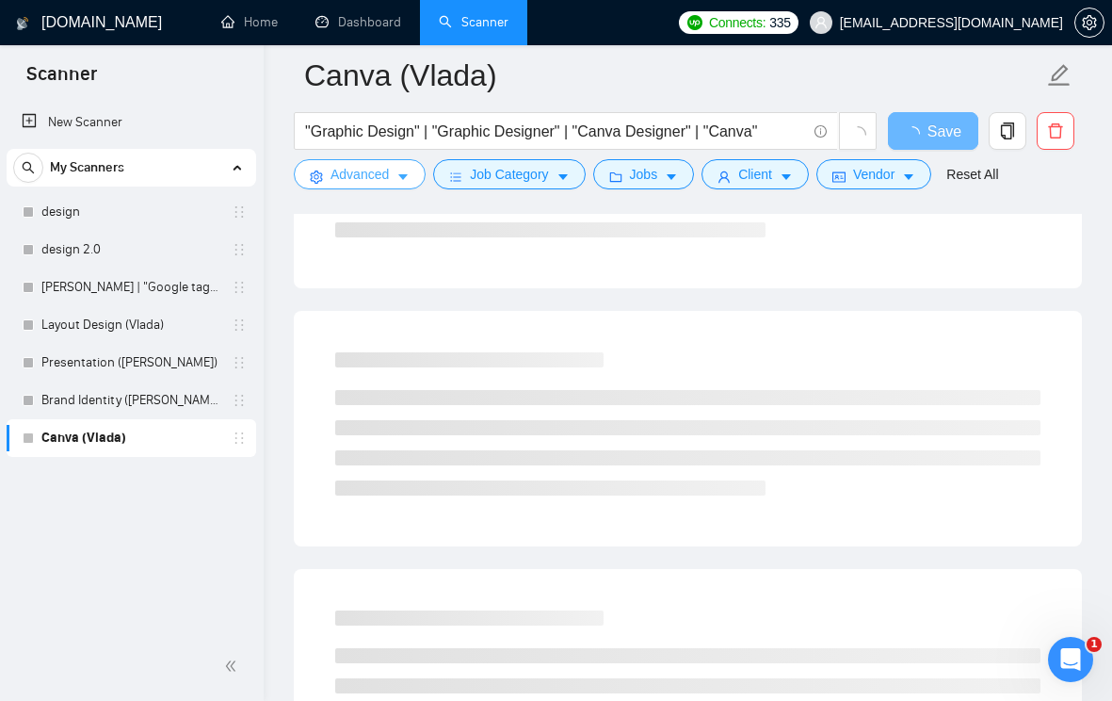
scroll to position [0, 0]
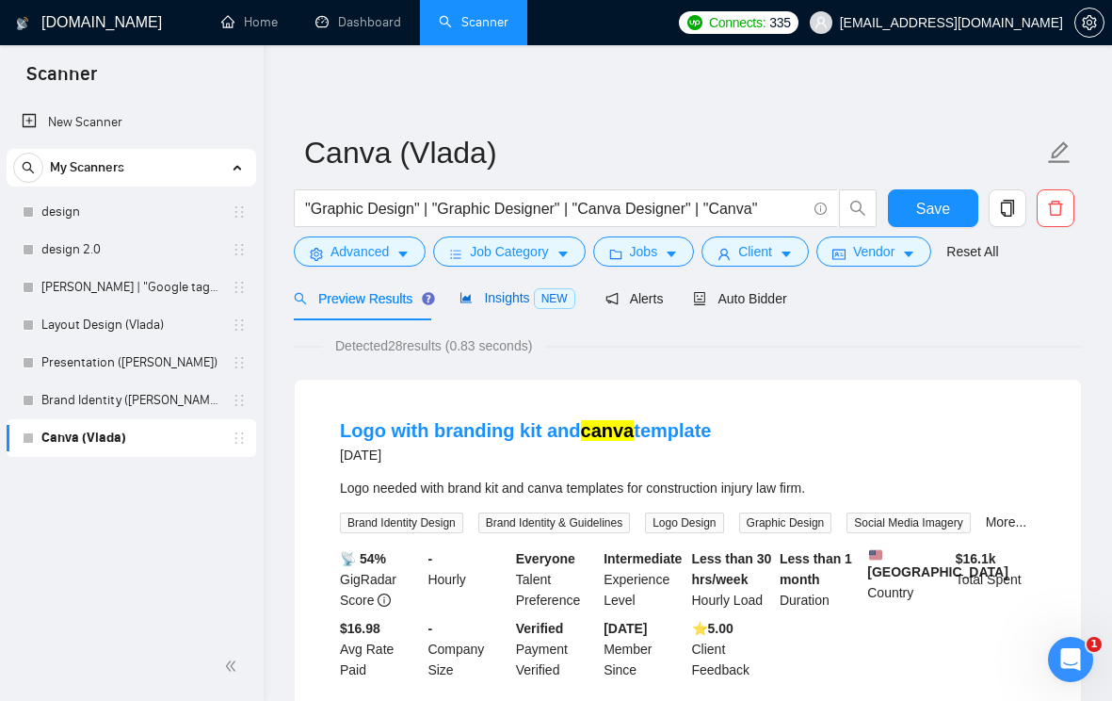
click at [521, 302] on span "Insights NEW" at bounding box center [517, 297] width 115 height 15
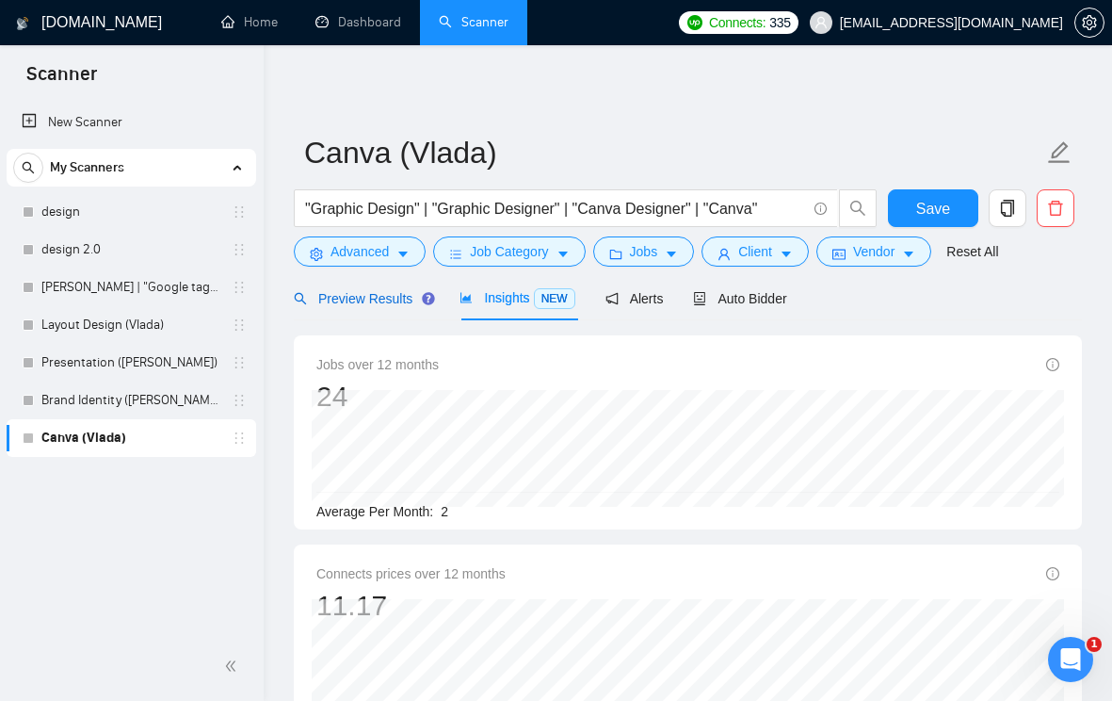
click at [391, 300] on span "Preview Results" at bounding box center [362, 298] width 136 height 15
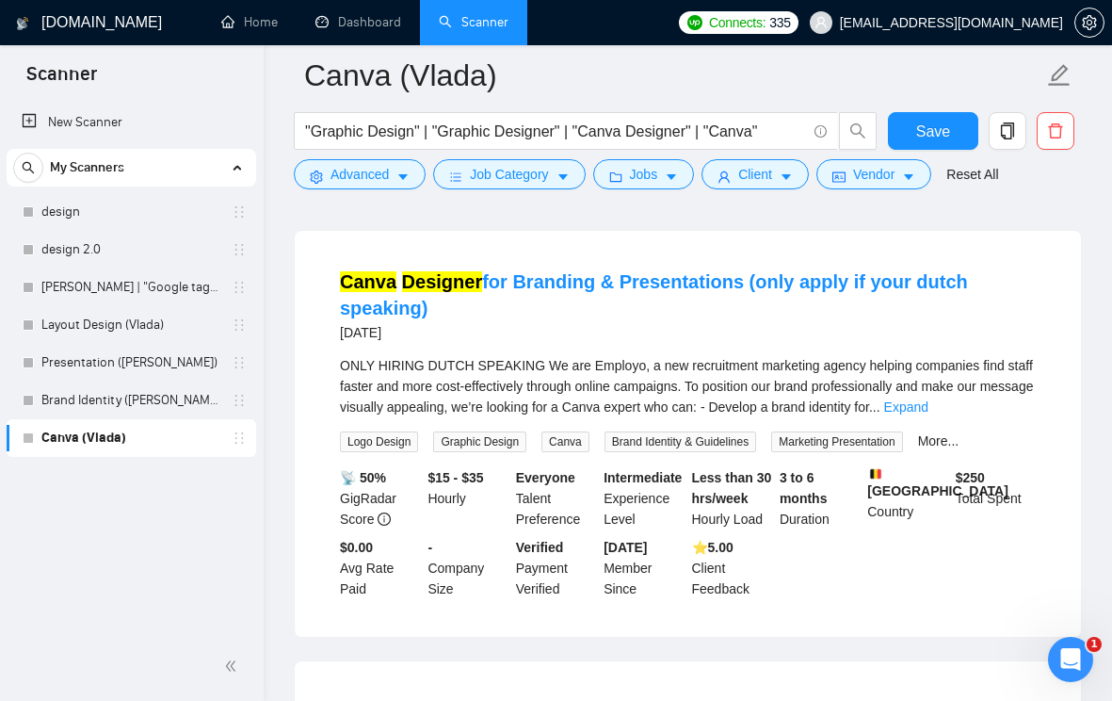
scroll to position [522, 0]
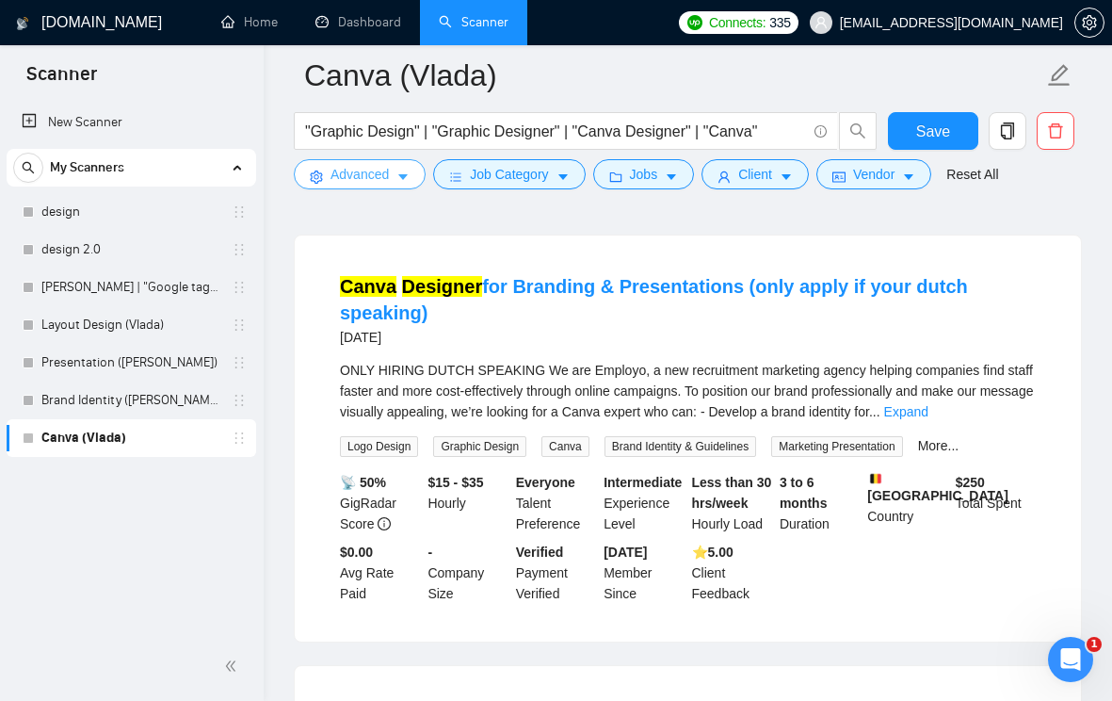
click at [410, 174] on icon "caret-down" at bounding box center [403, 176] width 13 height 13
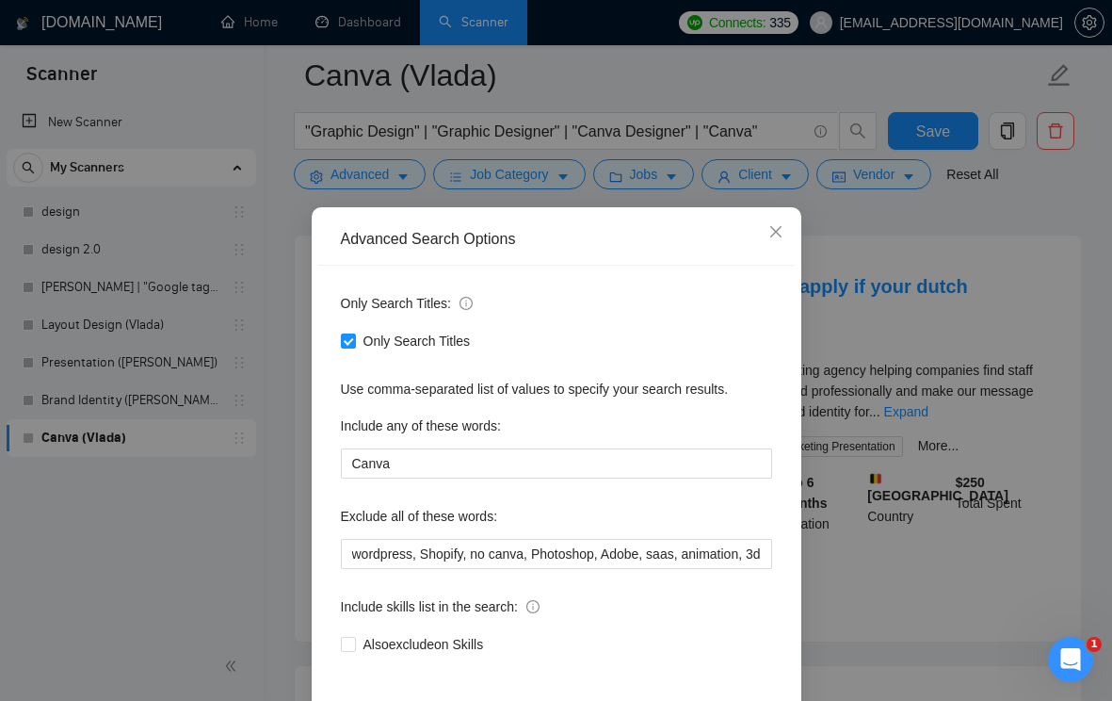
click at [854, 294] on div "Advanced Search Options Only Search Titles: Only Search Titles Use comma-separa…" at bounding box center [556, 350] width 1112 height 701
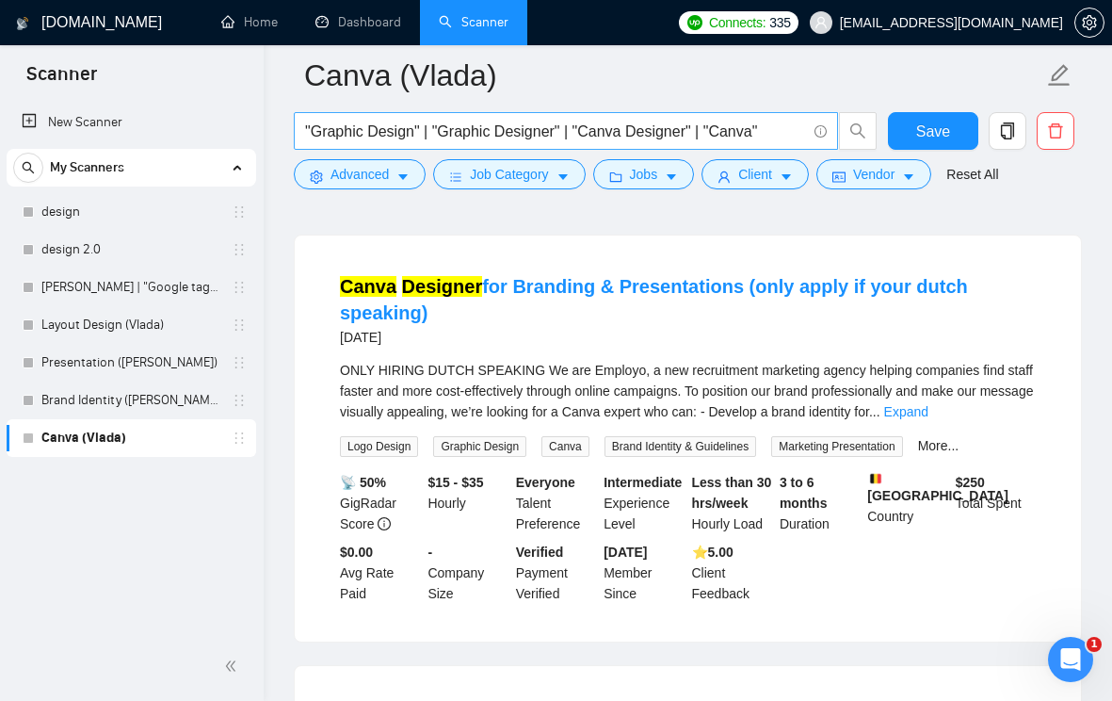
click at [744, 135] on input ""Graphic Design" | "Graphic Designer" | "Canva Designer" | "Canva"" at bounding box center [555, 132] width 501 height 24
paste input "presentation"
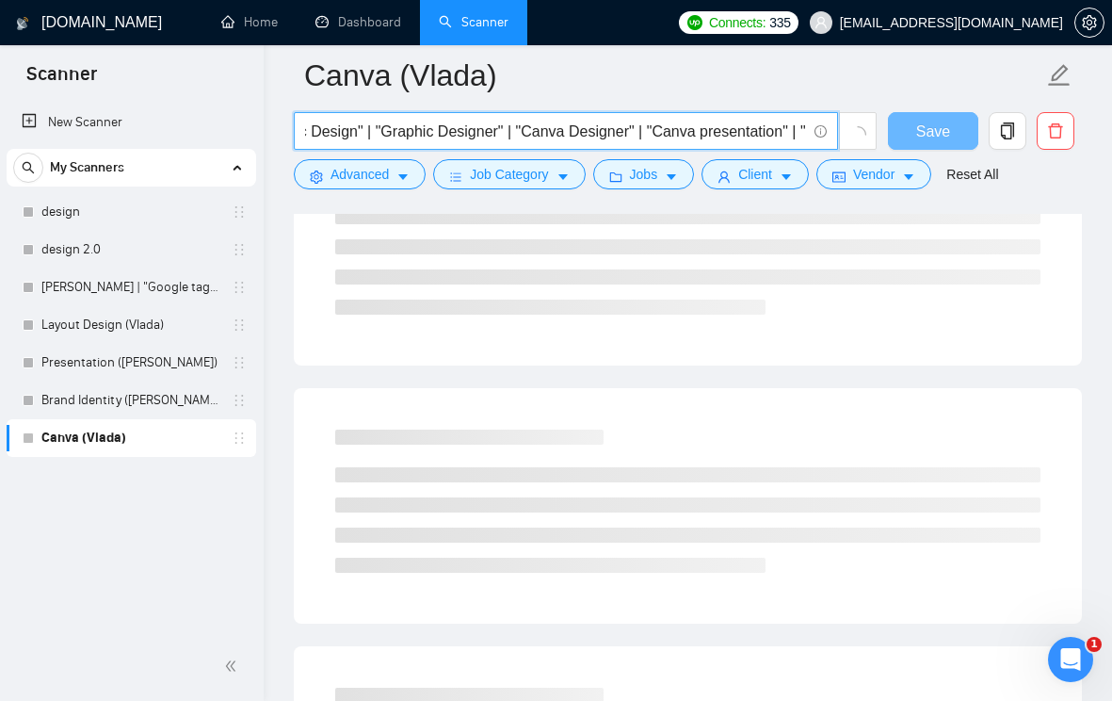
scroll to position [0, 0]
click at [781, 136] on input ""Graphic Design" | "Graphic Designer" | "Canva Designer" | "Canva presentation"…" at bounding box center [555, 132] width 501 height 24
drag, startPoint x: 749, startPoint y: 133, endPoint x: 829, endPoint y: 133, distance: 80.1
click at [829, 133] on span ""Graphic Design" | "Graphic Designer" | "Canva Designer" | "Canva presentation"…" at bounding box center [566, 131] width 544 height 38
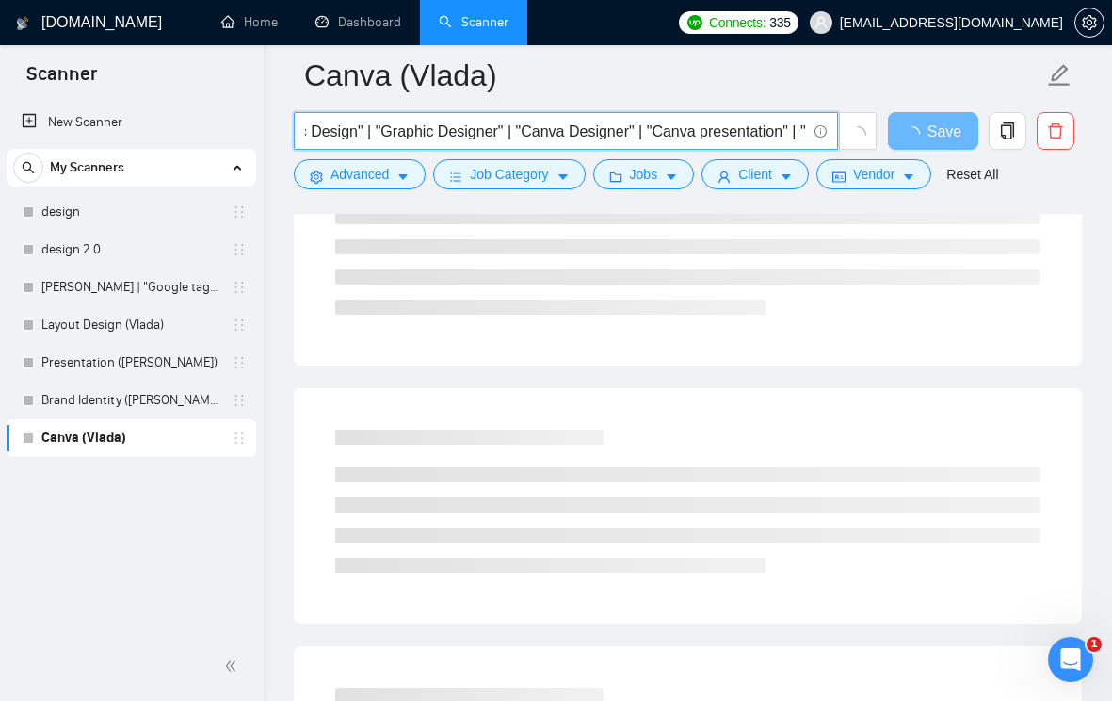
click at [804, 129] on input ""Graphic Design" | "Graphic Designer" | "Canva Designer" | "Canva presentation"…" at bounding box center [555, 132] width 501 height 24
click at [578, 121] on input ""Graphic Design" | "Graphic Designer" | "Canva Designer" | "Canva presentation"…" at bounding box center [555, 132] width 501 height 24
click at [578, 122] on input ""Graphic Design" | "Graphic Designer" | "Canva Designer" | "Canva presentation"…" at bounding box center [555, 132] width 501 height 24
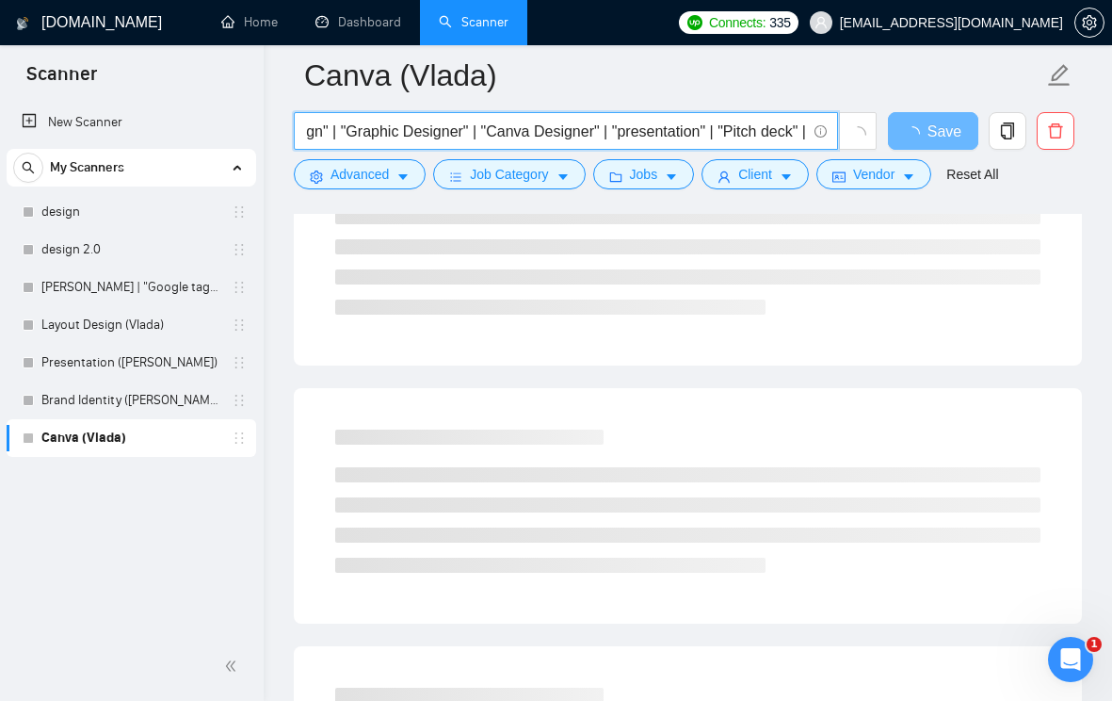
click at [803, 133] on input ""Graphic Design" | "Graphic Designer" | "Canva Designer" | "presentation" | "Pi…" at bounding box center [555, 132] width 501 height 24
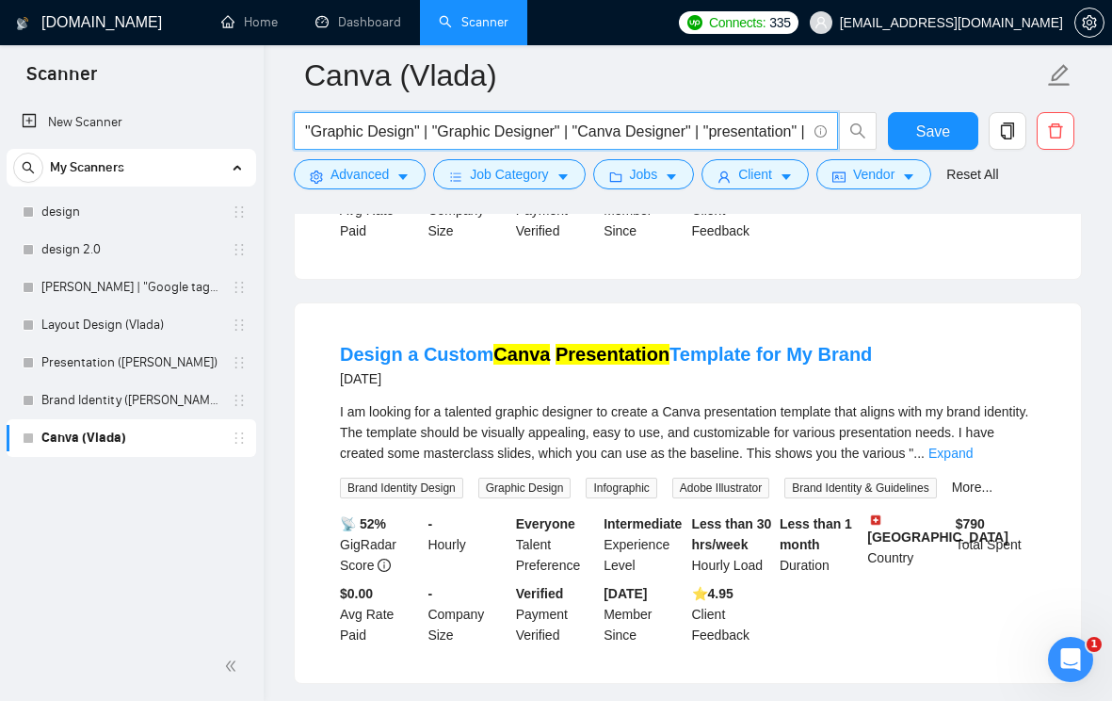
click at [792, 135] on input ""Graphic Design" | "Graphic Designer" | "Canva Designer" | "presentation" | "Pi…" at bounding box center [555, 132] width 501 height 24
drag, startPoint x: 792, startPoint y: 132, endPoint x: 851, endPoint y: 134, distance: 58.4
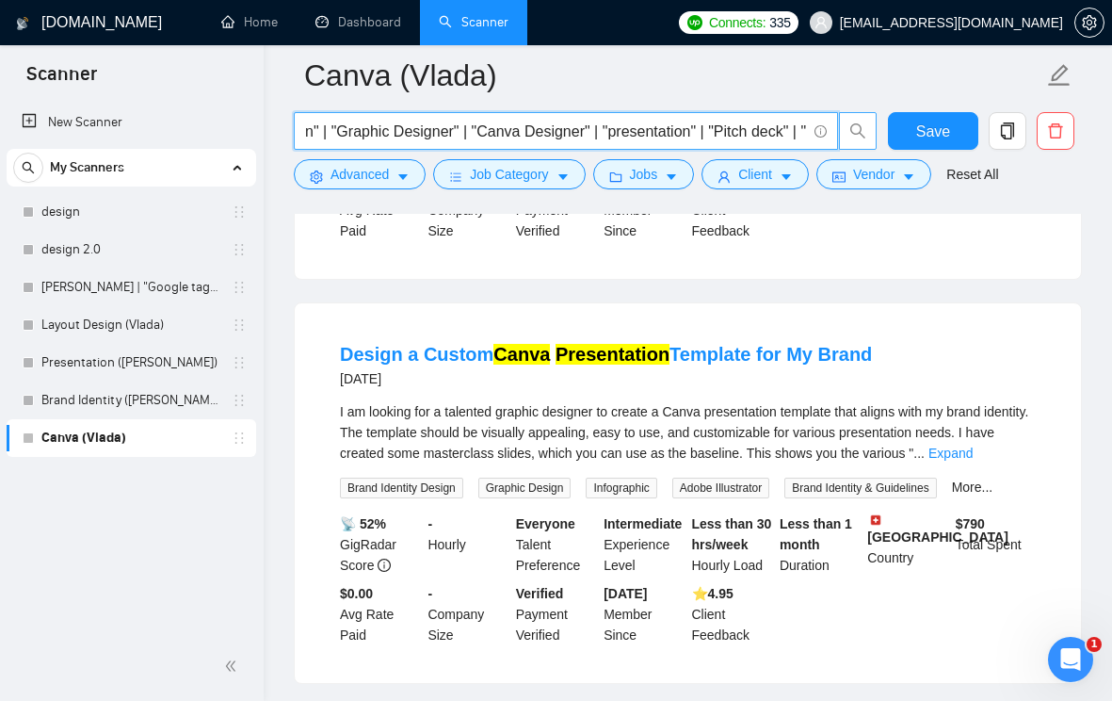
click at [868, 134] on span ""Graphic Design" | "Graphic Designer" | "Canva Designer" | "presentation" | "Pi…" at bounding box center [586, 131] width 584 height 38
click at [802, 130] on input ""Graphic Design" | "Graphic Designer" | "Canva Designer" | "presentation" | "Pi…" at bounding box center [555, 132] width 501 height 24
paste input "brochure"
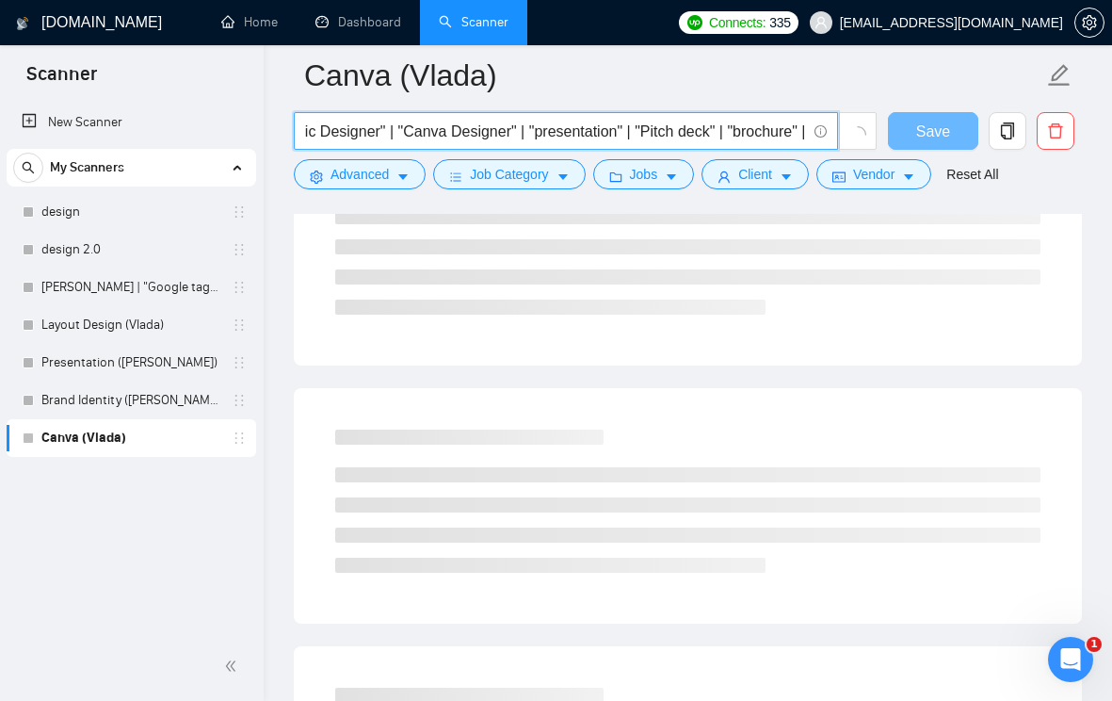
scroll to position [0, 0]
click at [781, 137] on input ""Graphic Design" | "Graphic Designer" | "Canva Designer" | "presentation" | "Pi…" at bounding box center [555, 132] width 501 height 24
drag, startPoint x: 761, startPoint y: 135, endPoint x: 832, endPoint y: 135, distance: 70.6
click at [832, 135] on span ""Graphic Design" | "Graphic Designer" | "Canva Designer" | "presentation" | "Pi…" at bounding box center [566, 131] width 544 height 38
click at [786, 134] on input ""Graphic Design" | "Graphic Designer" | "Canva Designer" | "presentation" | "Pi…" at bounding box center [555, 132] width 501 height 24
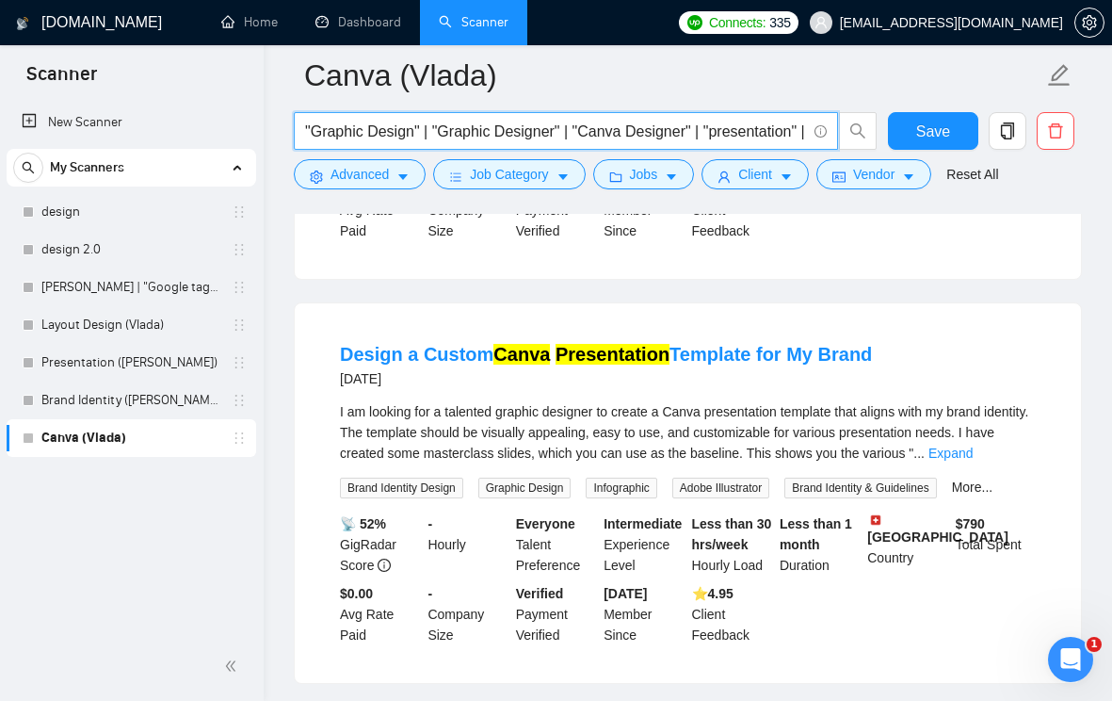
drag, startPoint x: 802, startPoint y: 130, endPoint x: 834, endPoint y: 130, distance: 32.0
click at [834, 130] on span ""Graphic Design" | "Graphic Designer" | "Canva Designer" | "presentation" | "Pi…" at bounding box center [566, 131] width 544 height 38
click at [772, 130] on input ""Graphic Design" | "Graphic Designer" | "Canva Designer" | "presentation" | "Pi…" at bounding box center [555, 132] width 501 height 24
drag, startPoint x: 786, startPoint y: 138, endPoint x: 828, endPoint y: 139, distance: 42.4
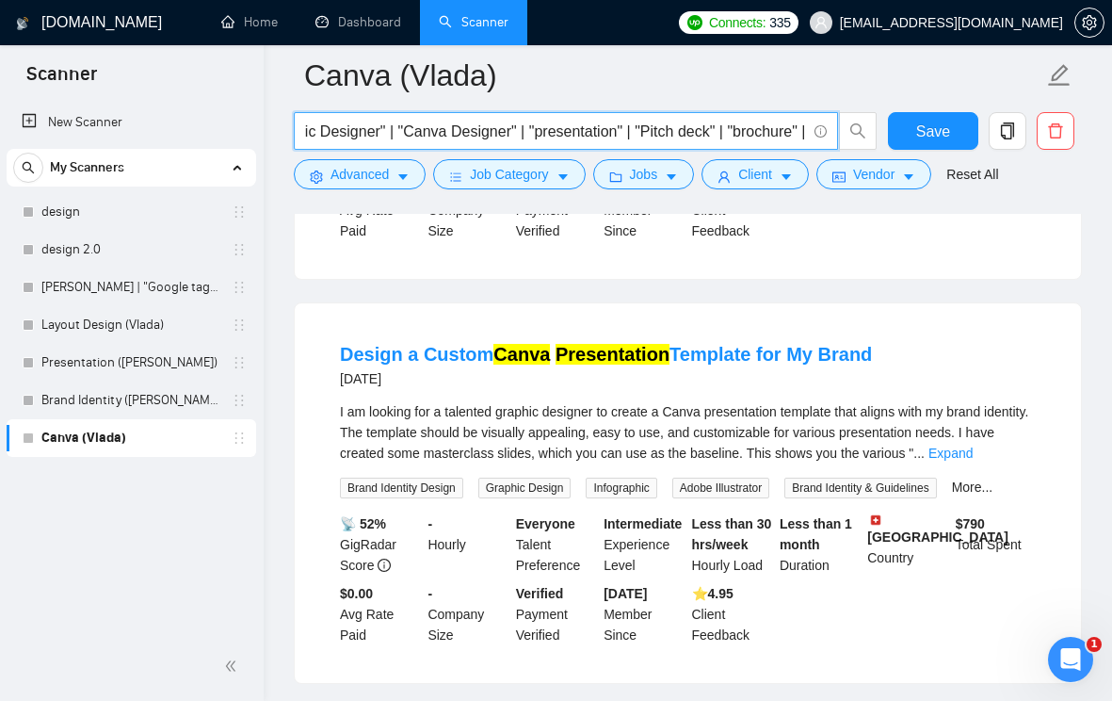
click at [829, 139] on span ""Graphic Design" | "Graphic Designer" | "Canva Designer" | "presentation" | "Pi…" at bounding box center [566, 131] width 544 height 38
click at [804, 132] on input ""Graphic Design" | "Graphic Designer" | "Canva Designer" | "presentation" | "Pi…" at bounding box center [555, 132] width 501 height 24
paste input "poster"
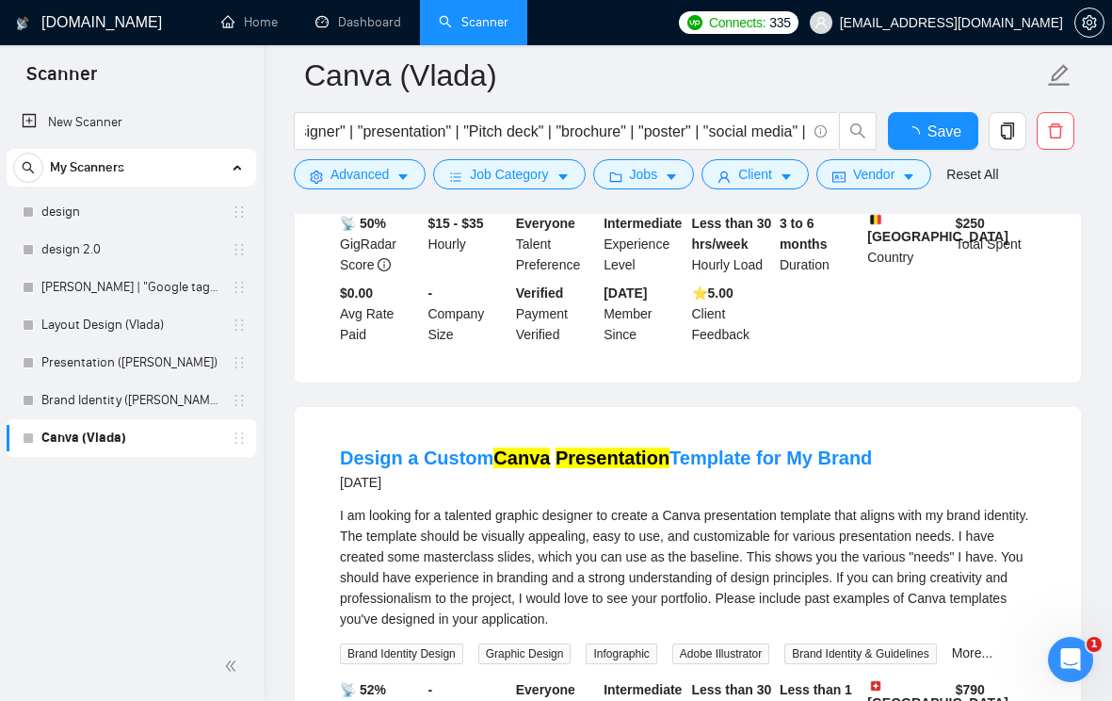
scroll to position [0, 0]
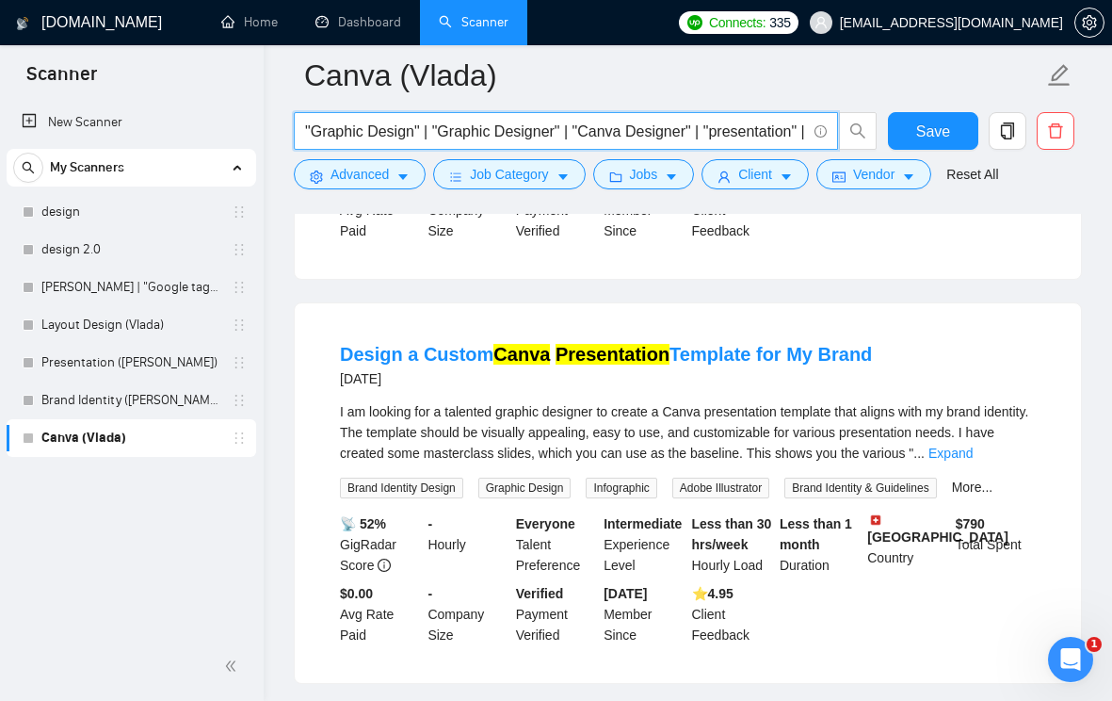
click at [802, 140] on input ""Graphic Design" | "Graphic Designer" | "Canva Designer" | "presentation" | "Pi…" at bounding box center [555, 132] width 501 height 24
drag, startPoint x: 780, startPoint y: 127, endPoint x: 840, endPoint y: 128, distance: 60.3
click at [840, 128] on span ""Graphic Design" | "Graphic Designer" | "Canva Designer" | "presentation" | "Pi…" at bounding box center [586, 131] width 584 height 38
click at [804, 131] on input ""Graphic Design" | "Graphic Designer" | "Canva Designer" | "presentation" | "Pi…" at bounding box center [555, 132] width 501 height 24
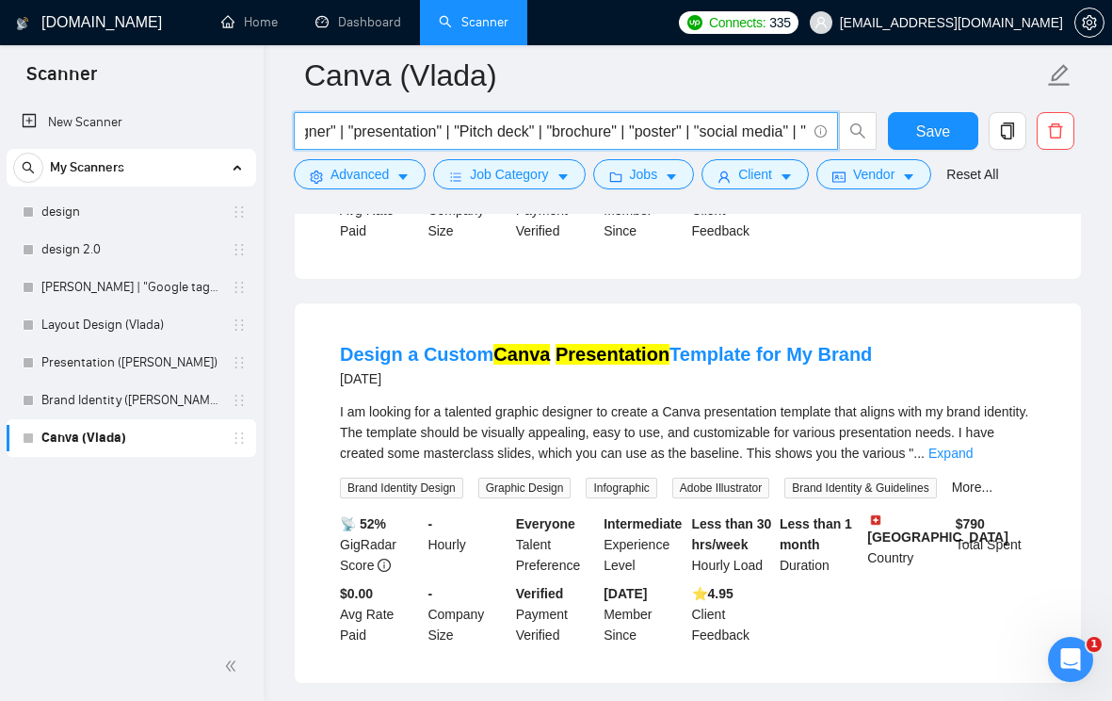
paste input "ebook"
type input ""Graphic Design" | "Graphic Designer" | "Canva Designer" | "presentation" | "Pi…"
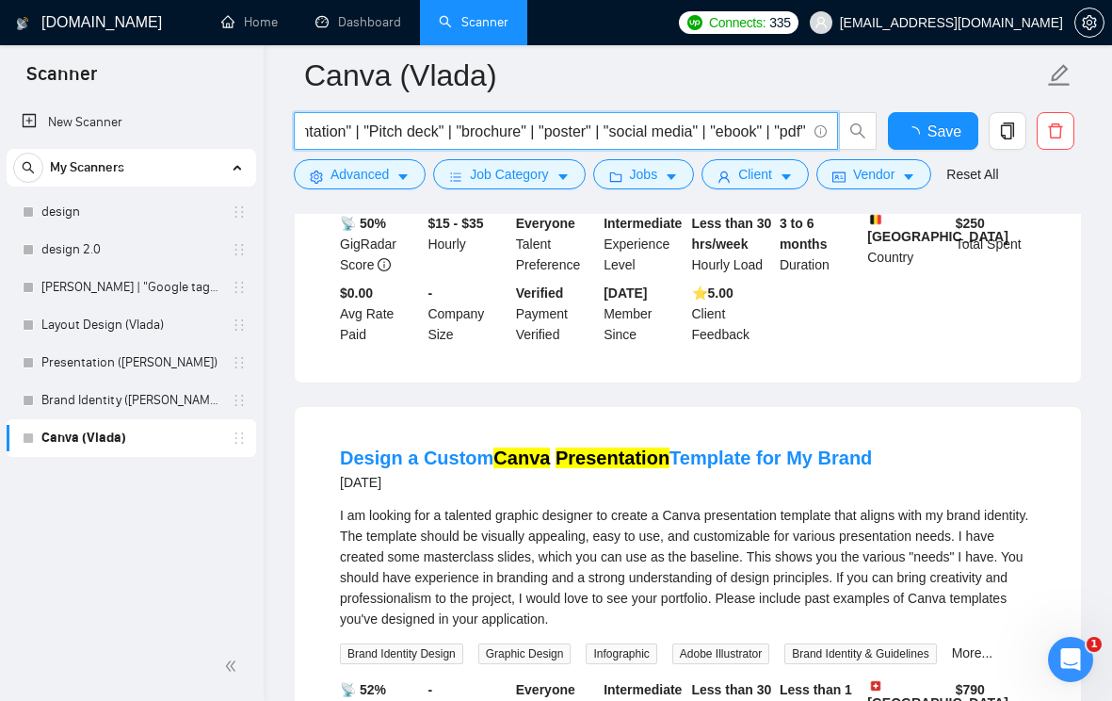
scroll to position [0, 0]
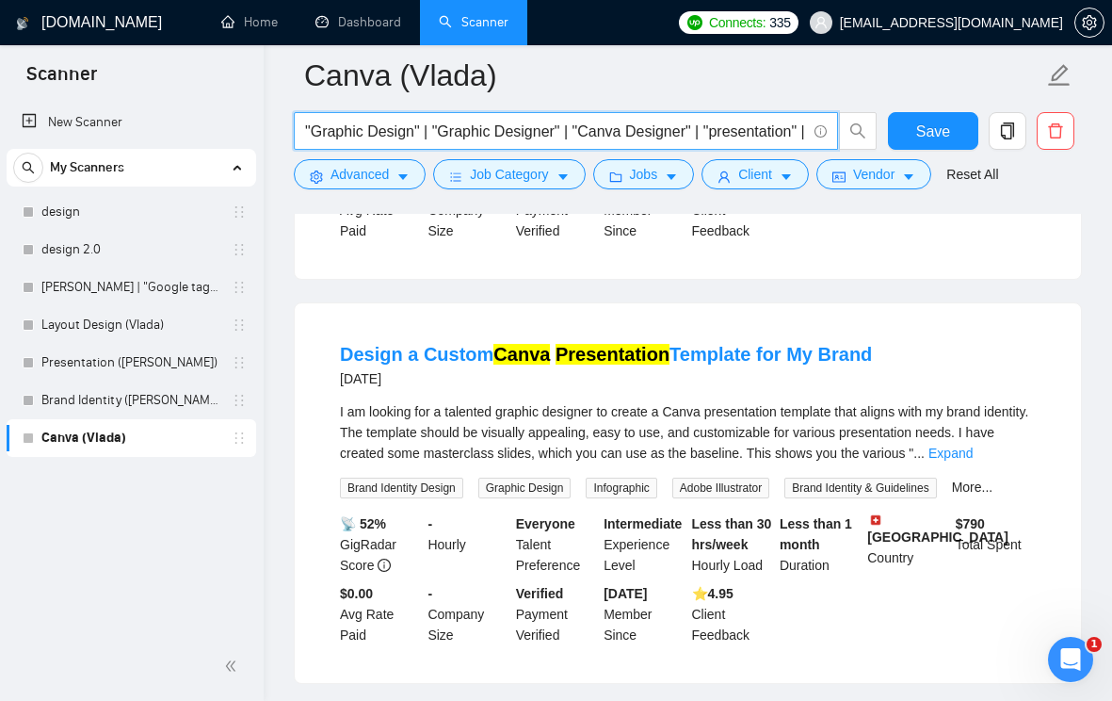
click at [707, 136] on input ""Graphic Design" | "Graphic Designer" | "Canva Designer" | "presentation" | "Pi…" at bounding box center [555, 132] width 501 height 24
drag, startPoint x: 517, startPoint y: 134, endPoint x: 285, endPoint y: 134, distance: 231.7
click at [757, 245] on div "Canva Designer for Branding & Presentations (only apply if your dutch speaking)…" at bounding box center [688, 76] width 786 height 406
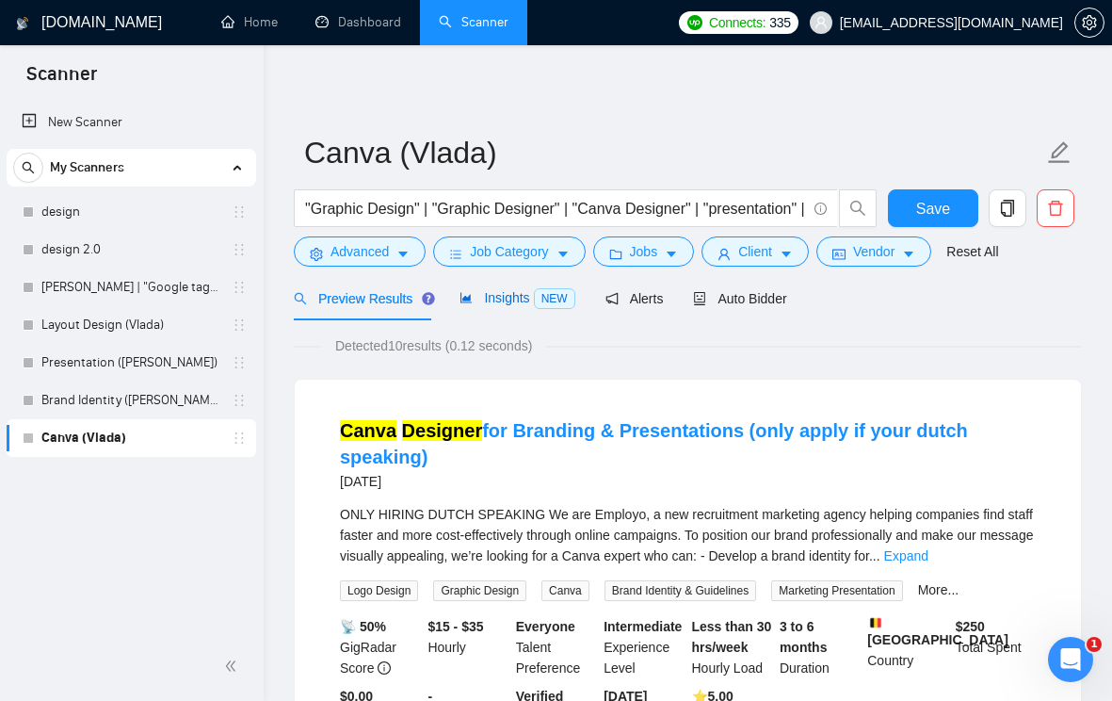
click at [508, 291] on span "Insights NEW" at bounding box center [517, 297] width 115 height 15
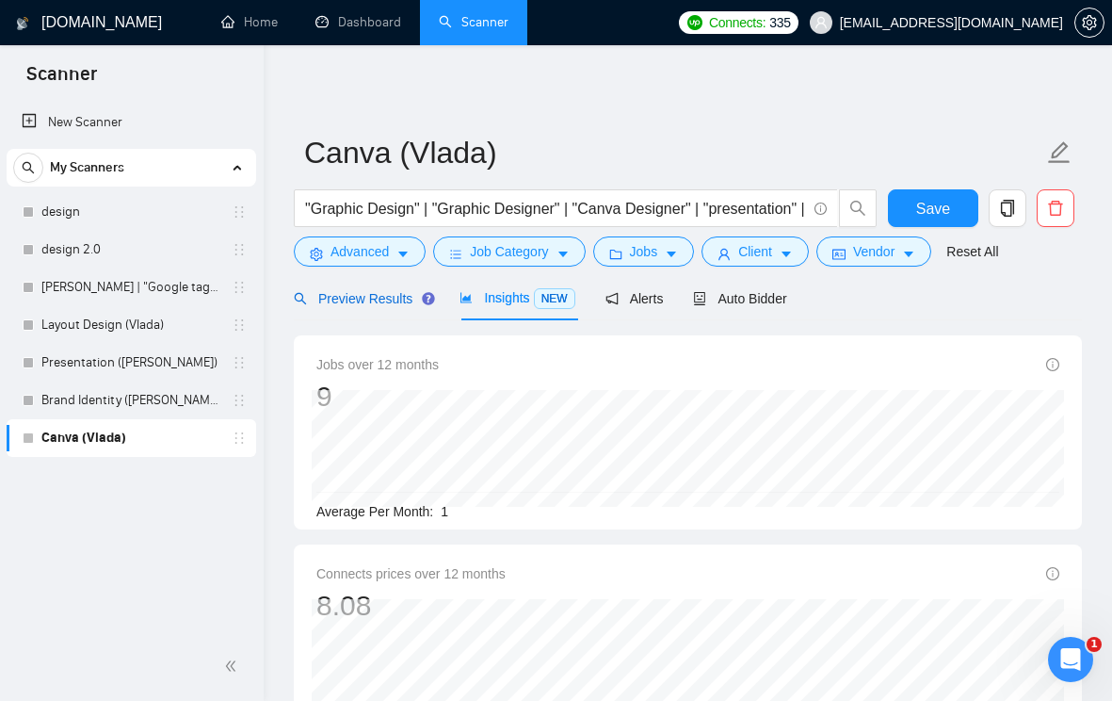
click at [375, 292] on span "Preview Results" at bounding box center [362, 298] width 136 height 15
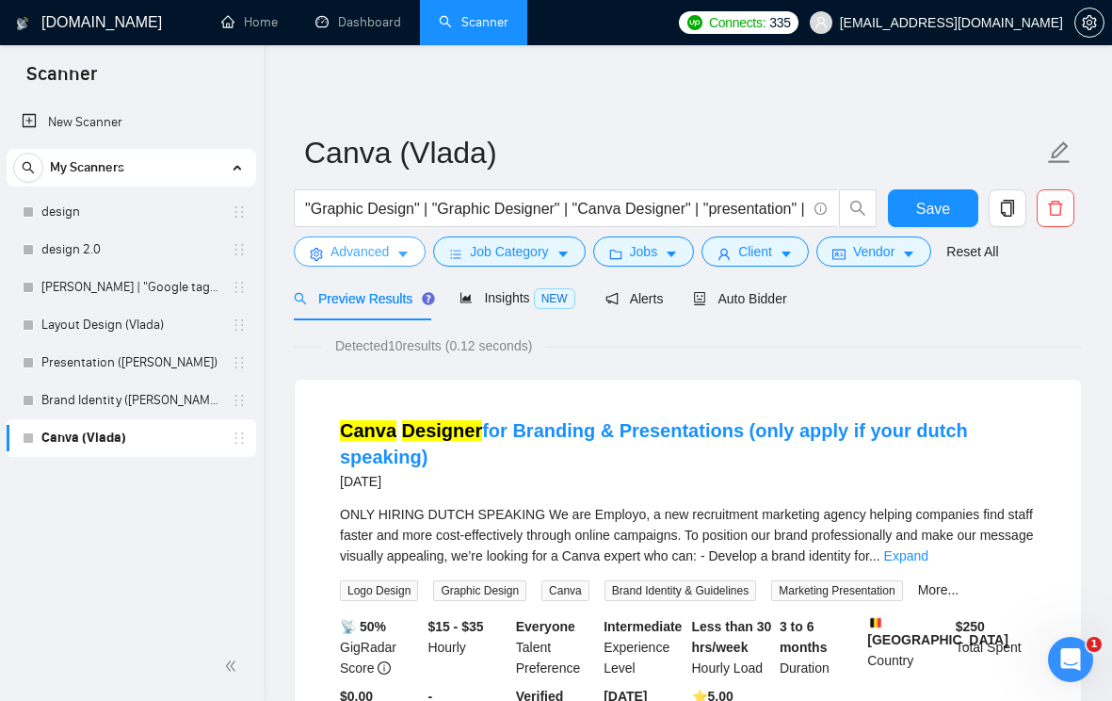
click at [403, 255] on icon "caret-down" at bounding box center [402, 255] width 9 height 6
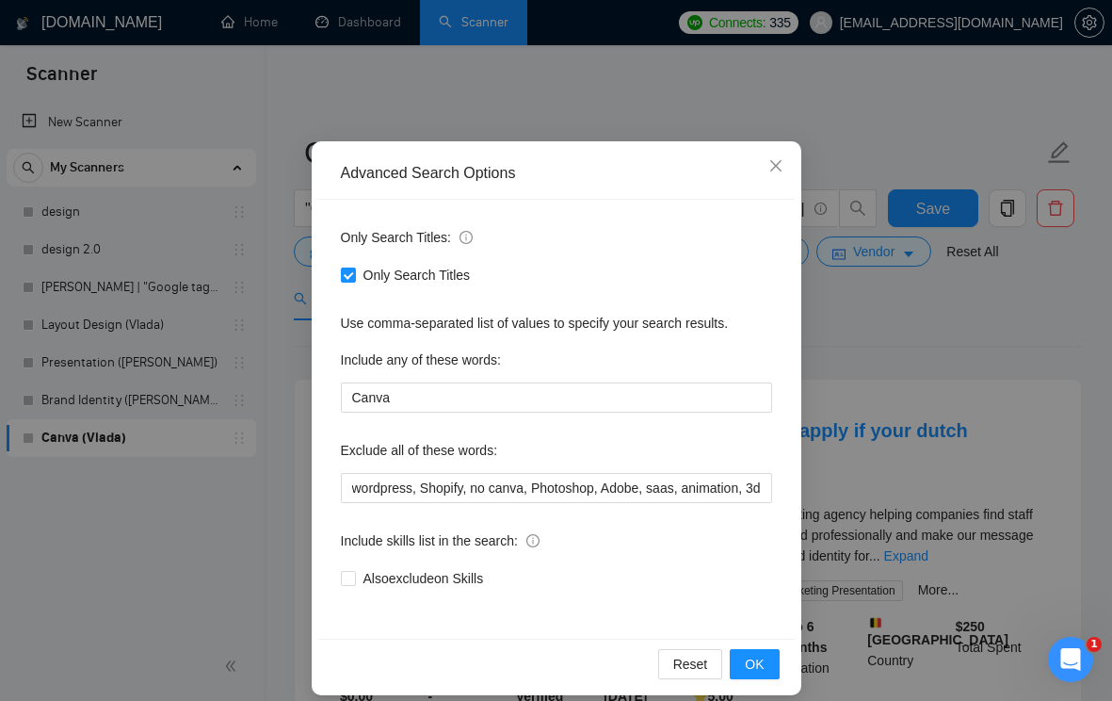
scroll to position [67, 0]
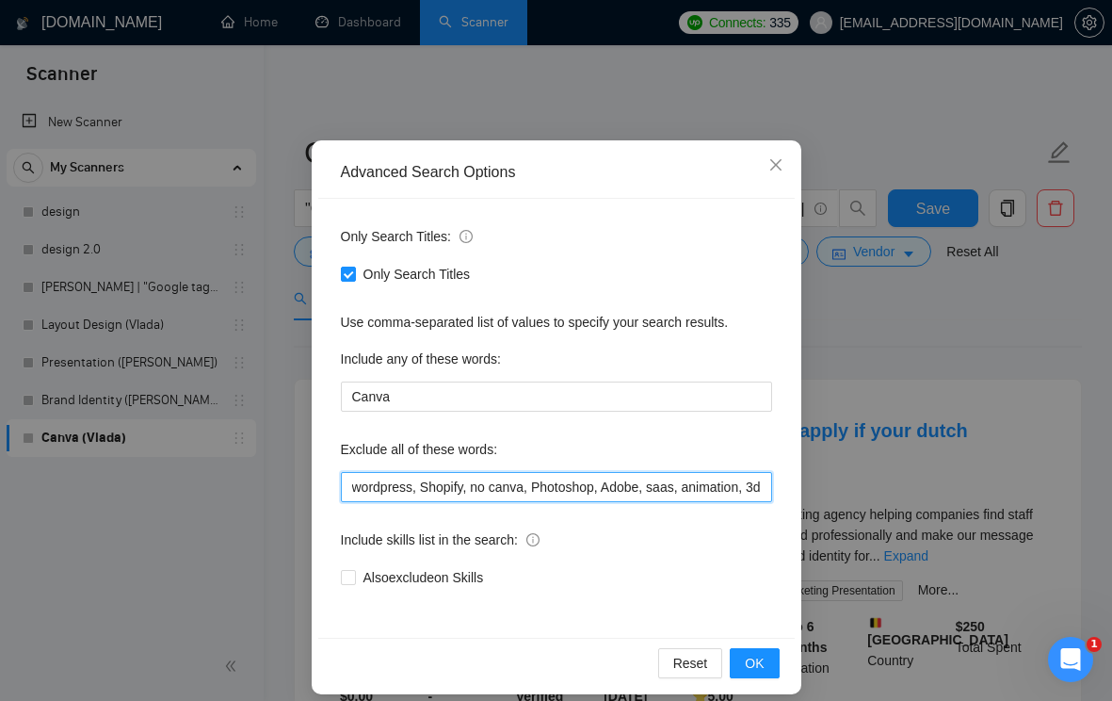
click at [428, 491] on input "wordpress, Shopify, no canva, Photoshop, Adobe, saas, animation, 3d, Lightroom,…" at bounding box center [556, 487] width 431 height 30
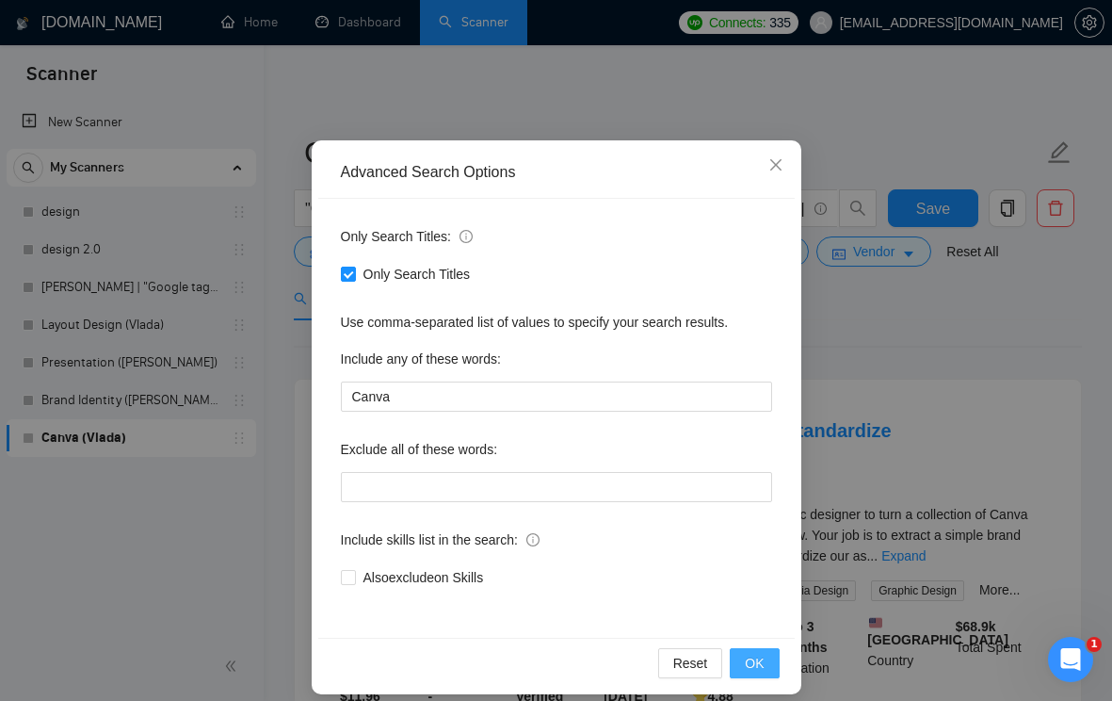
click at [764, 652] on button "OK" at bounding box center [754, 663] width 49 height 30
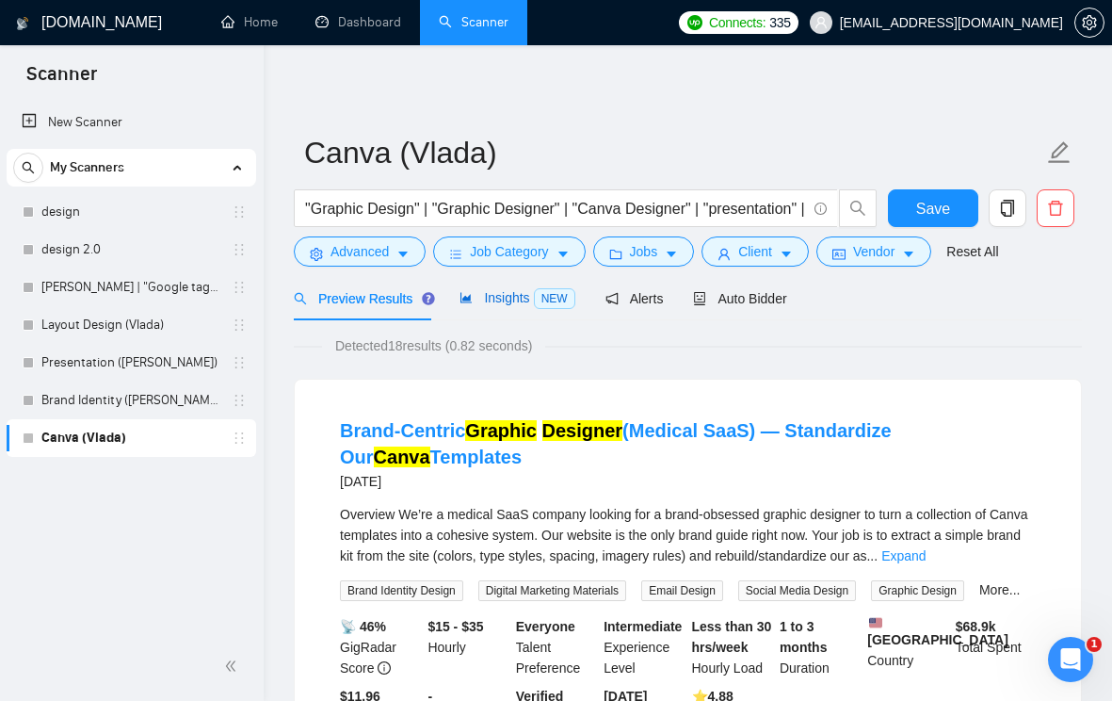
click at [520, 296] on span "Insights NEW" at bounding box center [517, 297] width 115 height 15
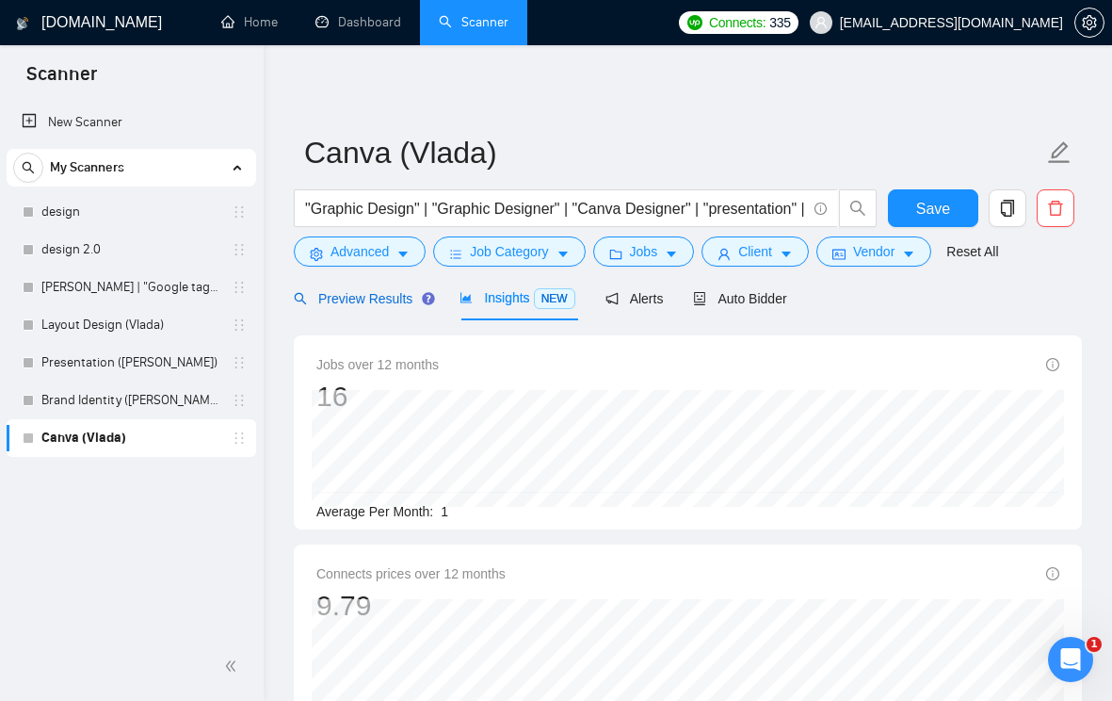
click at [349, 299] on span "Preview Results" at bounding box center [362, 298] width 136 height 15
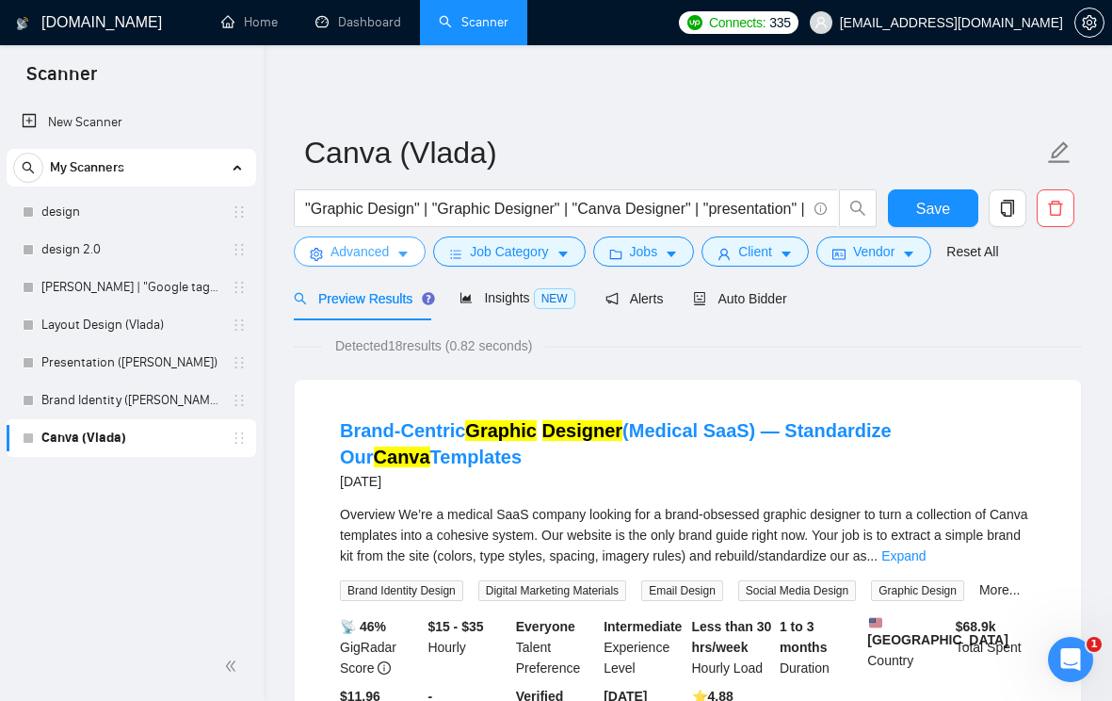
click at [409, 257] on icon "caret-down" at bounding box center [403, 254] width 13 height 13
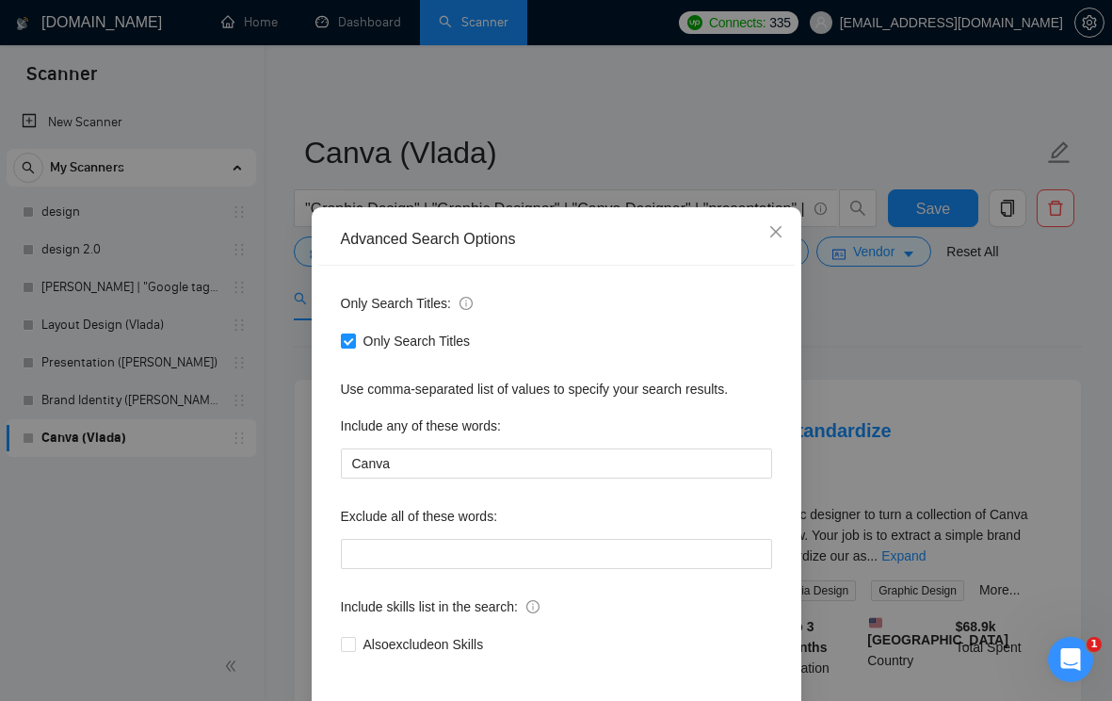
click at [820, 370] on div "Advanced Search Options Only Search Titles: Only Search Titles Use comma-separa…" at bounding box center [556, 350] width 1112 height 701
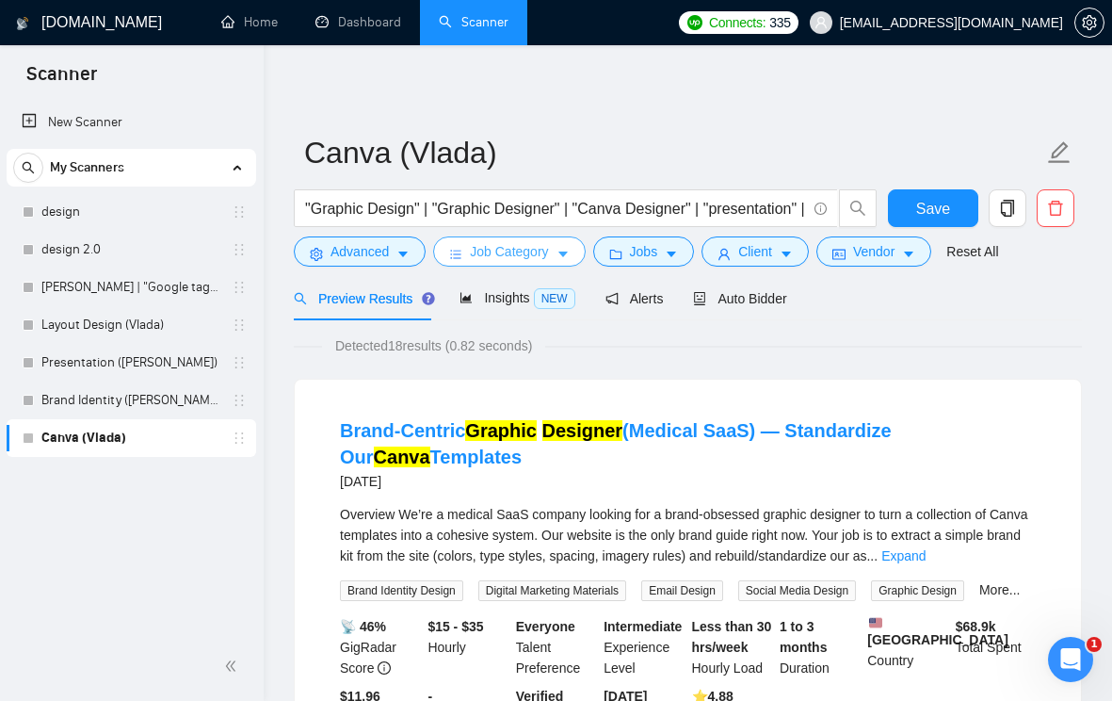
click at [566, 245] on button "Job Category" at bounding box center [509, 251] width 152 height 30
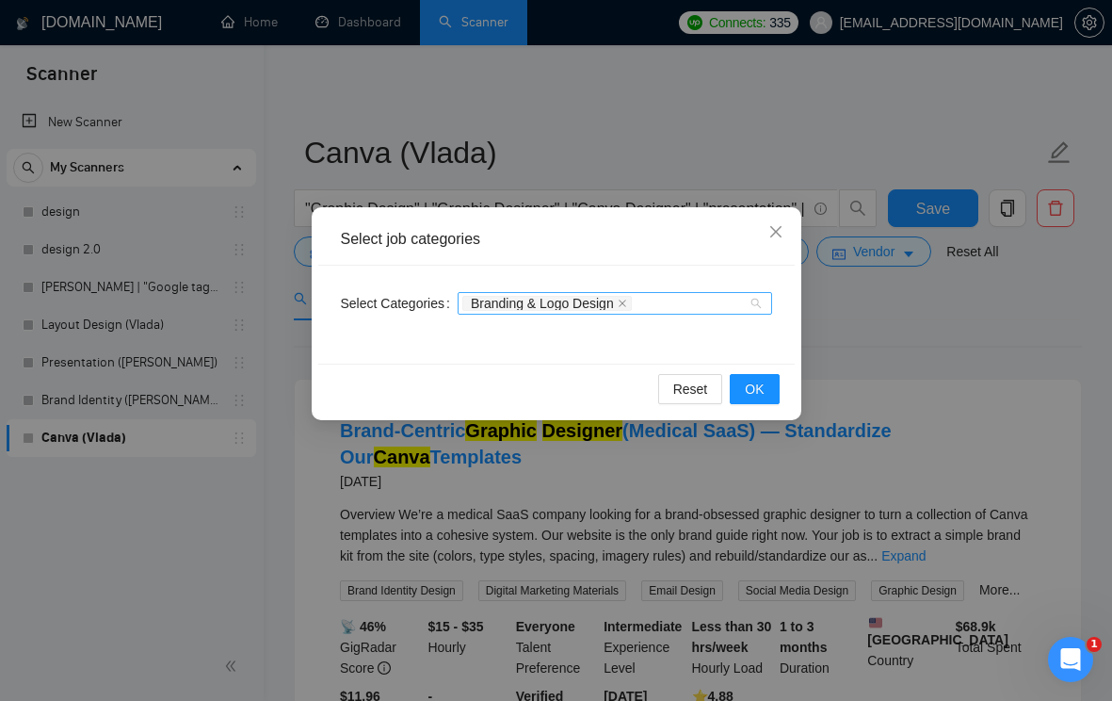
click at [765, 303] on div "Branding & Logo Design" at bounding box center [615, 303] width 315 height 23
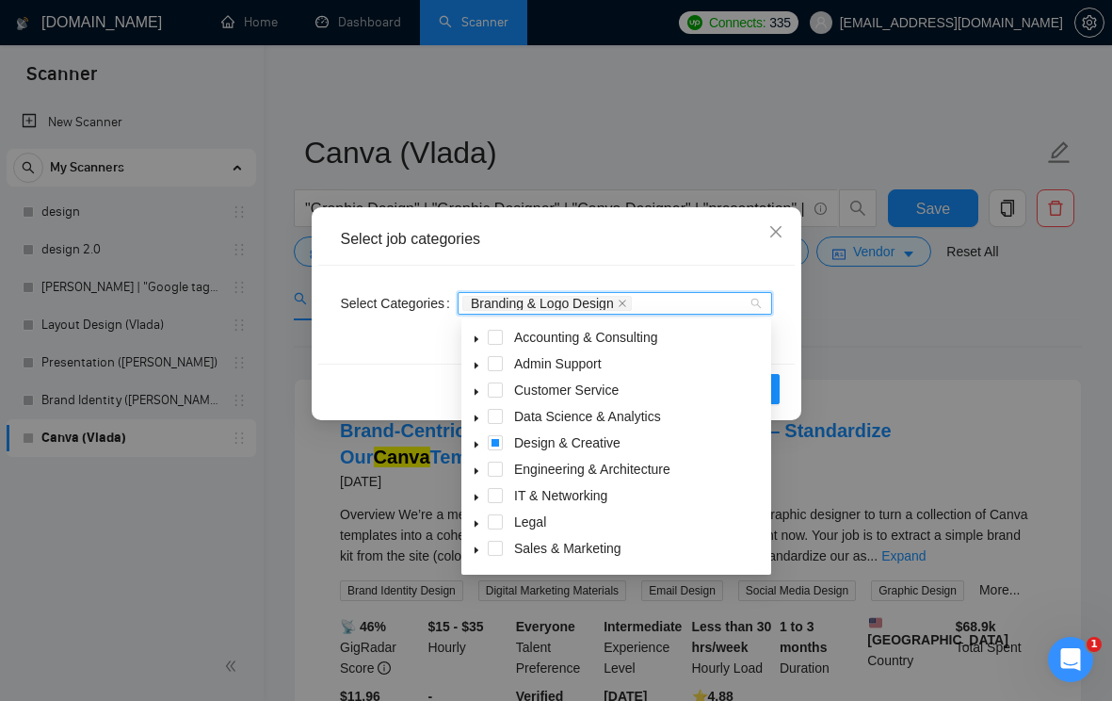
click at [473, 440] on span "caret-down" at bounding box center [476, 444] width 9 height 9
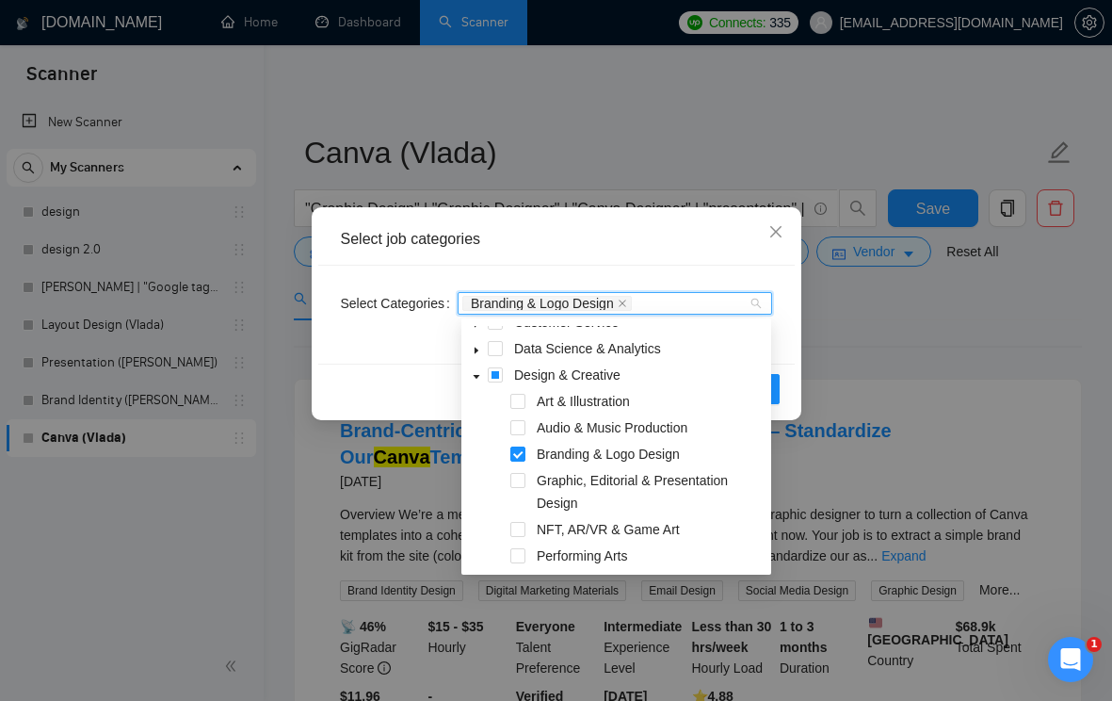
scroll to position [69, 0]
click at [518, 478] on span at bounding box center [518, 479] width 15 height 15
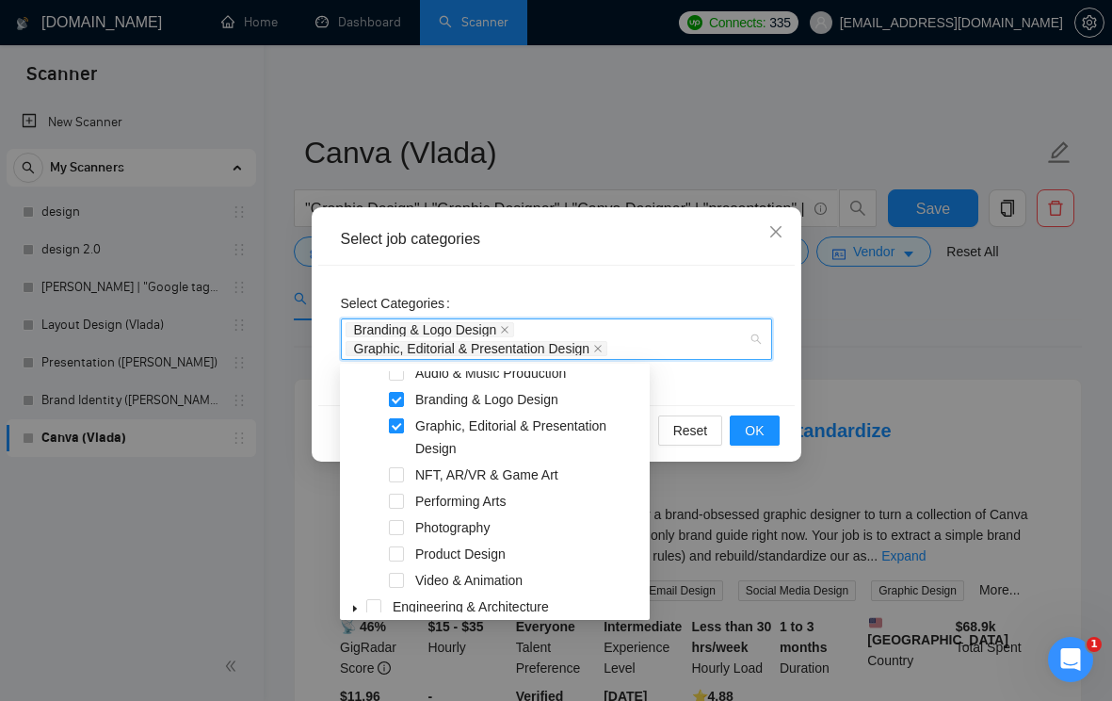
scroll to position [169, 0]
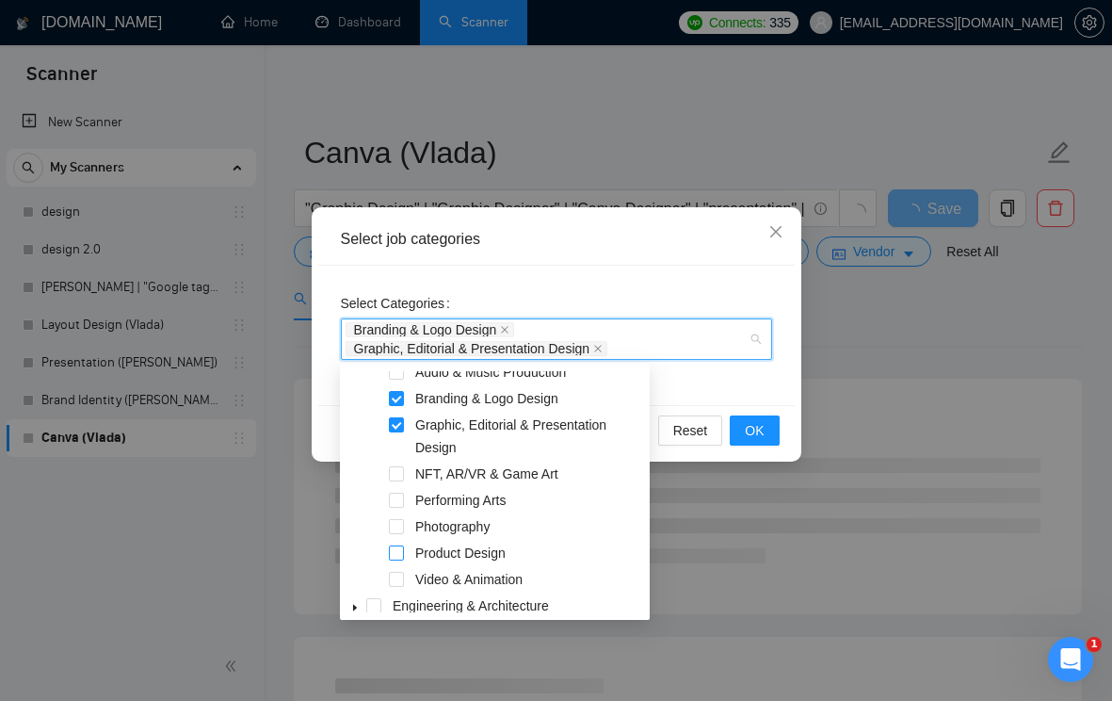
click at [400, 548] on span at bounding box center [396, 552] width 15 height 15
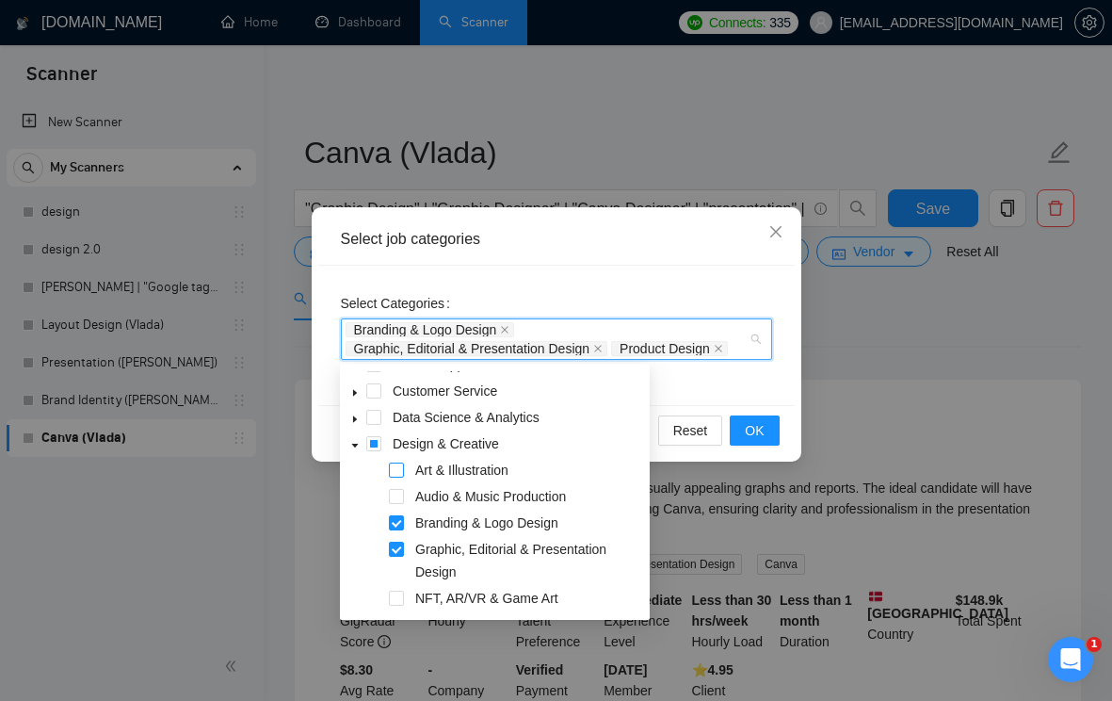
scroll to position [51, 0]
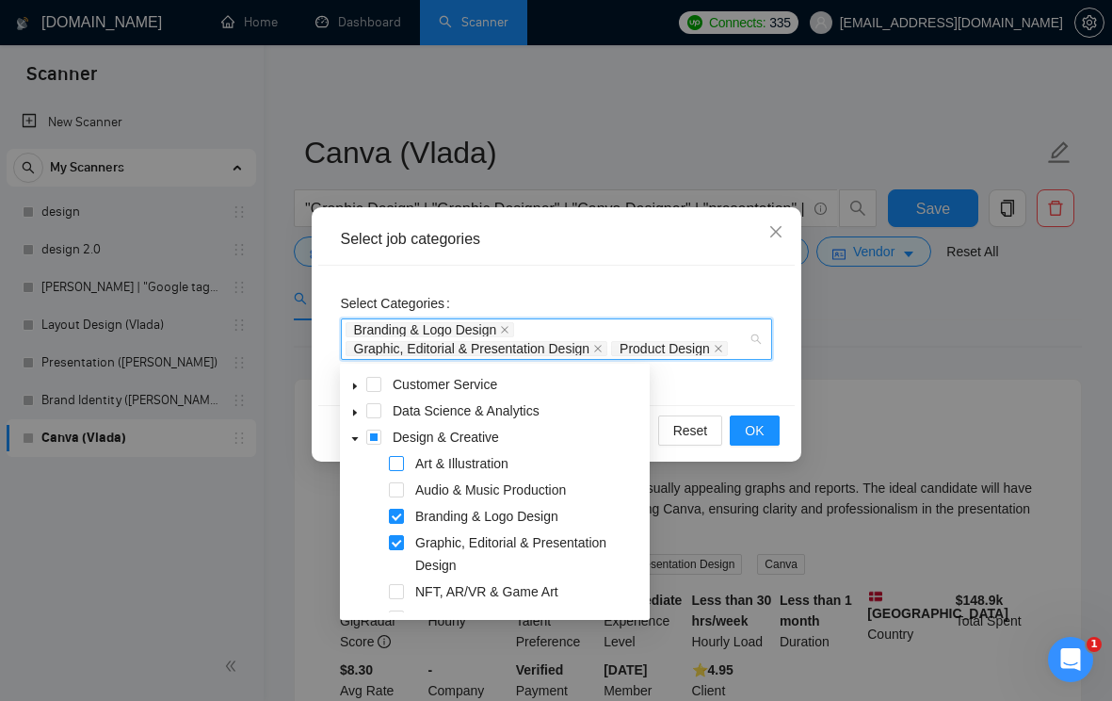
click at [393, 457] on span at bounding box center [396, 463] width 15 height 15
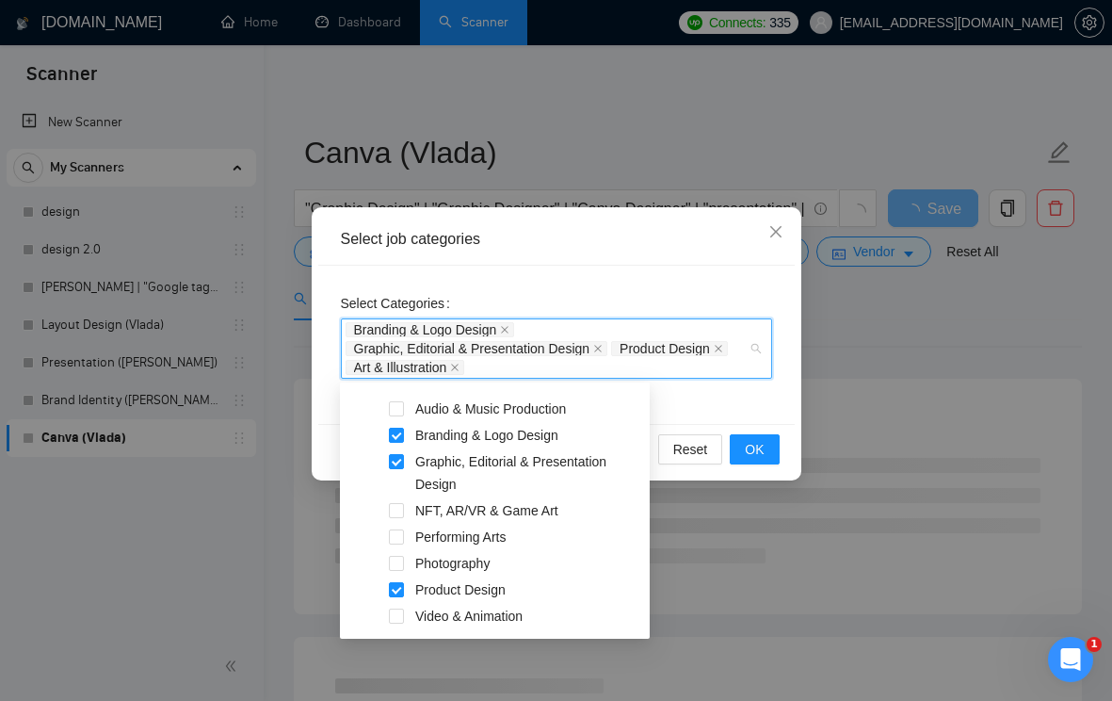
scroll to position [168, 0]
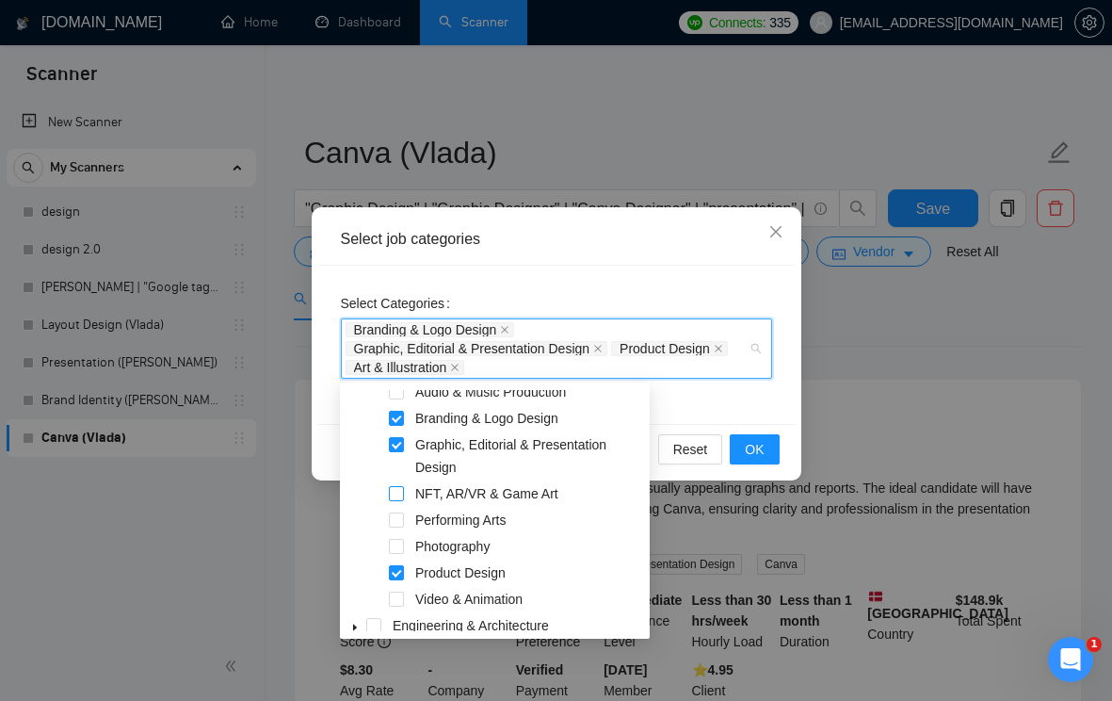
click at [396, 497] on span at bounding box center [396, 493] width 15 height 15
click at [396, 495] on span at bounding box center [396, 493] width 15 height 15
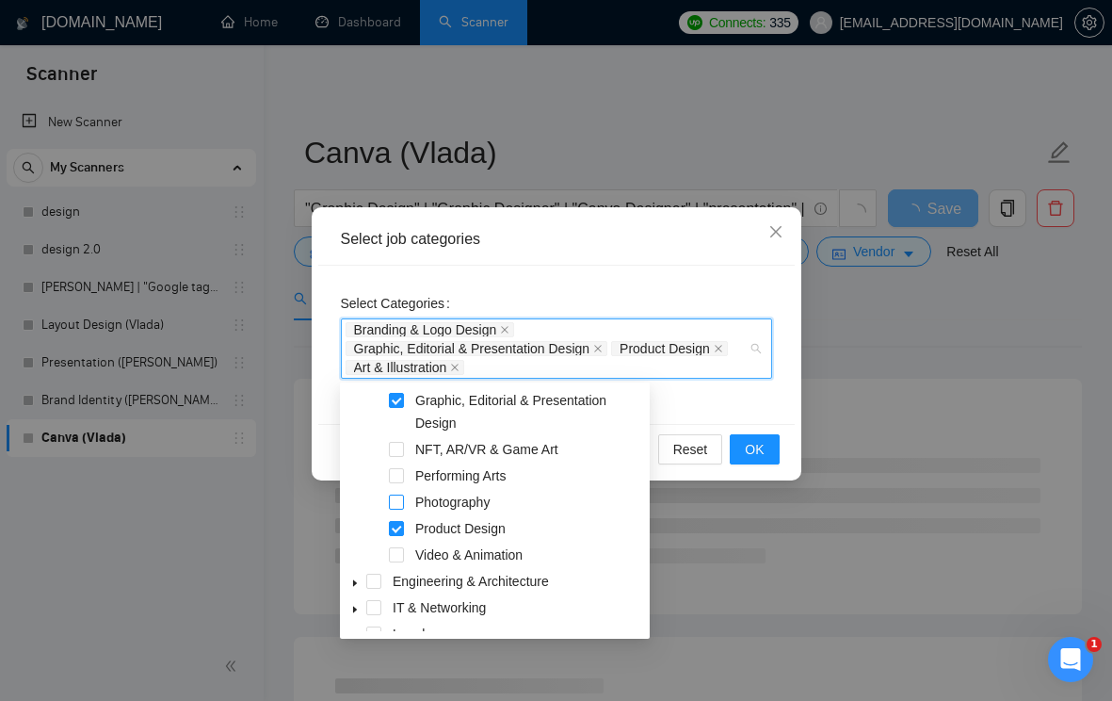
click at [396, 506] on span at bounding box center [396, 501] width 15 height 15
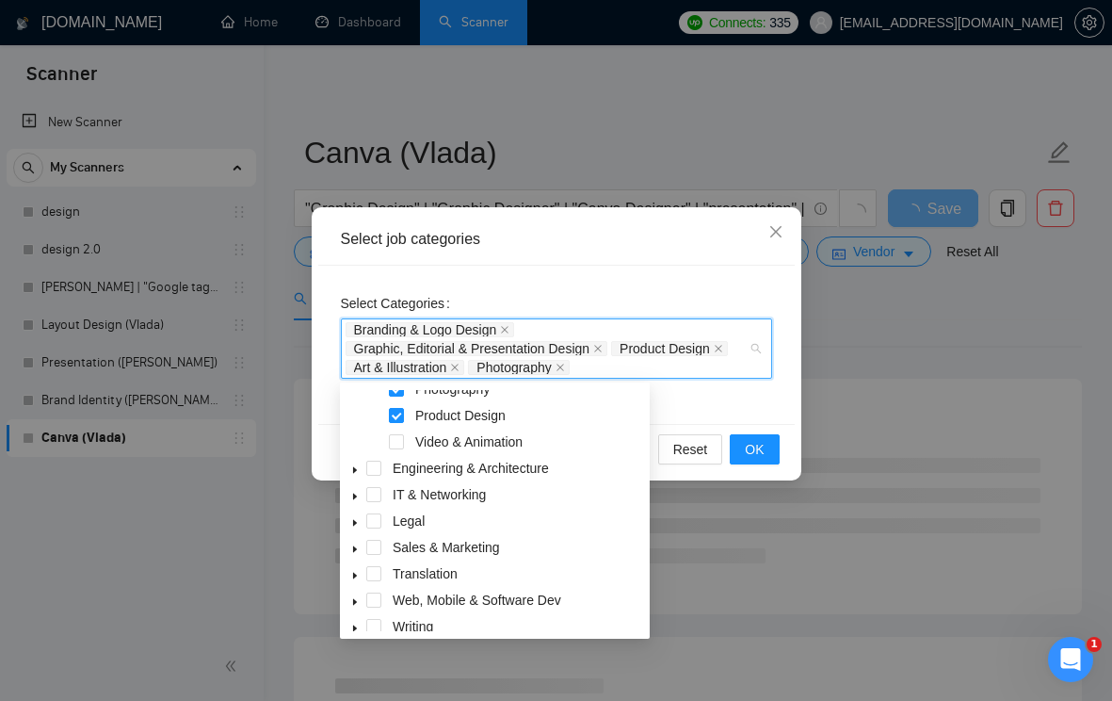
scroll to position [335, 0]
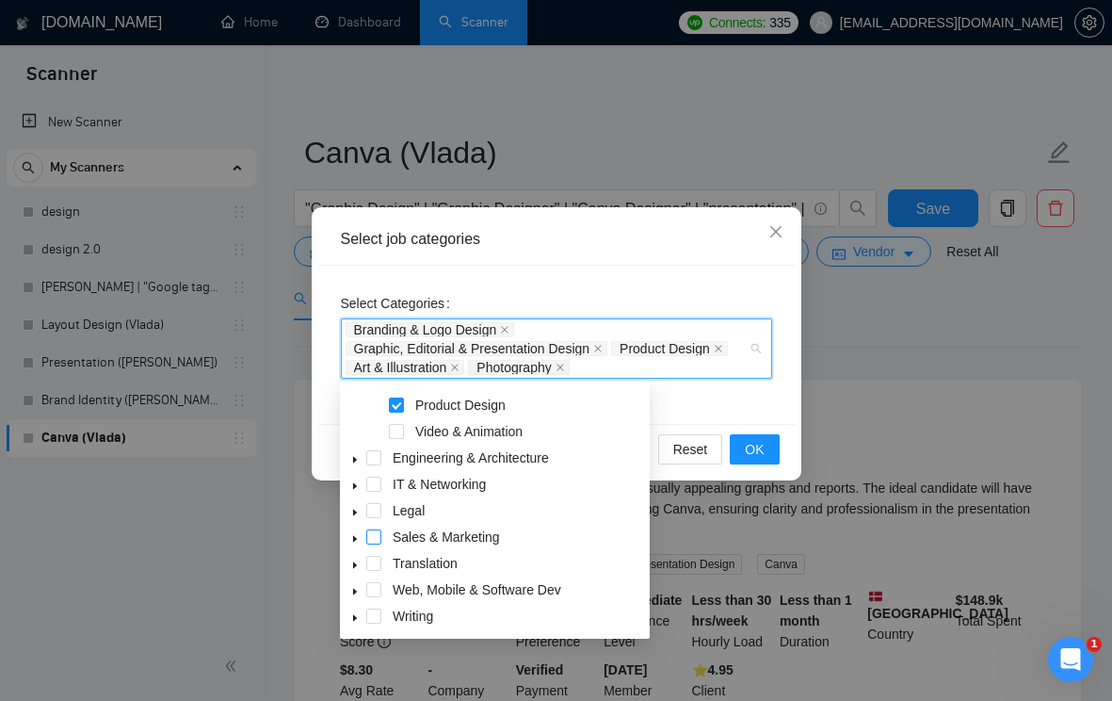
click at [374, 541] on span at bounding box center [373, 536] width 15 height 15
click at [358, 537] on icon "caret-down" at bounding box center [354, 538] width 9 height 9
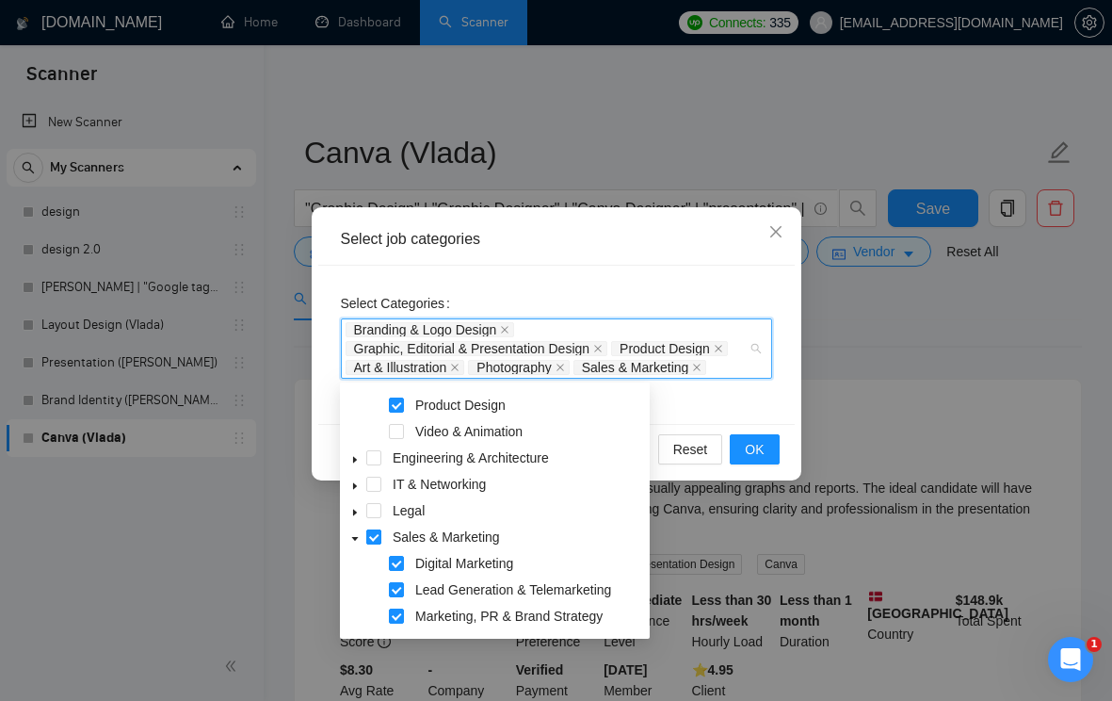
click at [370, 538] on span at bounding box center [373, 536] width 15 height 15
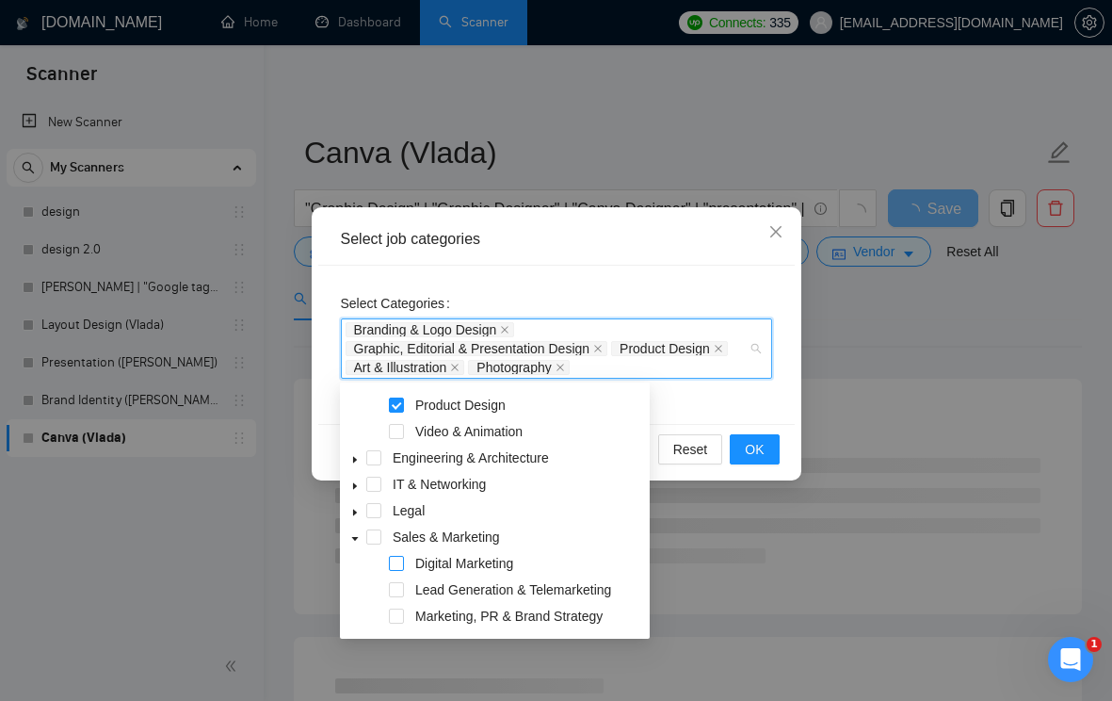
click at [400, 558] on span at bounding box center [396, 563] width 15 height 15
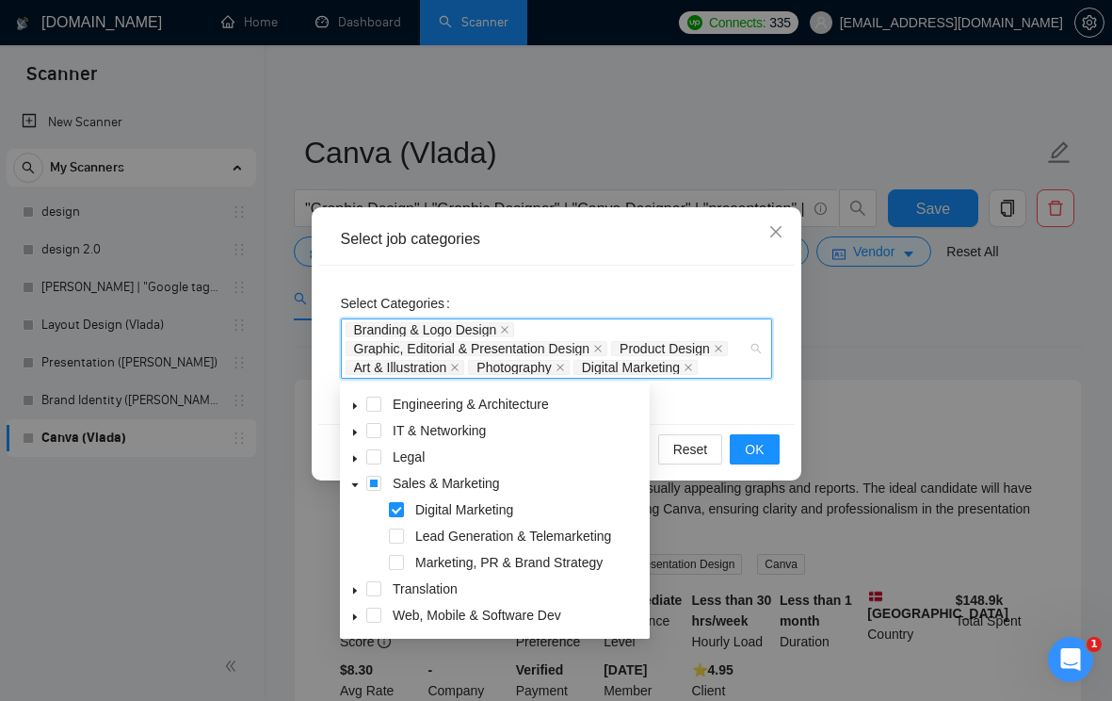
scroll to position [414, 0]
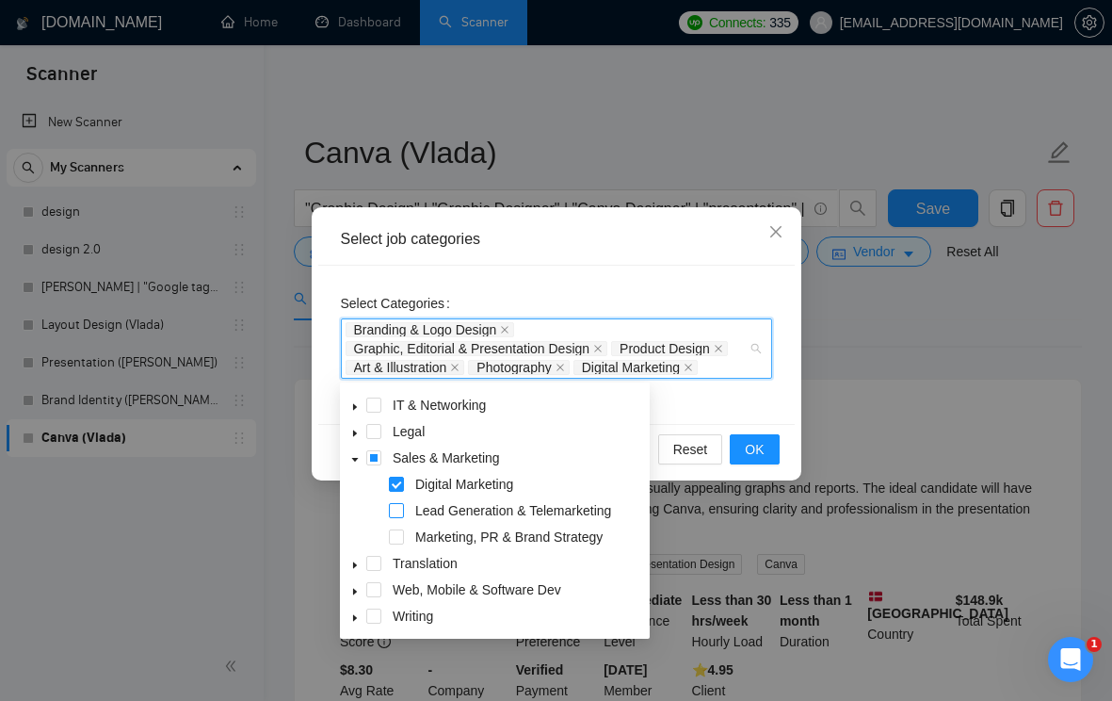
click at [401, 510] on span at bounding box center [396, 510] width 15 height 15
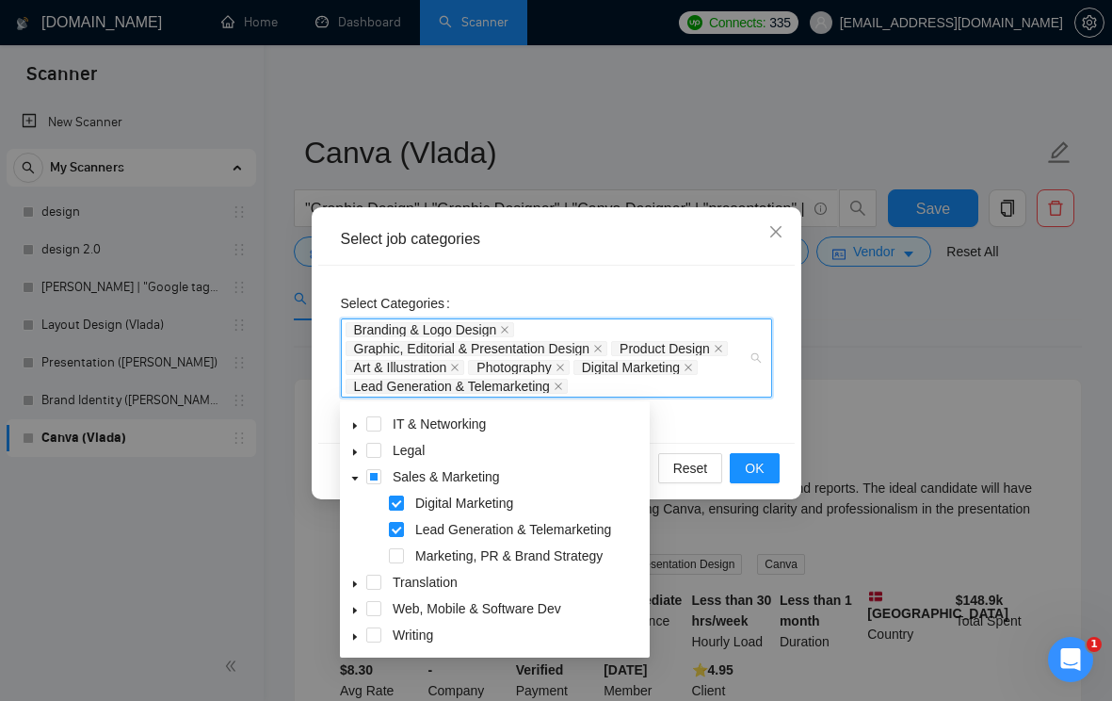
click at [360, 608] on span at bounding box center [355, 608] width 23 height 23
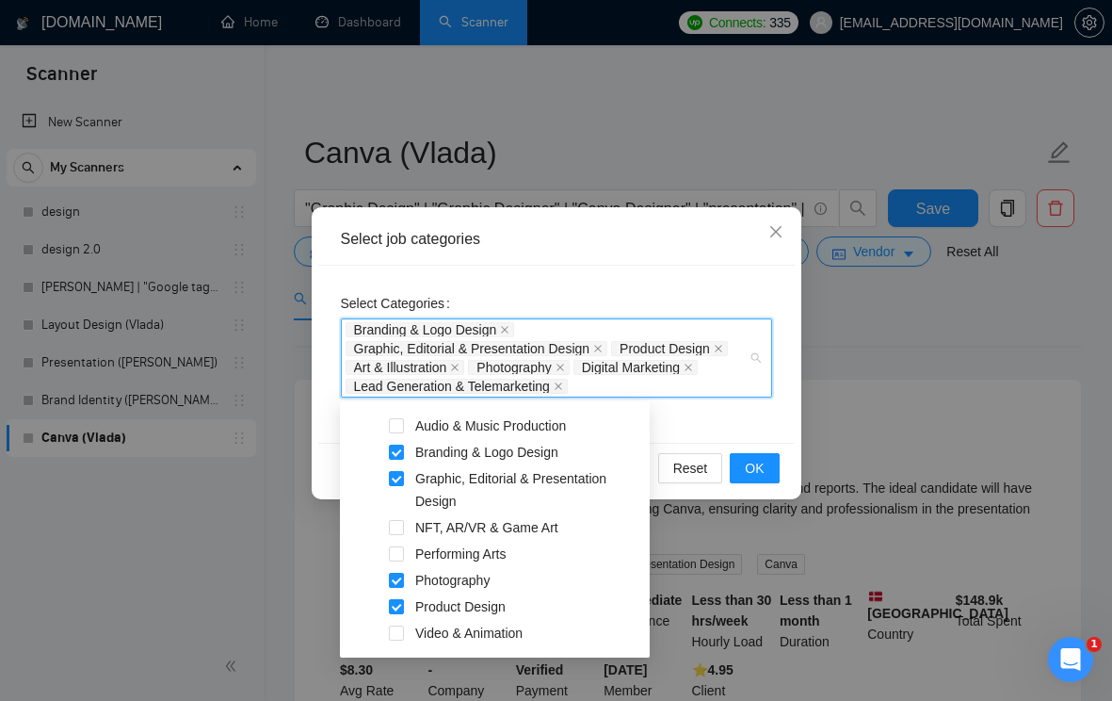
scroll to position [0, 0]
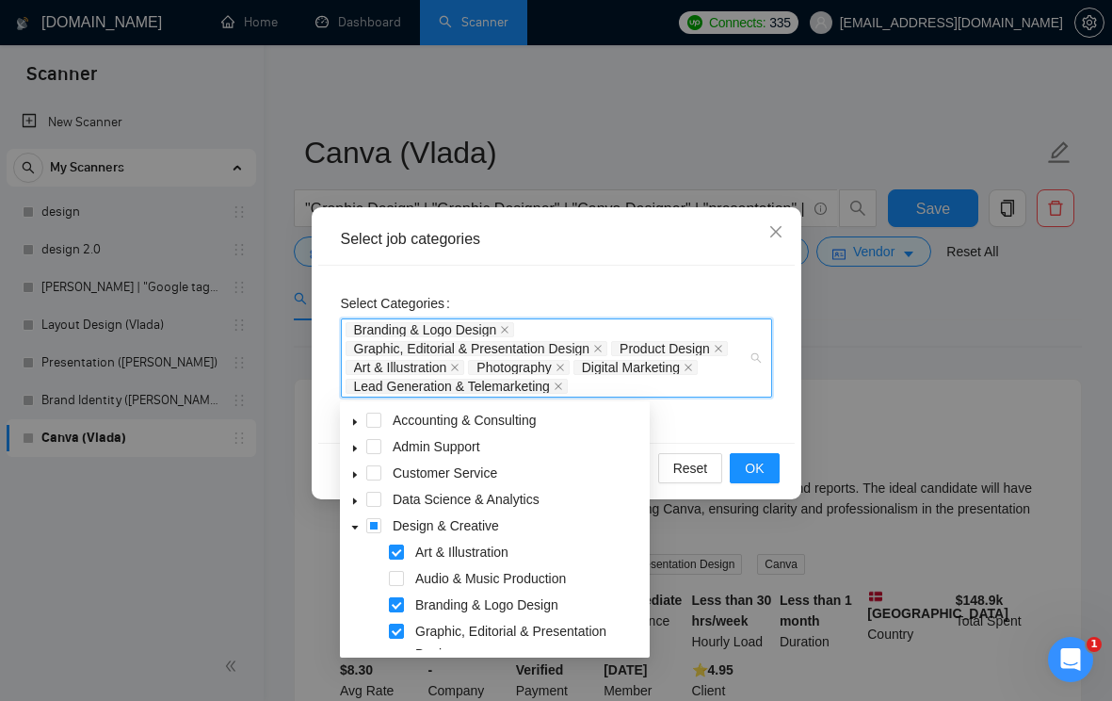
click at [357, 473] on icon "caret-down" at bounding box center [354, 474] width 9 height 9
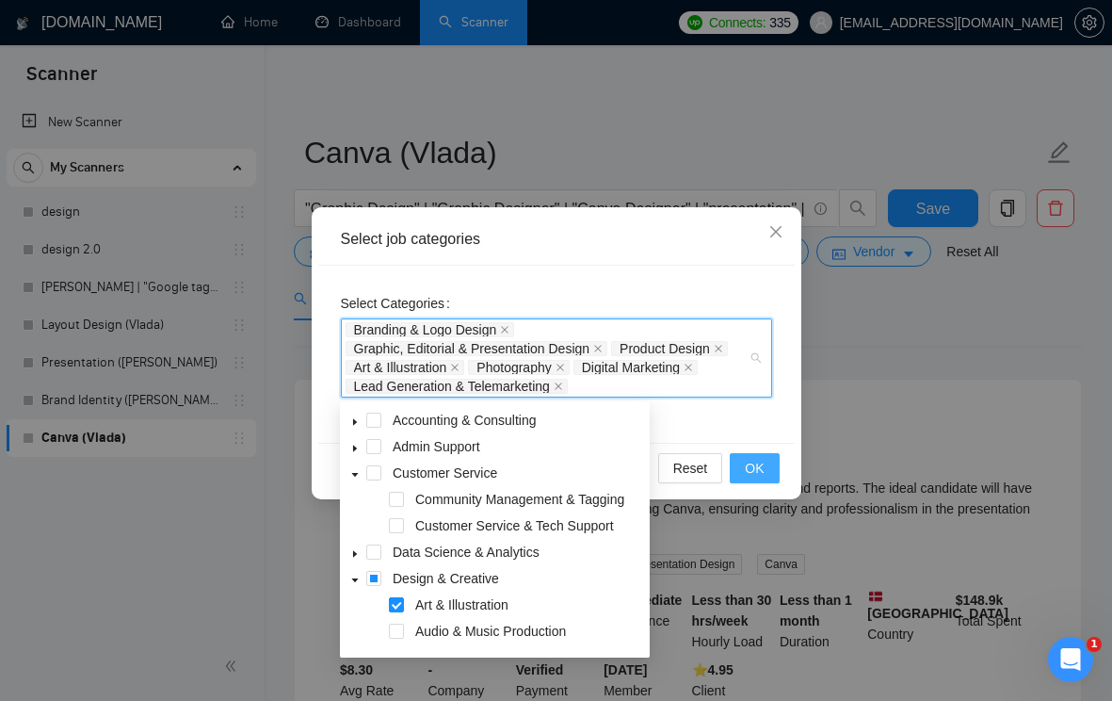
click at [749, 462] on span "OK" at bounding box center [754, 468] width 19 height 21
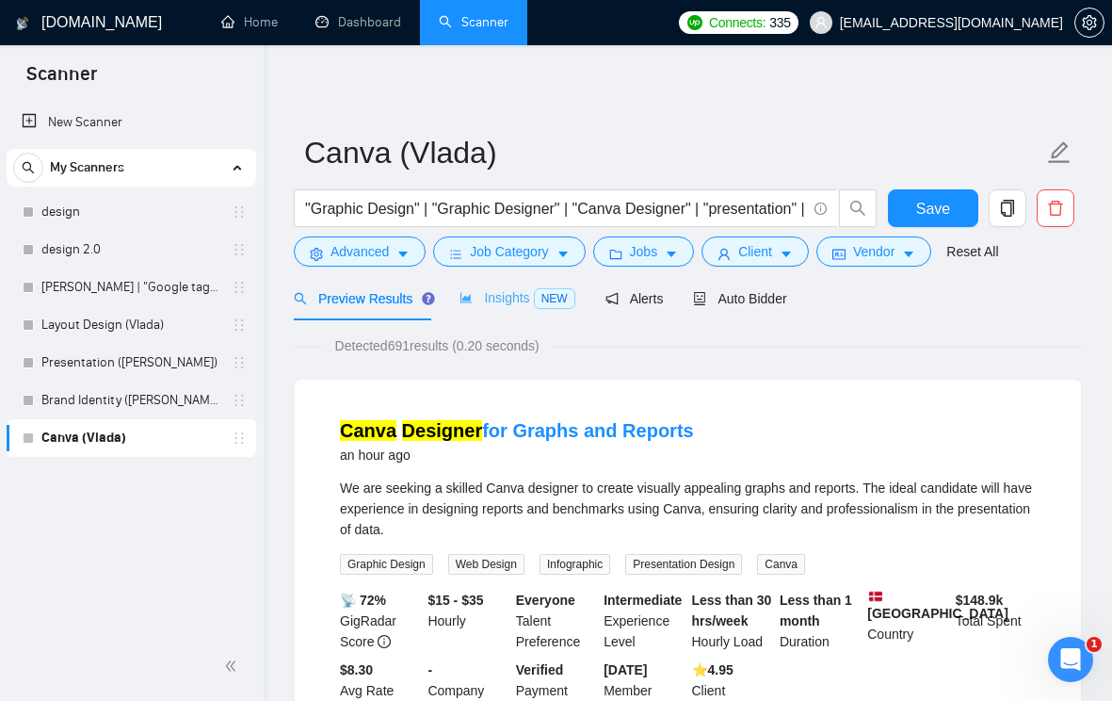
click at [503, 309] on div "Insights NEW" at bounding box center [517, 298] width 115 height 44
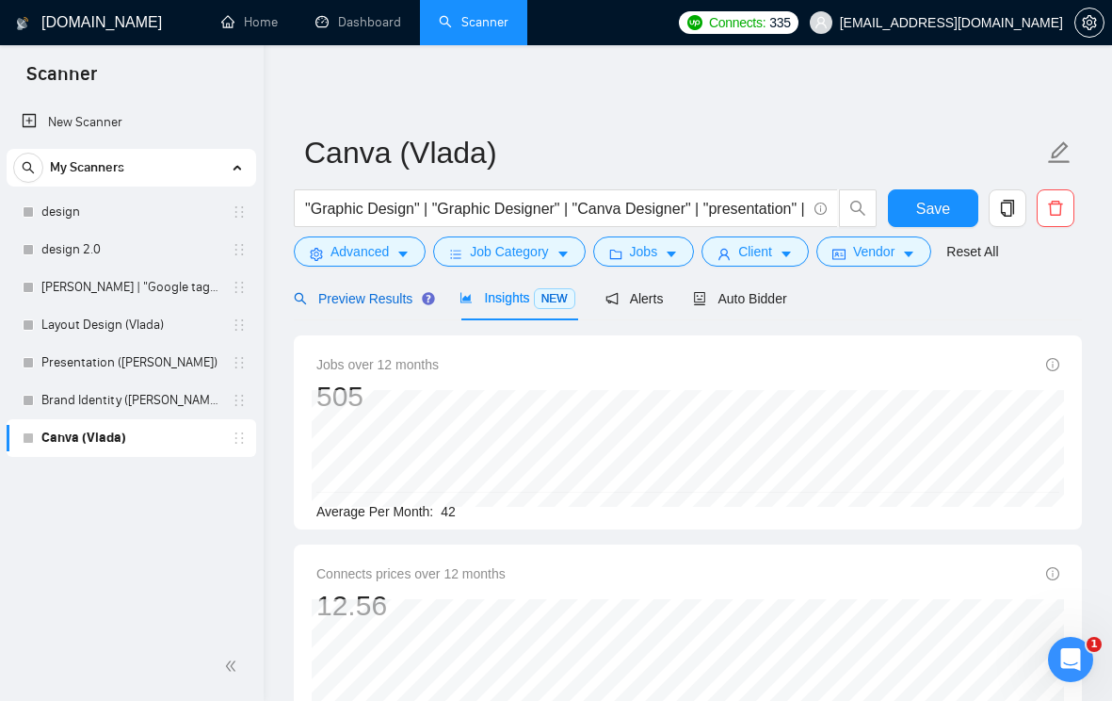
click at [372, 305] on span "Preview Results" at bounding box center [362, 298] width 136 height 15
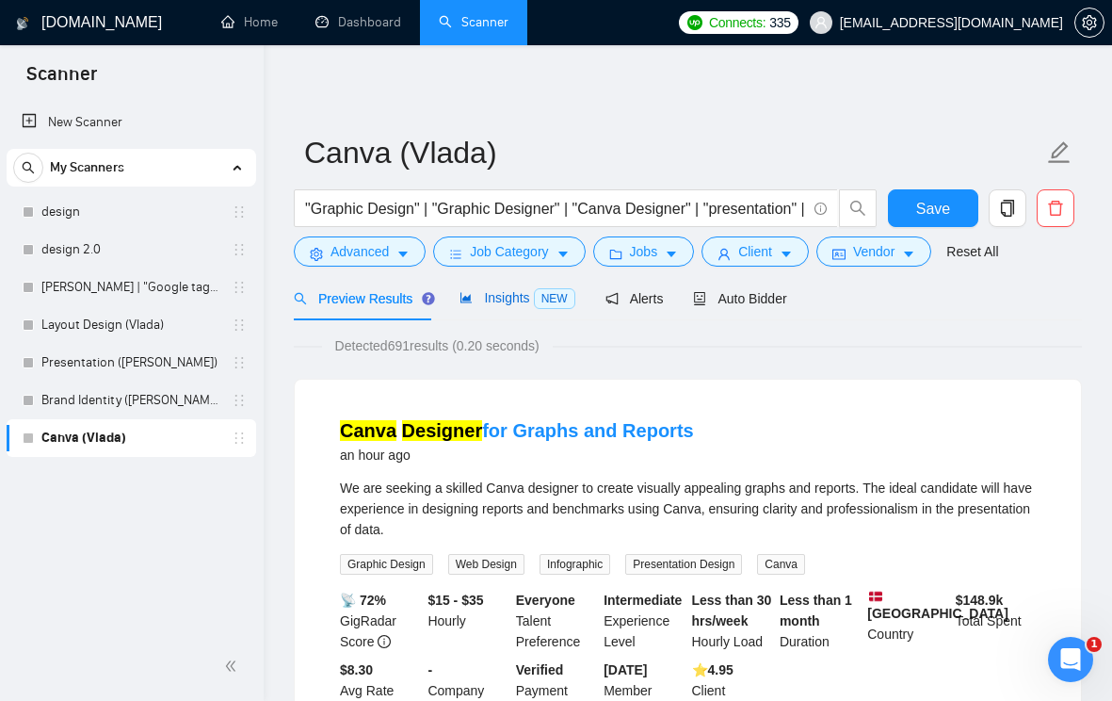
click at [483, 287] on div "Insights NEW" at bounding box center [517, 298] width 115 height 22
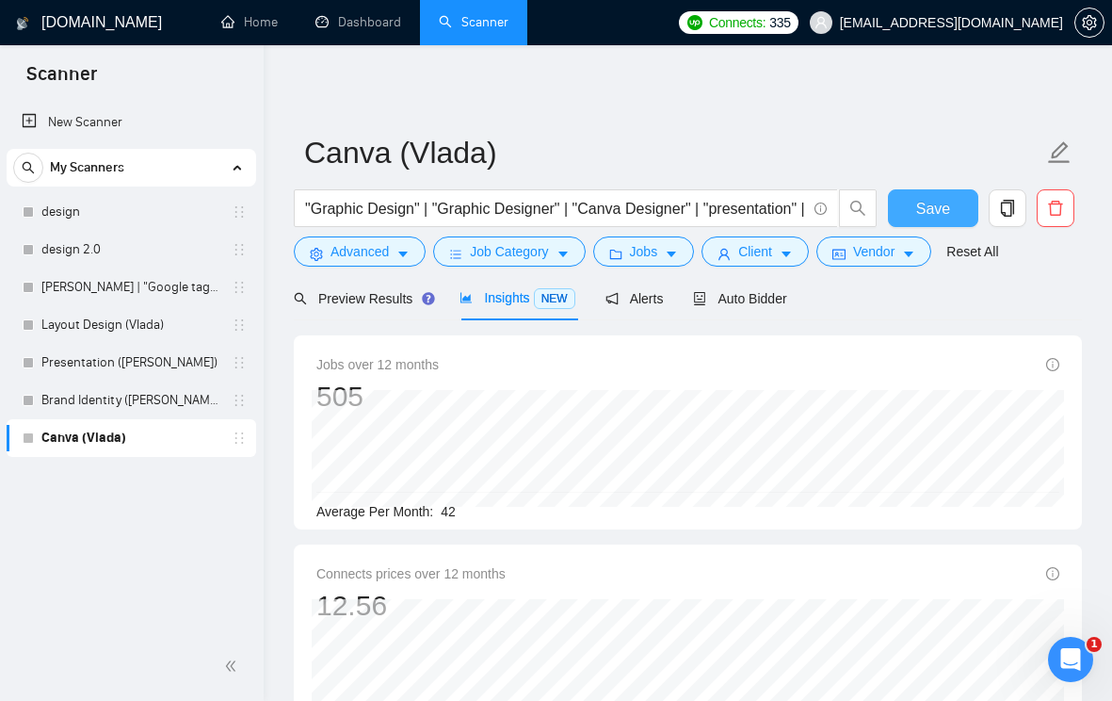
click at [896, 199] on button "Save" at bounding box center [933, 208] width 91 height 38
click at [405, 254] on icon "caret-down" at bounding box center [402, 255] width 9 height 6
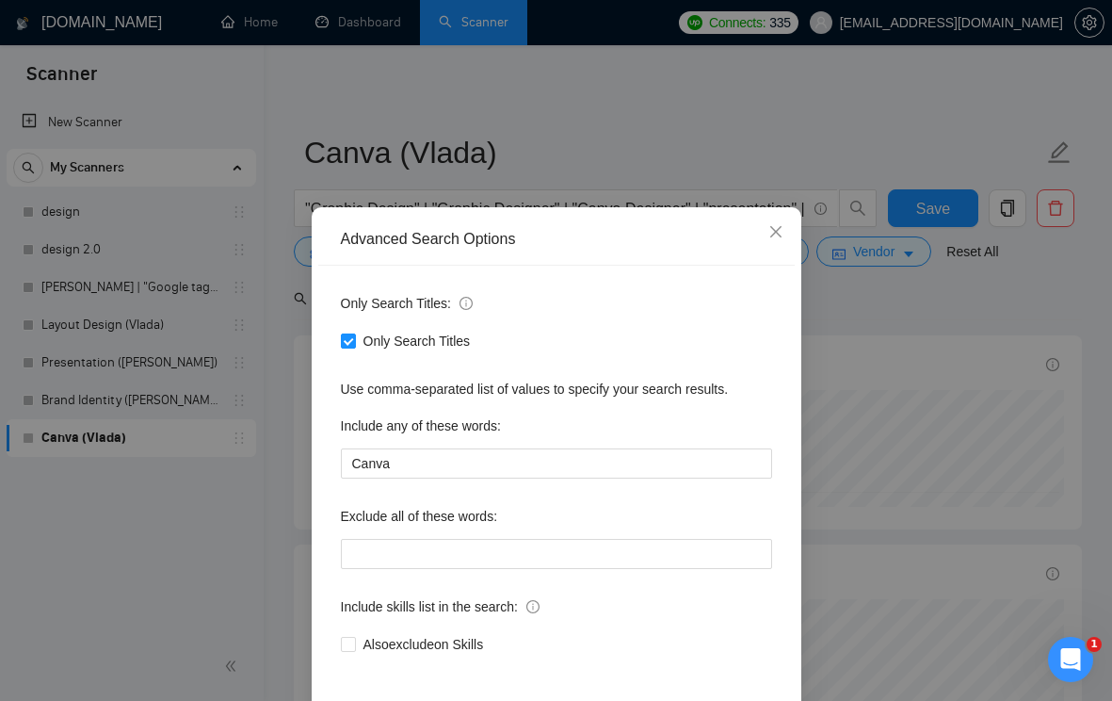
click at [874, 403] on div "Advanced Search Options Only Search Titles: Only Search Titles Use comma-separa…" at bounding box center [556, 350] width 1112 height 701
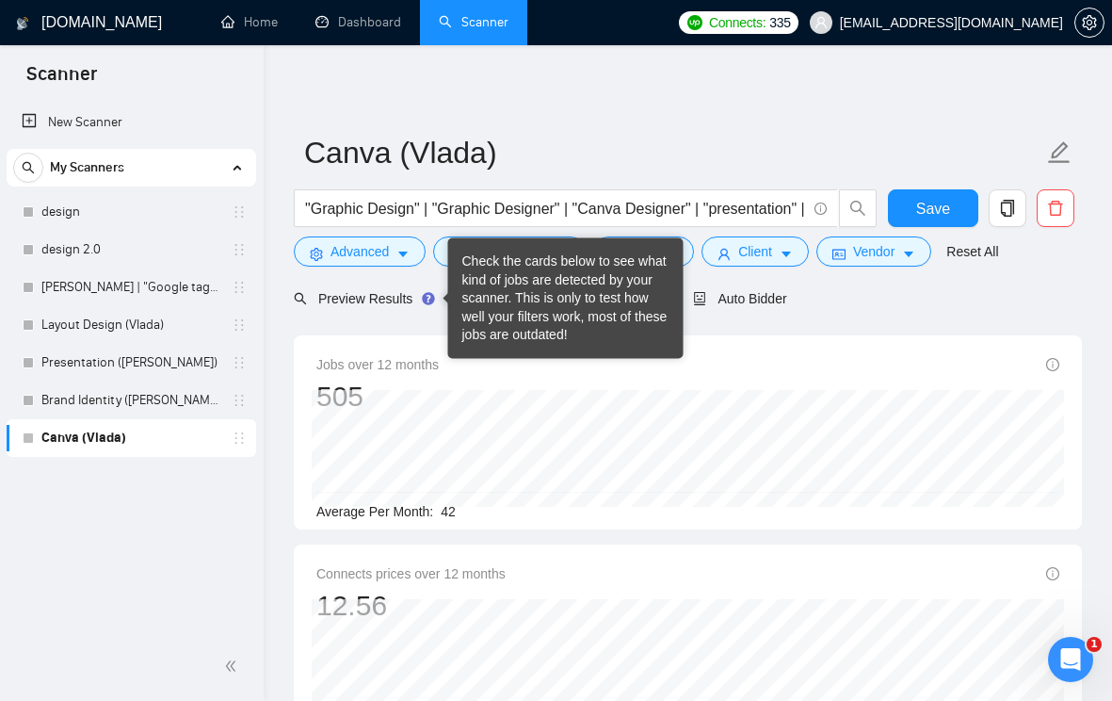
click at [745, 361] on div "Jobs over 12 months 505" at bounding box center [687, 384] width 743 height 60
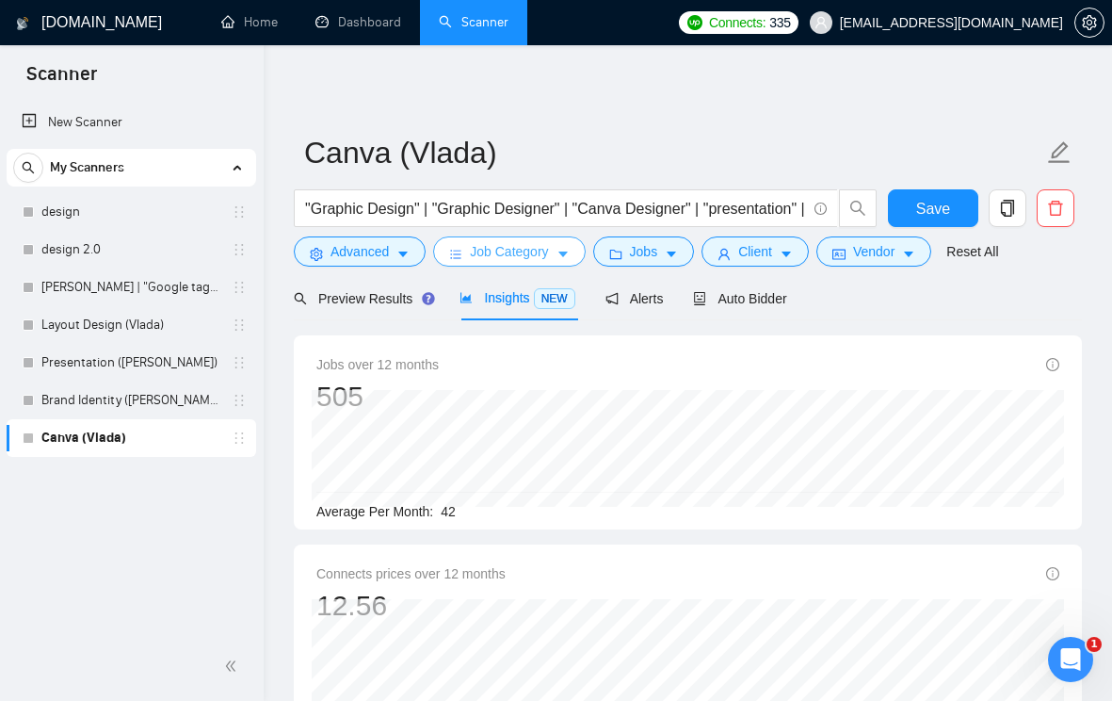
click at [570, 259] on icon "caret-down" at bounding box center [563, 254] width 13 height 13
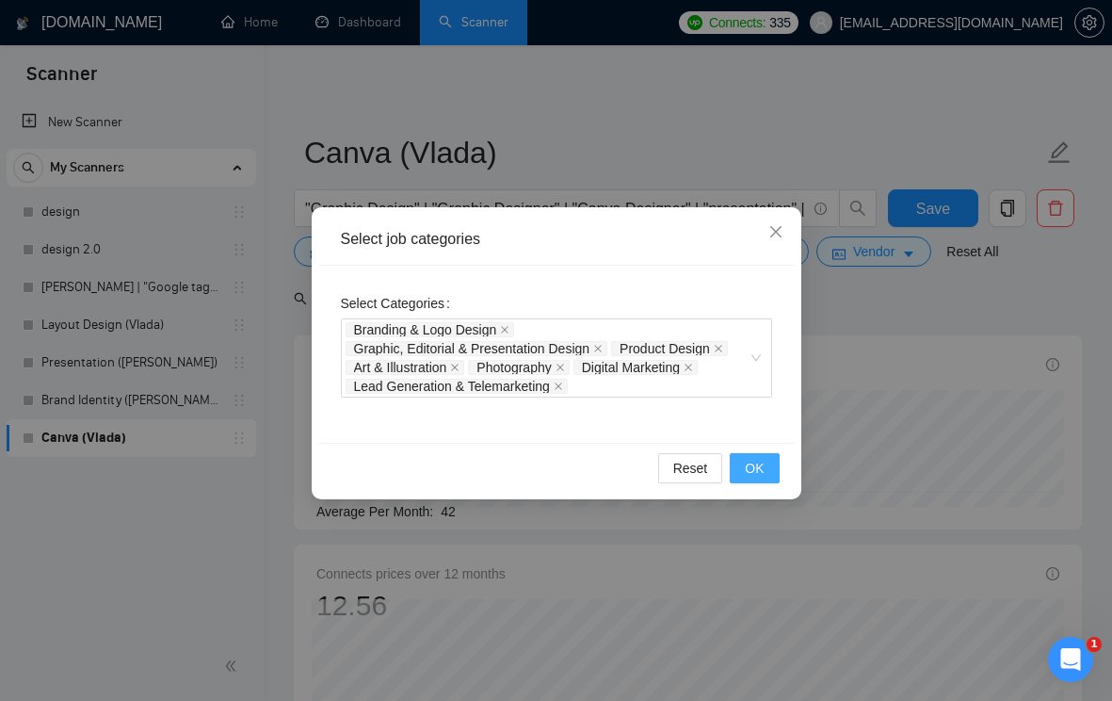
click at [764, 467] on span "OK" at bounding box center [754, 468] width 19 height 21
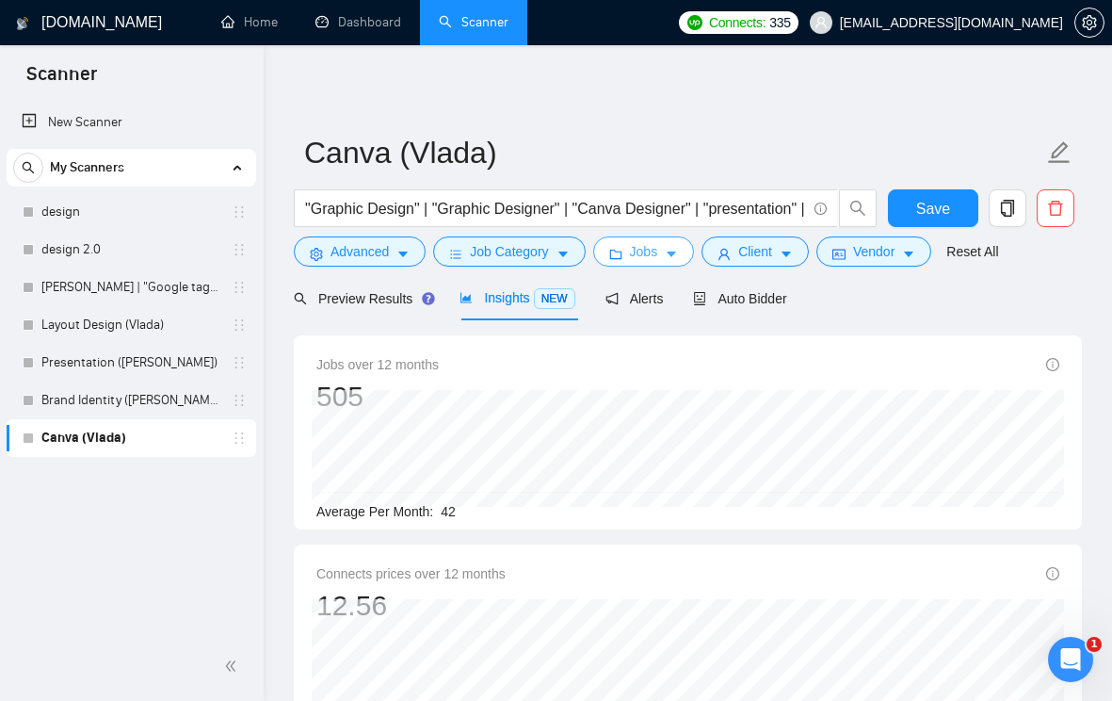
click at [678, 258] on icon "caret-down" at bounding box center [671, 254] width 13 height 13
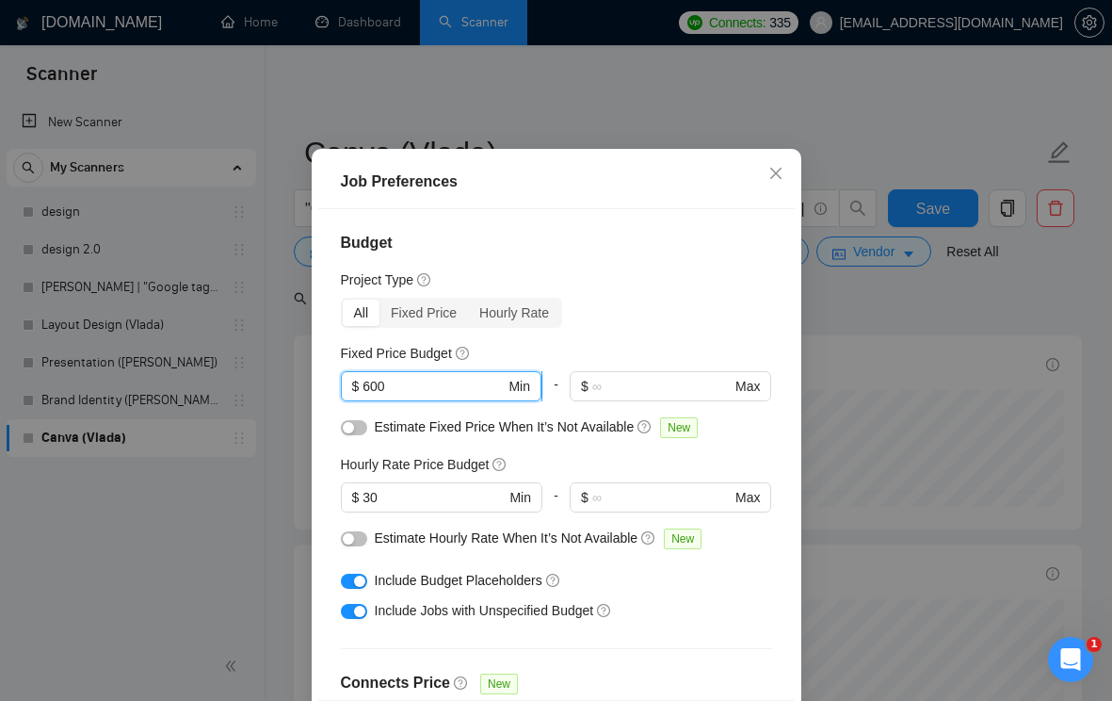
click at [374, 397] on input "600" at bounding box center [434, 386] width 142 height 21
type input "200"
click at [445, 475] on h5 "Hourly Rate Price Budget" at bounding box center [415, 464] width 149 height 21
click at [375, 397] on input "200" at bounding box center [434, 386] width 142 height 21
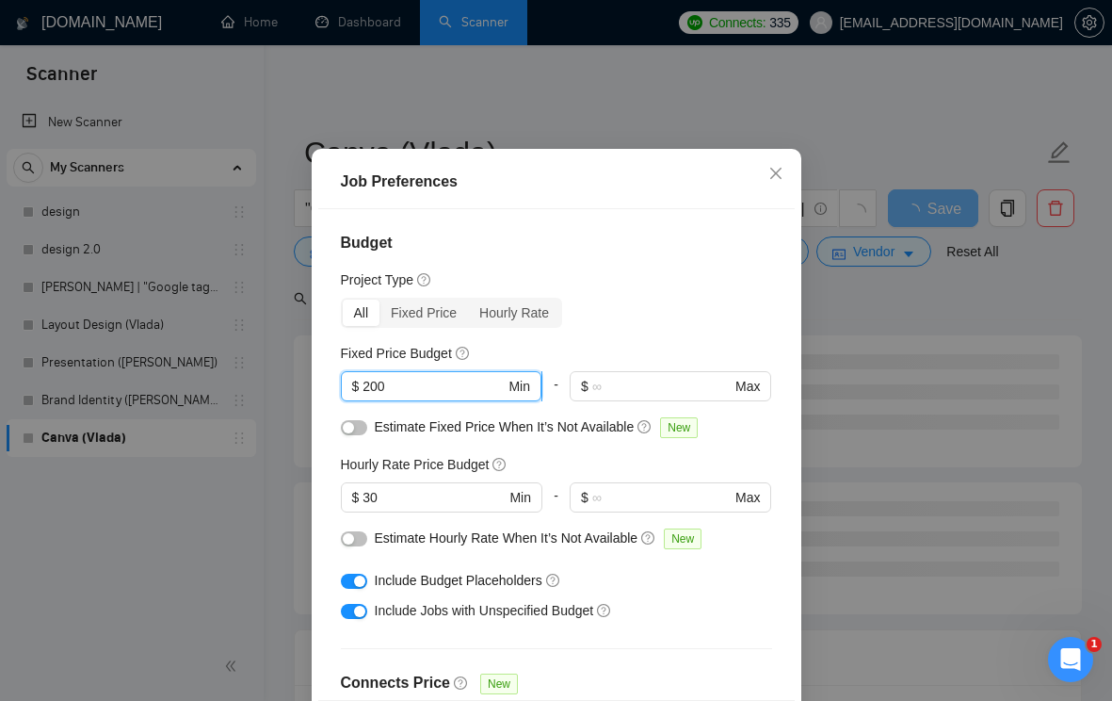
click at [375, 397] on input "200" at bounding box center [434, 386] width 142 height 21
click at [444, 397] on input "200" at bounding box center [434, 386] width 142 height 21
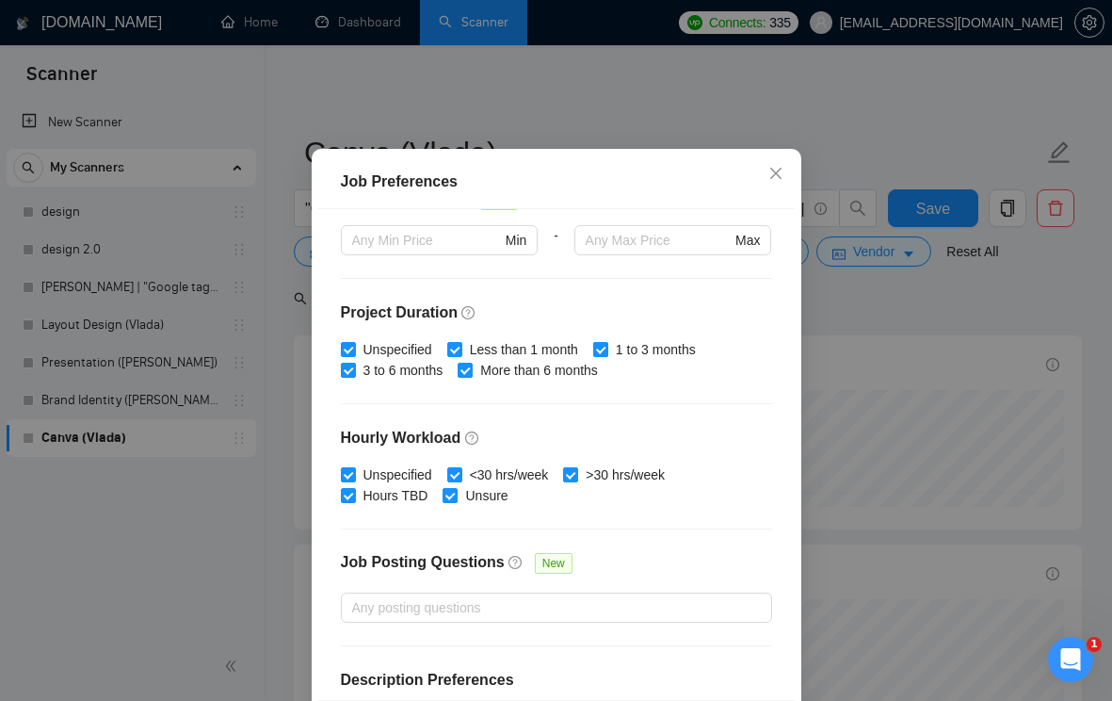
scroll to position [571, 0]
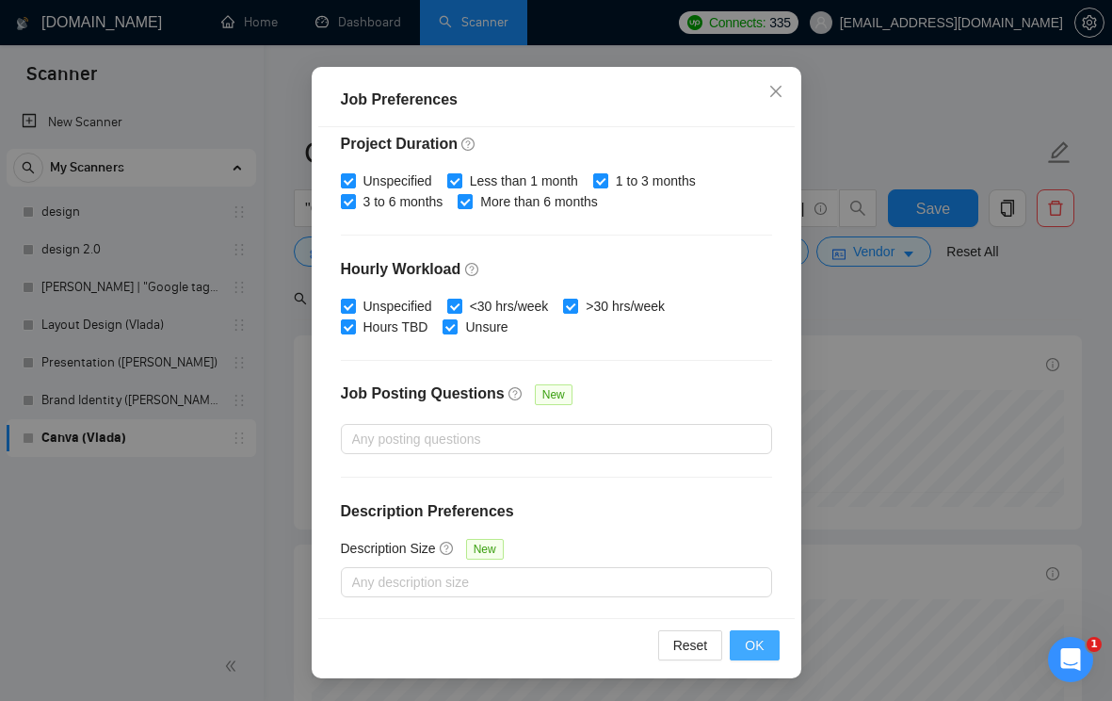
click at [754, 631] on button "OK" at bounding box center [754, 645] width 49 height 30
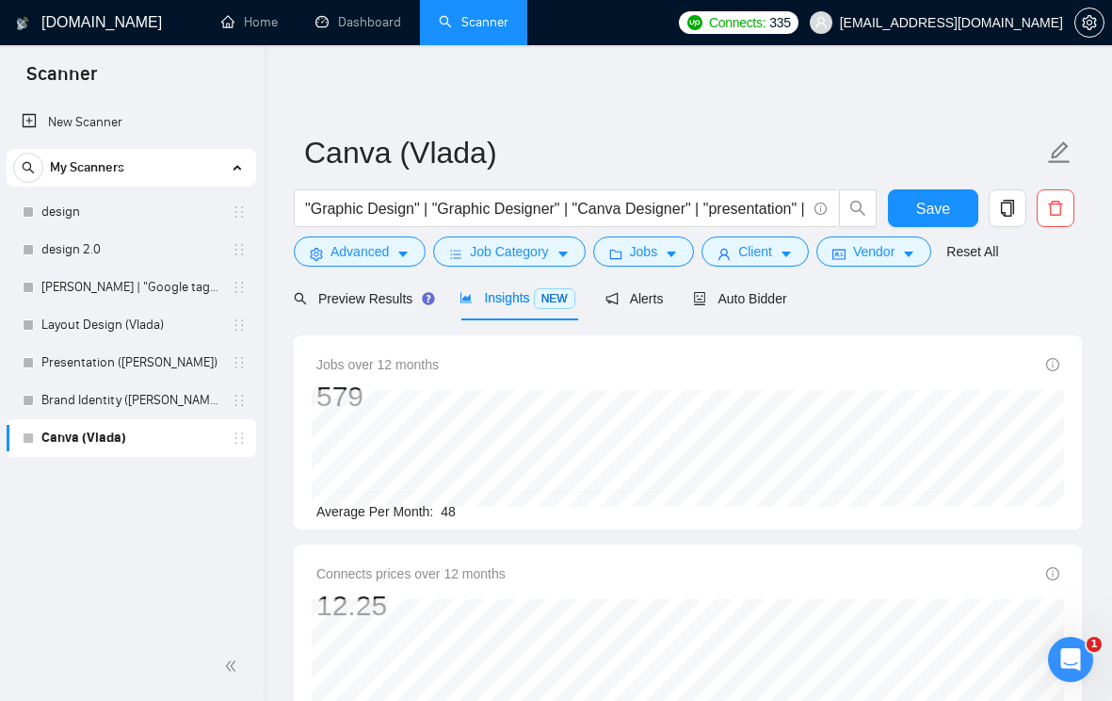
scroll to position [46, 0]
click at [802, 257] on button "Client" at bounding box center [755, 251] width 107 height 30
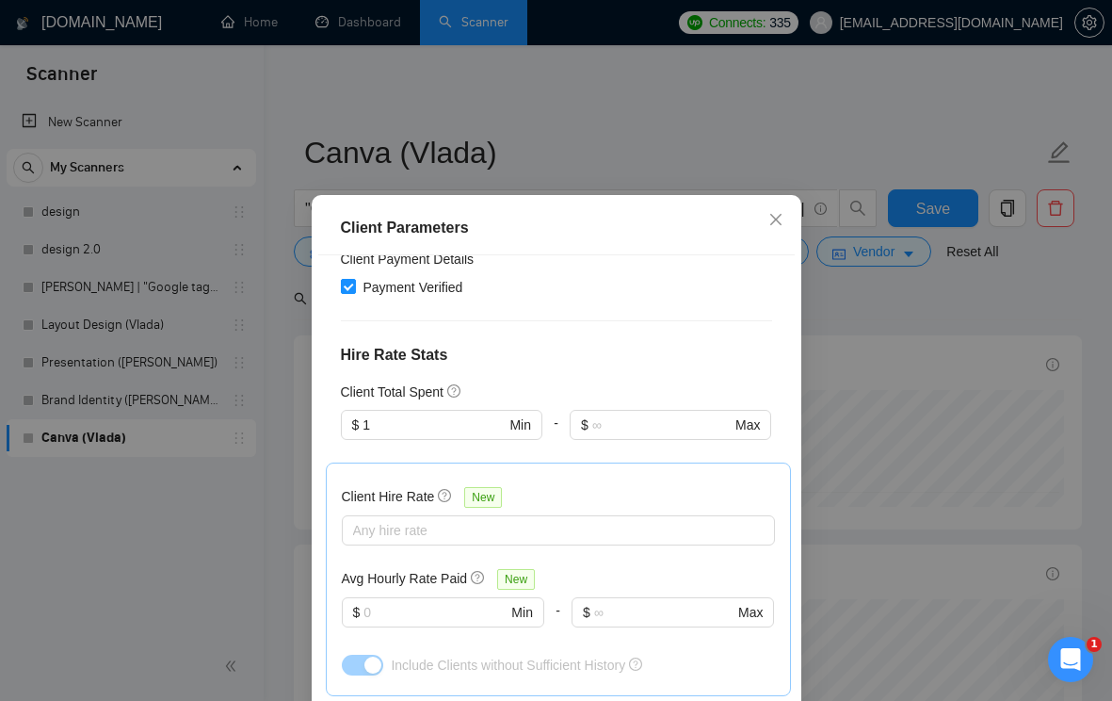
click at [854, 340] on div "Client Parameters Client Location Include Client Countries [GEOGRAPHIC_DATA] [G…" at bounding box center [556, 350] width 1112 height 701
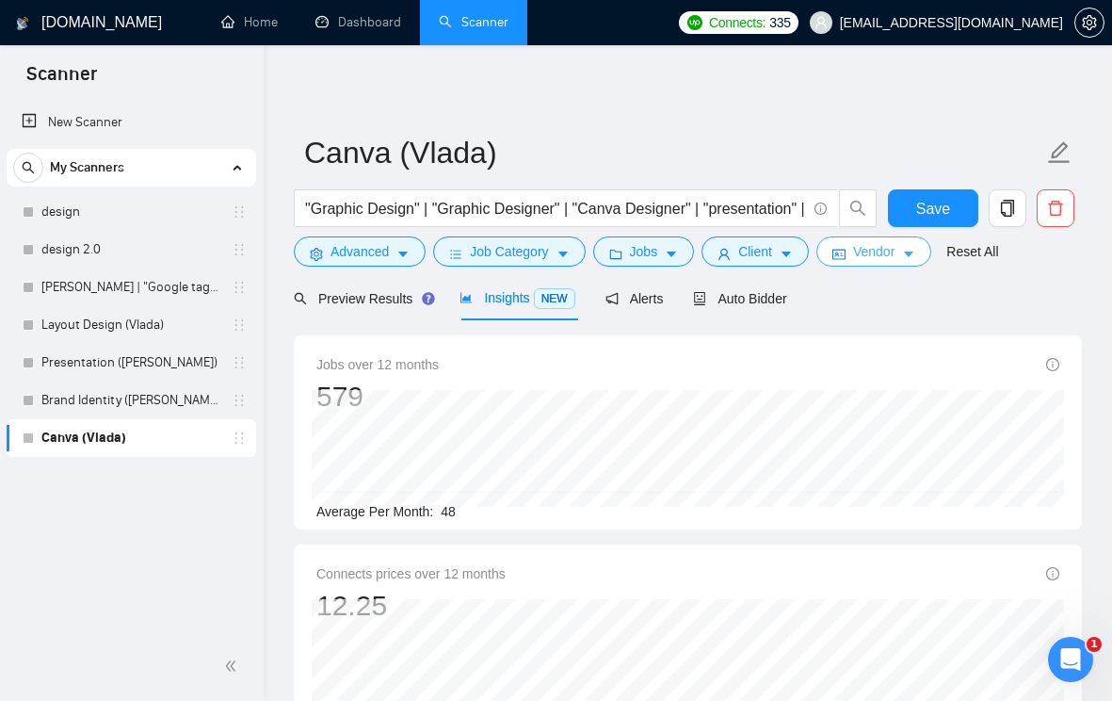
click at [915, 264] on button "Vendor" at bounding box center [874, 251] width 115 height 30
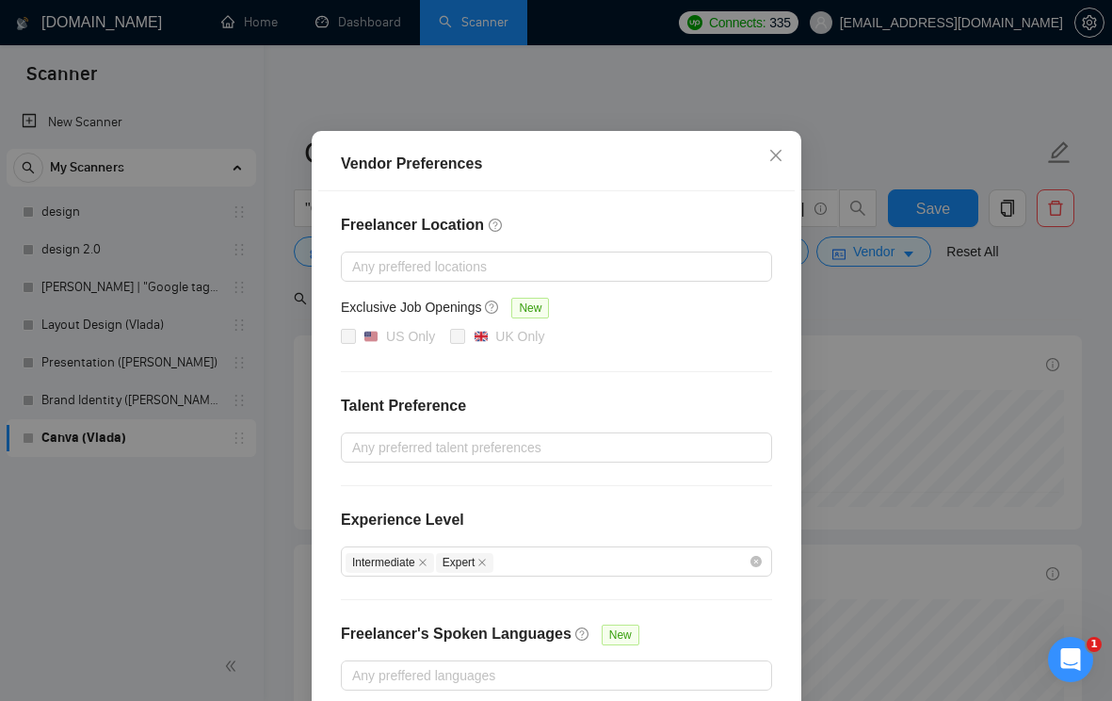
click at [988, 315] on div "Vendor Preferences Freelancer Location Any preffered locations Exclusive Job Op…" at bounding box center [556, 350] width 1112 height 701
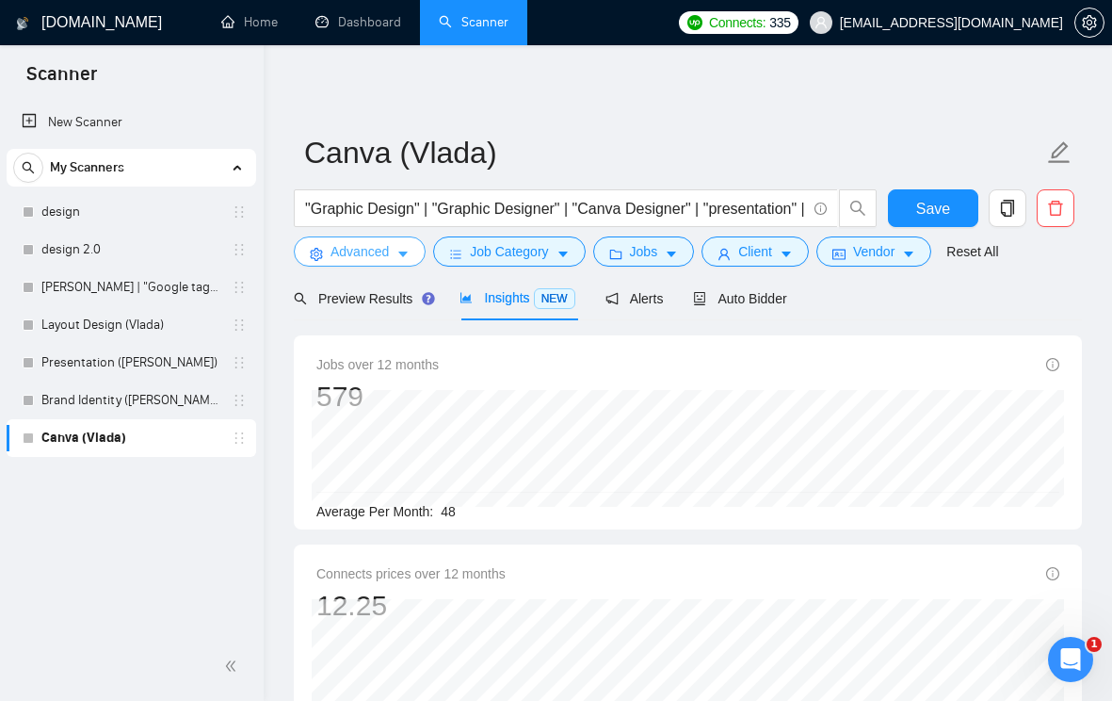
click at [403, 254] on icon "caret-down" at bounding box center [402, 255] width 9 height 6
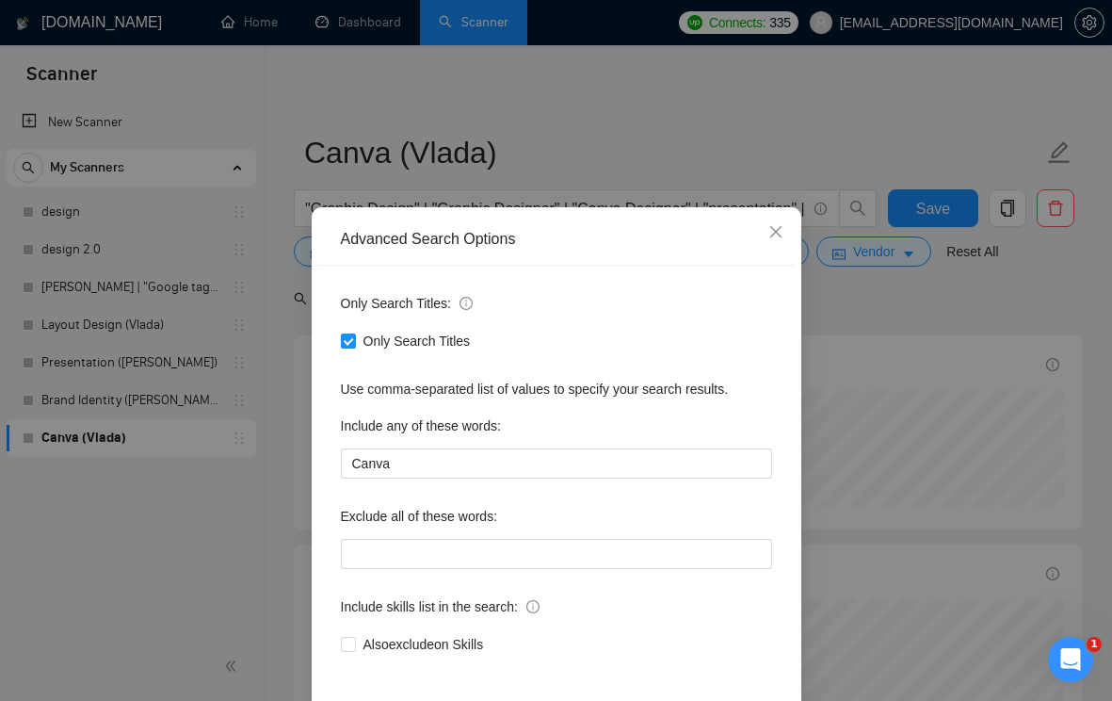
click at [898, 346] on div "Advanced Search Options Only Search Titles: Only Search Titles Use comma-separa…" at bounding box center [556, 350] width 1112 height 701
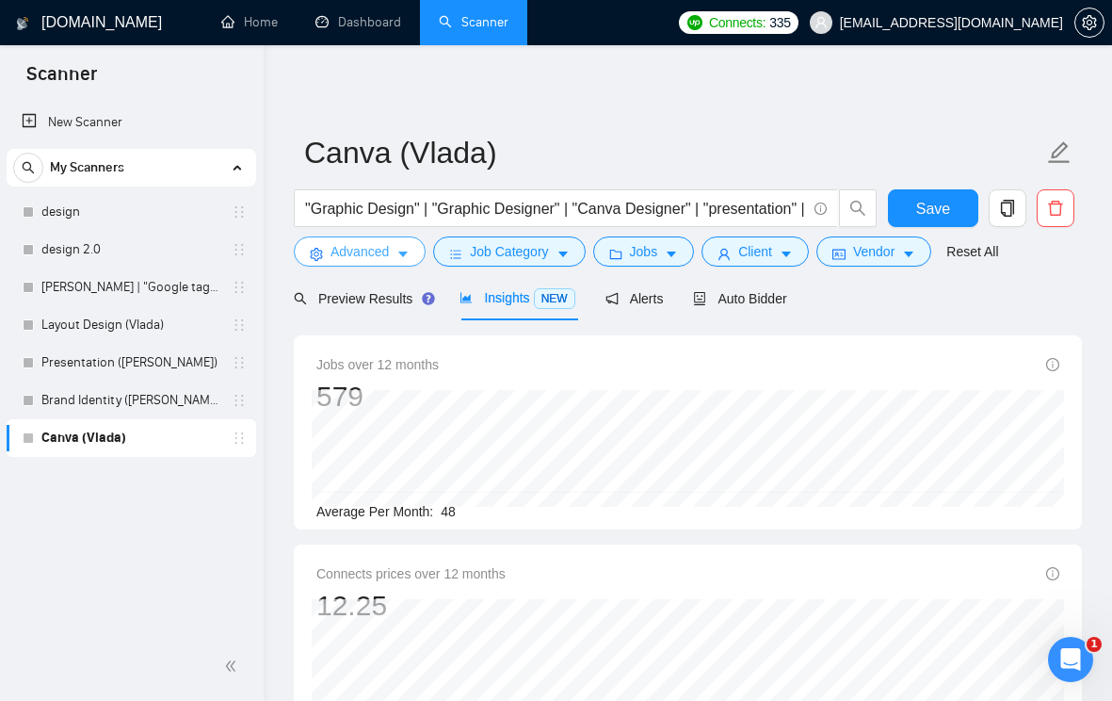
click at [409, 255] on icon "caret-down" at bounding box center [403, 254] width 13 height 13
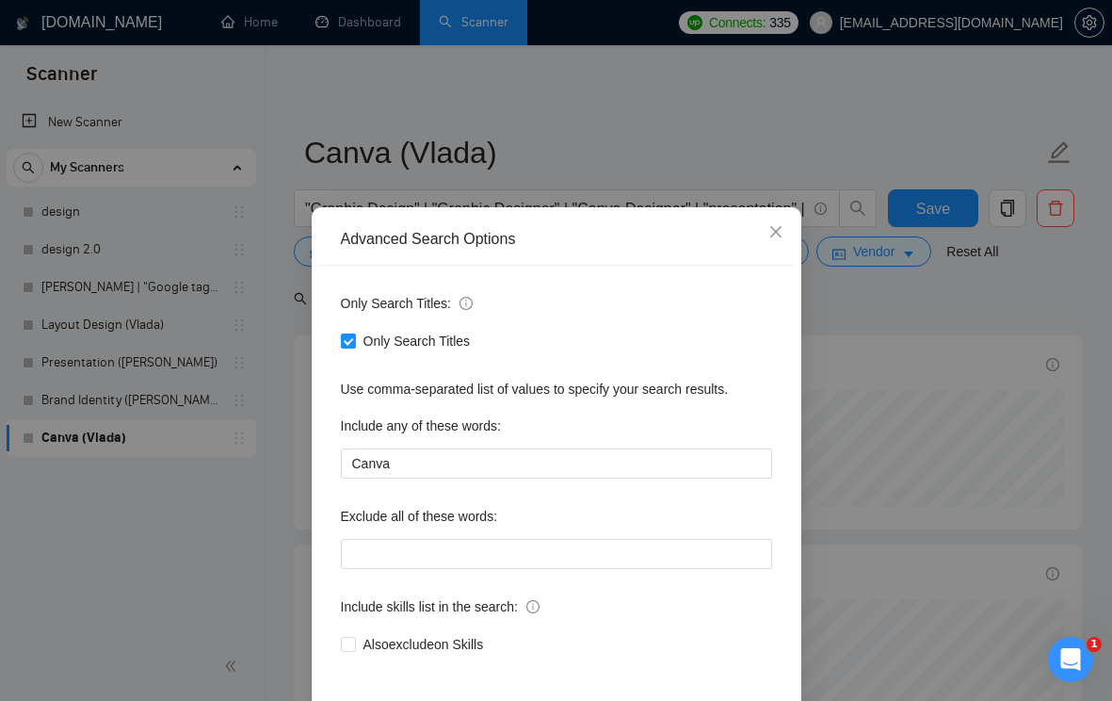
click at [855, 413] on div "Advanced Search Options Only Search Titles: Only Search Titles Use comma-separa…" at bounding box center [556, 350] width 1112 height 701
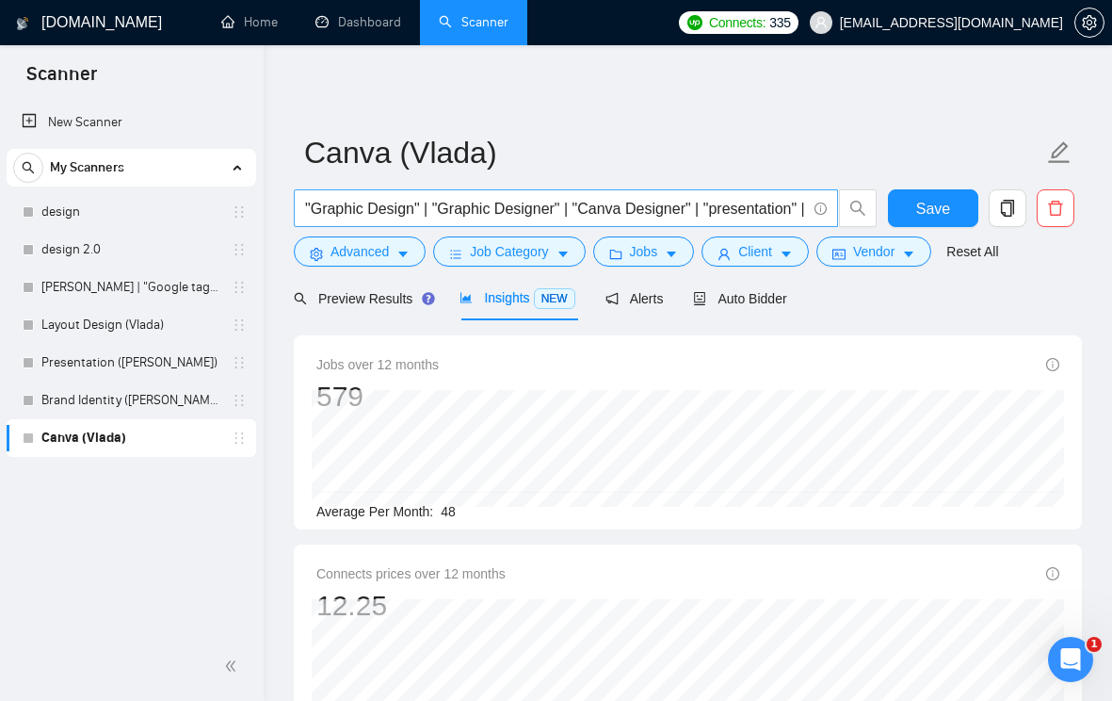
click at [568, 201] on input ""Graphic Design" | "Graphic Designer" | "Canva Designer" | "presentation" | "Pi…" at bounding box center [555, 209] width 501 height 24
drag, startPoint x: 692, startPoint y: 203, endPoint x: 808, endPoint y: 203, distance: 115.9
click at [808, 203] on span ""Graphic Design" | "Graphic Designer" | "Canva Designer" | "presentation" | "Pi…" at bounding box center [566, 208] width 544 height 38
click at [675, 203] on input ""Graphic Design" | "Graphic Designer" | "Canva Designer" | "presentation" | "Pi…" at bounding box center [555, 209] width 501 height 24
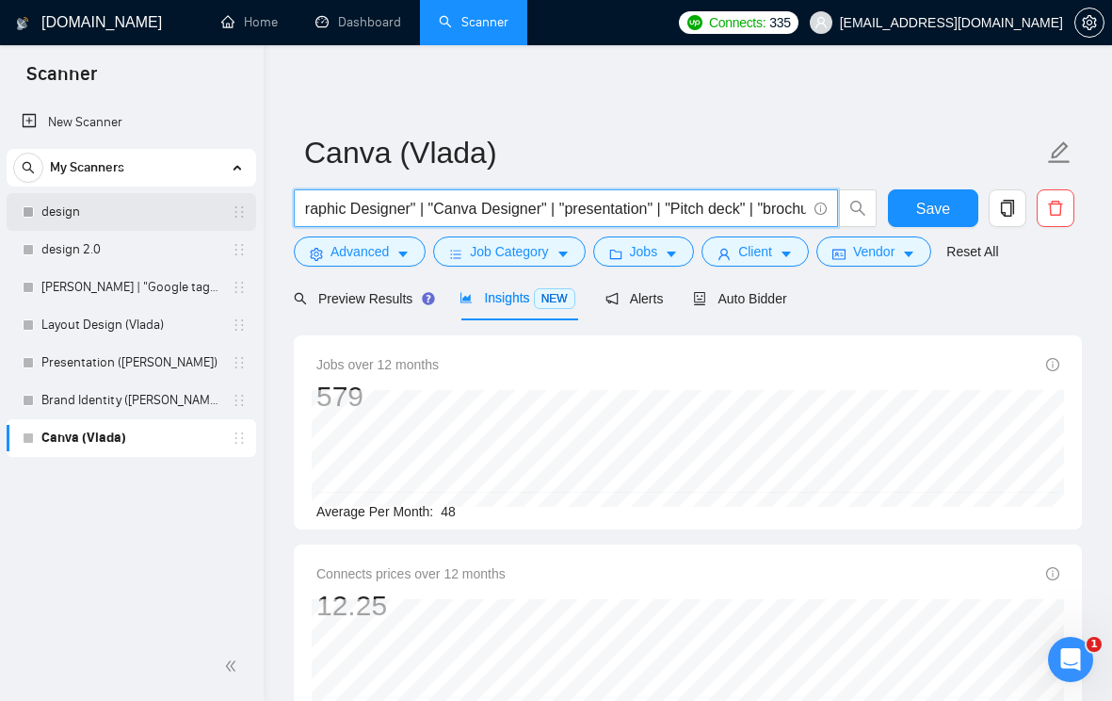
scroll to position [0, 0]
drag, startPoint x: 431, startPoint y: 199, endPoint x: 240, endPoint y: 203, distance: 191.2
click at [545, 200] on input ""Graphic Design" | "Graphic Designer" | "Canva Designer" | "presentation" | "Pi…" at bounding box center [555, 209] width 501 height 24
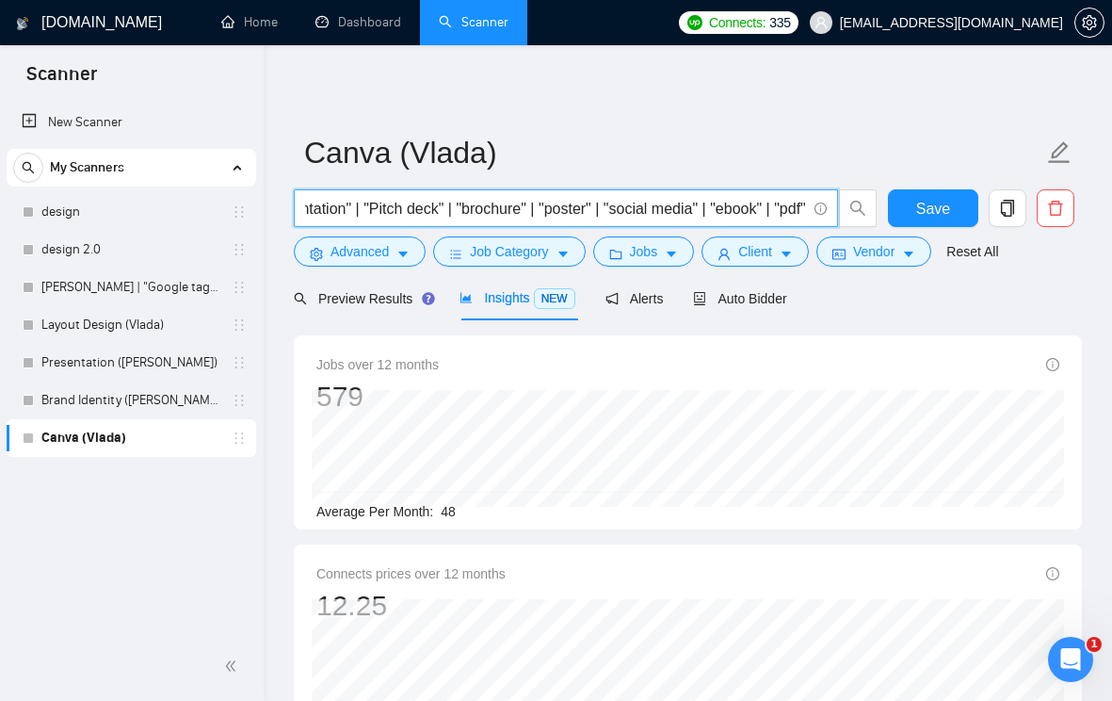
drag, startPoint x: 711, startPoint y: 208, endPoint x: 820, endPoint y: 208, distance: 109.3
click at [820, 208] on span ""Graphic Design" | "Graphic Designer" | "Canva Designer" | "presentation" | "Pi…" at bounding box center [566, 208] width 544 height 38
click at [654, 200] on input ""Graphic Design" | "Graphic Designer" | "Canva Designer" | "presentation" | "Pi…" at bounding box center [555, 209] width 501 height 24
click at [805, 205] on input ""Graphic Design" | "Graphic Designer" | "Canva Designer" | "presentation" | "Pi…" at bounding box center [555, 209] width 501 height 24
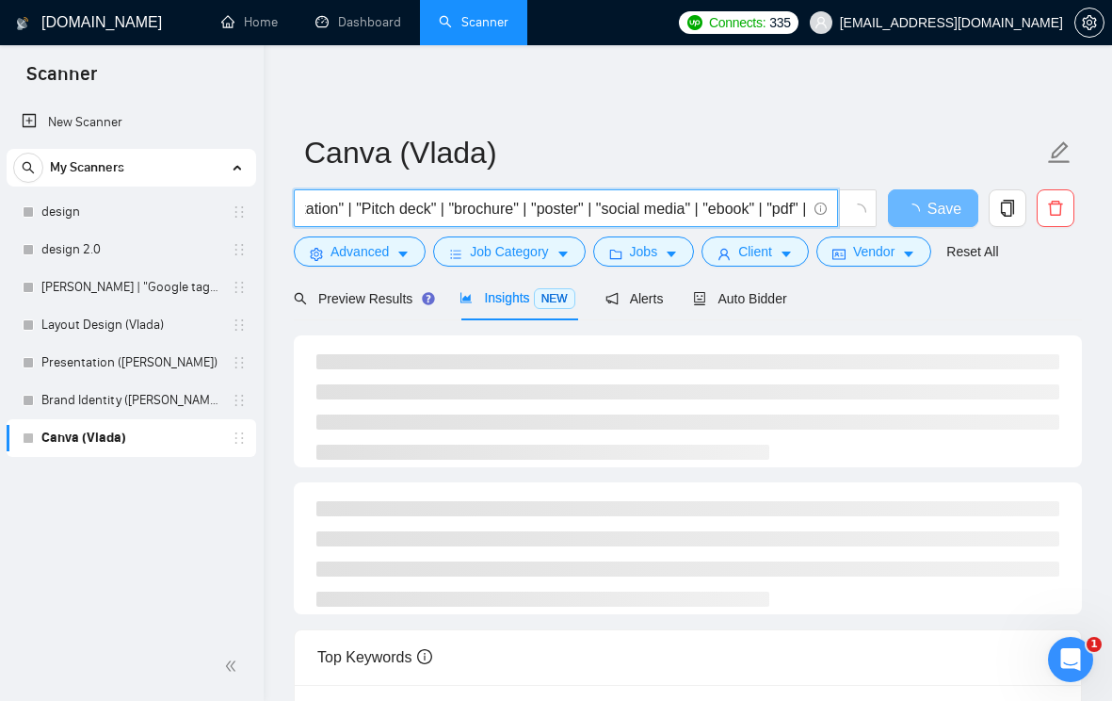
click at [794, 207] on input ""Graphic Design" | "Graphic Designer" | "Canva Designer" | "presentation" | "Pi…" at bounding box center [555, 209] width 501 height 24
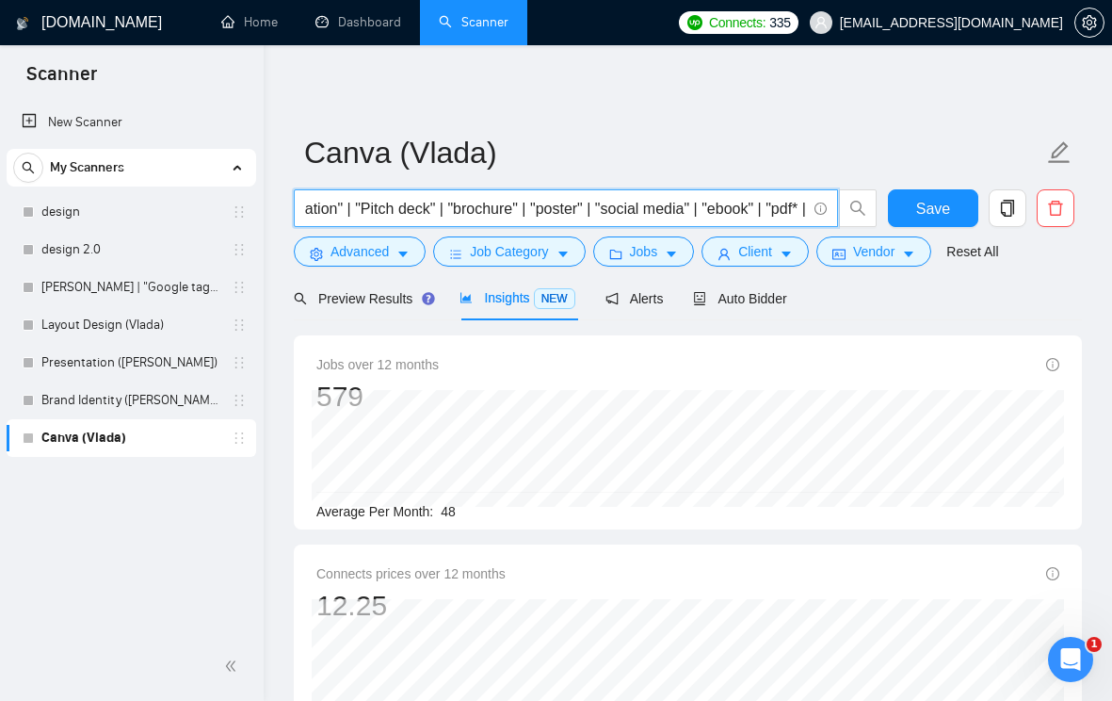
click at [770, 204] on input ""Graphic Design" | "Graphic Designer" | "Canva Designer" | "presentation" | "Pi…" at bounding box center [555, 209] width 501 height 24
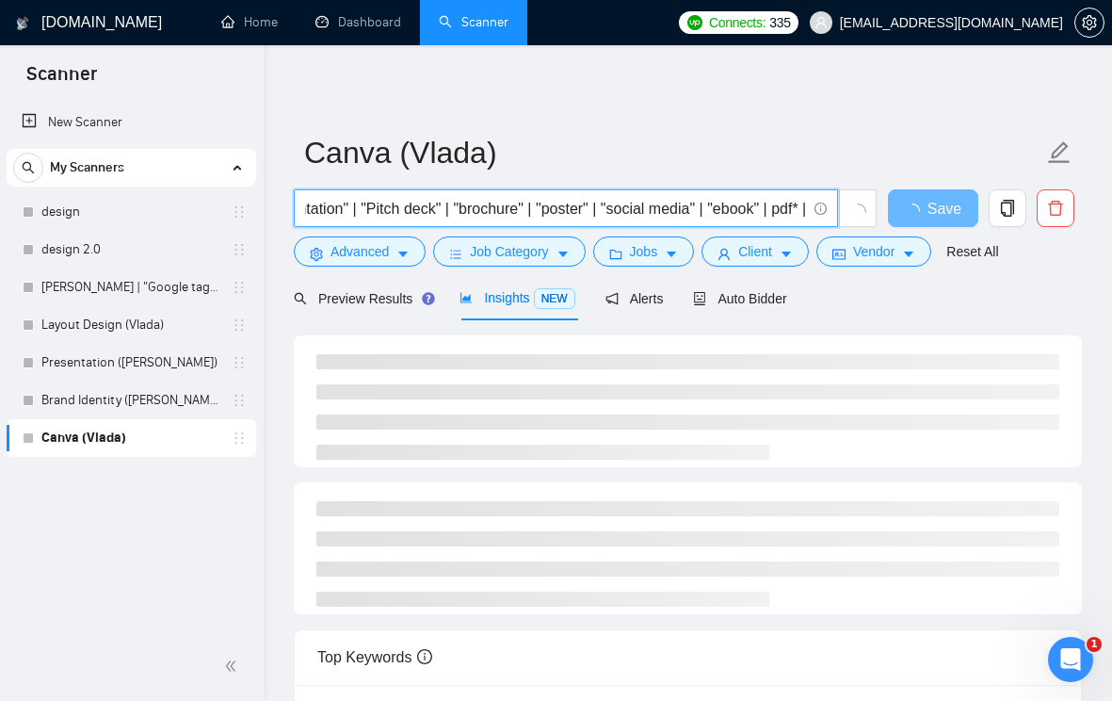
click at [752, 210] on input ""Graphic Design" | "Graphic Designer" | "Canva Designer" | "presentation" | "Pi…" at bounding box center [555, 209] width 501 height 24
click at [708, 207] on input ""Graphic Design" | "Graphic Designer" | "Canva Designer" | "presentation" | "Pi…" at bounding box center [555, 209] width 501 height 24
click at [691, 204] on input ""Graphic Design" | "Graphic Designer" | "Canva Designer" | "presentation" | "Pi…" at bounding box center [555, 209] width 501 height 24
click at [802, 211] on input ""Graphic Design" | "Graphic Designer" | "Canva Designer" | "presentation" | "Pi…" at bounding box center [555, 209] width 501 height 24
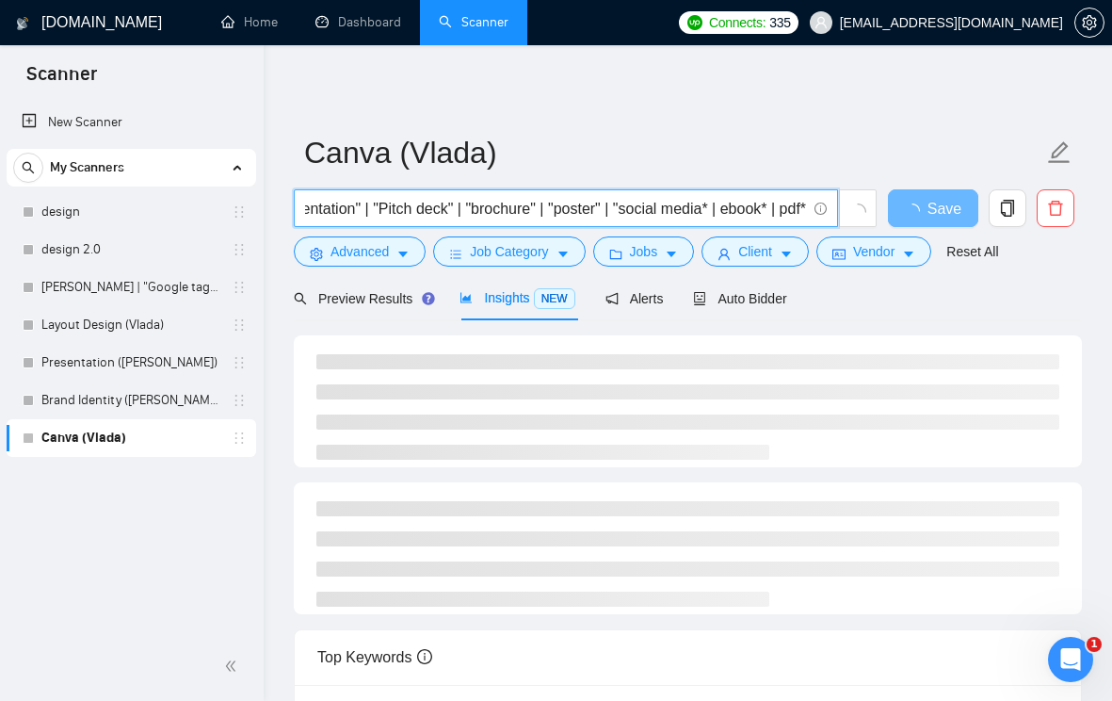
scroll to position [0, 478]
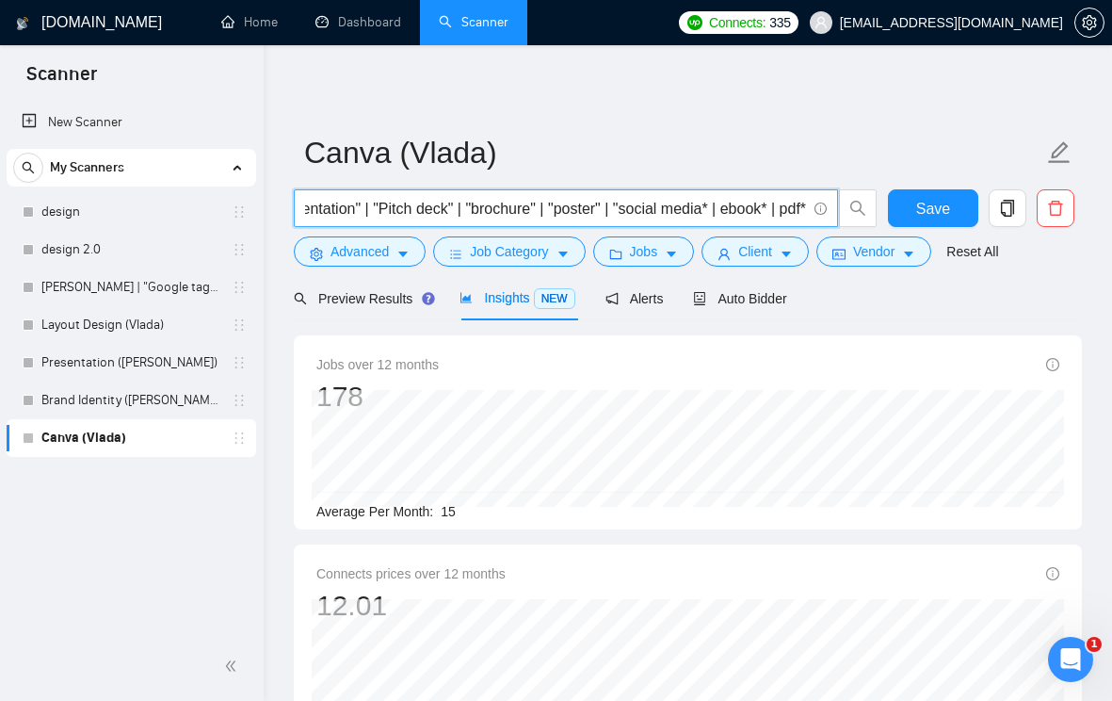
click at [756, 207] on input ""Graphic Design" | "Graphic Designer" | "Canva Designer" | "presentation" | "Pi…" at bounding box center [555, 209] width 501 height 24
click at [718, 209] on input ""Graphic Design" | "Graphic Designer" | "Canva Designer" | "presentation" | "Pi…" at bounding box center [555, 209] width 501 height 24
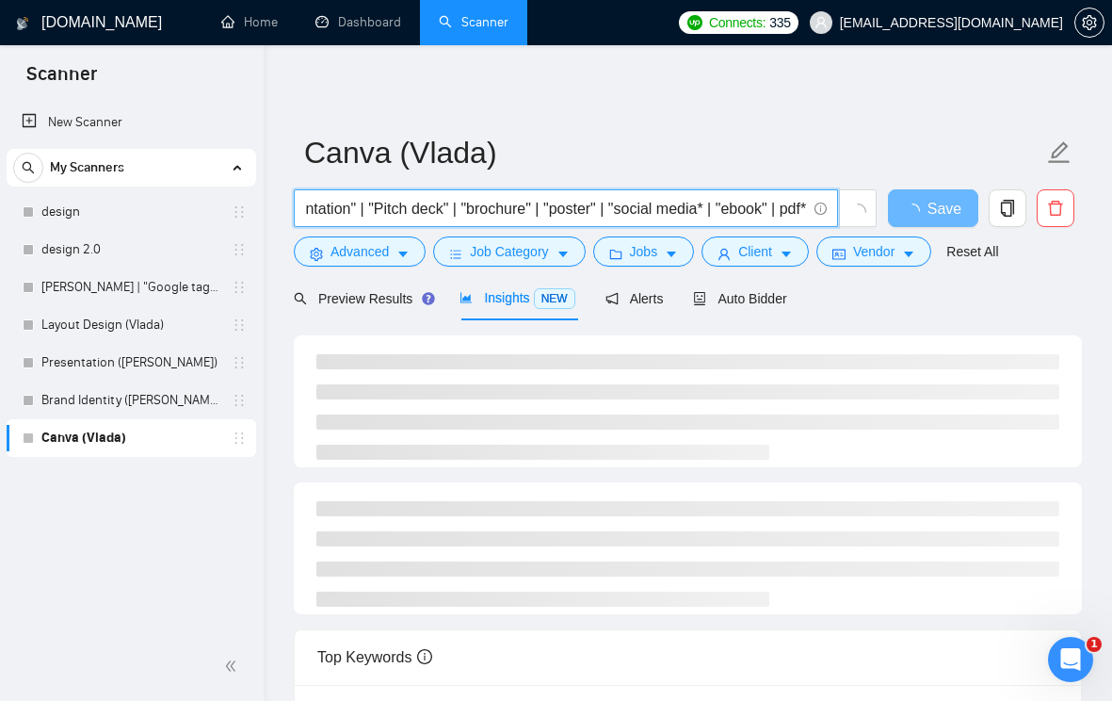
click at [701, 210] on input ""Graphic Design" | "Graphic Designer" | "Canva Designer" | "presentation" | "Pi…" at bounding box center [555, 209] width 501 height 24
click at [609, 209] on input ""Graphic Design" | "Graphic Designer" | "Canva Designer" | "presentation" | "Pi…" at bounding box center [555, 209] width 501 height 24
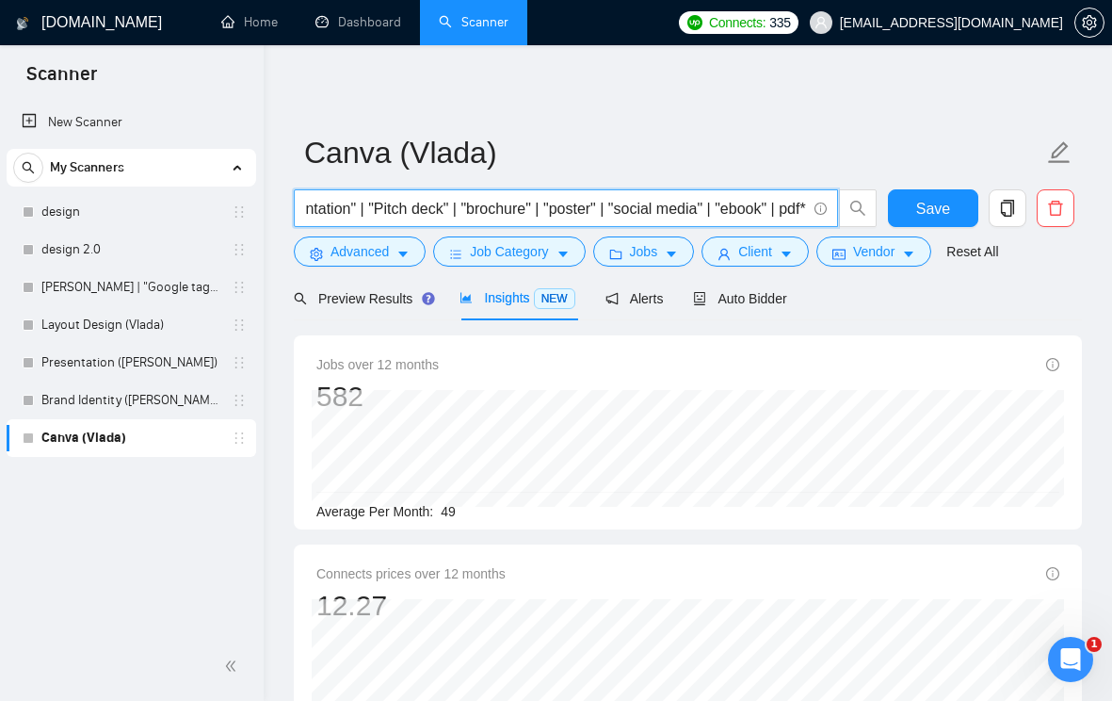
scroll to position [0, 485]
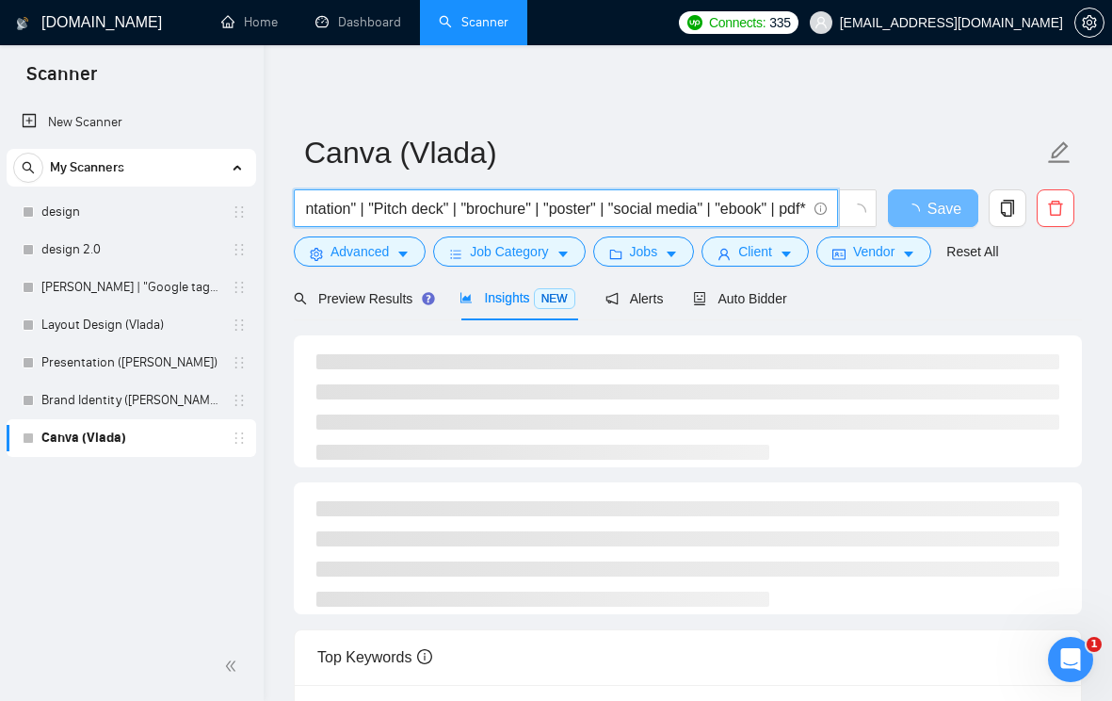
click at [798, 206] on input ""Graphic Design" | "Graphic Designer" | "Canva Designer" | "presentation" | "Pi…" at bounding box center [555, 209] width 501 height 24
click at [777, 212] on input ""Graphic Design" | "Graphic Designer" | "Canva Designer" | "presentation" | "Pi…" at bounding box center [555, 209] width 501 height 24
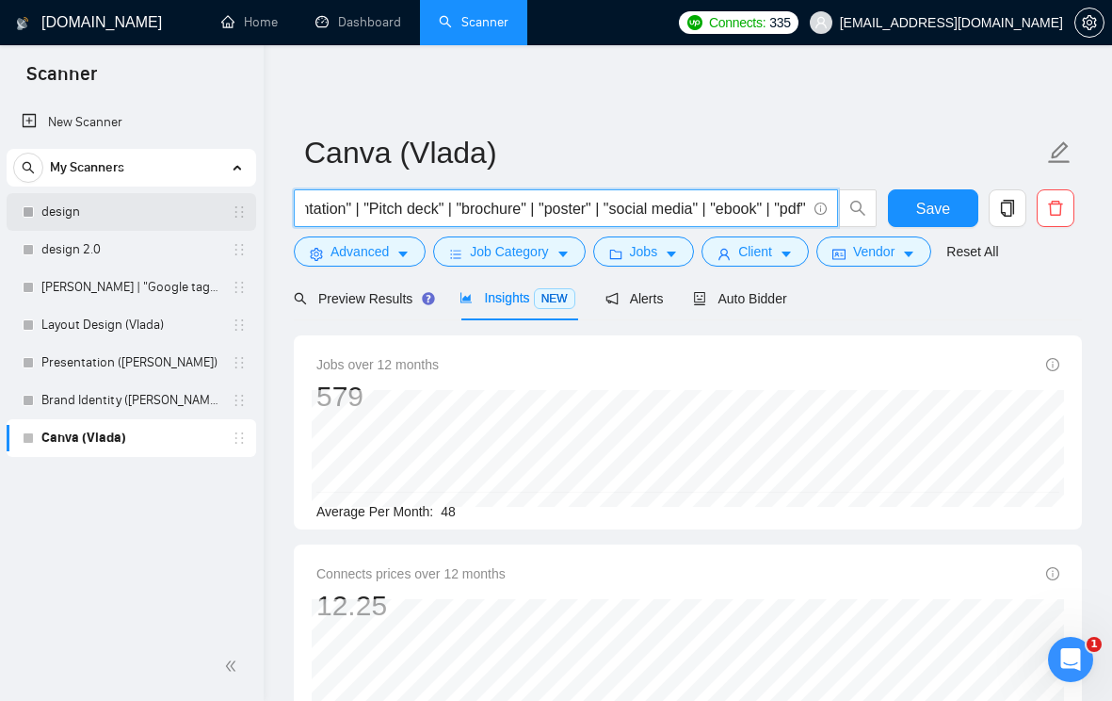
scroll to position [0, 0]
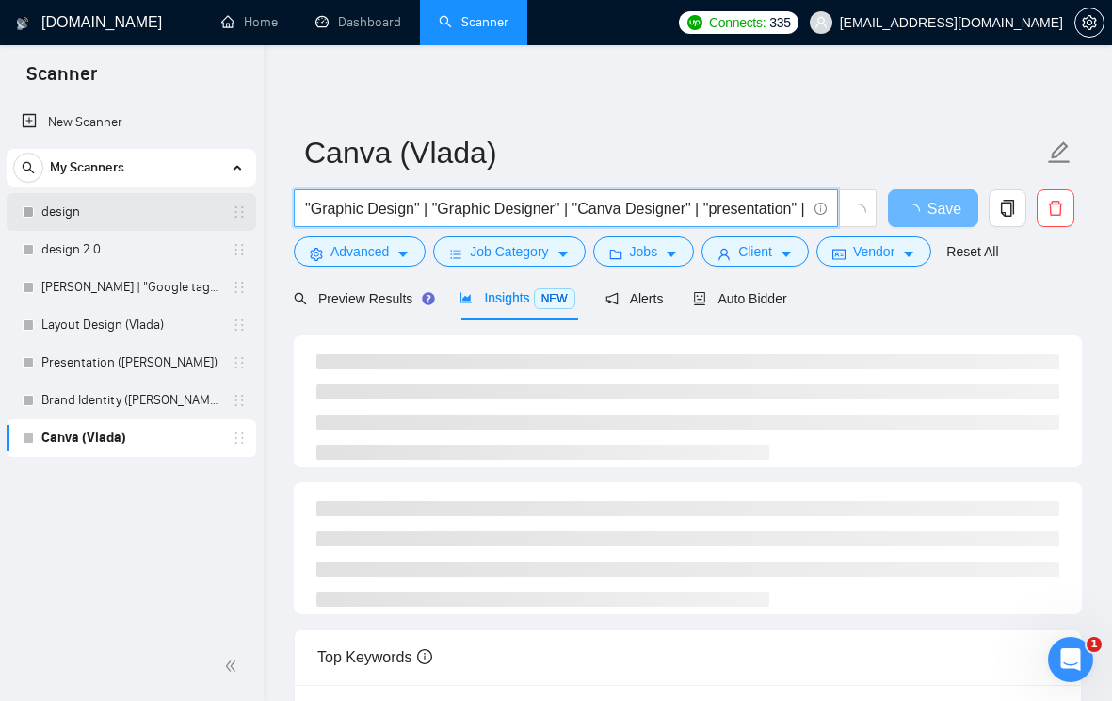
drag, startPoint x: 705, startPoint y: 210, endPoint x: 226, endPoint y: 219, distance: 479.5
click at [226, 219] on section "Scanner New Scanner My Scanners design design 2.0 [PERSON_NAME] | "Google tag m…" at bounding box center [556, 601] width 1112 height 1203
click at [437, 201] on input ""Graphic Design" | "Graphic Designer" | "Canva Designer" | "presentation" | "Pi…" at bounding box center [555, 209] width 501 height 24
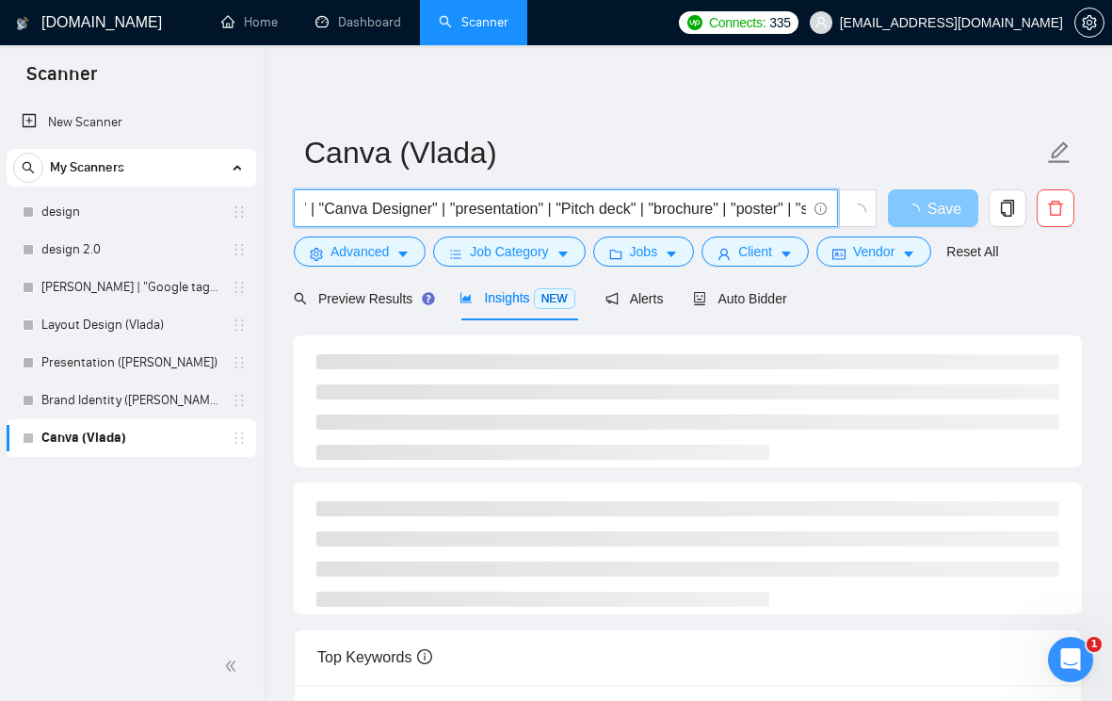
scroll to position [0, 492]
drag, startPoint x: 535, startPoint y: 199, endPoint x: 894, endPoint y: 200, distance: 358.9
click at [895, 200] on div ""Graphic Design" | "Graphic Designer" | "Canva Designer" | "presentation" | "Pi…" at bounding box center [684, 212] width 788 height 47
click at [763, 215] on input ""Graphic Design" | "Graphic Designer" | "Canva Designer" | "presentation" | "Pi…" at bounding box center [555, 209] width 501 height 24
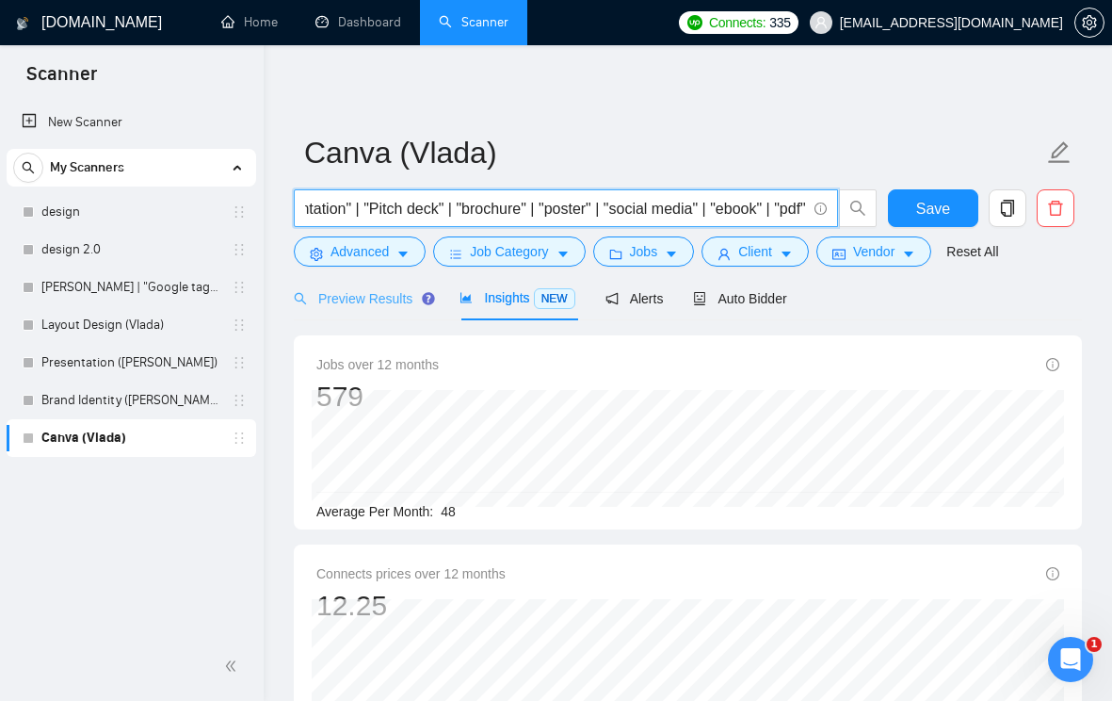
type input ""Graphic Design" | "Graphic Designer" | "Canva Designer" | "presentation" | "Pi…"
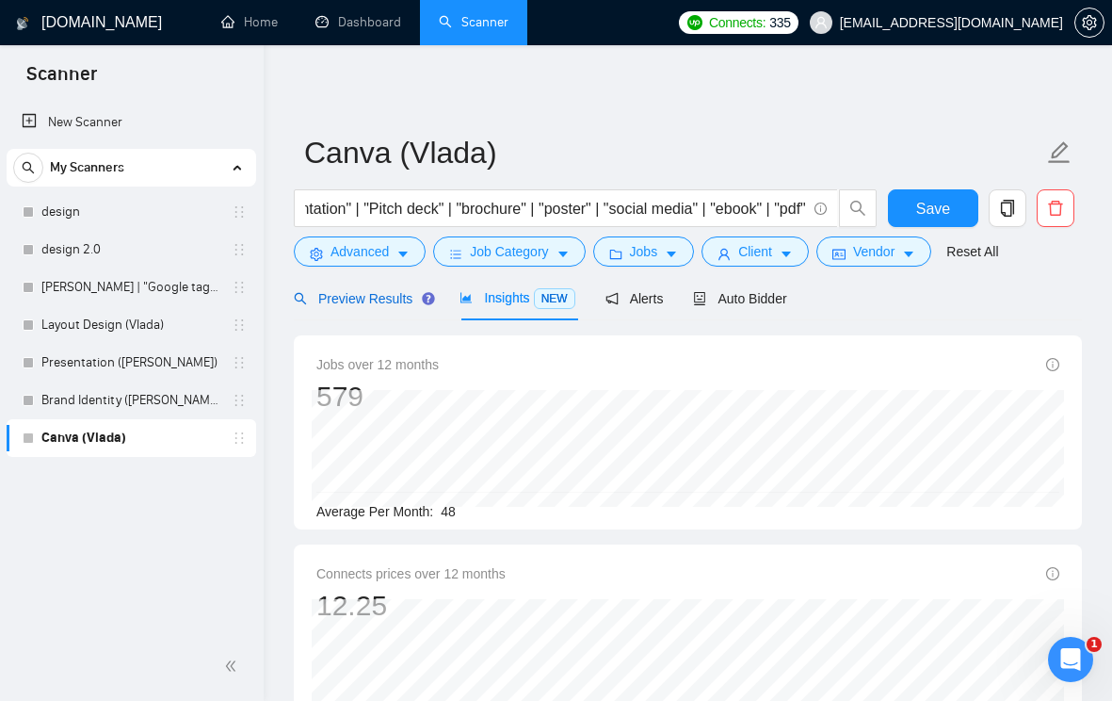
click at [415, 307] on div "Preview Results" at bounding box center [362, 298] width 136 height 21
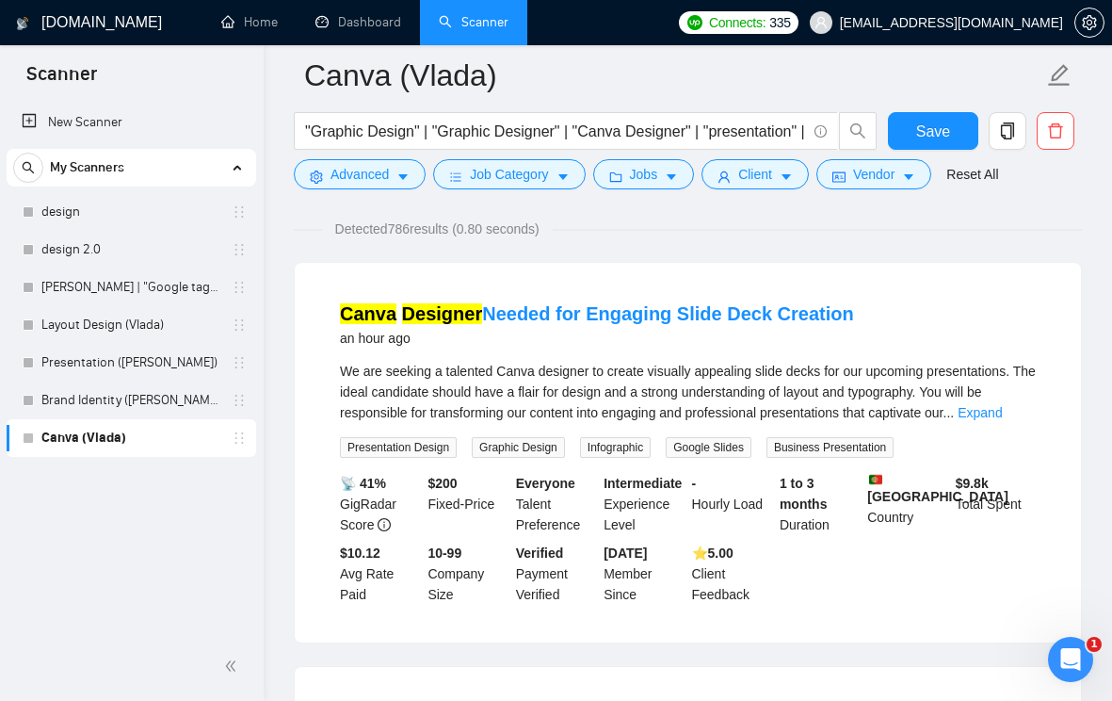
scroll to position [180, 0]
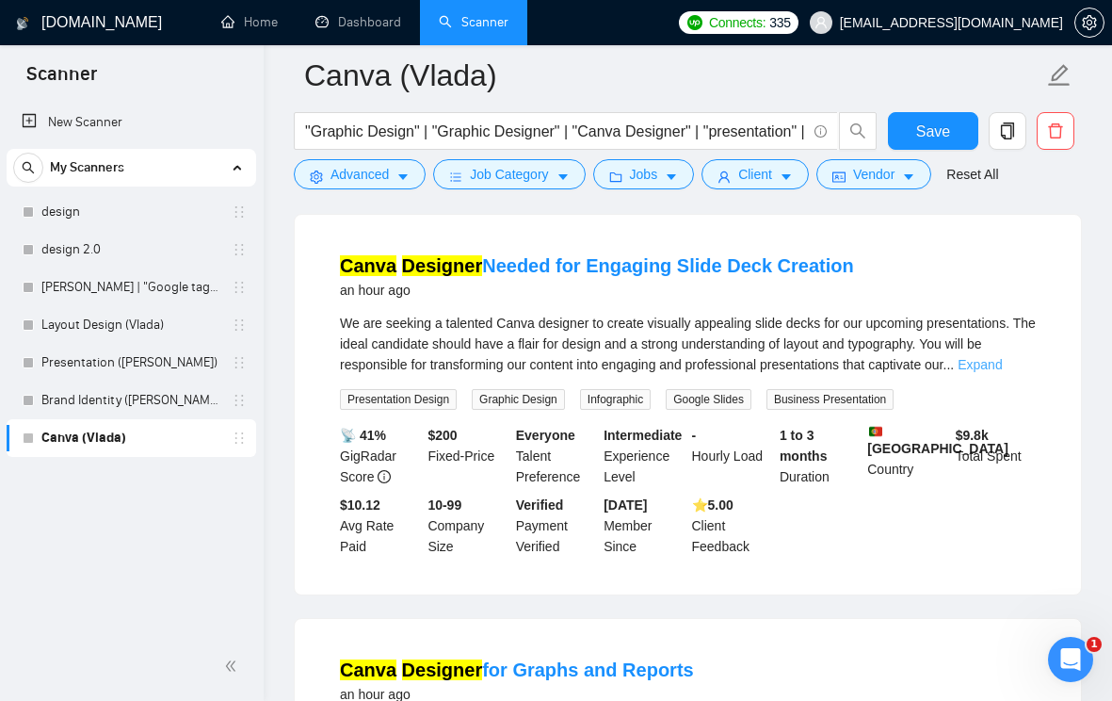
click at [1002, 360] on link "Expand" at bounding box center [980, 364] width 44 height 15
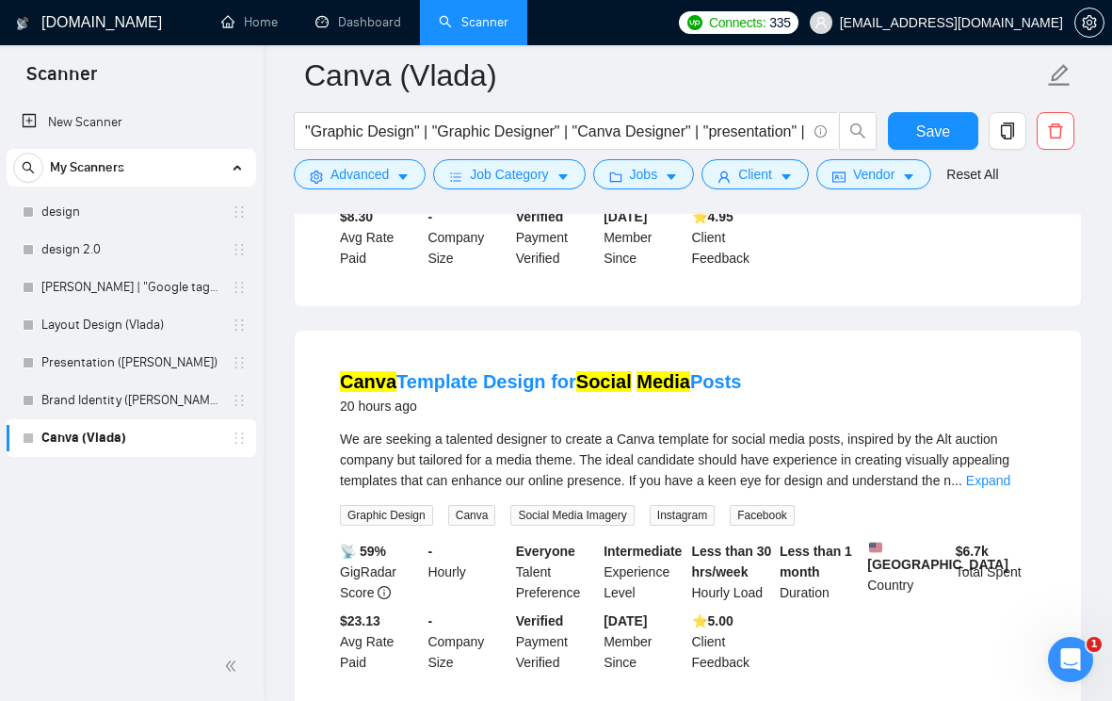
scroll to position [936, 0]
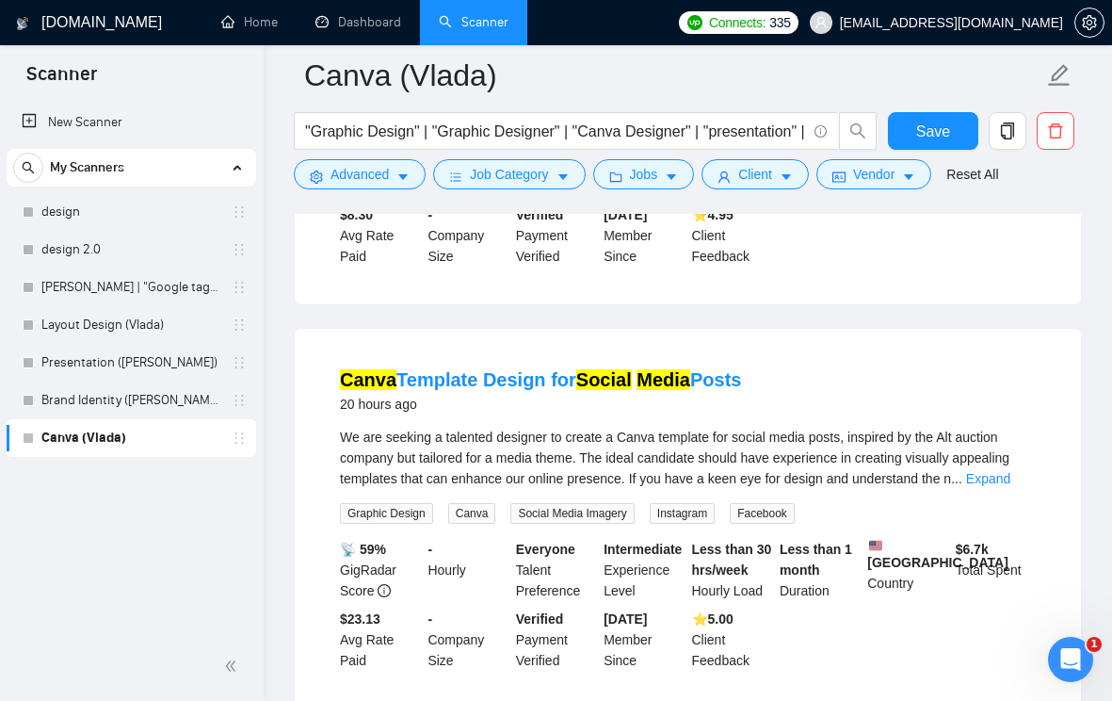
click at [1006, 476] on link "Expand" at bounding box center [988, 478] width 44 height 15
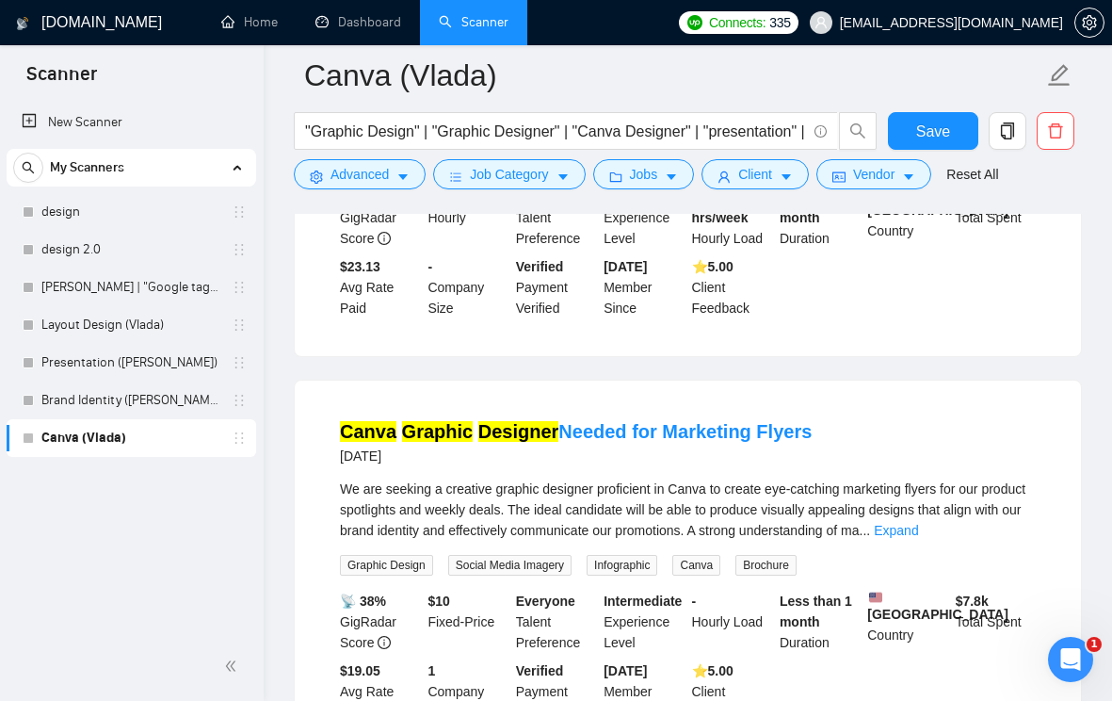
scroll to position [1431, 0]
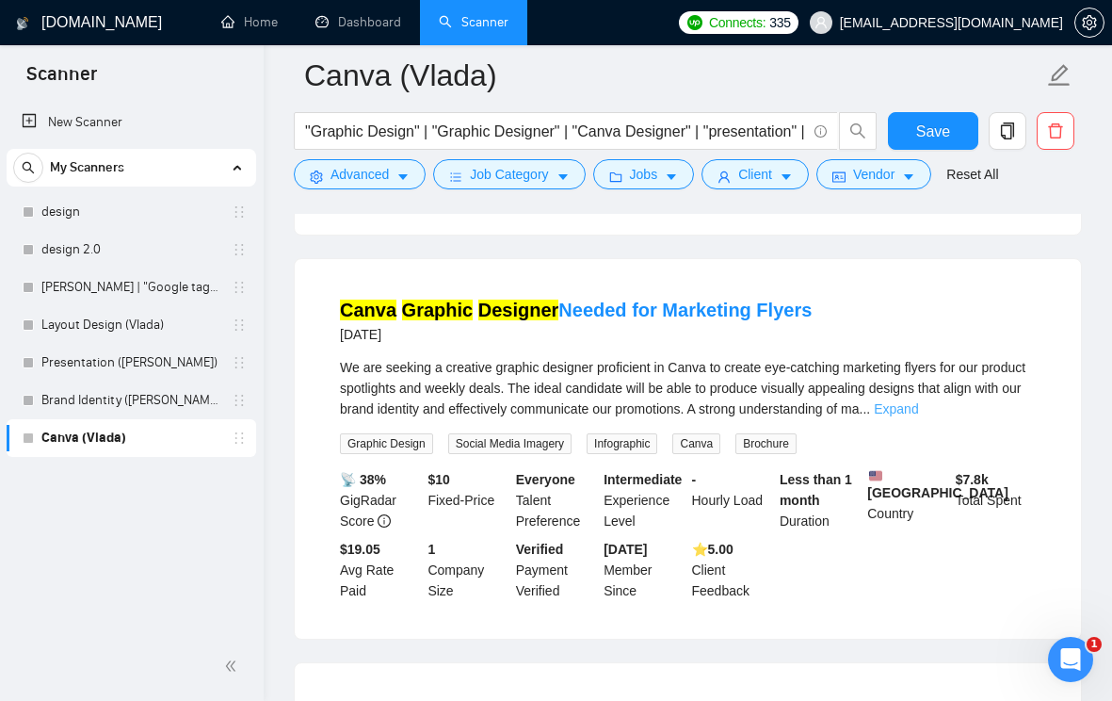
click at [918, 401] on link "Expand" at bounding box center [896, 408] width 44 height 15
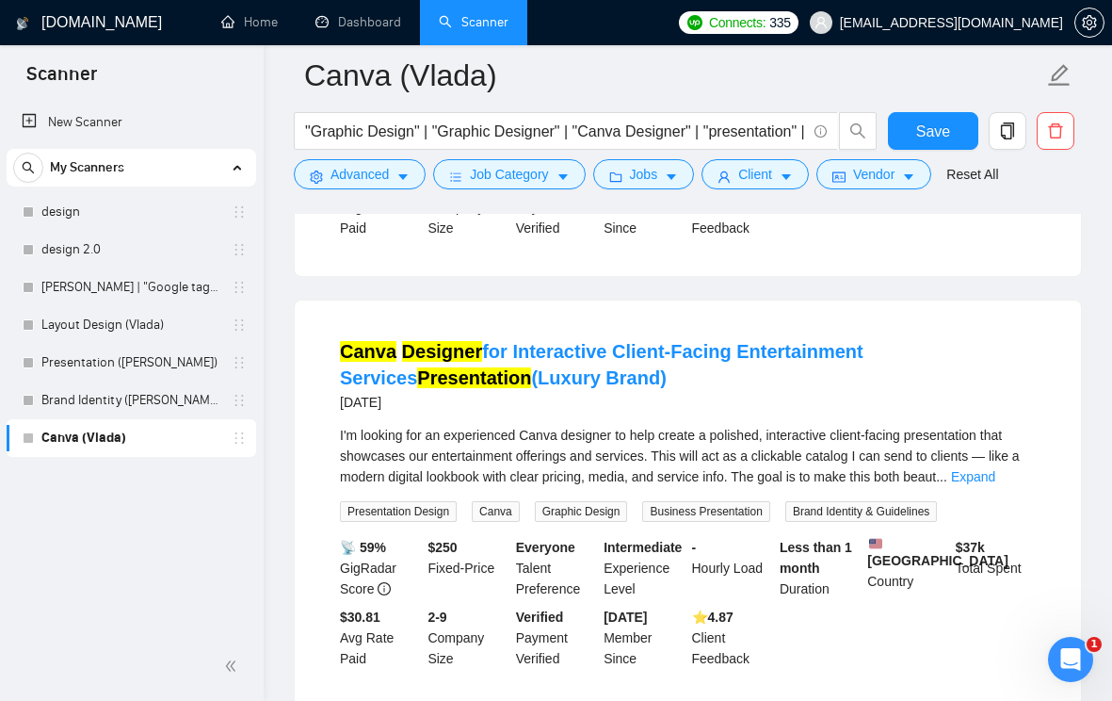
scroll to position [4100, 0]
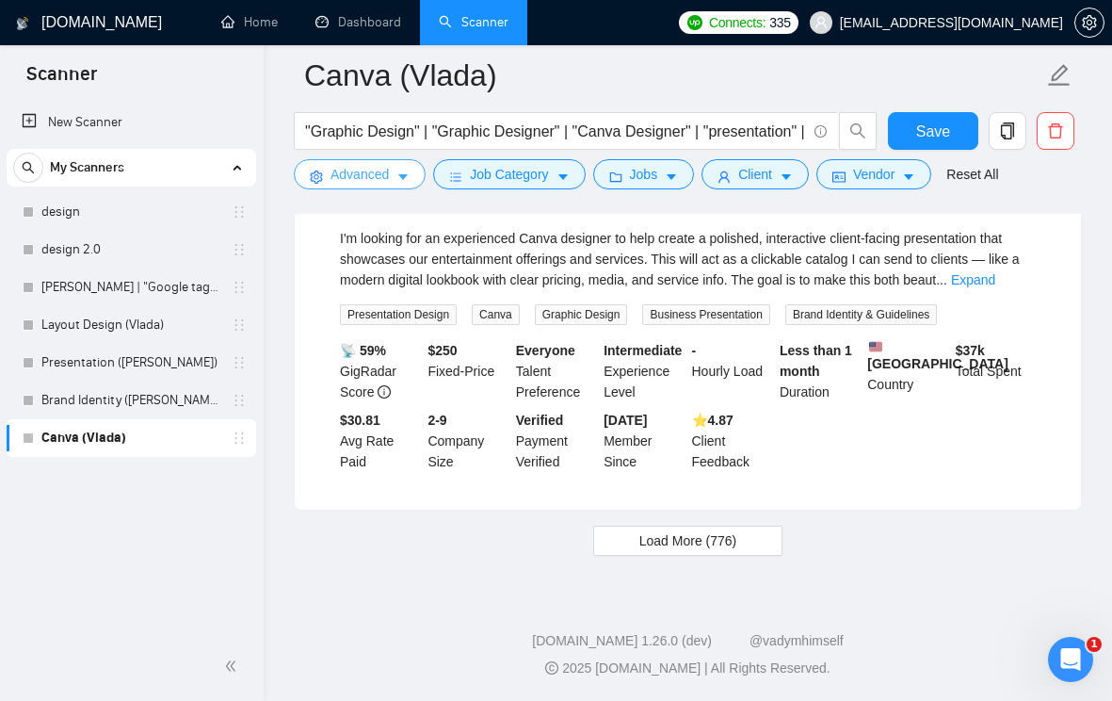
click at [412, 181] on button "Advanced" at bounding box center [360, 174] width 132 height 30
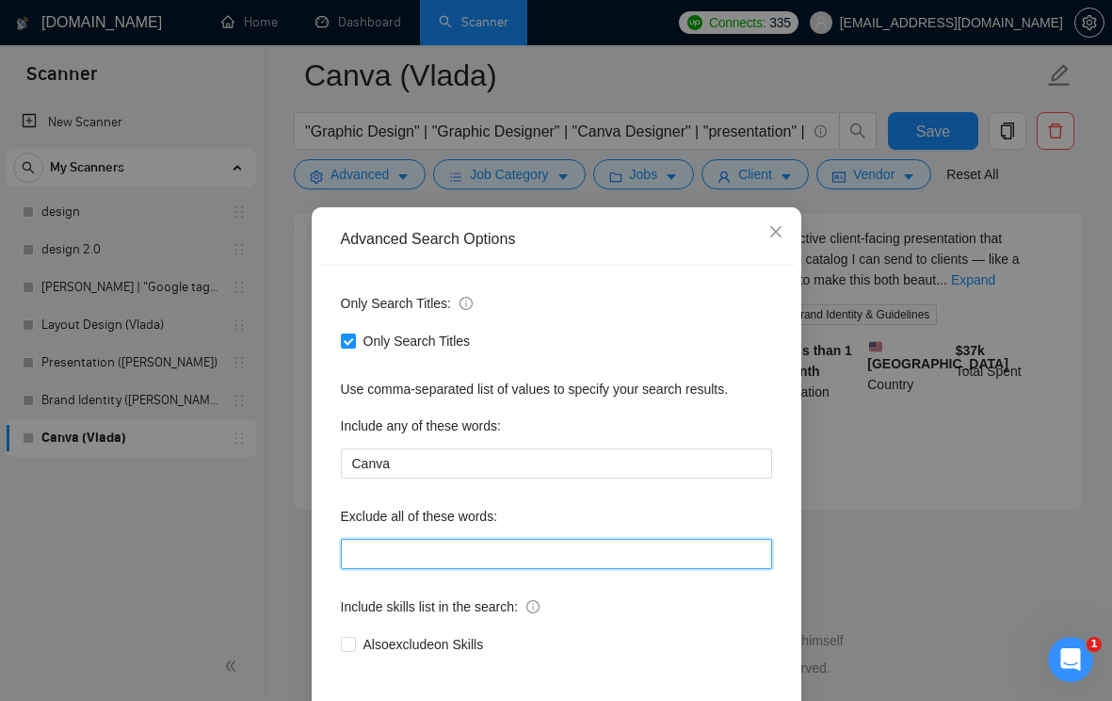
click at [540, 556] on input "text" at bounding box center [556, 554] width 431 height 30
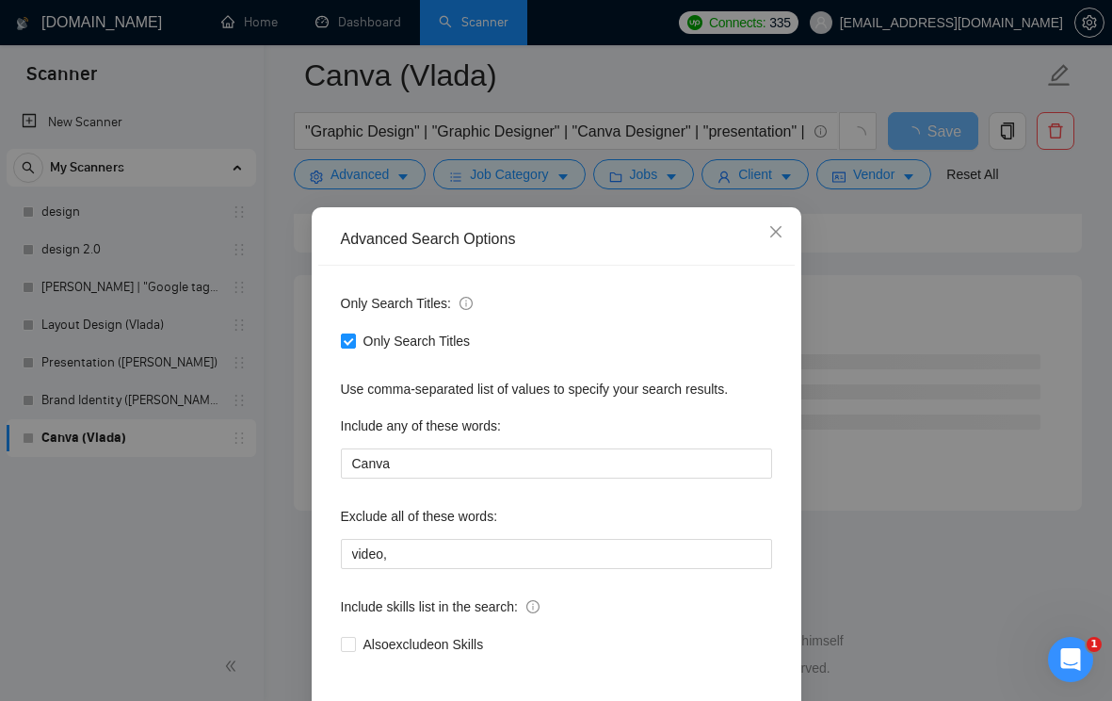
scroll to position [3949, 0]
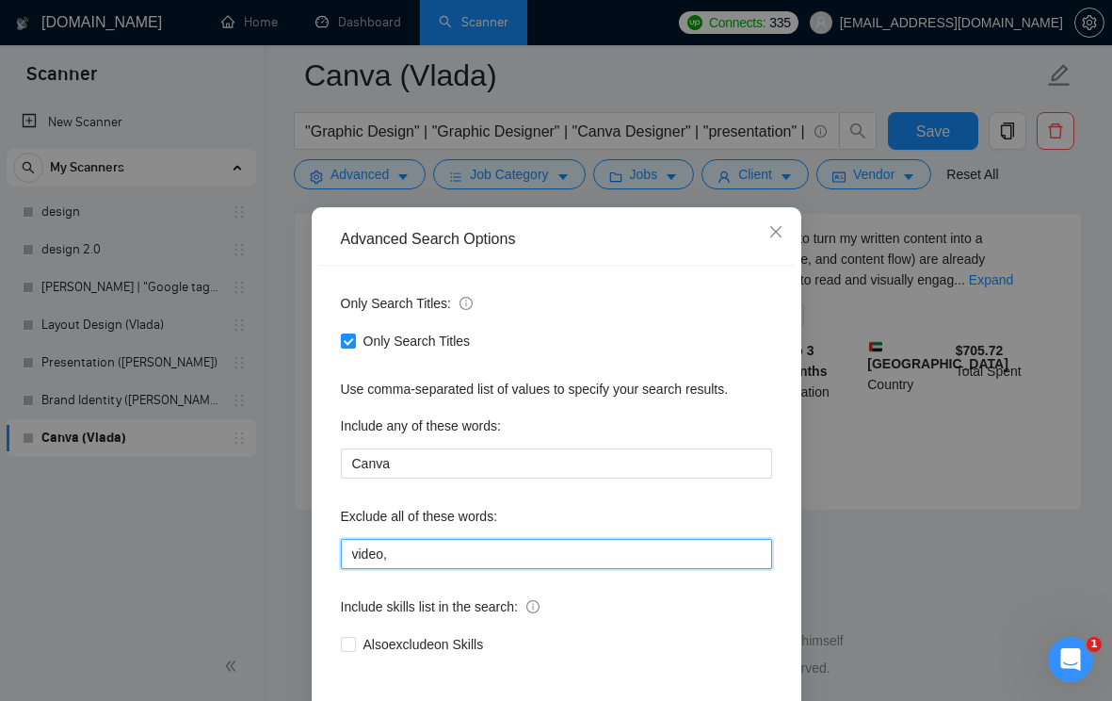
click at [365, 558] on input "video," at bounding box center [556, 554] width 431 height 30
paste input "KDP formatting, Amazon, book formatting, join our team, ideal candidate, lookin…"
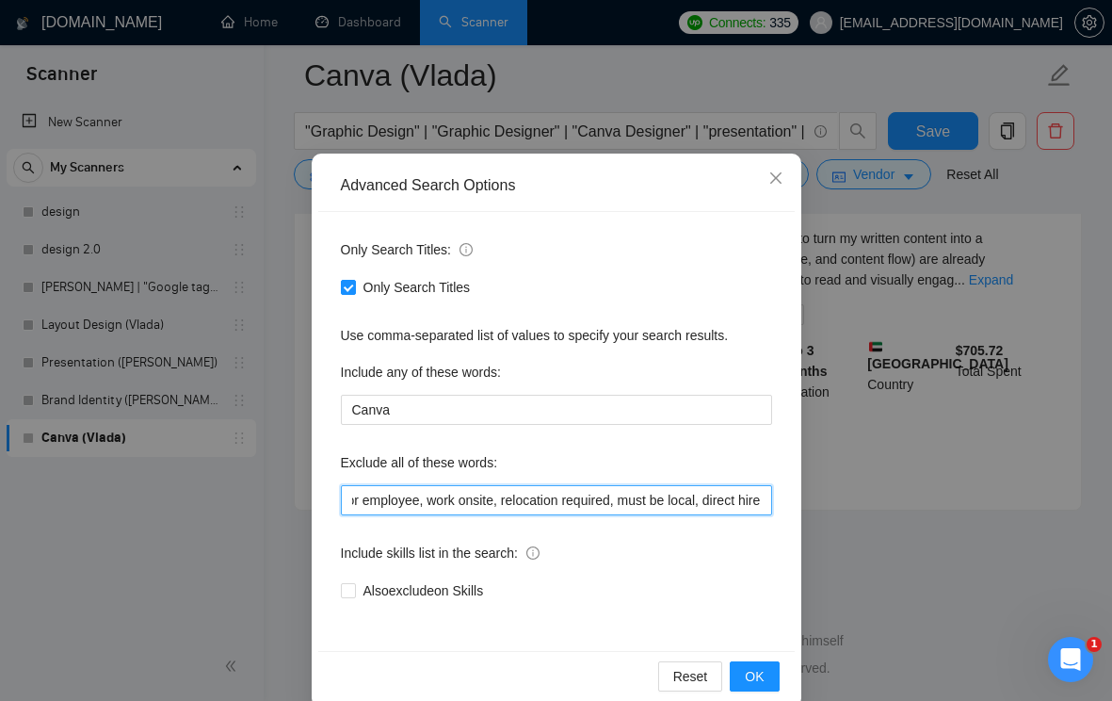
scroll to position [83, 0]
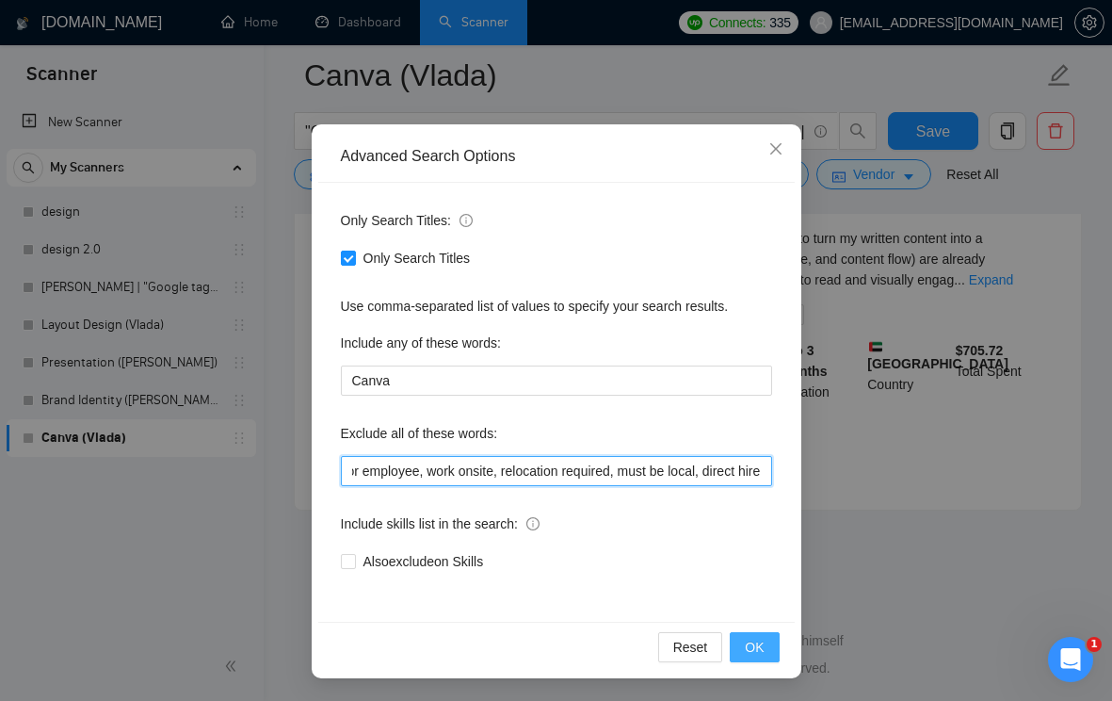
type input "KDP formatting, Amazon, book formatting, join our team, ideal candidate, lookin…"
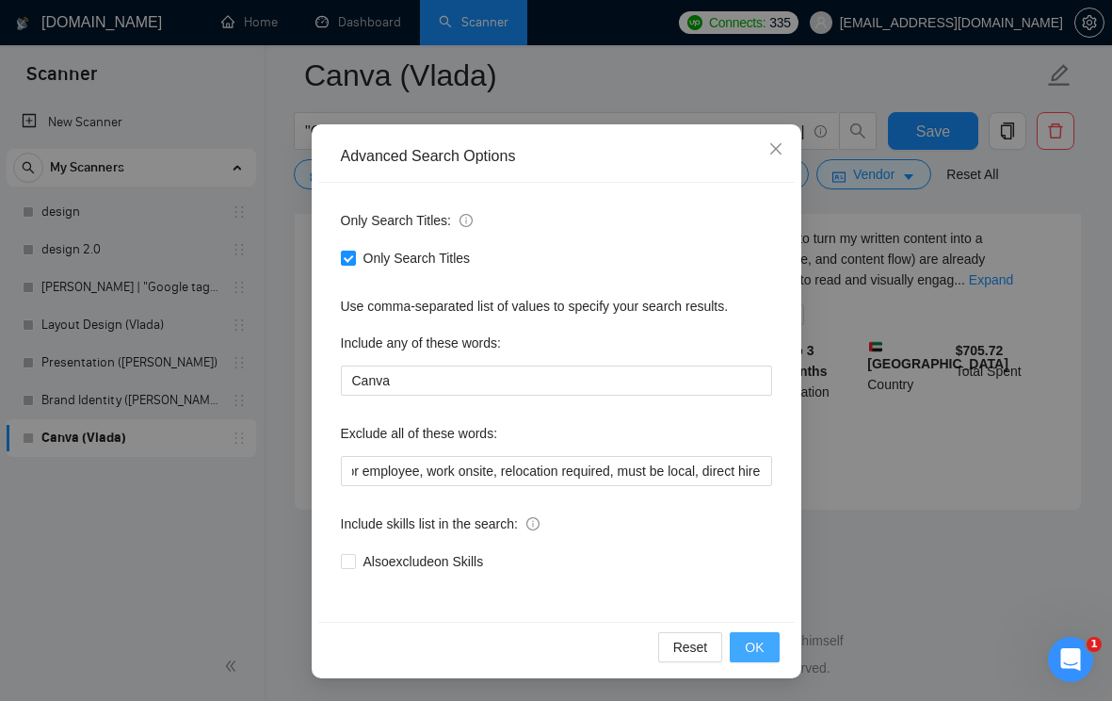
click at [757, 640] on span "OK" at bounding box center [754, 647] width 19 height 21
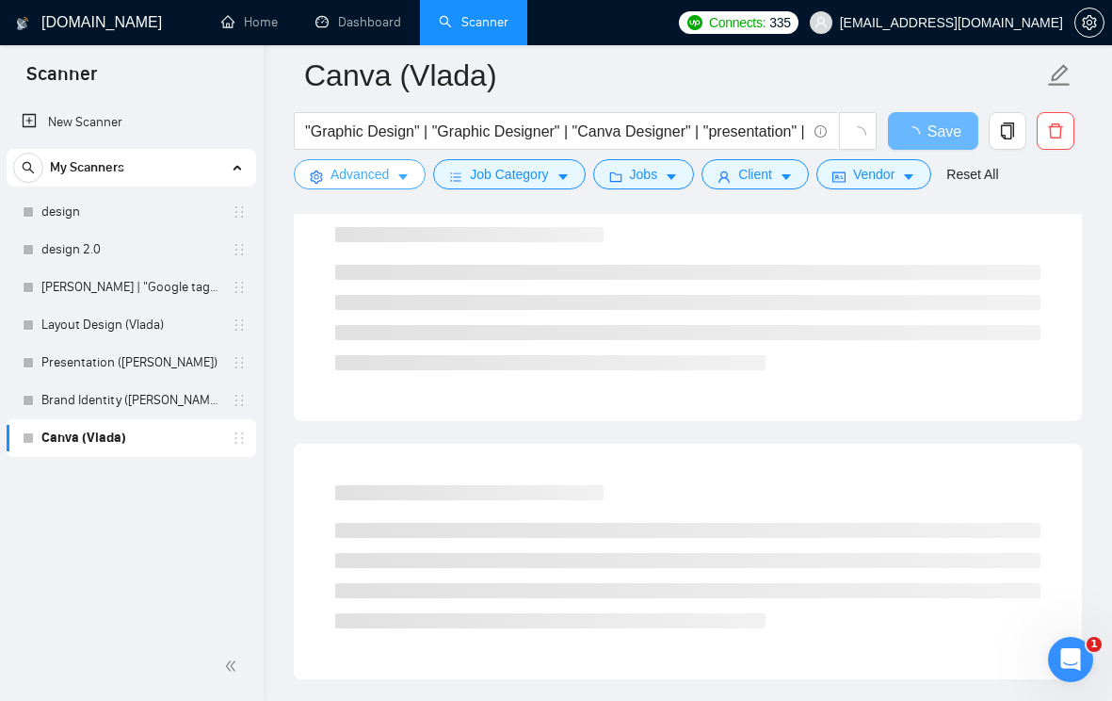
scroll to position [0, 0]
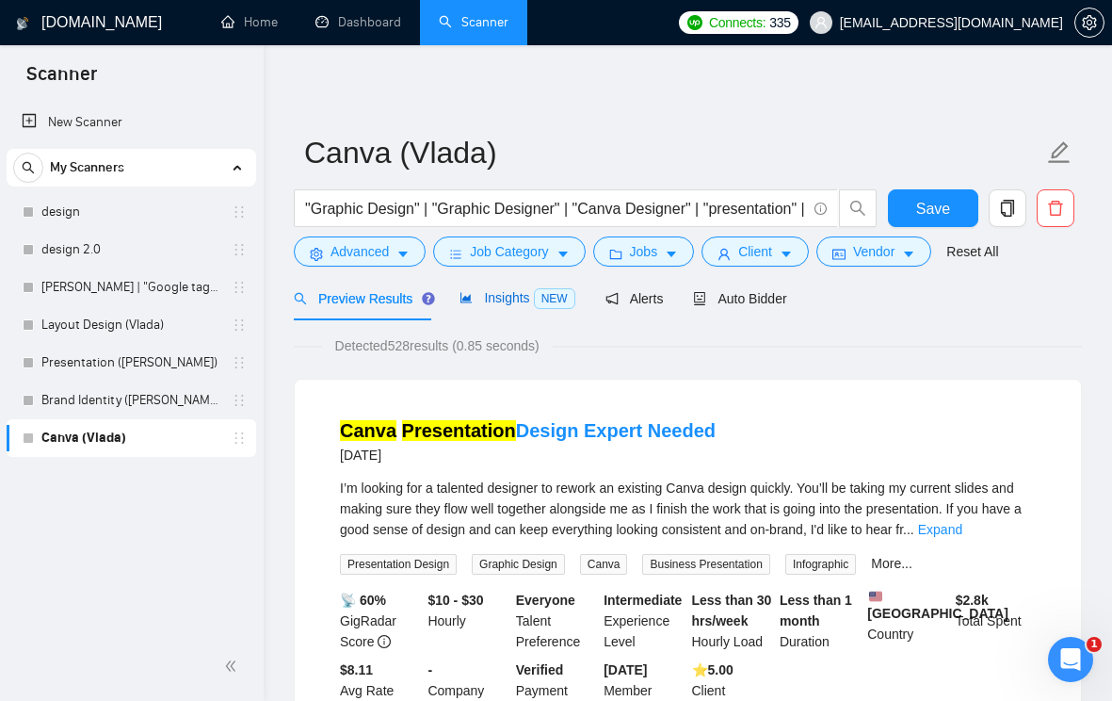
click at [520, 299] on span "Insights NEW" at bounding box center [517, 297] width 115 height 15
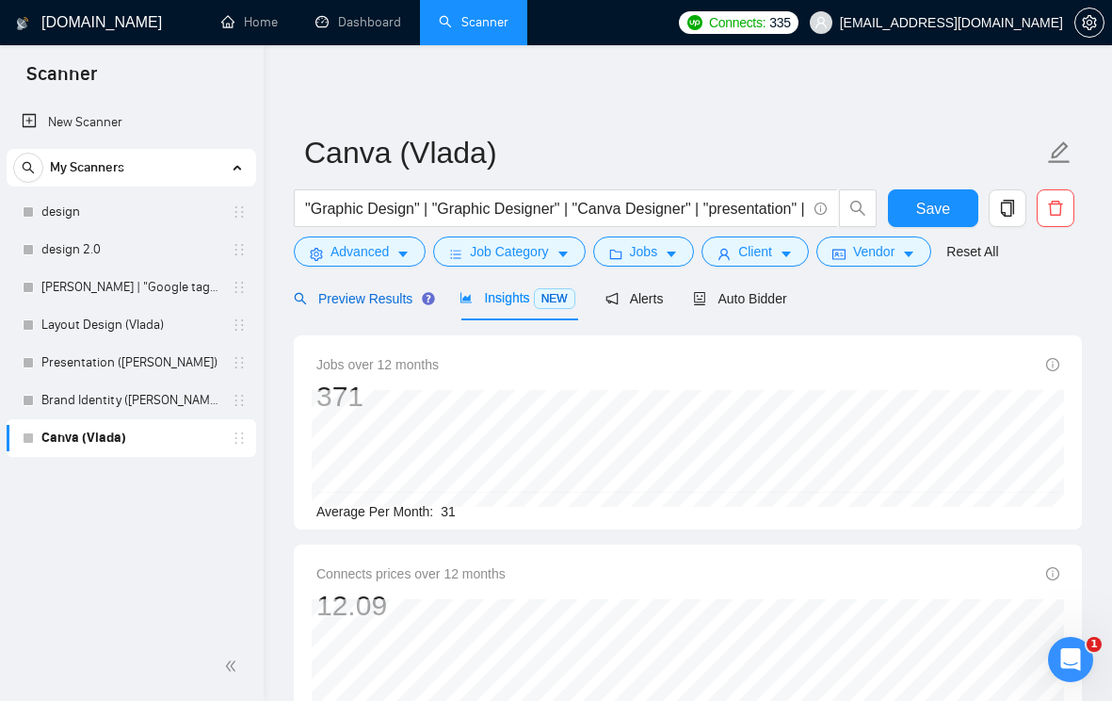
click at [378, 296] on span "Preview Results" at bounding box center [362, 298] width 136 height 15
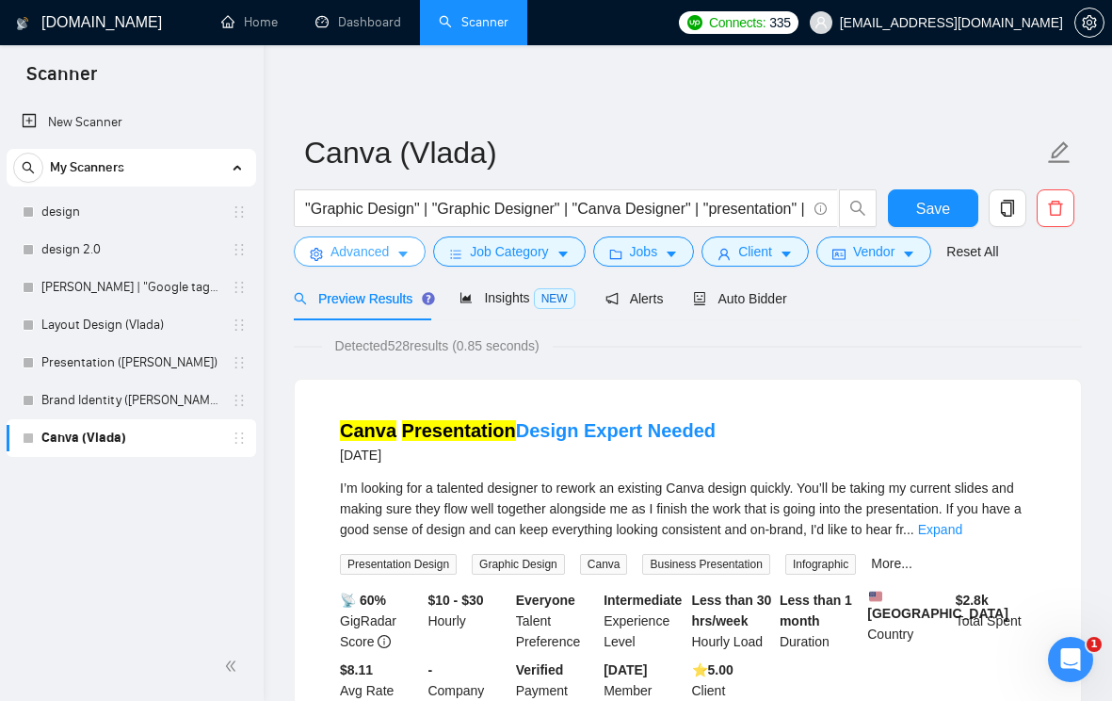
click at [401, 257] on icon "caret-down" at bounding box center [403, 254] width 13 height 13
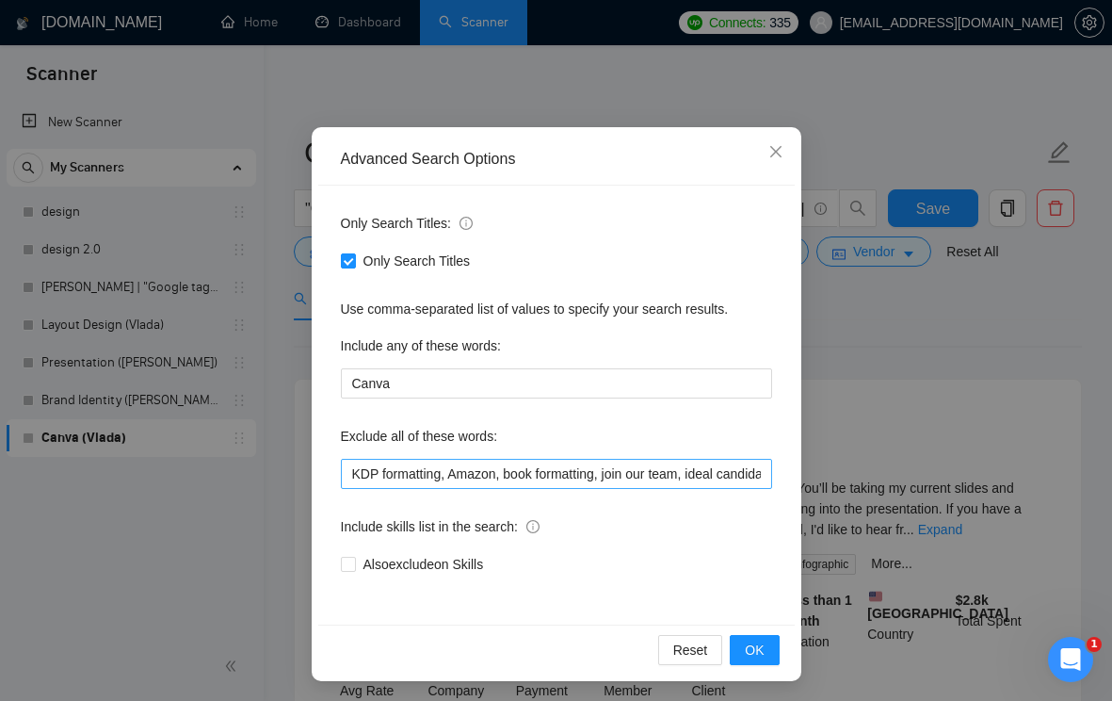
scroll to position [83, 0]
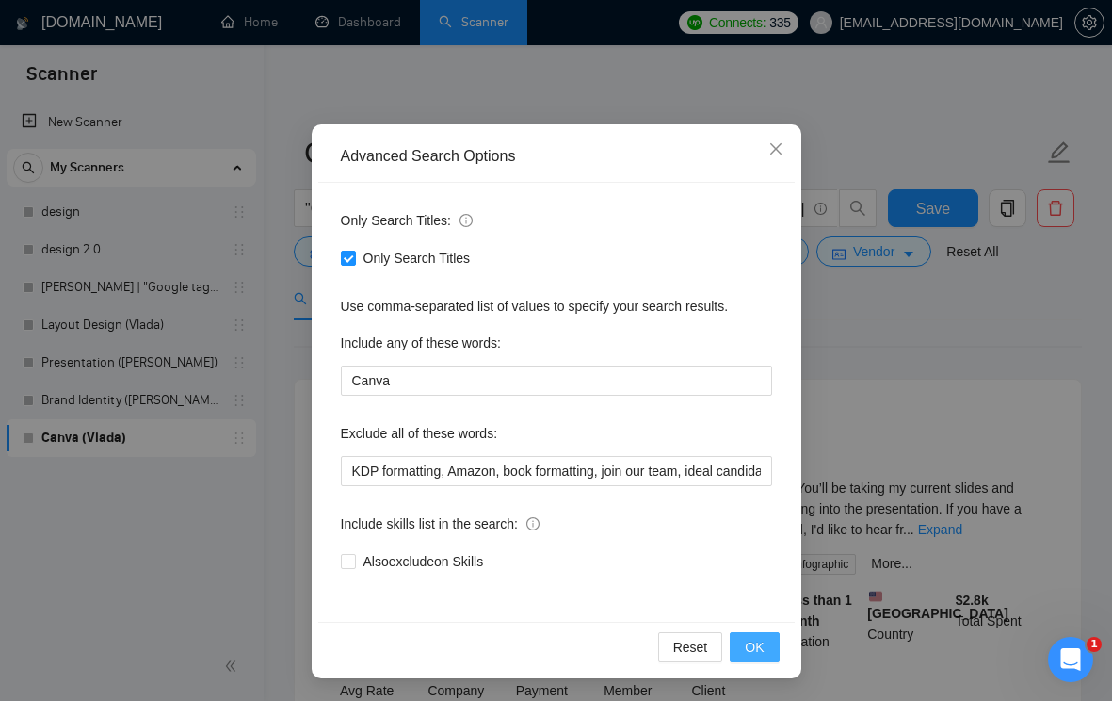
click at [754, 645] on span "OK" at bounding box center [754, 647] width 19 height 21
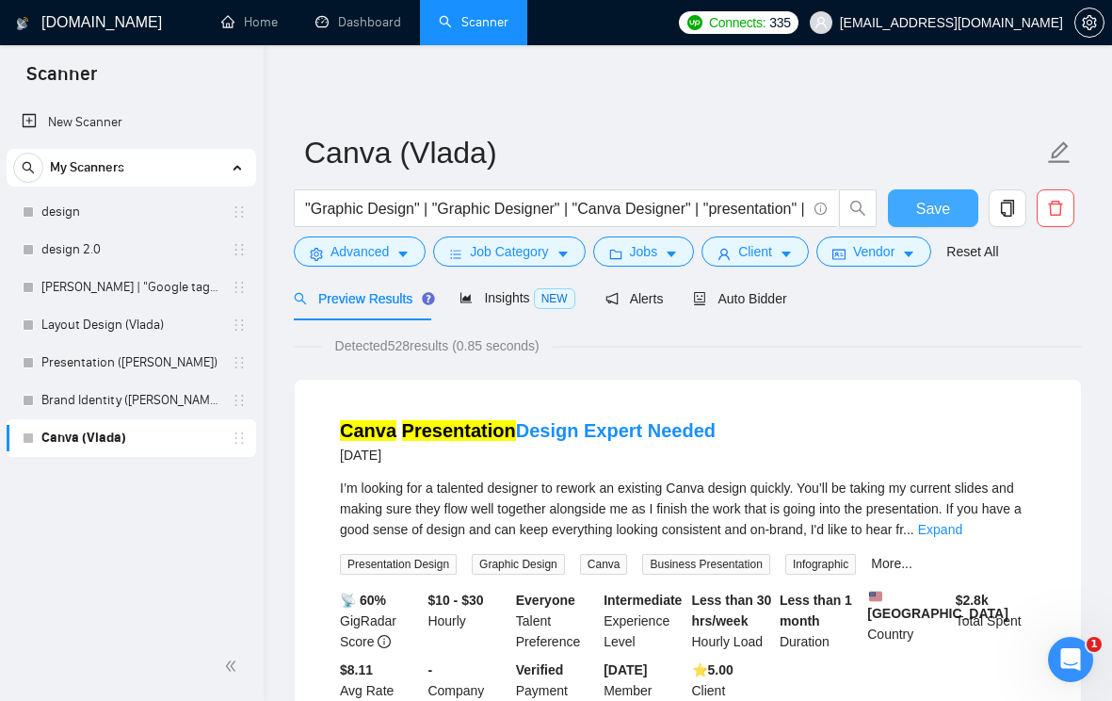
click at [909, 207] on button "Save" at bounding box center [933, 208] width 91 height 38
click at [508, 293] on span "Insights NEW" at bounding box center [517, 297] width 115 height 15
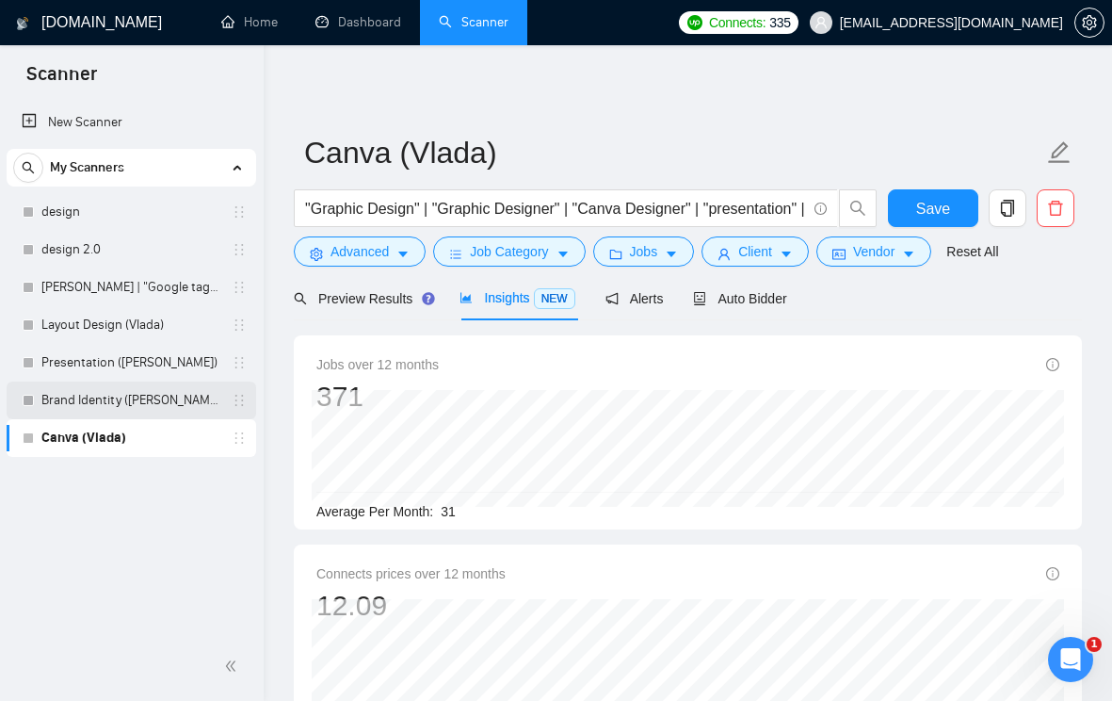
click at [163, 397] on link "Brand Identity ([PERSON_NAME])" at bounding box center [130, 400] width 179 height 38
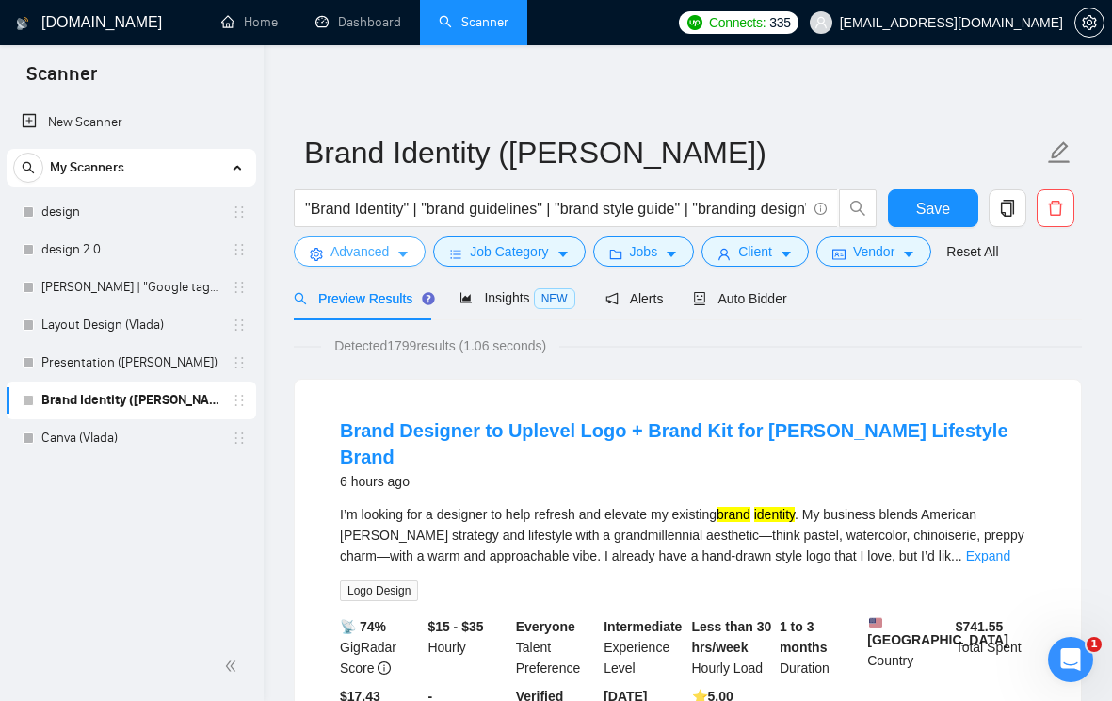
click at [406, 246] on button "Advanced" at bounding box center [360, 251] width 132 height 30
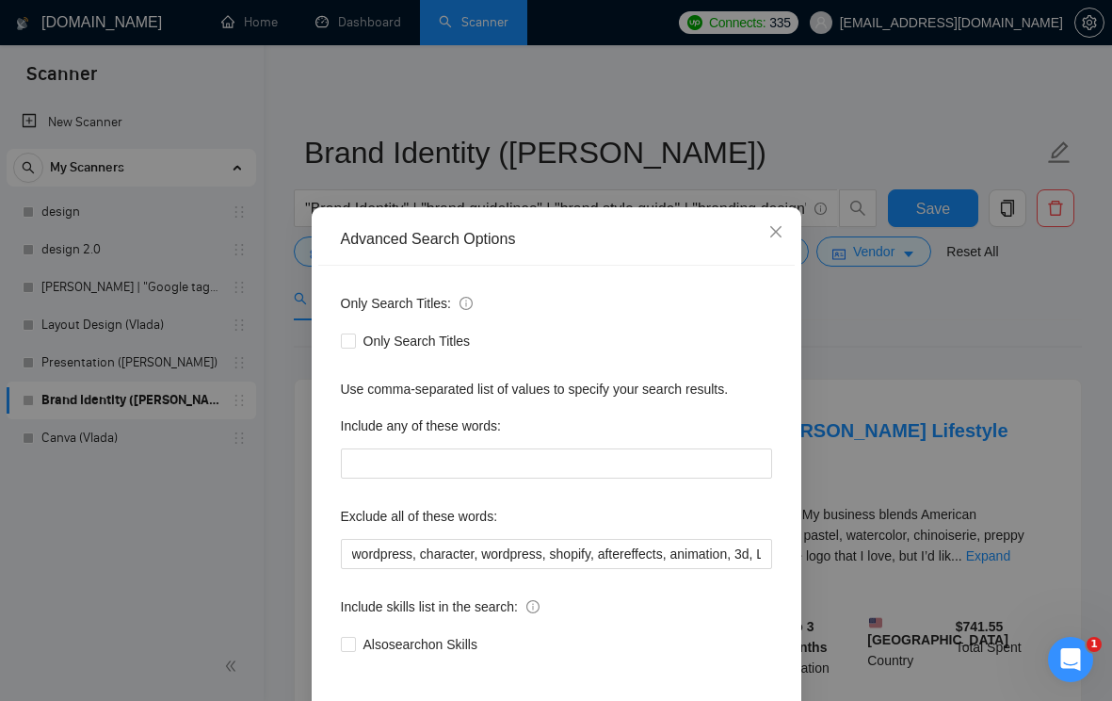
click at [847, 349] on div "Advanced Search Options Only Search Titles: Only Search Titles Use comma-separa…" at bounding box center [556, 350] width 1112 height 701
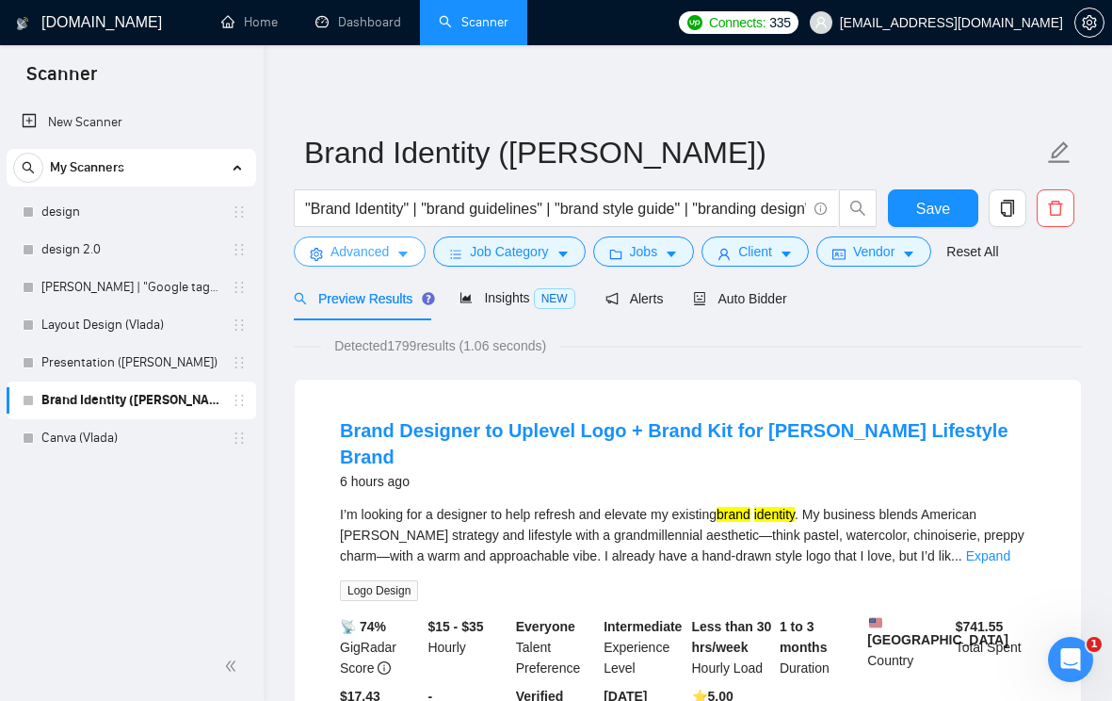
click at [403, 252] on icon "caret-down" at bounding box center [402, 255] width 9 height 6
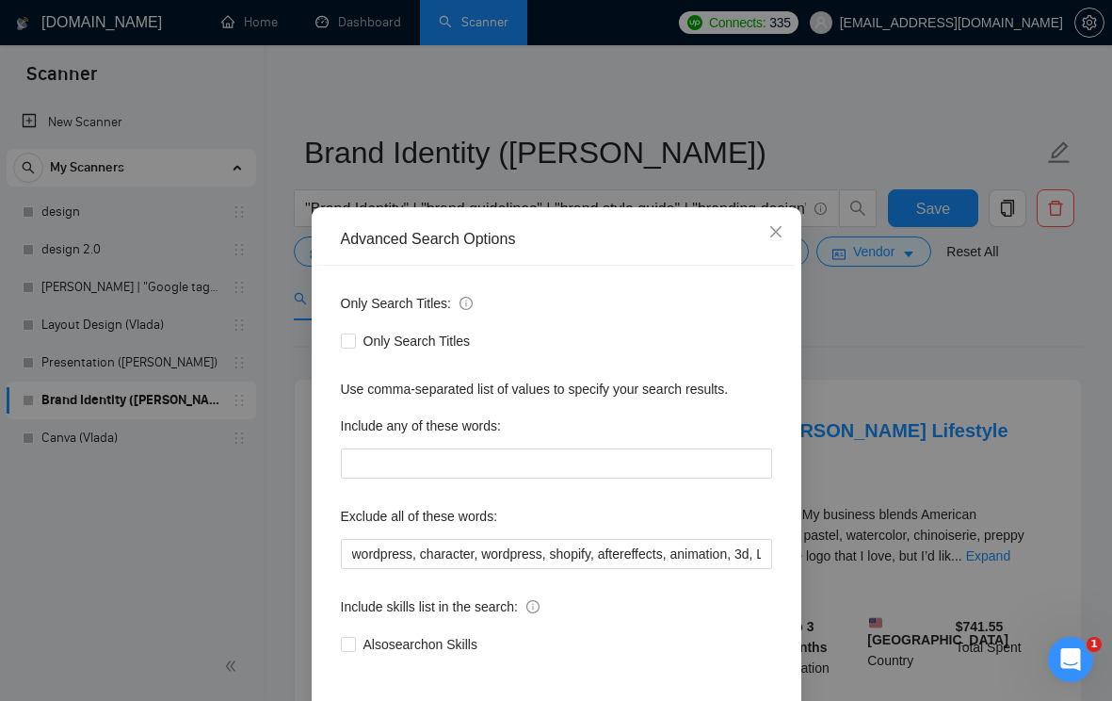
click at [830, 313] on div "Advanced Search Options Only Search Titles: Only Search Titles Use comma-separa…" at bounding box center [556, 350] width 1112 height 701
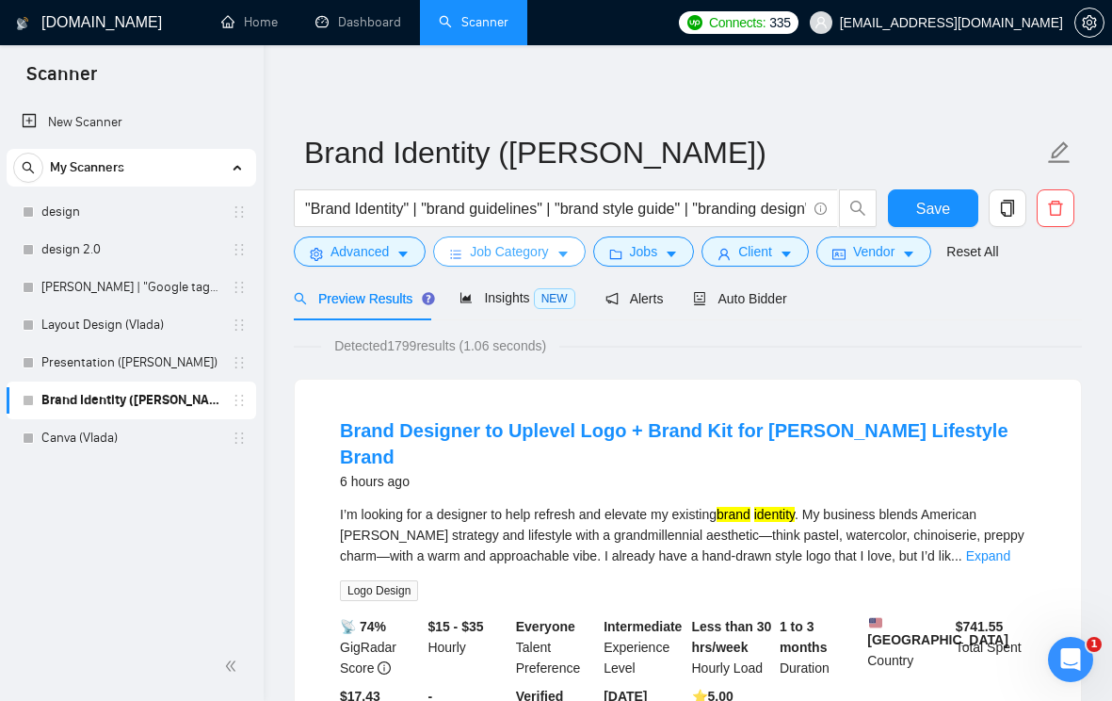
click at [570, 251] on icon "caret-down" at bounding box center [563, 254] width 13 height 13
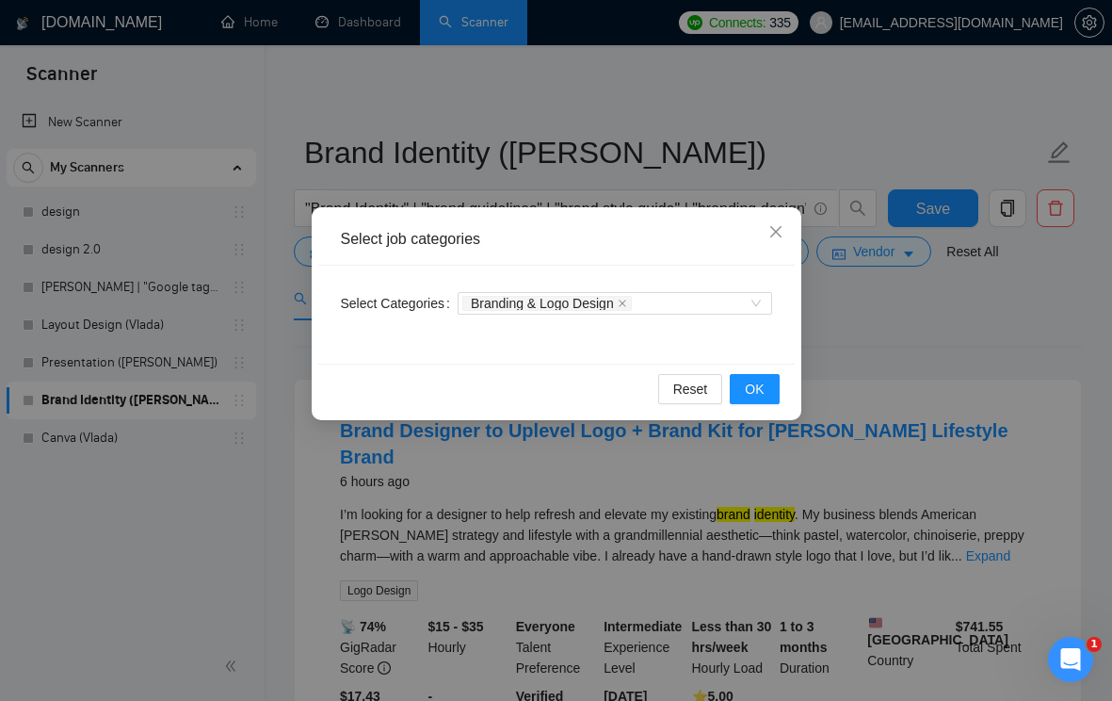
click at [849, 315] on div "Select job categories Select Categories Branding & Logo Design Reset OK" at bounding box center [556, 350] width 1112 height 701
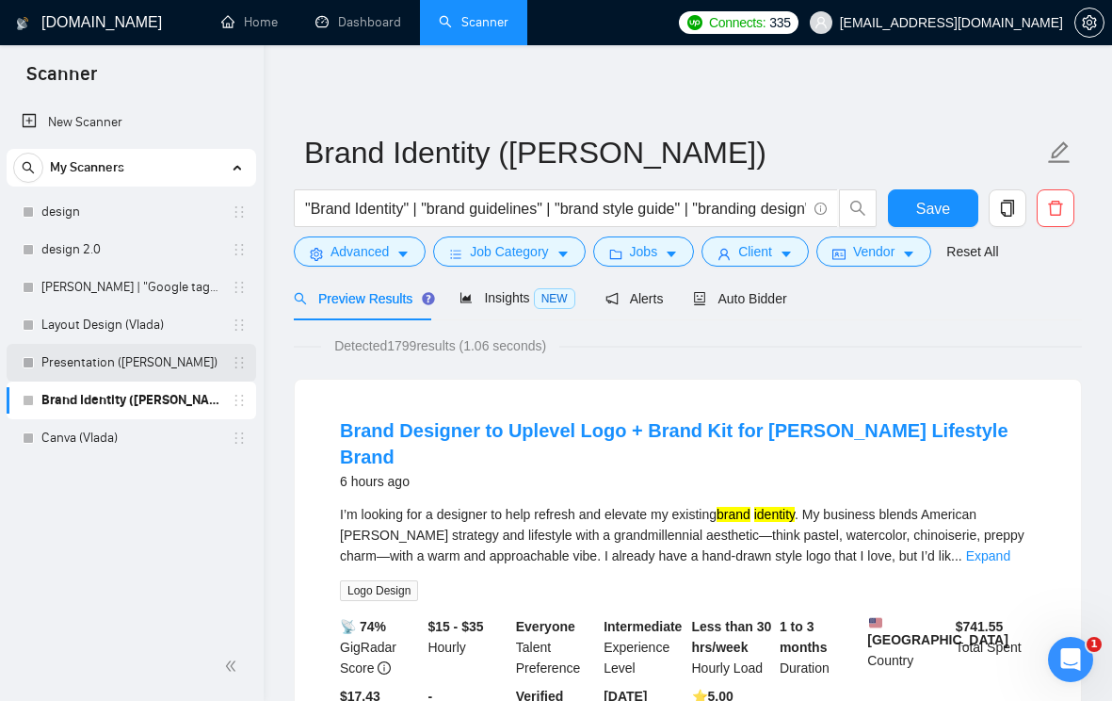
click at [151, 371] on link "Presentation ([PERSON_NAME])" at bounding box center [130, 363] width 179 height 38
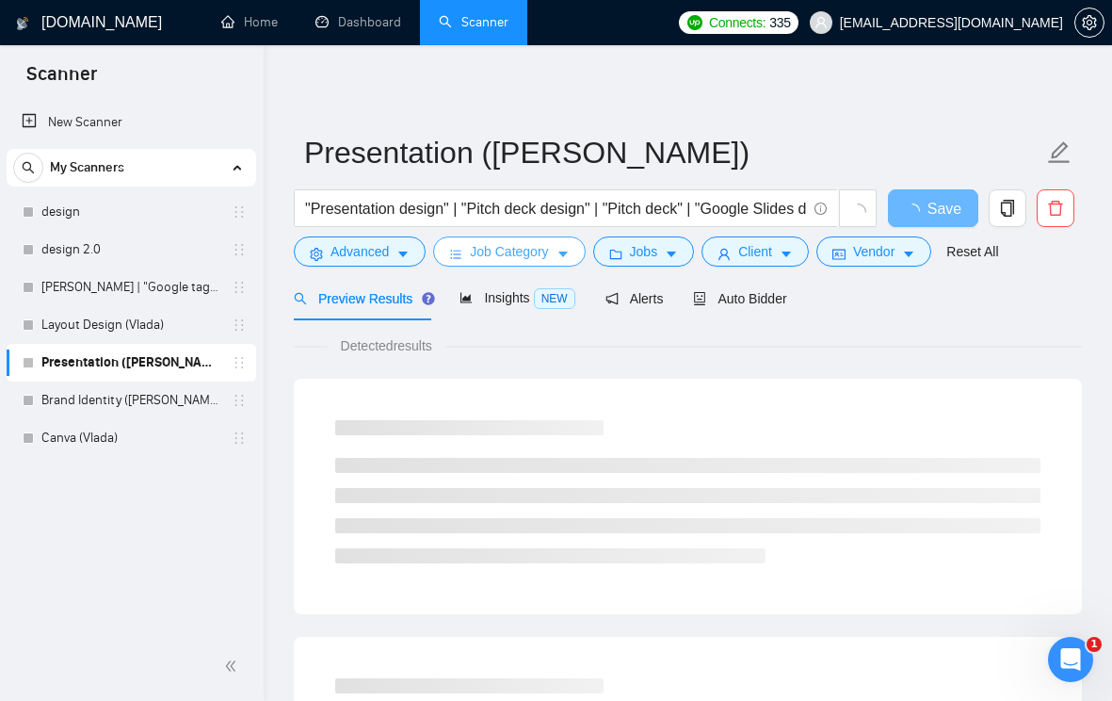
click at [570, 254] on icon "caret-down" at bounding box center [563, 254] width 13 height 13
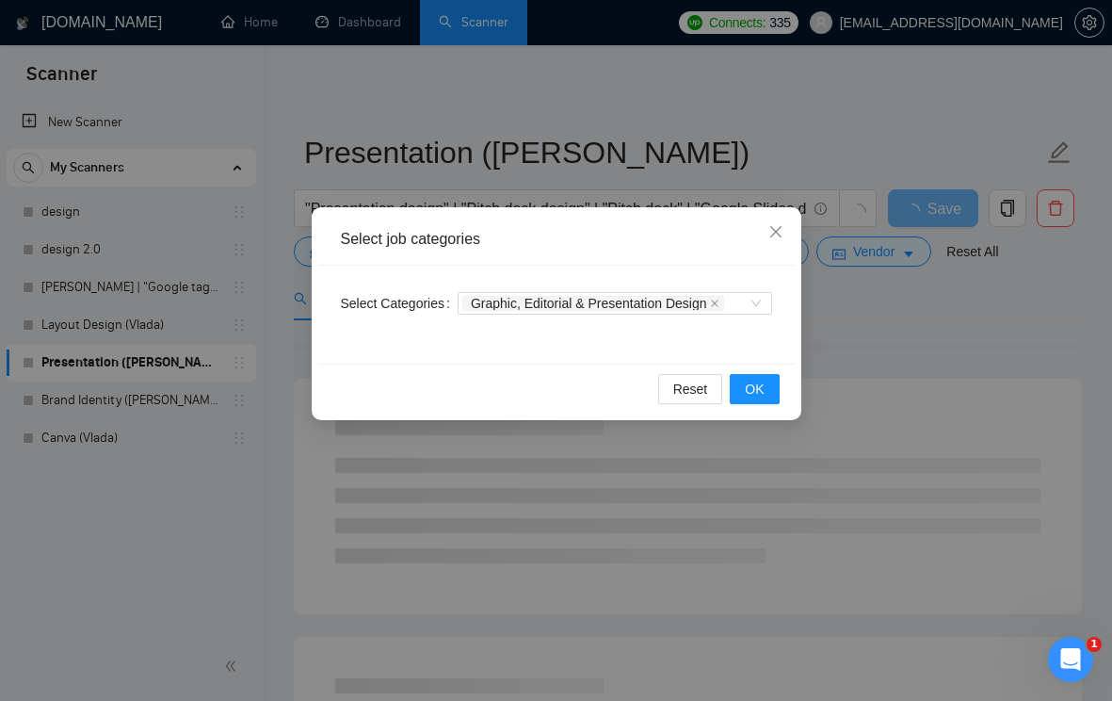
click at [865, 315] on div "Select job categories Select Categories Graphic, Editorial & Presentation Desig…" at bounding box center [556, 350] width 1112 height 701
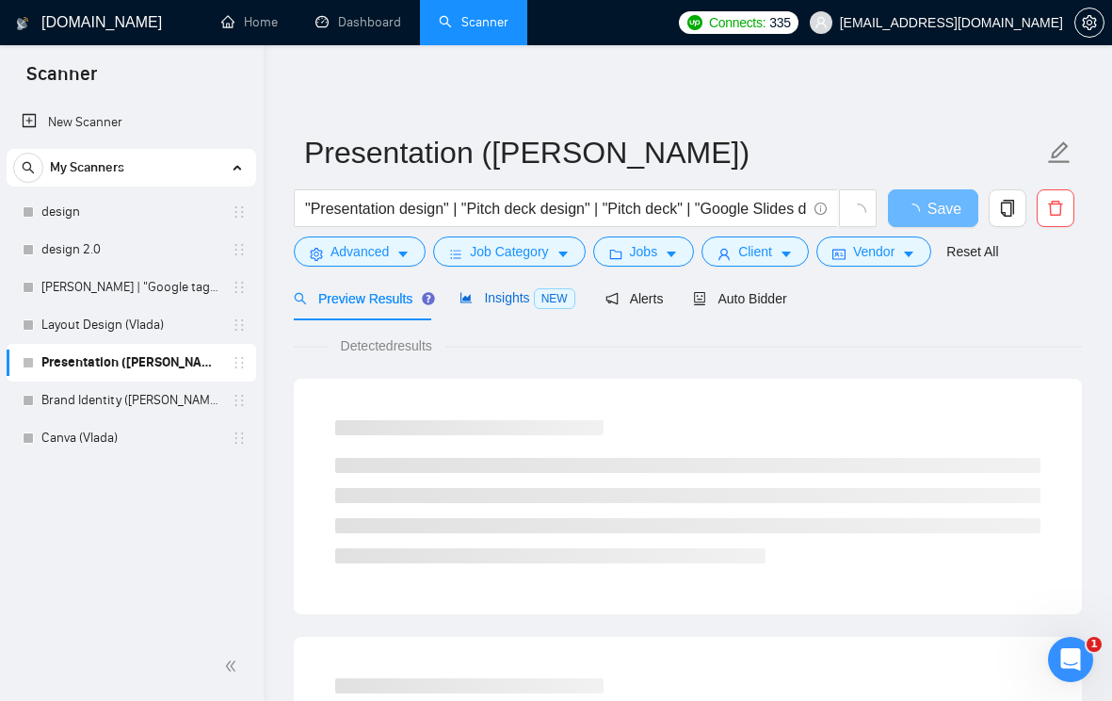
click at [484, 300] on span "Insights NEW" at bounding box center [517, 297] width 115 height 15
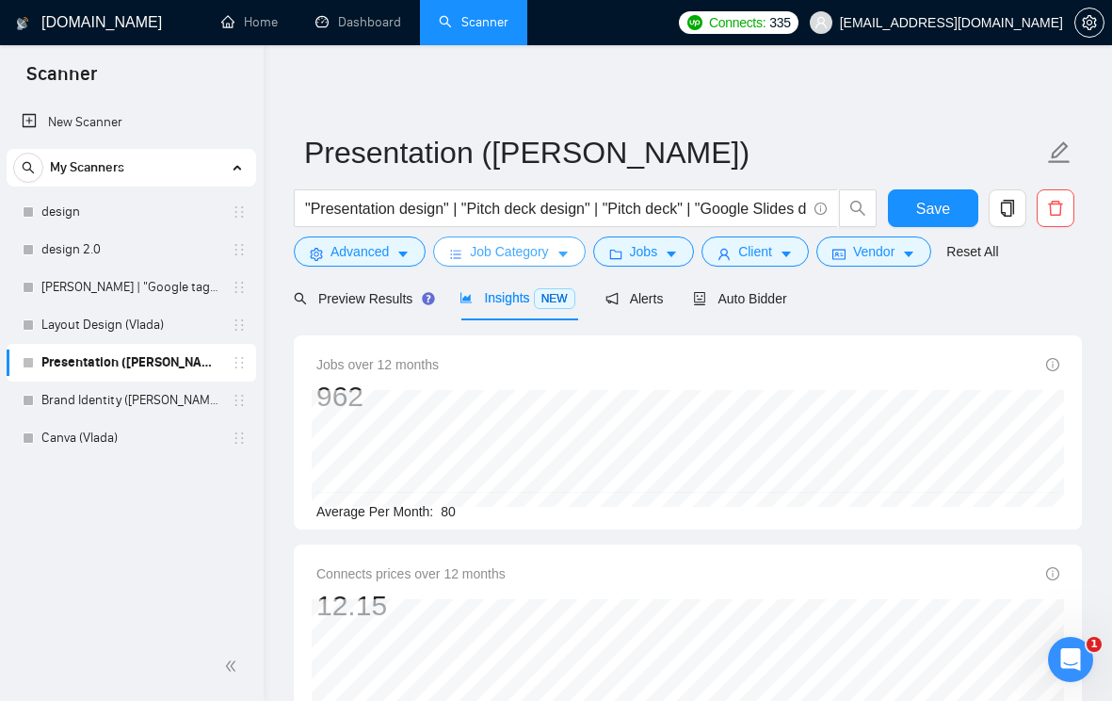
click at [570, 250] on icon "caret-down" at bounding box center [563, 254] width 13 height 13
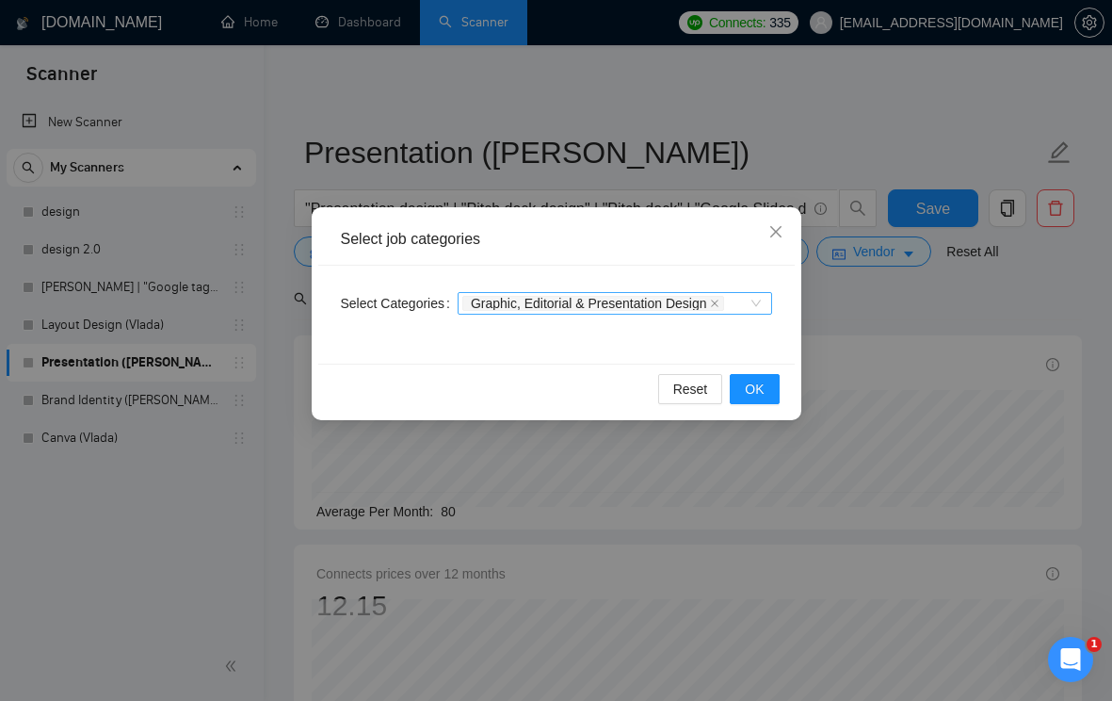
click at [754, 305] on div "Graphic, Editorial & Presentation Design" at bounding box center [615, 303] width 315 height 23
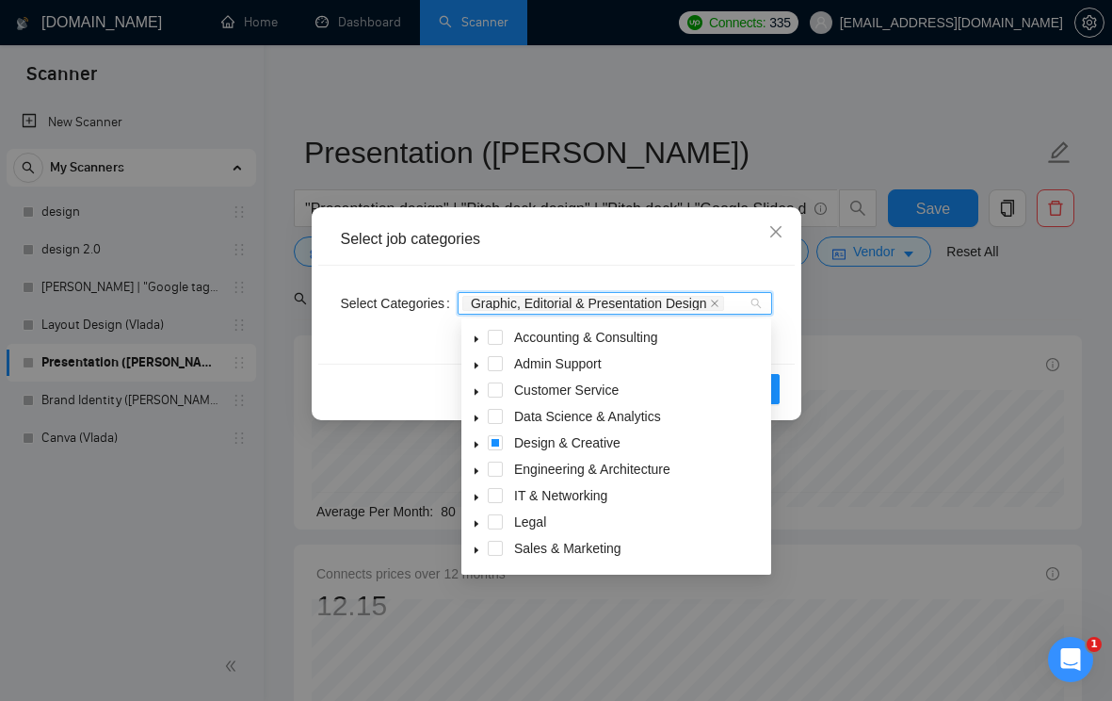
click at [477, 445] on icon "caret-down" at bounding box center [477, 445] width 4 height 7
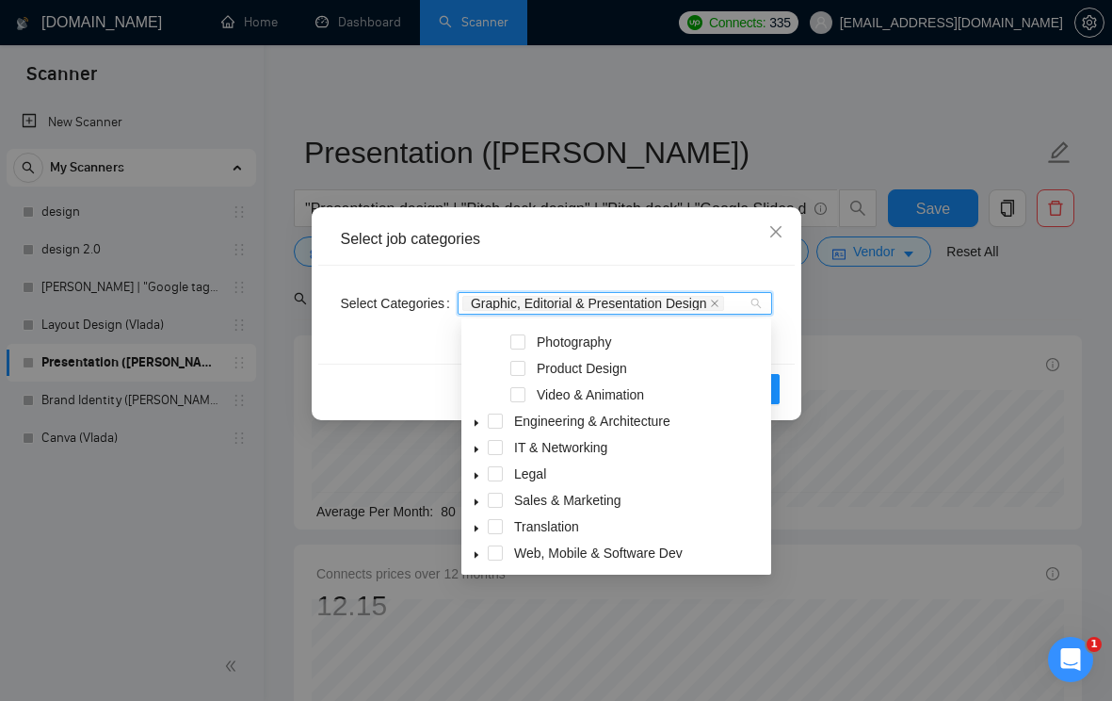
scroll to position [316, 0]
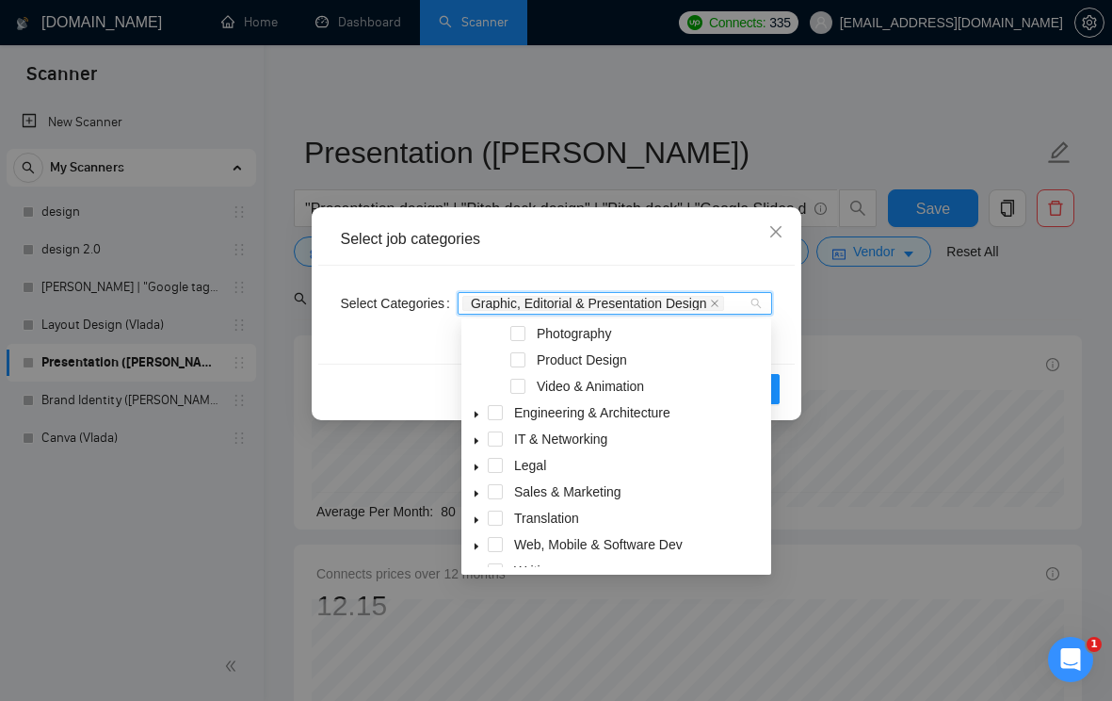
click at [482, 494] on span at bounding box center [476, 491] width 23 height 23
click at [521, 518] on span at bounding box center [518, 518] width 15 height 15
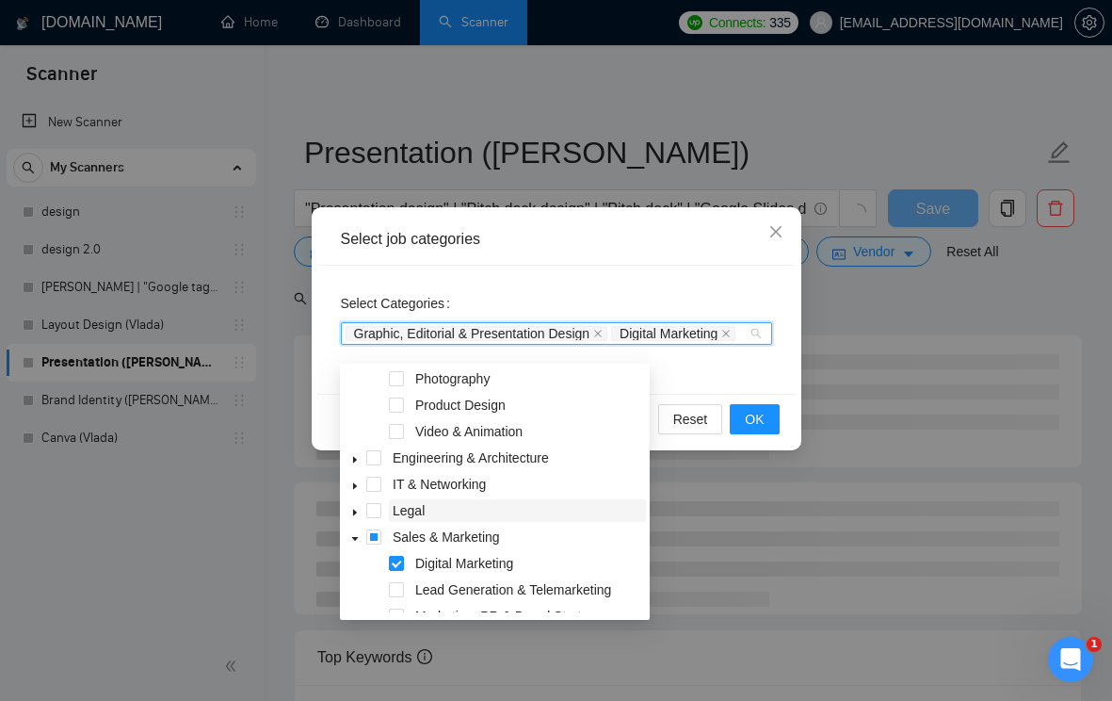
scroll to position [375, 0]
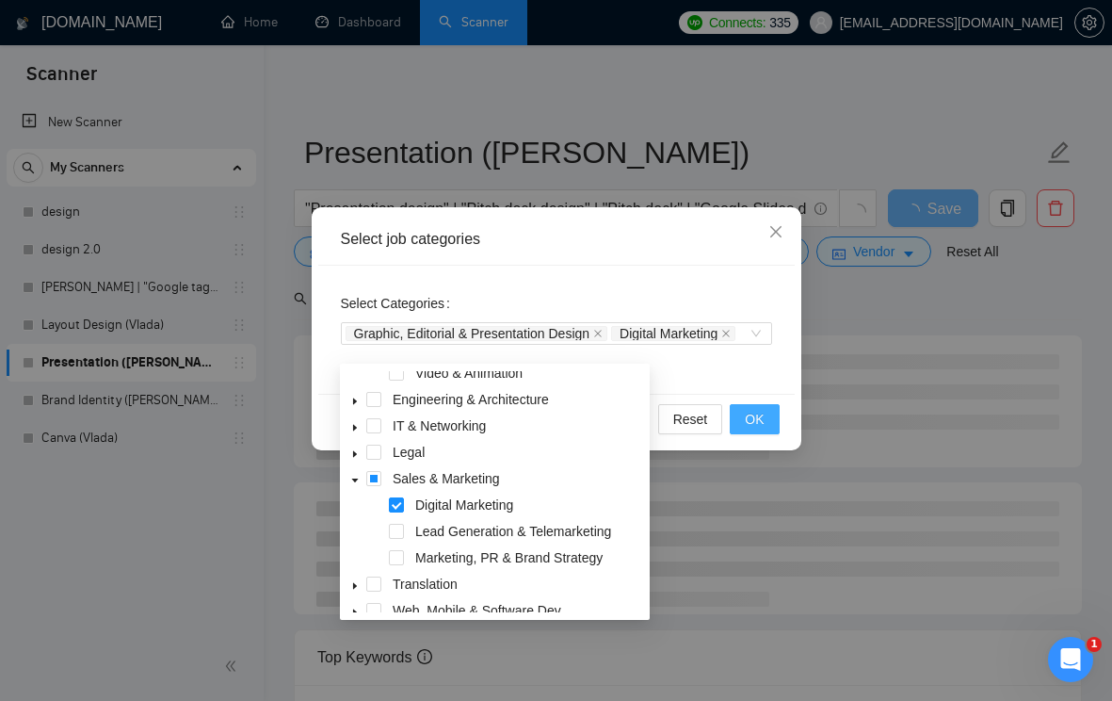
click at [748, 428] on span "OK" at bounding box center [754, 419] width 19 height 21
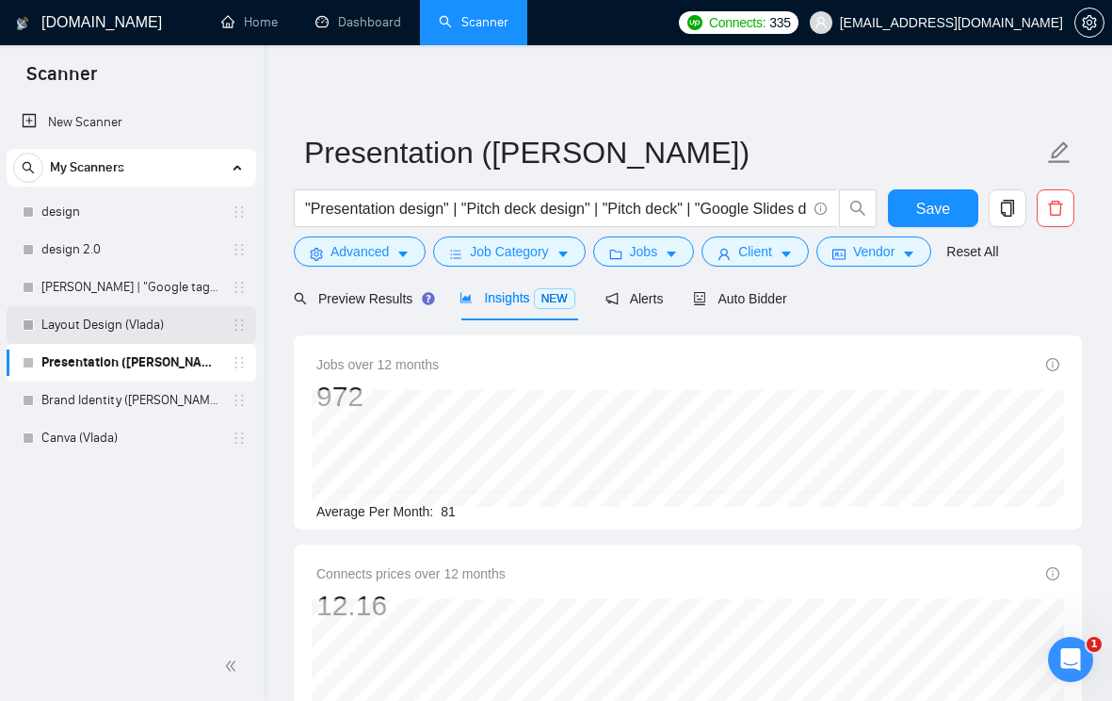
click at [124, 334] on link "Layout Design (Vlada)" at bounding box center [130, 325] width 179 height 38
click at [965, 200] on button "Save" at bounding box center [933, 208] width 91 height 38
click at [96, 320] on link "Layout Design (Vlada)" at bounding box center [130, 325] width 179 height 38
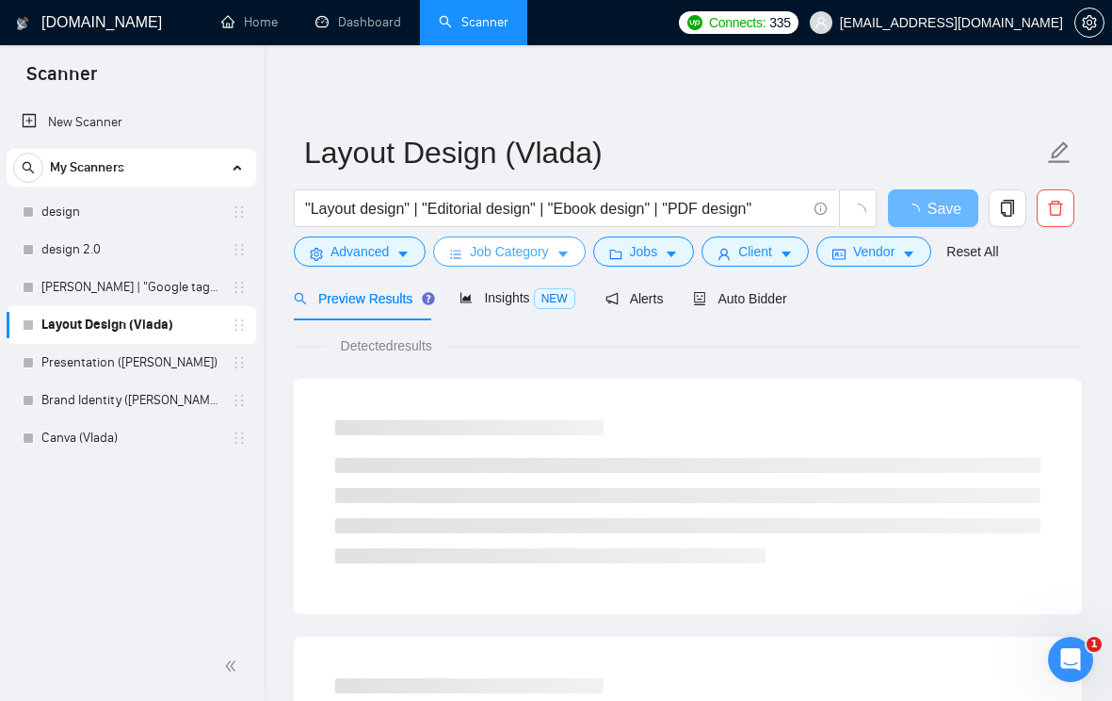
click at [570, 260] on icon "caret-down" at bounding box center [563, 254] width 13 height 13
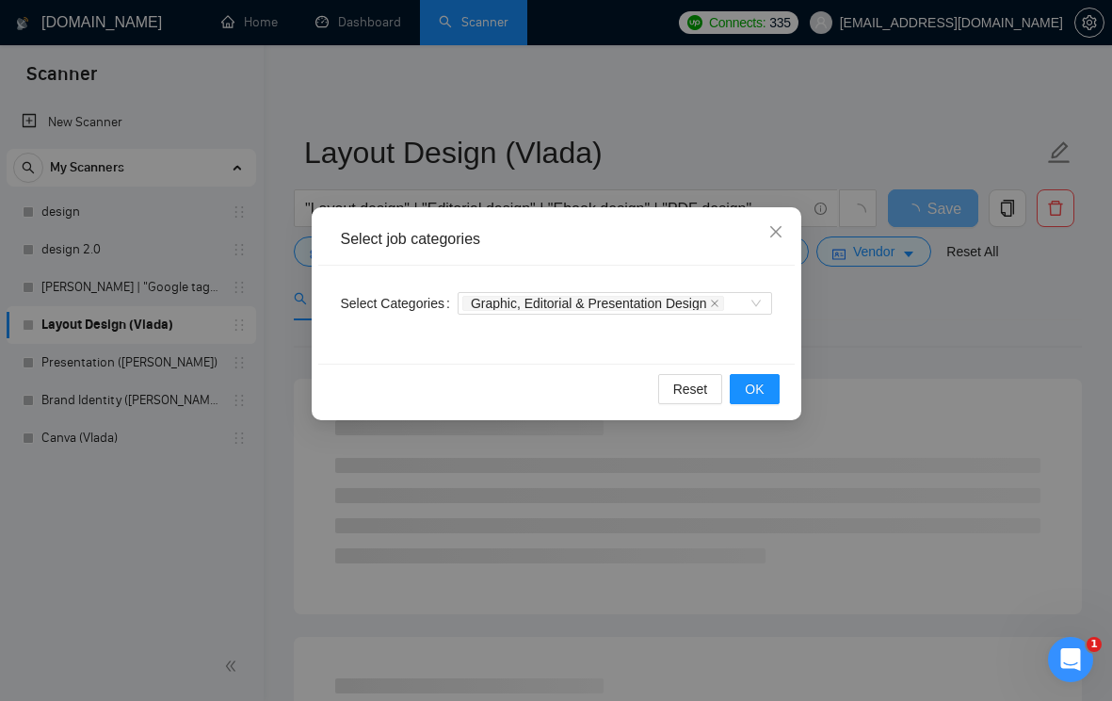
click at [910, 347] on div "Select job categories Select Categories Graphic, Editorial & Presentation Desig…" at bounding box center [556, 350] width 1112 height 701
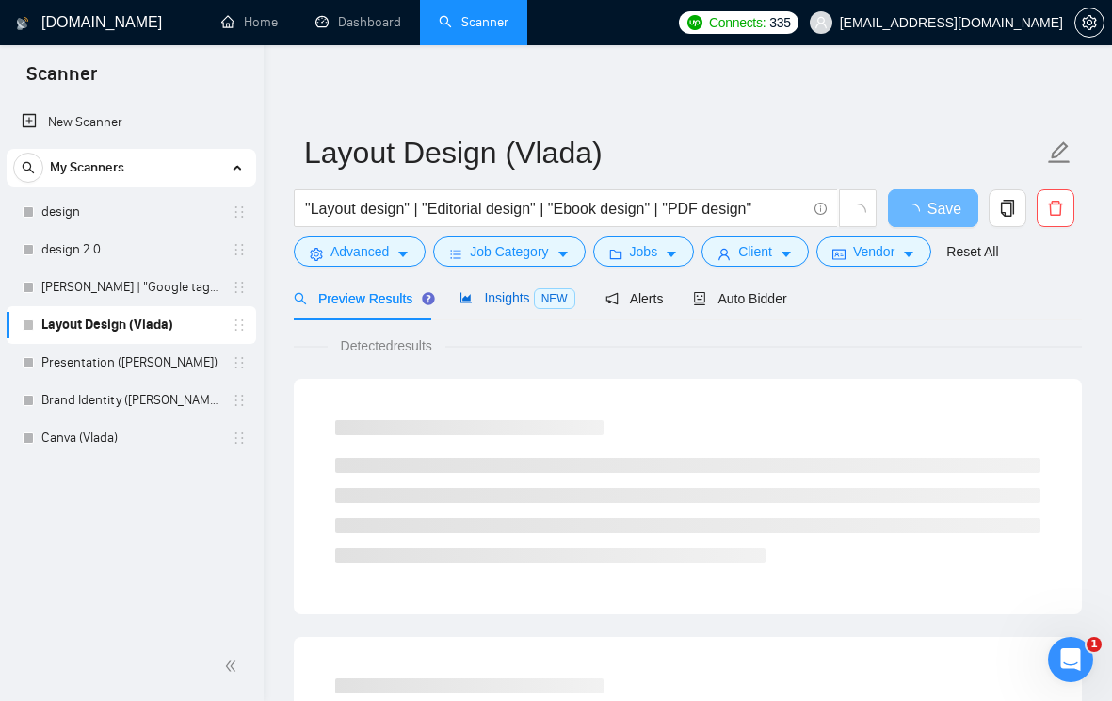
click at [497, 307] on div "Insights NEW" at bounding box center [517, 298] width 115 height 22
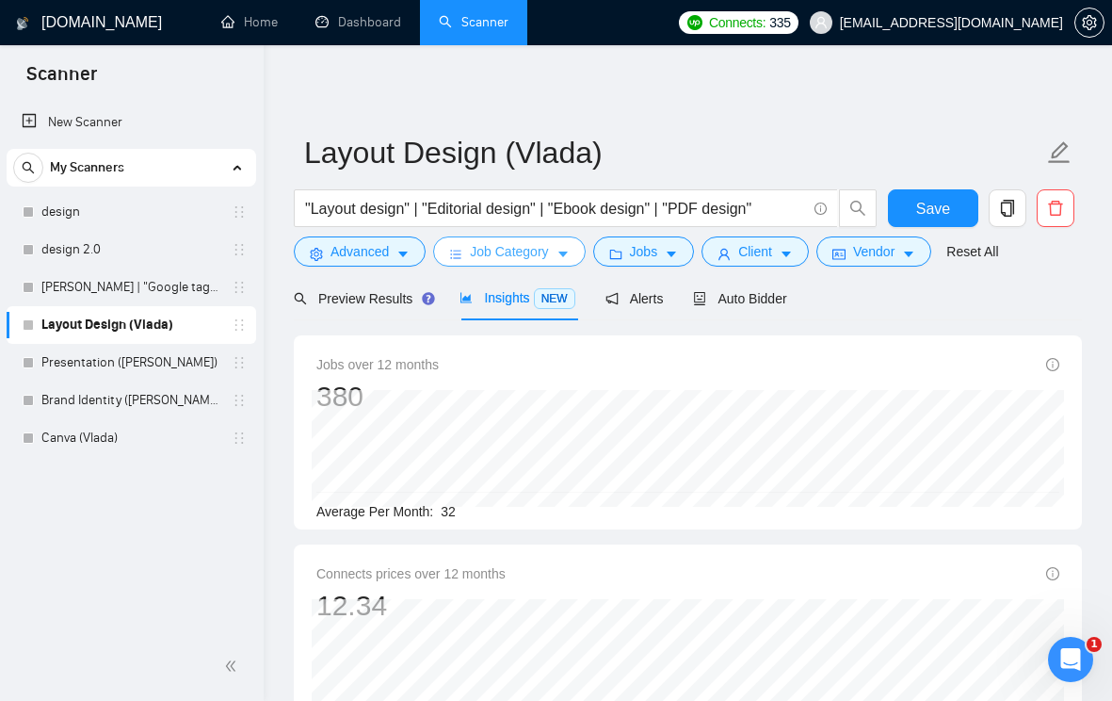
click at [570, 257] on icon "caret-down" at bounding box center [563, 254] width 13 height 13
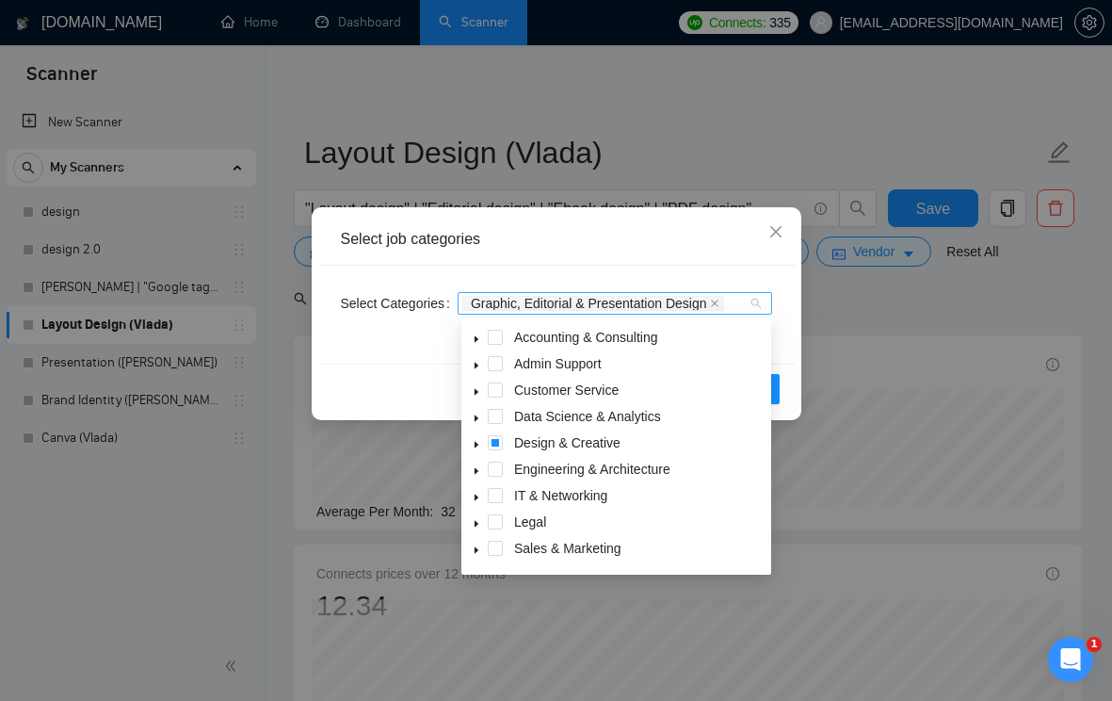
click at [756, 311] on div "Graphic, Editorial & Presentation Design" at bounding box center [615, 303] width 315 height 23
click at [477, 471] on icon "caret-down" at bounding box center [477, 471] width 4 height 7
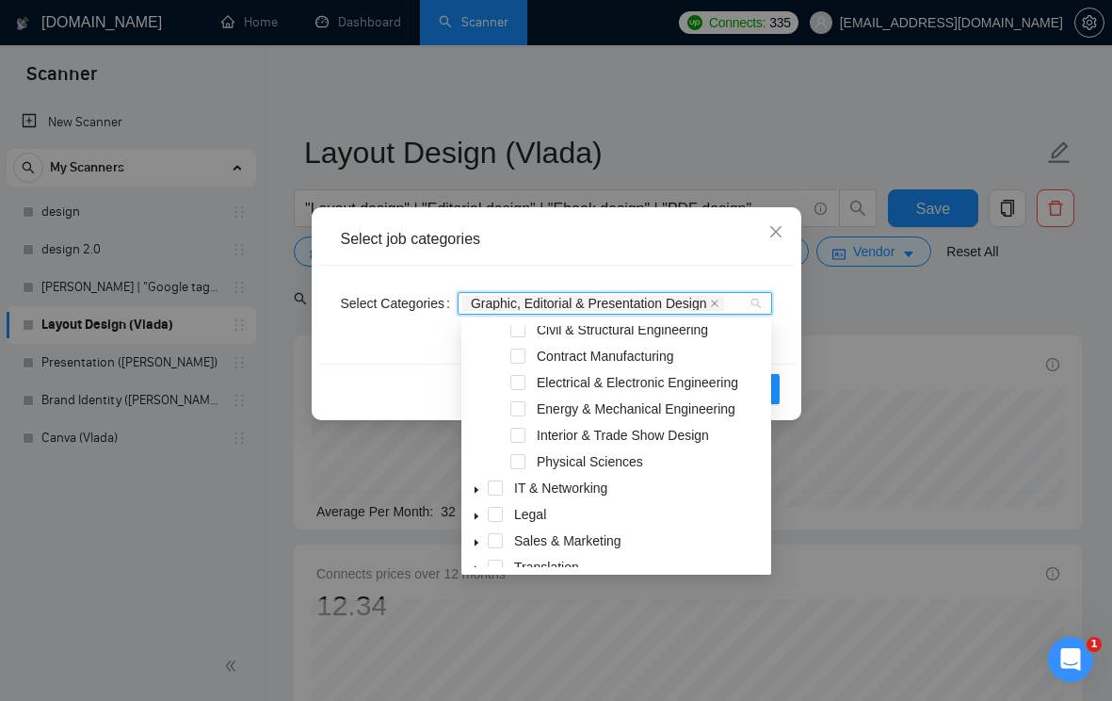
scroll to position [247, 0]
click at [478, 536] on icon "caret-down" at bounding box center [476, 540] width 9 height 9
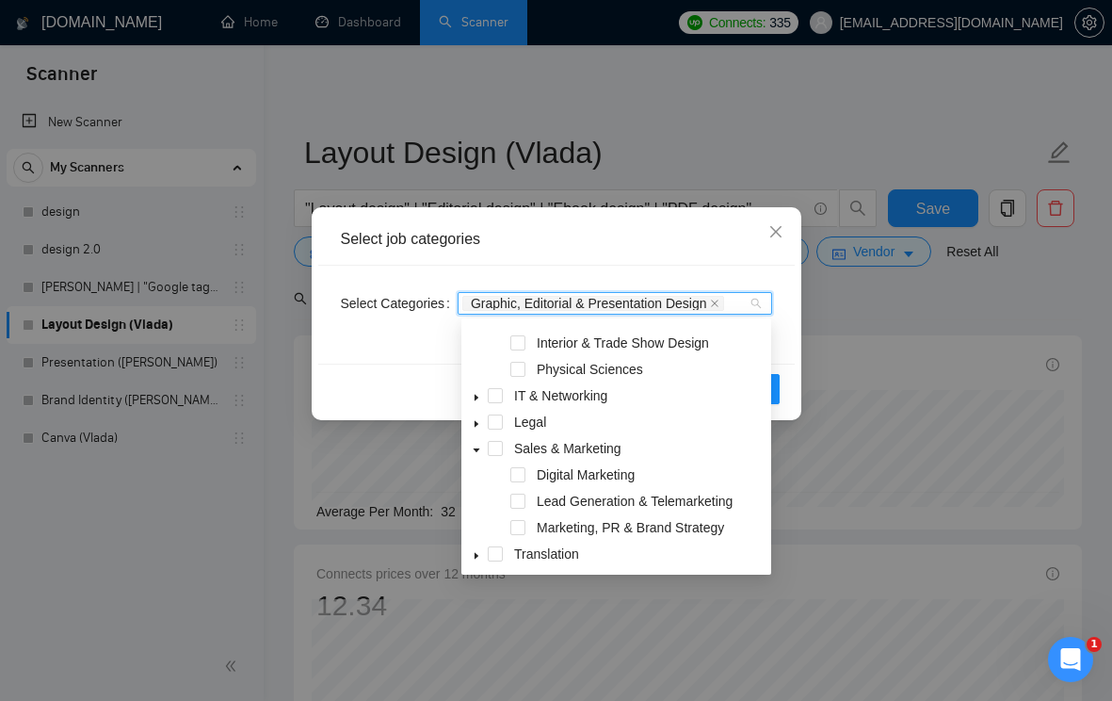
scroll to position [343, 0]
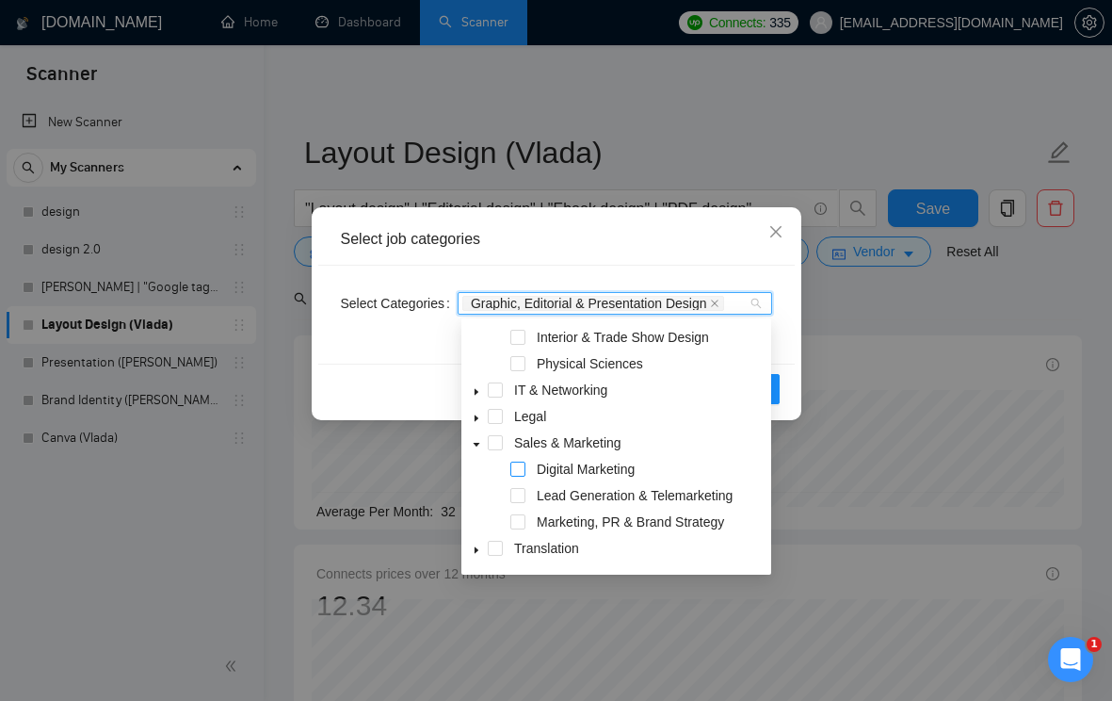
click at [515, 471] on span at bounding box center [518, 469] width 15 height 15
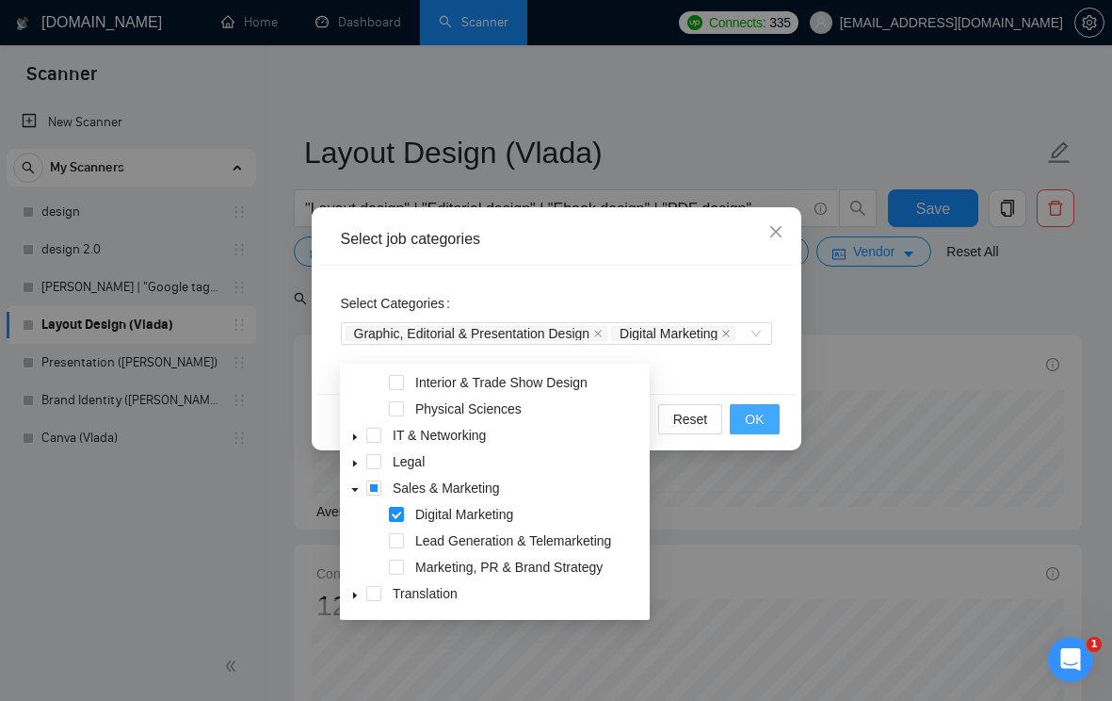
click at [745, 431] on button "OK" at bounding box center [754, 419] width 49 height 30
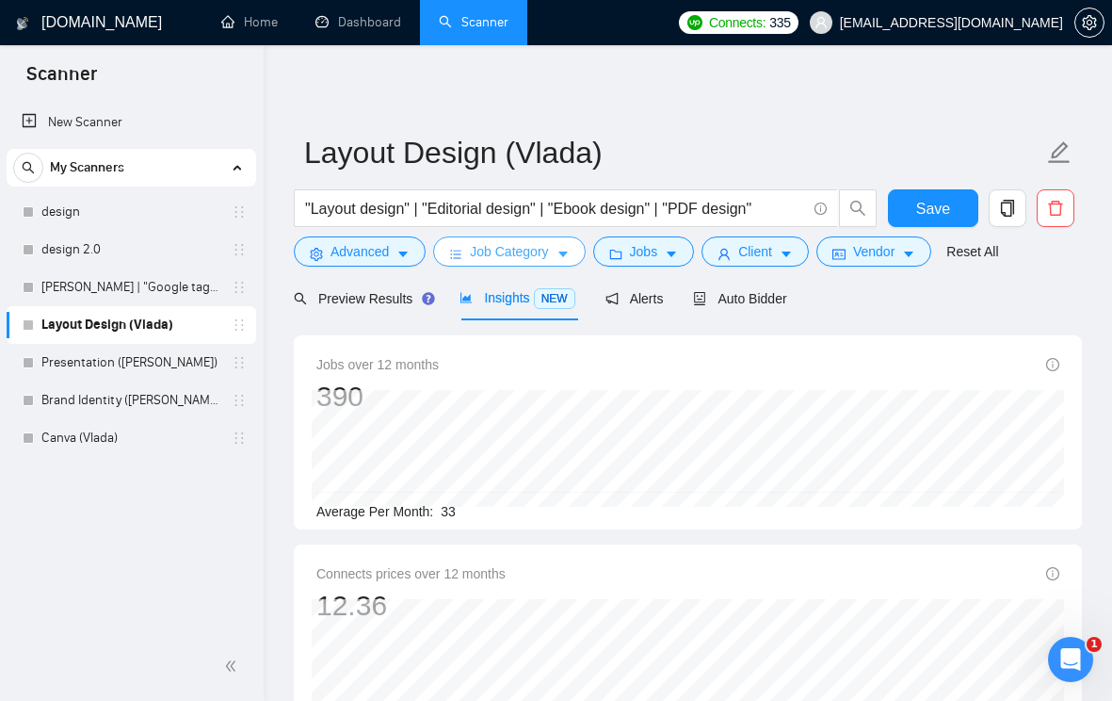
click at [574, 244] on button "Job Category" at bounding box center [509, 251] width 152 height 30
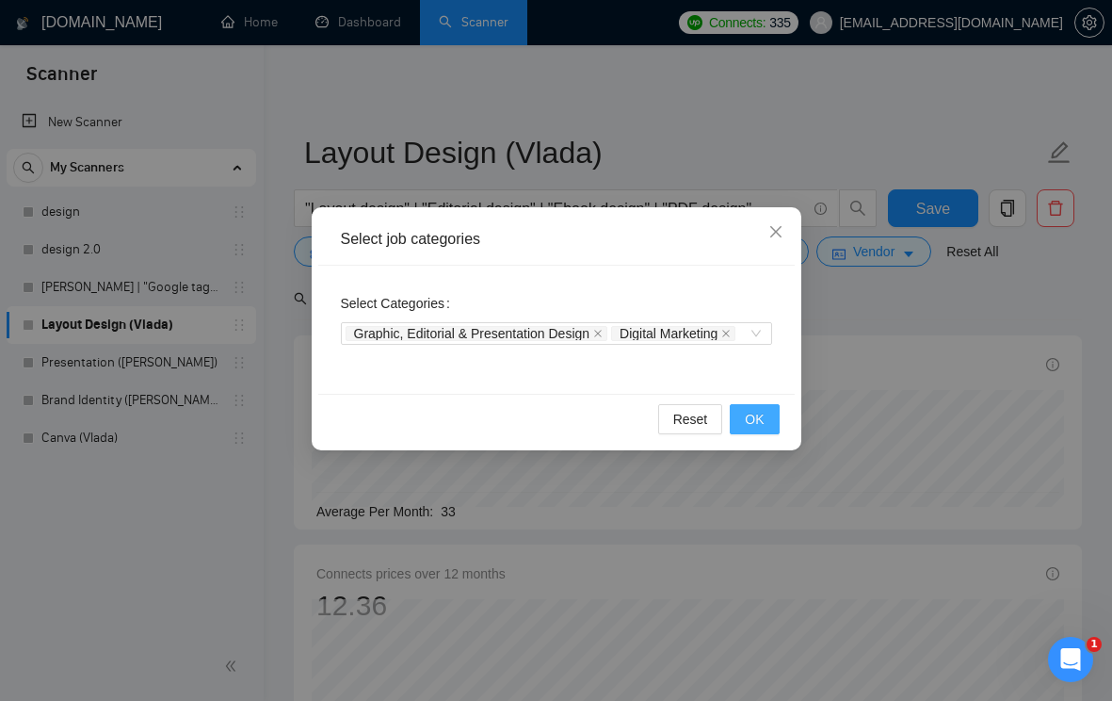
click at [745, 429] on span "OK" at bounding box center [754, 419] width 19 height 21
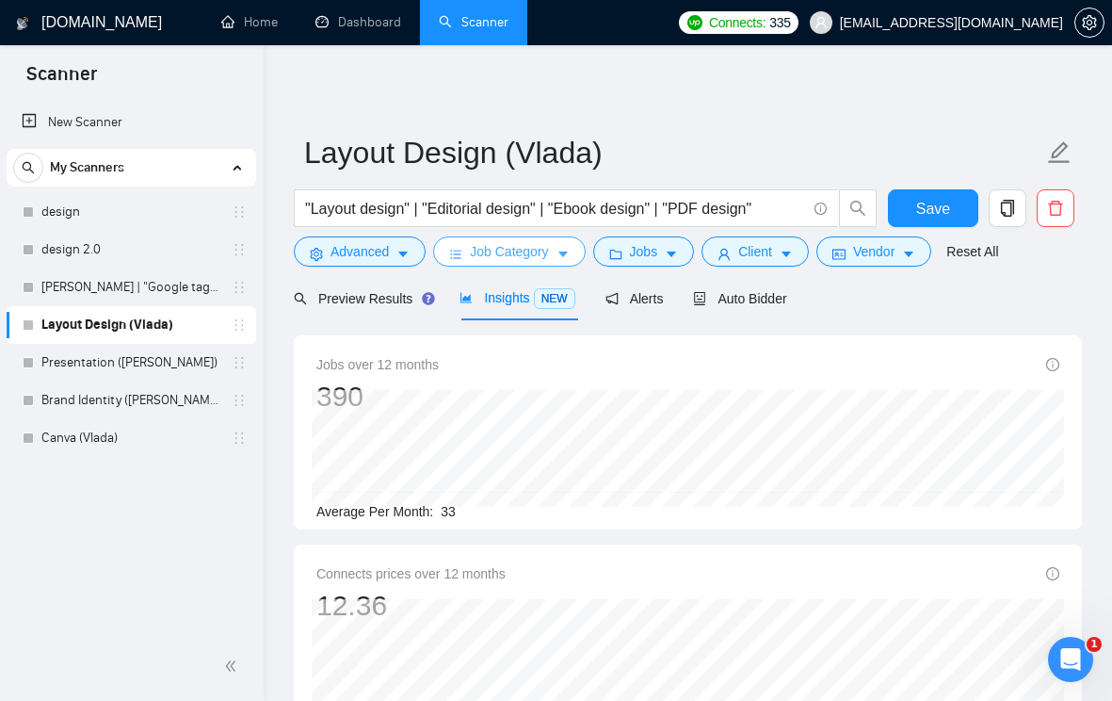
click at [575, 256] on button "Job Category" at bounding box center [509, 251] width 152 height 30
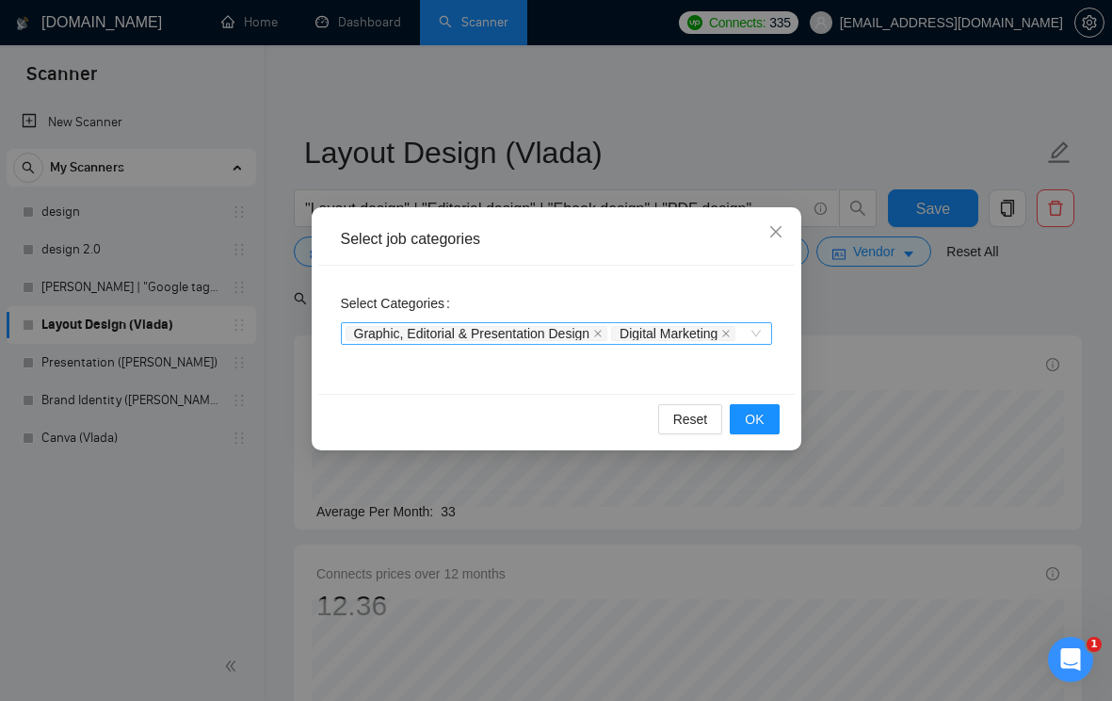
click at [586, 343] on div "Graphic, Editorial & Presentation Design Digital Marketing" at bounding box center [547, 333] width 403 height 19
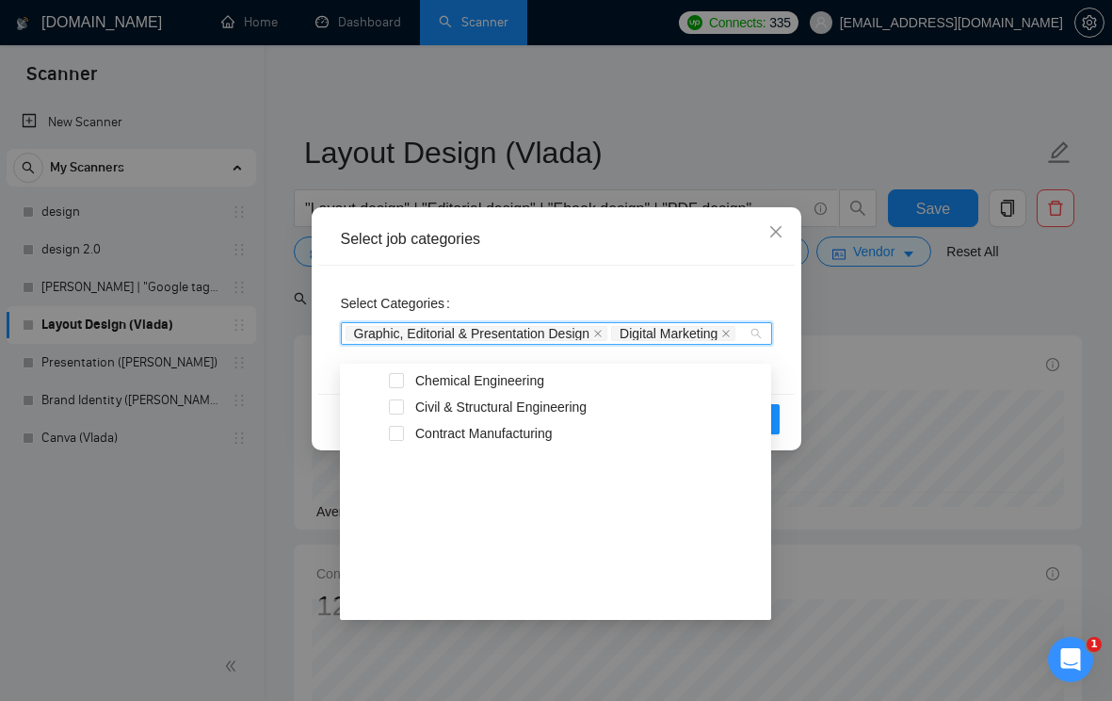
scroll to position [0, 0]
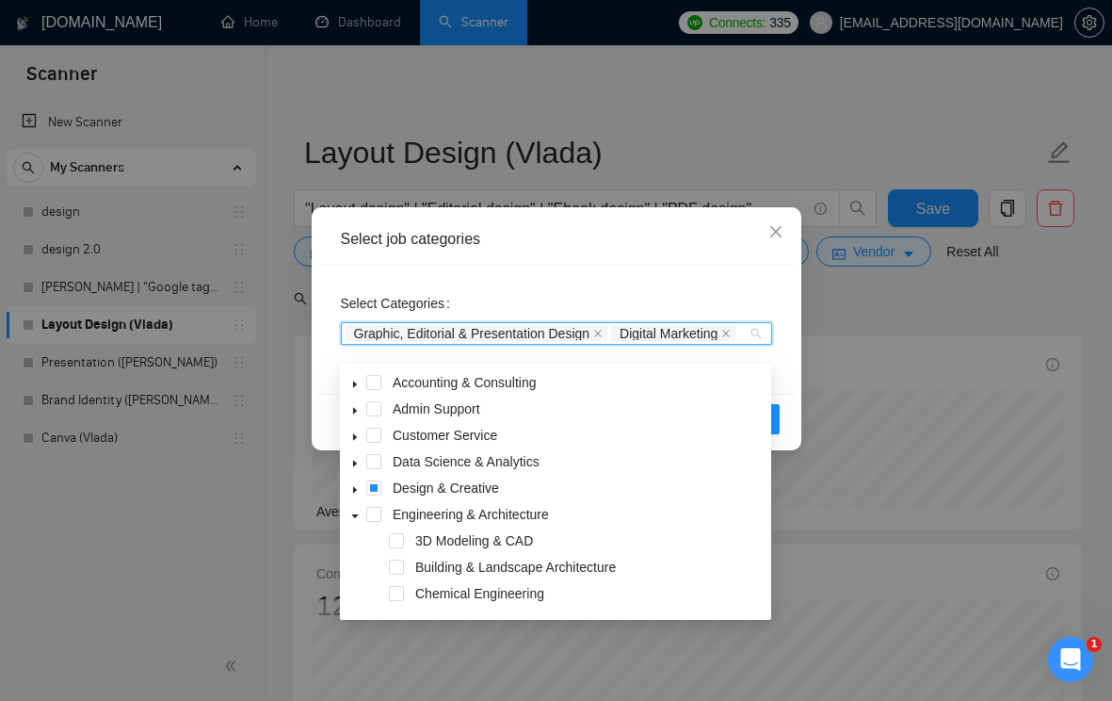
click at [354, 385] on icon "caret-down" at bounding box center [355, 384] width 4 height 7
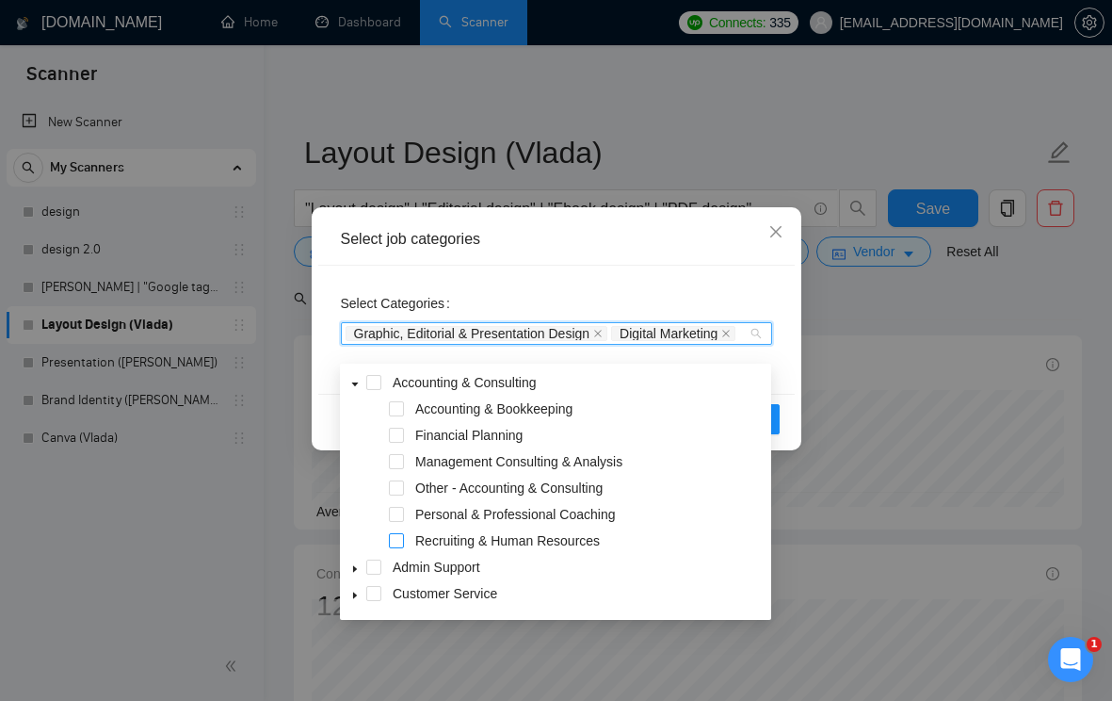
click at [400, 541] on span at bounding box center [396, 540] width 15 height 15
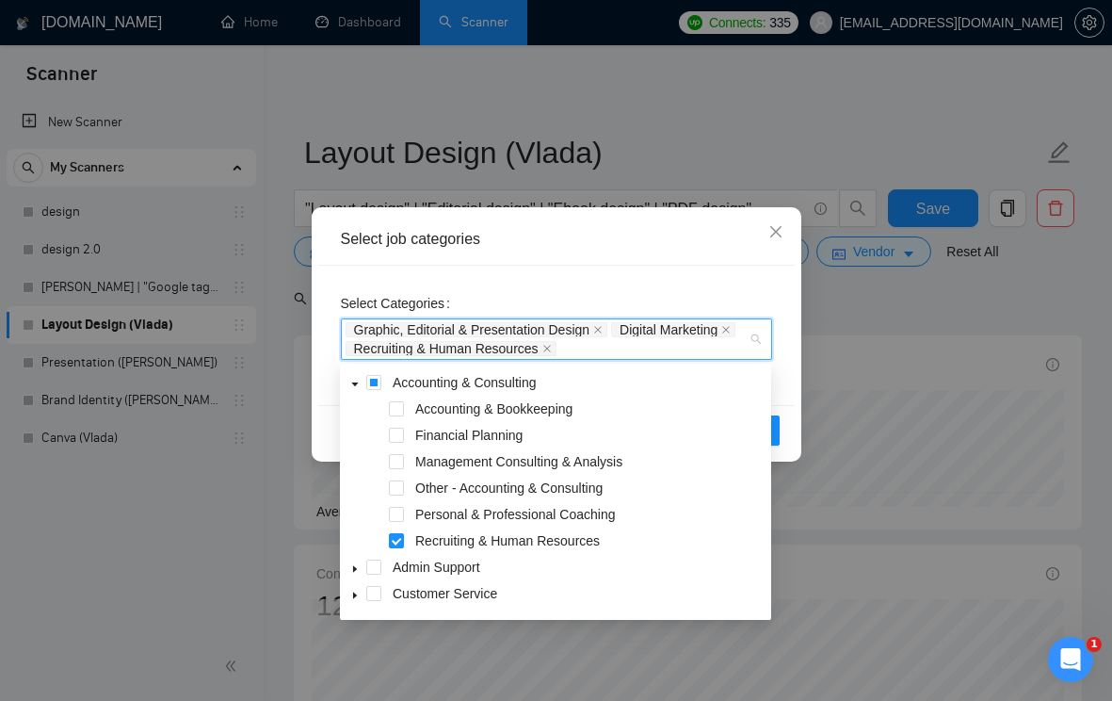
click at [351, 385] on icon "caret-down" at bounding box center [354, 384] width 9 height 9
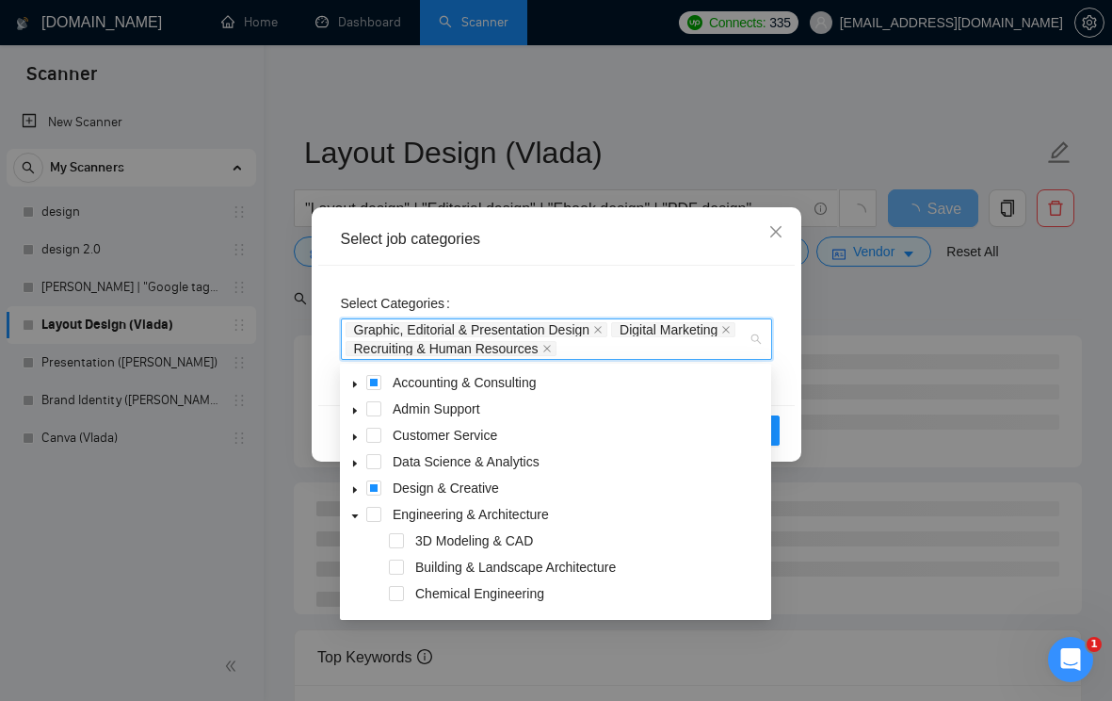
click at [356, 412] on icon "caret-down" at bounding box center [354, 410] width 9 height 9
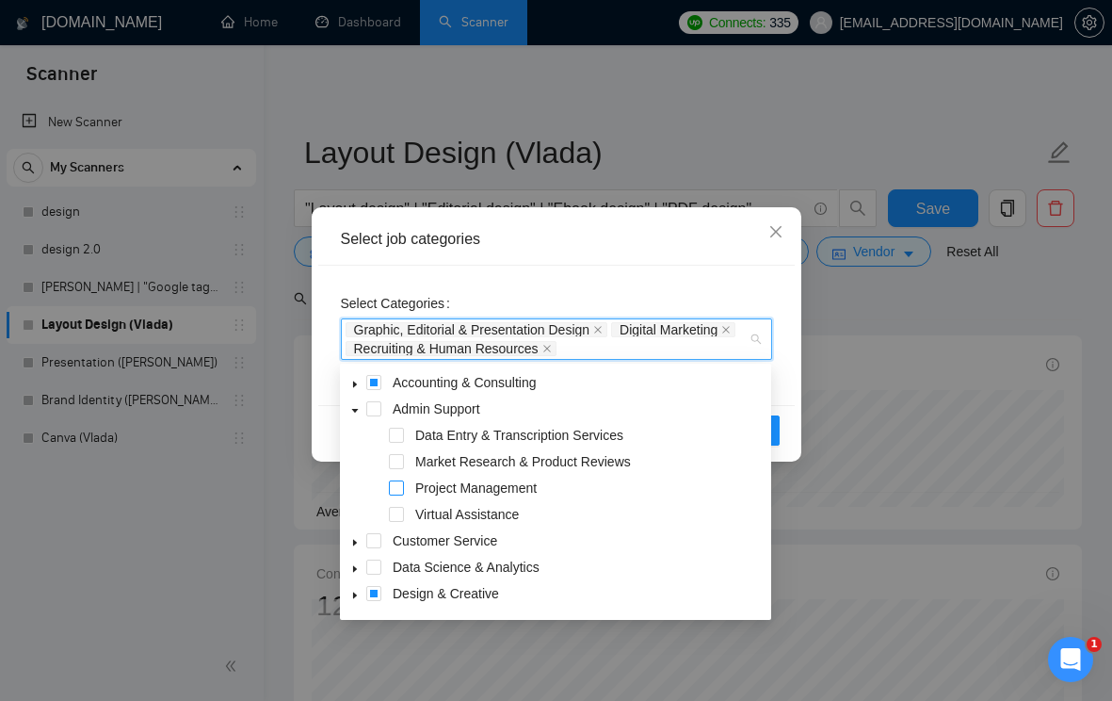
click at [396, 487] on span at bounding box center [396, 487] width 15 height 15
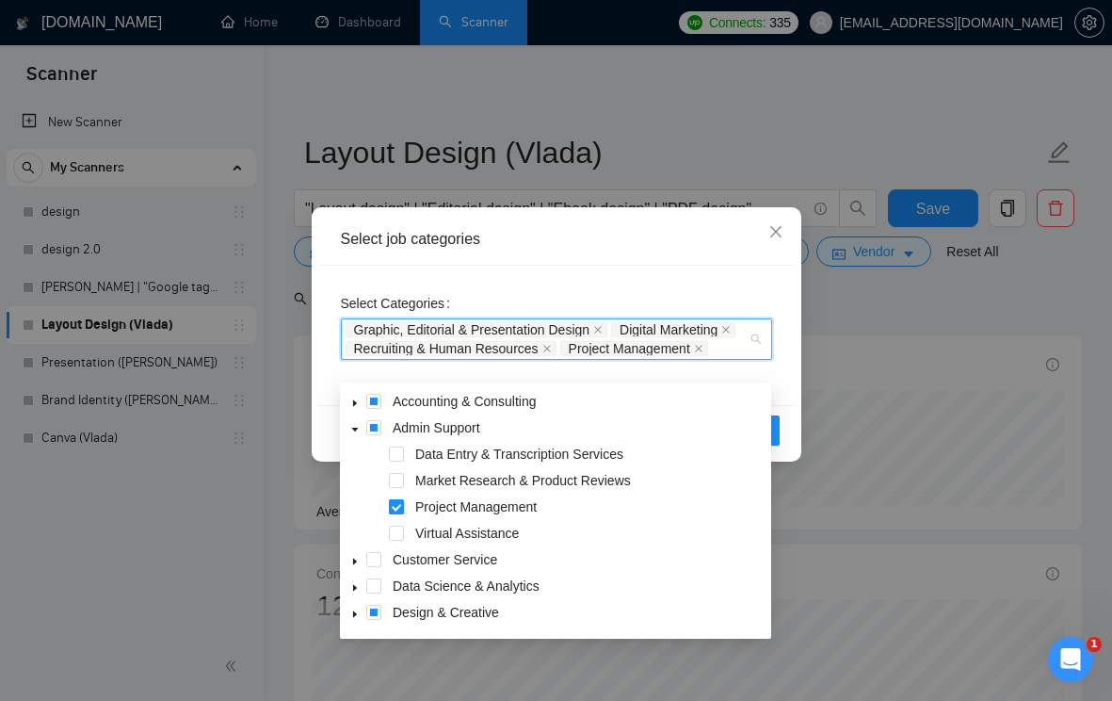
click at [396, 507] on span at bounding box center [396, 506] width 15 height 15
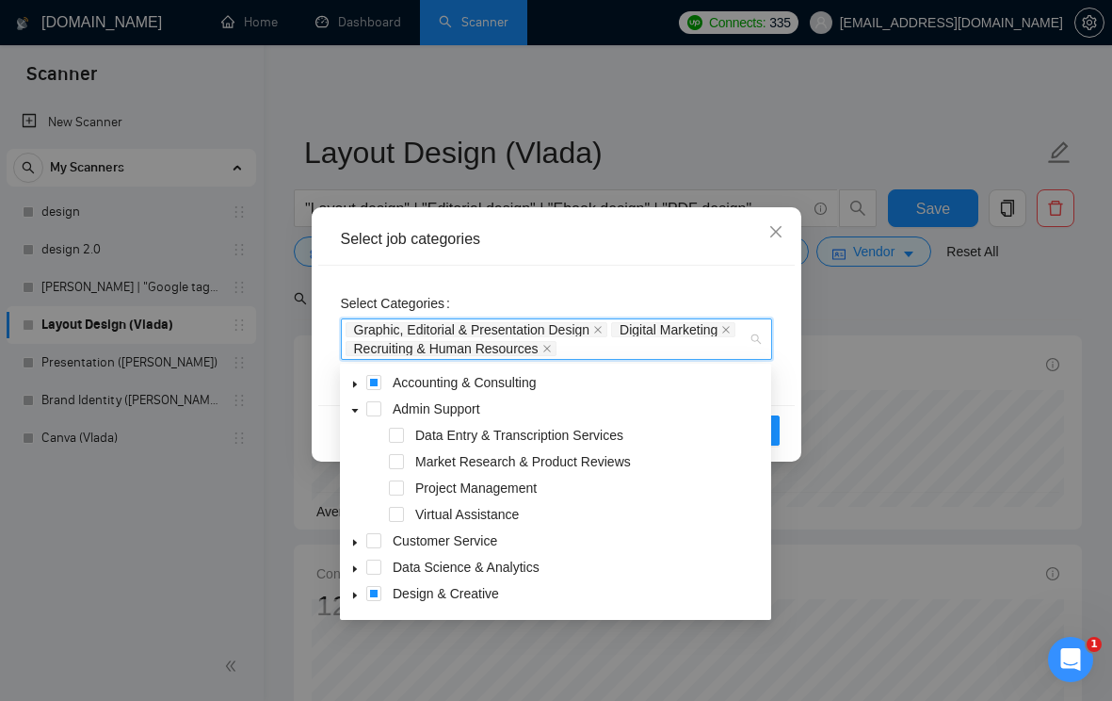
click at [356, 412] on icon "caret-down" at bounding box center [354, 410] width 9 height 9
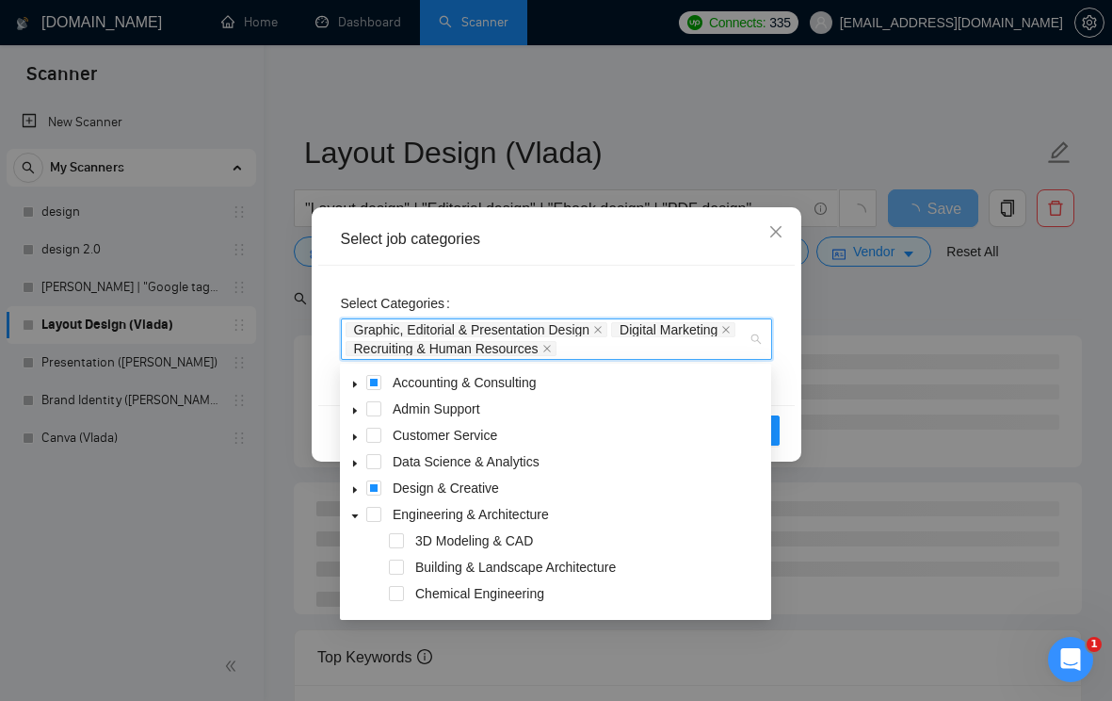
click at [356, 439] on icon "caret-down" at bounding box center [354, 436] width 9 height 9
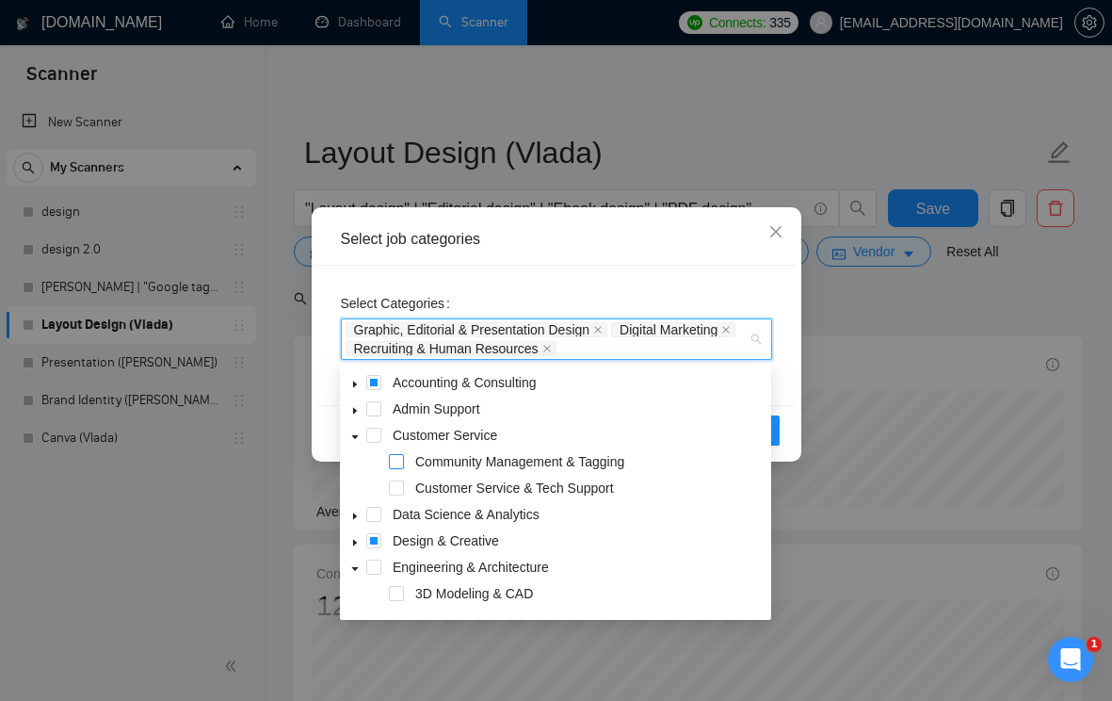
click at [396, 462] on span at bounding box center [396, 461] width 15 height 15
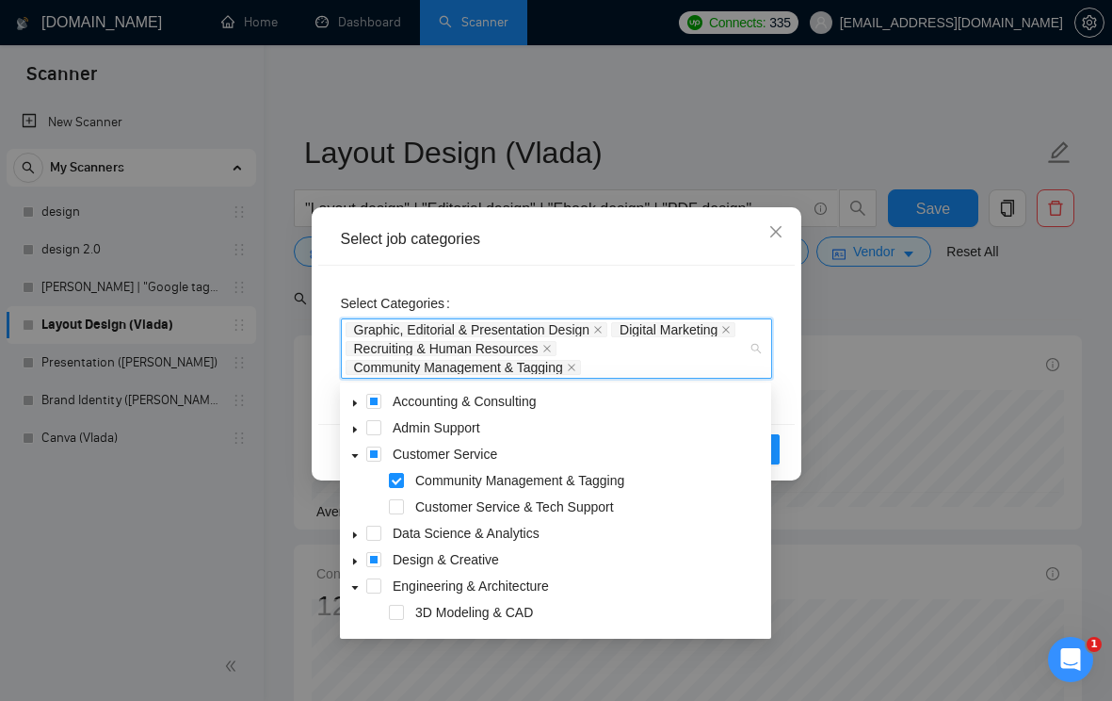
click at [355, 454] on icon "caret-down" at bounding box center [355, 456] width 7 height 4
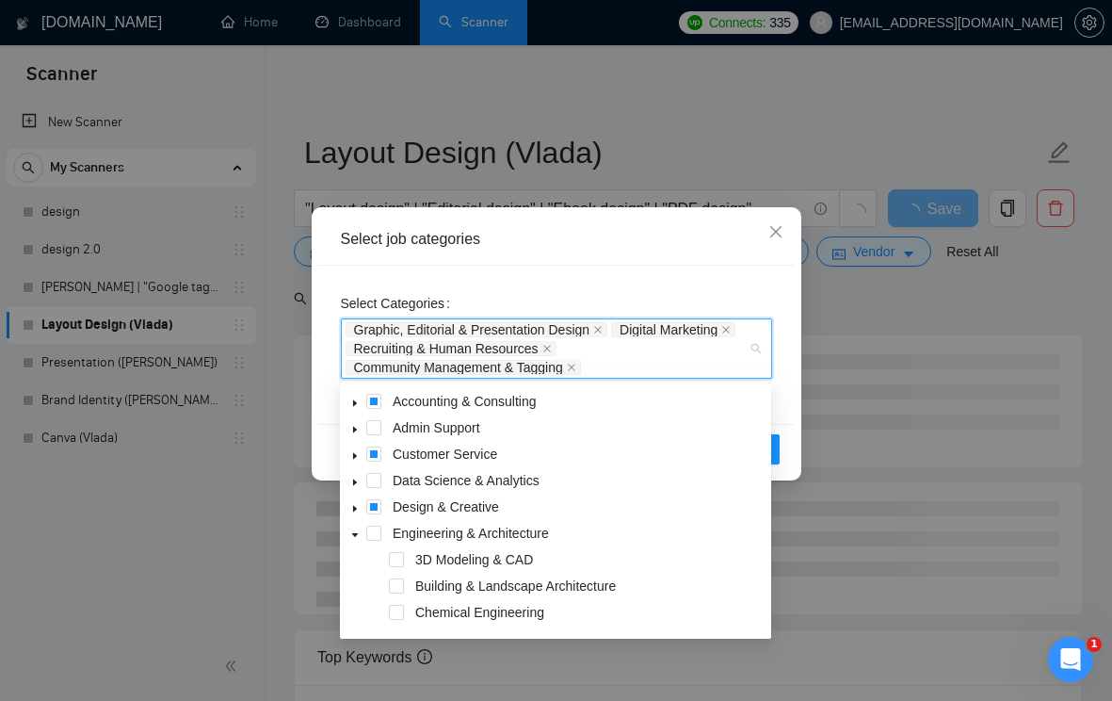
click at [357, 480] on icon "caret-down" at bounding box center [354, 482] width 9 height 9
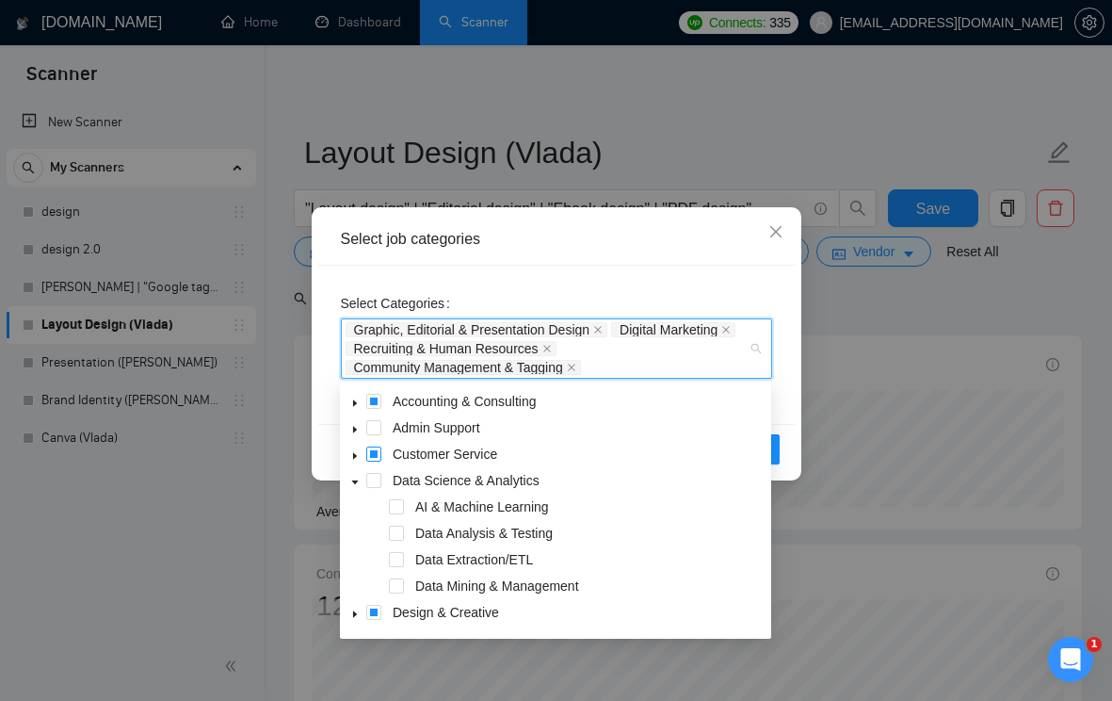
click at [372, 457] on span at bounding box center [373, 453] width 15 height 15
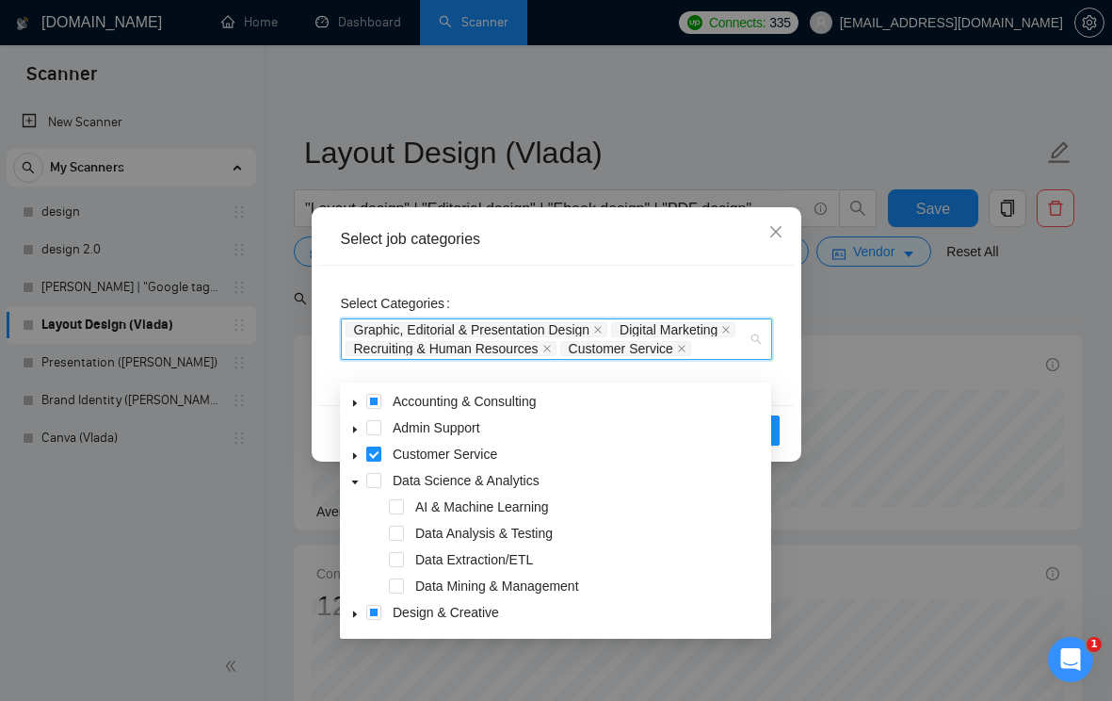
click at [371, 457] on span at bounding box center [373, 453] width 15 height 15
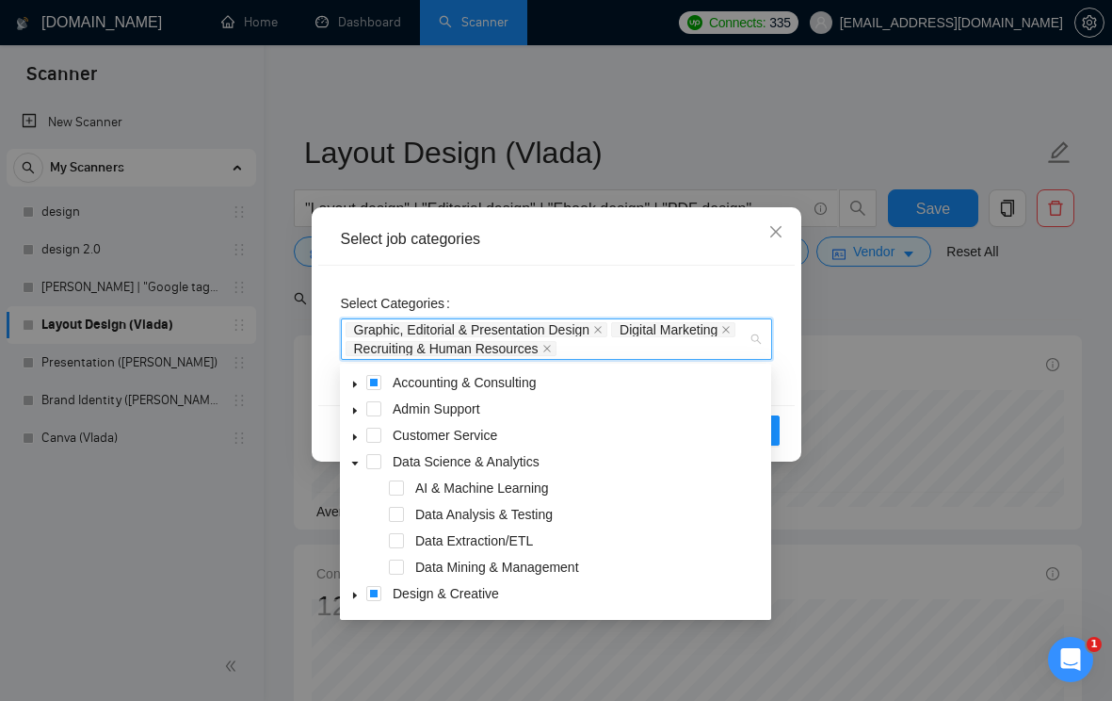
click at [359, 462] on icon "caret-down" at bounding box center [354, 463] width 9 height 9
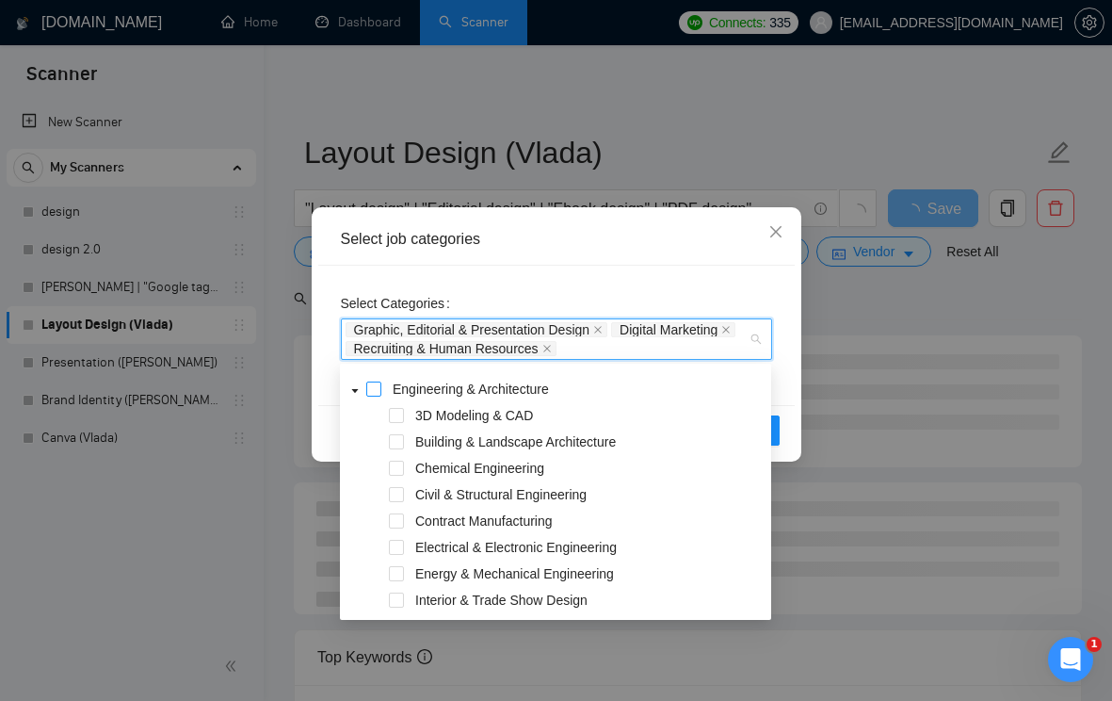
scroll to position [129, 0]
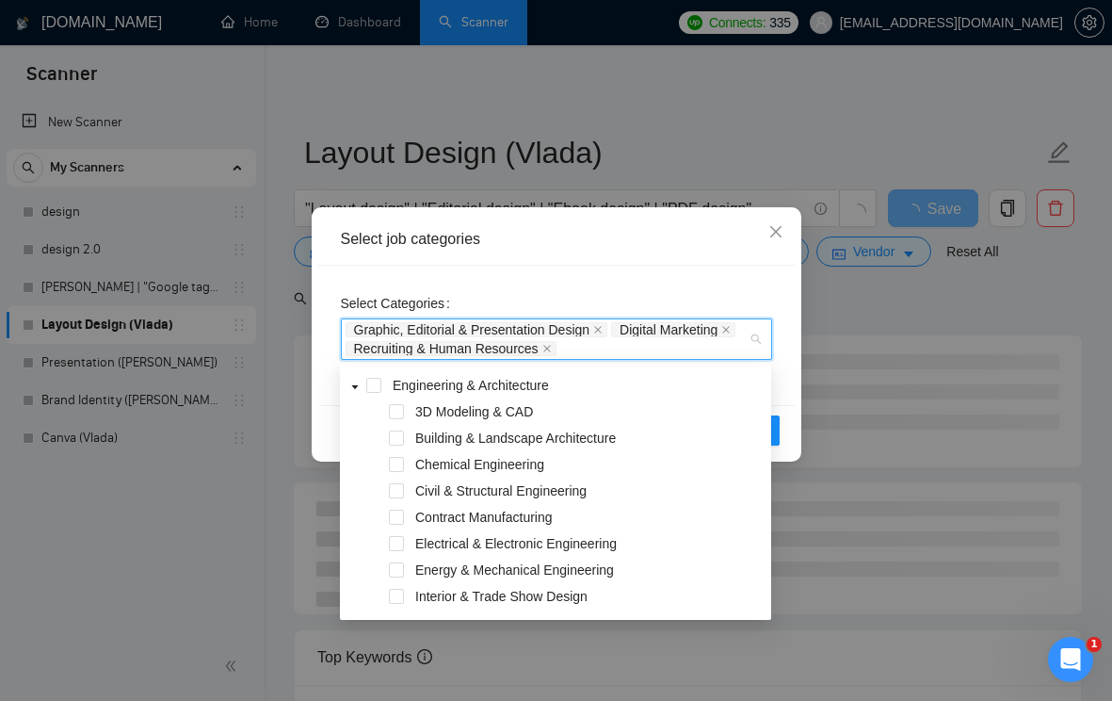
click at [355, 389] on icon "caret-down" at bounding box center [354, 386] width 9 height 9
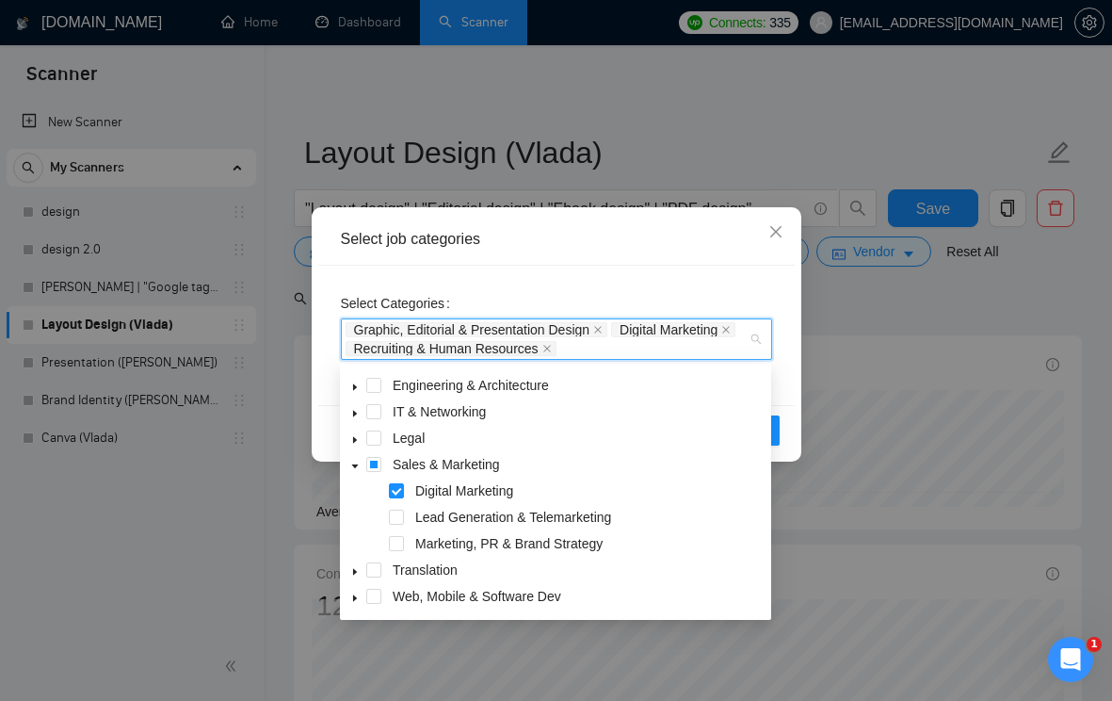
click at [355, 389] on icon "caret-down" at bounding box center [354, 386] width 9 height 9
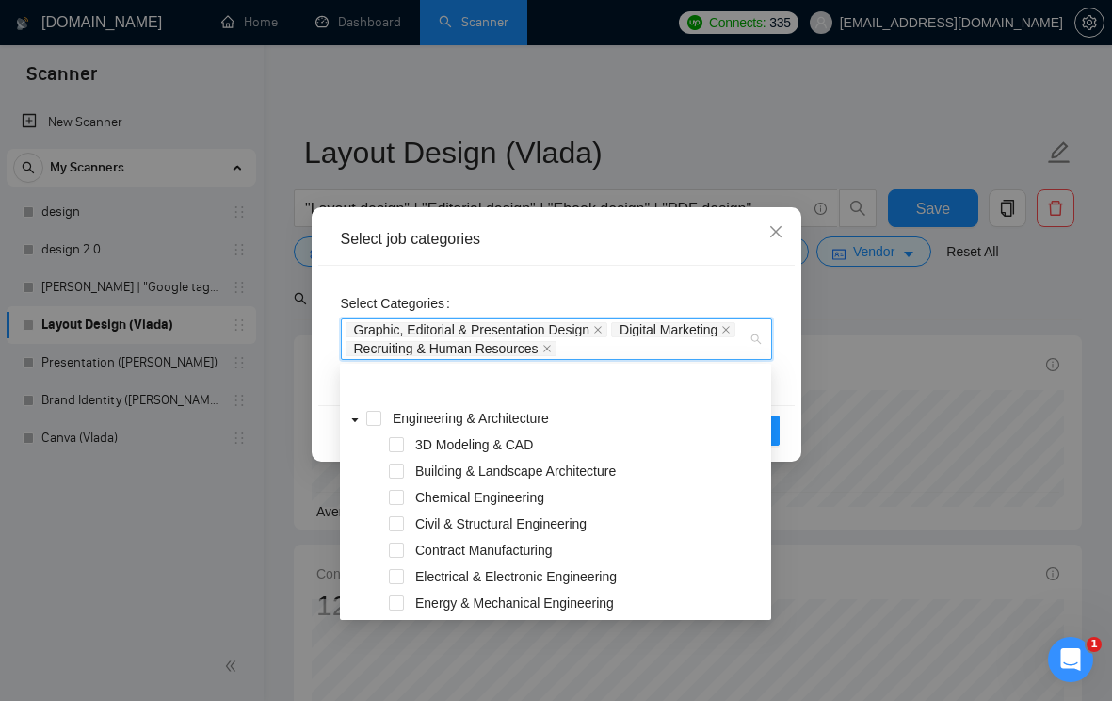
scroll to position [92, 0]
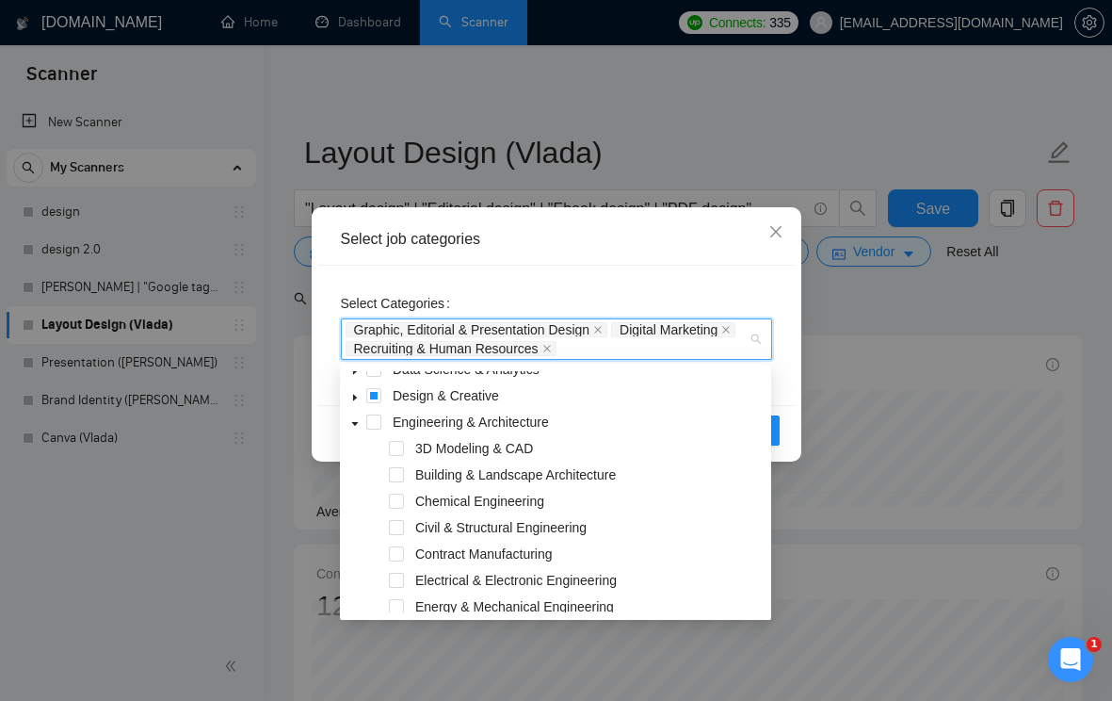
click at [353, 424] on icon "caret-down" at bounding box center [354, 423] width 9 height 9
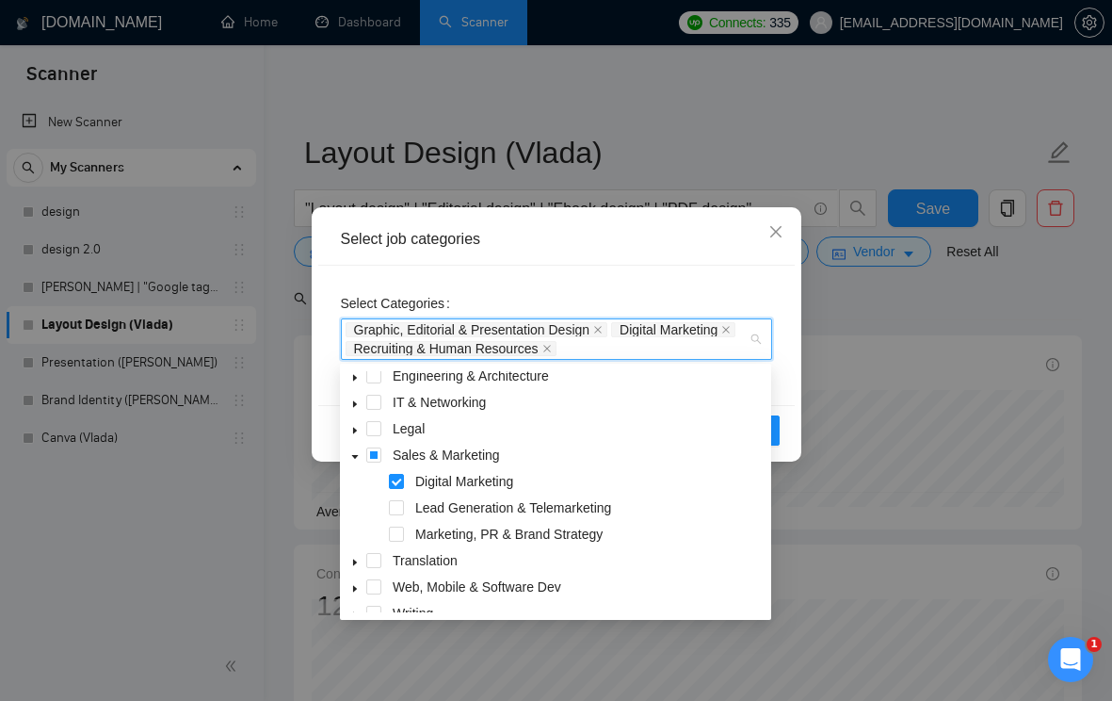
scroll to position [154, 0]
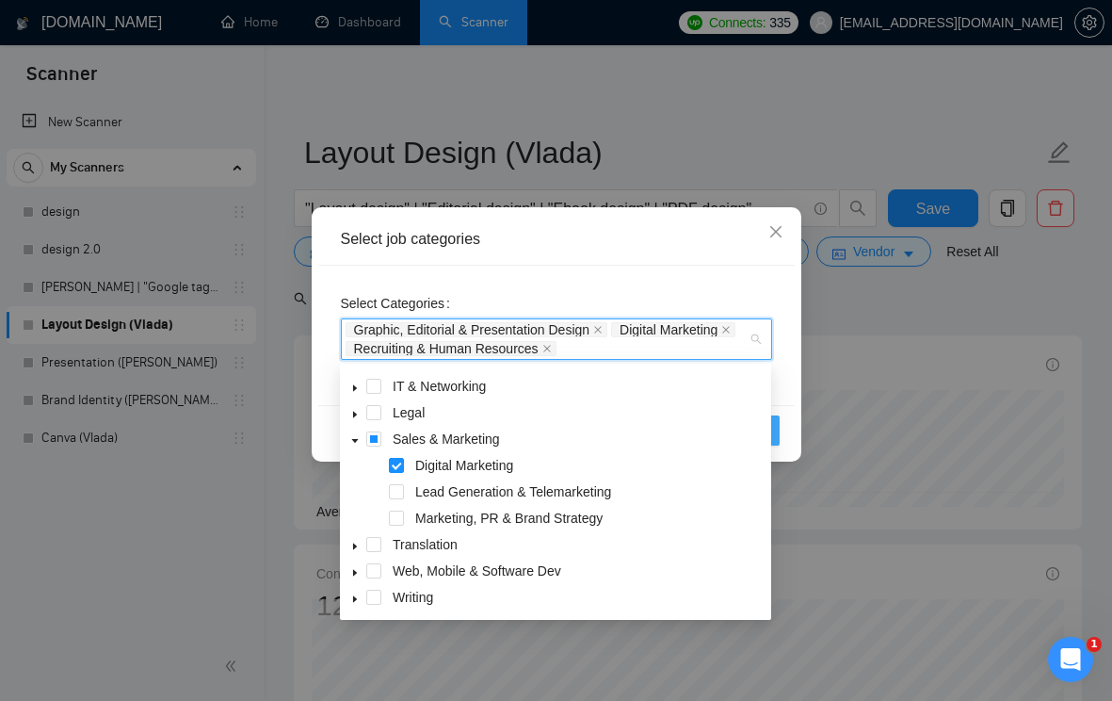
click at [776, 430] on button "OK" at bounding box center [754, 430] width 49 height 30
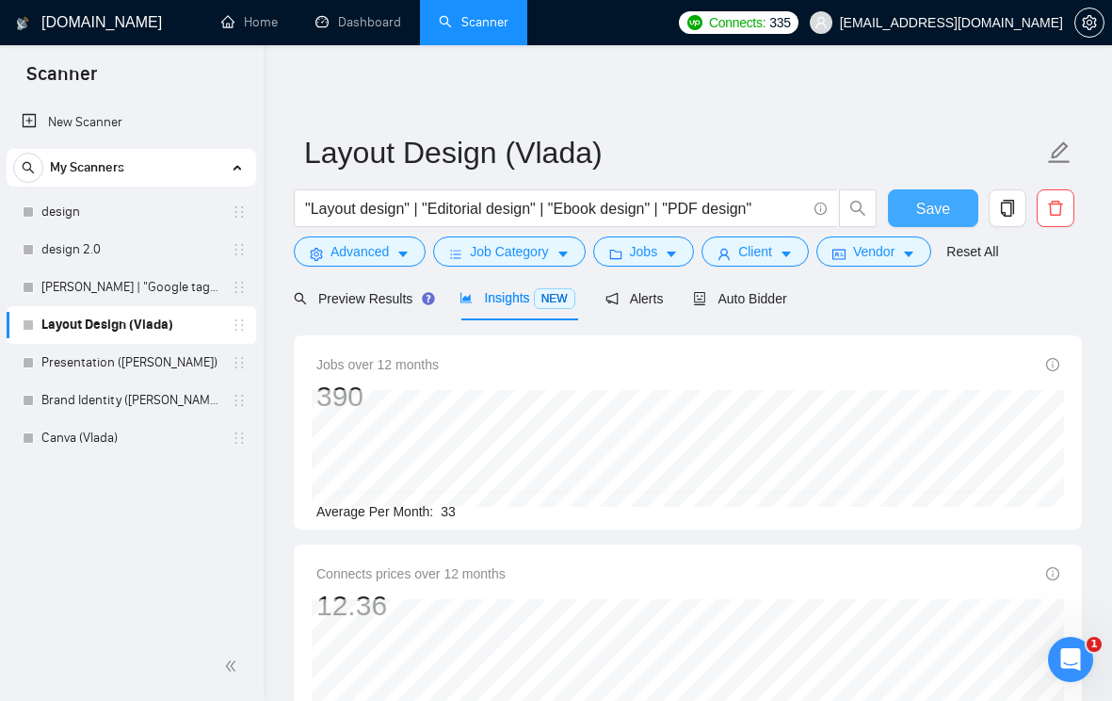
click at [951, 215] on button "Save" at bounding box center [933, 208] width 91 height 38
click at [138, 361] on link "Presentation ([PERSON_NAME])" at bounding box center [130, 363] width 179 height 38
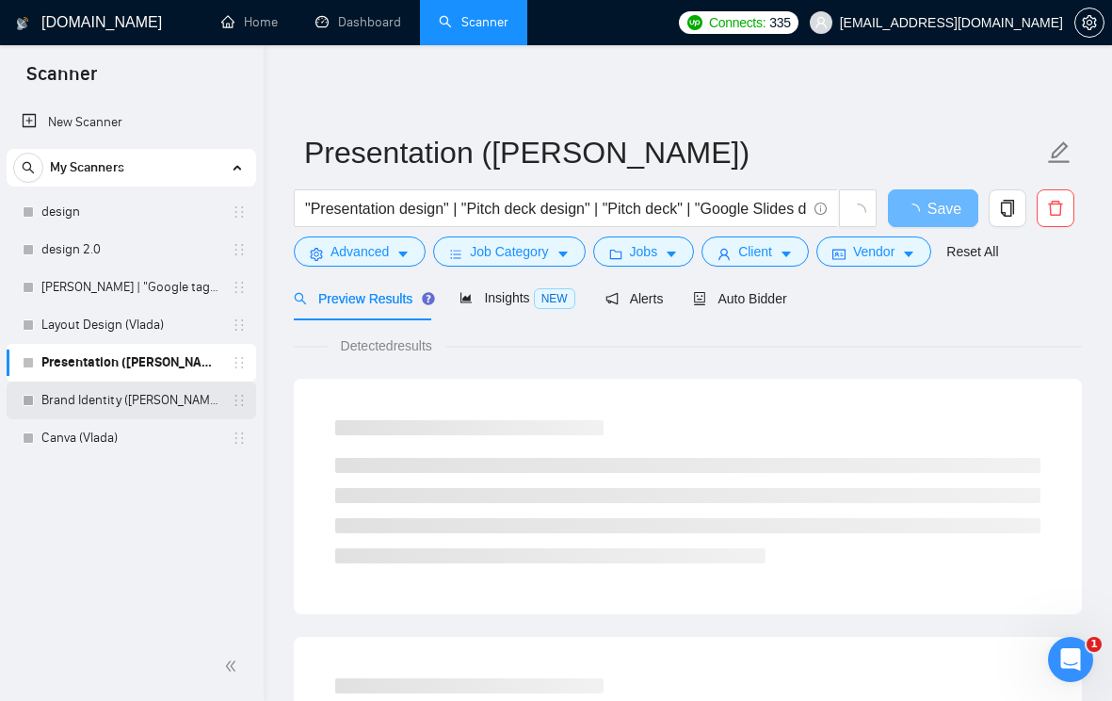
click at [124, 396] on link "Brand Identity ([PERSON_NAME])" at bounding box center [130, 400] width 179 height 38
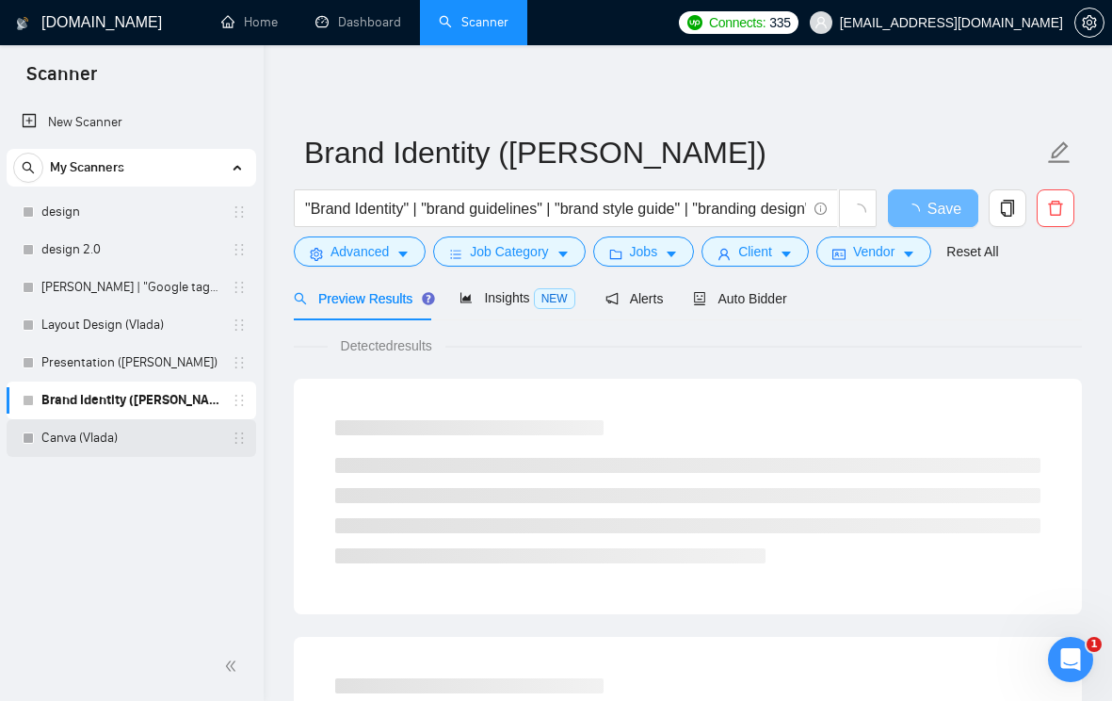
click at [118, 430] on link "Canva (Vlada)" at bounding box center [130, 438] width 179 height 38
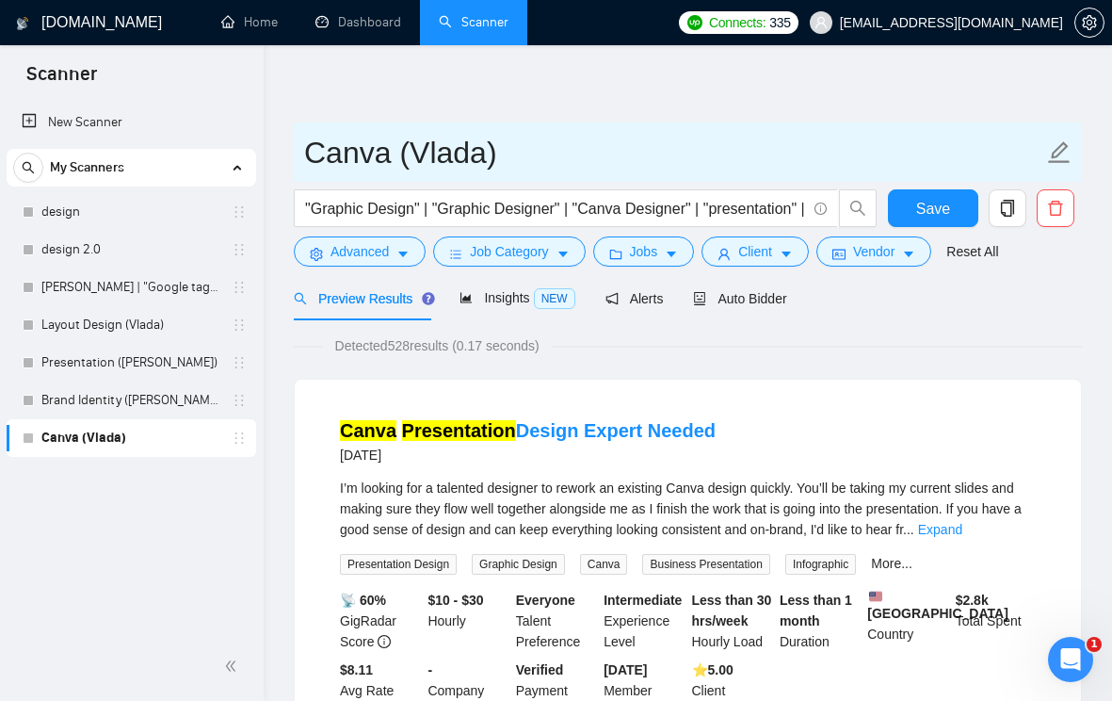
click at [673, 136] on input "Canva (Vlada)" at bounding box center [673, 152] width 739 height 47
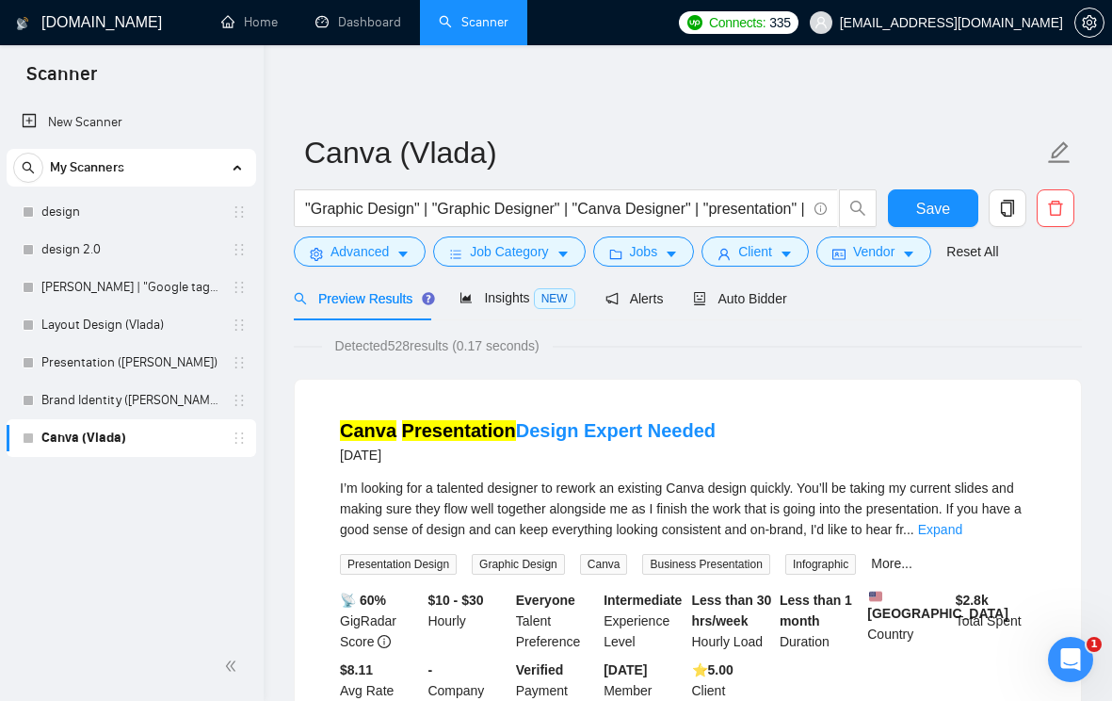
click at [721, 354] on div "Detected 528 results (0.17 seconds)" at bounding box center [688, 345] width 788 height 21
click at [490, 285] on div "Insights NEW" at bounding box center [517, 298] width 115 height 44
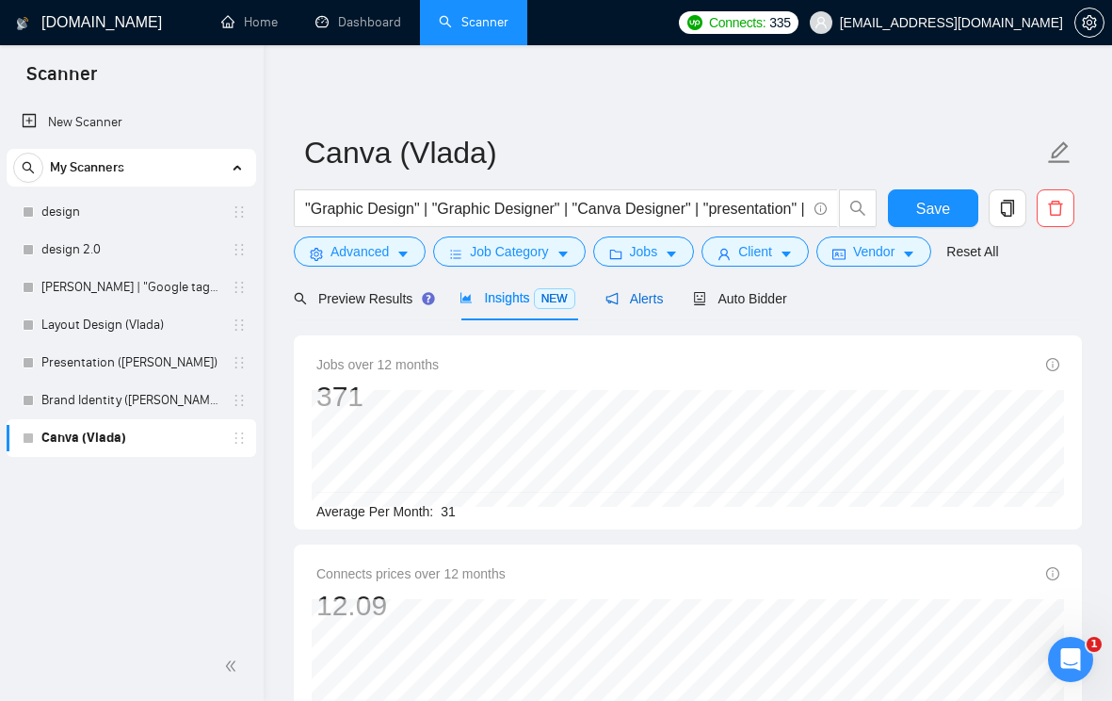
click at [633, 299] on span "Alerts" at bounding box center [635, 298] width 58 height 15
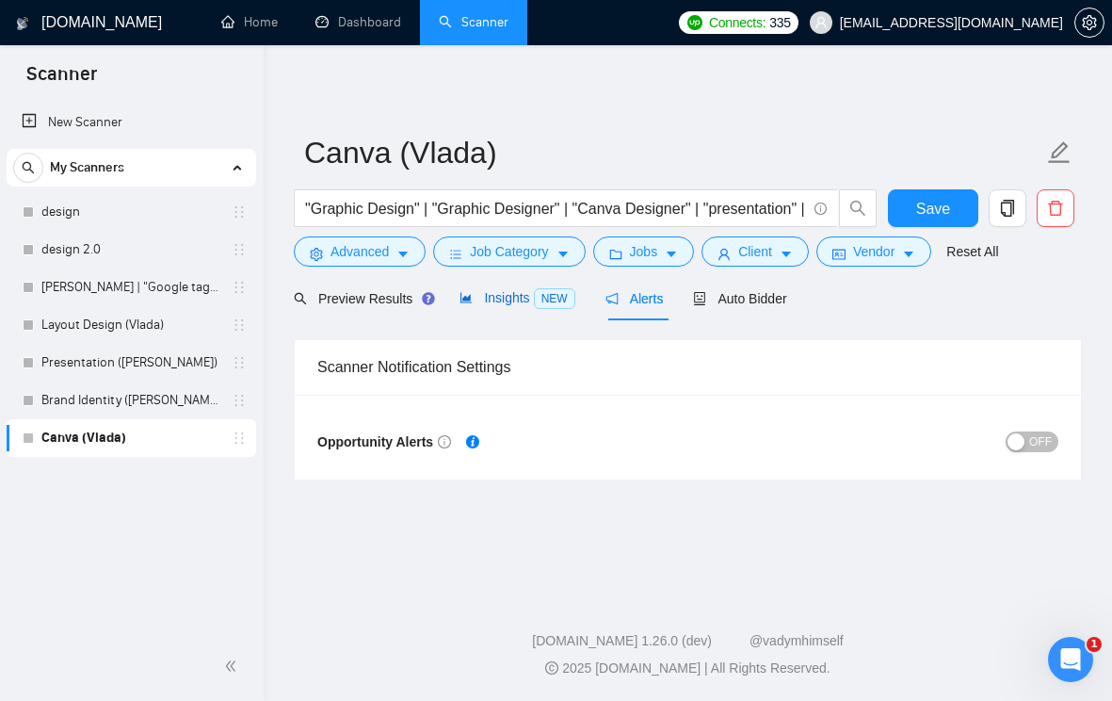
click at [518, 308] on div "Insights NEW" at bounding box center [517, 298] width 115 height 22
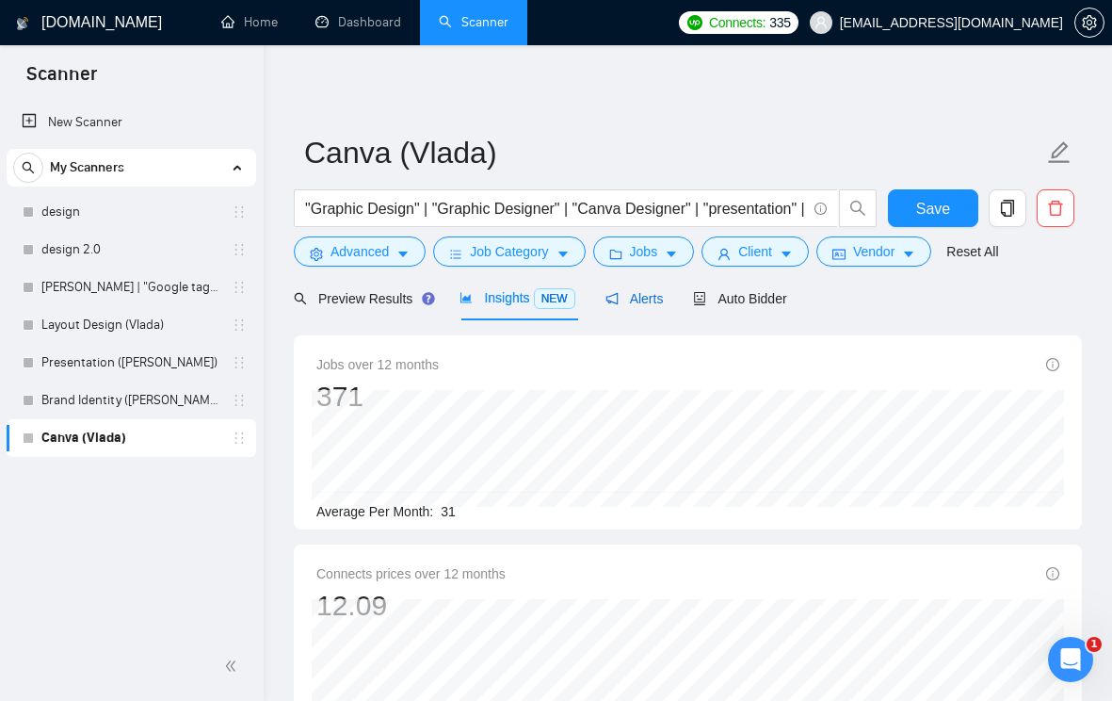
click at [644, 298] on span "Alerts" at bounding box center [635, 298] width 58 height 15
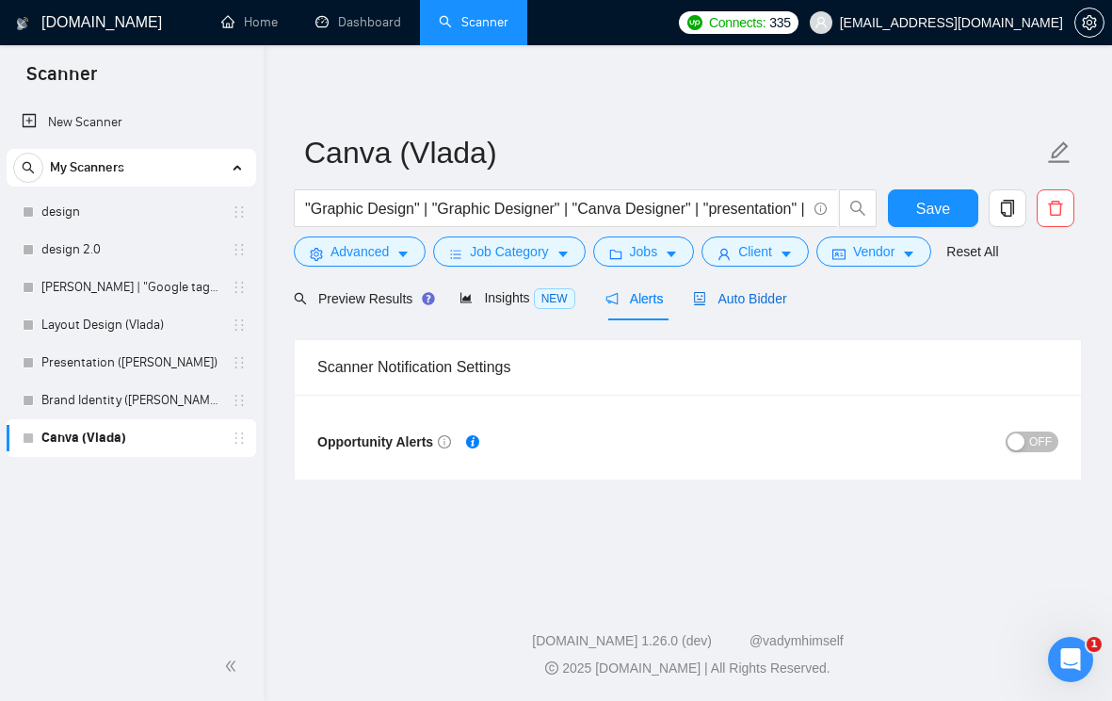
click at [766, 306] on div "Auto Bidder" at bounding box center [739, 298] width 93 height 21
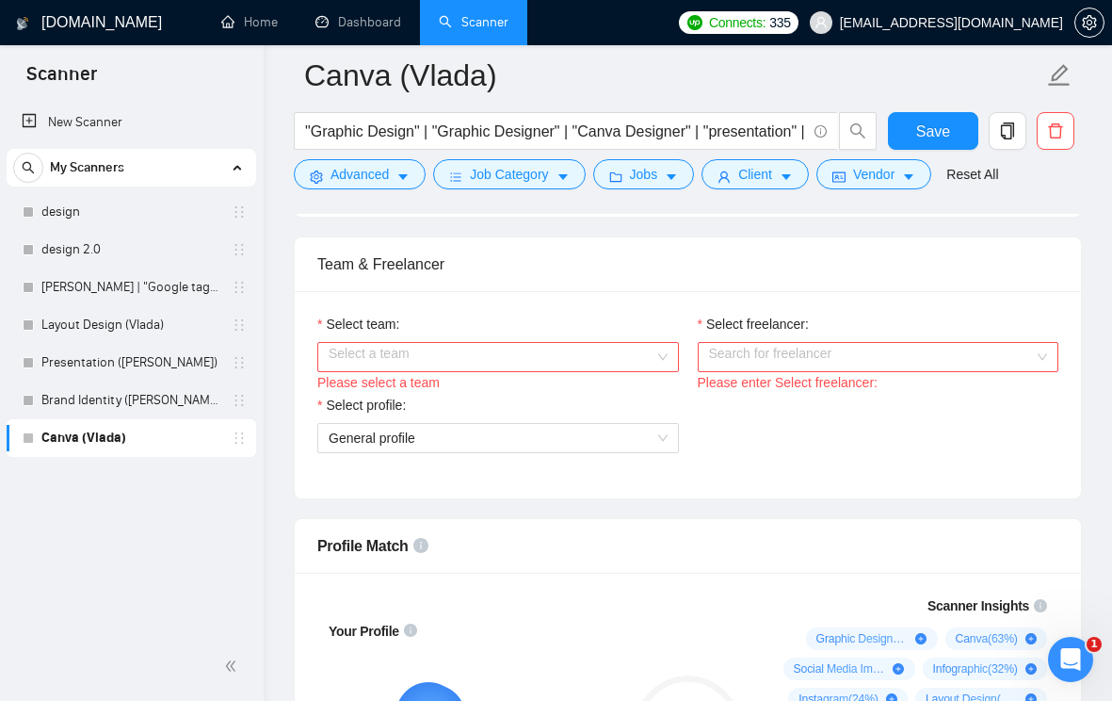
scroll to position [921, 0]
click at [558, 368] on input "Select team:" at bounding box center [492, 358] width 326 height 28
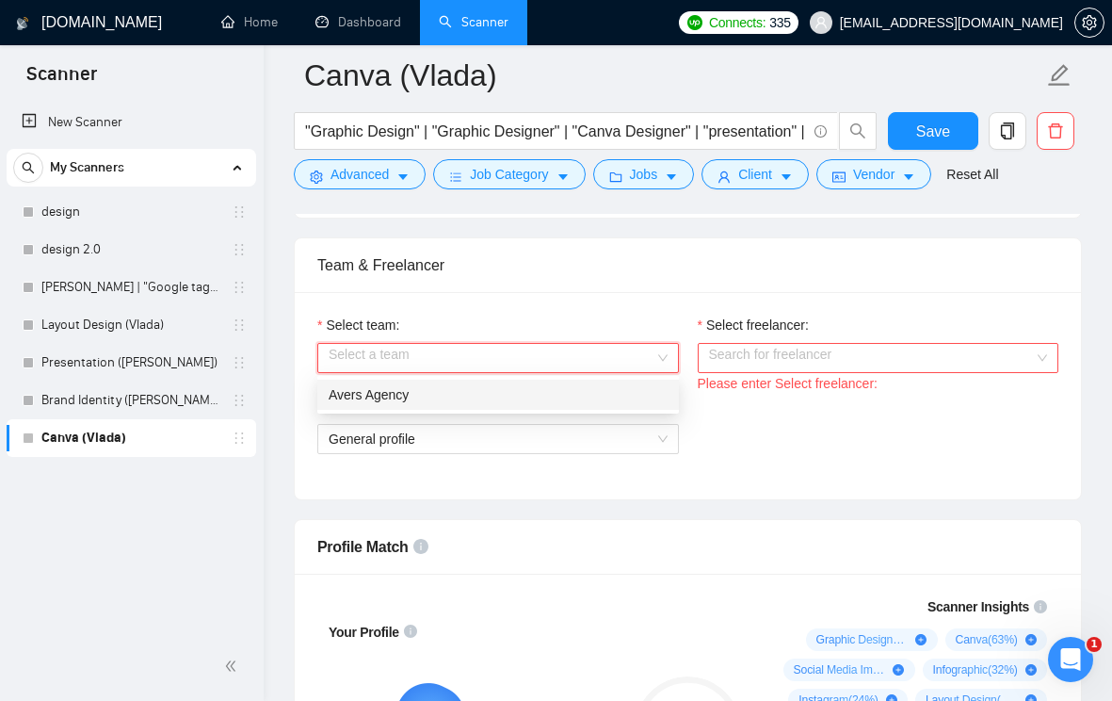
click at [557, 395] on div "Avers Agency" at bounding box center [498, 394] width 339 height 21
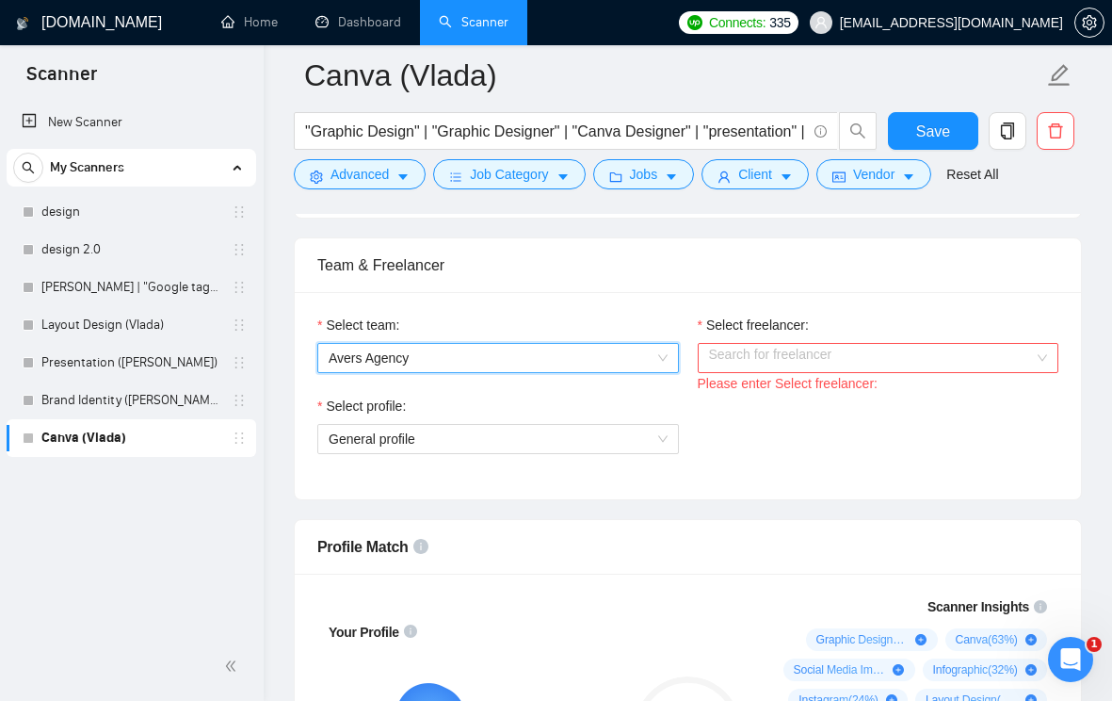
click at [785, 351] on input "Select freelancer:" at bounding box center [872, 358] width 326 height 28
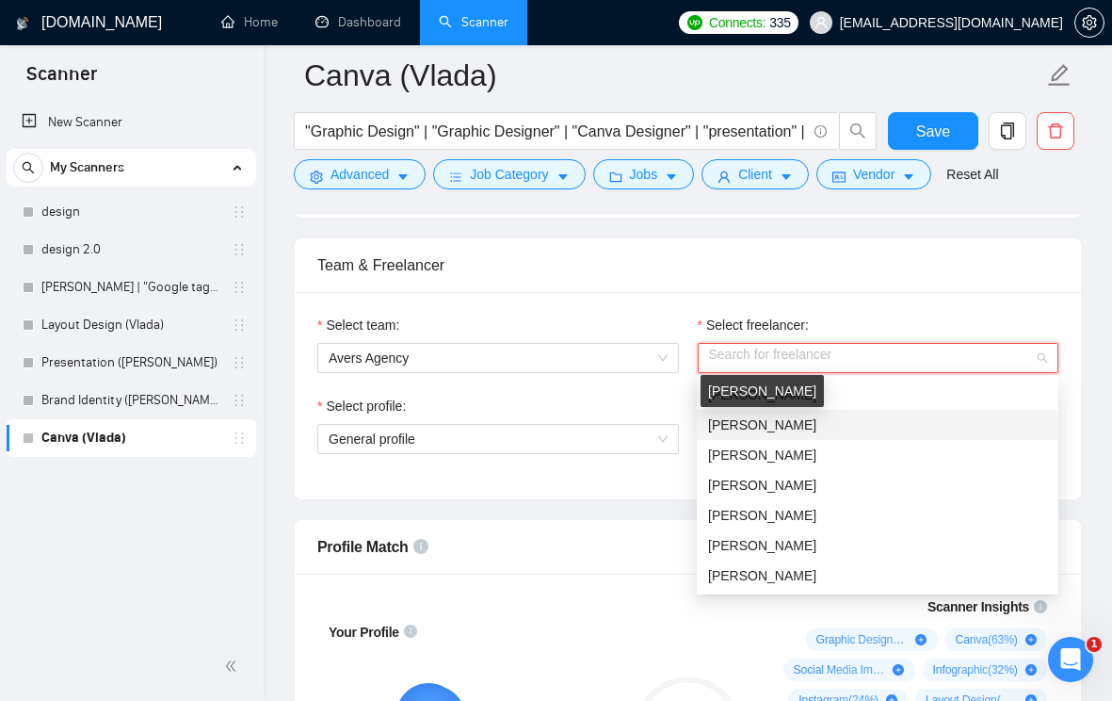
click at [798, 424] on span "Vlada Melnychuk" at bounding box center [762, 424] width 108 height 15
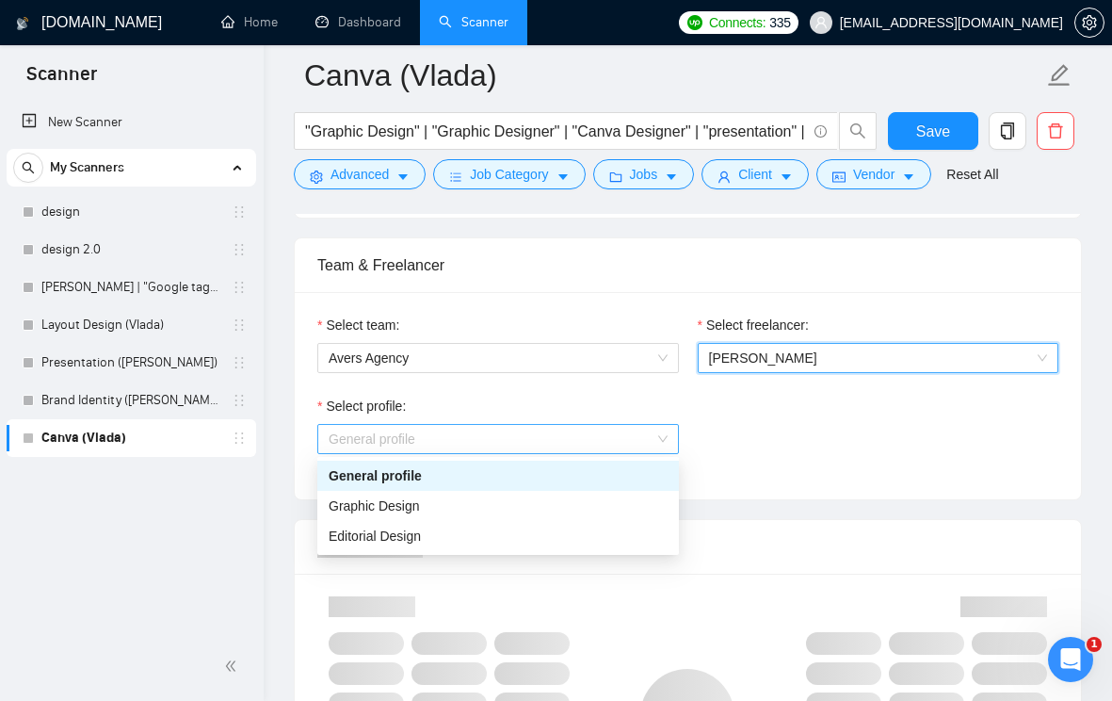
click at [626, 451] on span "General profile" at bounding box center [498, 439] width 339 height 28
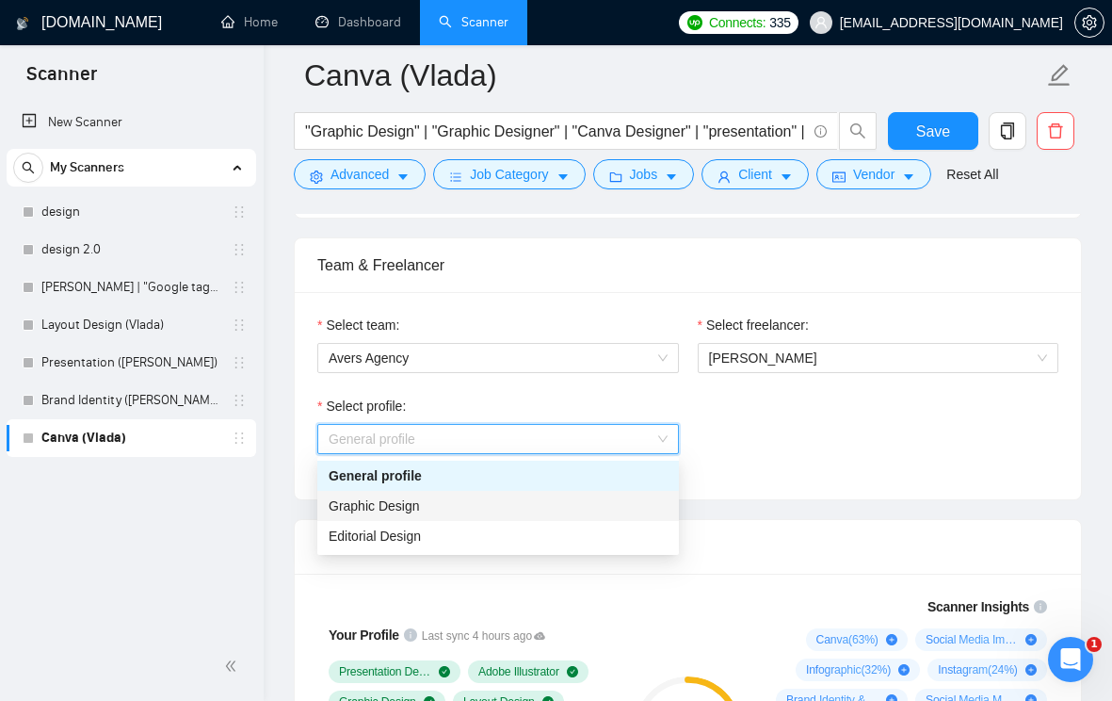
click at [587, 497] on div "Graphic Design" at bounding box center [498, 505] width 339 height 21
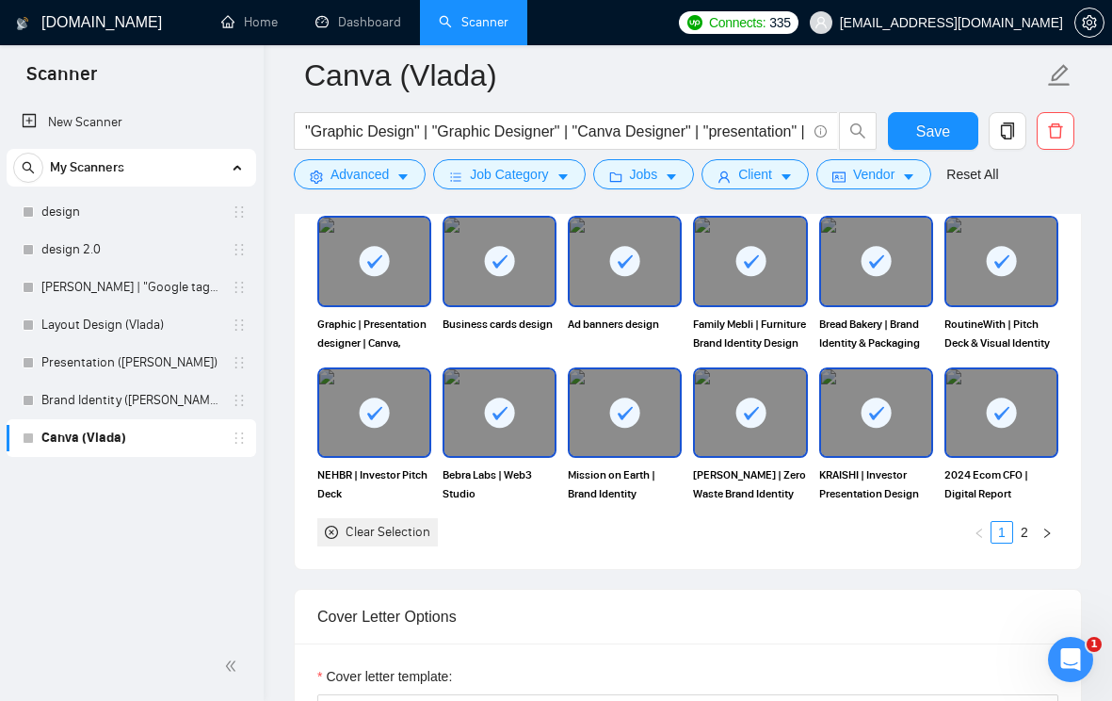
scroll to position [1810, 0]
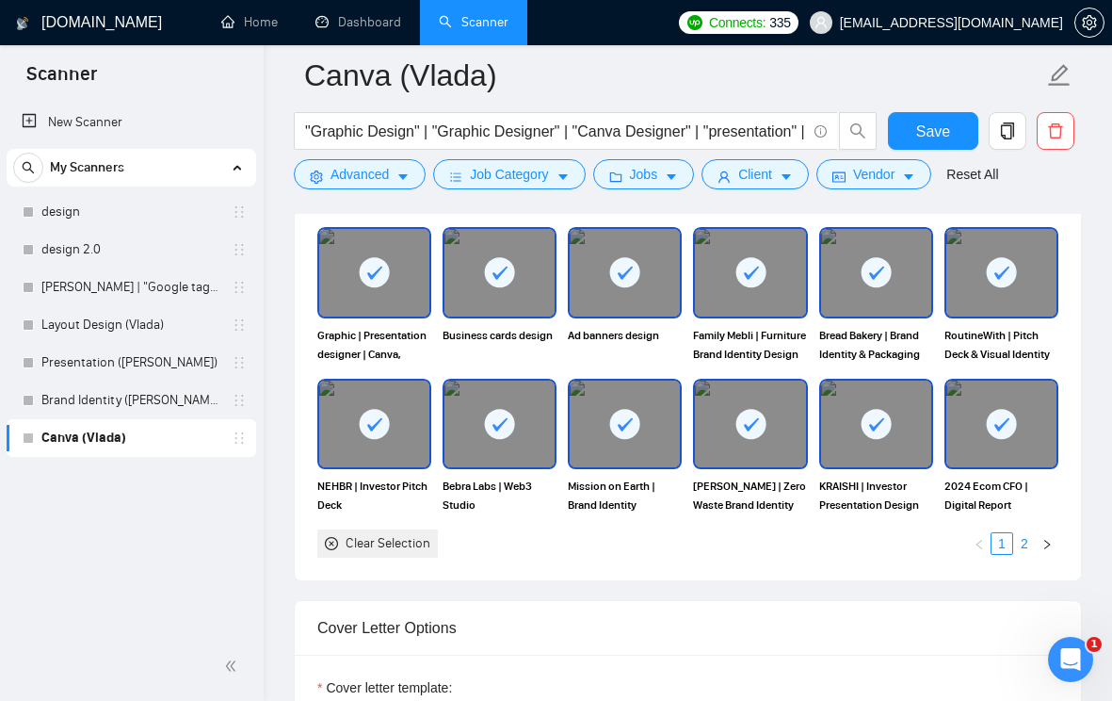
click at [1017, 541] on link "2" at bounding box center [1024, 543] width 21 height 21
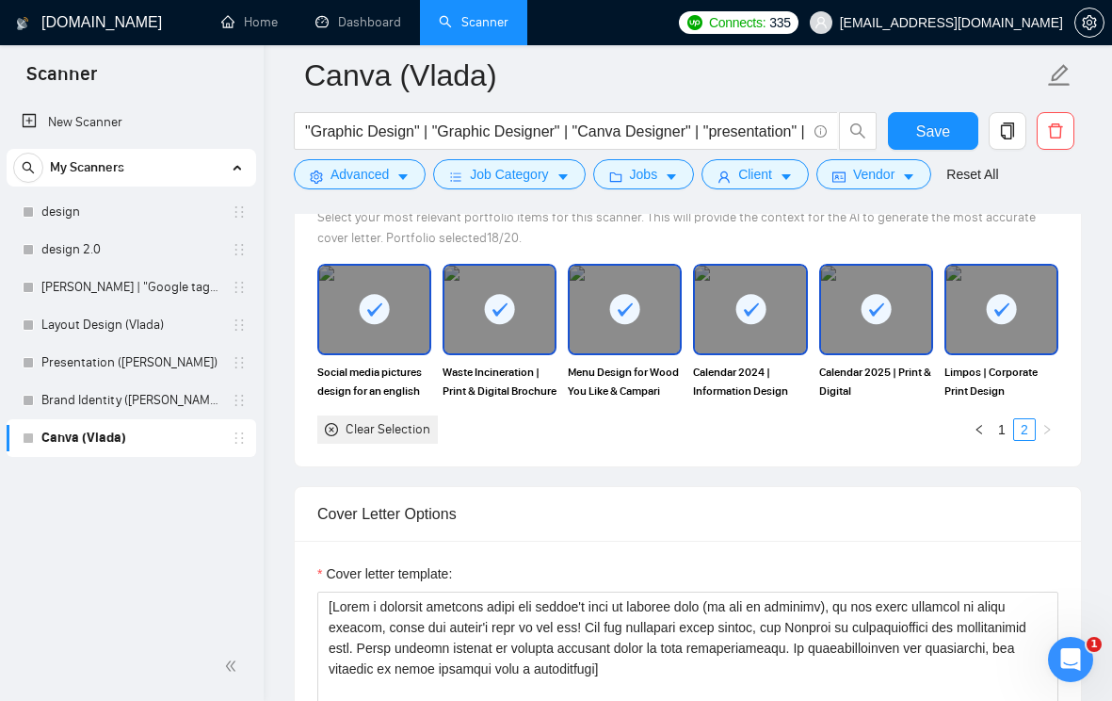
click at [817, 445] on div "Select your portfolio: Select your most relevant portfolio items for this scann…" at bounding box center [688, 309] width 786 height 315
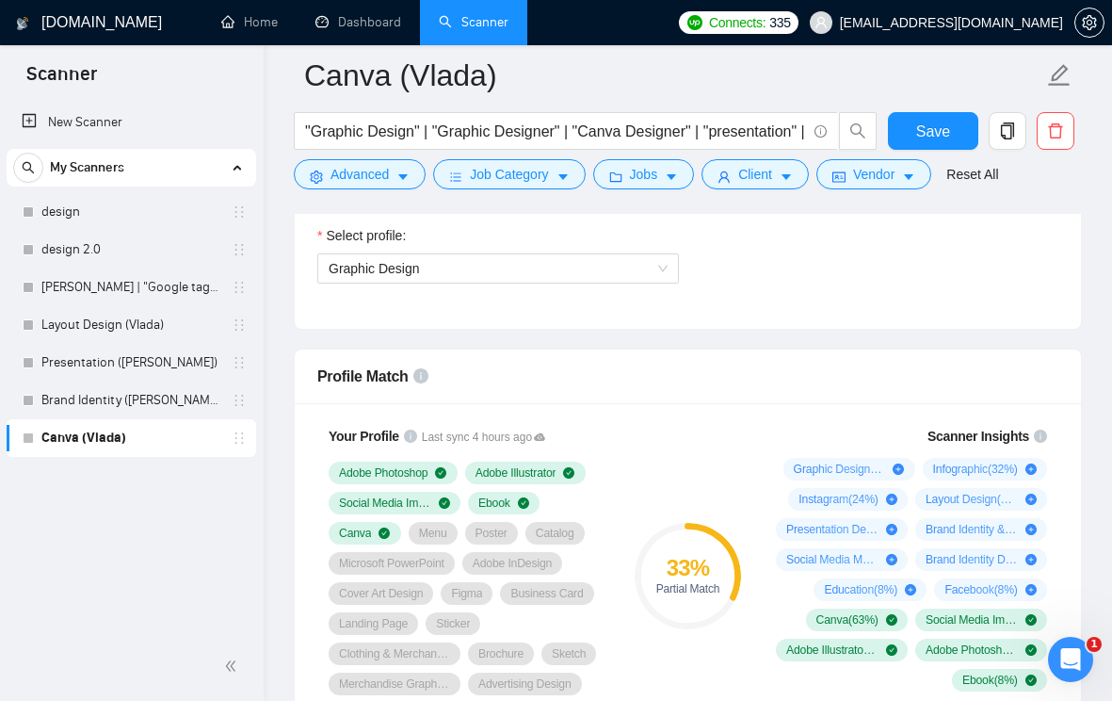
scroll to position [786, 0]
